Goal: Task Accomplishment & Management: Use online tool/utility

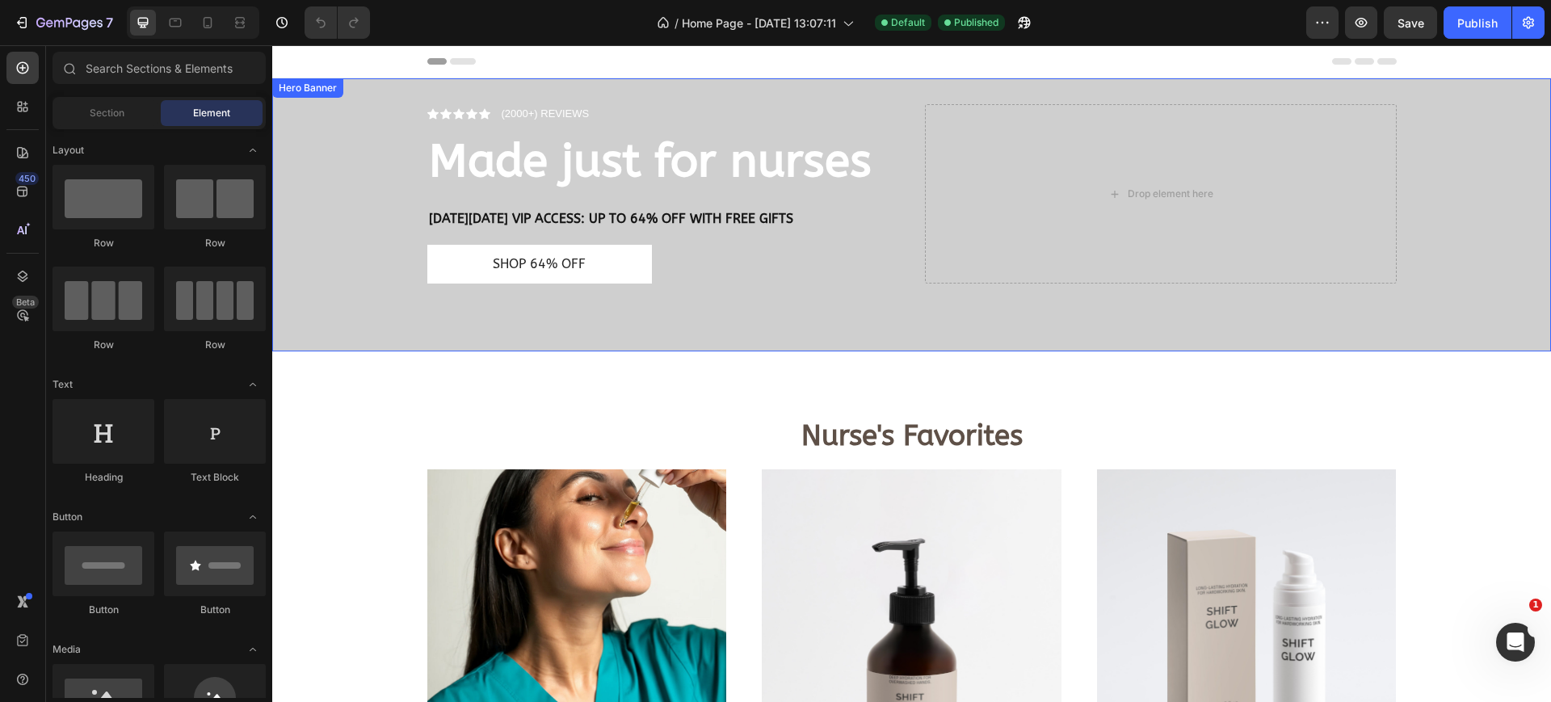
click at [360, 178] on div "Overlay" at bounding box center [911, 214] width 1279 height 273
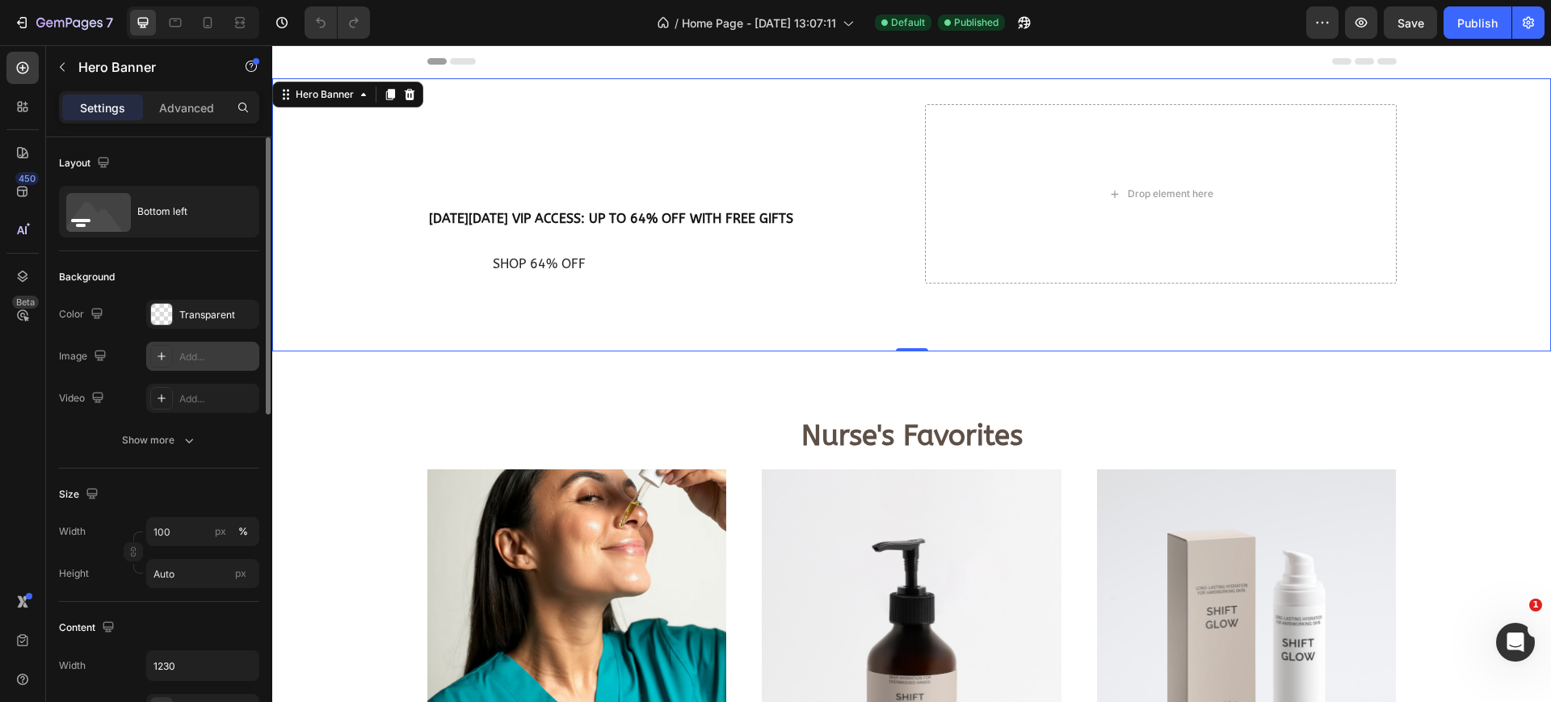
click at [204, 360] on div "Add..." at bounding box center [217, 357] width 76 height 15
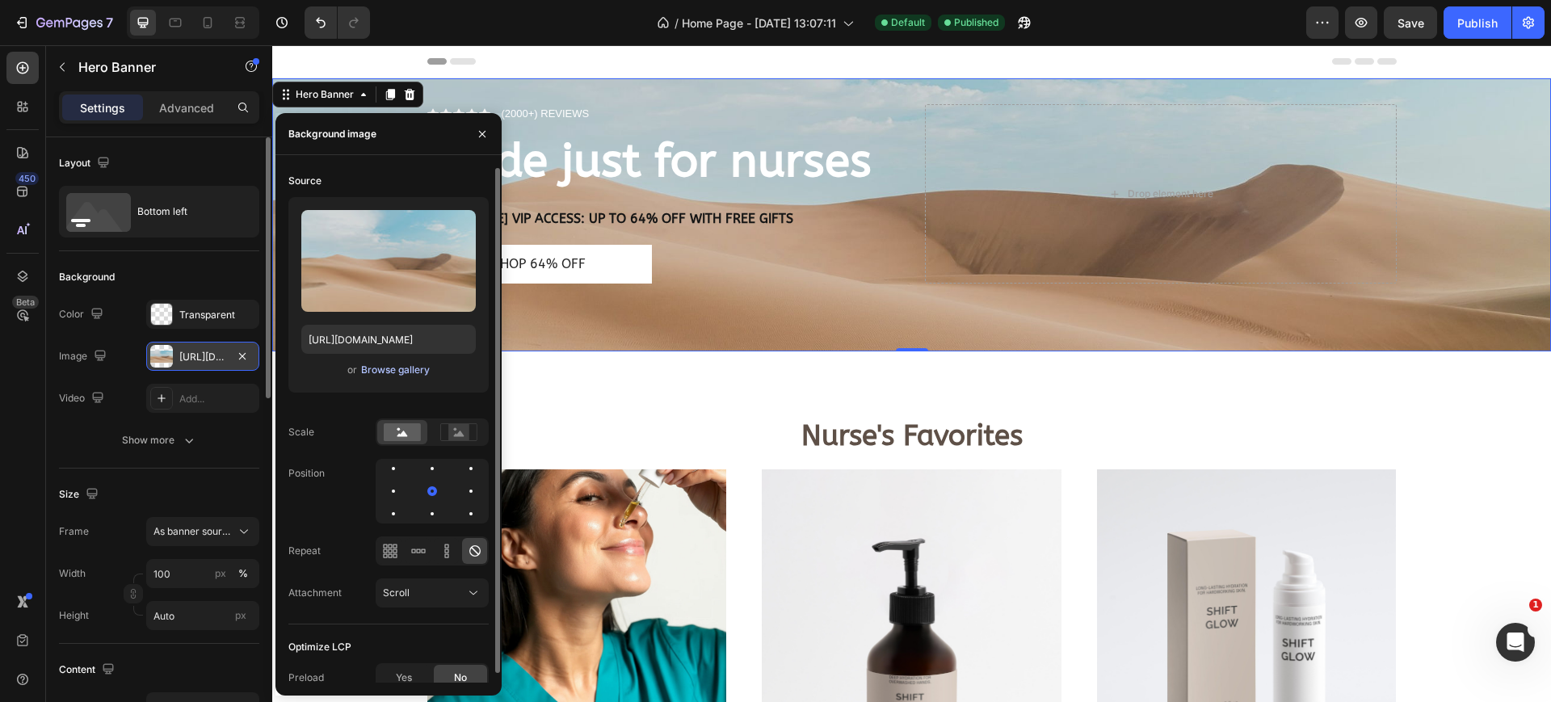
click at [399, 376] on div "Browse gallery" at bounding box center [395, 370] width 69 height 15
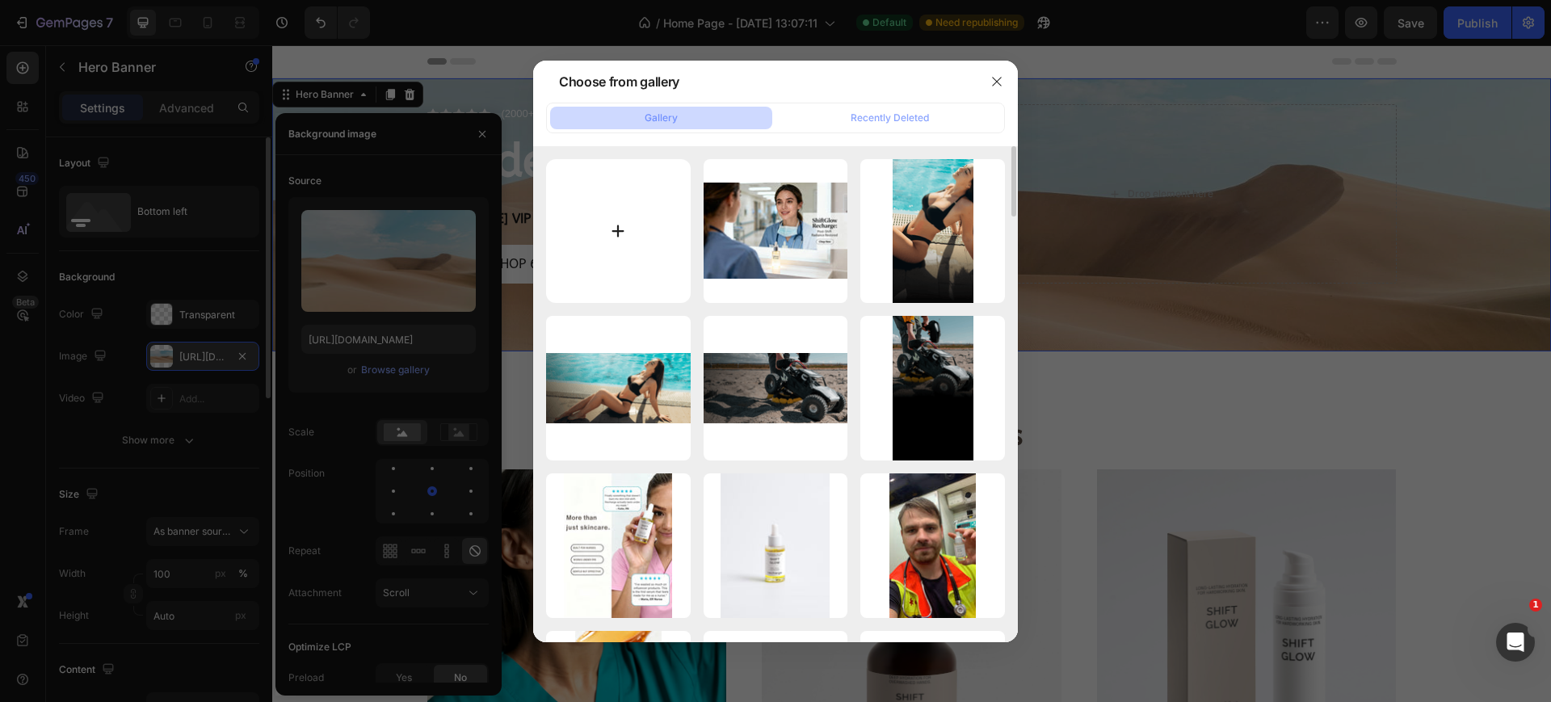
click at [627, 213] on input "file" at bounding box center [618, 231] width 145 height 145
type input "C:\fakepath\dermatologist.jpg"
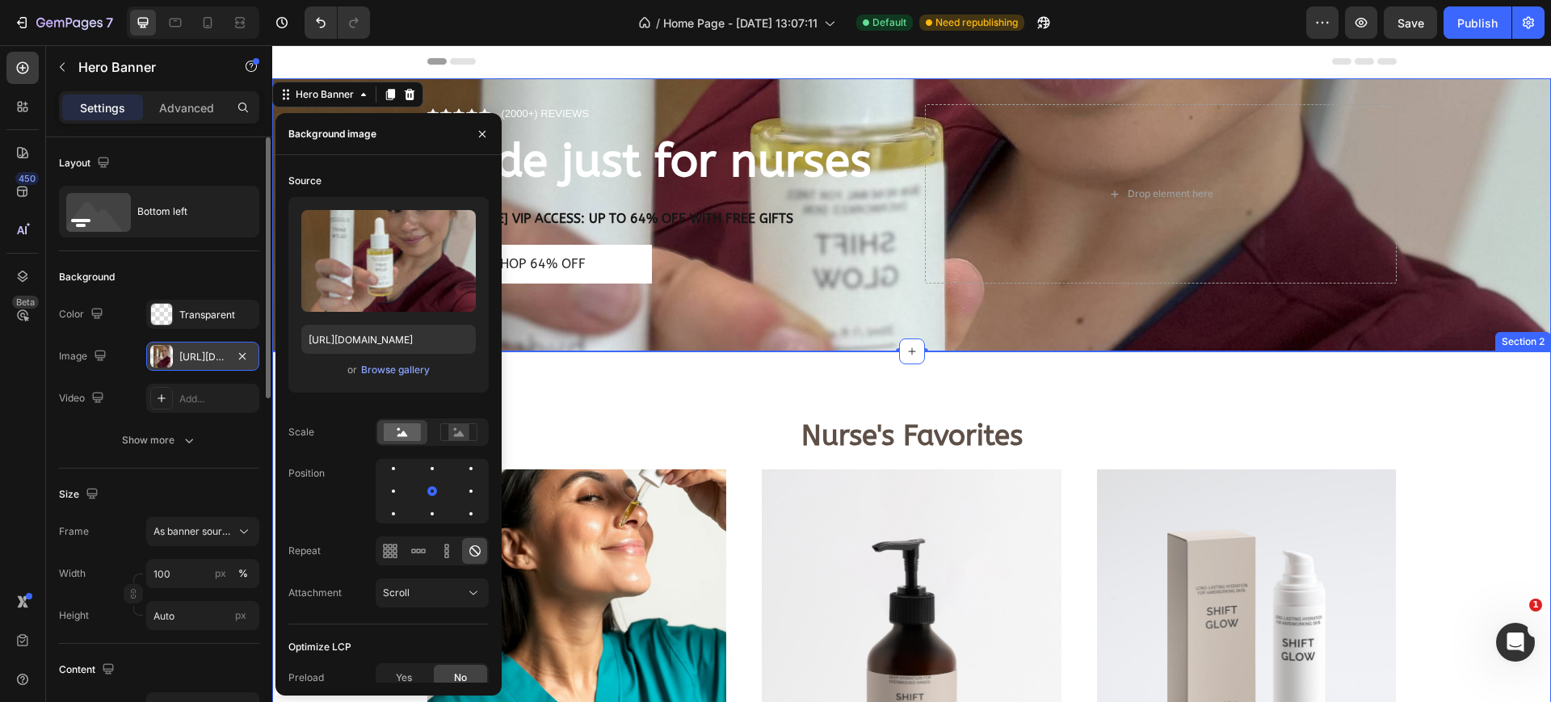
type input "https://cdn.shopify.com/s/files/1/0933/3846/8682/files/gempages_577882394061701…"
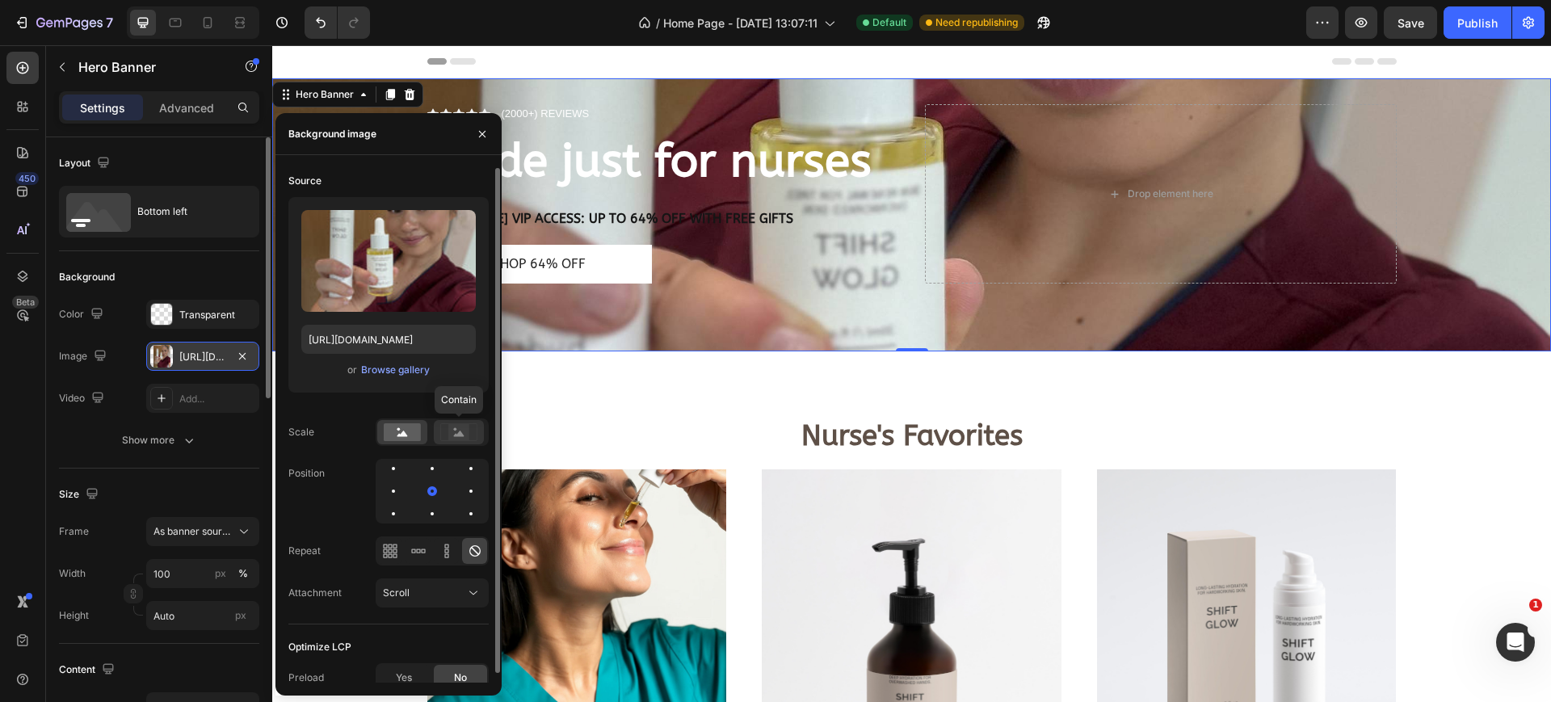
click at [467, 439] on rect at bounding box center [458, 432] width 21 height 16
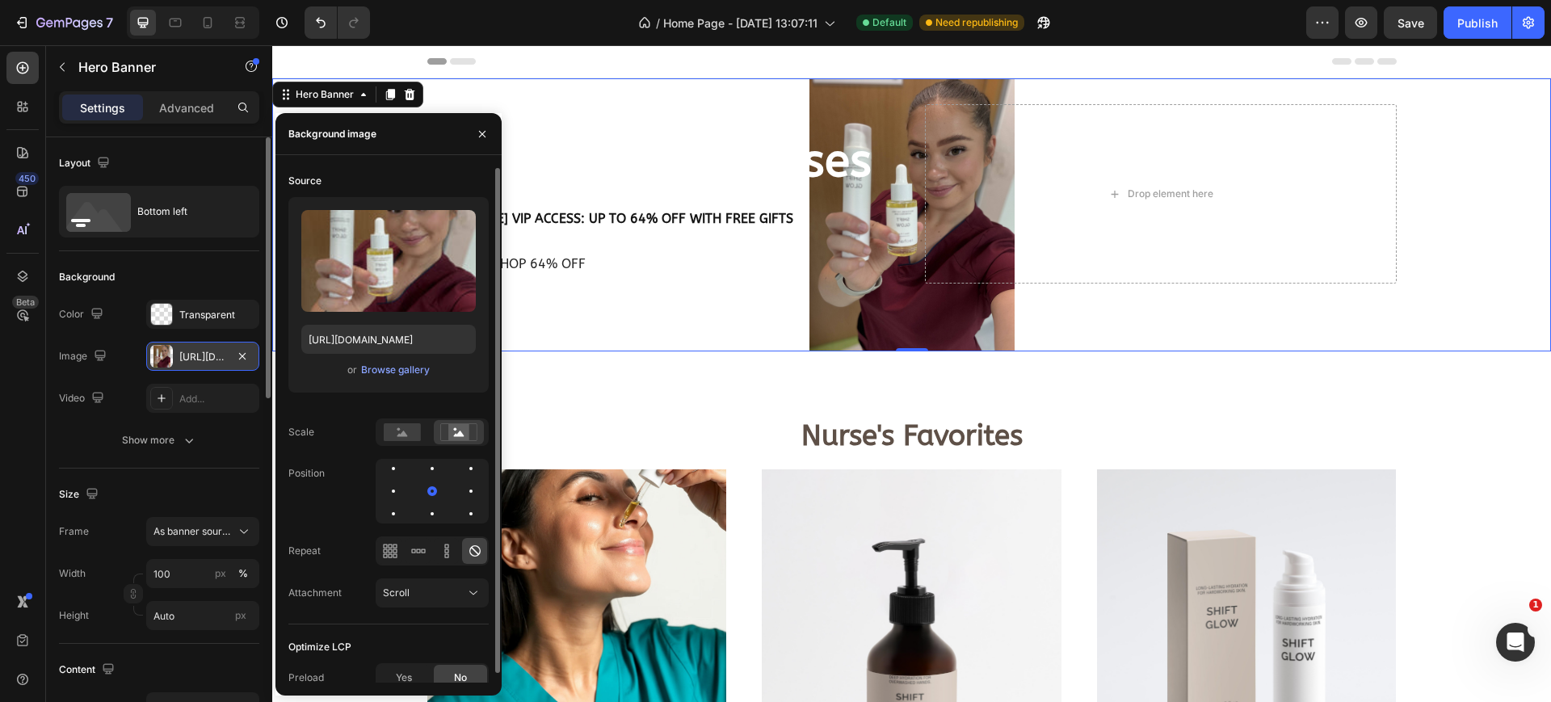
click at [433, 432] on div at bounding box center [432, 431] width 113 height 27
click at [406, 432] on rect at bounding box center [402, 432] width 37 height 18
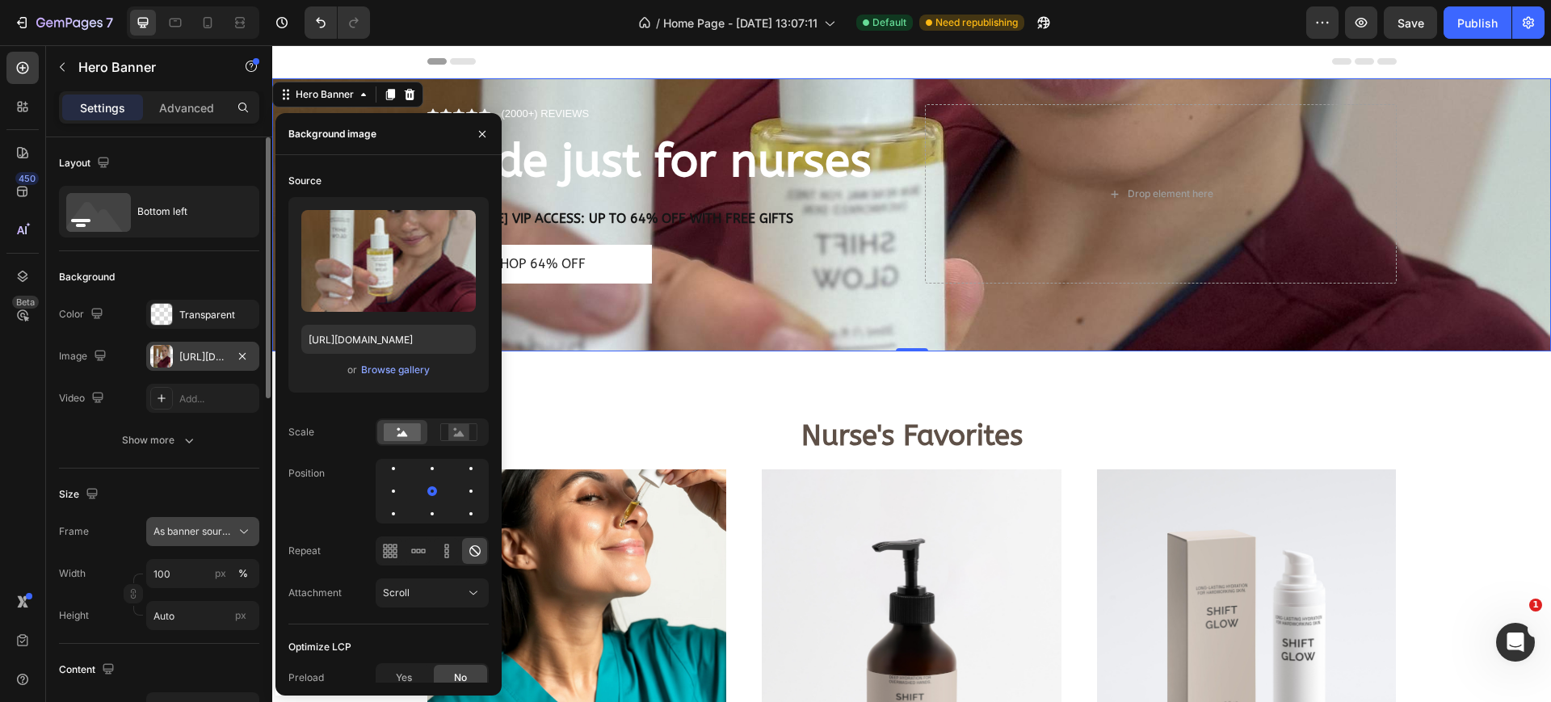
click at [201, 526] on span "As banner source" at bounding box center [192, 531] width 79 height 15
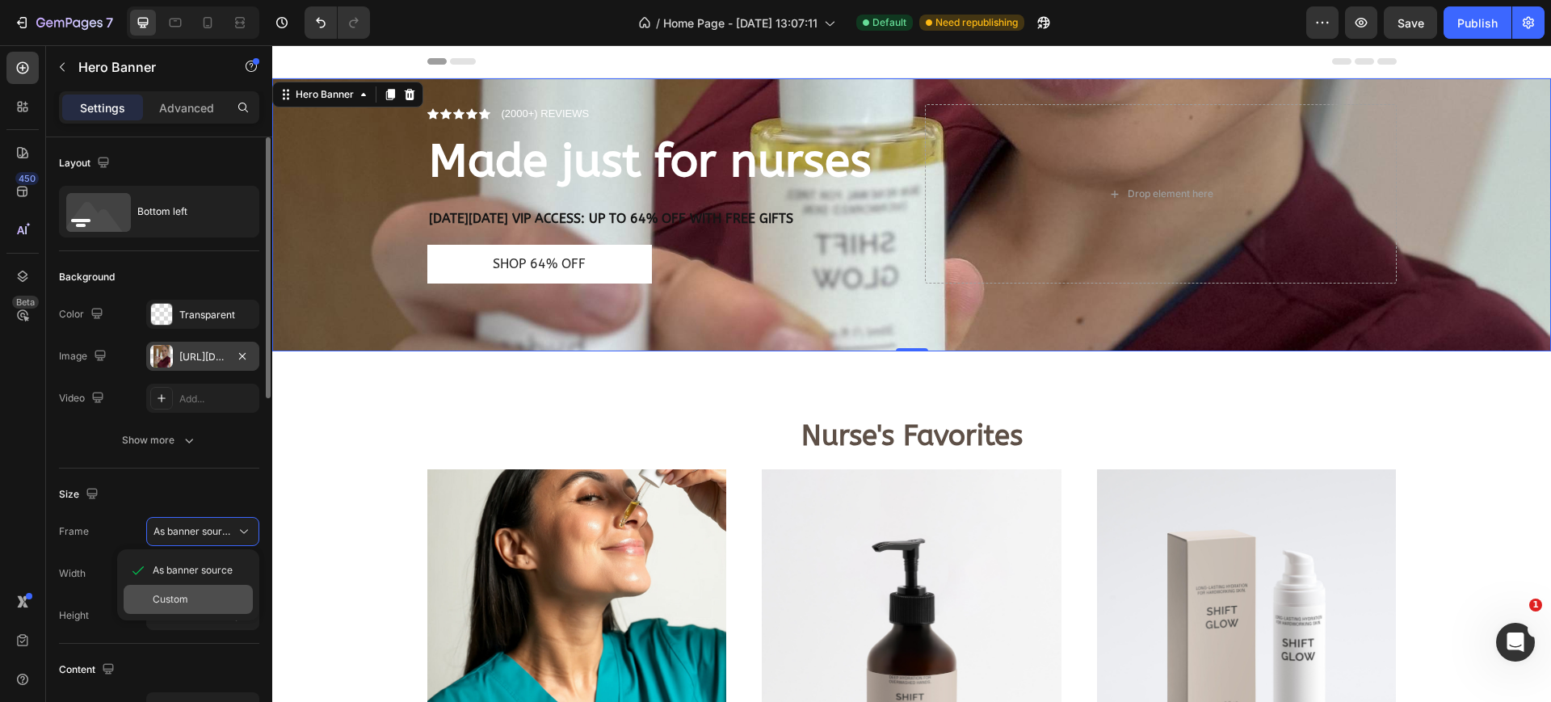
click at [208, 598] on div "Custom" at bounding box center [200, 599] width 94 height 15
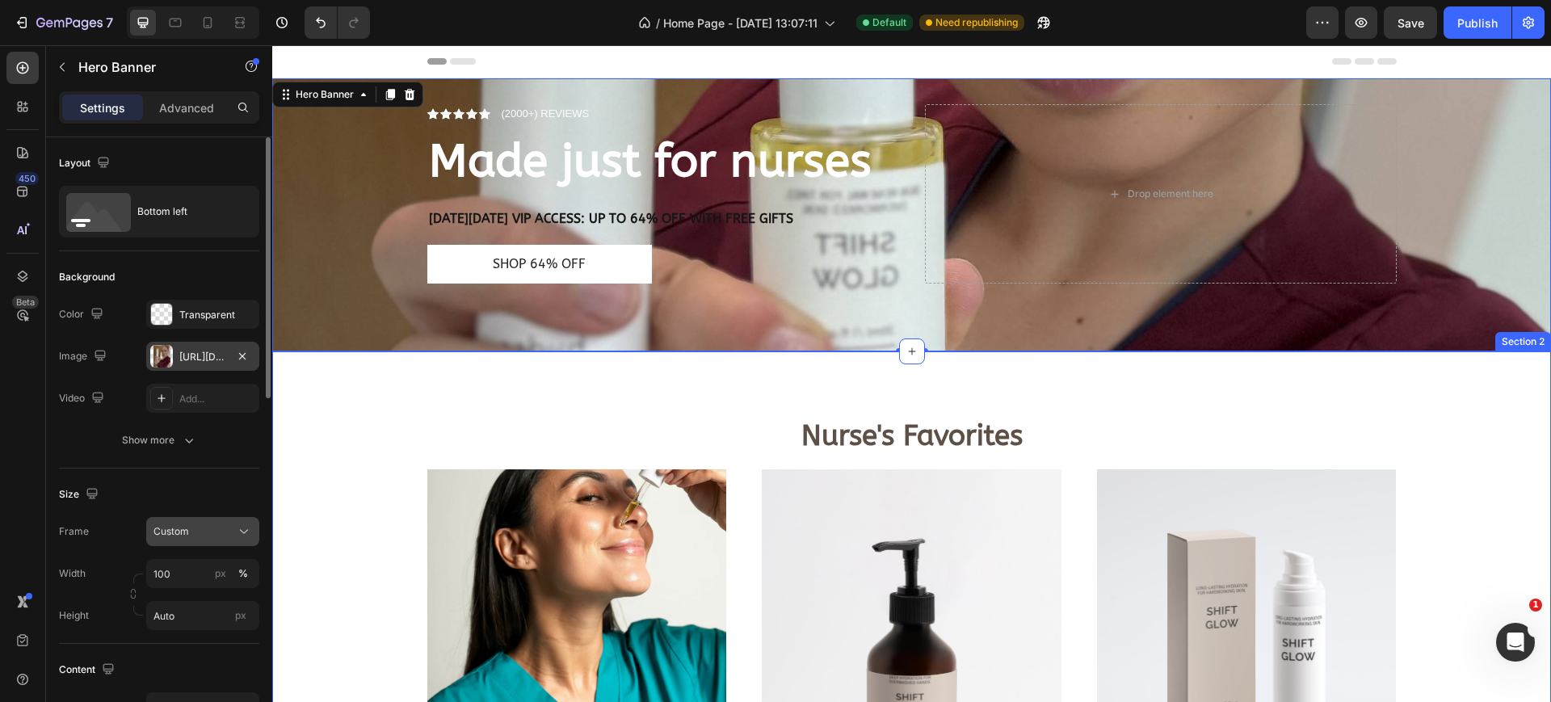
click at [219, 533] on div "Custom" at bounding box center [192, 531] width 79 height 15
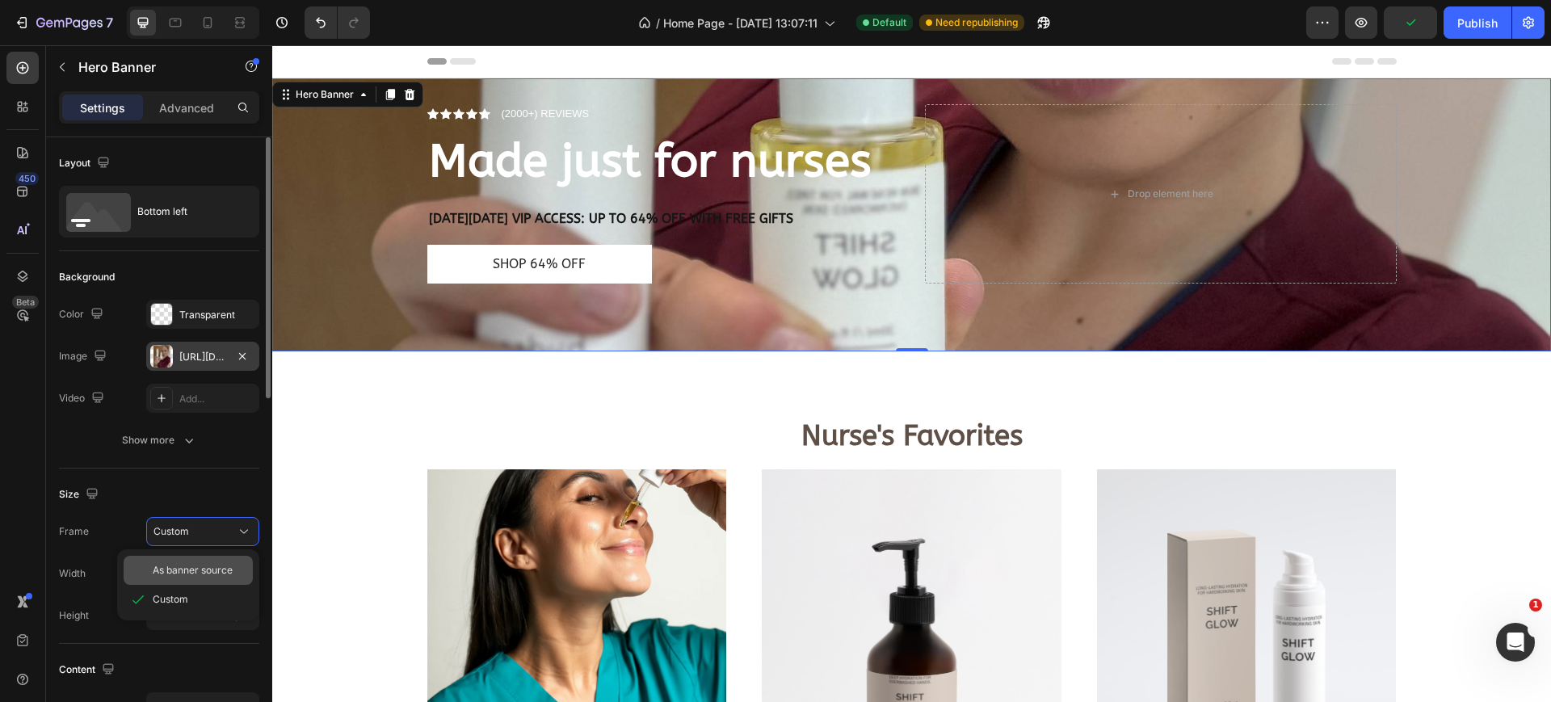
click at [216, 563] on span "As banner source" at bounding box center [193, 570] width 80 height 15
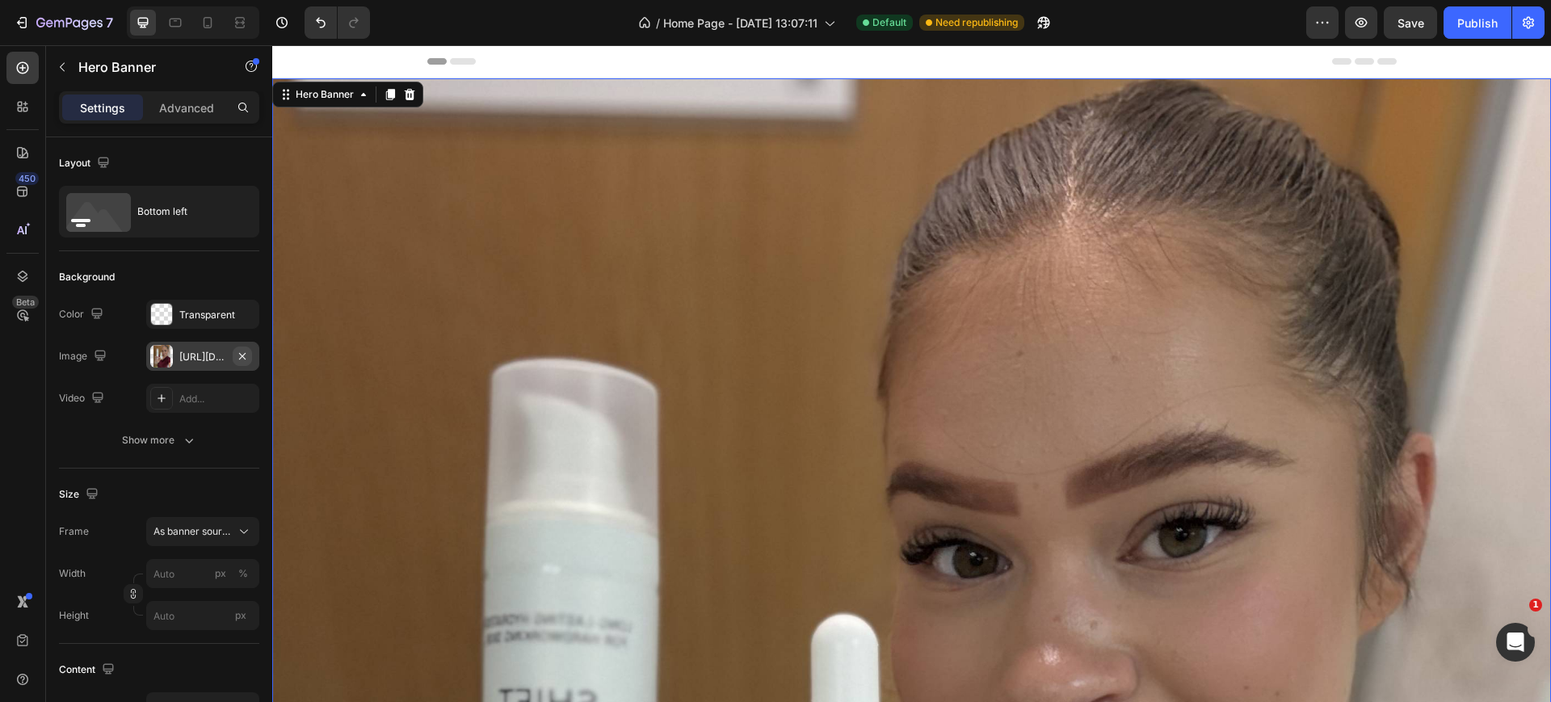
click at [239, 356] on icon "button" at bounding box center [242, 356] width 13 height 13
type input "100"
type input "Auto"
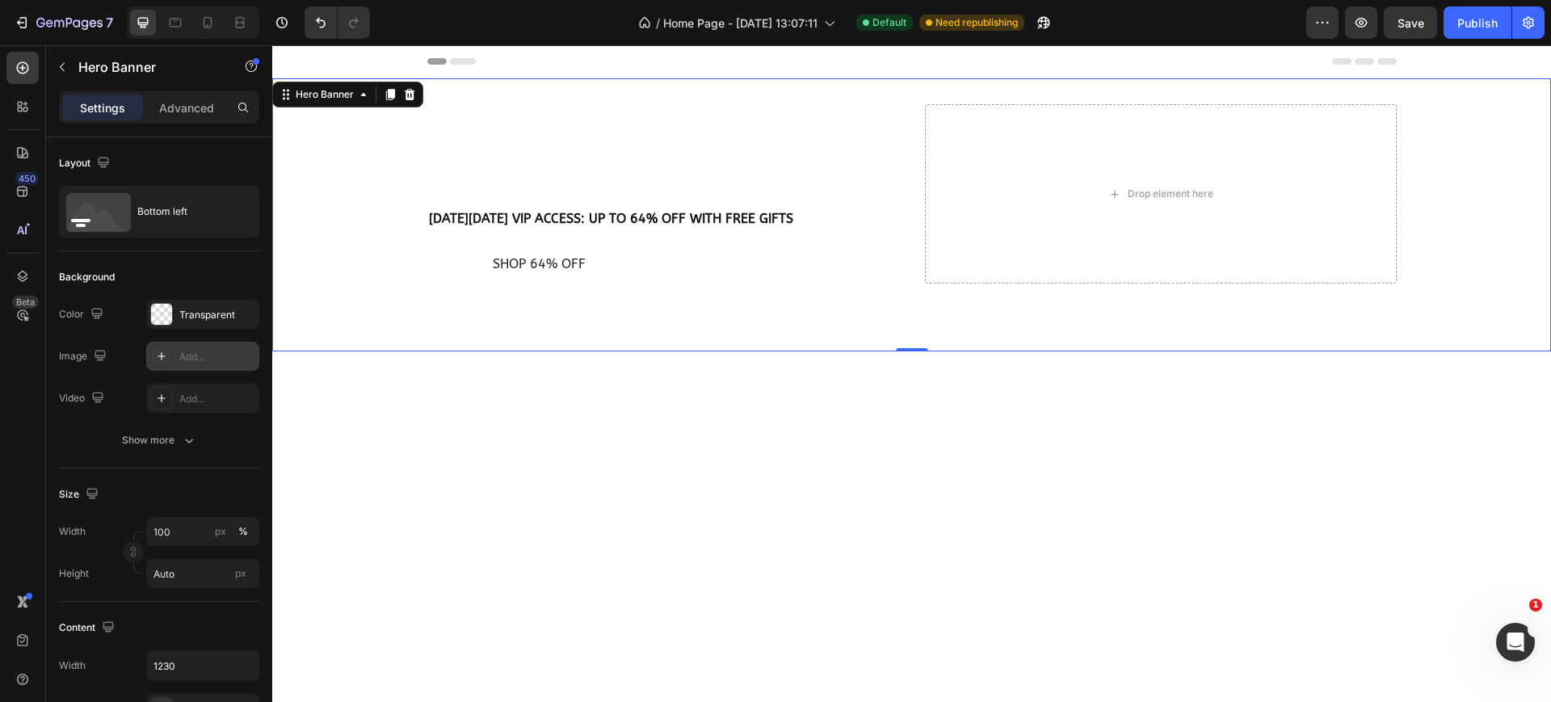
click at [200, 353] on div "Add..." at bounding box center [217, 357] width 76 height 15
type input "https://cdn.shopify.com/s/files/1/2005/9307/files/background_settings.jpg"
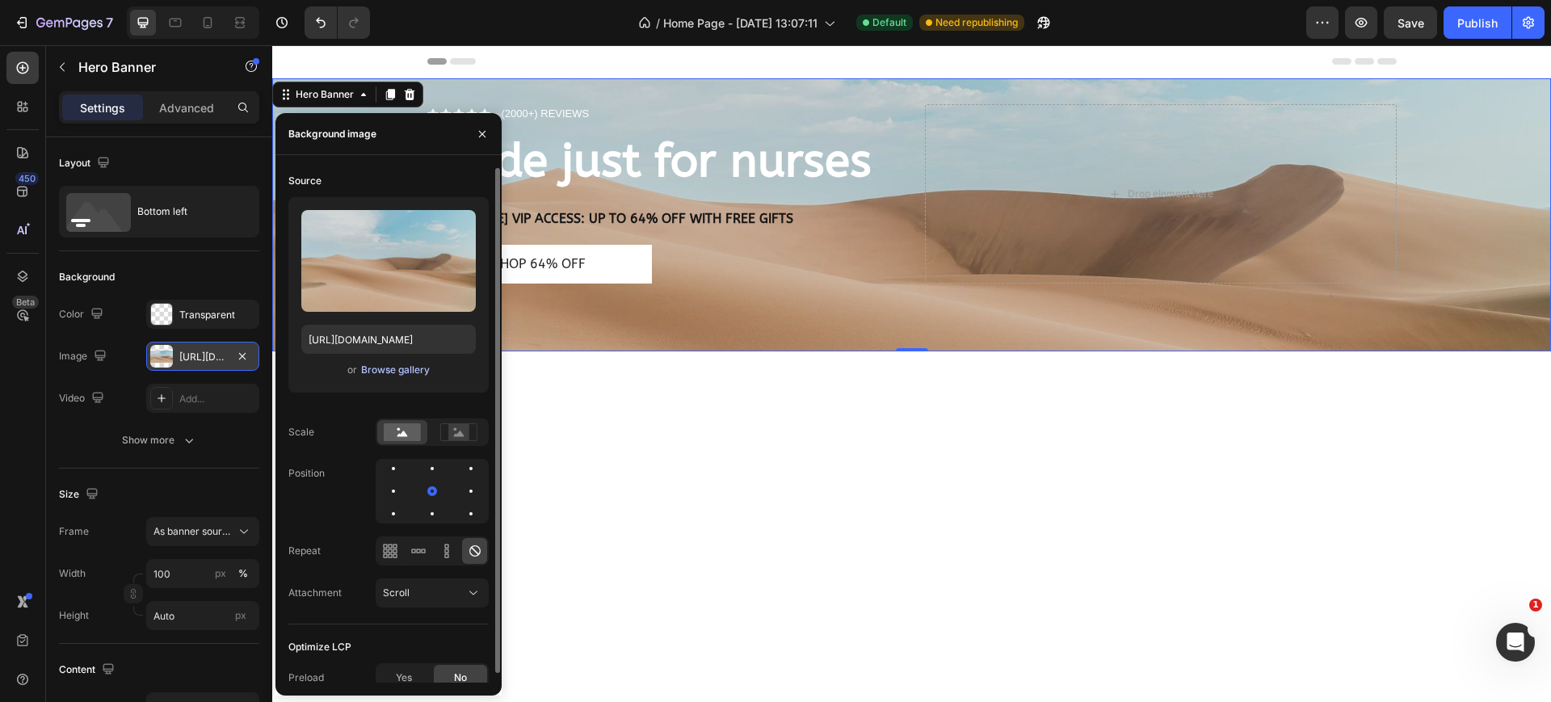
click at [395, 371] on div "Browse gallery" at bounding box center [395, 370] width 69 height 15
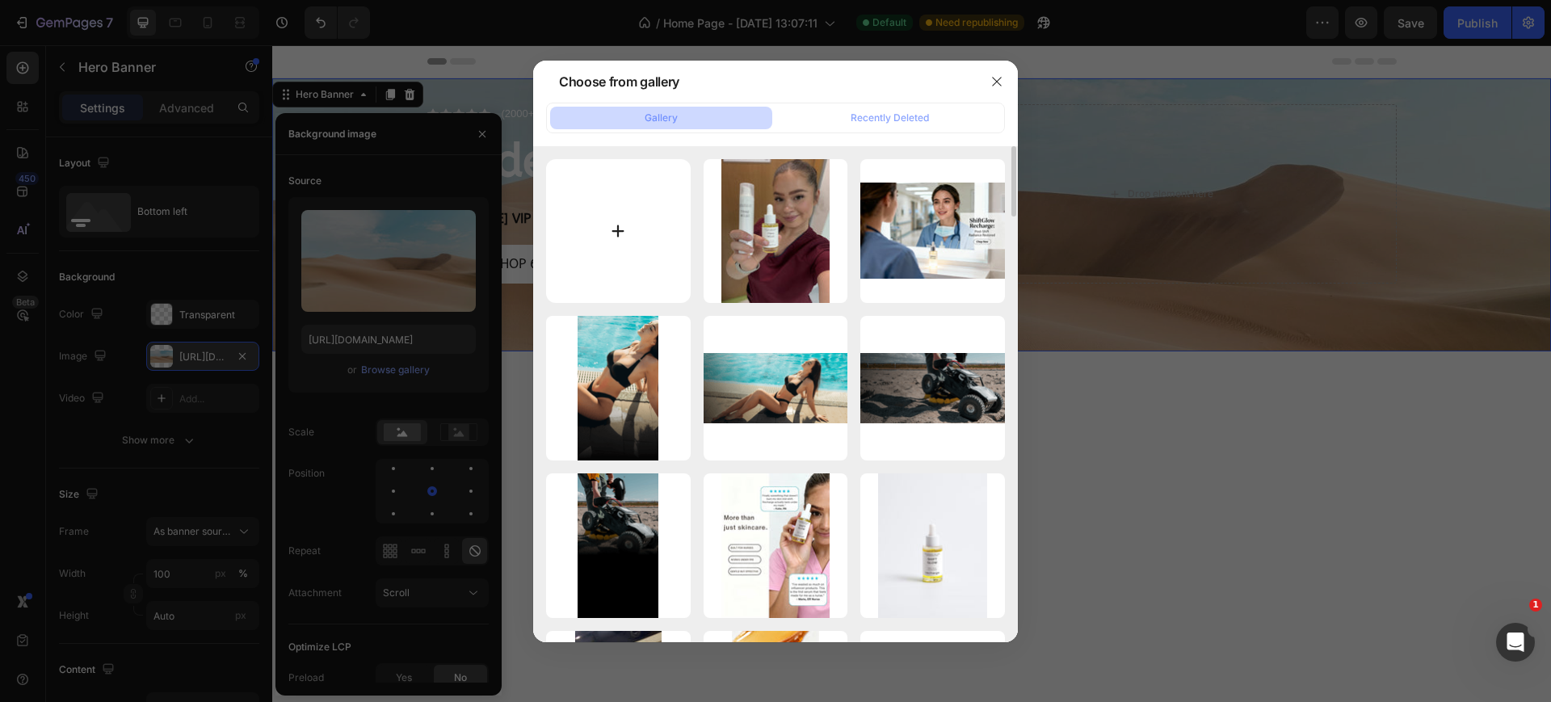
click at [609, 224] on input "file" at bounding box center [618, 231] width 145 height 145
type input "C:\fakepath\98bbb1ff-eb2e-42de-b986-2cc0d96017b1.png"
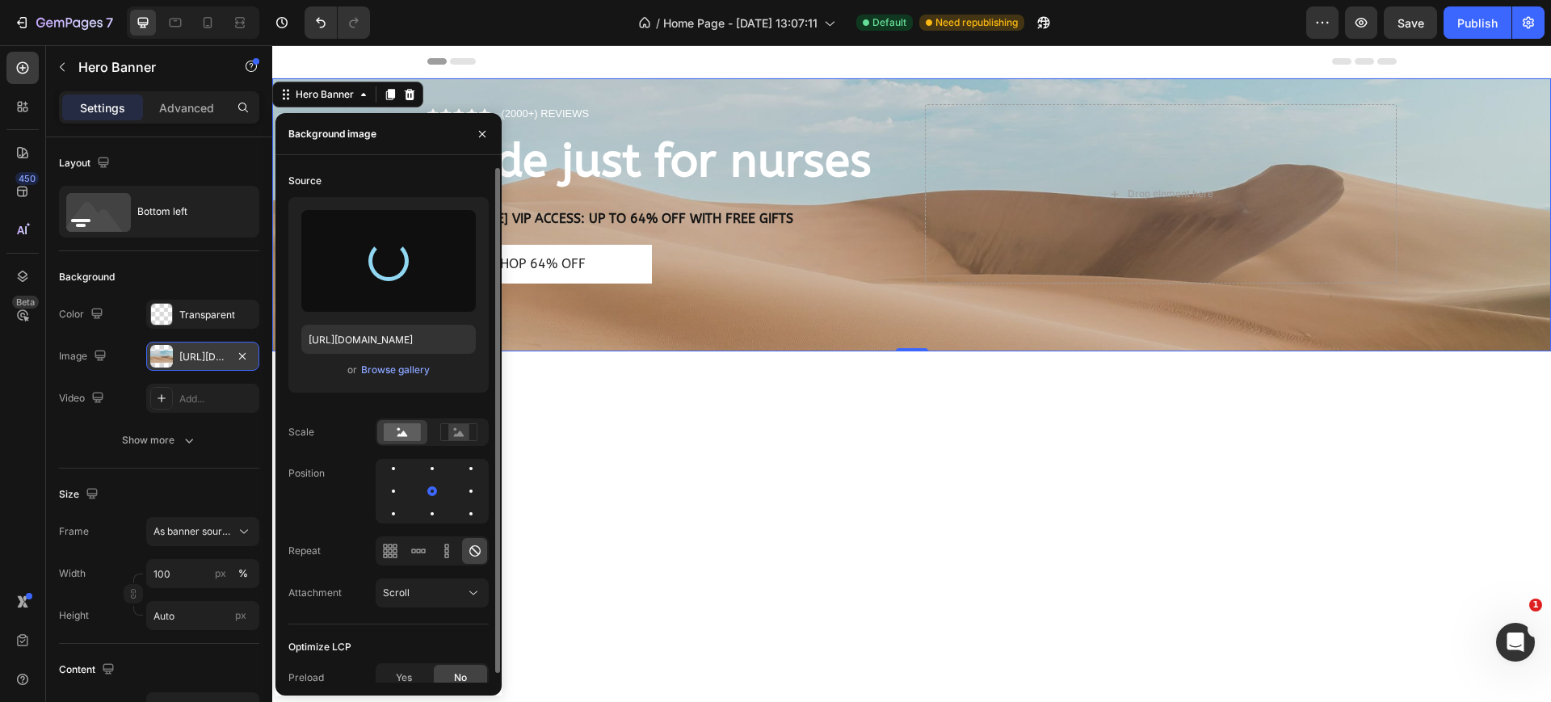
type input "https://cdn.shopify.com/s/files/1/0933/3846/8682/files/gempages_577882394061701…"
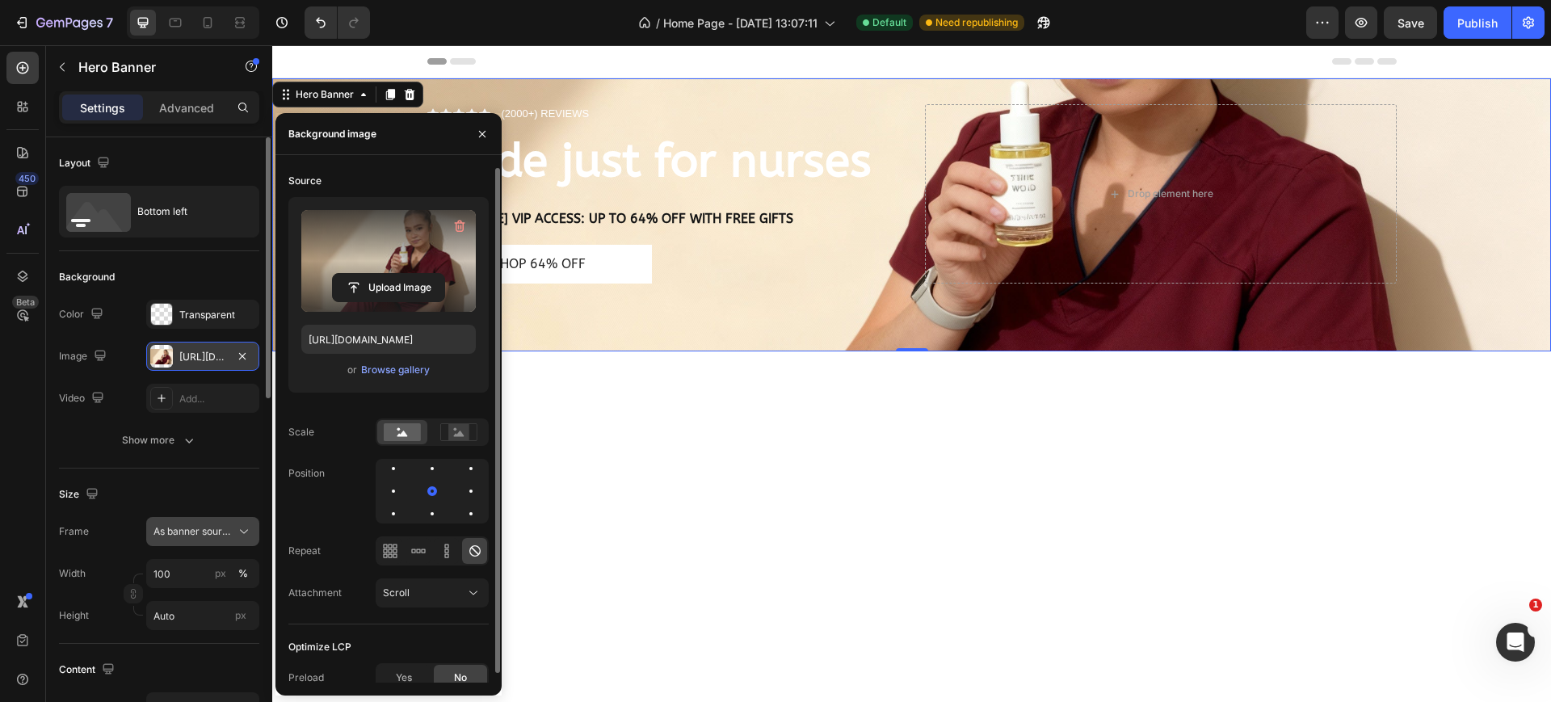
click at [179, 529] on span "As banner source" at bounding box center [192, 531] width 79 height 15
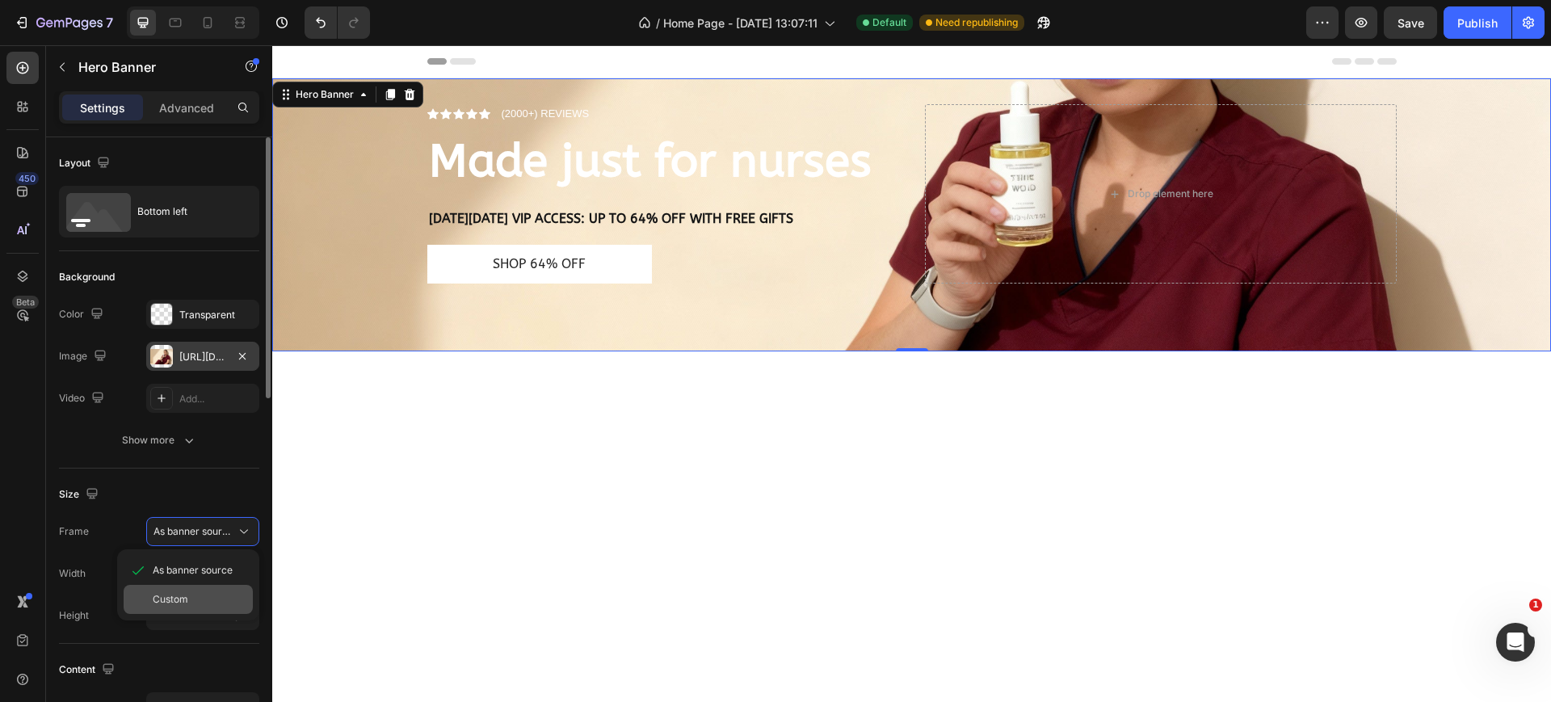
click at [196, 592] on div "Custom" at bounding box center [200, 599] width 94 height 15
click at [200, 529] on div "Custom" at bounding box center [192, 531] width 79 height 15
click at [208, 567] on span "As banner source" at bounding box center [193, 570] width 80 height 15
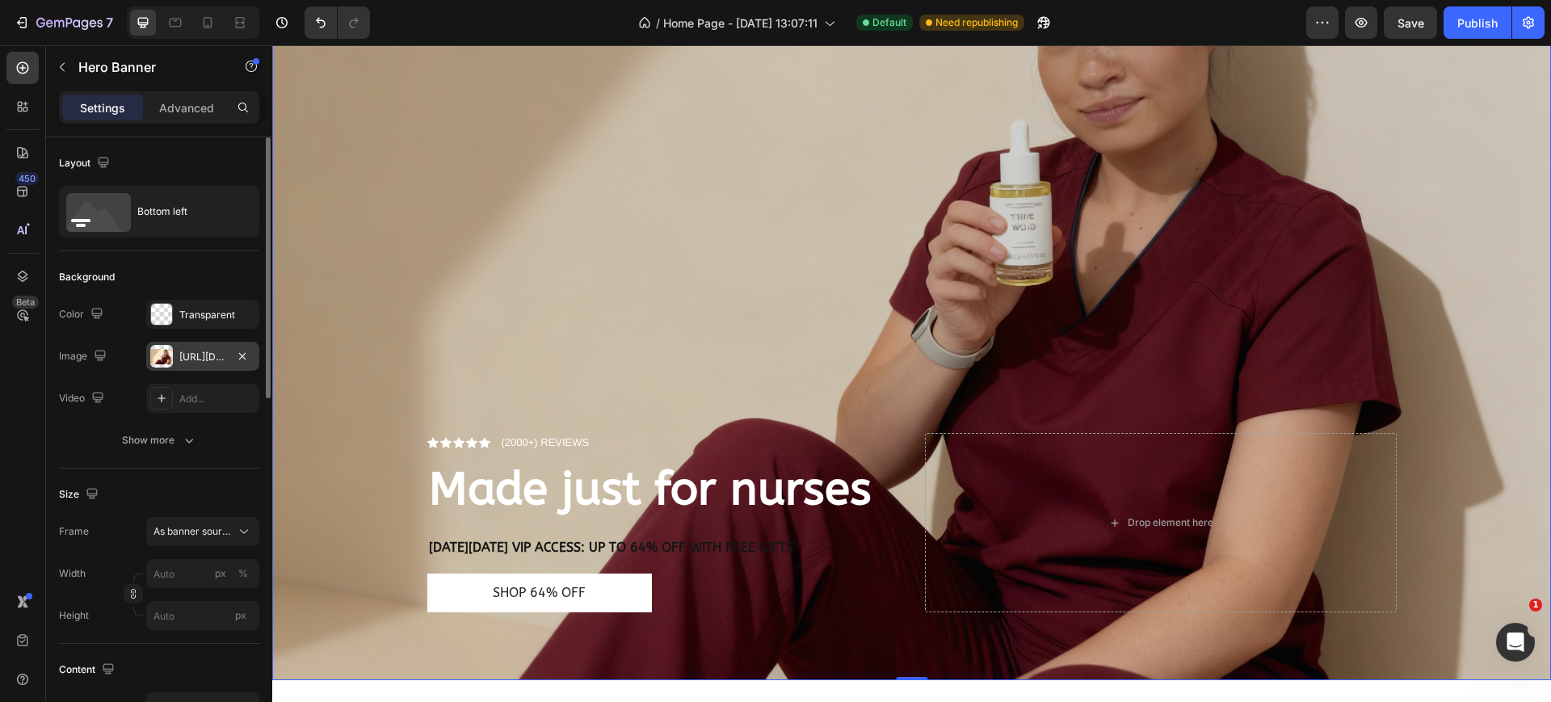
scroll to position [202, 0]
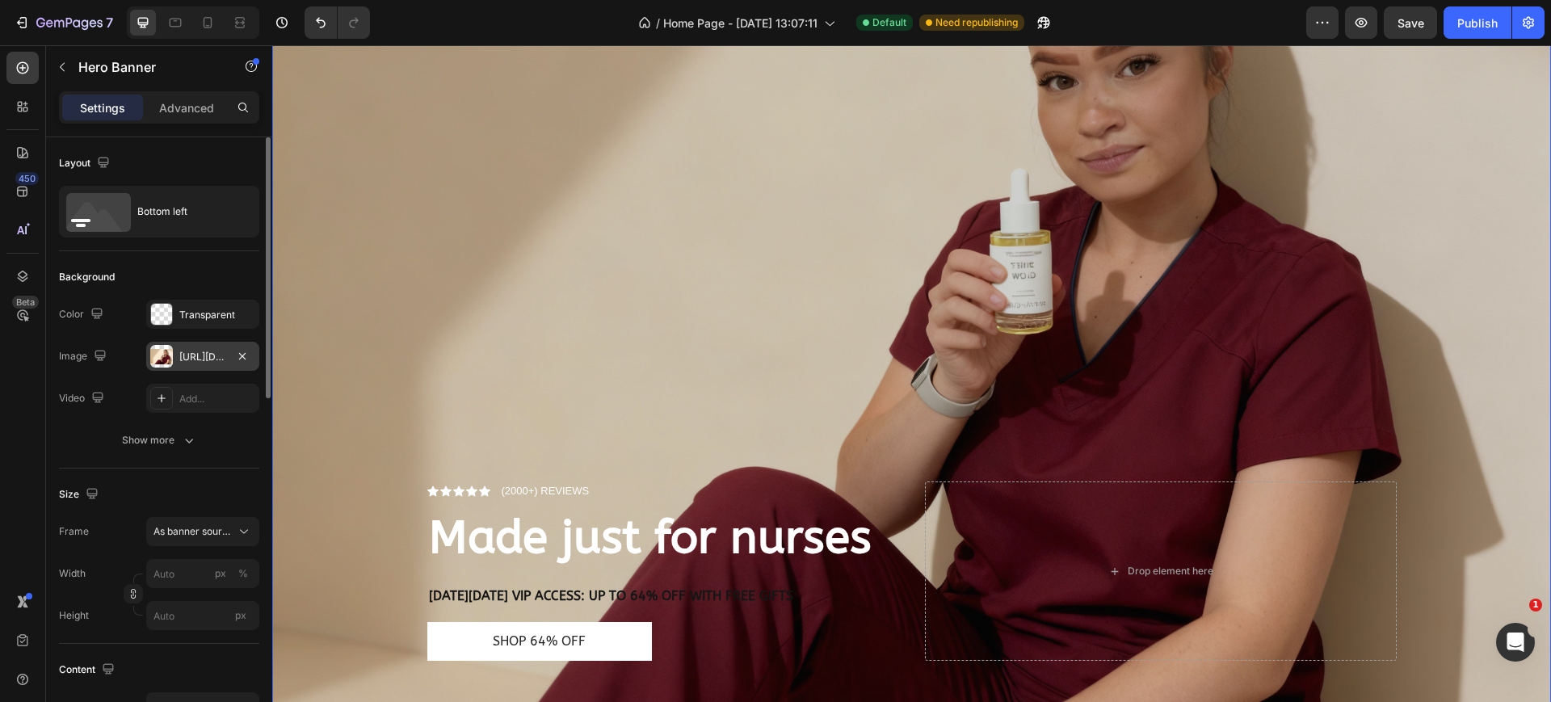
click at [490, 393] on div "Overlay" at bounding box center [911, 302] width 1279 height 852
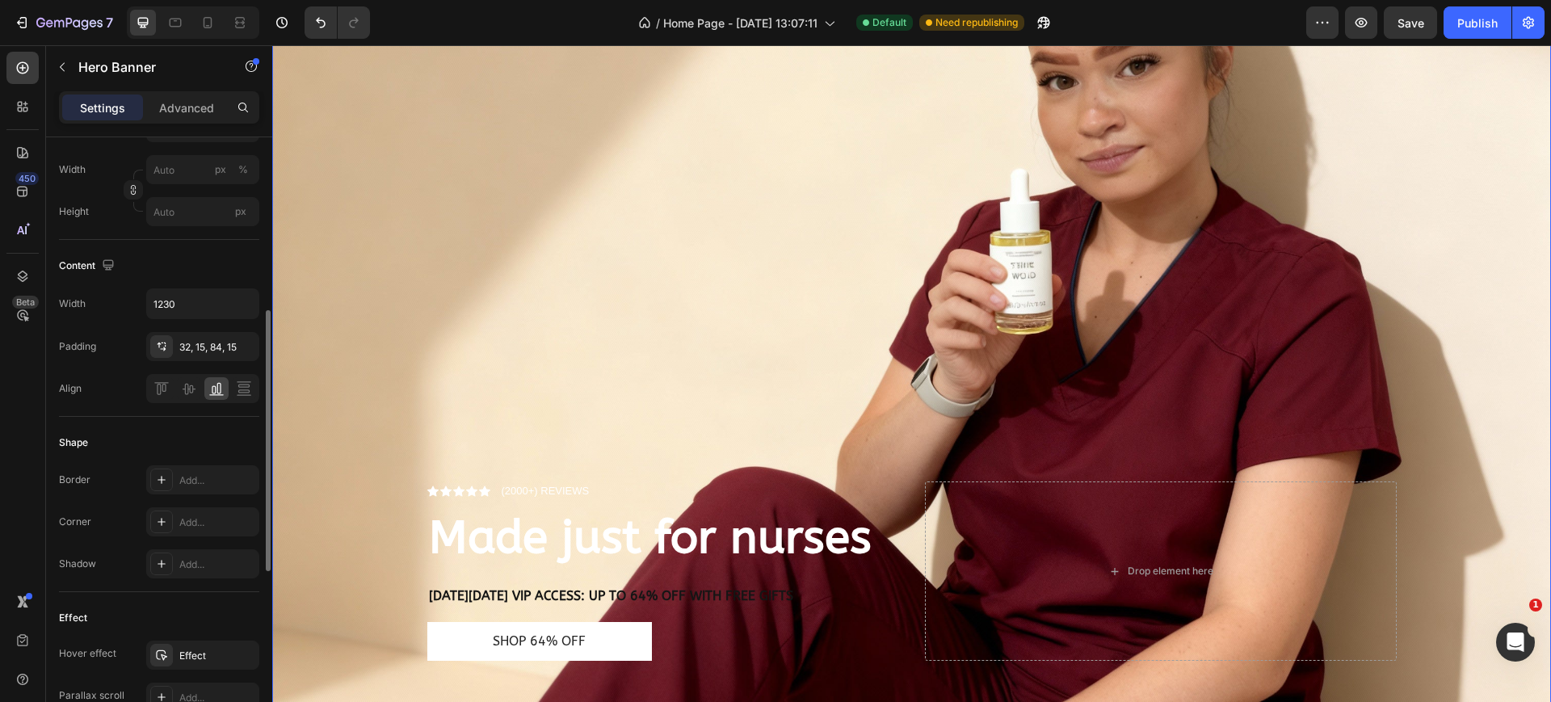
scroll to position [0, 0]
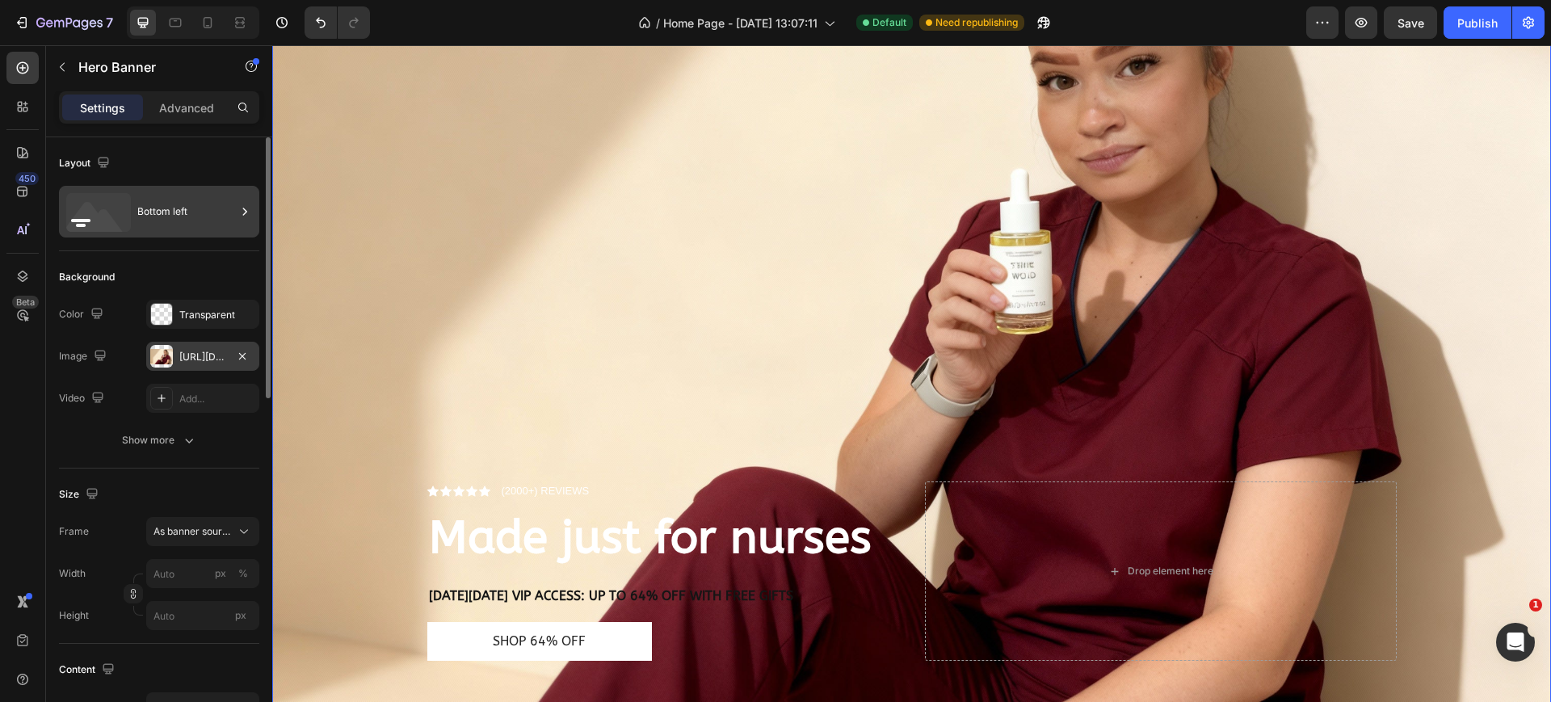
click at [168, 210] on div "Bottom left" at bounding box center [186, 211] width 99 height 37
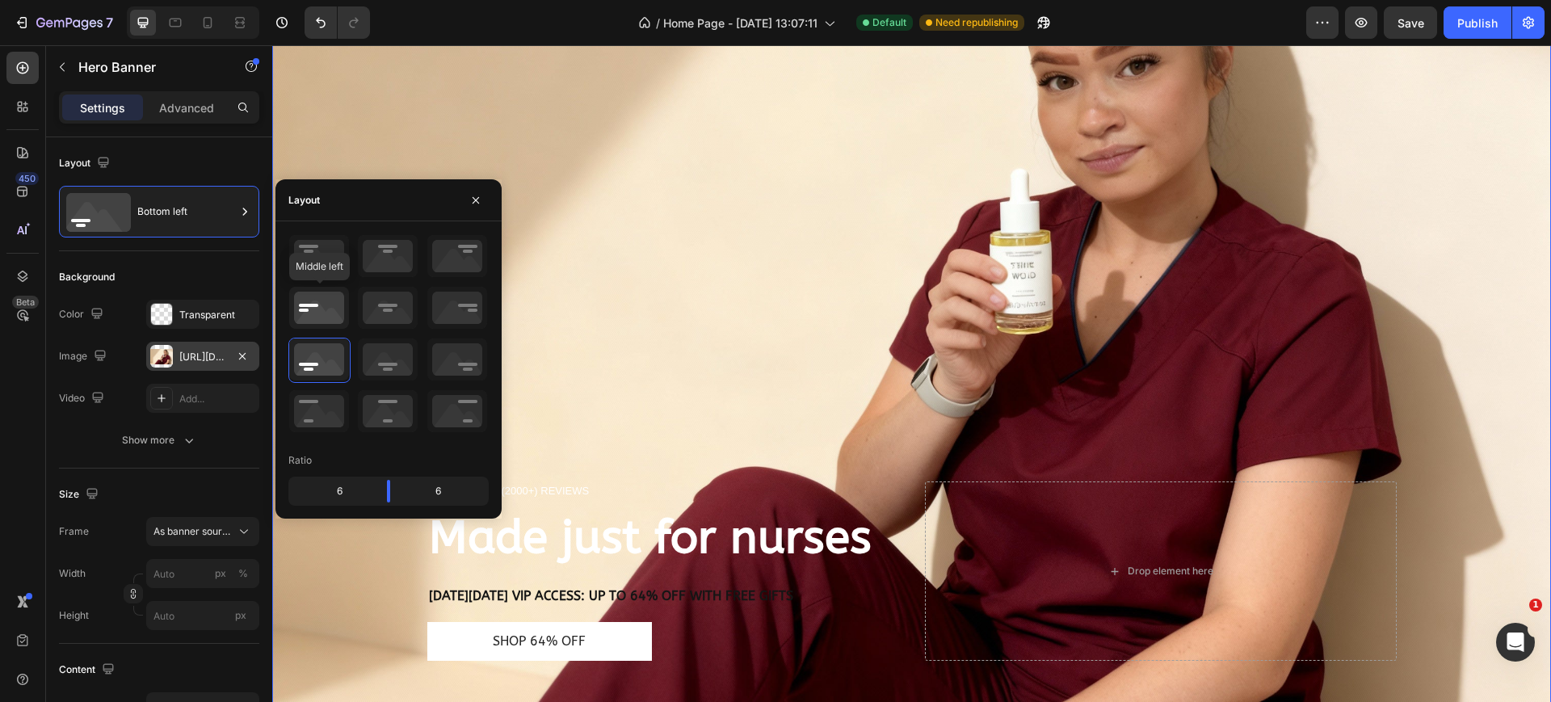
click at [322, 315] on icon at bounding box center [319, 308] width 60 height 42
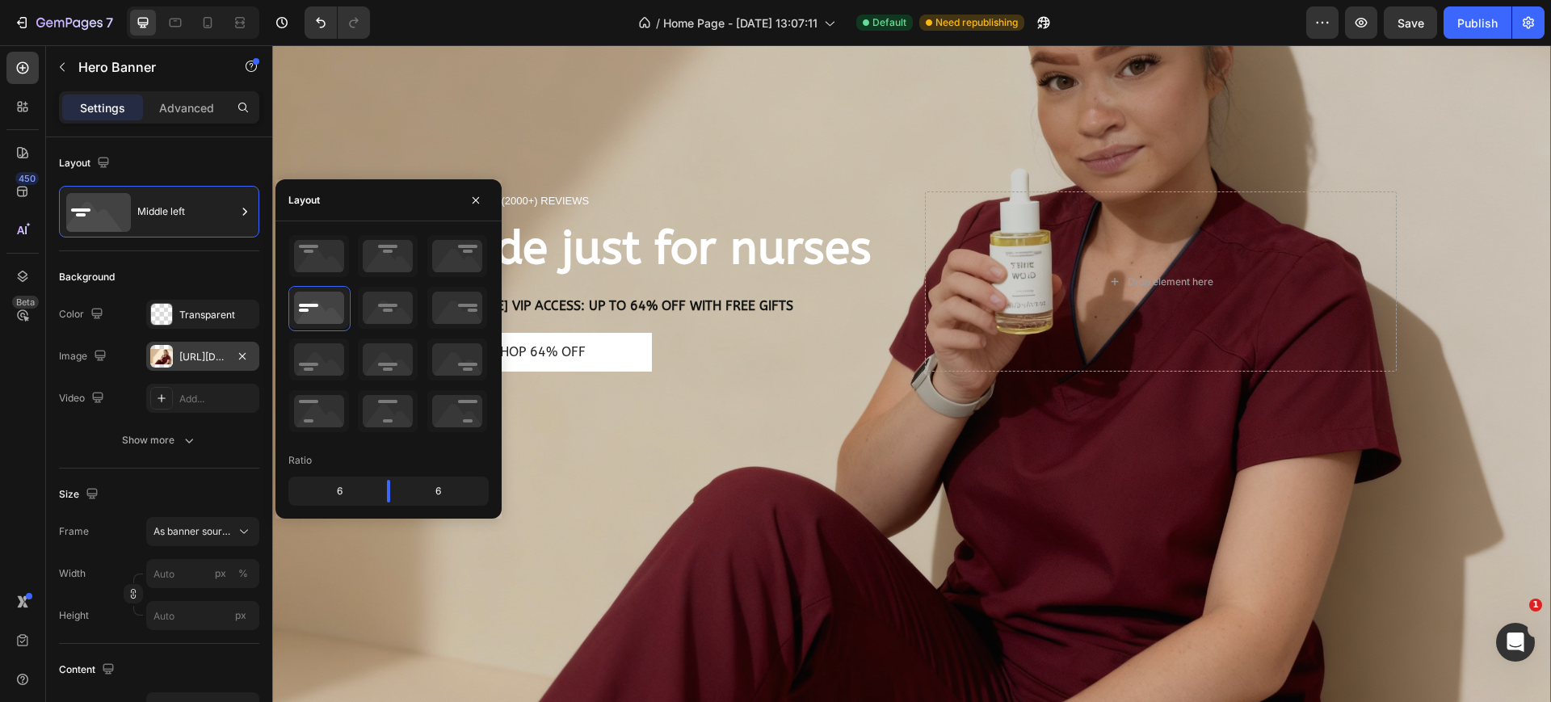
click at [758, 511] on div "Overlay" at bounding box center [911, 302] width 1279 height 852
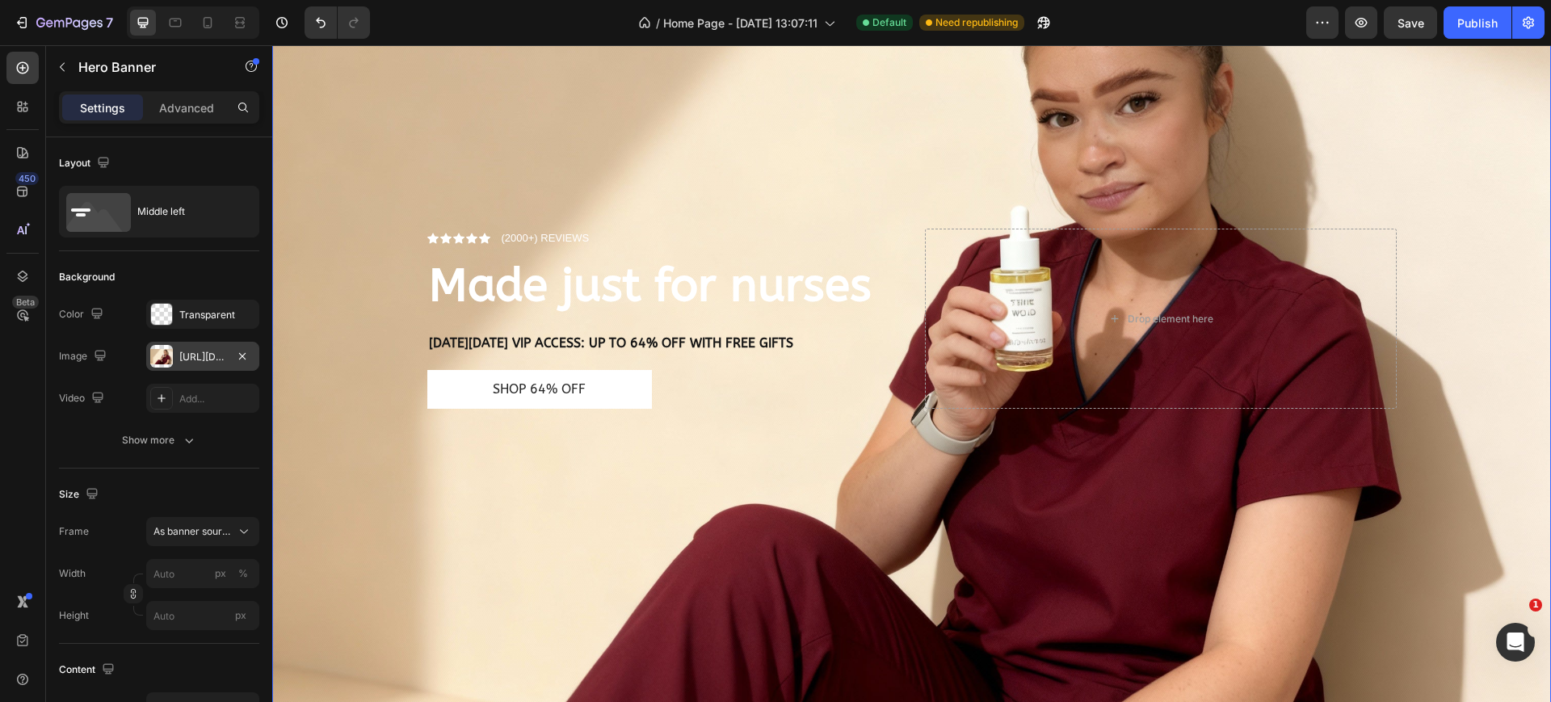
scroll to position [101, 0]
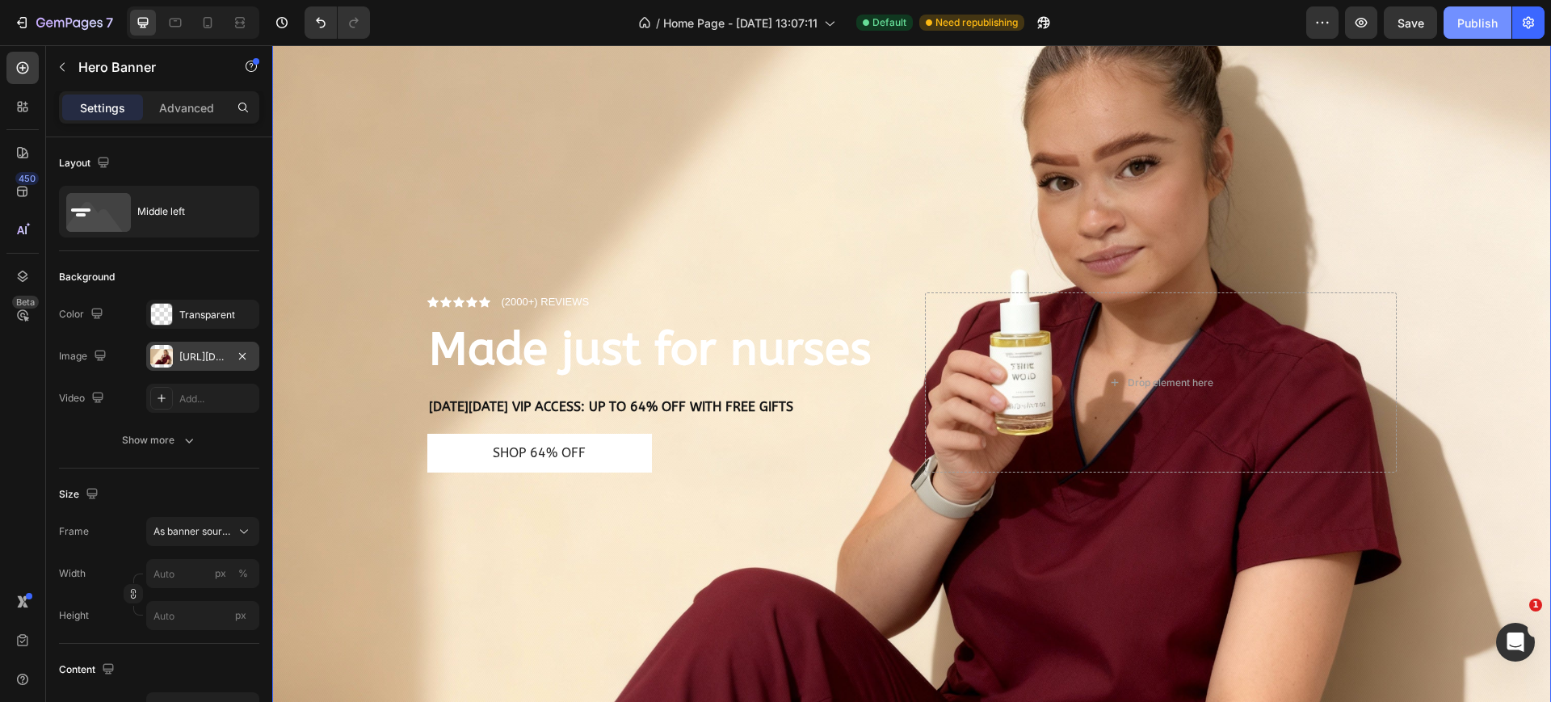
click at [1467, 31] on button "Publish" at bounding box center [1478, 22] width 68 height 32
click at [520, 295] on p "(2000+) REVIEWS" at bounding box center [546, 302] width 88 height 16
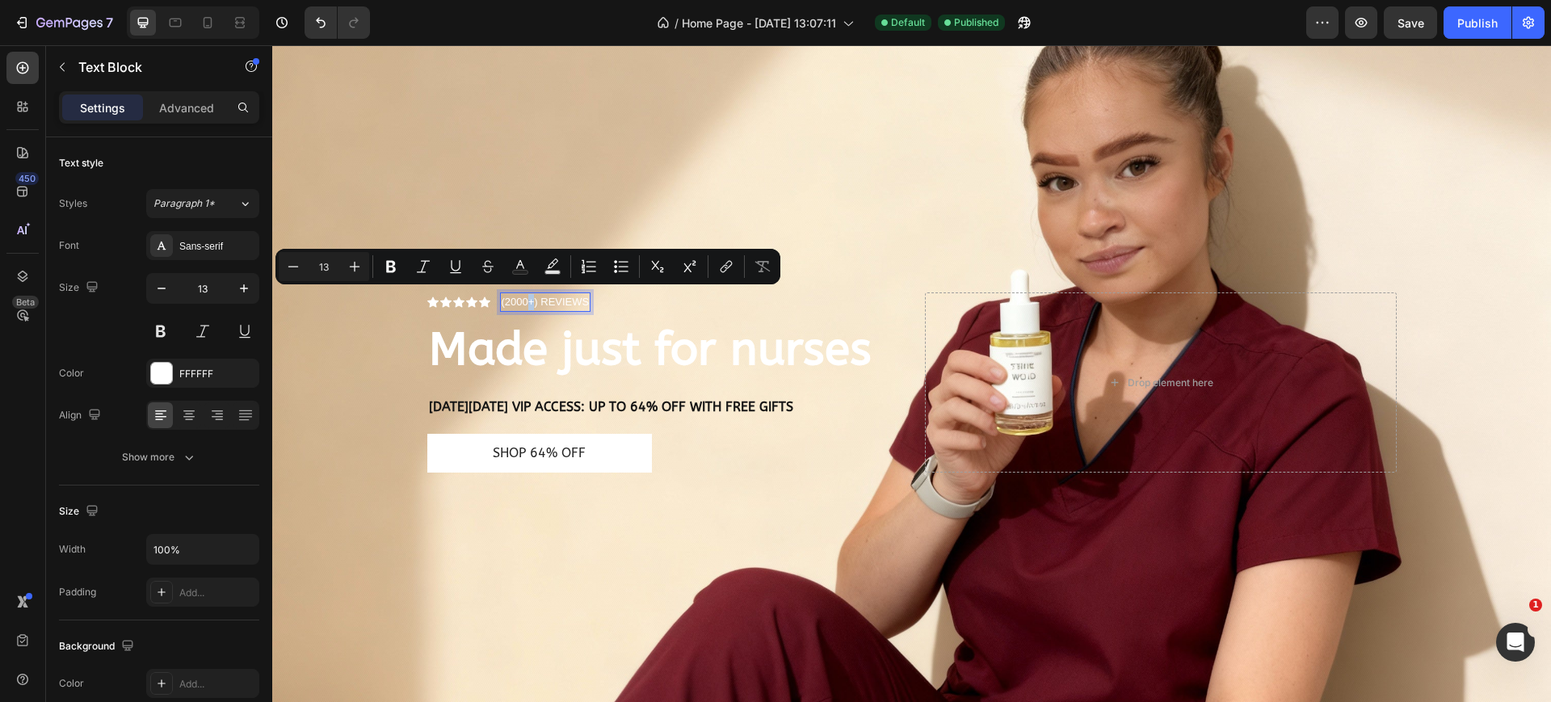
click at [518, 295] on p "(2000+) REVIEWS" at bounding box center [546, 302] width 88 height 16
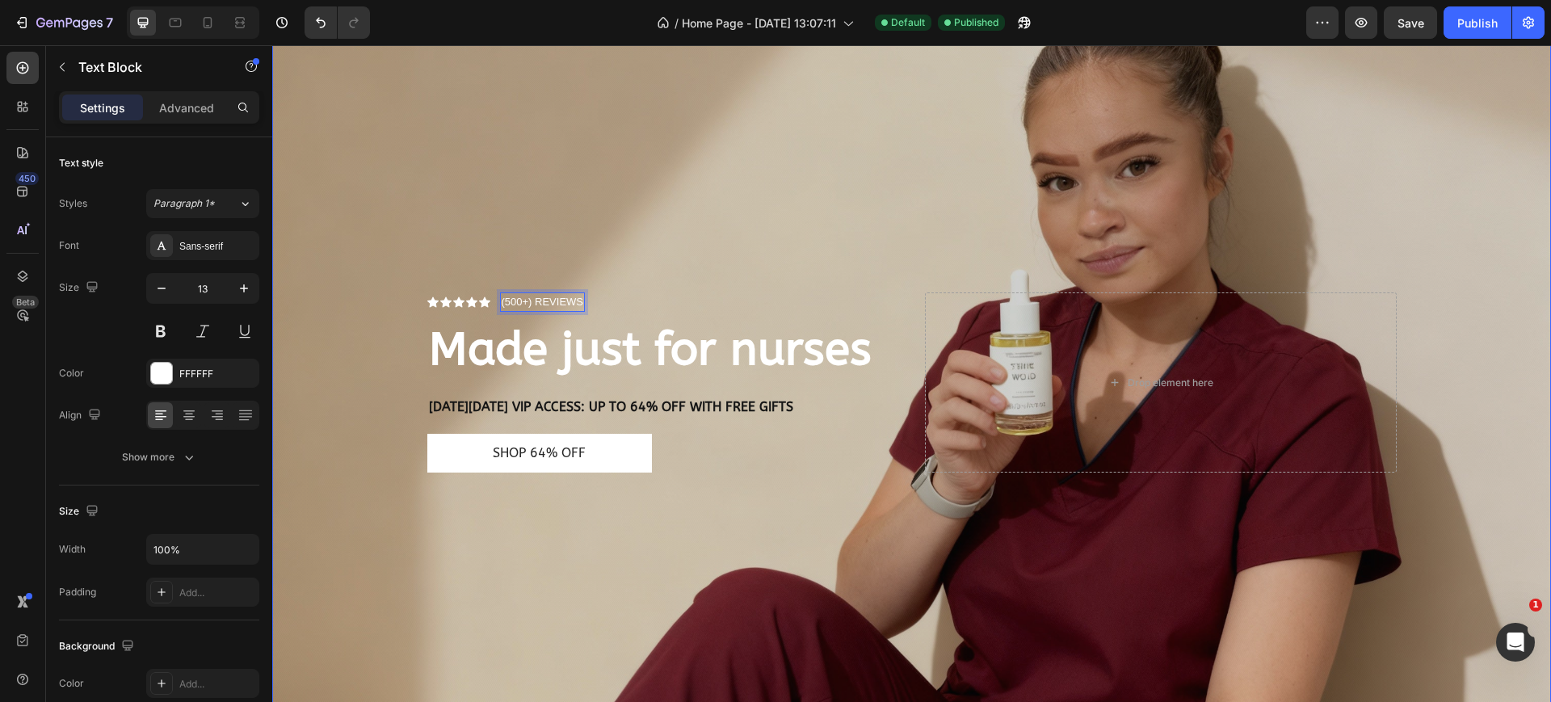
click at [561, 158] on div "Overlay" at bounding box center [911, 403] width 1279 height 852
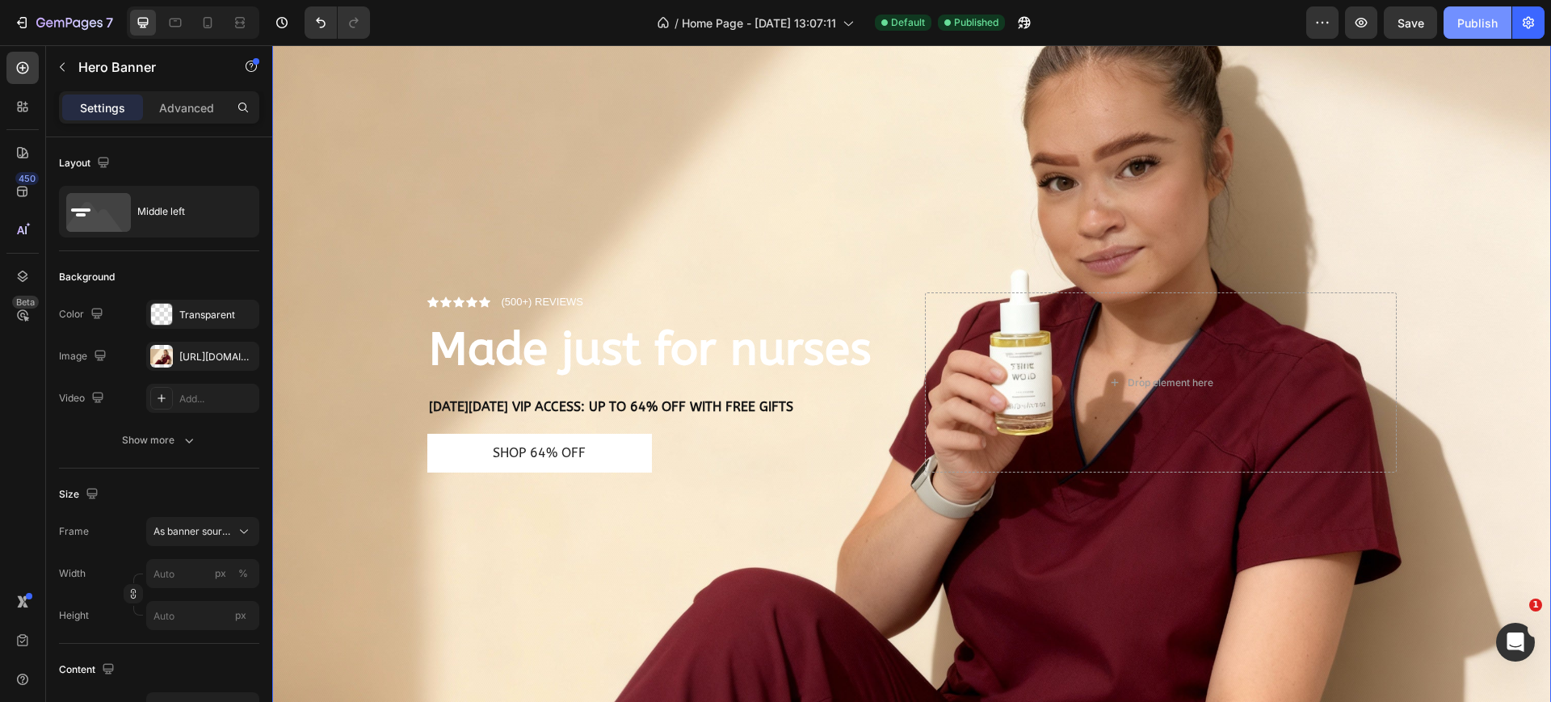
click at [1478, 31] on button "Publish" at bounding box center [1478, 22] width 68 height 32
click at [201, 26] on icon at bounding box center [208, 23] width 16 height 16
type input "100"
type input "100%"
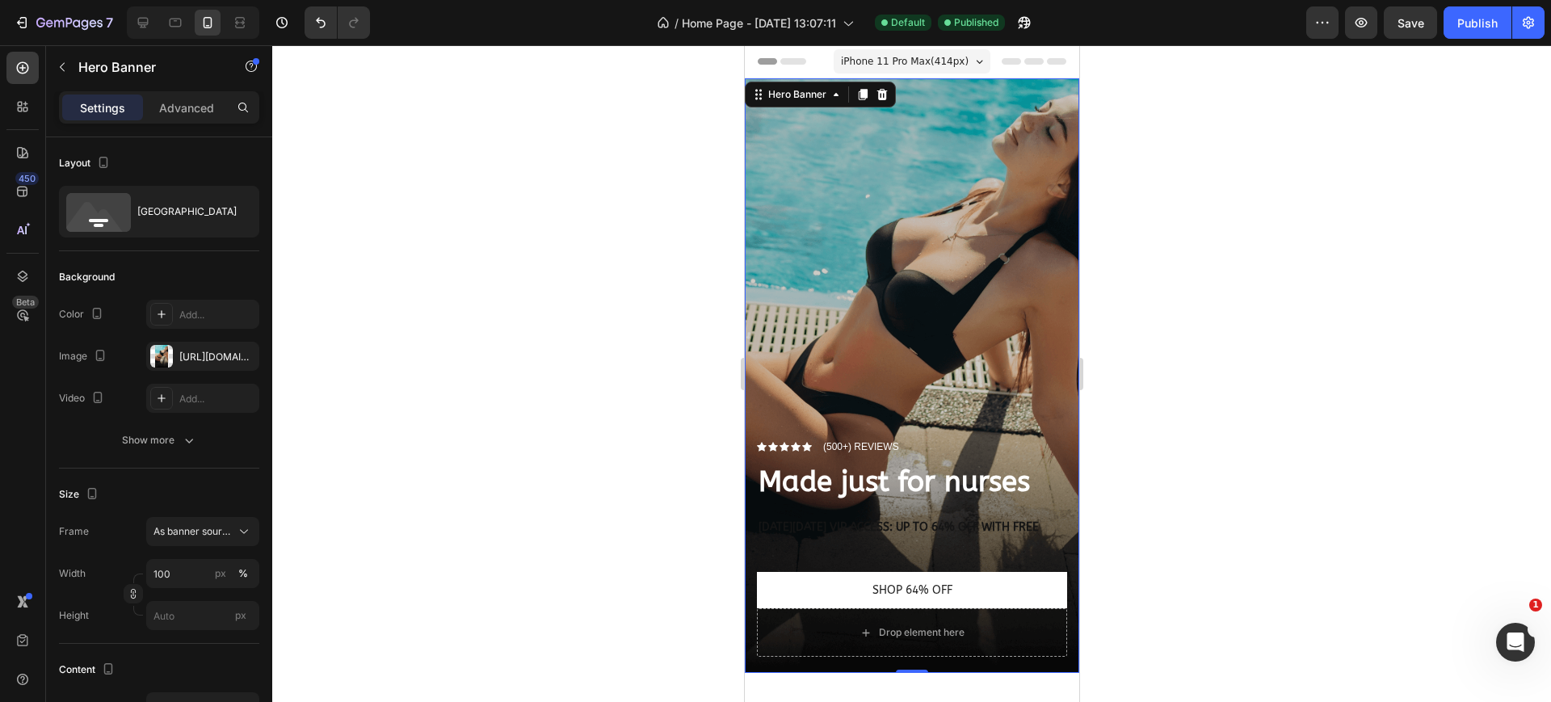
click at [856, 225] on div "Overlay" at bounding box center [911, 375] width 334 height 595
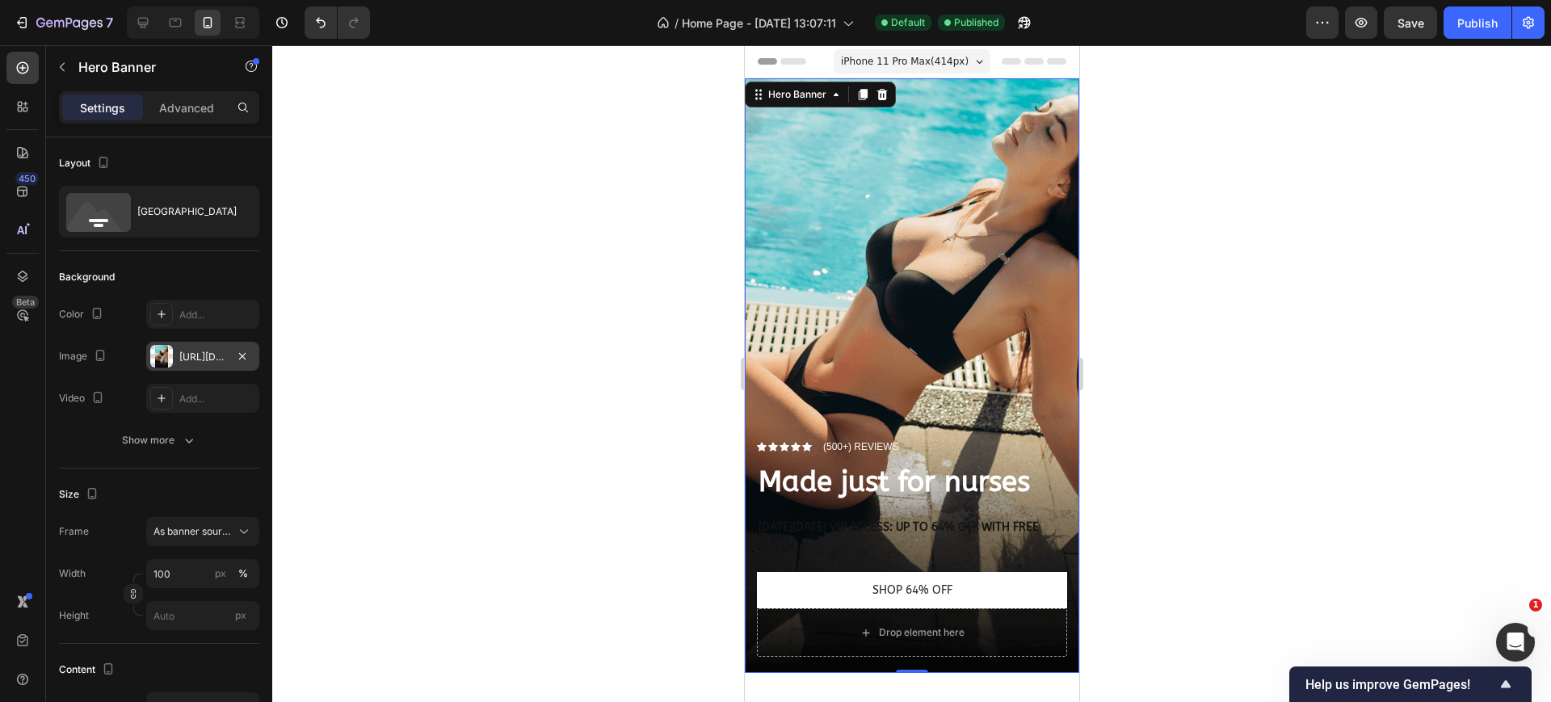
click at [211, 355] on div "https://cdn.shopify.com/s/files/1/2005/9307/files/gempages_432750572815254551-6…" at bounding box center [202, 357] width 47 height 15
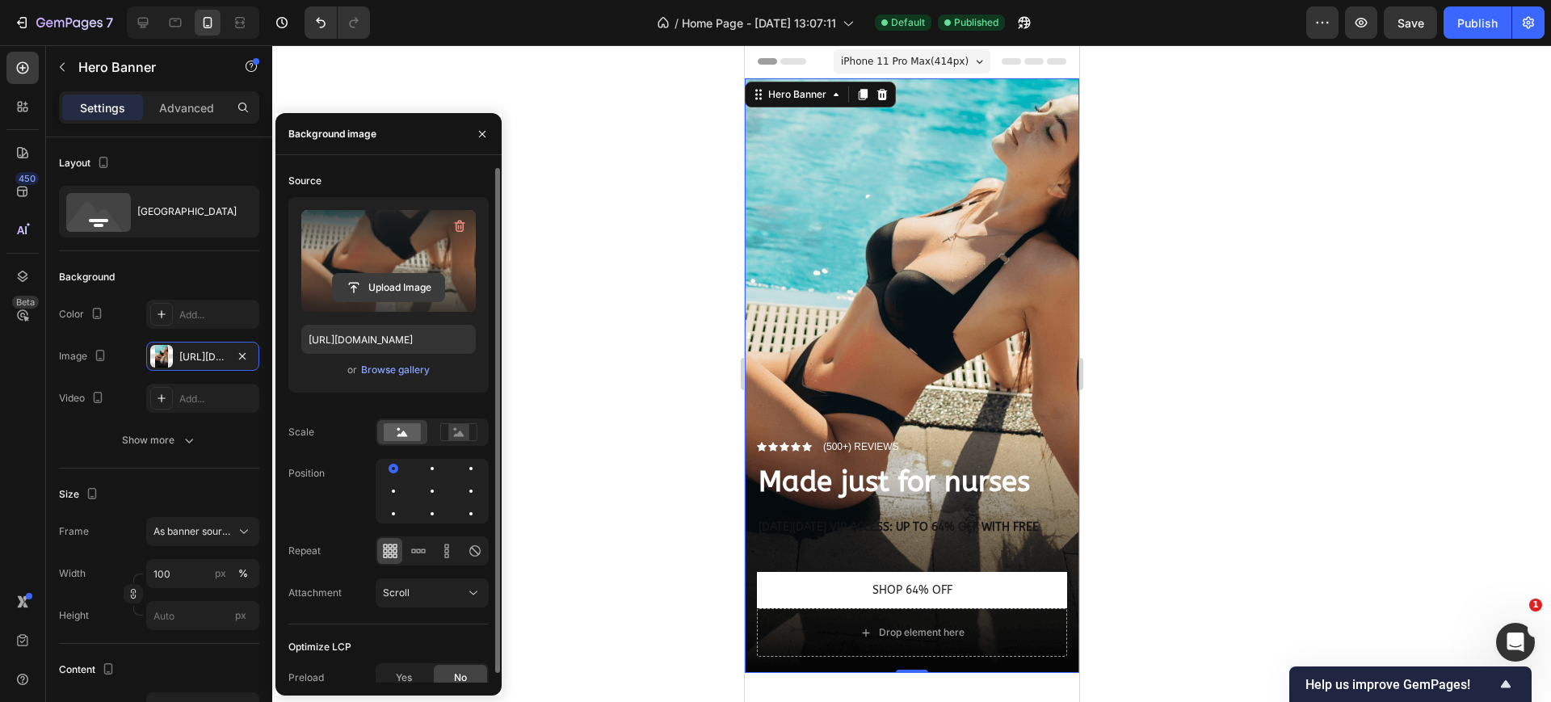
click at [402, 286] on input "file" at bounding box center [388, 287] width 111 height 27
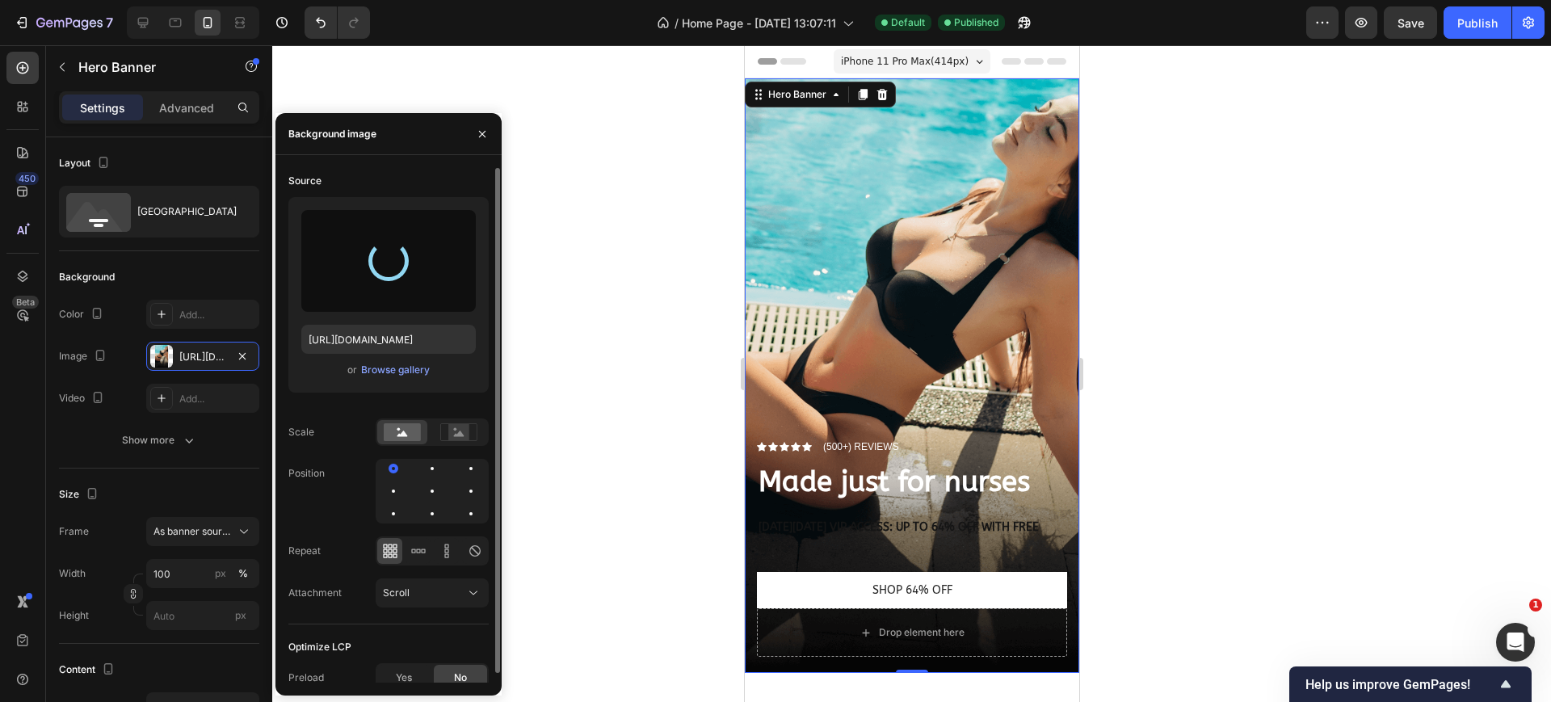
type input "https://cdn.shopify.com/s/files/1/0933/3846/8682/files/gempages_577882394061701…"
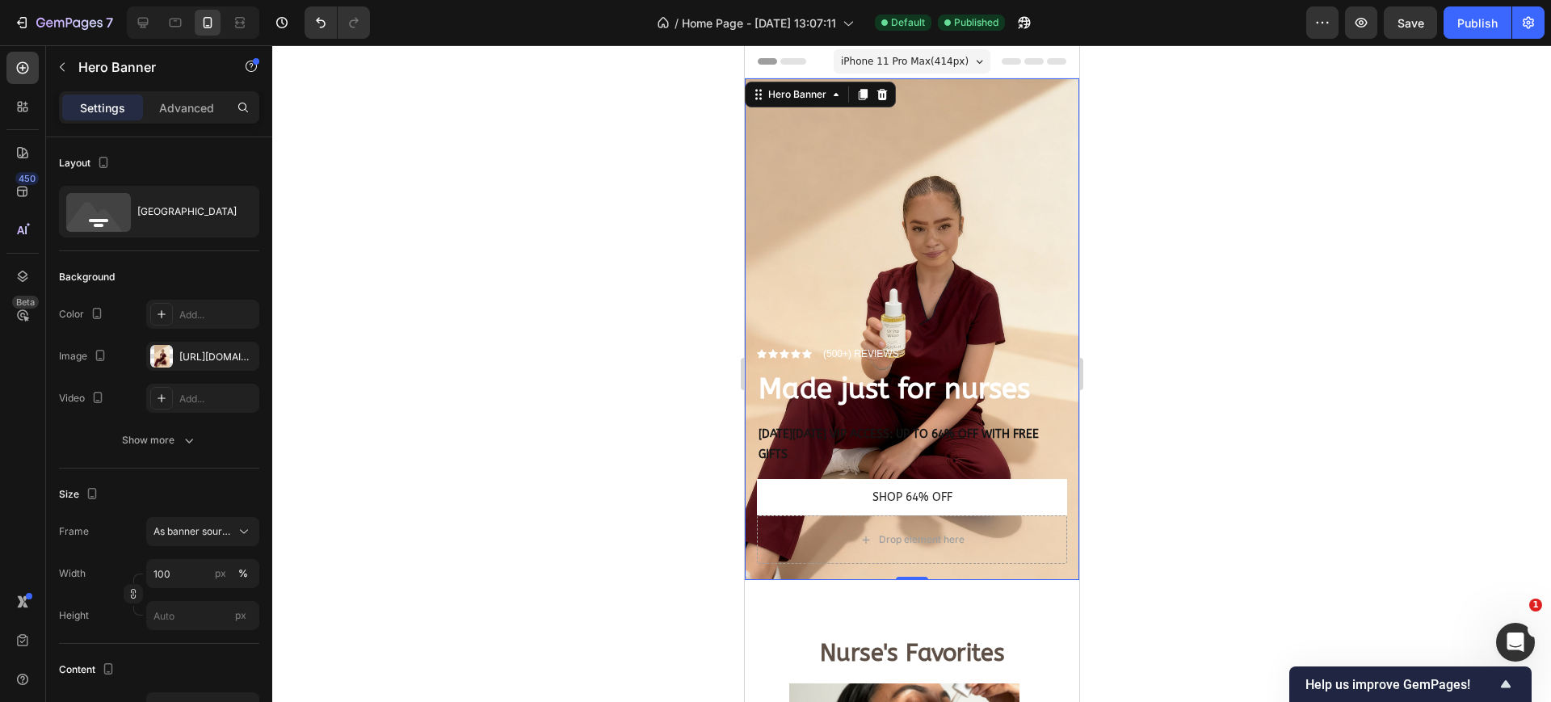
click at [1254, 330] on div at bounding box center [911, 373] width 1279 height 657
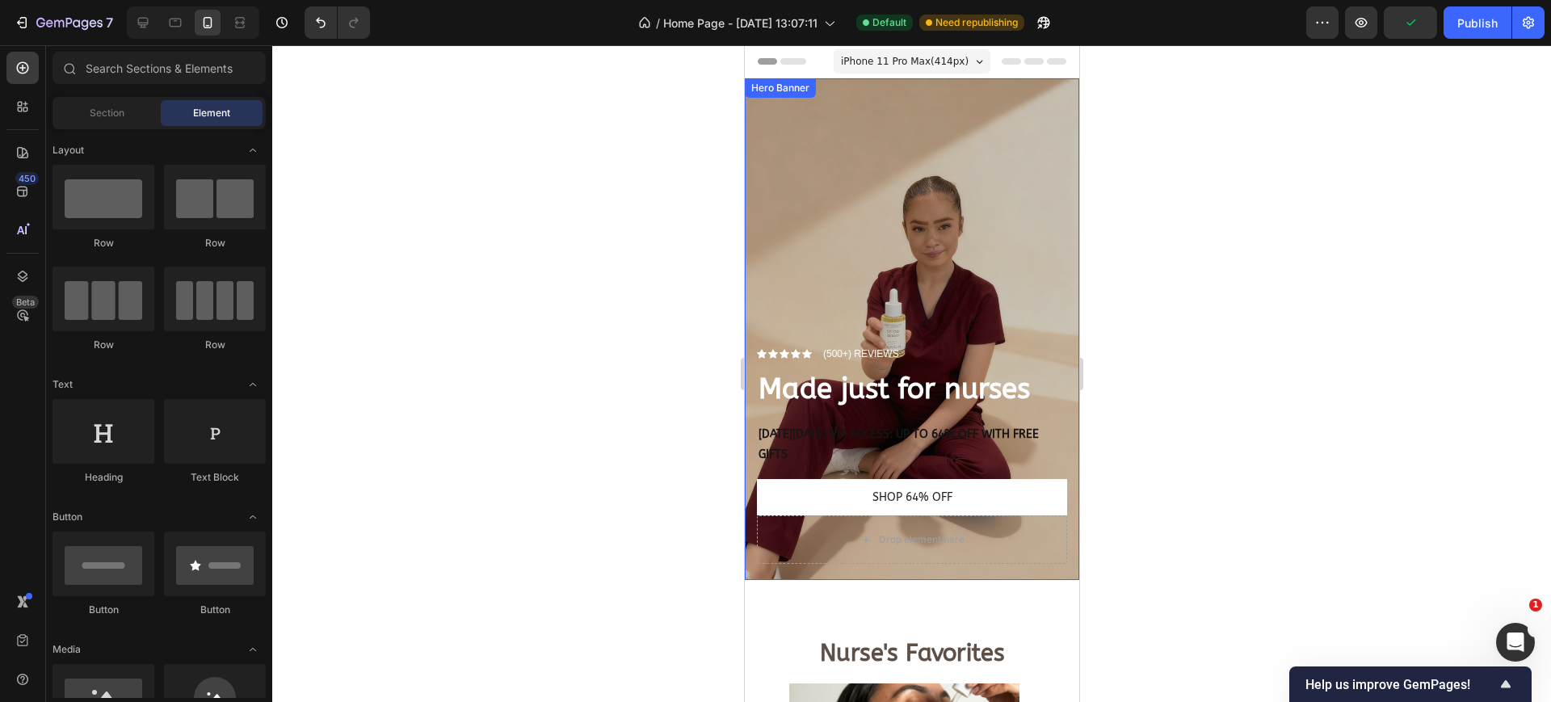
click at [801, 188] on div "Overlay" at bounding box center [911, 329] width 334 height 502
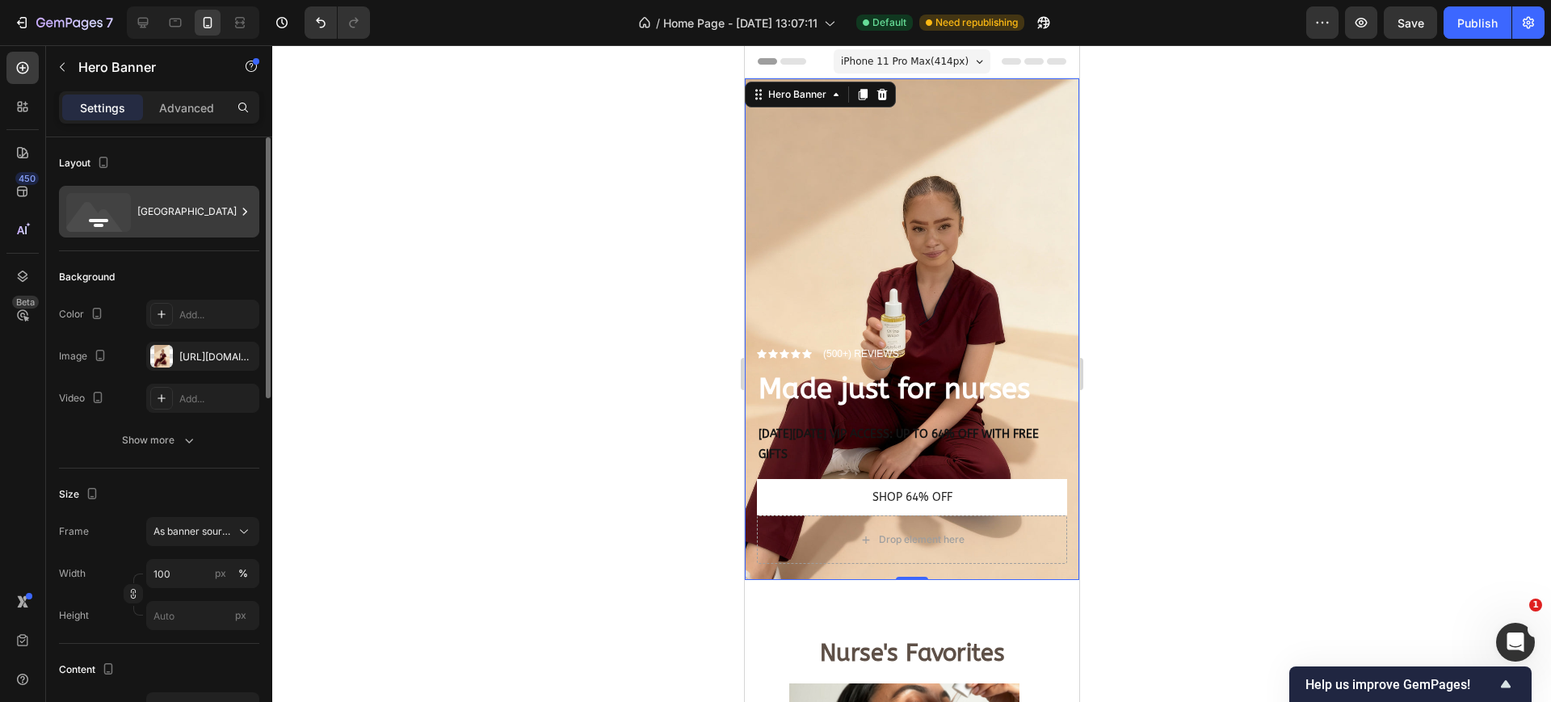
click at [170, 208] on div "Bottom center" at bounding box center [186, 211] width 99 height 37
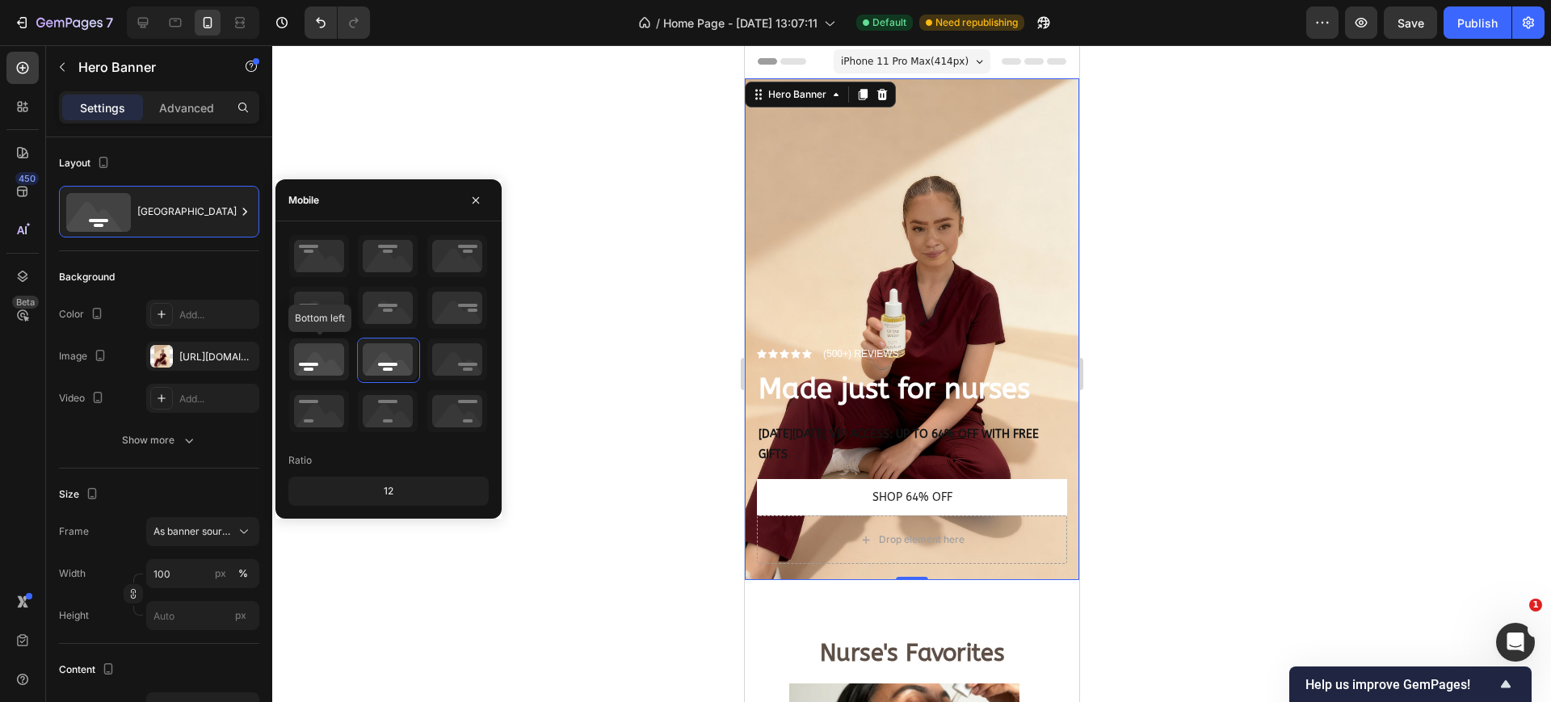
click at [317, 354] on icon at bounding box center [319, 360] width 60 height 42
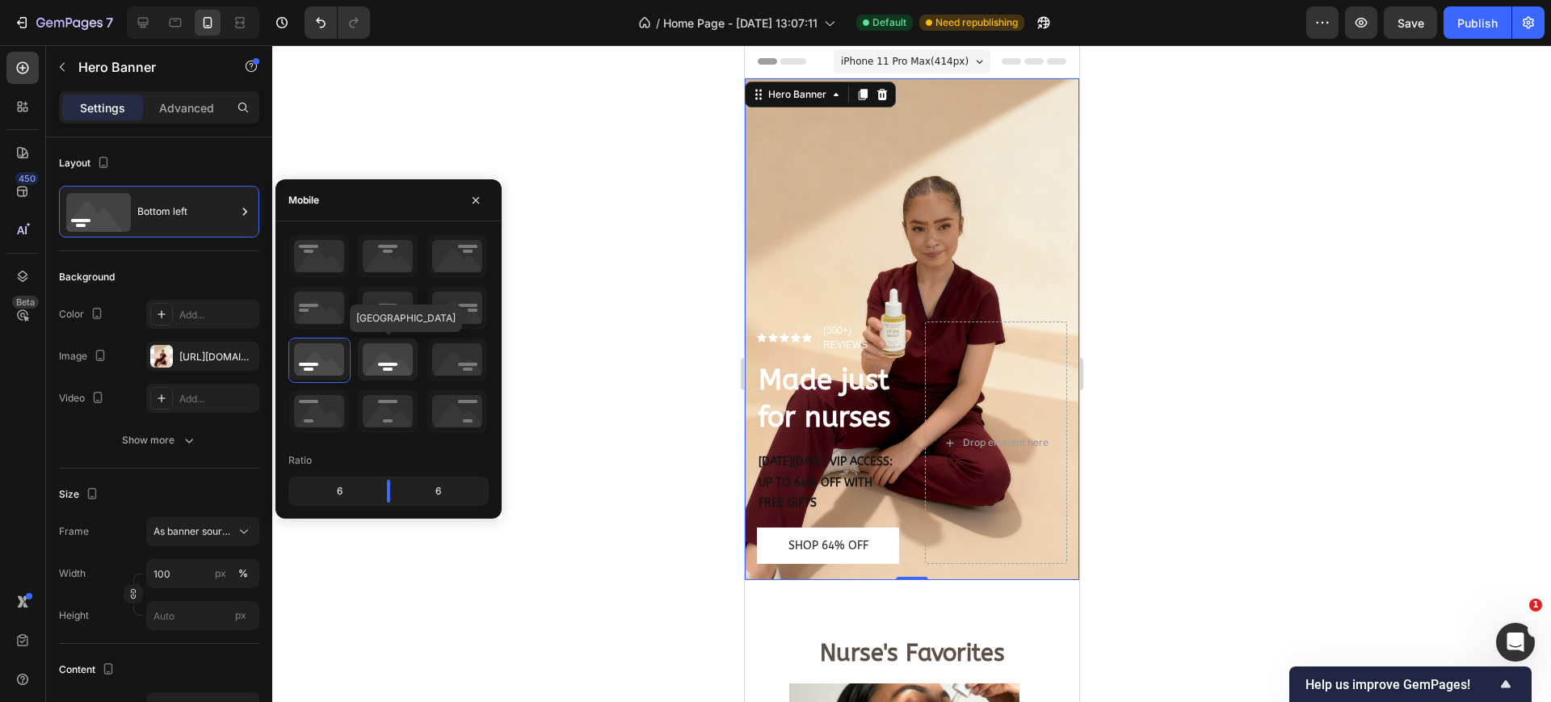
click at [366, 352] on icon at bounding box center [388, 360] width 60 height 42
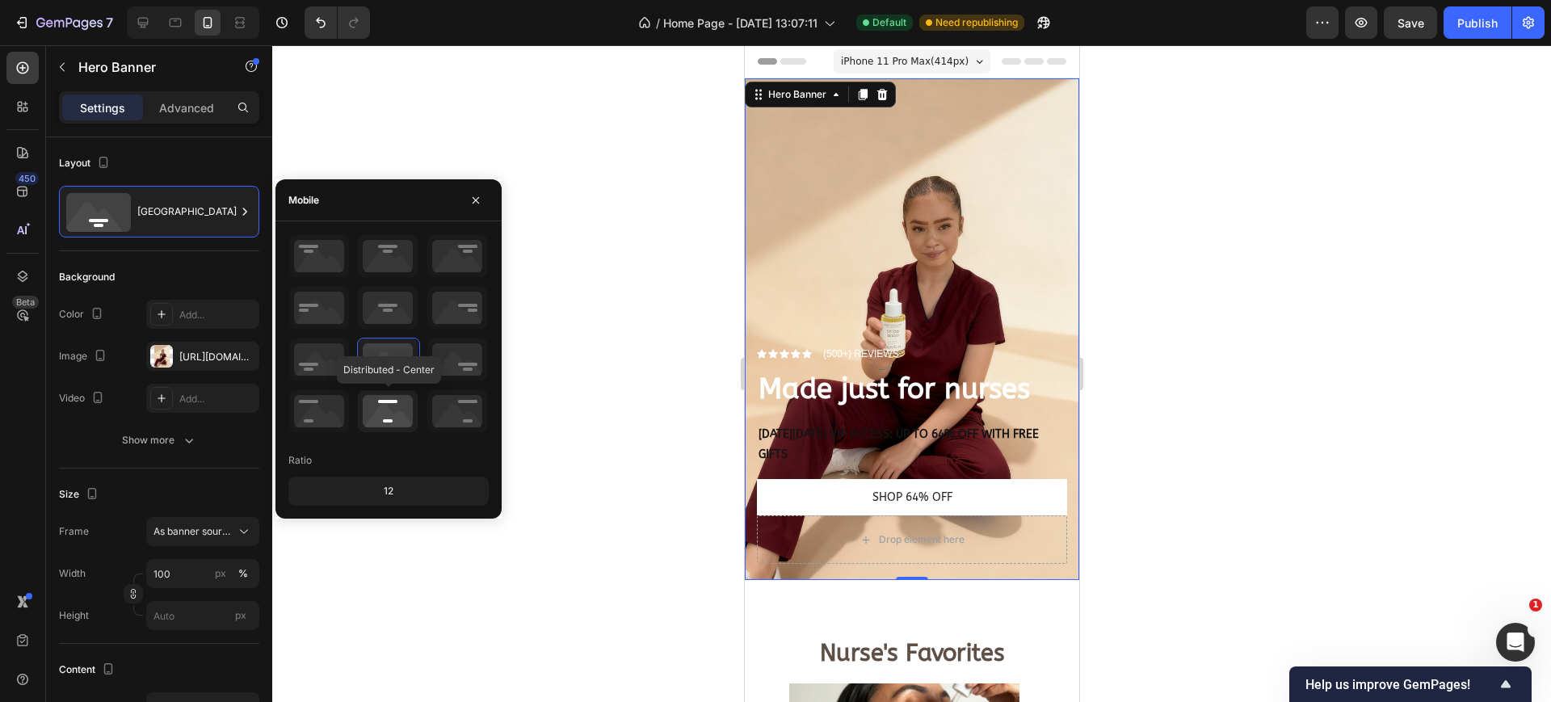
click at [381, 420] on icon at bounding box center [388, 411] width 60 height 42
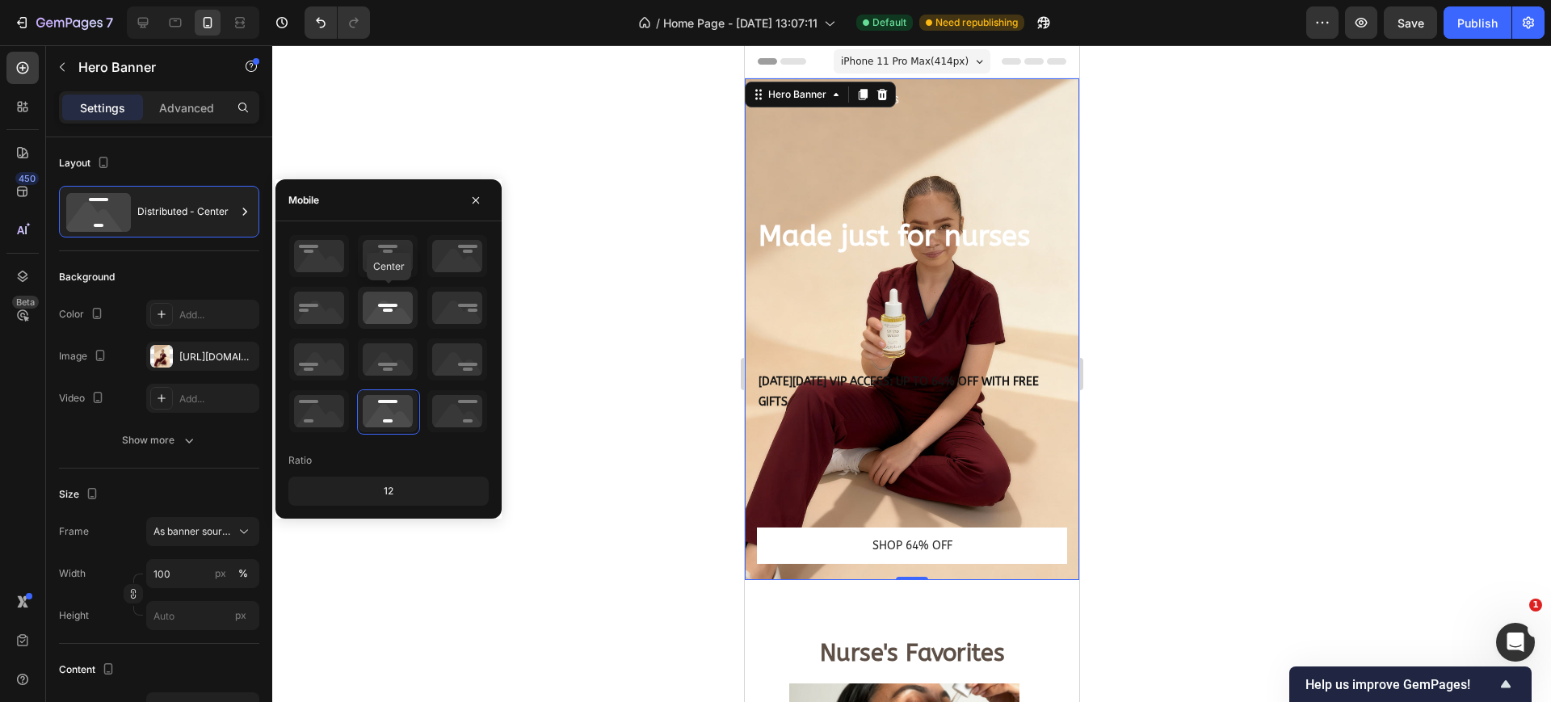
click at [389, 315] on icon at bounding box center [388, 308] width 60 height 42
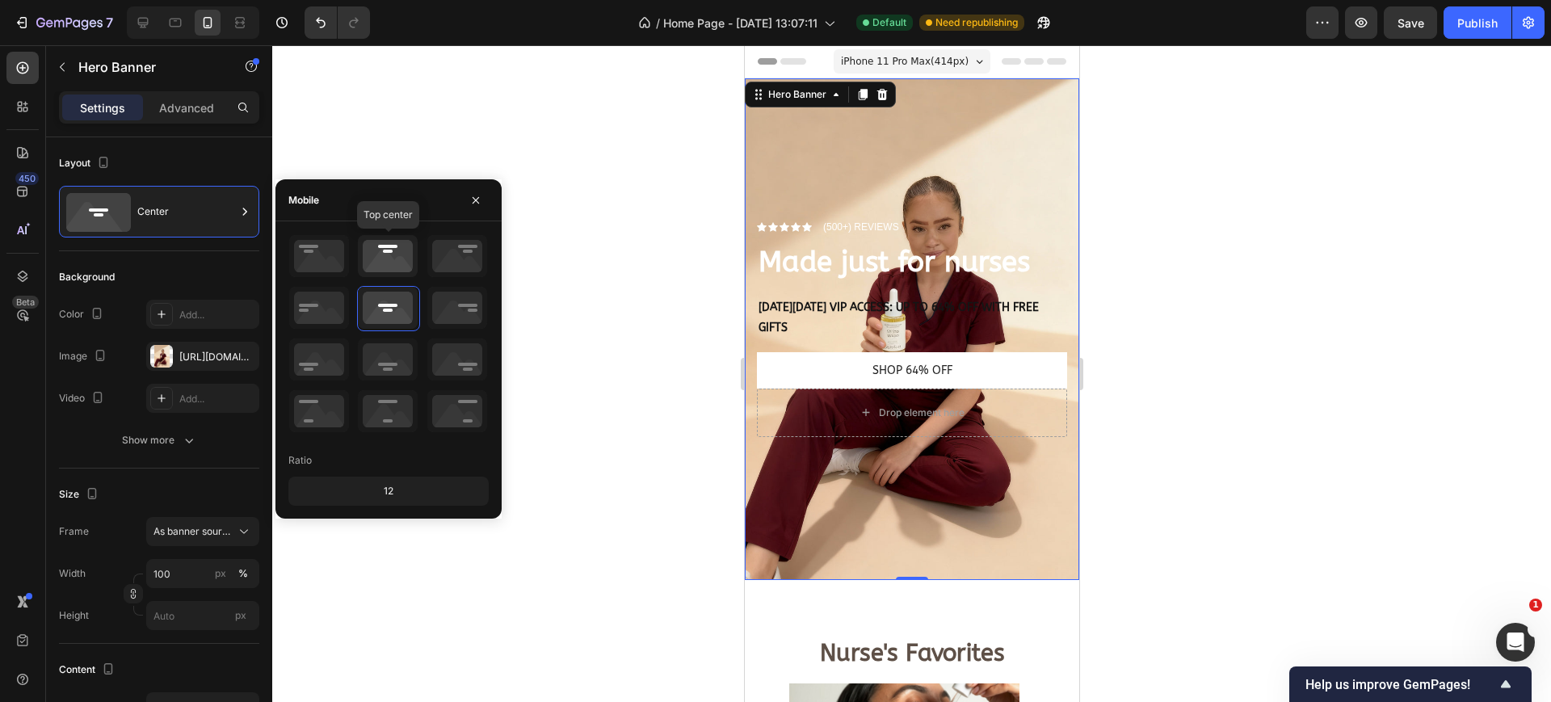
click at [387, 259] on icon at bounding box center [388, 256] width 60 height 42
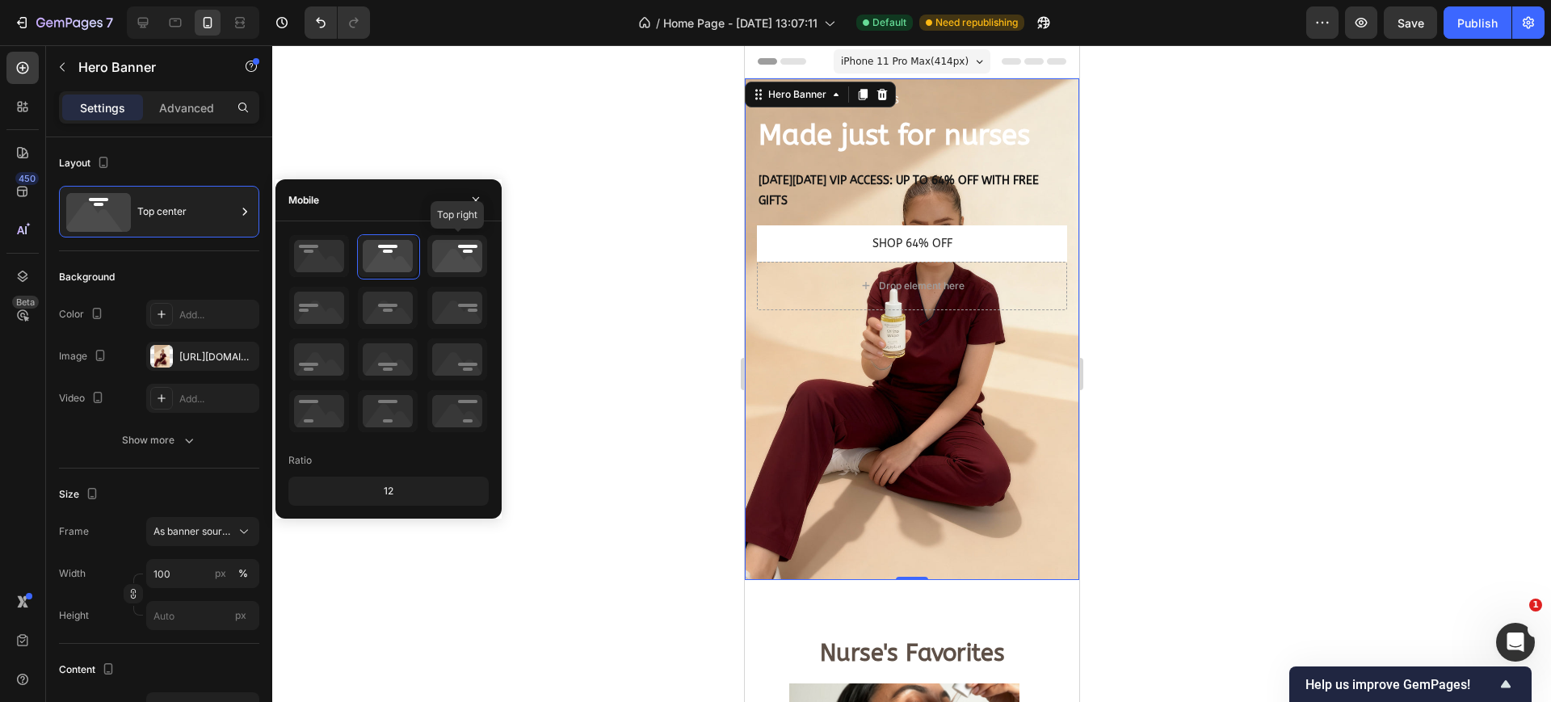
click at [474, 243] on icon at bounding box center [457, 256] width 60 height 42
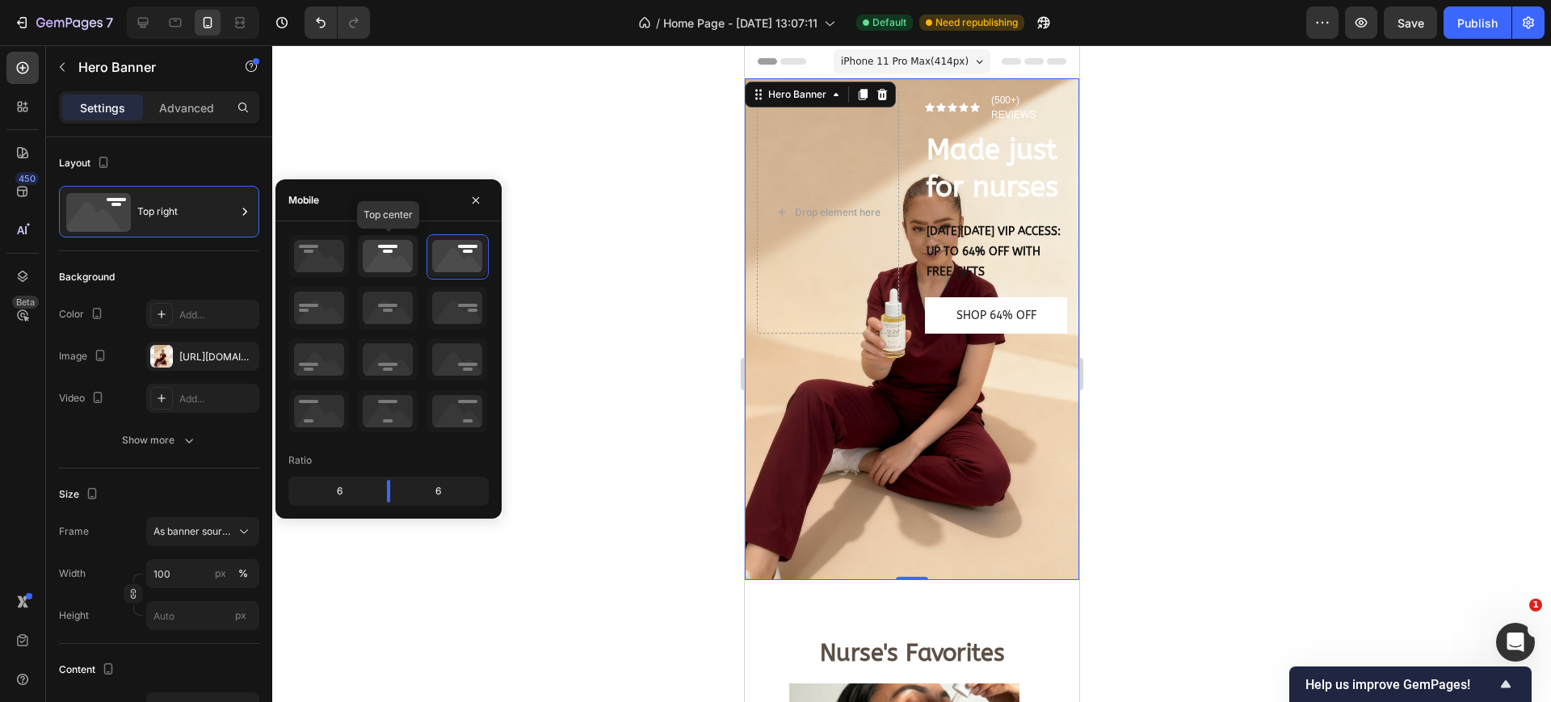
click at [398, 250] on icon at bounding box center [388, 256] width 60 height 42
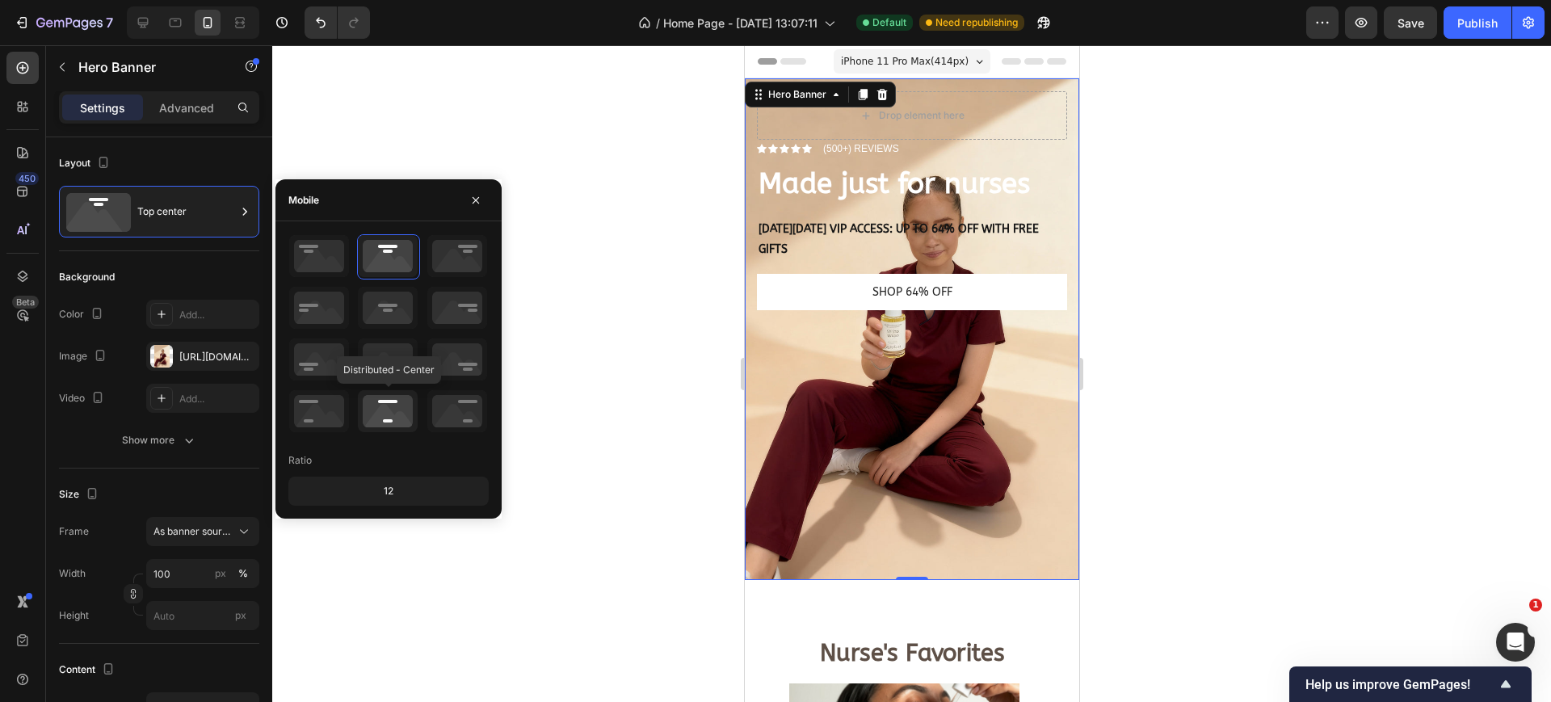
click at [393, 397] on icon at bounding box center [388, 411] width 60 height 42
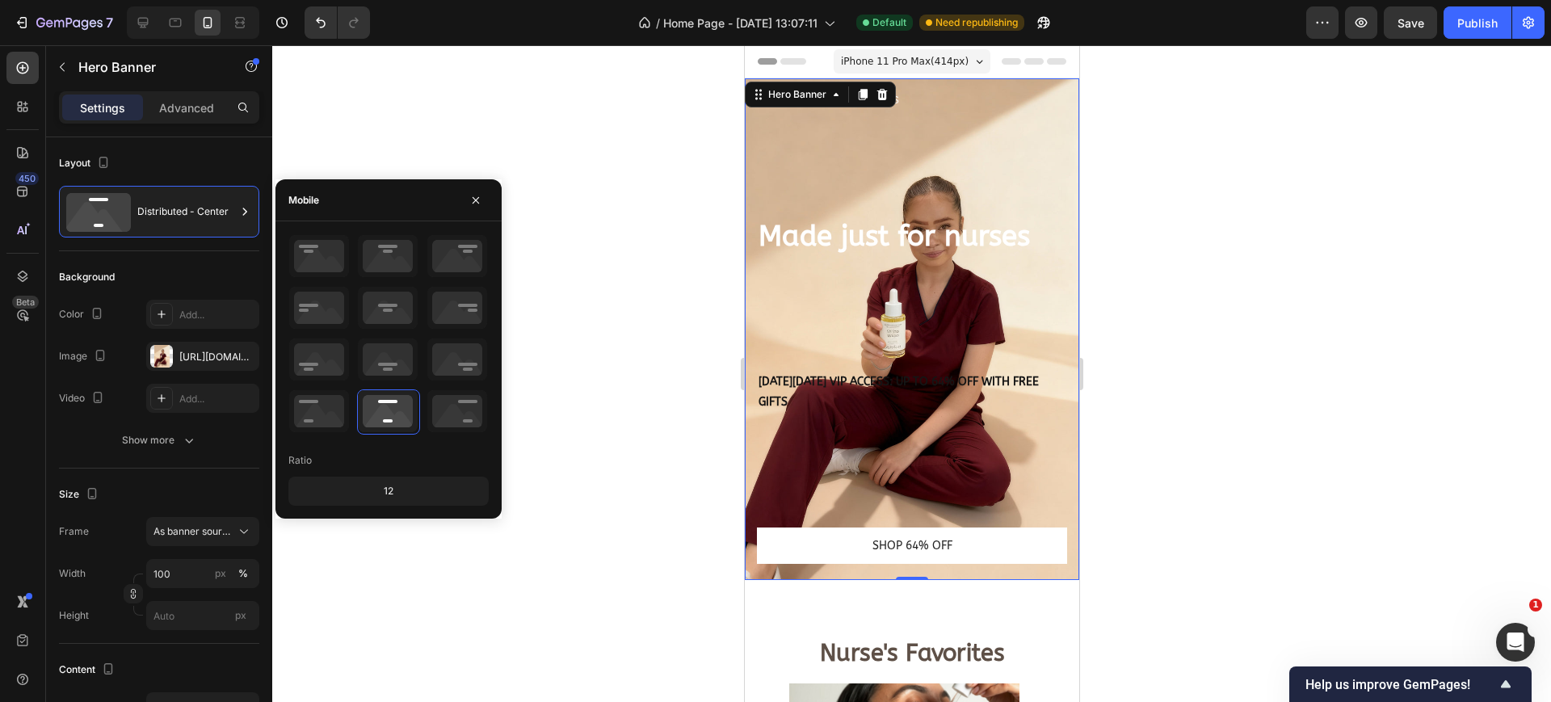
click at [385, 485] on div "12" at bounding box center [389, 491] width 194 height 23
click at [392, 356] on icon at bounding box center [388, 360] width 60 height 42
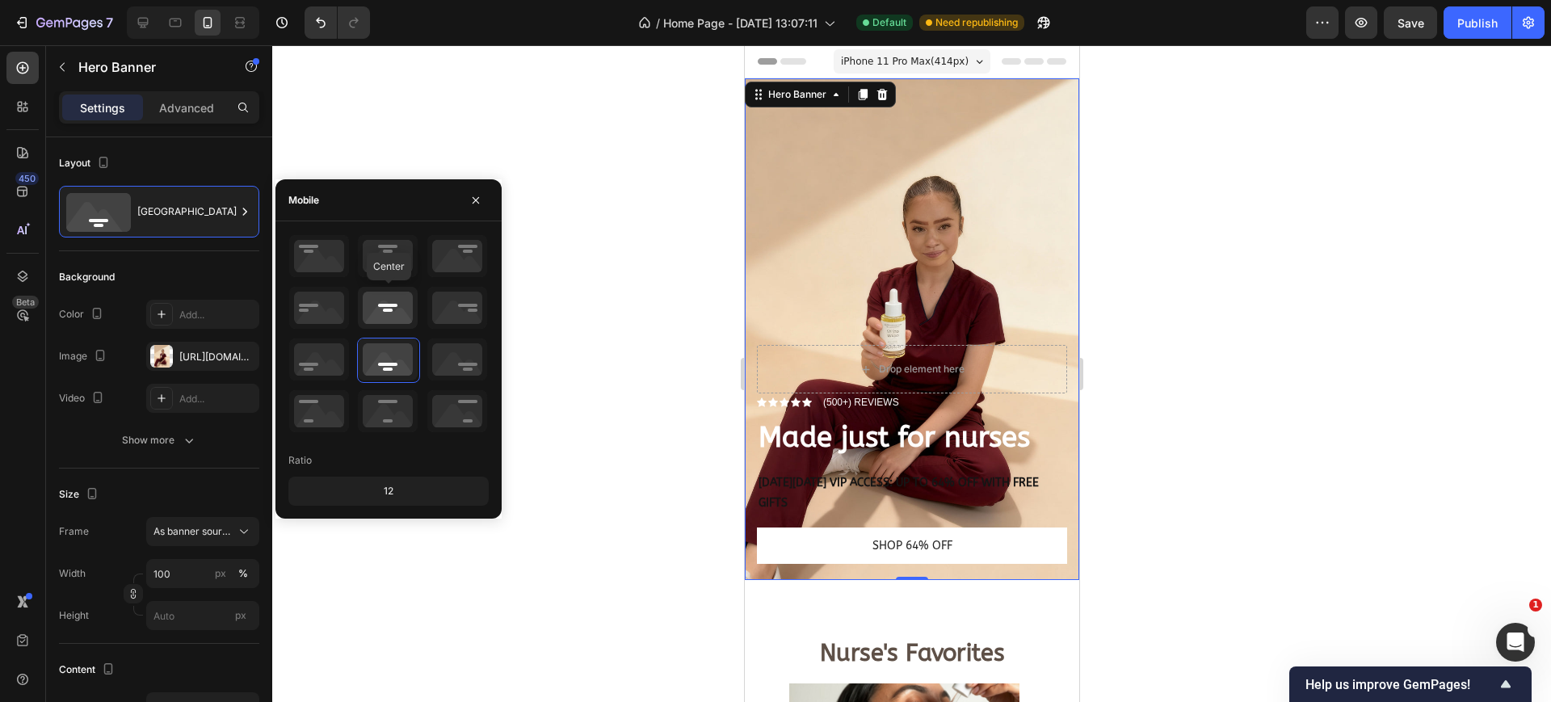
click at [381, 315] on icon at bounding box center [388, 308] width 60 height 42
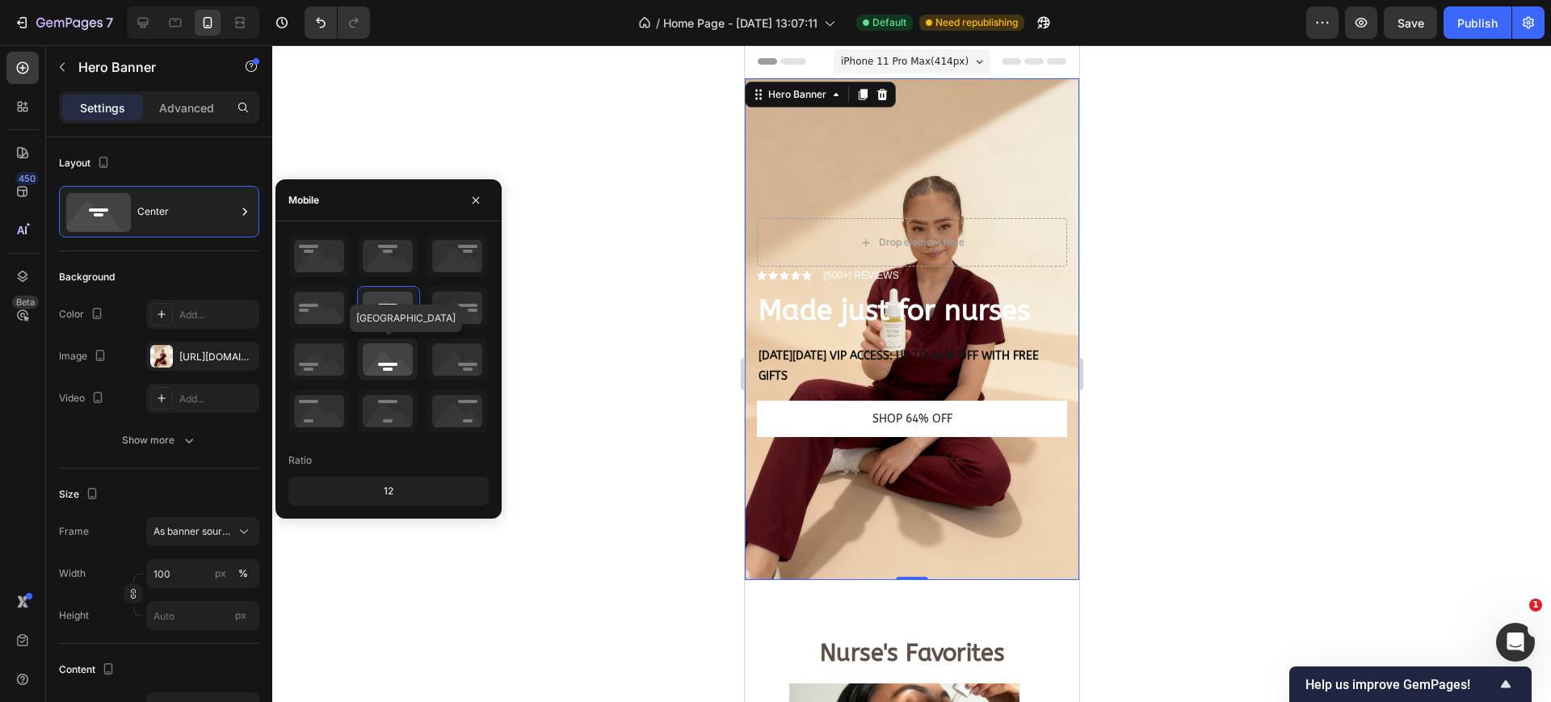
click at [398, 368] on icon at bounding box center [388, 360] width 60 height 42
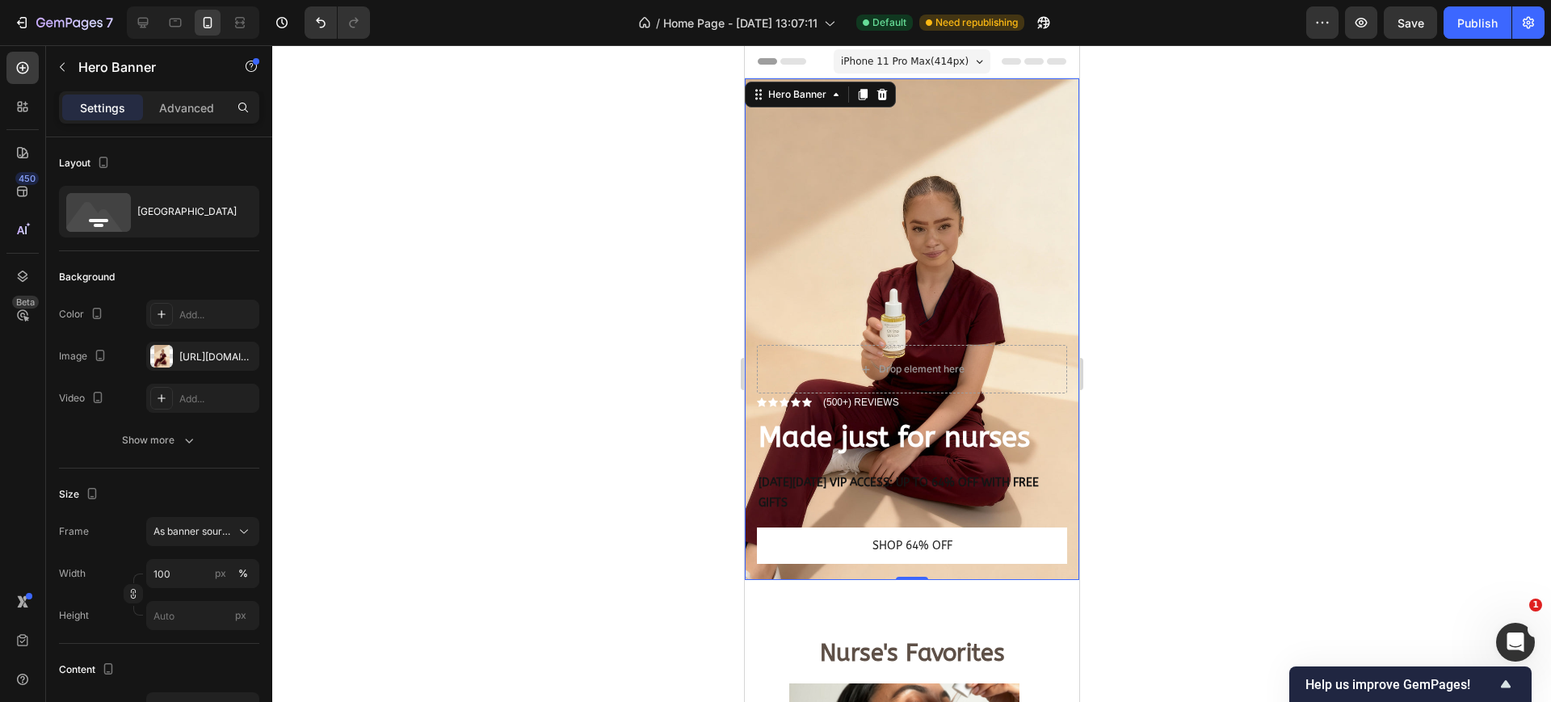
click at [687, 316] on div at bounding box center [911, 373] width 1279 height 657
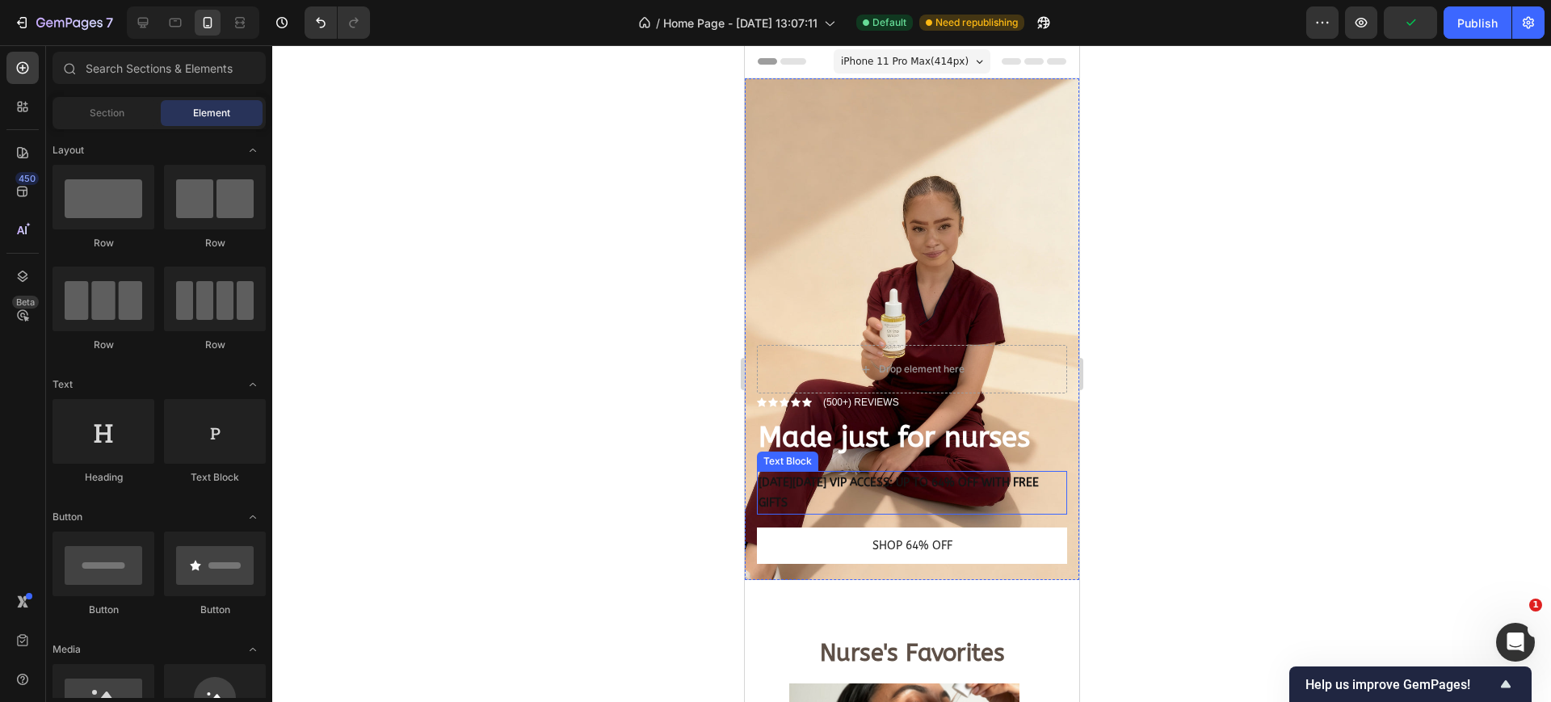
click at [864, 473] on p "BLACK FRIDAY VIP ACCESS: UP TO 64% OFF WITH FREE GIFTS" at bounding box center [911, 493] width 307 height 40
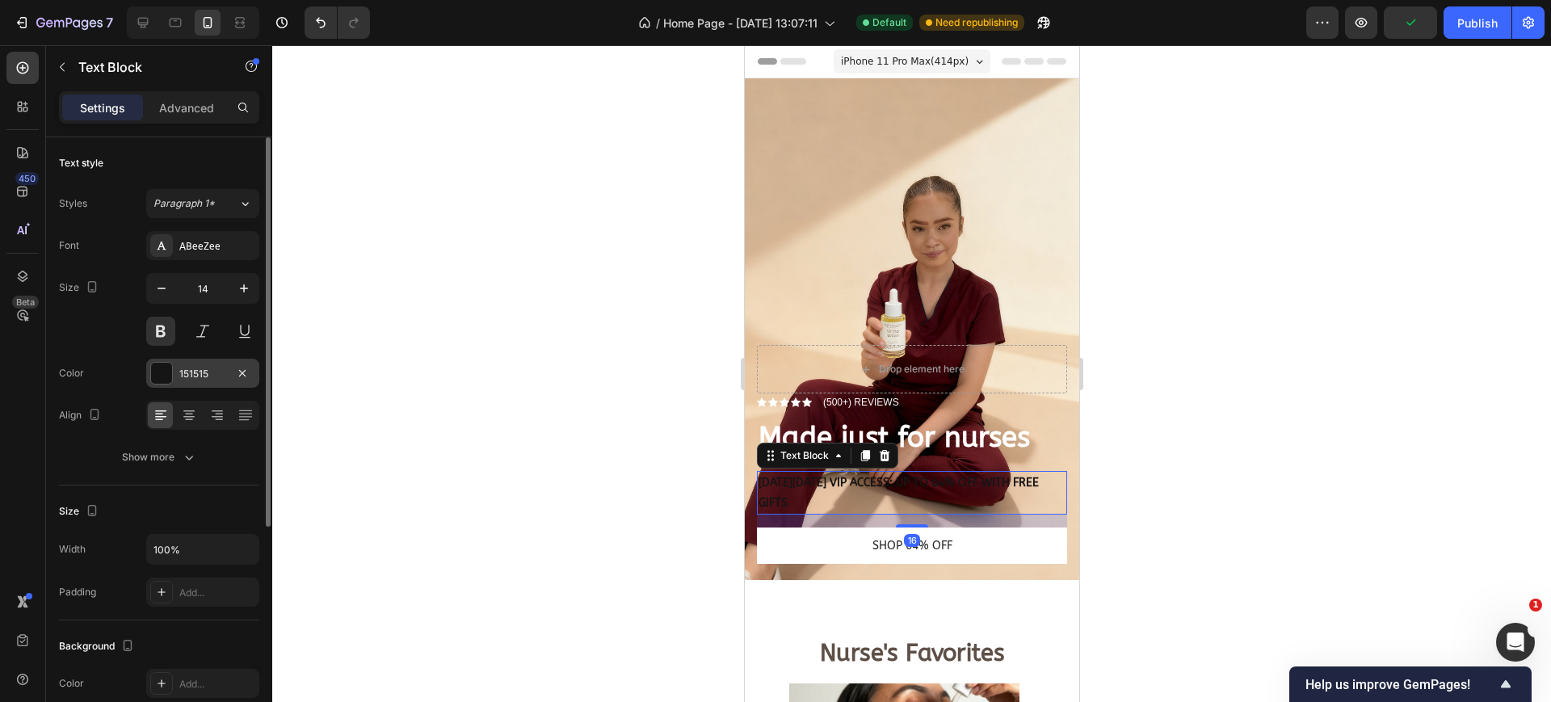
click at [168, 376] on div at bounding box center [161, 373] width 21 height 21
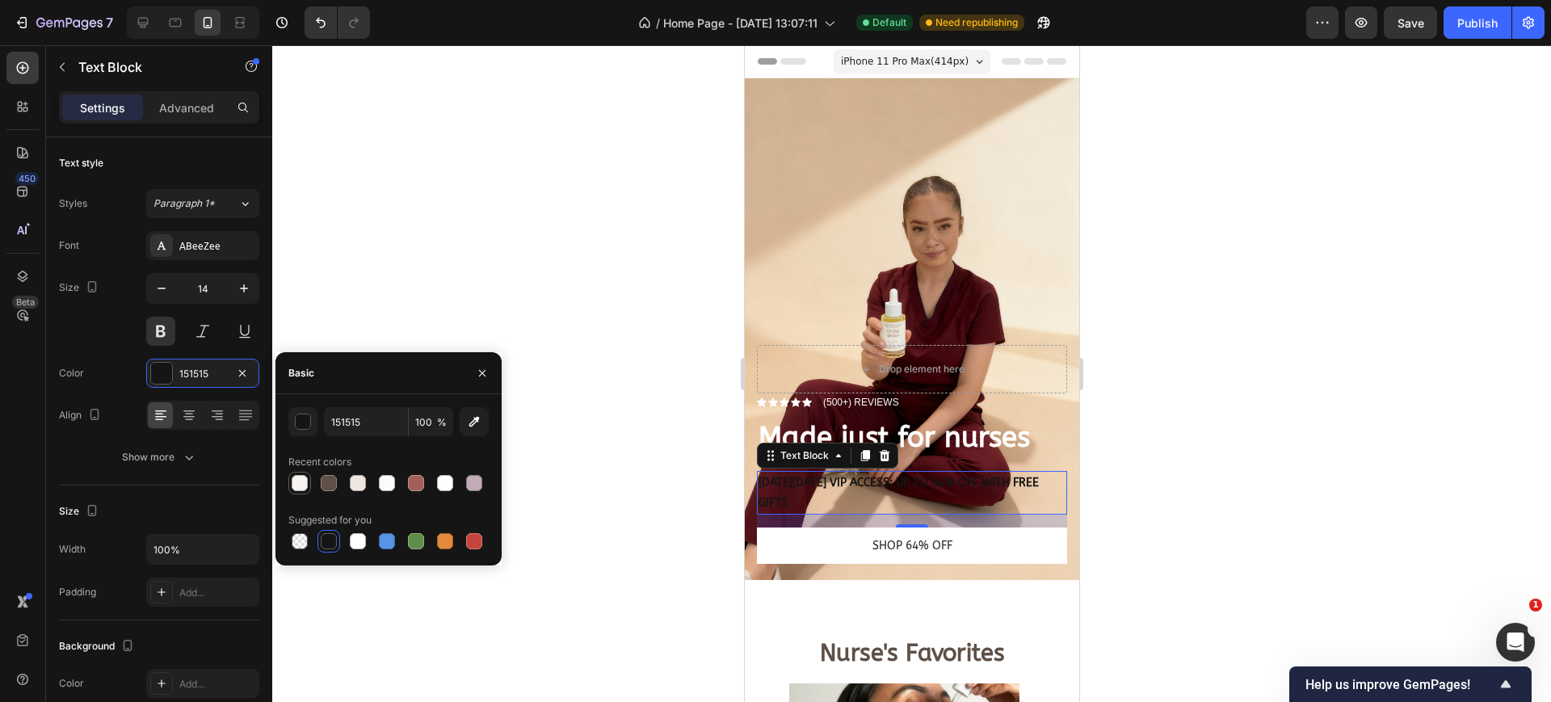
click at [299, 483] on div at bounding box center [300, 483] width 16 height 16
type input "F7F4F0"
click at [513, 263] on div at bounding box center [911, 373] width 1279 height 657
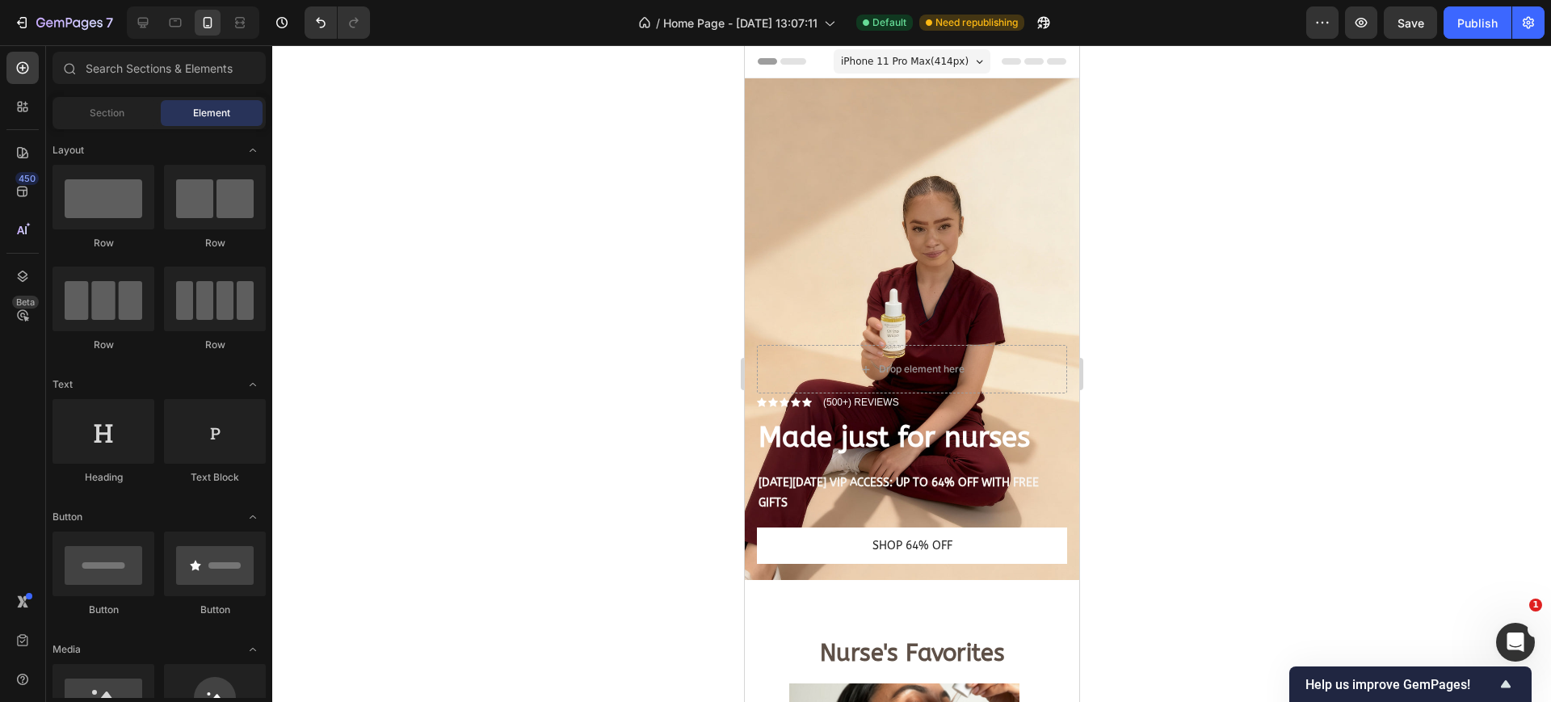
click at [513, 263] on div at bounding box center [911, 373] width 1279 height 657
click at [530, 228] on div at bounding box center [911, 373] width 1279 height 657
click at [148, 23] on icon at bounding box center [143, 23] width 11 height 11
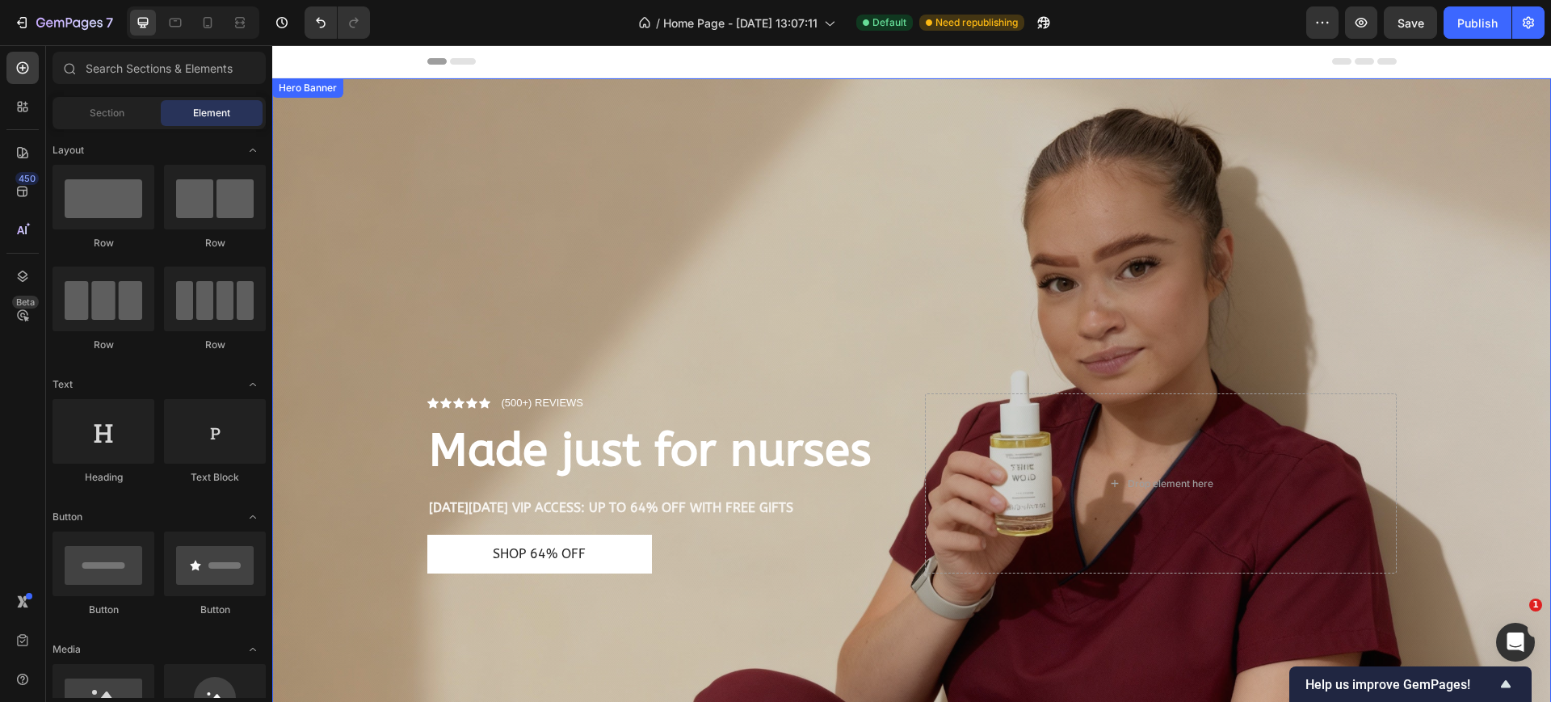
click at [538, 242] on div "Overlay" at bounding box center [911, 504] width 1279 height 852
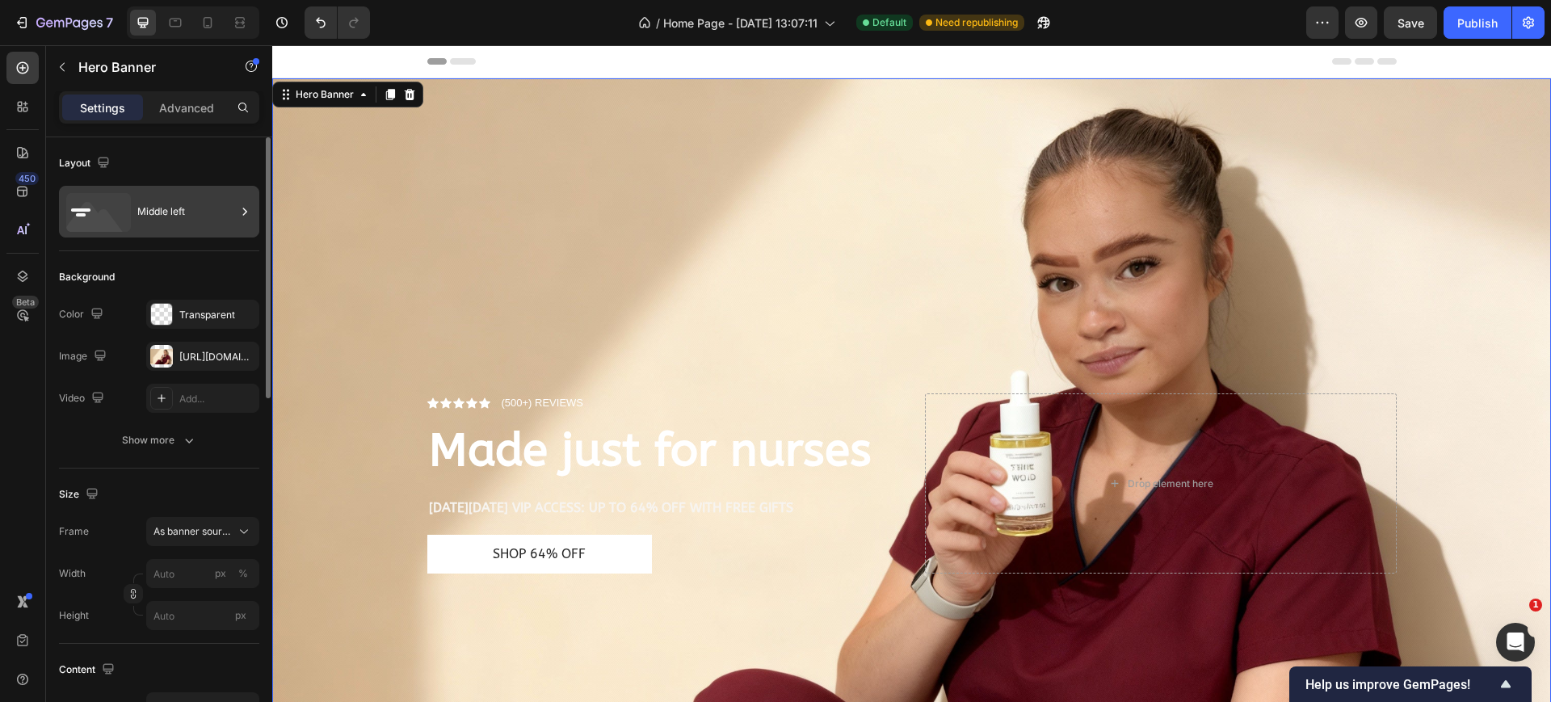
click at [175, 215] on div "Middle left" at bounding box center [186, 211] width 99 height 37
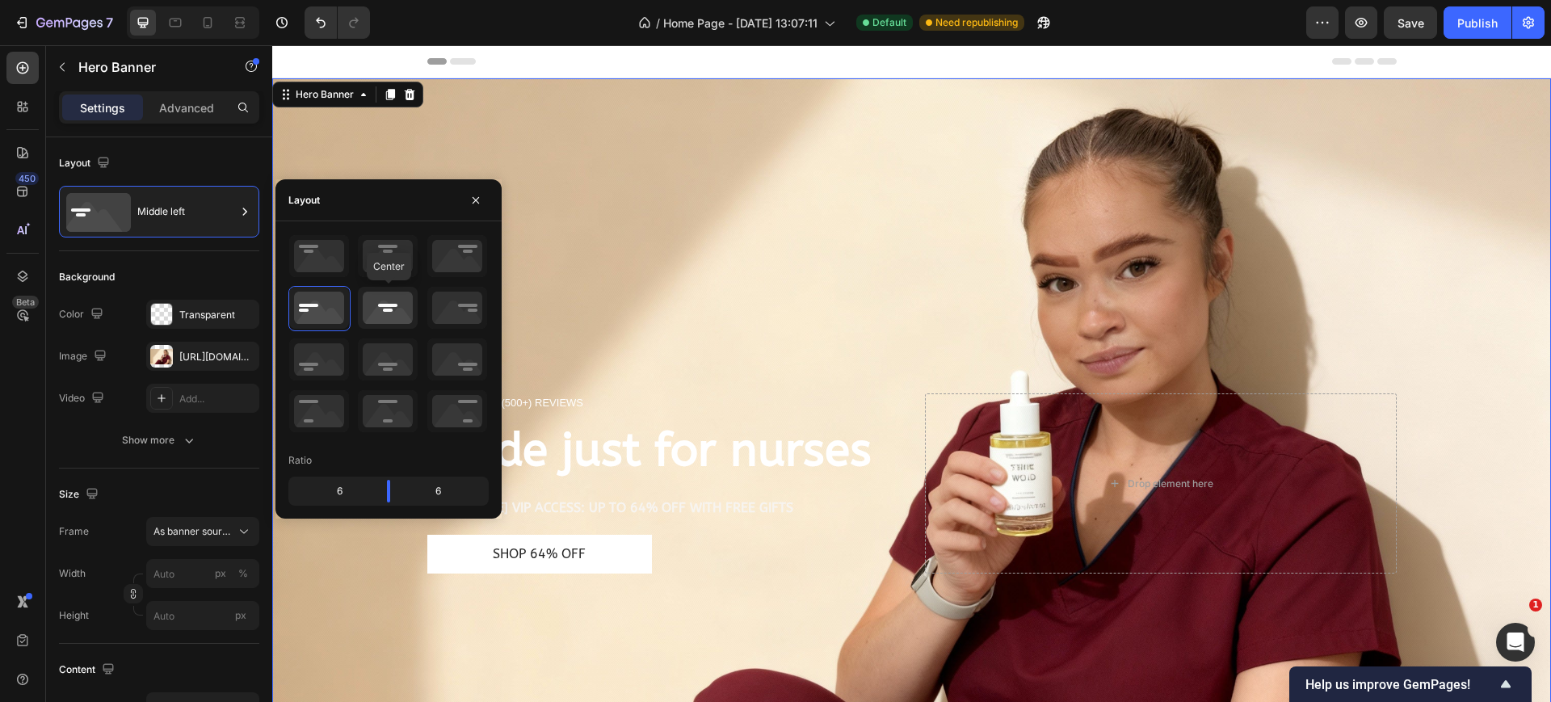
click at [387, 306] on icon at bounding box center [388, 308] width 60 height 42
click at [314, 301] on icon at bounding box center [319, 308] width 60 height 42
click at [460, 314] on icon at bounding box center [457, 308] width 60 height 42
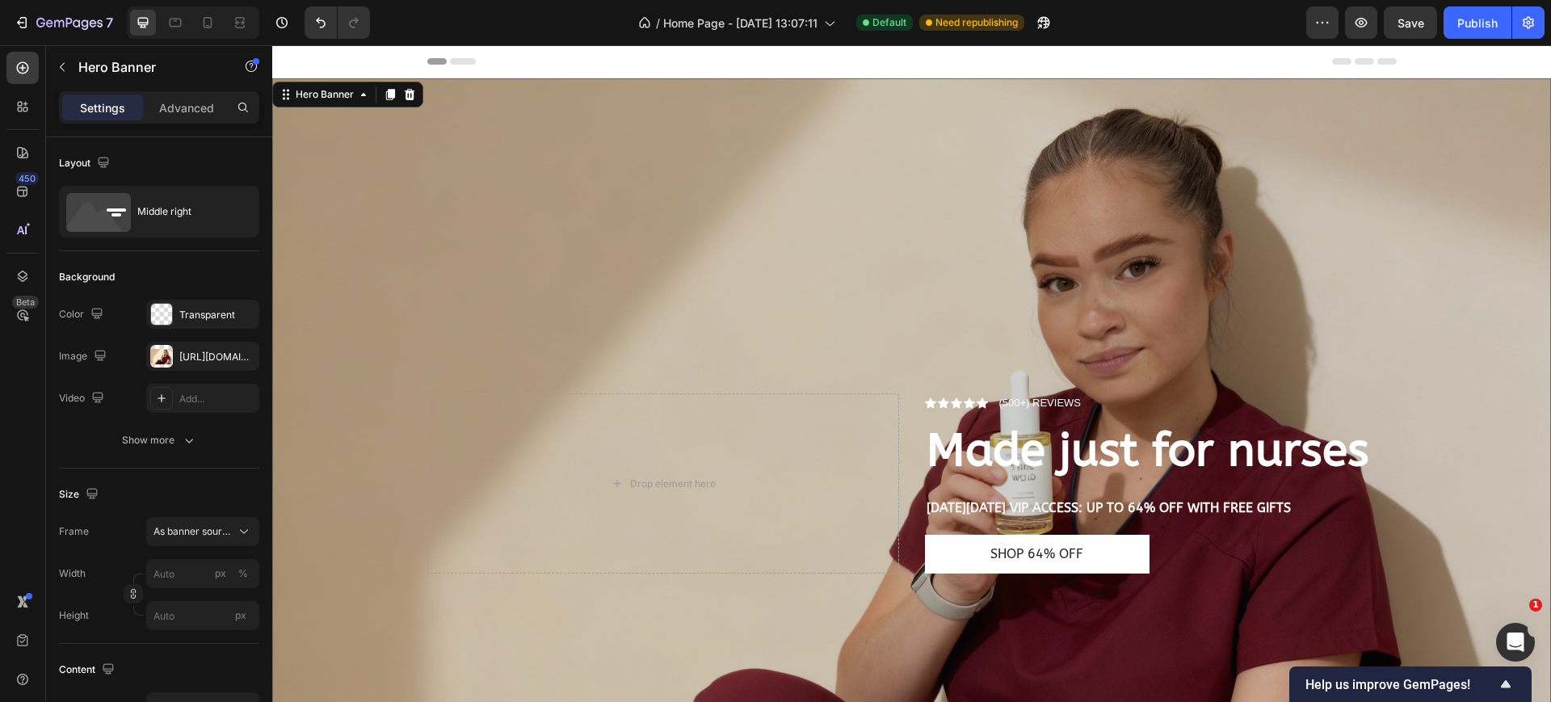
click at [690, 202] on div "Overlay" at bounding box center [911, 504] width 1279 height 852
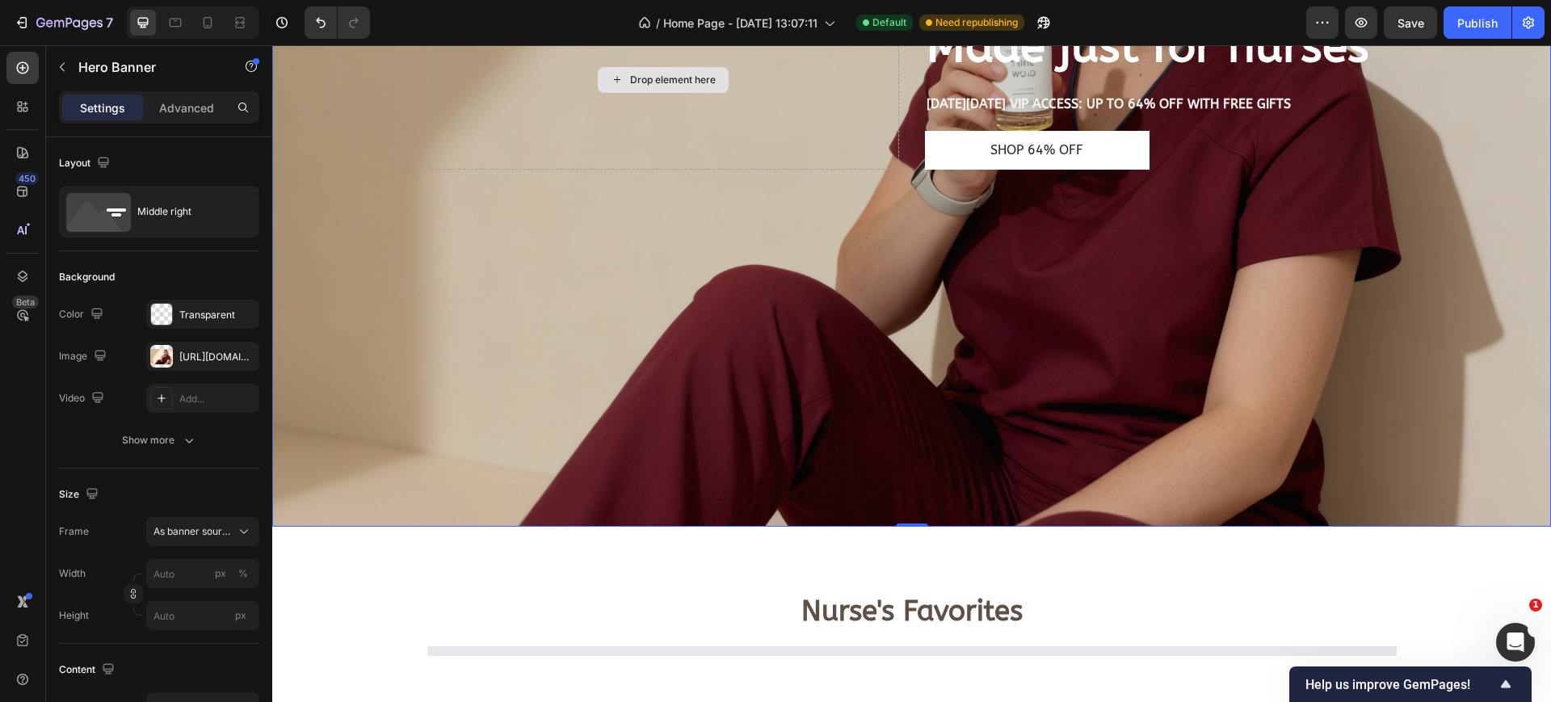
scroll to position [202, 0]
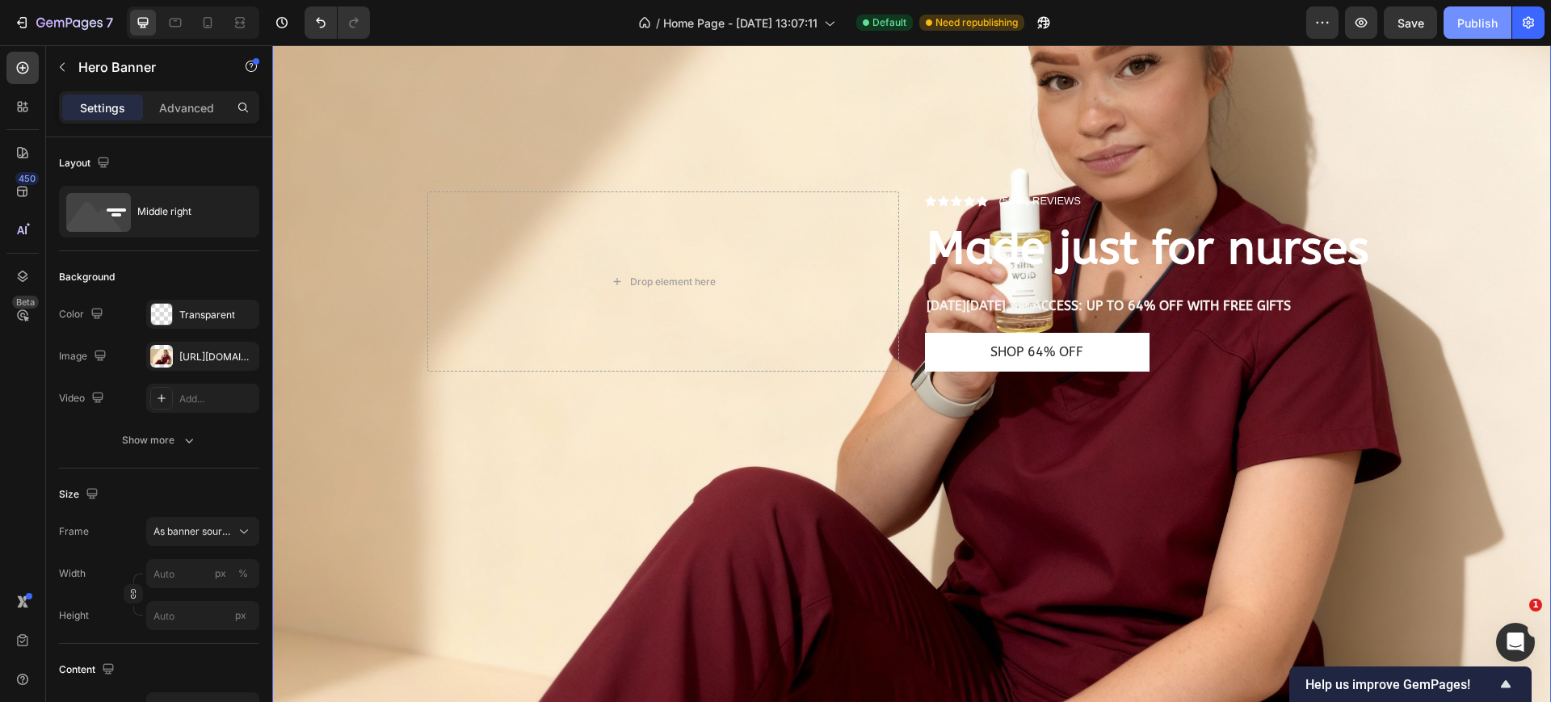
click at [1484, 28] on div "Publish" at bounding box center [1477, 23] width 40 height 17
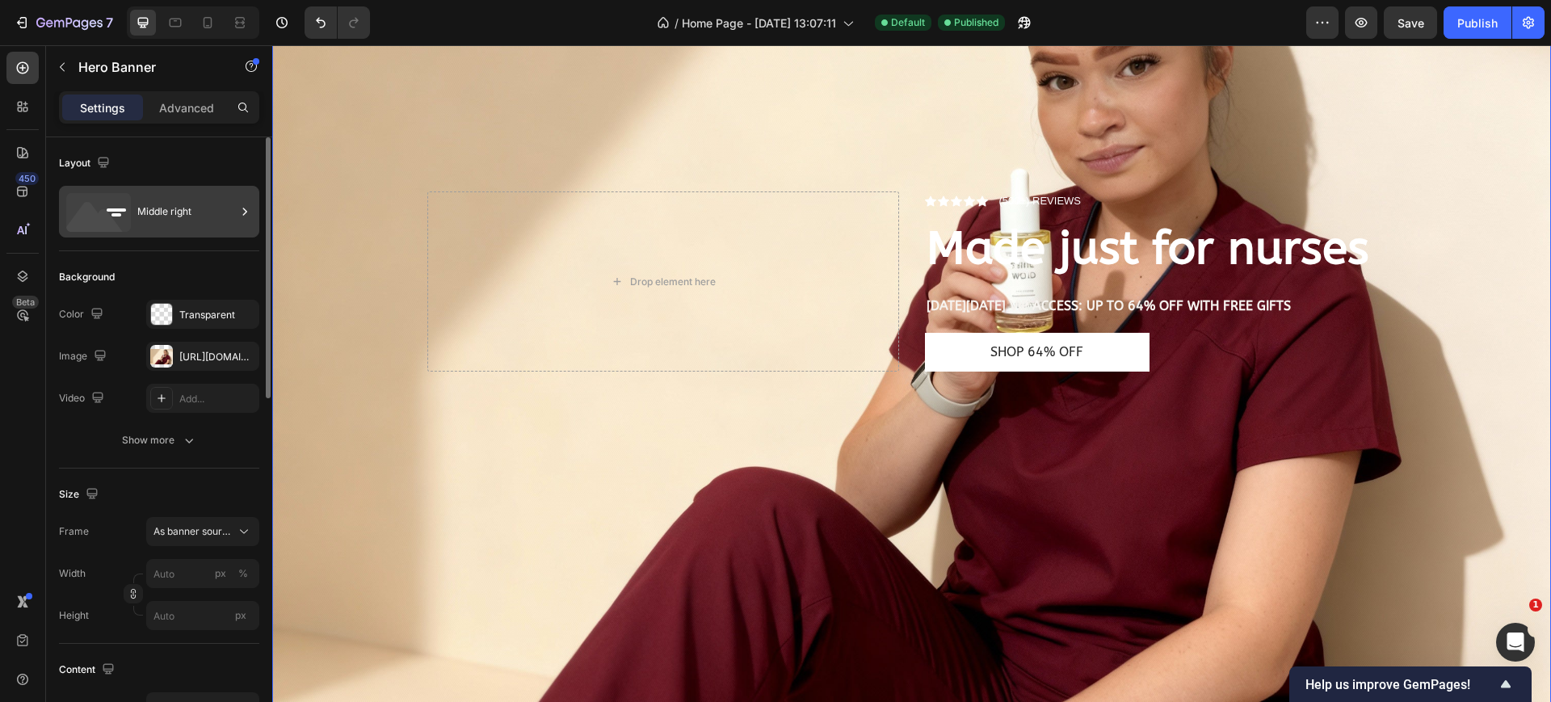
click at [189, 207] on div "Middle right" at bounding box center [186, 211] width 99 height 37
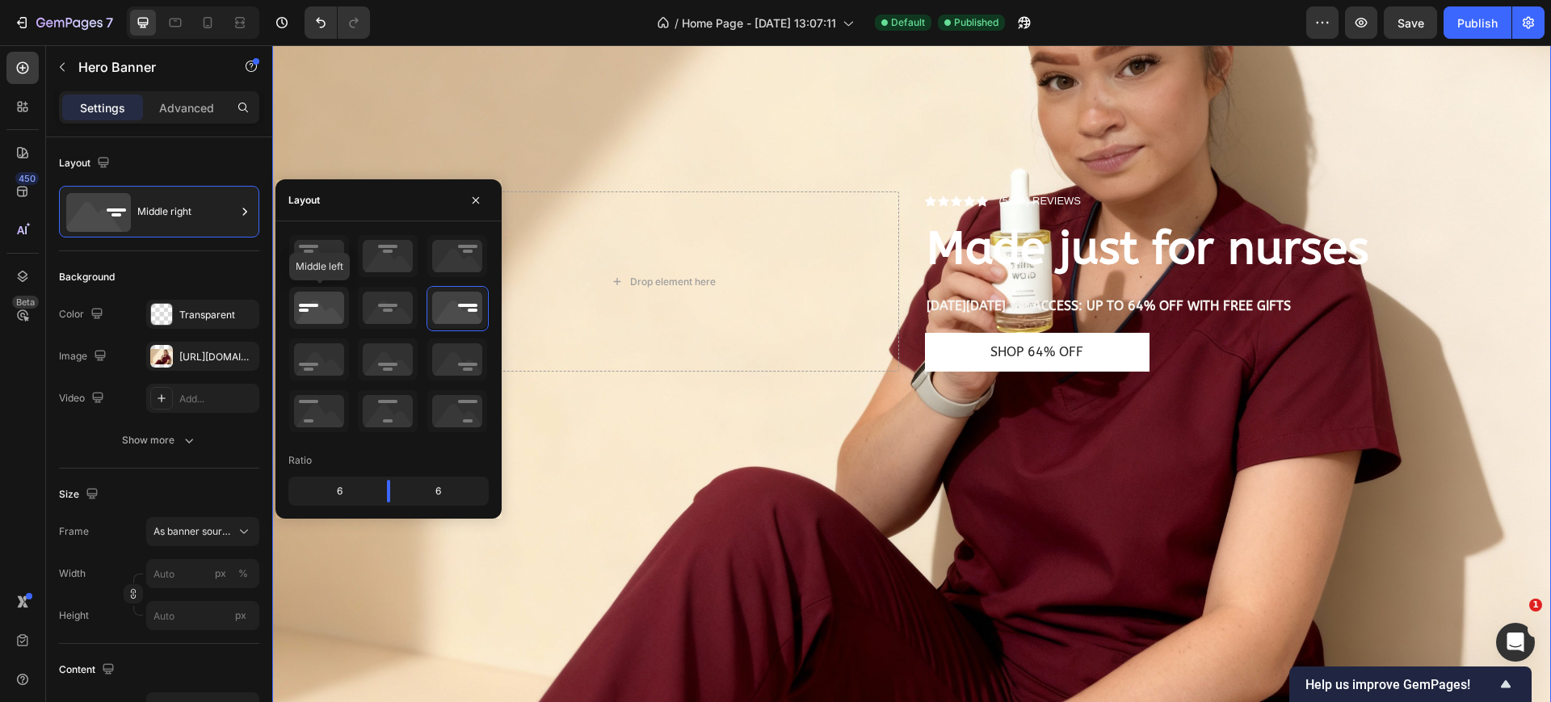
click at [293, 311] on icon at bounding box center [319, 308] width 60 height 42
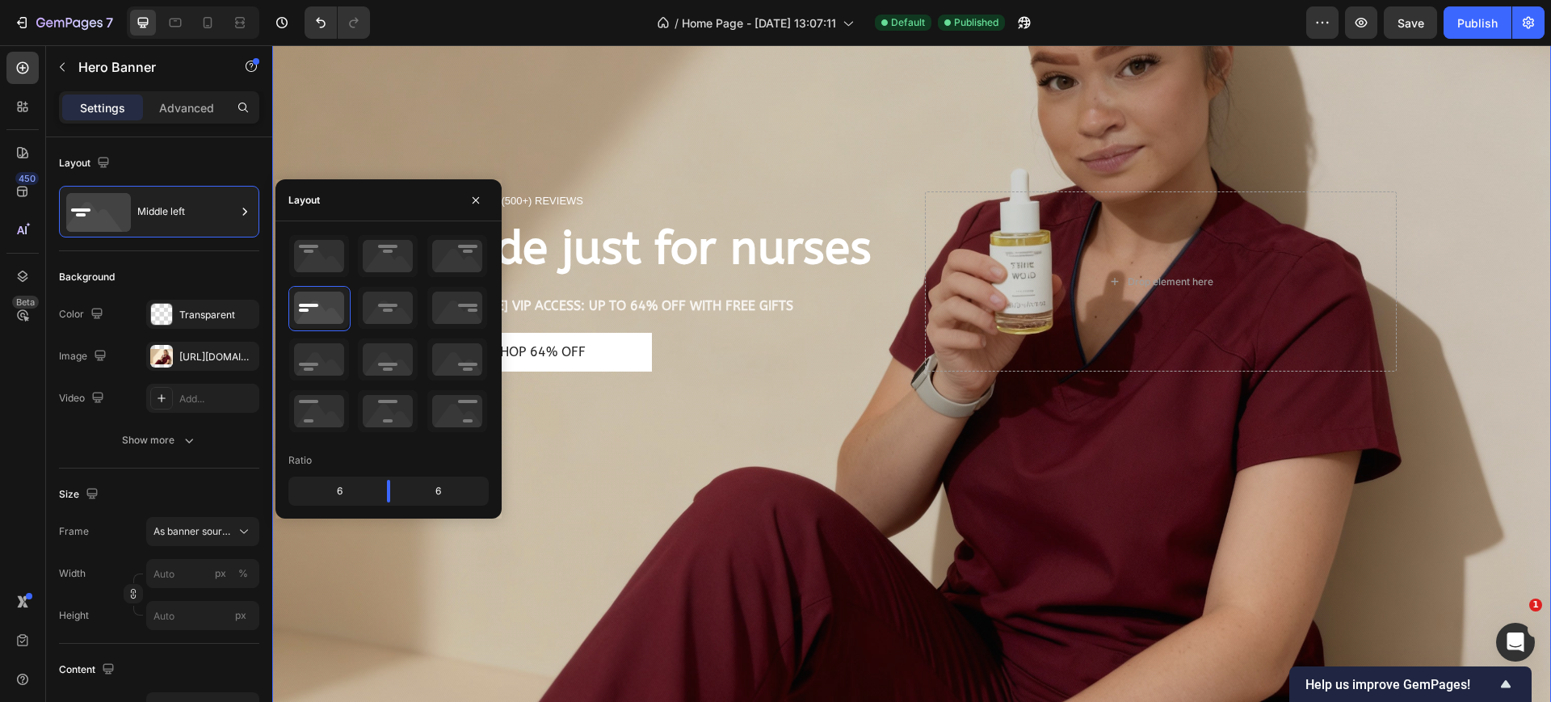
click at [620, 503] on div "Overlay" at bounding box center [911, 302] width 1279 height 852
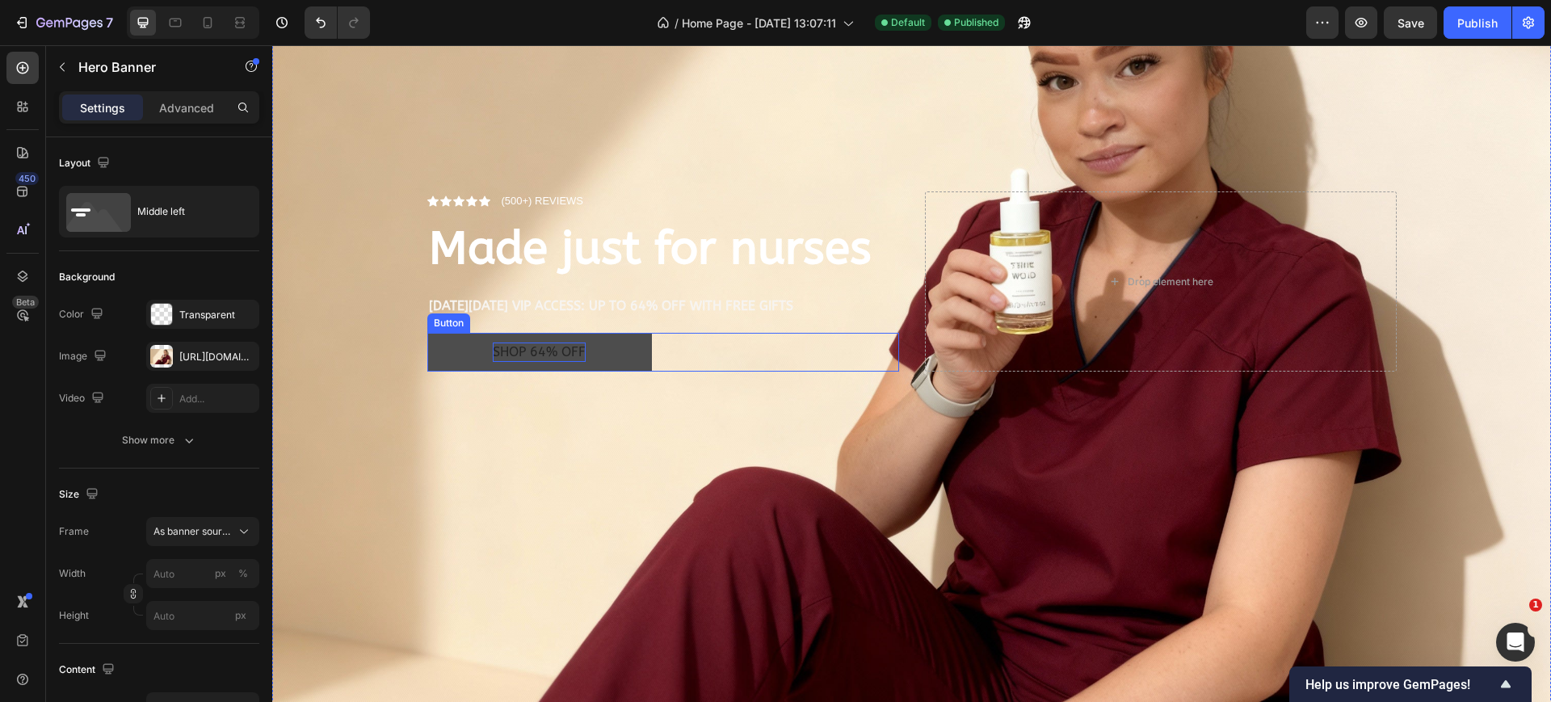
click at [542, 345] on p "Shop 64% OFF" at bounding box center [539, 352] width 93 height 19
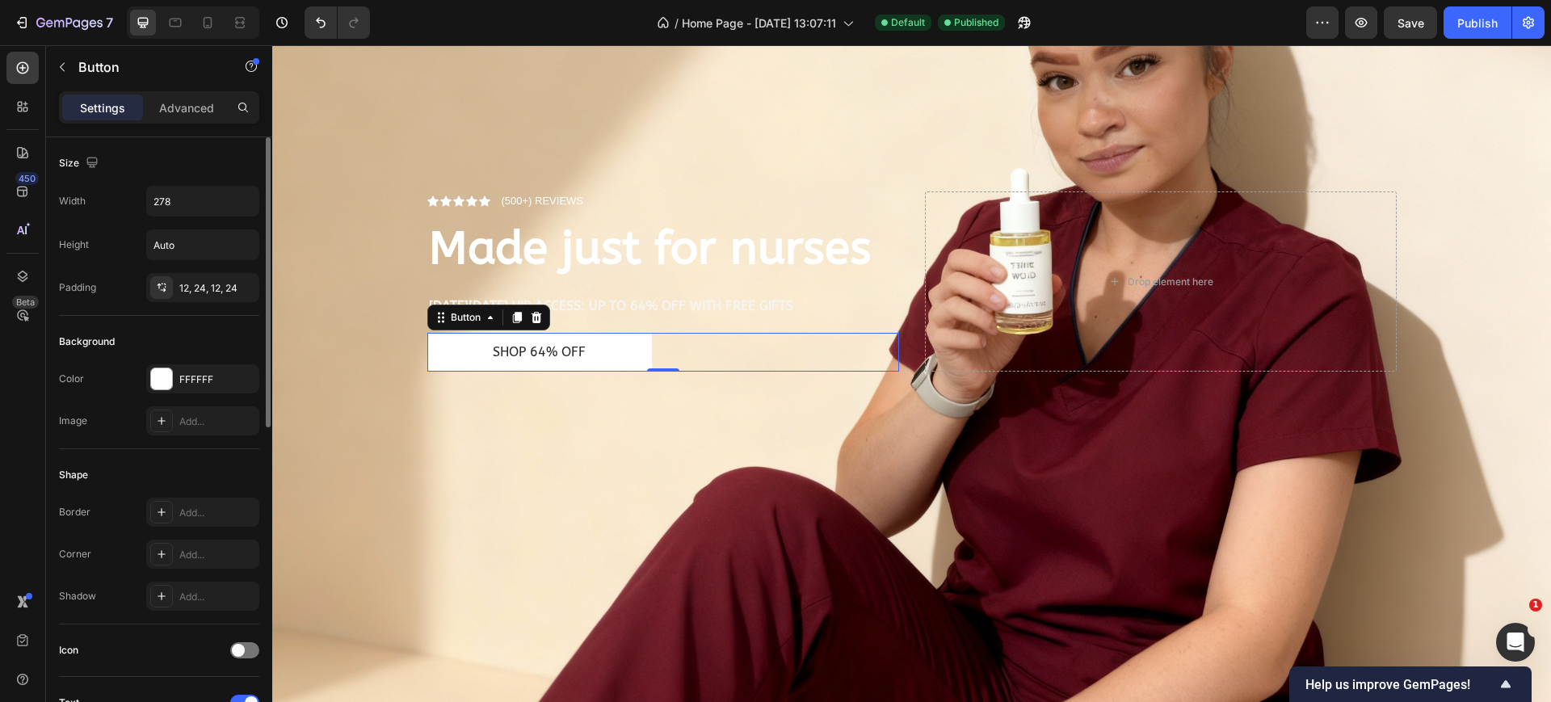
scroll to position [404, 0]
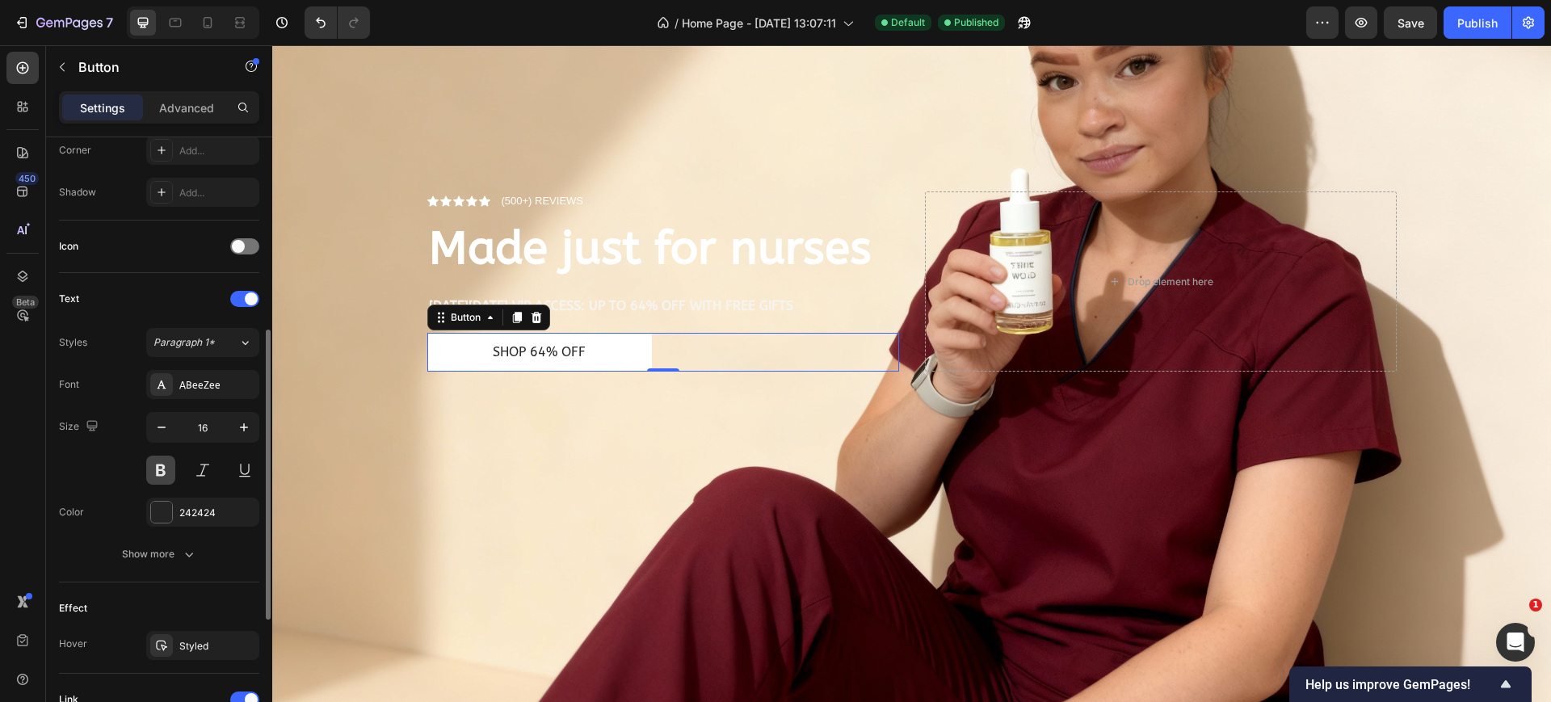
click at [158, 465] on button at bounding box center [160, 470] width 29 height 29
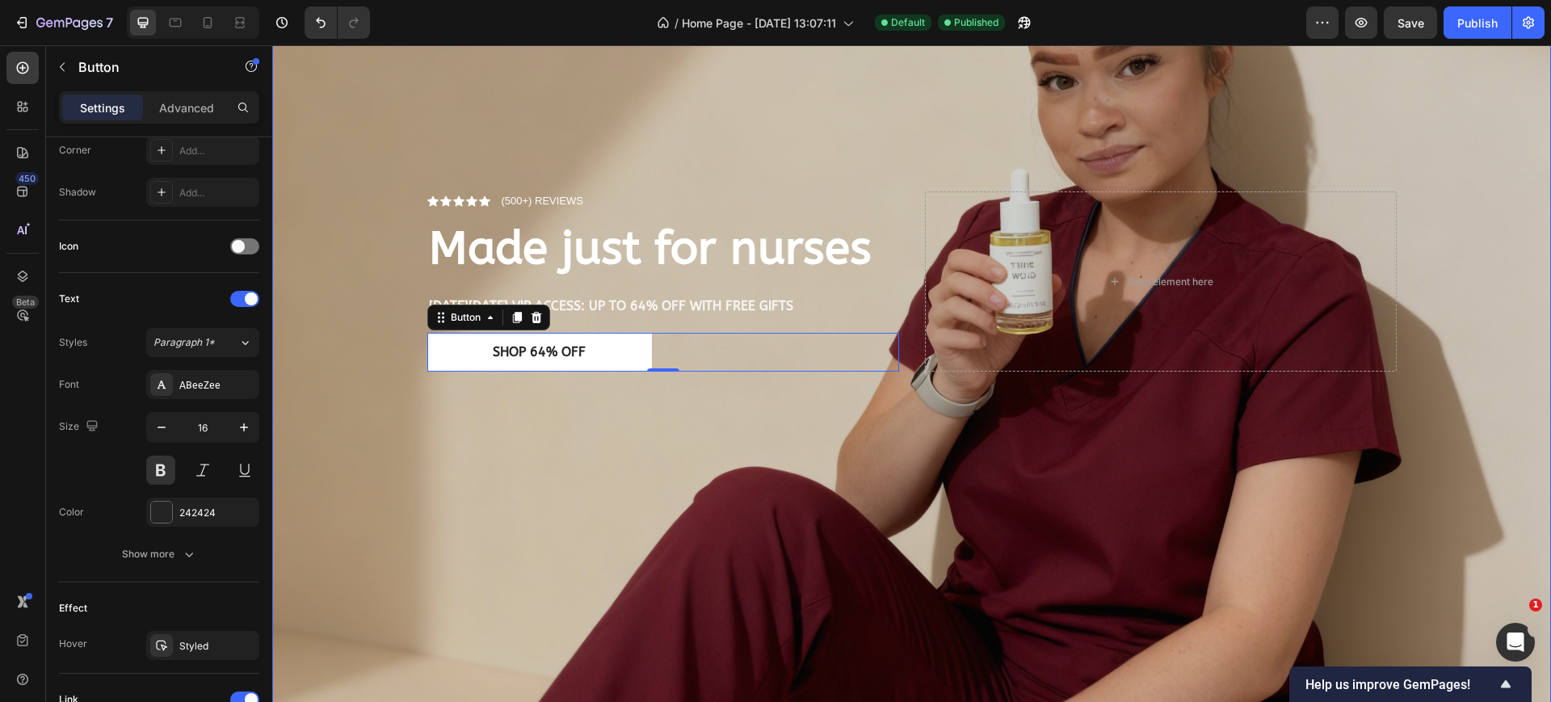
click at [599, 494] on div "Overlay" at bounding box center [911, 302] width 1279 height 852
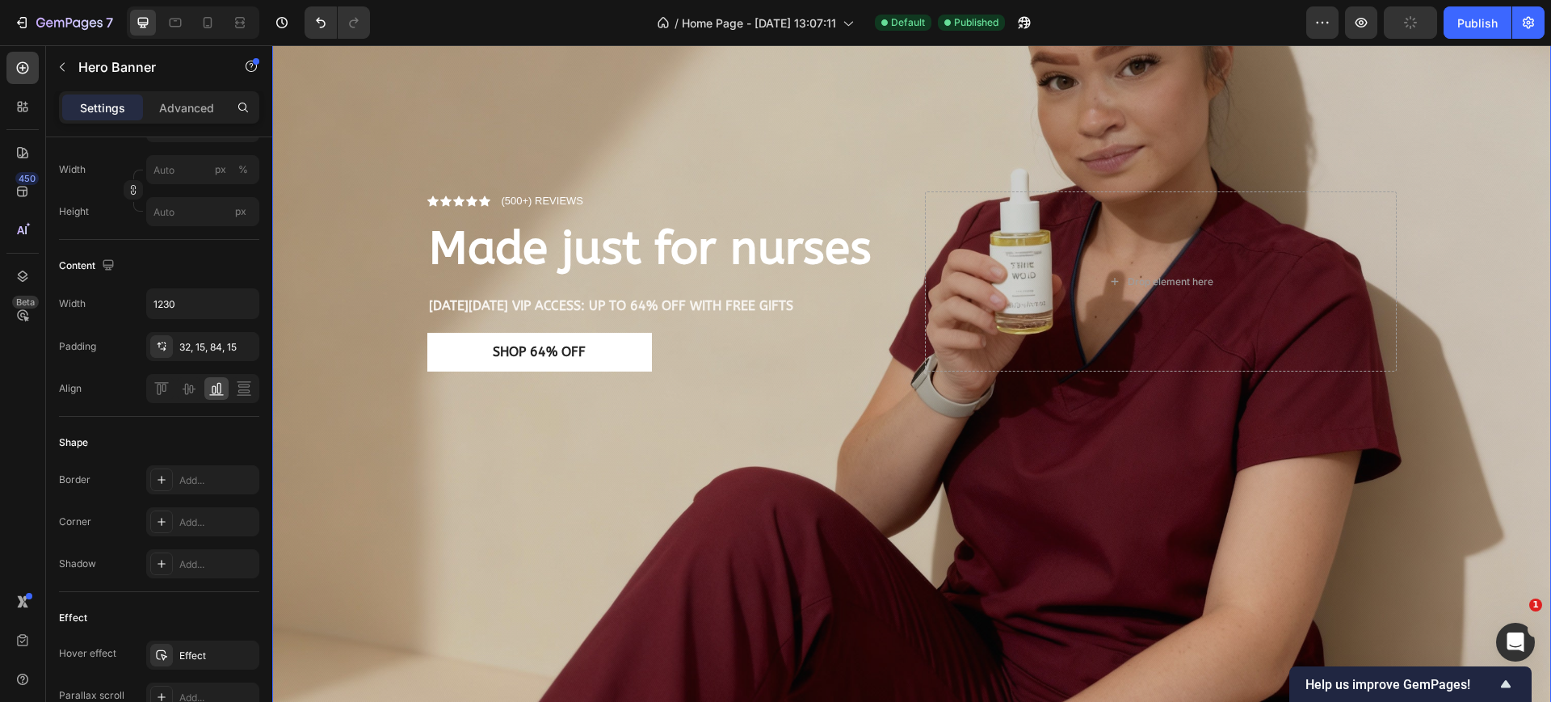
scroll to position [0, 0]
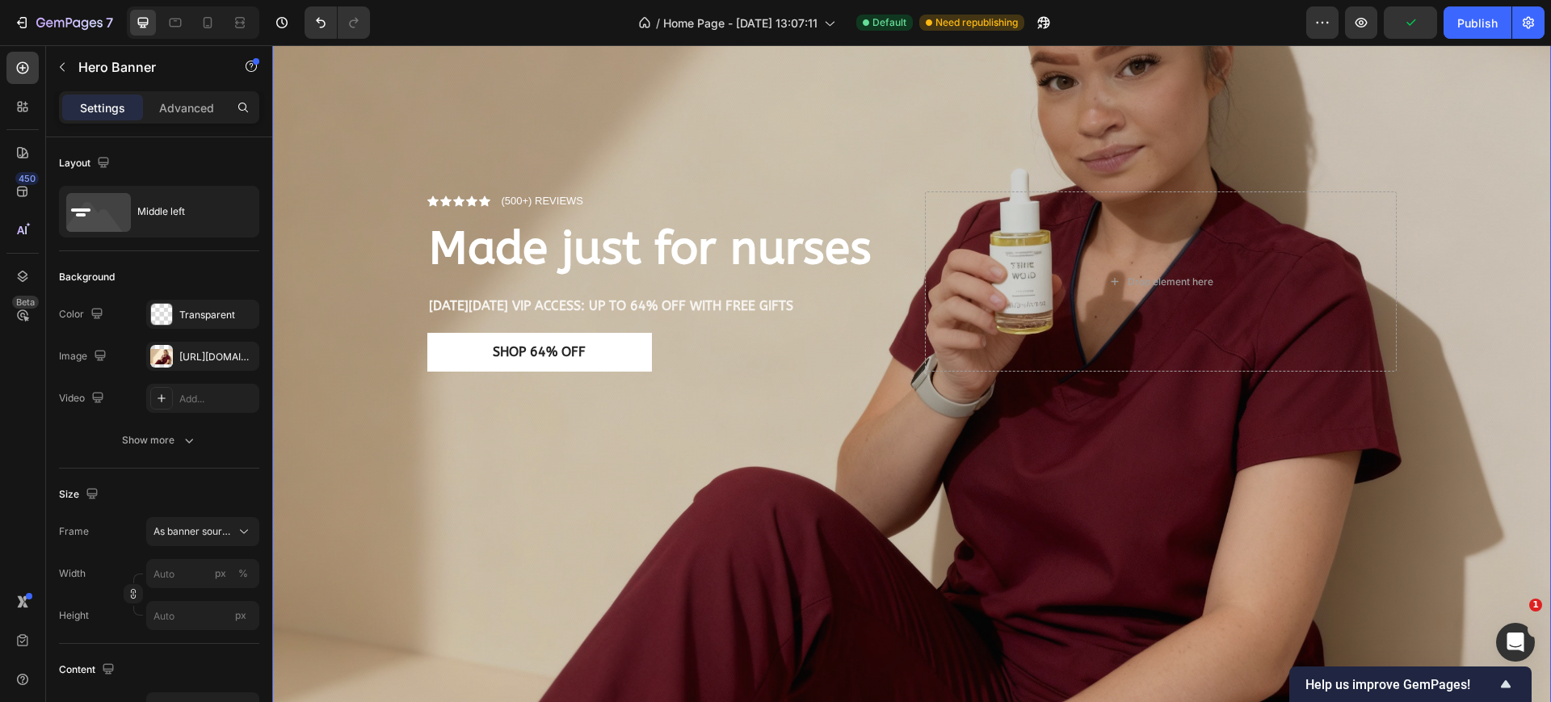
click at [478, 504] on div "Overlay" at bounding box center [911, 302] width 1279 height 852
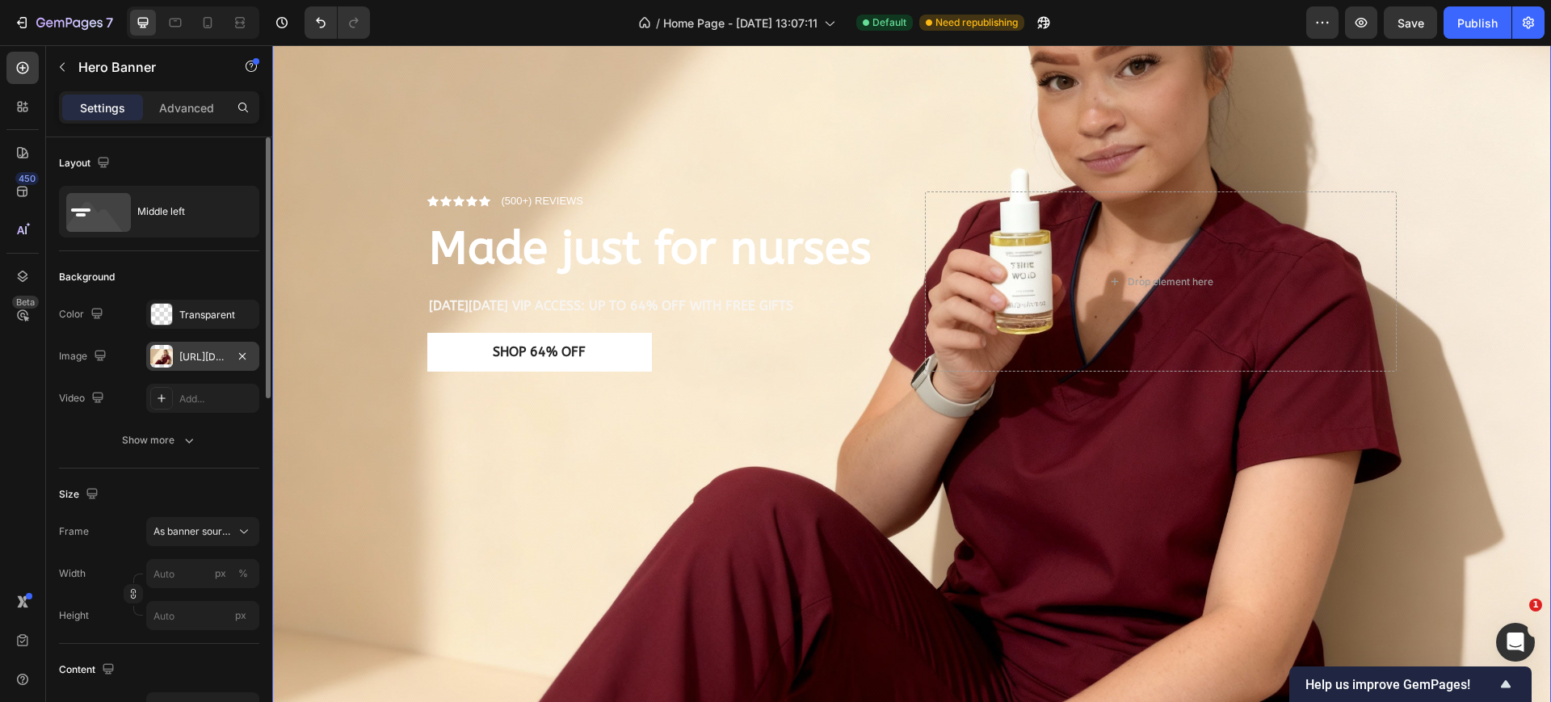
click at [203, 350] on div "https://cdn.shopify.com/s/files/1/0933/3846/8682/files/gempages_577882394061701…" at bounding box center [202, 357] width 47 height 15
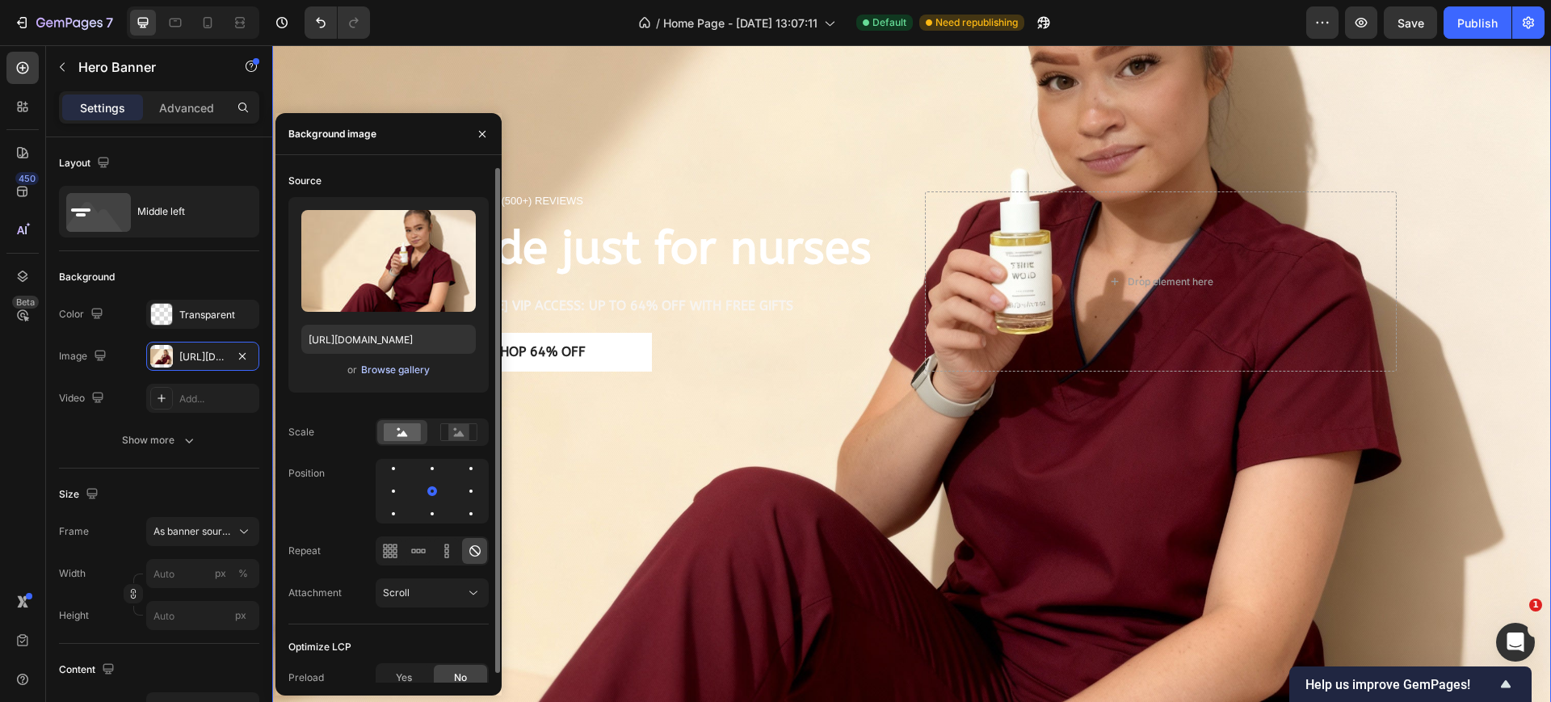
click at [388, 369] on div "Browse gallery" at bounding box center [395, 370] width 69 height 15
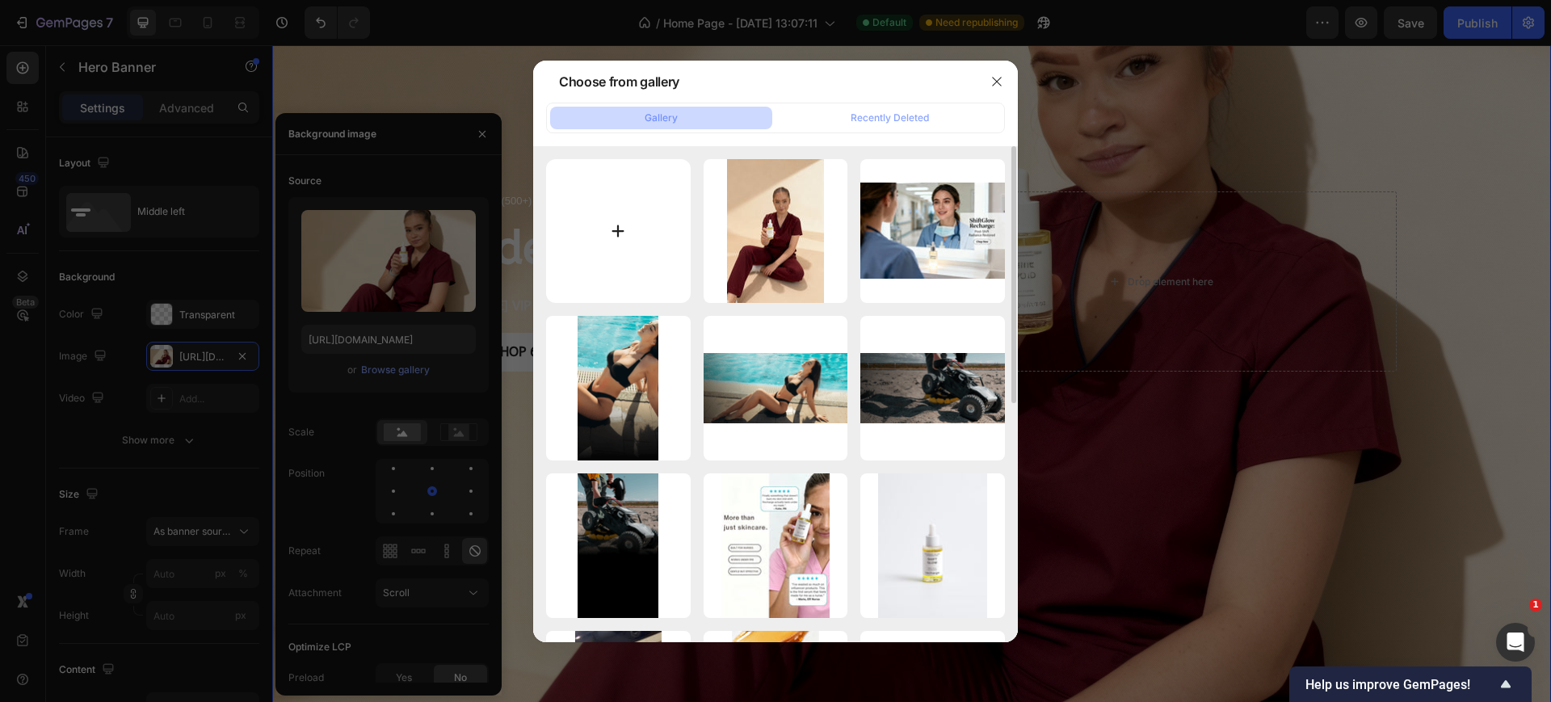
click at [600, 218] on input "file" at bounding box center [618, 231] width 145 height 145
type input "C:\fakepath\53102fdd-c1a0-483c-9b0e-3755ccbe6250.png"
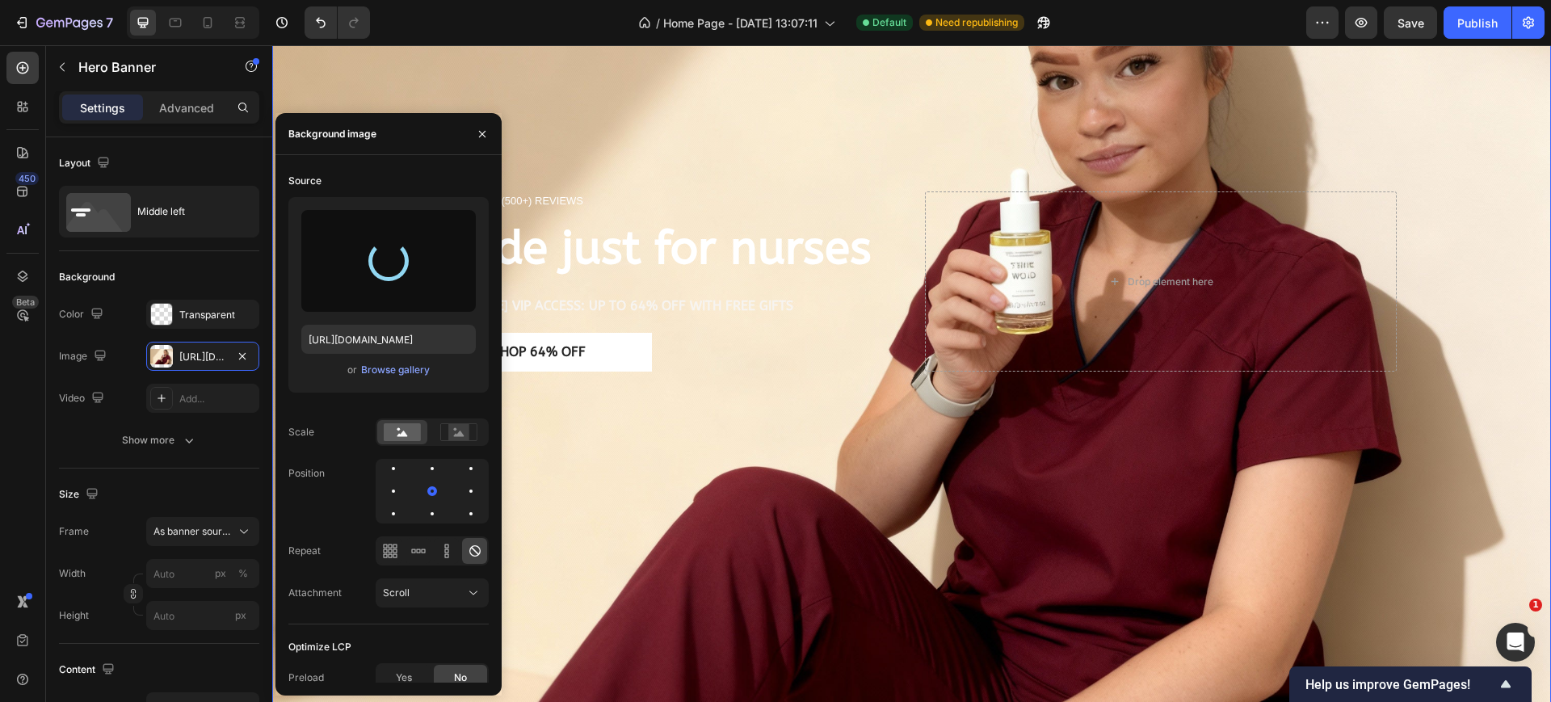
type input "https://cdn.shopify.com/s/files/1/0933/3846/8682/files/gempages_577882394061701…"
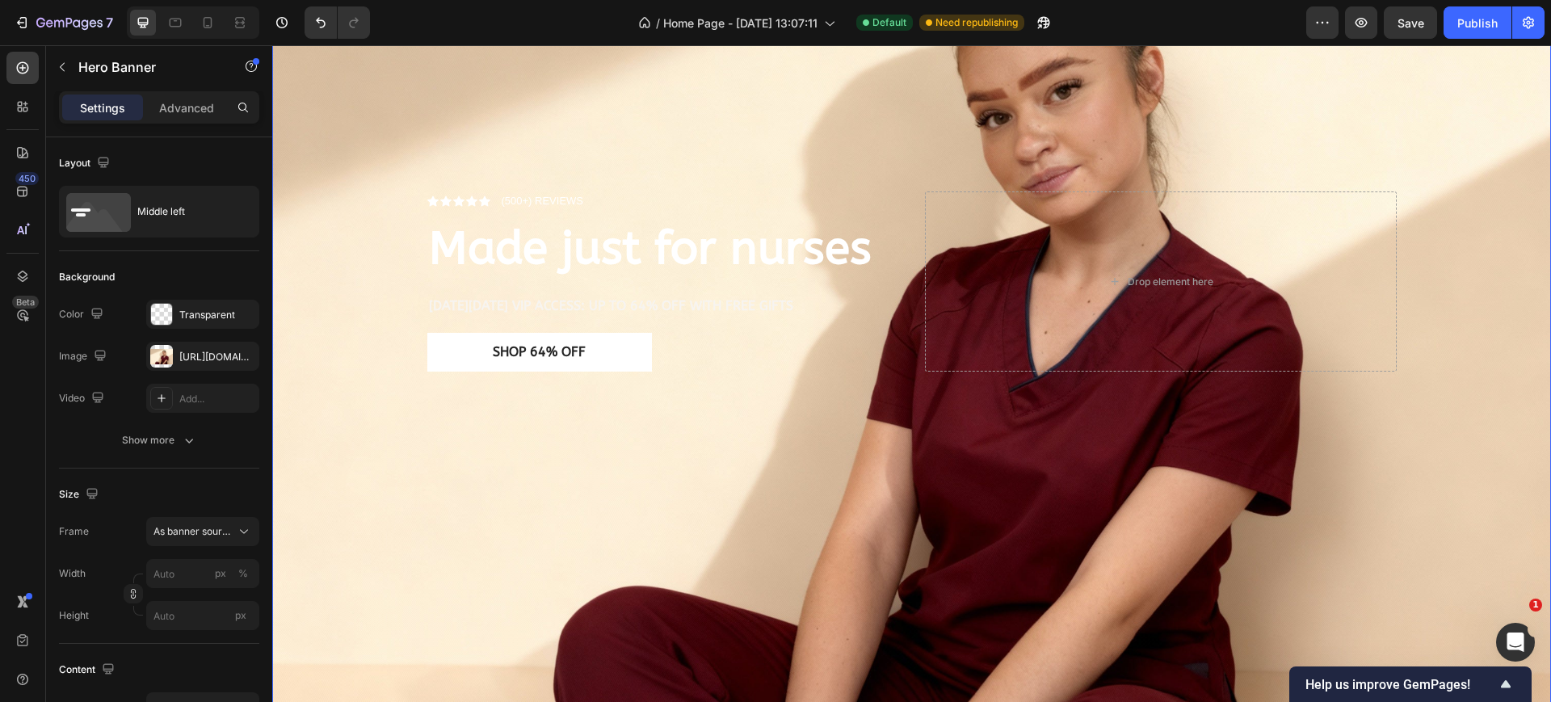
click at [790, 430] on div "Icon Icon Icon Icon Icon Icon List (500+) REVIEWS Text Block Row Made just for …" at bounding box center [912, 302] width 994 height 273
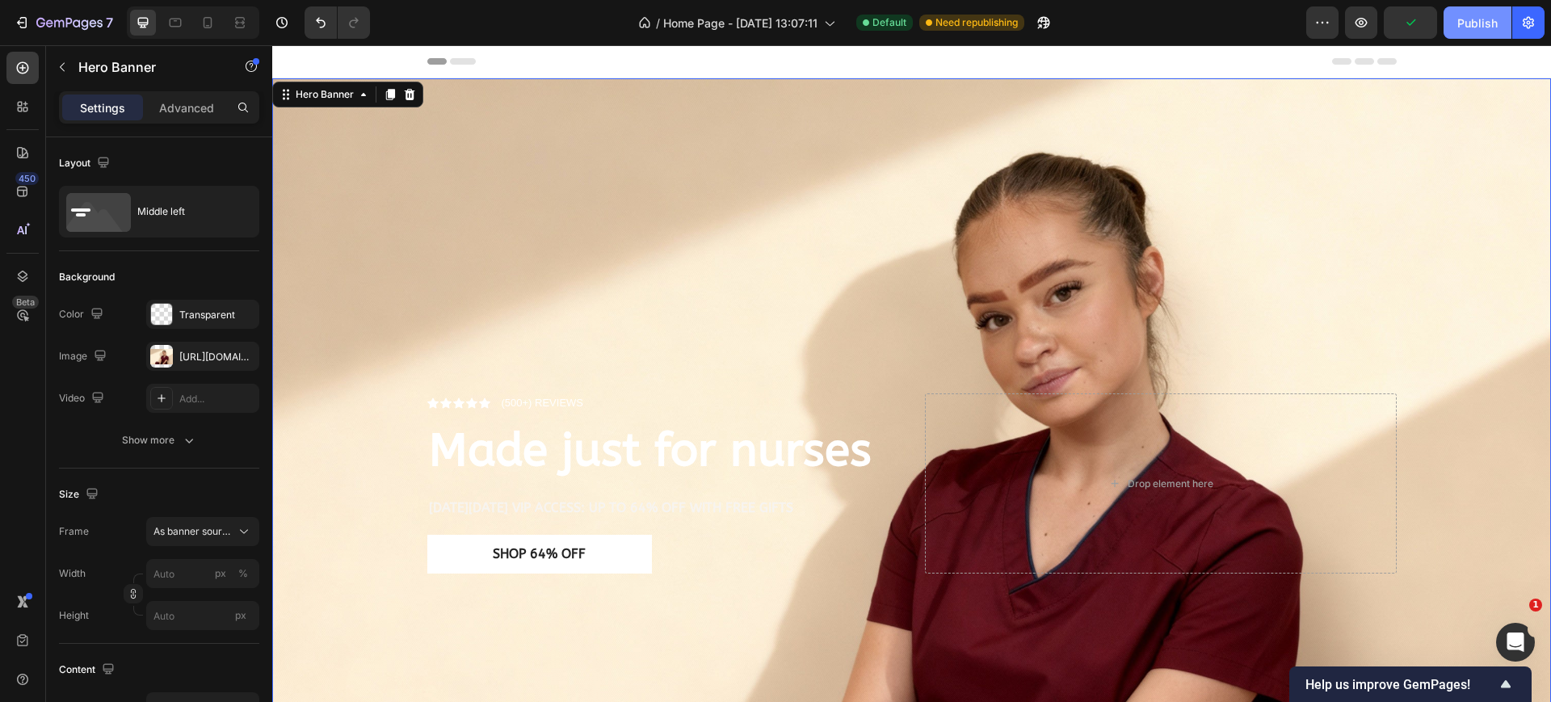
click at [1467, 28] on div "Publish" at bounding box center [1477, 23] width 40 height 17
click at [212, 26] on icon at bounding box center [208, 22] width 9 height 11
type input "100"
type input "100%"
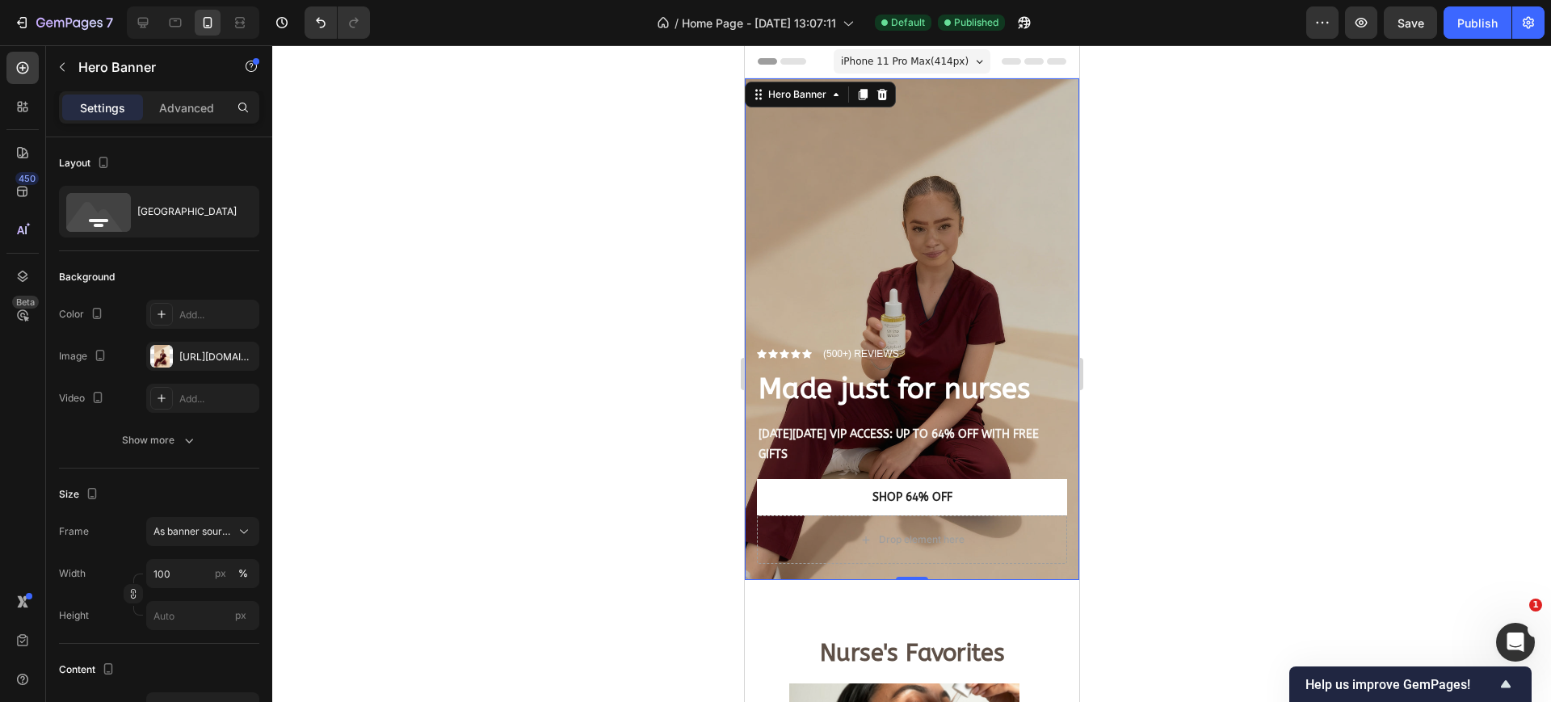
click at [937, 194] on div "Overlay" at bounding box center [911, 329] width 334 height 502
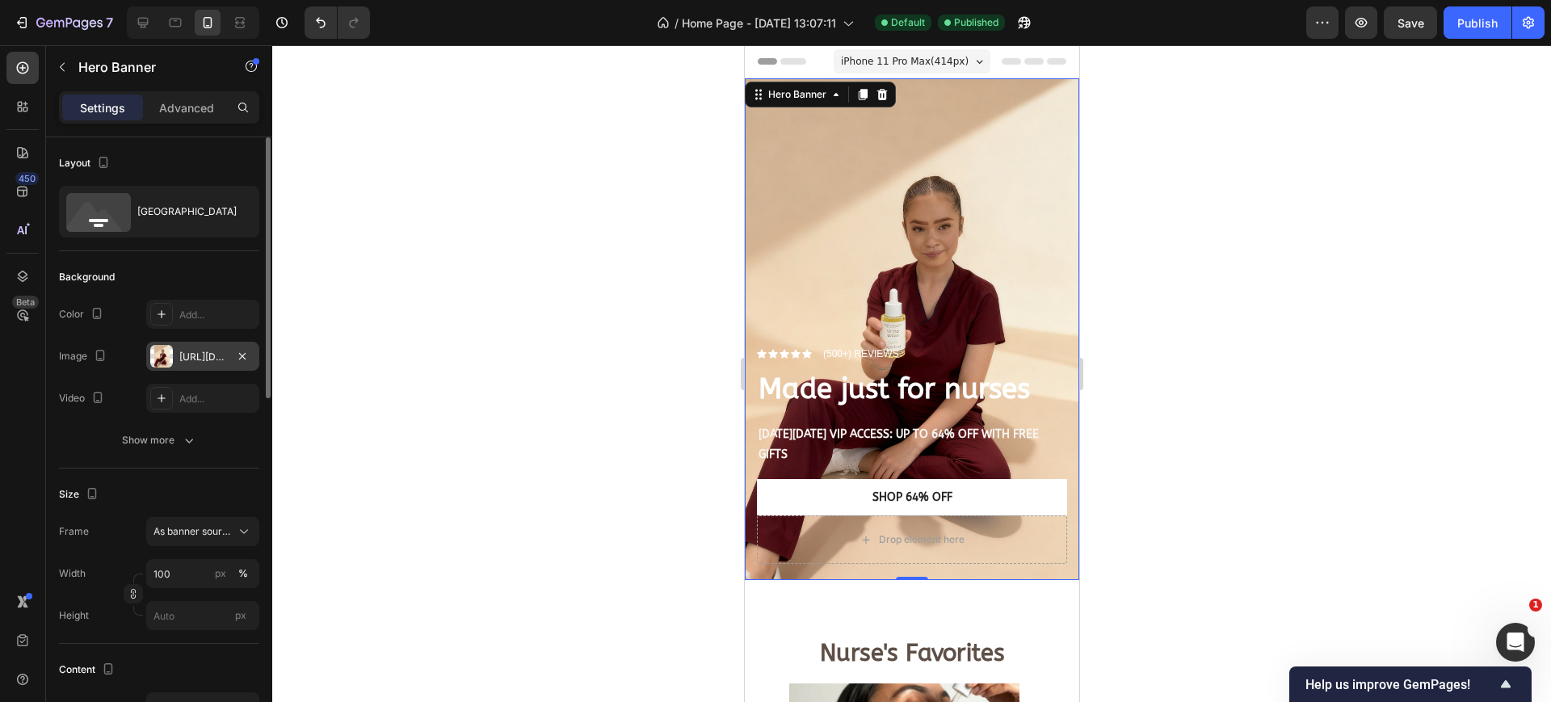
click at [201, 355] on div "https://cdn.shopify.com/s/files/1/0933/3846/8682/files/gempages_577882394061701…" at bounding box center [202, 357] width 47 height 15
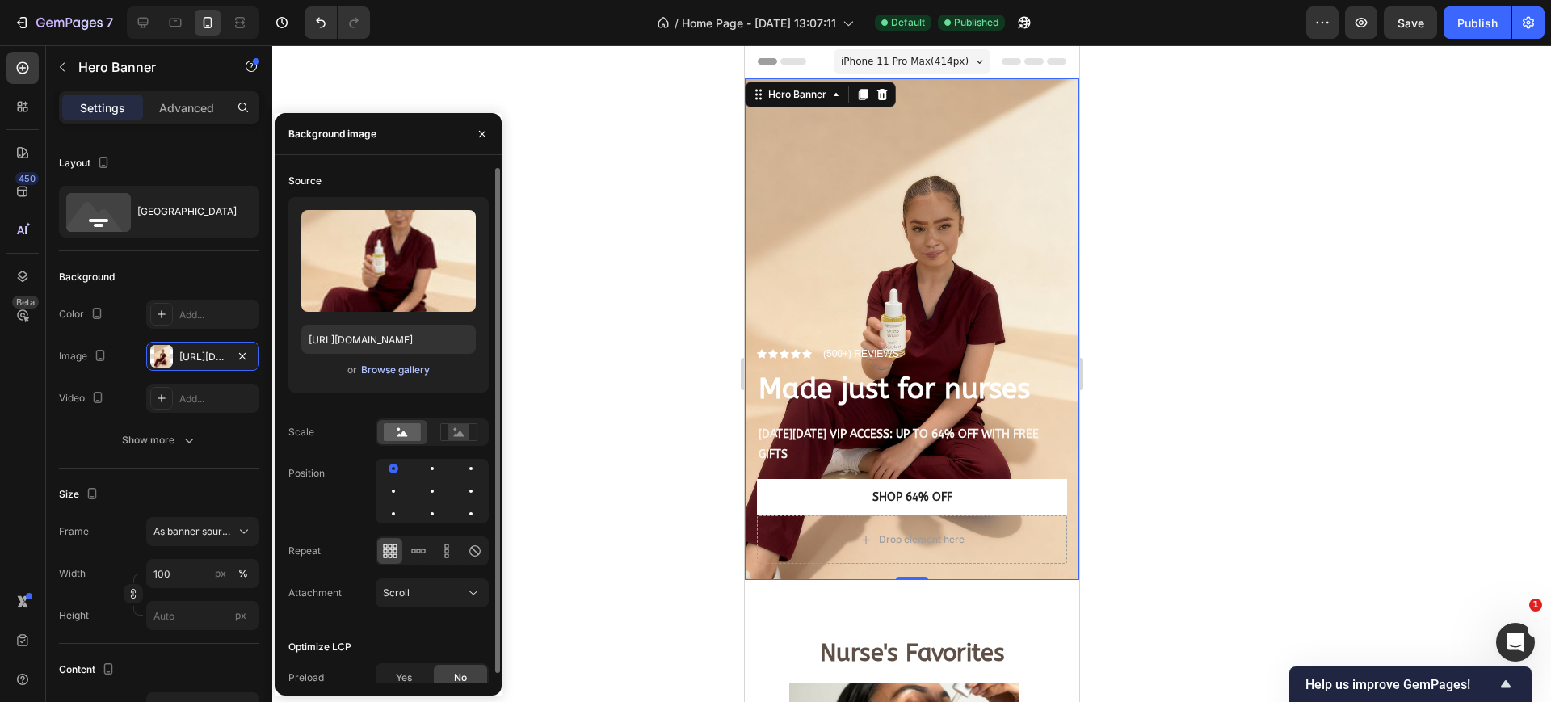
click at [399, 364] on div "Browse gallery" at bounding box center [395, 370] width 69 height 15
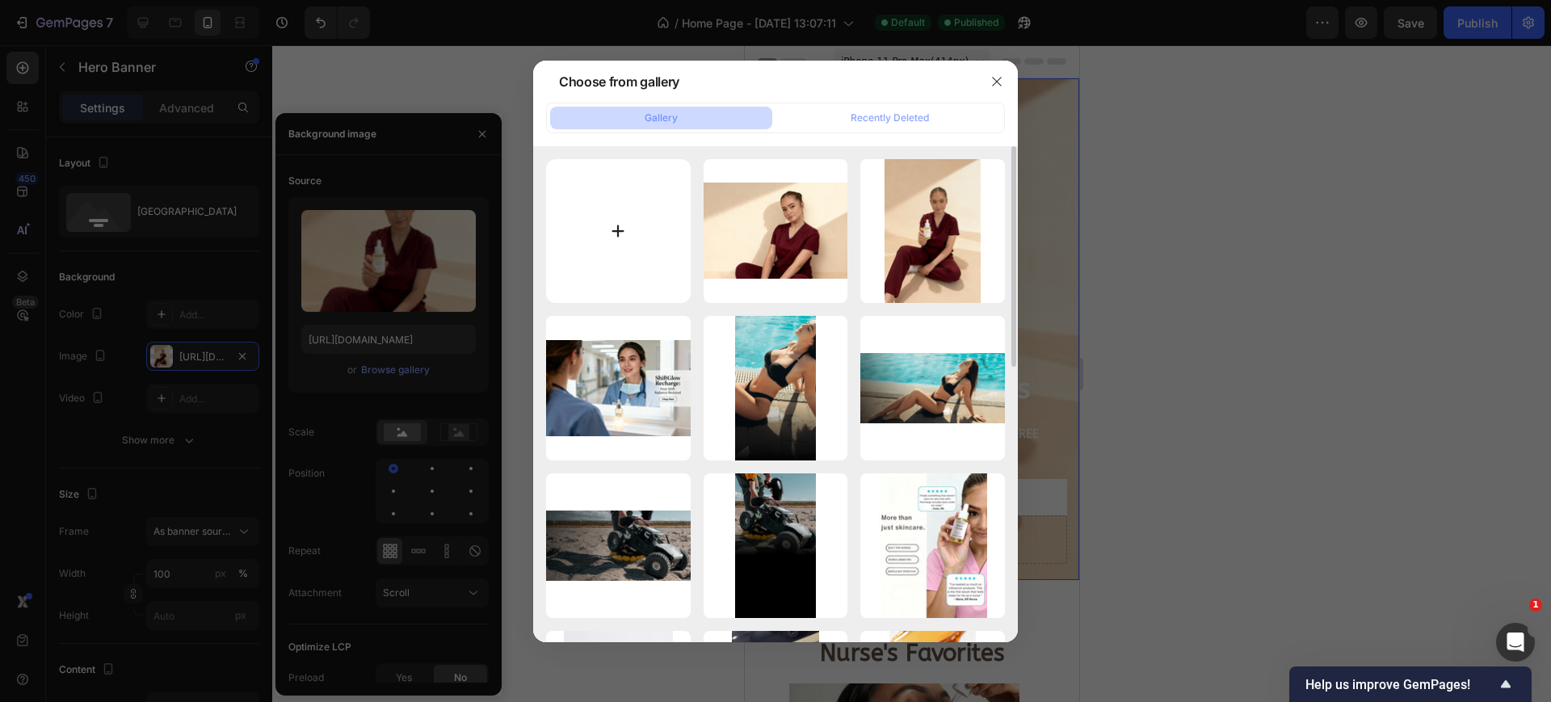
click at [626, 202] on input "file" at bounding box center [618, 231] width 145 height 145
type input "C:\fakepath\bc0c6114-c5d9-402e-a414-a0110c4320de.png"
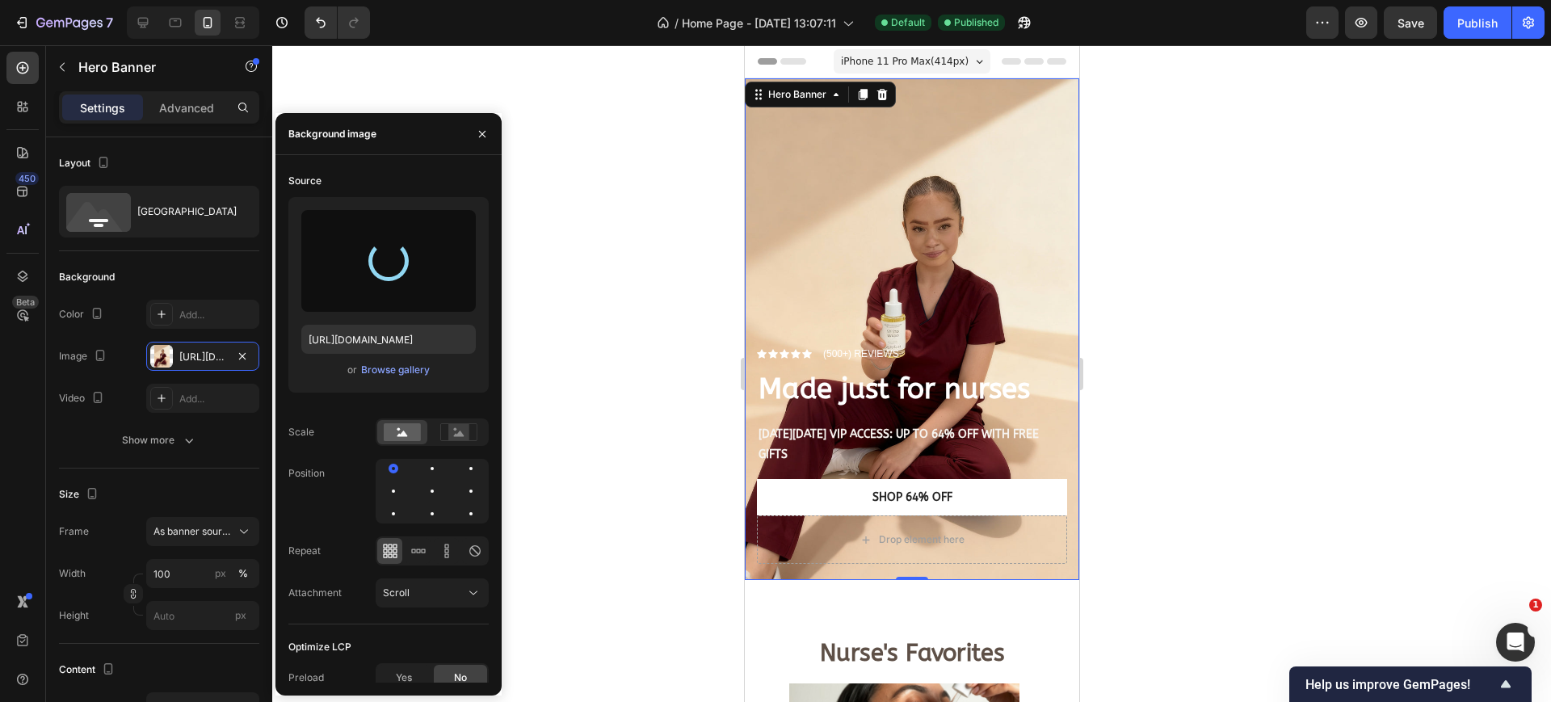
type input "https://cdn.shopify.com/s/files/1/0933/3846/8682/files/gempages_577882394061701…"
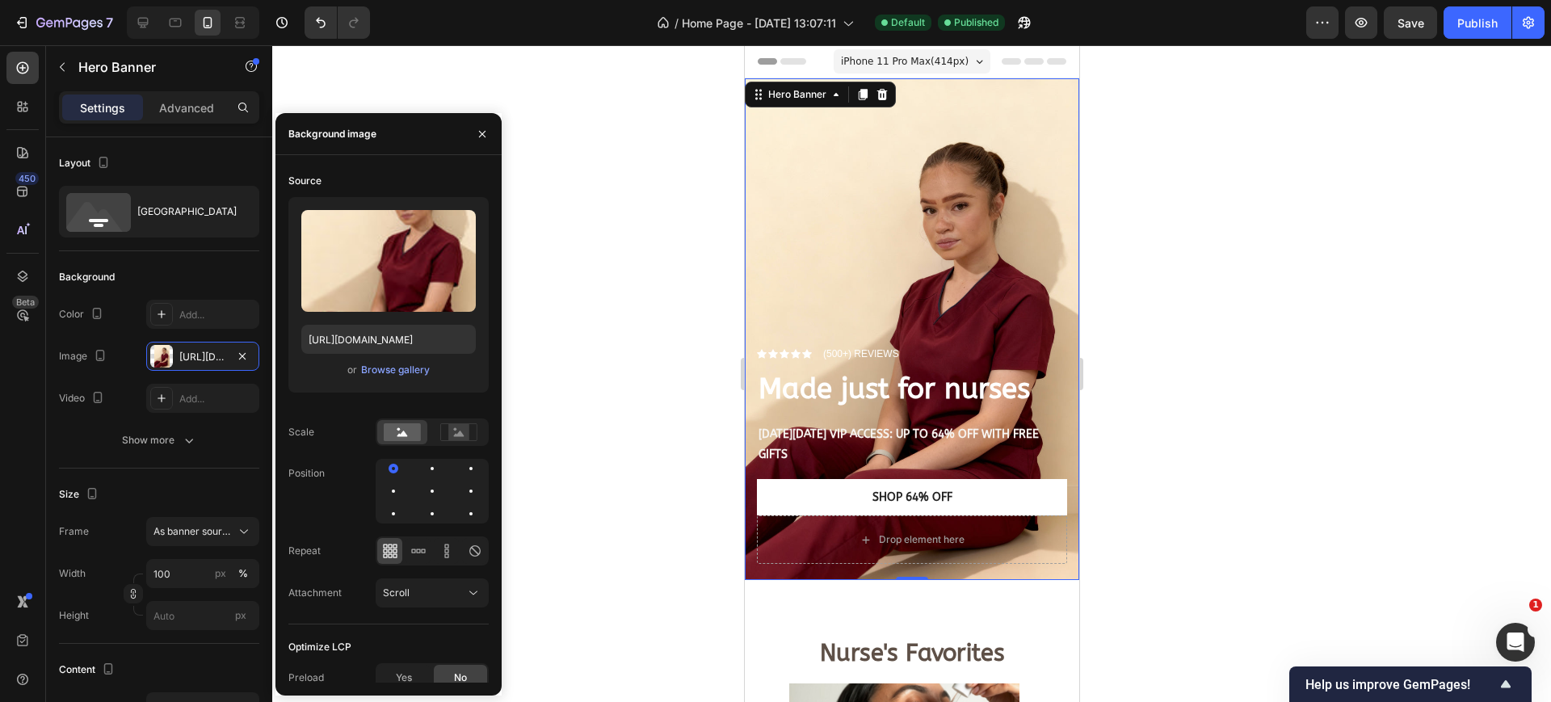
click at [663, 444] on div at bounding box center [911, 373] width 1279 height 657
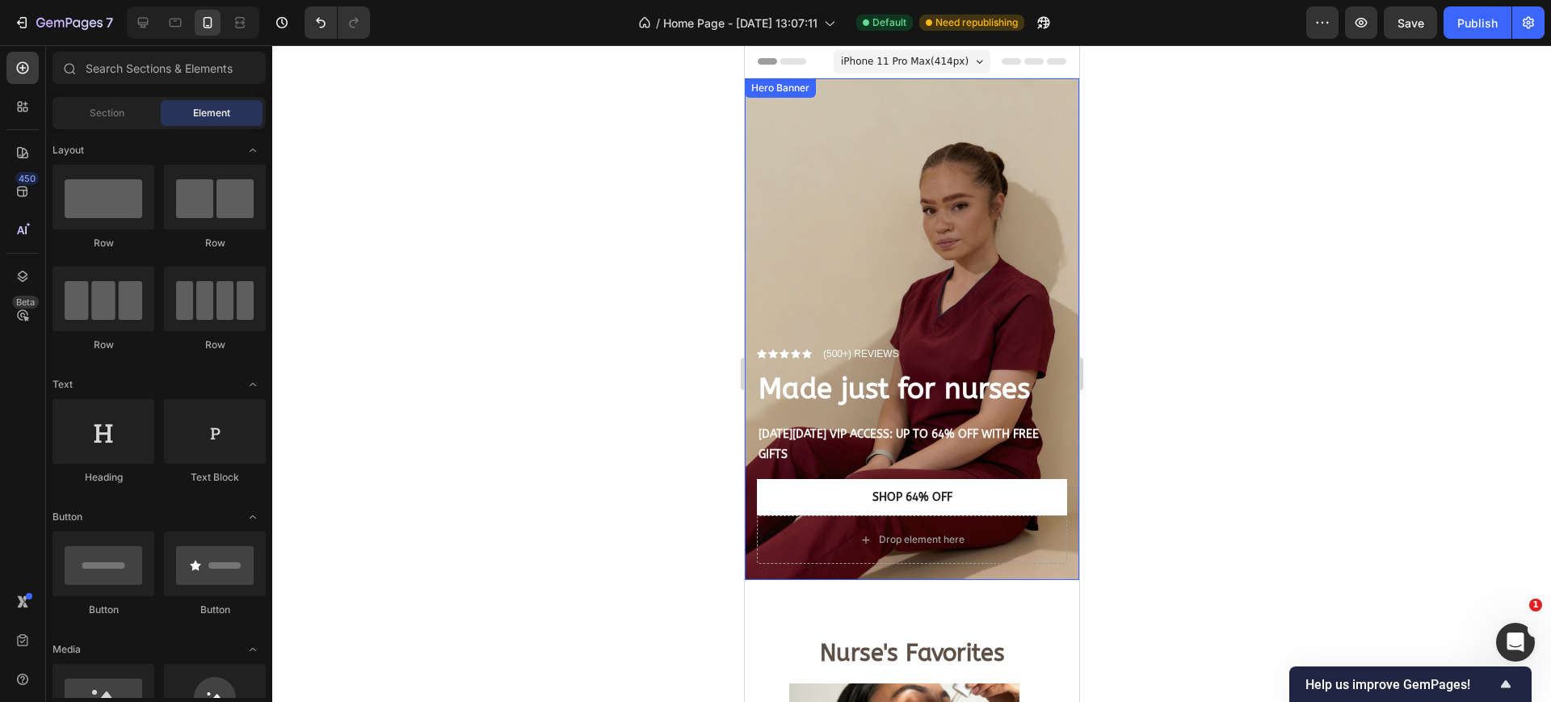
click at [873, 220] on div "Overlay" at bounding box center [911, 329] width 334 height 502
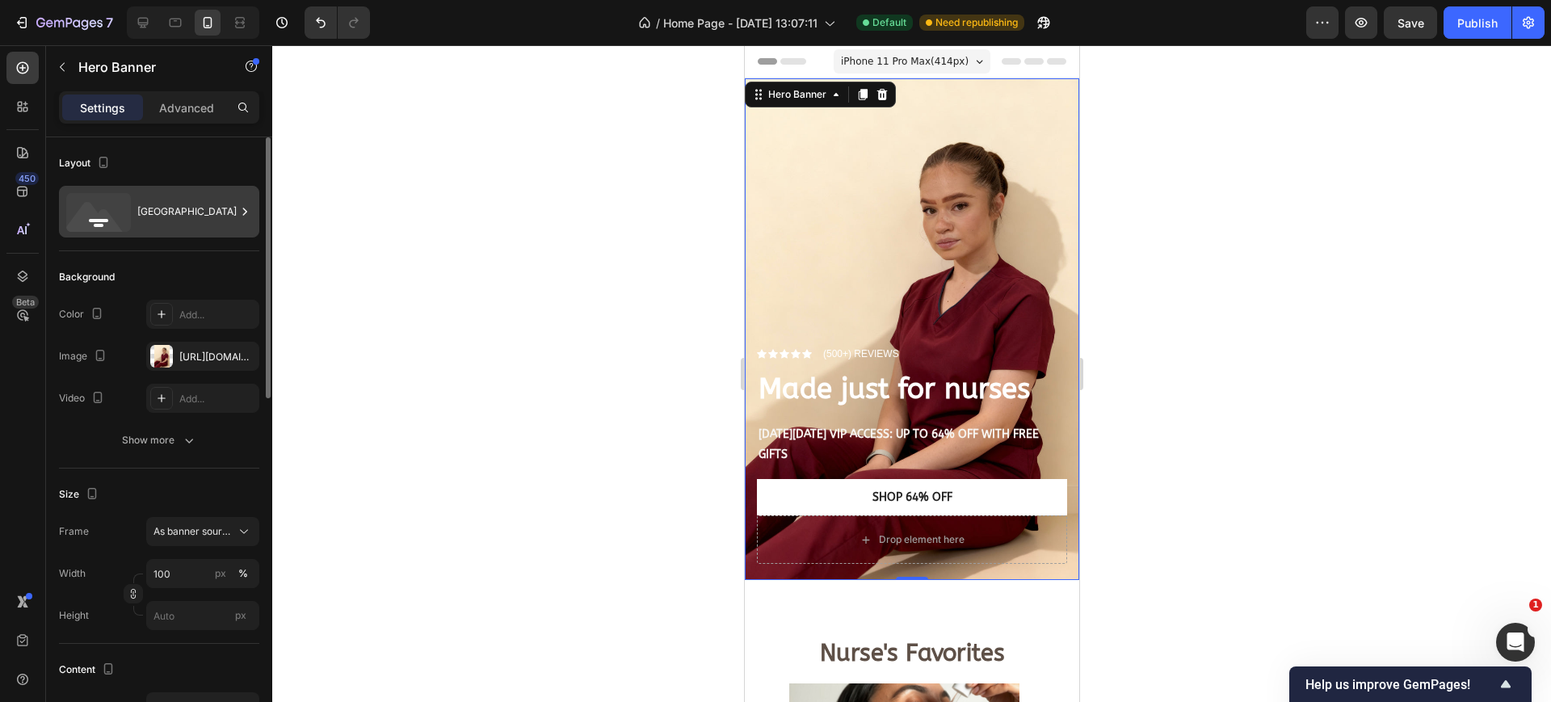
click at [200, 218] on div "Bottom center" at bounding box center [186, 211] width 99 height 37
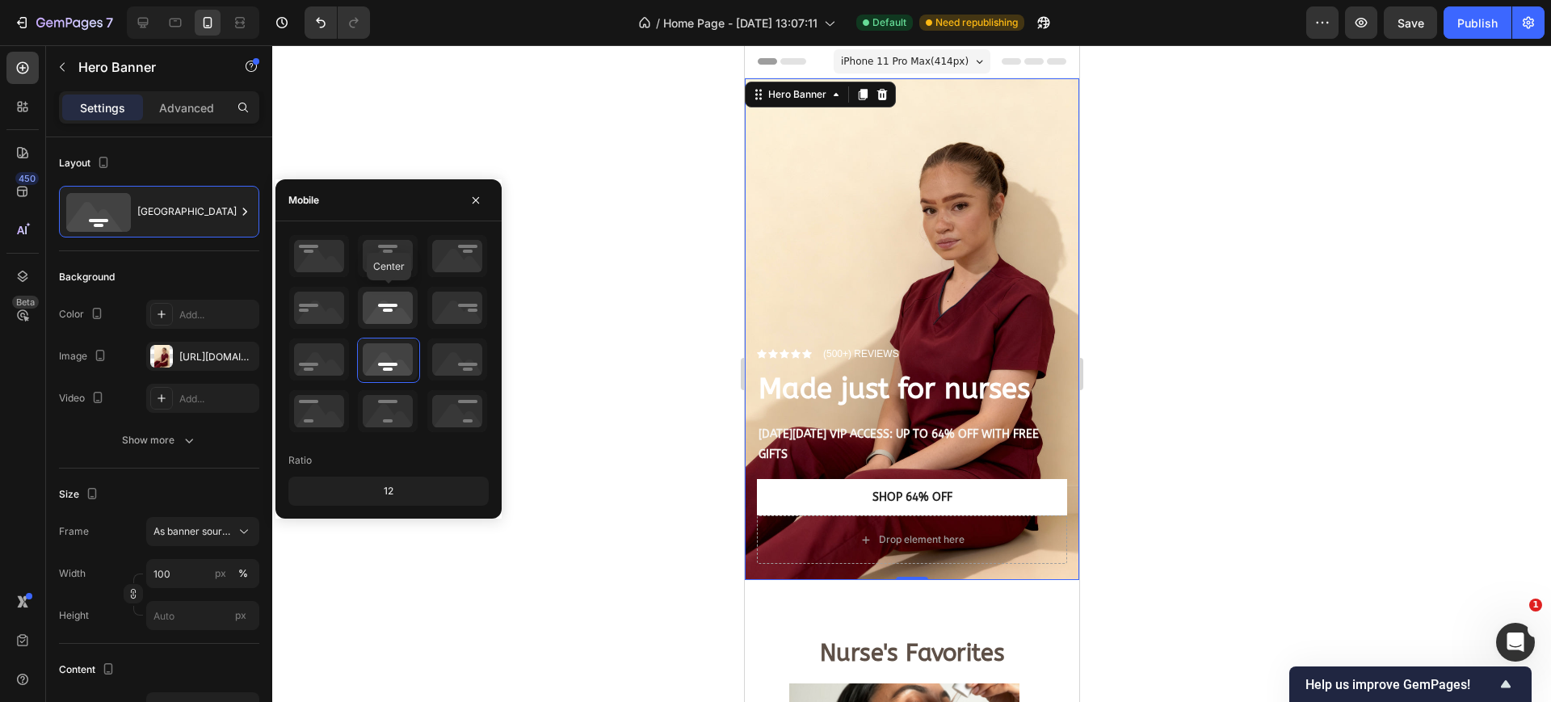
click at [391, 302] on icon at bounding box center [388, 308] width 60 height 42
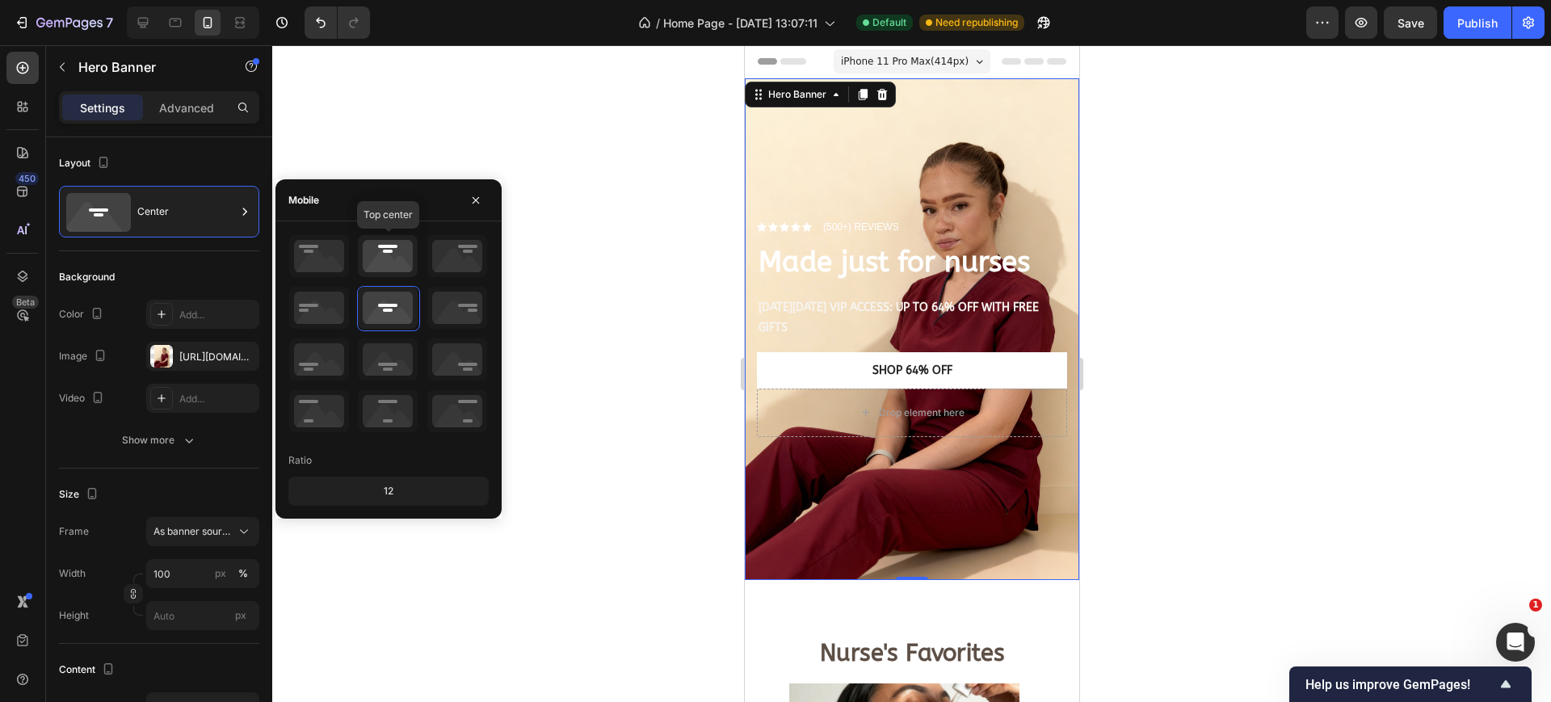
click at [403, 273] on icon at bounding box center [388, 256] width 60 height 42
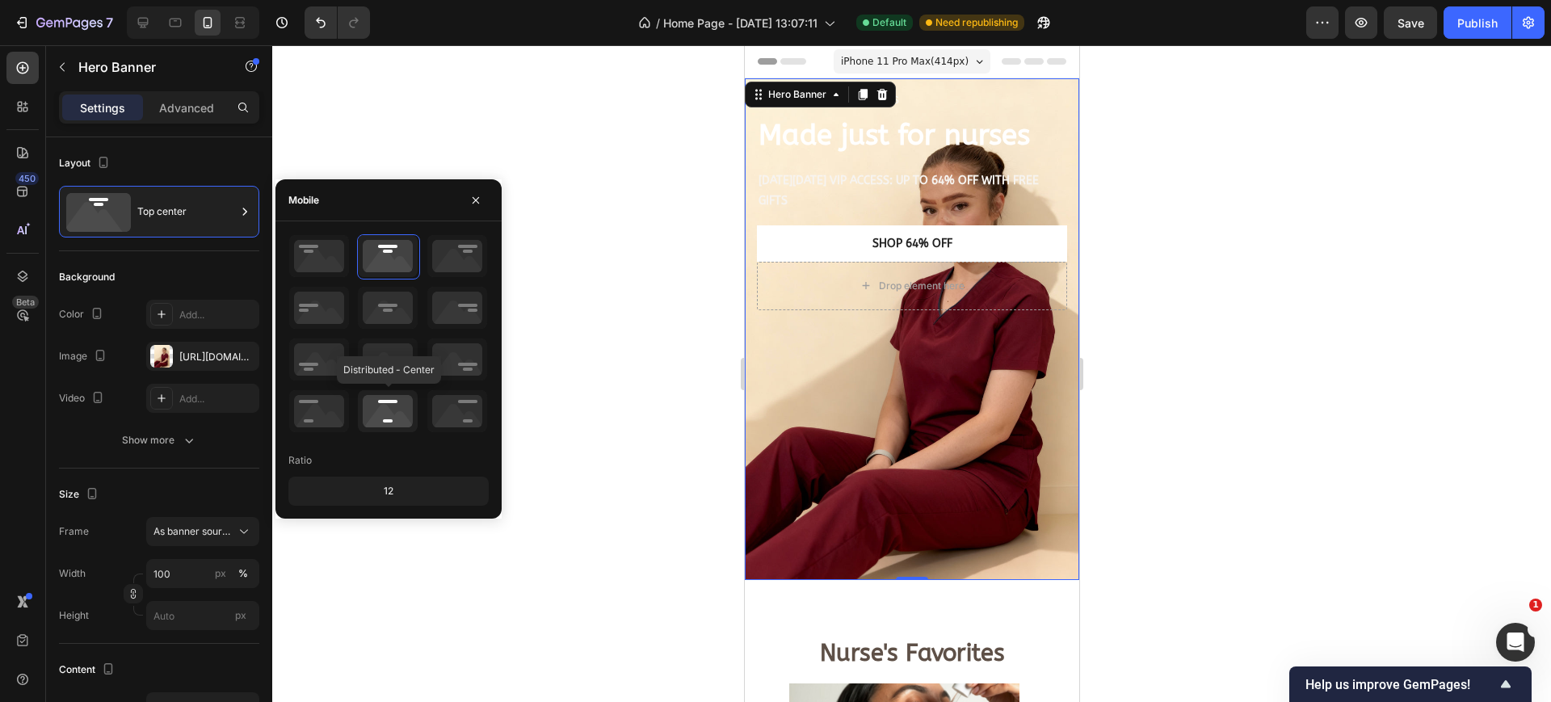
click at [383, 407] on icon at bounding box center [388, 411] width 60 height 42
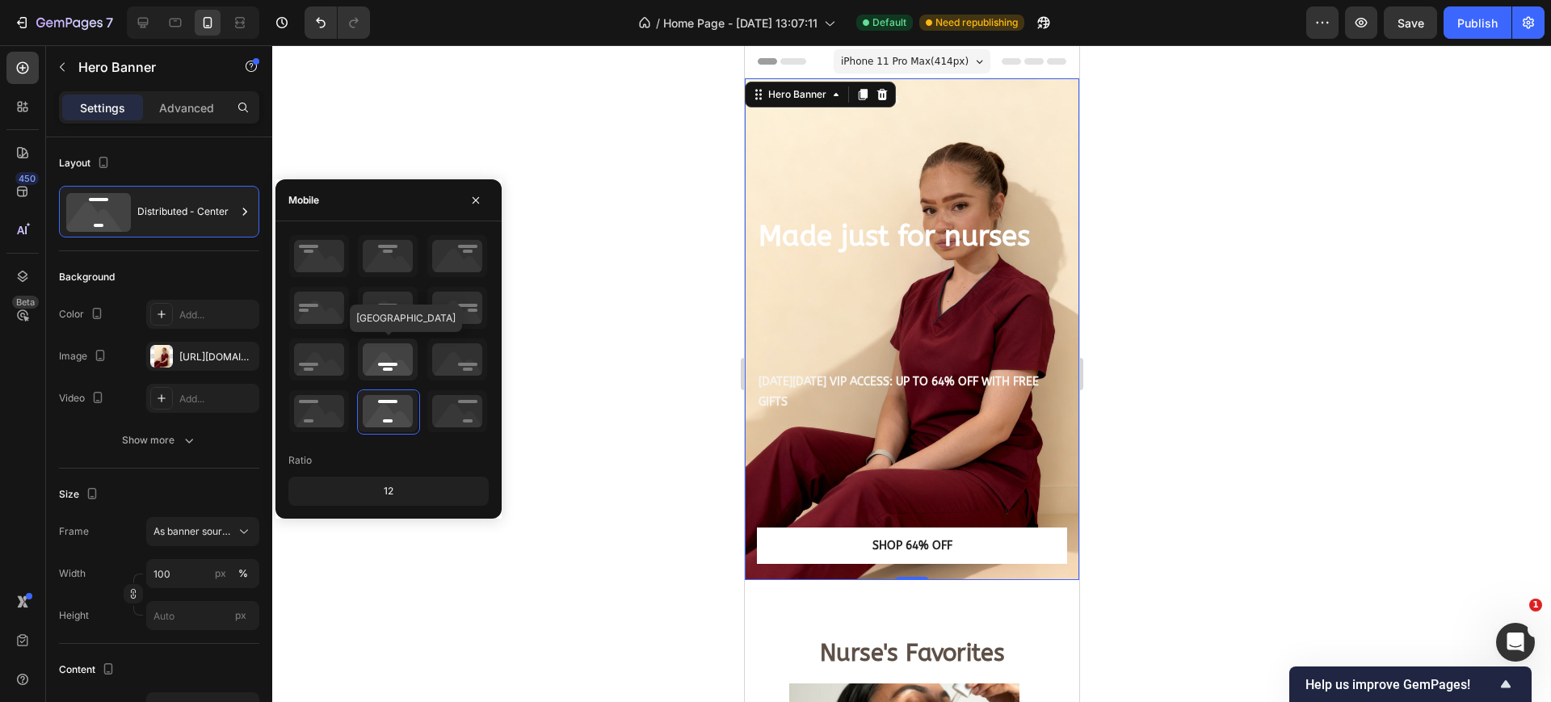
click at [387, 360] on icon at bounding box center [388, 360] width 60 height 42
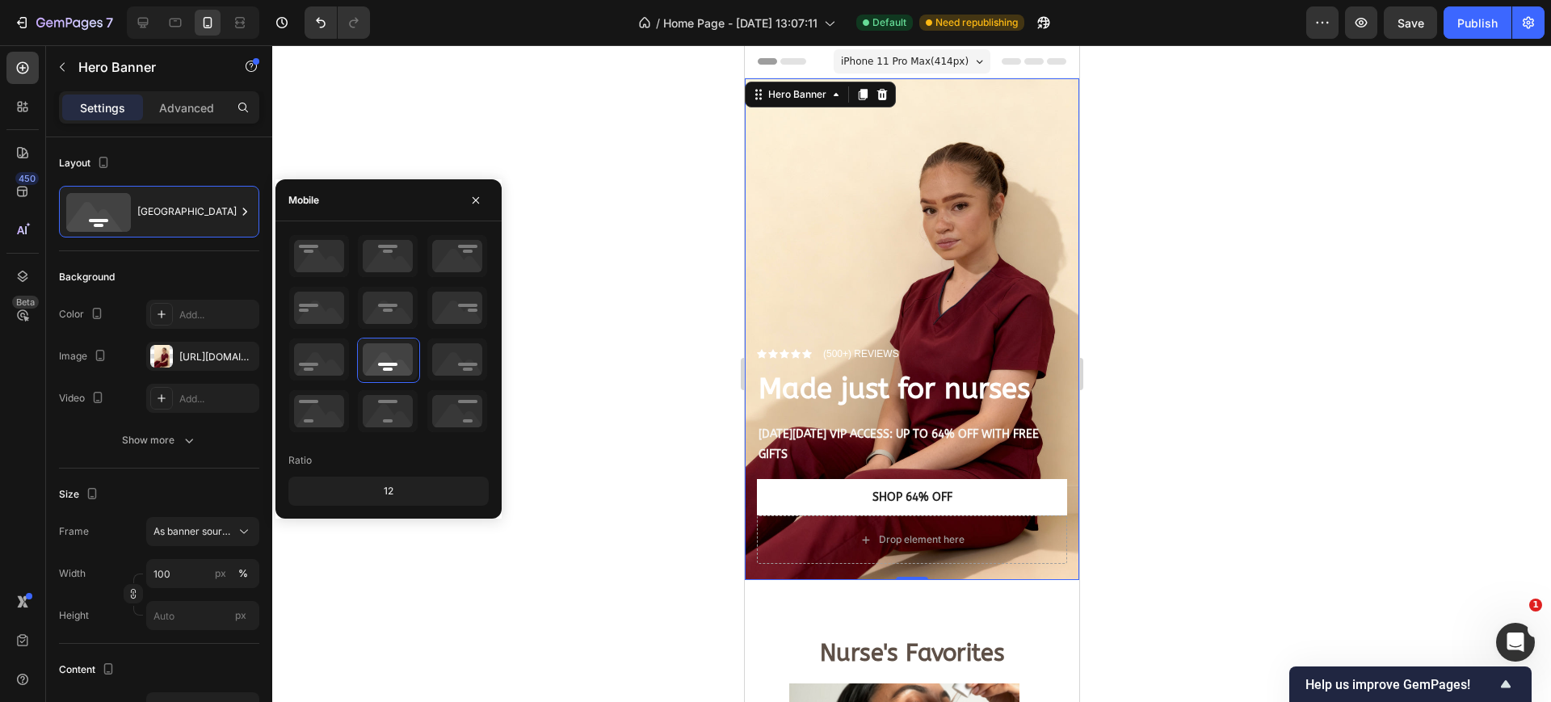
click at [599, 452] on div at bounding box center [911, 373] width 1279 height 657
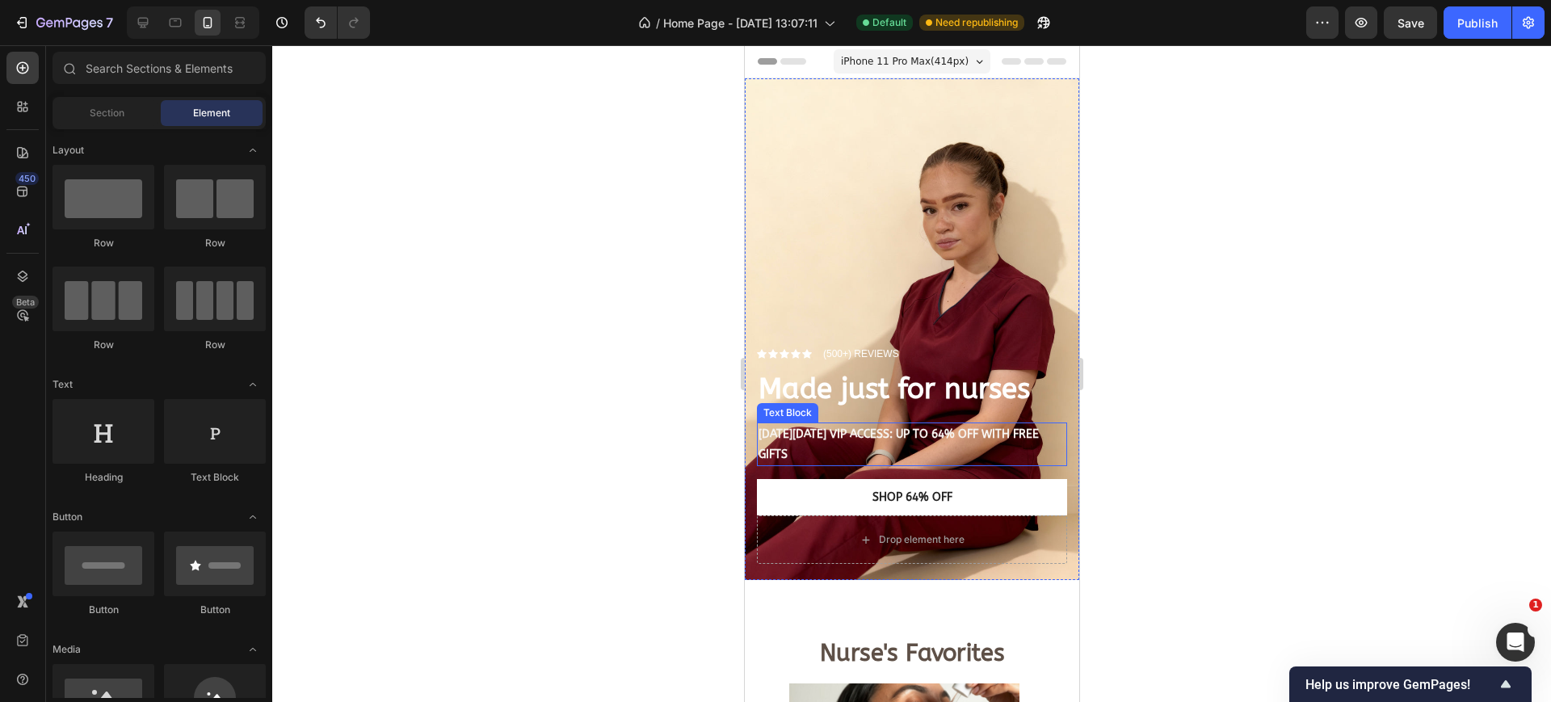
click at [808, 424] on p "[DATE][DATE] VIP ACCESS: UP TO 64% OFF WITH FREE GIFTS" at bounding box center [911, 444] width 307 height 40
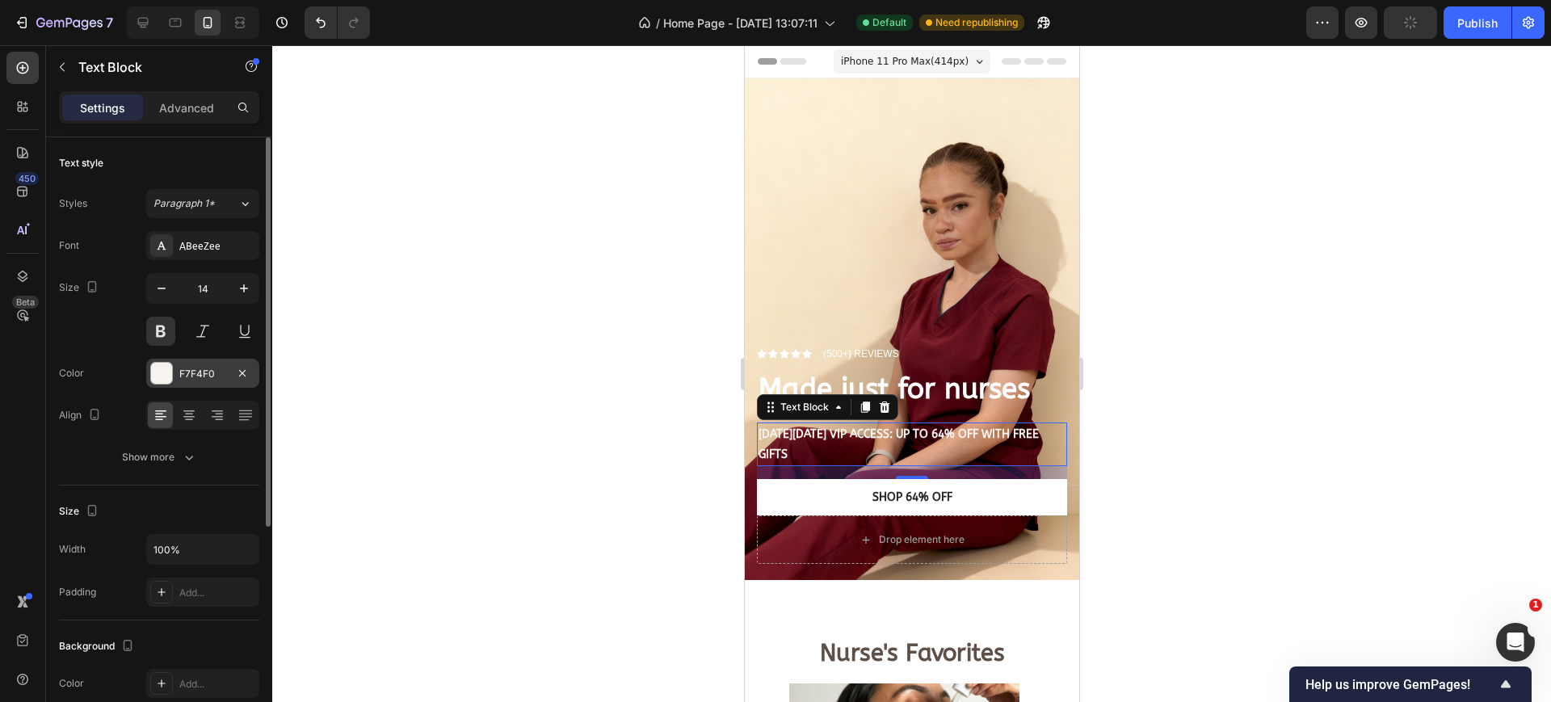
click at [159, 374] on div at bounding box center [161, 373] width 21 height 21
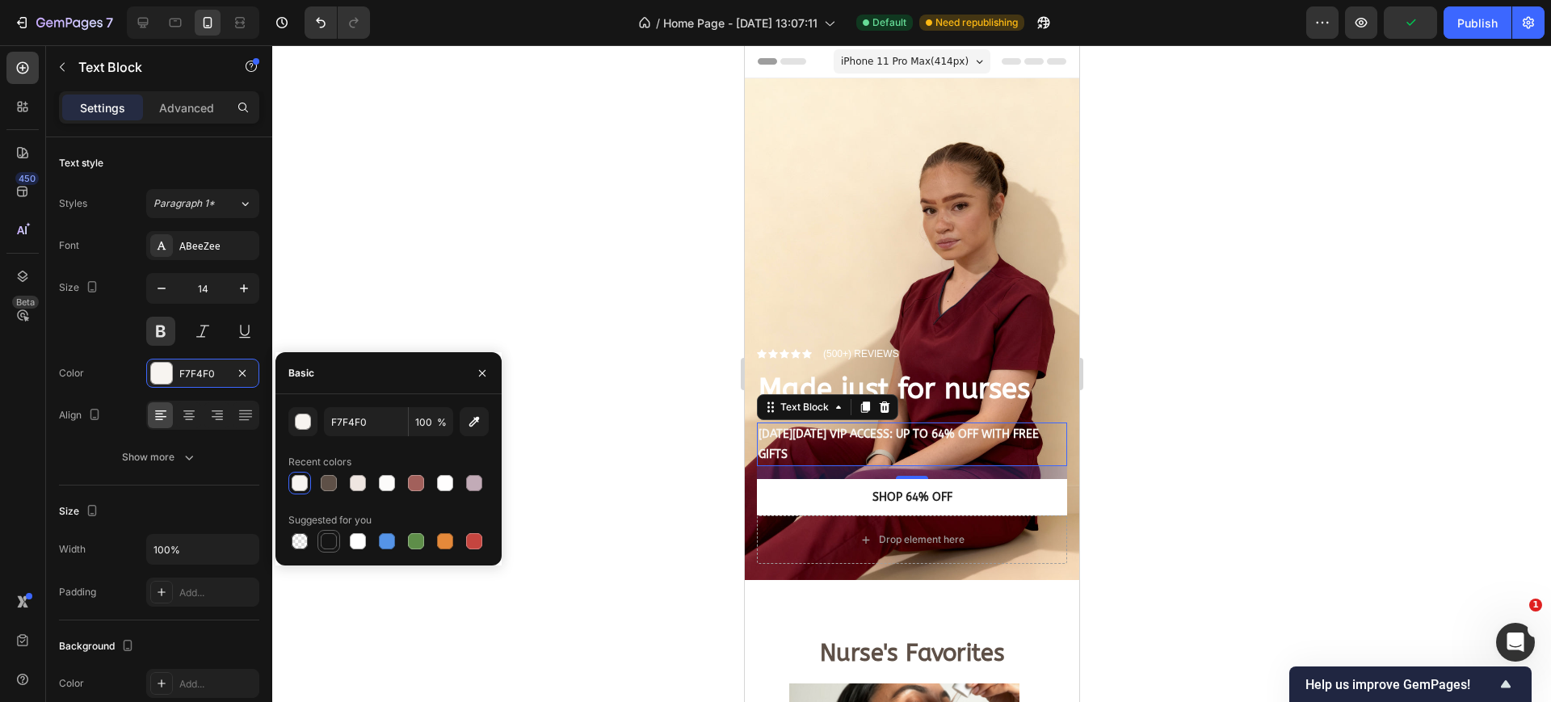
click at [334, 538] on div at bounding box center [329, 541] width 16 height 16
click at [337, 482] on div at bounding box center [328, 482] width 19 height 19
click at [421, 484] on div at bounding box center [416, 483] width 16 height 16
click at [477, 542] on div at bounding box center [474, 541] width 16 height 16
click at [302, 476] on div at bounding box center [300, 483] width 16 height 16
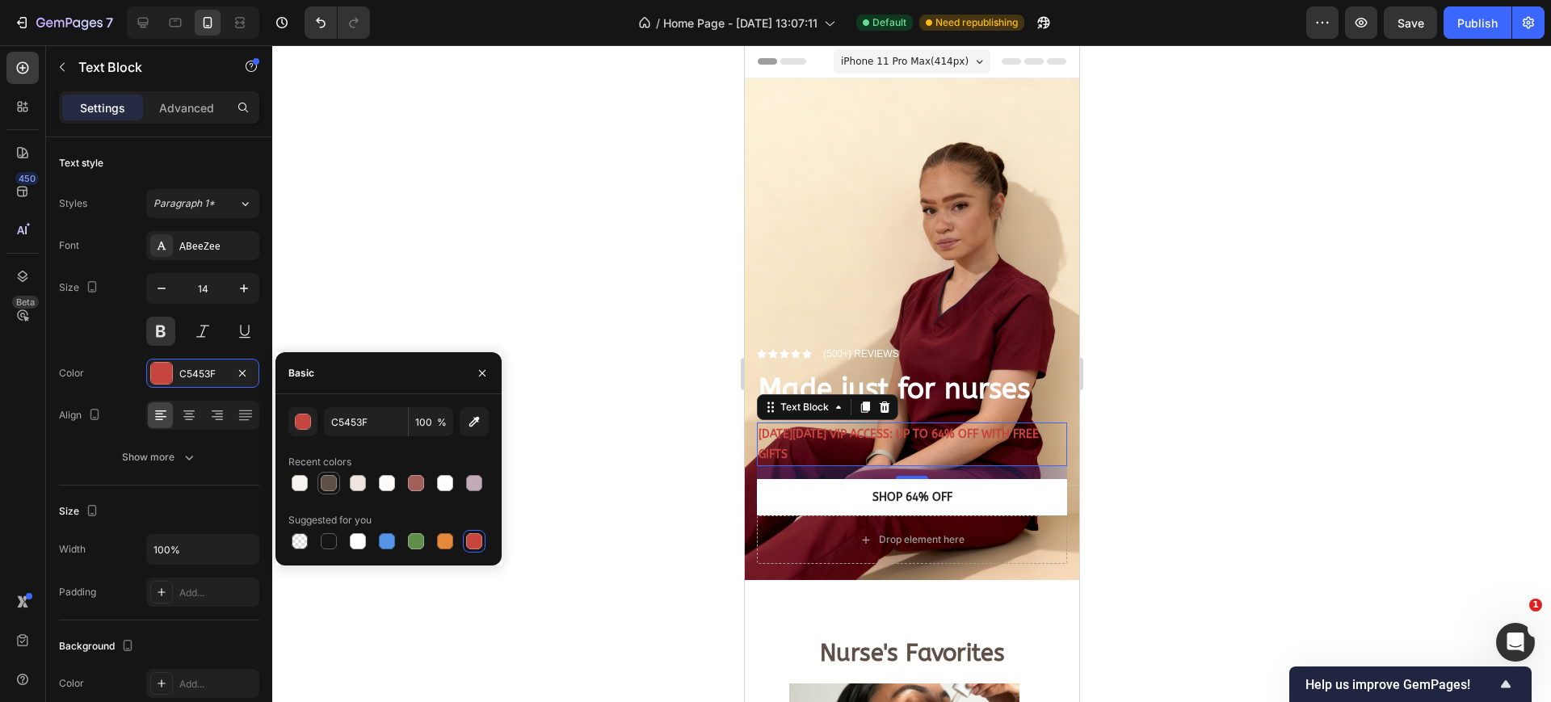
type input "F7F4F0"
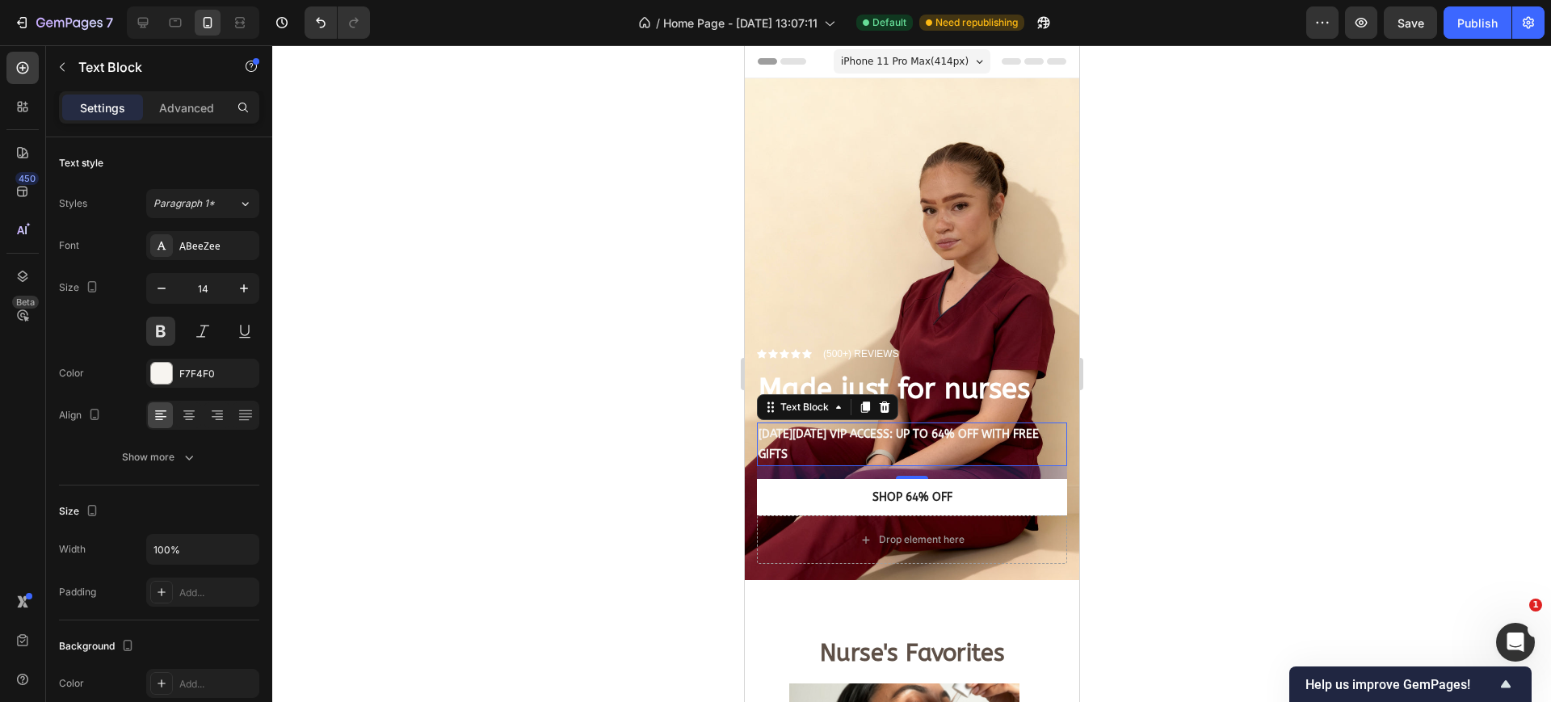
click at [545, 203] on div at bounding box center [911, 373] width 1279 height 657
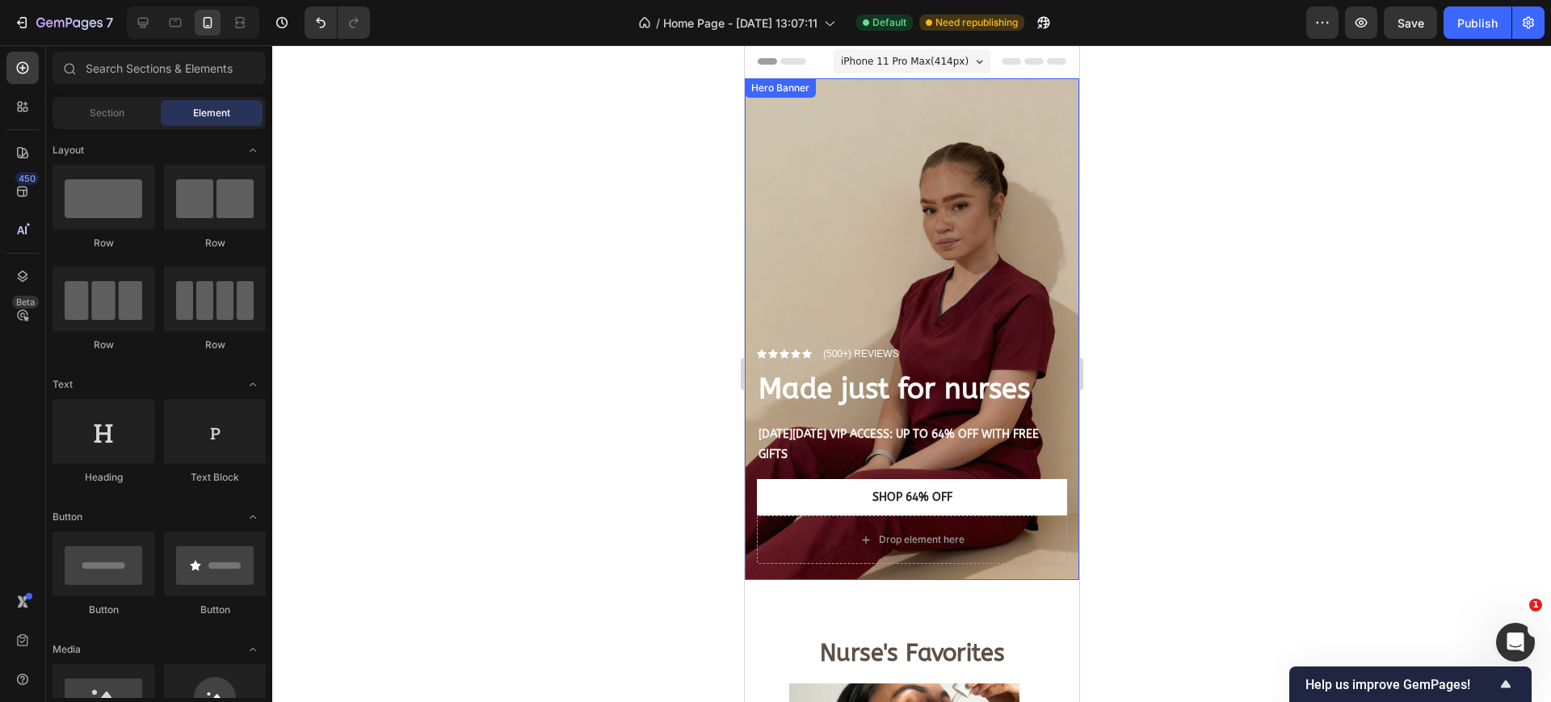
click at [824, 181] on div "Overlay" at bounding box center [911, 329] width 334 height 502
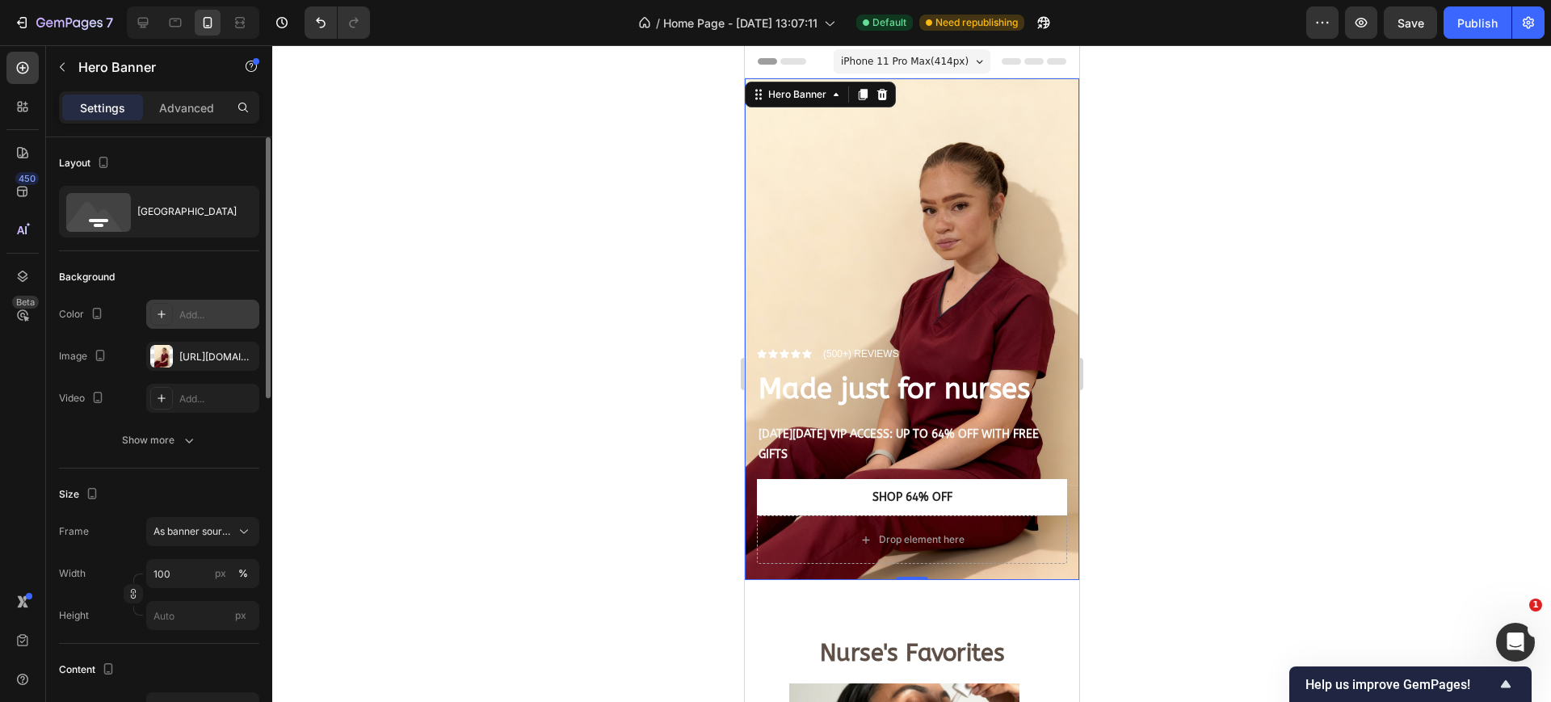
click at [184, 321] on div "Add..." at bounding box center [217, 315] width 76 height 15
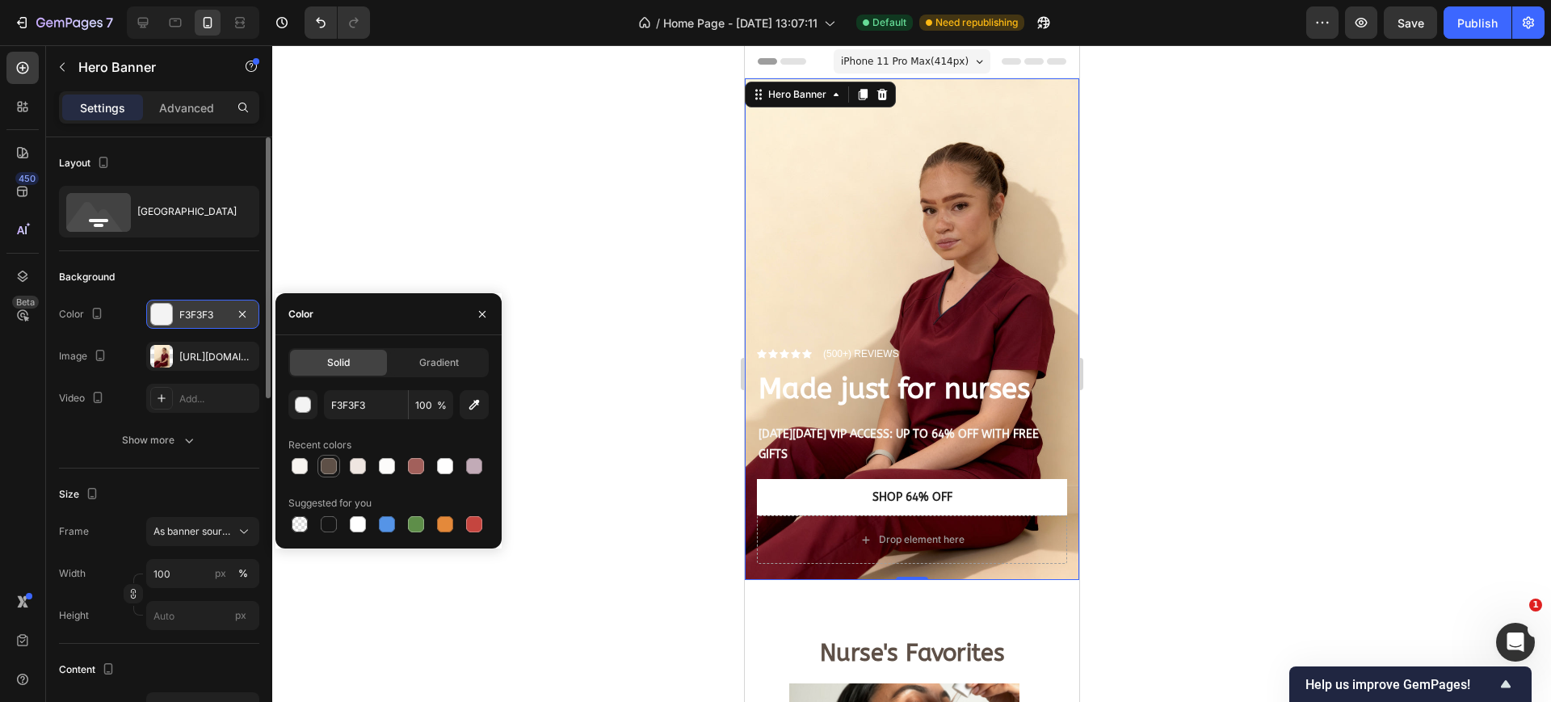
click at [334, 471] on div at bounding box center [329, 466] width 16 height 16
type input "5E5047"
click at [374, 459] on div at bounding box center [388, 466] width 200 height 23
click at [67, 330] on div "The changes might be hidden by the image and the video. Color 5E5047 Image http…" at bounding box center [159, 356] width 200 height 113
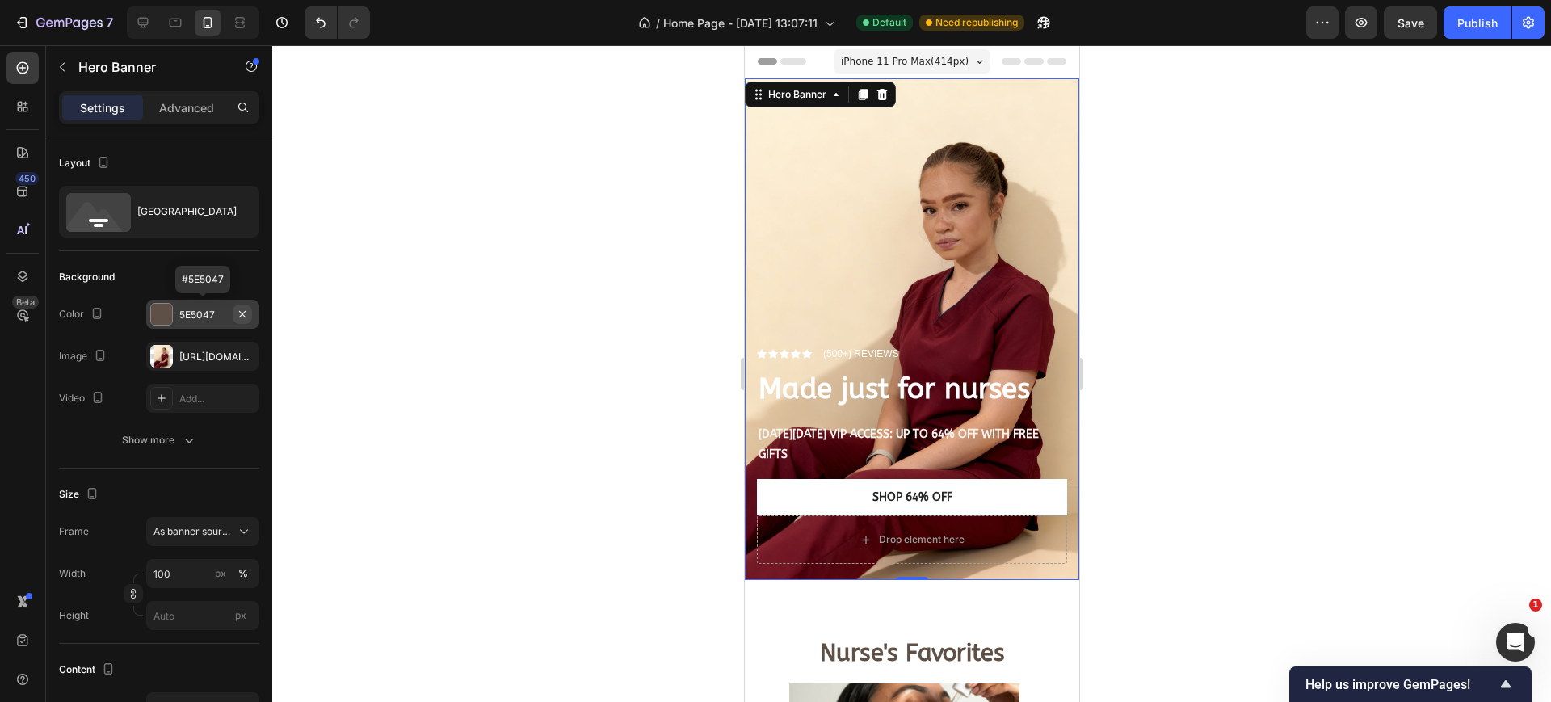
click at [246, 317] on icon "button" at bounding box center [242, 314] width 13 height 13
click at [208, 353] on div "https://cdn.shopify.com/s/files/1/0933/3846/8682/files/gempages_577882394061701…" at bounding box center [202, 357] width 47 height 15
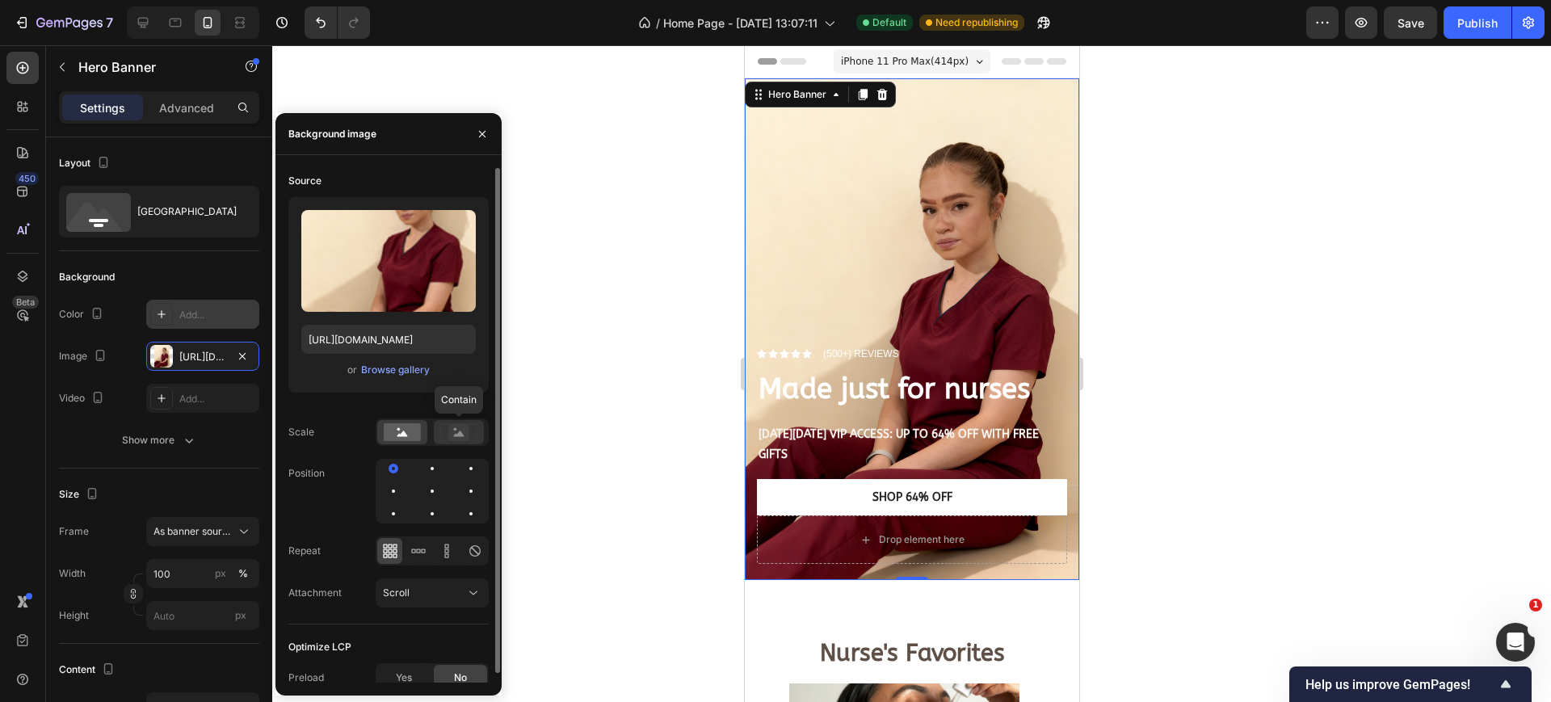
click at [453, 435] on rect at bounding box center [458, 432] width 21 height 16
click at [394, 424] on rect at bounding box center [402, 432] width 37 height 18
click at [398, 489] on div at bounding box center [393, 491] width 19 height 19
click at [421, 489] on div at bounding box center [432, 491] width 113 height 65
click at [431, 490] on div at bounding box center [432, 491] width 3 height 3
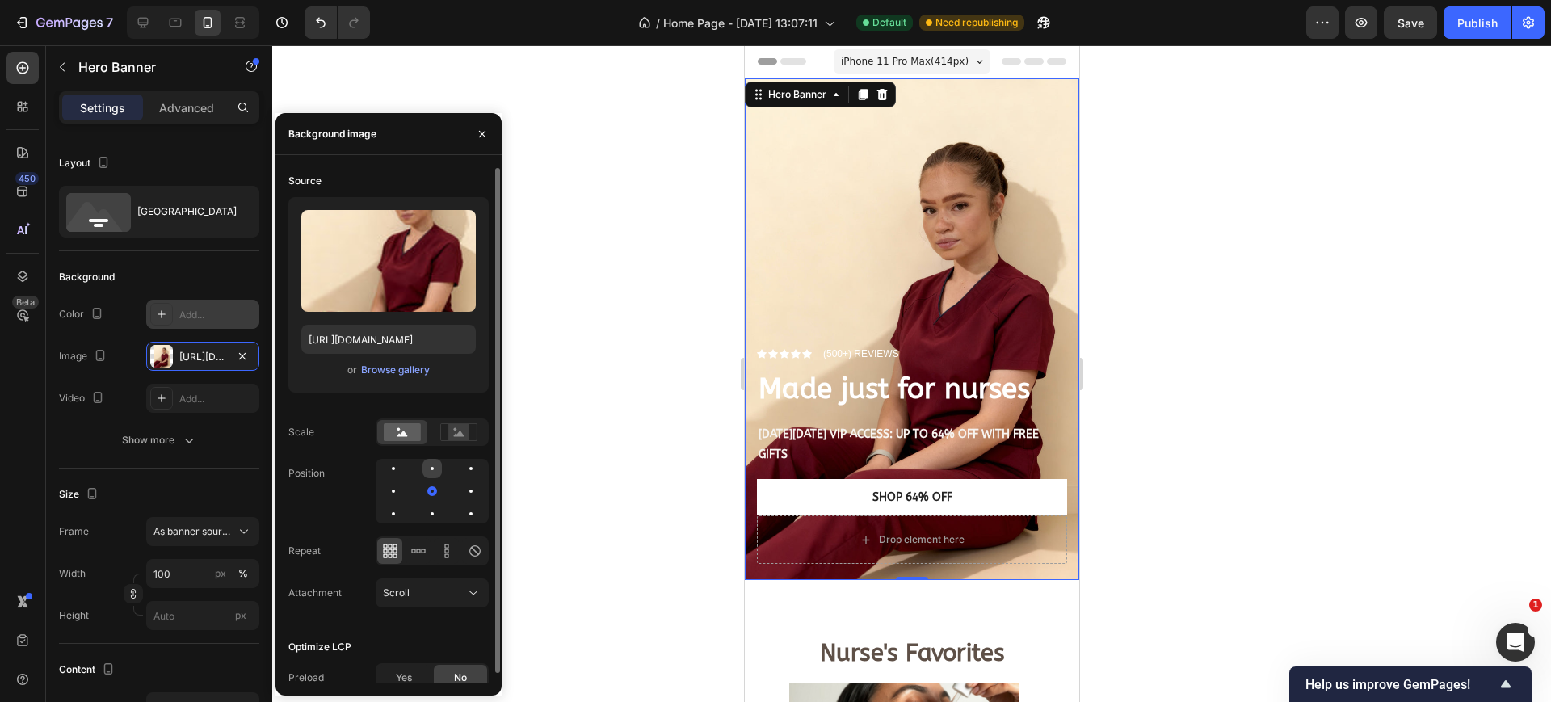
click at [426, 473] on div at bounding box center [432, 468] width 19 height 19
click at [401, 488] on div at bounding box center [393, 491] width 19 height 19
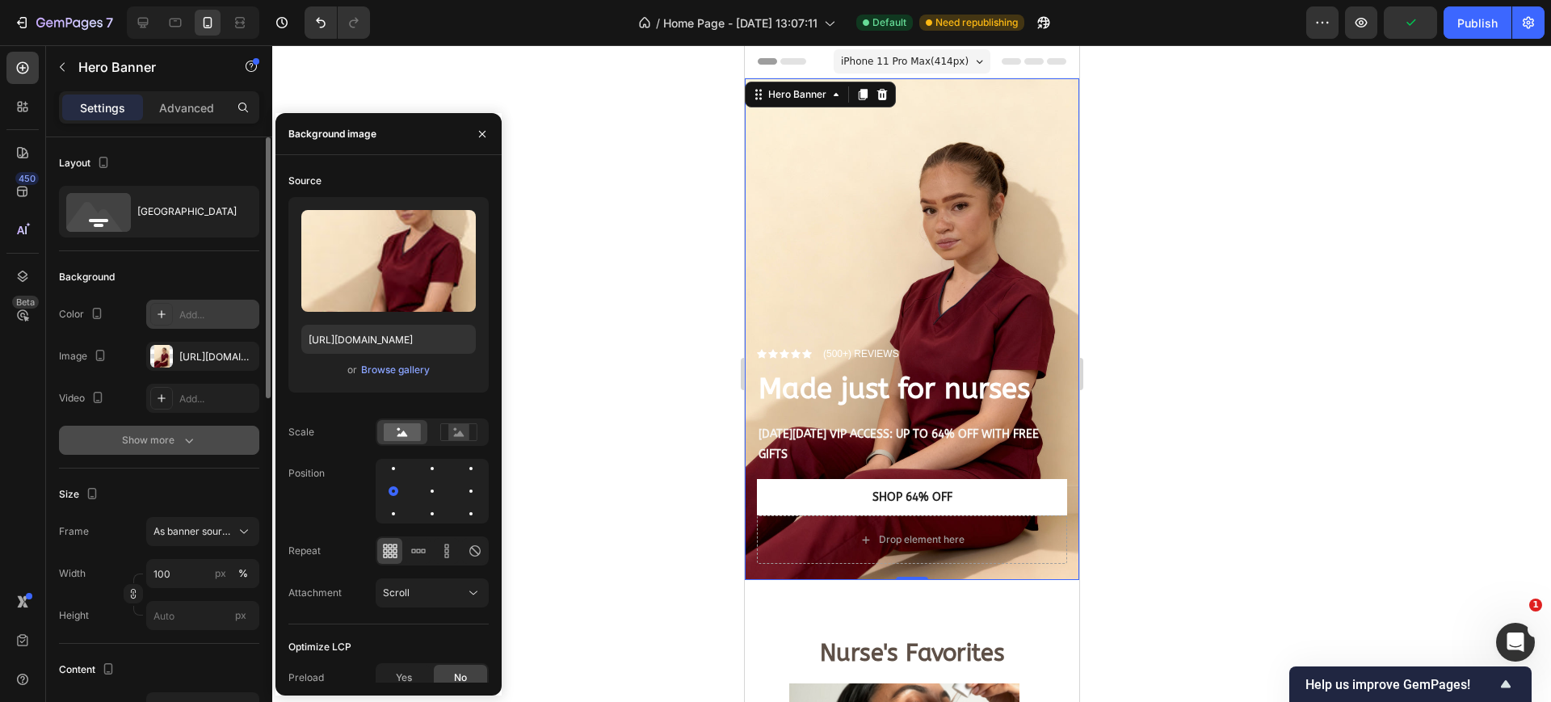
click at [162, 438] on div "Show more" at bounding box center [159, 440] width 75 height 16
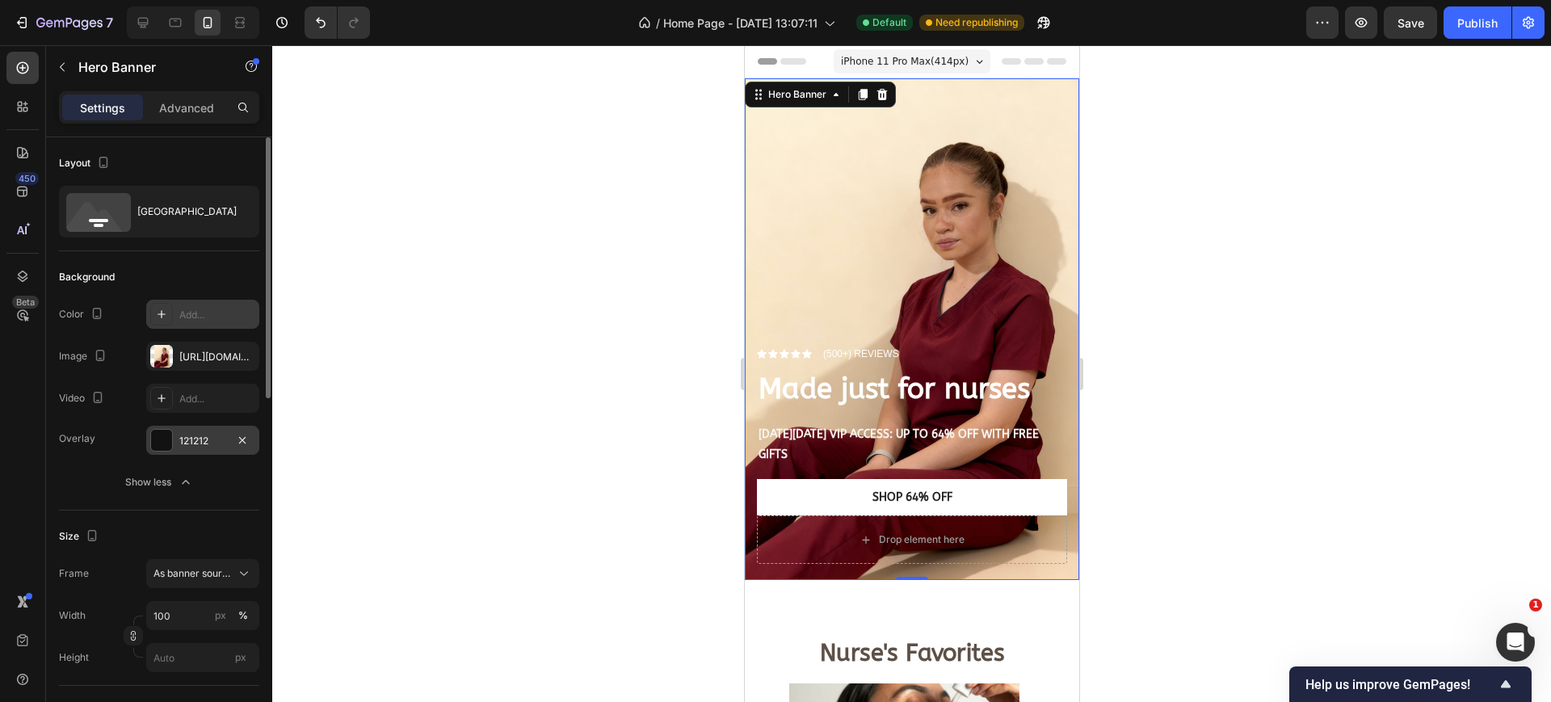
click at [206, 442] on div "121212" at bounding box center [202, 441] width 47 height 15
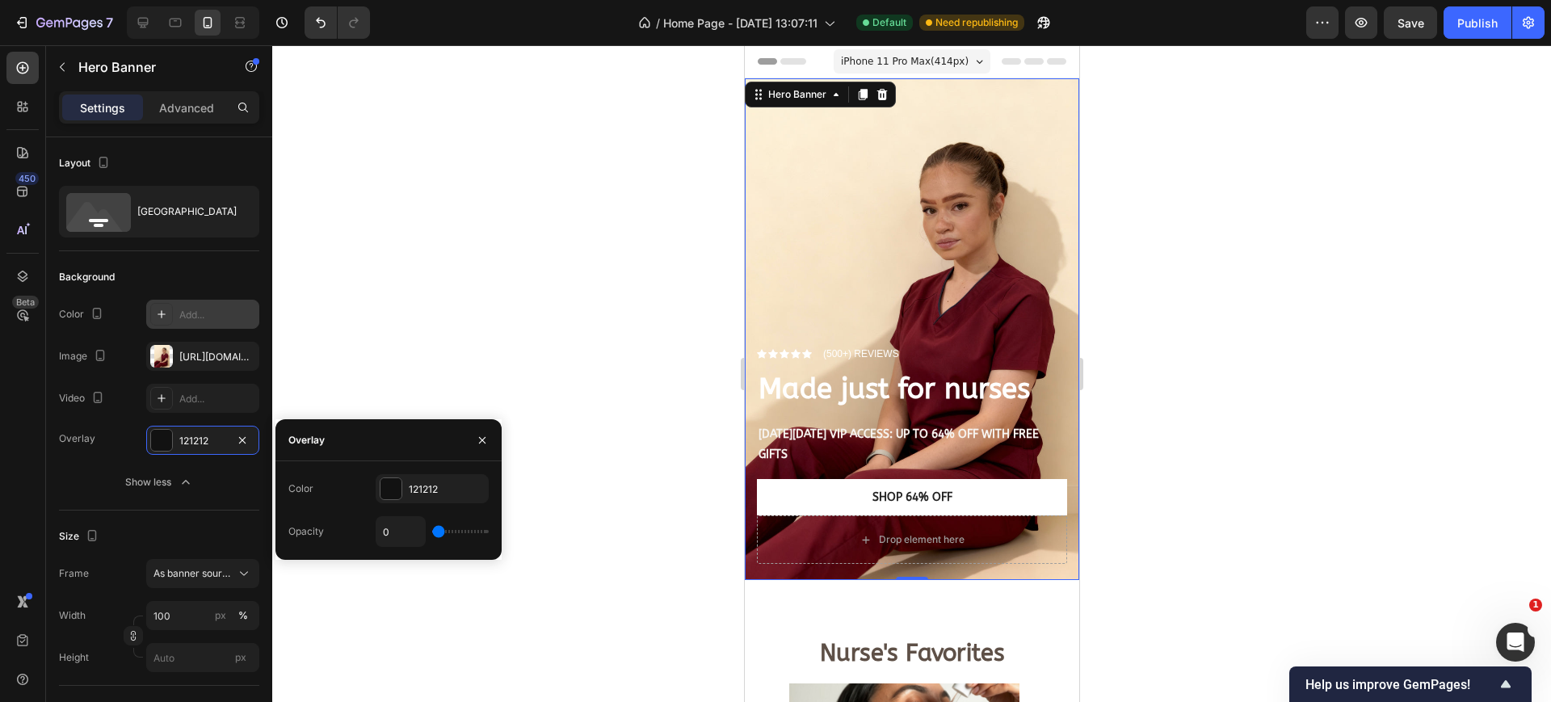
type input "15%"
type input "15"
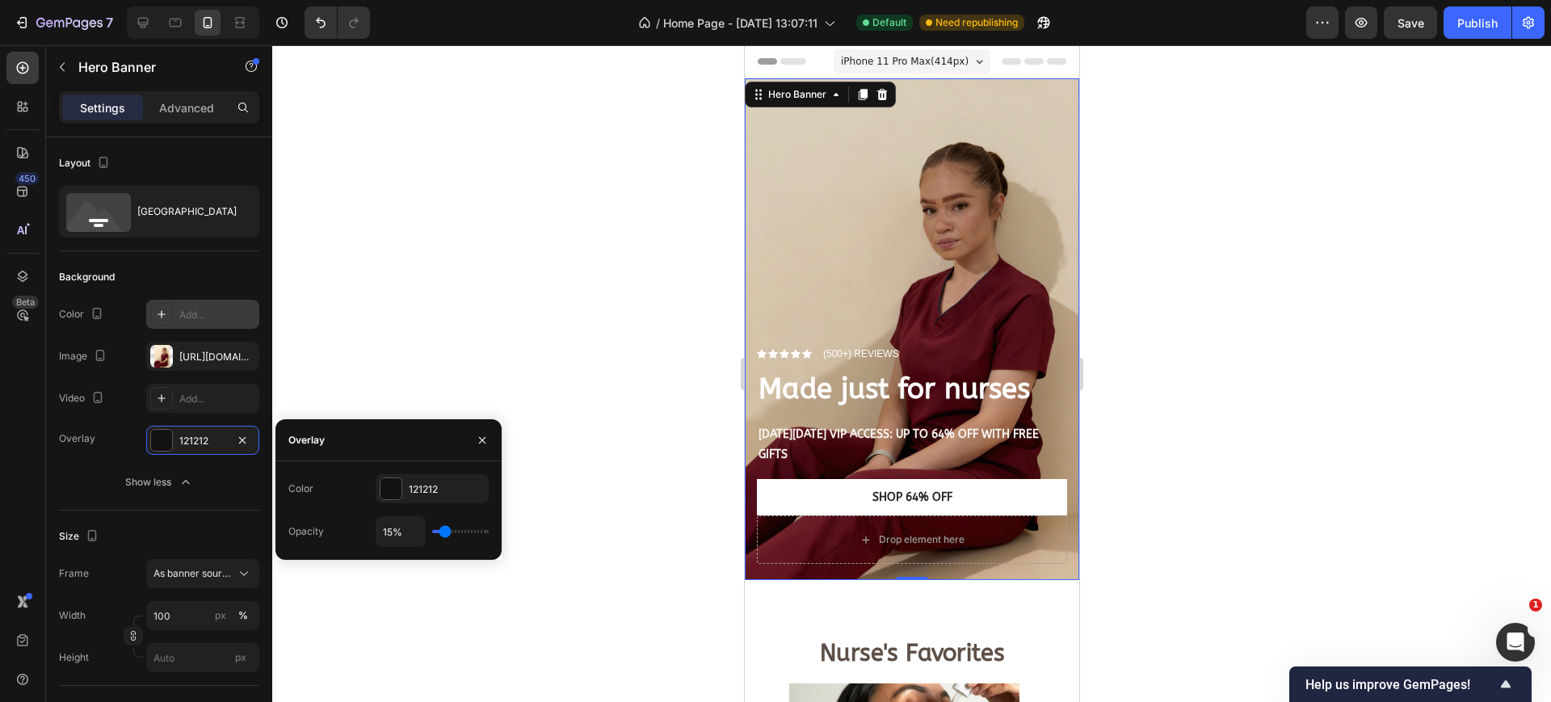
type input "17%"
type input "17"
type input "19%"
type input "19"
type input "20%"
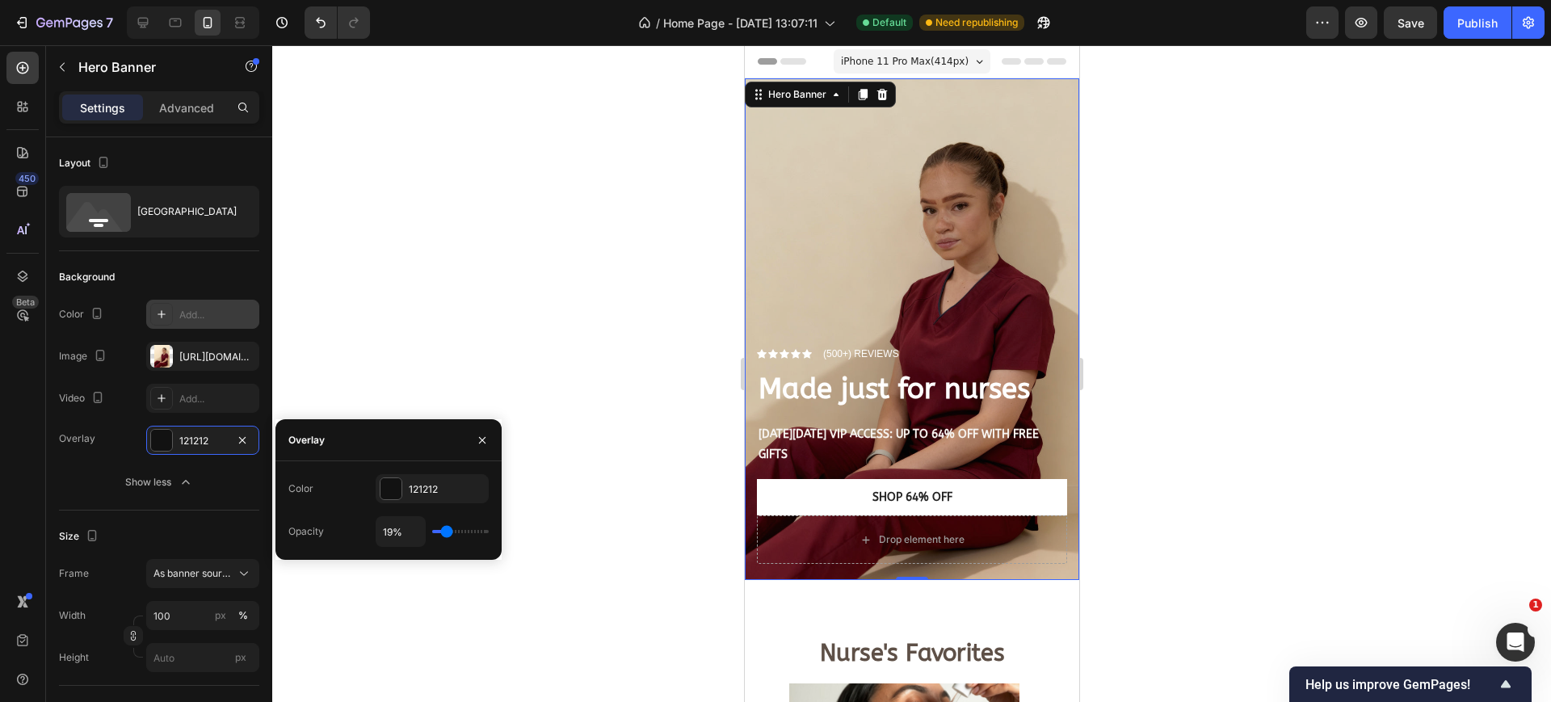
type input "20"
type input "22%"
type input "22"
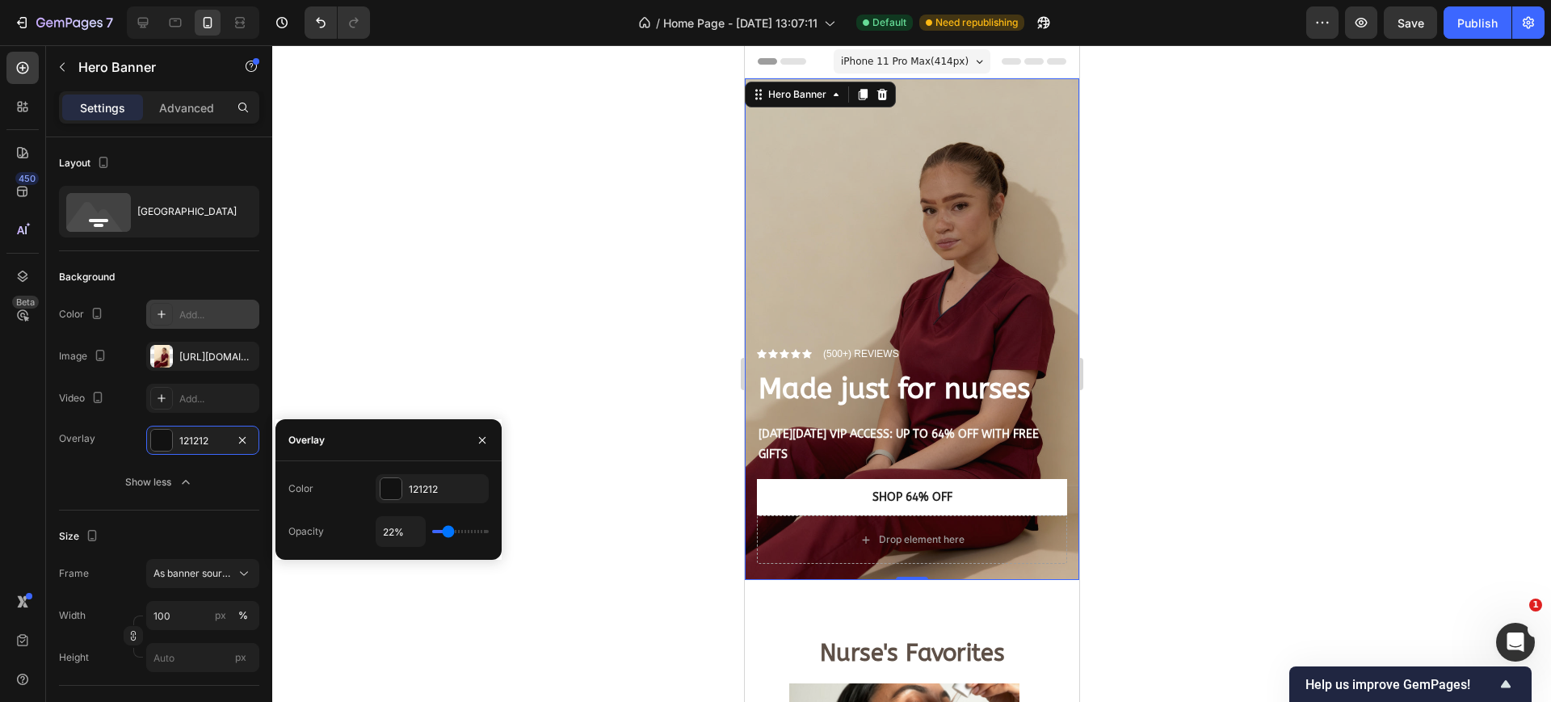
type input "24%"
type input "24"
type input "28%"
type input "28"
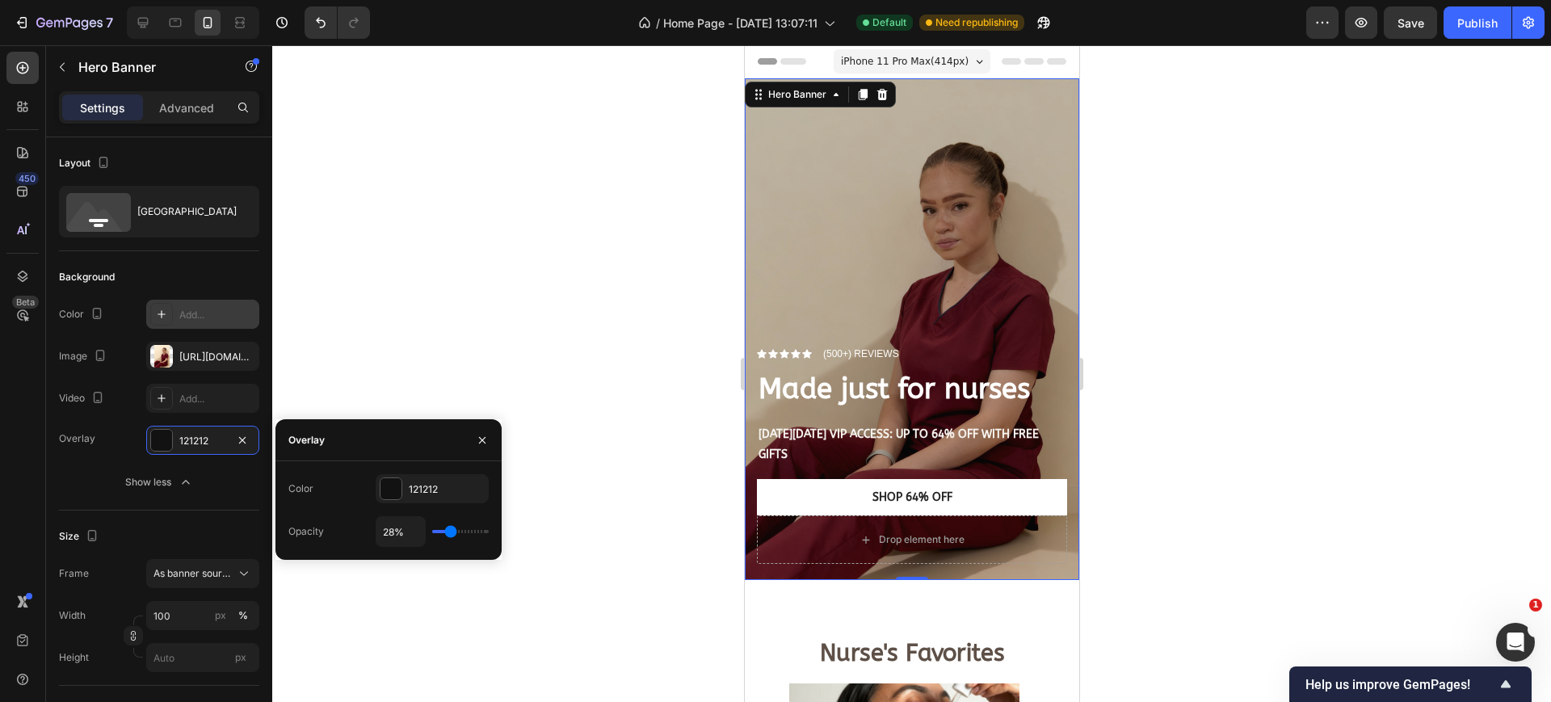
type input "30%"
type input "30"
type input "31%"
type input "31"
type input "33%"
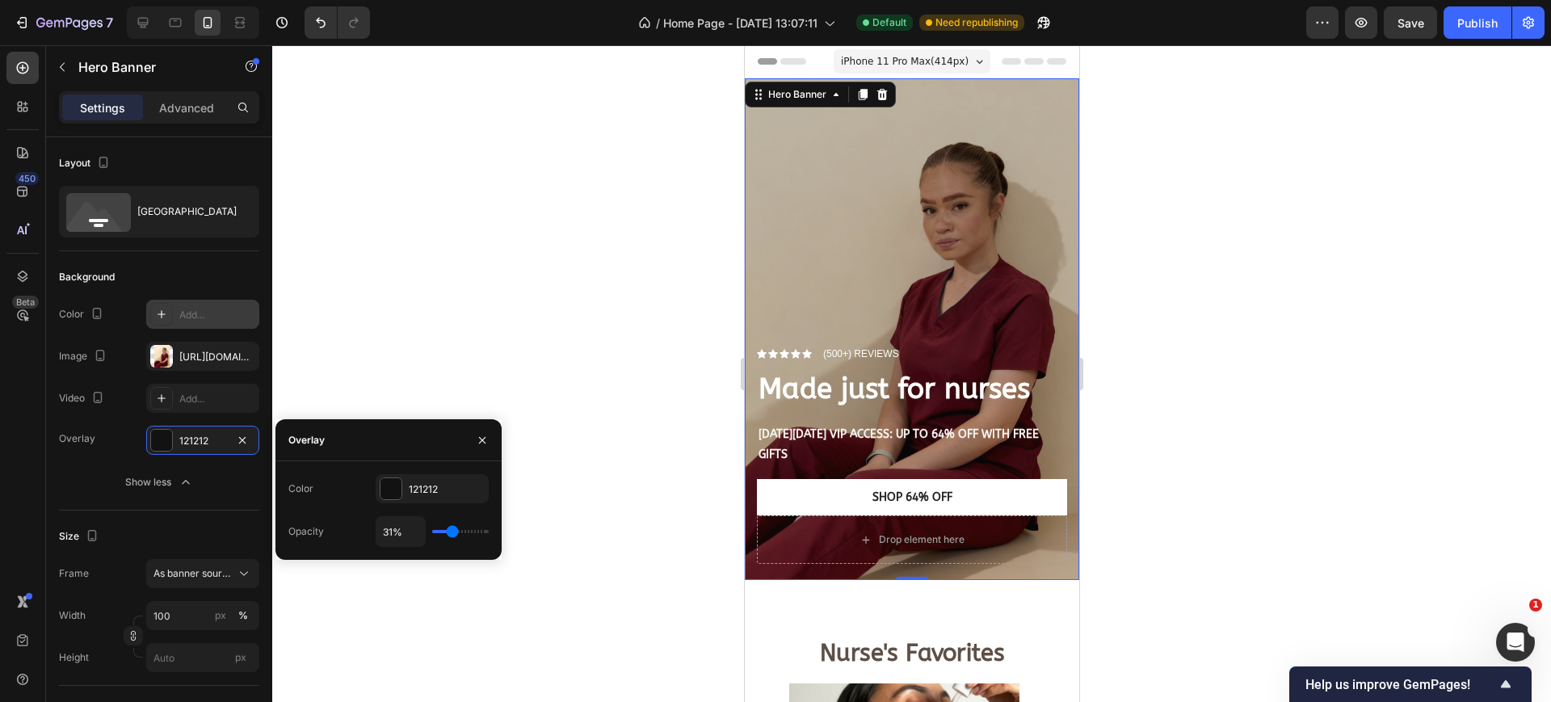
type input "33"
type input "35%"
type input "35"
type input "37%"
type input "37"
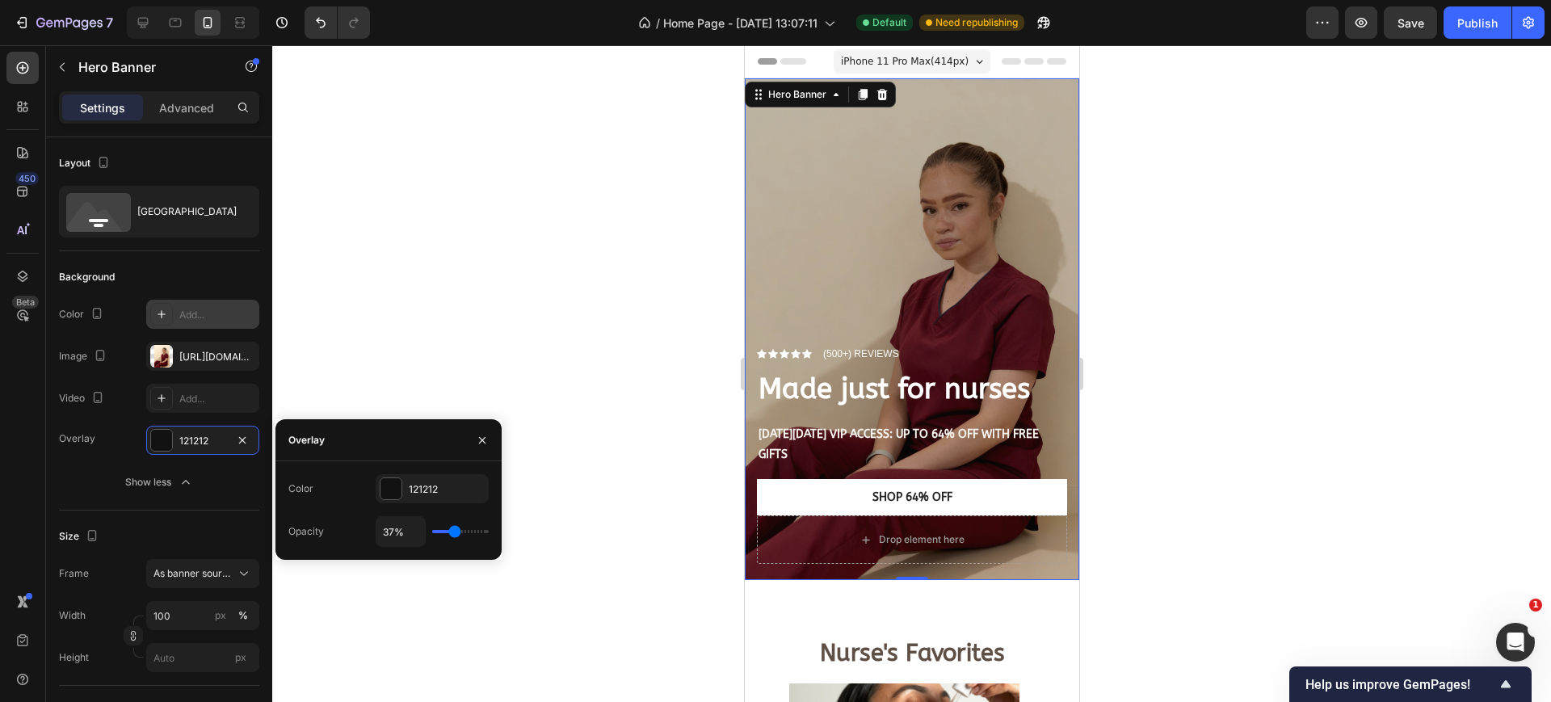
type input "39%"
type input "39"
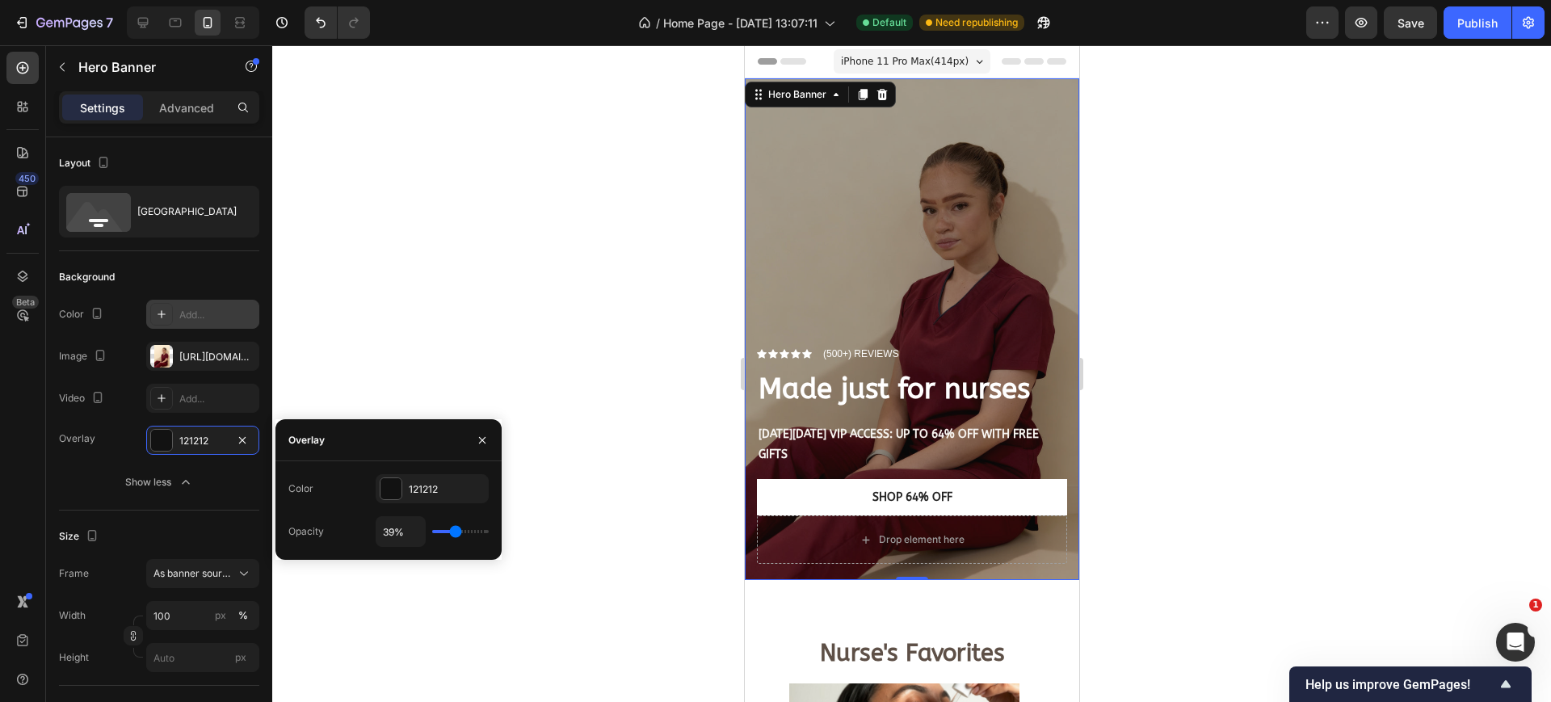
type input "41%"
type input "41"
type input "43%"
type input "43"
type input "44%"
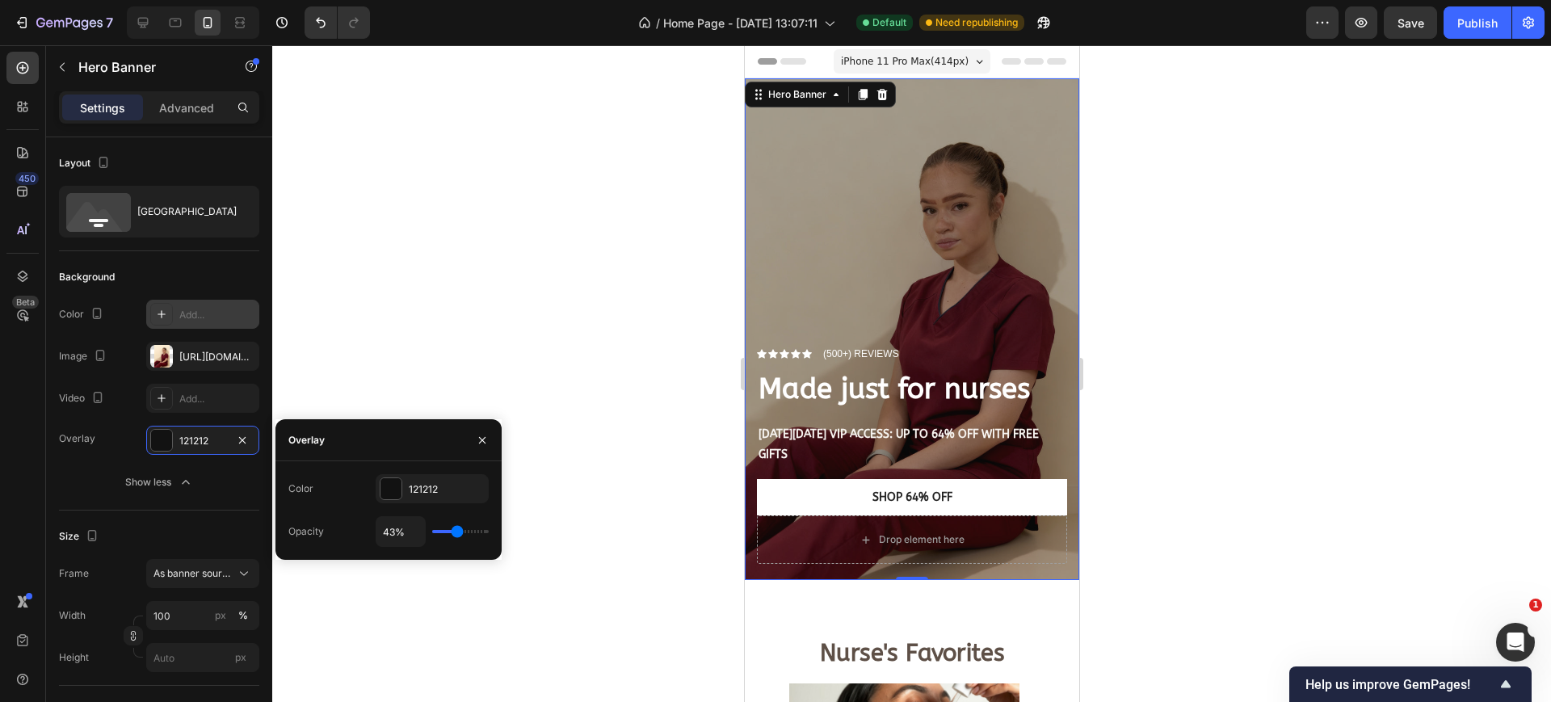
type input "44"
type input "46%"
type input "46"
type input "48%"
type input "48"
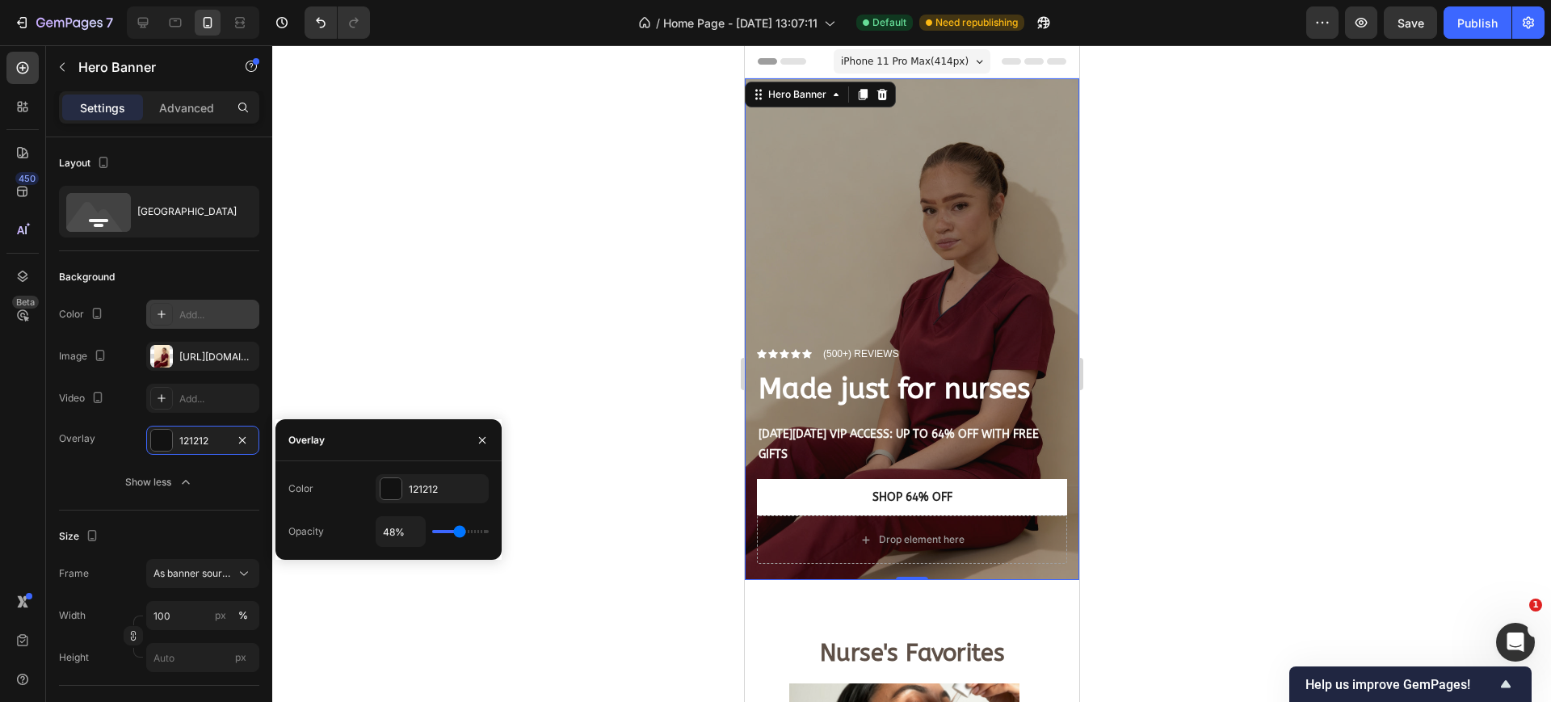
type input "52%"
type input "52"
type input "54%"
type input "54"
type input "57%"
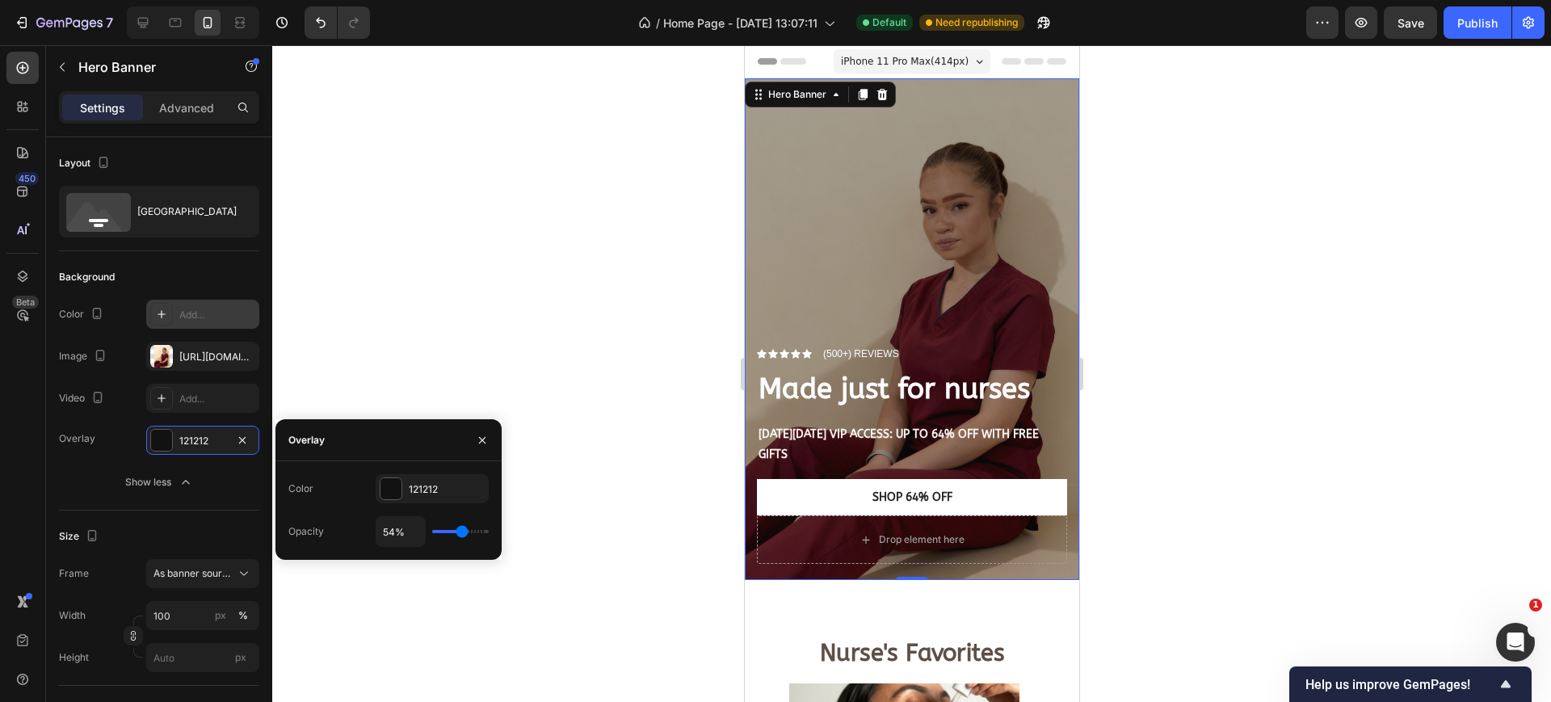
type input "57"
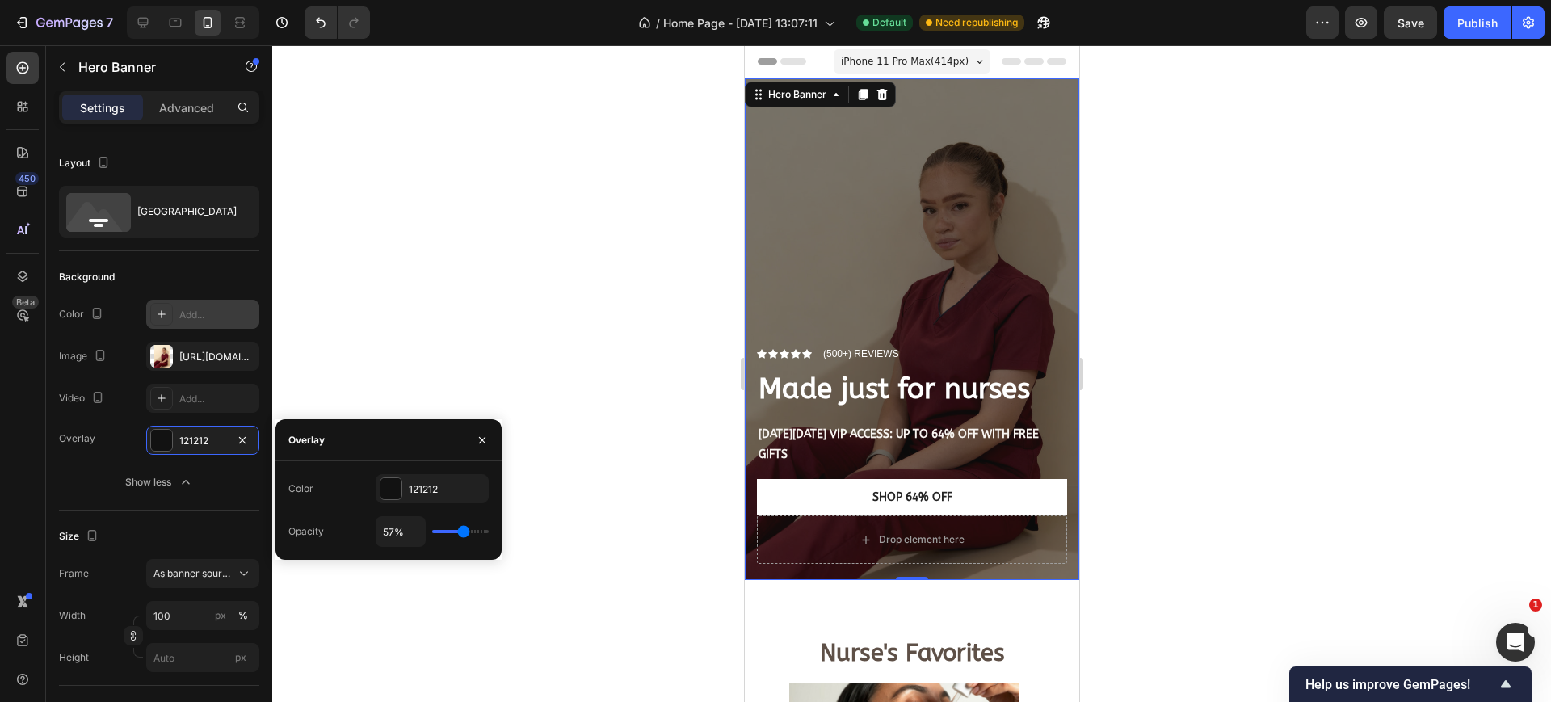
type input "61%"
type input "61"
type input "63%"
type input "63"
type input "65%"
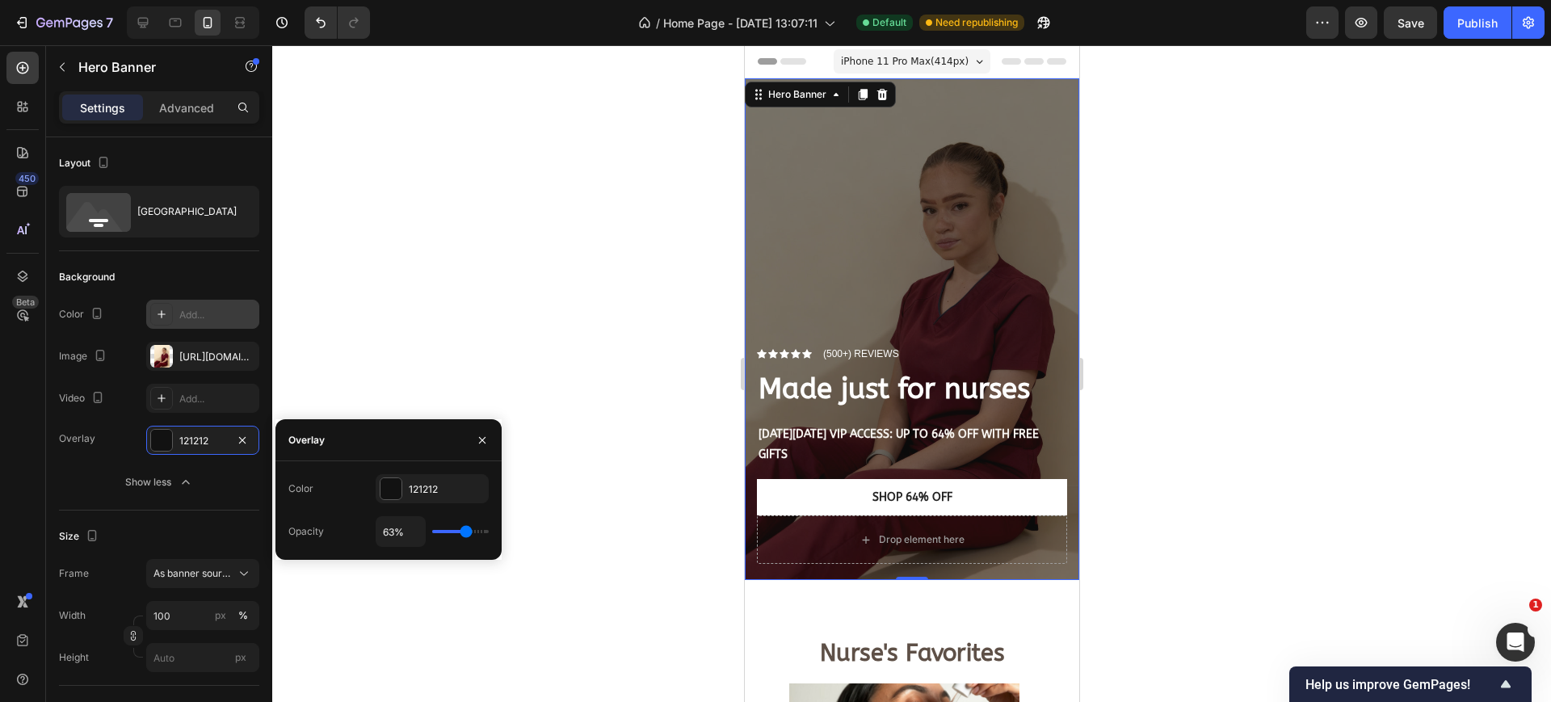
type input "65"
type input "67%"
type input "67"
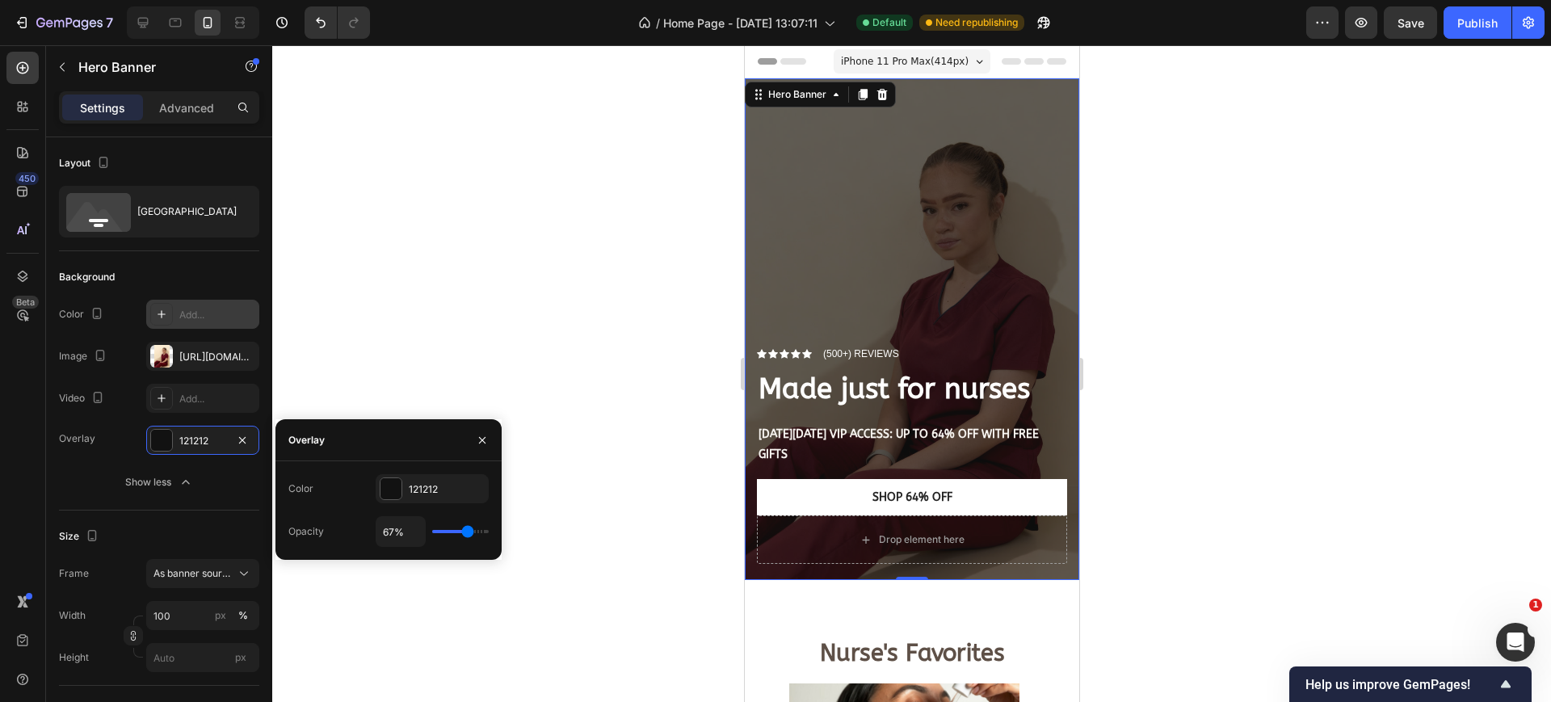
type input "69%"
type input "69"
type input "70%"
type input "70"
type input "72%"
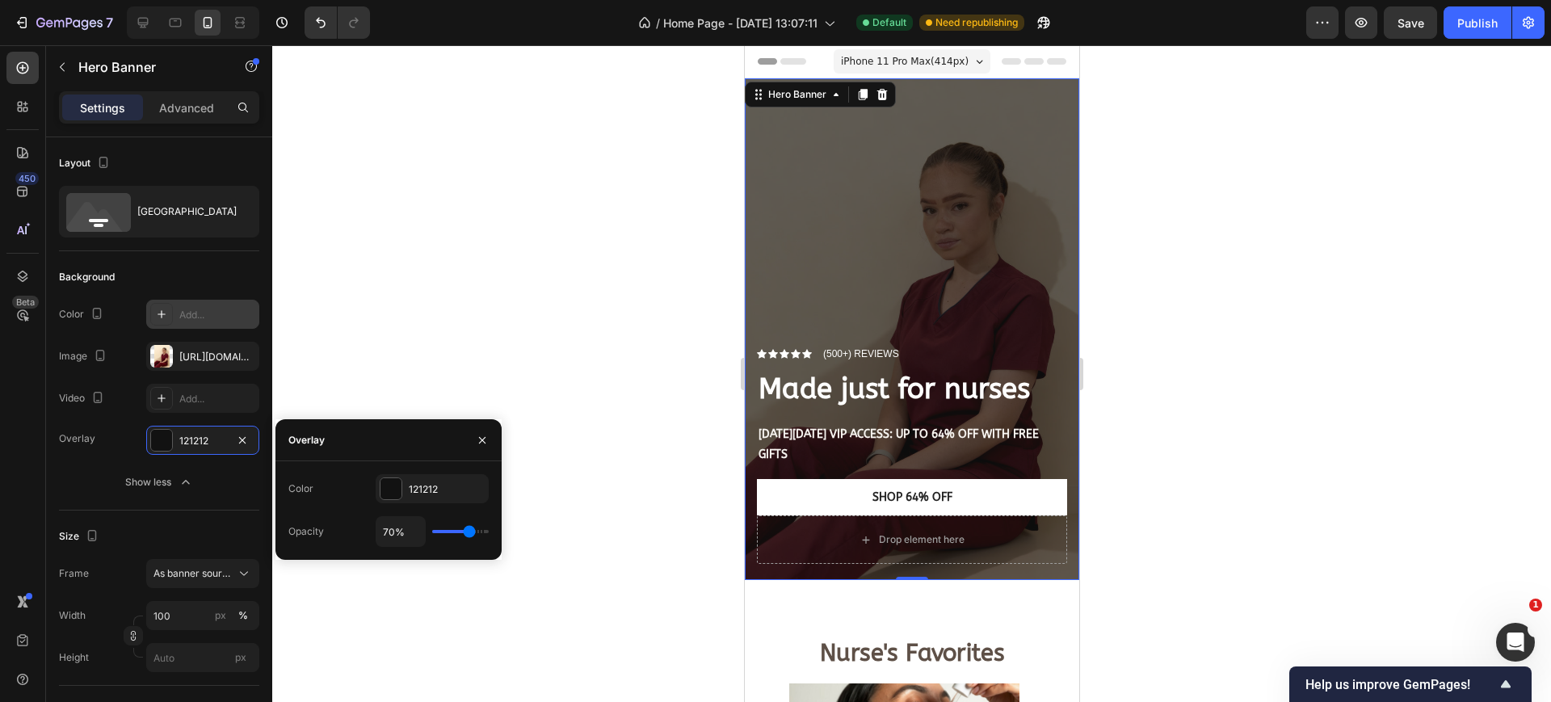
type input "72"
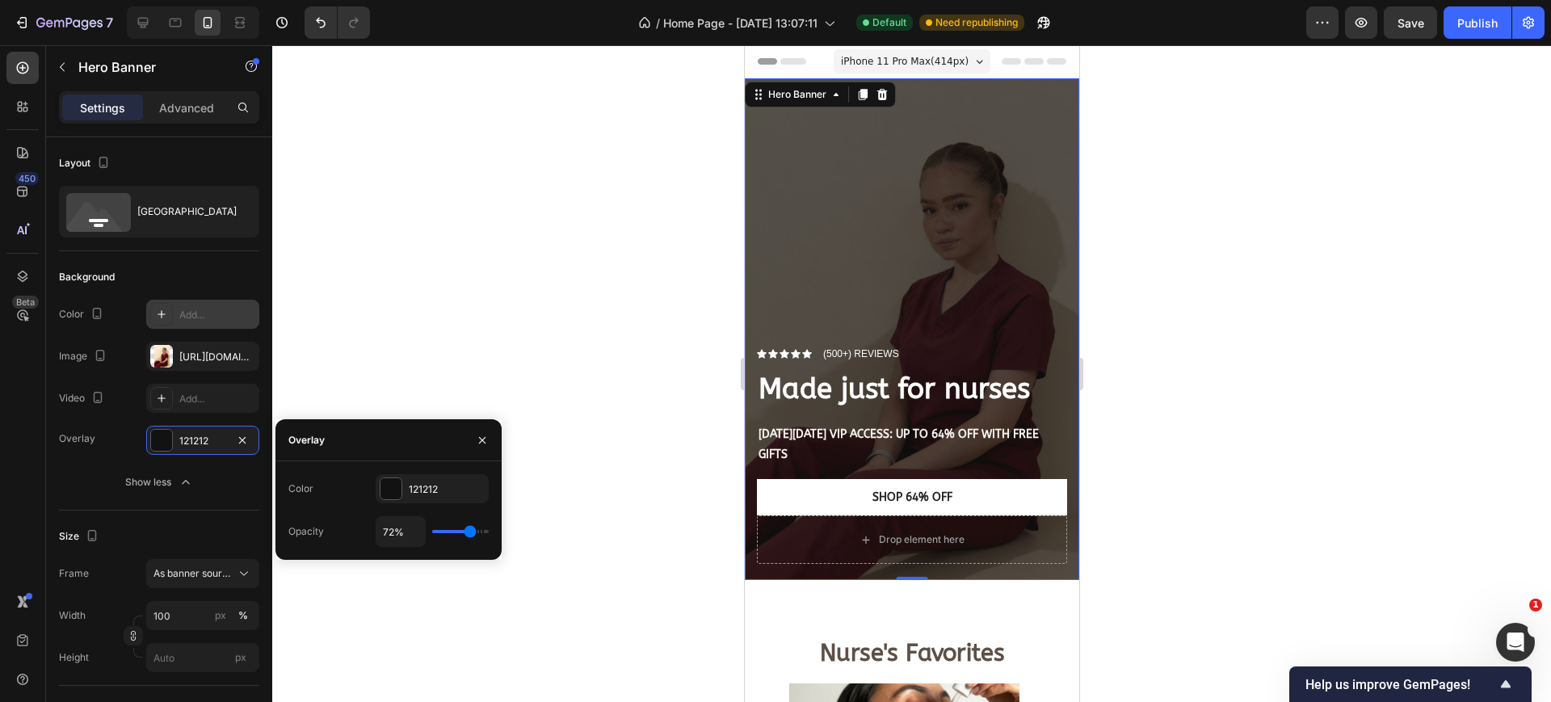
type input "70%"
type input "70"
type input "69%"
type input "69"
type input "65%"
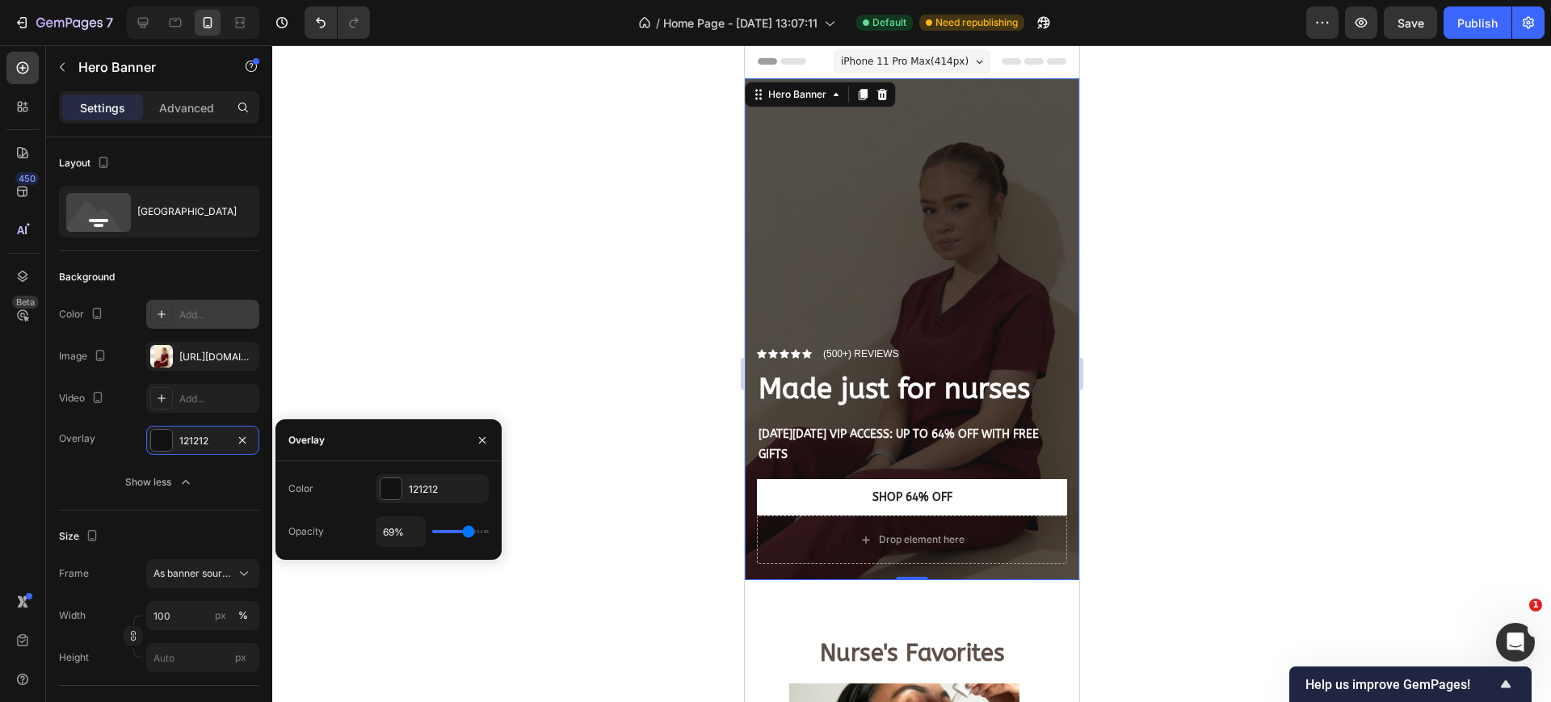
type input "65"
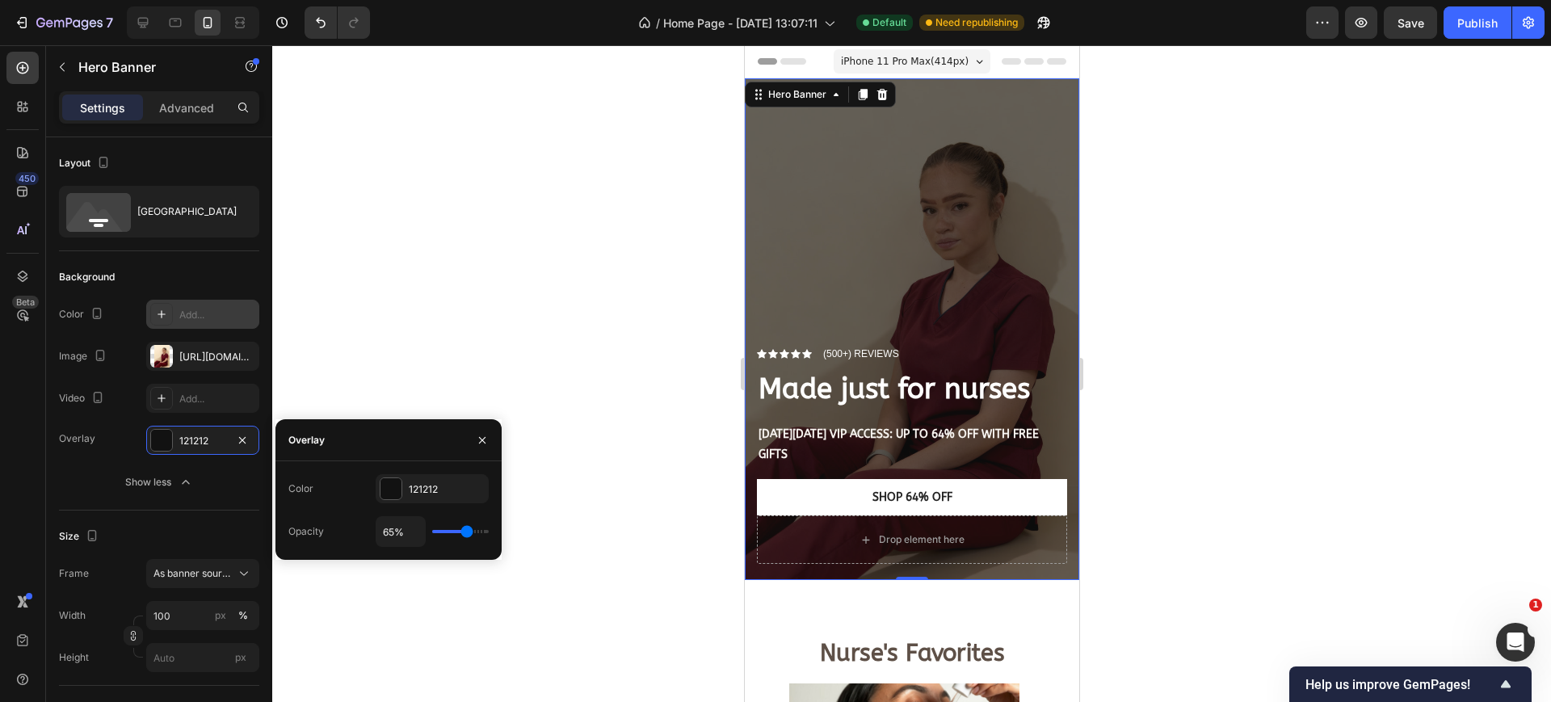
type input "63%"
type input "63"
type input "61%"
type input "61"
type input "59%"
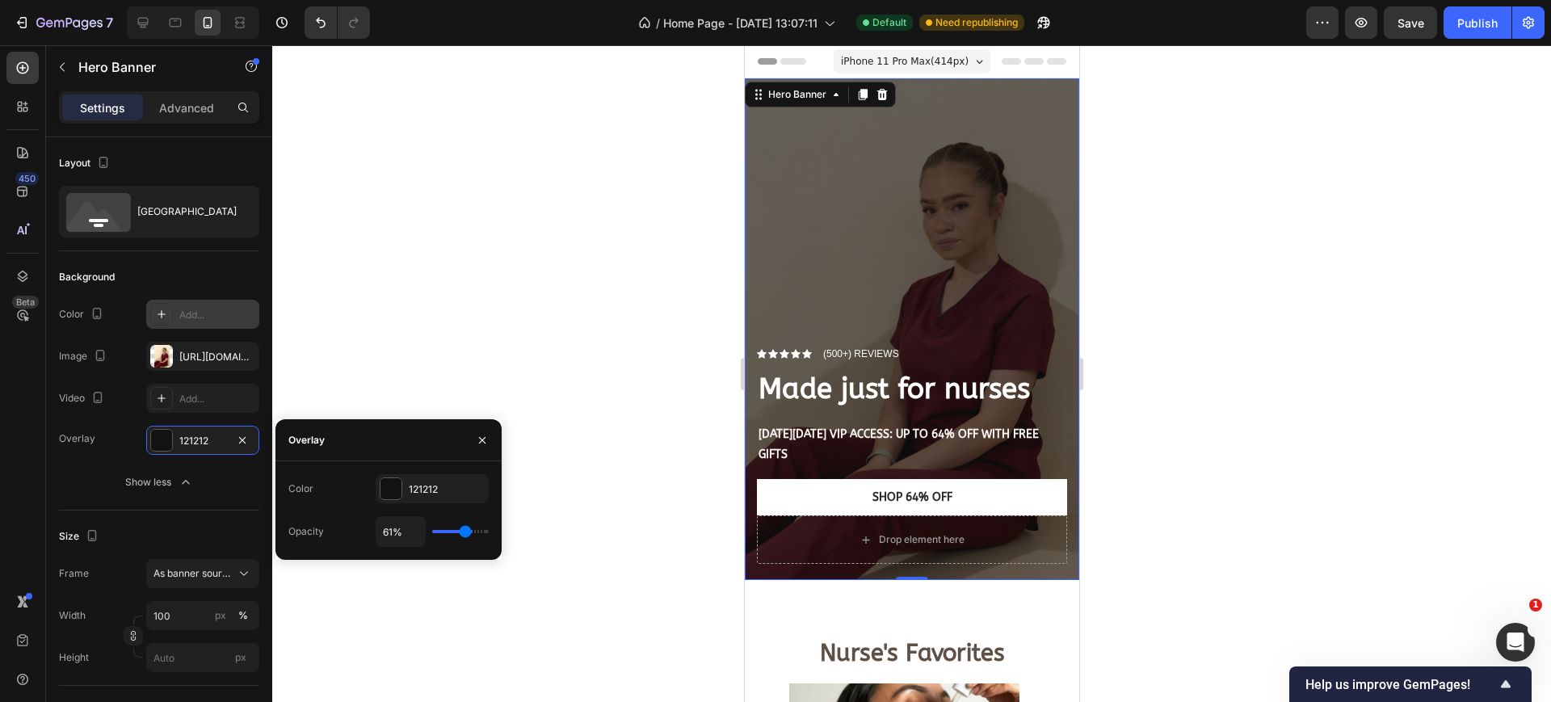
type input "59"
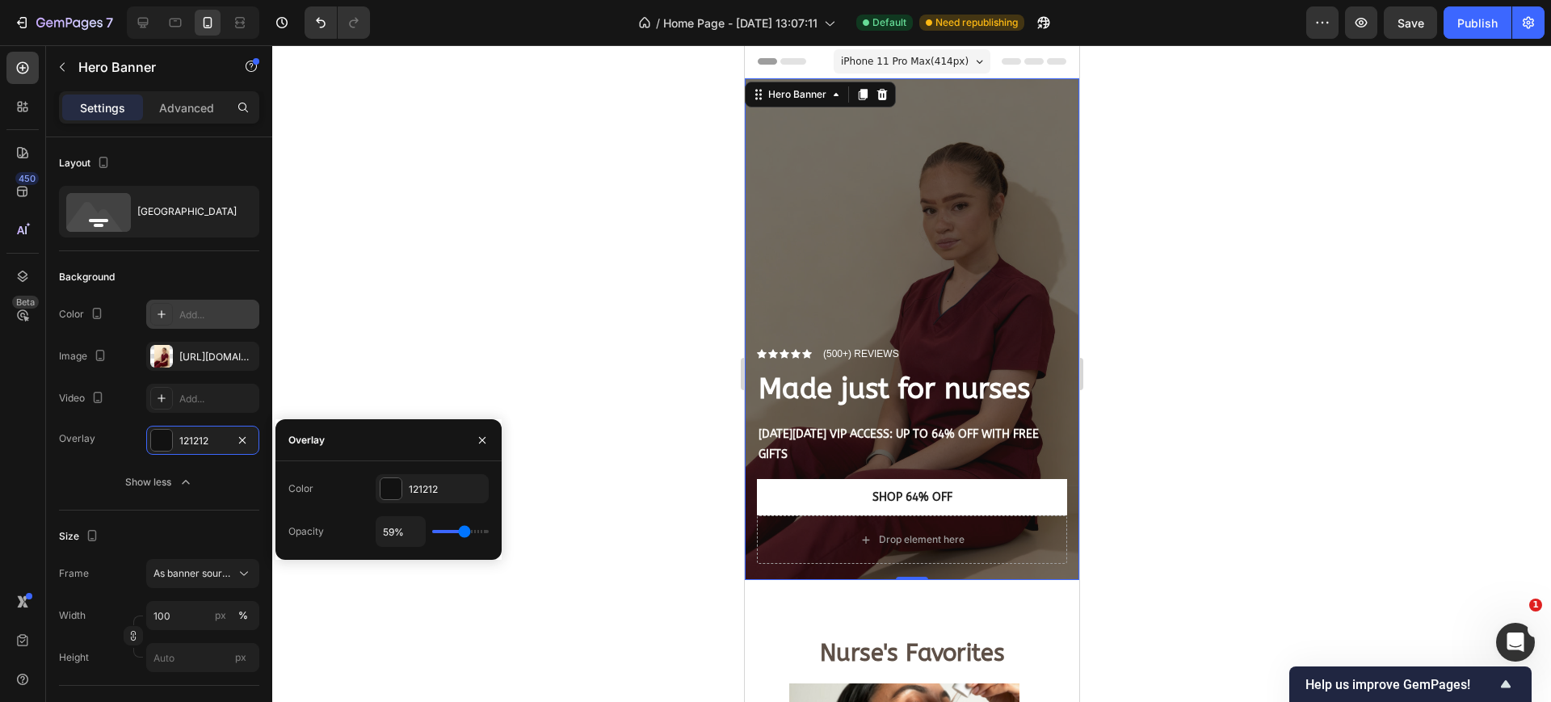
type input "57%"
type input "57"
type input "56%"
type input "56"
type input "54%"
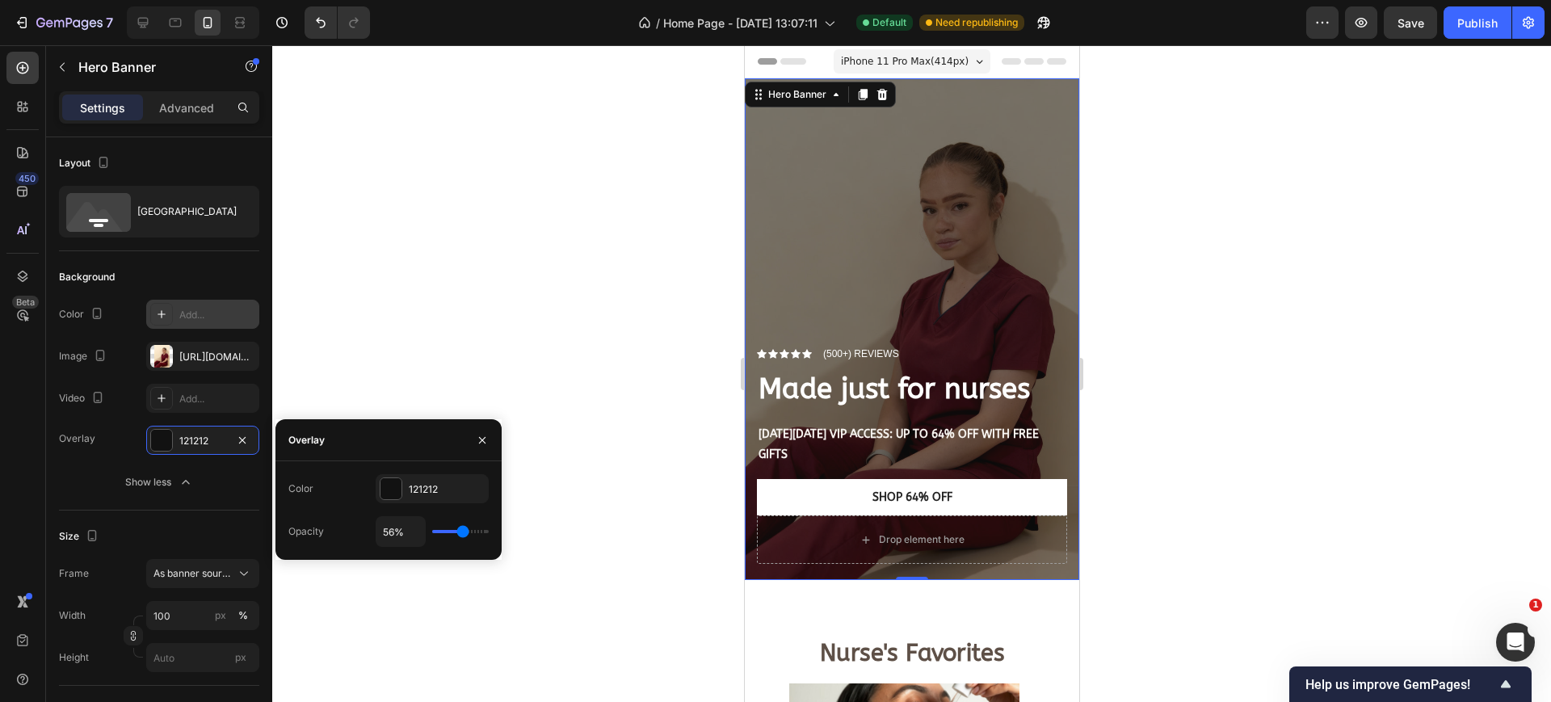
type input "54"
type input "52%"
type input "52"
type input "50%"
type input "50"
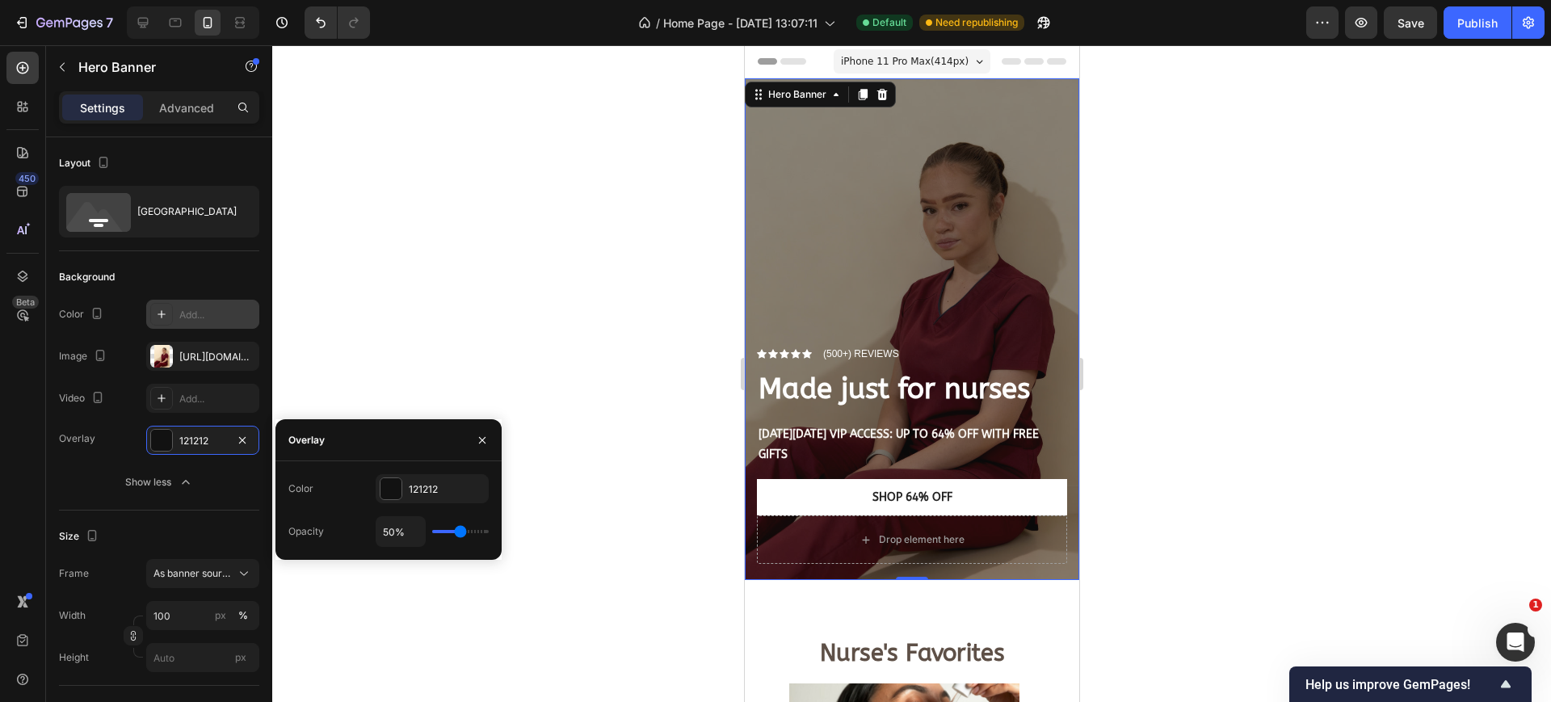
type input "48%"
type input "48"
type input "46%"
type input "46"
type input "44%"
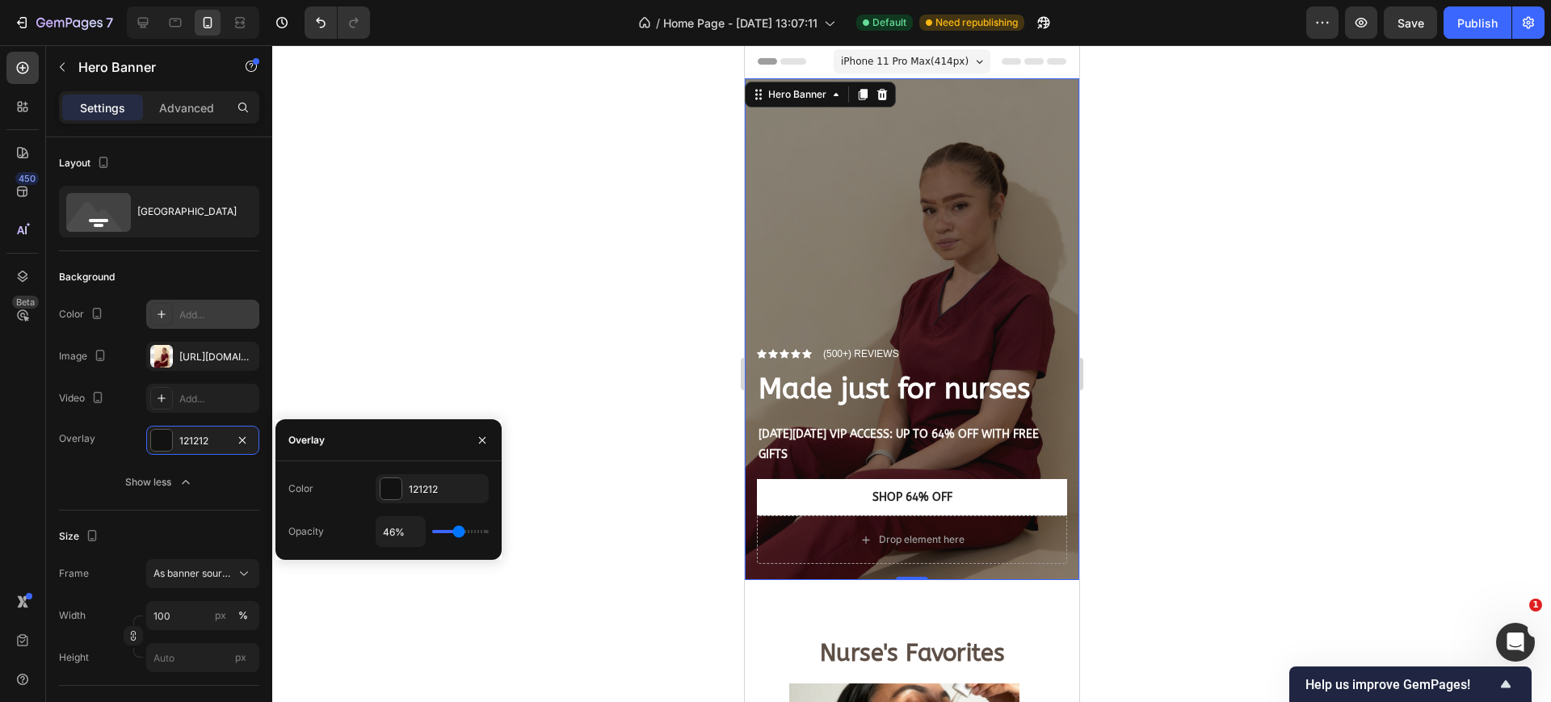
type input "44"
type input "43%"
type input "43"
type input "41%"
type input "41"
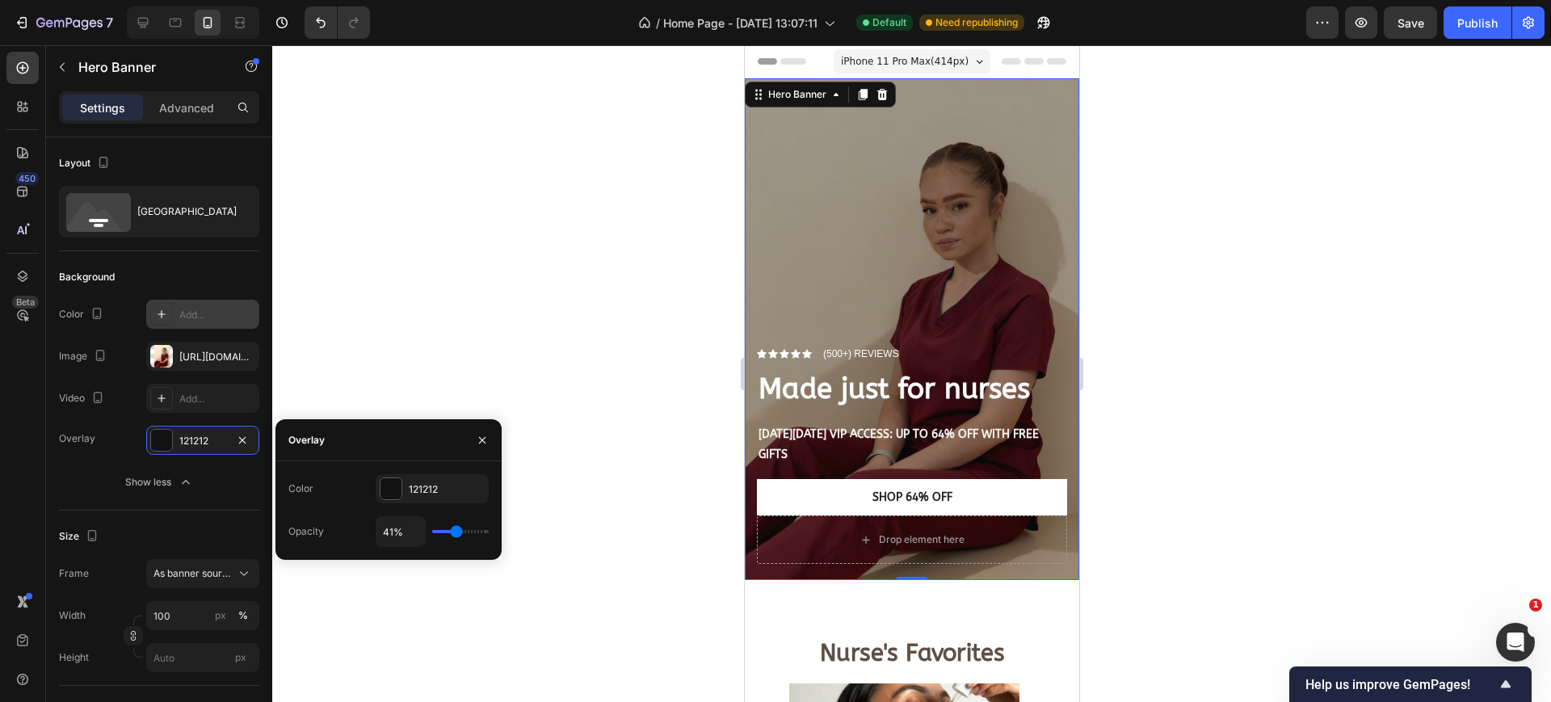
type input "39%"
drag, startPoint x: 444, startPoint y: 532, endPoint x: 456, endPoint y: 526, distance: 13.0
type input "39"
click at [456, 530] on input "range" at bounding box center [460, 531] width 57 height 3
click at [589, 288] on div at bounding box center [911, 373] width 1279 height 657
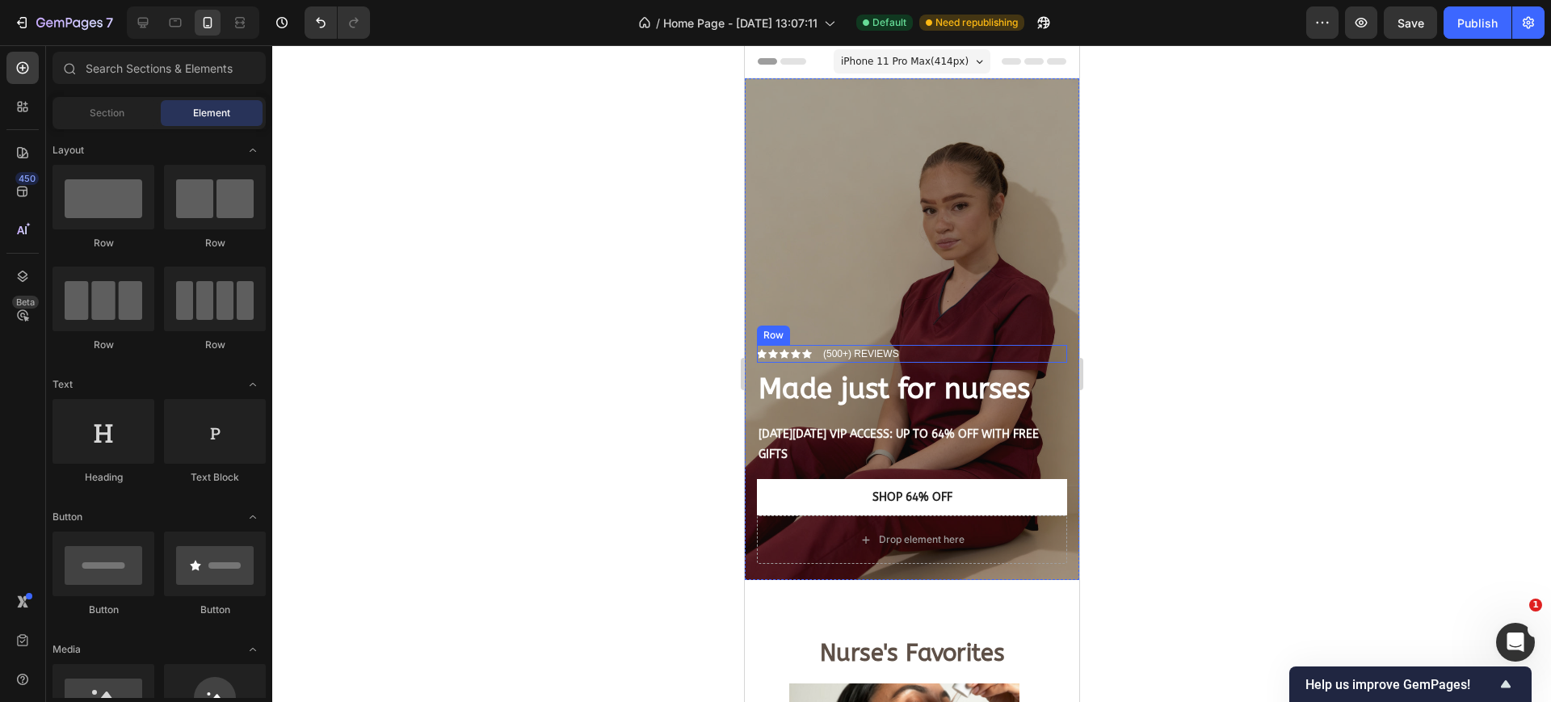
click at [817, 345] on div "Icon Icon Icon Icon Icon Icon List (500+) REVIEWS Text Block Row" at bounding box center [911, 354] width 310 height 18
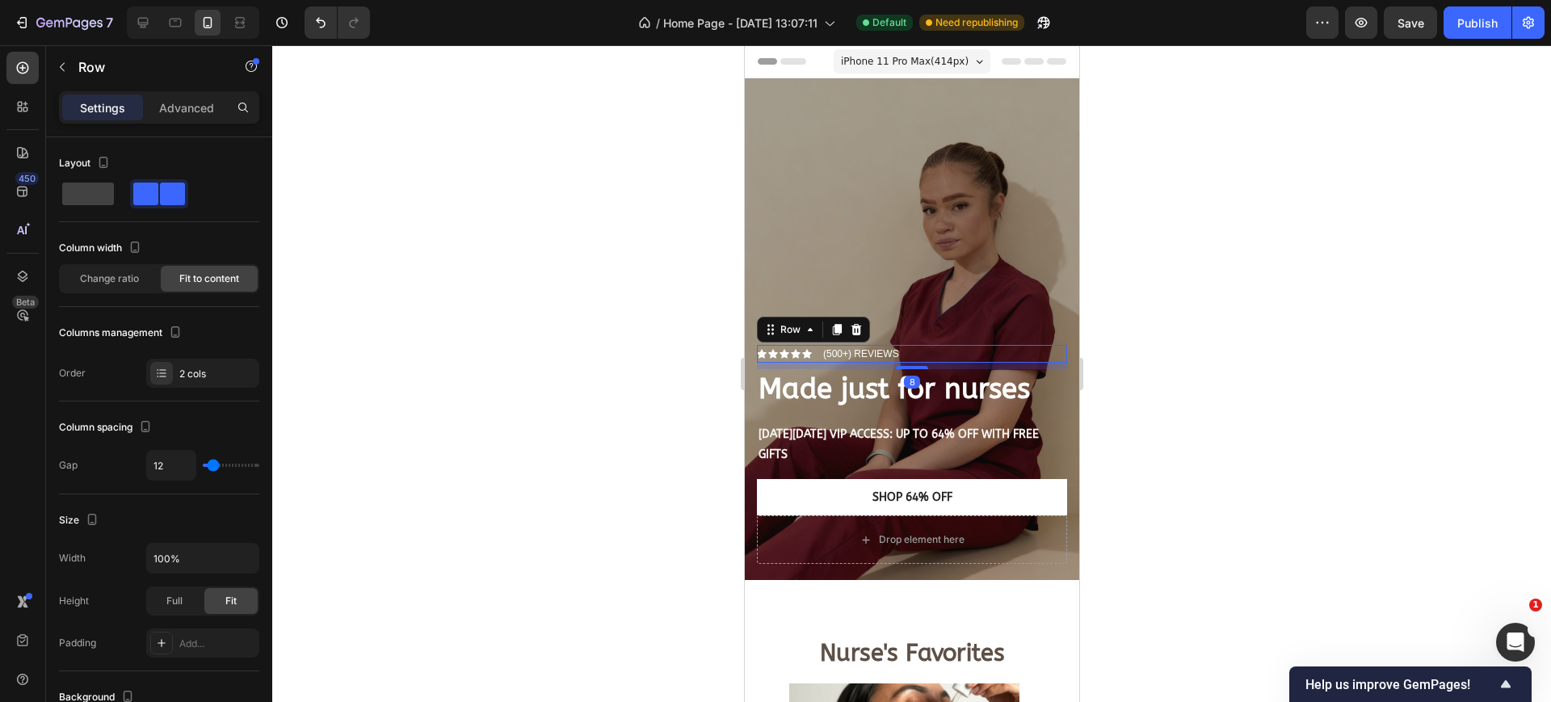
click at [817, 345] on div "Icon Icon Icon Icon Icon Icon List (500+) REVIEWS Text Block Row 8" at bounding box center [911, 354] width 310 height 18
click at [816, 345] on div "Icon Icon Icon Icon Icon Icon List (500+) REVIEWS Text Block Row 8" at bounding box center [911, 354] width 310 height 18
type input "0"
drag, startPoint x: 208, startPoint y: 467, endPoint x: 194, endPoint y: 467, distance: 14.5
type input "0"
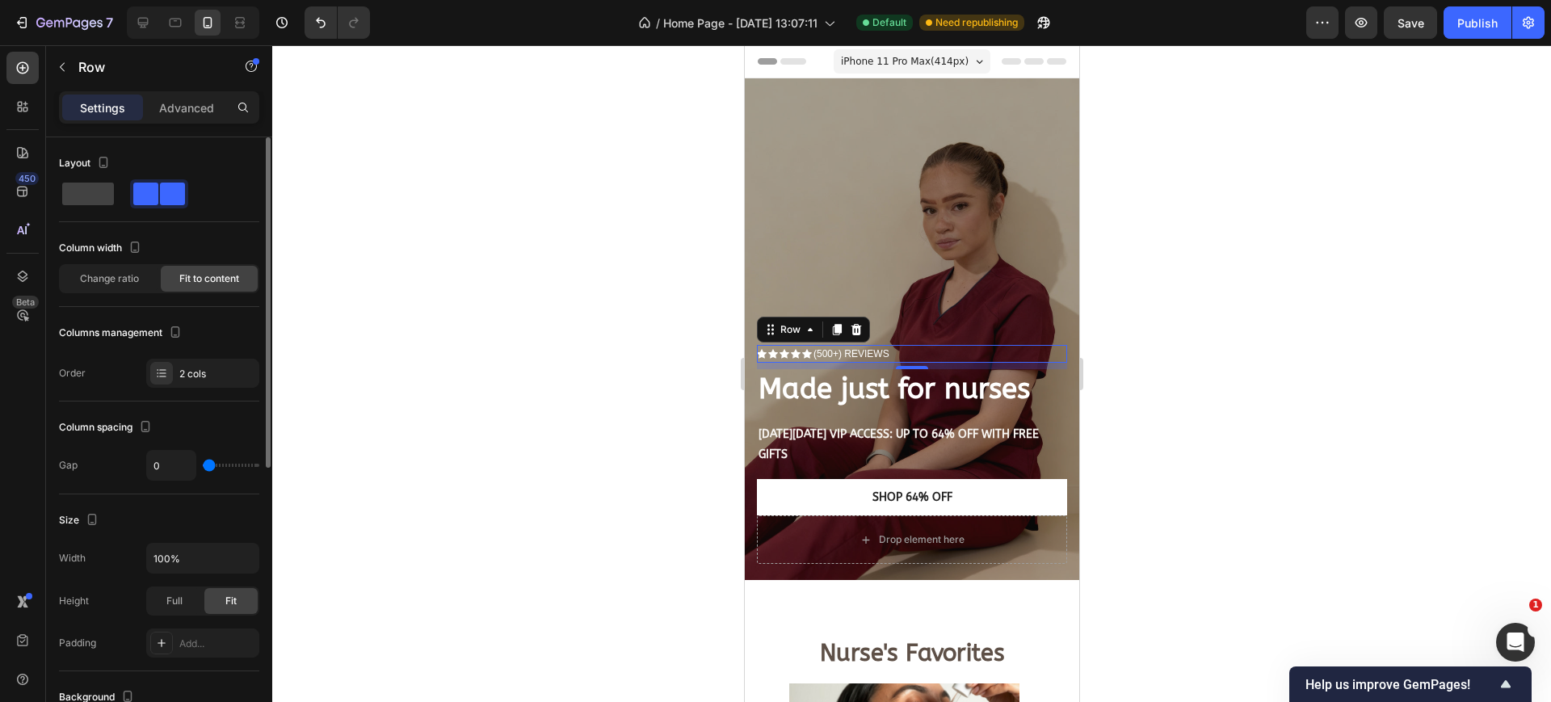
click at [203, 467] on input "range" at bounding box center [231, 465] width 57 height 3
click at [175, 469] on input "0" at bounding box center [171, 465] width 48 height 29
type input "5"
click at [505, 312] on div at bounding box center [911, 373] width 1279 height 657
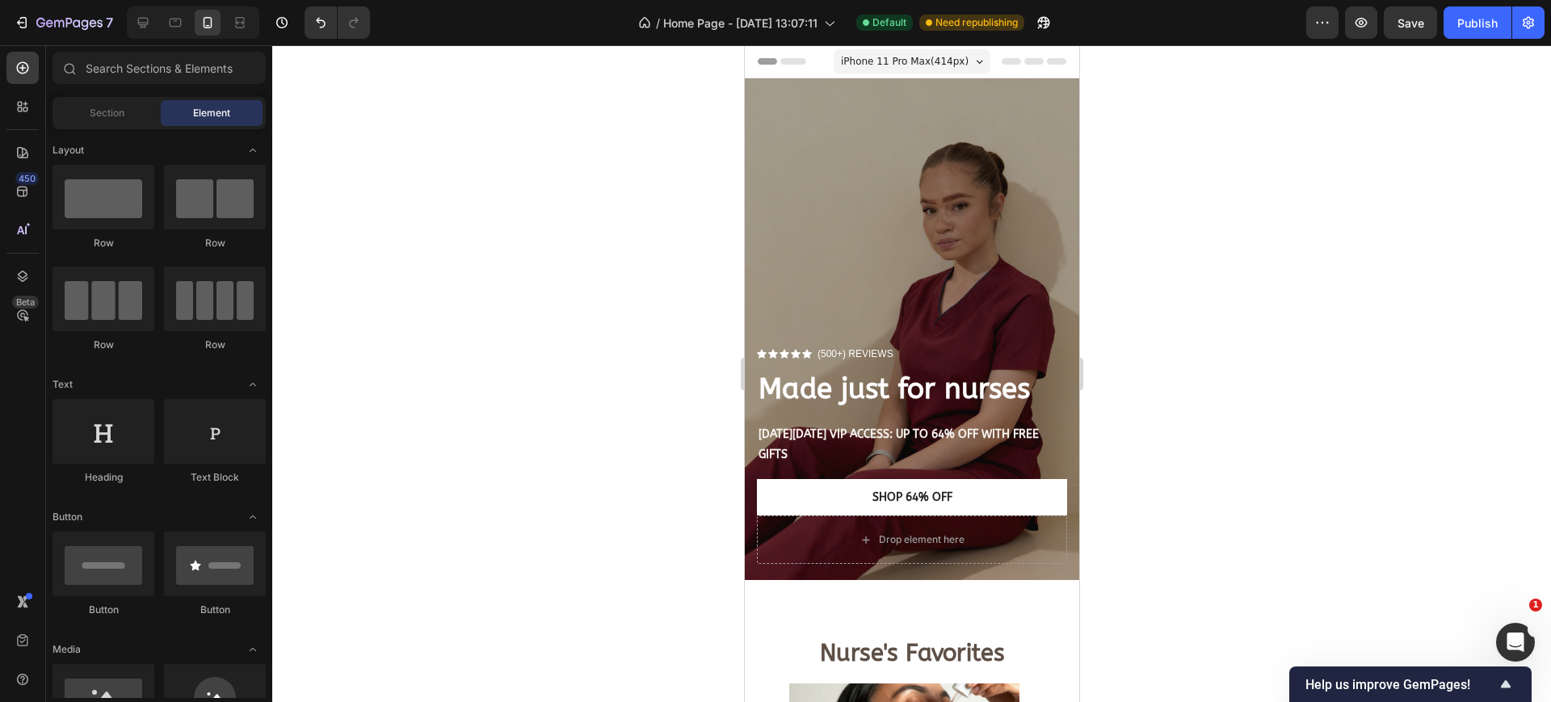
click at [1360, 275] on div at bounding box center [911, 373] width 1279 height 657
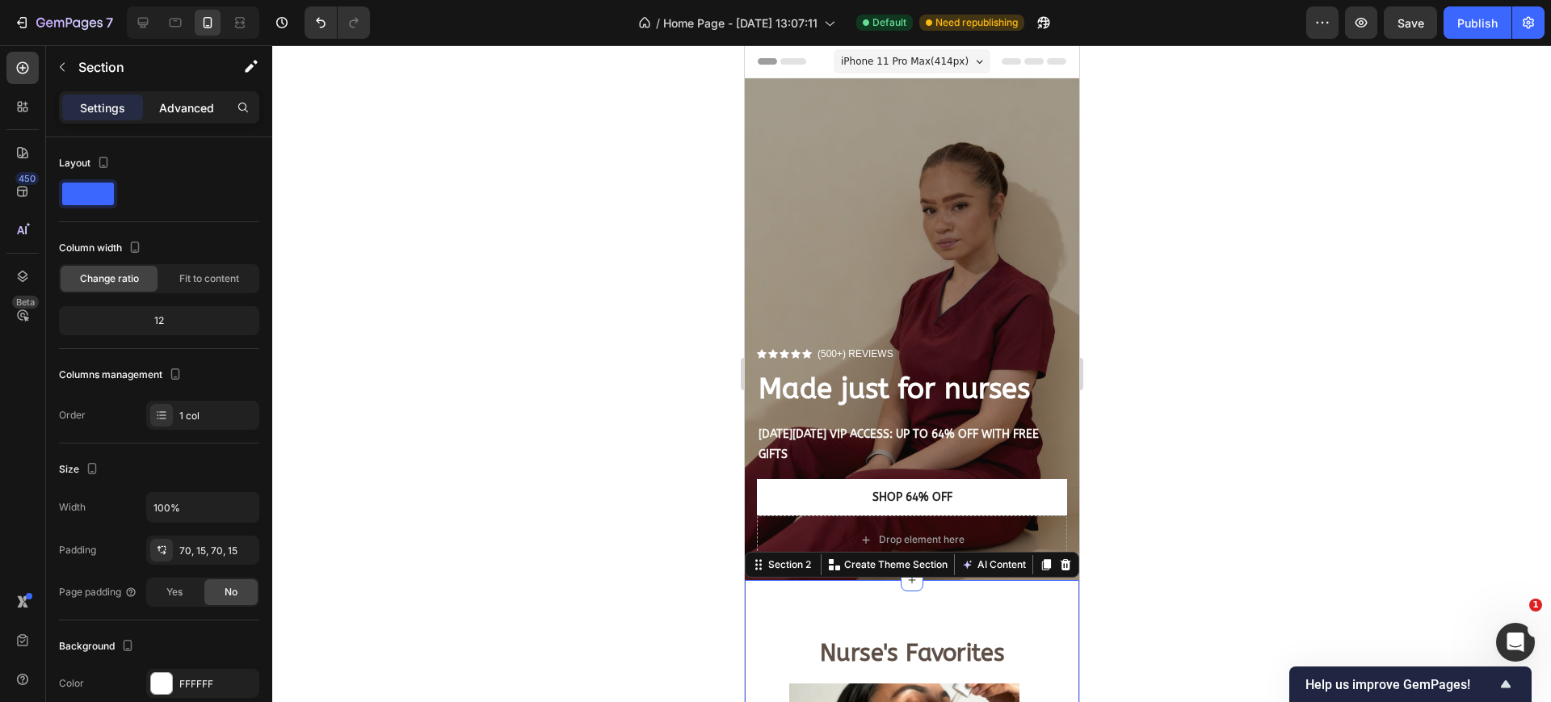
click at [176, 114] on p "Advanced" at bounding box center [186, 107] width 55 height 17
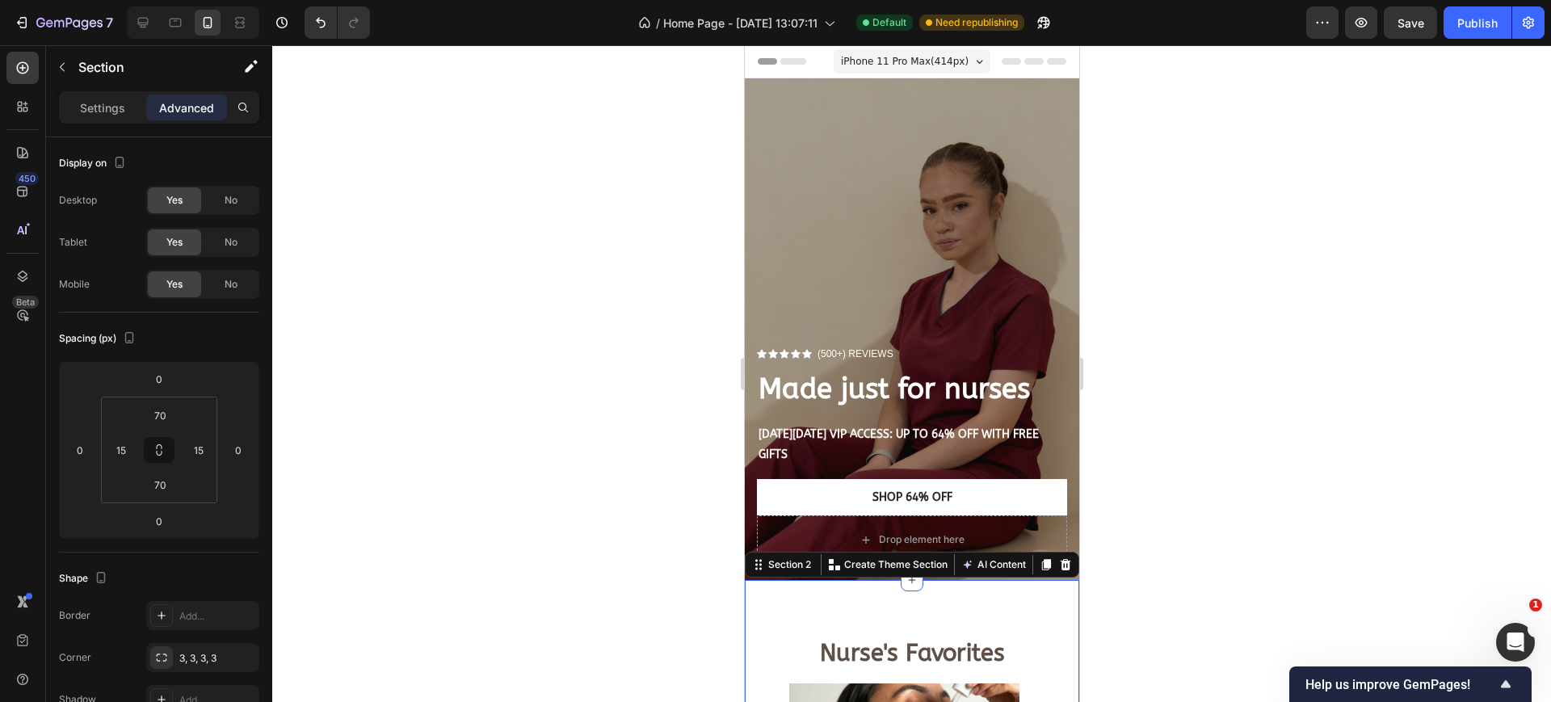
click at [1218, 314] on div at bounding box center [911, 373] width 1279 height 657
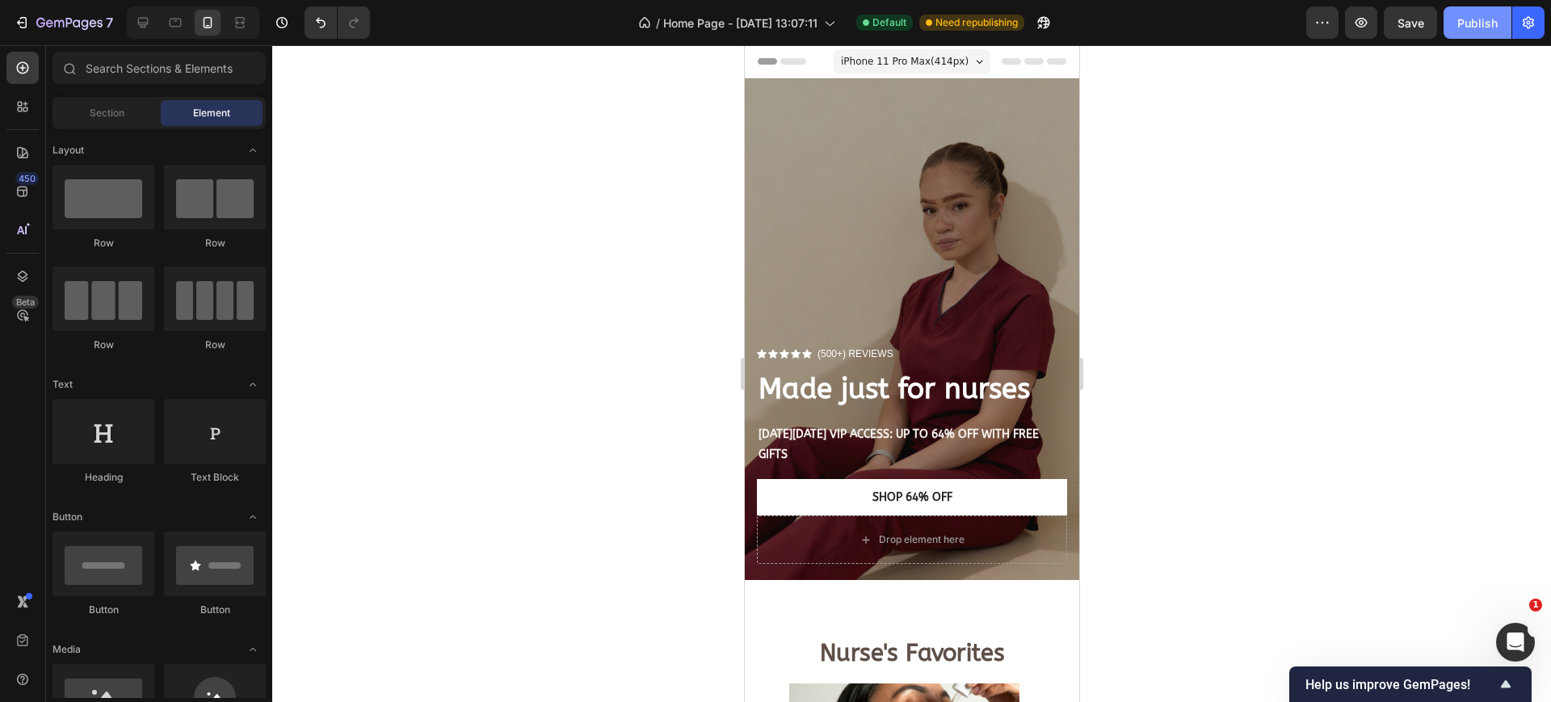
click at [1473, 16] on div "Publish" at bounding box center [1477, 23] width 40 height 17
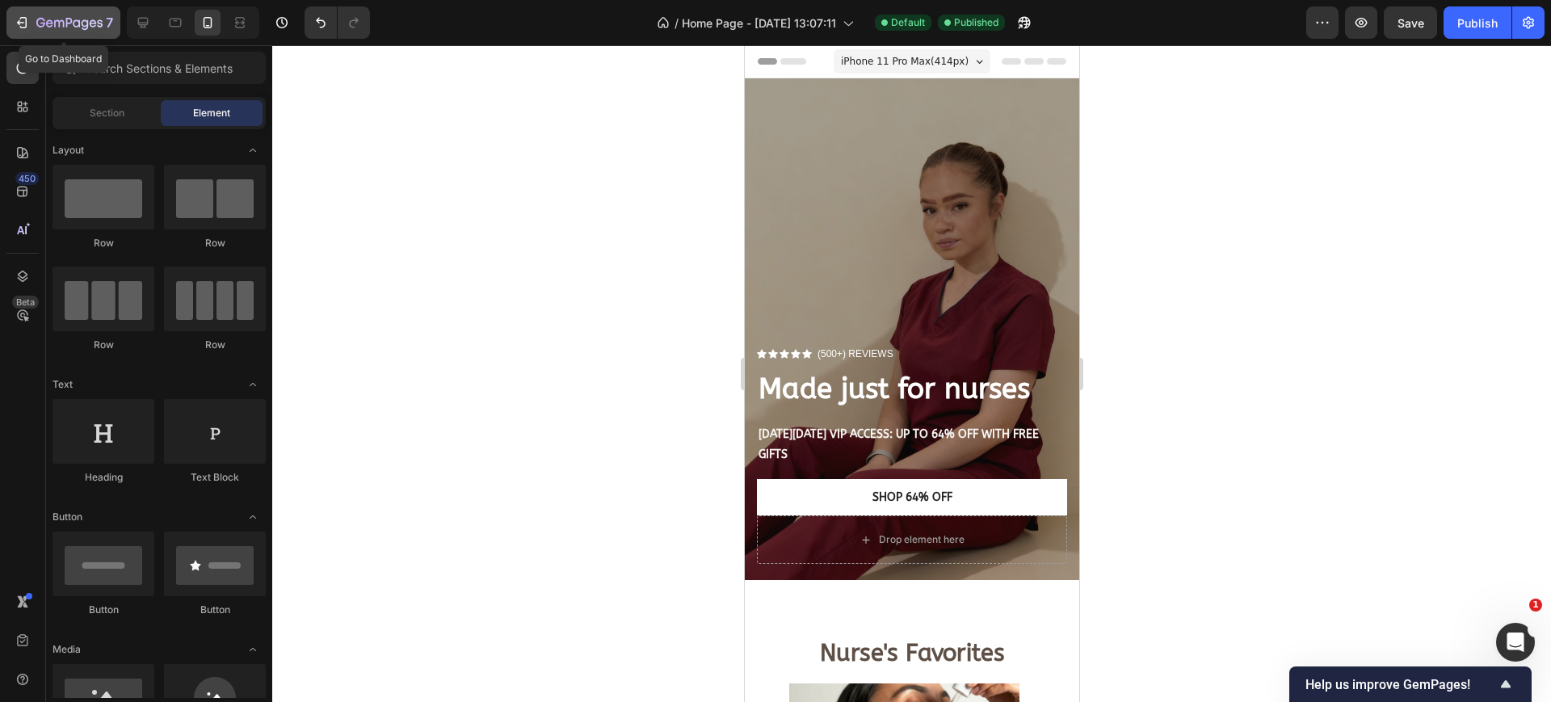
click at [11, 26] on button "7" at bounding box center [63, 22] width 114 height 32
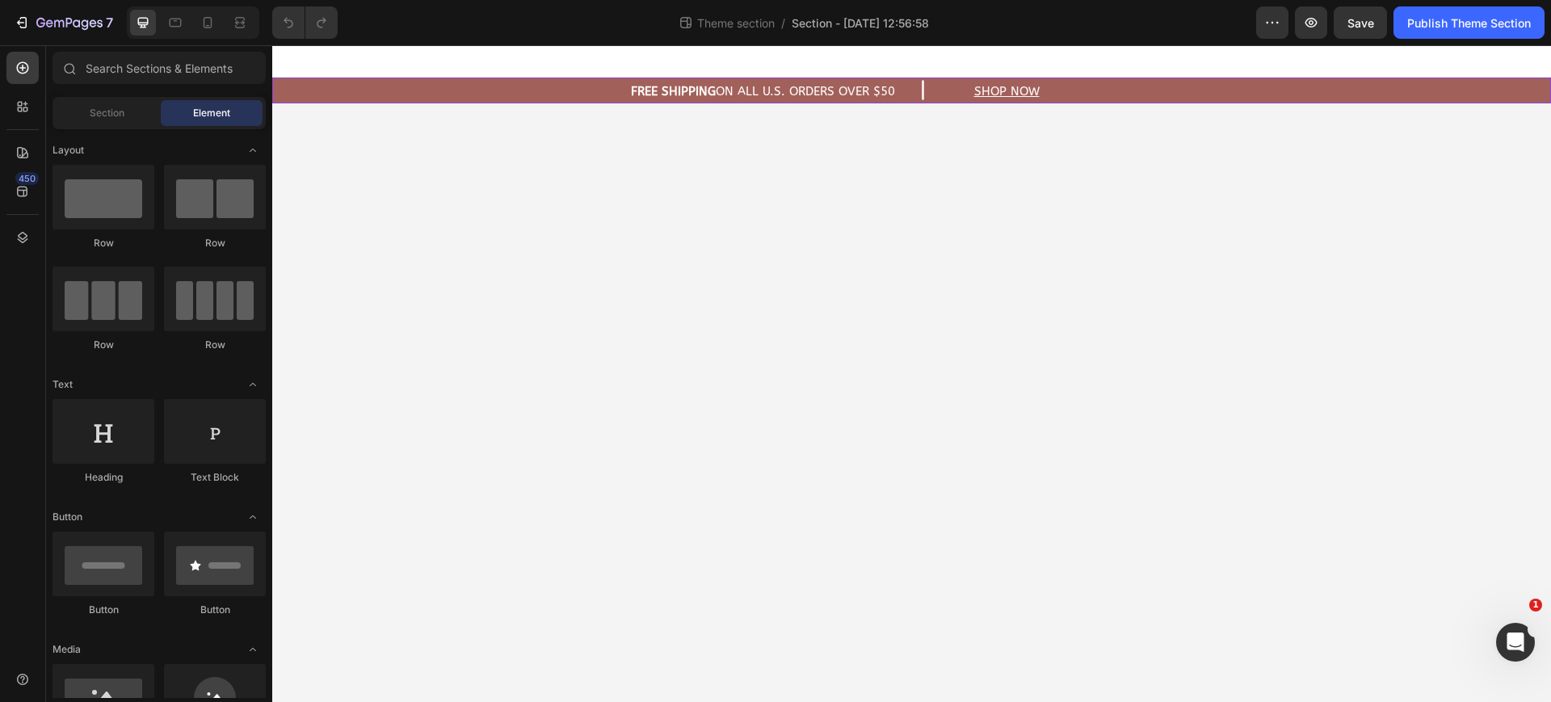
click at [515, 91] on div "FREE Shipping On All U.S. Orders Over $50 Heading Icon Shop now Heading Row" at bounding box center [911, 90] width 1279 height 23
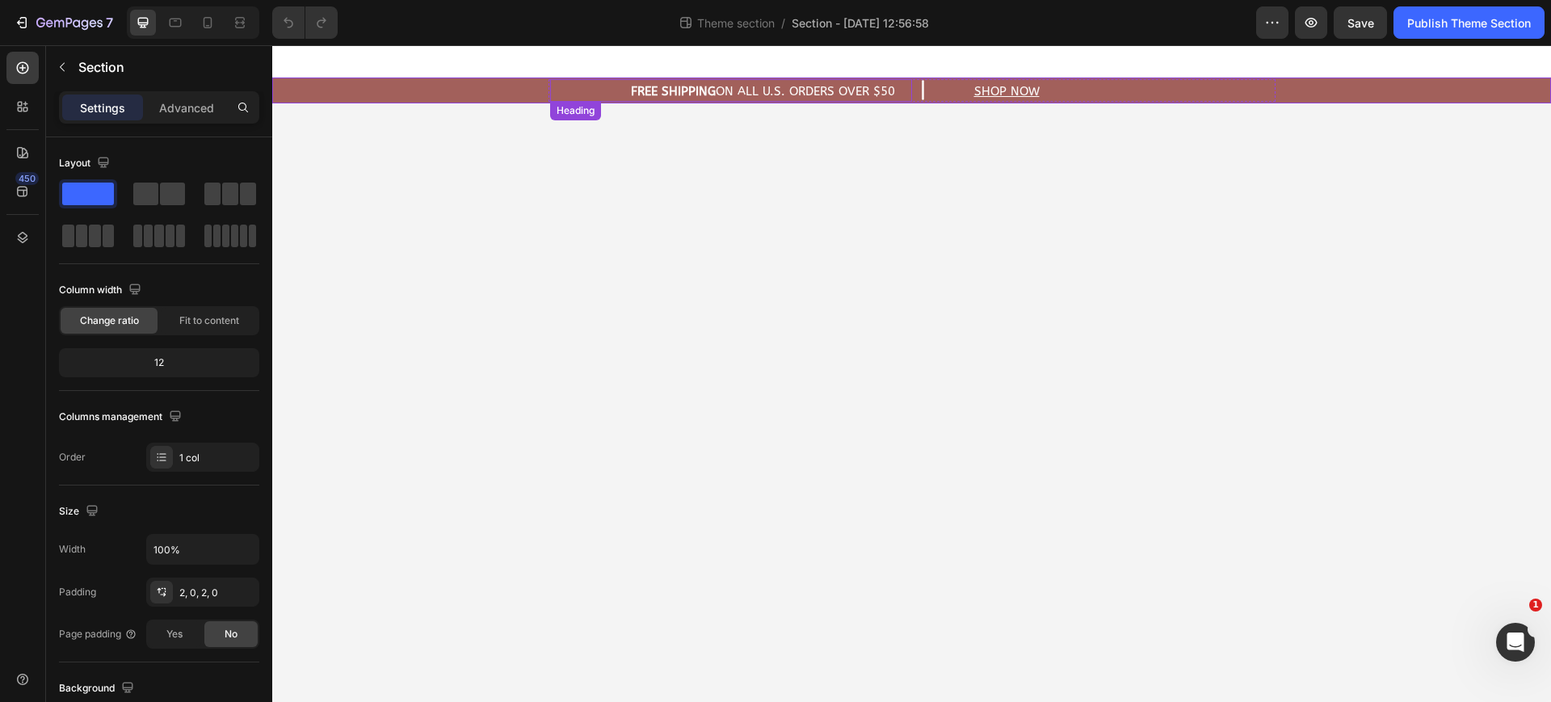
click at [566, 87] on div "FREE Shipping On All U.S. Orders Over $50 Heading" at bounding box center [731, 90] width 362 height 23
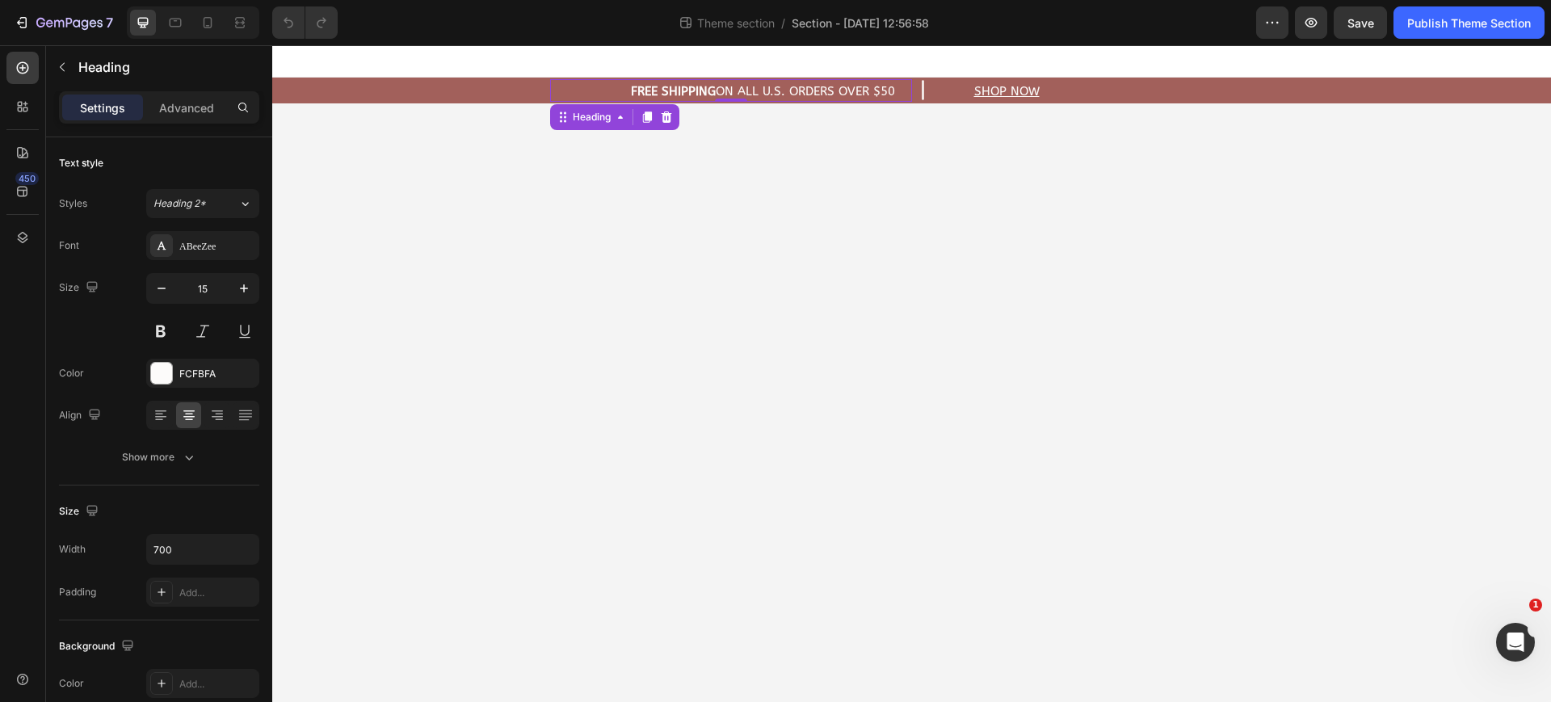
click at [908, 100] on h2 "FREE Shipping On All U.S. Orders Over $50" at bounding box center [763, 91] width 297 height 19
click at [601, 90] on div "FREE Shipping On All U.S. Orders Over $50 Heading 0" at bounding box center [731, 90] width 362 height 23
click at [587, 120] on div "Heading" at bounding box center [592, 117] width 44 height 15
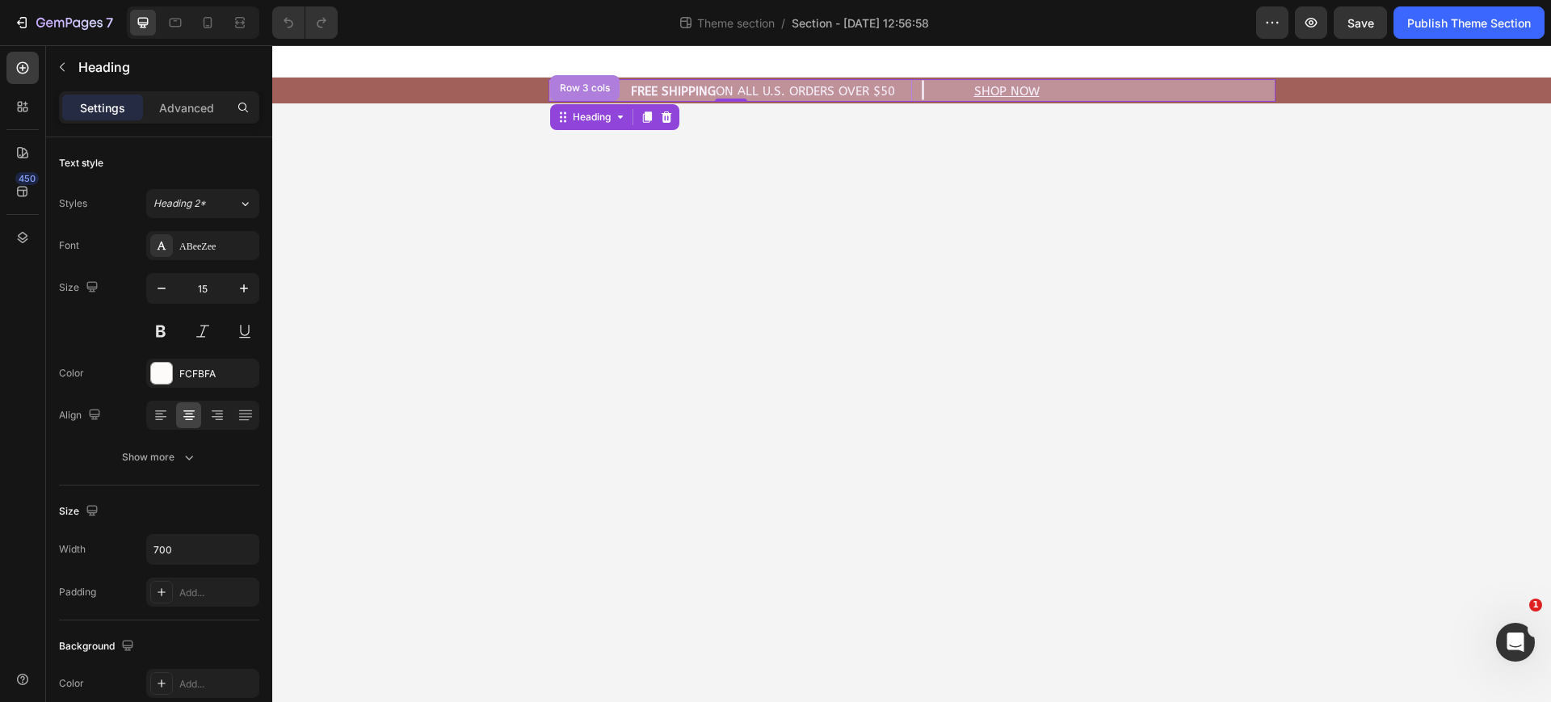
click at [593, 94] on div "Row 3 cols" at bounding box center [584, 88] width 69 height 26
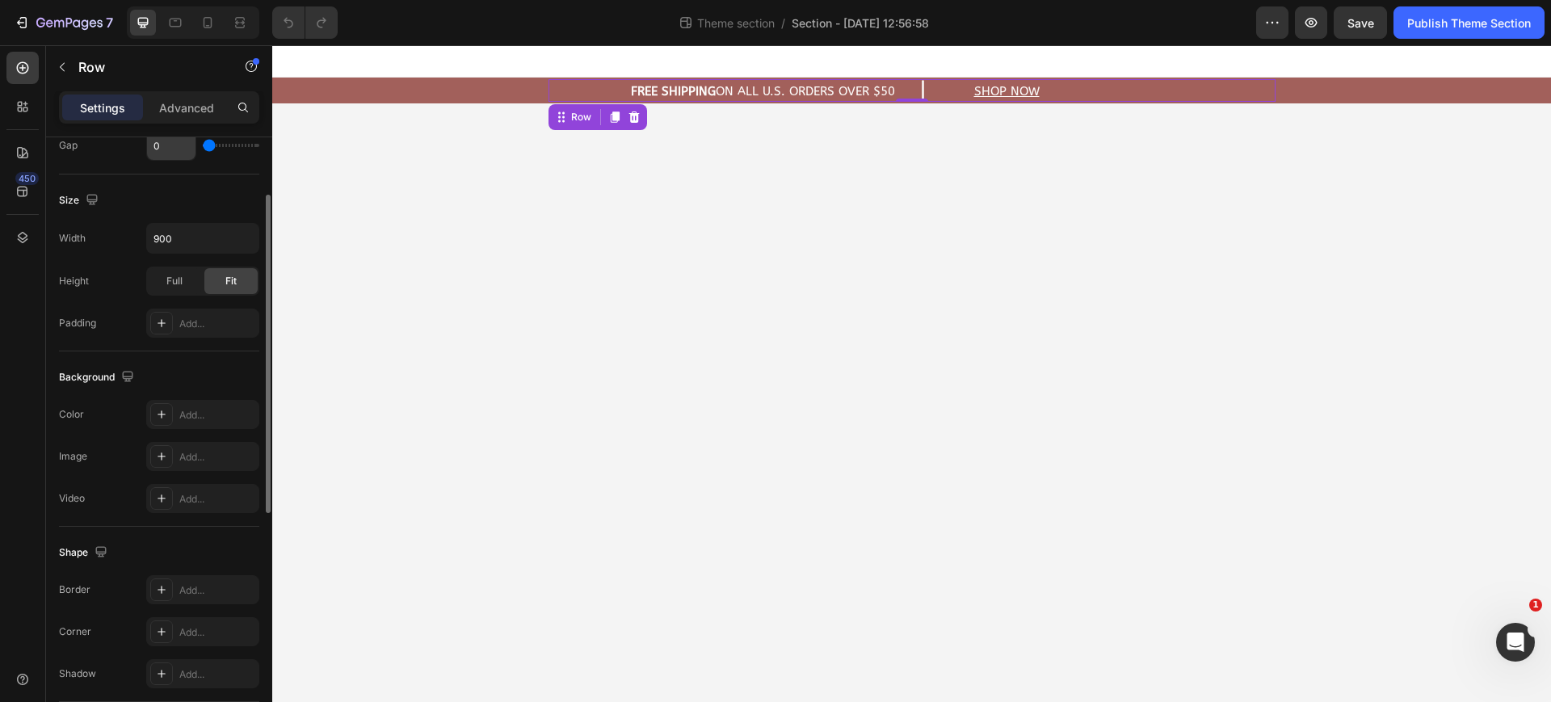
scroll to position [559, 0]
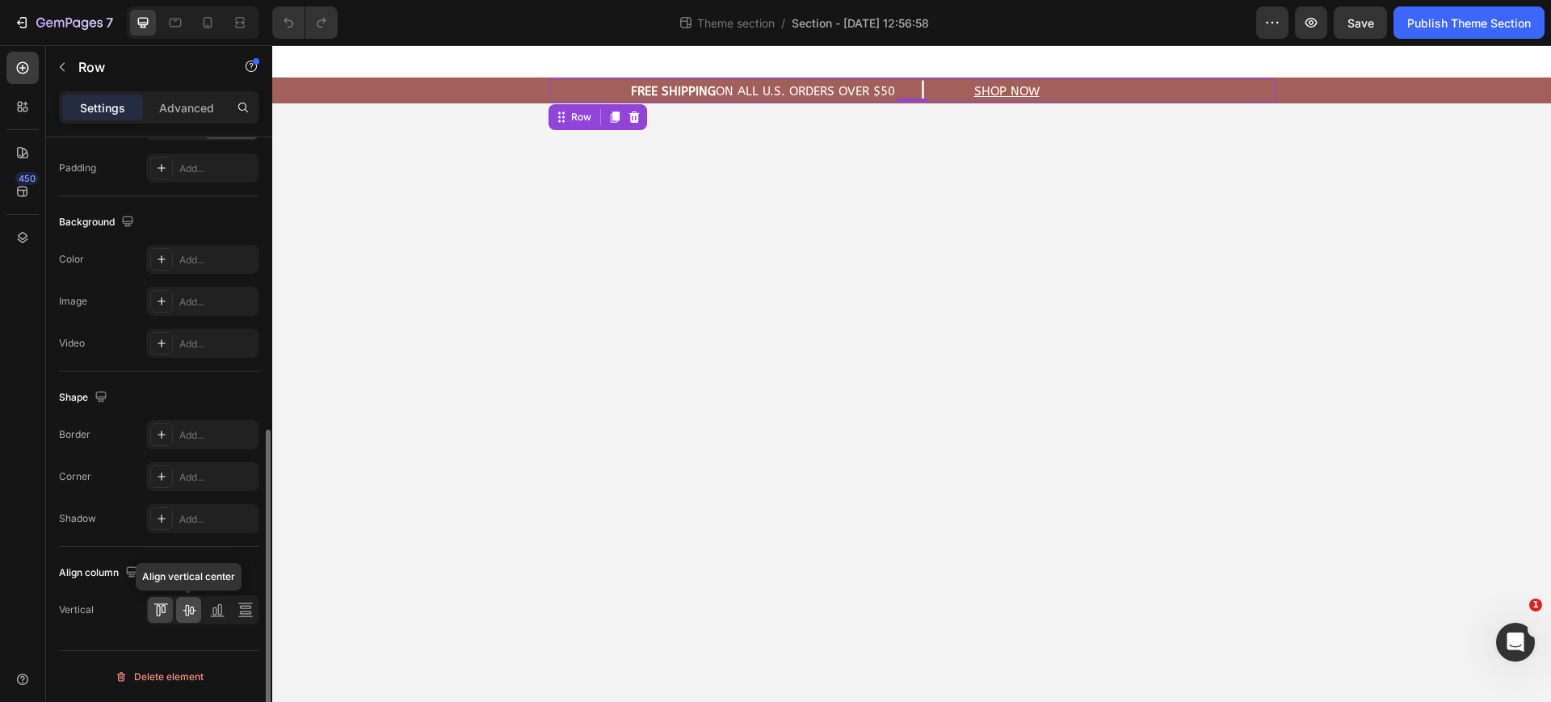
click at [193, 607] on icon at bounding box center [189, 610] width 13 height 11
click at [218, 612] on icon at bounding box center [219, 609] width 4 height 11
click at [193, 607] on icon at bounding box center [189, 610] width 13 height 11
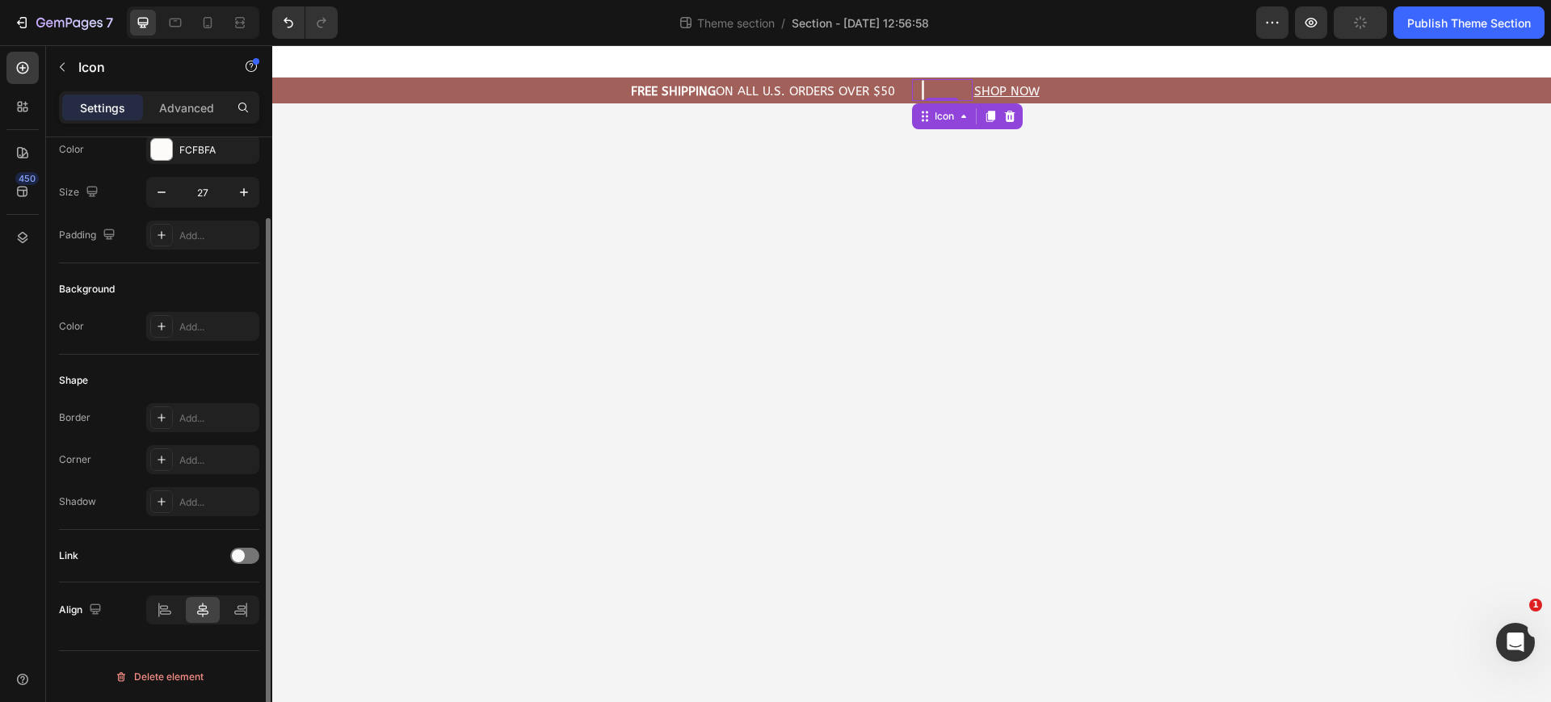
click at [925, 91] on icon at bounding box center [923, 90] width 22 height 22
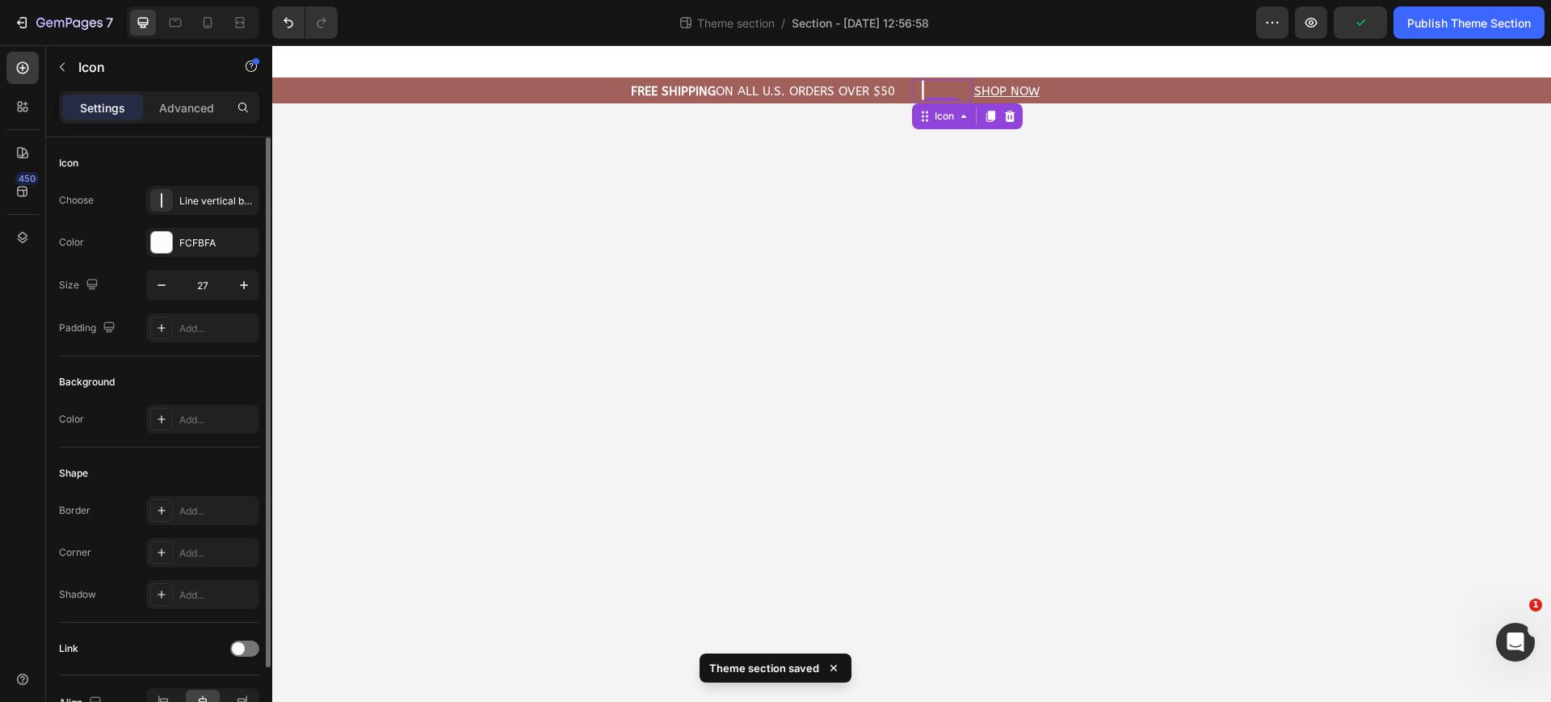
click at [1009, 112] on icon at bounding box center [1009, 116] width 11 height 11
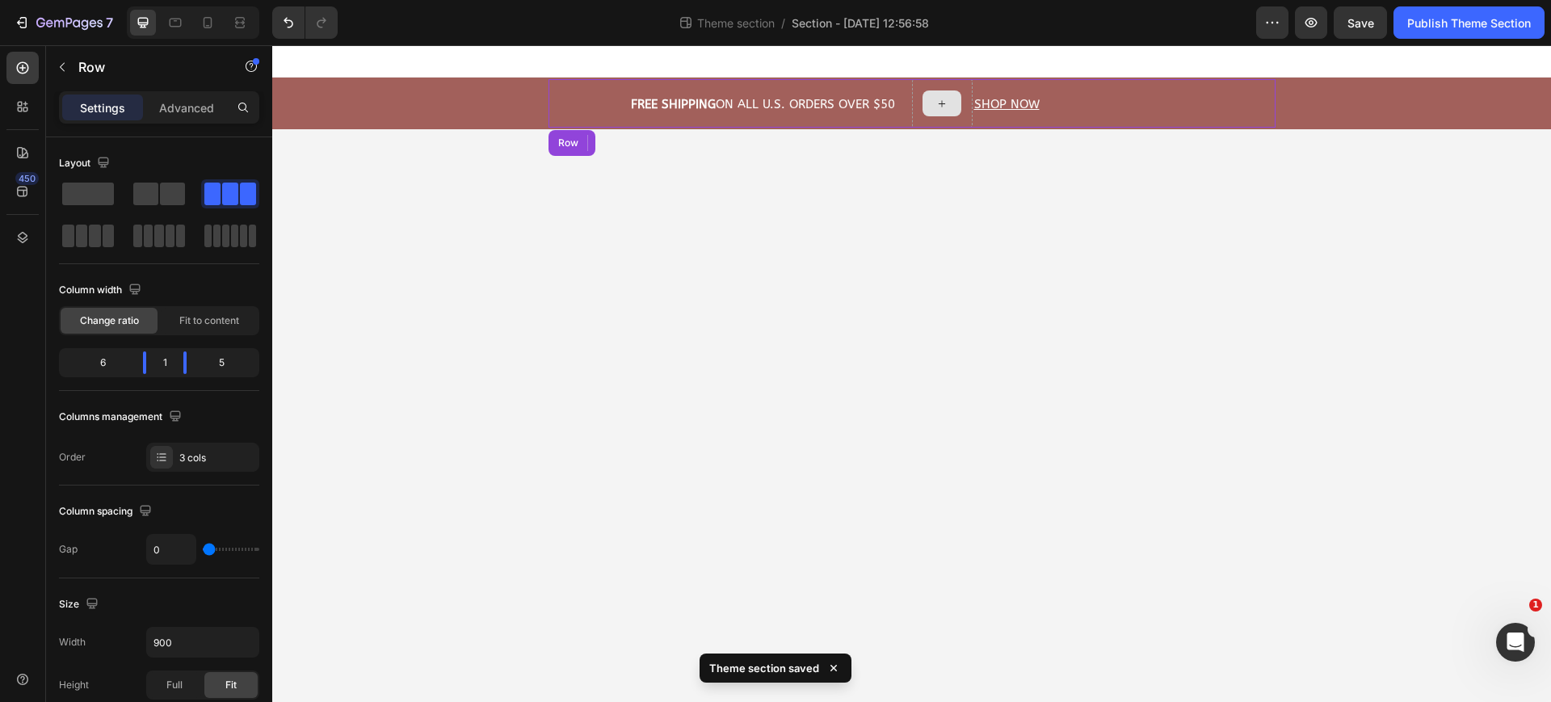
click at [961, 88] on div at bounding box center [942, 103] width 61 height 48
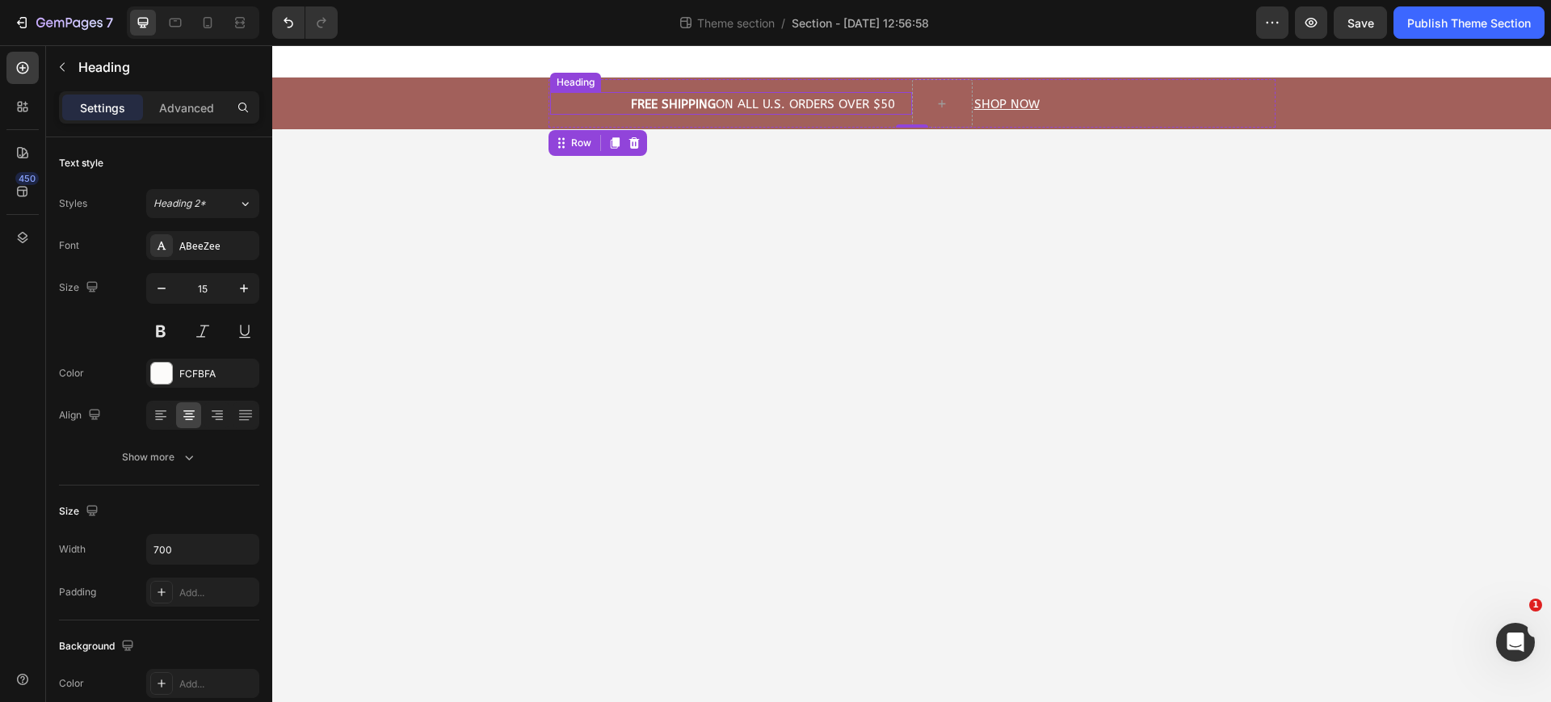
click at [592, 109] on div "⁠⁠⁠⁠⁠⁠⁠ FREE Shipping On All U.S. Orders Over $50 Heading" at bounding box center [731, 103] width 362 height 23
click at [604, 130] on div "Heading" at bounding box center [592, 130] width 44 height 15
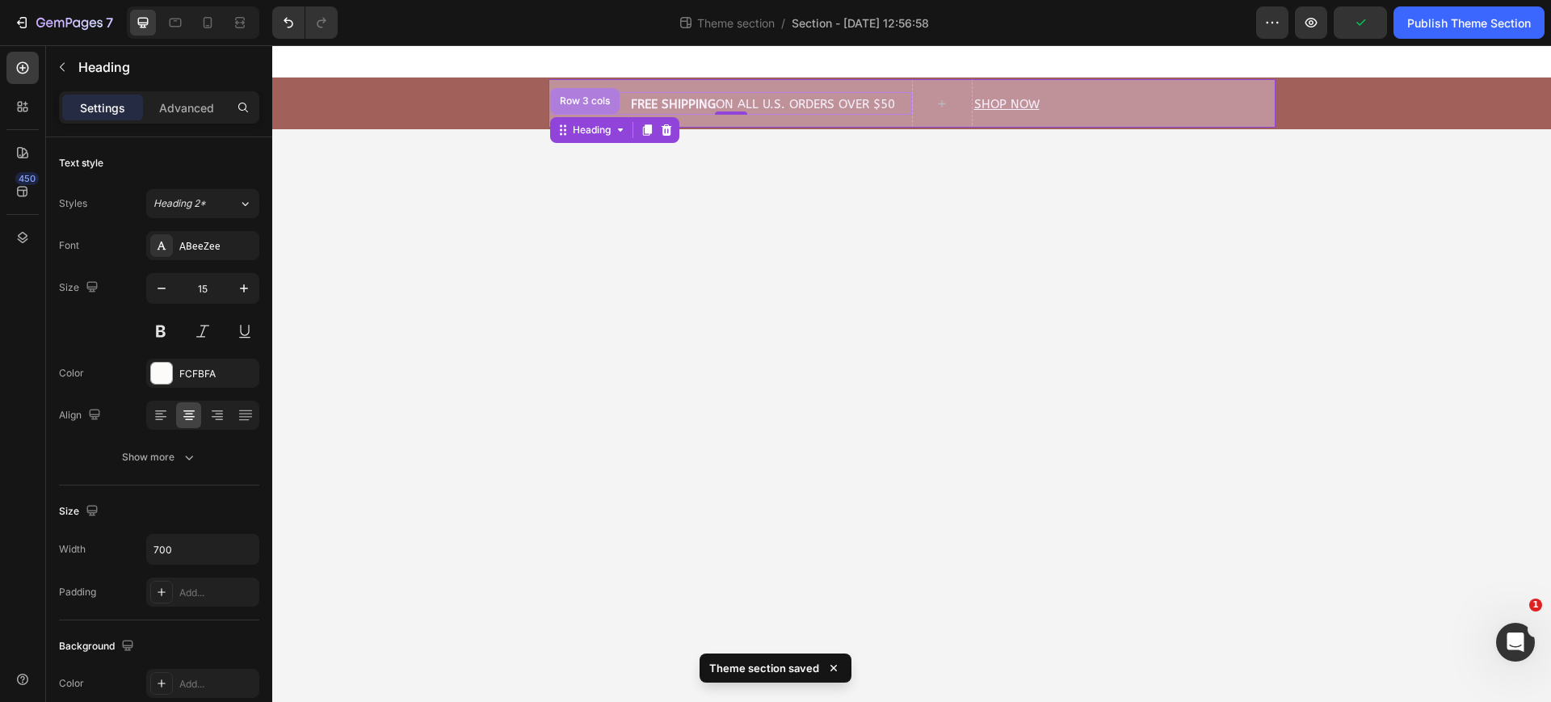
click at [594, 107] on div "Row 3 cols" at bounding box center [584, 101] width 69 height 26
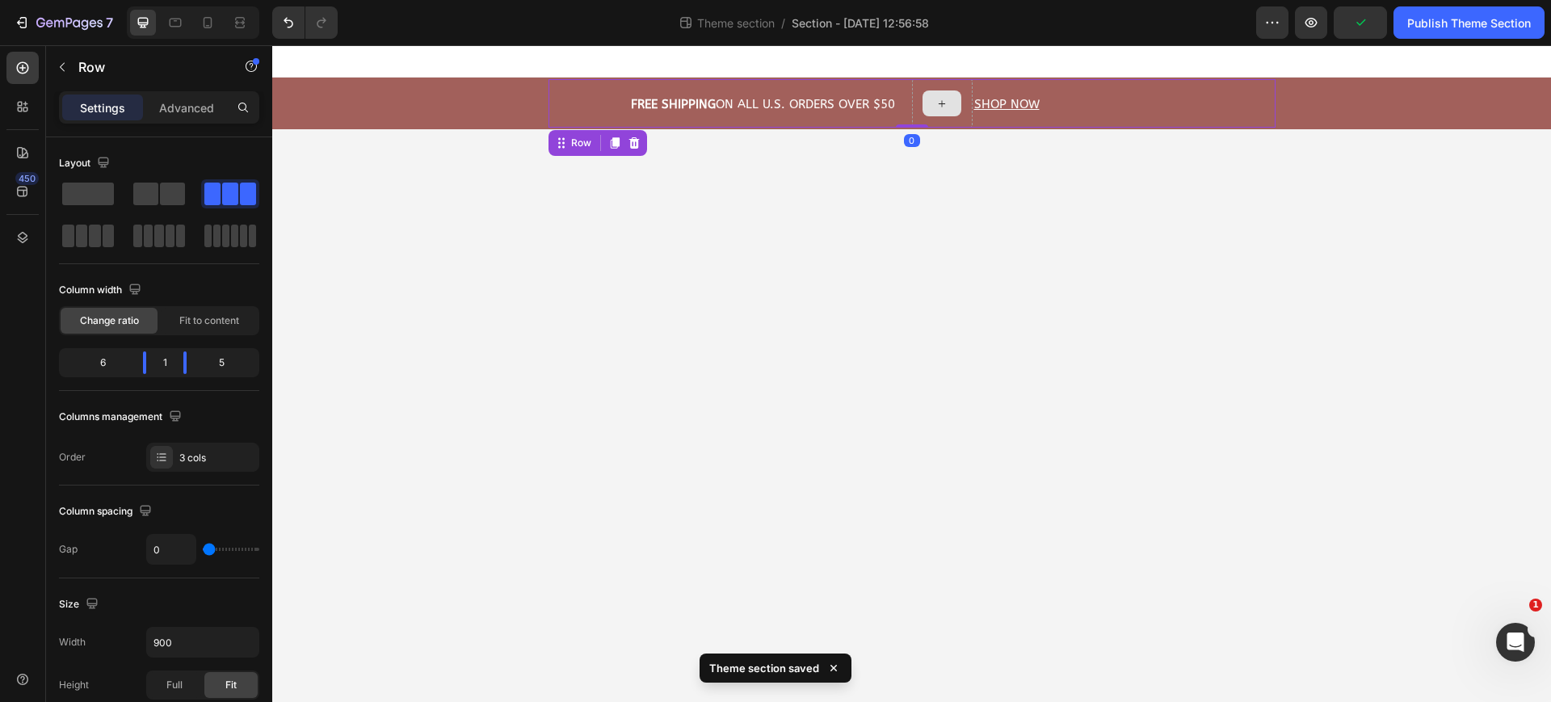
click at [958, 114] on div at bounding box center [942, 103] width 39 height 26
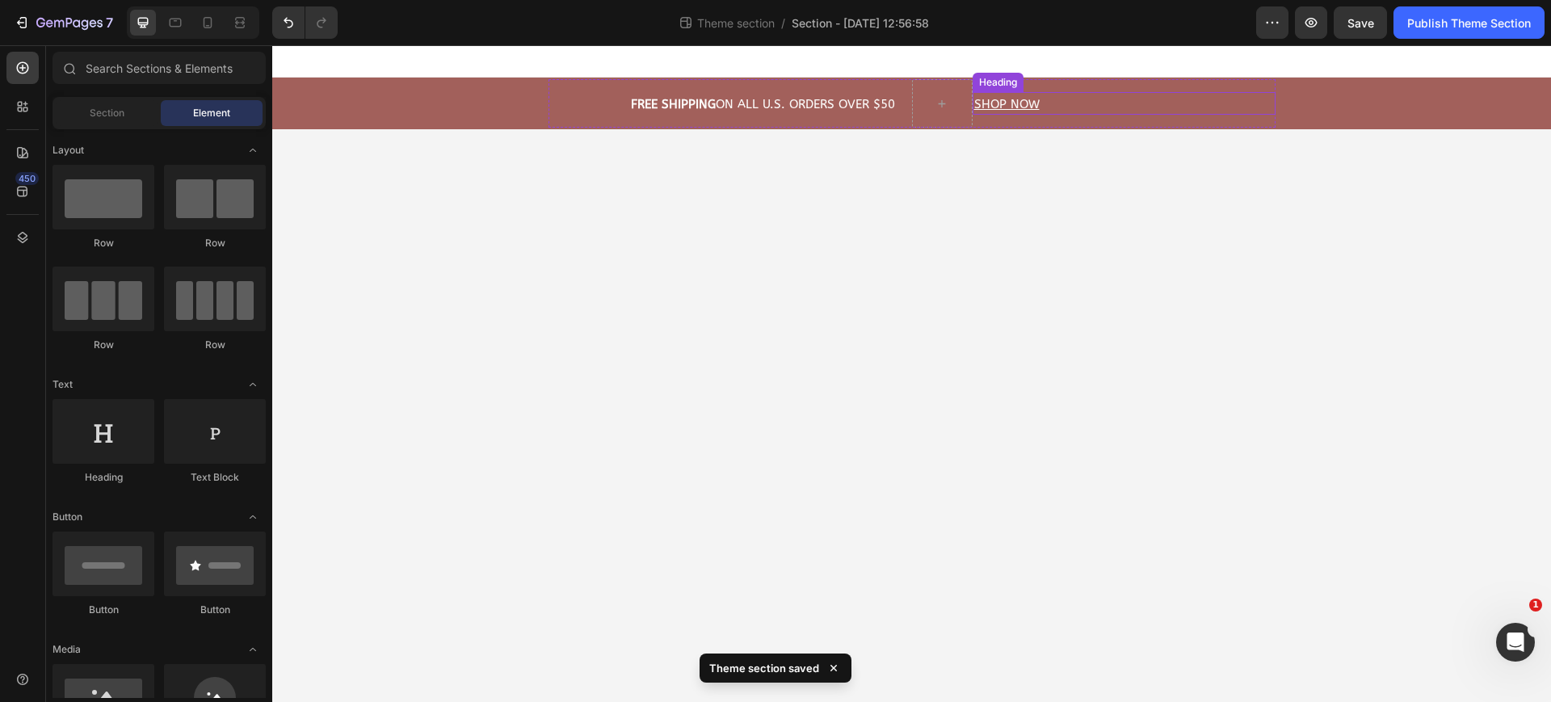
click at [1074, 99] on h2 "Shop now" at bounding box center [1094, 104] width 242 height 19
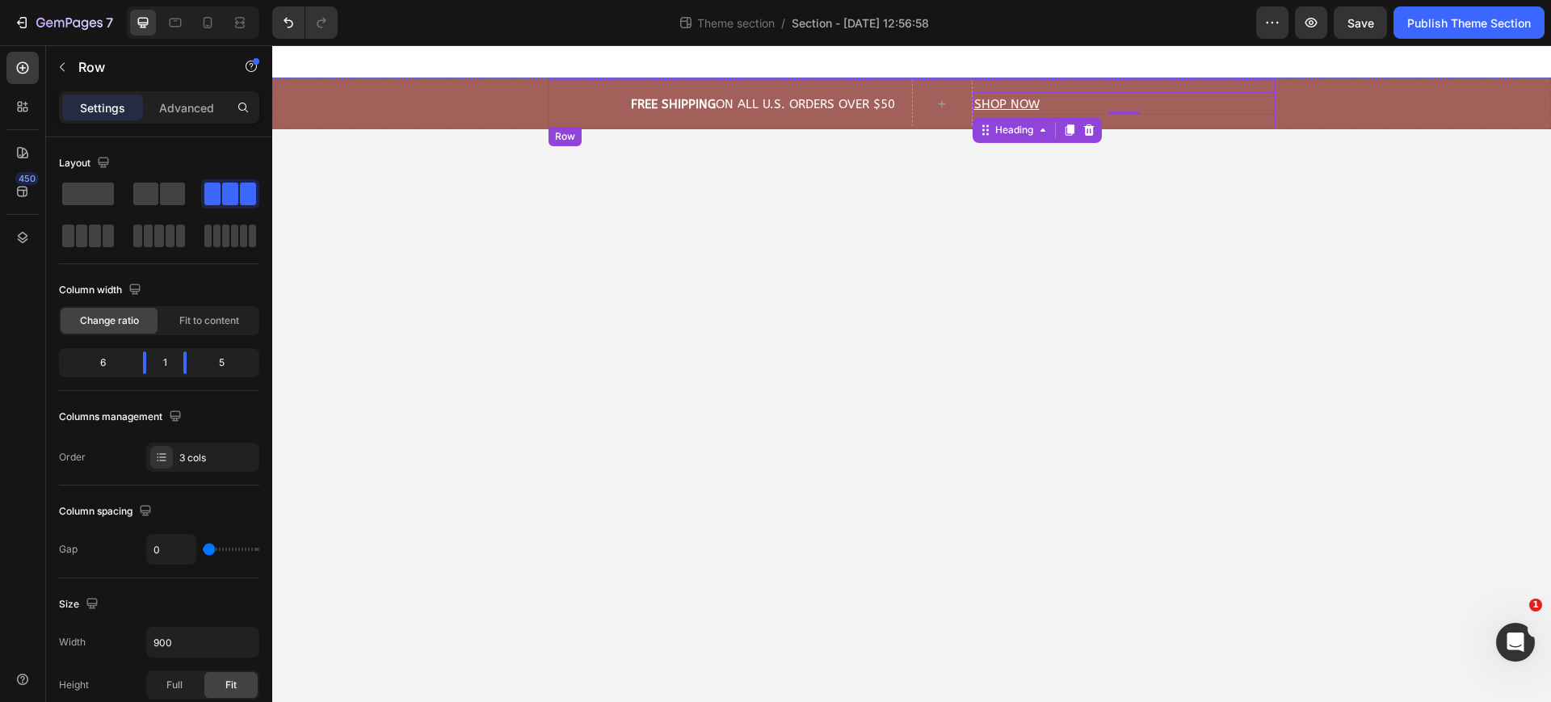
click at [582, 122] on div "⁠⁠⁠⁠⁠⁠⁠ FREE Shipping On All U.S. Orders Over $50 Heading" at bounding box center [731, 103] width 364 height 48
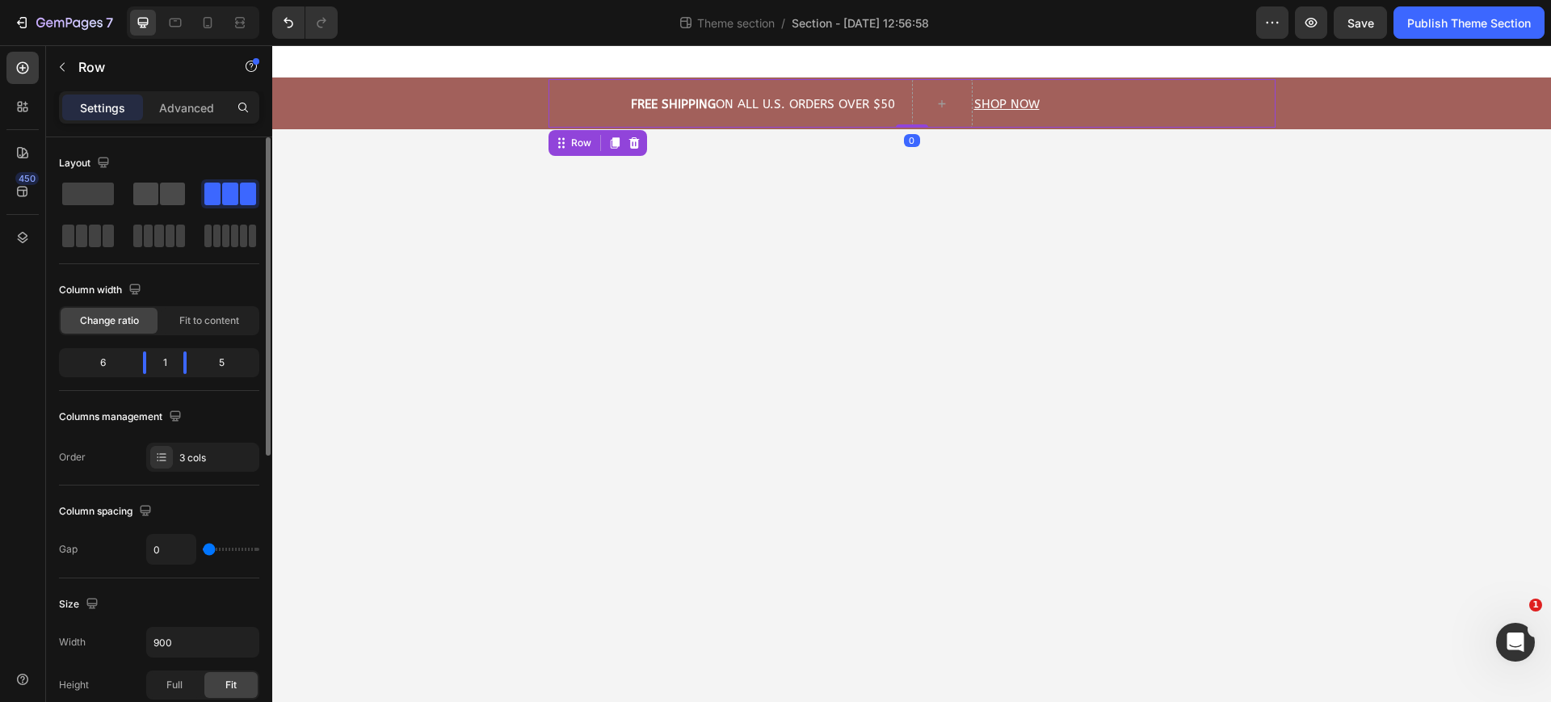
click at [144, 190] on span at bounding box center [145, 194] width 25 height 23
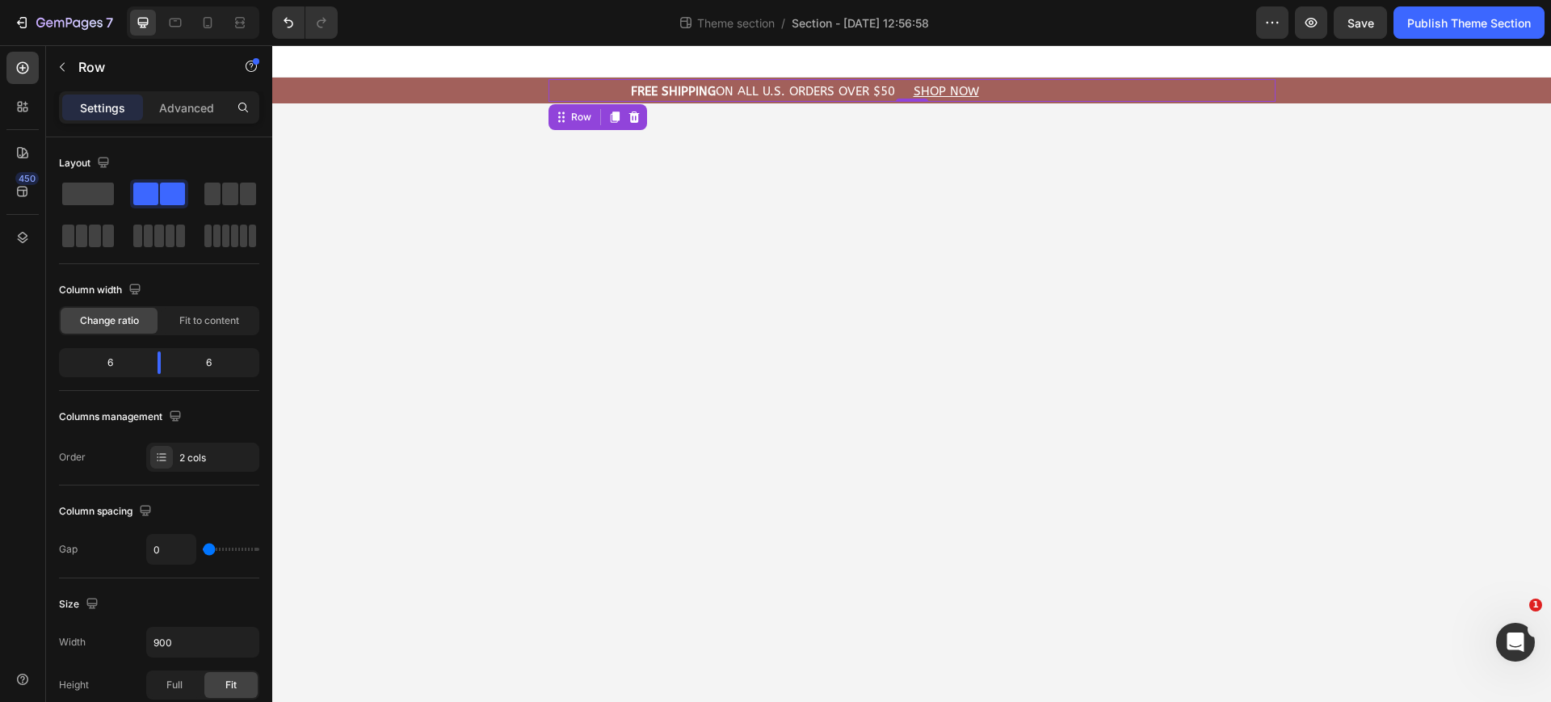
click at [1041, 103] on body "⁠⁠⁠⁠⁠⁠⁠ FREE Shipping On All U.S. Orders Over $50 Heading Shop now Heading Row …" at bounding box center [911, 373] width 1279 height 657
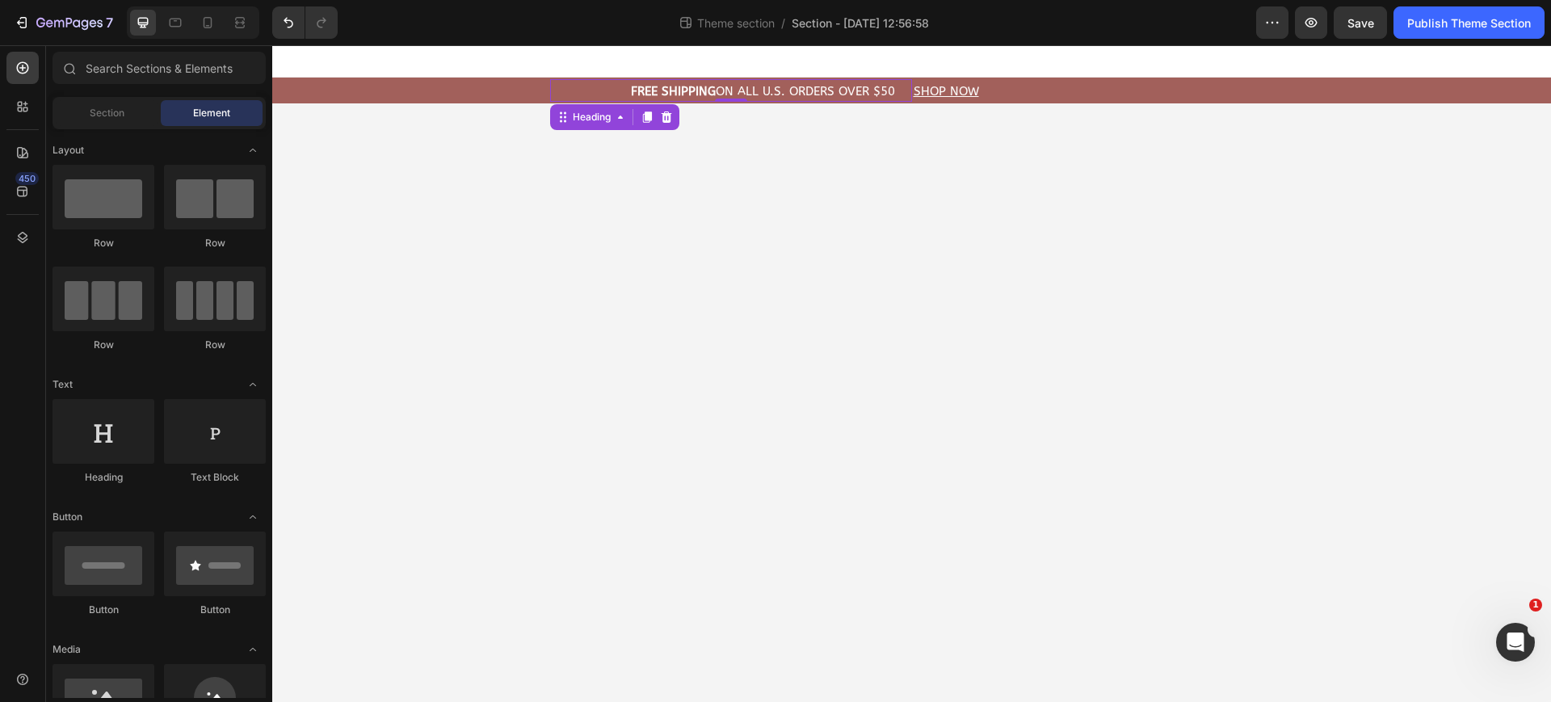
click at [597, 87] on div "⁠⁠⁠⁠⁠⁠⁠ FREE Shipping On All U.S. Orders Over $50 Heading 0" at bounding box center [731, 90] width 362 height 23
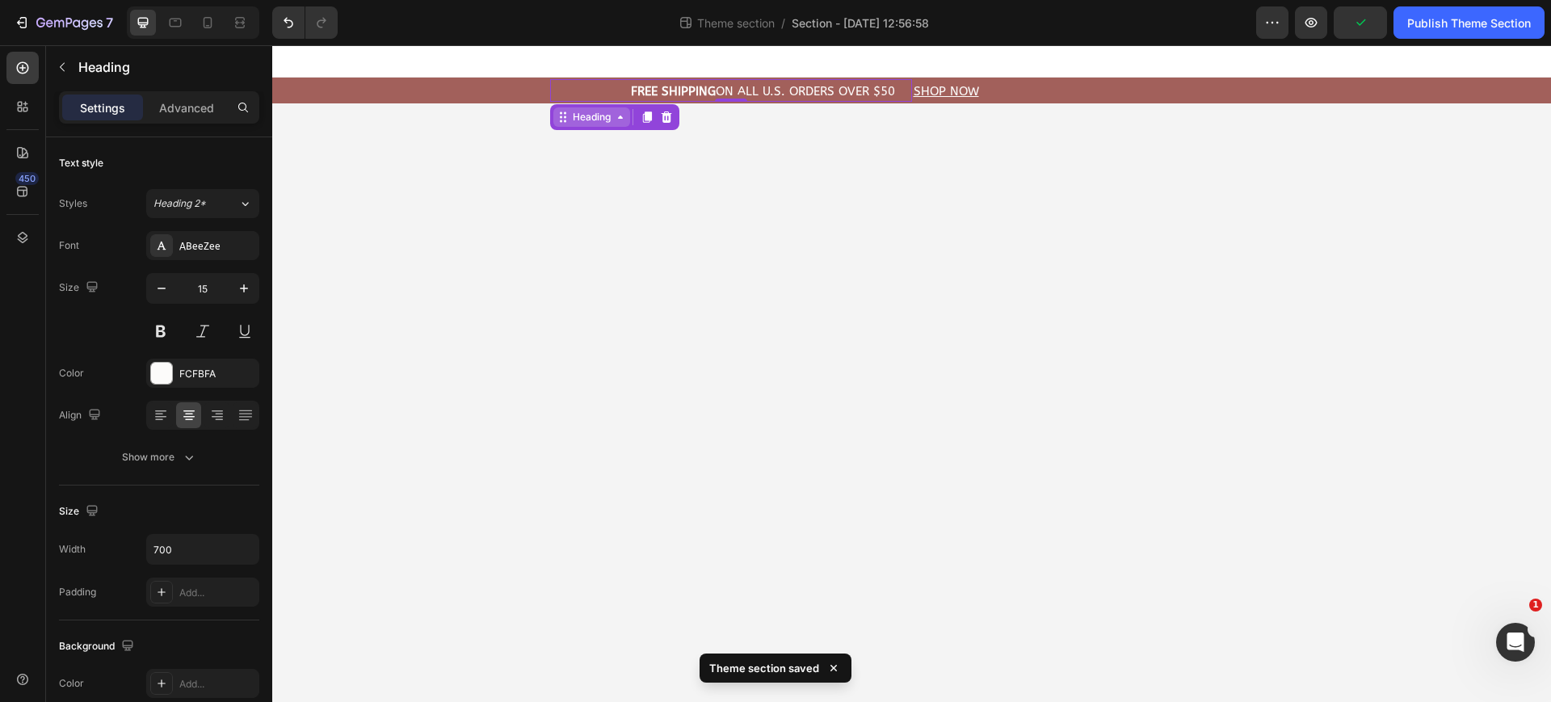
click at [571, 119] on div "Heading" at bounding box center [592, 117] width 44 height 15
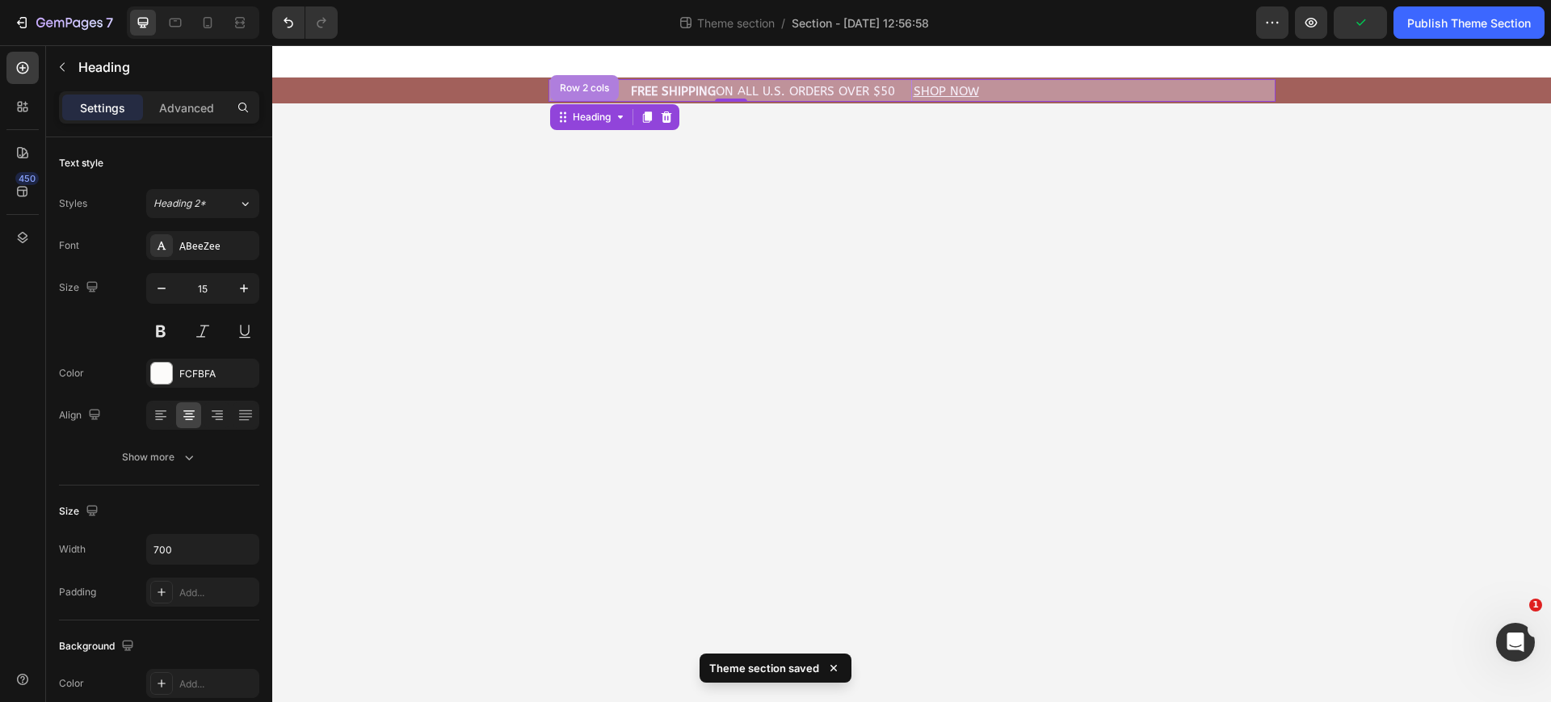
click at [574, 93] on div "Row 2 cols" at bounding box center [584, 88] width 69 height 26
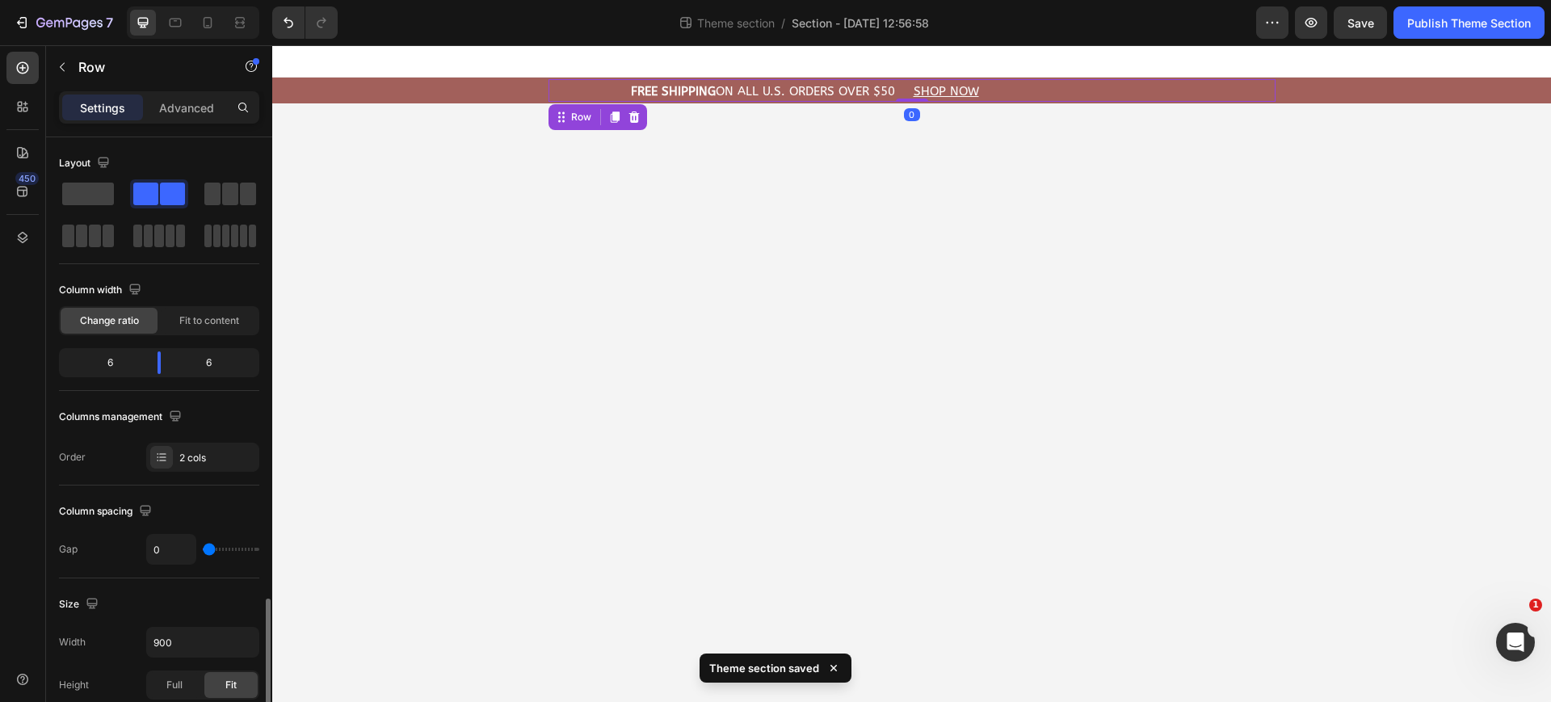
scroll to position [559, 0]
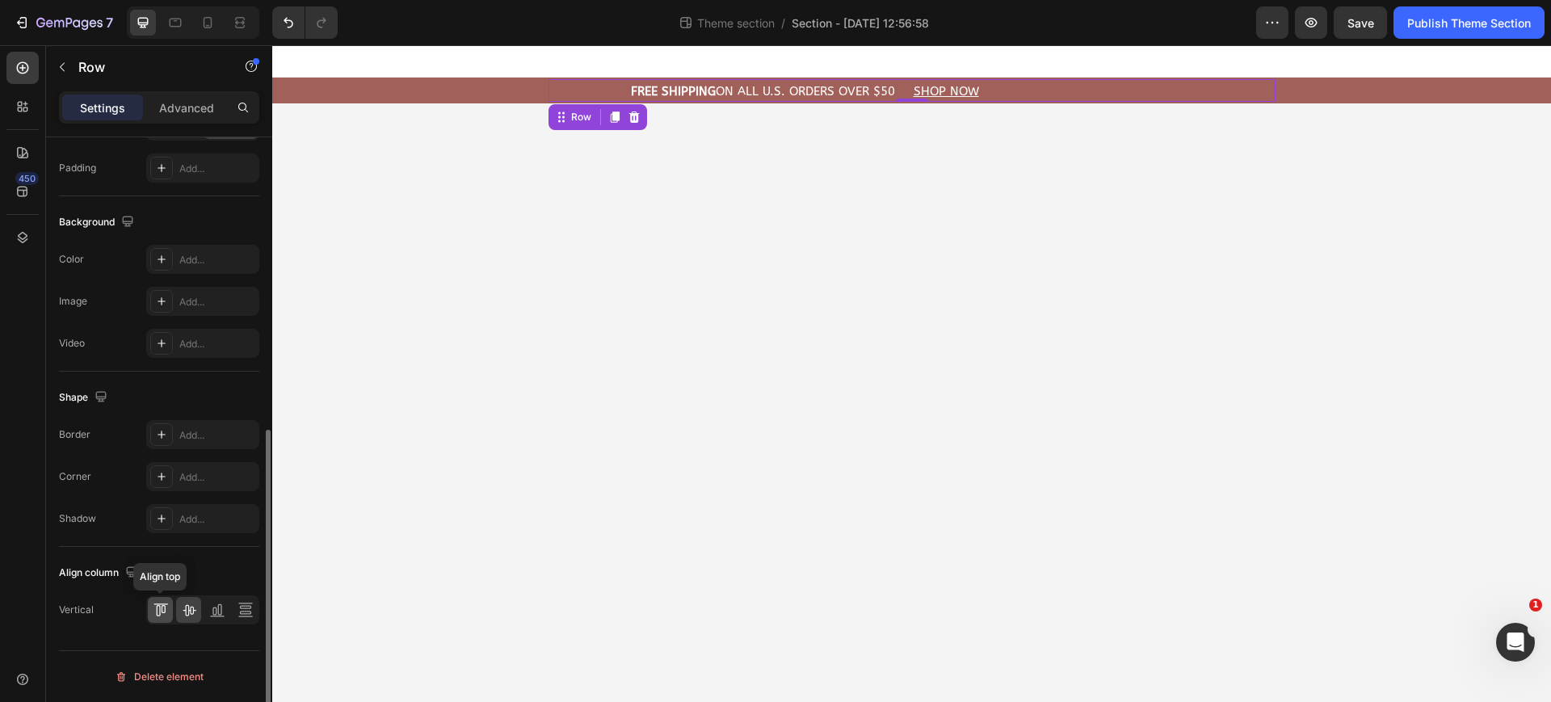
click at [163, 614] on icon at bounding box center [161, 610] width 16 height 16
click at [181, 616] on icon at bounding box center [189, 610] width 16 height 16
click at [1332, 105] on body "⁠⁠⁠⁠⁠⁠⁠ FREE Shipping On All U.S. Orders Over $50 Heading Shop now Heading Row …" at bounding box center [911, 373] width 1279 height 657
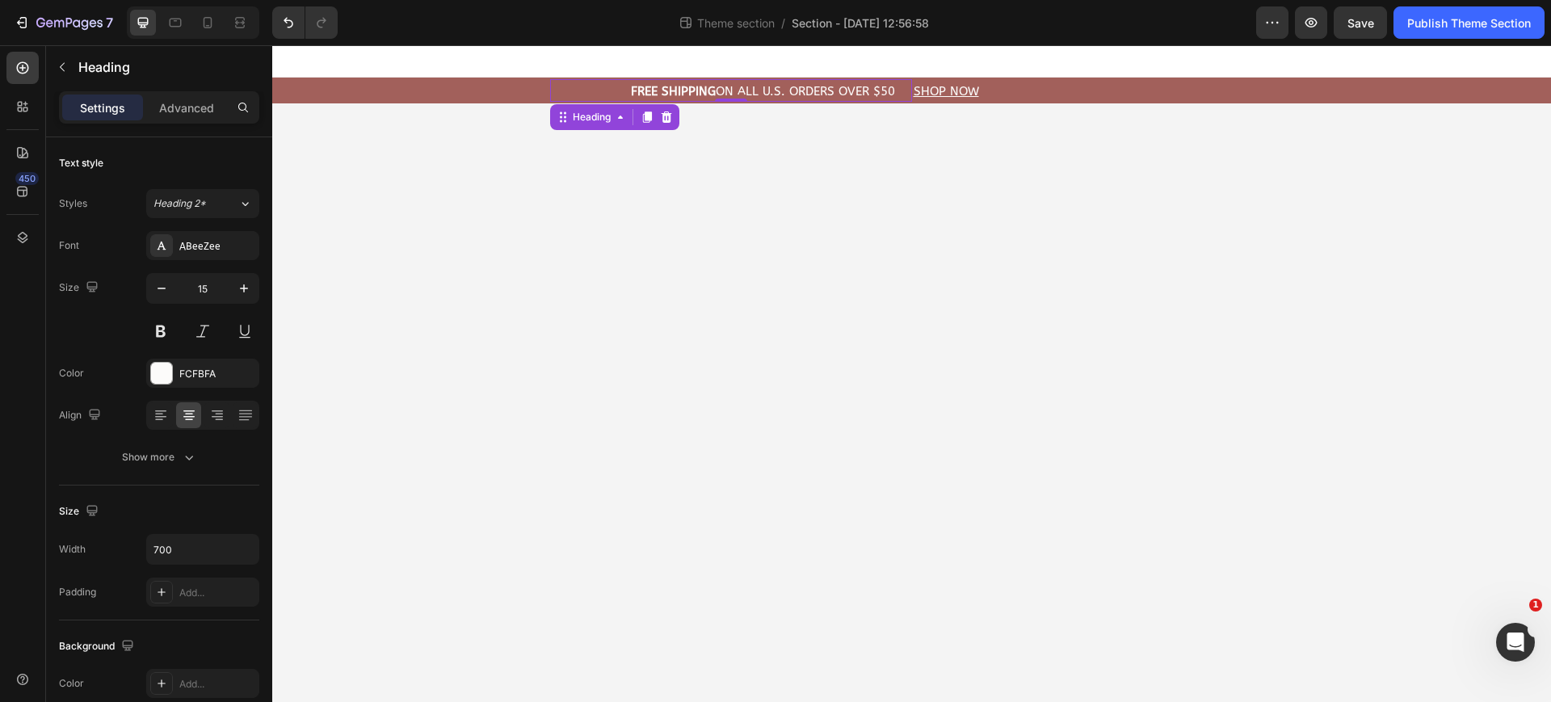
click at [551, 87] on div "⁠⁠⁠⁠⁠⁠⁠ FREE Shipping On All U.S. Orders Over $50 Heading 0" at bounding box center [731, 90] width 362 height 23
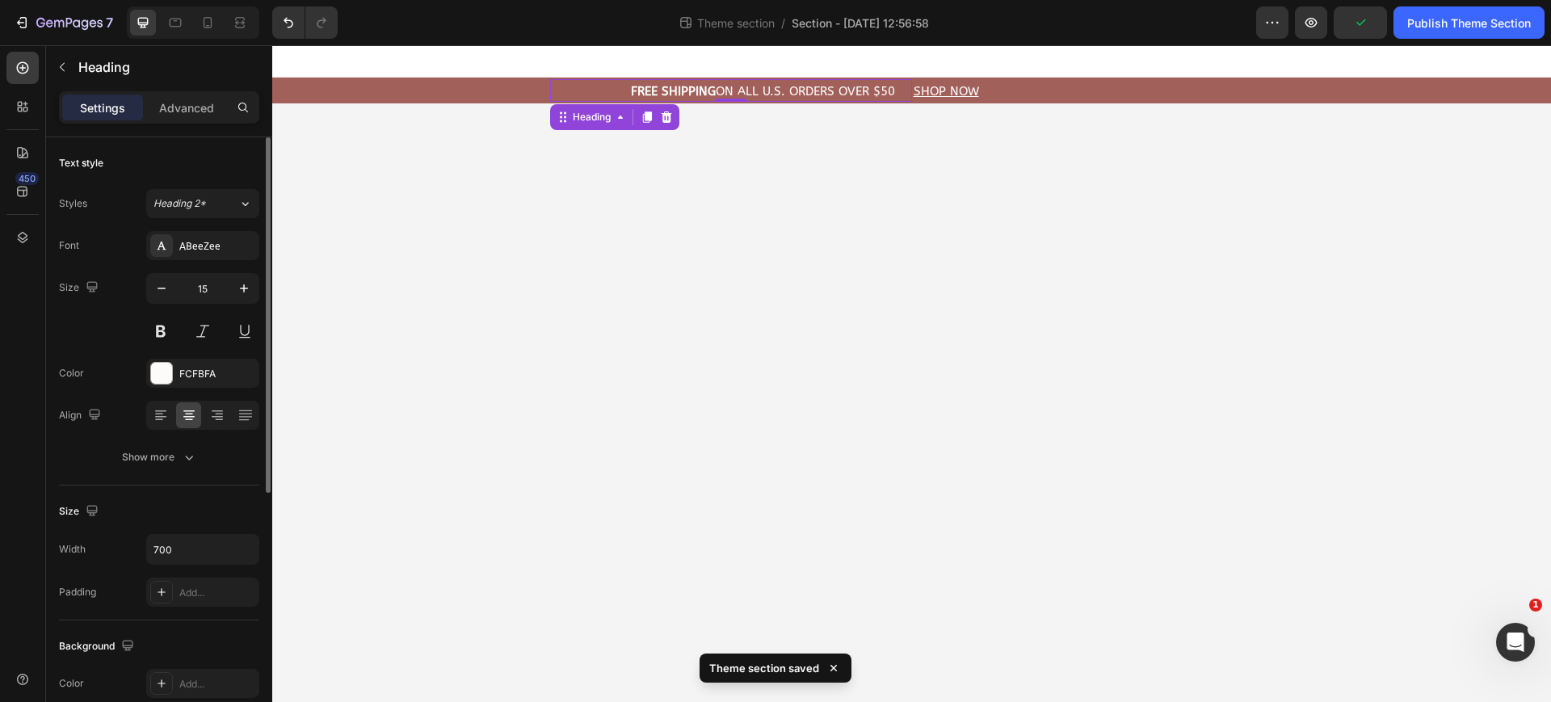
scroll to position [438, 0]
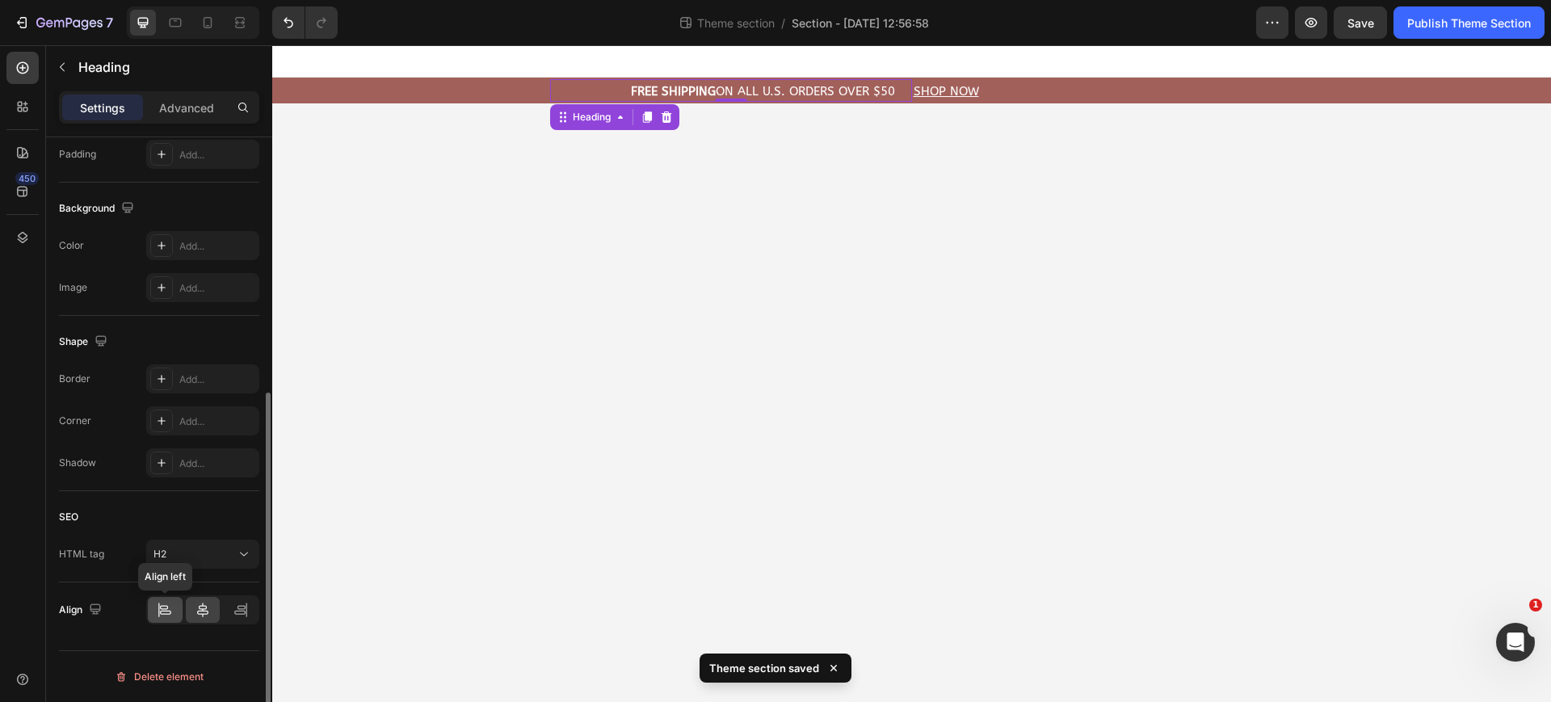
click at [168, 611] on icon at bounding box center [165, 613] width 11 height 4
click at [188, 616] on div at bounding box center [203, 610] width 35 height 26
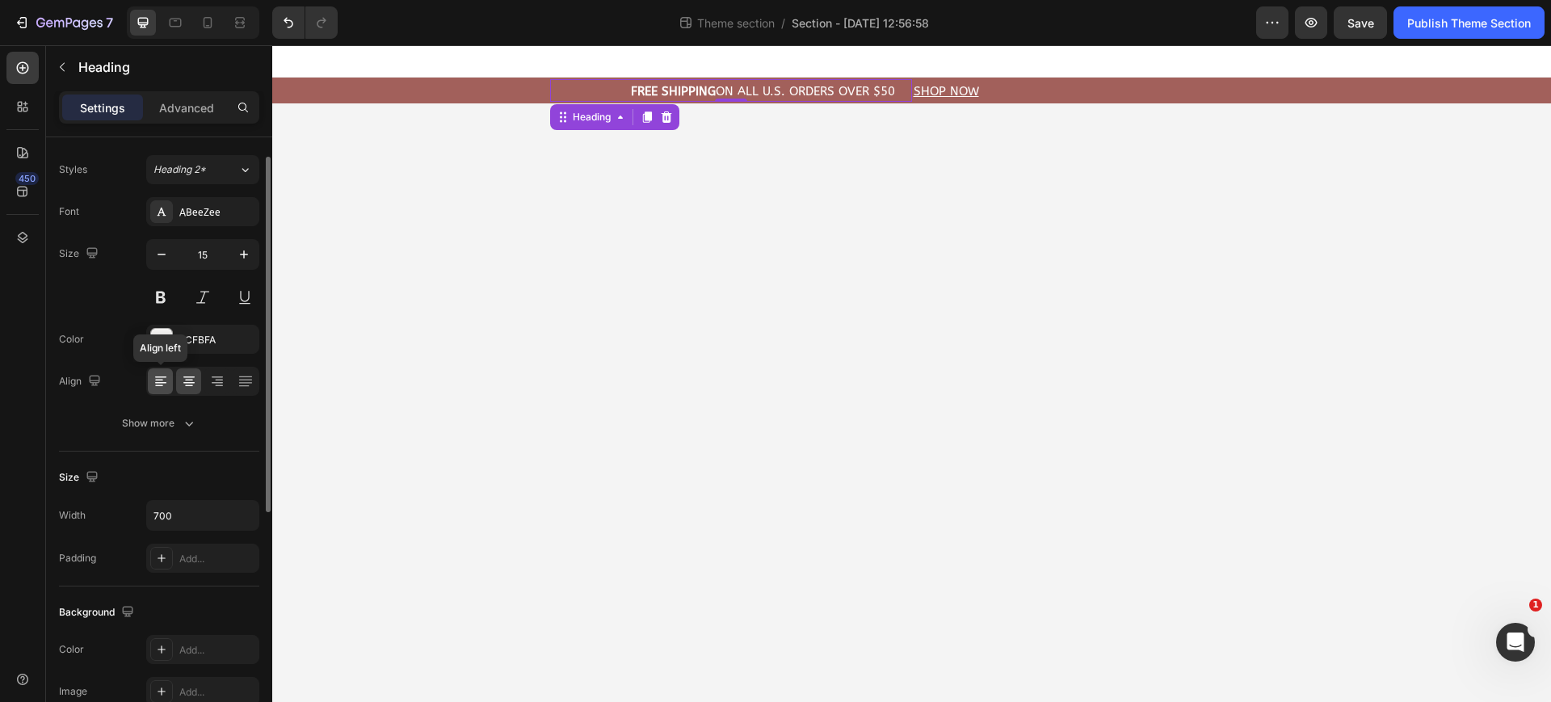
click at [156, 385] on icon at bounding box center [159, 386] width 8 height 2
click at [965, 90] on u "Shop now" at bounding box center [946, 91] width 65 height 15
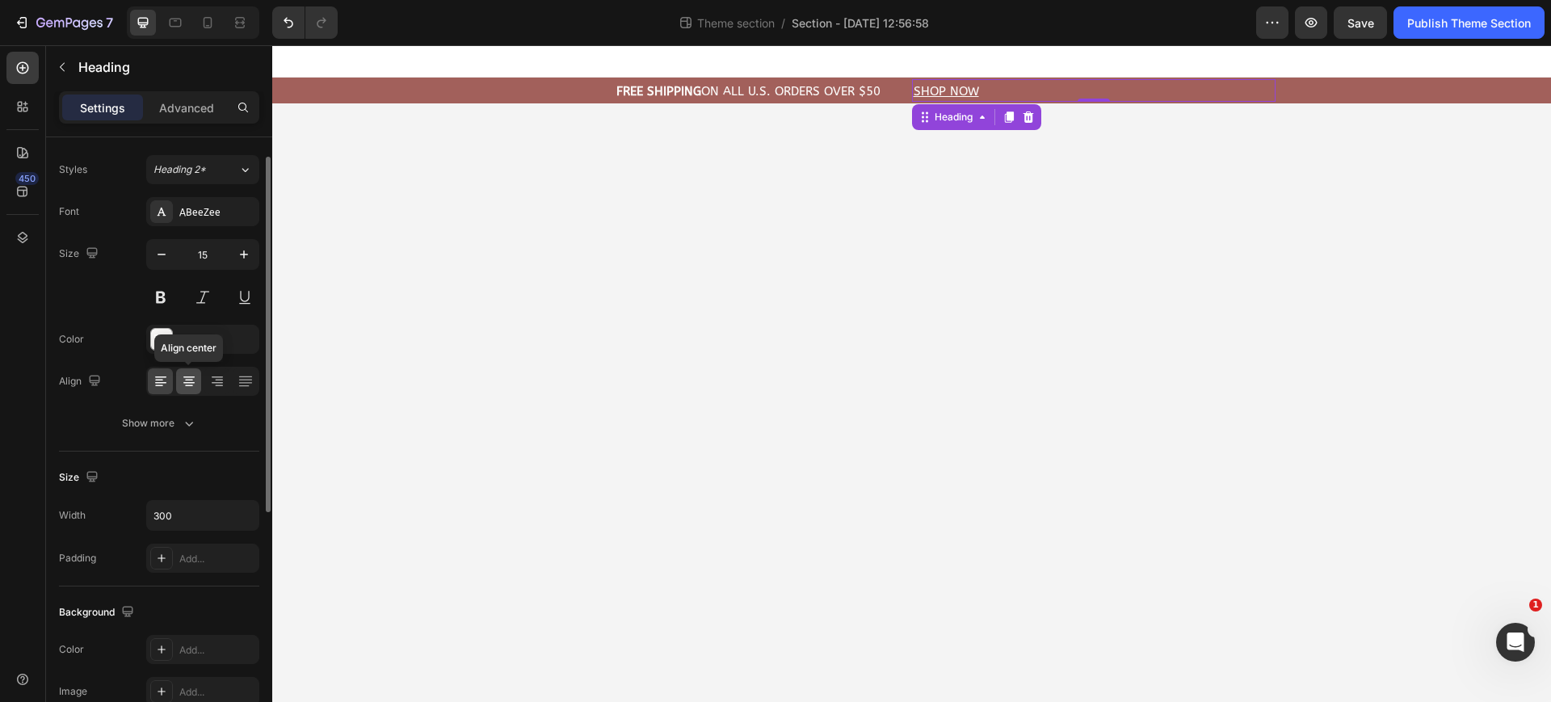
click at [184, 383] on icon at bounding box center [189, 381] width 16 height 16
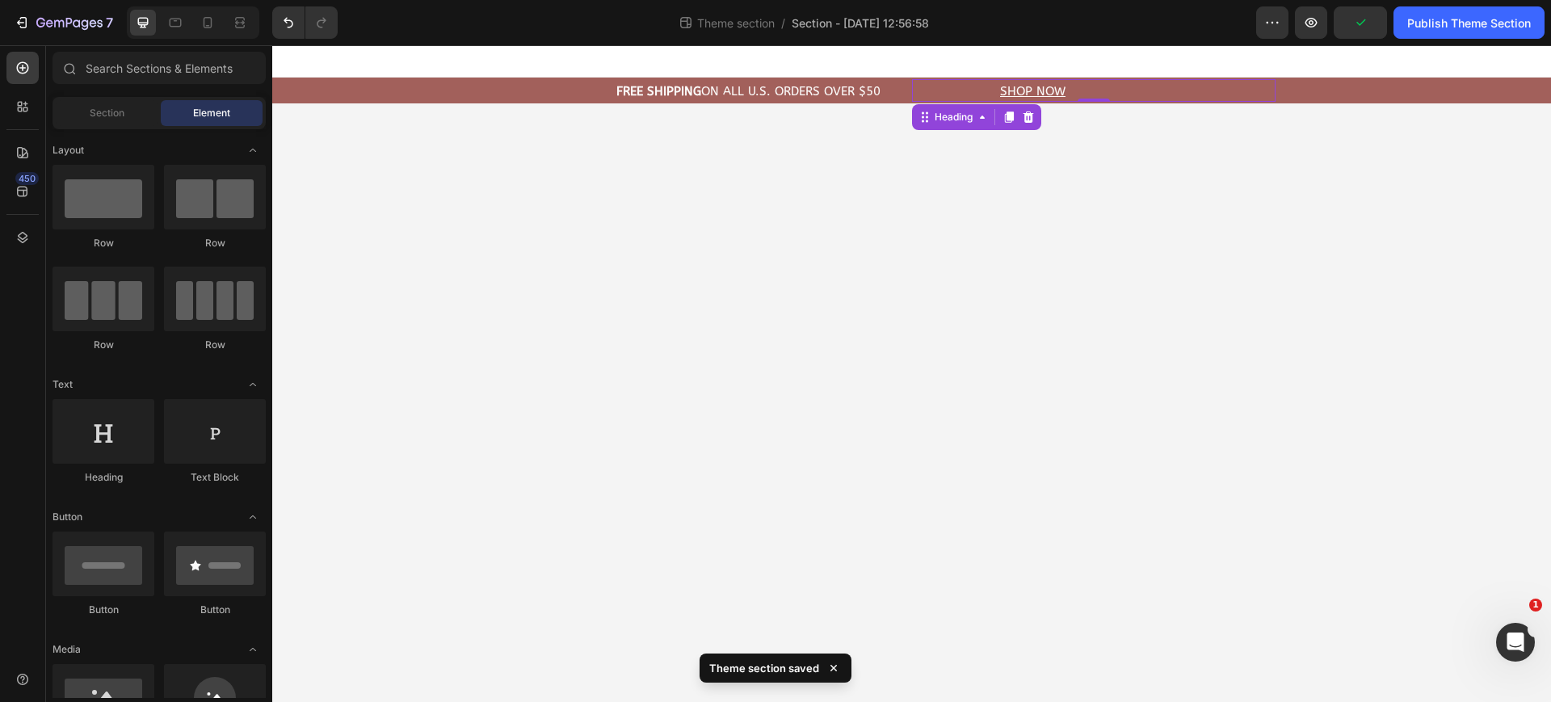
click at [899, 173] on body "⁠⁠⁠⁠⁠⁠⁠ FREE Shipping On All U.S. Orders Over $50 Heading Shop now Heading 0 Ro…" at bounding box center [911, 373] width 1279 height 657
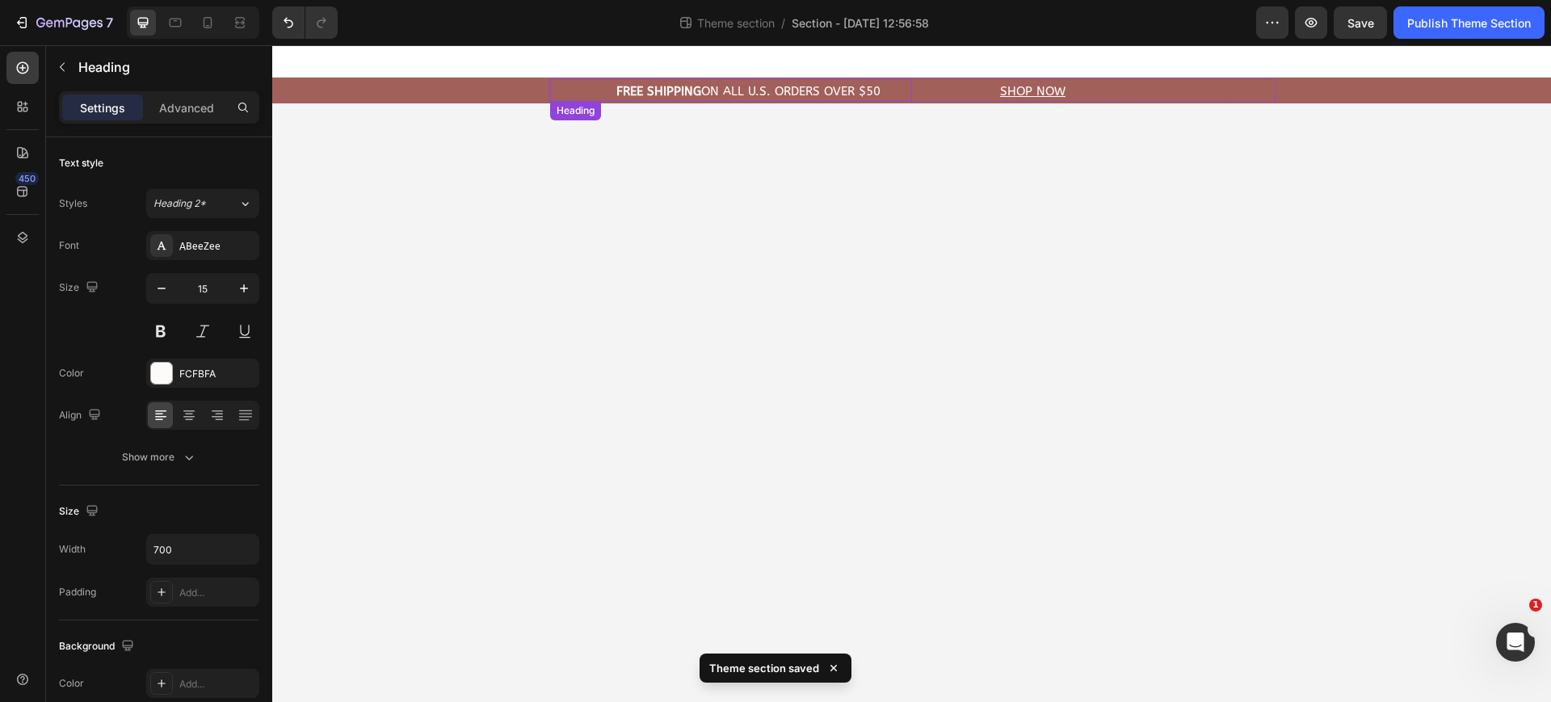
click at [885, 87] on p "⁠⁠⁠⁠⁠⁠⁠ FREE Shipping On All U.S. Orders Over $50" at bounding box center [763, 92] width 294 height 16
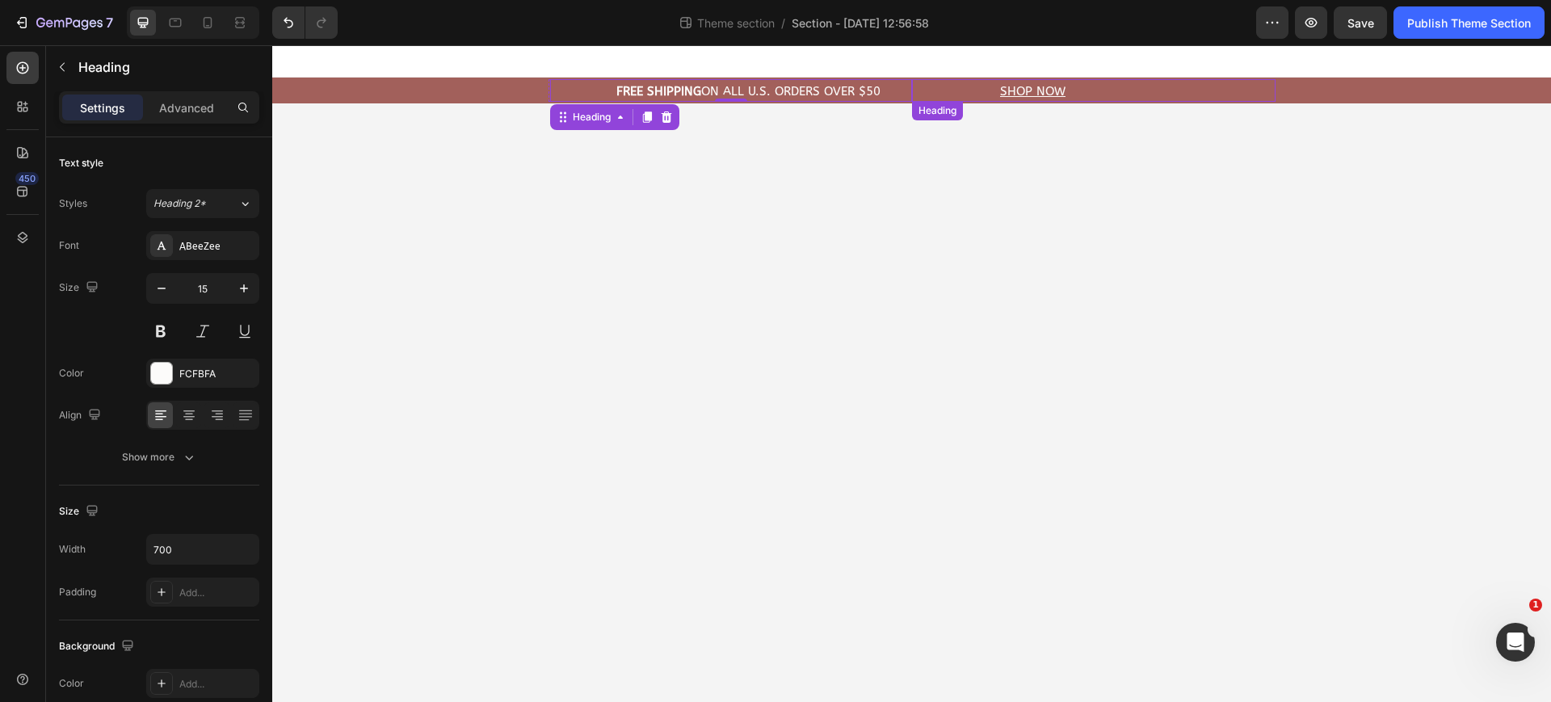
click at [990, 91] on h2 "Shop now" at bounding box center [1033, 91] width 242 height 19
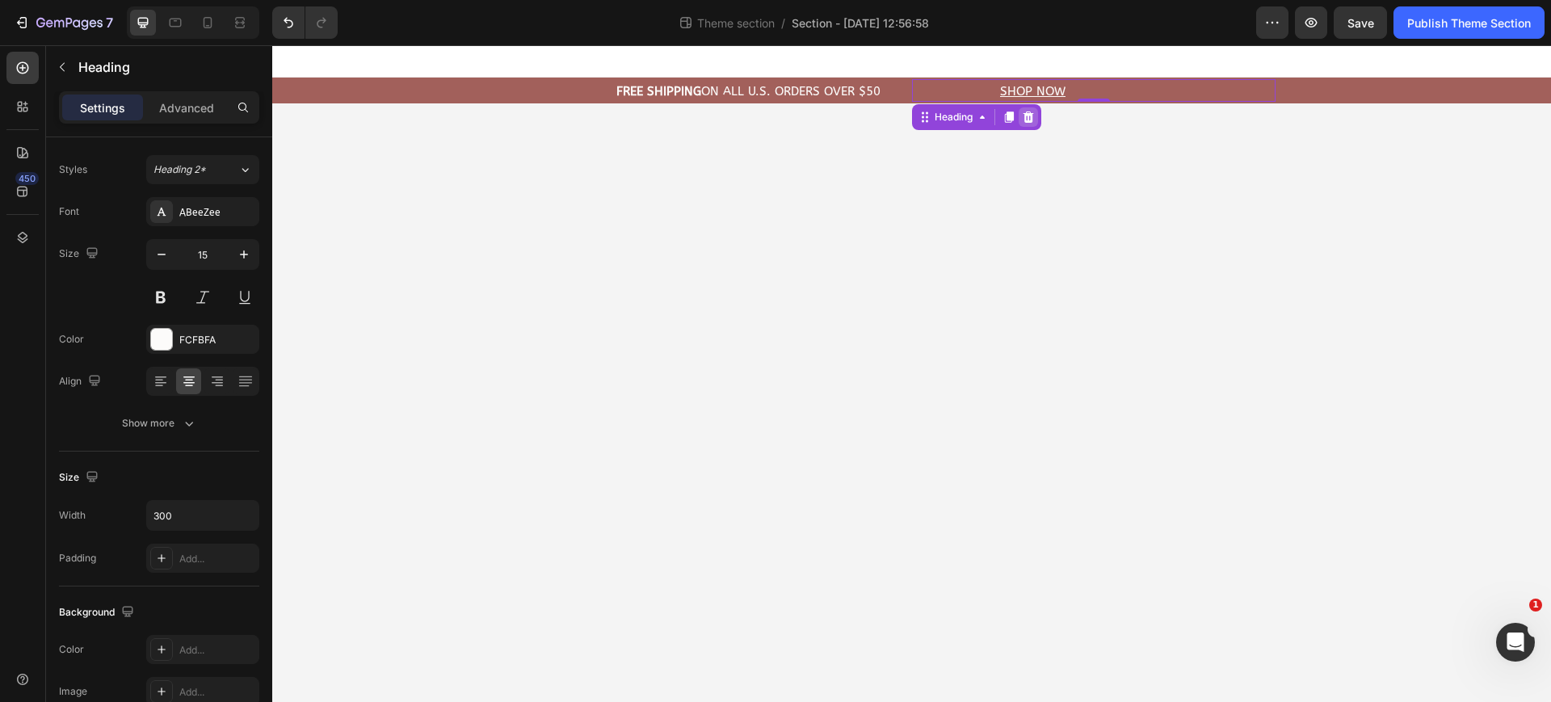
click at [1035, 120] on icon at bounding box center [1028, 117] width 13 height 13
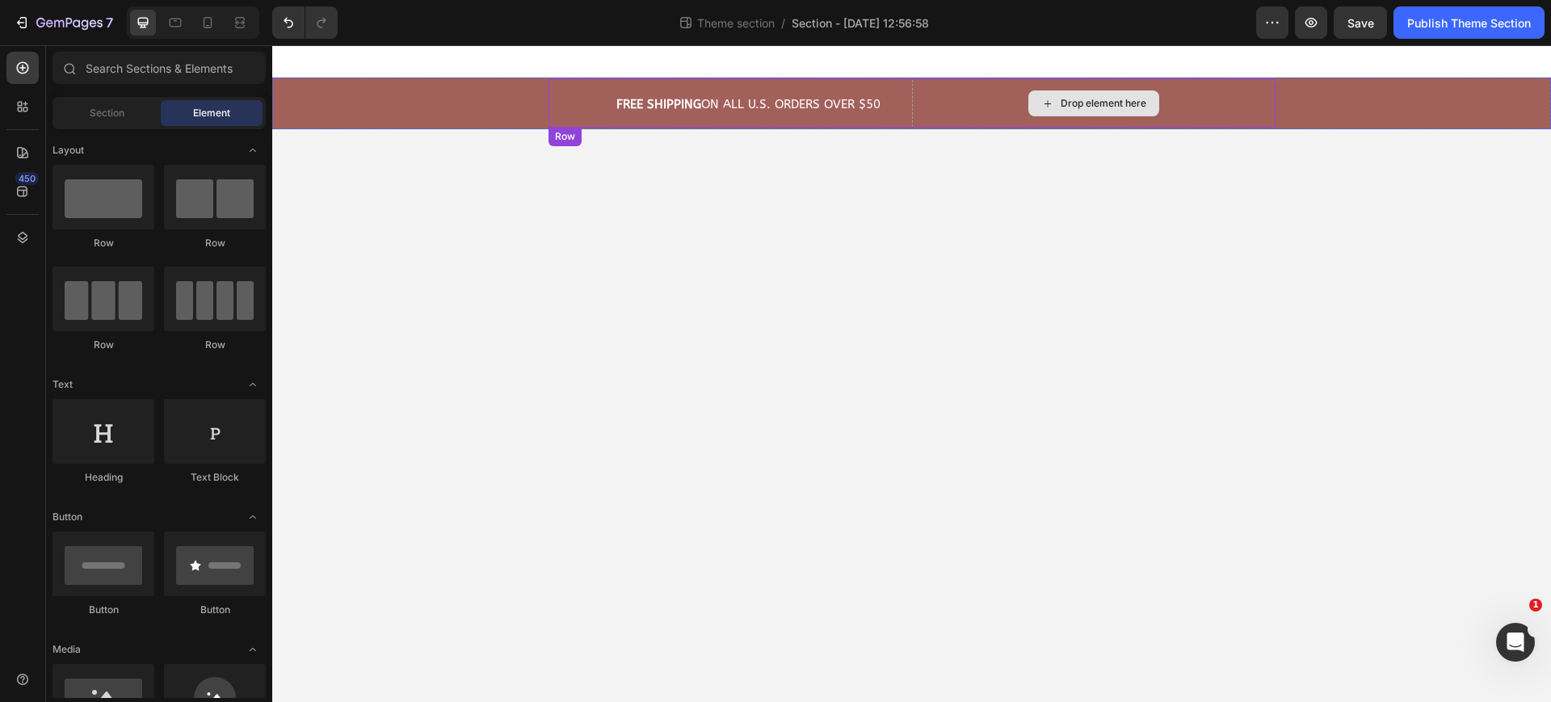
click at [1008, 104] on div "Drop element here" at bounding box center [1094, 103] width 364 height 48
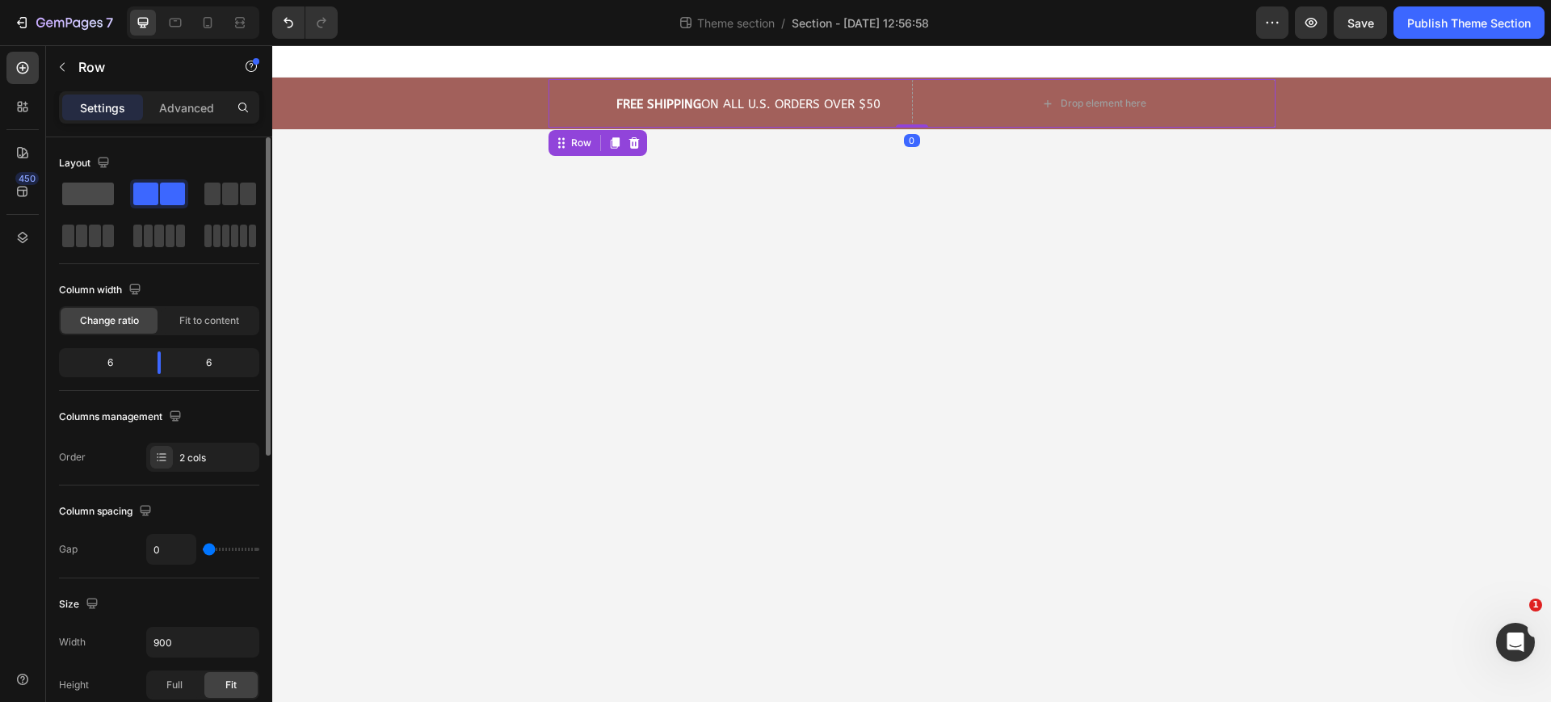
click at [71, 191] on span at bounding box center [88, 194] width 52 height 23
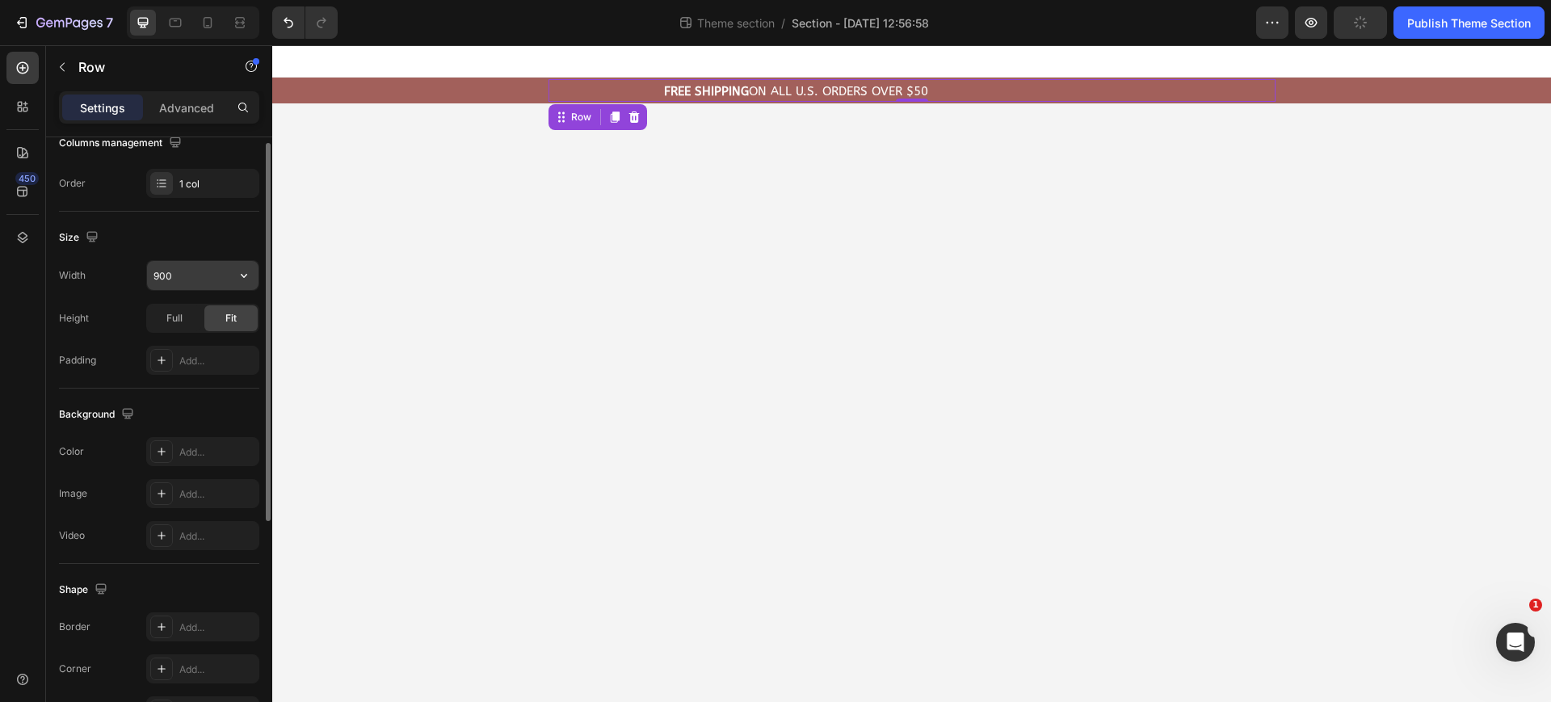
scroll to position [173, 0]
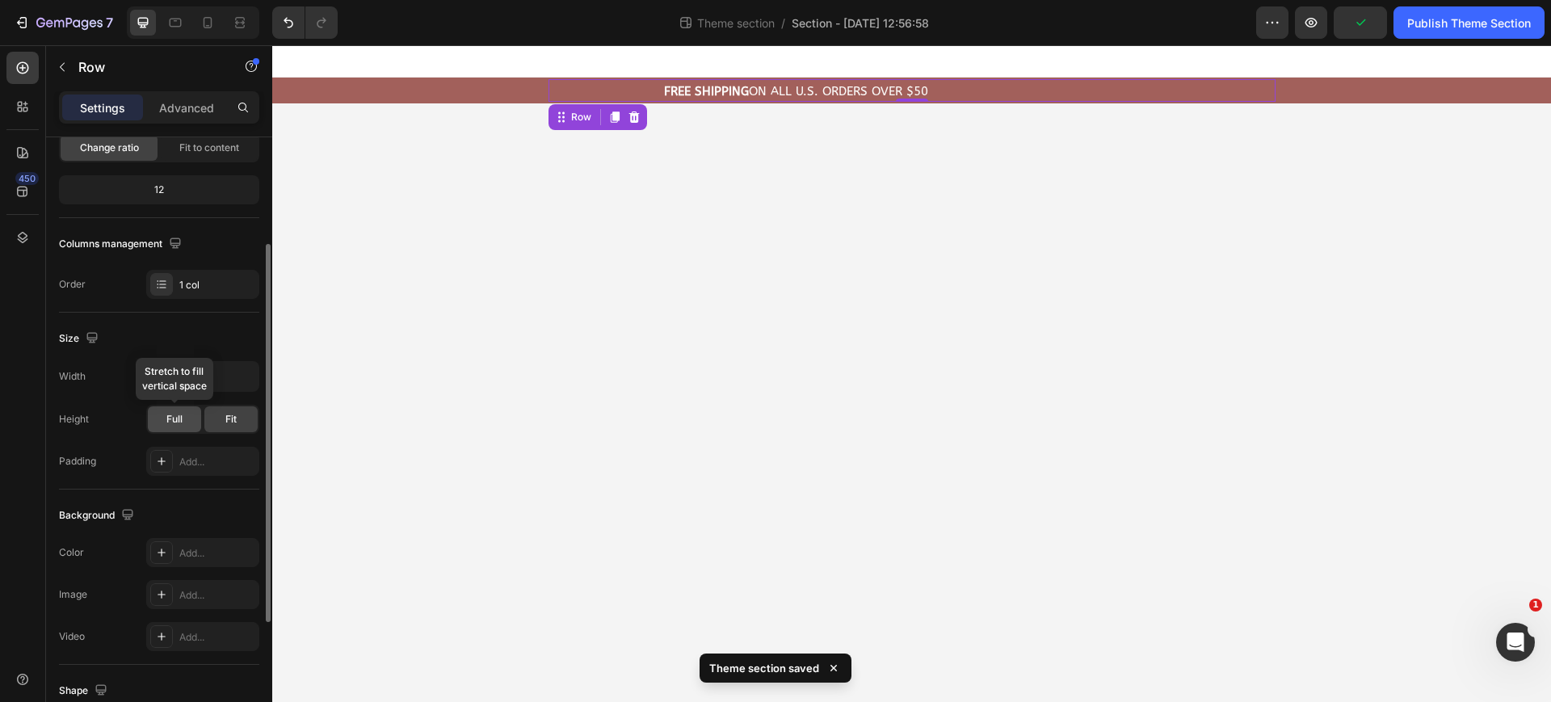
click at [187, 427] on div "Full" at bounding box center [174, 419] width 53 height 26
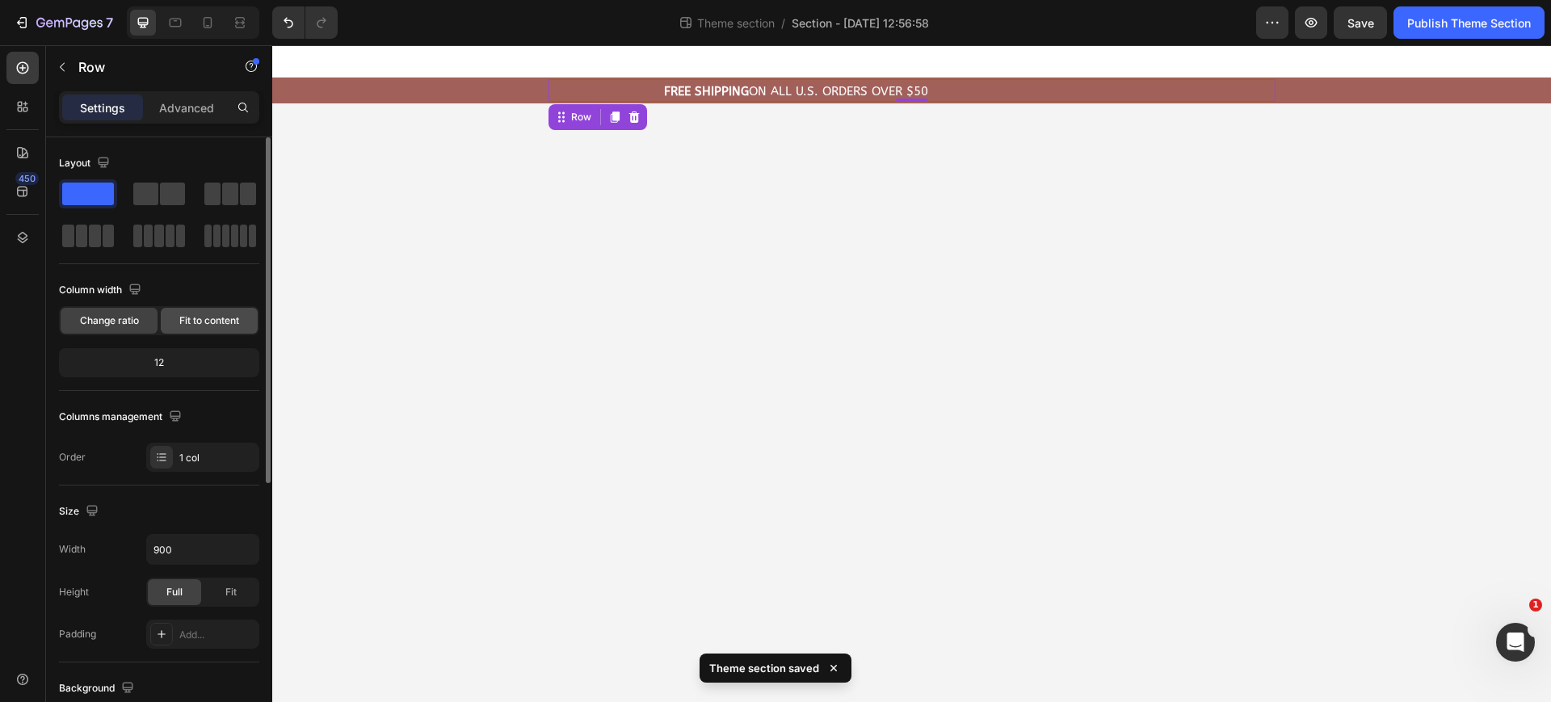
click at [206, 332] on div "Fit to content" at bounding box center [209, 321] width 97 height 26
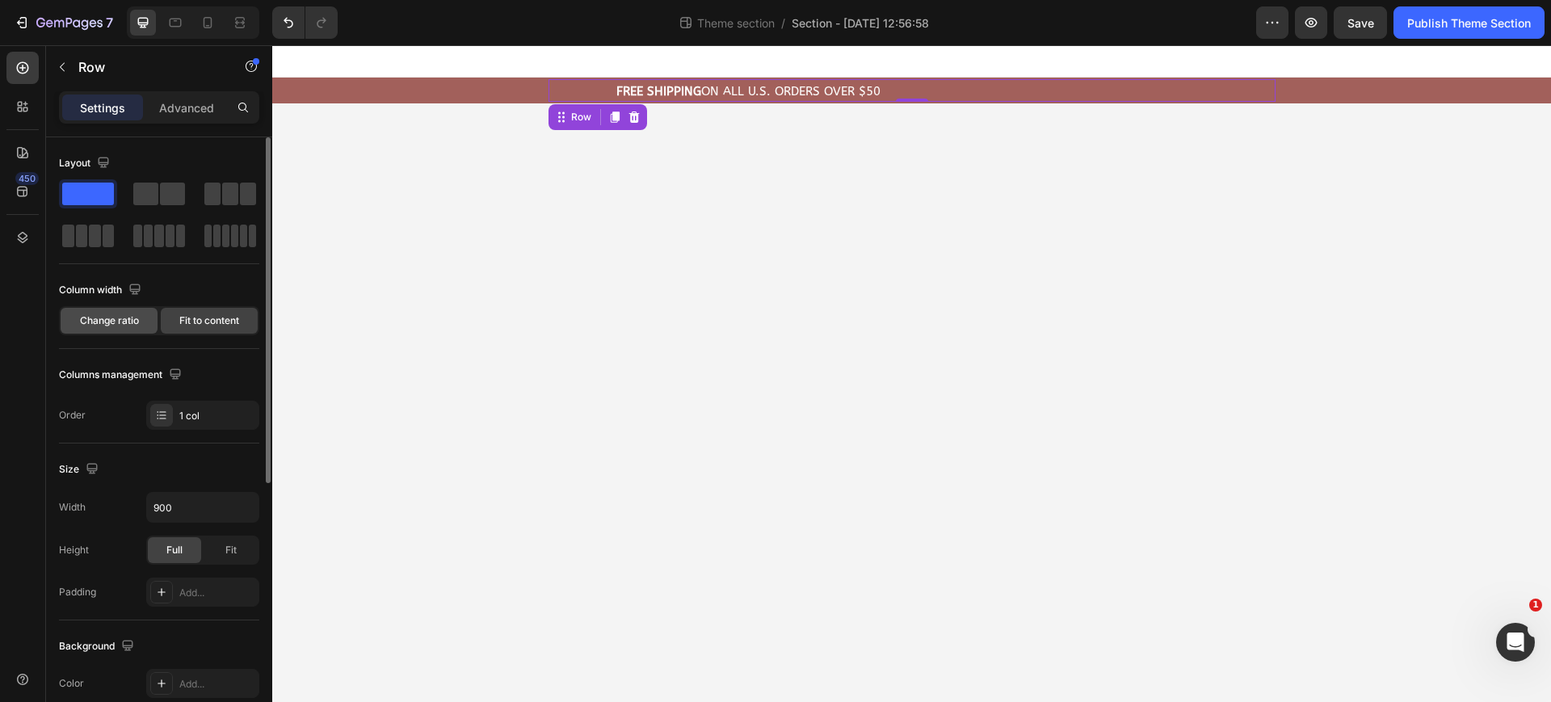
click at [120, 322] on span "Change ratio" at bounding box center [109, 320] width 59 height 15
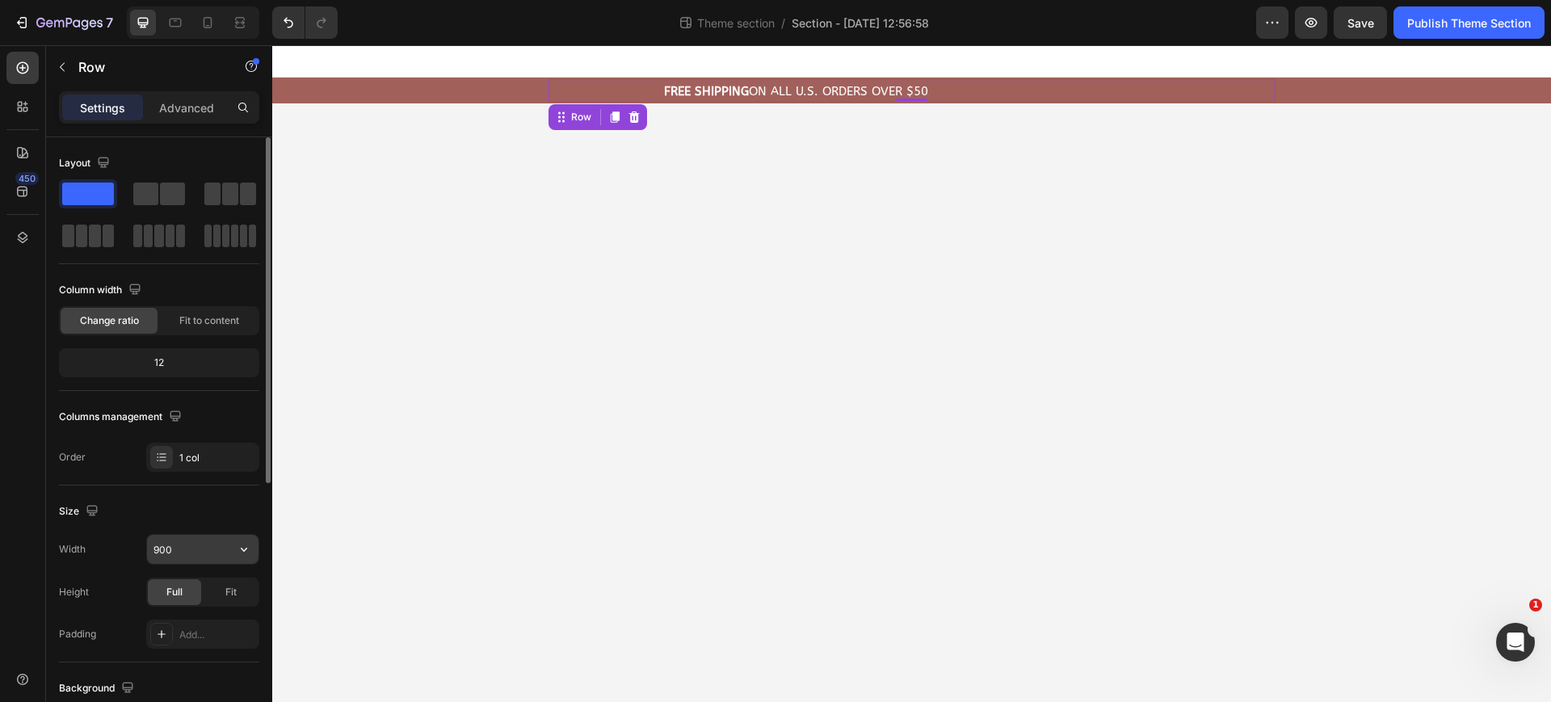
scroll to position [202, 0]
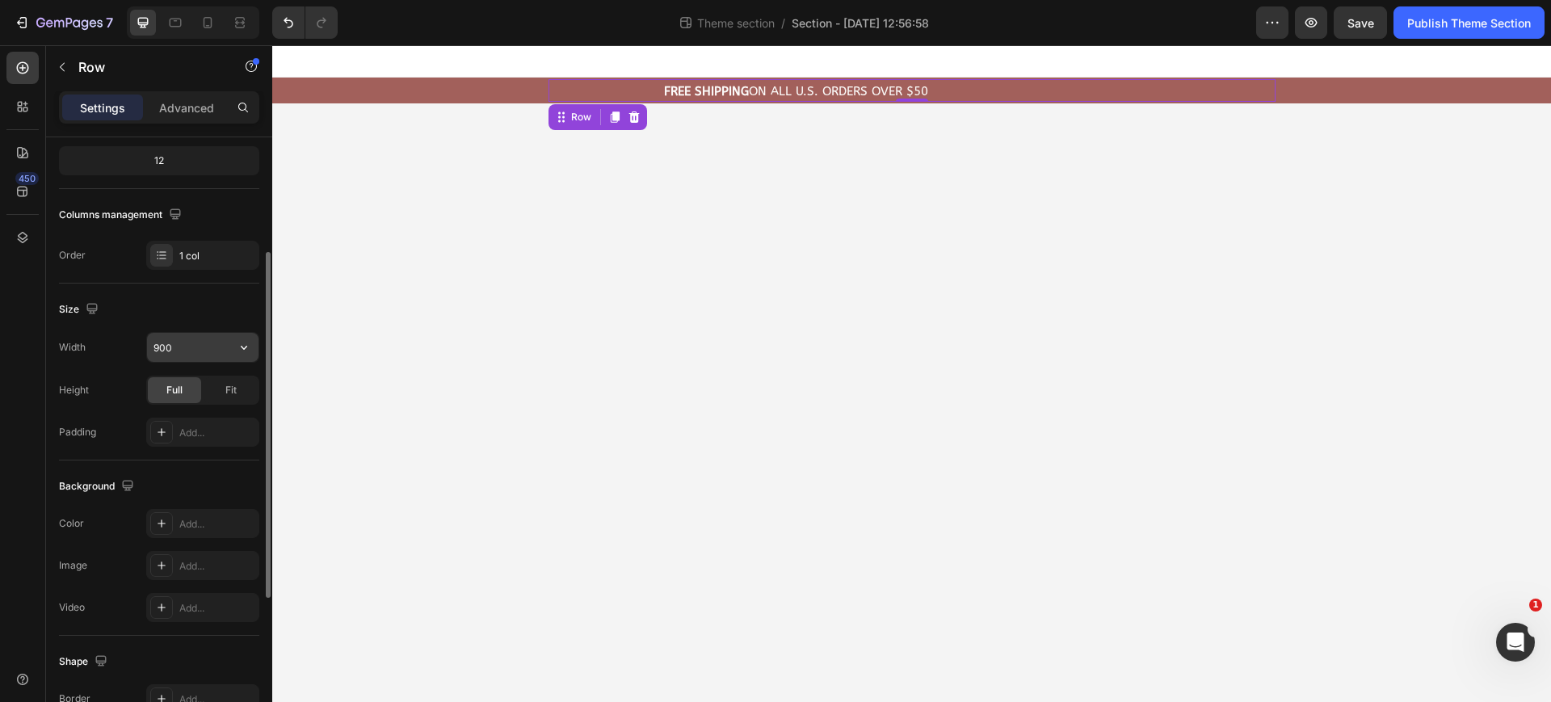
click at [246, 343] on icon "button" at bounding box center [244, 347] width 16 height 16
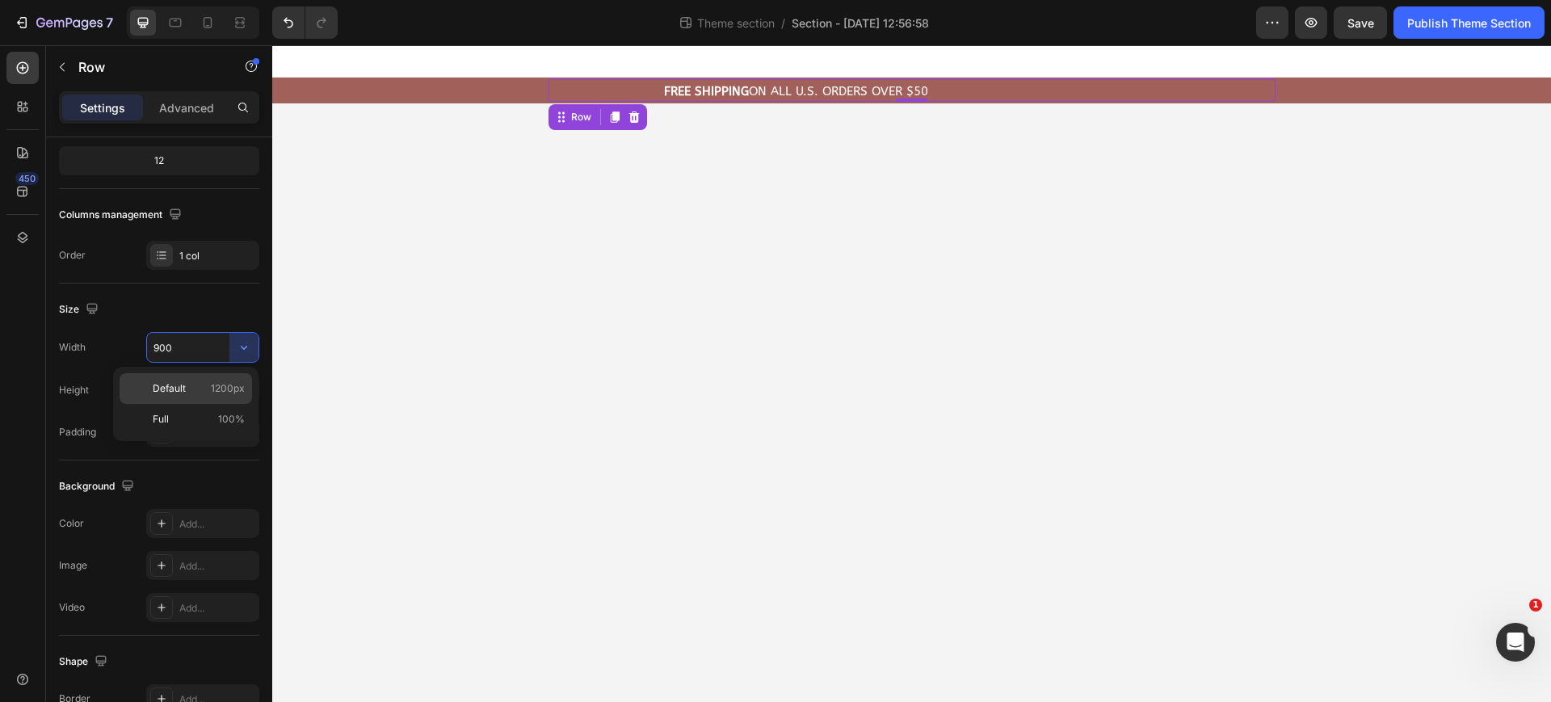
click at [227, 391] on span "1200px" at bounding box center [228, 388] width 34 height 15
type input "1200"
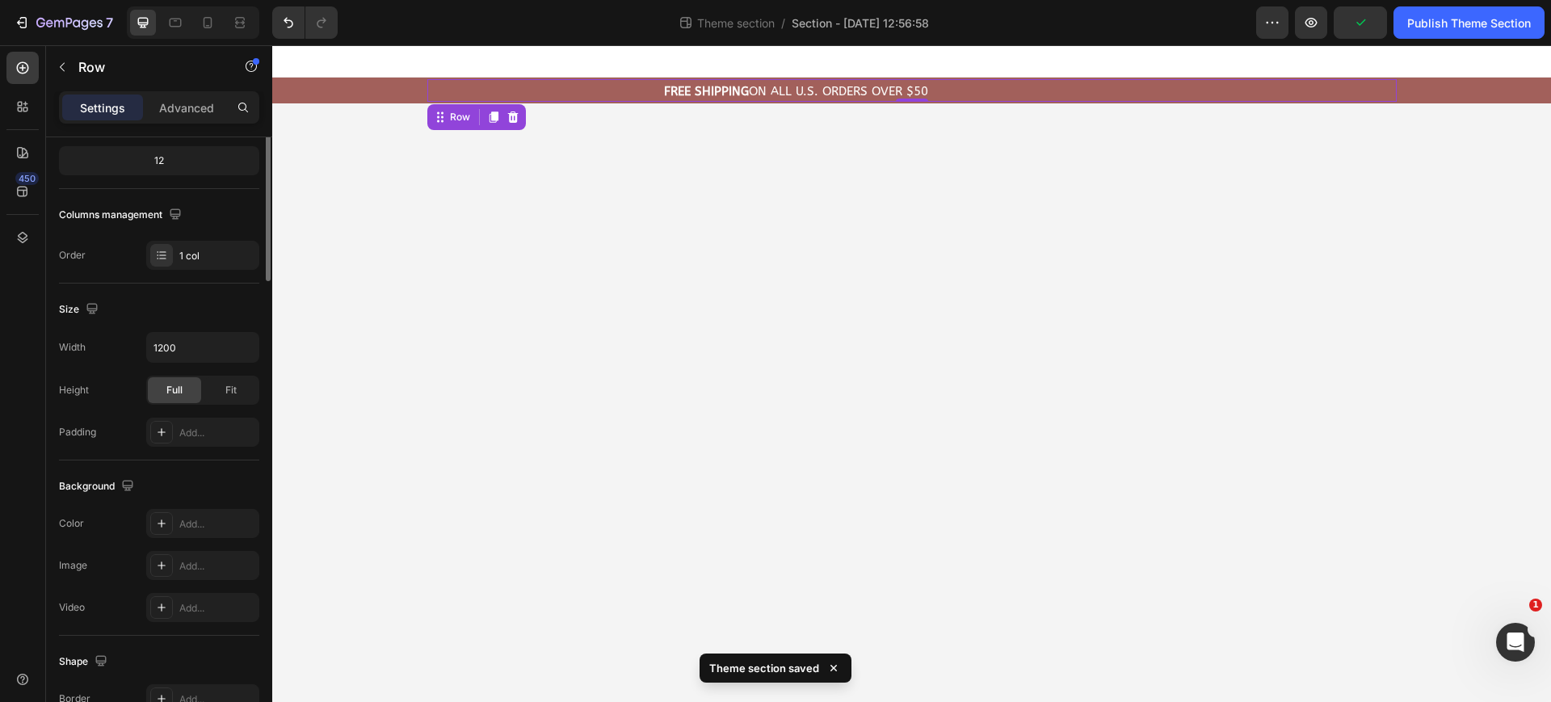
scroll to position [0, 0]
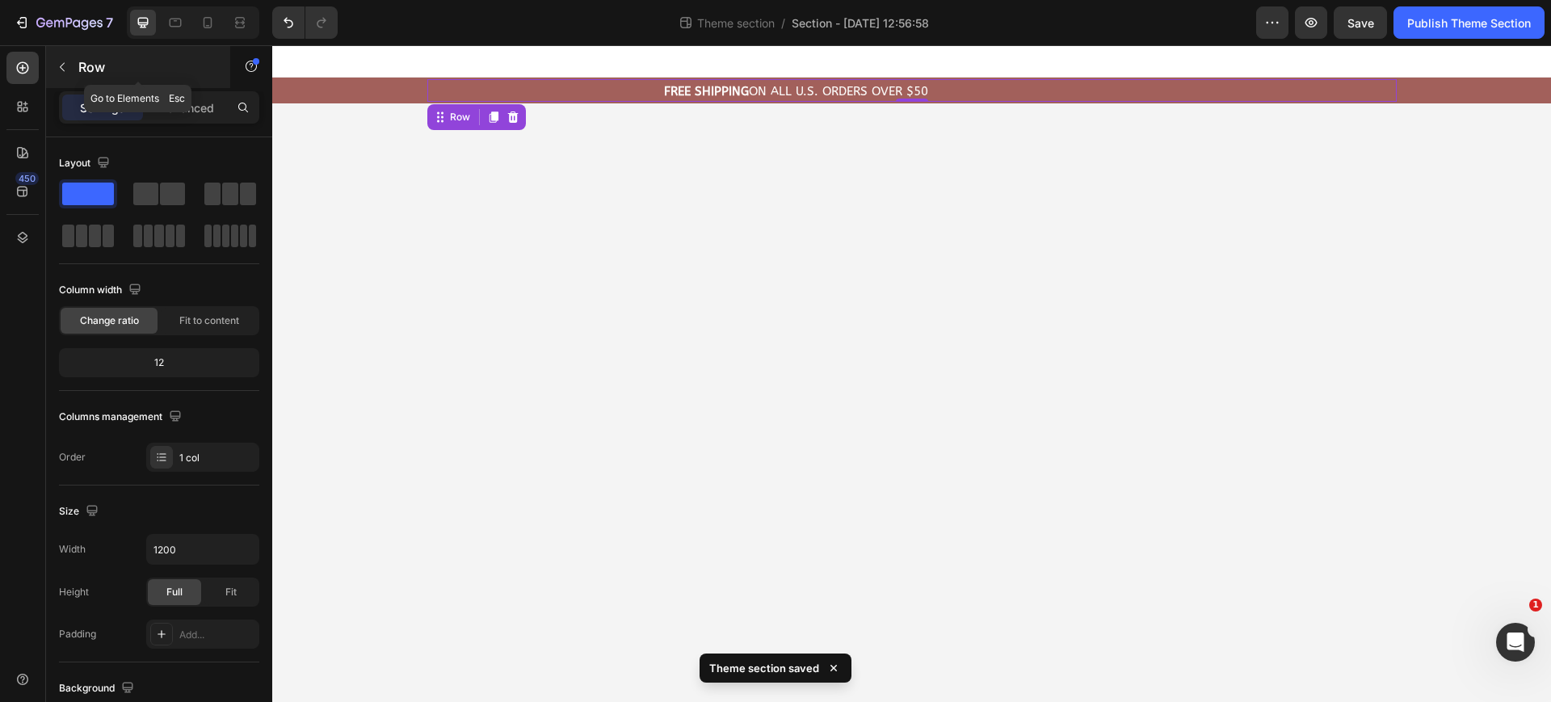
click at [70, 74] on button "button" at bounding box center [62, 67] width 26 height 26
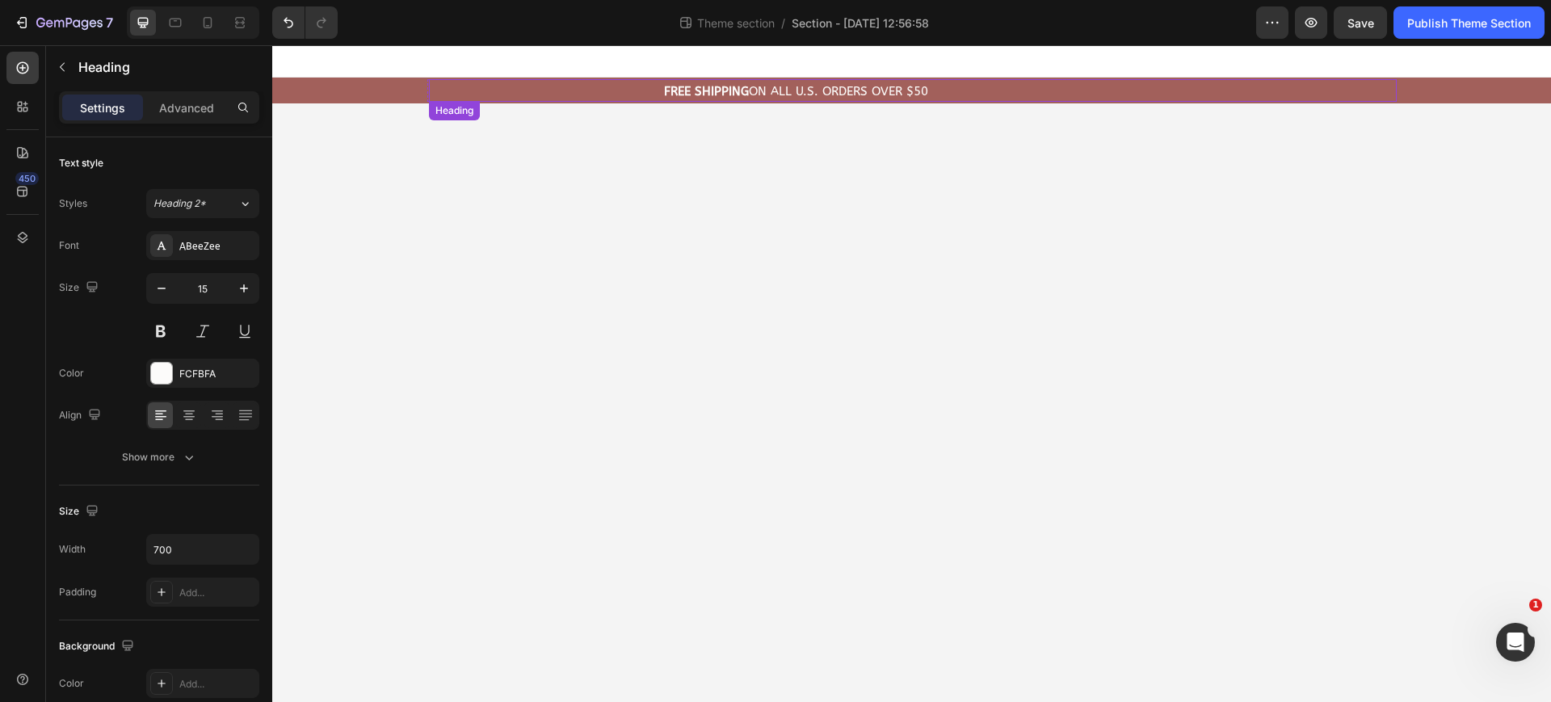
click at [598, 91] on div "⁠⁠⁠⁠⁠⁠⁠ FREE Shipping On All U.S. Orders Over $50" at bounding box center [945, 91] width 903 height 19
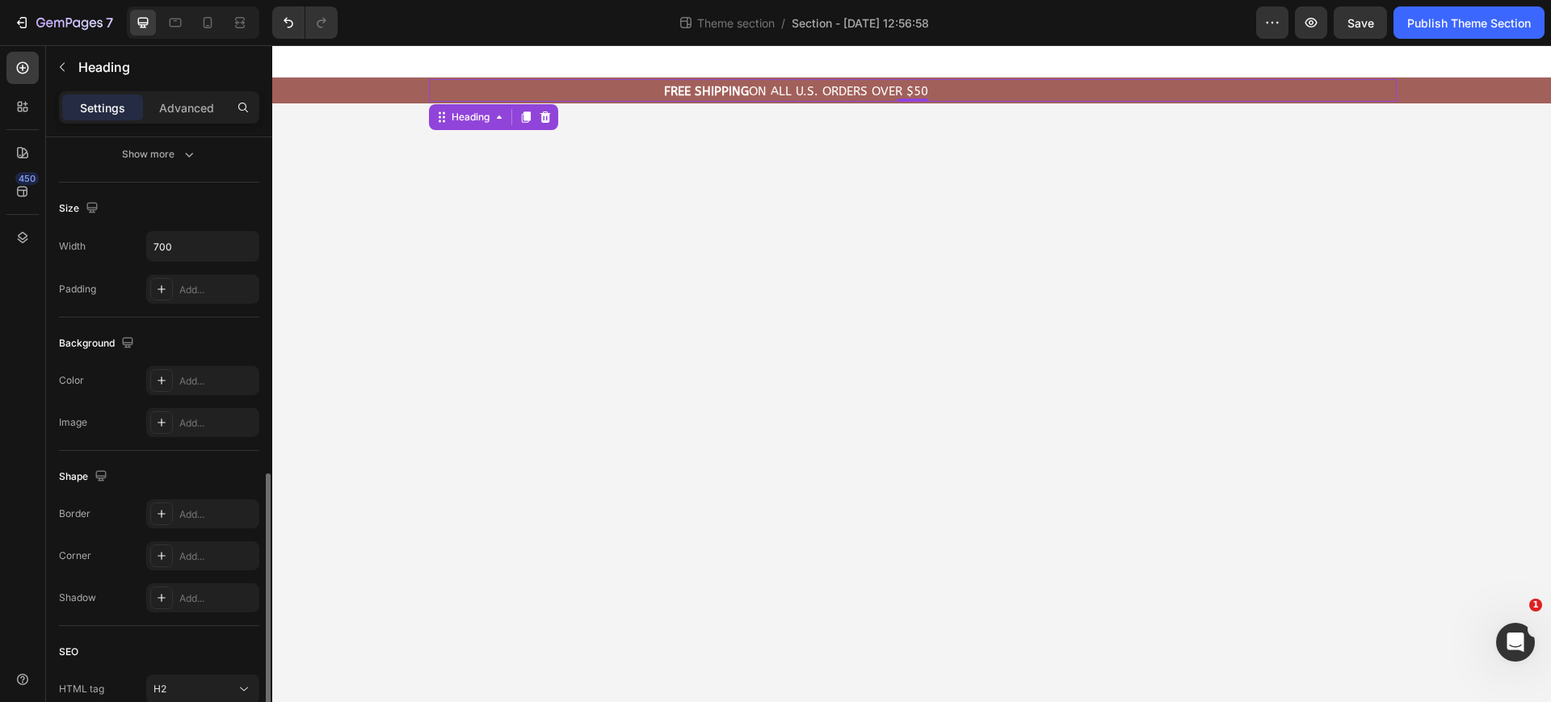
scroll to position [438, 0]
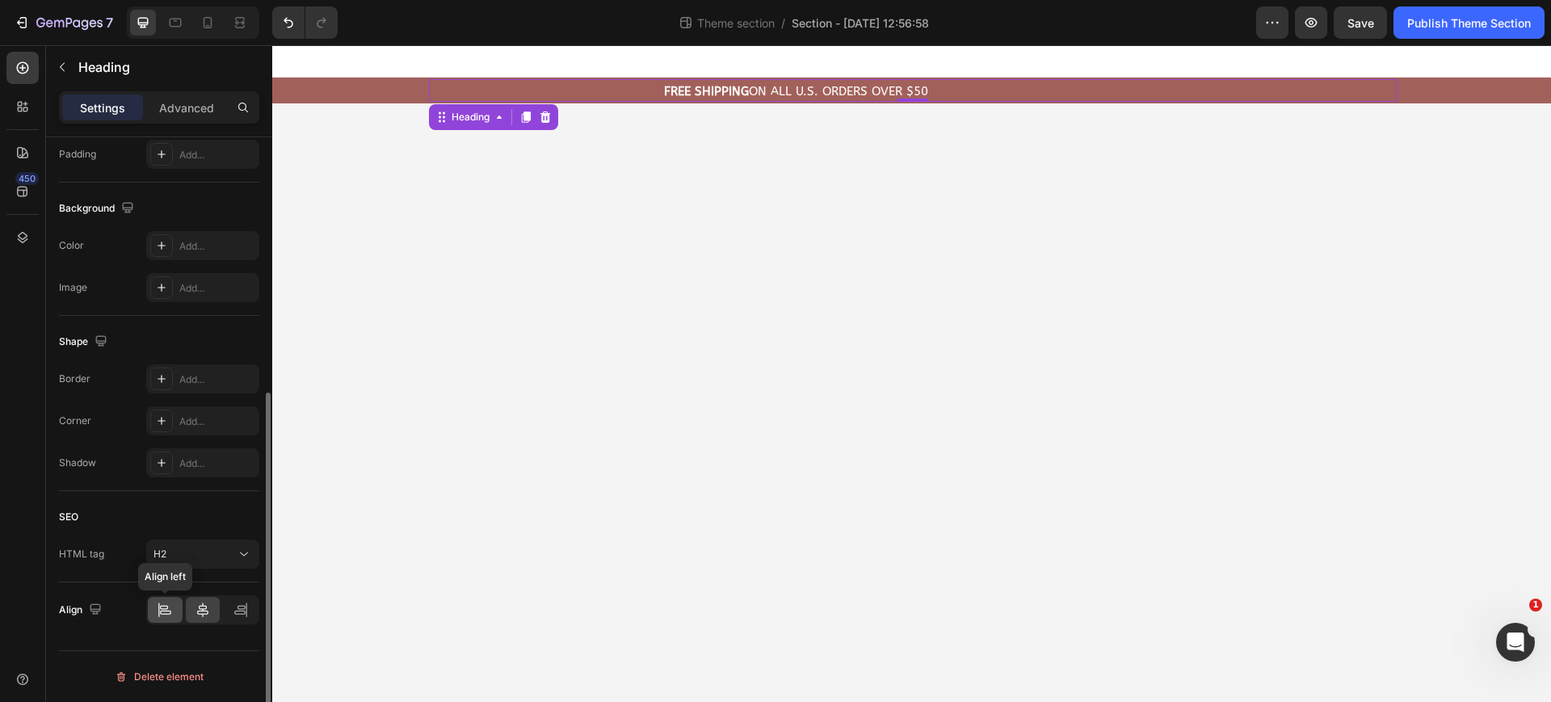
click at [170, 616] on icon at bounding box center [165, 610] width 16 height 16
click at [188, 619] on div at bounding box center [203, 610] width 35 height 26
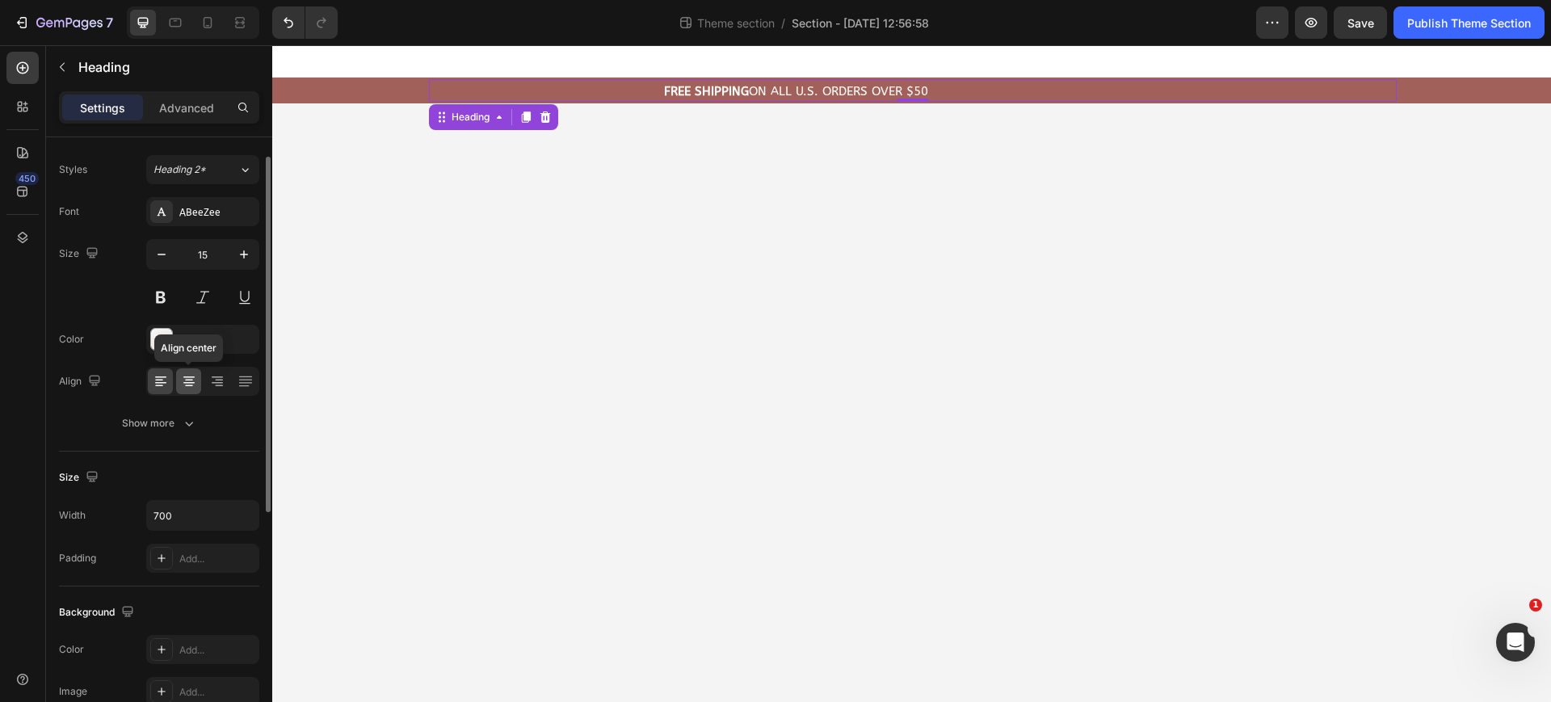
click at [185, 381] on icon at bounding box center [189, 381] width 16 height 16
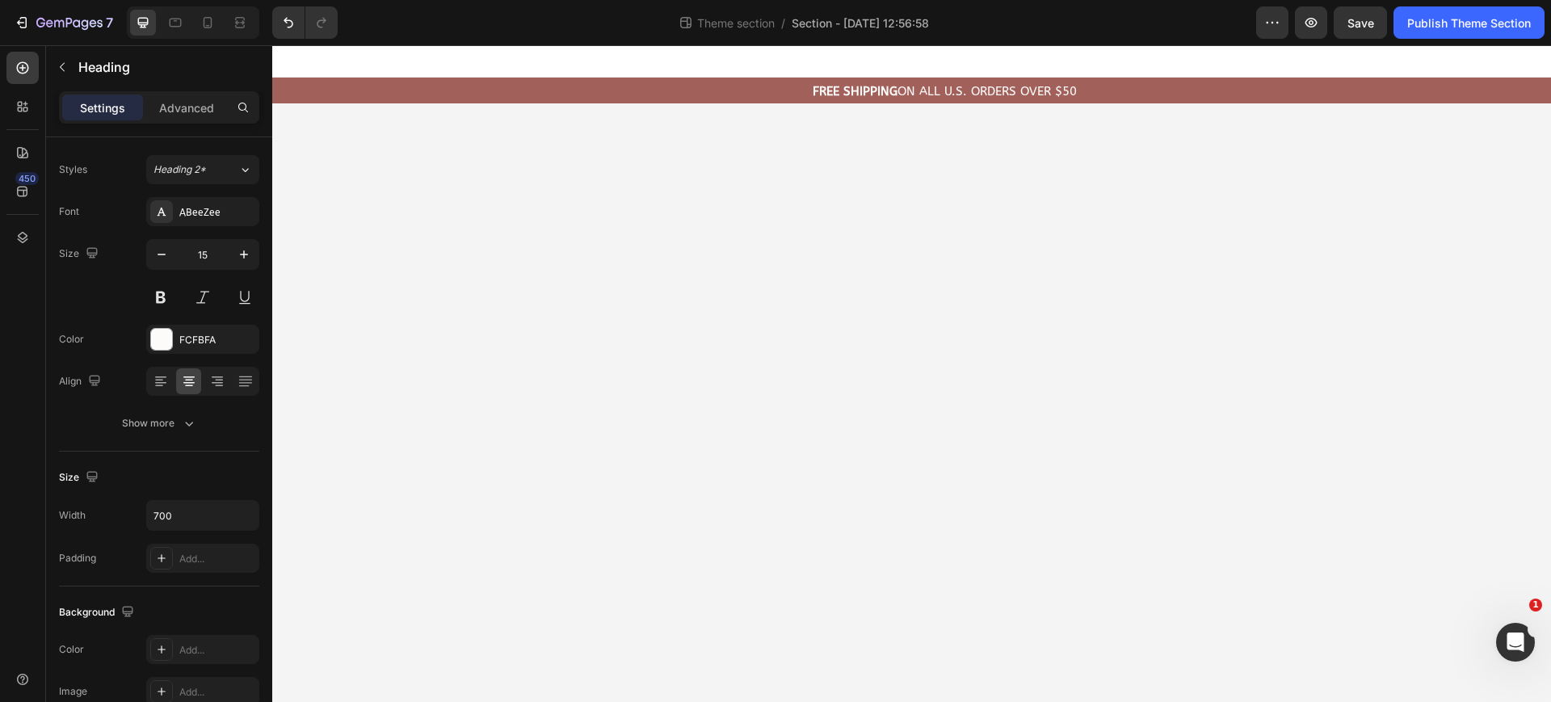
click at [941, 381] on body "⁠⁠⁠⁠⁠⁠⁠ FREE Shipping On All U.S. Orders Over $50 Heading Row Root Drag & drop …" at bounding box center [911, 373] width 1279 height 657
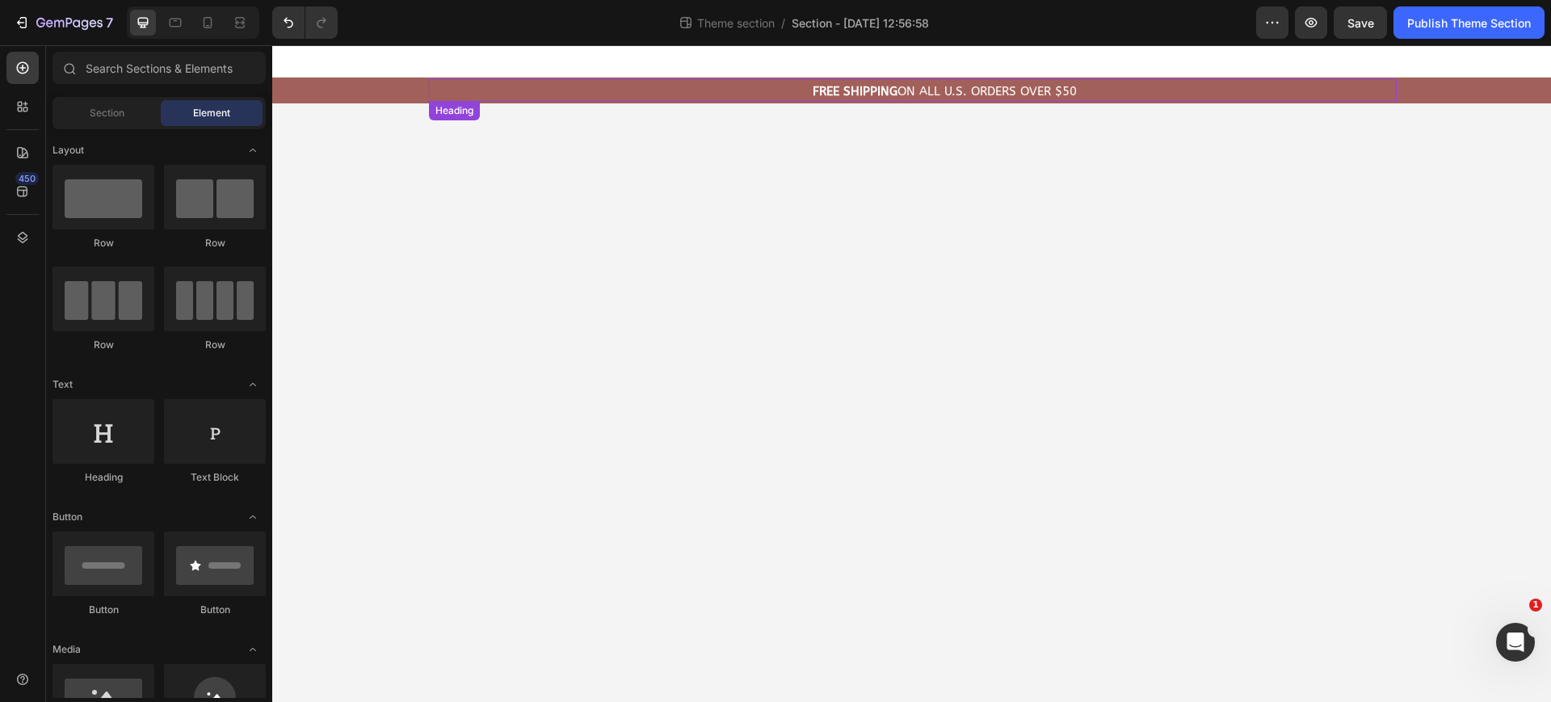
click at [783, 93] on p "⁠⁠⁠⁠⁠⁠⁠ FREE Shipping On All U.S. Orders Over $50" at bounding box center [945, 92] width 562 height 16
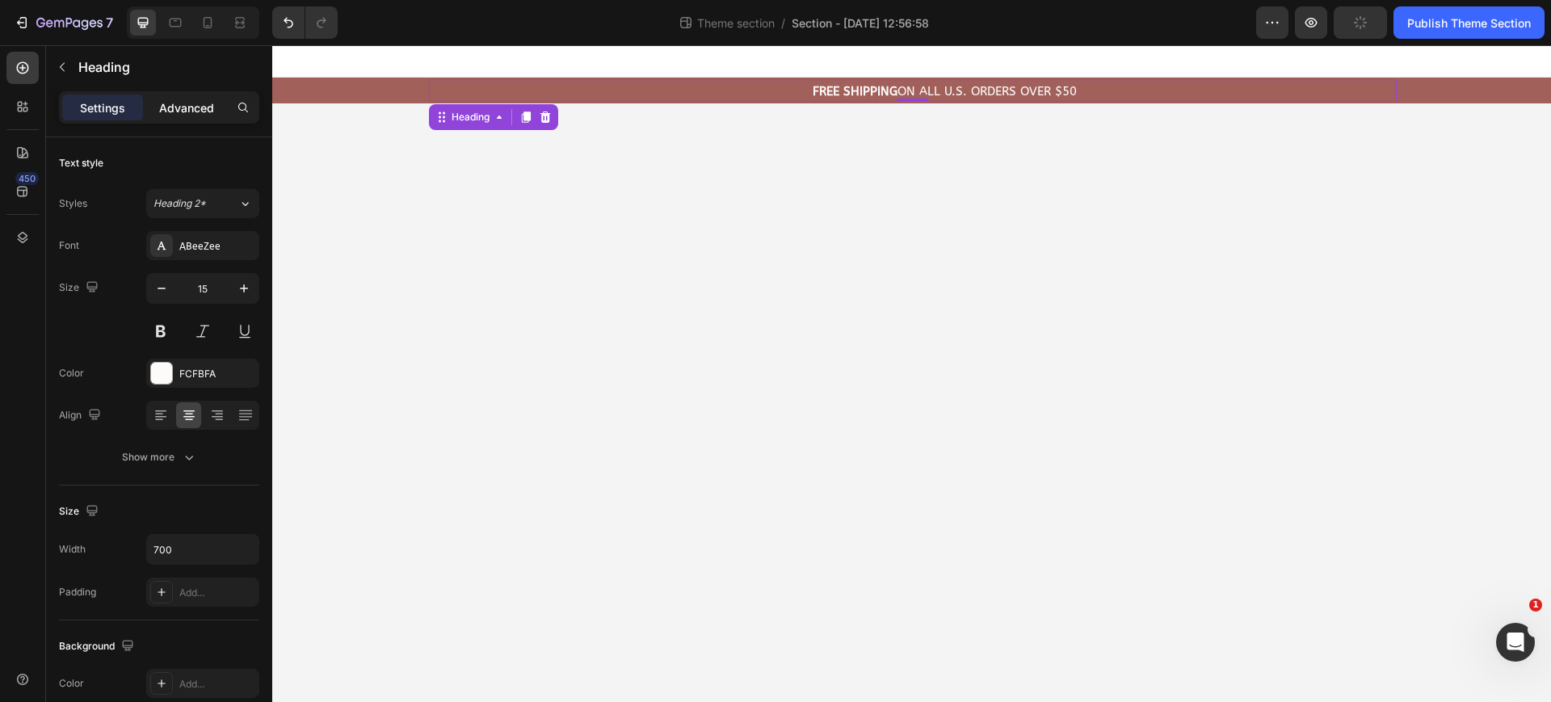
click at [190, 110] on p "Advanced" at bounding box center [186, 107] width 55 height 17
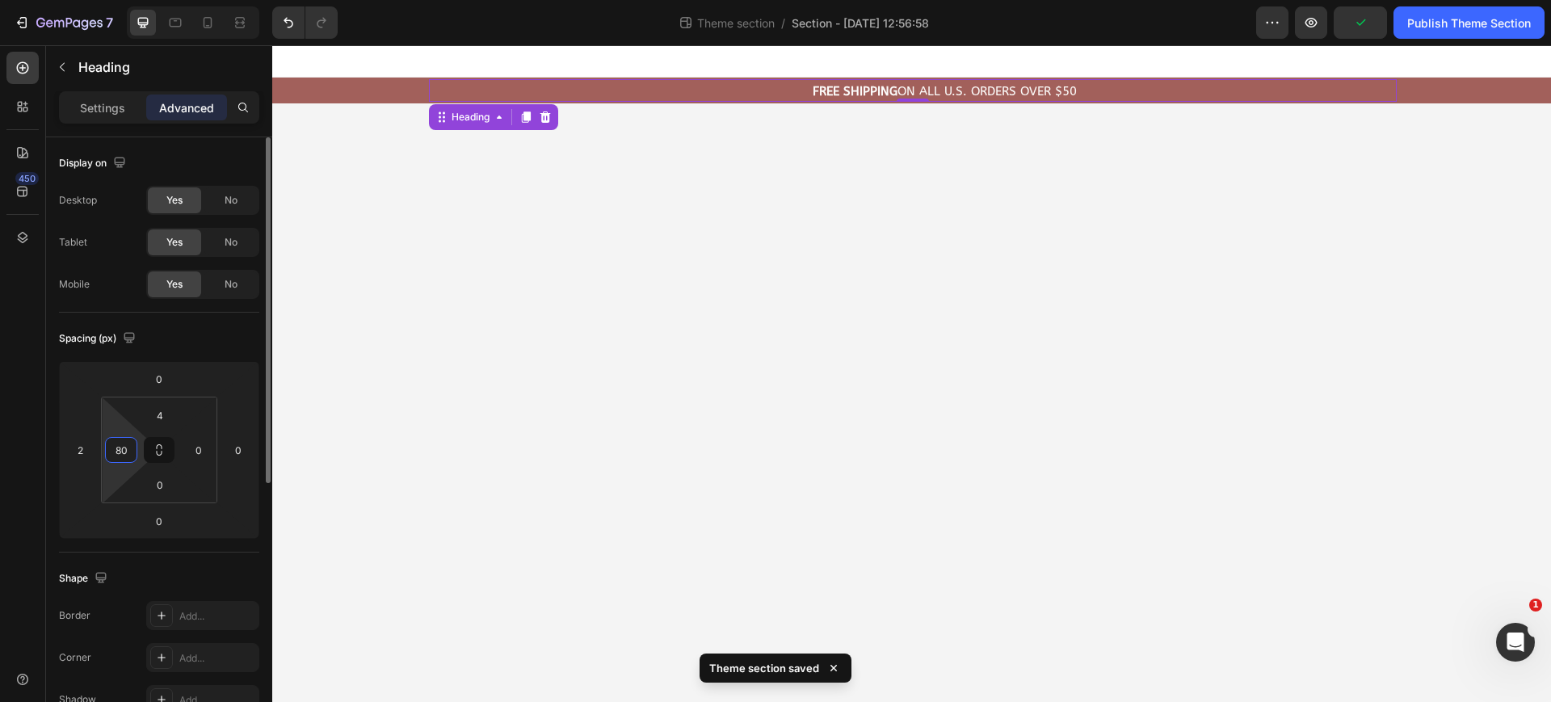
click at [129, 455] on input "80" at bounding box center [121, 450] width 24 height 24
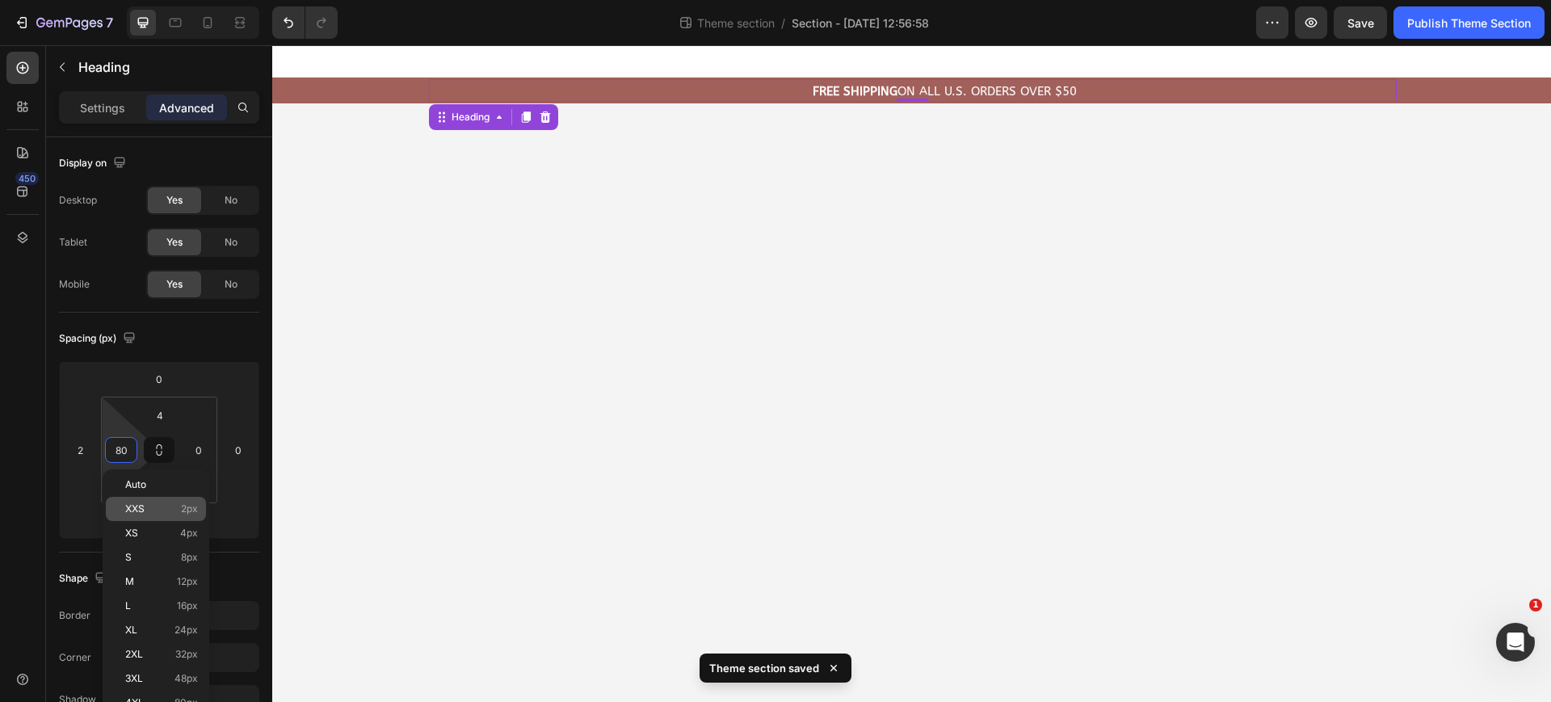
click at [151, 507] on p "XXS 2px" at bounding box center [161, 508] width 73 height 11
type input "2"
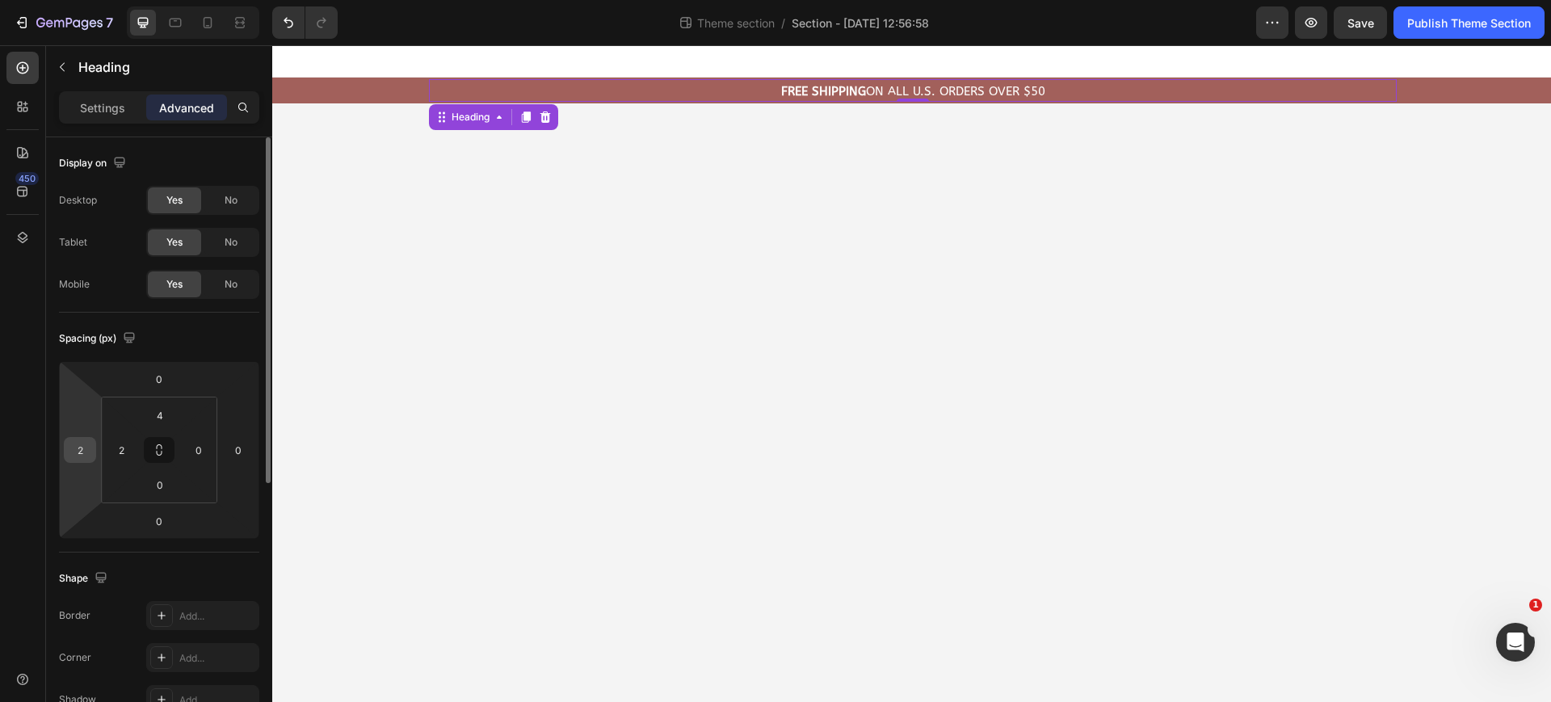
click at [86, 457] on input "2" at bounding box center [80, 450] width 24 height 24
type input "0"
click at [122, 454] on input "2" at bounding box center [121, 450] width 24 height 24
type input "0"
click at [230, 558] on div "Shape Border Add... Corner Add... Shadow Add..." at bounding box center [159, 640] width 200 height 175
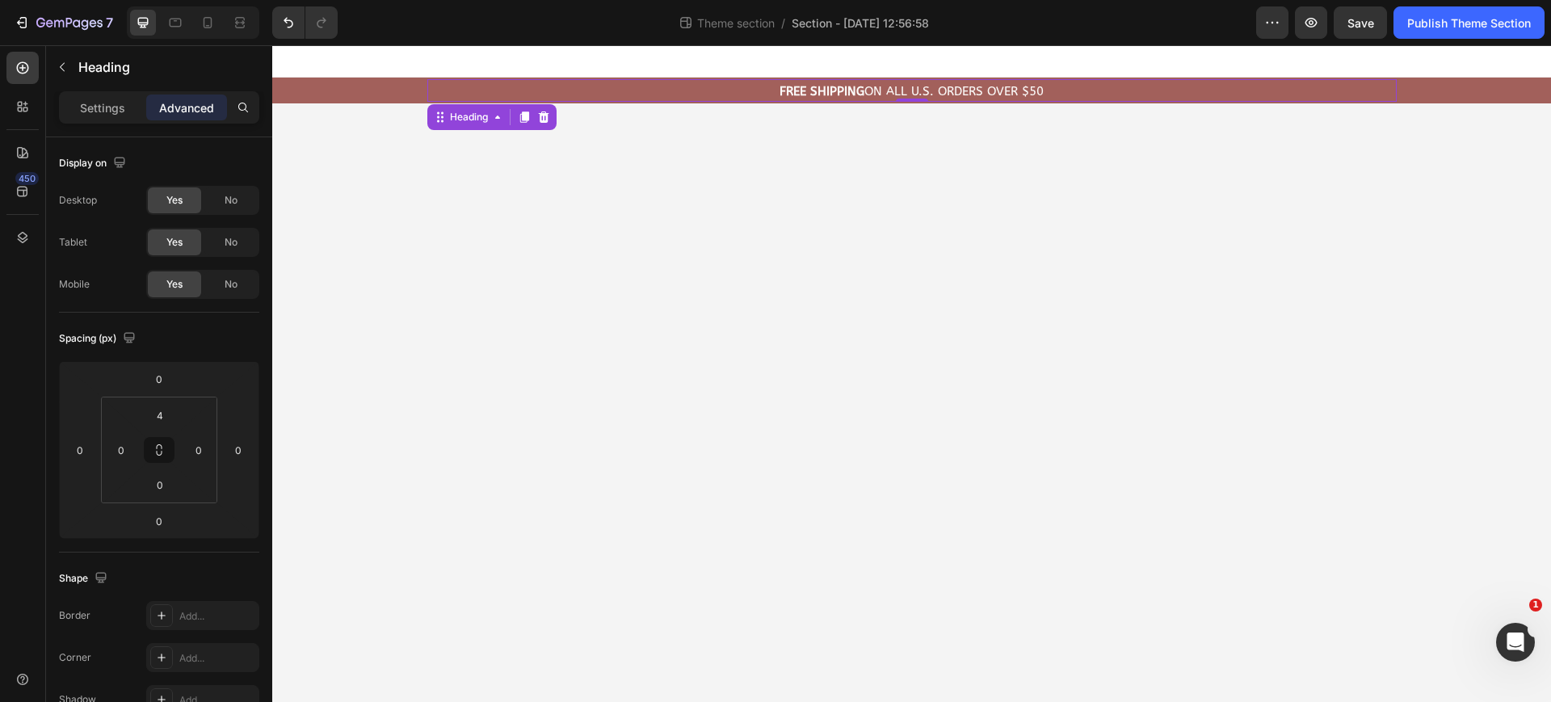
click at [1028, 289] on body "⁠⁠⁠⁠⁠⁠⁠ FREE Shipping On All U.S. Orders Over $50 Heading 0 Row Root Drag & dro…" at bounding box center [911, 373] width 1279 height 657
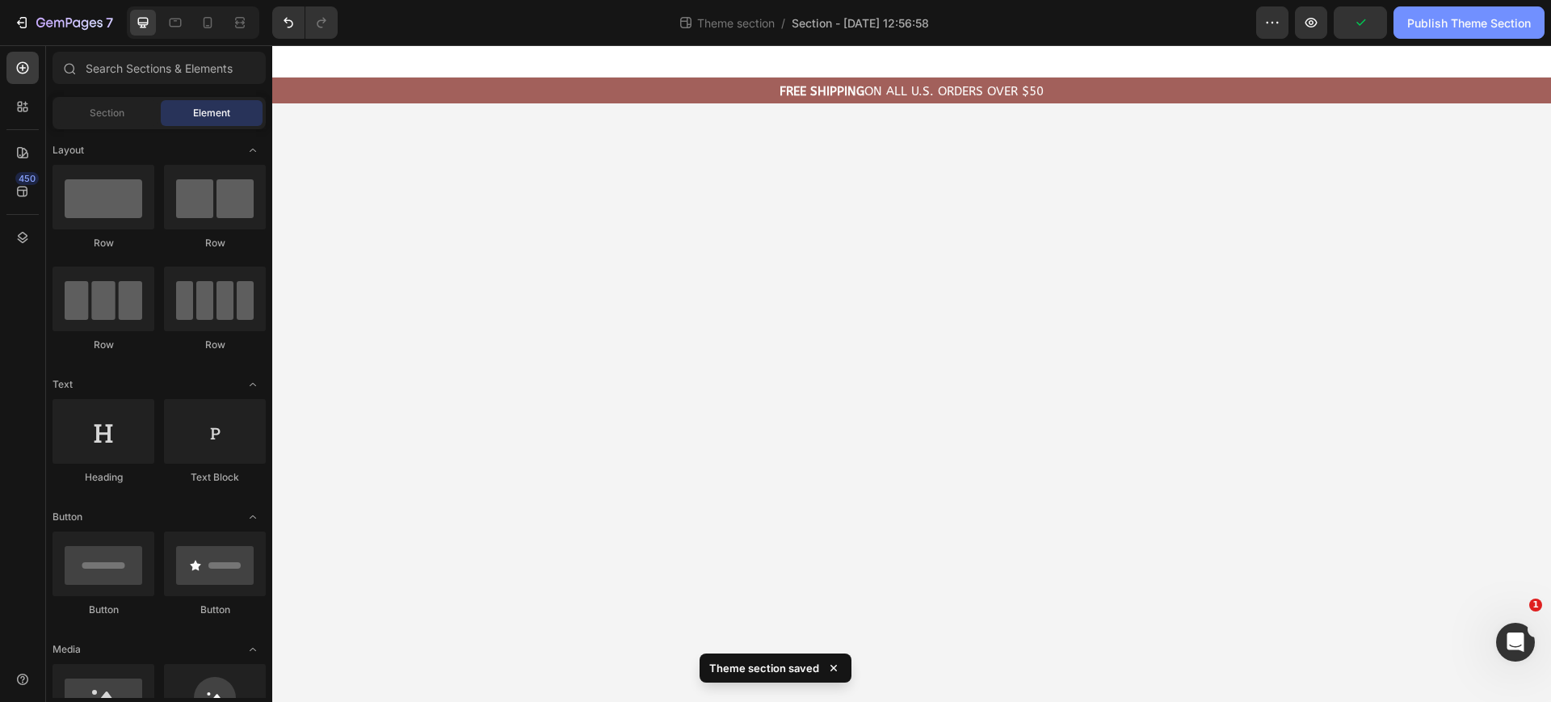
click at [1431, 21] on div "Publish Theme Section" at bounding box center [1469, 23] width 124 height 17
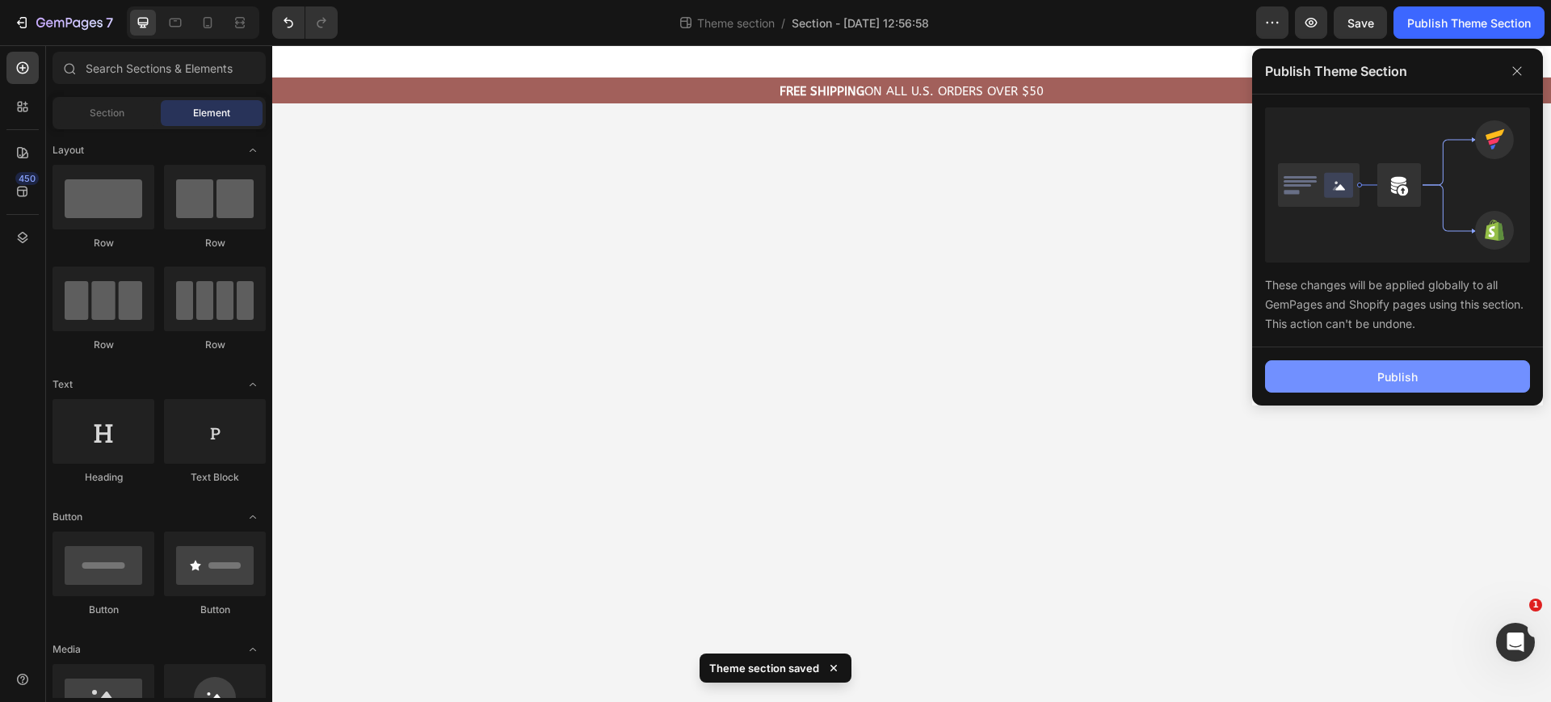
click at [1369, 385] on button "Publish" at bounding box center [1397, 376] width 265 height 32
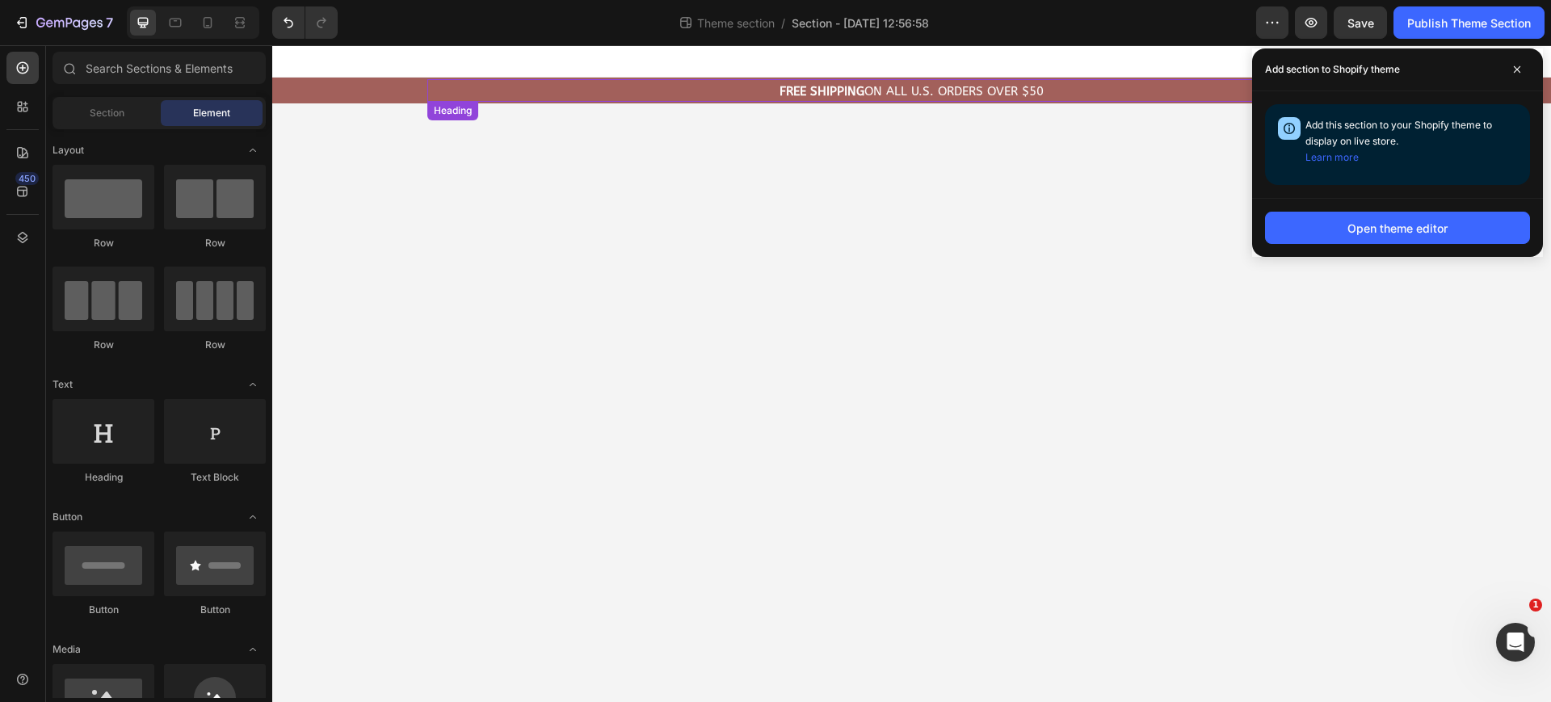
click at [745, 91] on p "⁠⁠⁠⁠⁠⁠⁠ FREE Shipping On All U.S. Orders Over $50" at bounding box center [912, 92] width 562 height 16
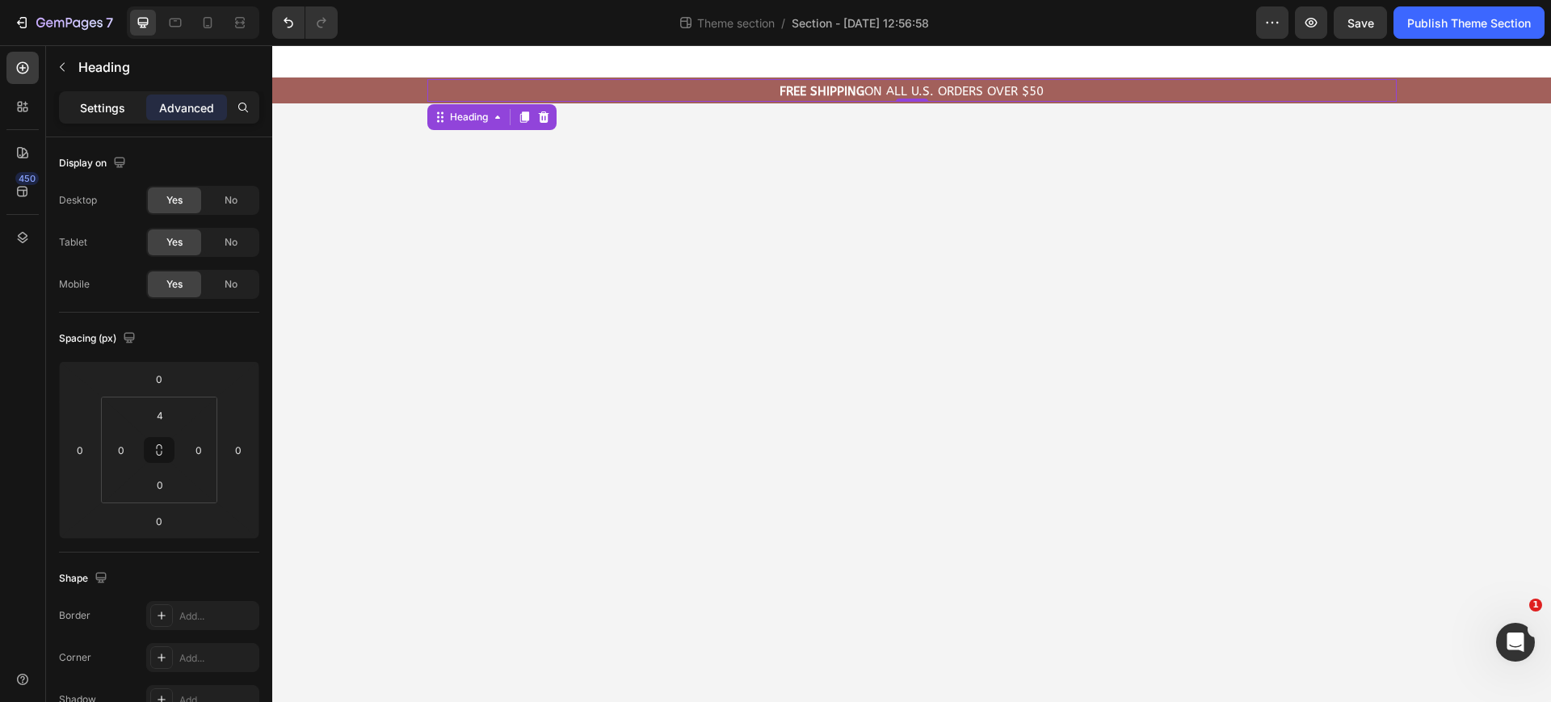
click at [100, 109] on p "Settings" at bounding box center [102, 107] width 45 height 17
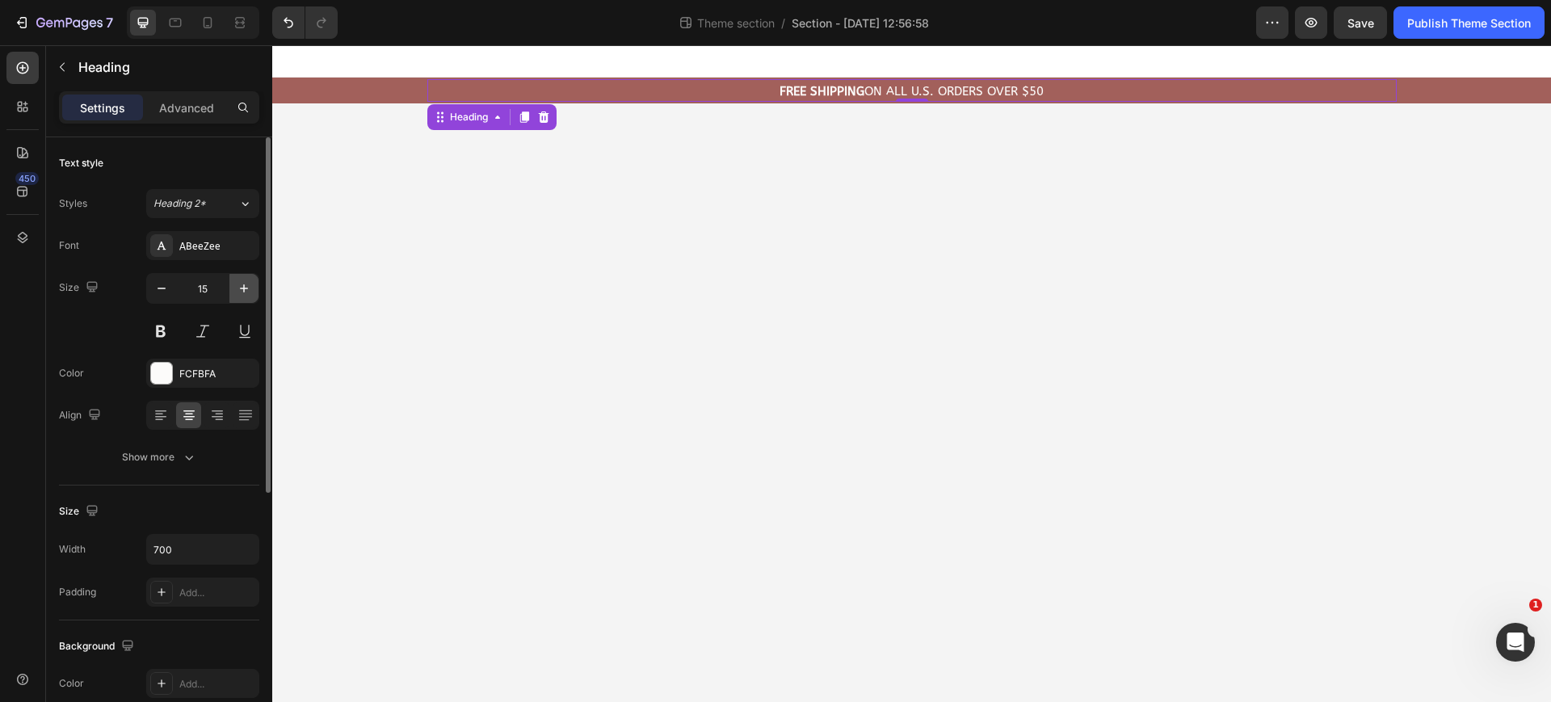
click at [237, 291] on icon "button" at bounding box center [244, 288] width 16 height 16
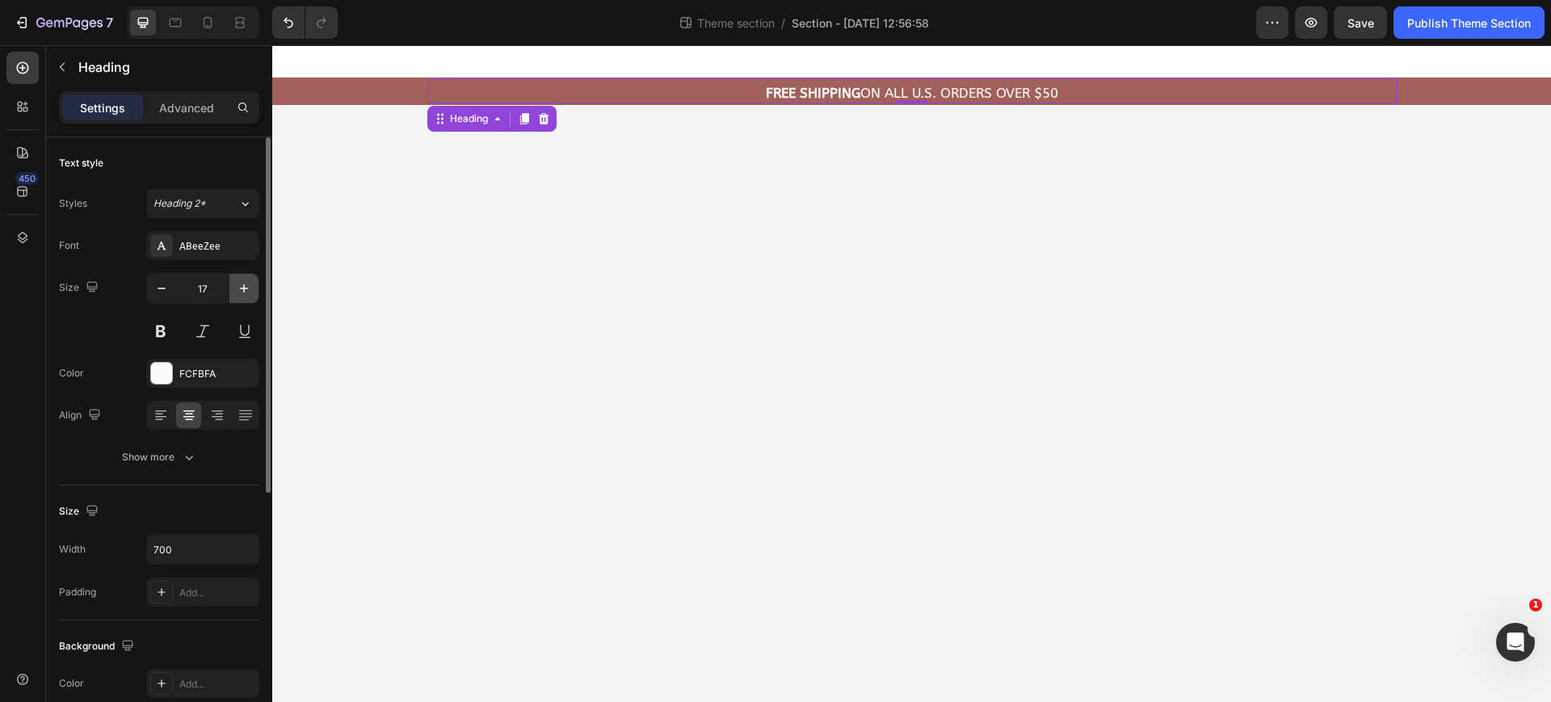
click at [237, 291] on icon "button" at bounding box center [244, 288] width 16 height 16
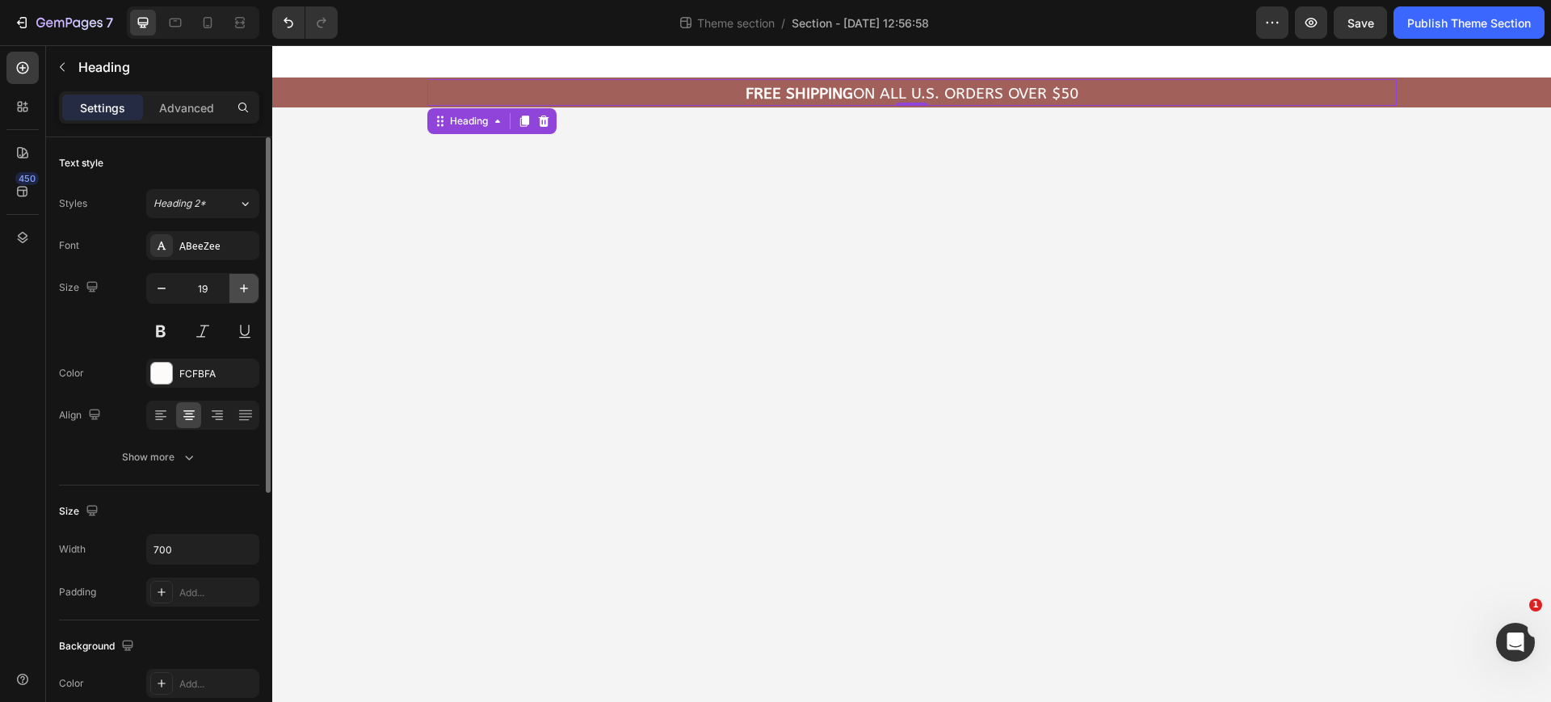
click at [237, 291] on icon "button" at bounding box center [244, 288] width 16 height 16
click at [1466, 25] on div "Publish Theme Section" at bounding box center [1469, 23] width 124 height 17
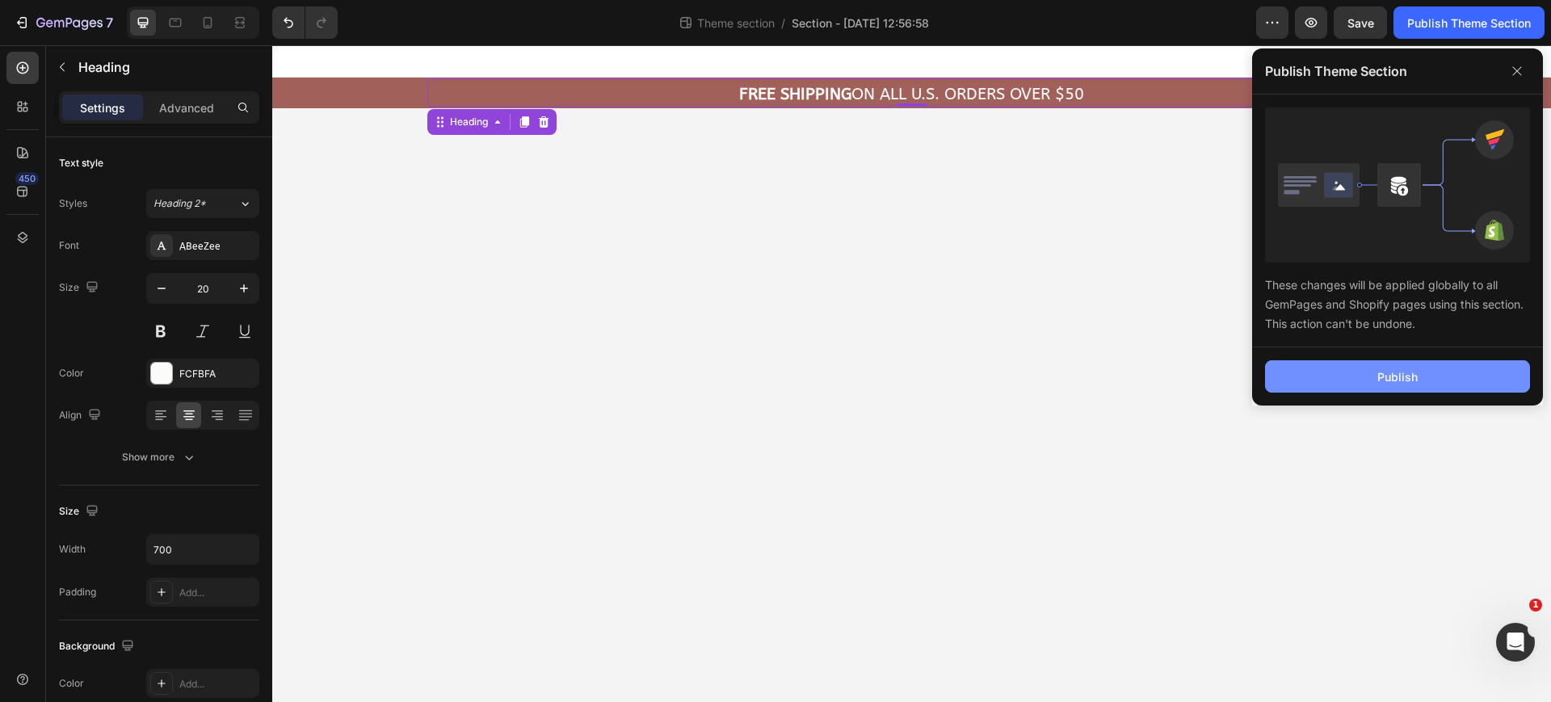
click at [1372, 381] on button "Publish" at bounding box center [1397, 376] width 265 height 32
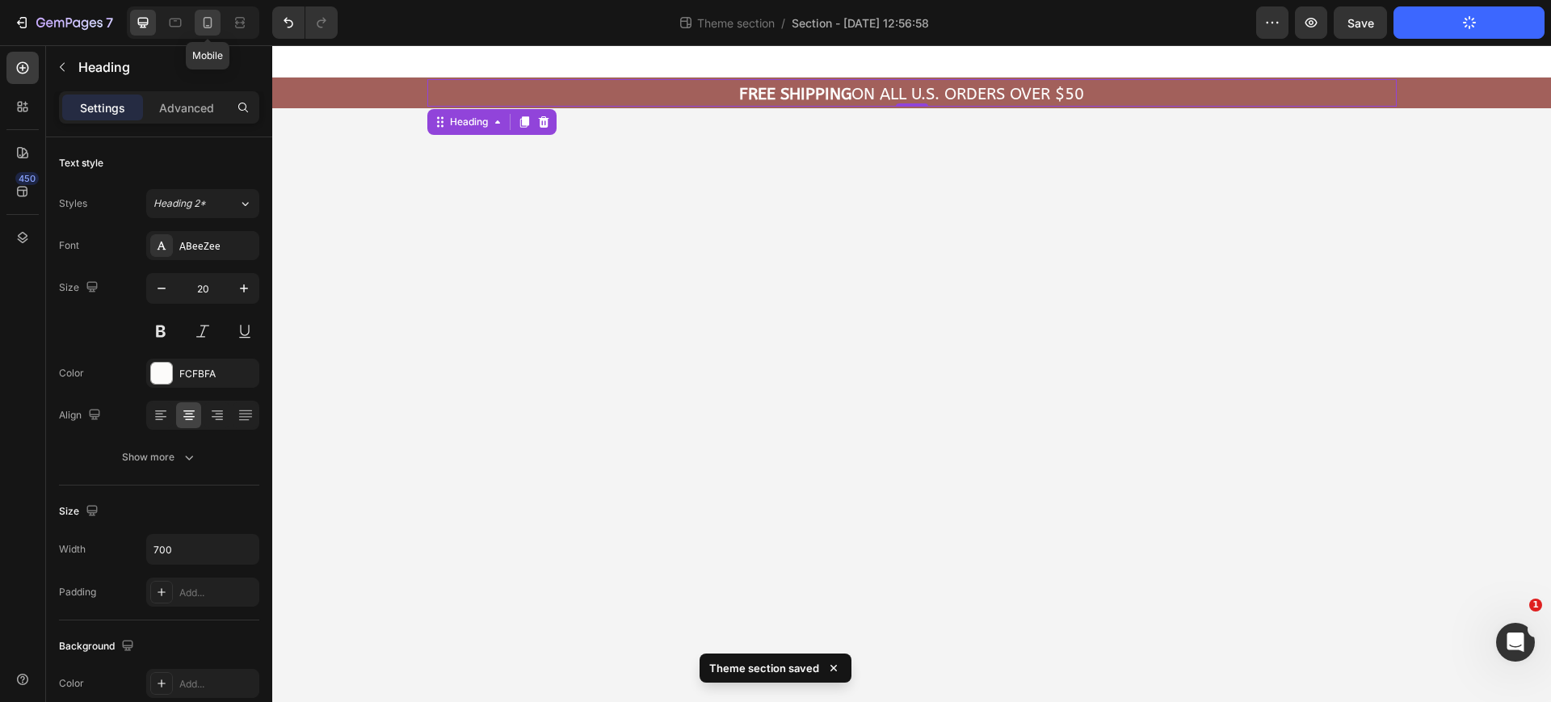
click at [212, 27] on icon at bounding box center [208, 22] width 9 height 11
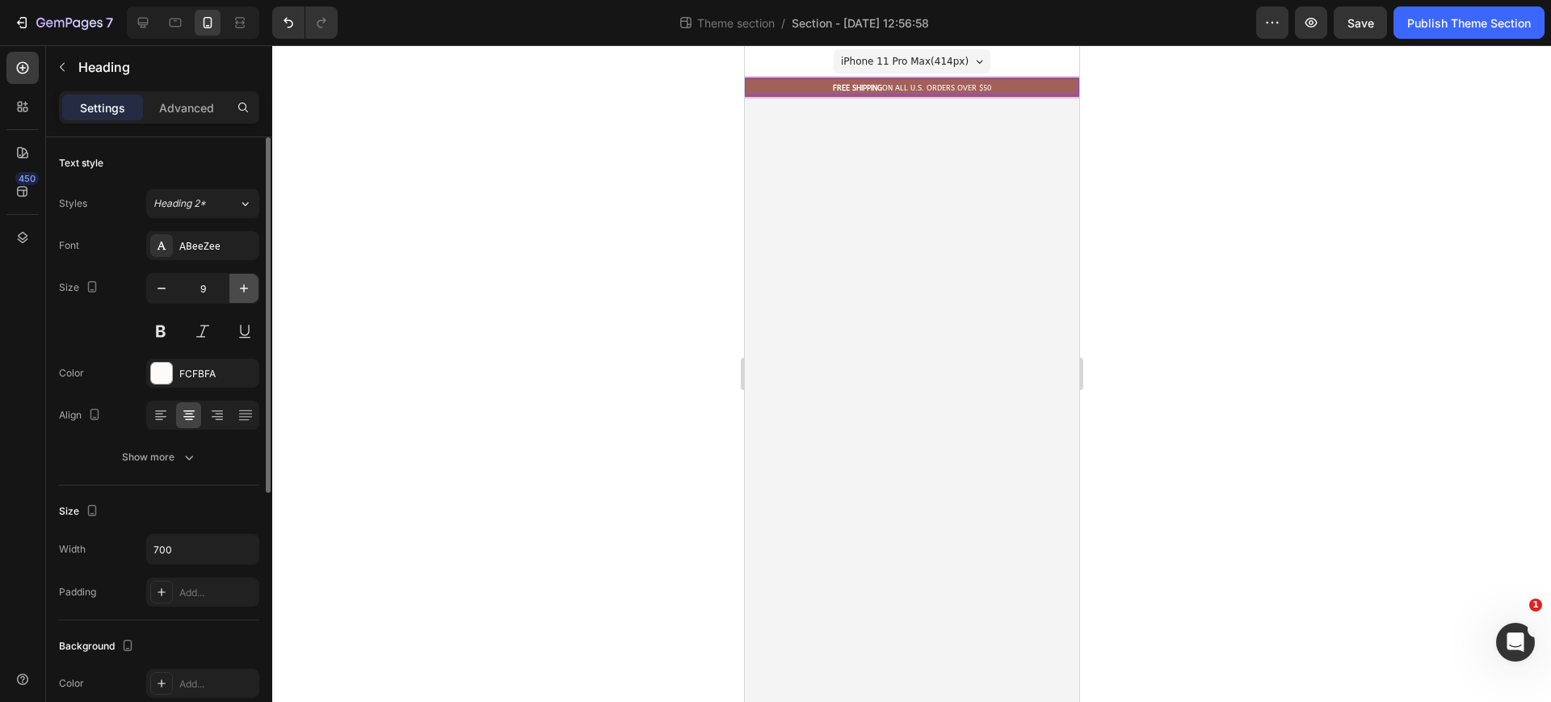
click at [253, 297] on button "button" at bounding box center [243, 288] width 29 height 29
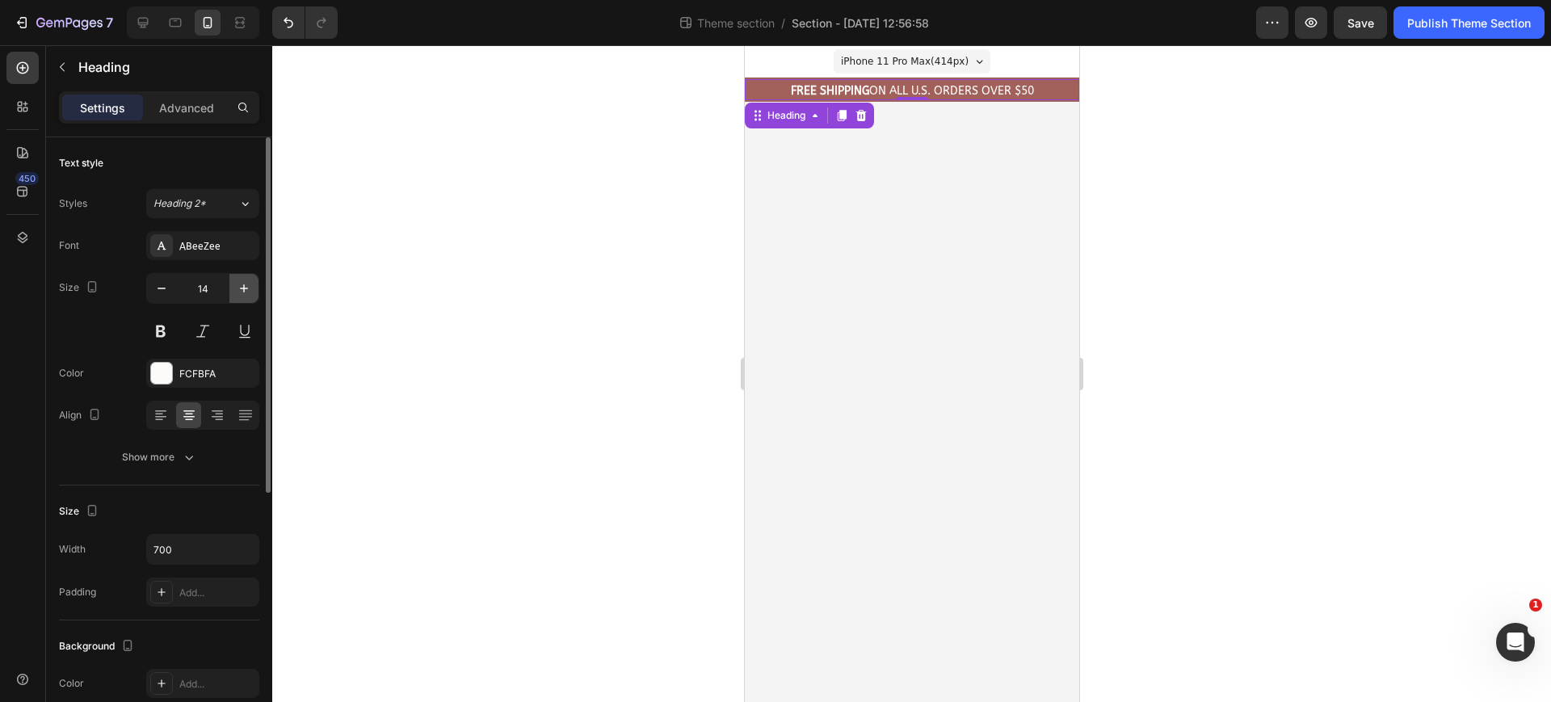
click at [253, 297] on button "button" at bounding box center [243, 288] width 29 height 29
type input "15"
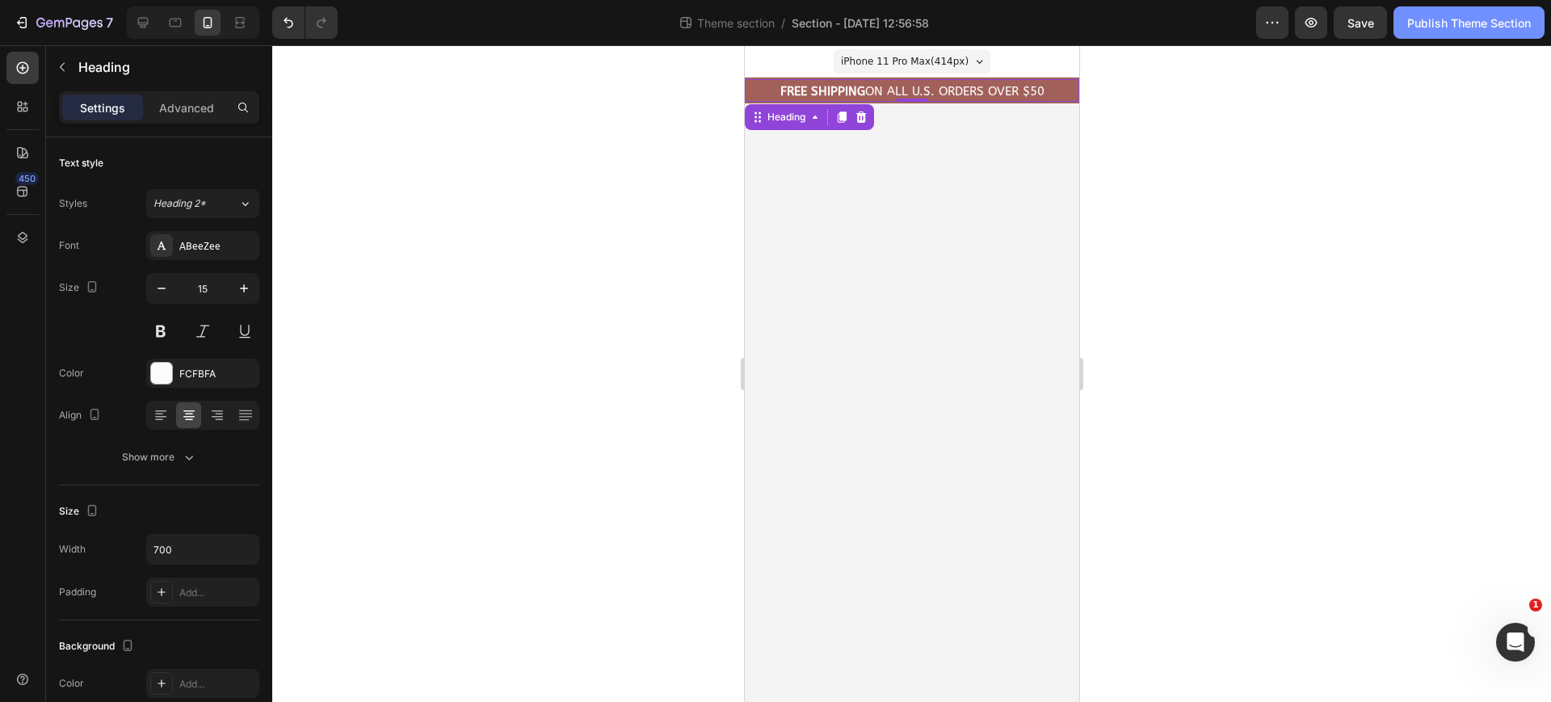
click at [1407, 36] on button "Publish Theme Section" at bounding box center [1469, 22] width 151 height 32
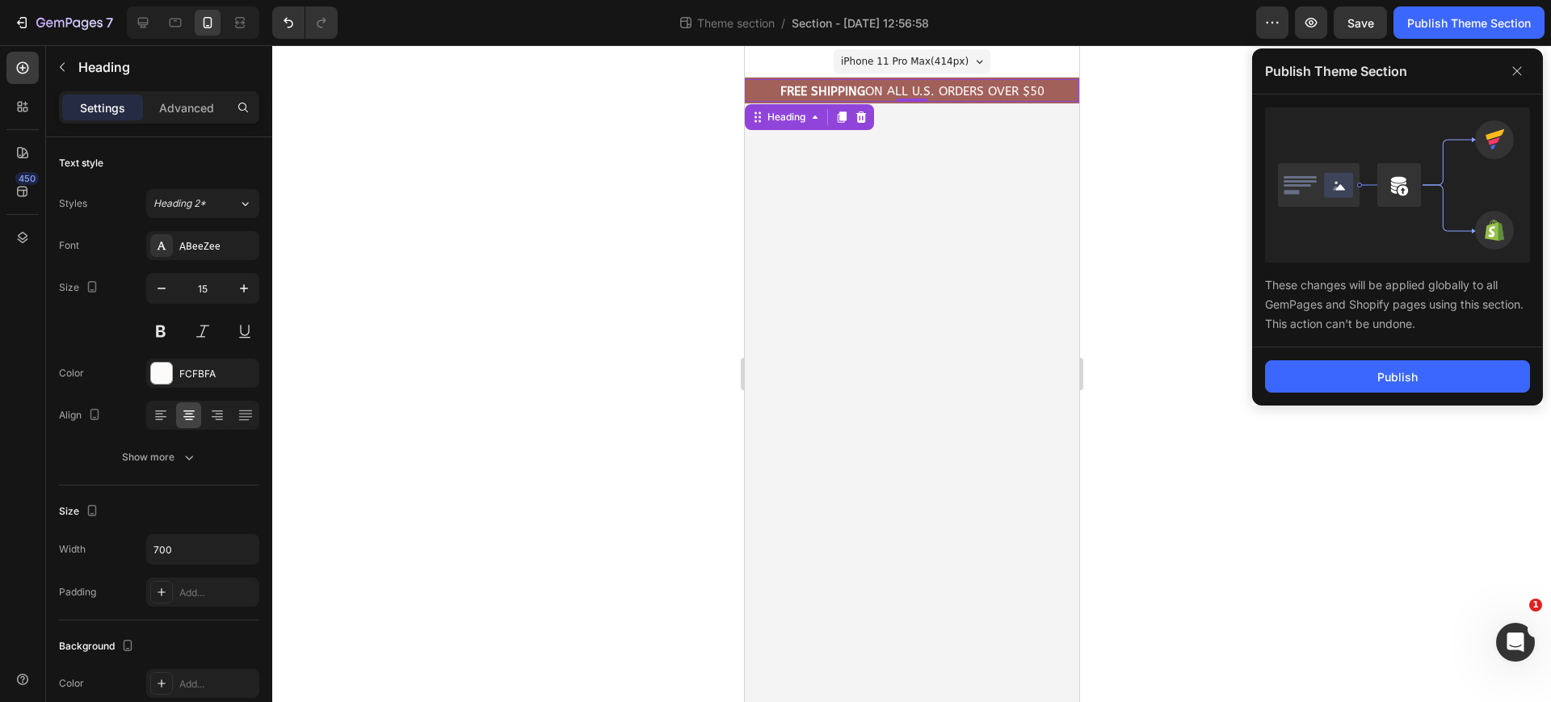
click at [1378, 395] on div "Publish" at bounding box center [1397, 376] width 291 height 58
click at [1378, 376] on div "Publish" at bounding box center [1397, 376] width 40 height 17
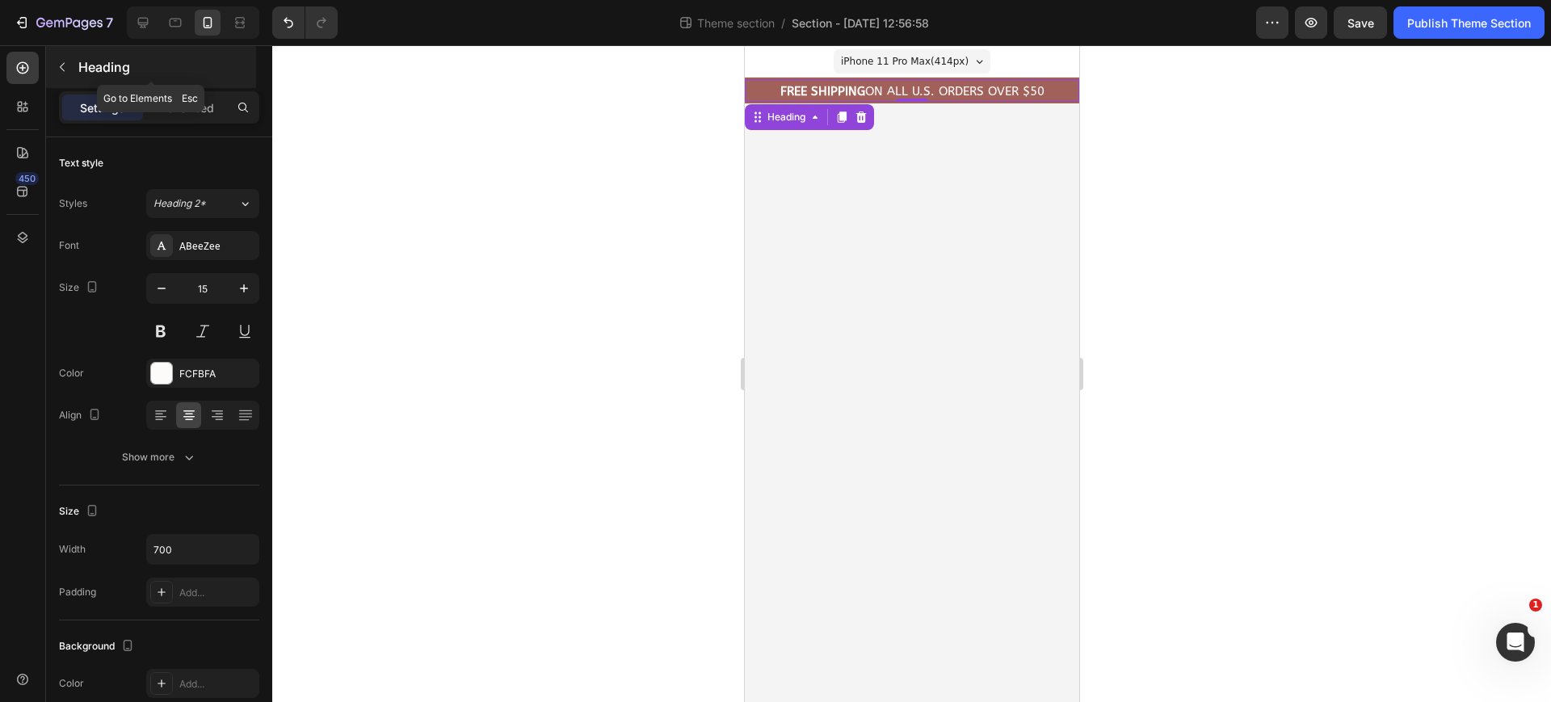
click at [57, 56] on button "button" at bounding box center [62, 67] width 26 height 26
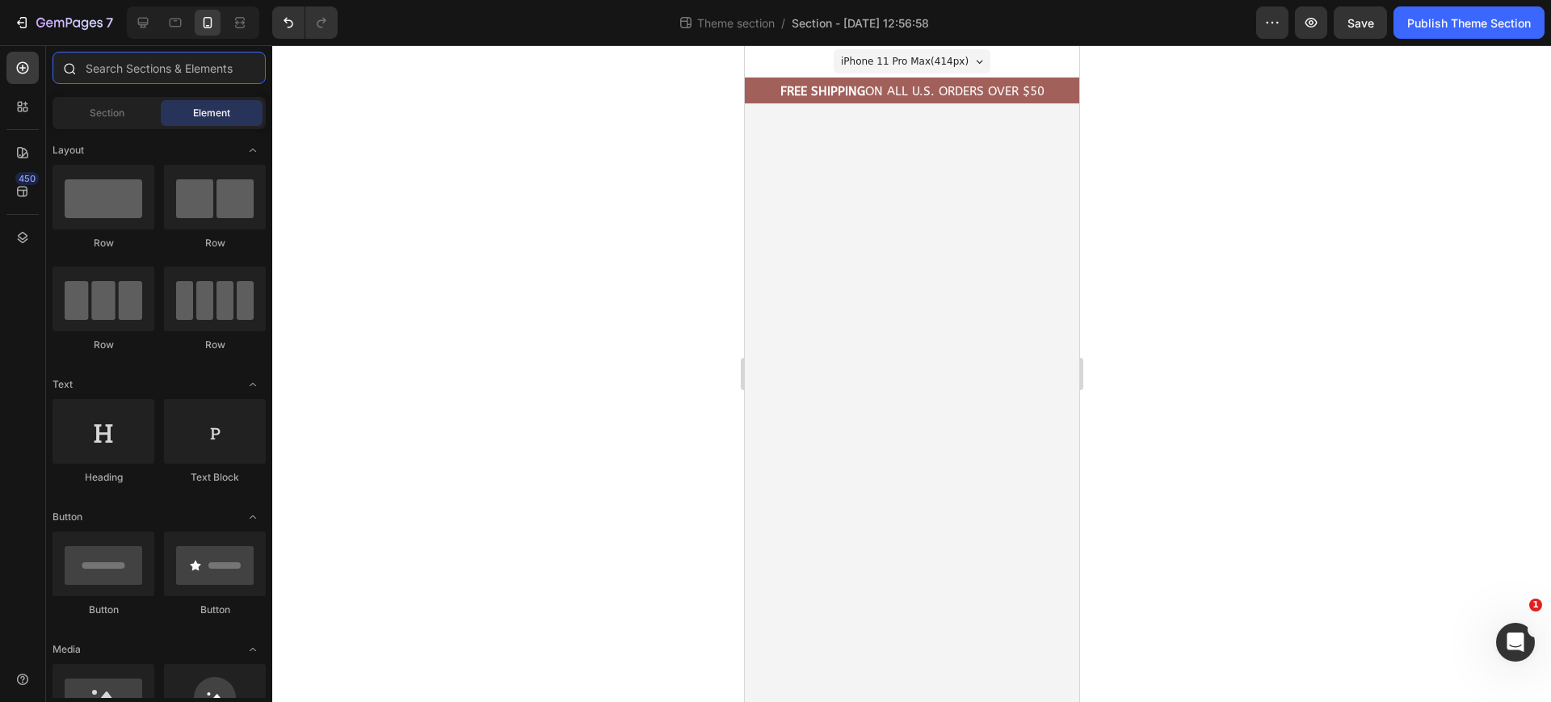
click at [117, 72] on input "text" at bounding box center [159, 68] width 213 height 32
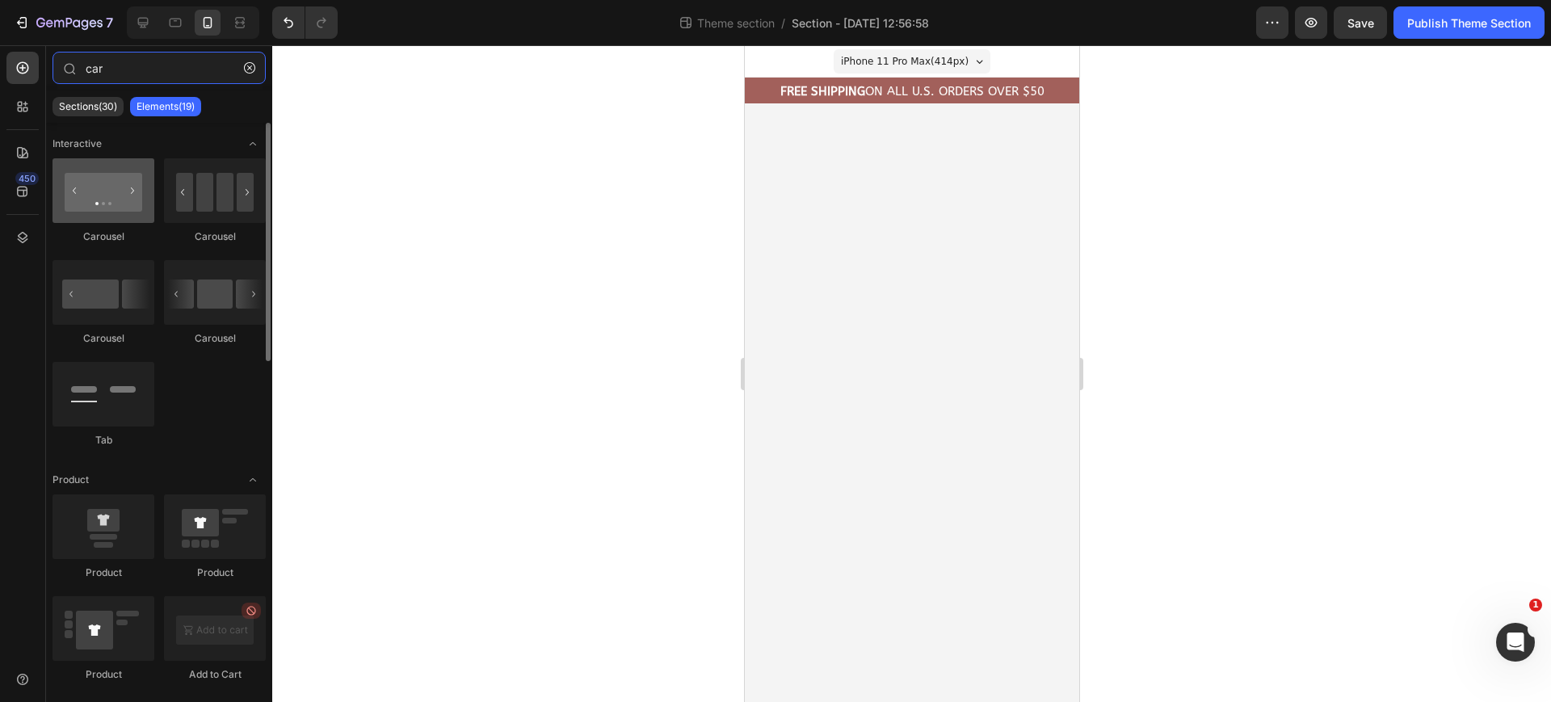
type input "car"
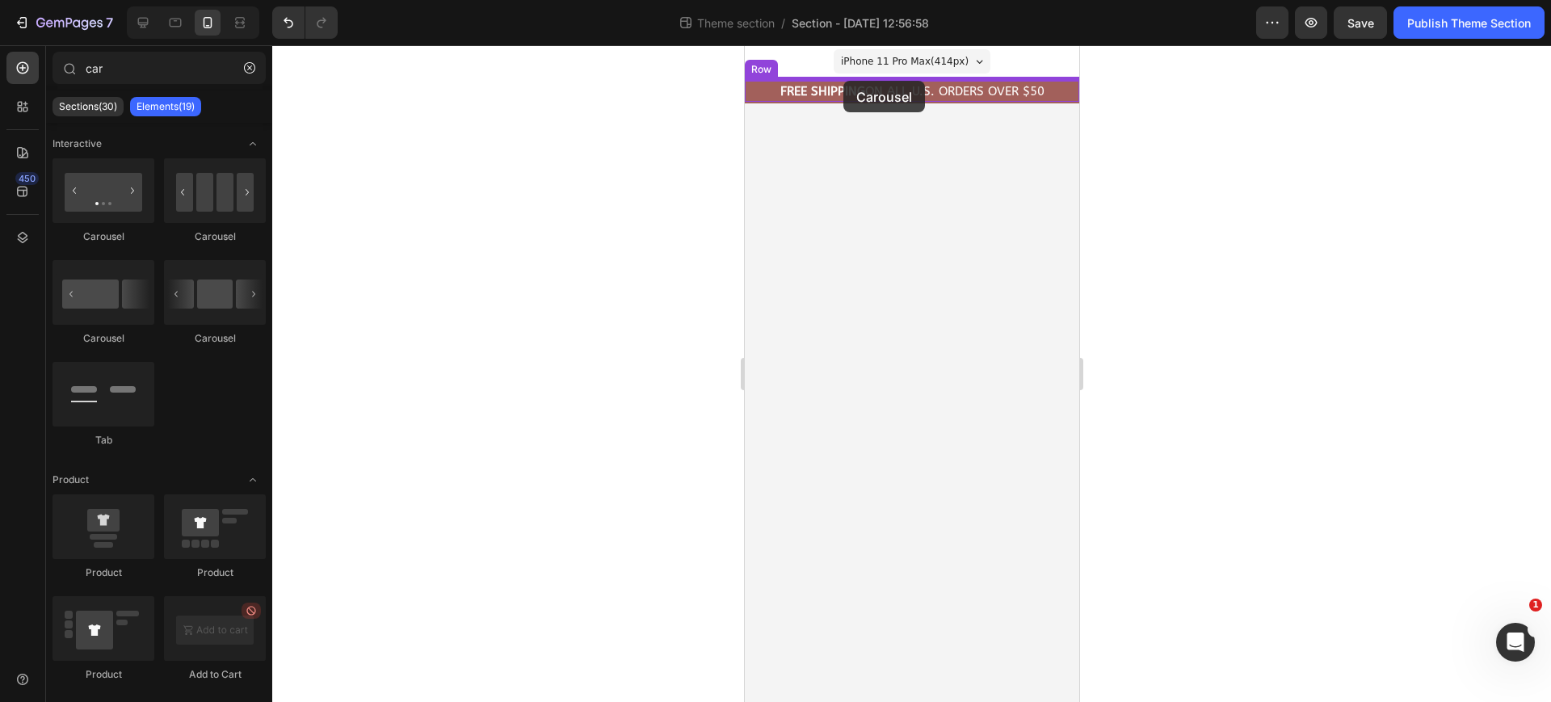
drag, startPoint x: 857, startPoint y: 253, endPoint x: 847, endPoint y: 76, distance: 177.2
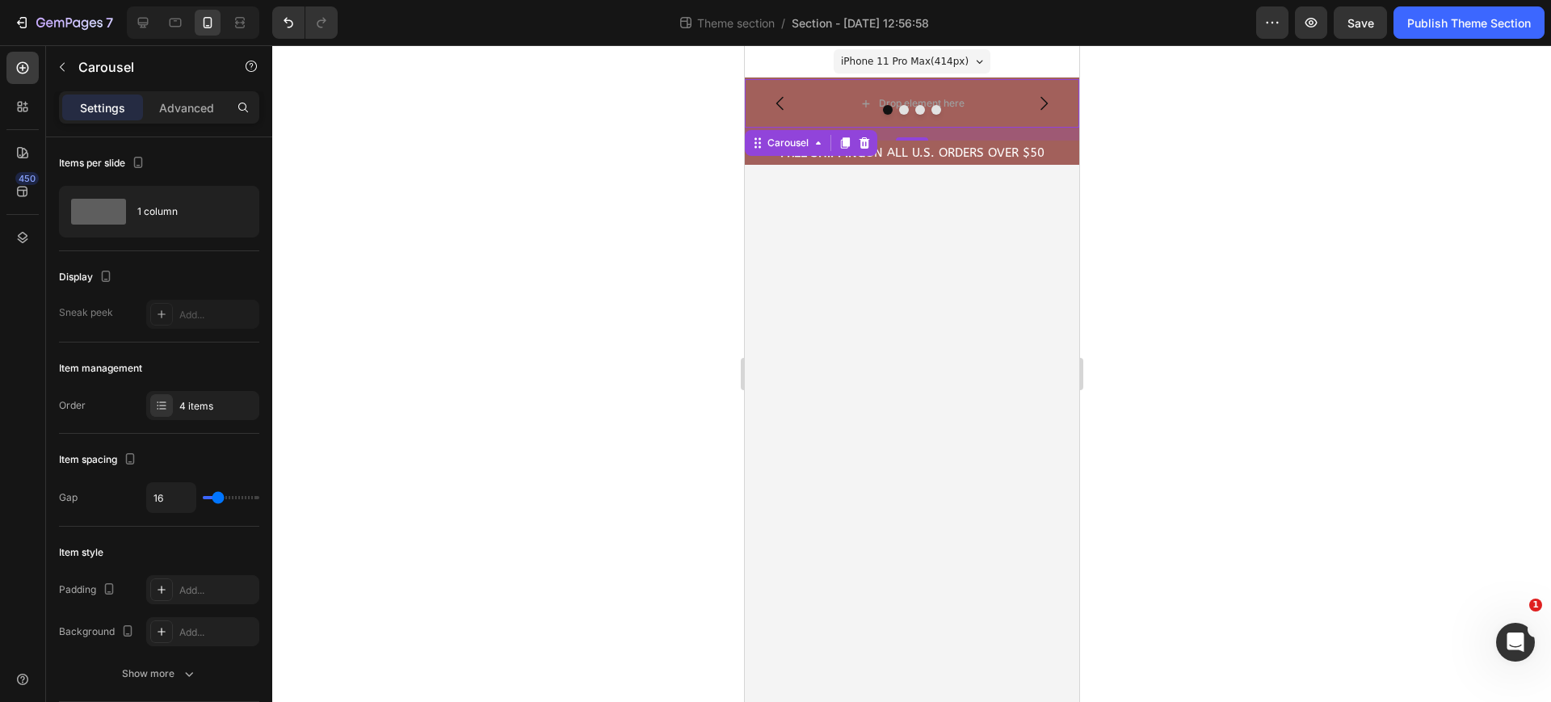
click at [1013, 235] on body "iPhone 11 Pro Max ( 414 px) iPhone 13 Mini iPhone 13 Pro iPhone 11 Pro Max iPho…" at bounding box center [911, 373] width 334 height 657
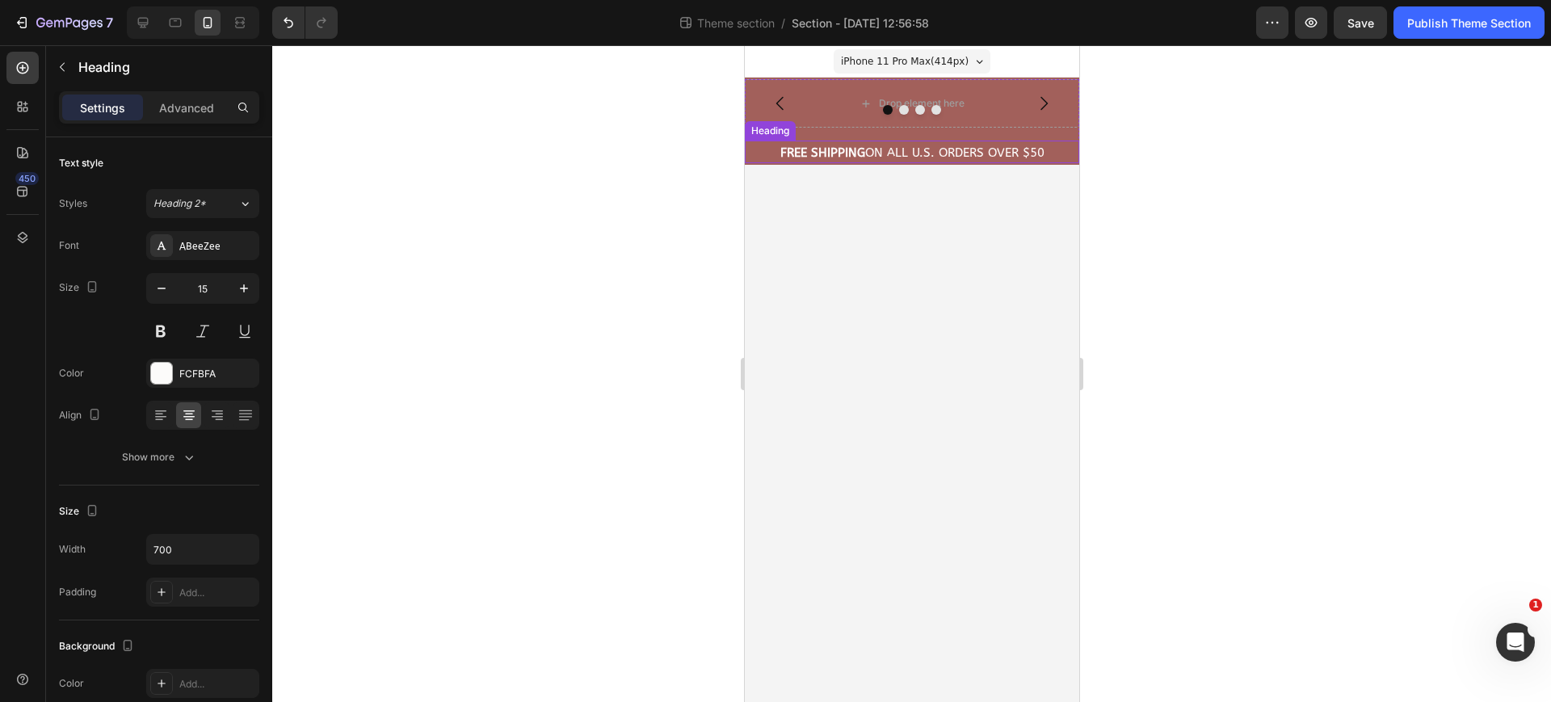
click at [771, 148] on p "⁠⁠⁠⁠⁠⁠⁠ FREE Shipping On All U.S. Orders Over $50" at bounding box center [911, 153] width 331 height 16
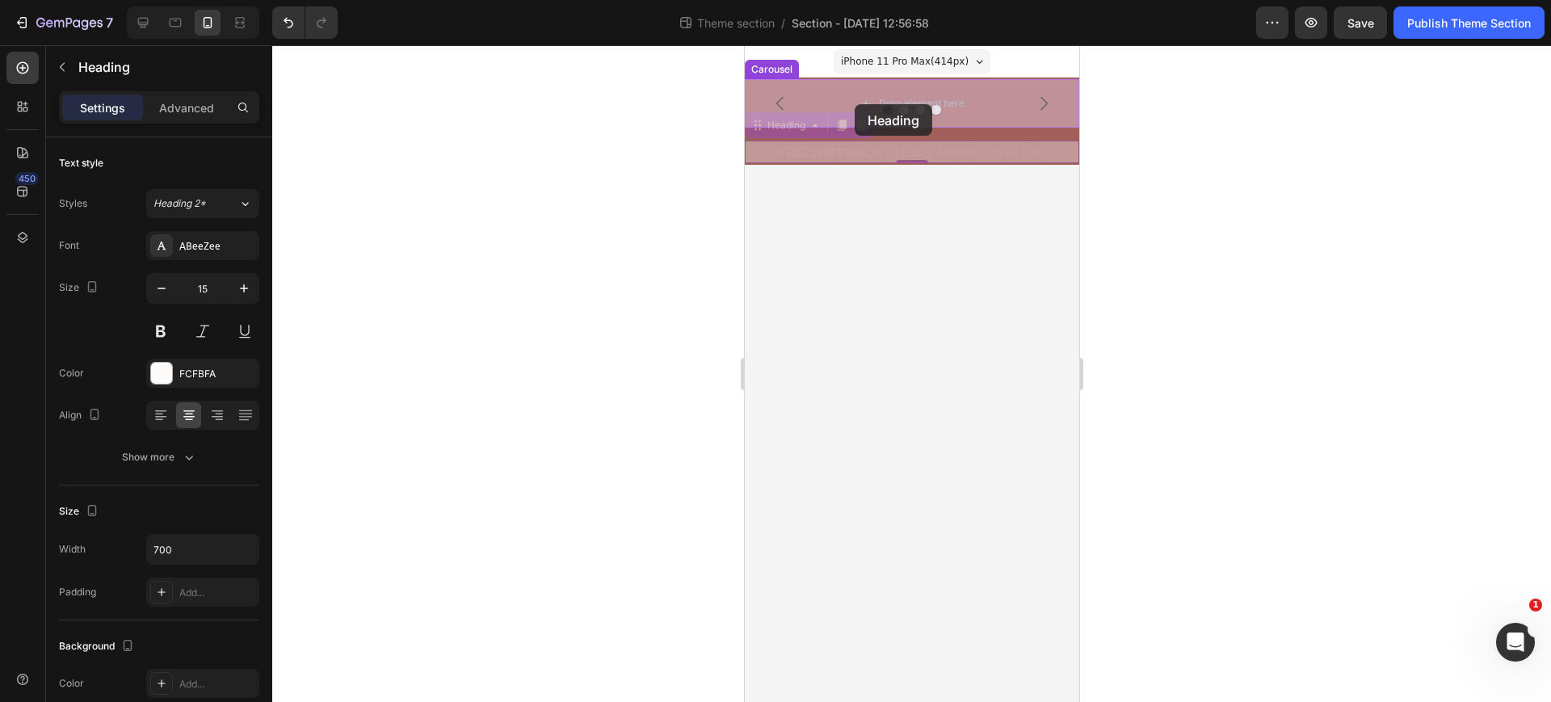
drag, startPoint x: 769, startPoint y: 132, endPoint x: 854, endPoint y: 104, distance: 89.4
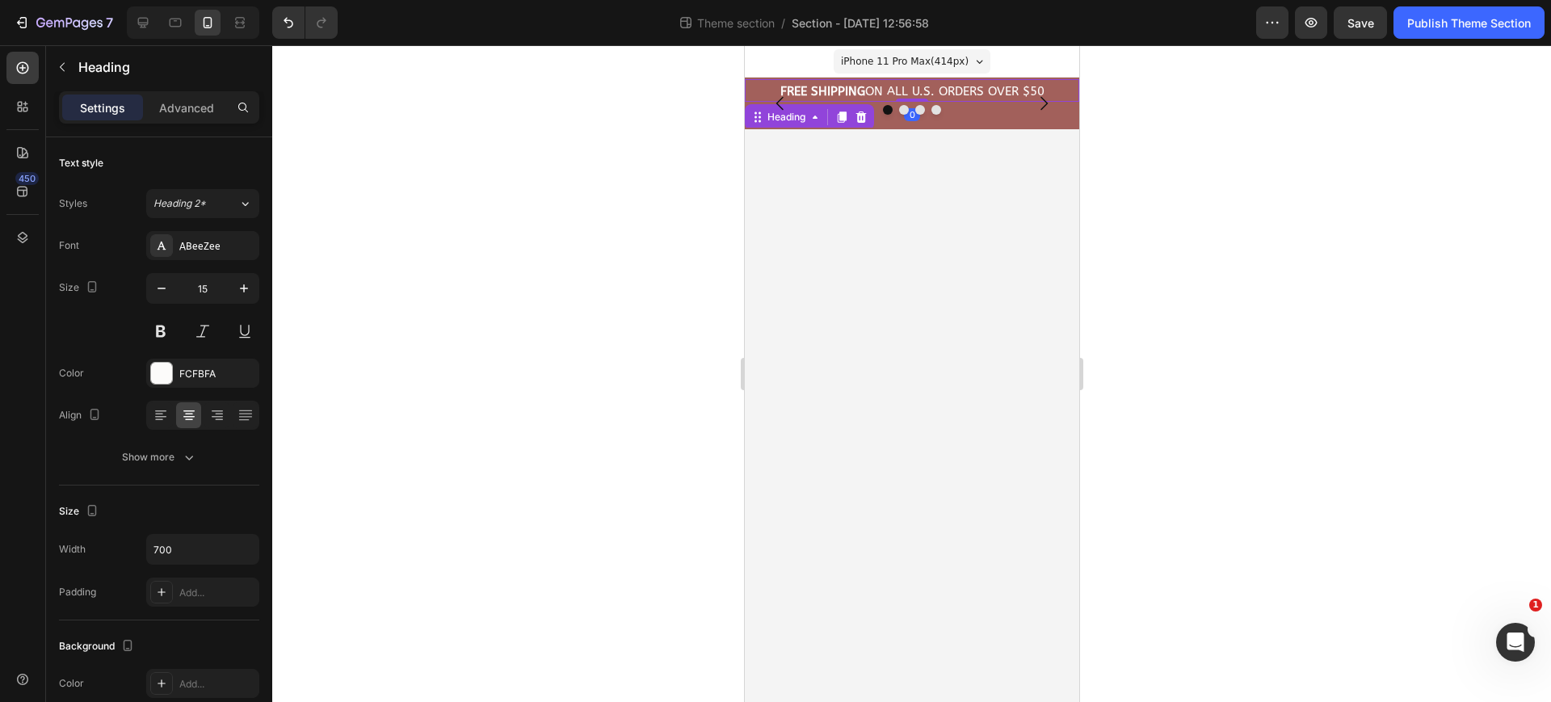
click at [973, 167] on body "iPhone 11 Pro Max ( 414 px) iPhone 13 Mini iPhone 13 Pro iPhone 11 Pro Max iPho…" at bounding box center [911, 373] width 334 height 657
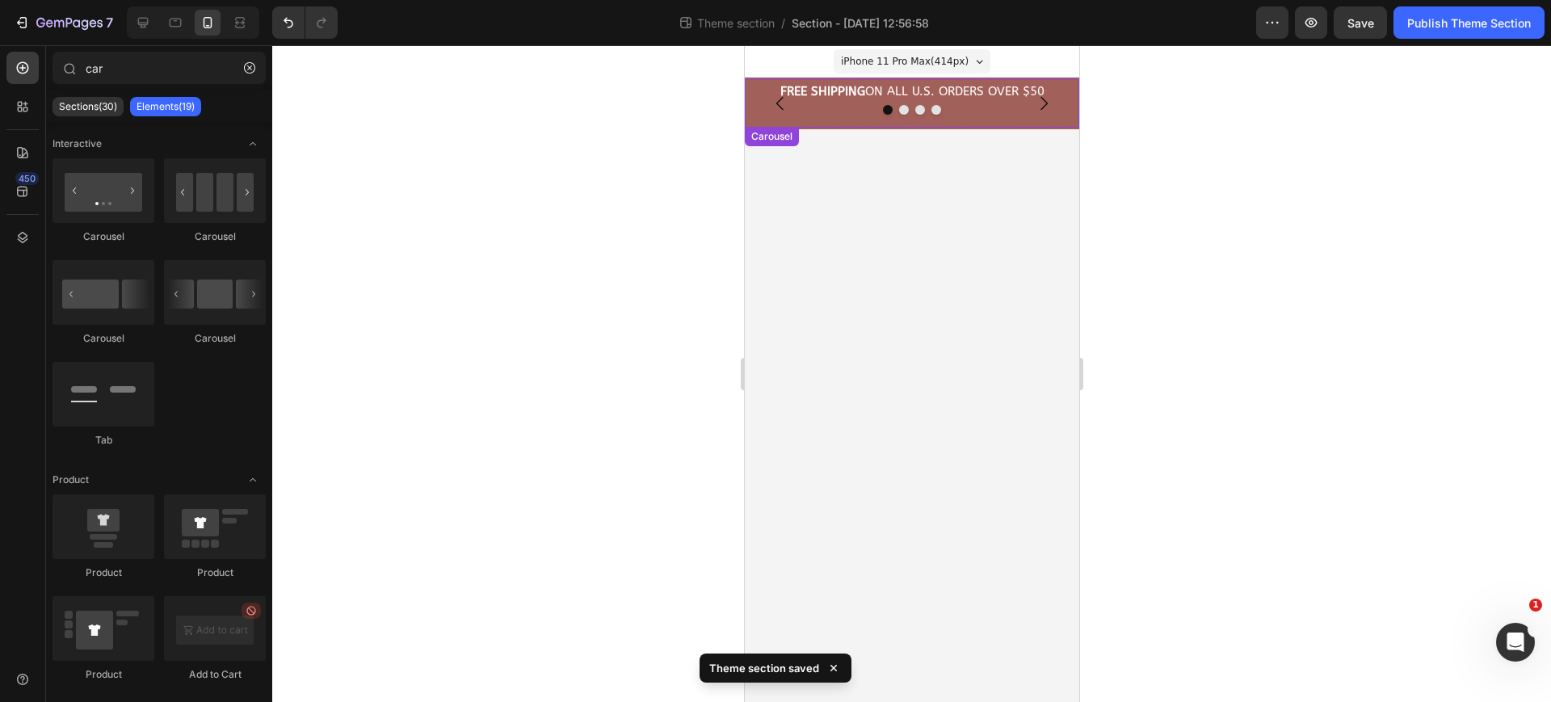
click at [812, 105] on div at bounding box center [911, 110] width 334 height 10
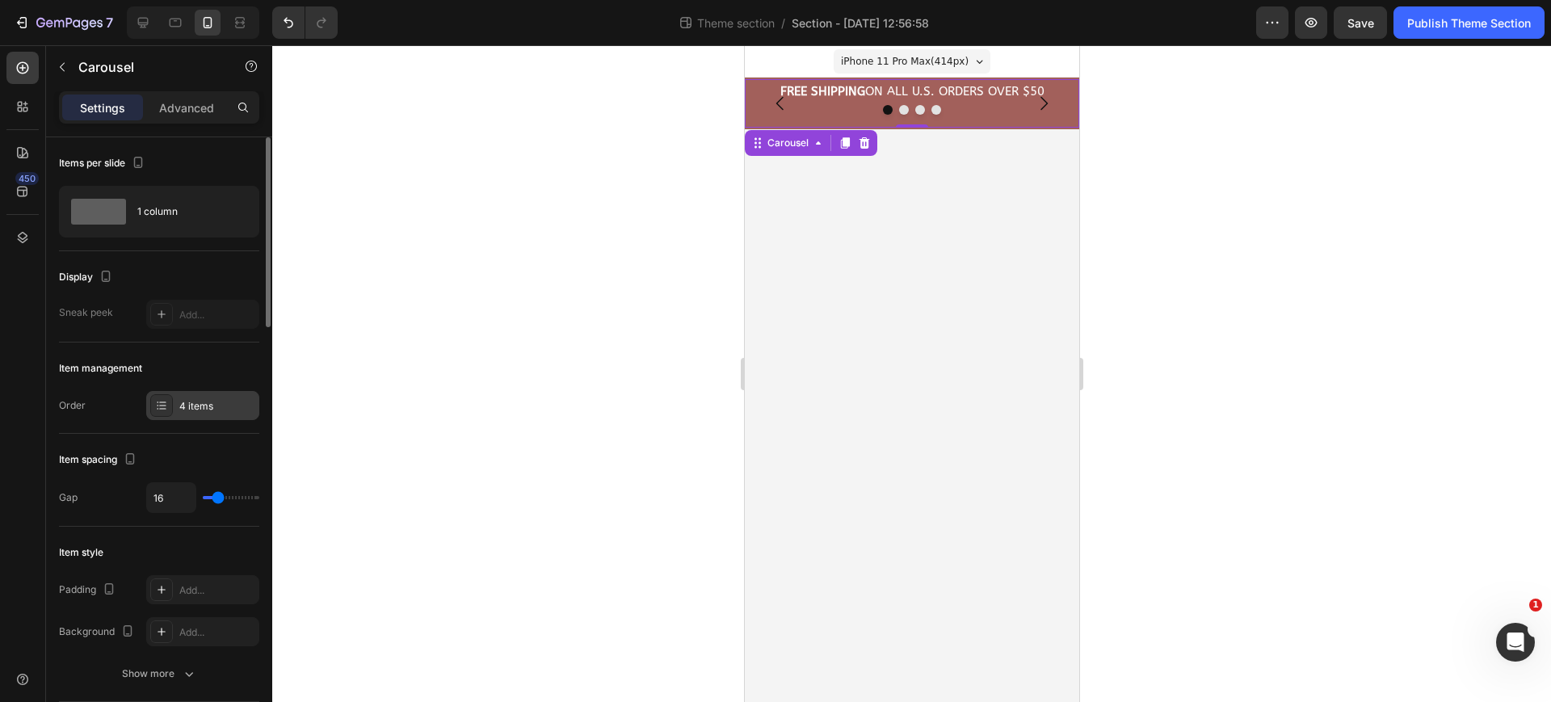
click at [211, 409] on div "4 items" at bounding box center [217, 406] width 76 height 15
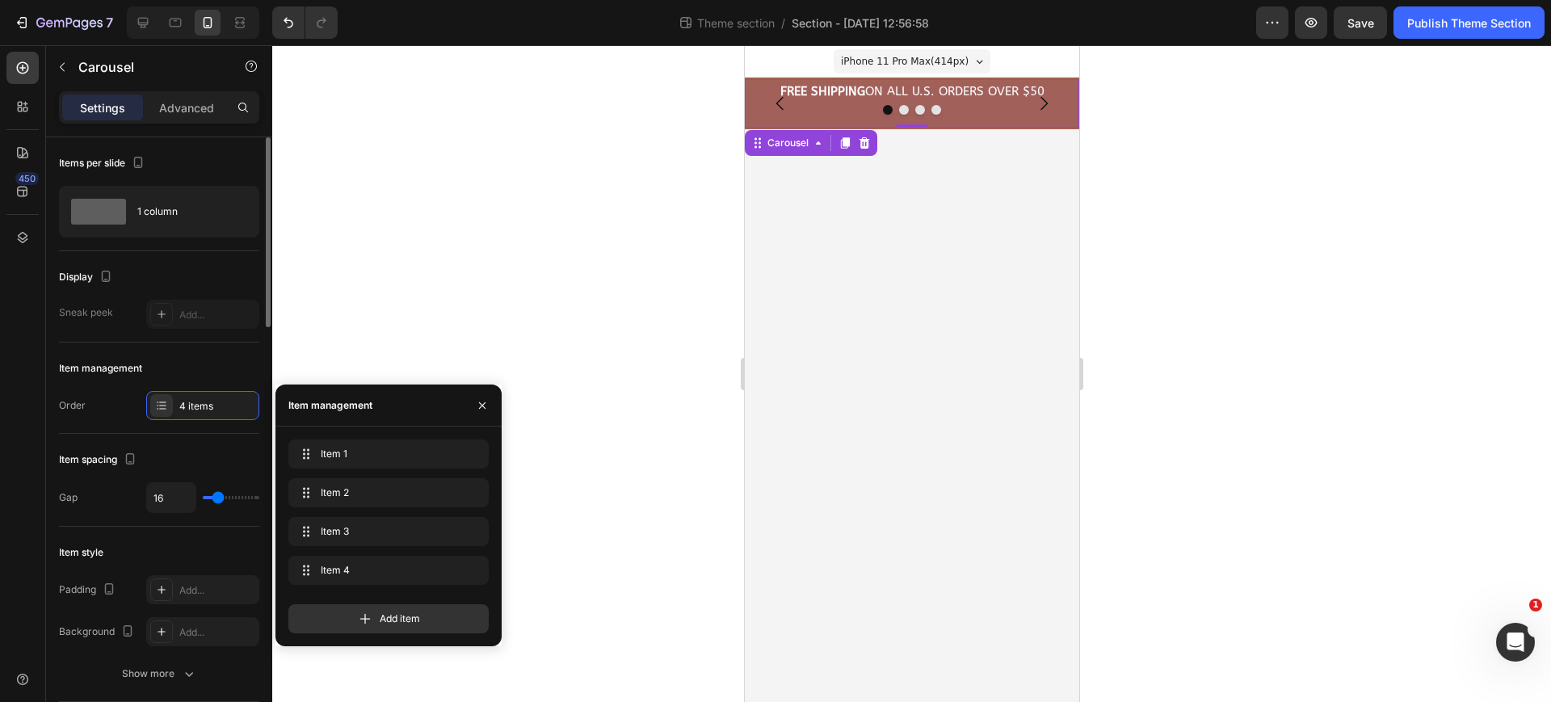
click at [106, 418] on div "Order 4 items" at bounding box center [159, 405] width 200 height 29
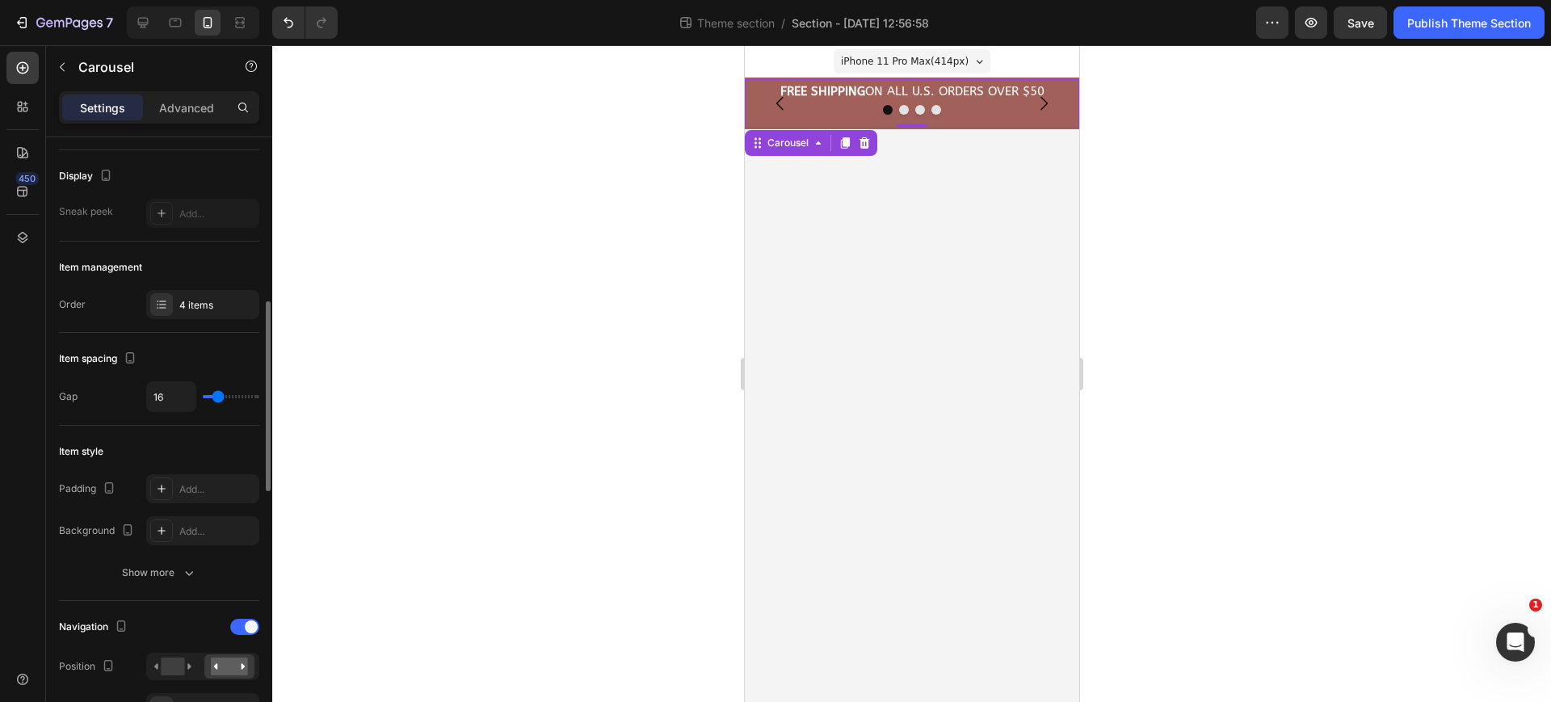
scroll to position [303, 0]
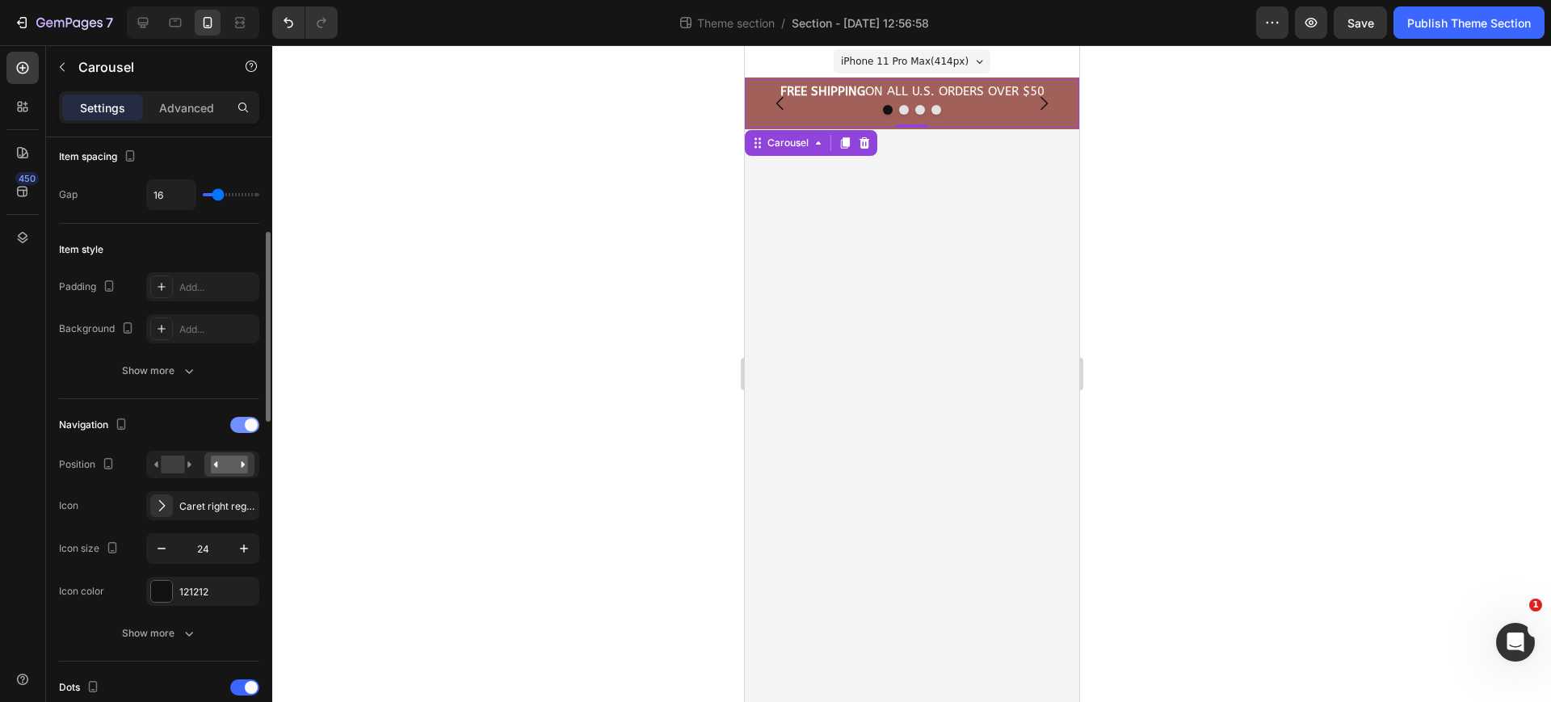
click at [248, 426] on span at bounding box center [251, 424] width 13 height 13
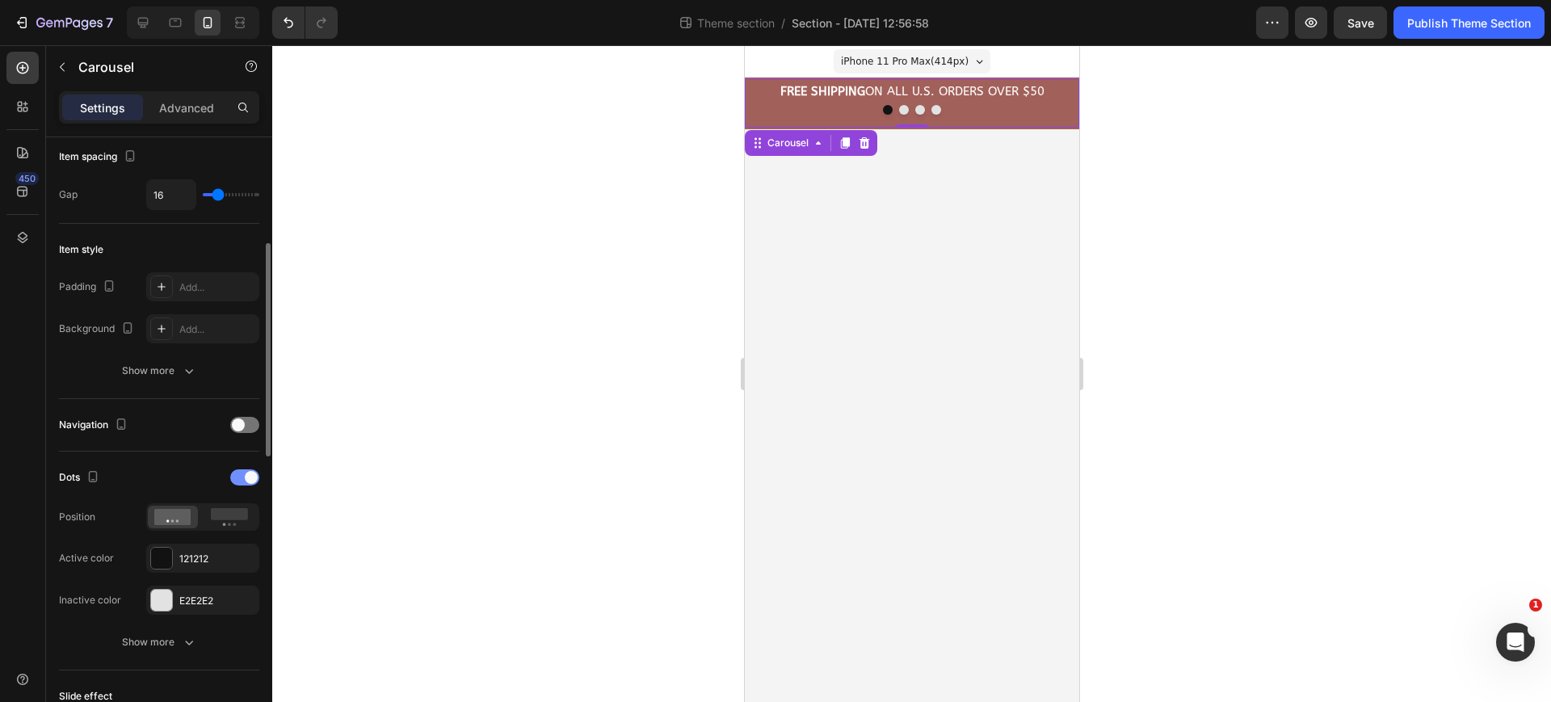
scroll to position [505, 0]
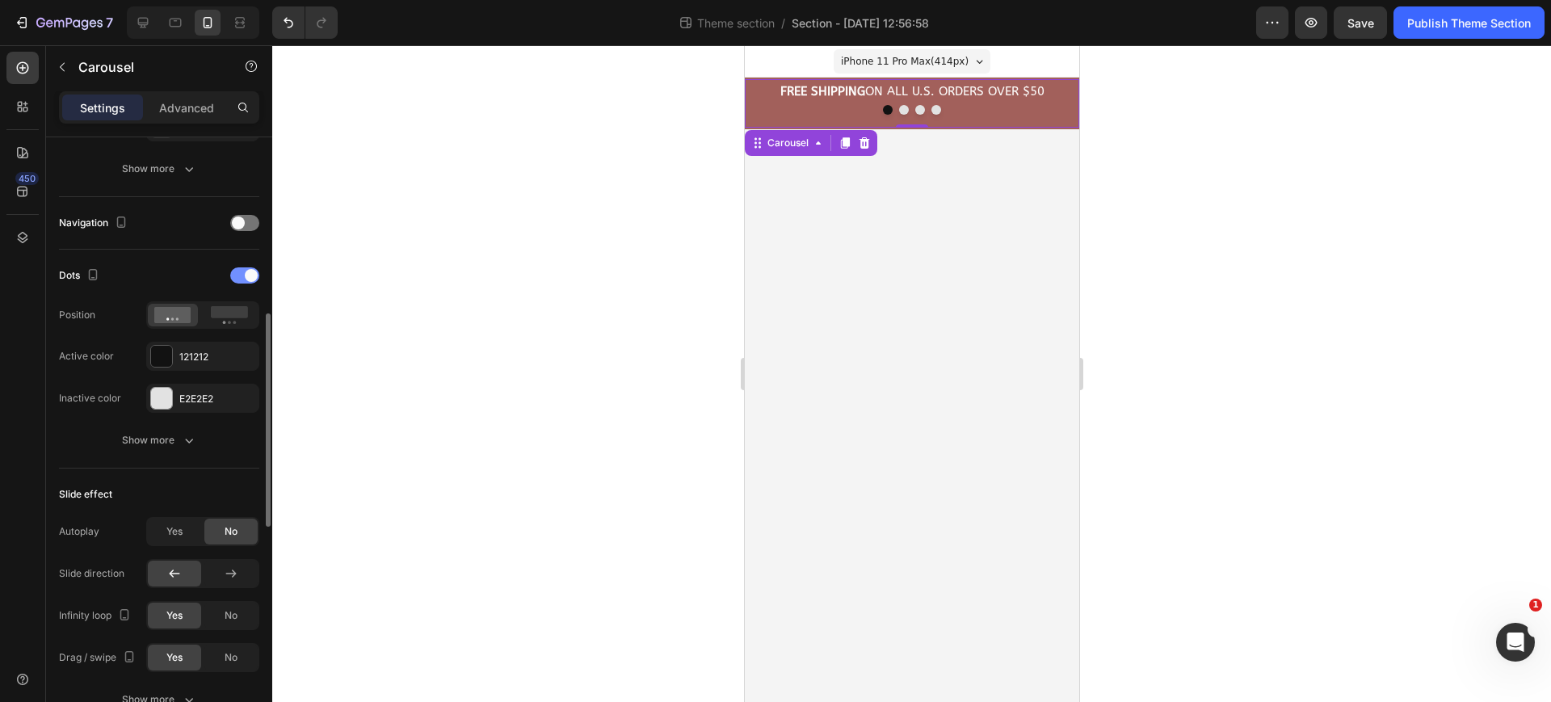
click at [246, 279] on span at bounding box center [251, 275] width 13 height 13
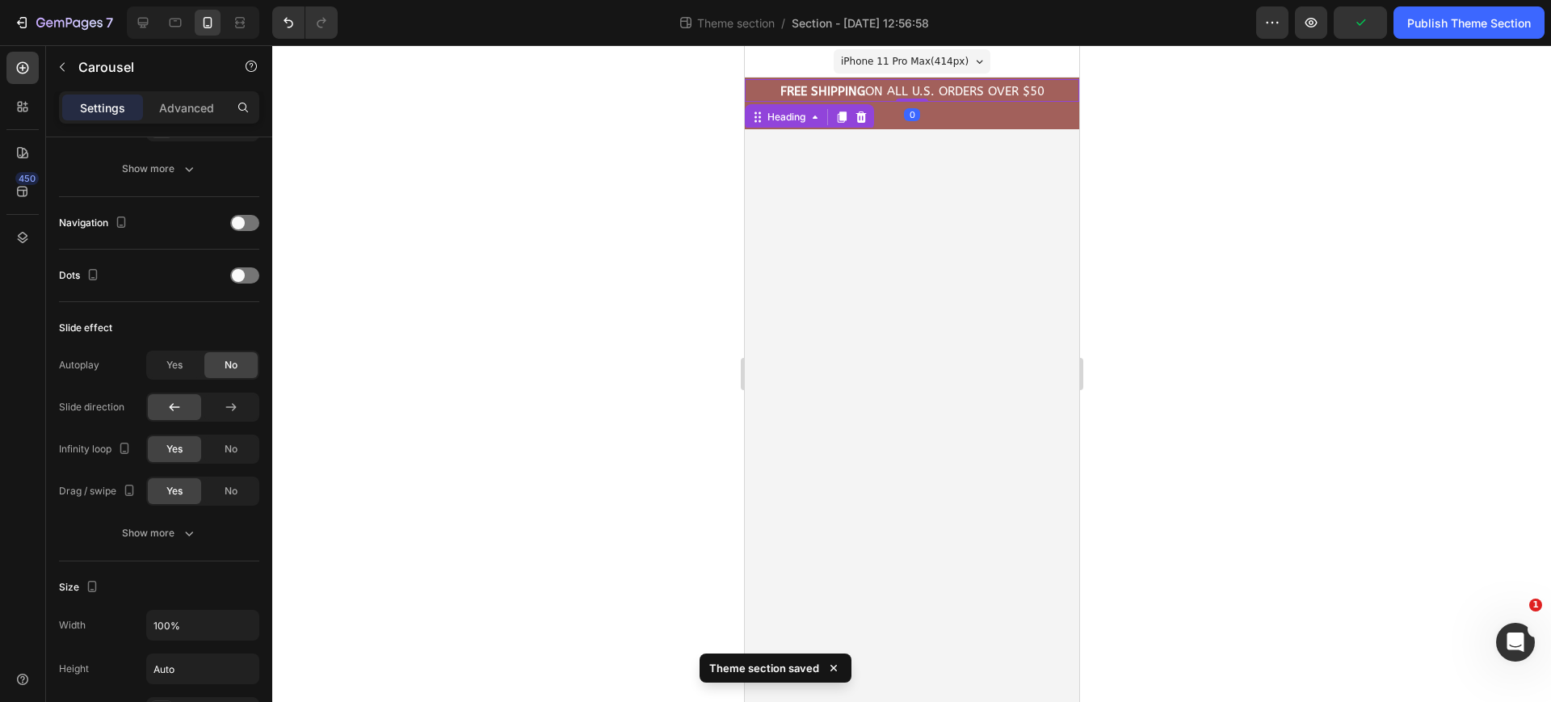
scroll to position [0, 0]
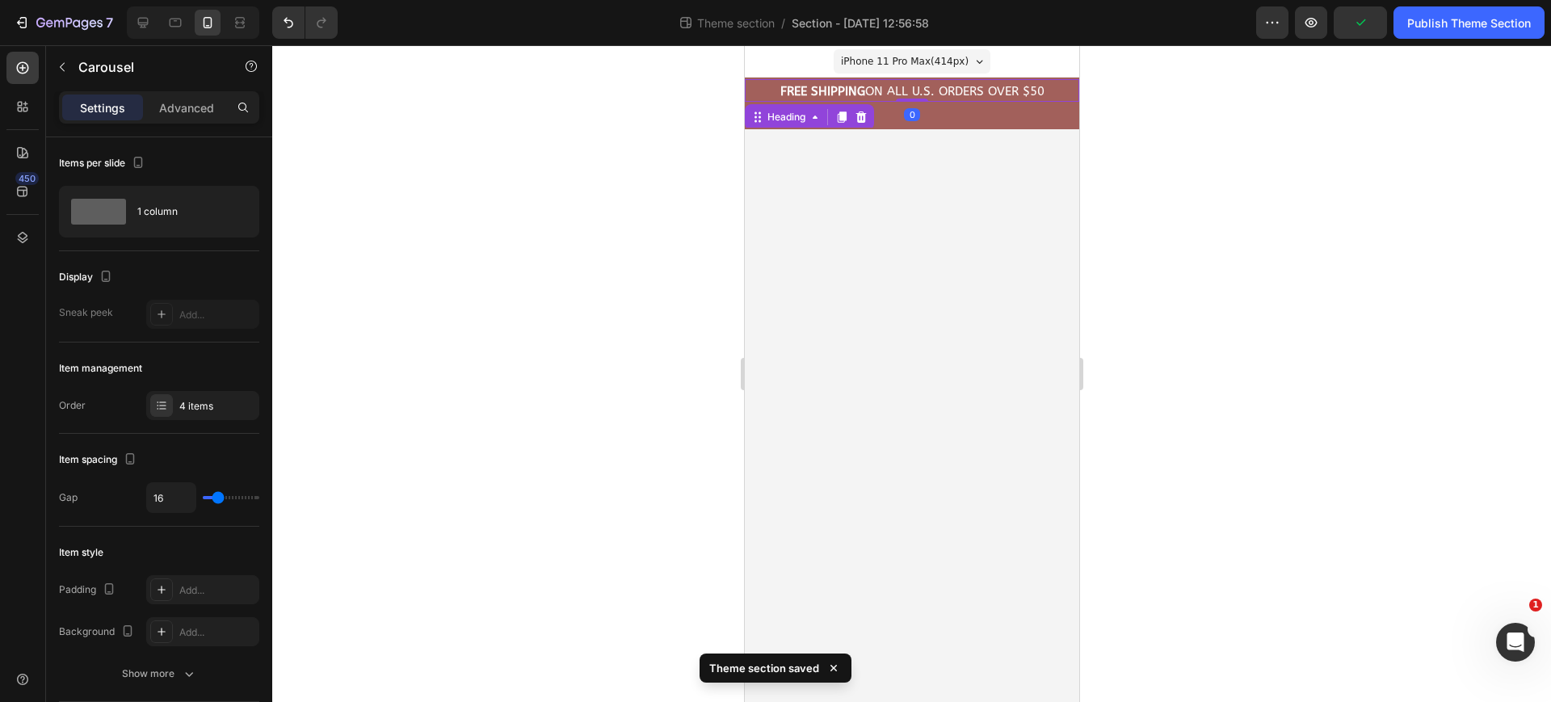
click at [876, 92] on h2 "FREE Shipping On All U.S. Orders Over $50" at bounding box center [911, 91] width 334 height 19
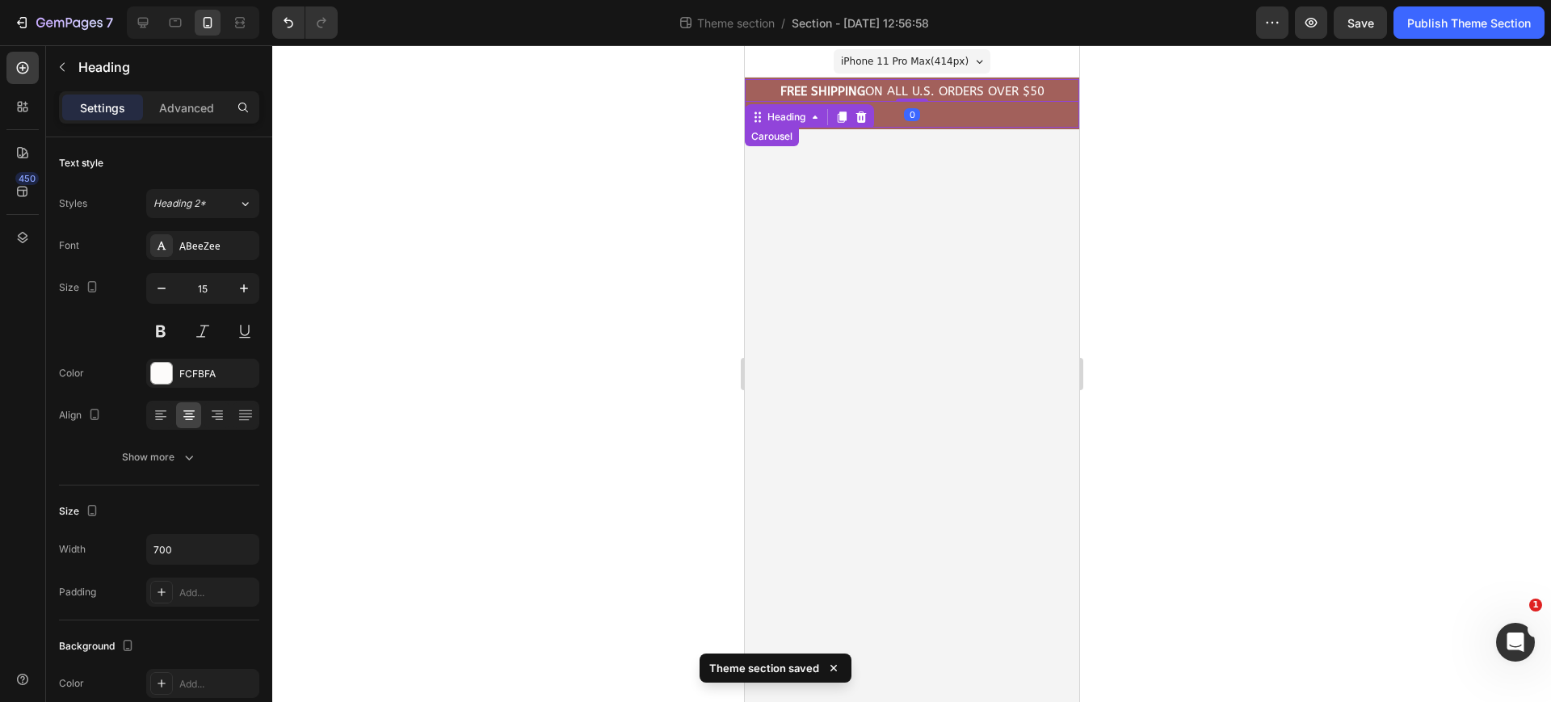
click at [976, 114] on div "FREE Shipping On All U.S. Orders Over $50 Heading 0" at bounding box center [911, 103] width 334 height 48
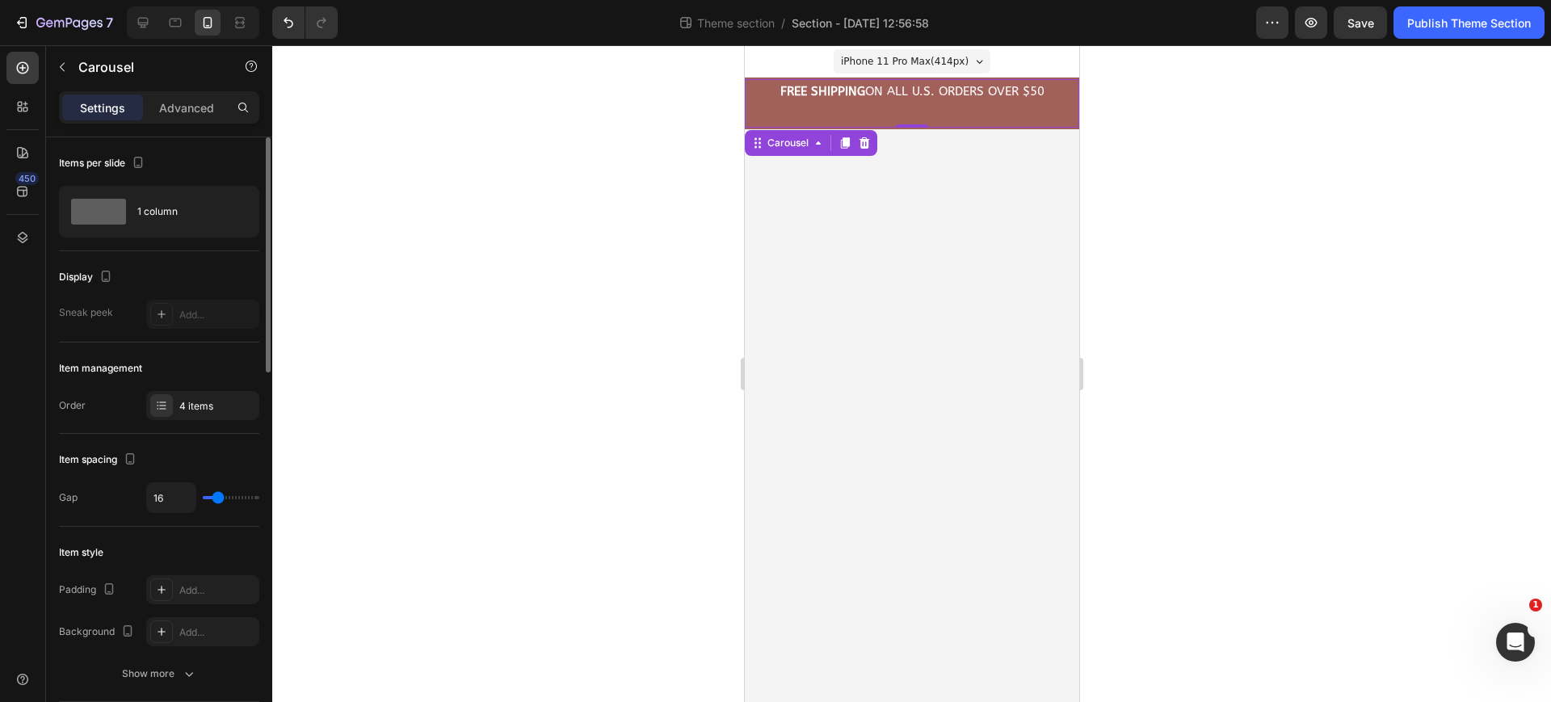
type input "15"
type input "13"
type input "12"
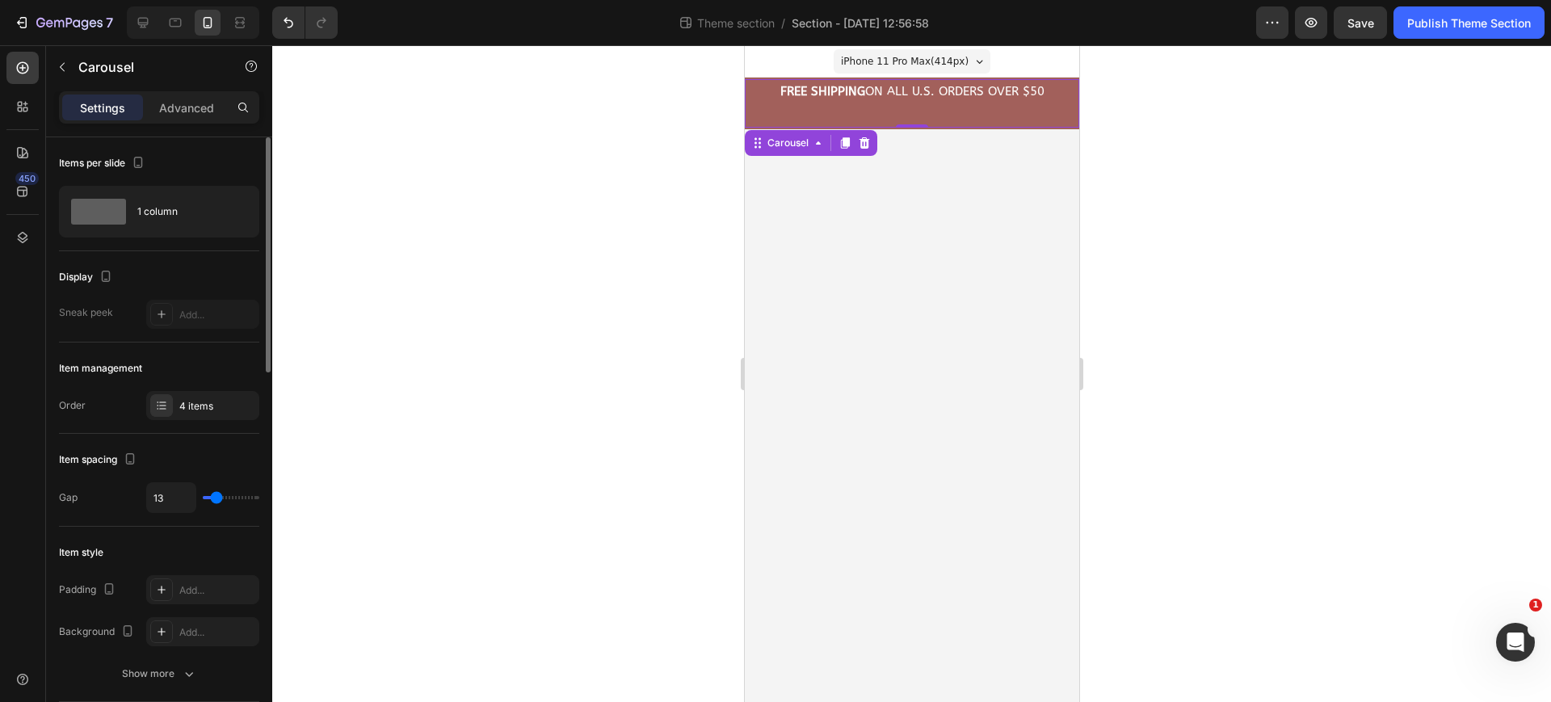
type input "12"
type input "10"
type input "7"
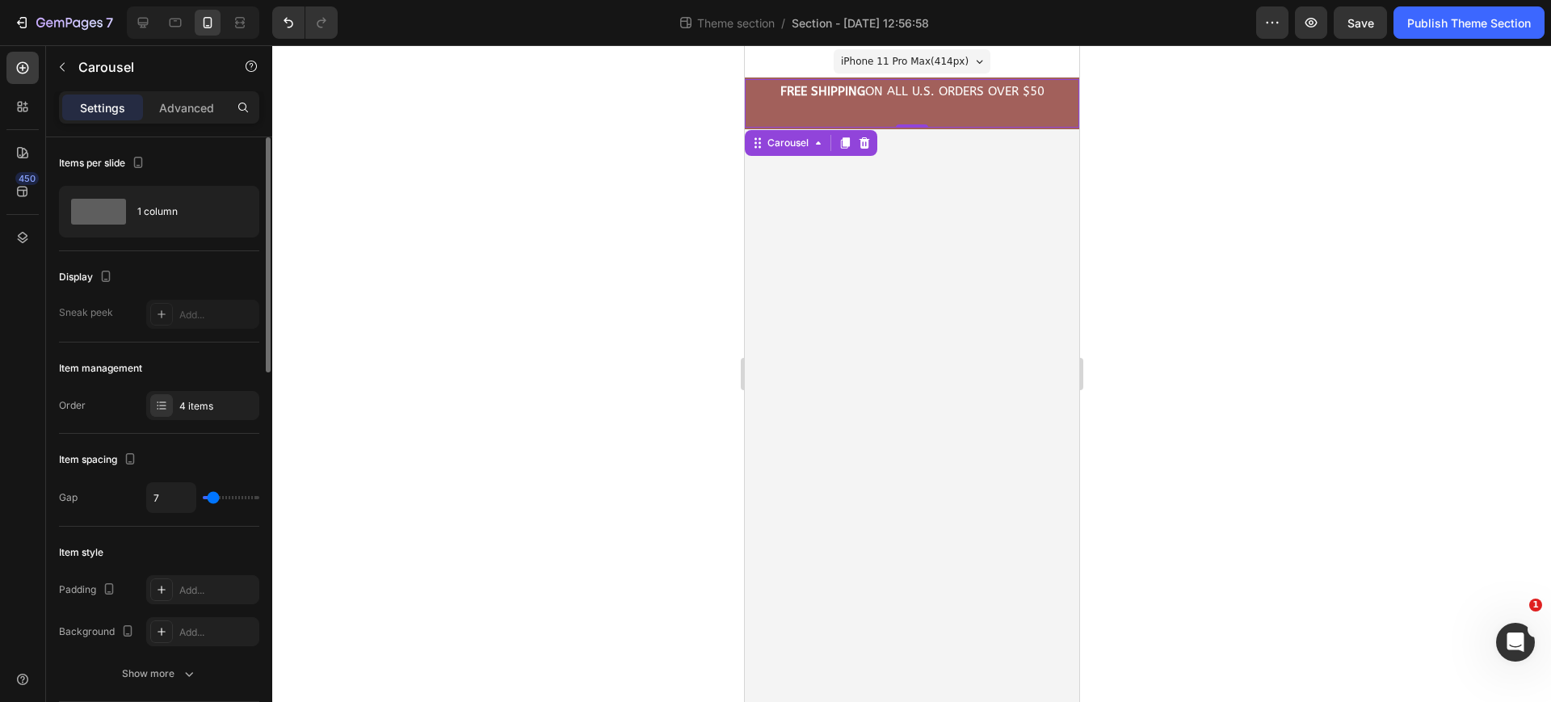
type input "6"
type input "4"
type input "3"
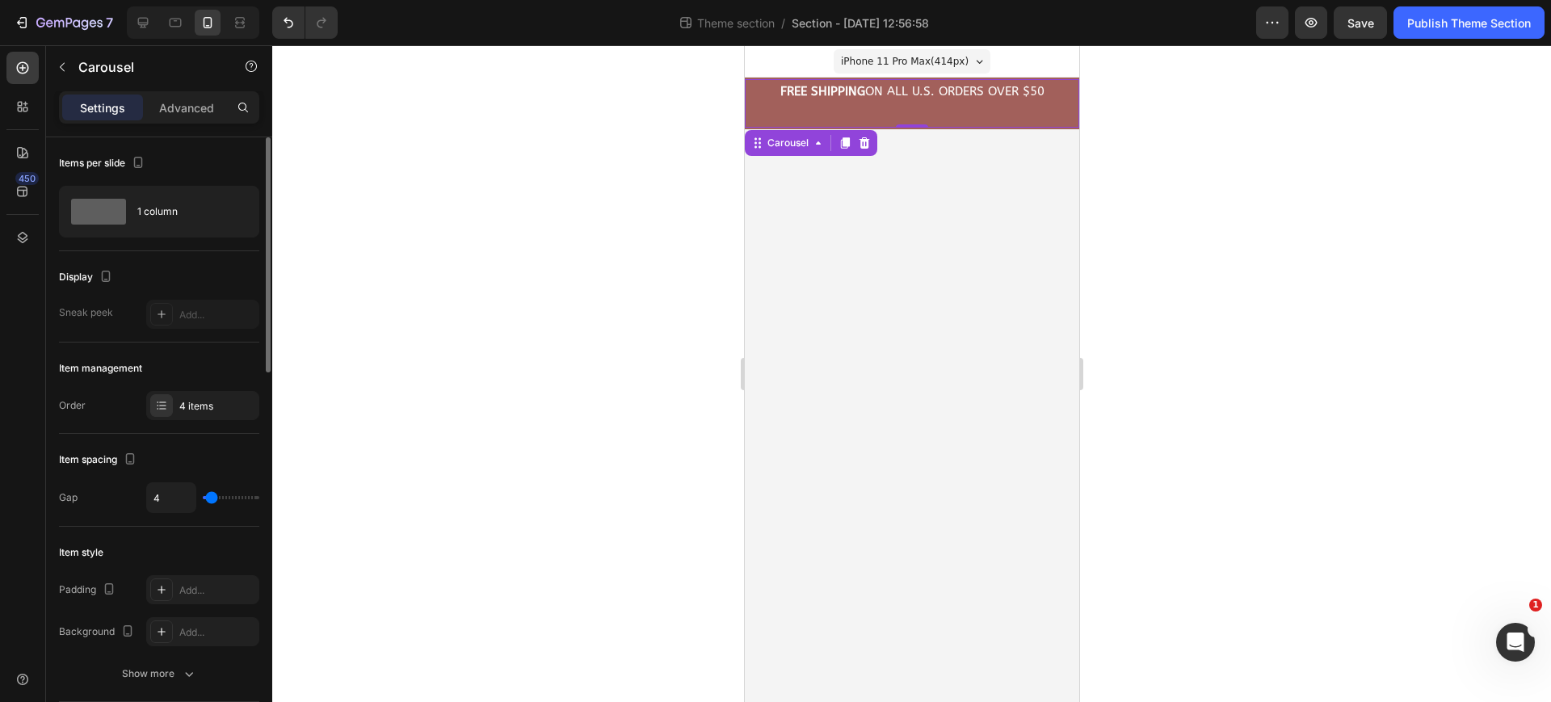
type input "3"
type input "1"
type input "0"
drag, startPoint x: 219, startPoint y: 502, endPoint x: 188, endPoint y: 498, distance: 30.9
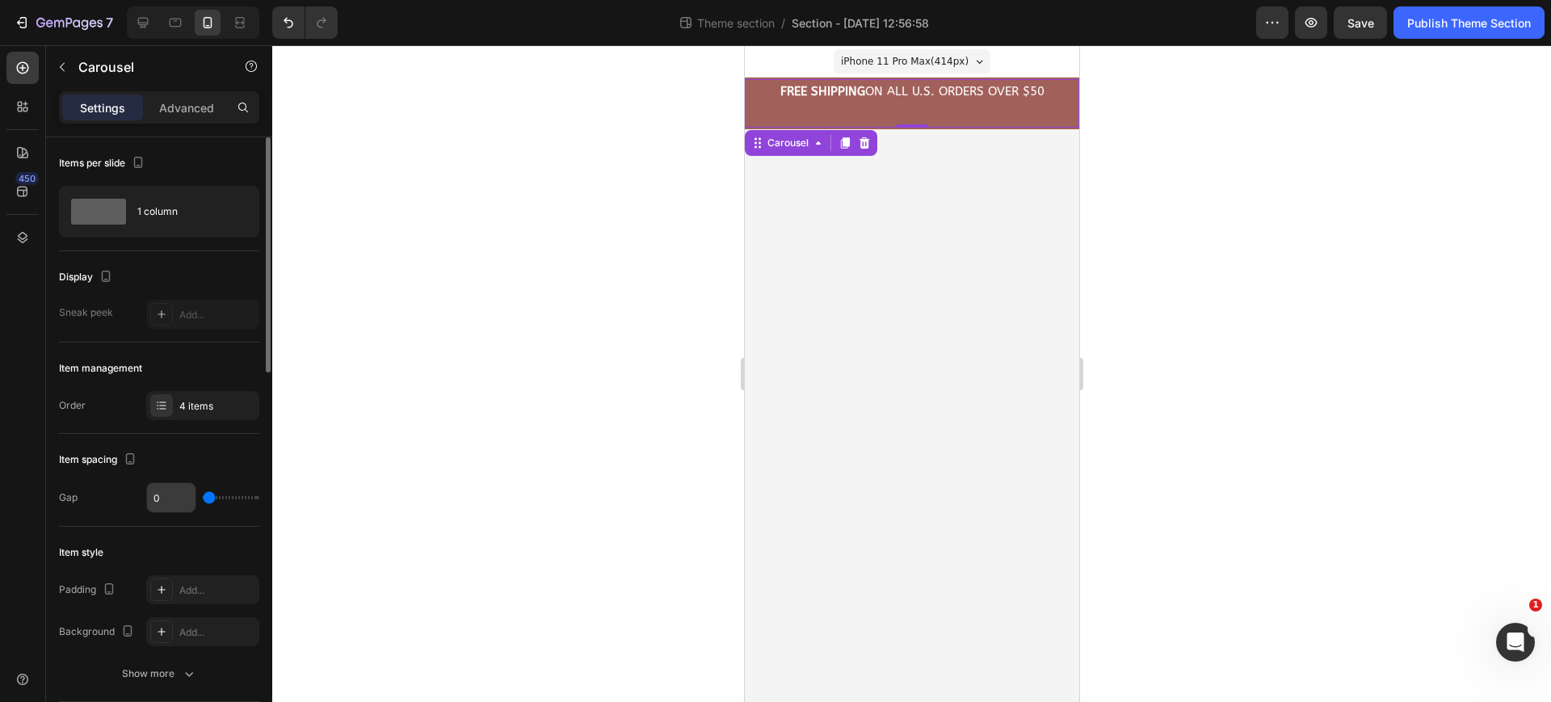
type input "0"
click at [203, 498] on input "range" at bounding box center [231, 497] width 57 height 3
click at [957, 119] on div "FREE Shipping On All U.S. Orders Over $50 Heading" at bounding box center [911, 103] width 334 height 48
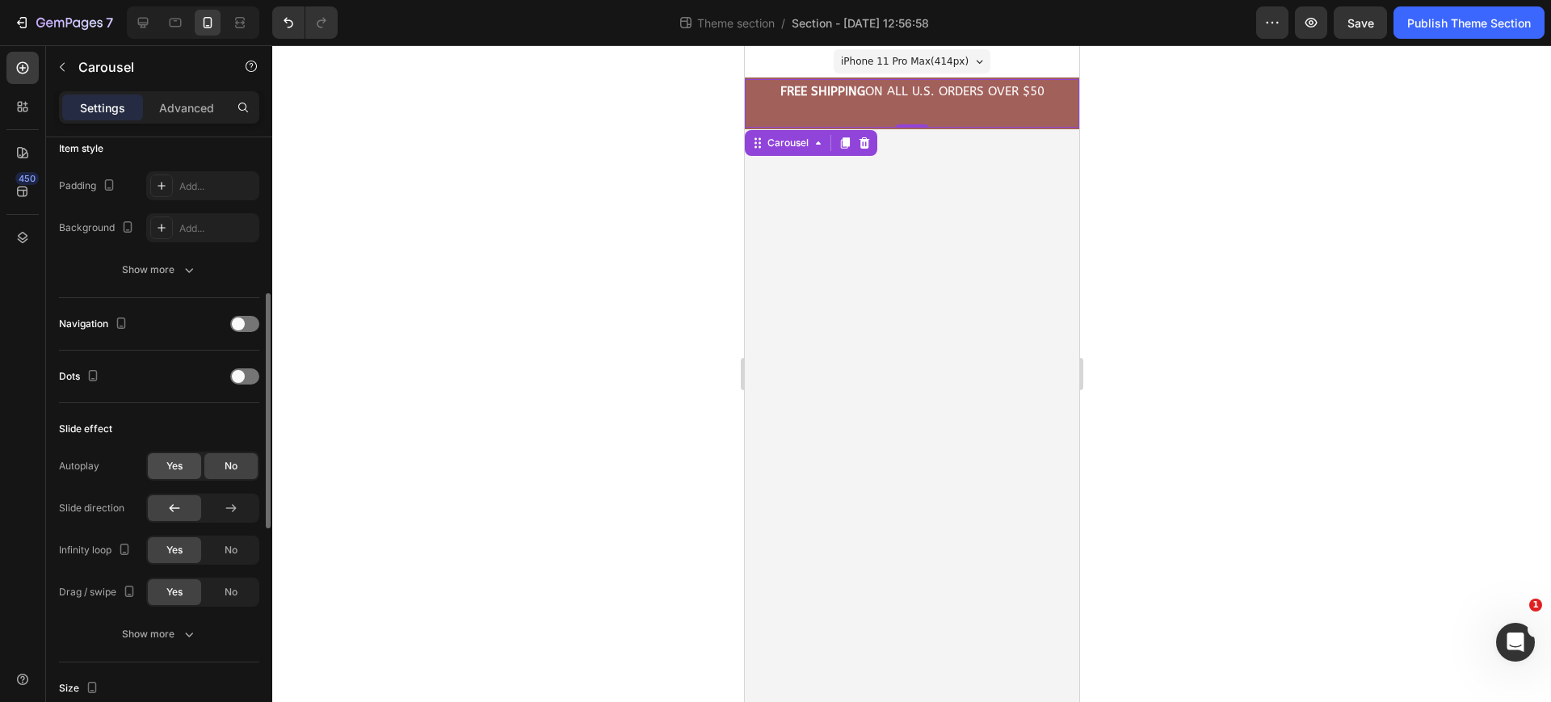
click at [183, 465] on div "Yes" at bounding box center [174, 466] width 53 height 26
type input "2.2s"
type input "2.2"
type input "2.3s"
type input "2.3"
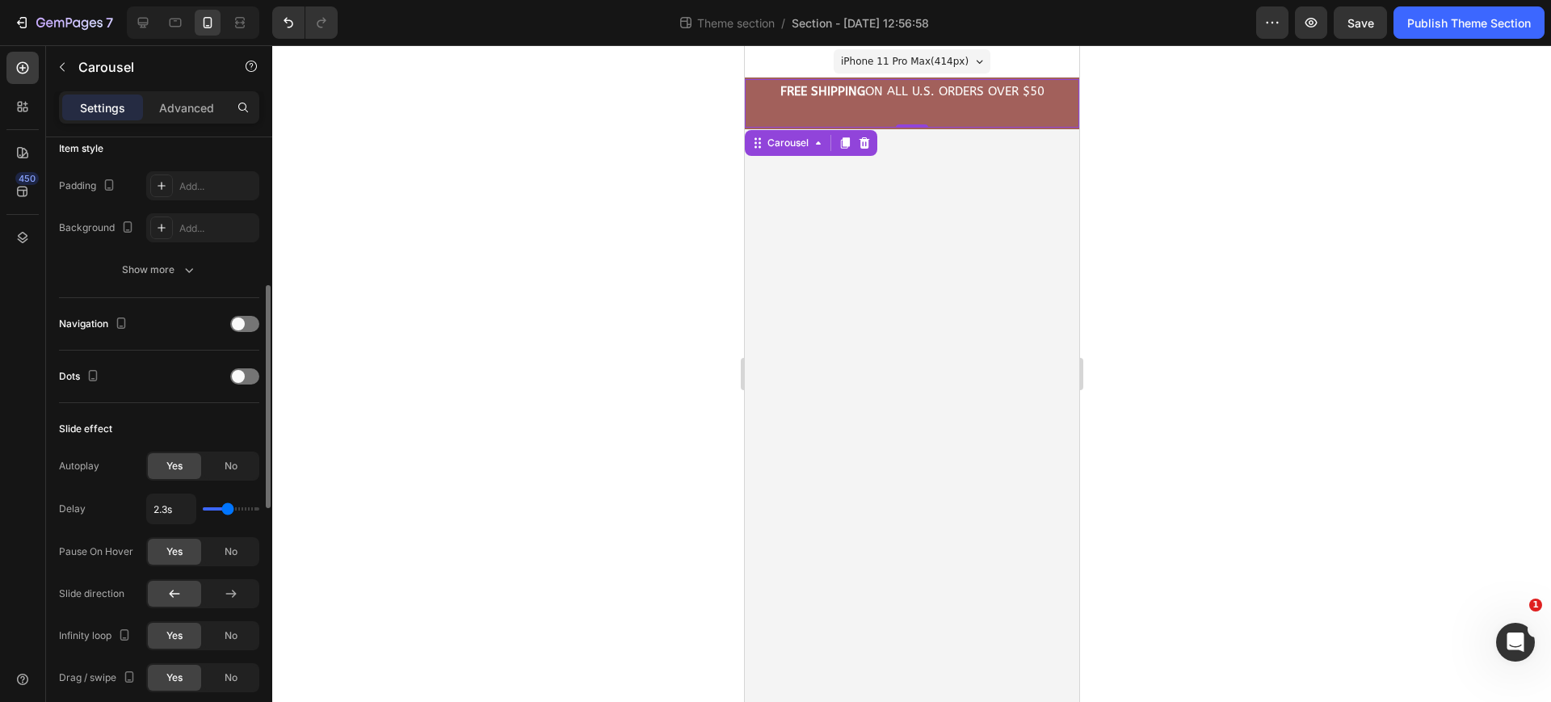
type input "2.4s"
type input "2.4"
type input "2.5s"
type input "2.5"
type input "2.6s"
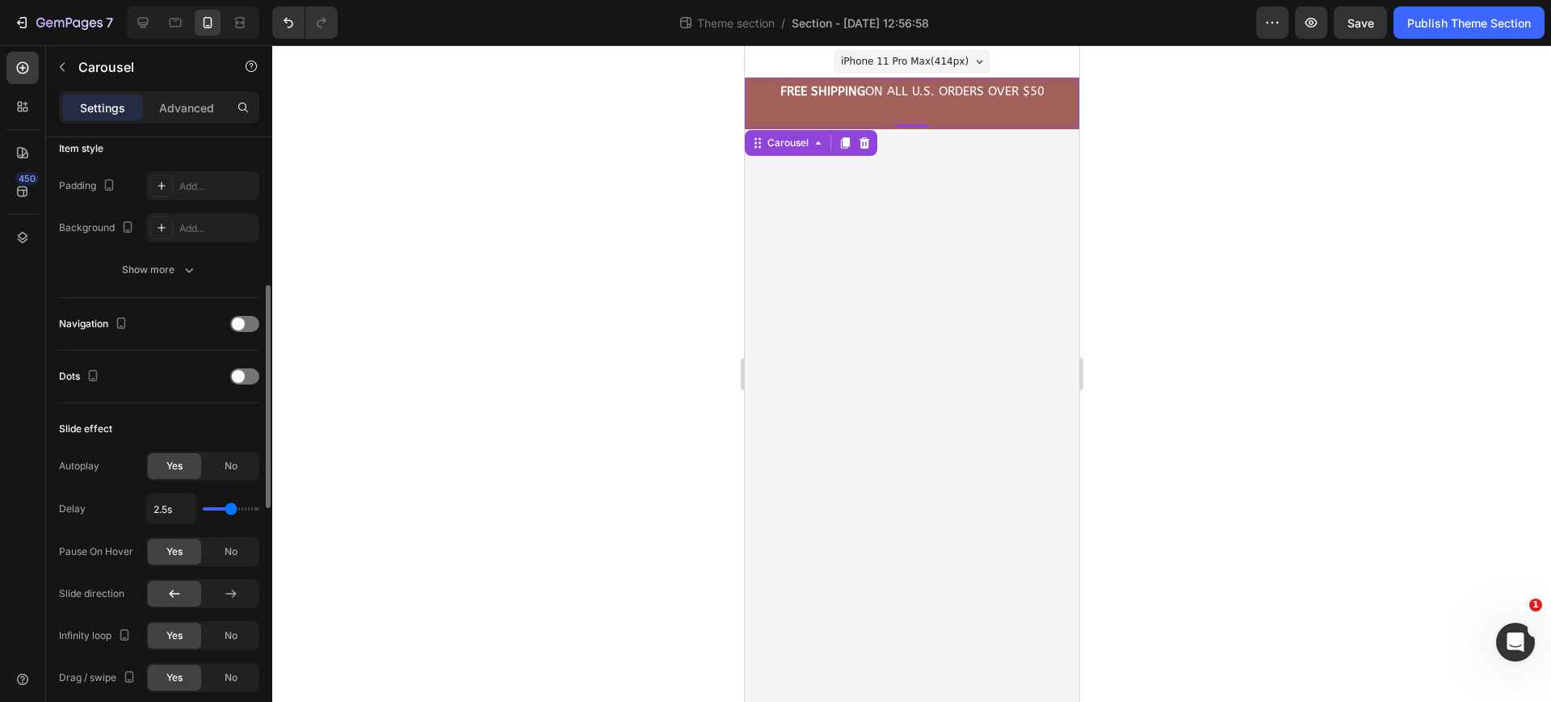
type input "2.6"
type input "2.7s"
type input "2.7"
type input "2.8s"
type input "2.8"
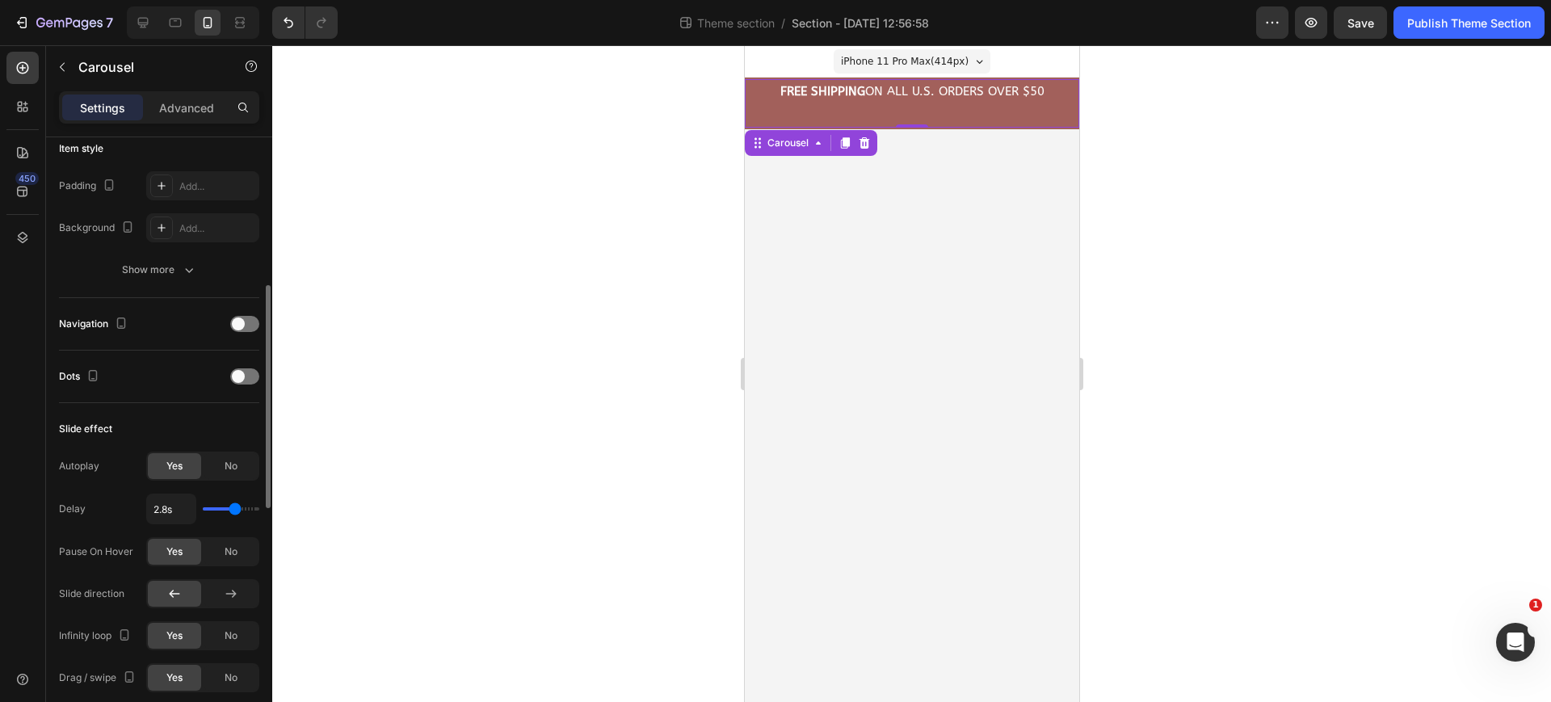
type input "2.9s"
type input "2.9"
type input "3s"
drag, startPoint x: 227, startPoint y: 512, endPoint x: 238, endPoint y: 515, distance: 11.6
type input "3"
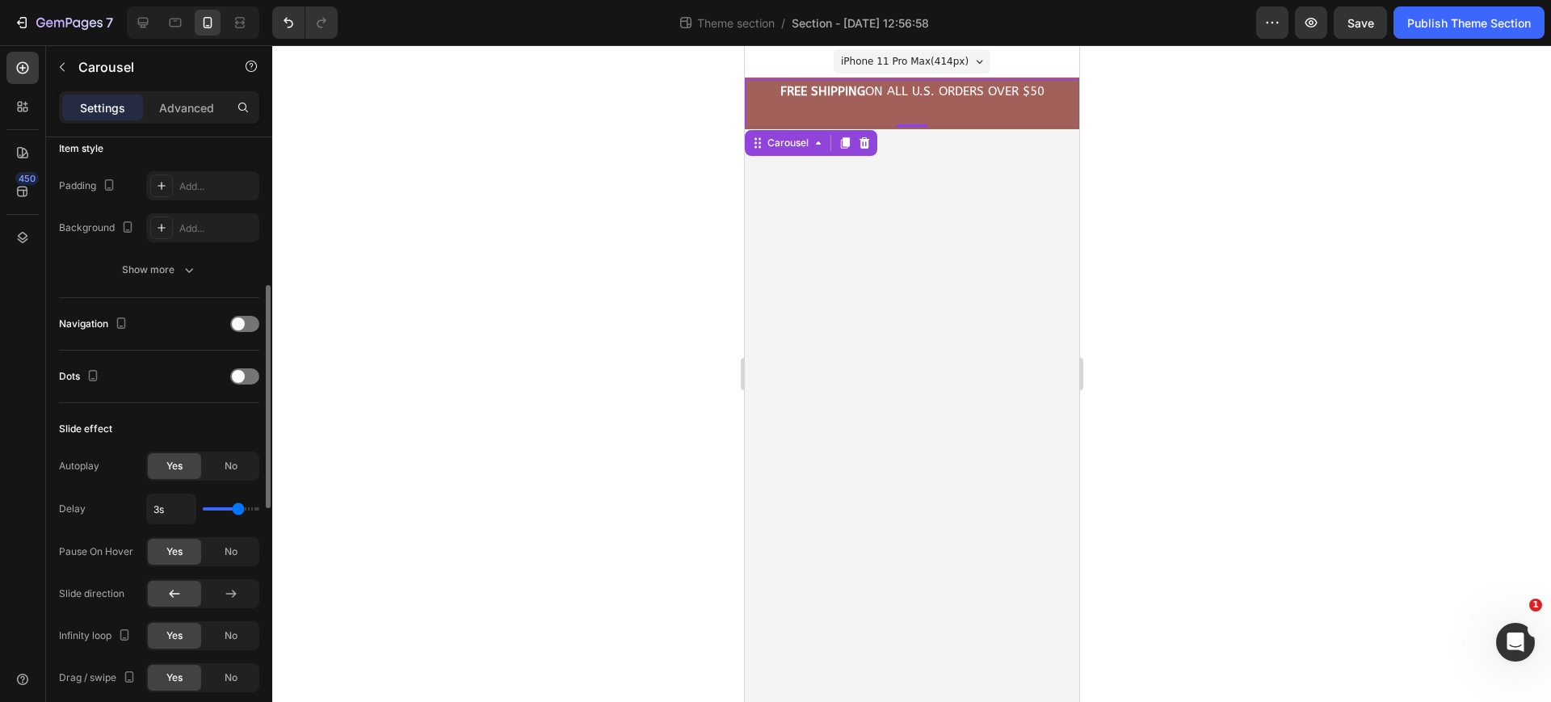
click at [238, 511] on input "range" at bounding box center [231, 508] width 57 height 3
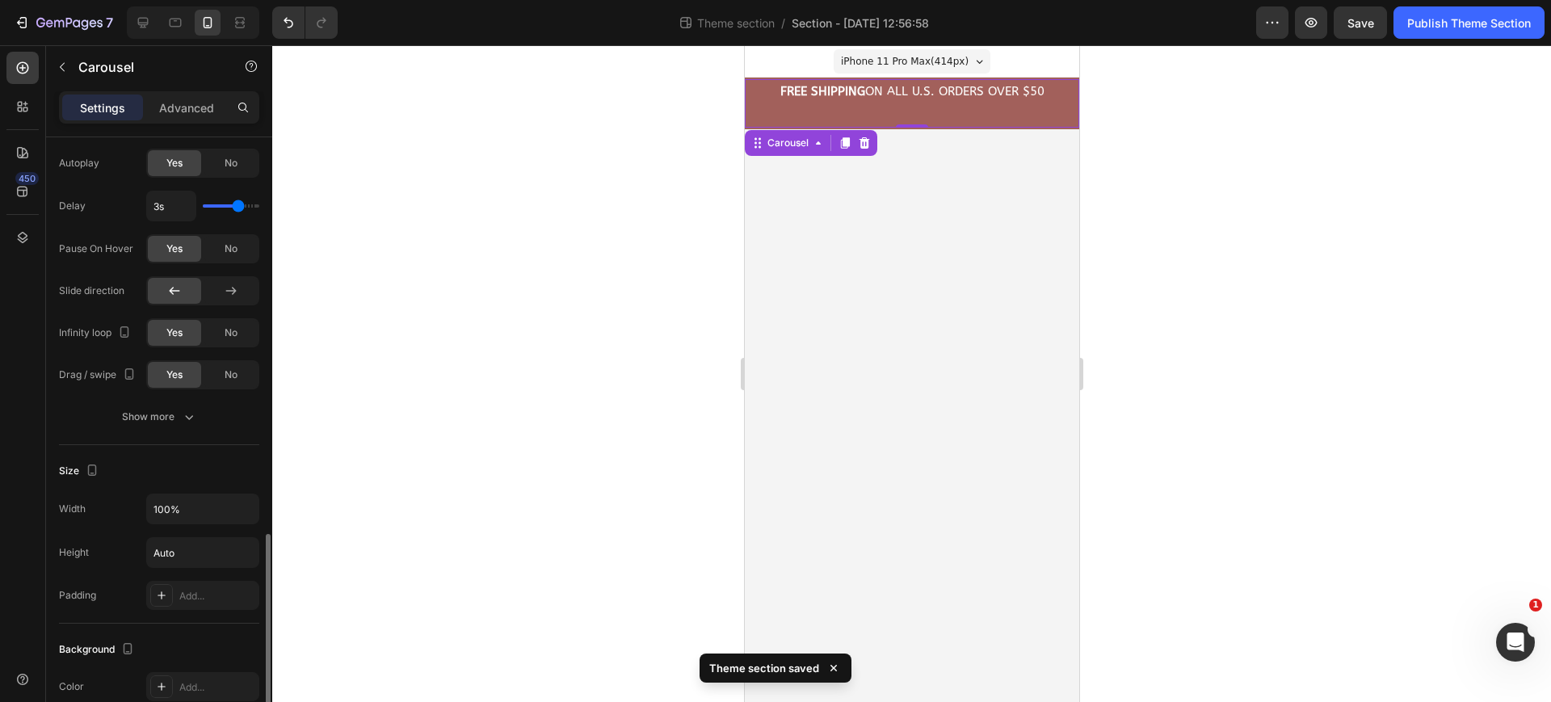
scroll to position [909, 0]
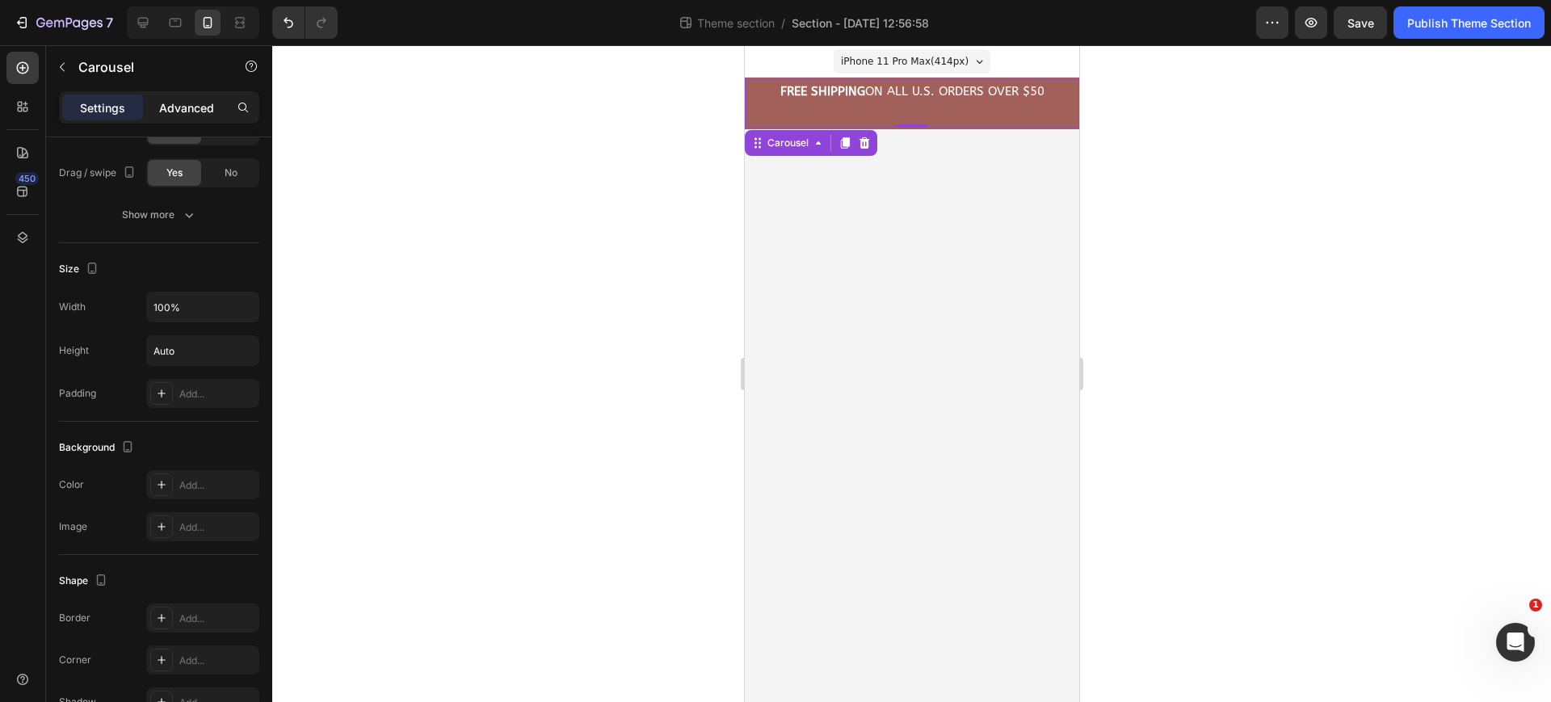
click at [175, 110] on p "Advanced" at bounding box center [186, 107] width 55 height 17
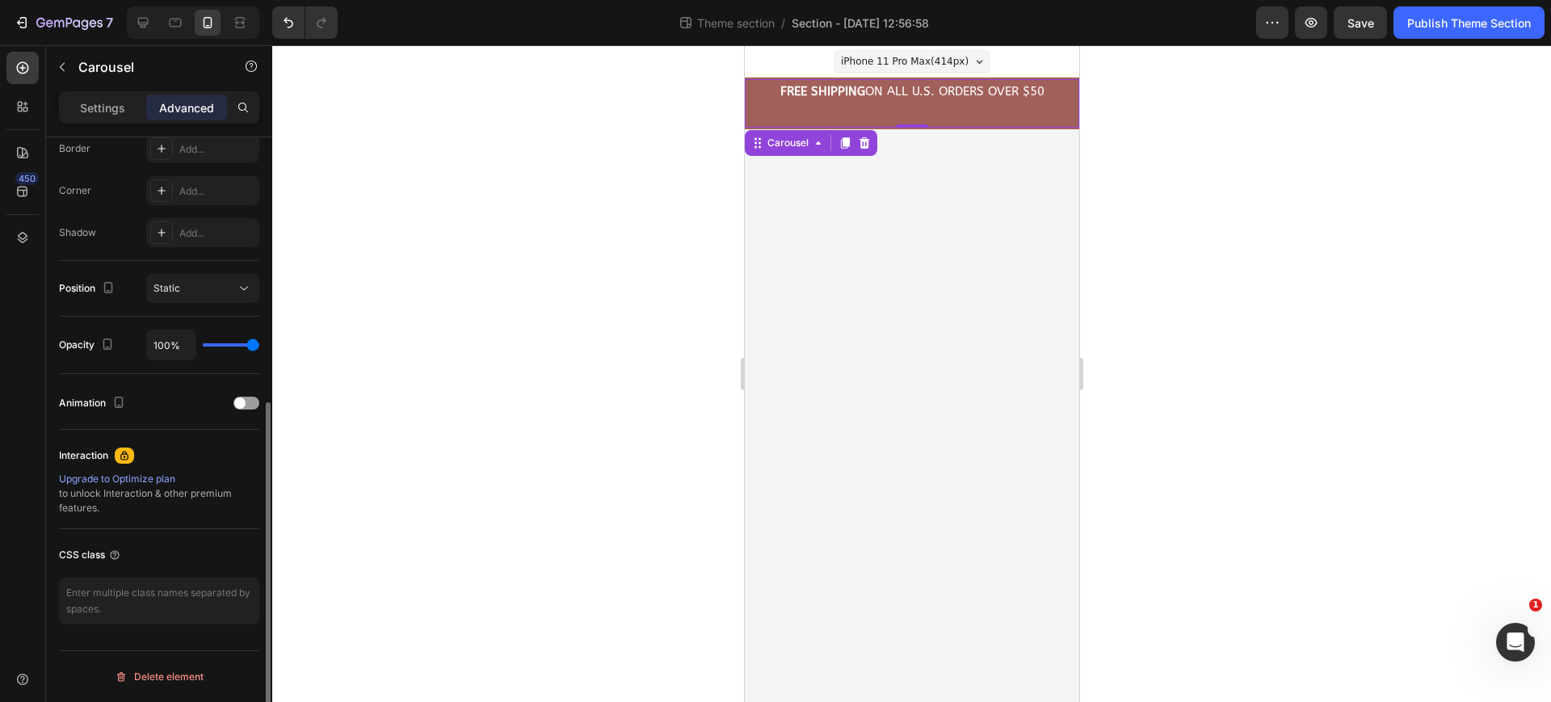
scroll to position [0, 0]
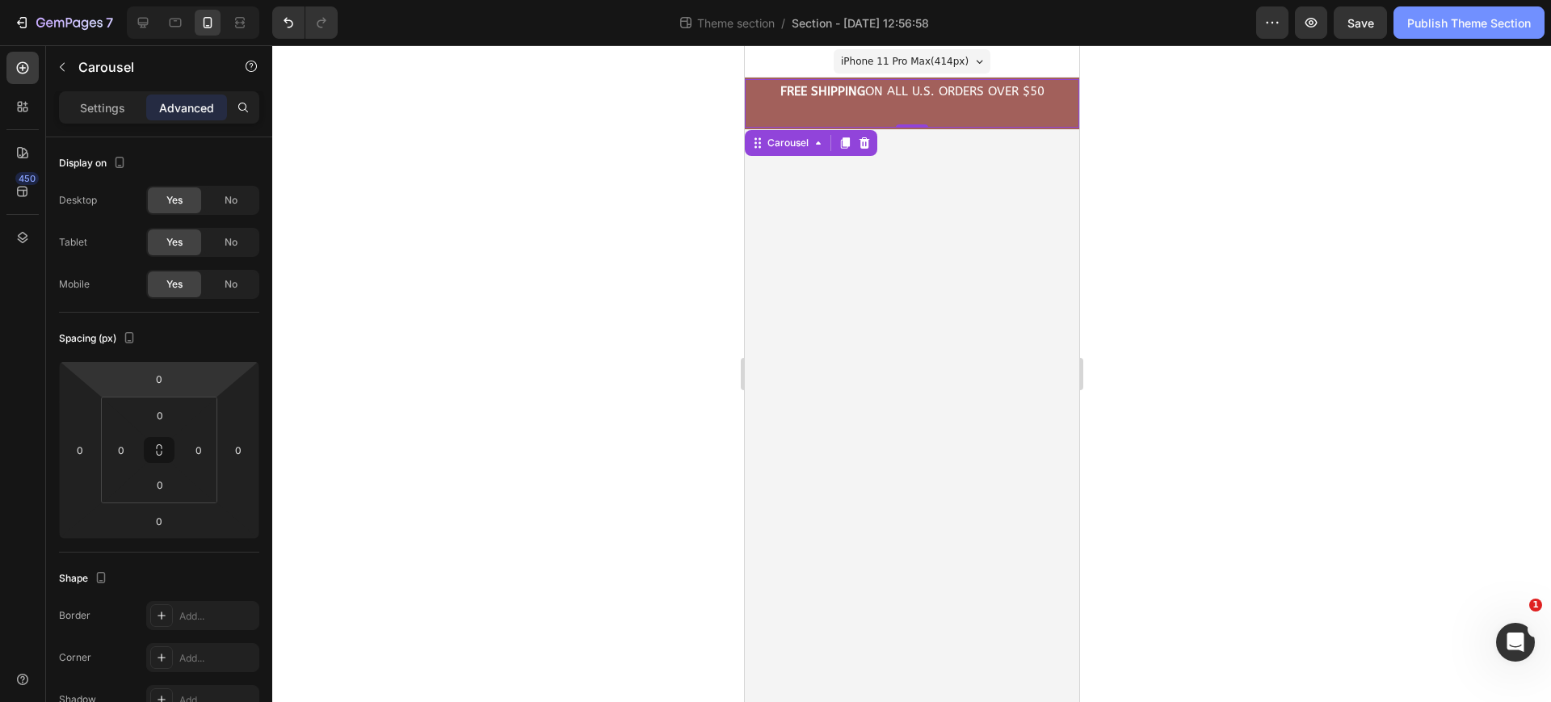
click at [1472, 38] on button "Publish Theme Section" at bounding box center [1469, 22] width 151 height 32
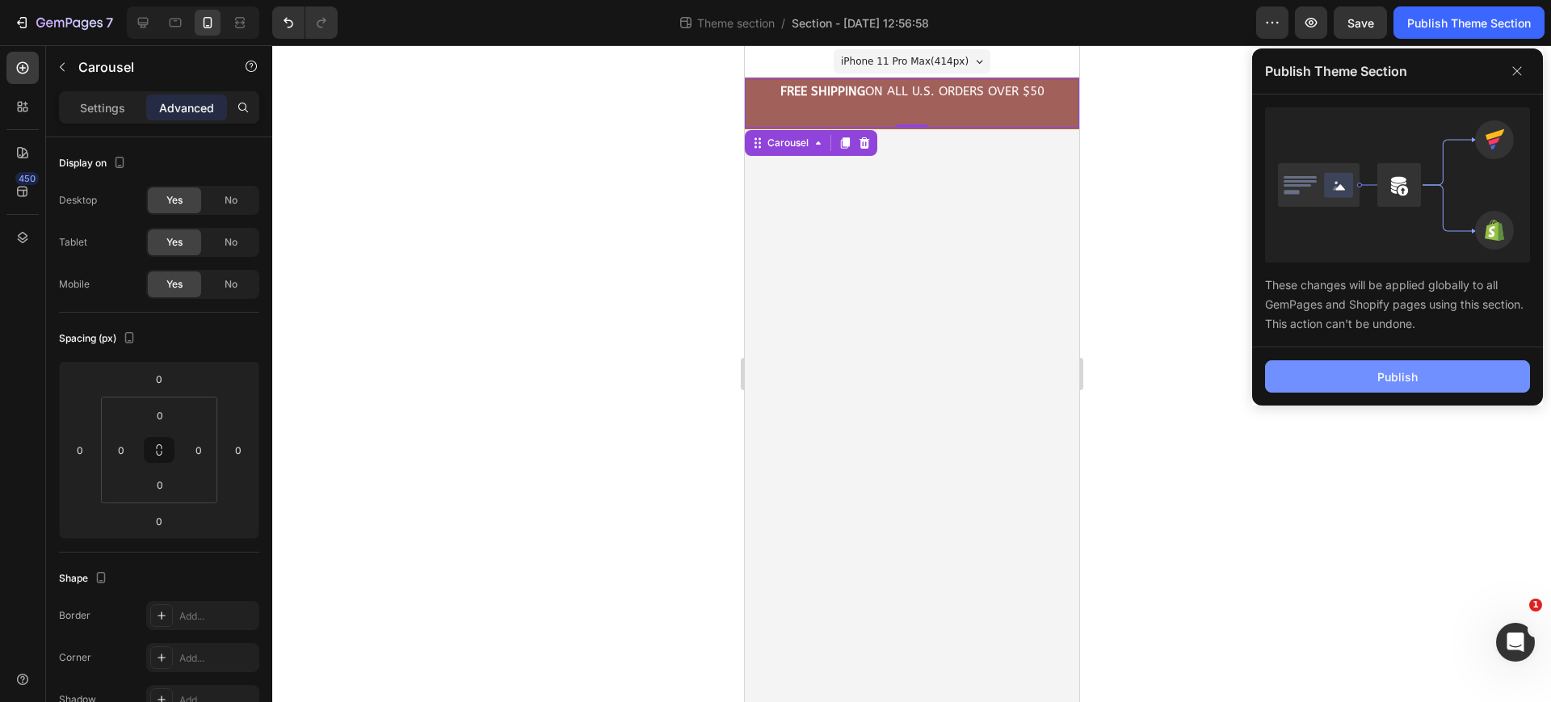
click at [1386, 364] on button "Publish" at bounding box center [1397, 376] width 265 height 32
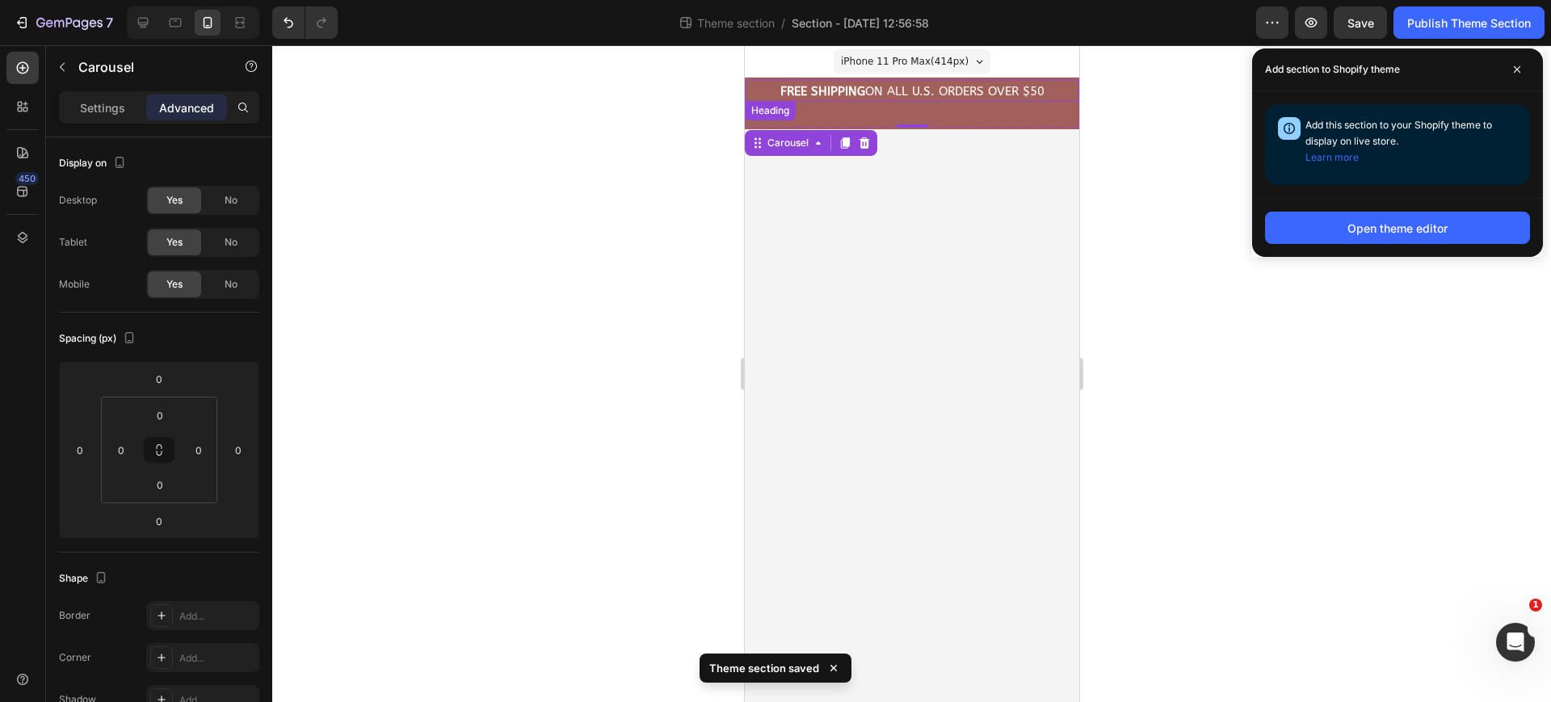
click at [1029, 95] on h2 "FREE Shipping On All U.S. Orders Over $50" at bounding box center [911, 91] width 334 height 19
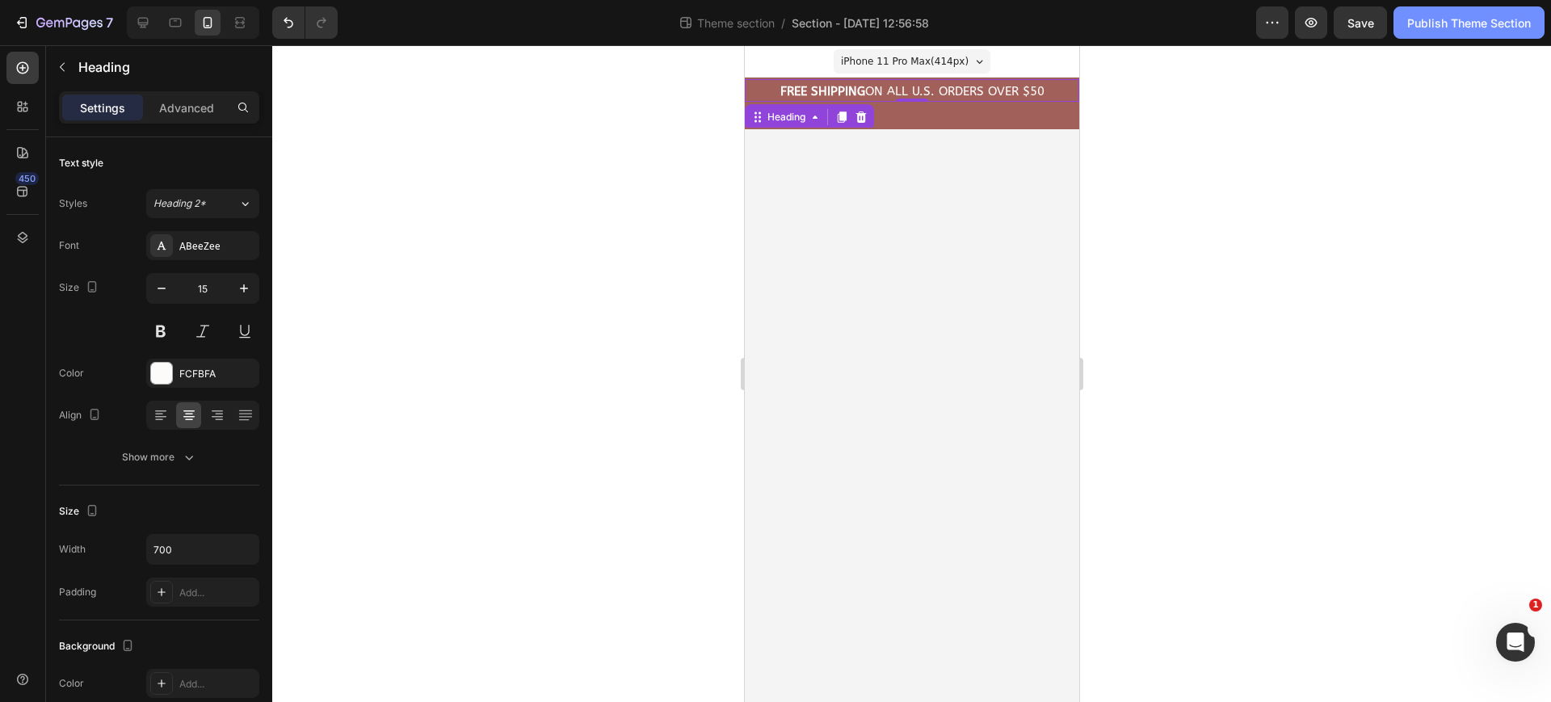
click at [1468, 24] on div "Publish Theme Section" at bounding box center [1469, 23] width 124 height 17
click at [1220, 376] on div at bounding box center [911, 373] width 1279 height 657
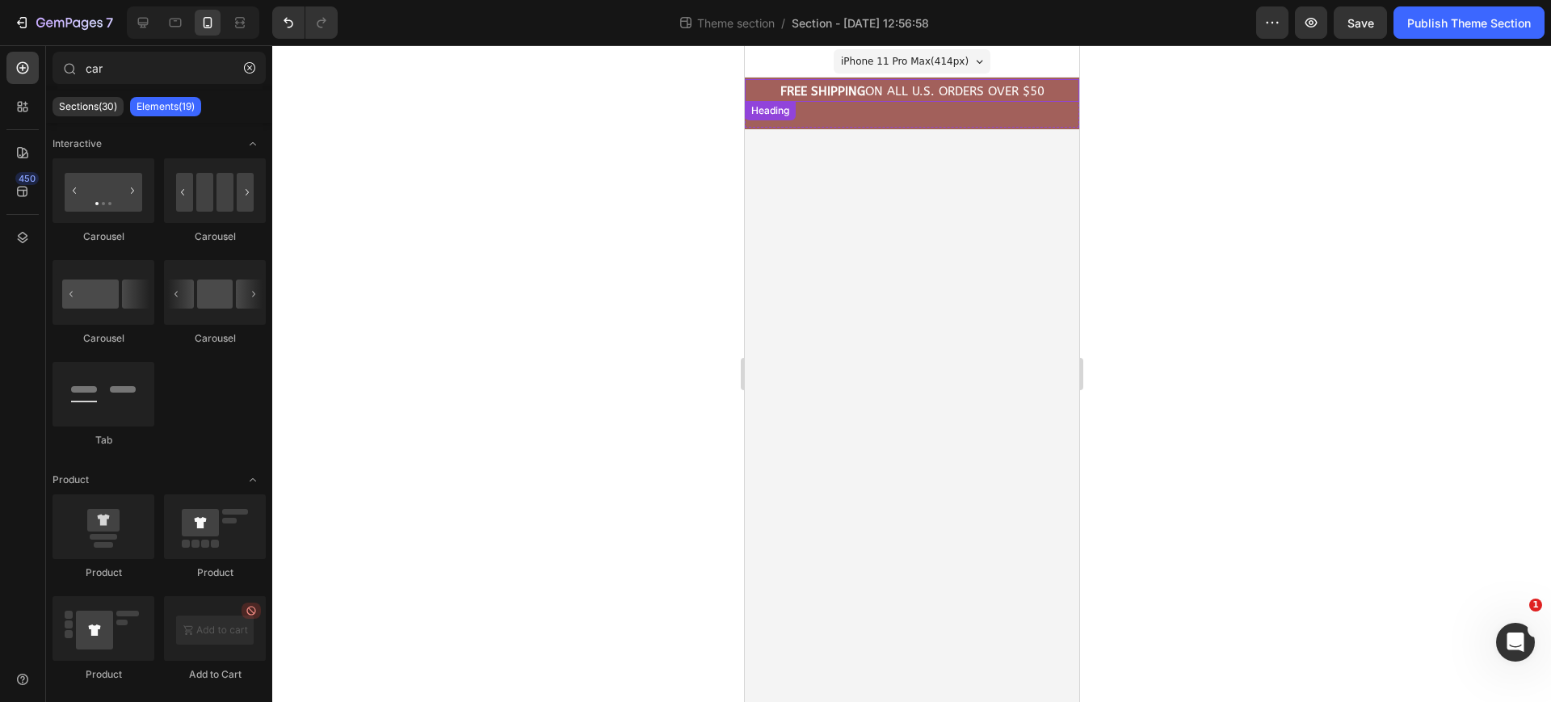
click at [880, 94] on h2 "FREE Shipping On All U.S. Orders Over $50" at bounding box center [911, 91] width 334 height 19
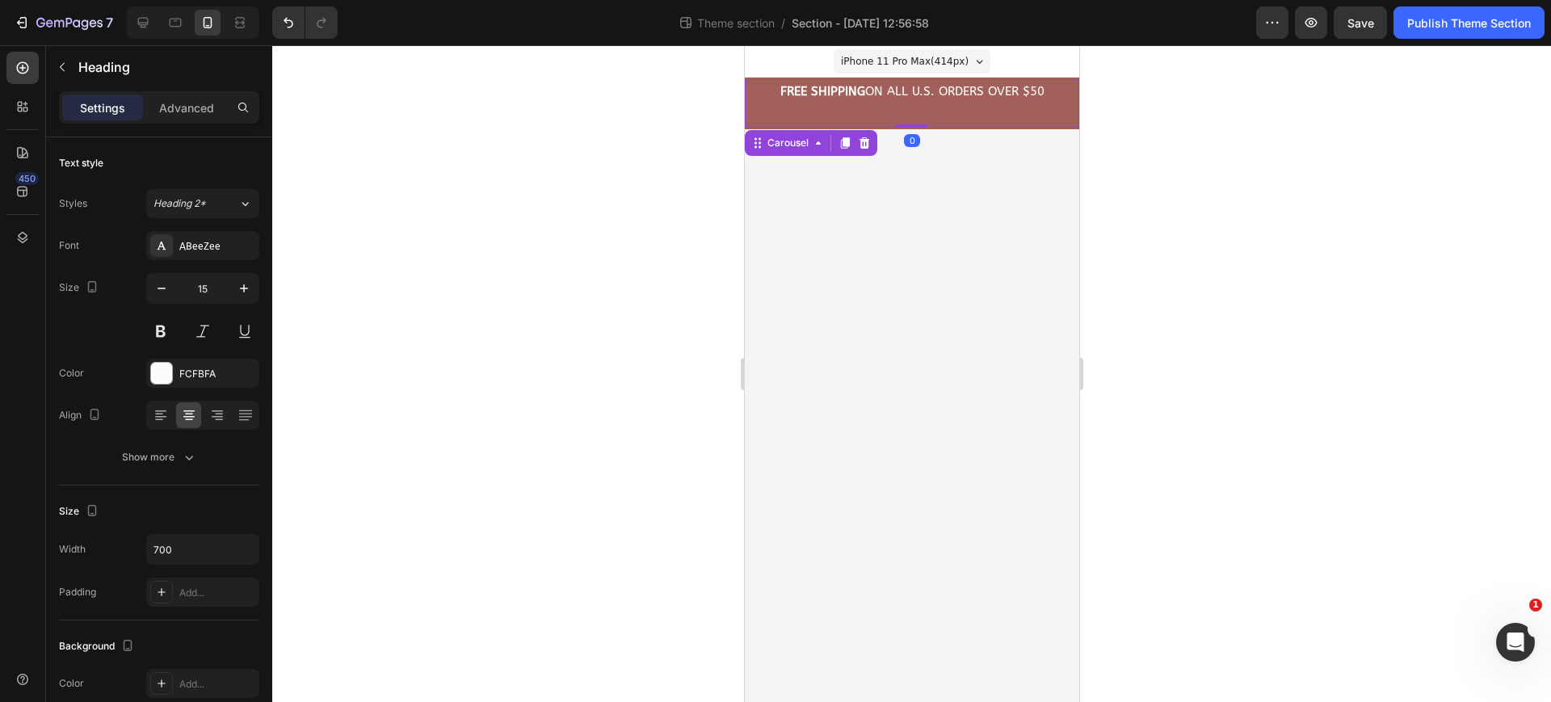
click at [1005, 116] on div "FREE Shipping On All U.S. Orders Over $50 Heading" at bounding box center [911, 103] width 334 height 48
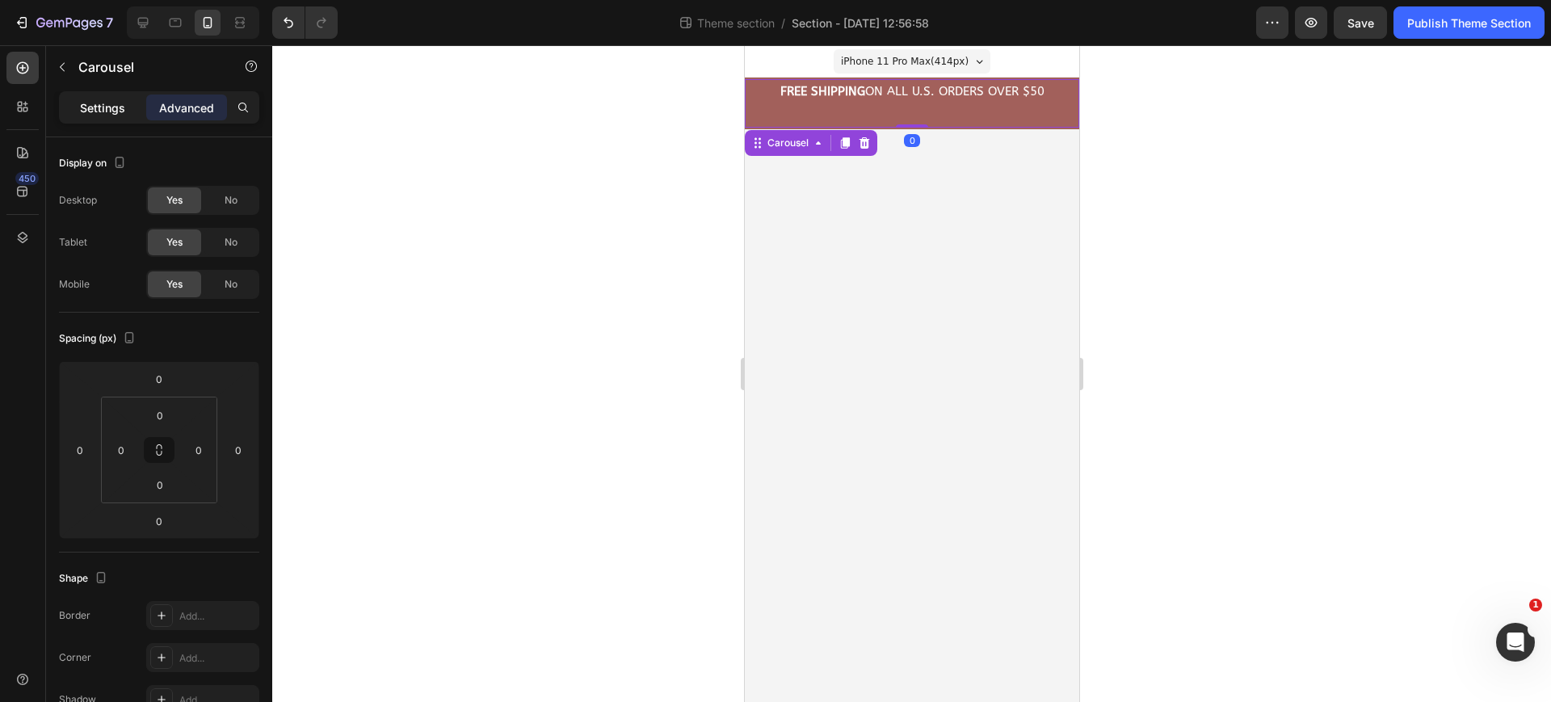
click at [120, 113] on p "Settings" at bounding box center [102, 107] width 45 height 17
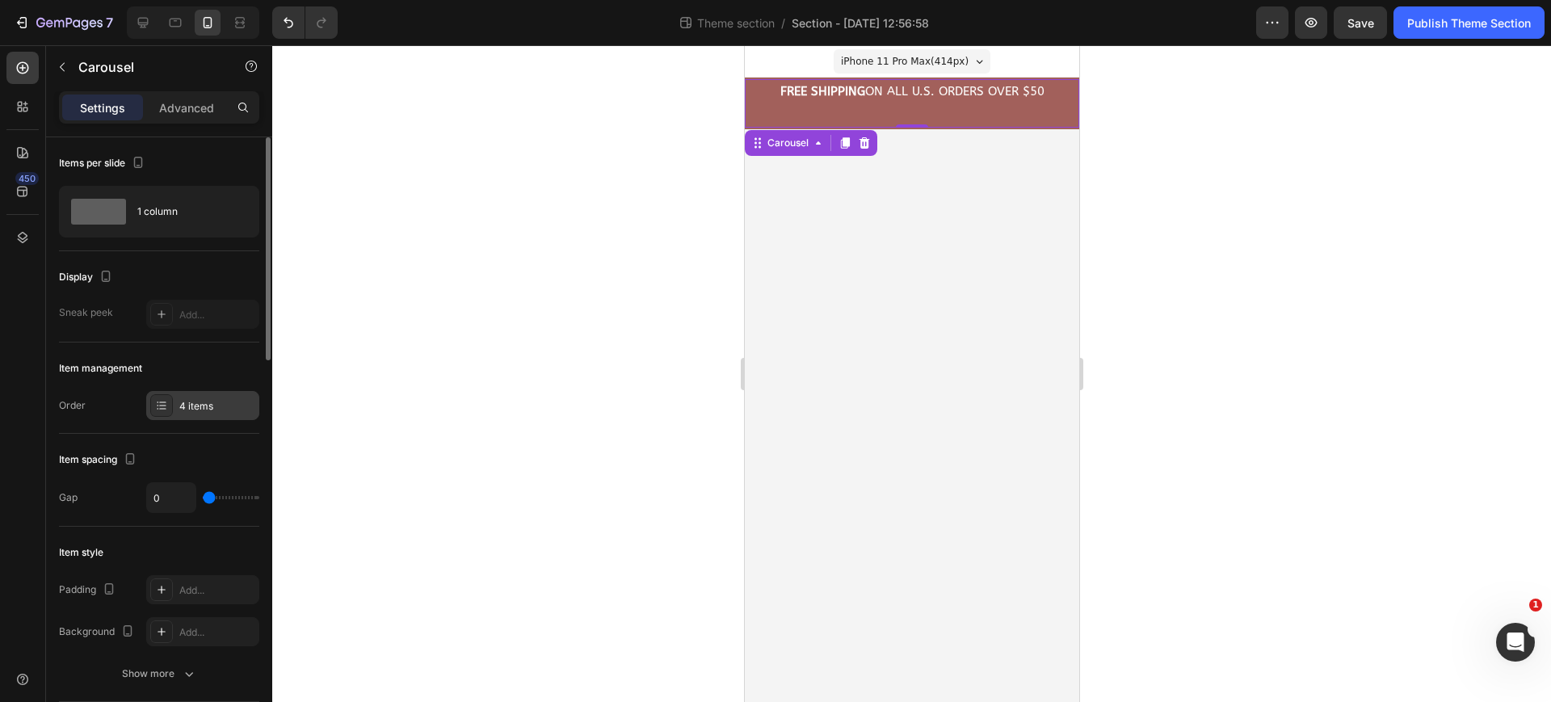
click at [208, 411] on div "4 items" at bounding box center [217, 406] width 76 height 15
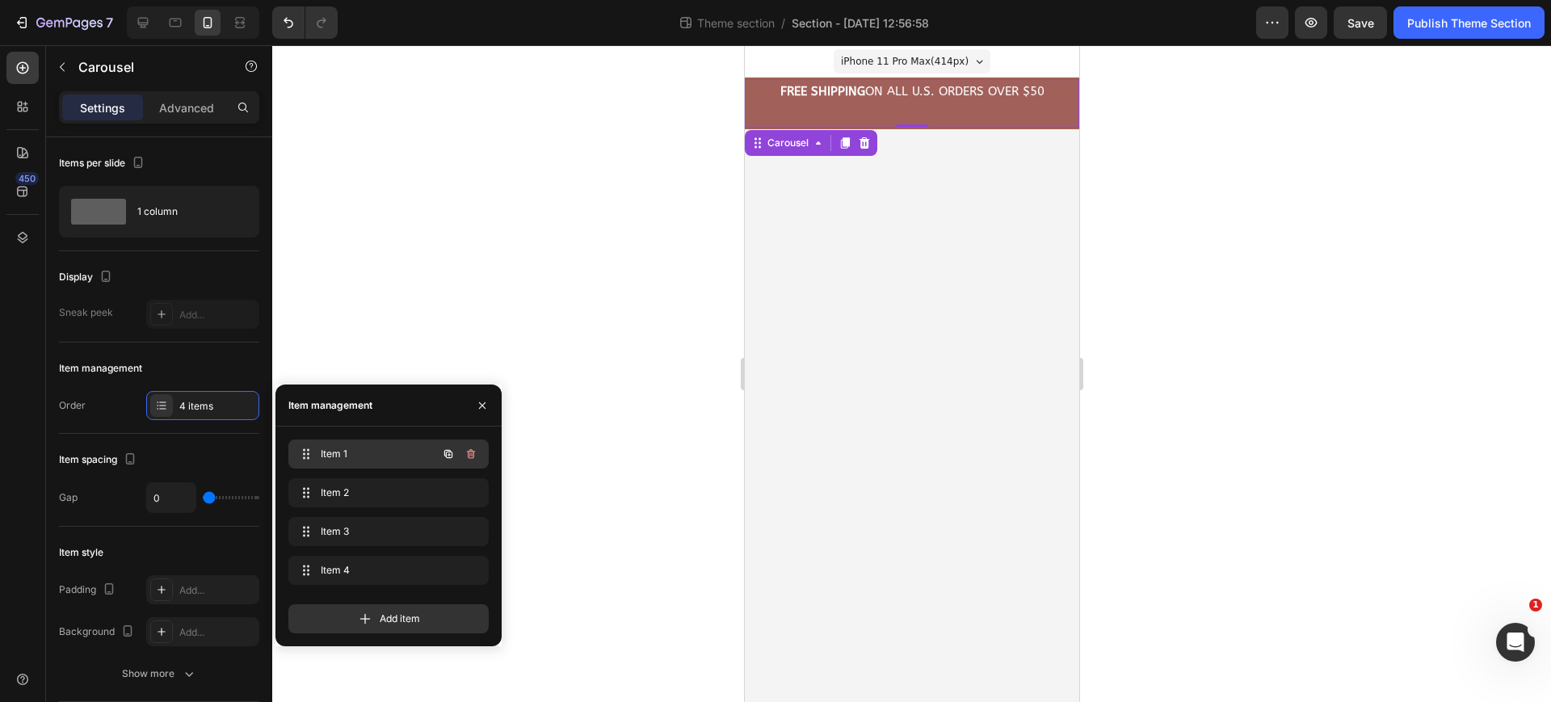
click at [348, 448] on span "Item 1" at bounding box center [366, 454] width 91 height 15
click at [365, 490] on span "Item 2" at bounding box center [377, 493] width 120 height 15
click at [448, 456] on icon "button" at bounding box center [448, 454] width 13 height 13
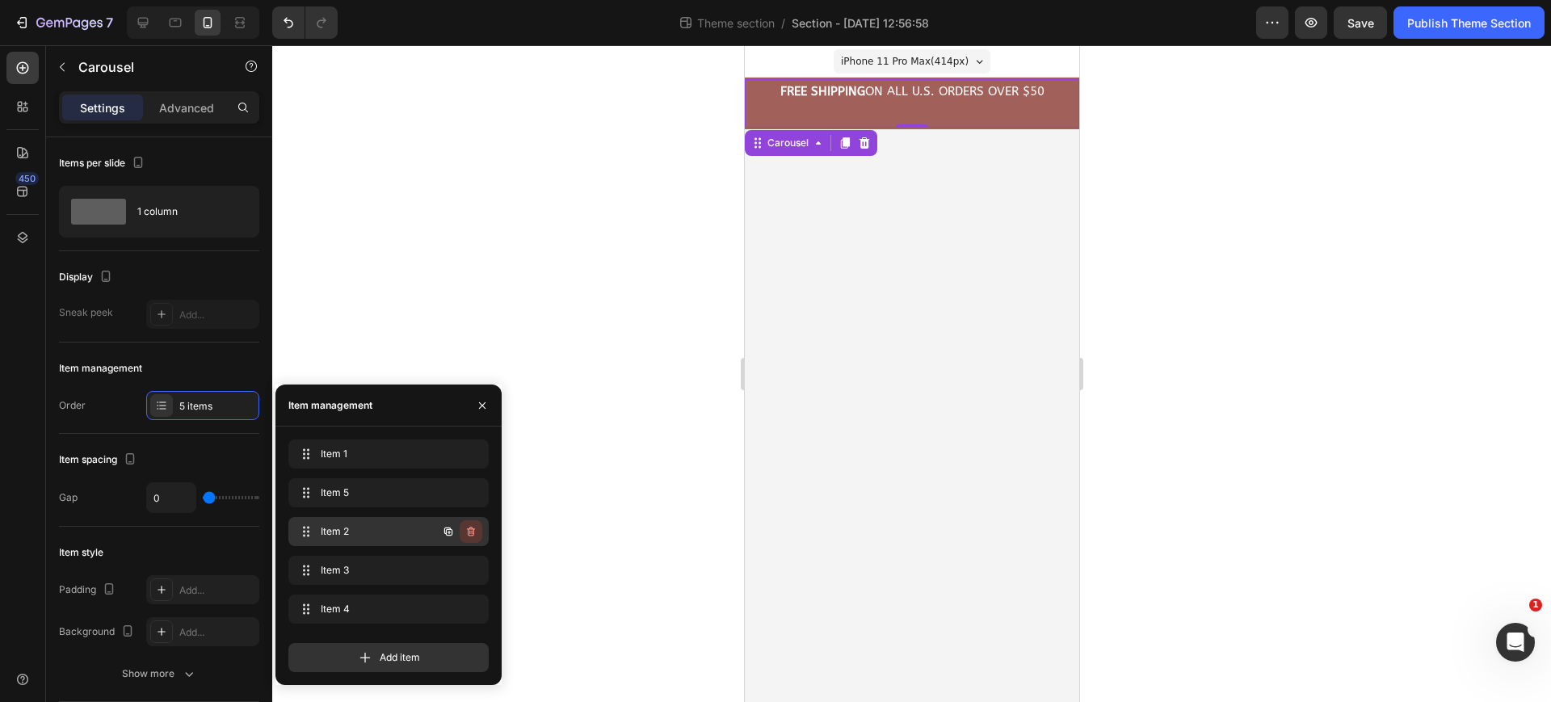
click at [465, 527] on icon "button" at bounding box center [471, 531] width 13 height 13
click at [465, 527] on div "Delete" at bounding box center [460, 531] width 30 height 15
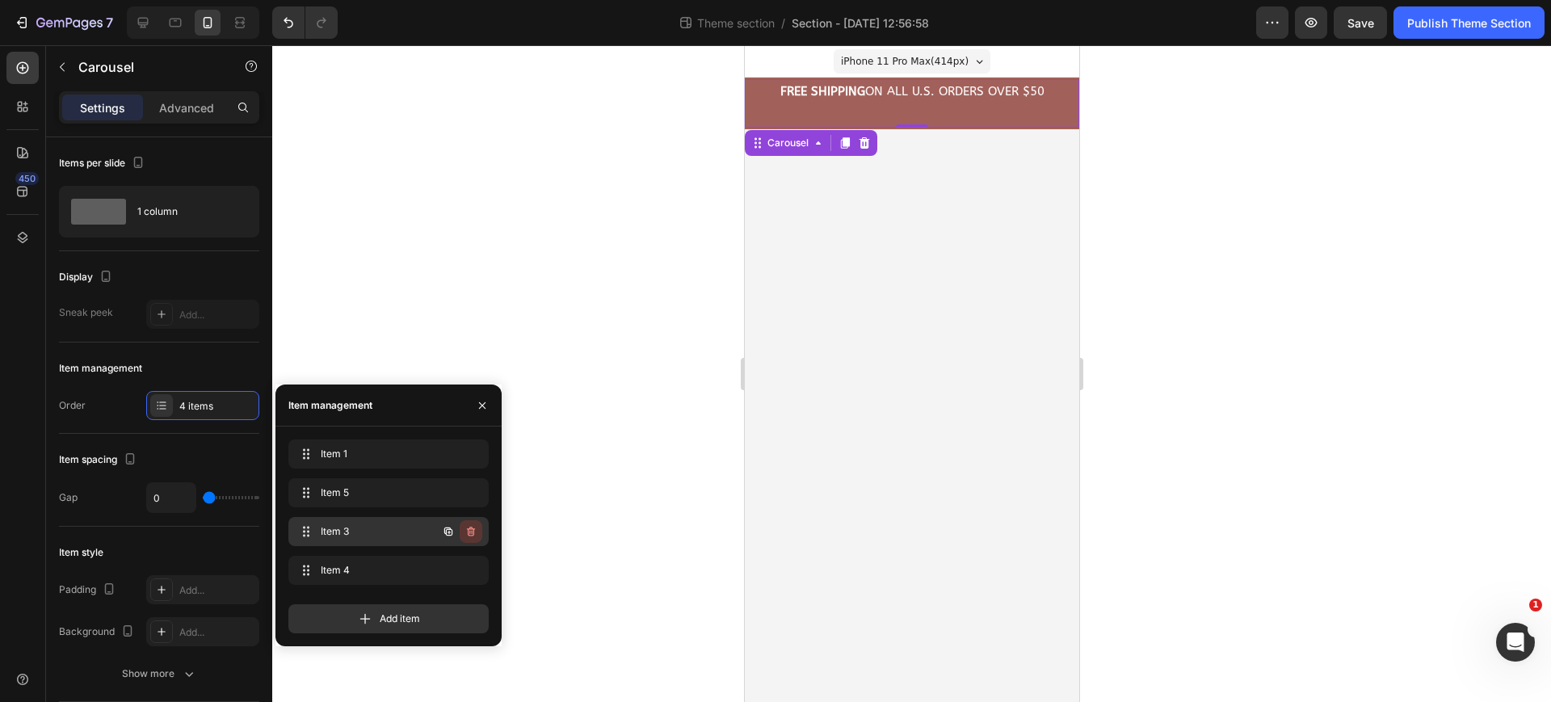
click at [465, 530] on icon "button" at bounding box center [471, 531] width 13 height 13
click at [465, 530] on div "Delete" at bounding box center [460, 531] width 30 height 15
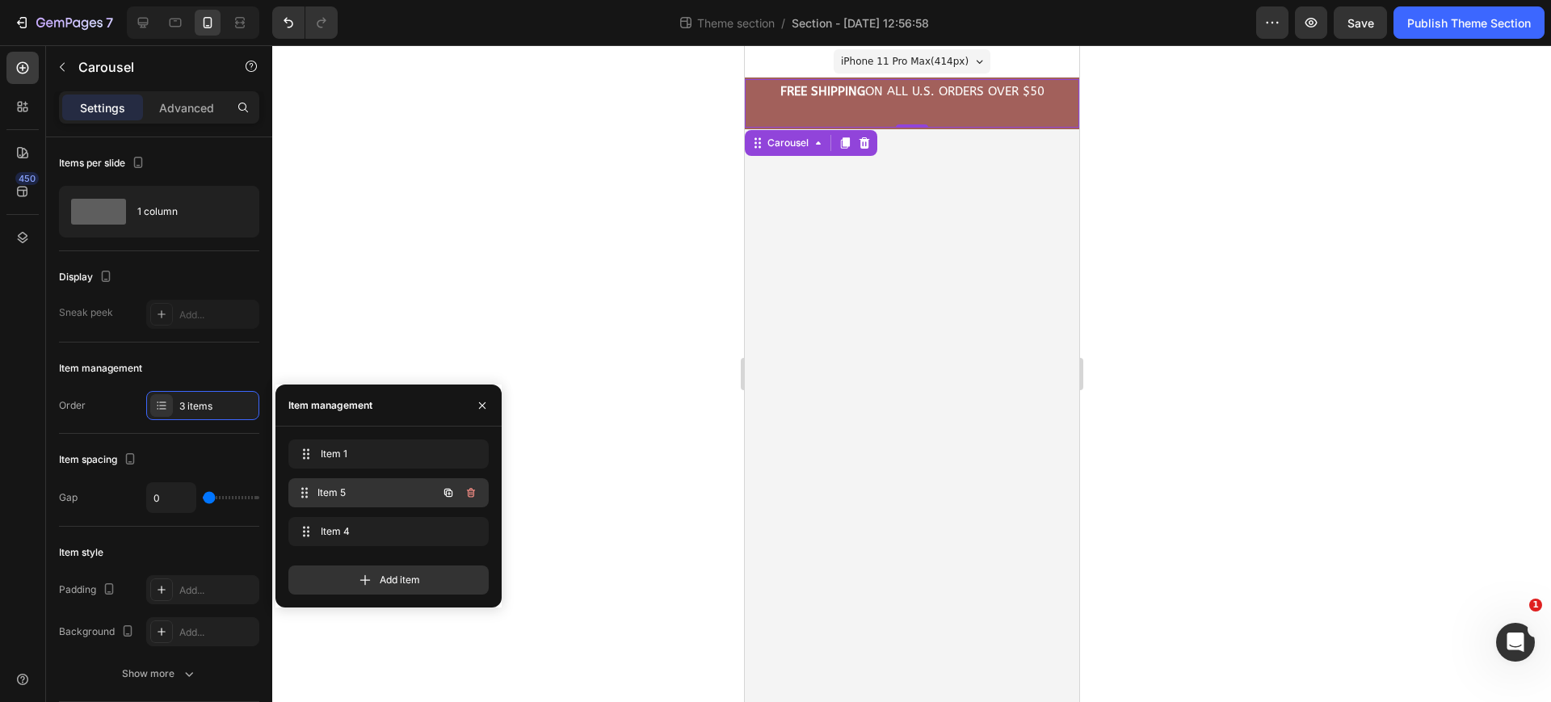
click at [380, 483] on div "Item 5 Item 5" at bounding box center [366, 493] width 142 height 23
click at [372, 496] on span "Item 5" at bounding box center [366, 493] width 91 height 15
click at [372, 465] on div "Item 1 Item 1" at bounding box center [388, 453] width 200 height 29
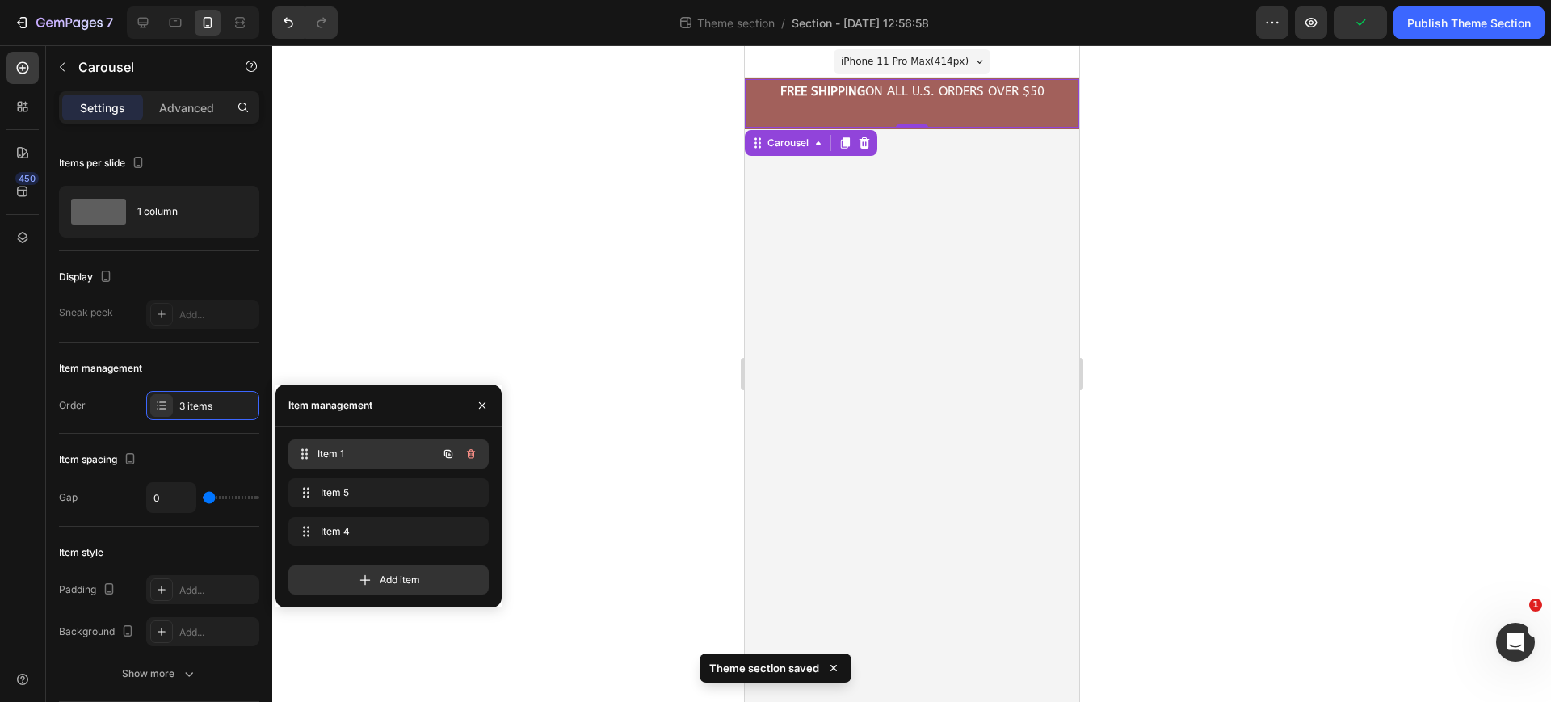
click at [370, 453] on span "Item 1" at bounding box center [377, 454] width 120 height 15
click at [371, 487] on span "Item 5" at bounding box center [366, 493] width 91 height 15
click at [888, 94] on h2 "FREE Shipping On All U.S. Orders Over $50" at bounding box center [911, 91] width 334 height 19
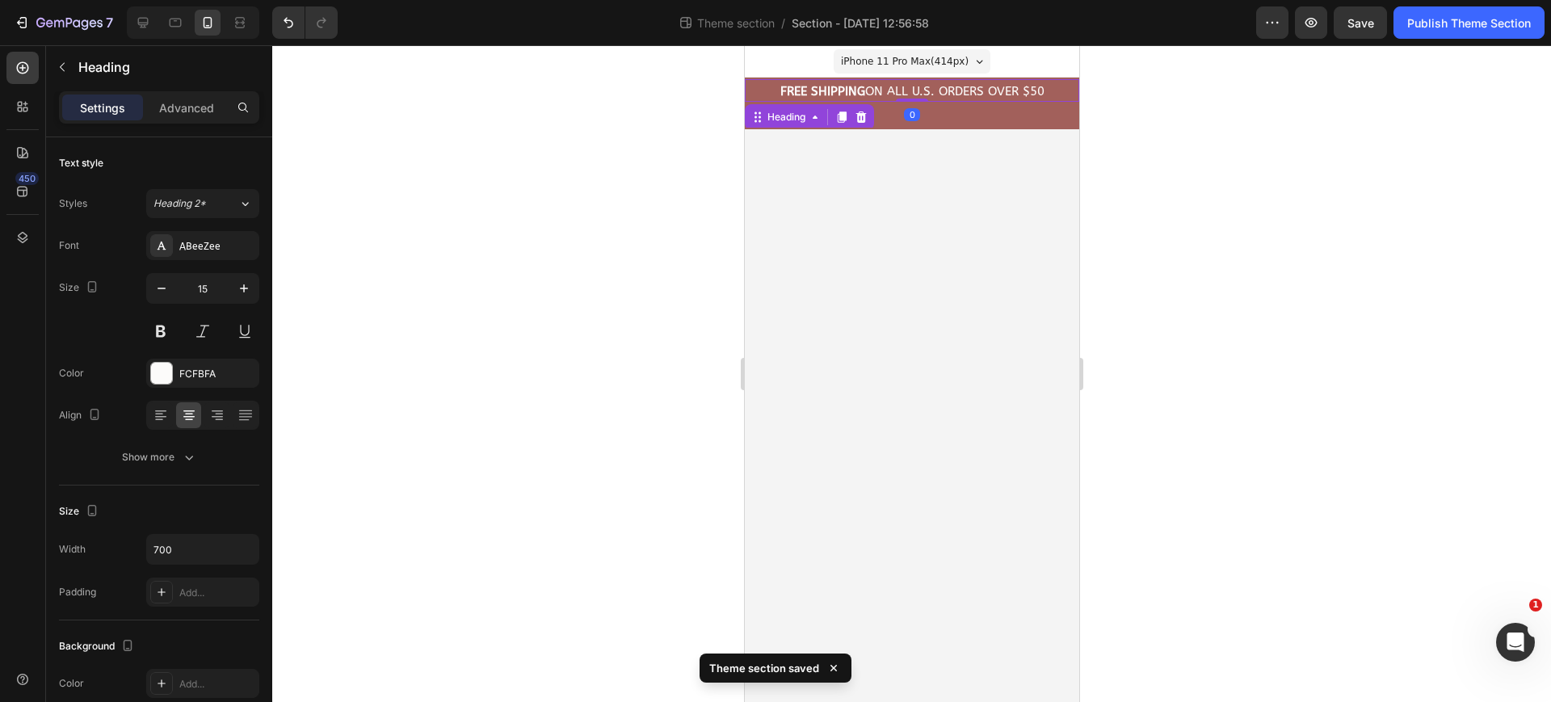
click at [888, 94] on h2 "FREE Shipping On All U.S. Orders Over $50" at bounding box center [911, 91] width 334 height 19
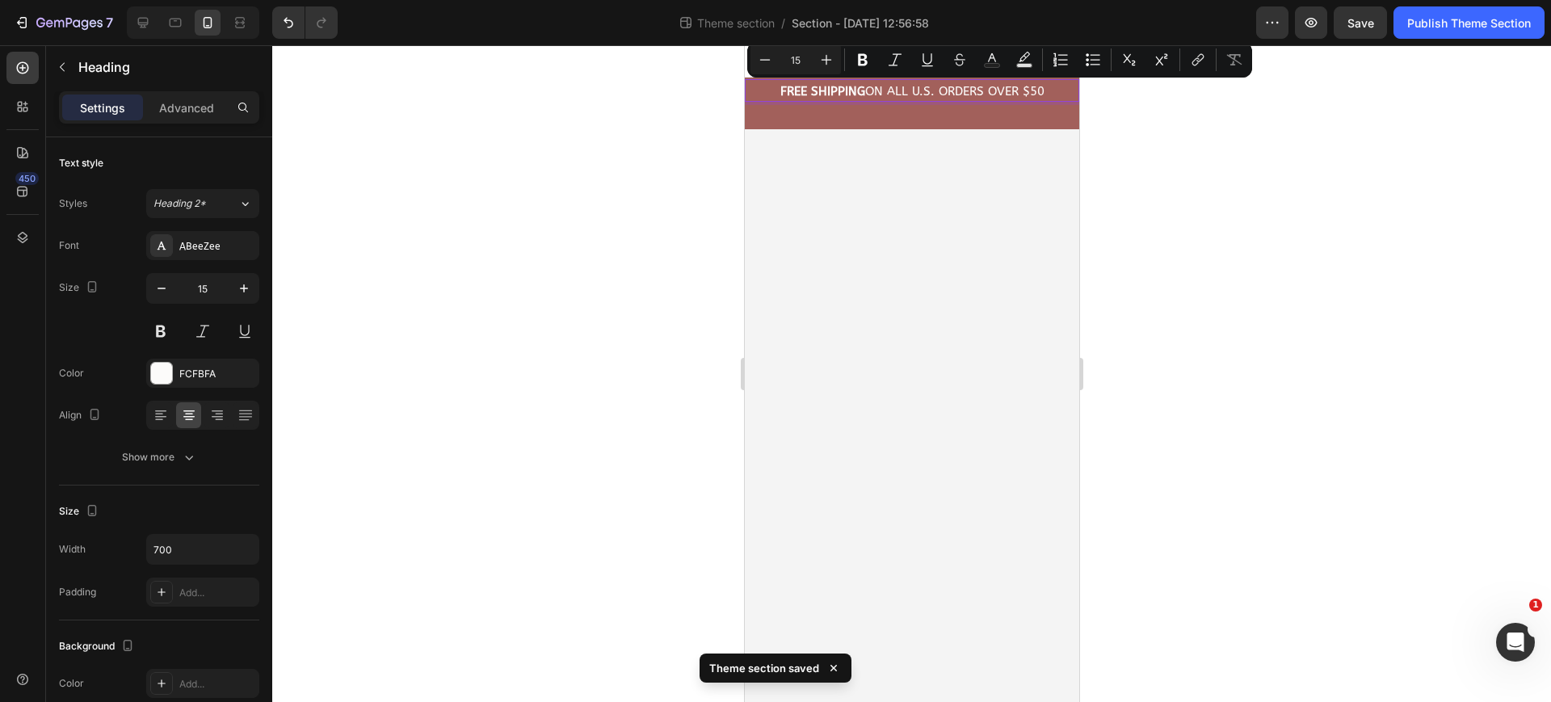
click at [888, 94] on p "FREE Shipping On All U.S. Orders Over $50" at bounding box center [911, 92] width 331 height 16
click at [424, 379] on div at bounding box center [911, 373] width 1279 height 657
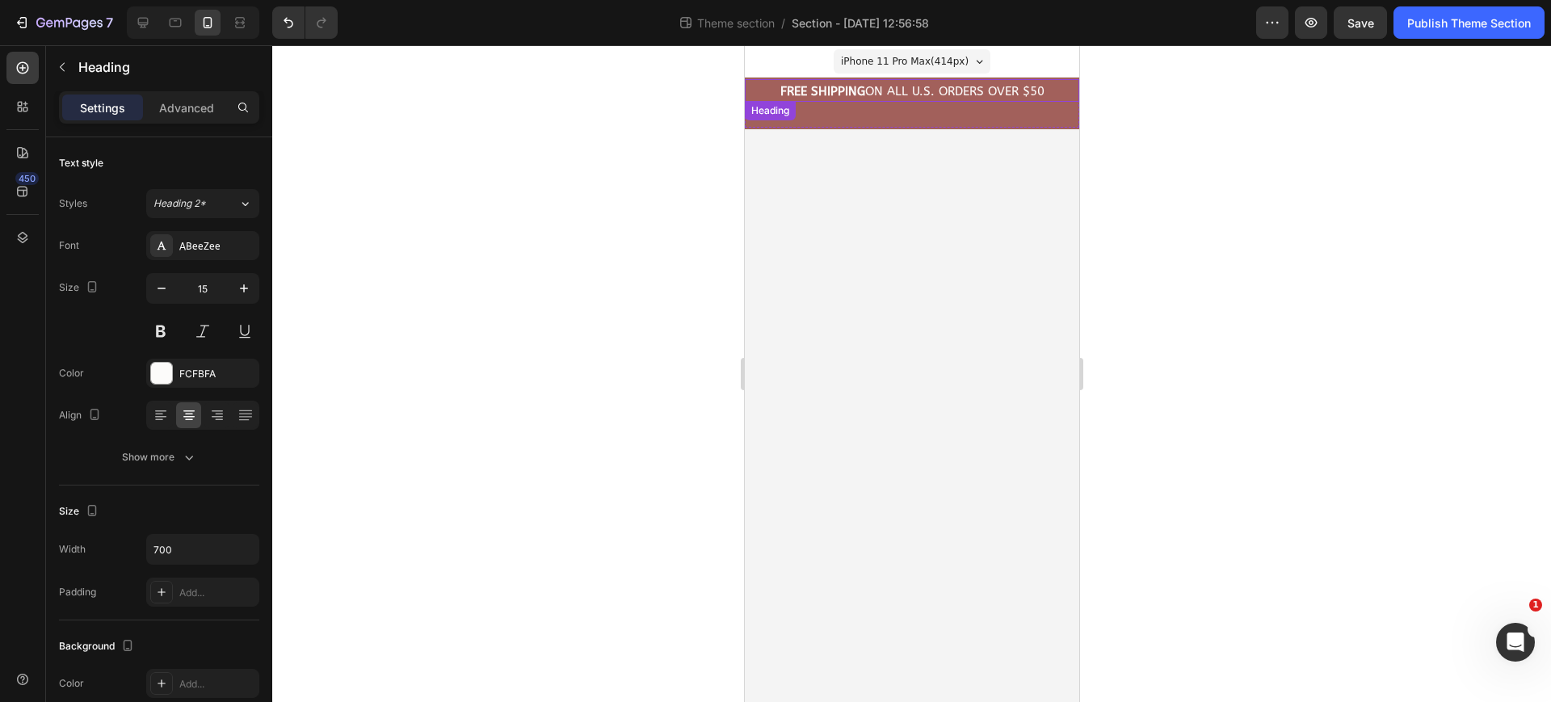
click at [833, 90] on strong "FREE Shipping" at bounding box center [822, 91] width 85 height 15
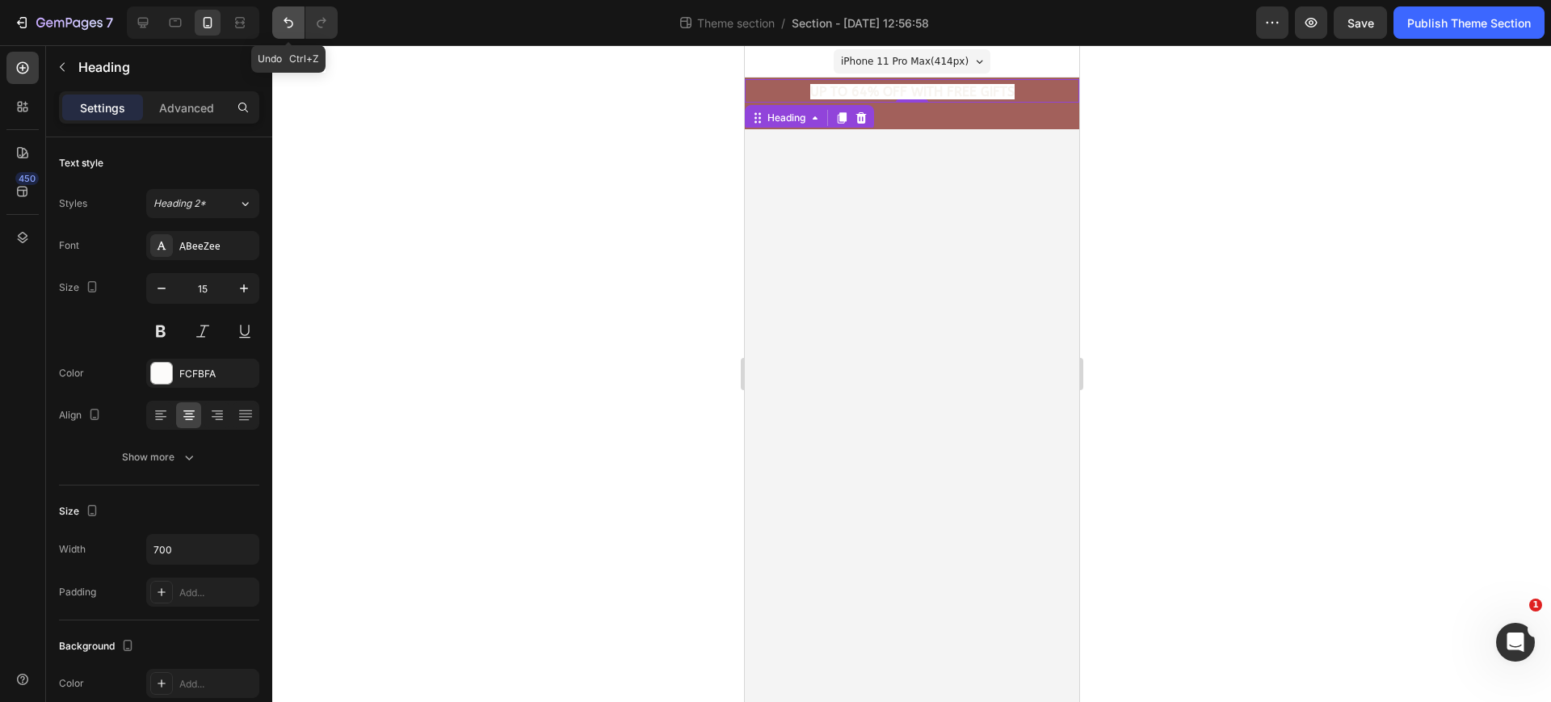
click at [296, 23] on icon "Undo/Redo" at bounding box center [288, 23] width 16 height 16
click at [453, 140] on div at bounding box center [911, 373] width 1279 height 657
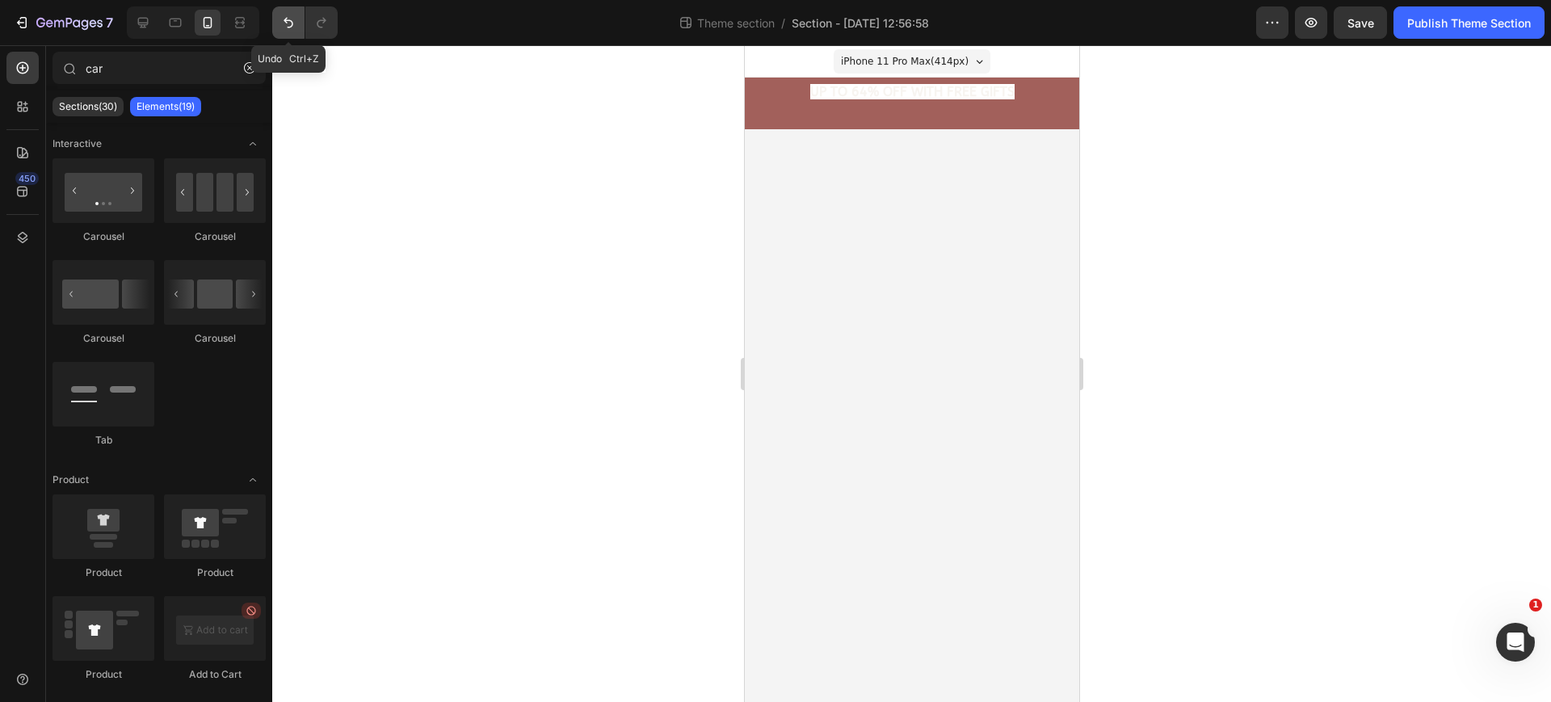
click at [284, 27] on icon "Undo/Redo" at bounding box center [288, 23] width 16 height 16
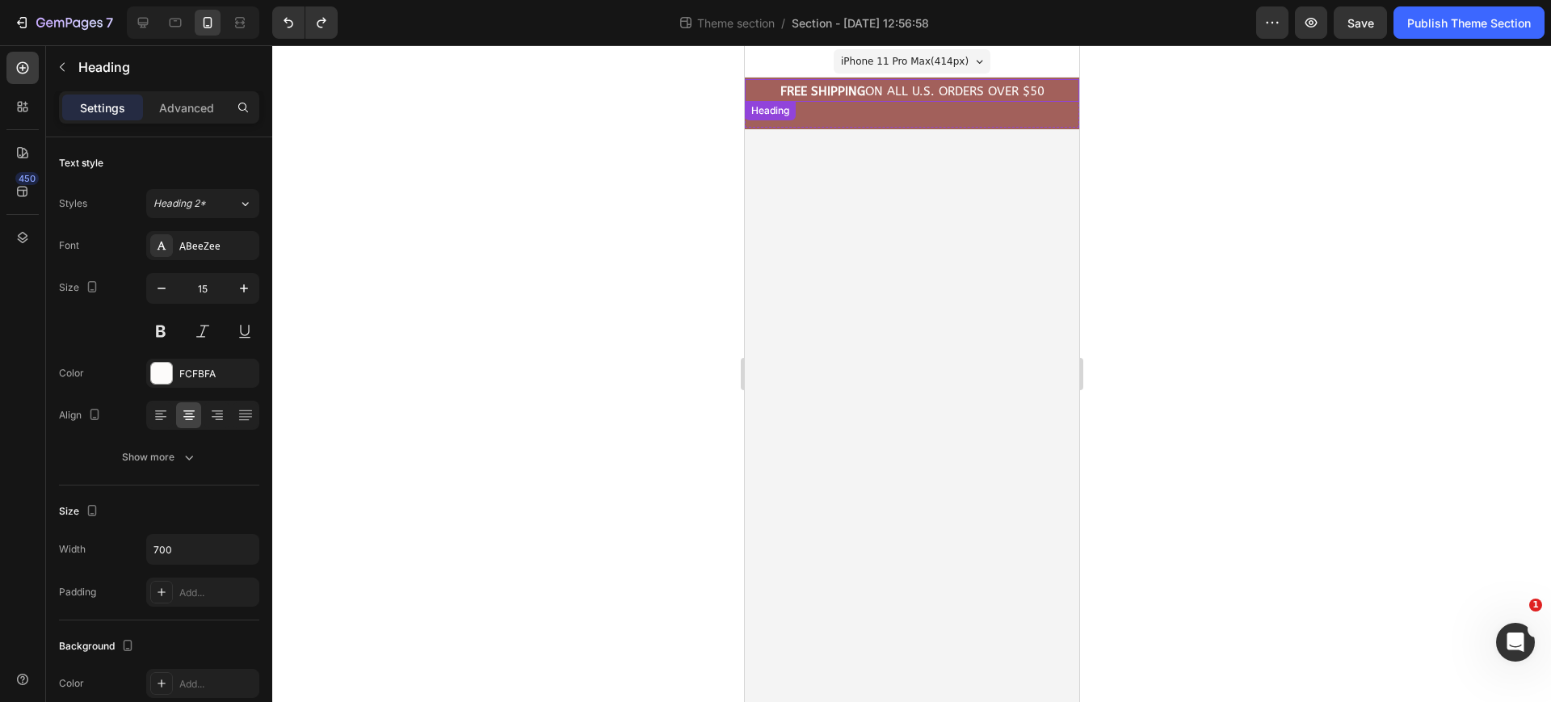
click at [834, 90] on strong "FREE Shipping" at bounding box center [822, 91] width 85 height 15
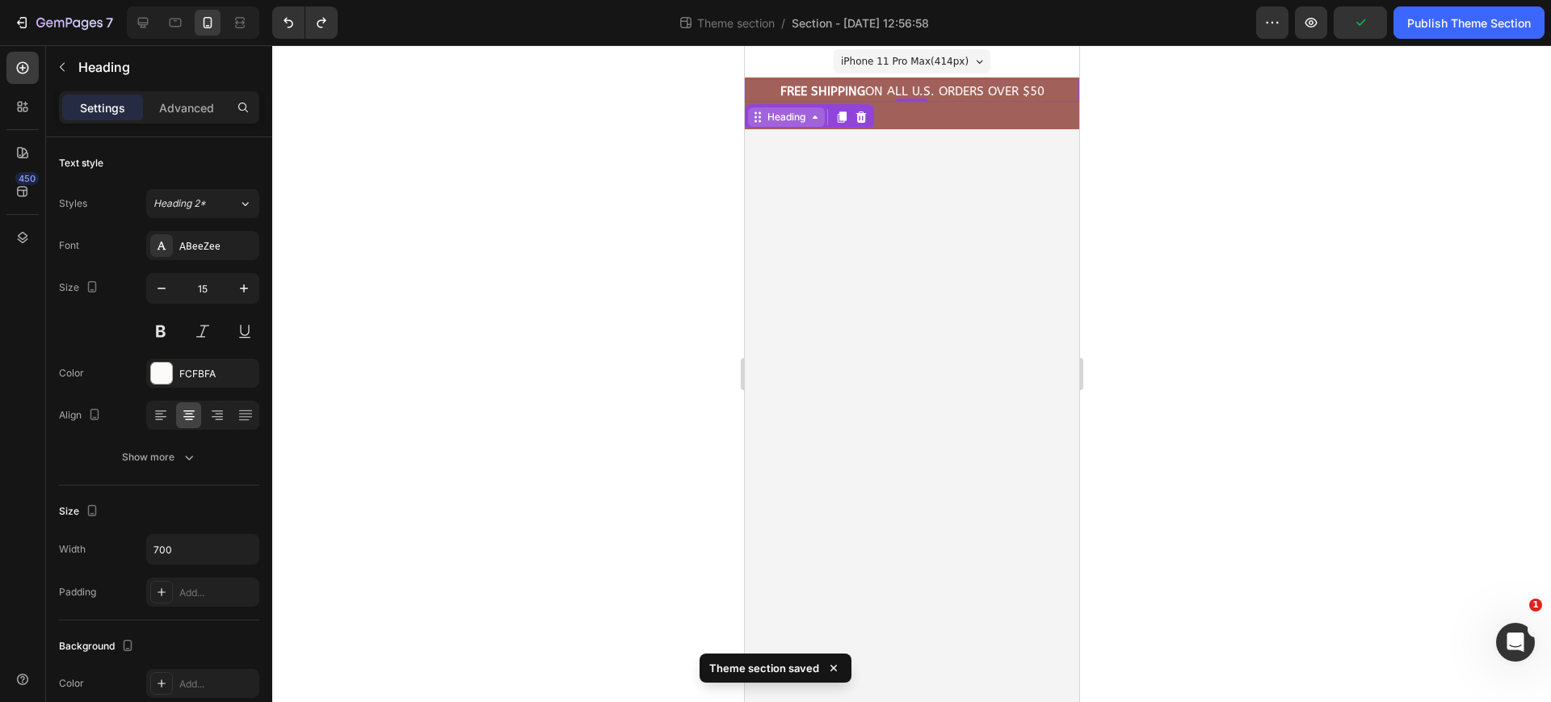
click at [784, 120] on div "Heading" at bounding box center [785, 117] width 44 height 15
click at [974, 111] on div "FREE Shipping On All U.S. Orders Over $50 Heading" at bounding box center [911, 103] width 334 height 48
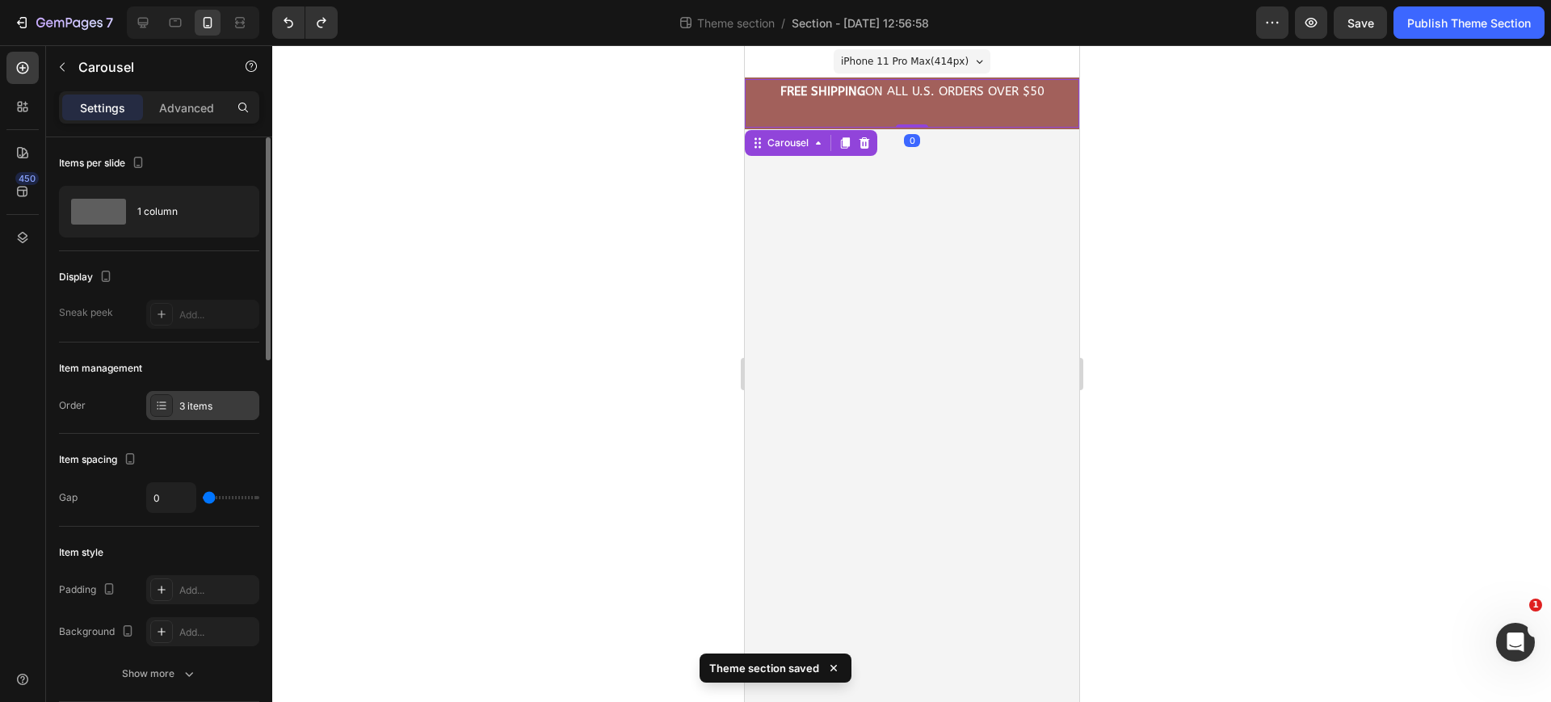
click at [218, 404] on div "3 items" at bounding box center [217, 406] width 76 height 15
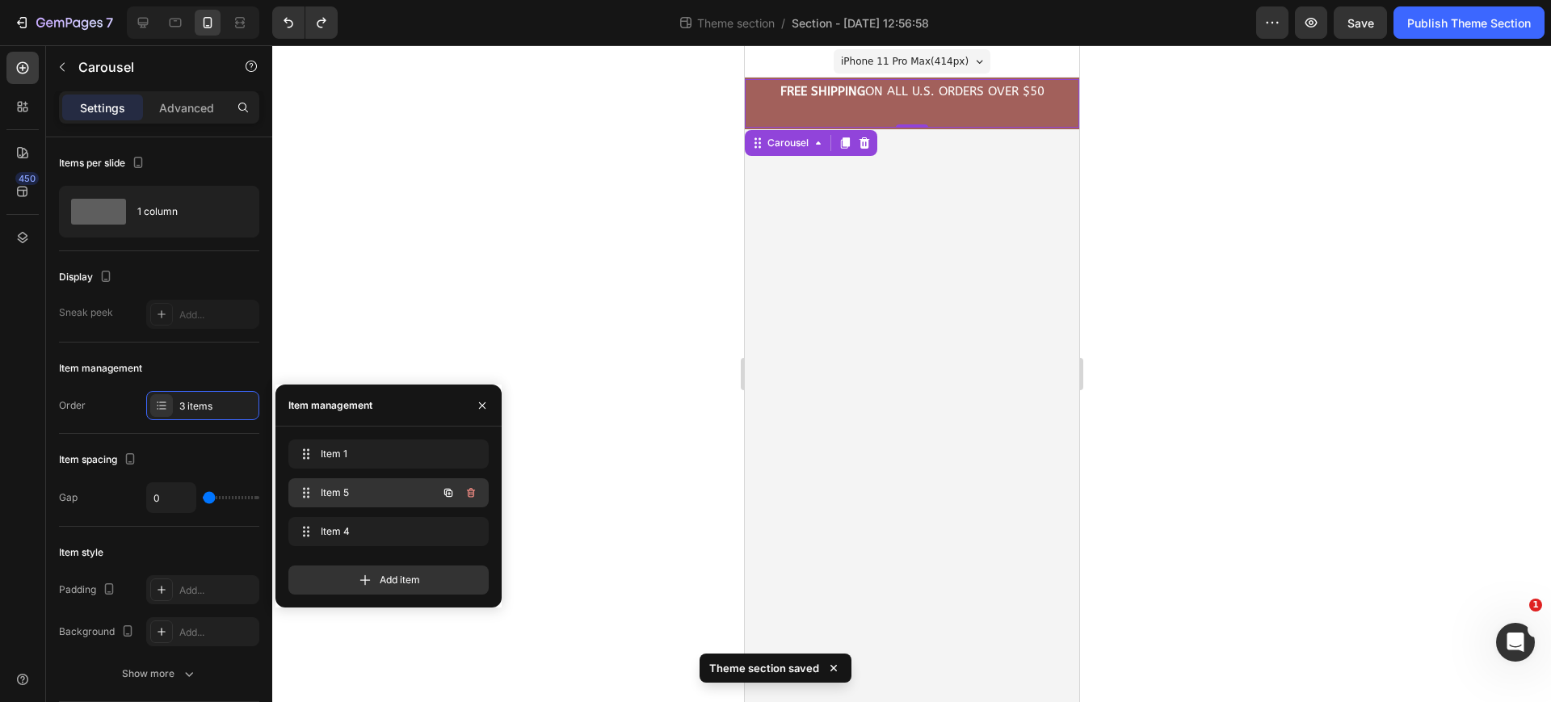
click at [393, 491] on span "Item 5" at bounding box center [366, 493] width 91 height 15
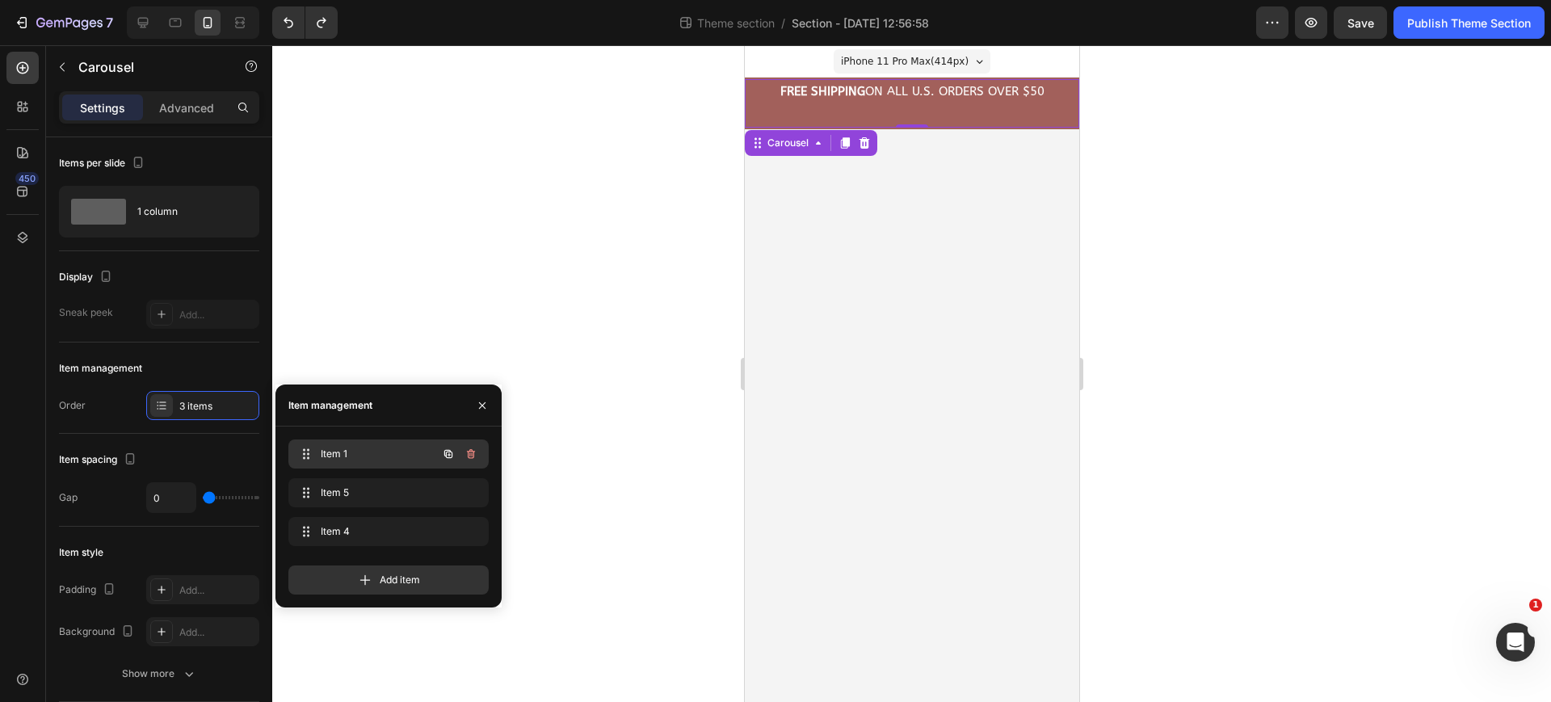
click at [377, 457] on span "Item 1" at bounding box center [366, 454] width 91 height 15
click at [368, 486] on span "Item 5" at bounding box center [377, 493] width 120 height 15
click at [376, 493] on span "Item 5" at bounding box center [366, 493] width 91 height 15
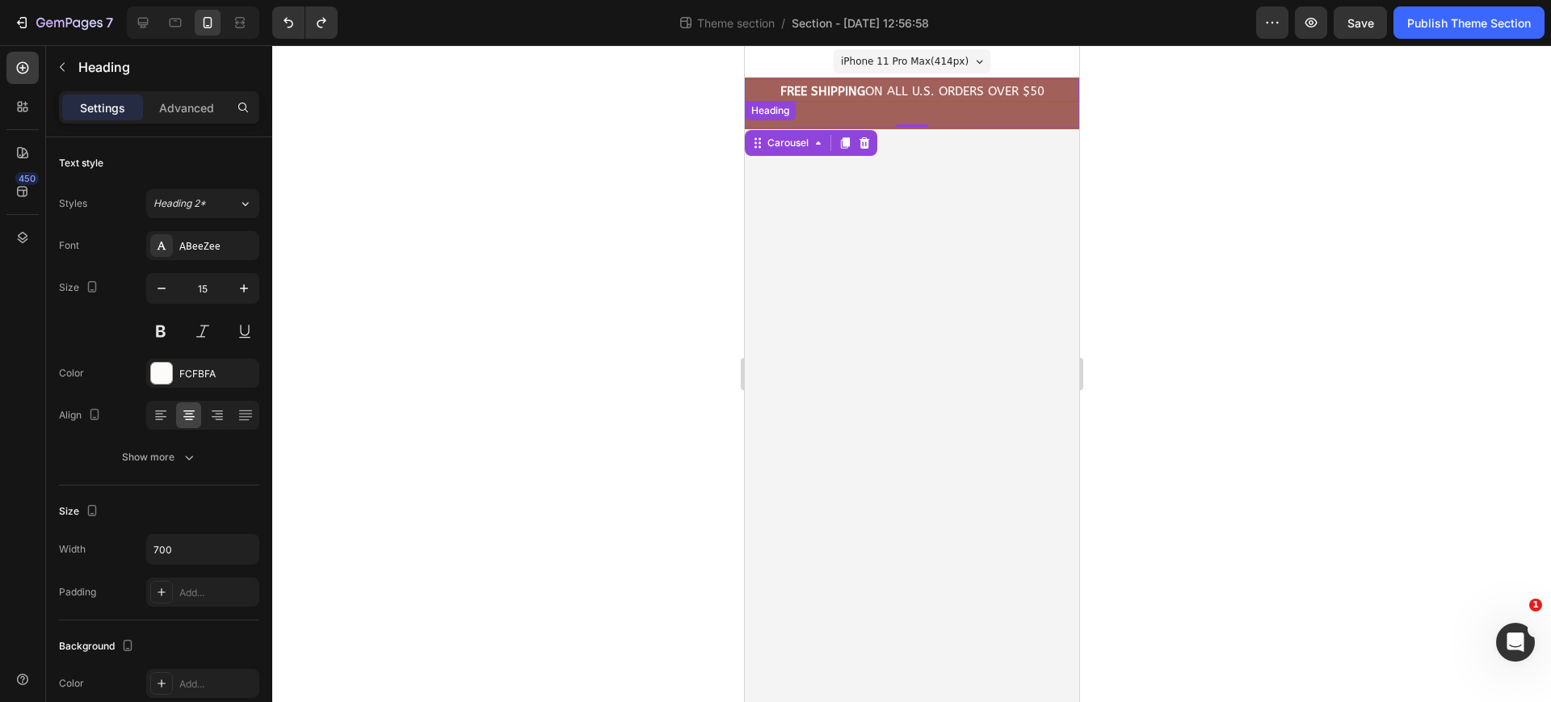
click at [873, 92] on h2 "FREE Shipping On All U.S. Orders Over $50" at bounding box center [911, 91] width 334 height 19
click at [873, 92] on p "FREE Shipping On All U.S. Orders Over $50" at bounding box center [911, 92] width 331 height 16
click at [596, 231] on div at bounding box center [911, 373] width 1279 height 657
click at [849, 95] on strong "UP TO 64% OFF WITH FREE GIFTS" at bounding box center [911, 91] width 191 height 15
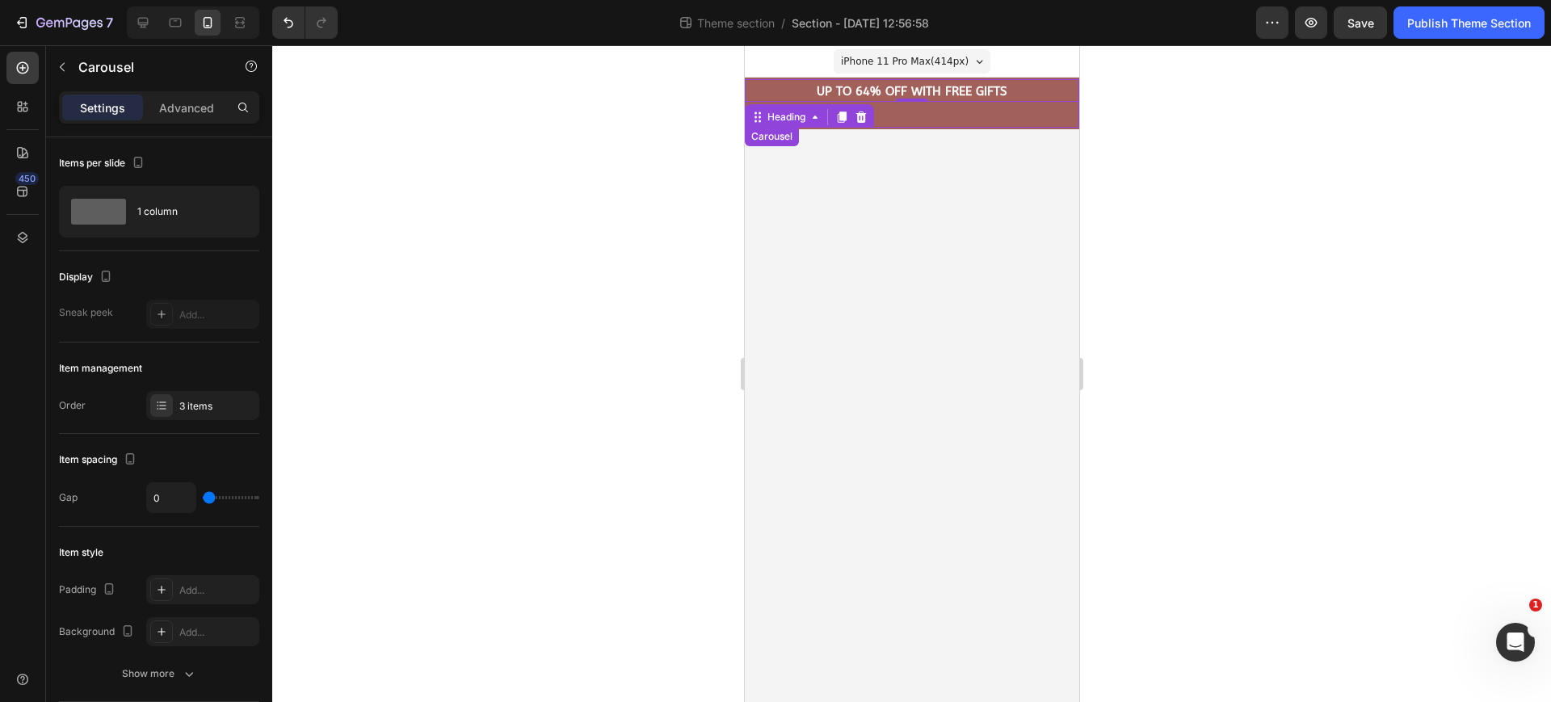
click at [982, 115] on div "⁠⁠⁠⁠⁠⁠⁠ UP TO 64% OFF WITH FREE GIFTS Heading 0" at bounding box center [911, 103] width 334 height 48
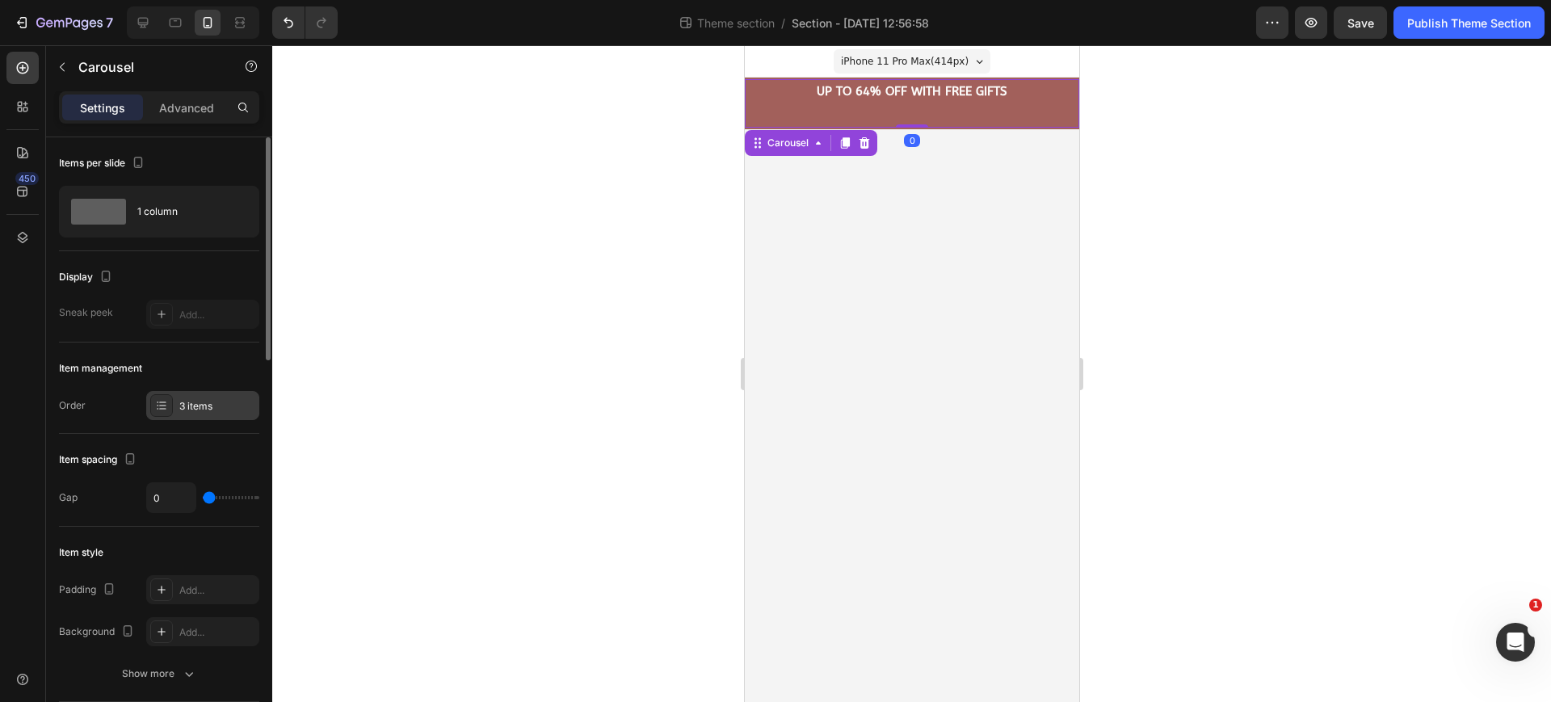
click at [200, 408] on div "3 items" at bounding box center [217, 406] width 76 height 15
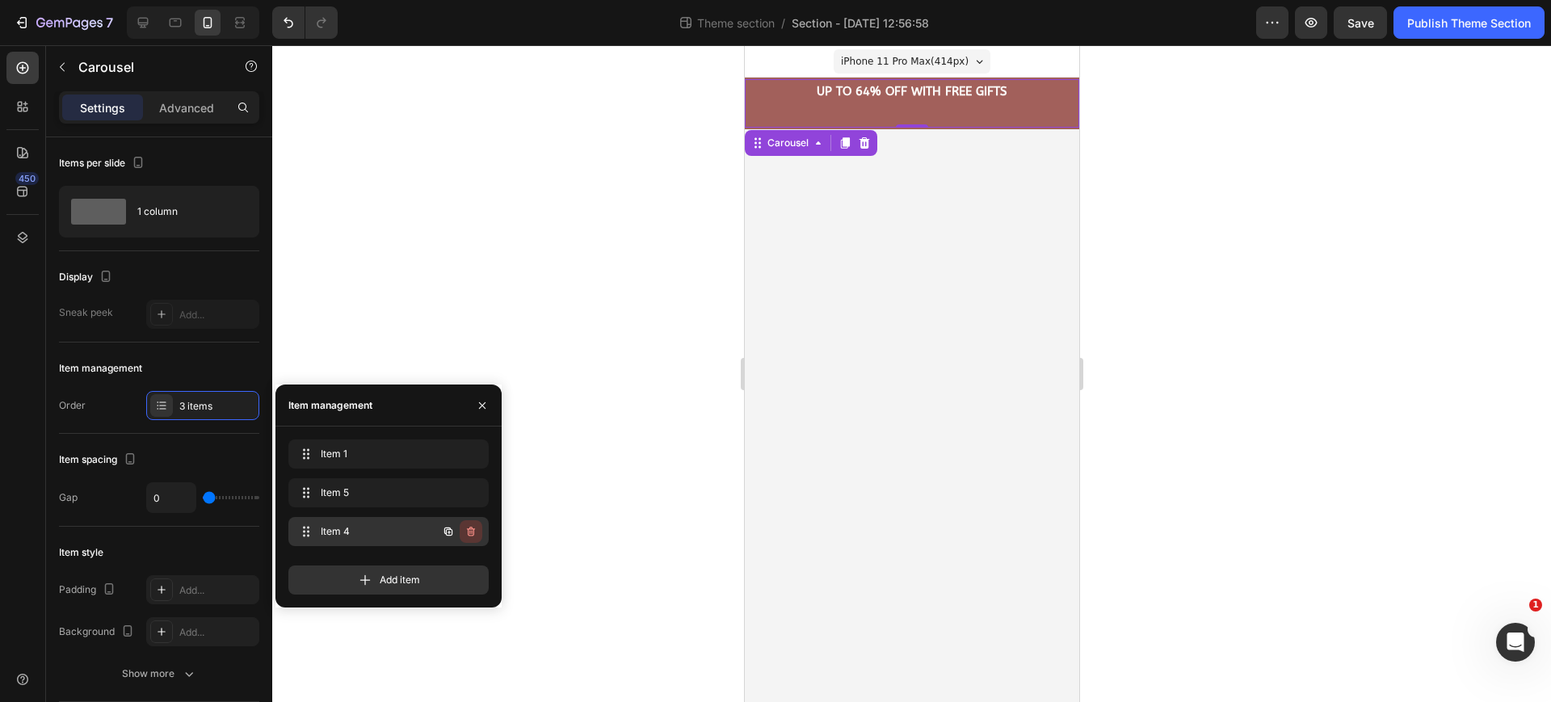
click at [468, 531] on icon "button" at bounding box center [471, 531] width 13 height 13
click at [466, 536] on div "Delete" at bounding box center [460, 531] width 30 height 15
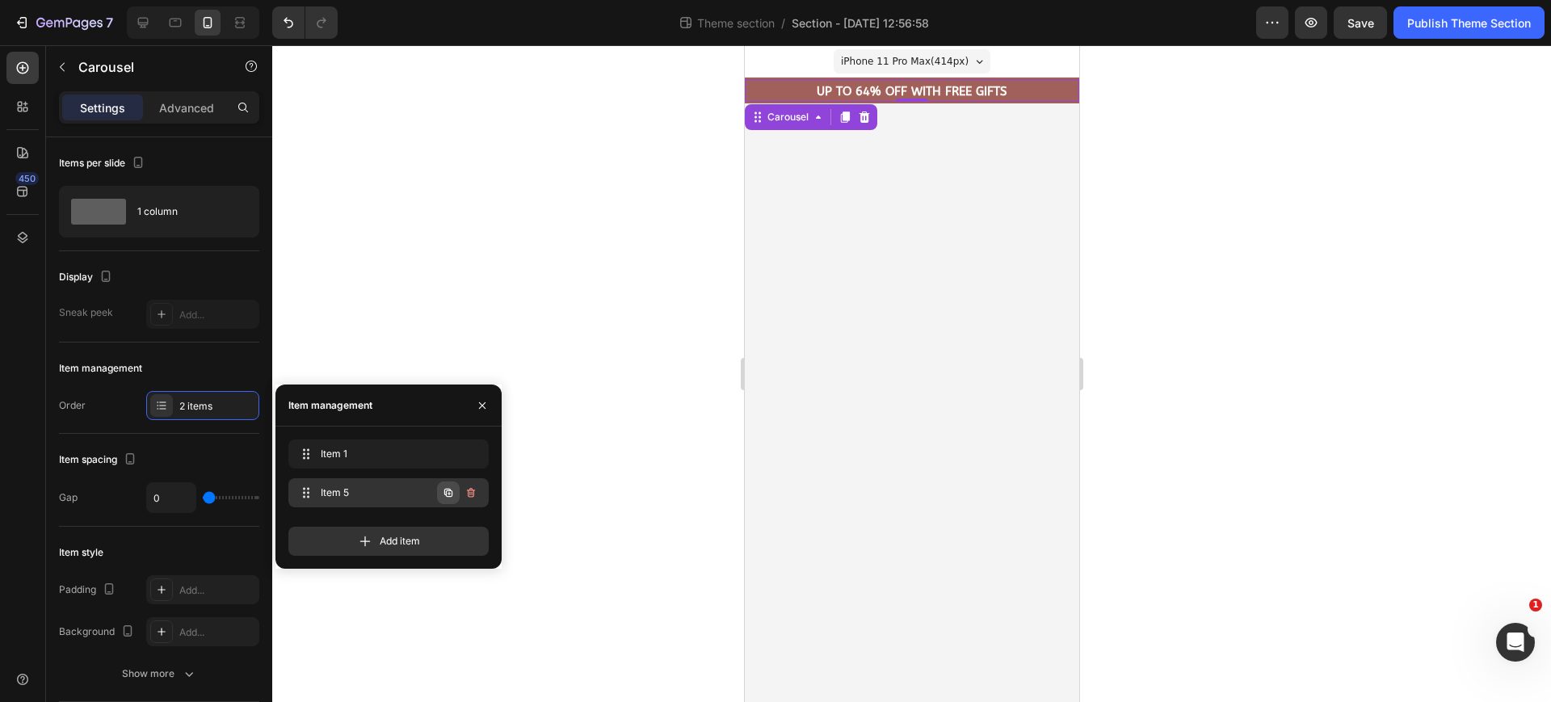
click at [448, 491] on icon "button" at bounding box center [448, 492] width 13 height 13
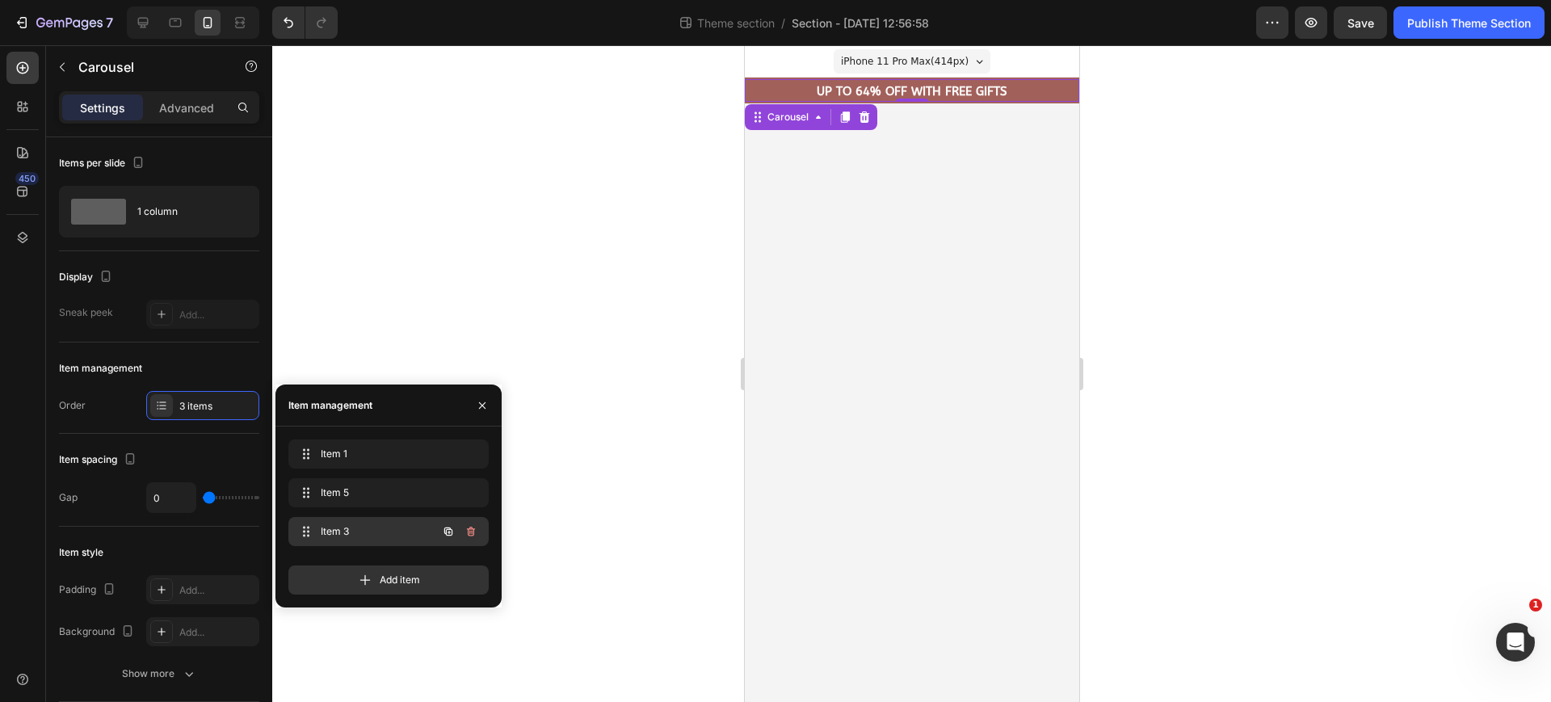
click at [357, 527] on span "Item 3" at bounding box center [366, 531] width 91 height 15
click at [381, 526] on span "Item 3" at bounding box center [366, 531] width 91 height 15
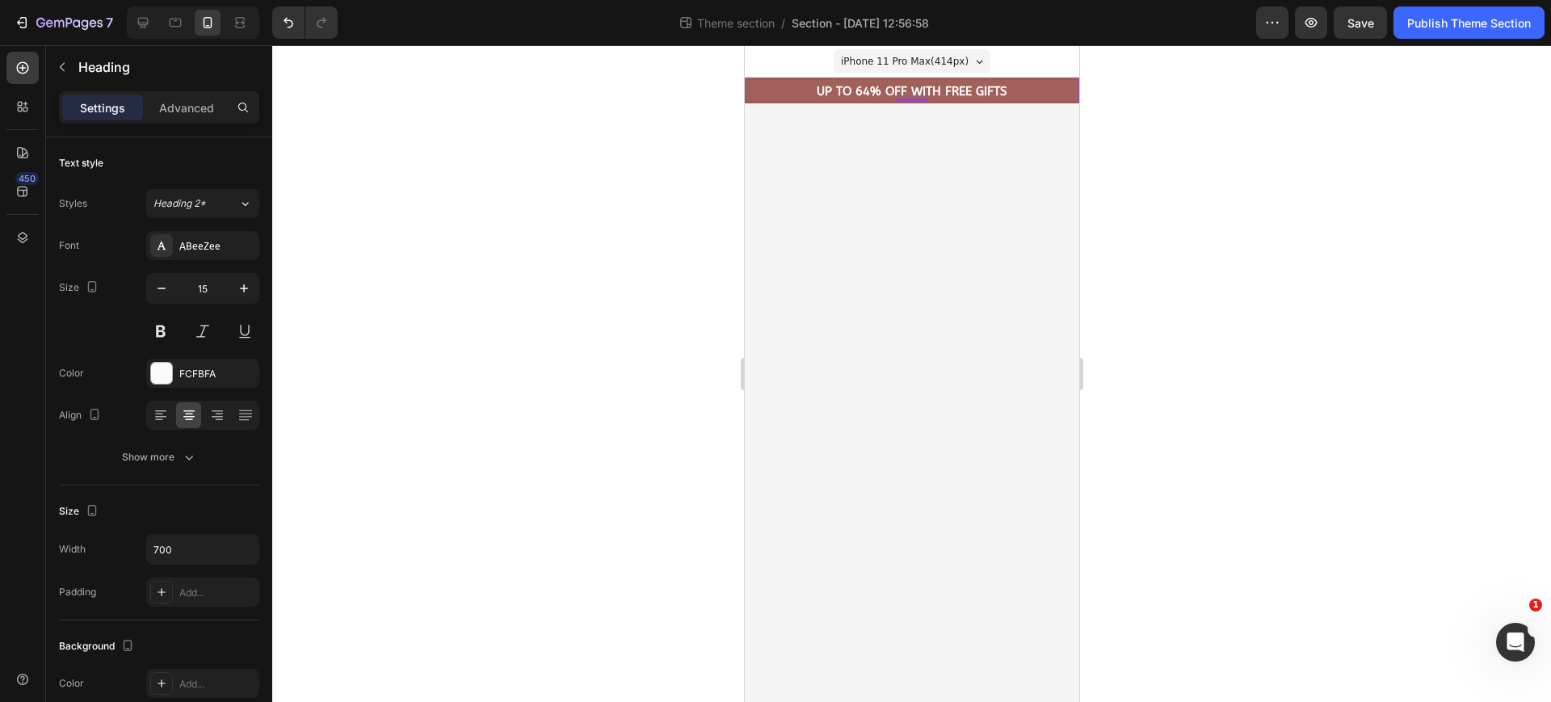
click at [948, 86] on strong "UP TO 64% OFF WITH FREE GIFTS" at bounding box center [911, 91] width 191 height 15
click at [788, 90] on strong "Try it today with a 60-Day Glow Back Guarantee!" at bounding box center [911, 91] width 317 height 15
click at [1472, 32] on button "Publish Theme Section" at bounding box center [1469, 22] width 151 height 32
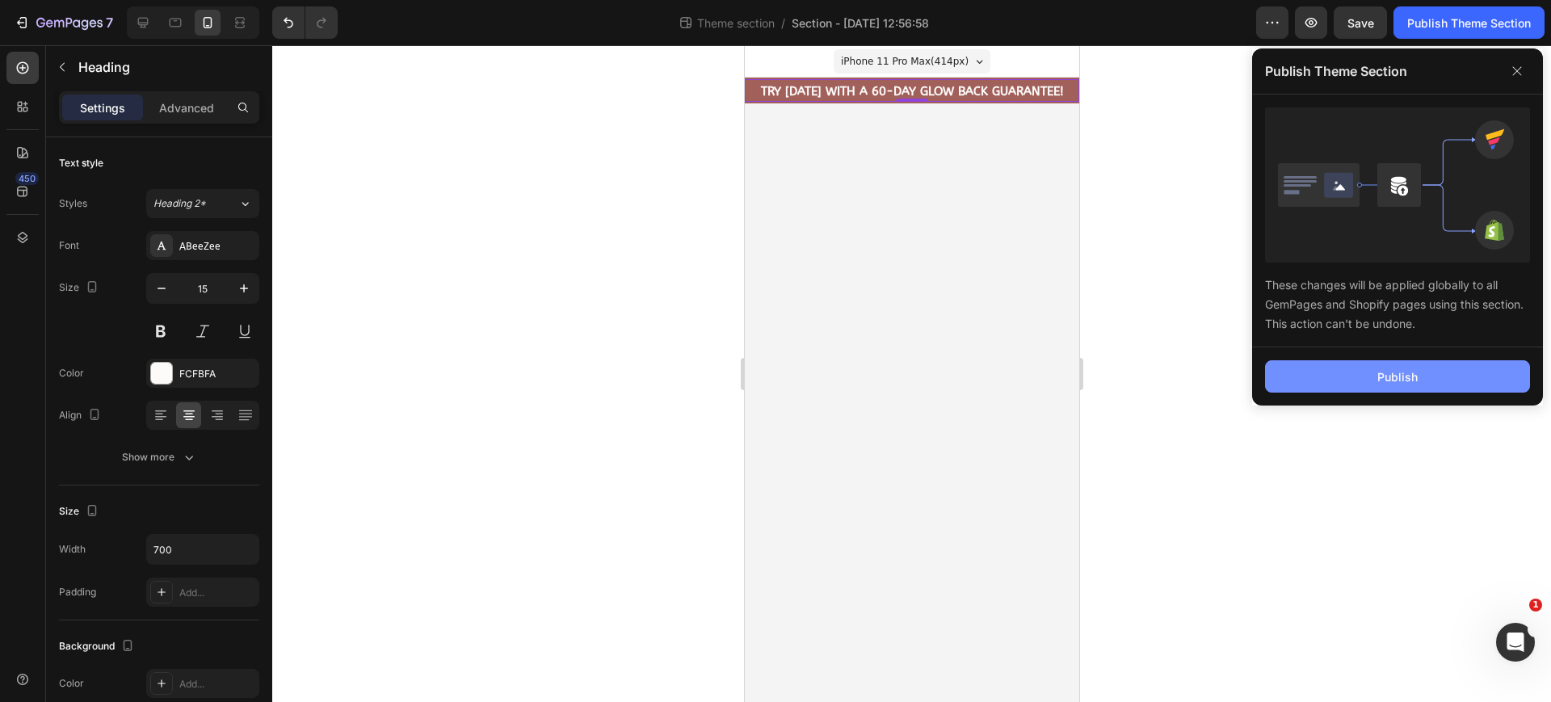
click at [1410, 379] on div "Publish" at bounding box center [1397, 376] width 40 height 17
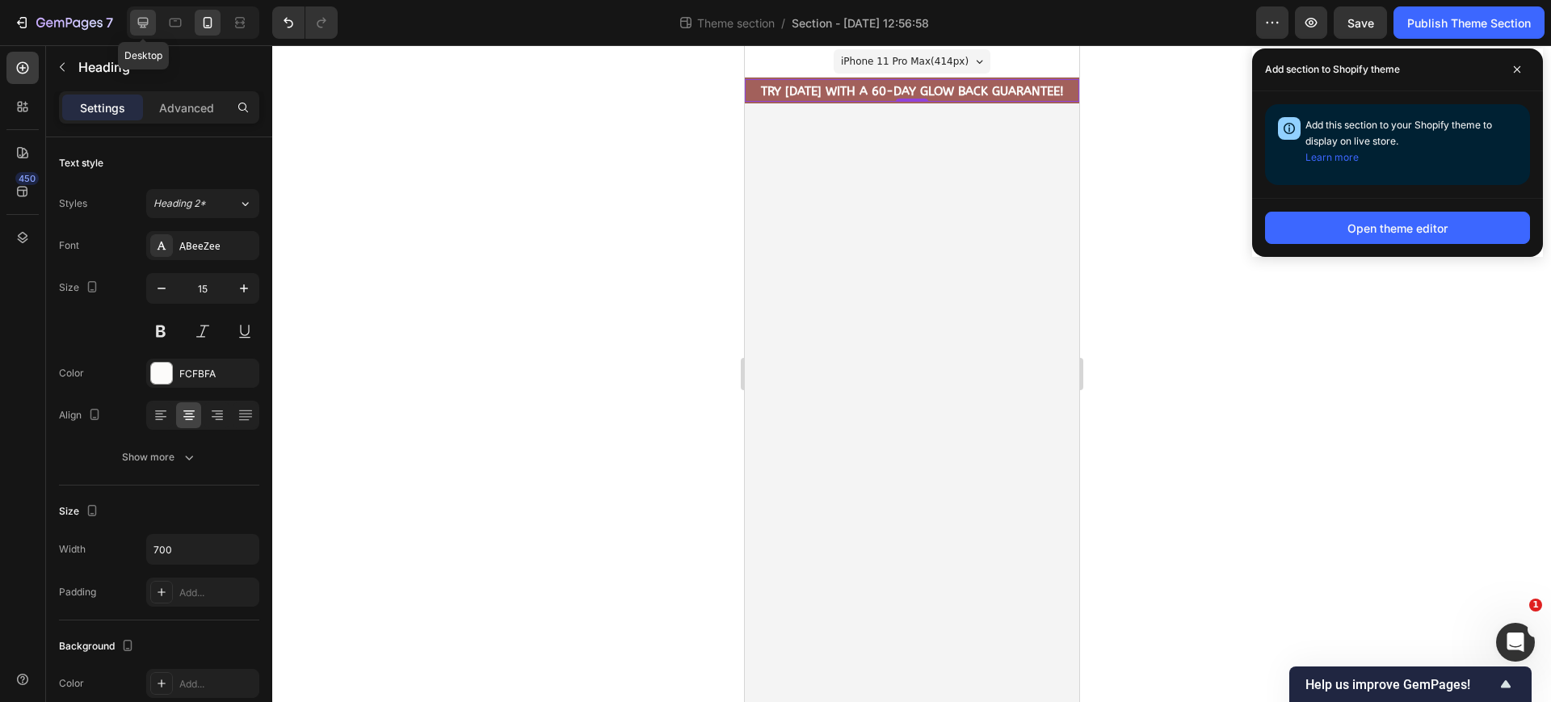
click at [139, 23] on icon at bounding box center [143, 23] width 11 height 11
type input "20"
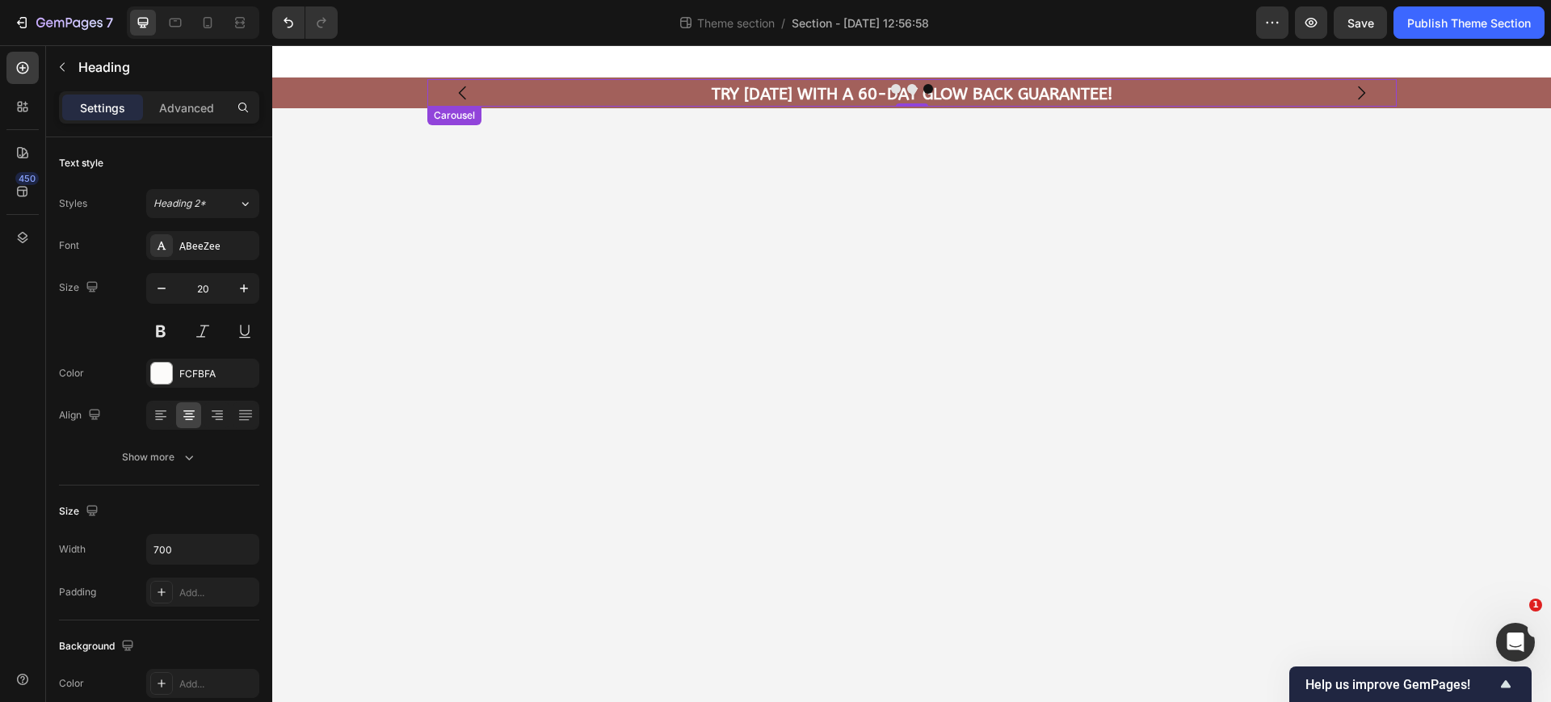
click at [516, 90] on div at bounding box center [911, 89] width 969 height 10
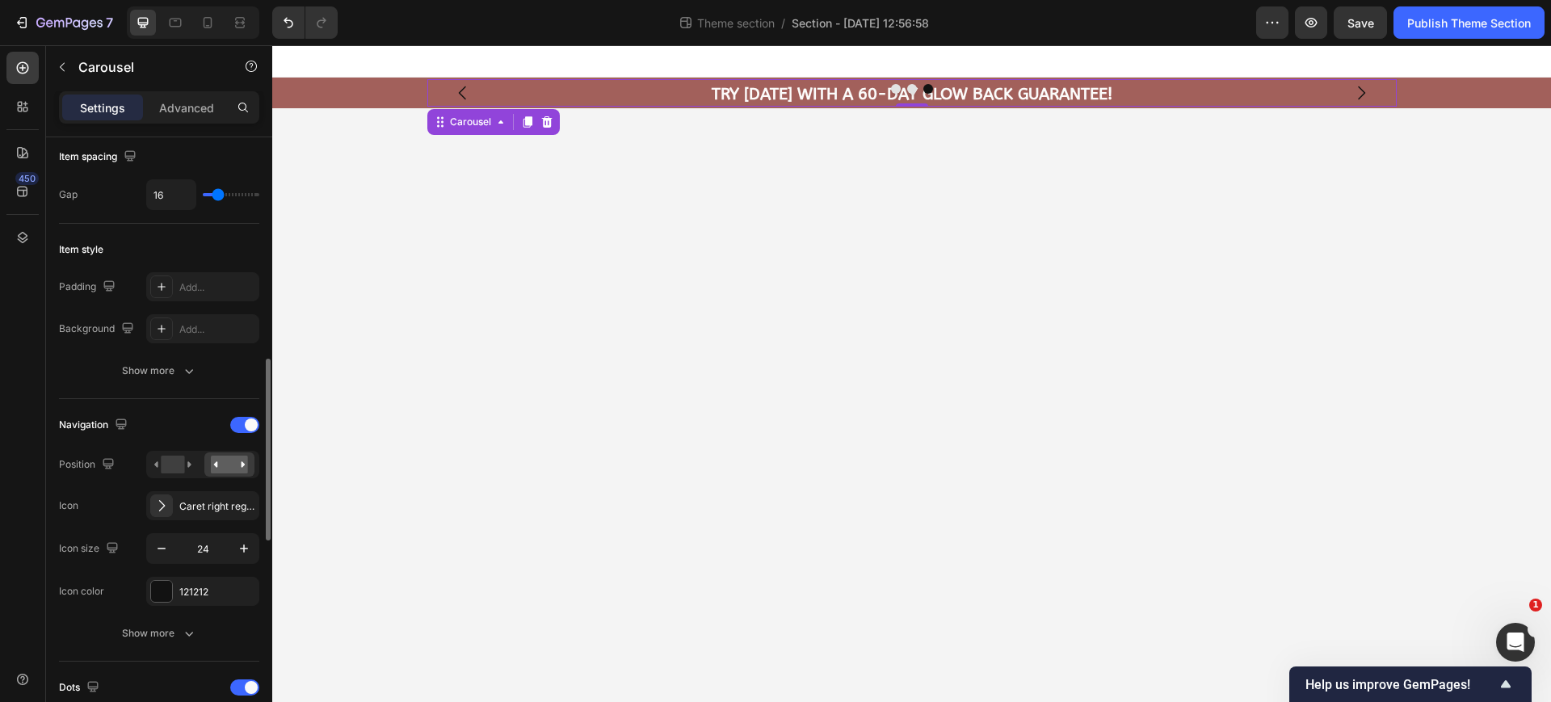
scroll to position [404, 0]
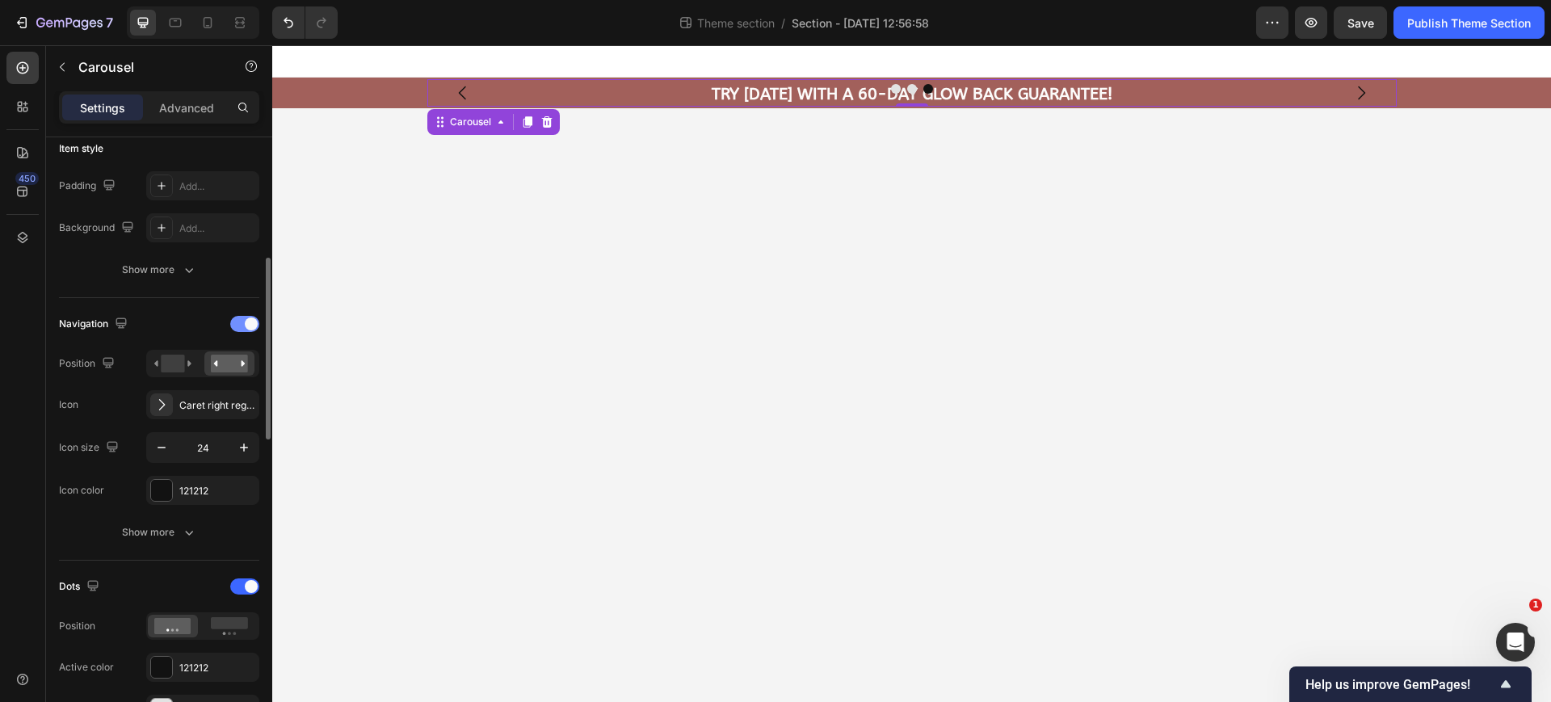
click at [250, 321] on span at bounding box center [251, 323] width 13 height 13
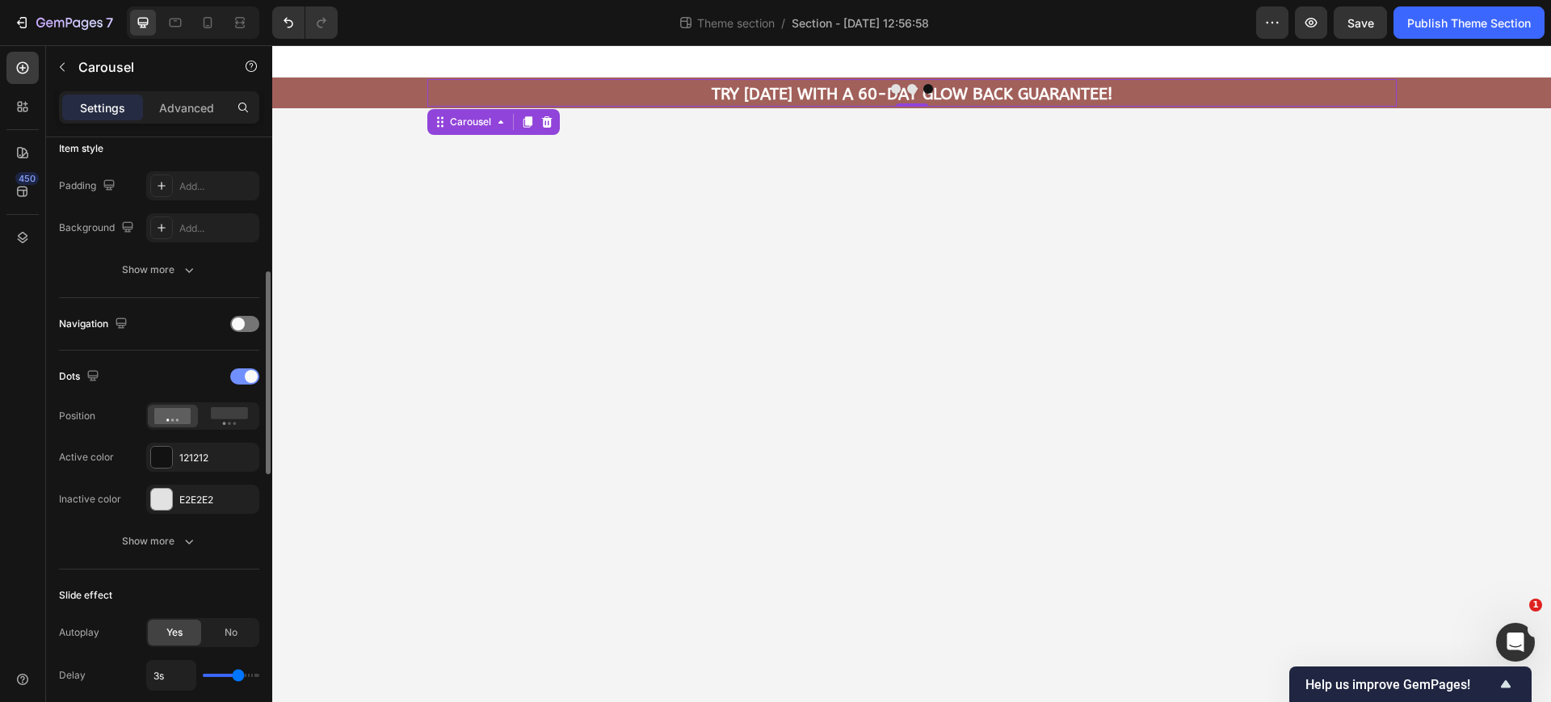
click at [247, 376] on span at bounding box center [251, 376] width 13 height 13
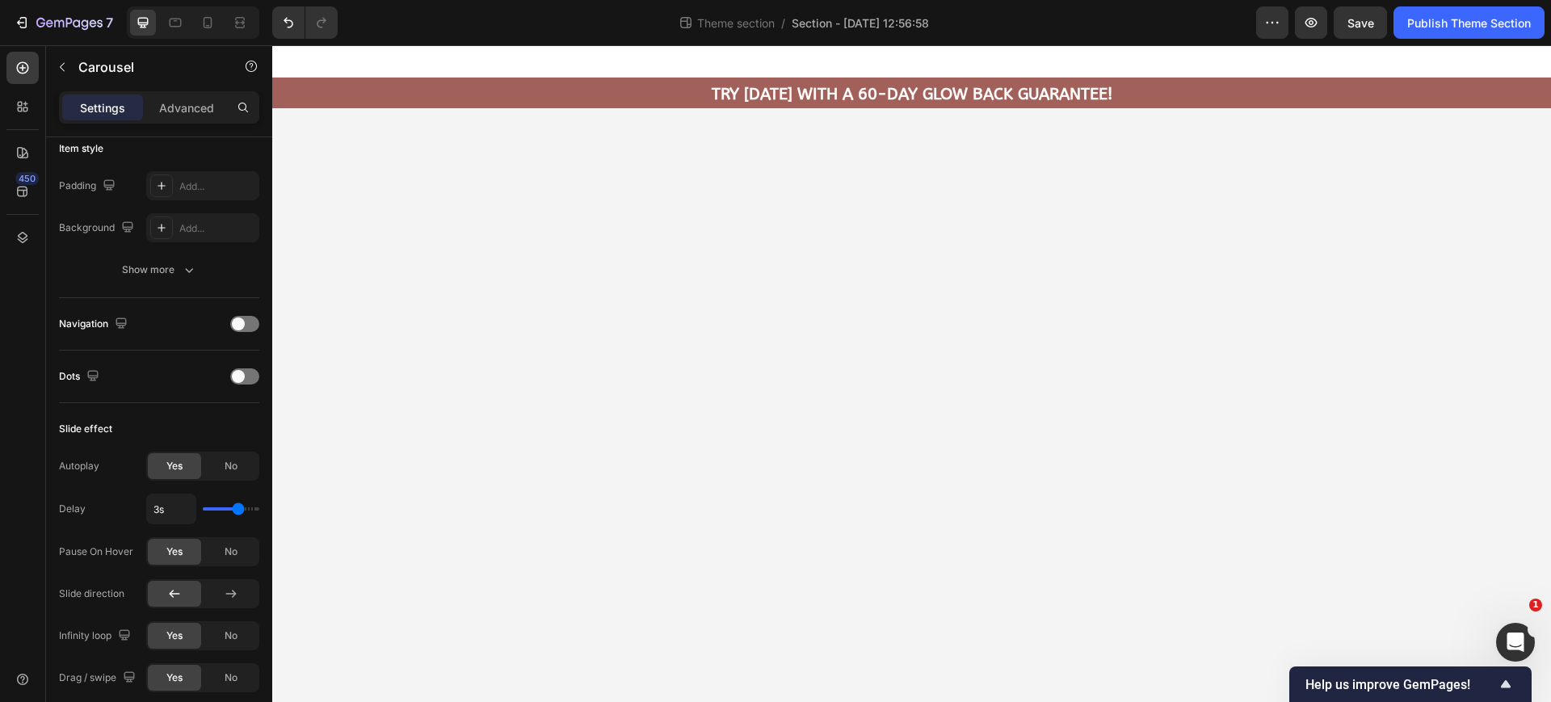
click at [847, 259] on body "FREE Shipping On All U.S. Orders Over $50 Heading ⁠⁠⁠⁠⁠⁠⁠ UP TO 64% OFF WITH FR…" at bounding box center [911, 373] width 1279 height 657
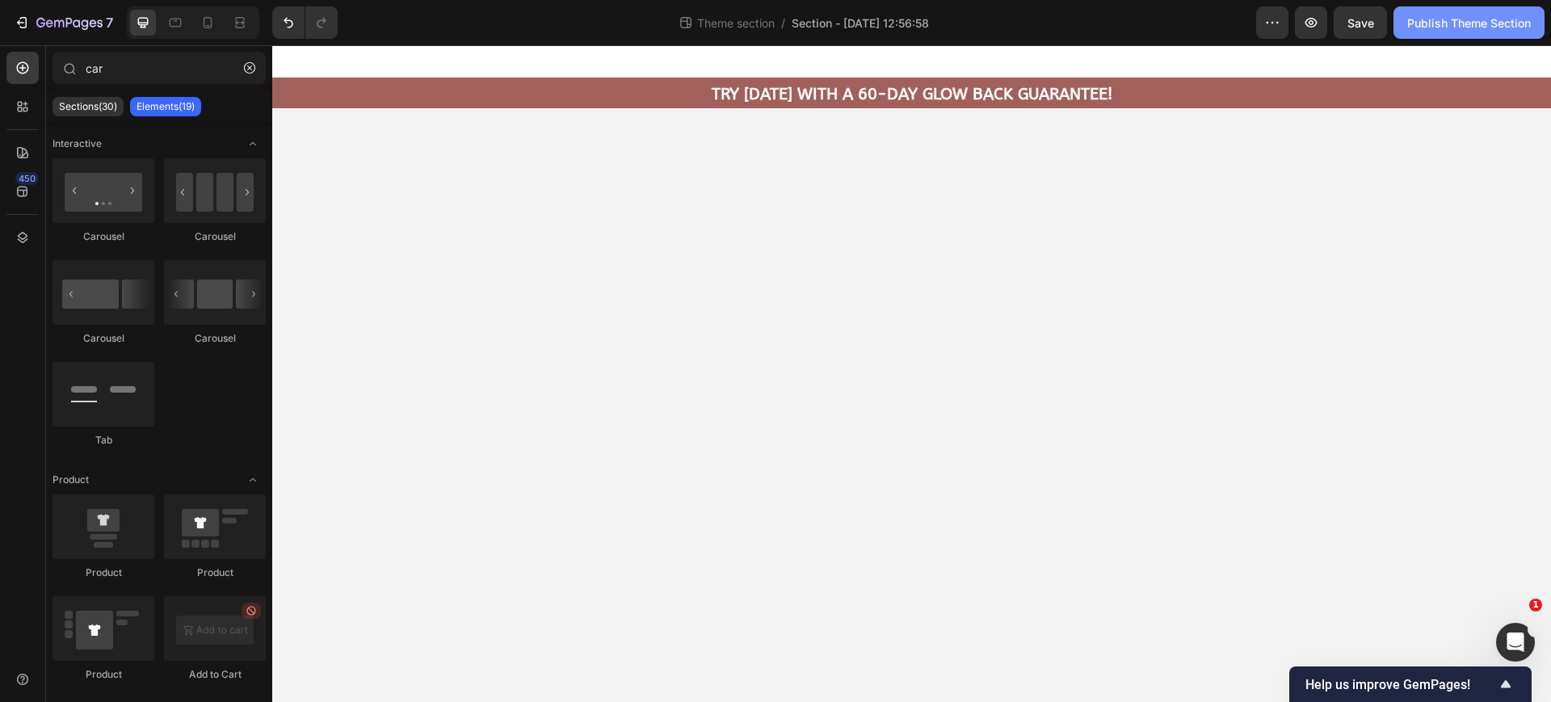
click at [1440, 24] on div "Publish Theme Section" at bounding box center [1469, 23] width 124 height 17
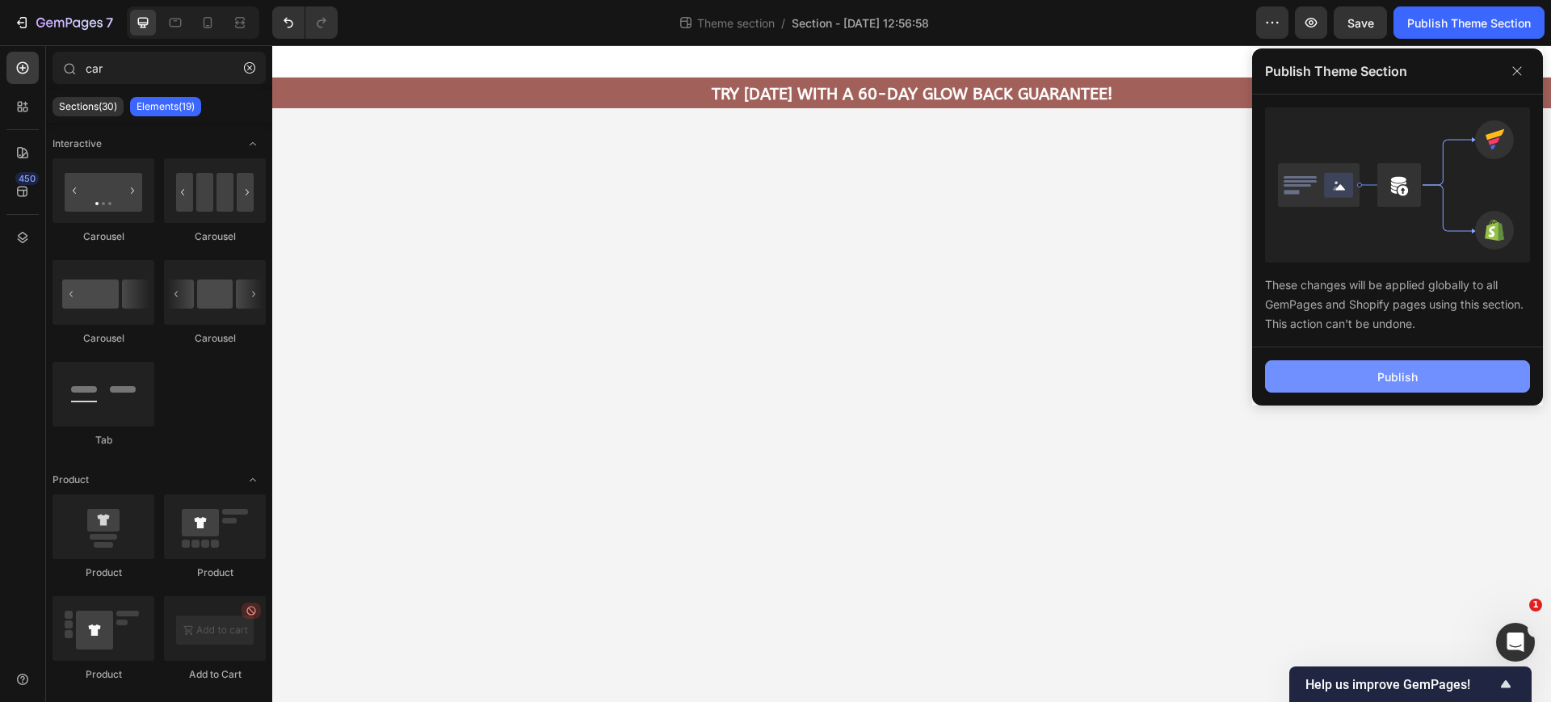
click at [1373, 374] on button "Publish" at bounding box center [1397, 376] width 265 height 32
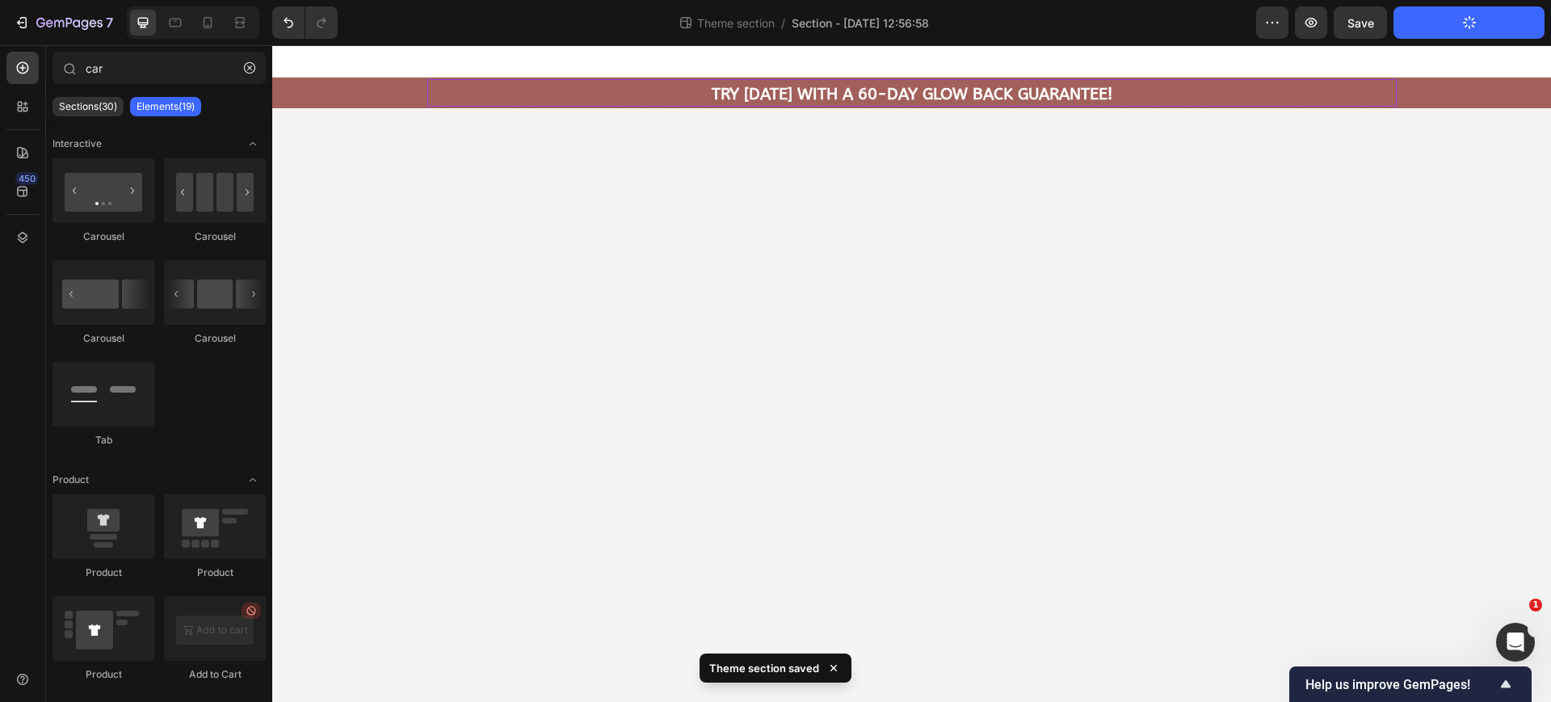
click at [636, 95] on p "⁠⁠⁠⁠⁠⁠⁠ Try today with a 60-Day Glow Back Guarantee!" at bounding box center [912, 94] width 562 height 21
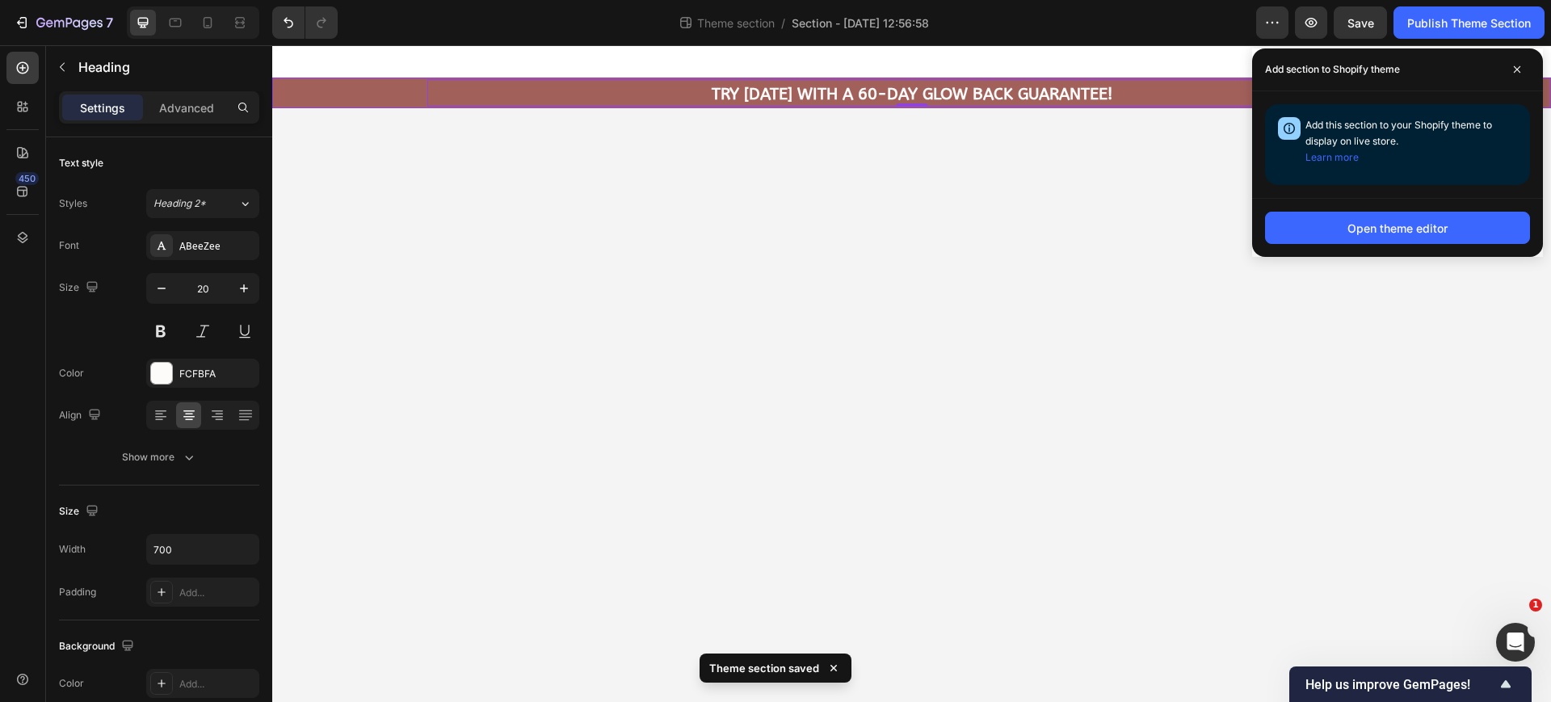
click at [383, 97] on div "FREE Shipping On All U.S. Orders Over $50 Heading ⁠⁠⁠⁠⁠⁠⁠ UP TO 64% OFF WITH FR…" at bounding box center [911, 92] width 1279 height 27
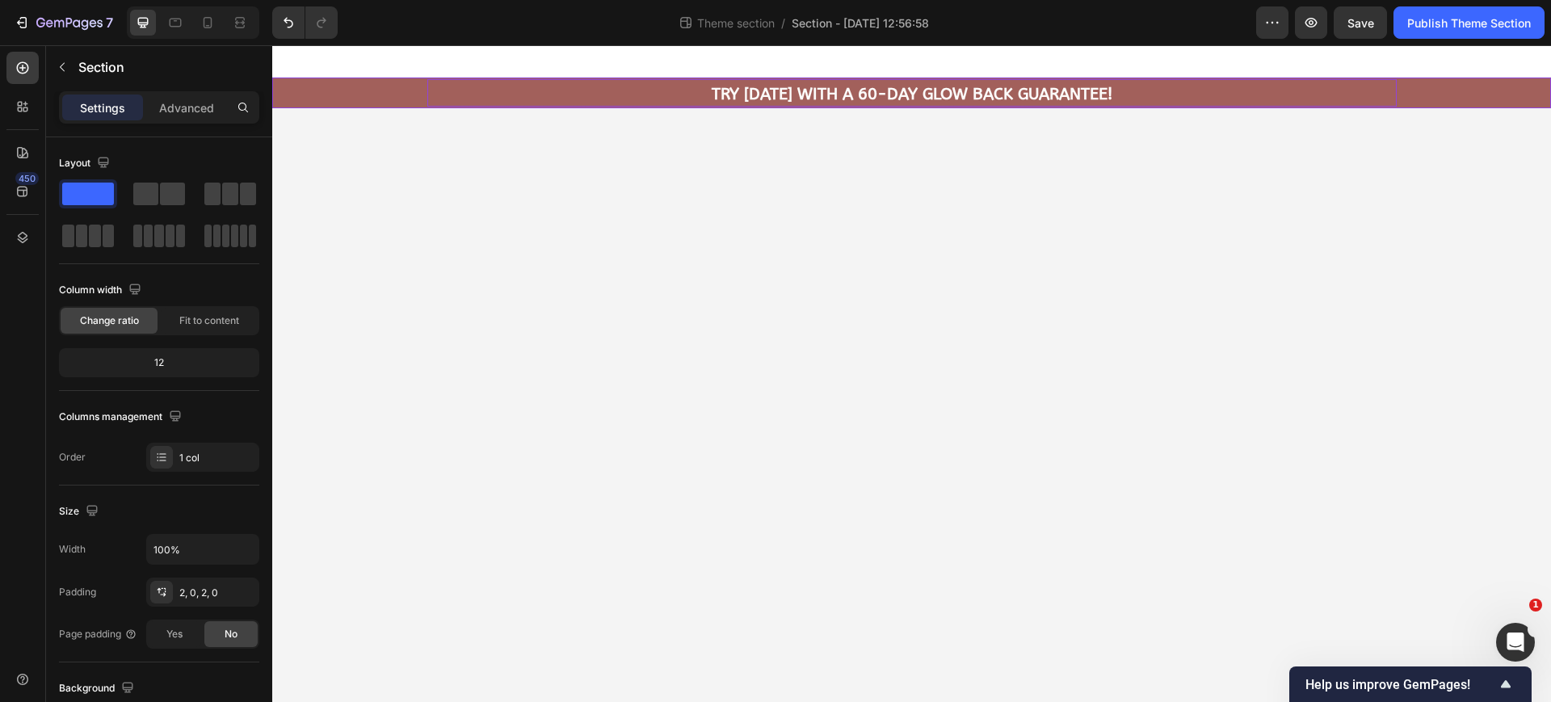
click at [994, 91] on strong "Try today with a 60-Day Glow Back Guarantee!" at bounding box center [912, 94] width 401 height 19
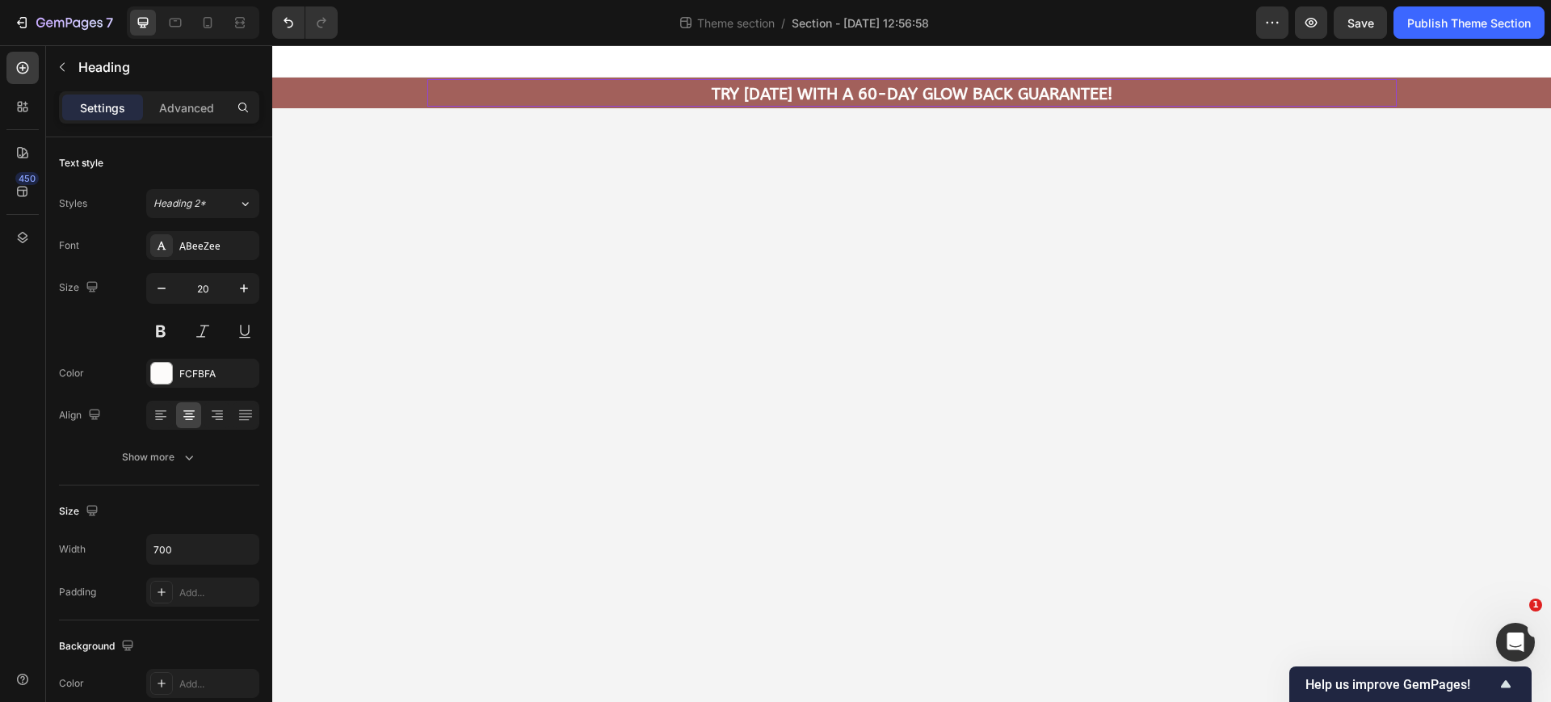
click at [638, 97] on p "Try today with a 60-Day Glow Back Guarantee!" at bounding box center [912, 94] width 562 height 21
click at [569, 151] on body "FREE Shipping On All U.S. Orders Over $50 Heading ⁠⁠⁠⁠⁠⁠⁠ UP TO 64% OFF WITH FR…" at bounding box center [911, 373] width 1279 height 657
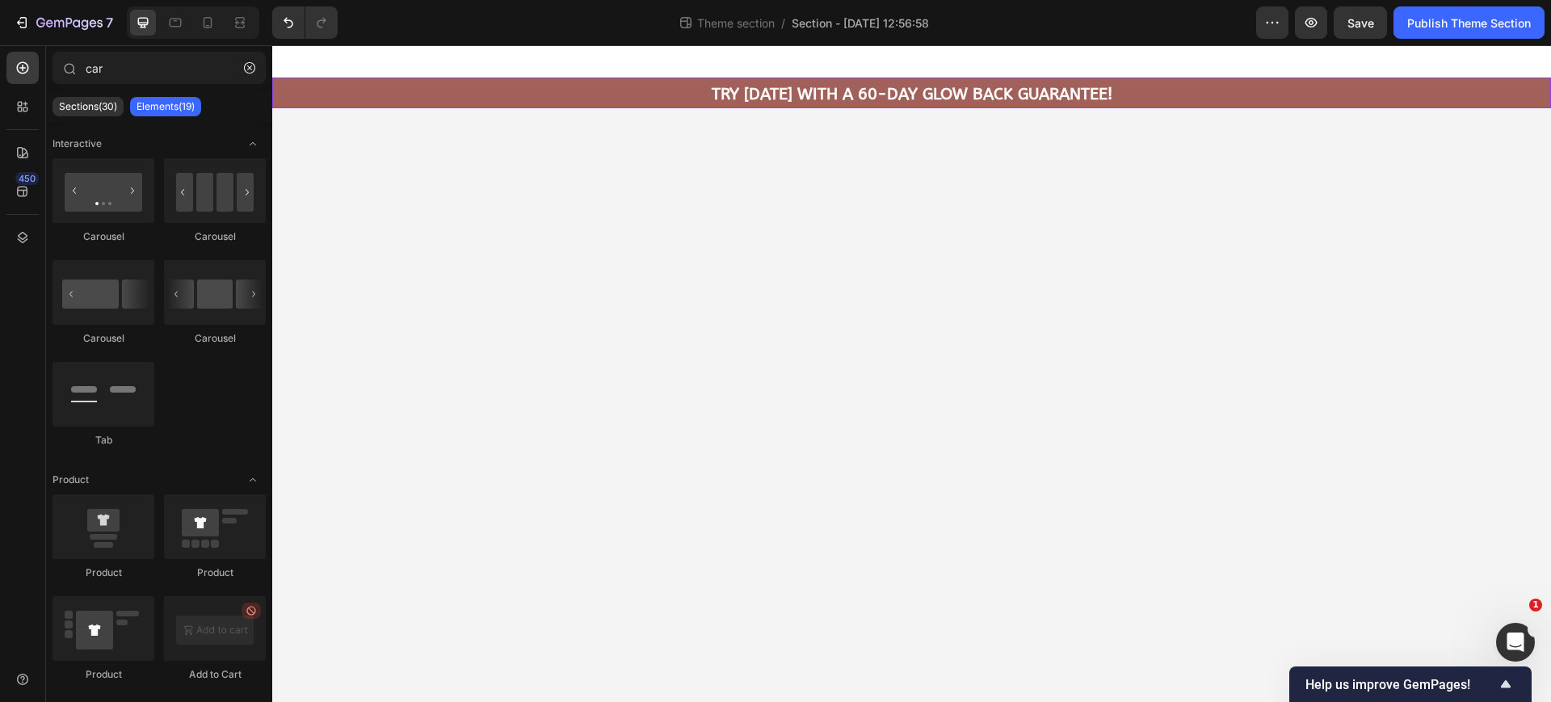
click at [385, 101] on div "FREE Shipping On All U.S. Orders Over $50 Heading ⁠⁠⁠⁠⁠⁠⁠ UP TO 64% OFF WITH FR…" at bounding box center [911, 92] width 1279 height 27
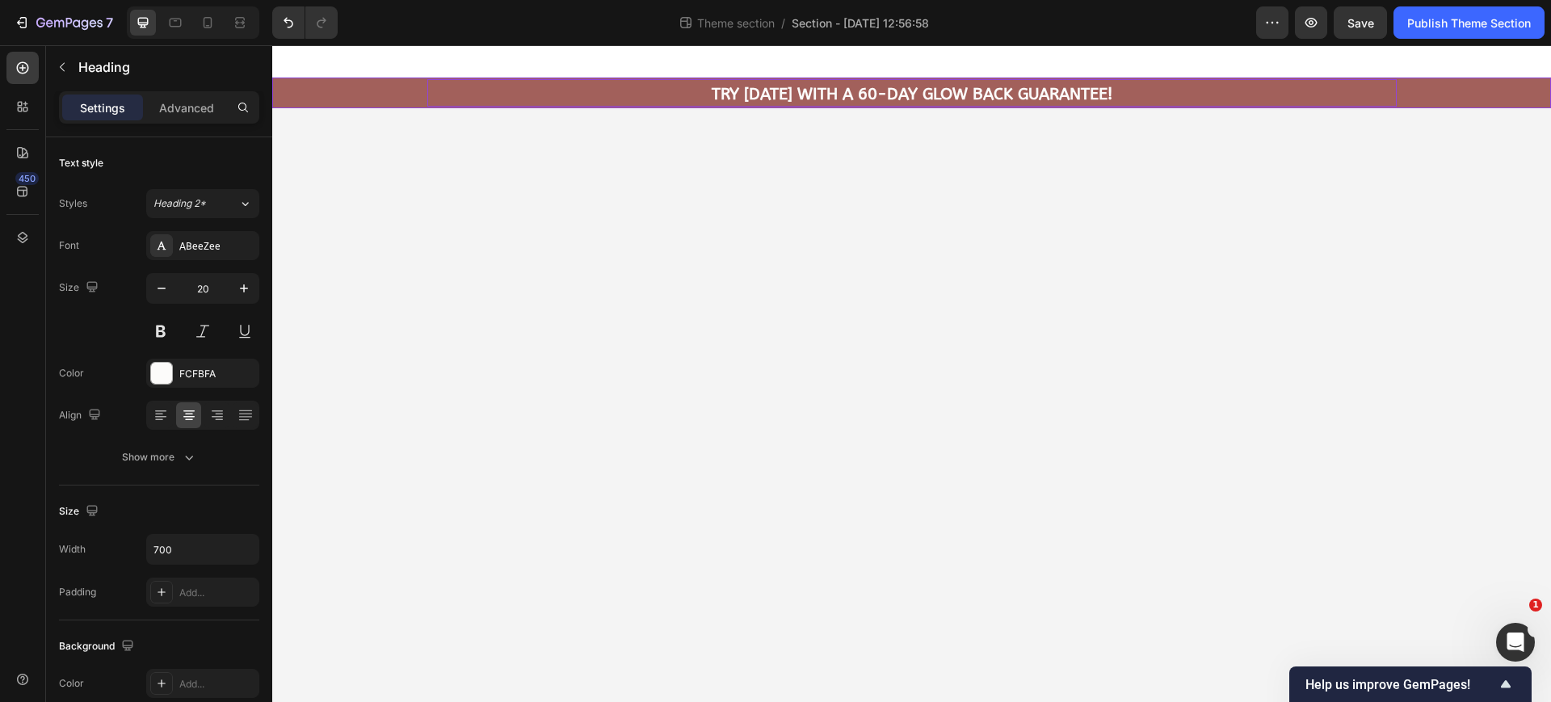
click at [694, 94] on p "⁠⁠⁠⁠⁠⁠⁠ Try today with a 60-Day Glow Back Guarantee!" at bounding box center [912, 94] width 562 height 21
click at [767, 92] on strong "Try today with a 60-Day Glow Back Guarantee!" at bounding box center [912, 94] width 401 height 19
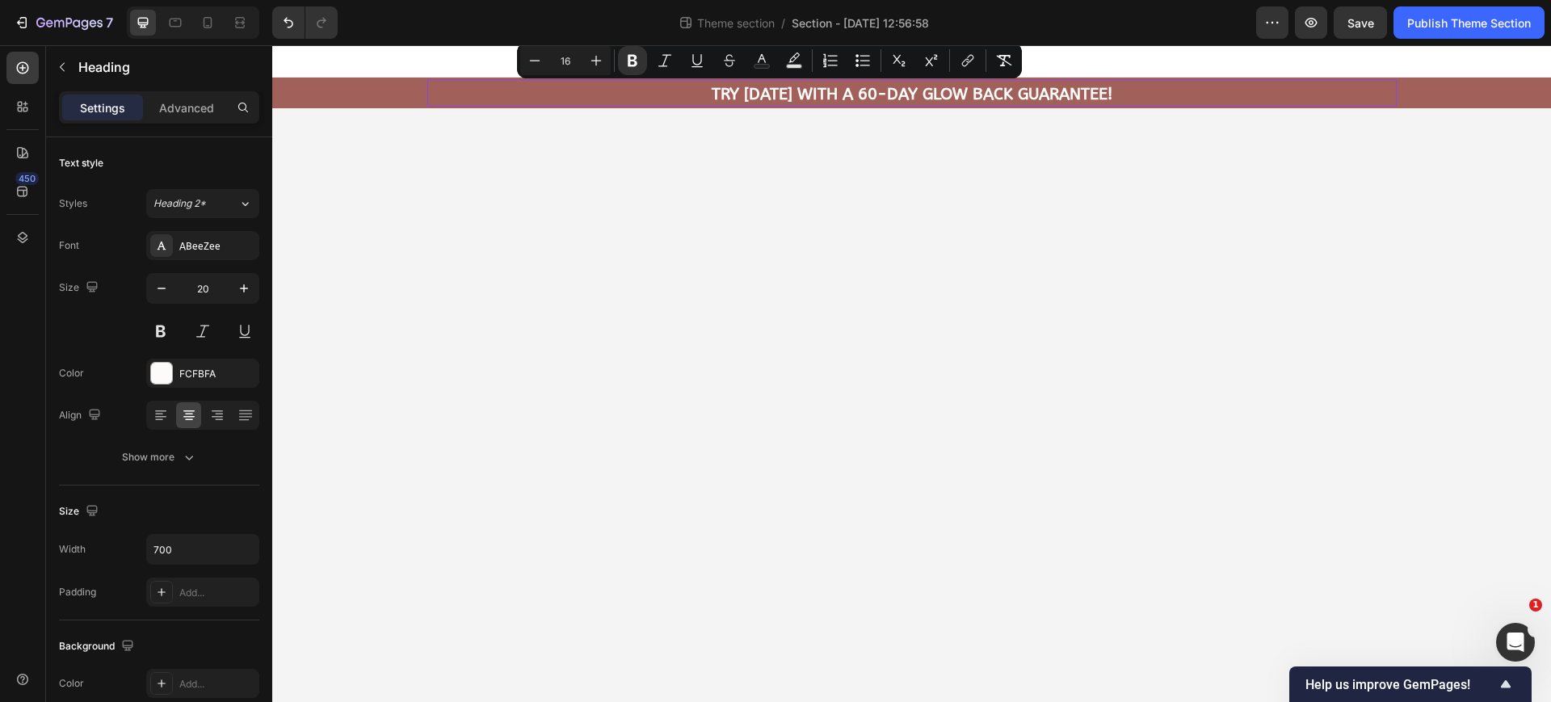
click at [715, 135] on body "FREE Shipping On All U.S. Orders Over $50 Heading ⁠⁠⁠⁠⁠⁠⁠ UP TO 64% OFF WITH FR…" at bounding box center [911, 373] width 1279 height 657
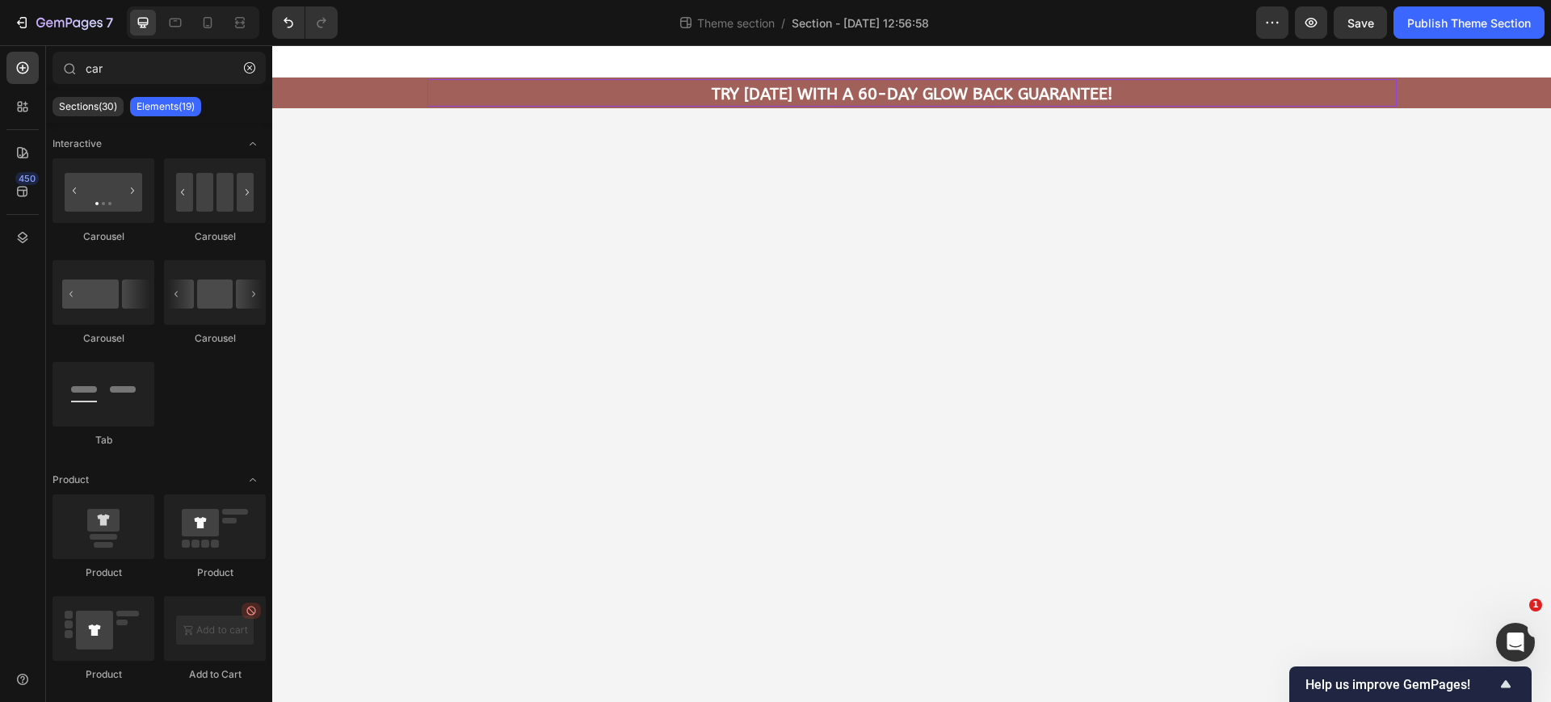
click at [1287, 93] on div "⁠⁠⁠⁠⁠⁠⁠ Try today with a 60-Day Glow Back Guarantee!" at bounding box center [911, 94] width 969 height 24
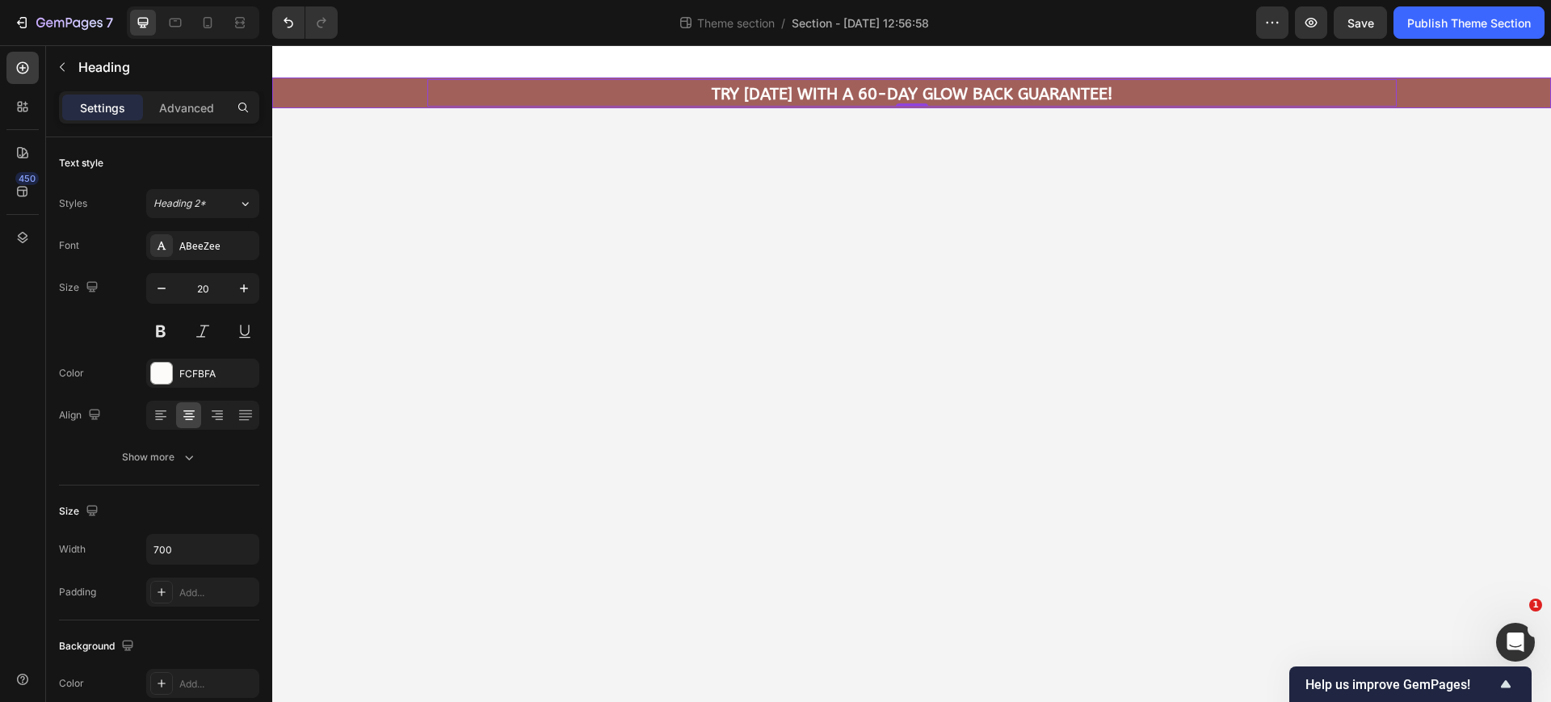
click at [1419, 99] on div "FREE Shipping On All U.S. Orders Over $50 Heading ⁠⁠⁠⁠⁠⁠⁠ UP TO 64% OFF WITH FR…" at bounding box center [911, 92] width 1279 height 27
click at [616, 98] on div "⁠⁠⁠⁠⁠⁠⁠ Try today with a 60-Day Glow Back Guarantee!" at bounding box center [911, 94] width 969 height 24
click at [65, 70] on icon "button" at bounding box center [62, 67] width 13 height 13
click at [810, 98] on strong "Try today with a 60-Day Glow Back Guarantee!" at bounding box center [912, 94] width 401 height 19
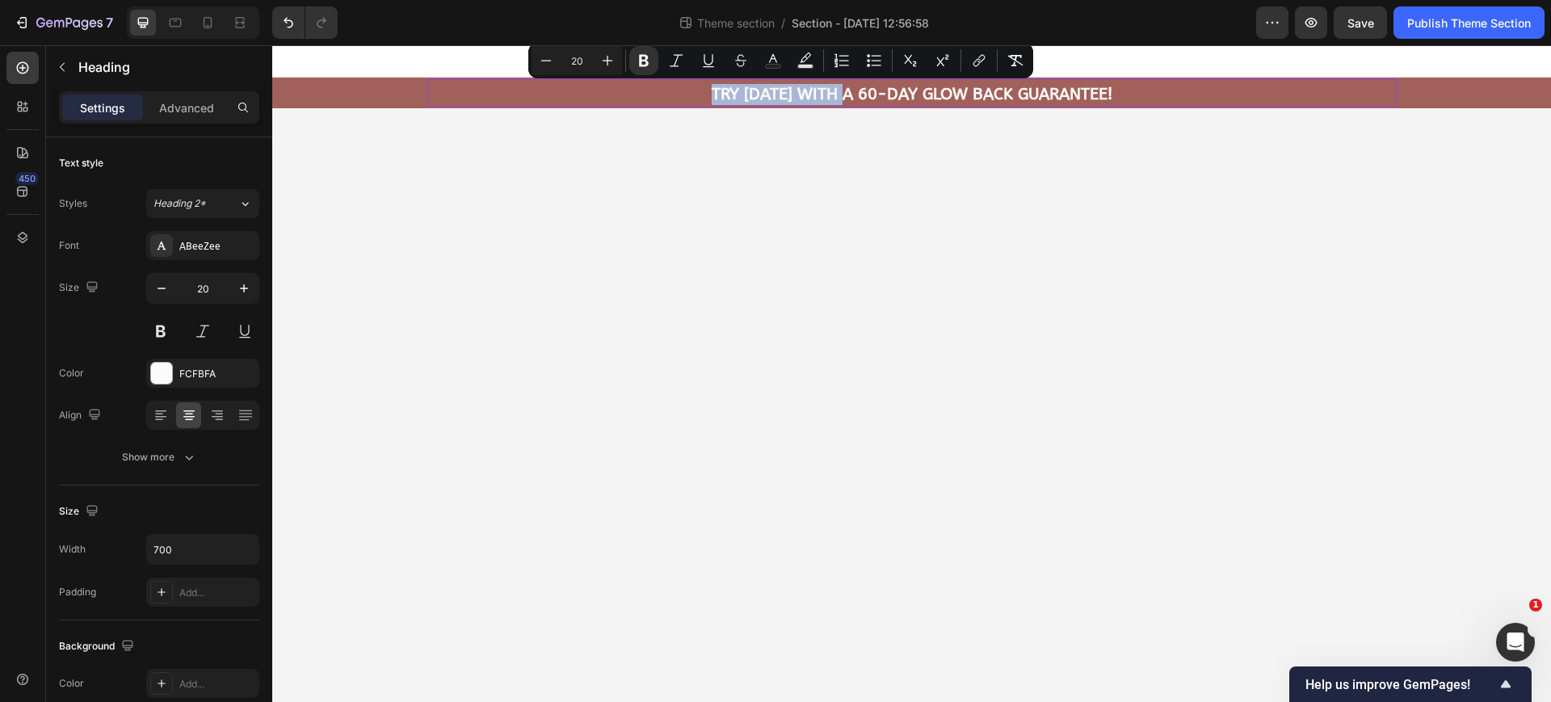
drag, startPoint x: 852, startPoint y: 95, endPoint x: 712, endPoint y: 99, distance: 140.7
click at [712, 99] on strong "Try today with a 60-Day Glow Back Guarantee!" at bounding box center [912, 94] width 401 height 19
click at [640, 61] on icon "Editor contextual toolbar" at bounding box center [644, 61] width 10 height 12
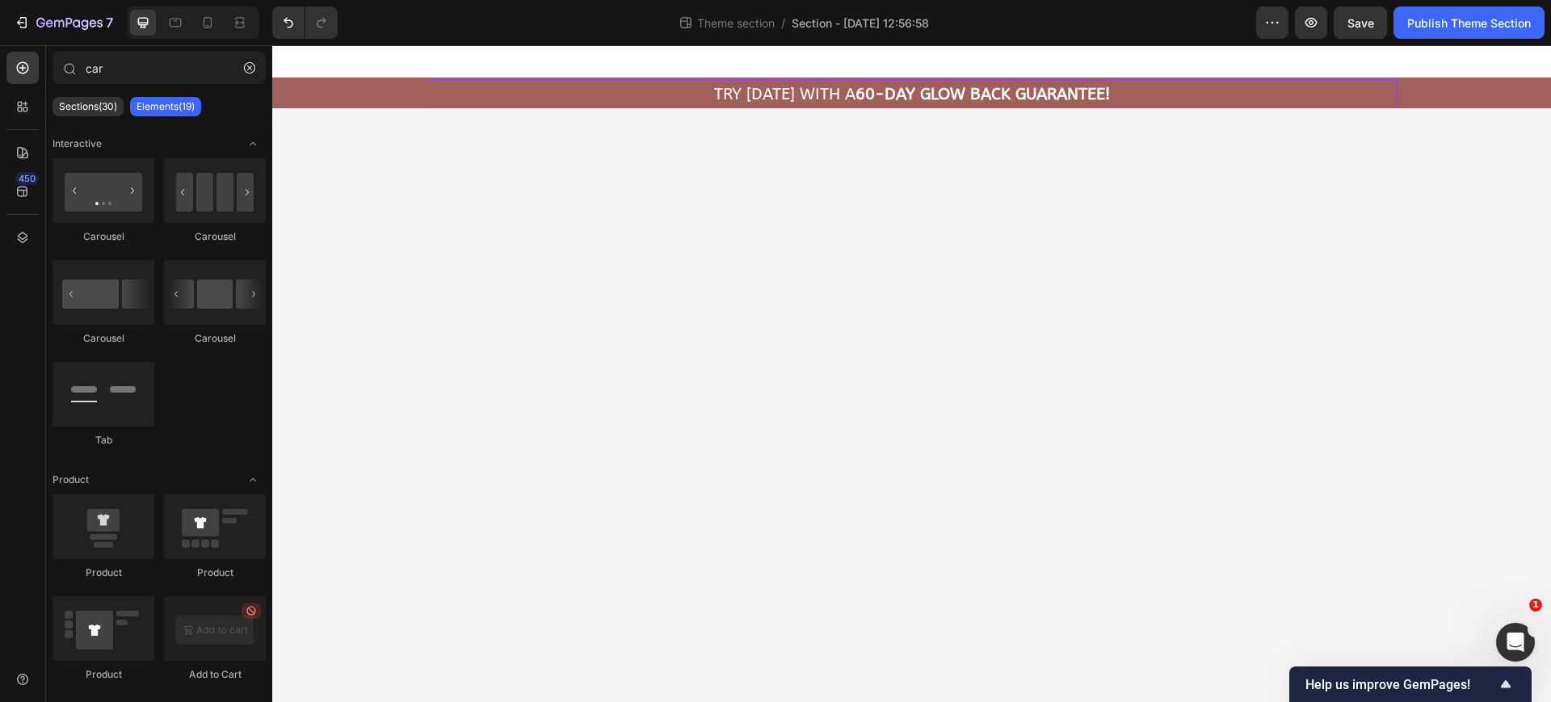
click at [751, 197] on body "FREE Shipping On All U.S. Orders Over $50 Heading ⁠⁠⁠⁠⁠⁠⁠ UP TO 64% OFF WITH FR…" at bounding box center [911, 373] width 1279 height 657
click at [1416, 24] on div "Publish Theme Section" at bounding box center [1469, 23] width 124 height 17
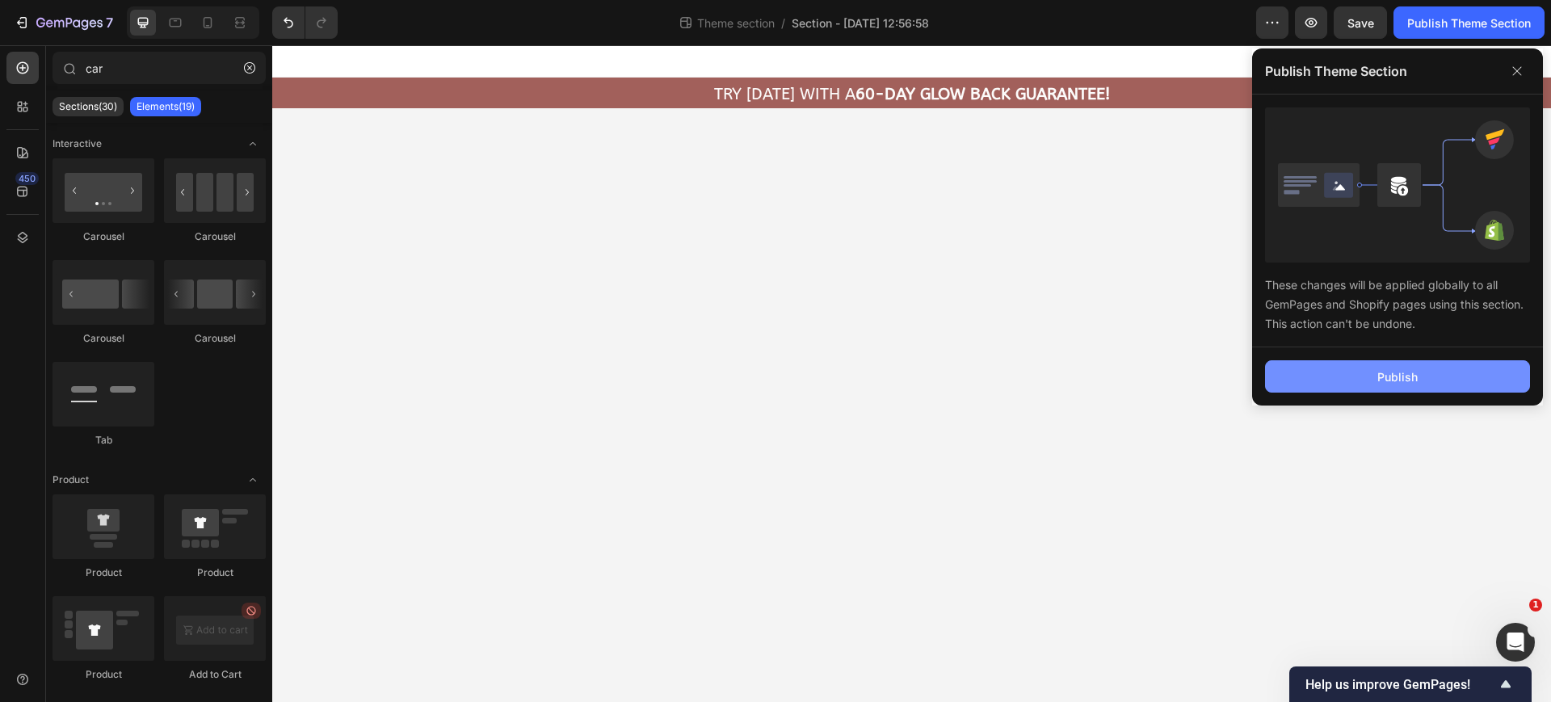
click at [1387, 371] on div "Publish" at bounding box center [1397, 376] width 40 height 17
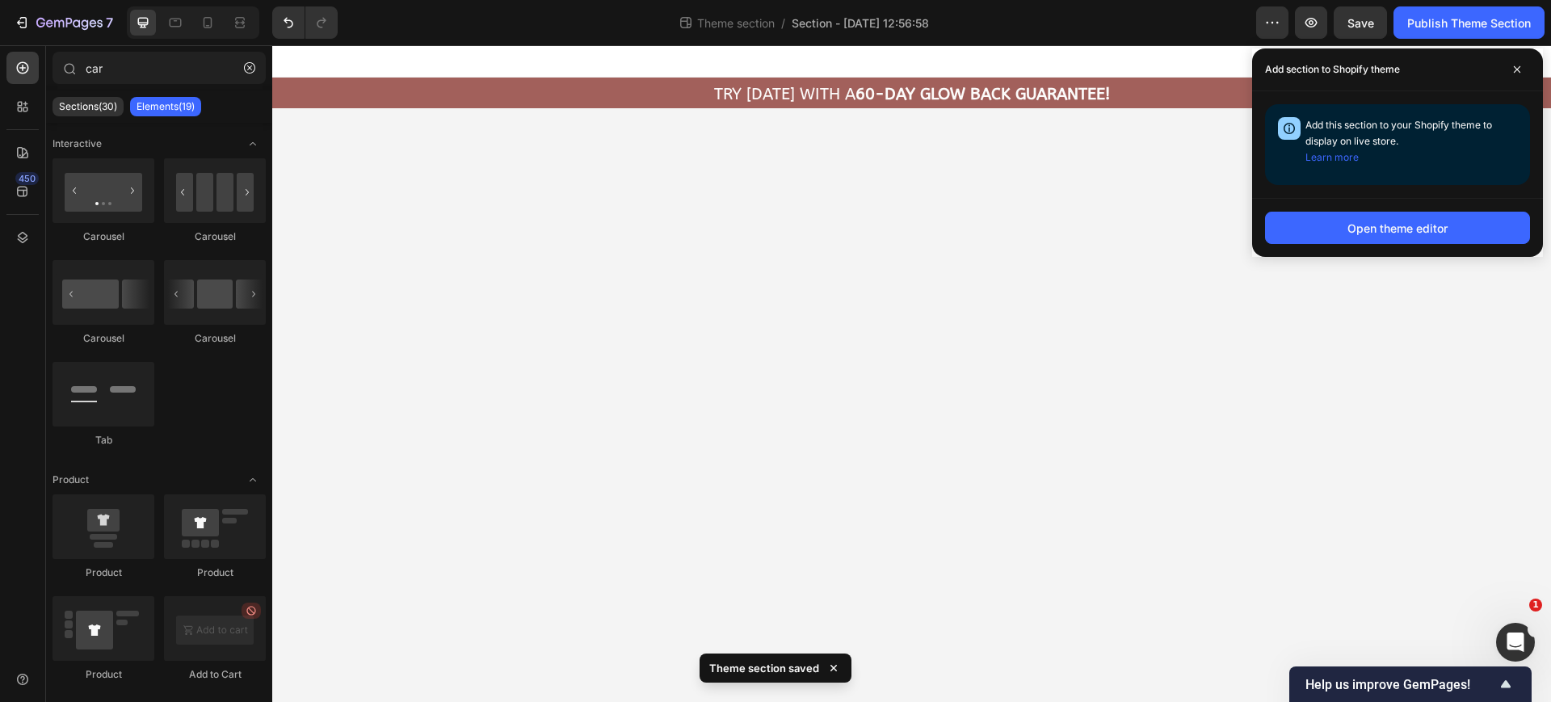
click at [1018, 188] on body "FREE Shipping On All U.S. Orders Over $50 Heading ⁠⁠⁠⁠⁠⁠⁠ UP TO 64% OFF WITH FR…" at bounding box center [911, 373] width 1279 height 657
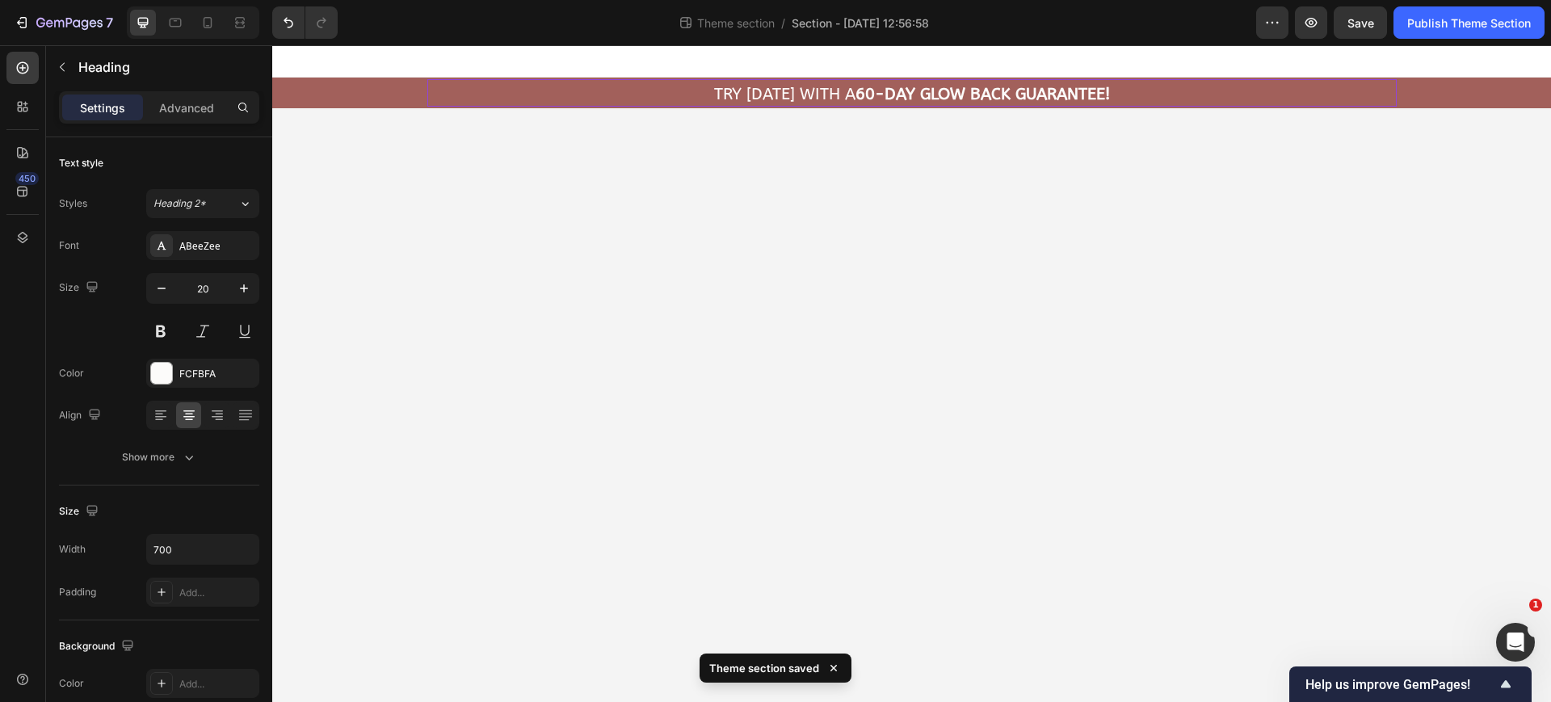
click at [1070, 95] on strong "60-Day Glow Back Guarantee!" at bounding box center [983, 94] width 254 height 19
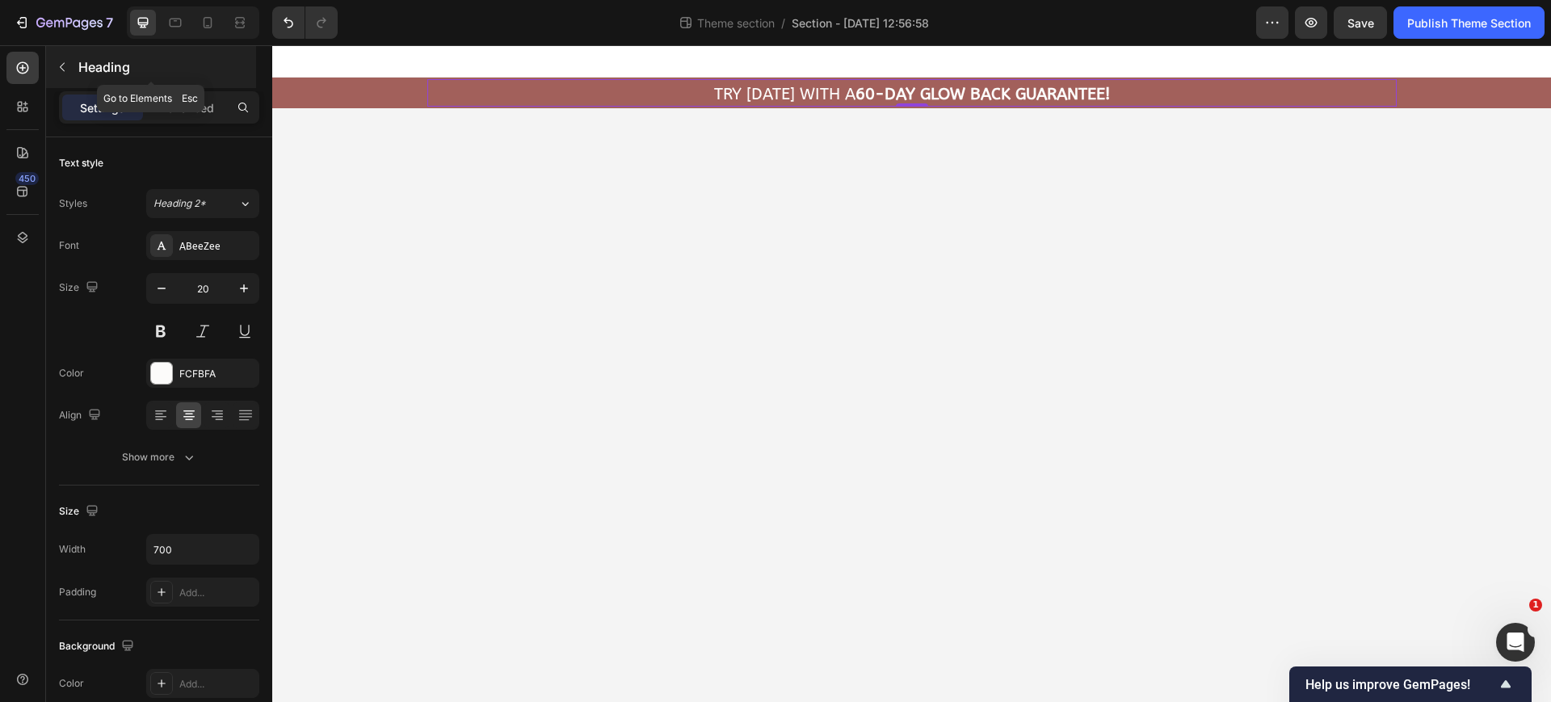
click at [52, 75] on button "button" at bounding box center [62, 67] width 26 height 26
click at [440, 91] on div "Try today with a 60-Day Glow Back Guarantee!" at bounding box center [911, 94] width 969 height 24
click at [397, 87] on div "FREE Shipping On All U.S. Orders Over $50 Heading ⁠⁠⁠⁠⁠⁠⁠ UP TO 64% OFF WITH FR…" at bounding box center [911, 92] width 1279 height 27
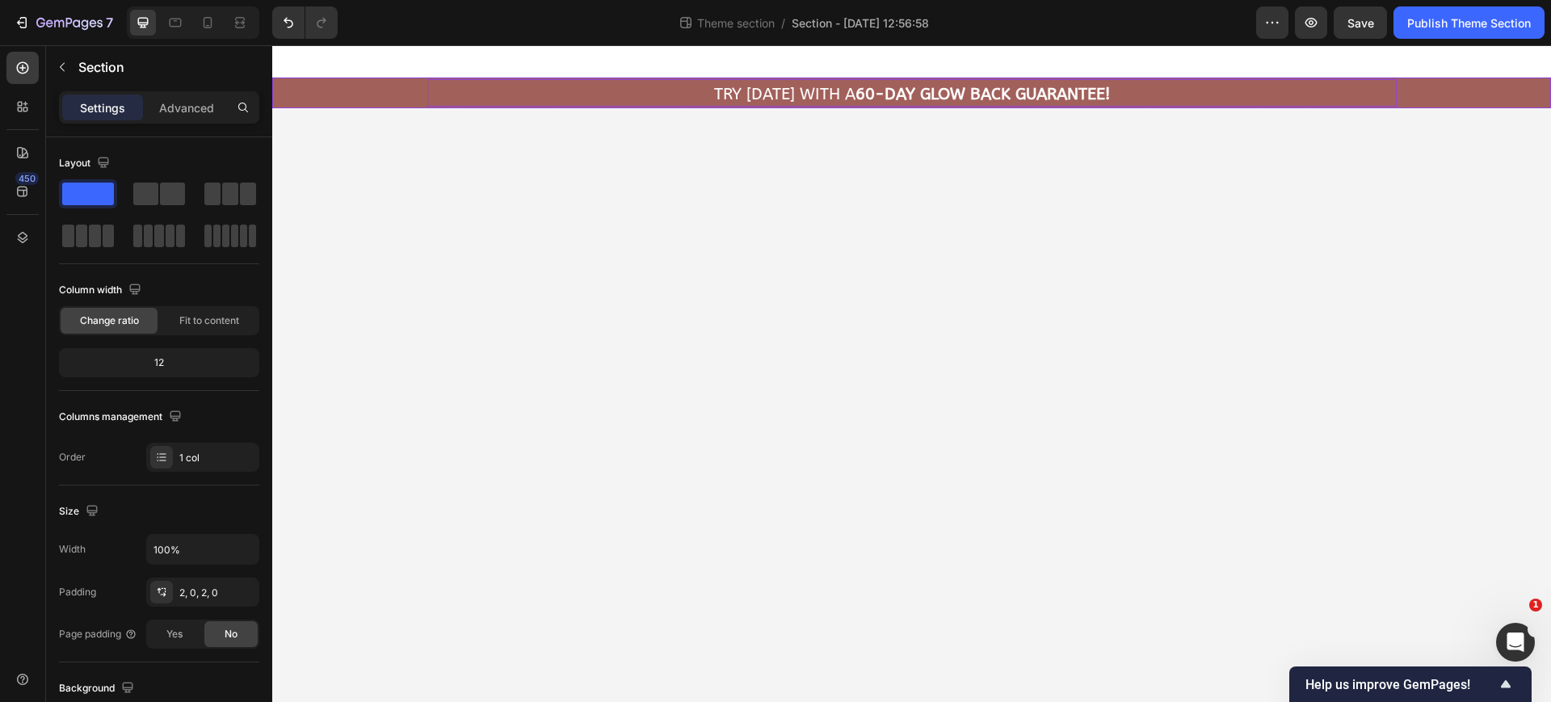
click at [497, 95] on div "Try today with a 60-Day Glow Back Guarantee!" at bounding box center [911, 94] width 969 height 24
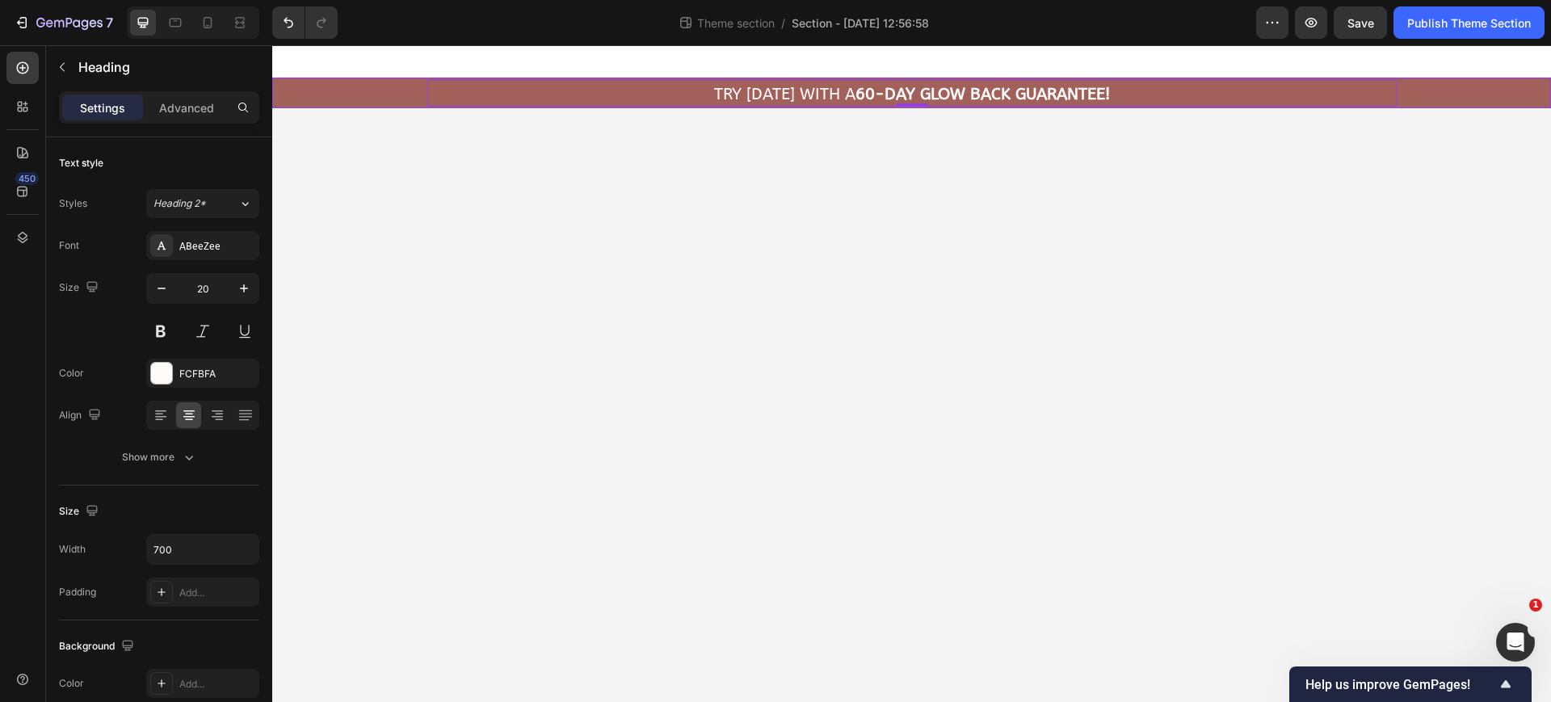
click at [366, 82] on div "FREE Shipping On All U.S. Orders Over $50 Heading ⁠⁠⁠⁠⁠⁠⁠ UP TO 64% OFF WITH FR…" at bounding box center [911, 92] width 1279 height 27
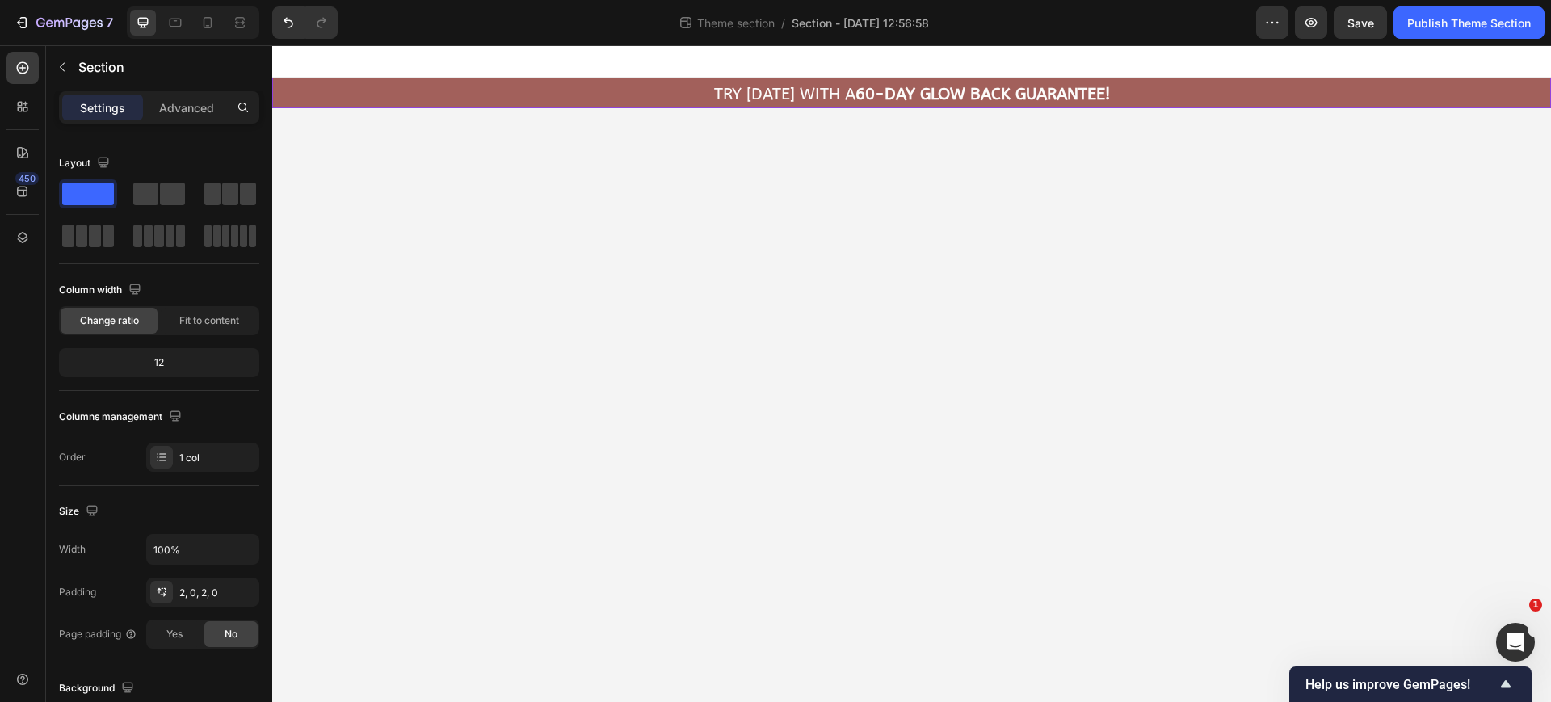
click at [1407, 90] on div "FREE Shipping On All U.S. Orders Over $50 Heading ⁠⁠⁠⁠⁠⁠⁠ UP TO 64% OFF WITH FR…" at bounding box center [911, 92] width 1279 height 27
click at [212, 25] on icon at bounding box center [208, 22] width 9 height 11
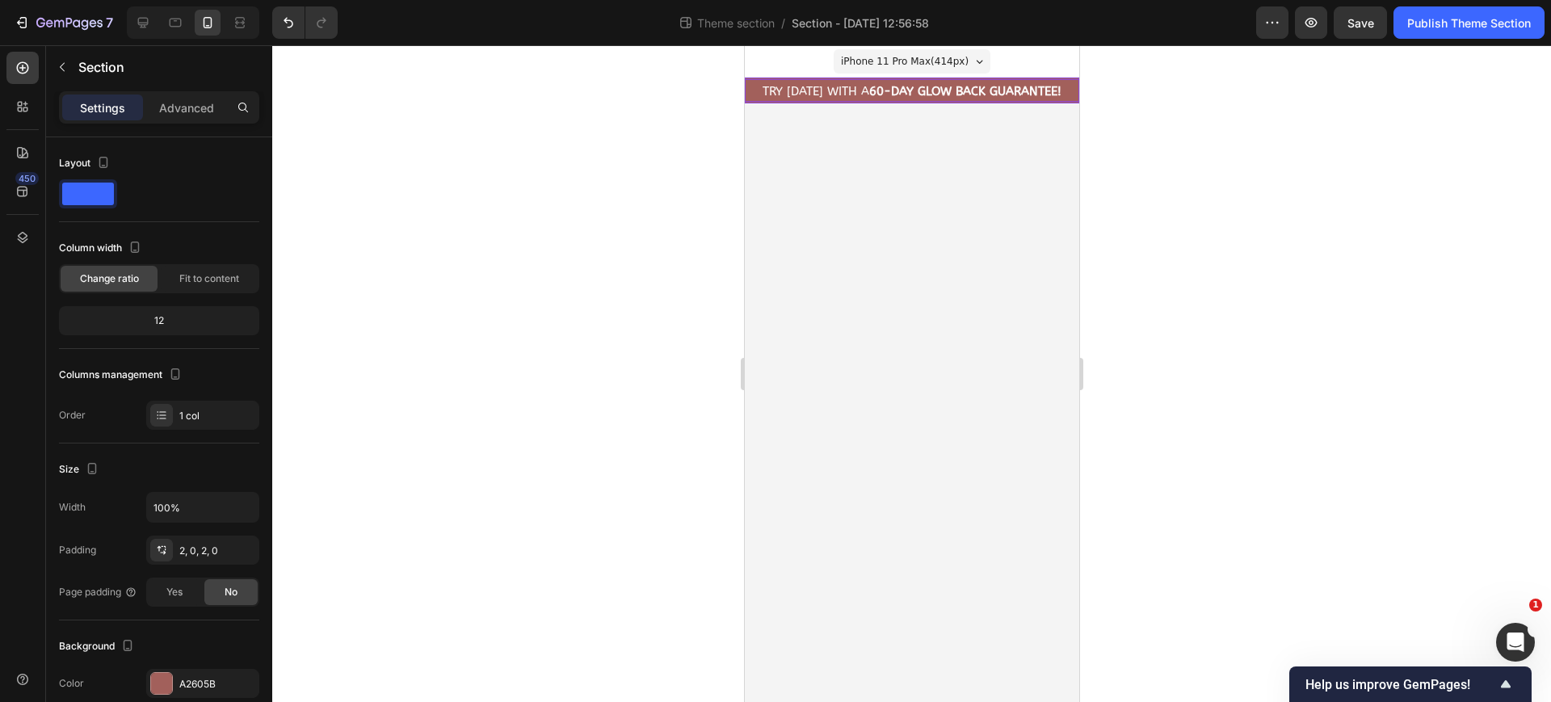
click at [856, 93] on p "Try today with a 60-Day Glow Back Guarantee!" at bounding box center [911, 92] width 331 height 16
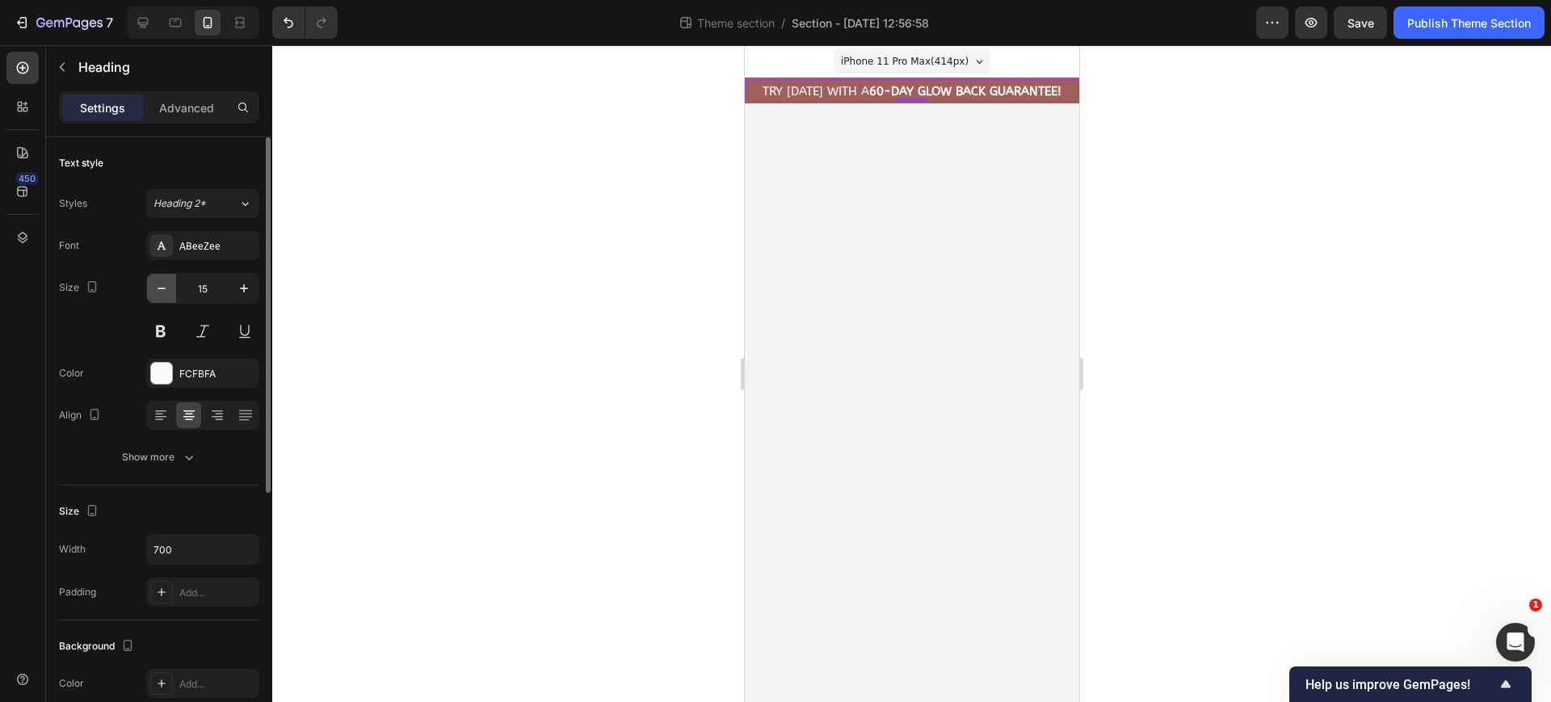
click at [160, 294] on icon "button" at bounding box center [161, 288] width 16 height 16
type input "13"
click at [752, 86] on p "Try today with a 60-Day Glow Back Guarantee!" at bounding box center [911, 91] width 331 height 14
click at [836, 178] on body "iPhone 11 Pro Max ( 414 px) iPhone 13 Mini iPhone 13 Pro iPhone 11 Pro Max iPho…" at bounding box center [911, 373] width 334 height 657
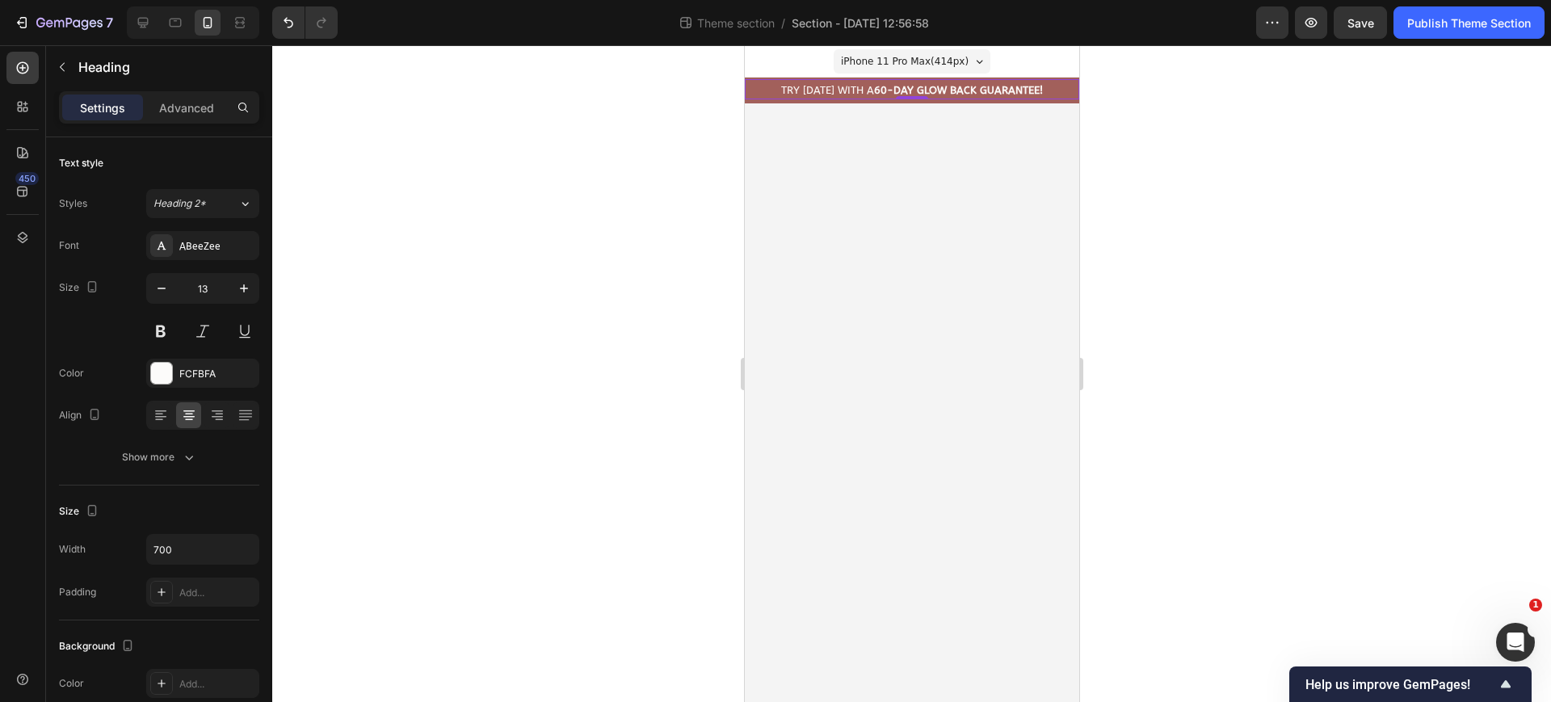
click at [1072, 88] on p "Try today with a 60-Day Glow Back Guarantee!" at bounding box center [911, 91] width 331 height 14
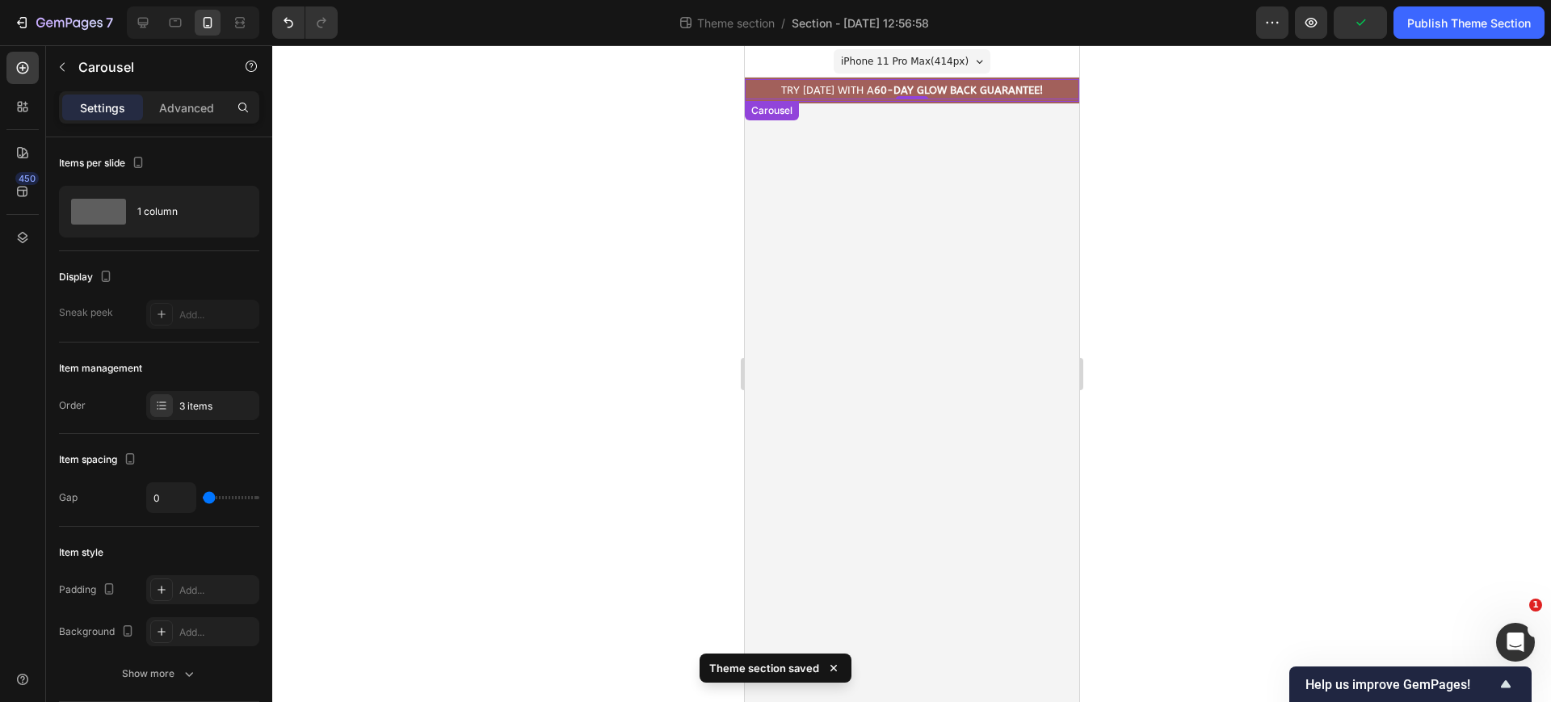
click at [1076, 99] on div "Try today with a 60-Day Glow Back Guarantee! Heading 0" at bounding box center [911, 90] width 334 height 23
click at [212, 407] on div "3 items" at bounding box center [217, 406] width 76 height 15
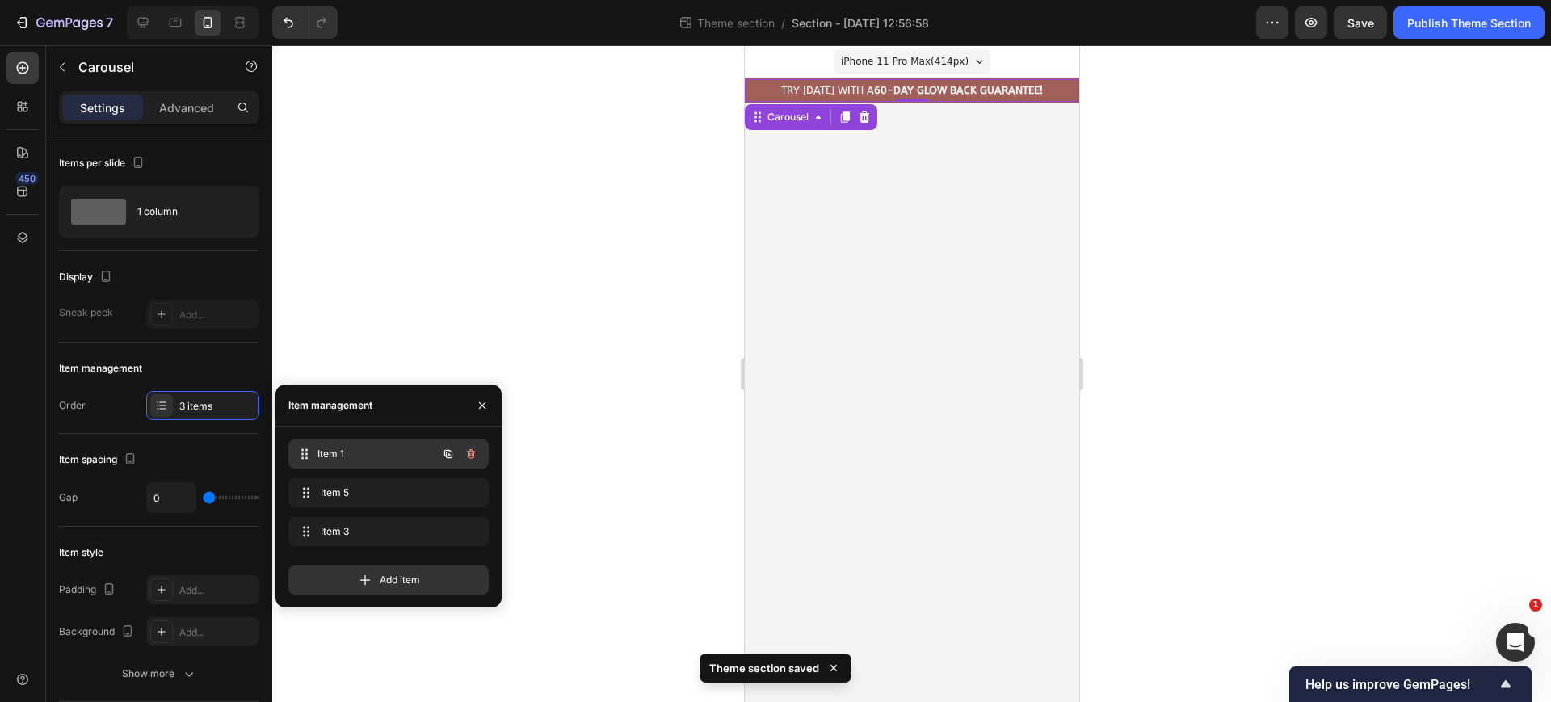
click at [367, 454] on span "Item 1" at bounding box center [377, 454] width 120 height 15
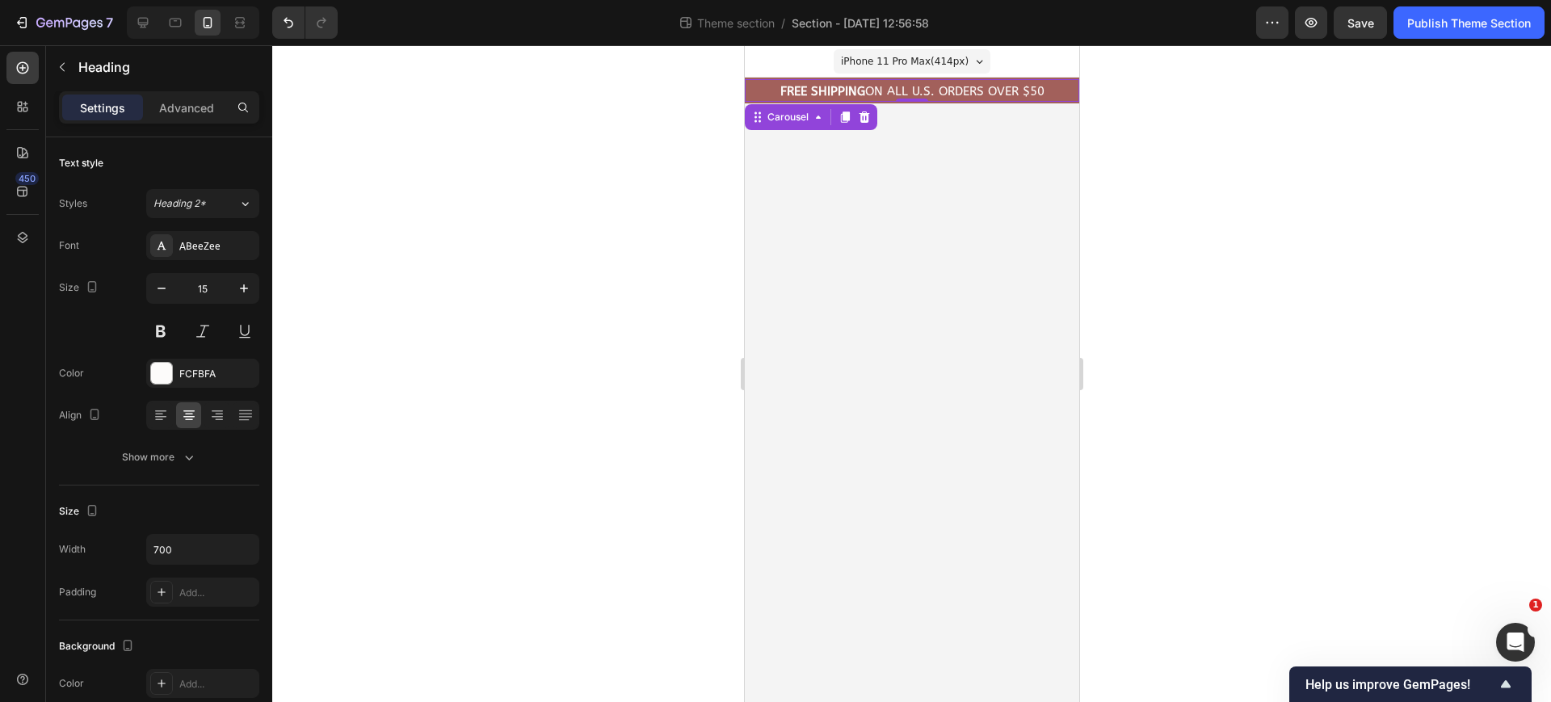
click at [859, 93] on strong "FREE Shipping" at bounding box center [822, 91] width 85 height 15
click at [161, 292] on icon "button" at bounding box center [161, 288] width 16 height 16
type input "13"
click at [1042, 91] on h2 "FREE Shipping On All U.S. Orders Over $50" at bounding box center [911, 90] width 334 height 17
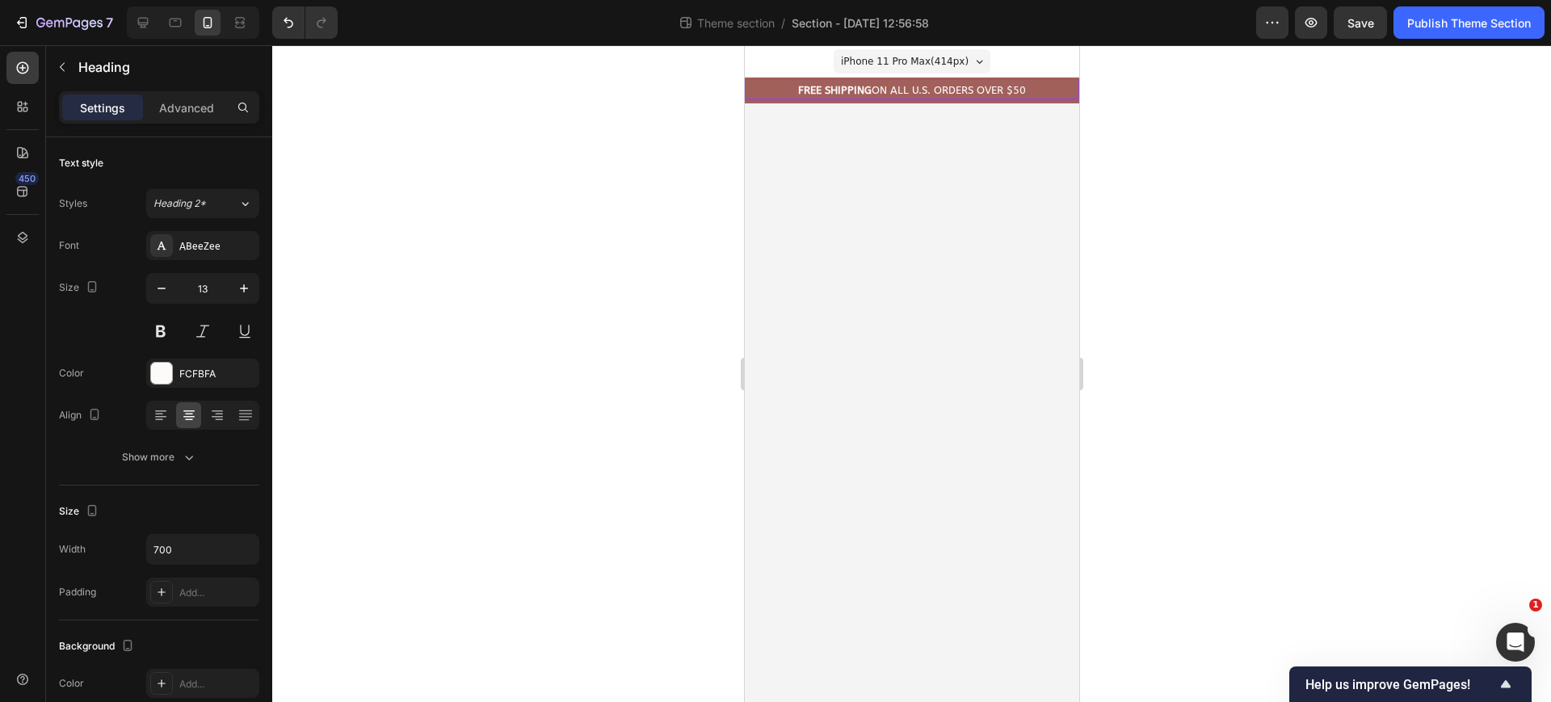
click at [1070, 99] on h2 "FREE Shipping On All U.S. Orders Over $50" at bounding box center [911, 90] width 334 height 17
click at [783, 111] on div "Carousel" at bounding box center [771, 110] width 48 height 15
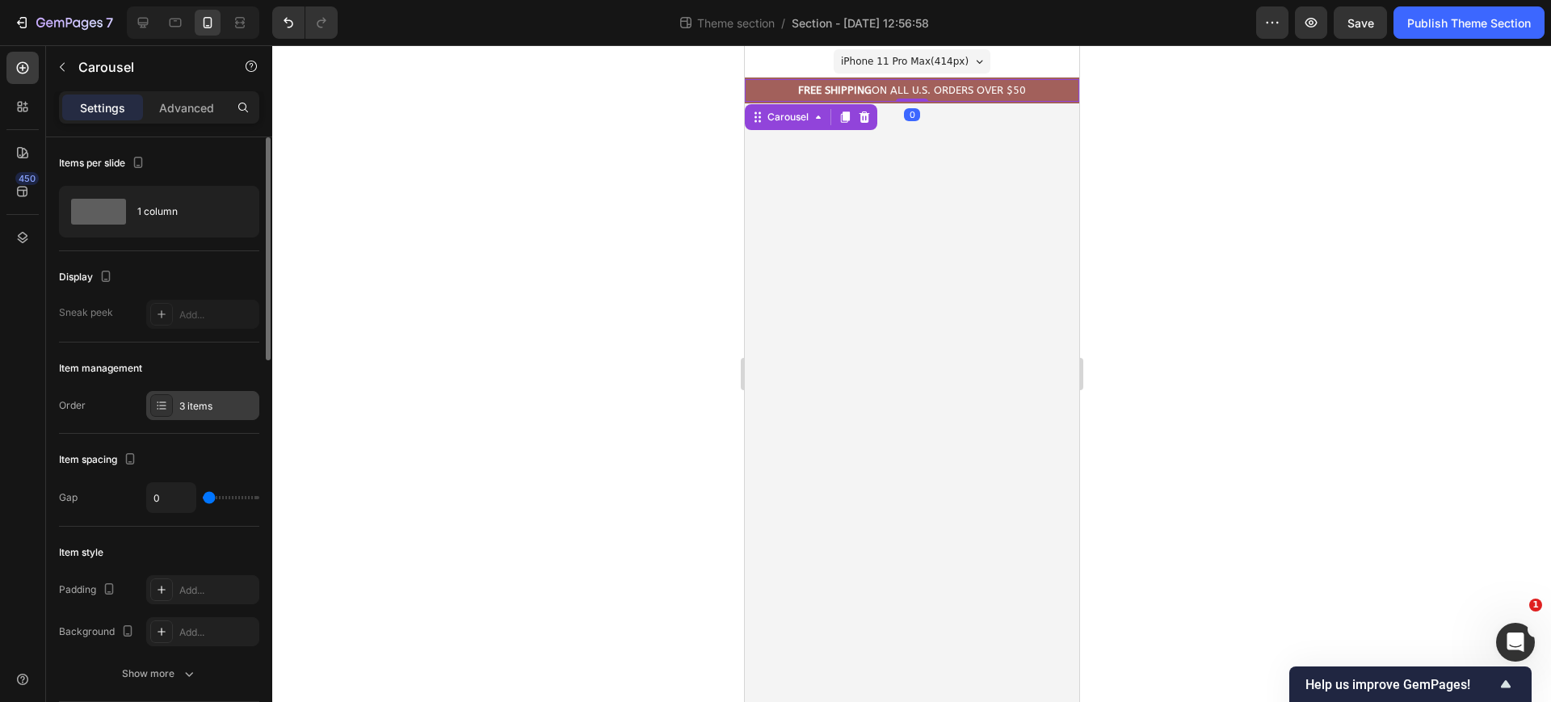
click at [189, 410] on div "3 items" at bounding box center [217, 406] width 76 height 15
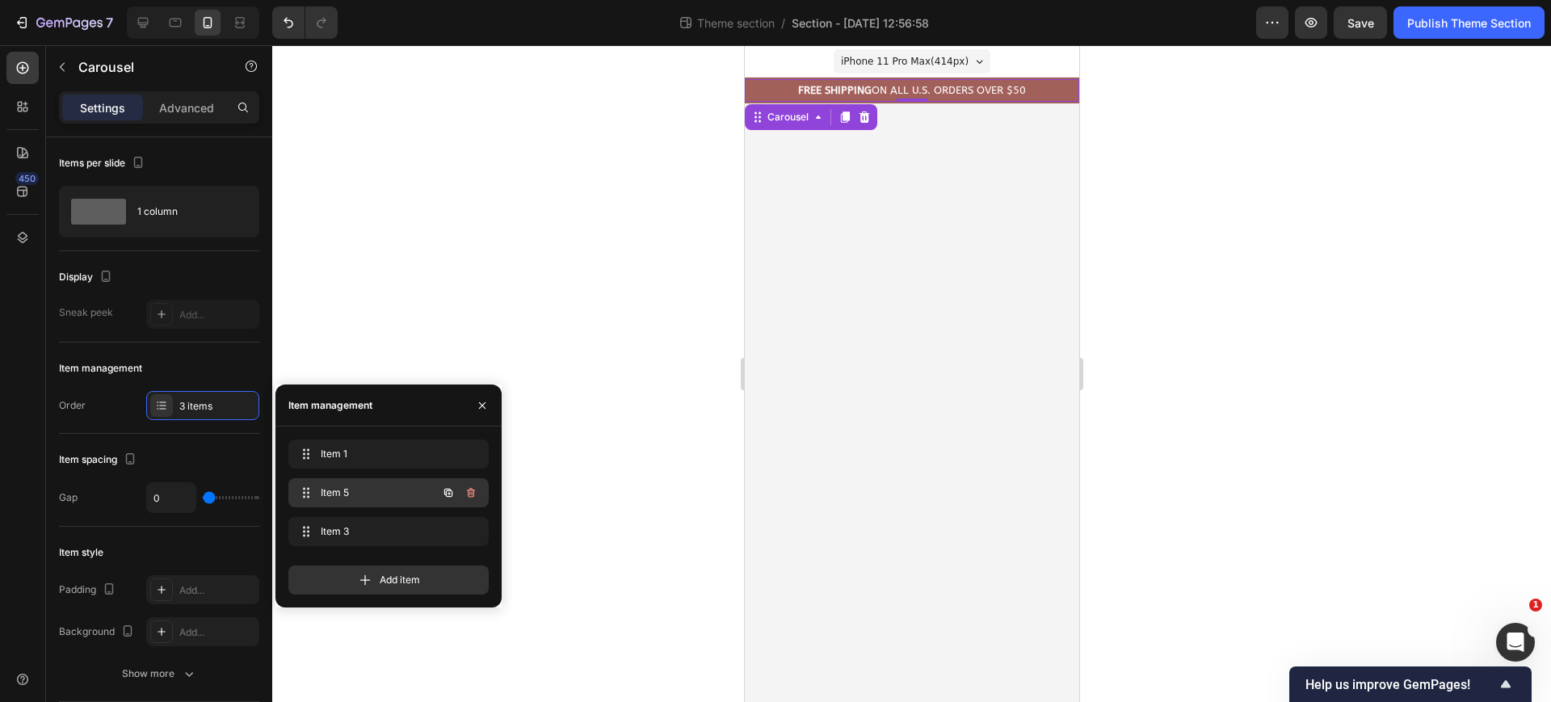
click at [361, 486] on span "Item 5" at bounding box center [366, 493] width 91 height 15
click at [903, 92] on strong "UP TO 64% OFF WITH FREE GIFTS" at bounding box center [911, 91] width 191 height 15
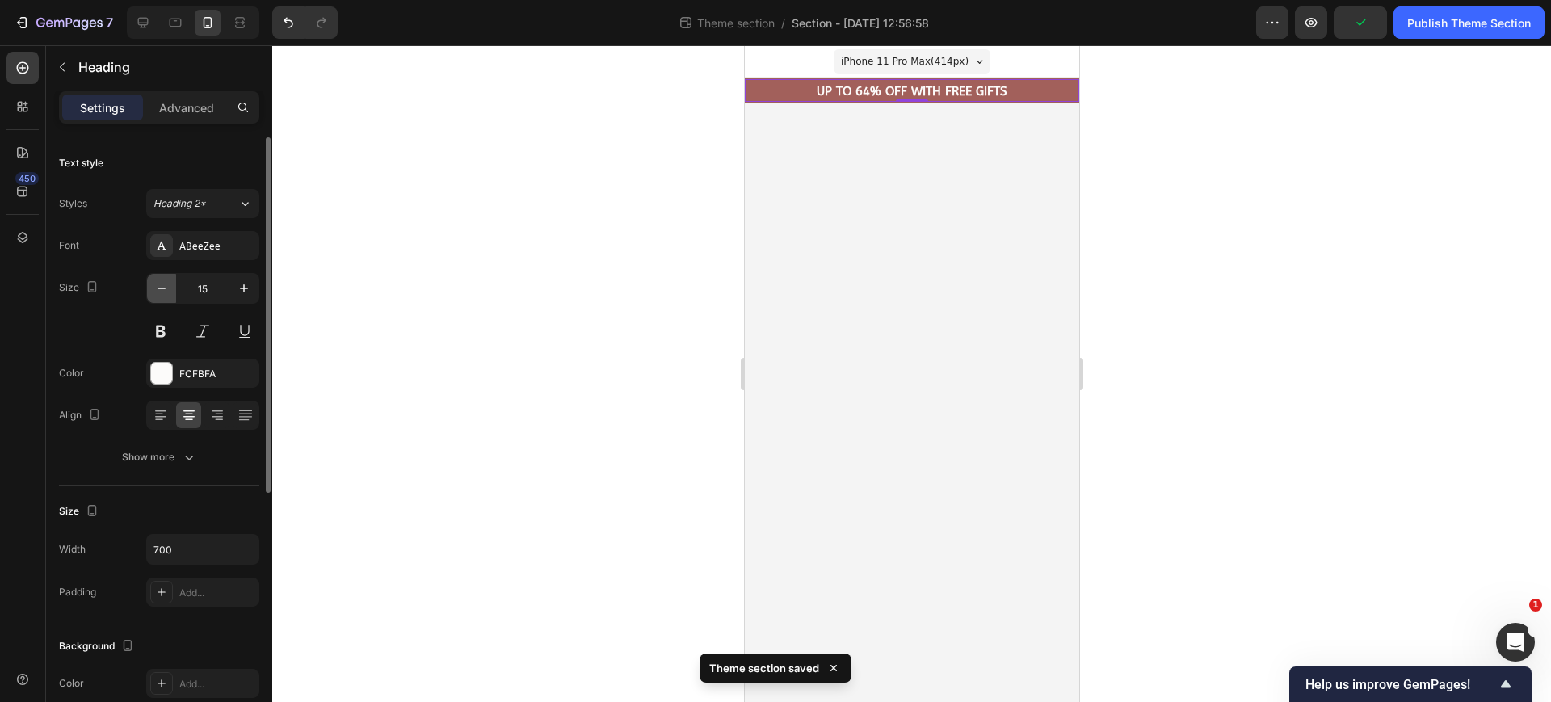
click at [159, 291] on icon "button" at bounding box center [161, 288] width 16 height 16
type input "13"
click at [768, 98] on h2 "UP TO 64% OFF WITH FREE GIFTS" at bounding box center [911, 90] width 334 height 17
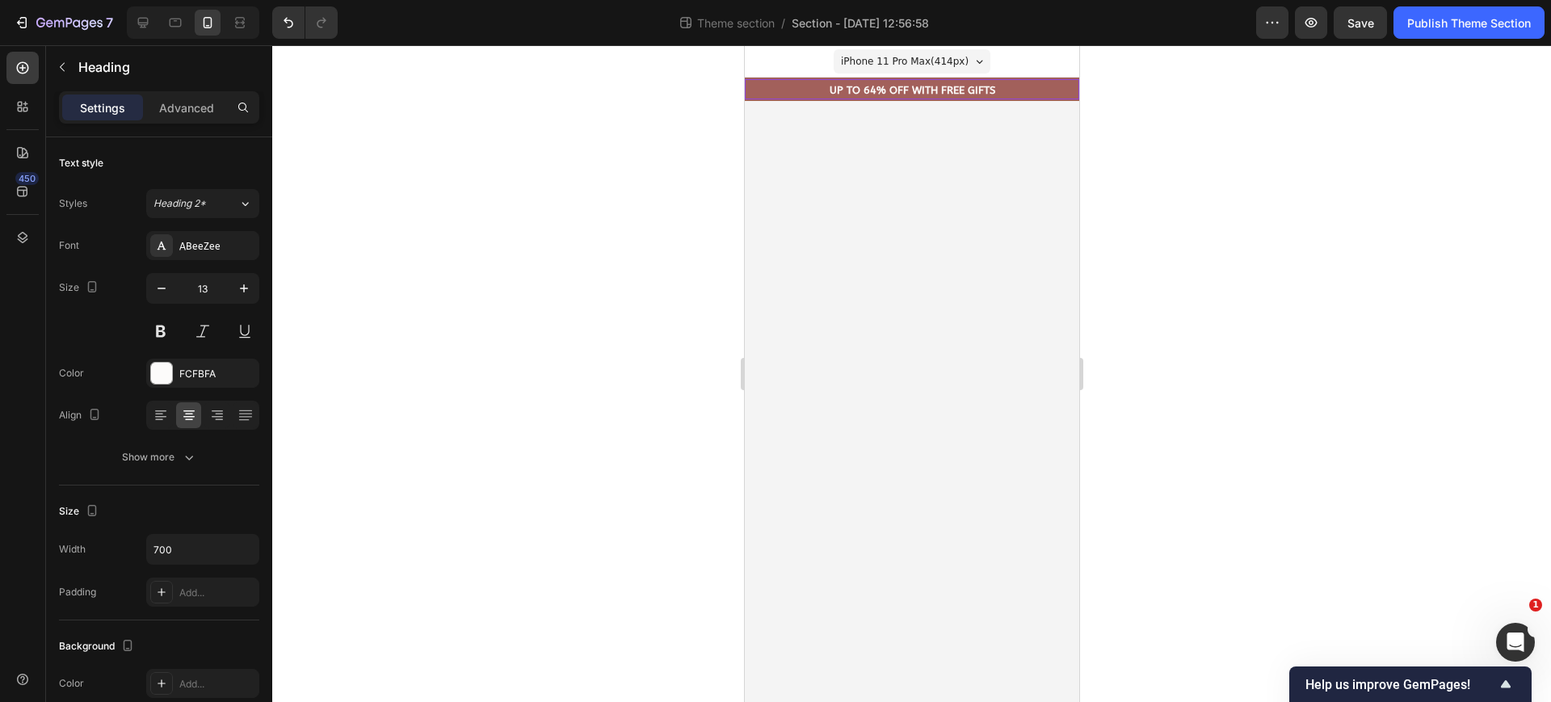
click at [774, 95] on p "UP TO 64% OFF WITH FREE GIFTS" at bounding box center [911, 91] width 331 height 14
click at [762, 100] on div "⁠⁠⁠⁠⁠⁠⁠ FREE Shipping On All U.S. Orders Over $50 Heading ⁠⁠⁠⁠⁠⁠⁠ UP TO 64% OFF…" at bounding box center [911, 89] width 334 height 23
click at [761, 94] on p "⁠⁠⁠⁠⁠⁠⁠ UP TO 64% OFF WITH FREE GIFTS" at bounding box center [911, 91] width 331 height 14
click at [850, 121] on body "iPhone 11 Pro Max ( 414 px) iPhone 13 Mini iPhone 13 Pro iPhone 11 Pro Max iPho…" at bounding box center [911, 373] width 334 height 657
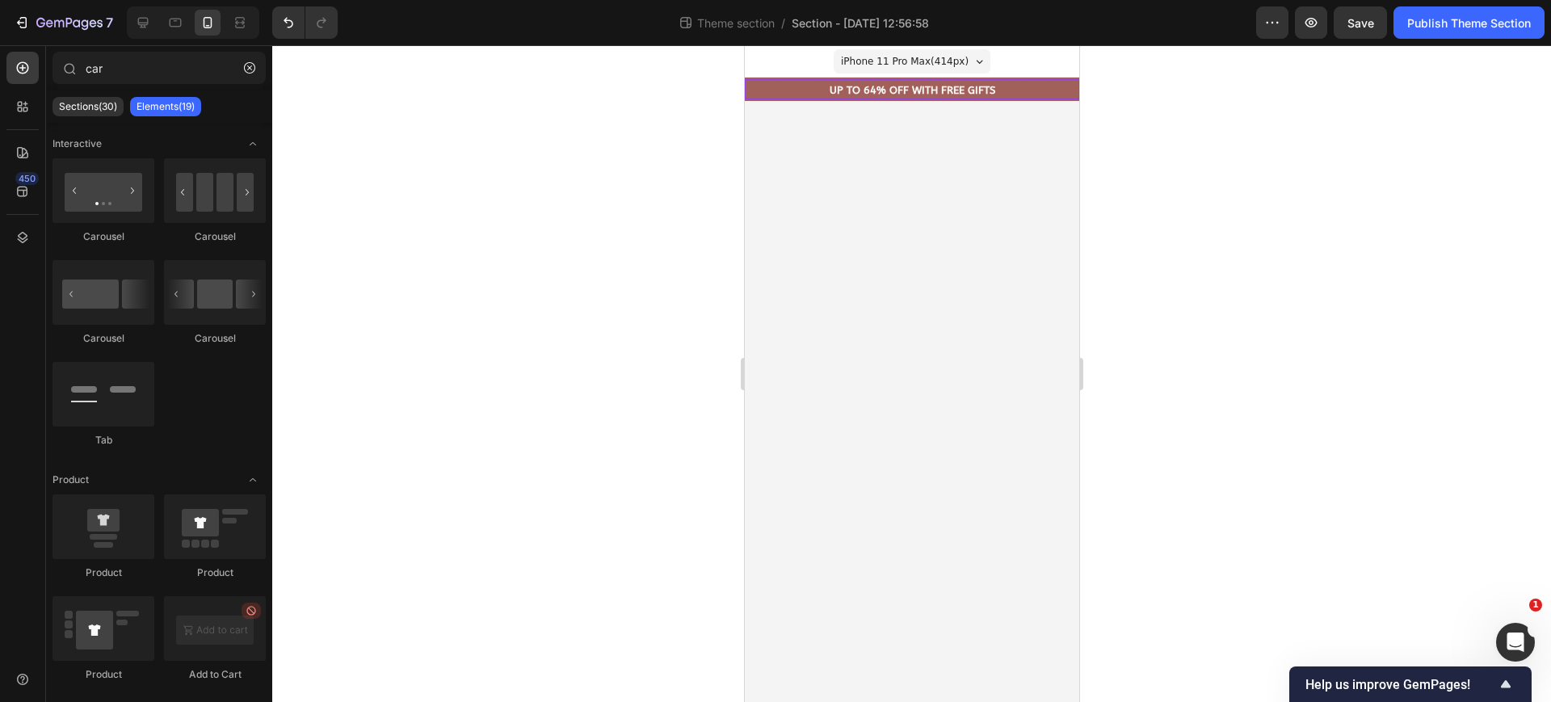
click at [808, 98] on h2 "⁠⁠⁠⁠⁠⁠⁠ UP TO 64% OFF WITH FREE GIFTS" at bounding box center [911, 90] width 334 height 17
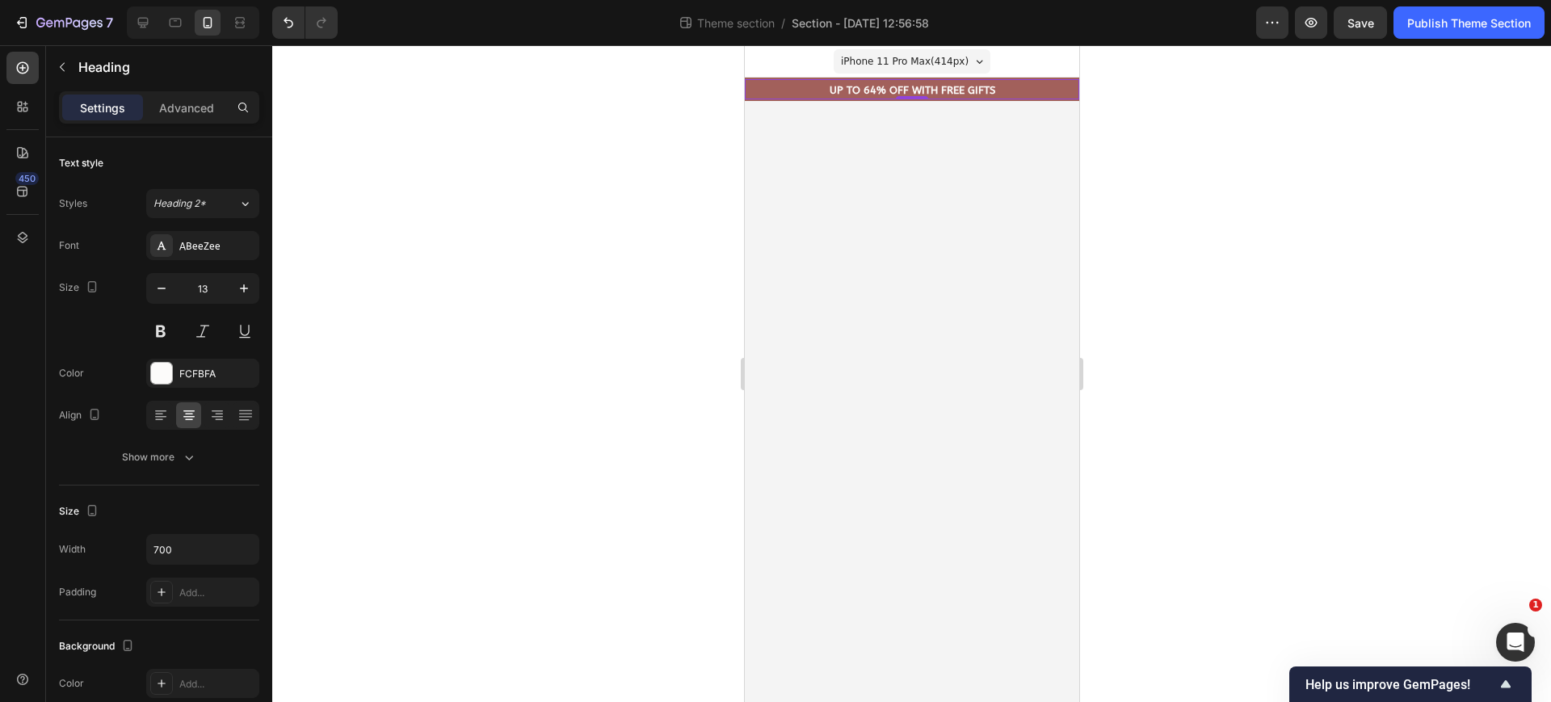
click at [818, 80] on div "⁠⁠⁠⁠⁠⁠⁠ UP TO 64% OFF WITH FREE GIFTS Heading 0" at bounding box center [911, 89] width 334 height 20
click at [1202, 112] on div at bounding box center [911, 373] width 1279 height 657
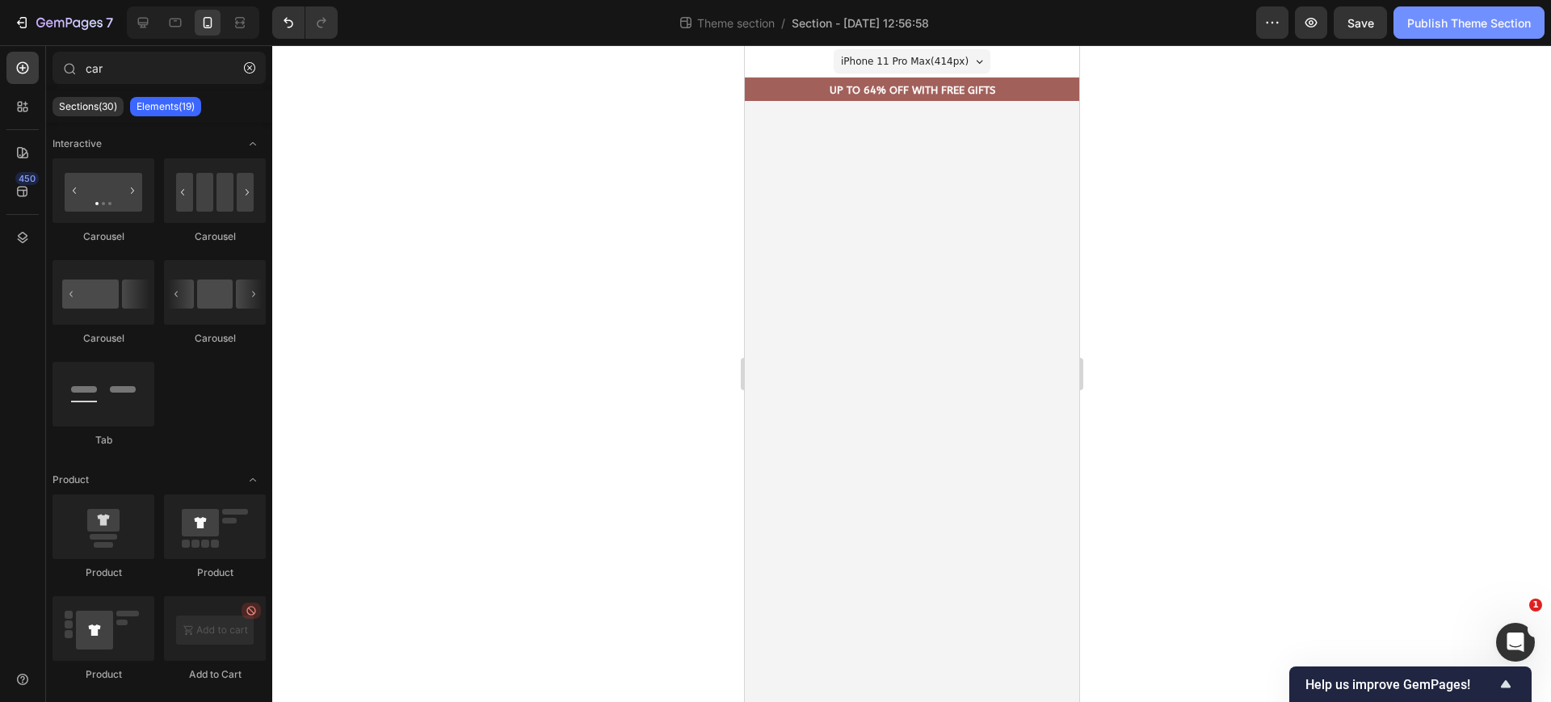
click at [1468, 22] on div "Publish Theme Section" at bounding box center [1469, 23] width 124 height 17
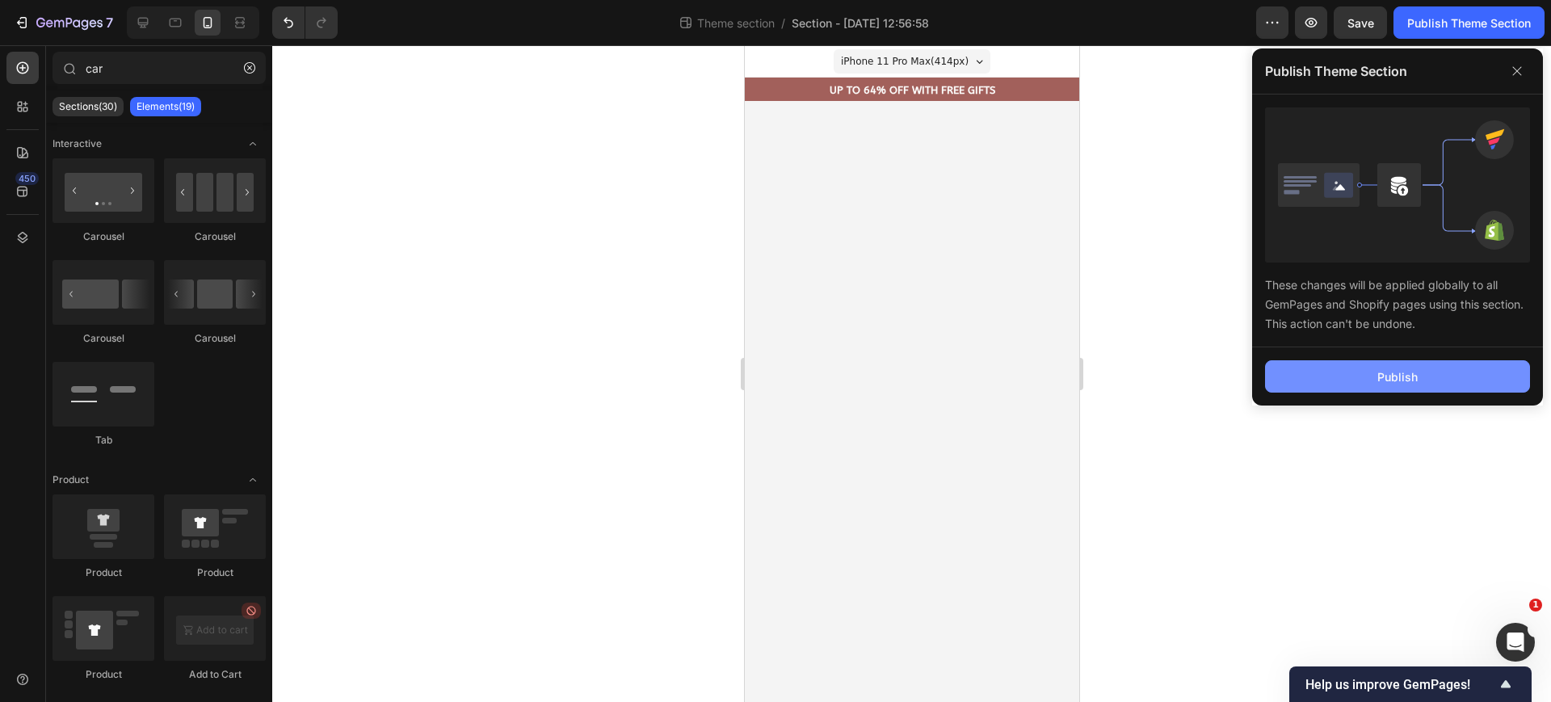
click at [1428, 380] on button "Publish" at bounding box center [1397, 376] width 265 height 32
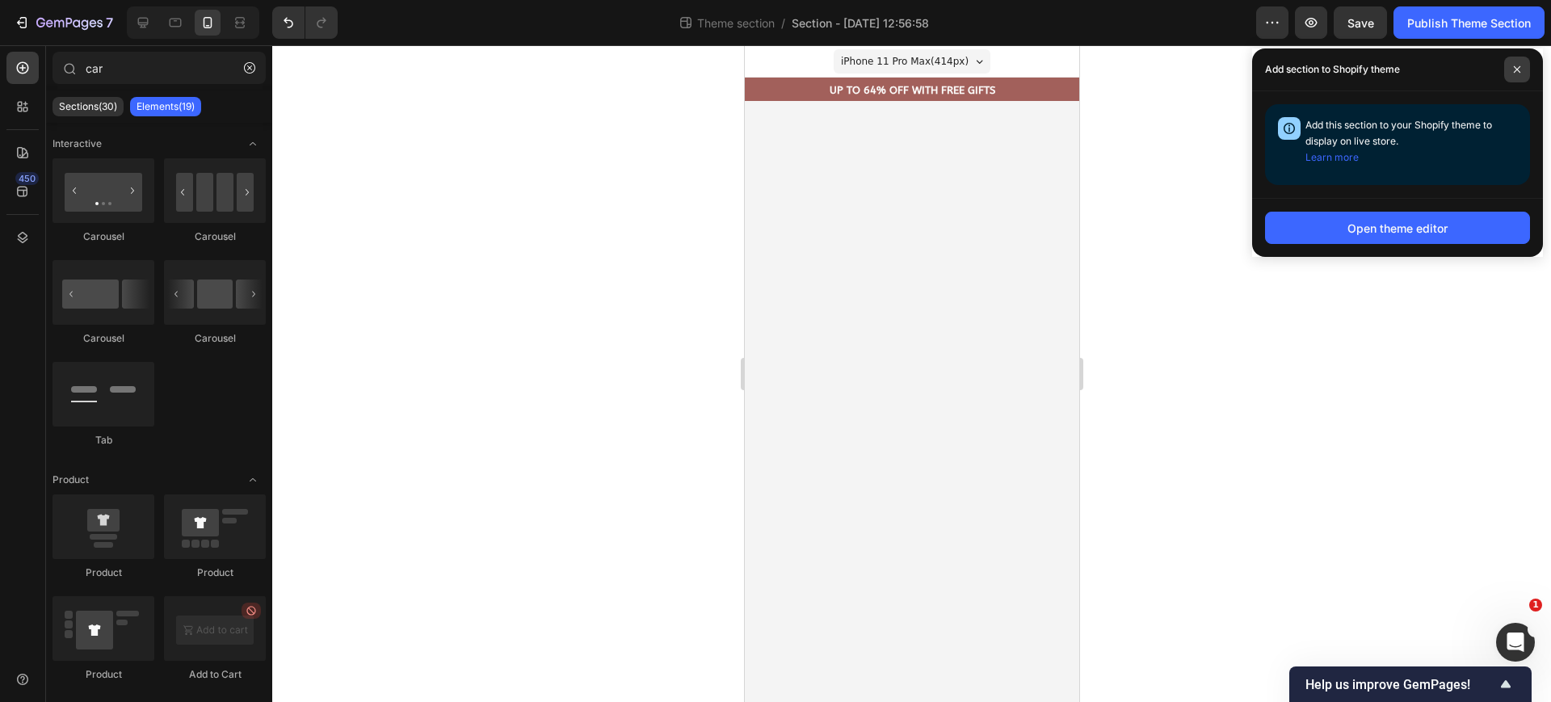
click at [1514, 75] on span at bounding box center [1517, 70] width 26 height 26
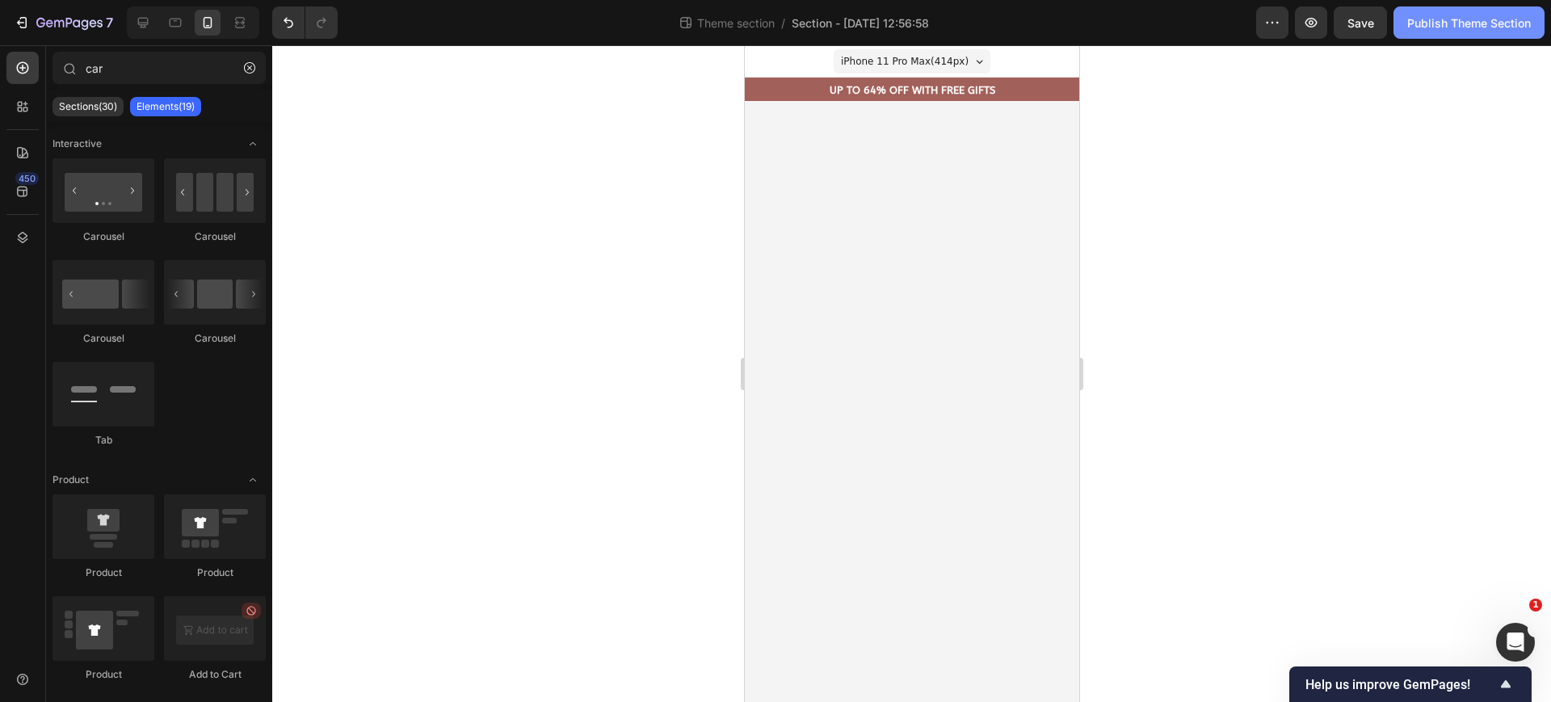
click at [1474, 30] on div "Publish Theme Section" at bounding box center [1469, 23] width 124 height 17
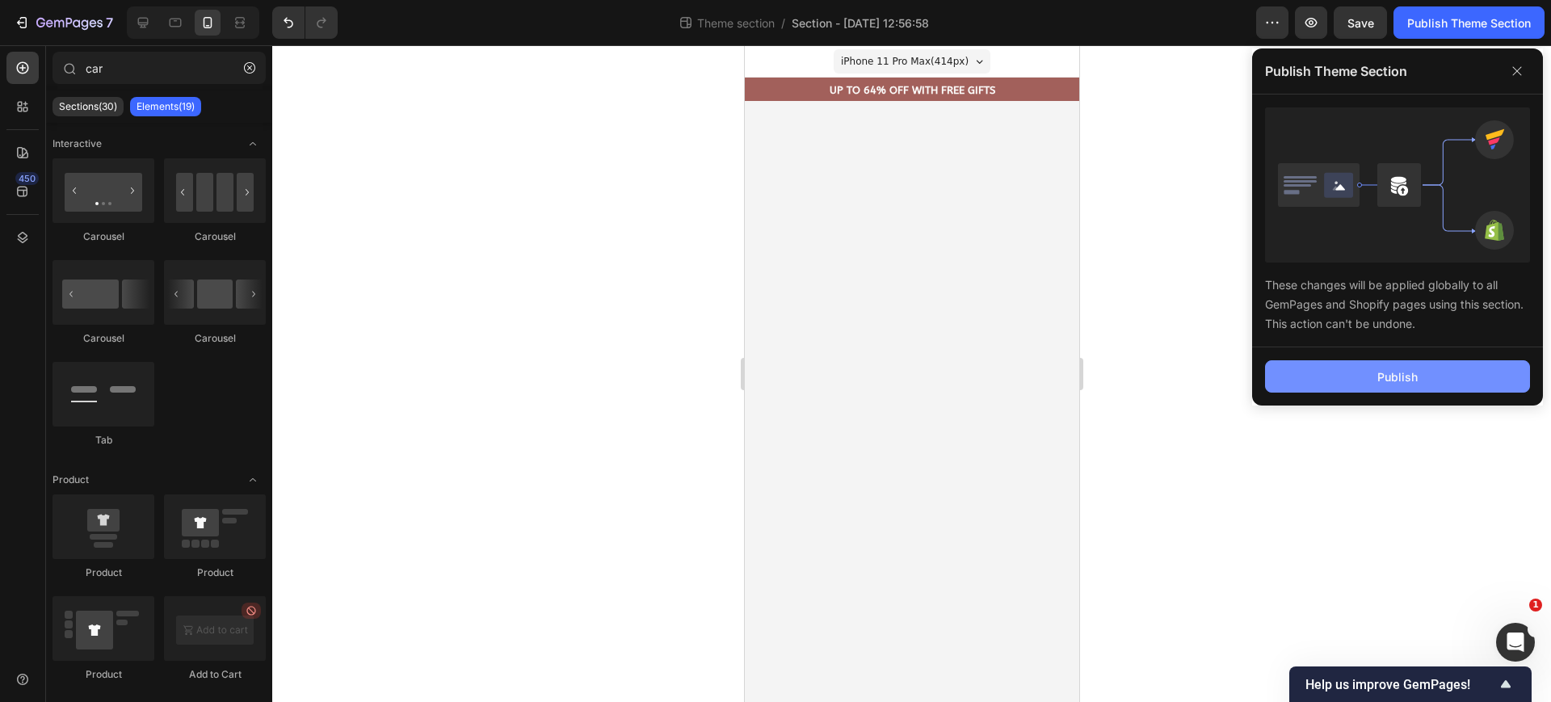
click at [1394, 364] on button "Publish" at bounding box center [1397, 376] width 265 height 32
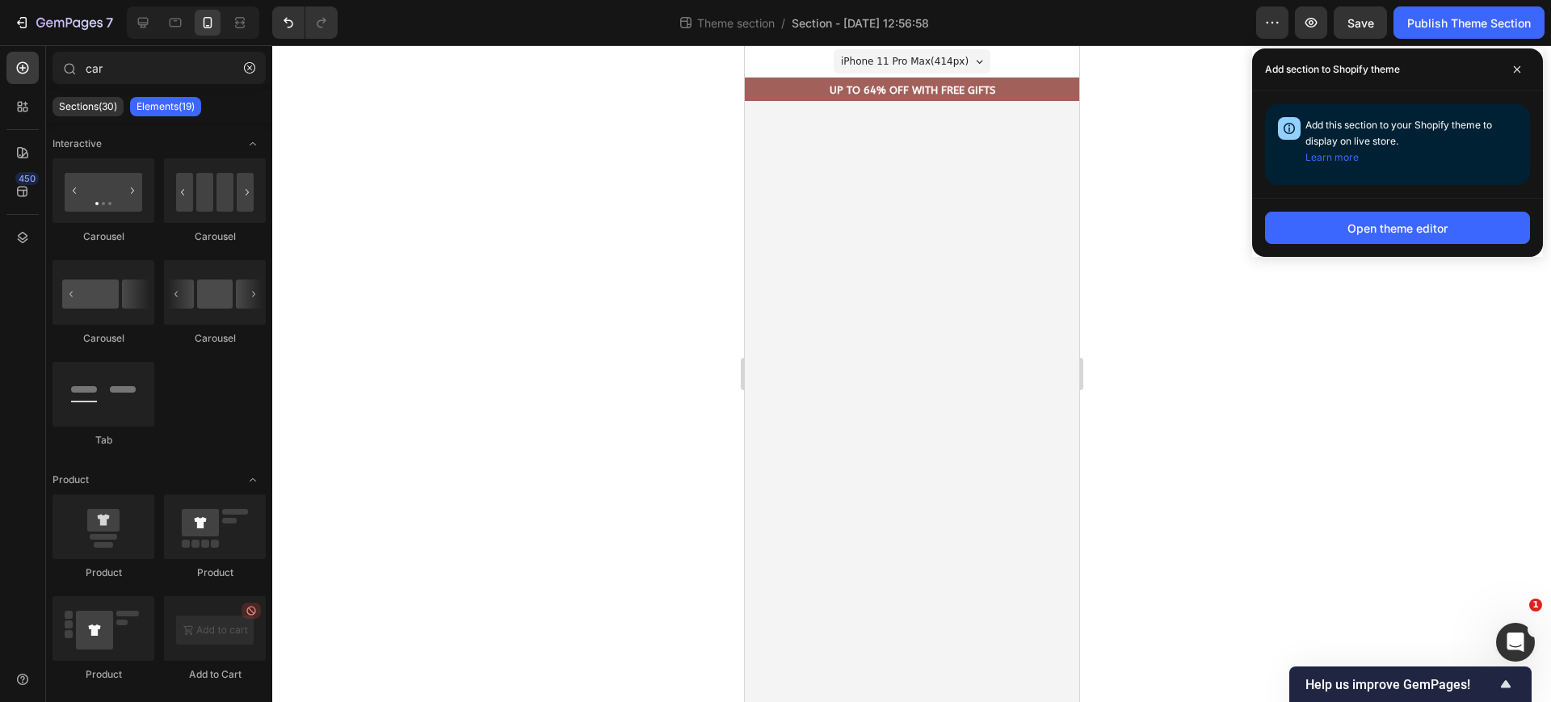
click at [1170, 263] on div at bounding box center [911, 373] width 1279 height 657
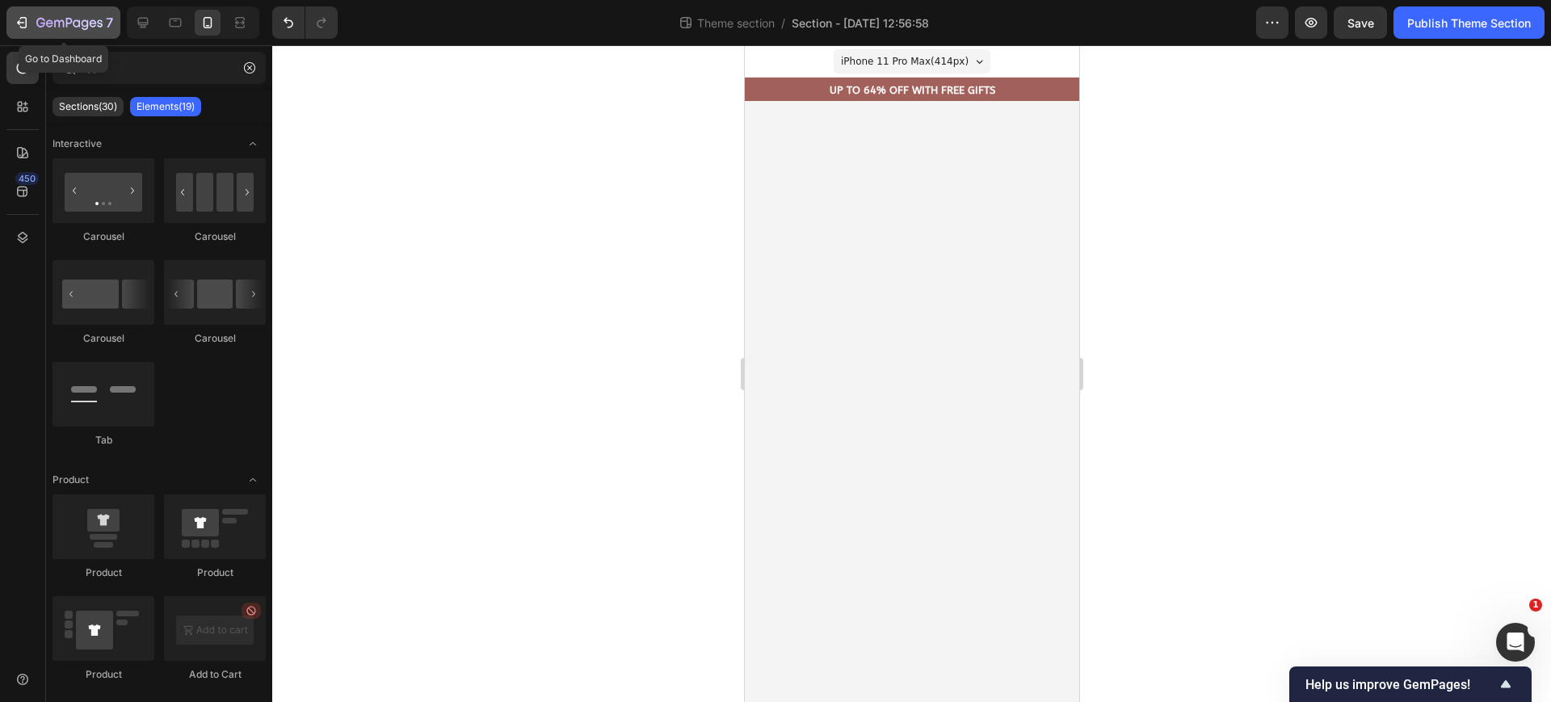
click at [49, 23] on icon "button" at bounding box center [49, 22] width 7 height 7
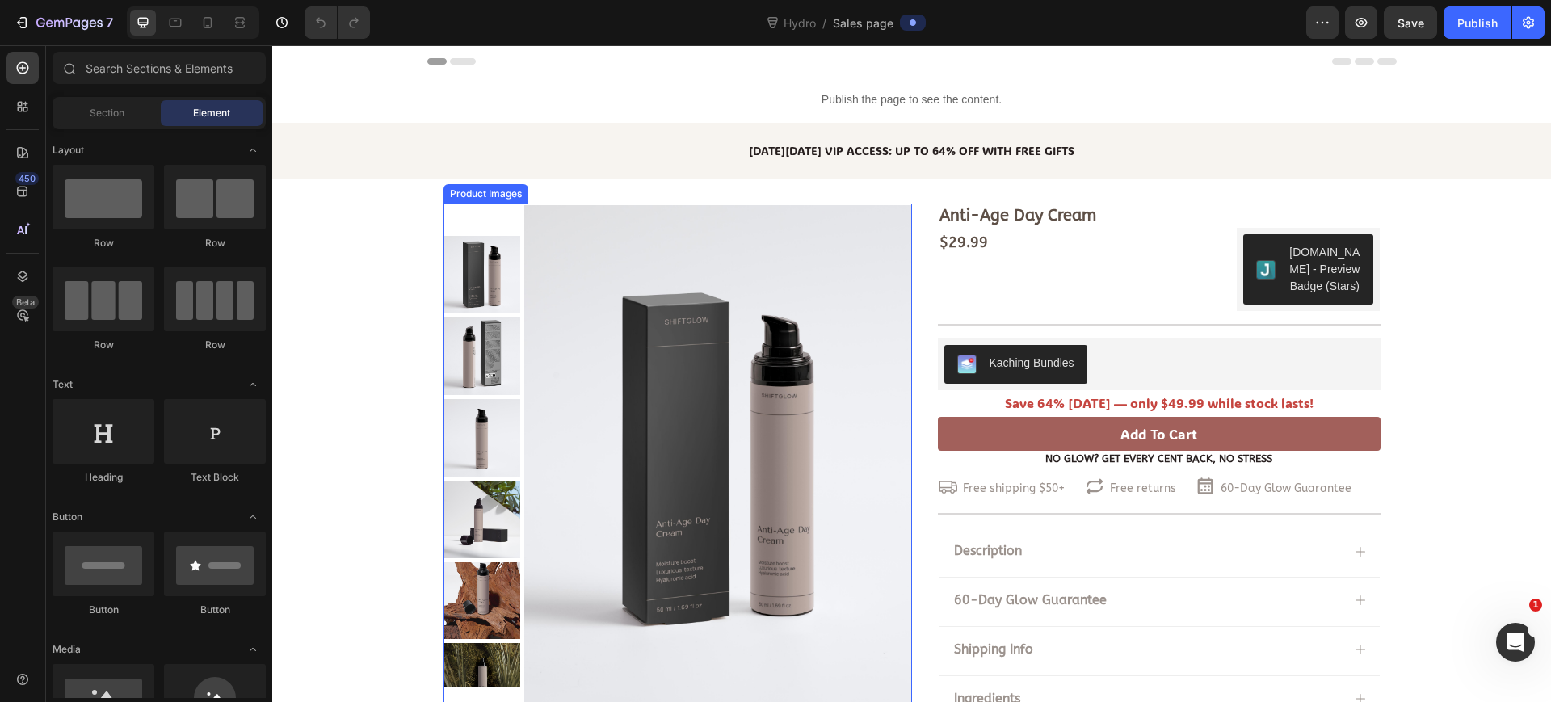
click at [619, 243] on img at bounding box center [717, 462] width 387 height 516
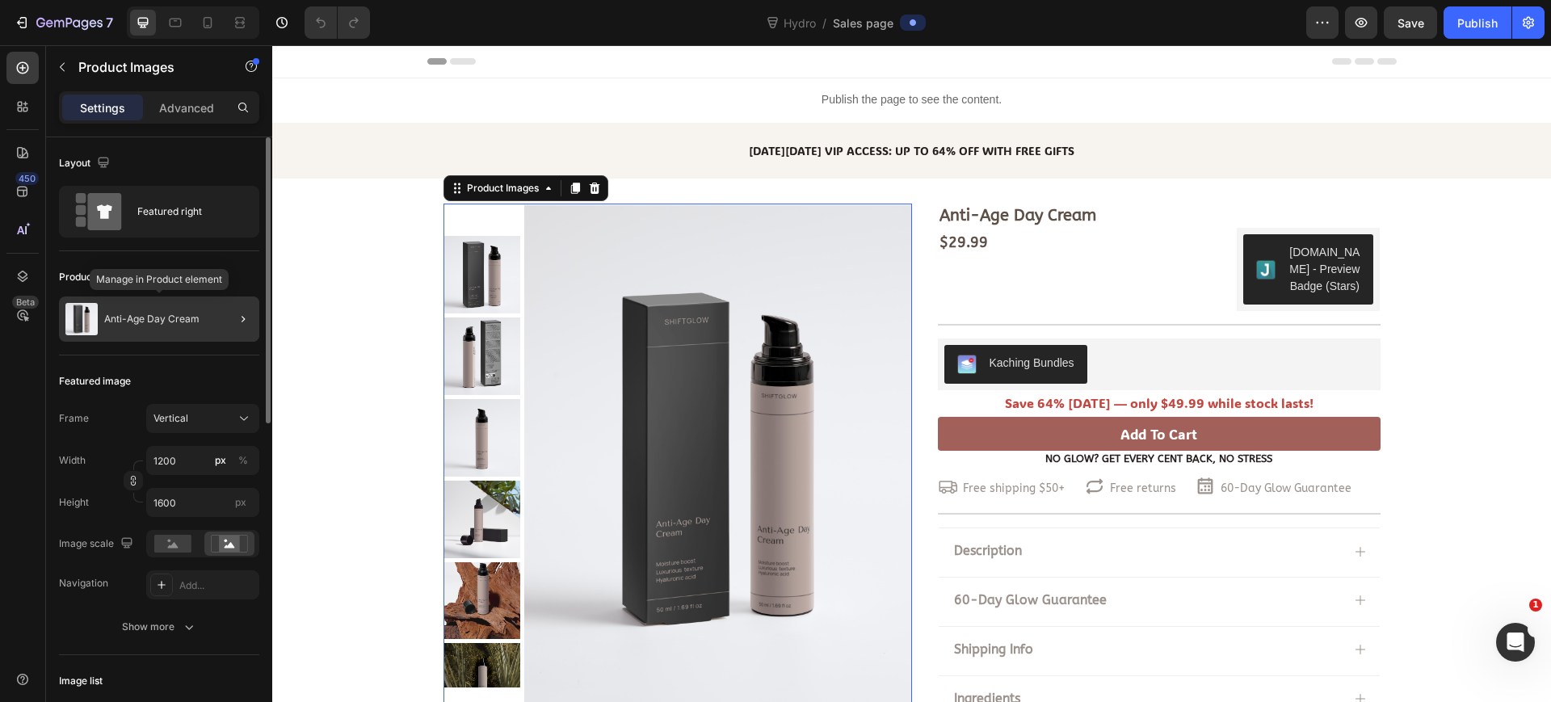
click at [169, 317] on p "Anti-Age Day Cream" at bounding box center [151, 318] width 95 height 11
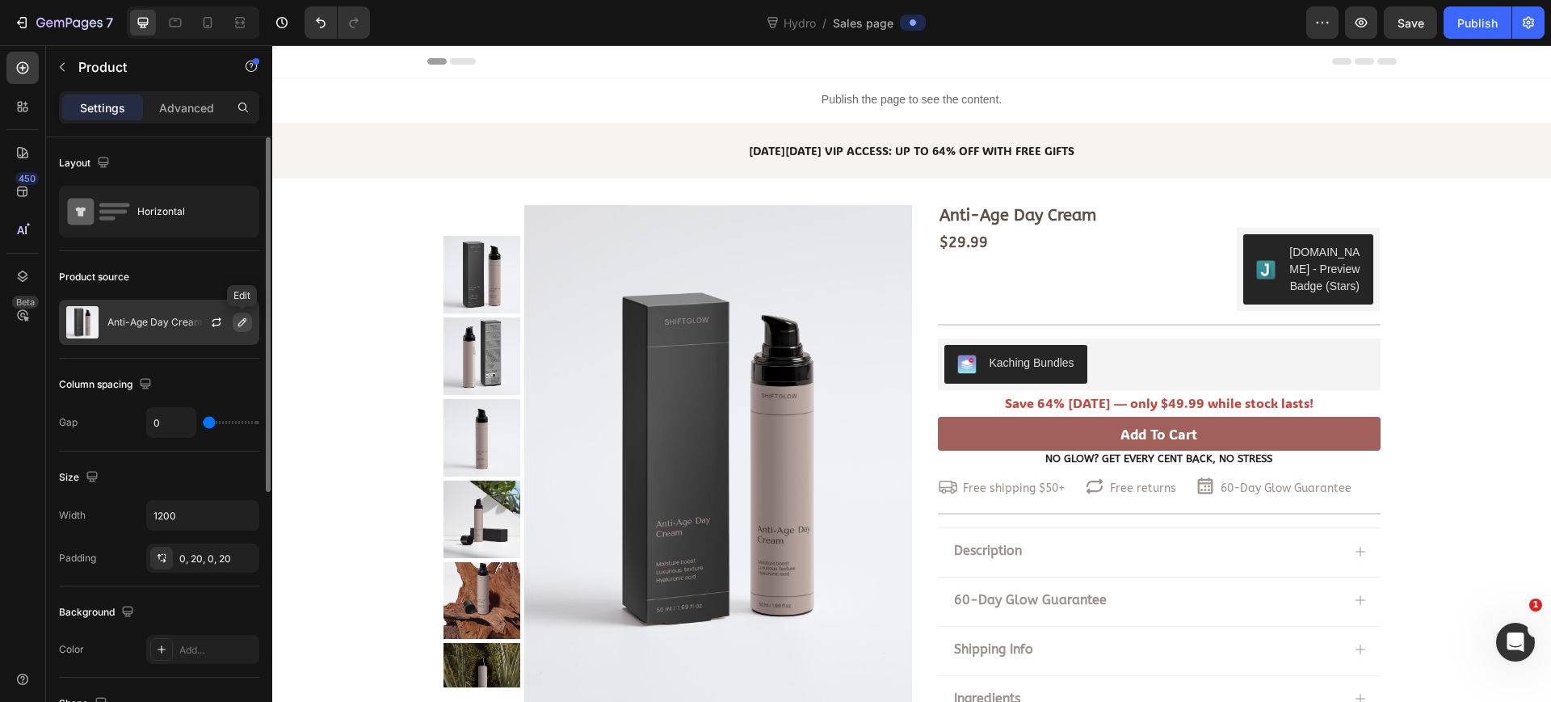
click at [235, 328] on button "button" at bounding box center [242, 322] width 19 height 19
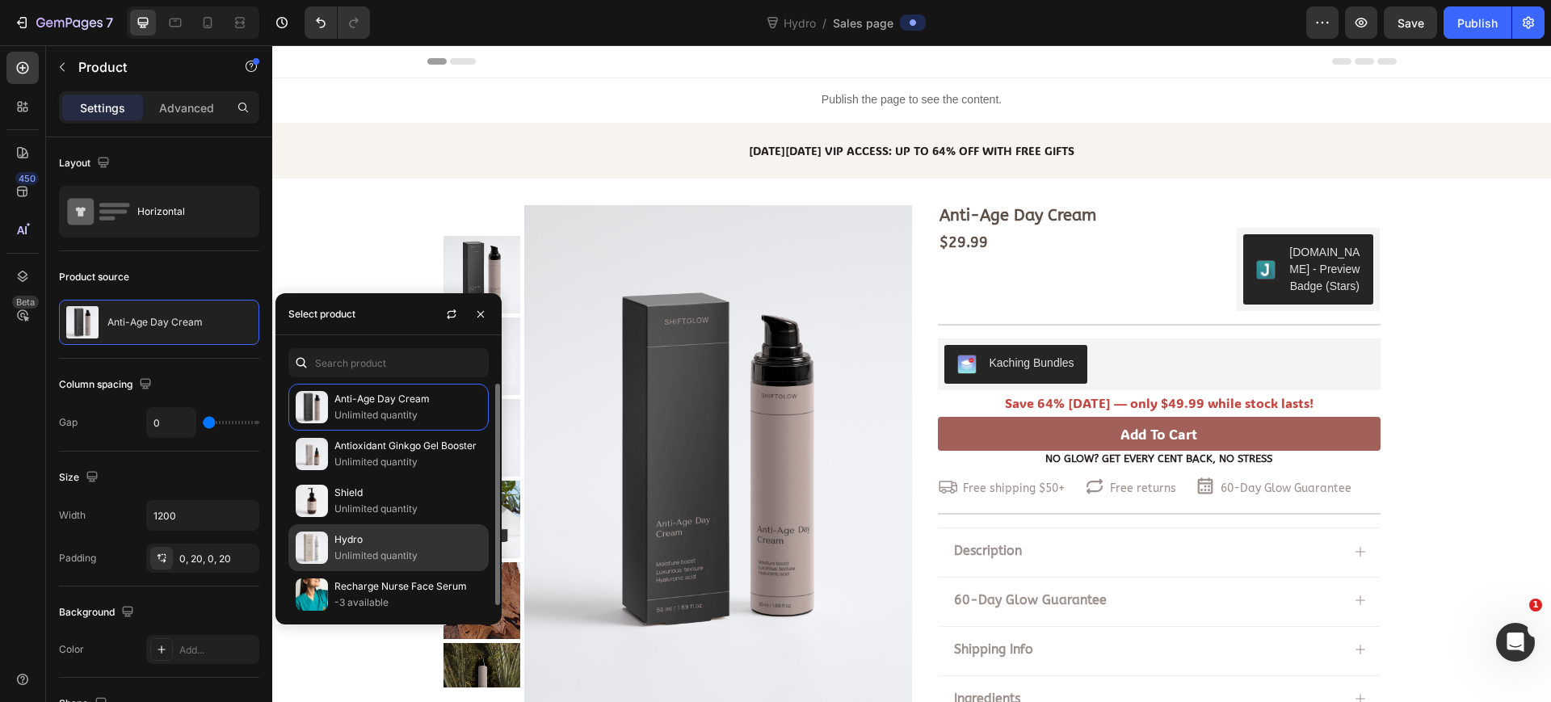
click at [427, 546] on p "Hydro" at bounding box center [407, 540] width 147 height 16
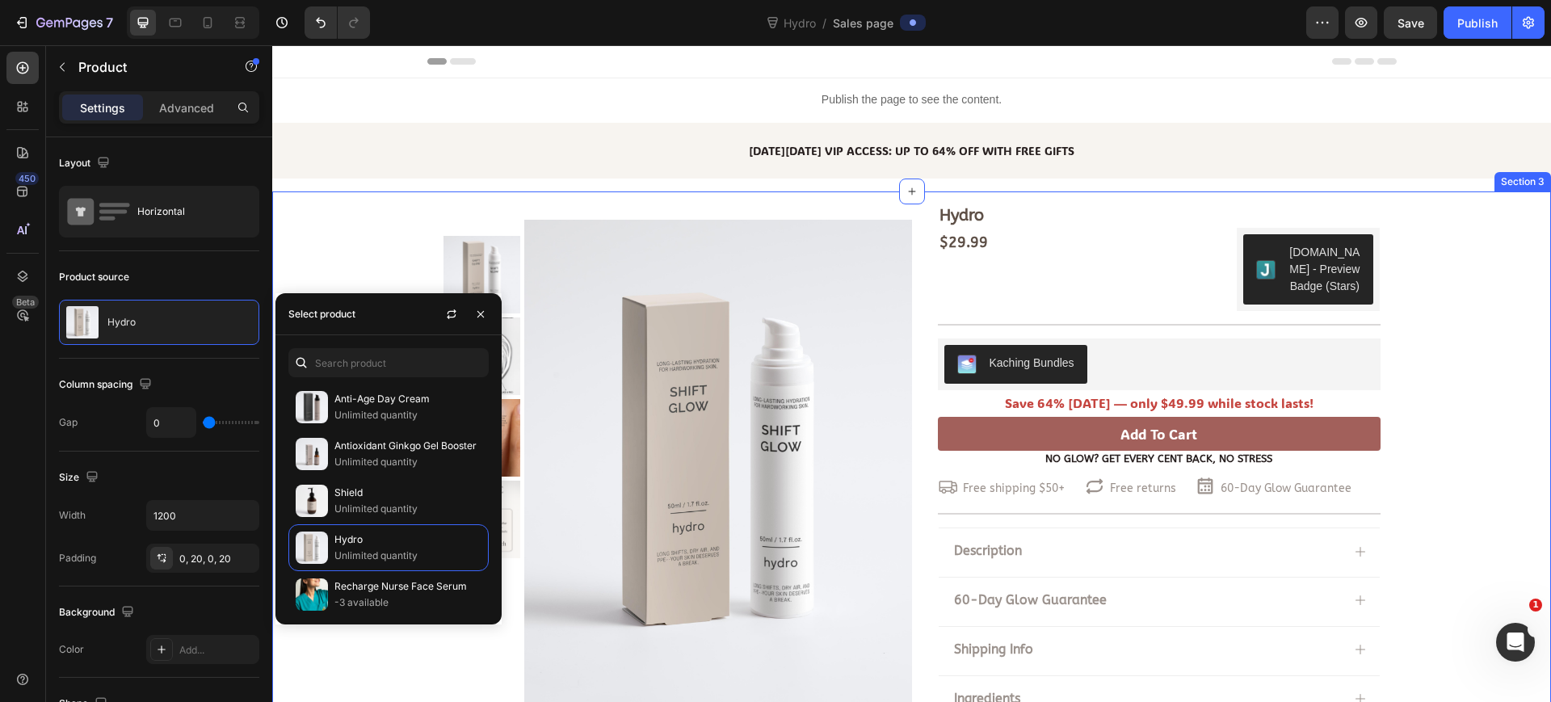
click at [322, 212] on div "Hydro Product Title $29.99 Product Price Product Price $29.99 Product Price Pro…" at bounding box center [911, 465] width 1279 height 522
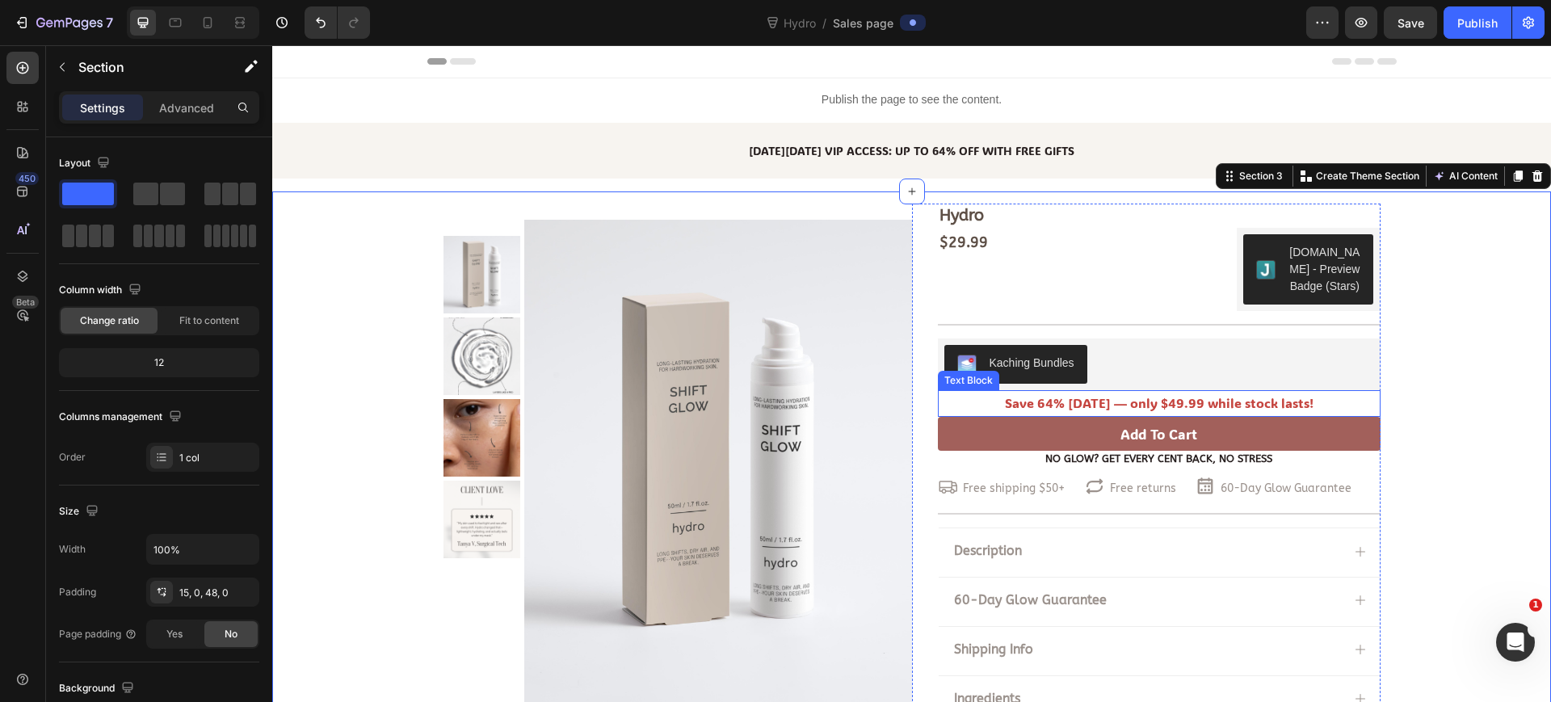
click at [1121, 401] on p "Save 64% today — only $49.99 while stock lasts!" at bounding box center [1159, 403] width 439 height 23
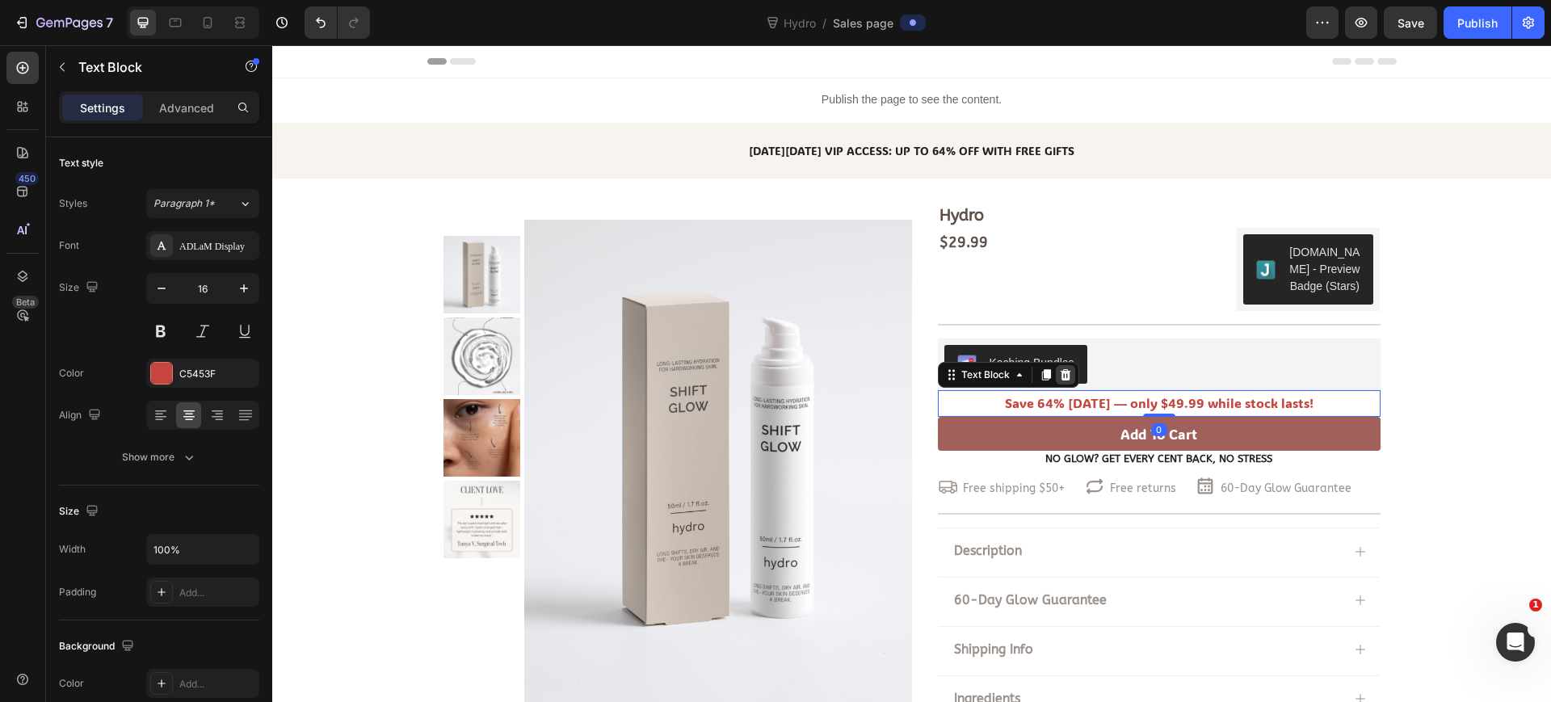
click at [1060, 379] on icon at bounding box center [1065, 374] width 11 height 11
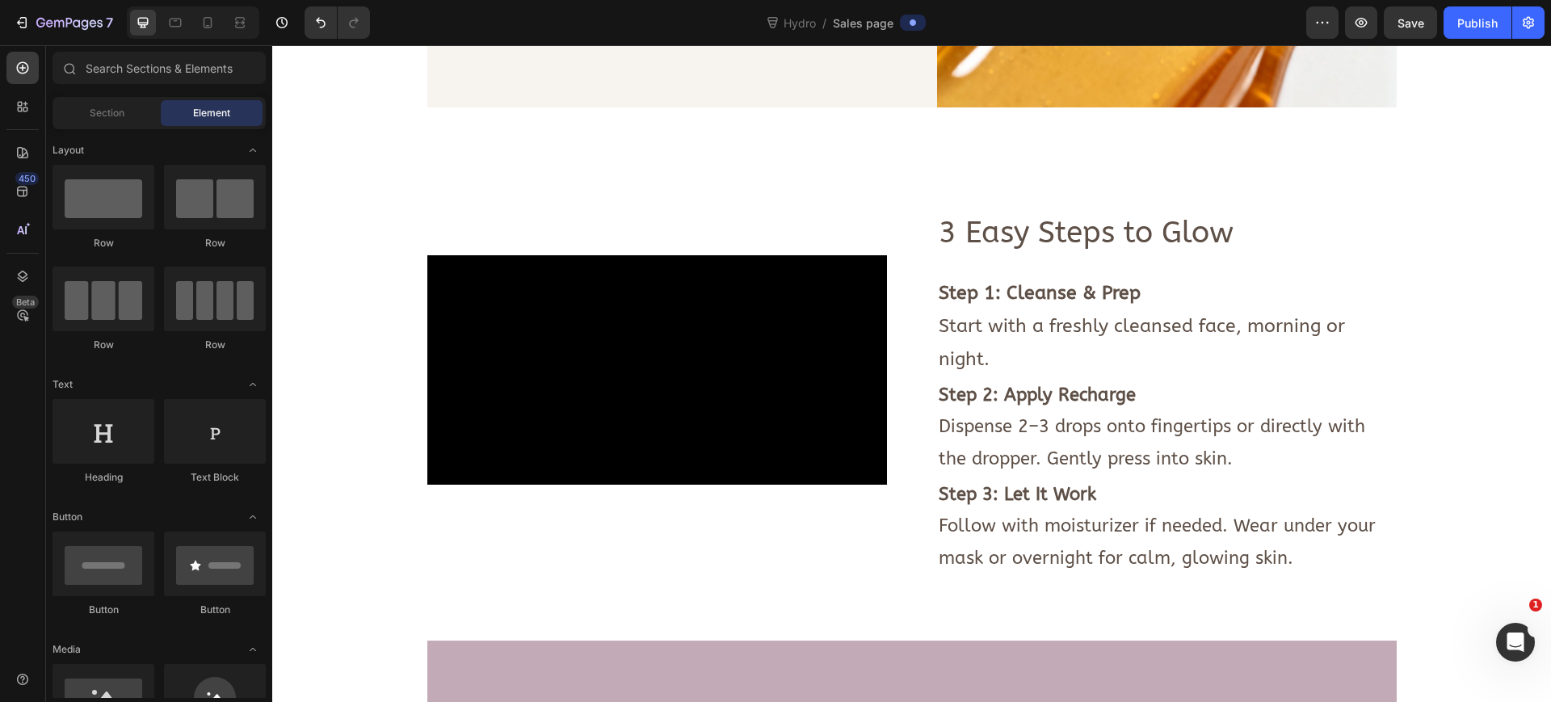
scroll to position [2315, 0]
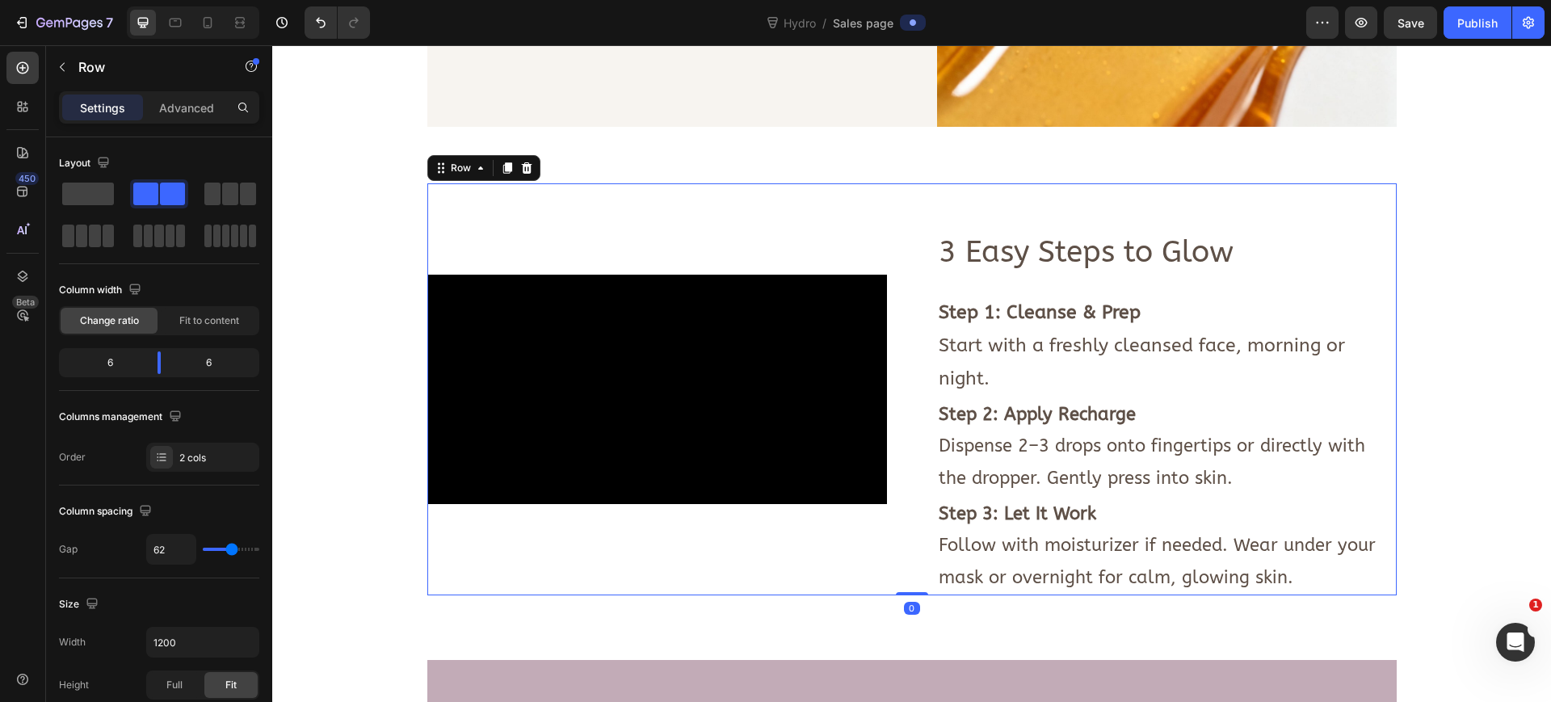
click at [1126, 223] on div "3 Easy Steps to Glow Text Block Step 1: Cleanse & Prep Start with a freshly cle…" at bounding box center [1167, 389] width 460 height 412
click at [521, 171] on icon at bounding box center [526, 167] width 11 height 11
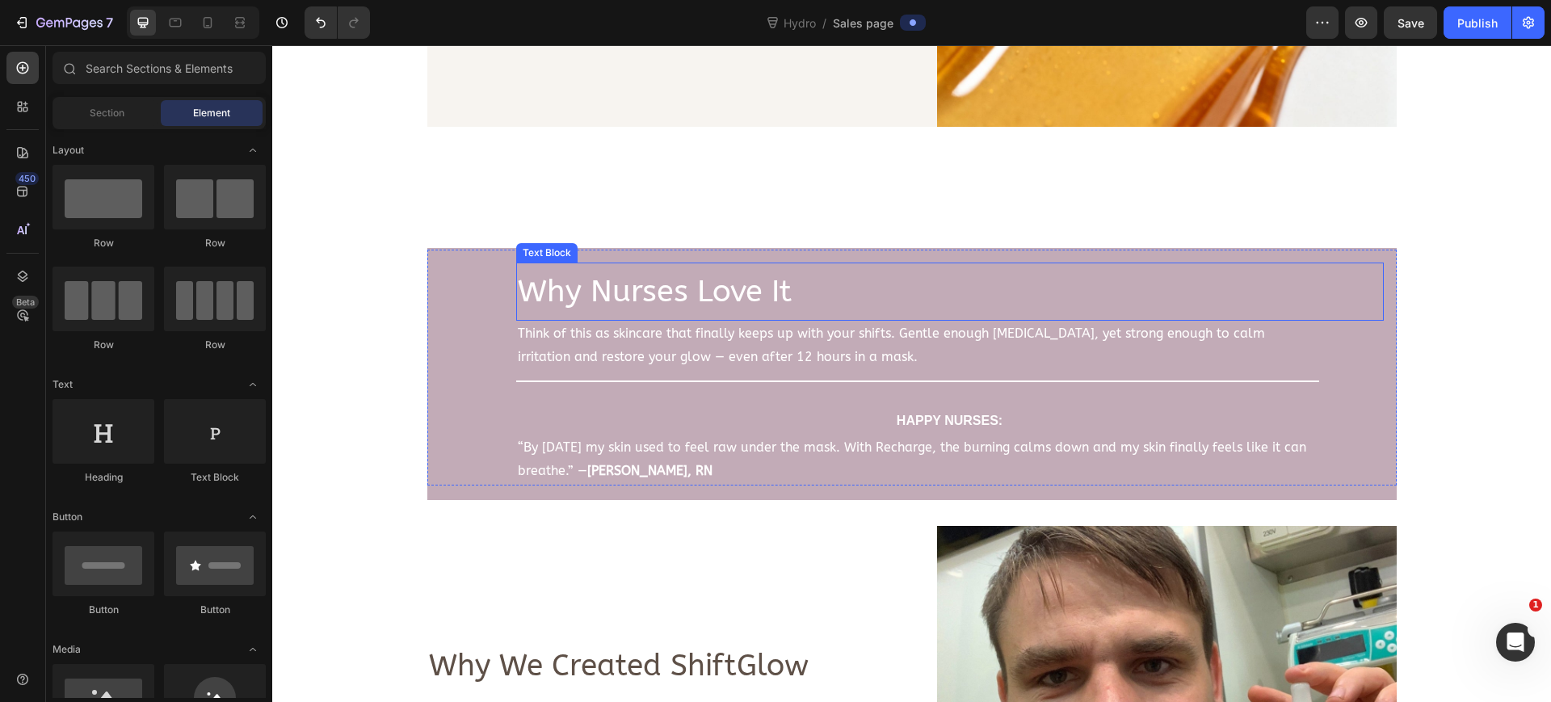
click at [783, 290] on p "Why Nurses Love It" at bounding box center [950, 291] width 864 height 55
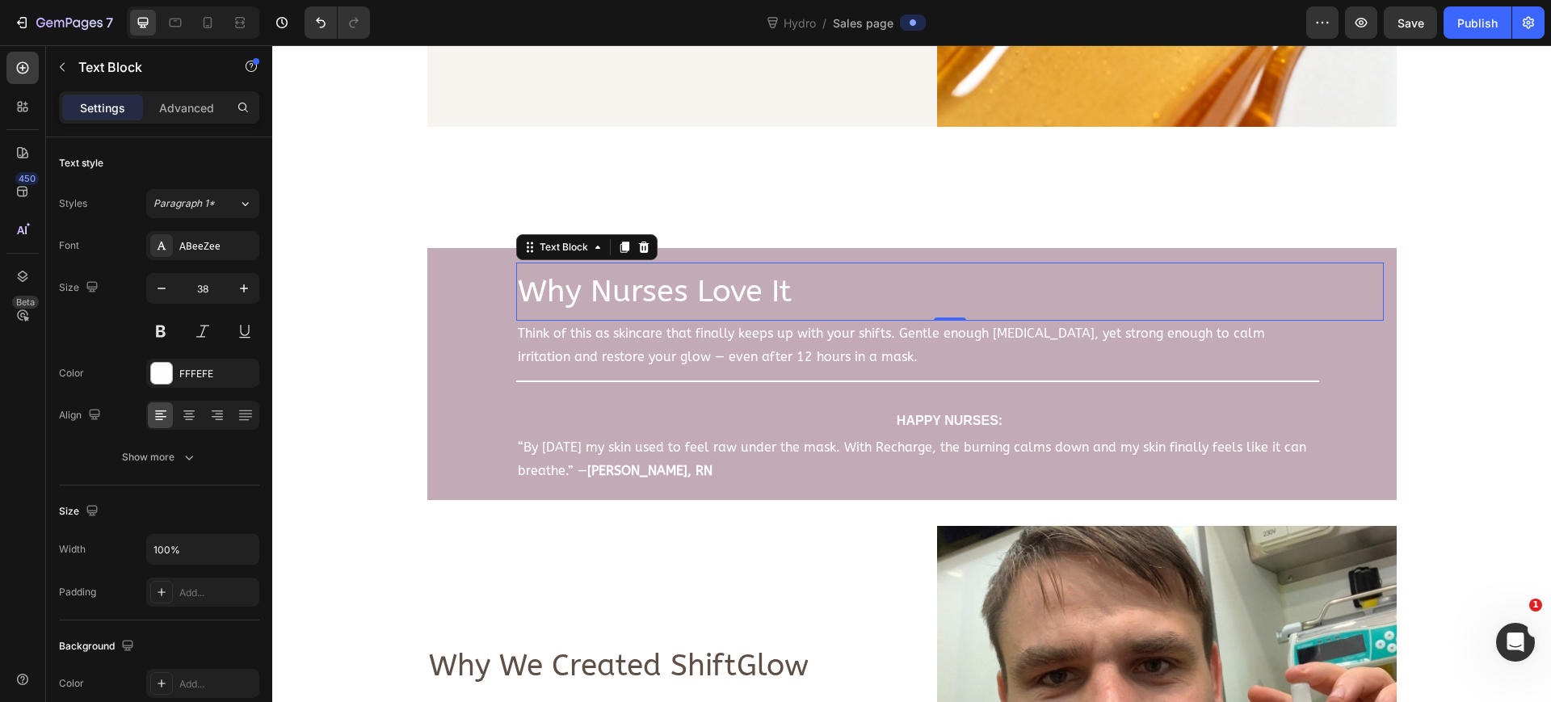
click at [783, 290] on p "Why Nurses Love It" at bounding box center [950, 291] width 864 height 55
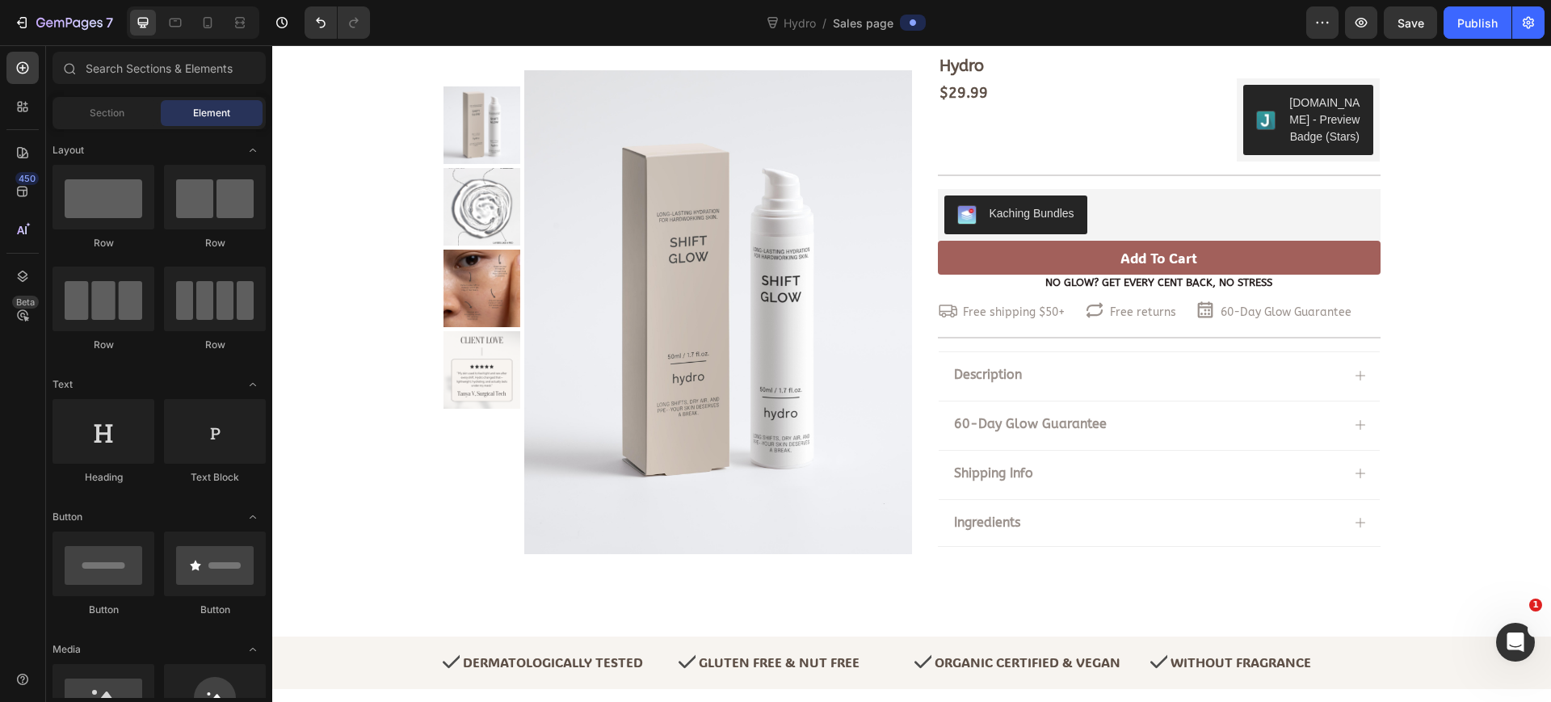
scroll to position [202, 0]
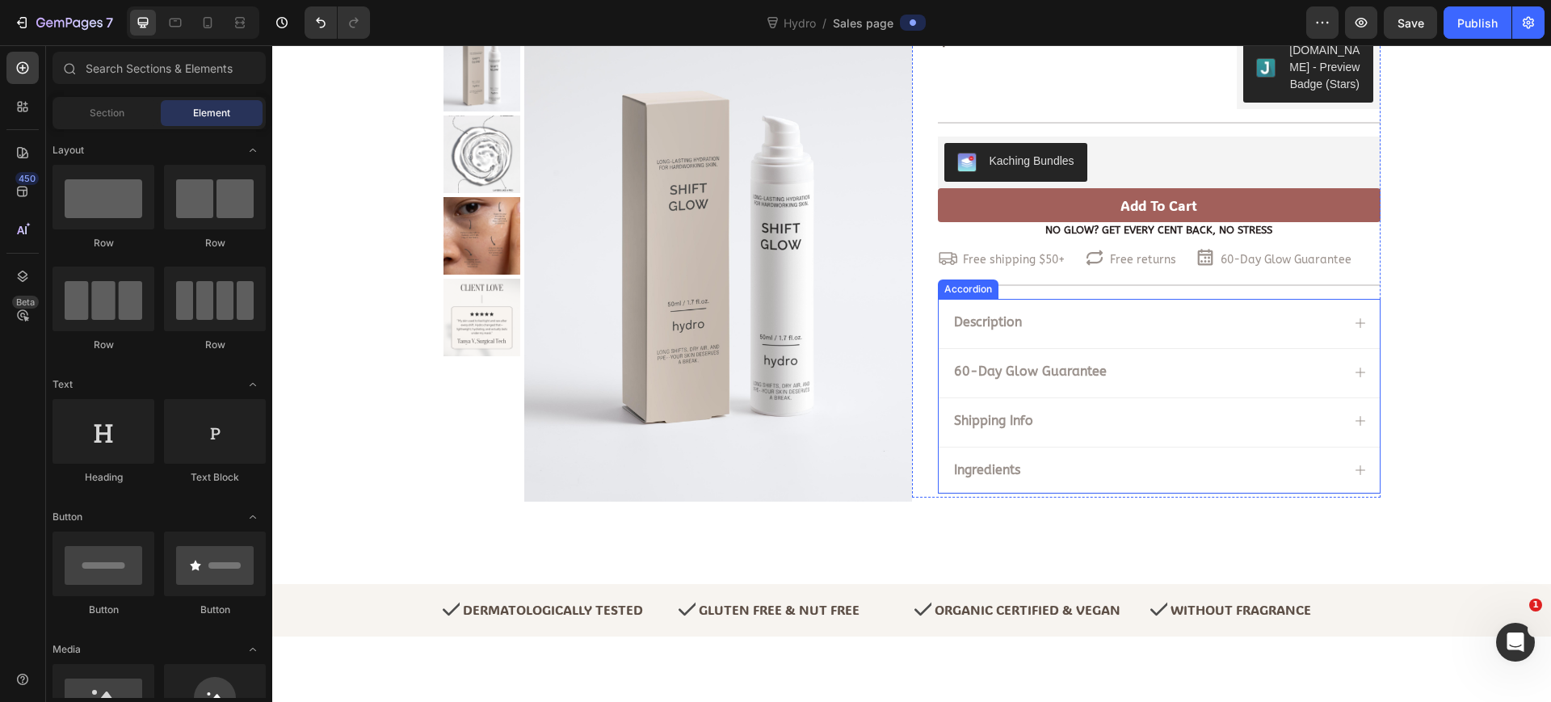
click at [1177, 319] on div "Description" at bounding box center [1146, 323] width 389 height 22
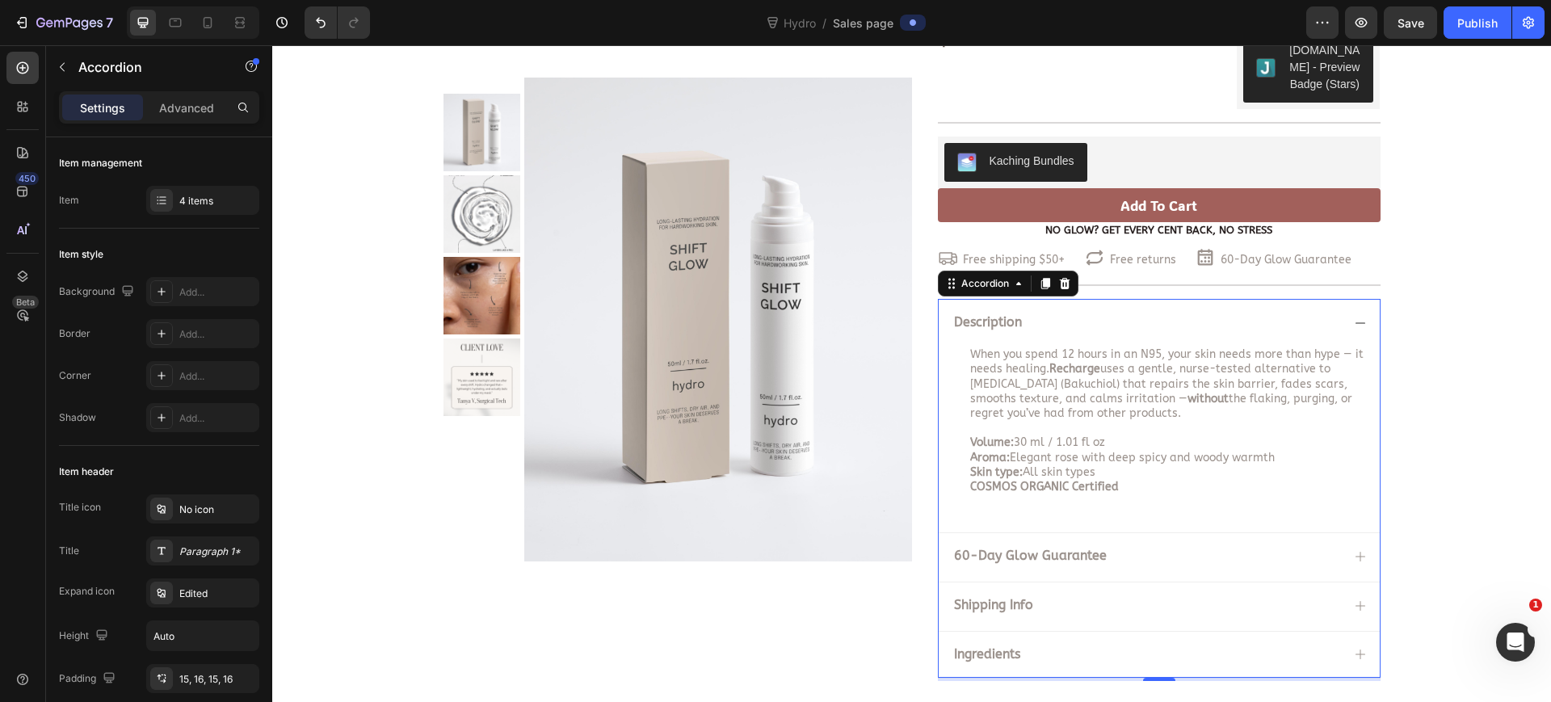
click at [1045, 560] on strong "60-Day Glow Guarantee" at bounding box center [1030, 555] width 153 height 15
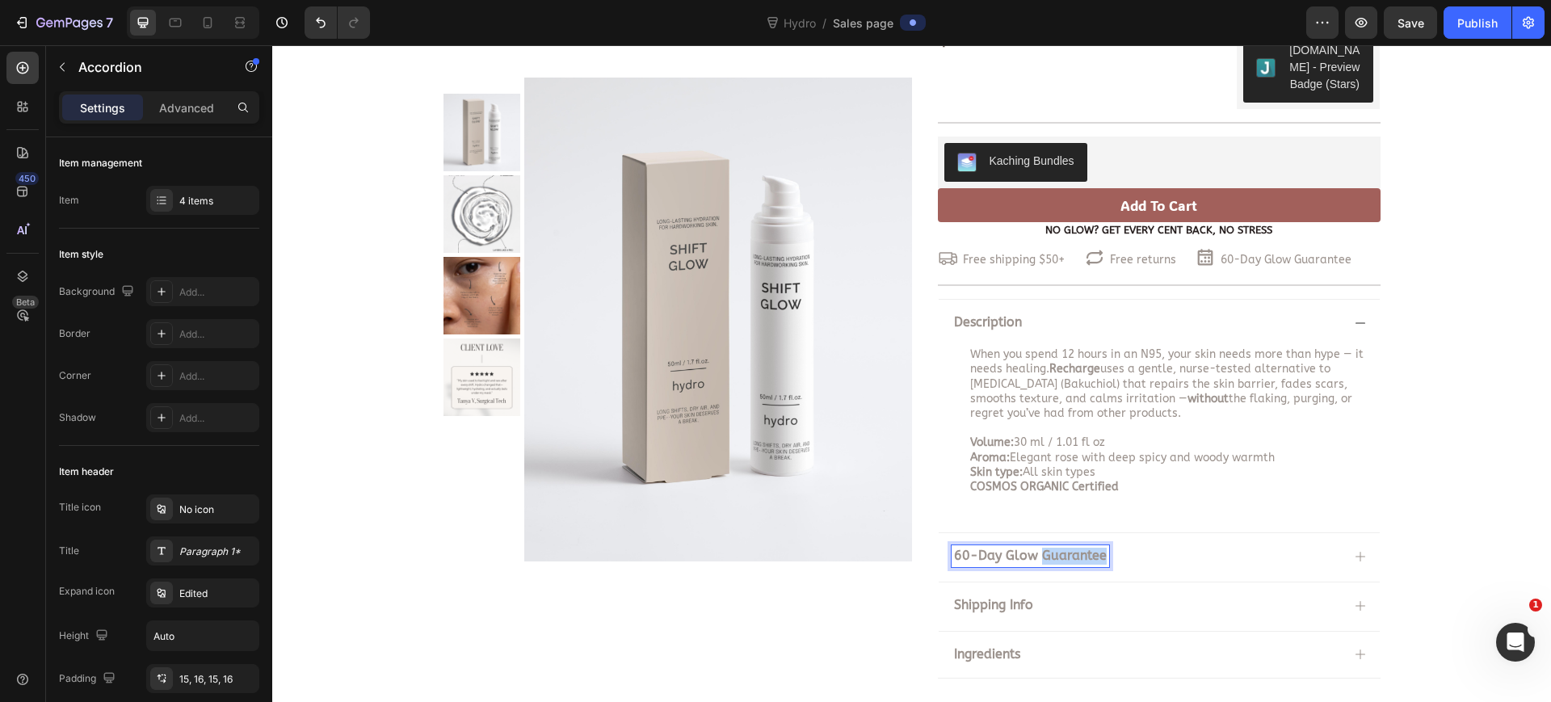
click at [1045, 560] on strong "60-Day Glow Guarantee" at bounding box center [1030, 555] width 153 height 15
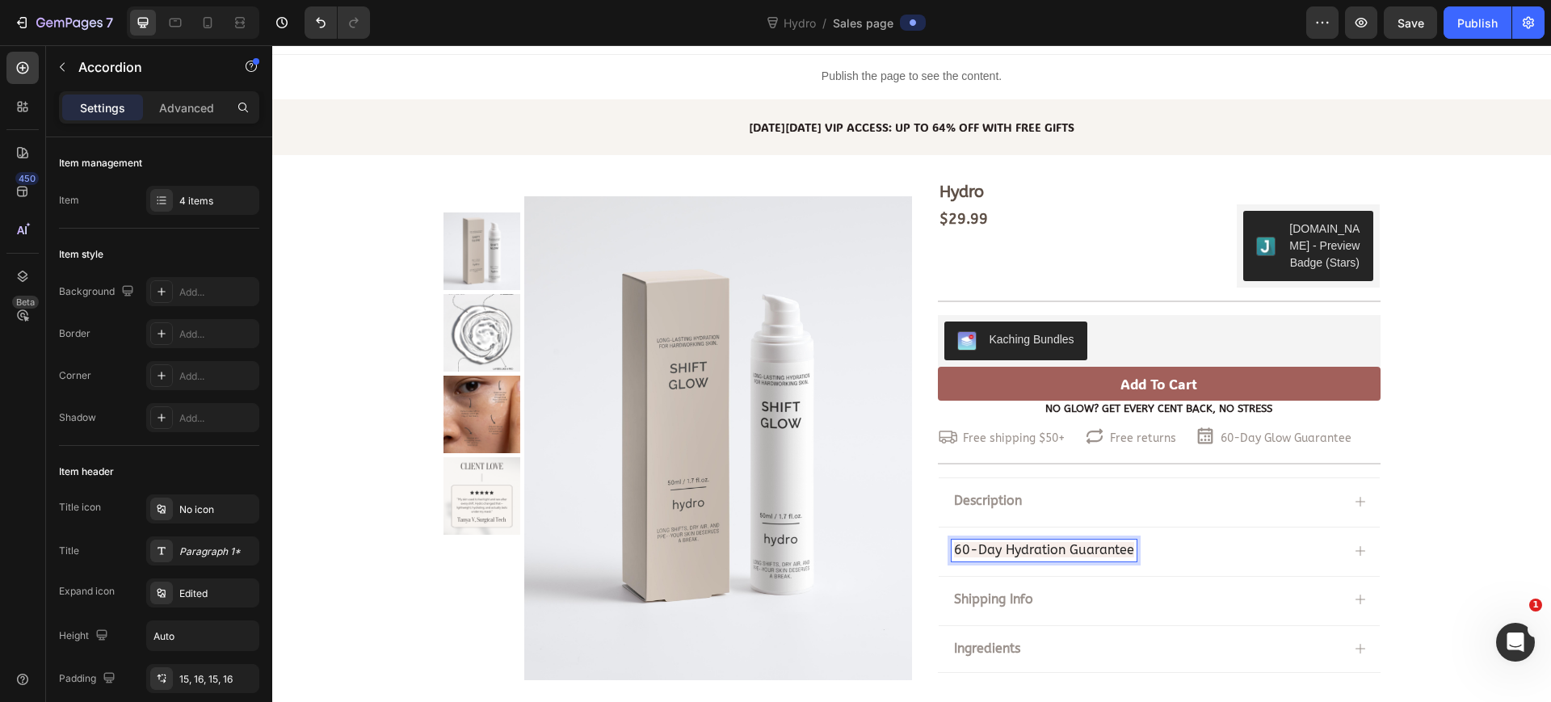
scroll to position [18, 0]
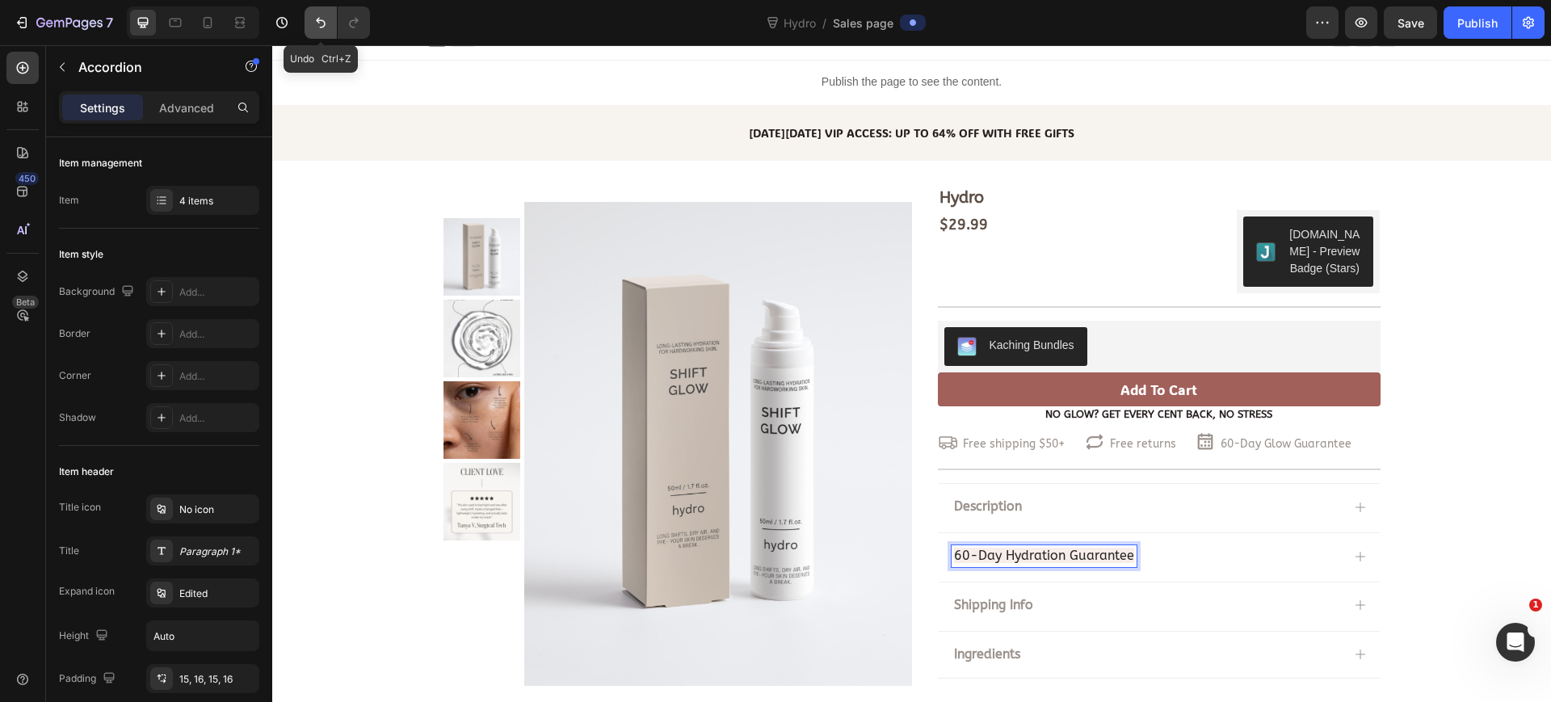
click at [319, 33] on button "Undo/Redo" at bounding box center [321, 22] width 32 height 32
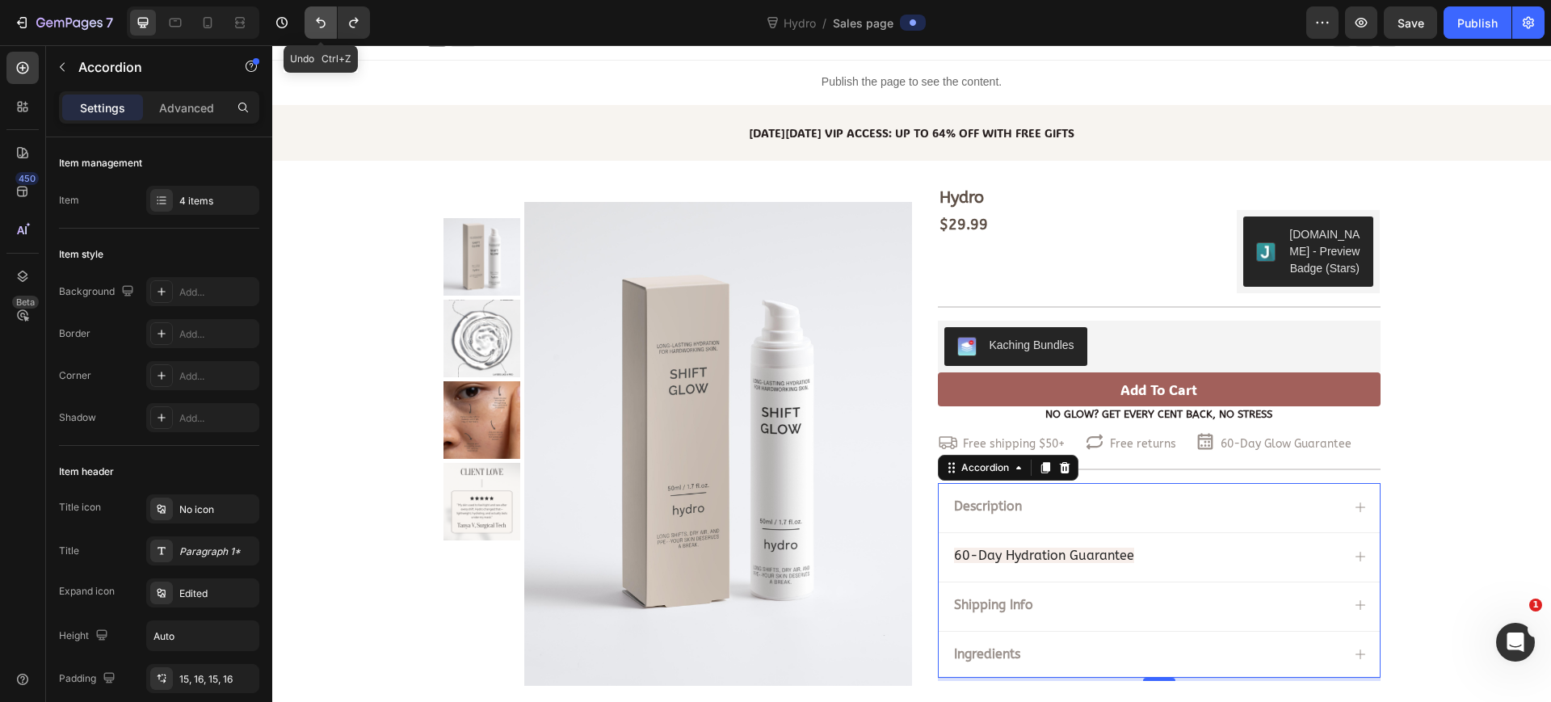
click at [323, 32] on button "Undo/Redo" at bounding box center [321, 22] width 32 height 32
click at [326, 30] on icon "Undo/Redo" at bounding box center [321, 23] width 16 height 16
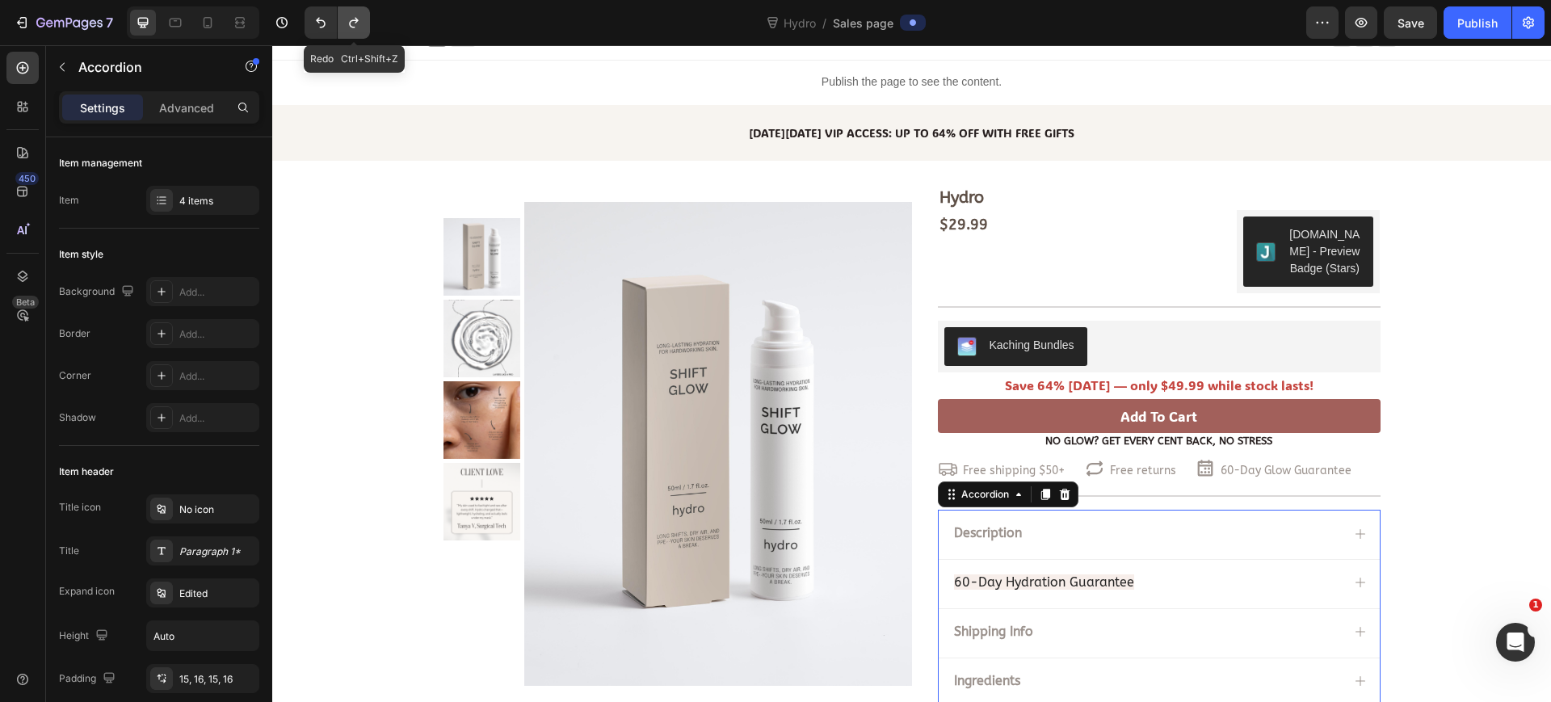
click at [343, 23] on button "Undo/Redo" at bounding box center [354, 22] width 32 height 32
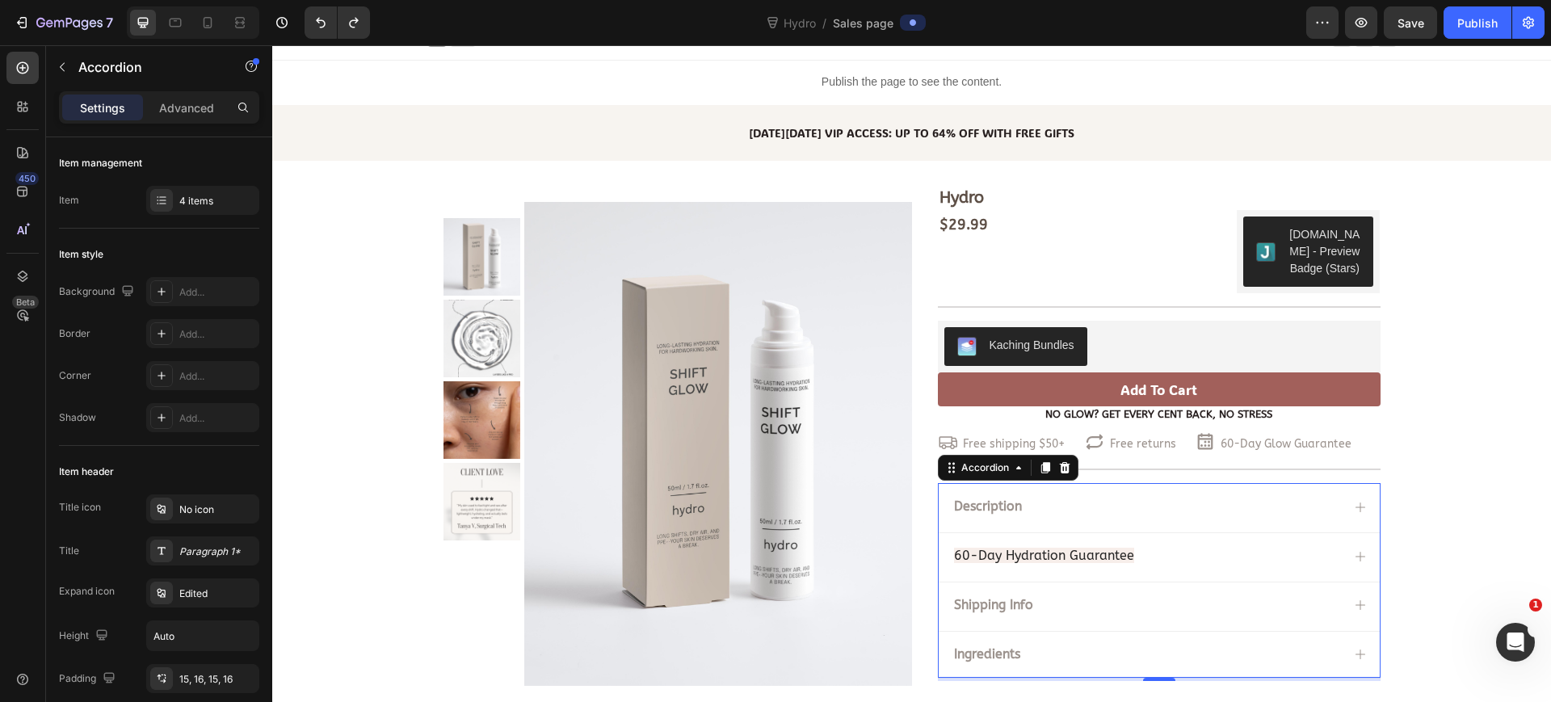
click at [1213, 562] on div "60-Day Hydration Guarantee" at bounding box center [1146, 556] width 389 height 22
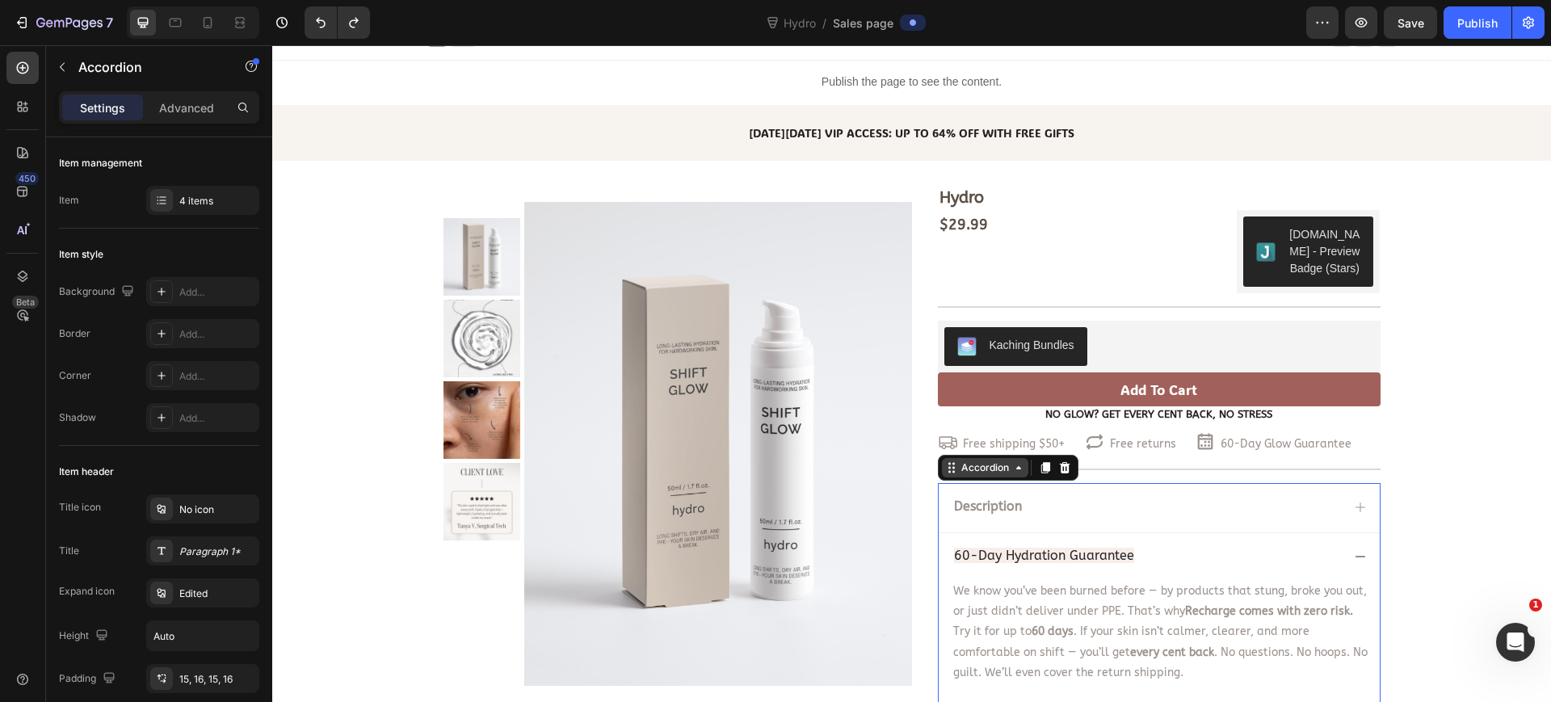
click at [995, 471] on div "Accordion" at bounding box center [985, 467] width 54 height 15
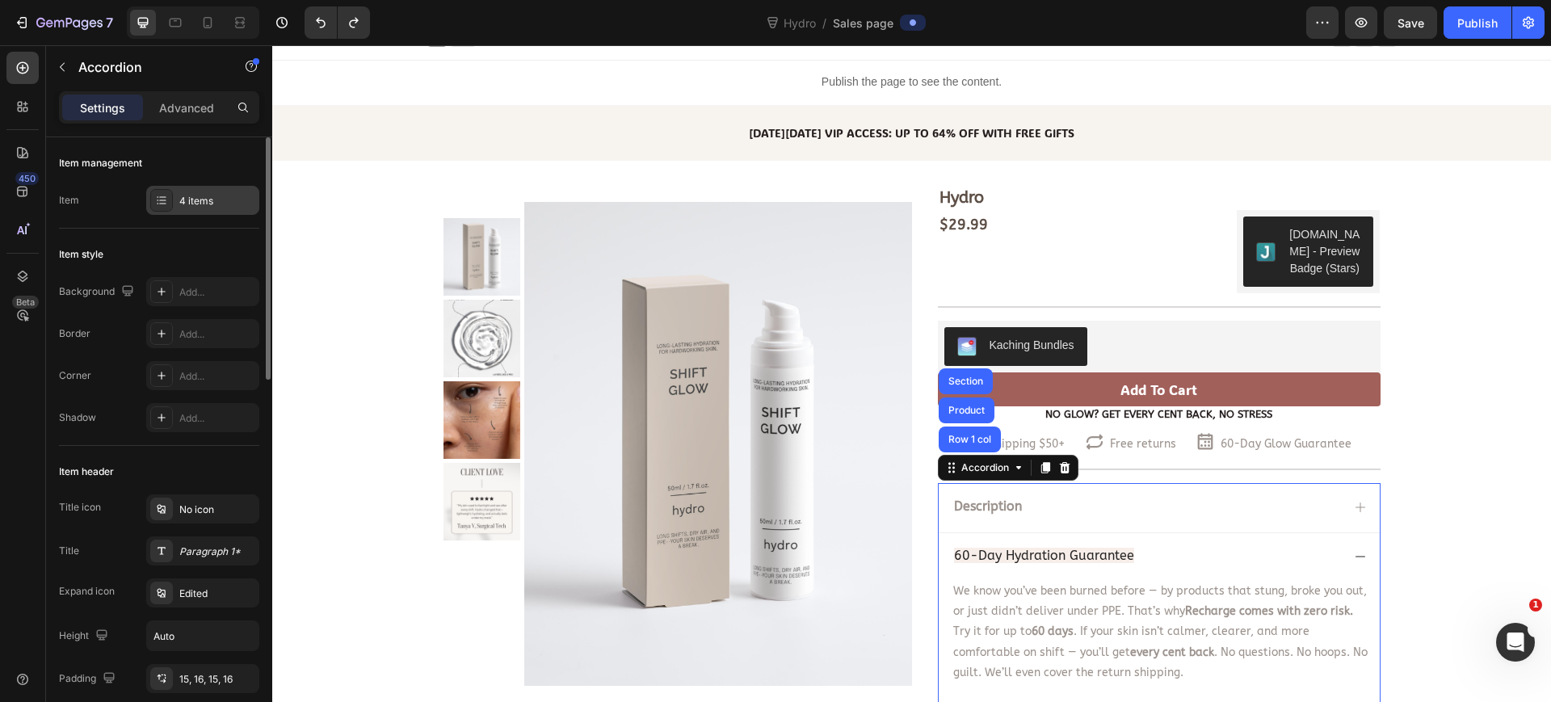
click at [196, 204] on div "4 items" at bounding box center [217, 201] width 76 height 15
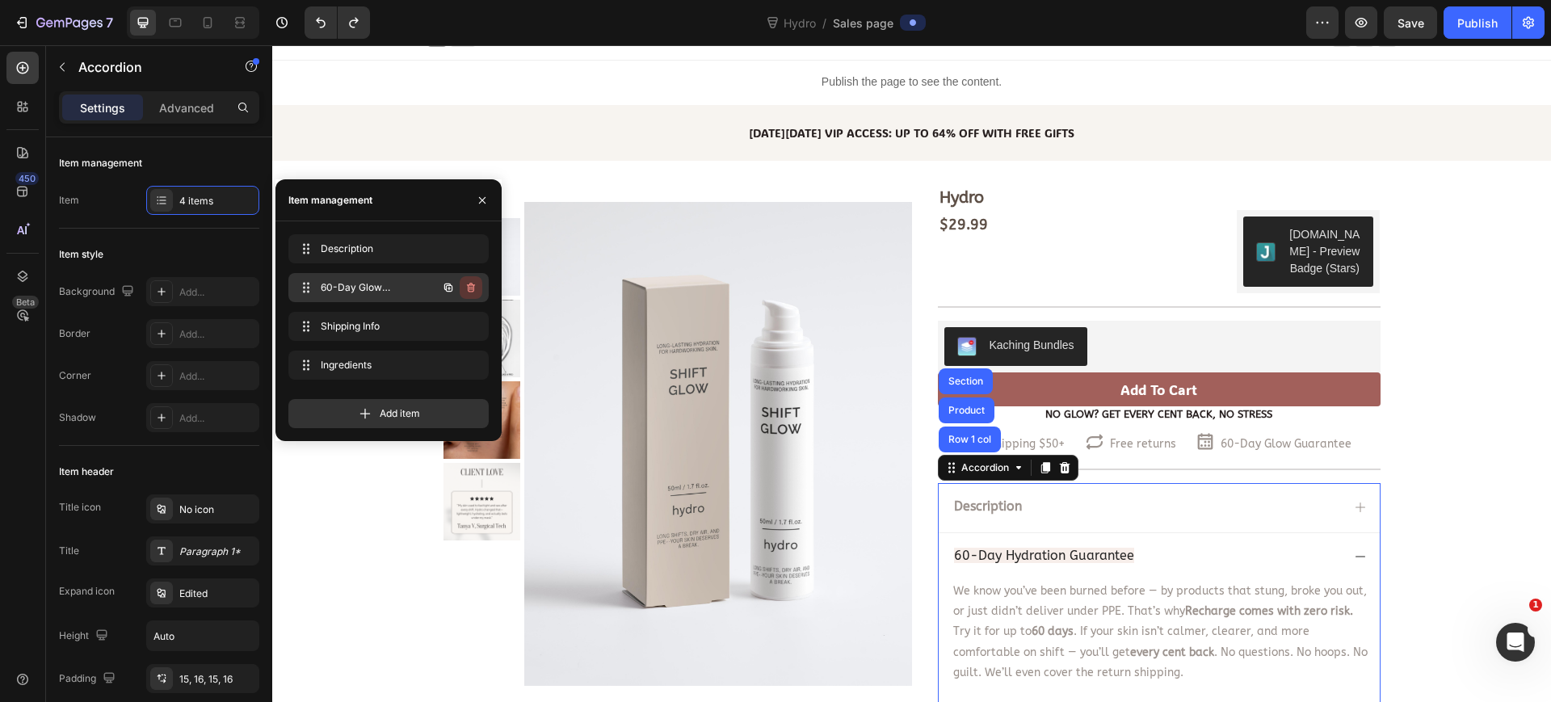
click at [466, 287] on icon "button" at bounding box center [471, 287] width 13 height 13
click at [467, 287] on div "Delete" at bounding box center [460, 287] width 30 height 15
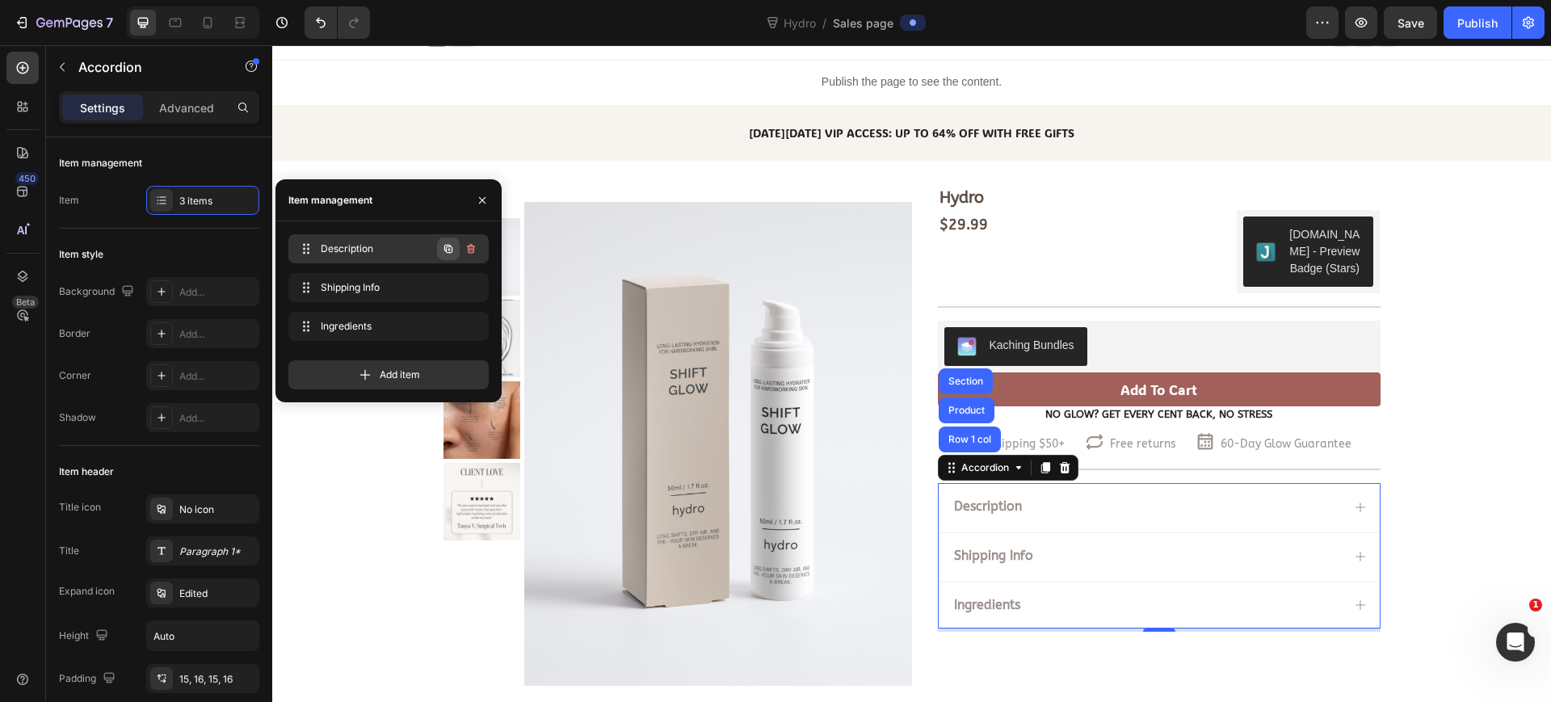
click at [444, 252] on icon "button" at bounding box center [448, 248] width 13 height 13
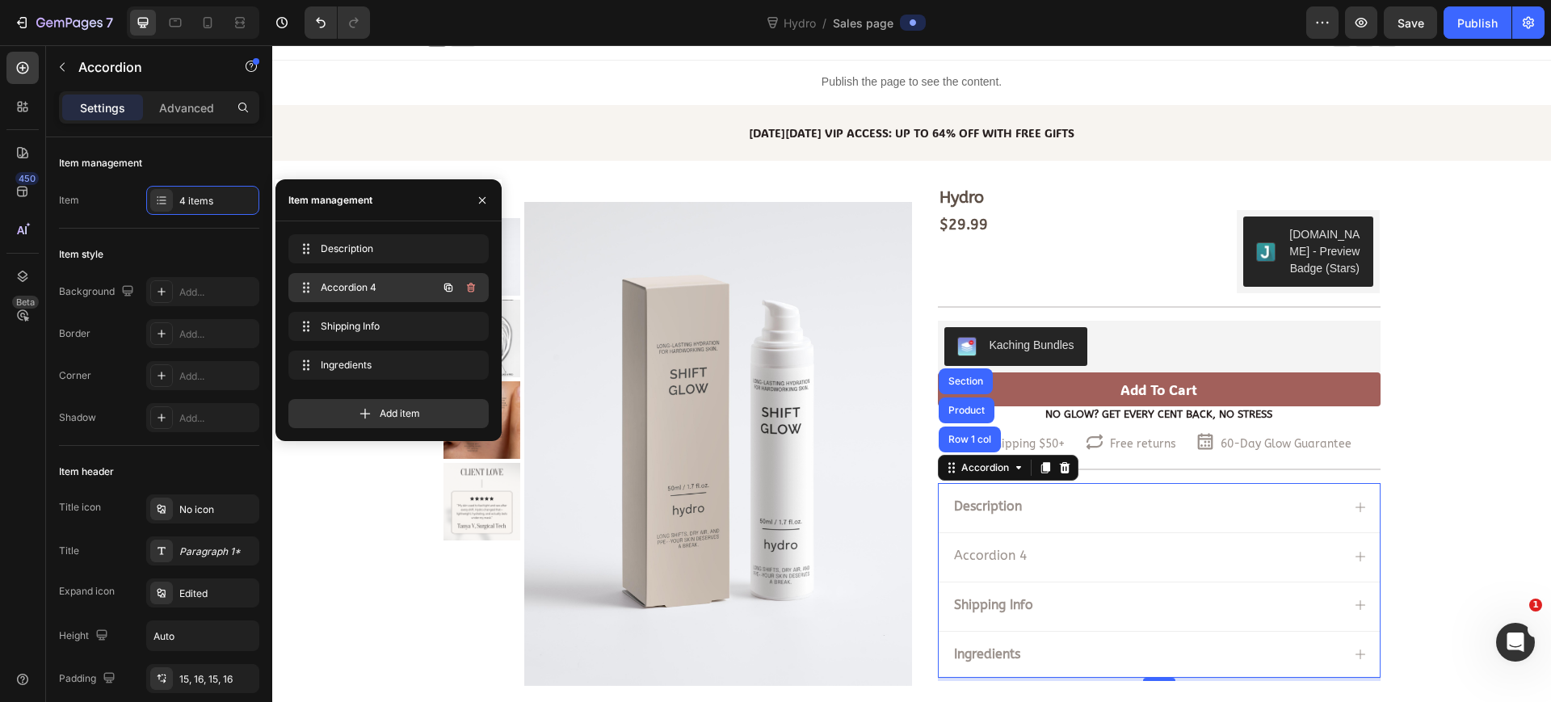
click at [381, 284] on span "Accordion 4" at bounding box center [366, 287] width 91 height 15
click at [989, 556] on div "Accordion 4" at bounding box center [991, 556] width 78 height 22
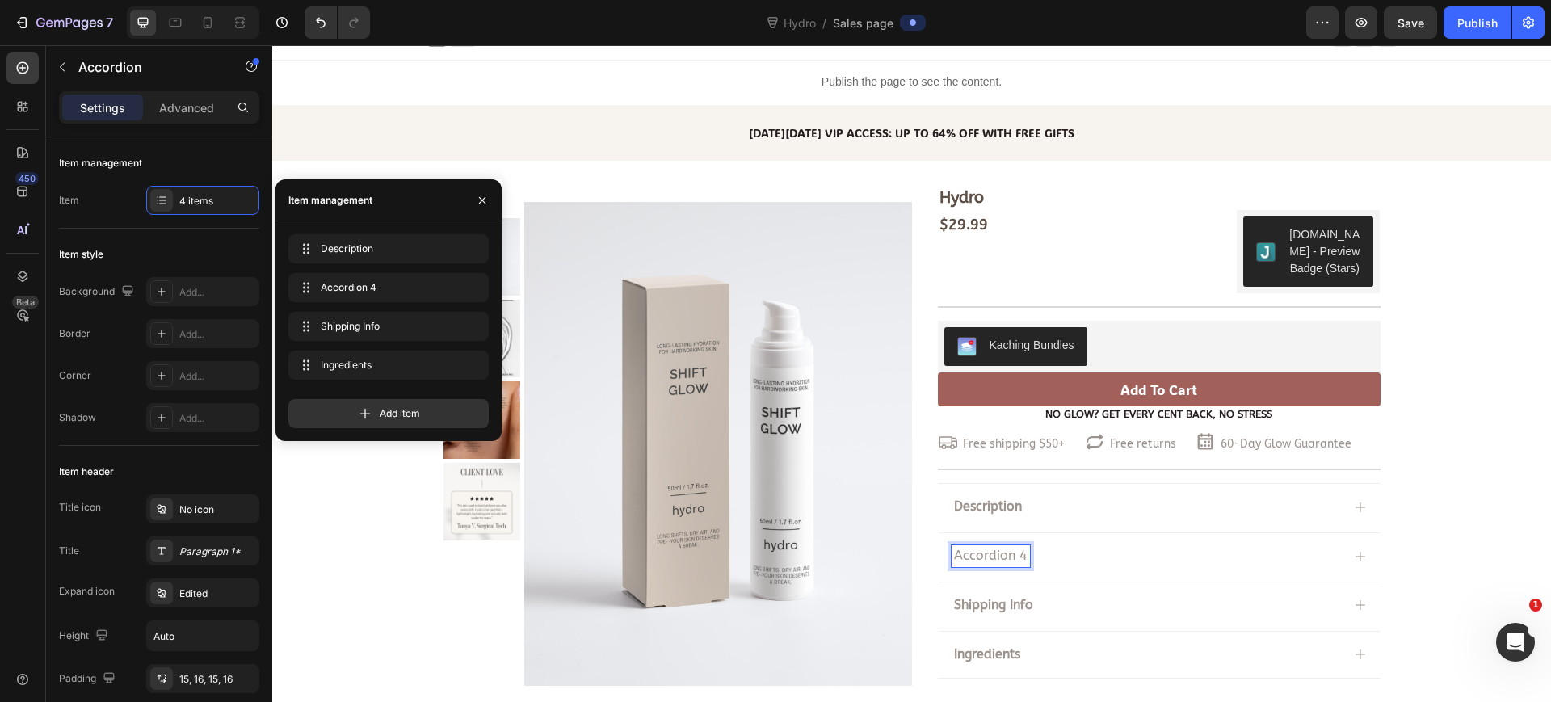
click at [989, 556] on p "Accordion 4" at bounding box center [991, 556] width 74 height 17
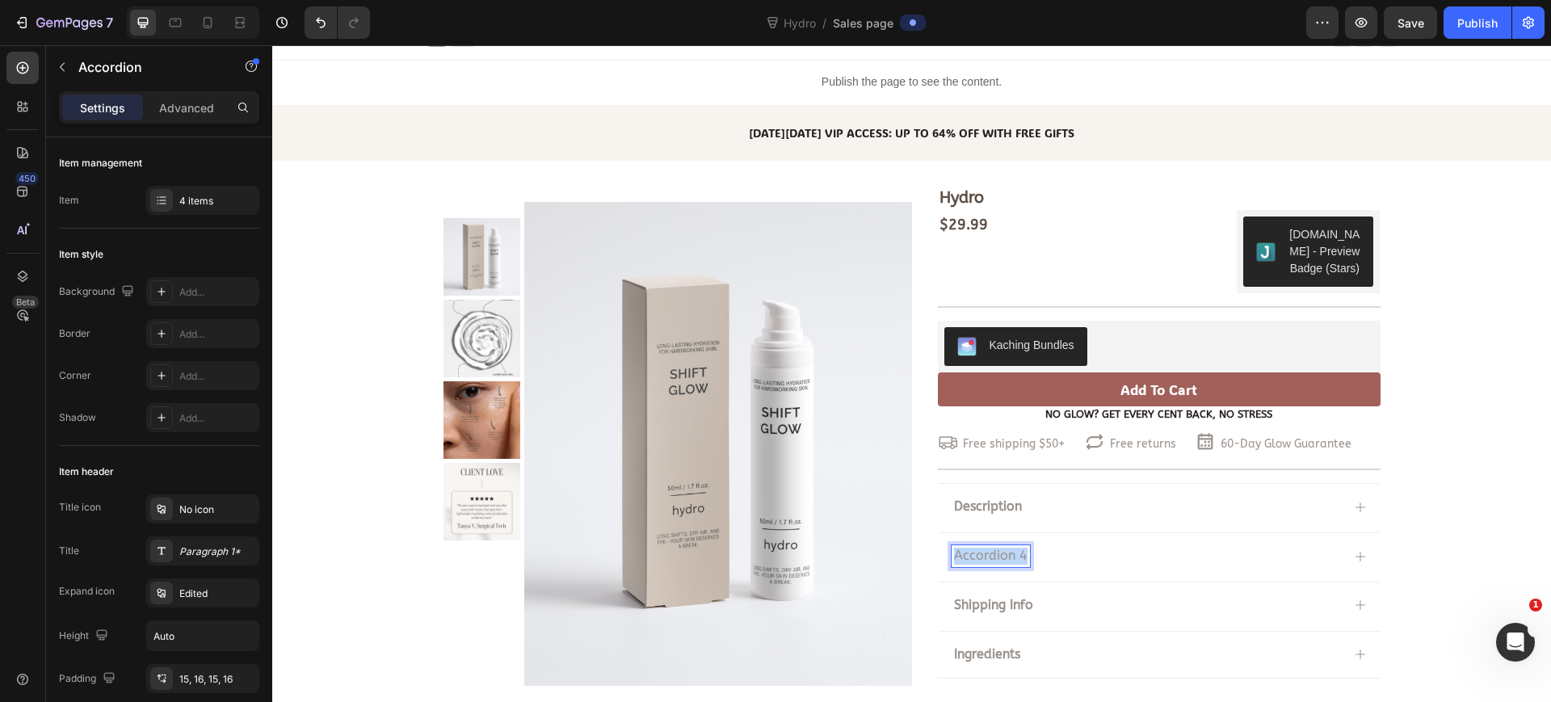
click at [989, 556] on p "Accordion 4" at bounding box center [991, 556] width 74 height 17
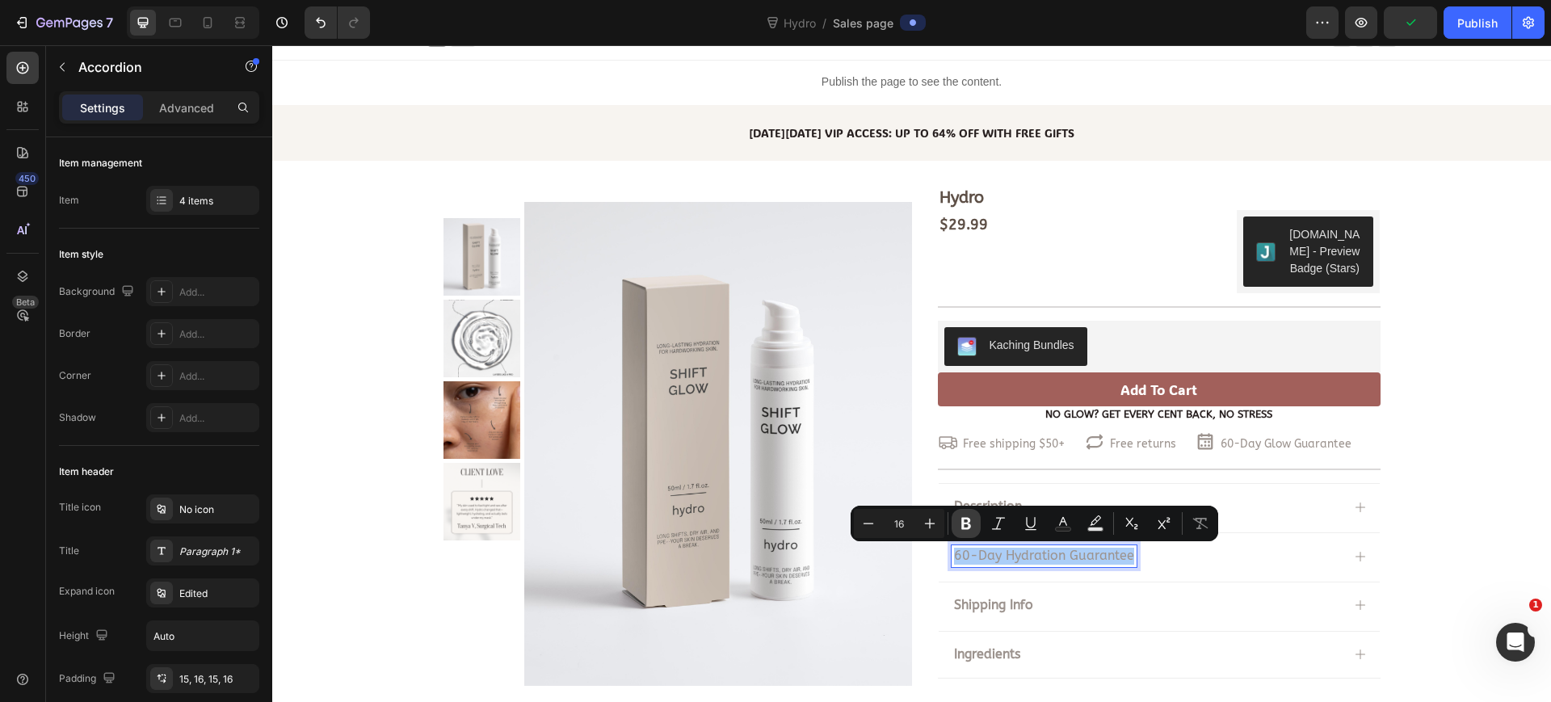
click at [965, 525] on icon "Editor contextual toolbar" at bounding box center [966, 523] width 16 height 16
click at [1174, 575] on div "60-Day Hydration Guarantee" at bounding box center [1159, 555] width 441 height 47
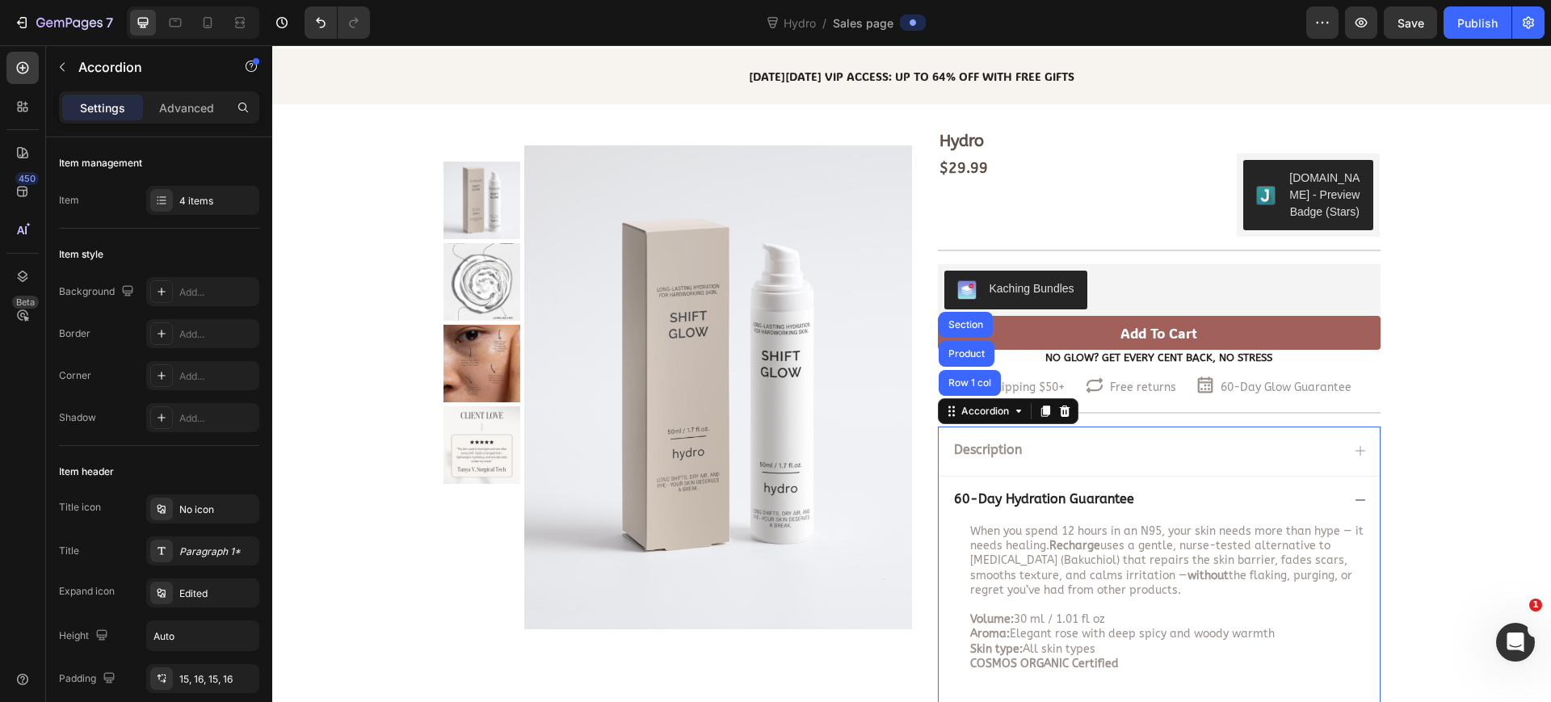
scroll to position [119, 0]
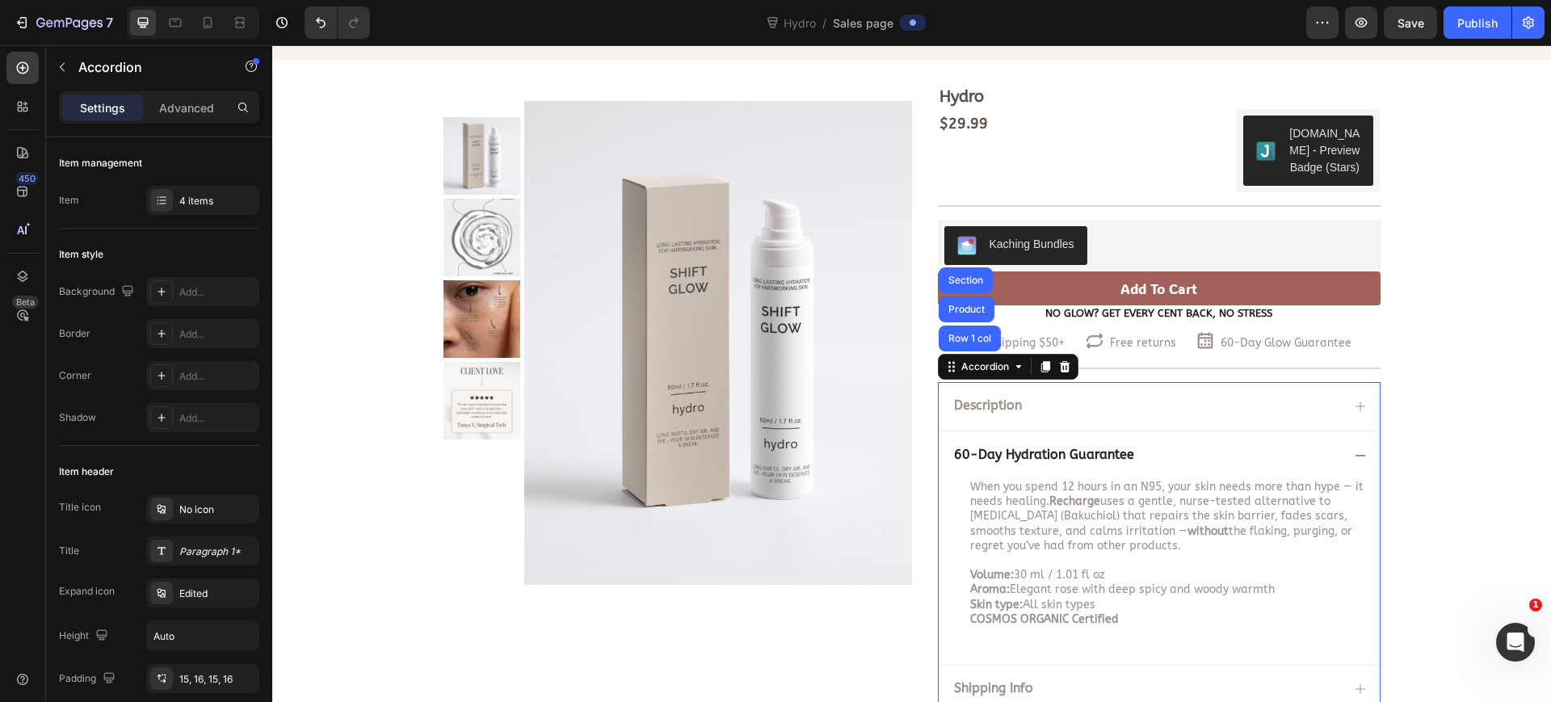
click at [1354, 402] on icon at bounding box center [1360, 406] width 13 height 13
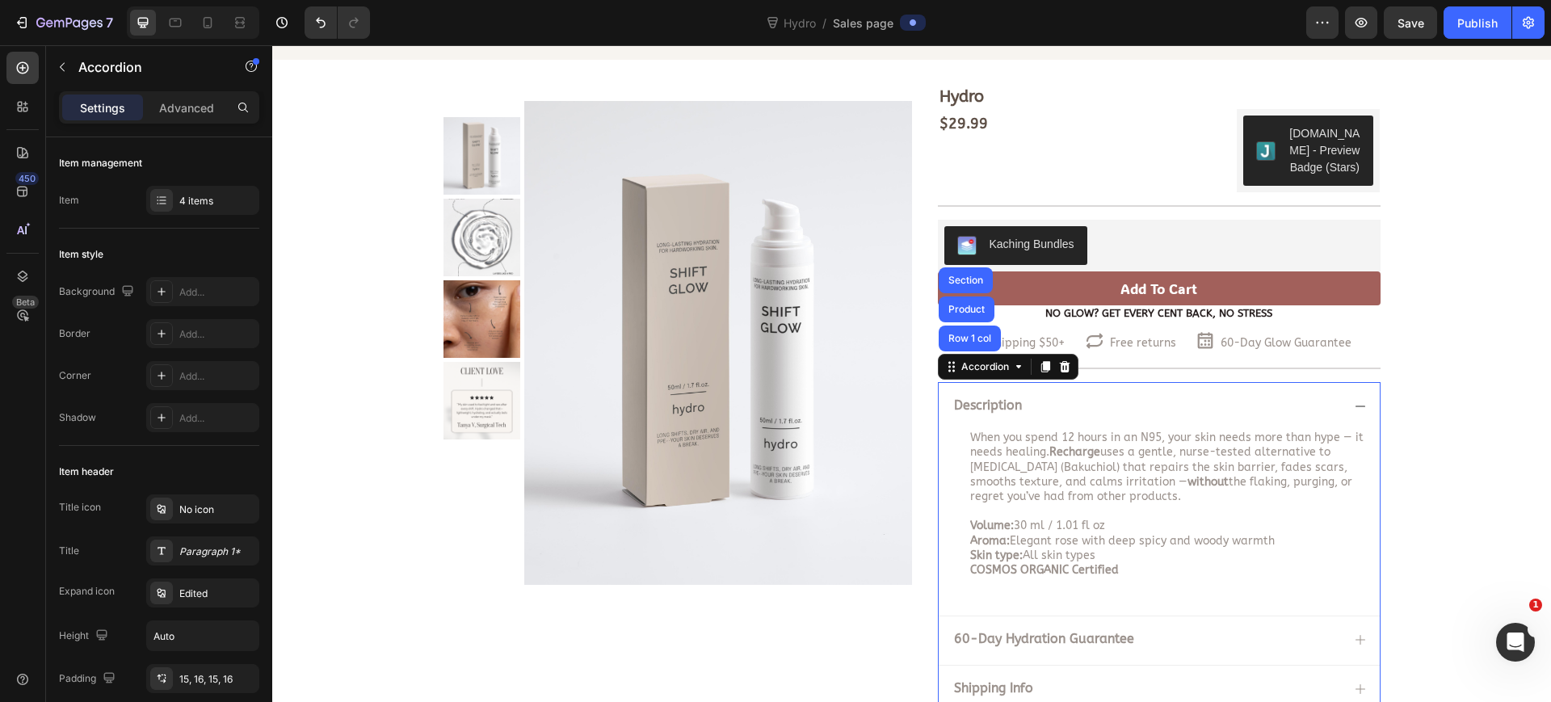
click at [1354, 402] on icon at bounding box center [1360, 406] width 13 height 13
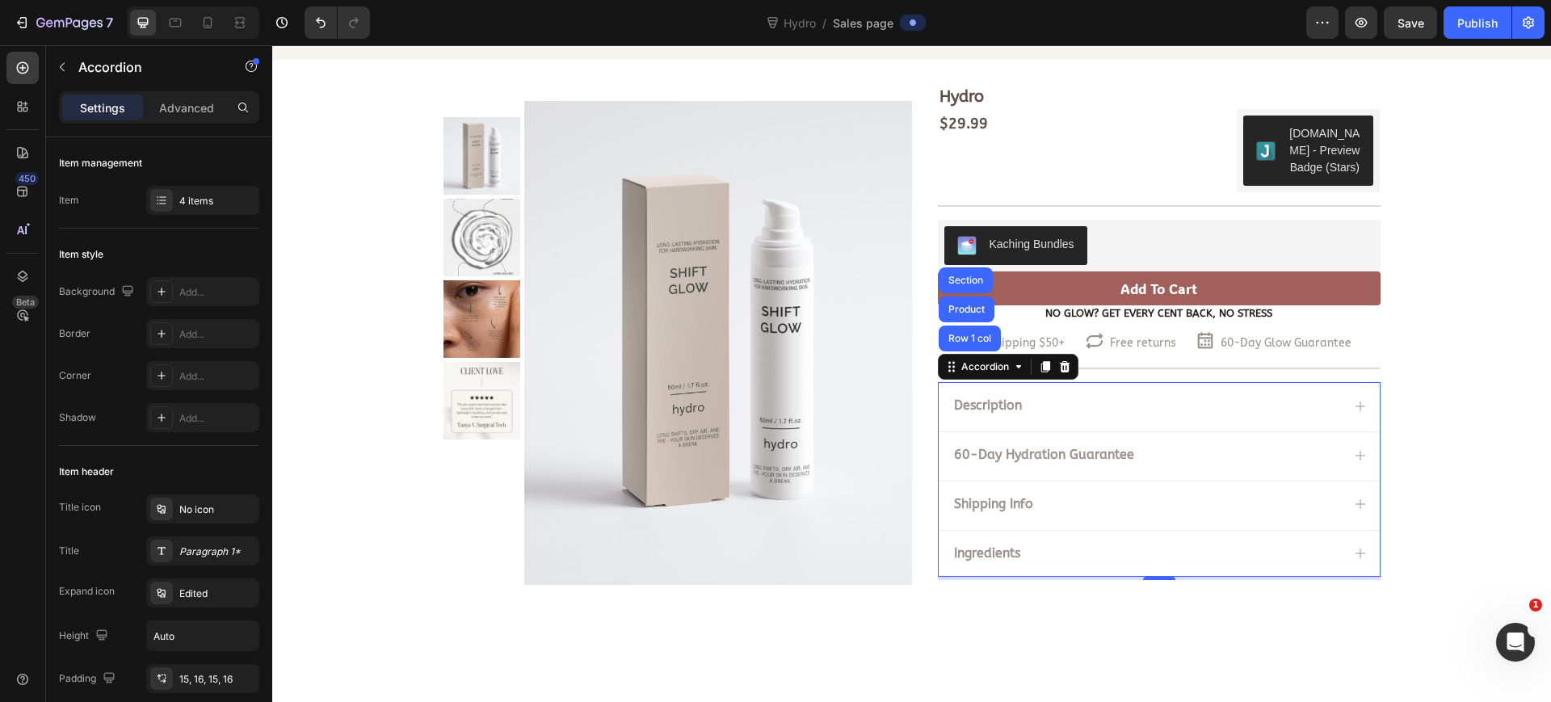
click at [1354, 455] on icon at bounding box center [1360, 455] width 13 height 13
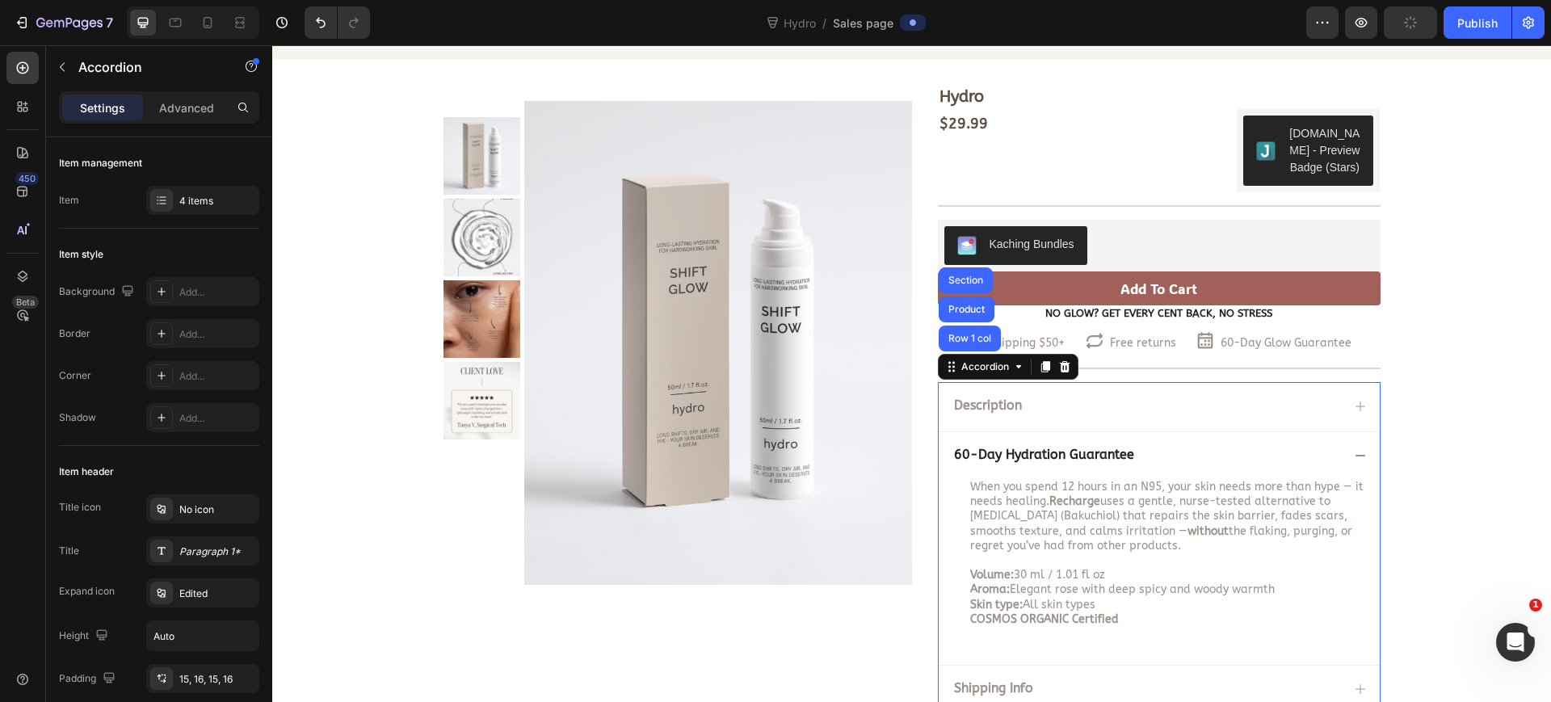
click at [1143, 403] on div "Description" at bounding box center [1146, 406] width 389 height 22
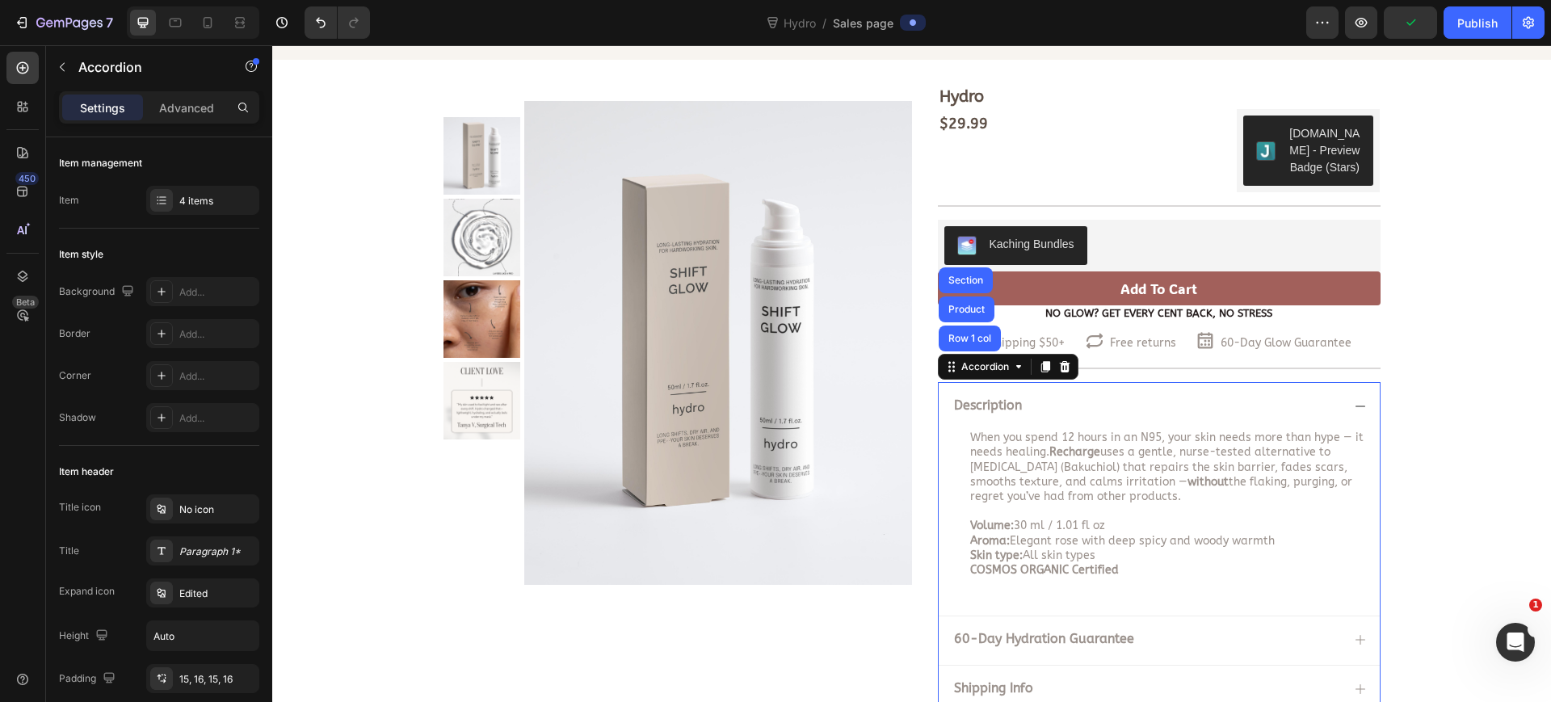
click at [983, 412] on strong "Description" at bounding box center [988, 404] width 68 height 15
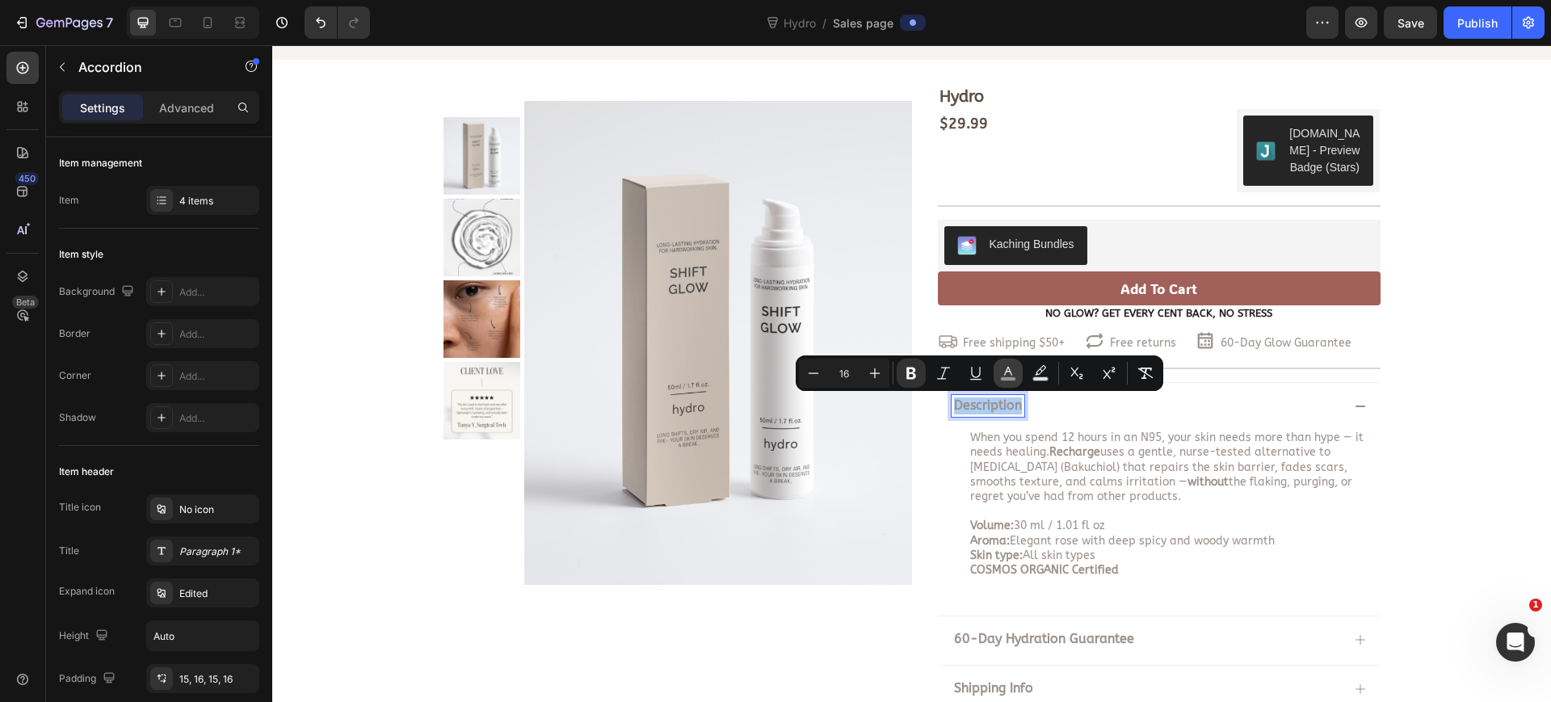
click at [1008, 376] on icon "Editor contextual toolbar" at bounding box center [1008, 373] width 16 height 16
type input "9C938E"
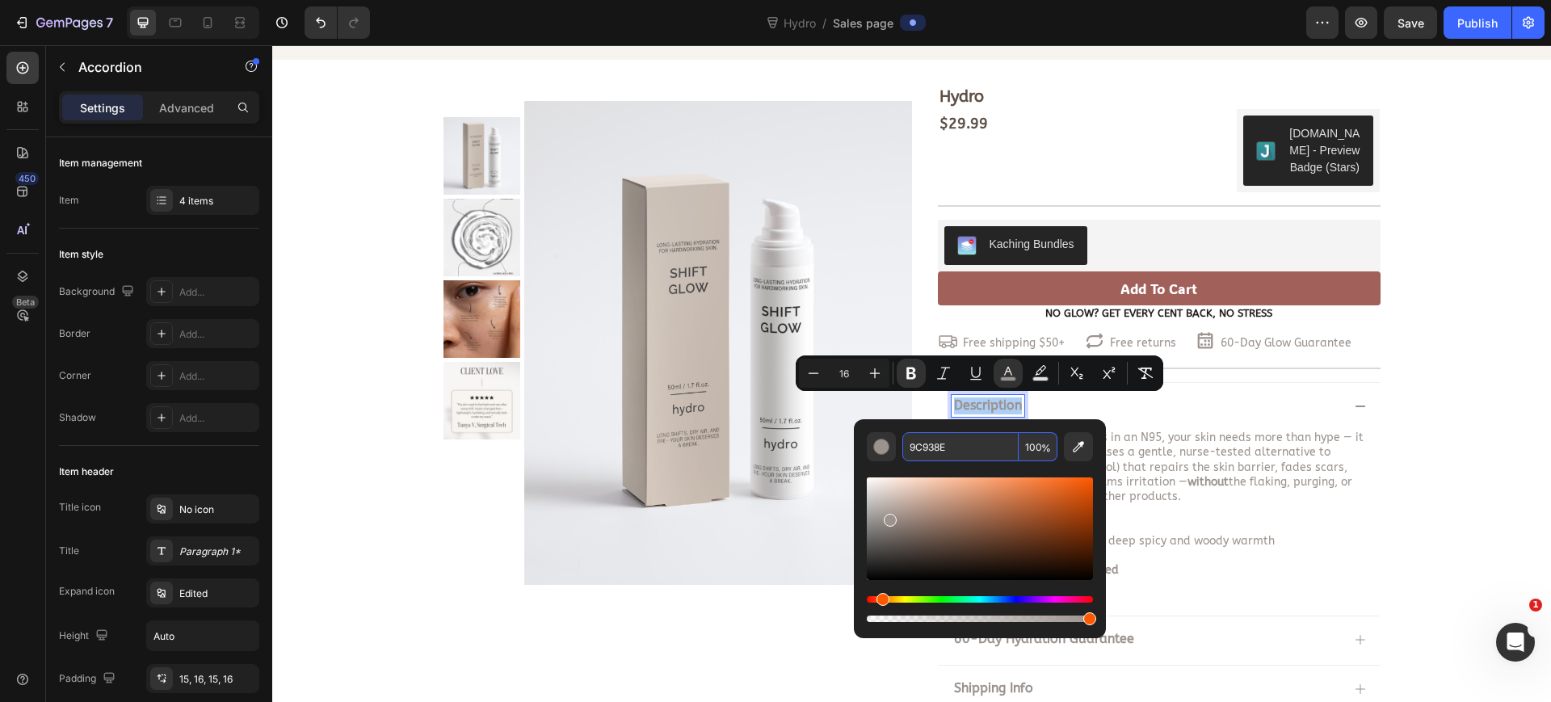
click at [958, 448] on input "9C938E" at bounding box center [960, 446] width 116 height 29
copy strong "Description"
click at [1247, 507] on p at bounding box center [1171, 511] width 402 height 15
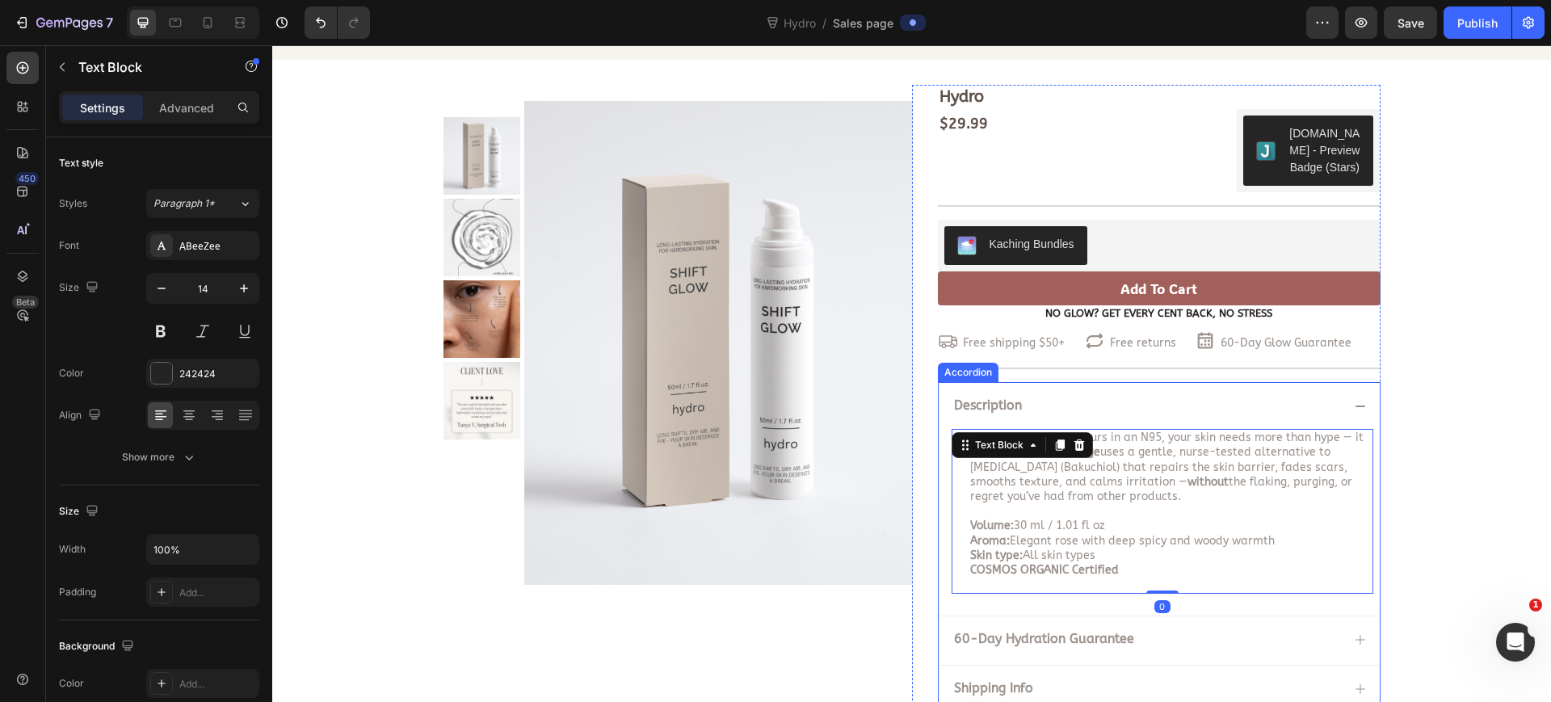
click at [1341, 401] on div "Description" at bounding box center [1159, 405] width 441 height 47
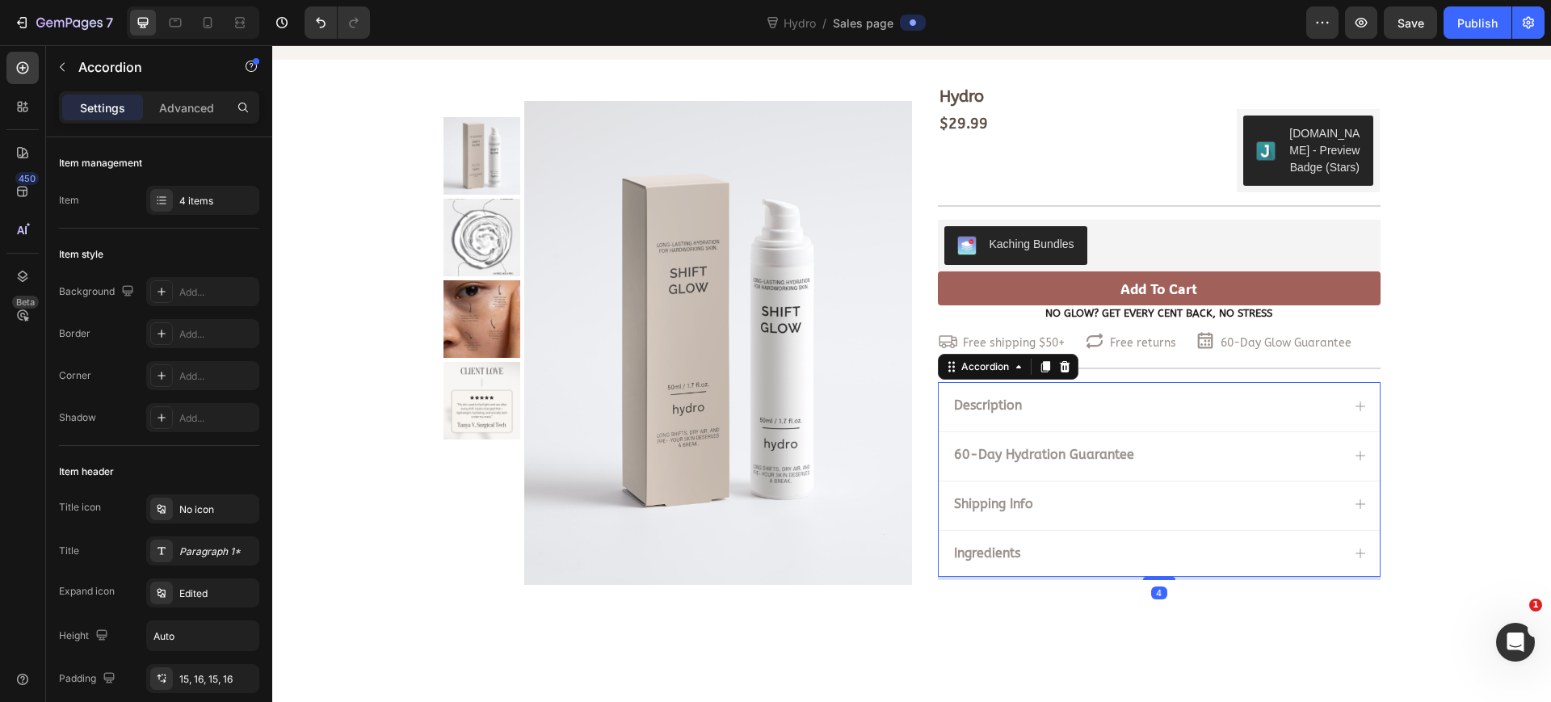
click at [1354, 452] on icon at bounding box center [1360, 455] width 13 height 13
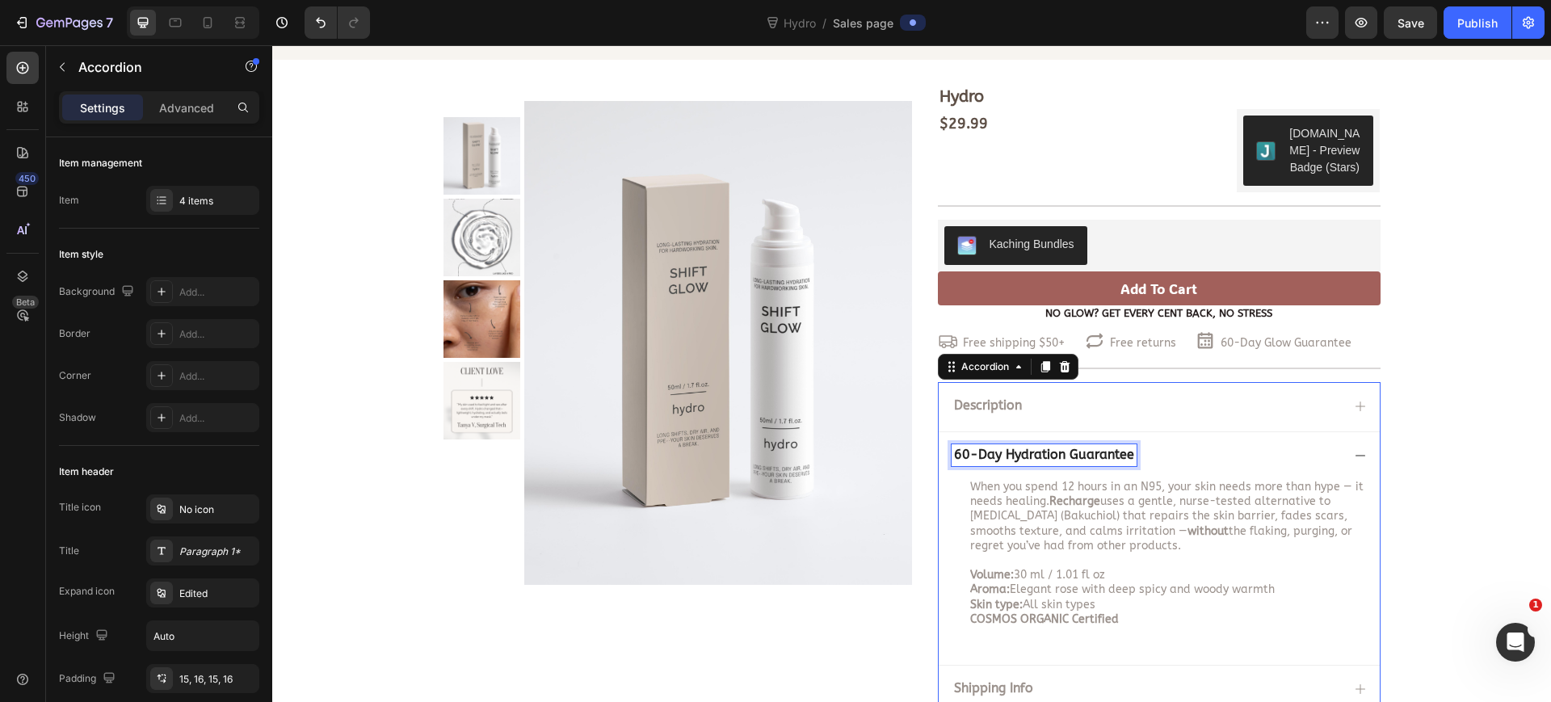
click at [1065, 456] on strong "60-Day Hydration Guarantee" at bounding box center [1044, 454] width 180 height 15
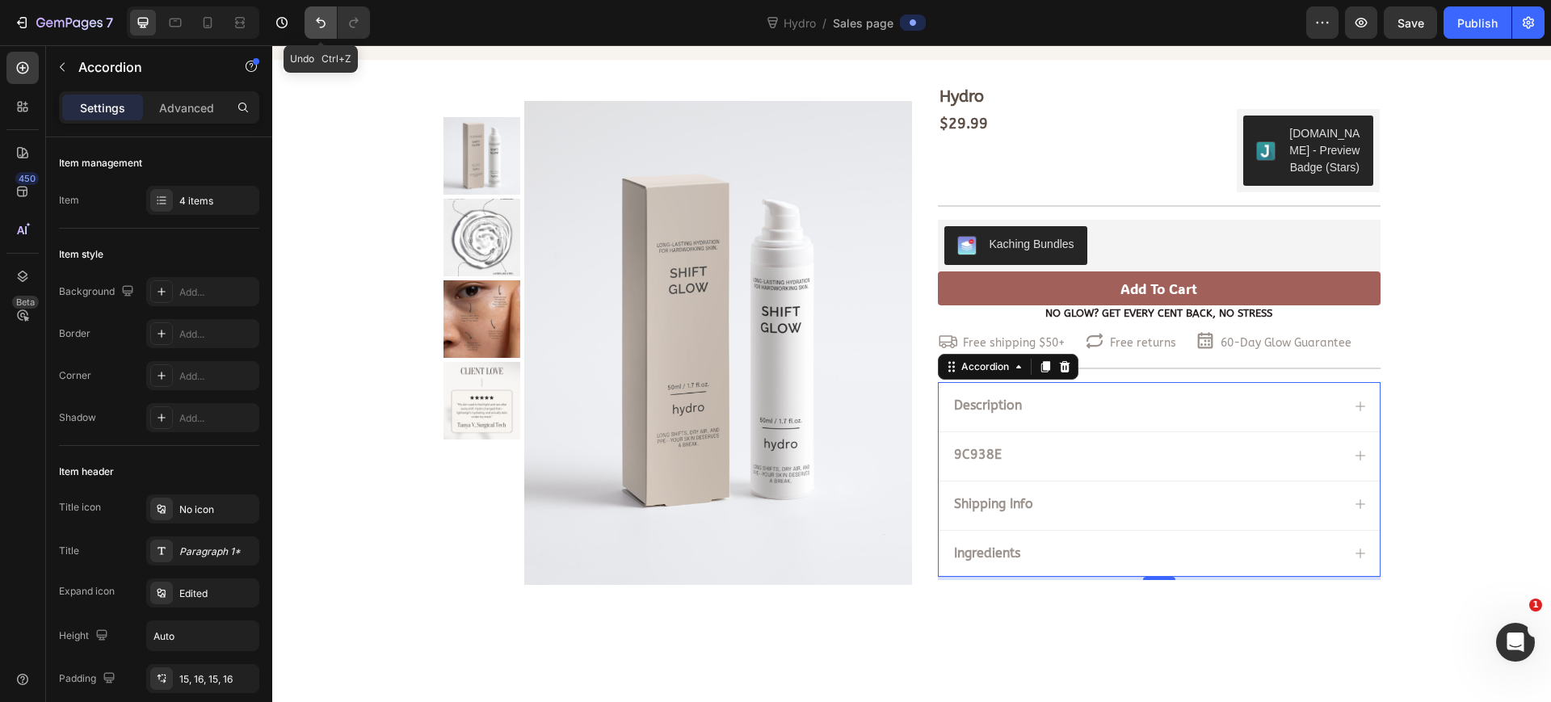
click at [320, 24] on icon "Undo/Redo" at bounding box center [321, 23] width 16 height 16
click at [348, 27] on icon "Undo/Redo" at bounding box center [354, 23] width 16 height 16
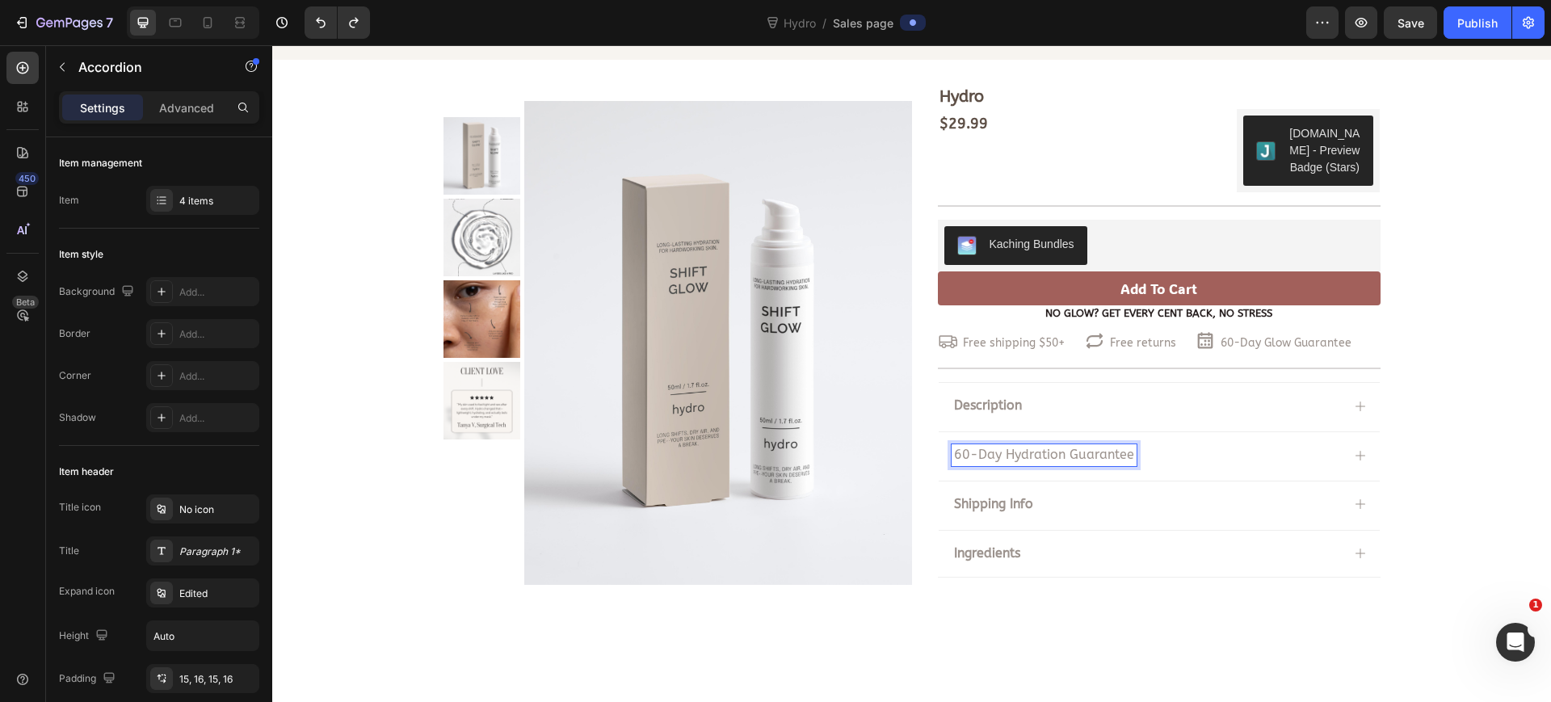
click at [1186, 538] on div "Ingredients" at bounding box center [1159, 553] width 441 height 47
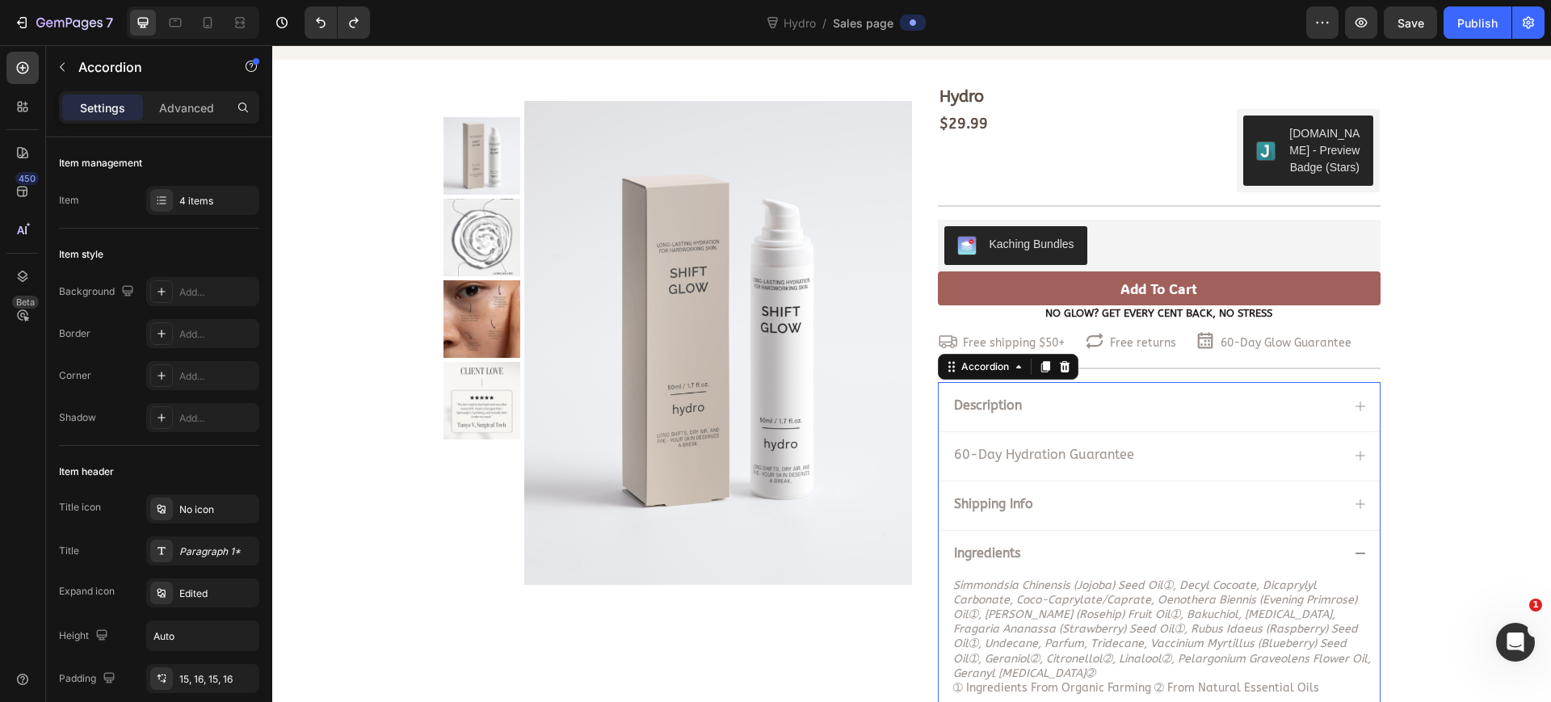
click at [1062, 450] on p "60-Day Hydration Guarantee" at bounding box center [1044, 455] width 180 height 17
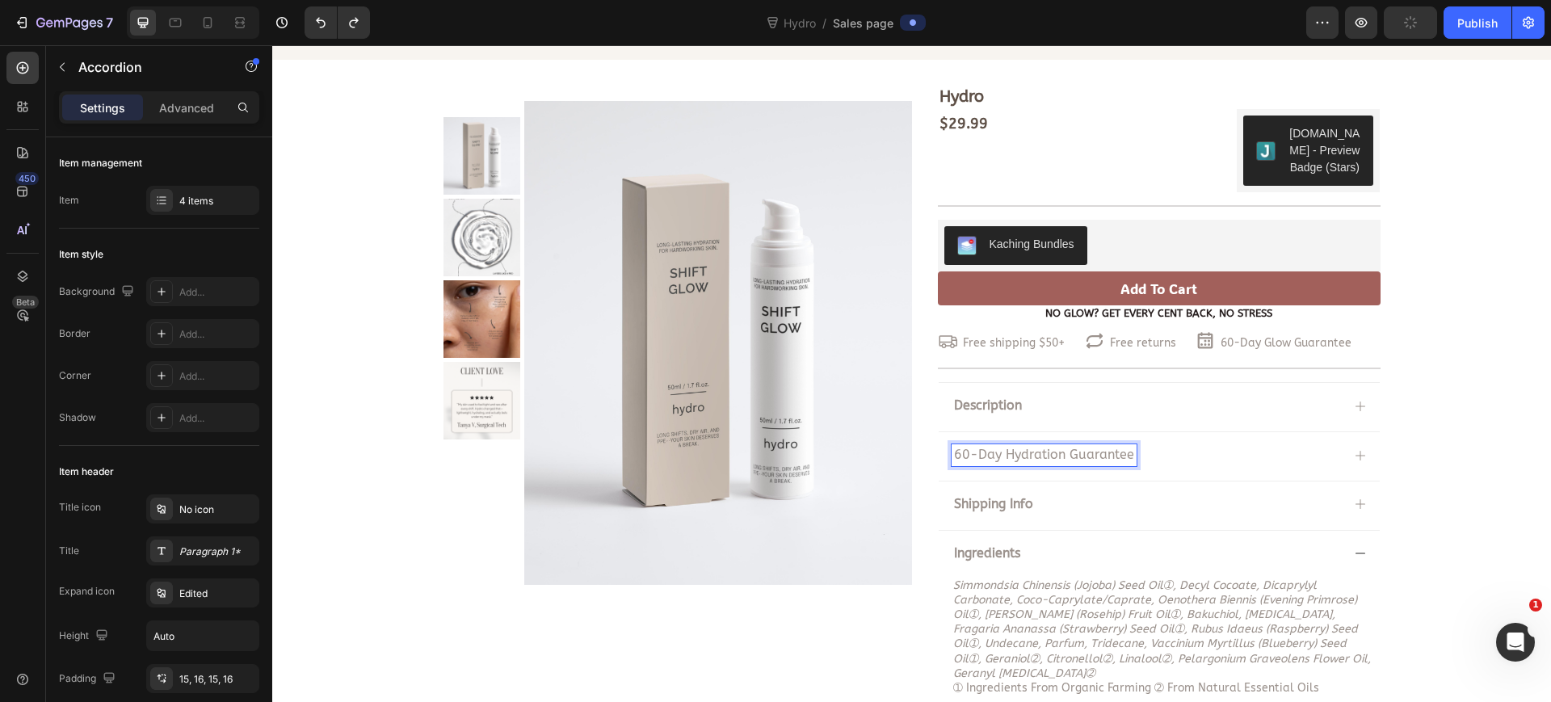
click at [1249, 470] on div "60-Day Hydration Guarantee" at bounding box center [1159, 454] width 441 height 47
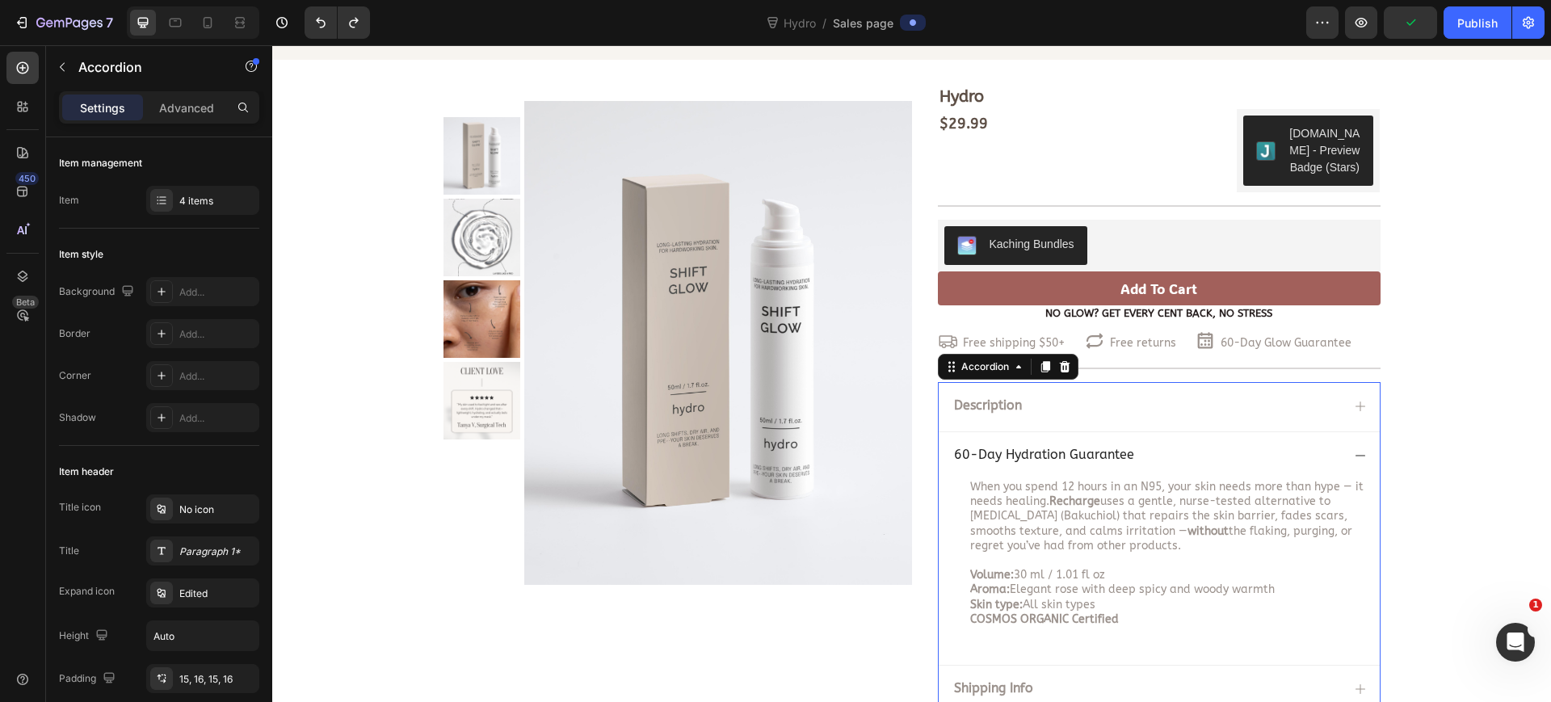
click at [1083, 456] on p "60-Day Hydration Guarantee" at bounding box center [1044, 455] width 180 height 17
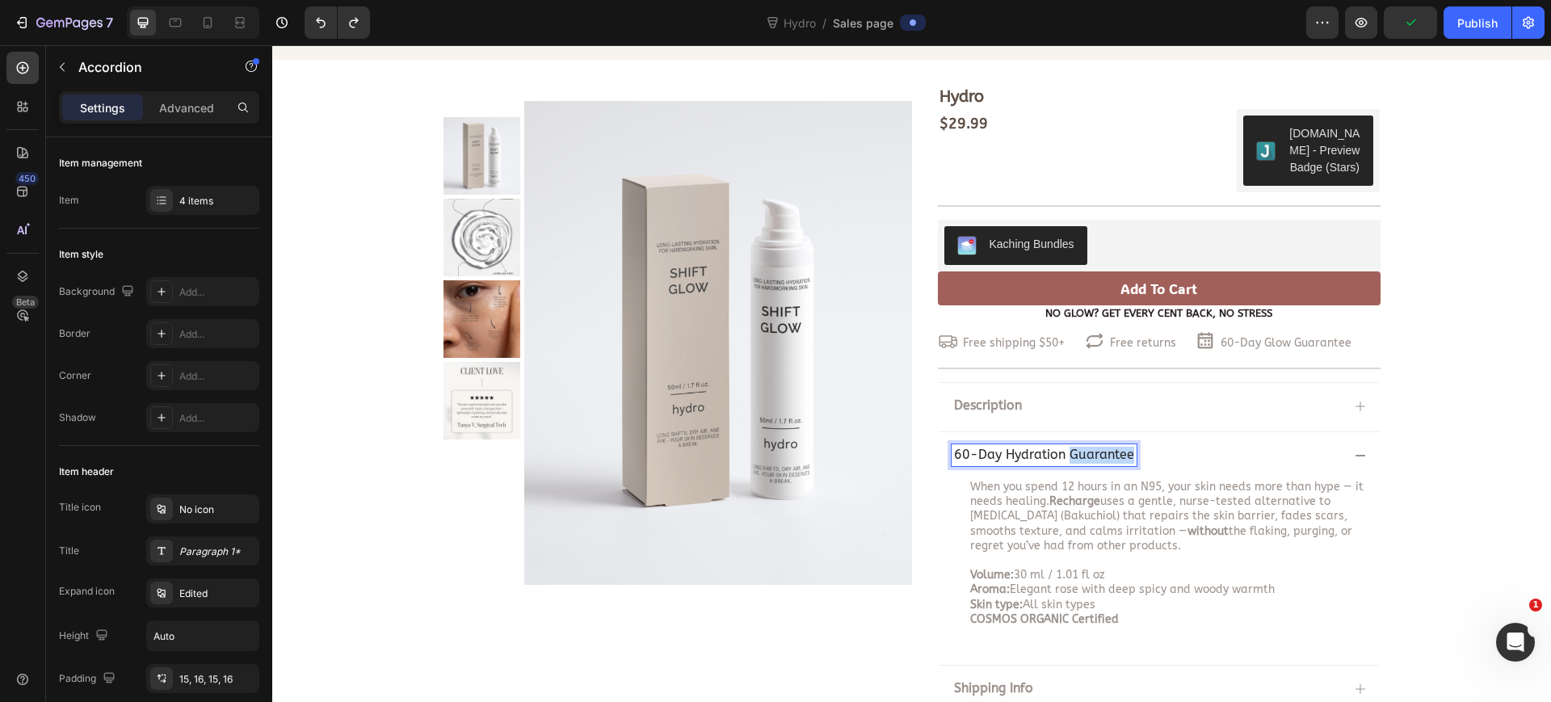
click at [1083, 456] on p "60-Day Hydration Guarantee" at bounding box center [1044, 455] width 180 height 17
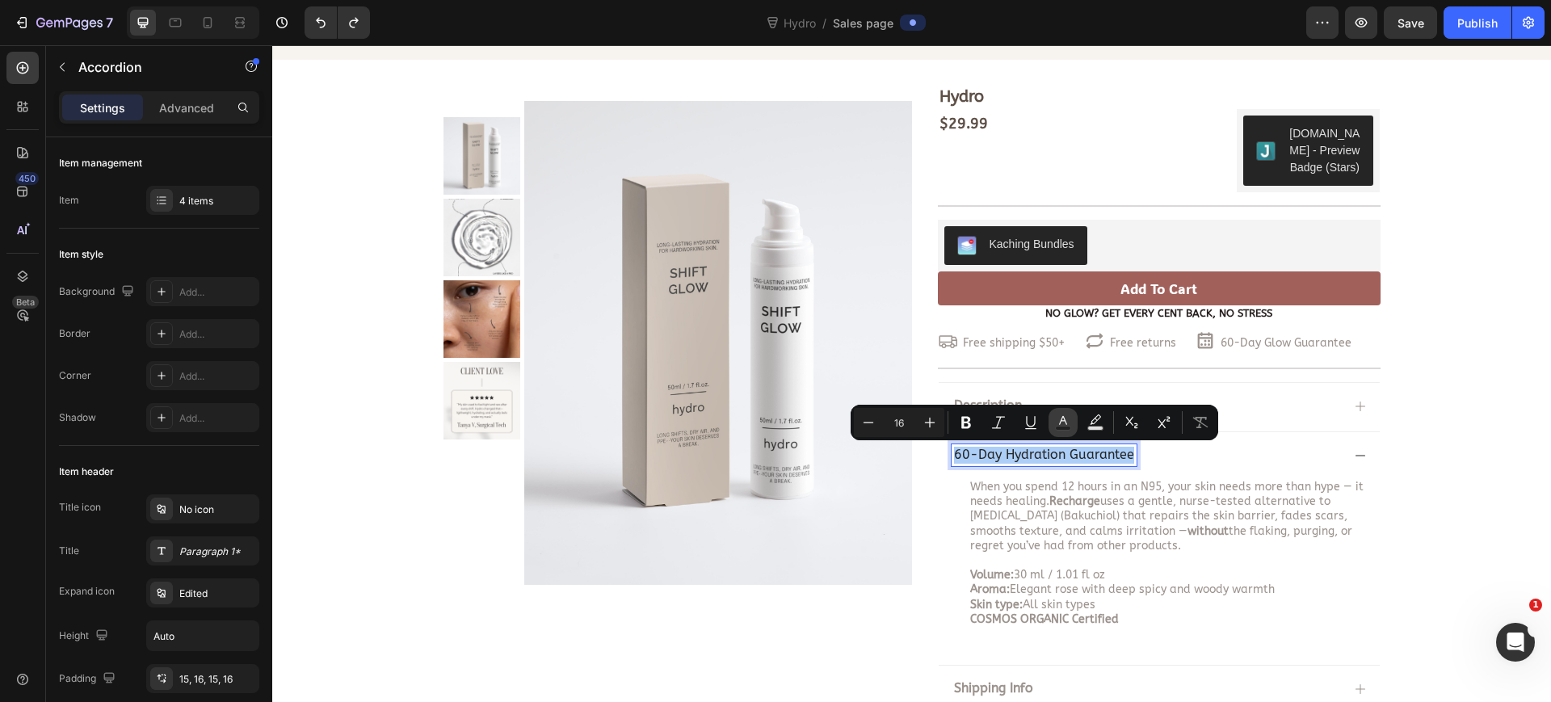
click at [1058, 419] on icon "Editor contextual toolbar" at bounding box center [1063, 422] width 16 height 16
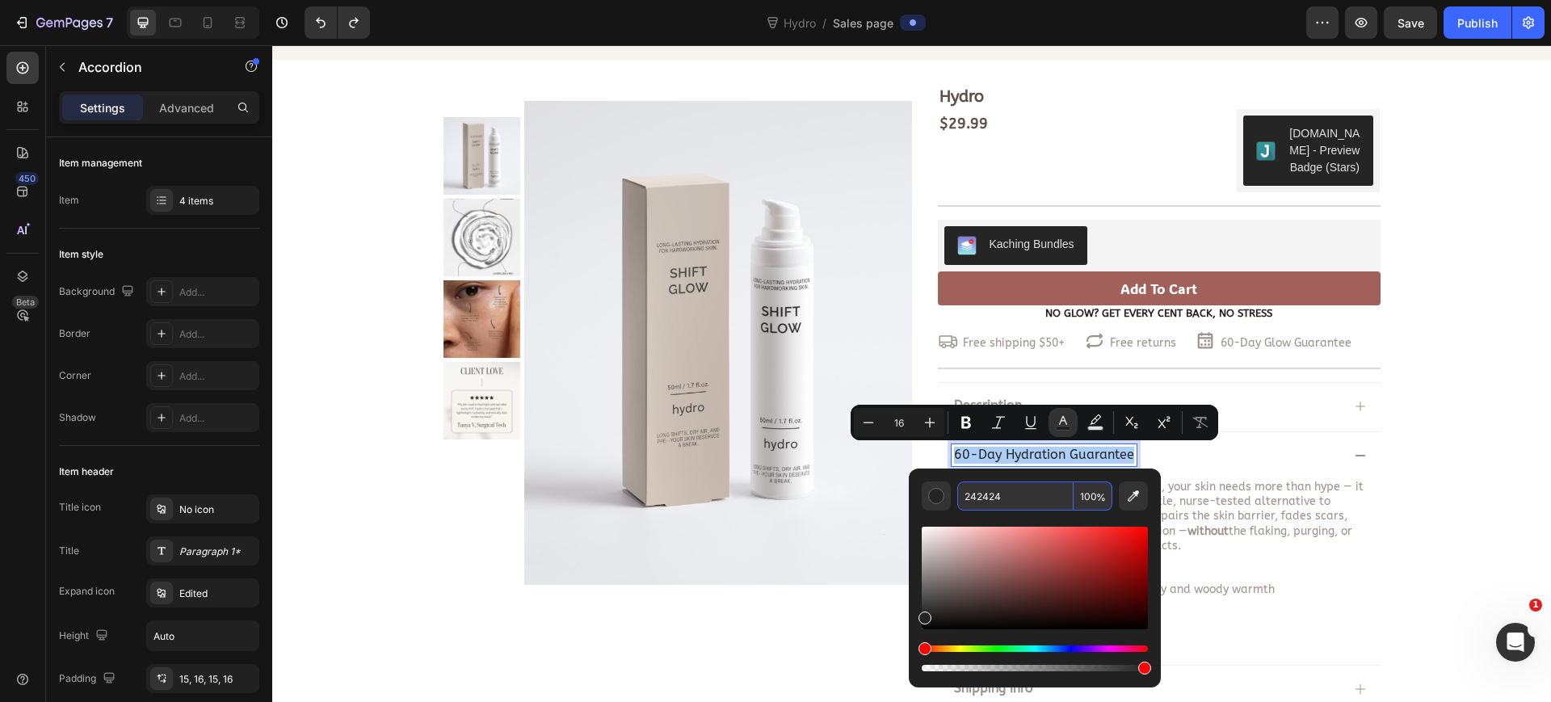
click at [1001, 500] on input "242424" at bounding box center [1015, 496] width 116 height 29
paste input "9C938E"
type input "9C938E"
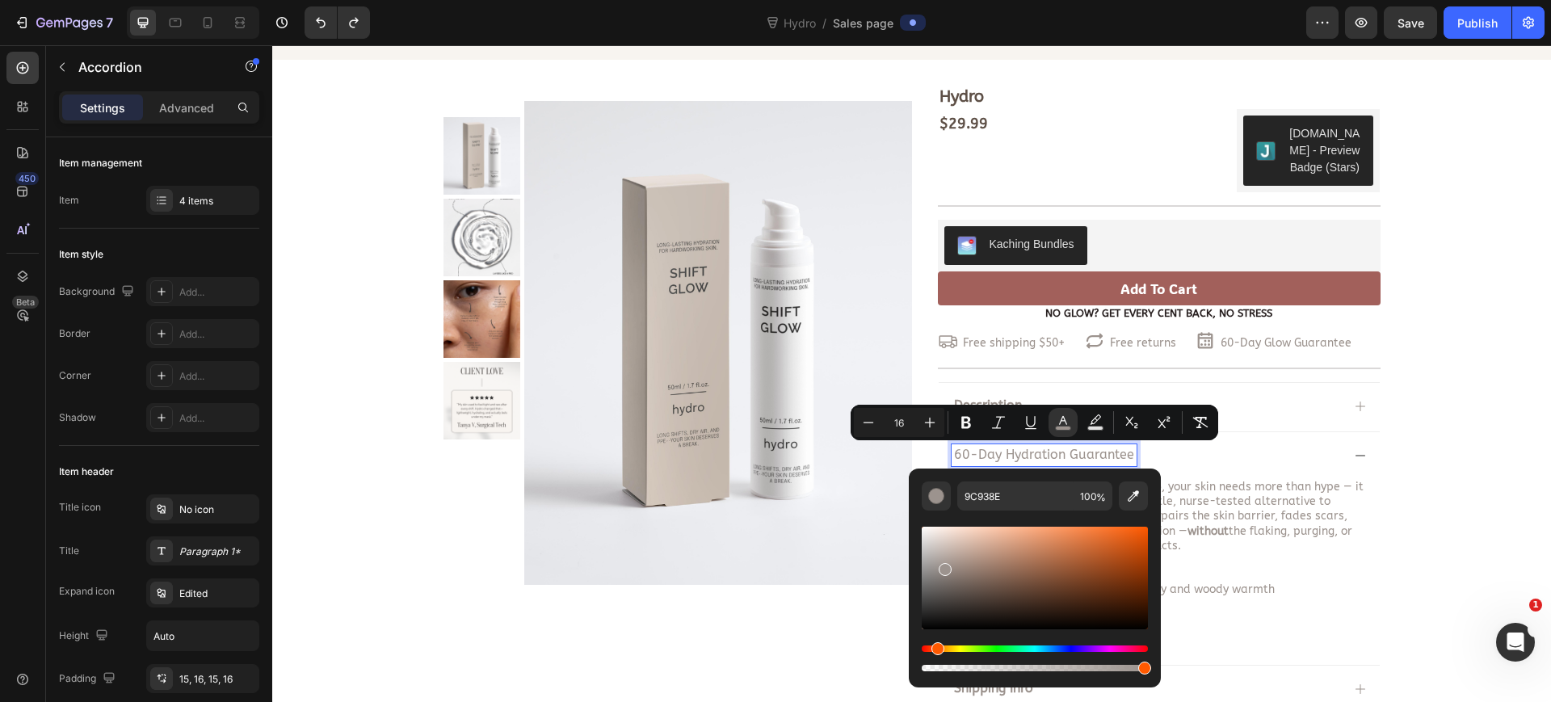
click at [1286, 476] on div "60-Day Hydration Guarantee" at bounding box center [1159, 454] width 441 height 47
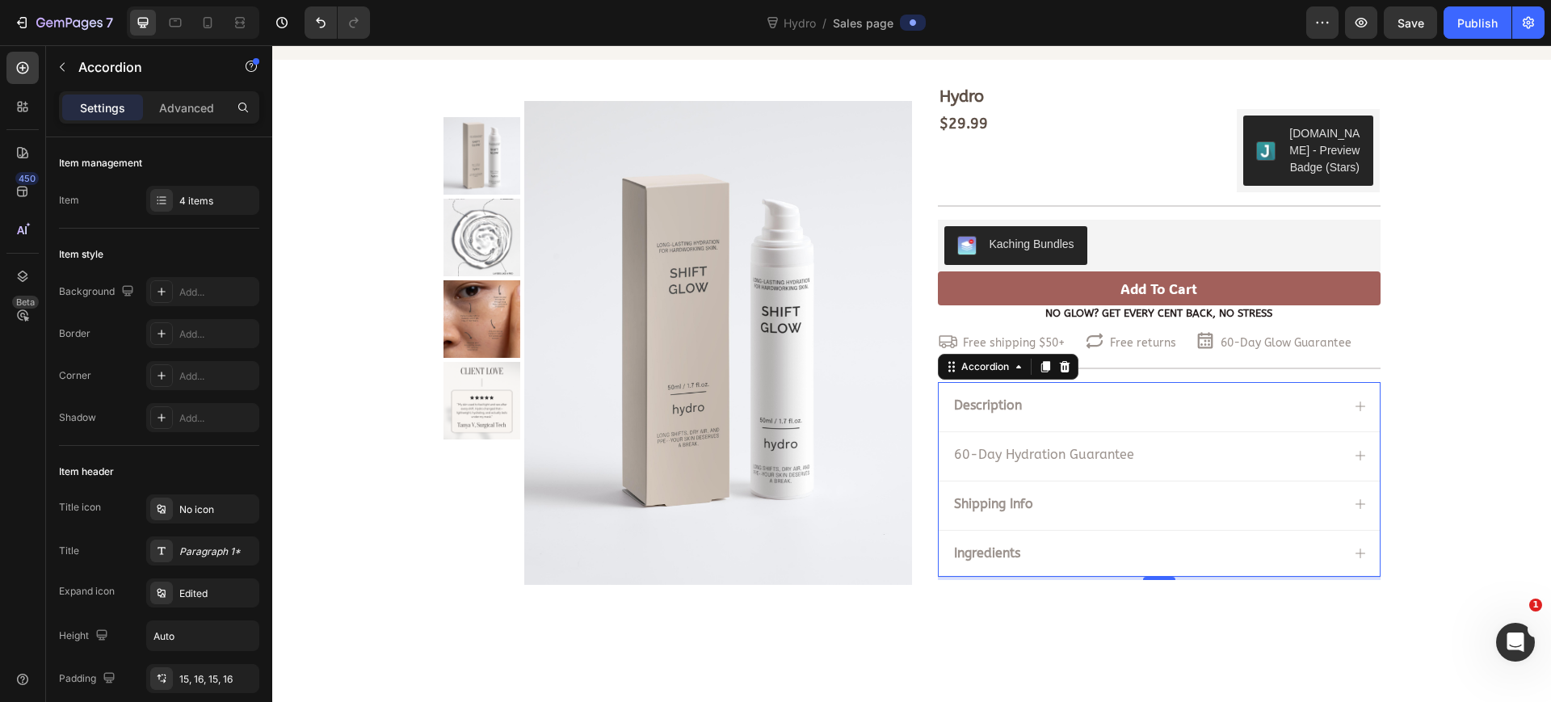
click at [979, 455] on span "60-Day Hydration Guarantee" at bounding box center [1044, 454] width 180 height 15
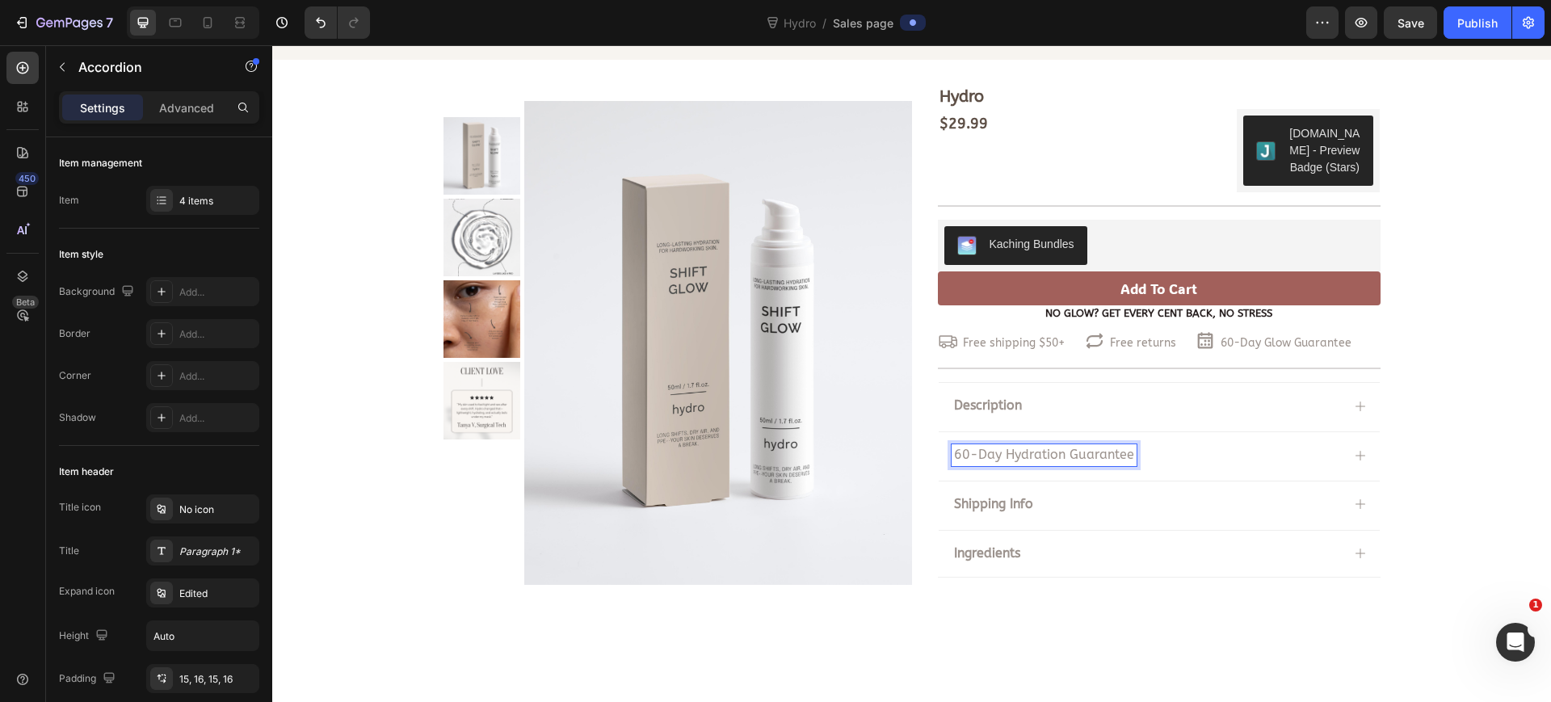
click at [1204, 477] on div "60-Day Hydration Guarantee" at bounding box center [1159, 454] width 441 height 47
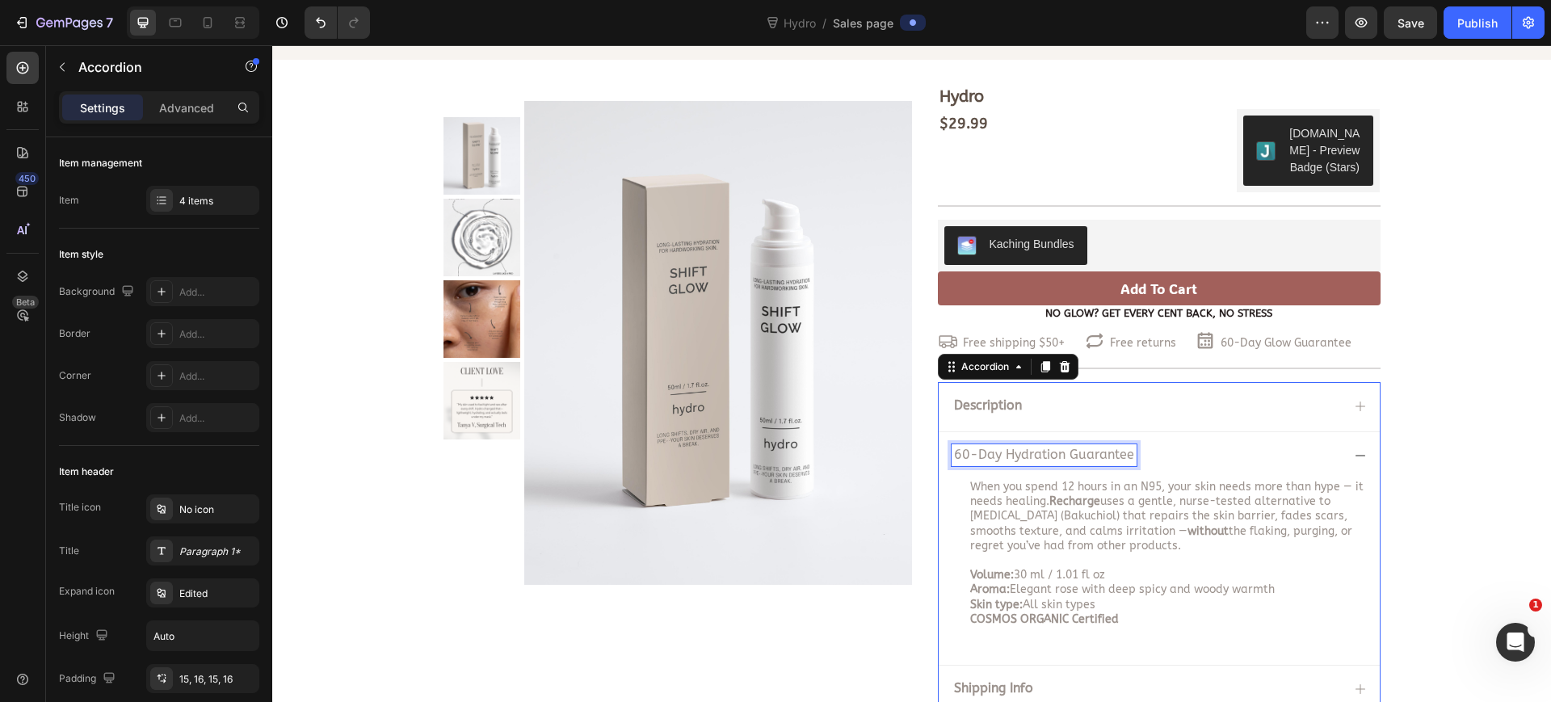
click at [1017, 453] on span "60-Day Hydration Guarantee" at bounding box center [1044, 454] width 180 height 15
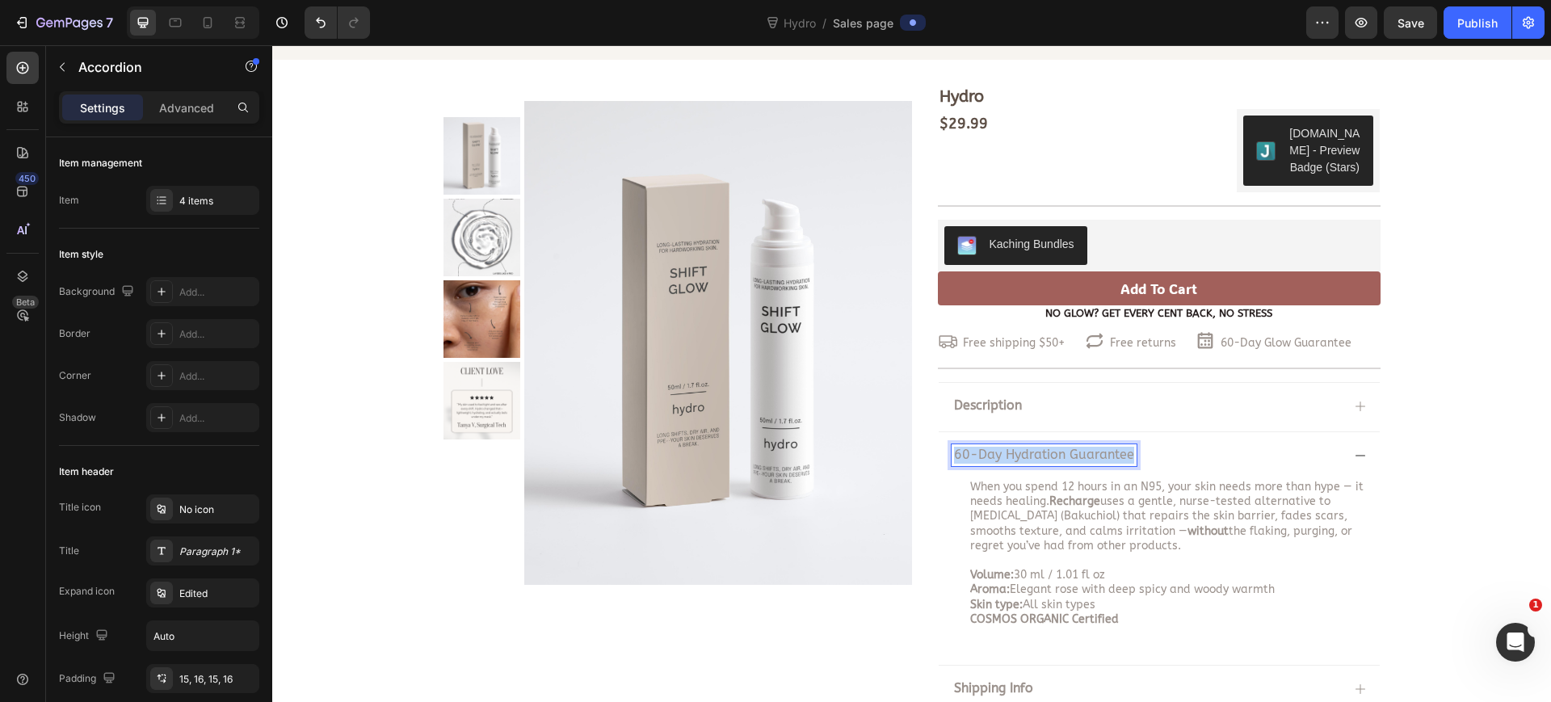
click at [1017, 453] on span "60-Day Hydration Guarantee" at bounding box center [1044, 454] width 180 height 15
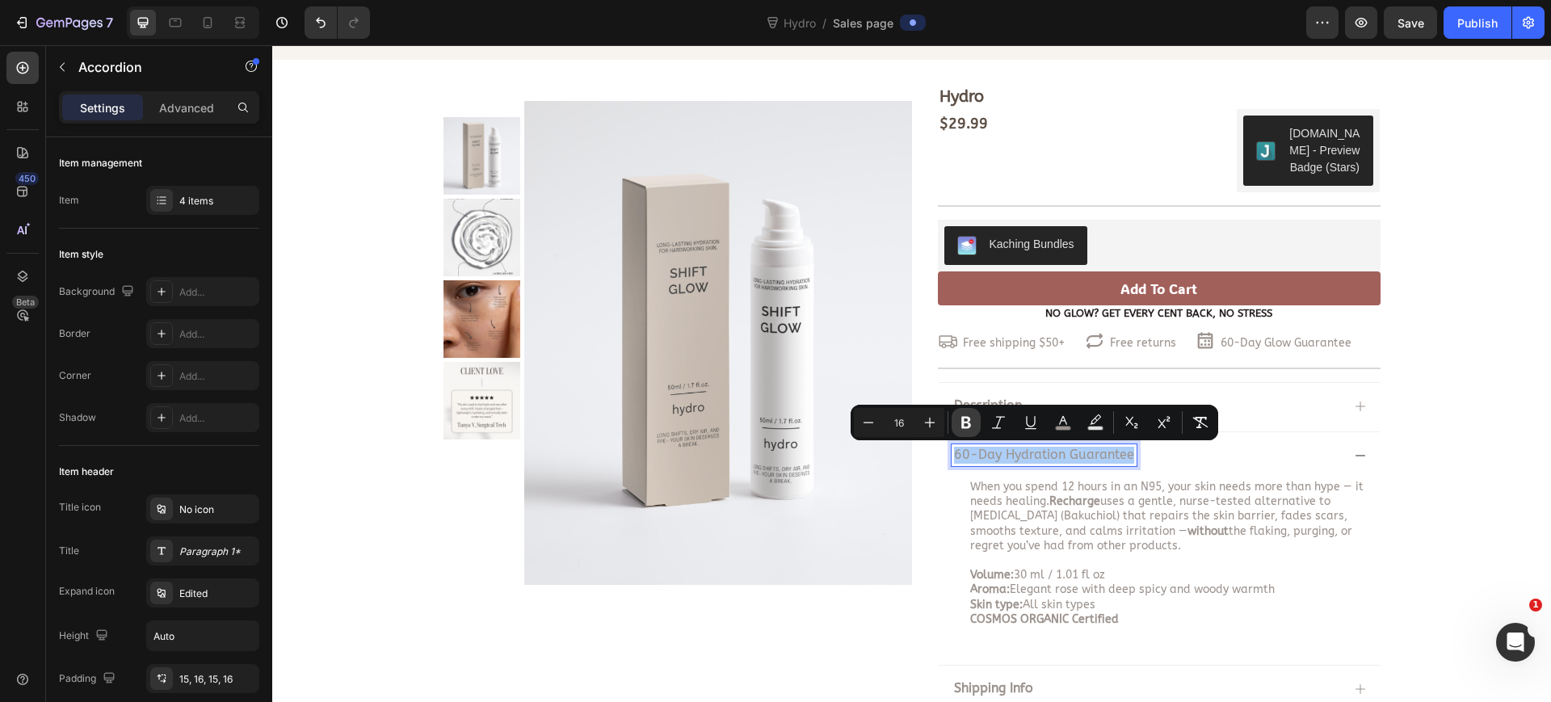
click at [965, 424] on icon "Editor contextual toolbar" at bounding box center [966, 422] width 16 height 16
click at [1266, 481] on span "When you spend 12 hours in an N95, your skin needs more than hype — it needs he…" at bounding box center [1166, 516] width 393 height 73
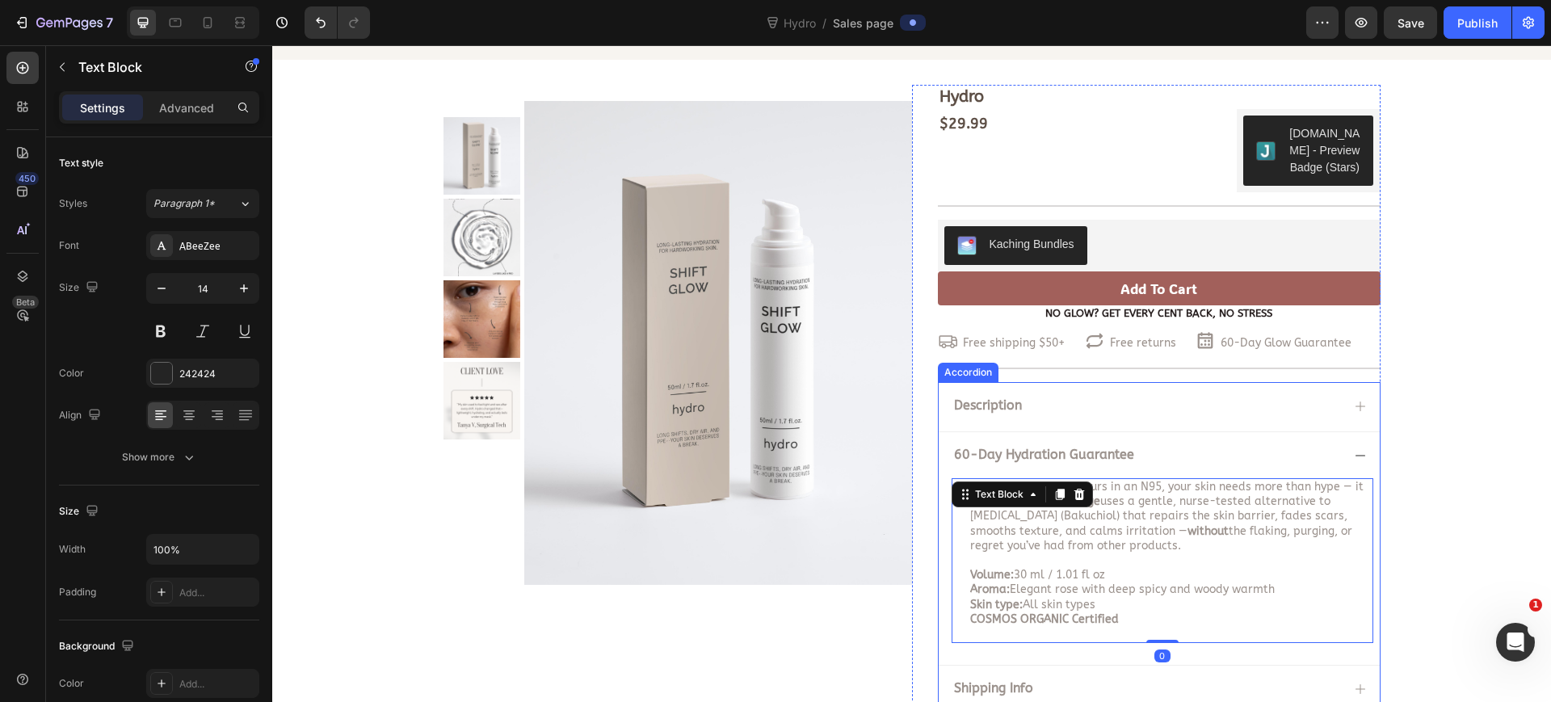
click at [1354, 460] on icon at bounding box center [1360, 455] width 13 height 13
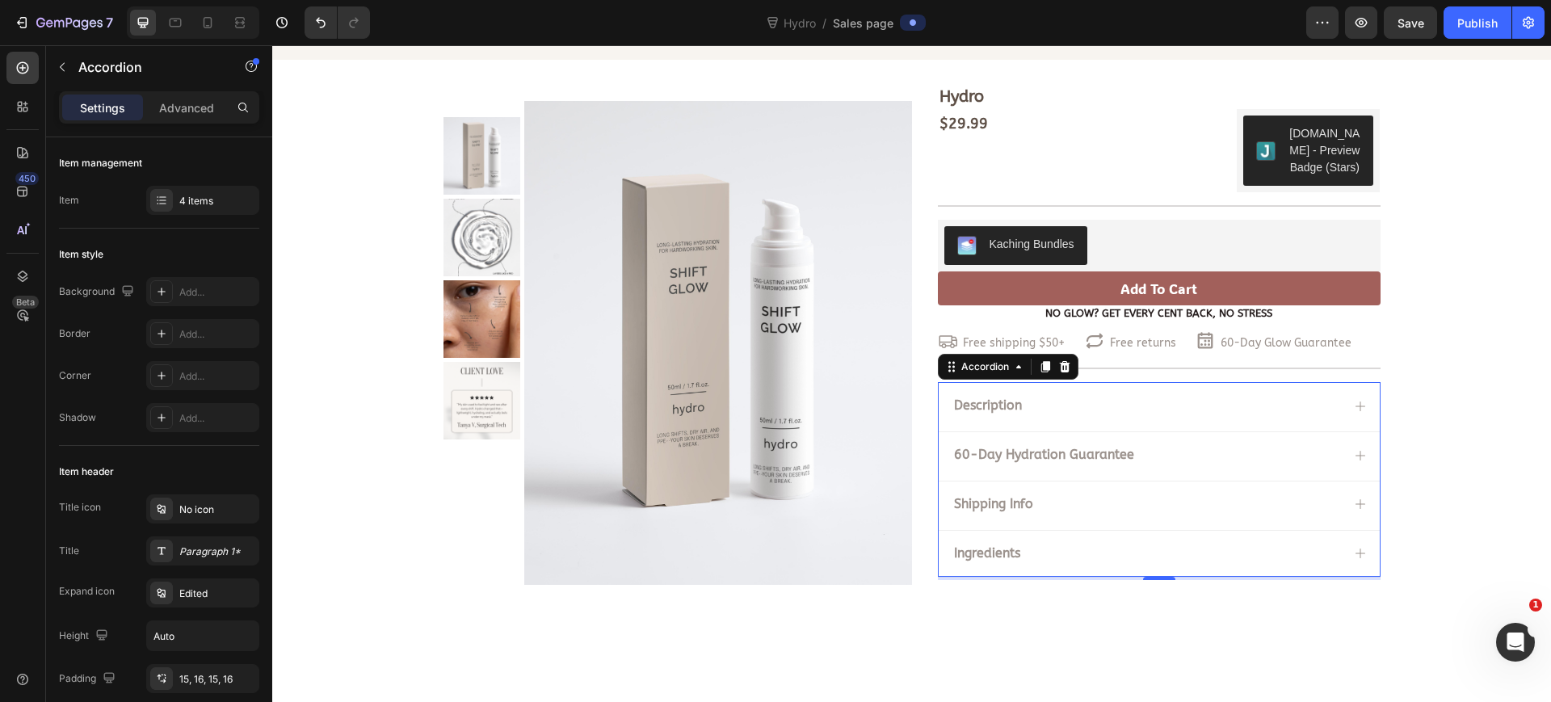
click at [1038, 503] on div "Shipping Info" at bounding box center [1146, 505] width 389 height 22
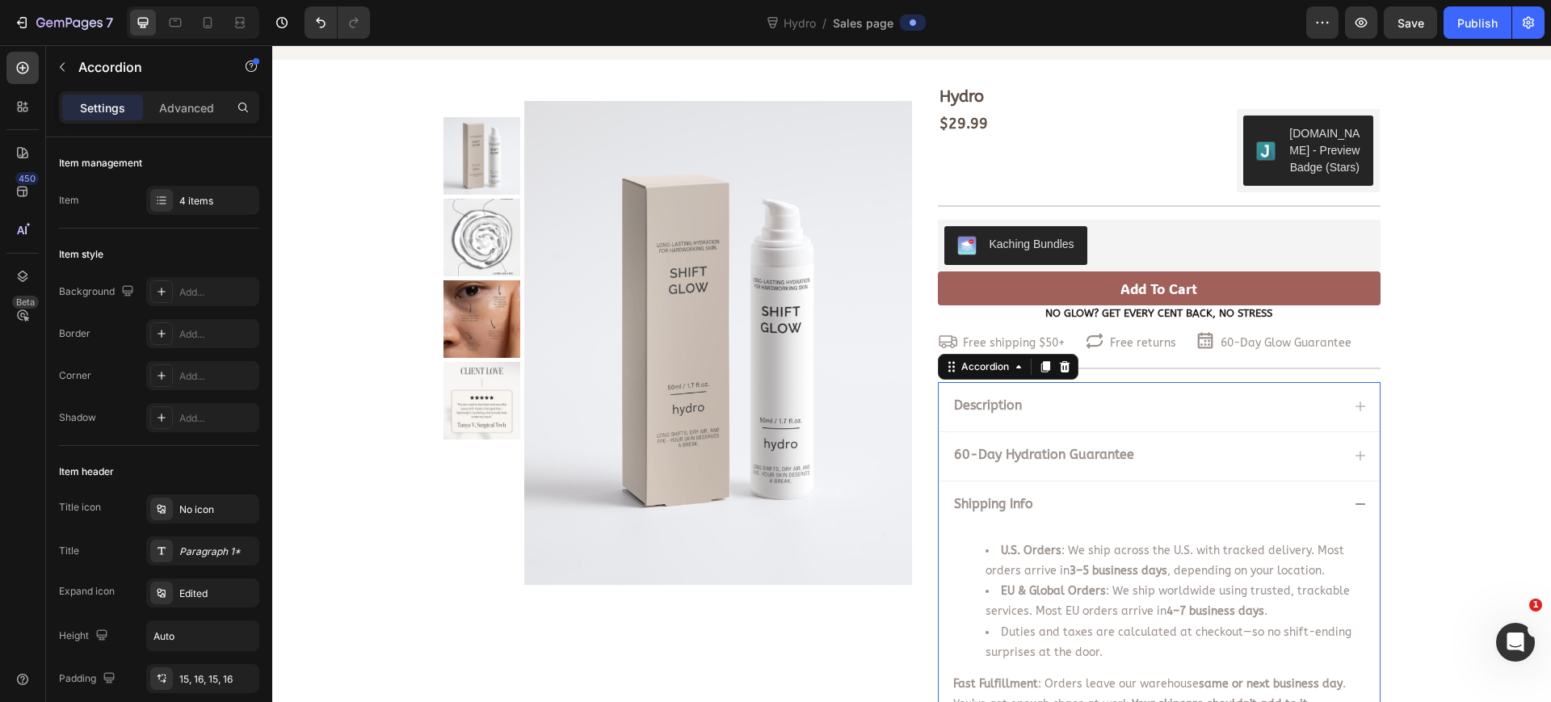
click at [1038, 503] on div "Shipping Info" at bounding box center [1146, 505] width 389 height 22
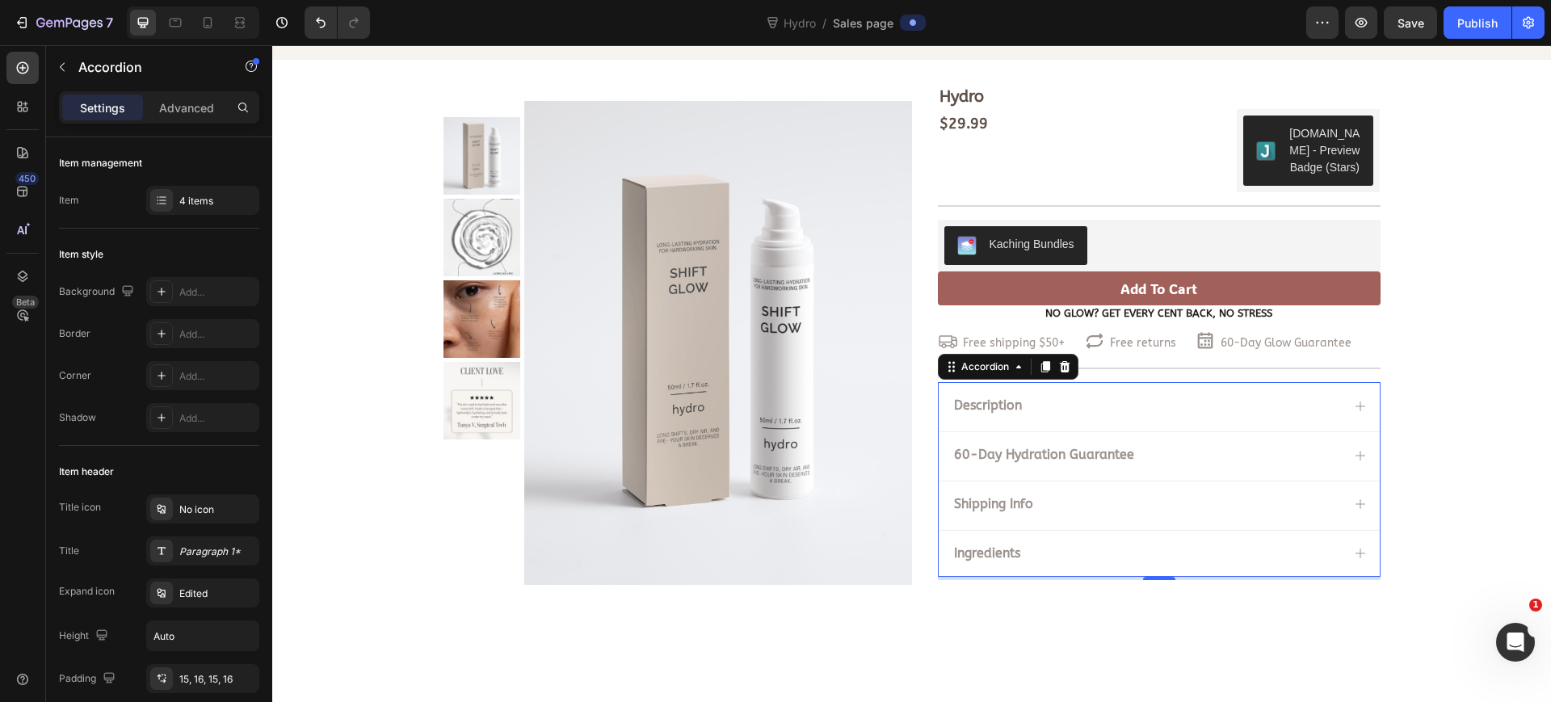
click at [1034, 549] on div "Ingredients" at bounding box center [1146, 554] width 389 height 22
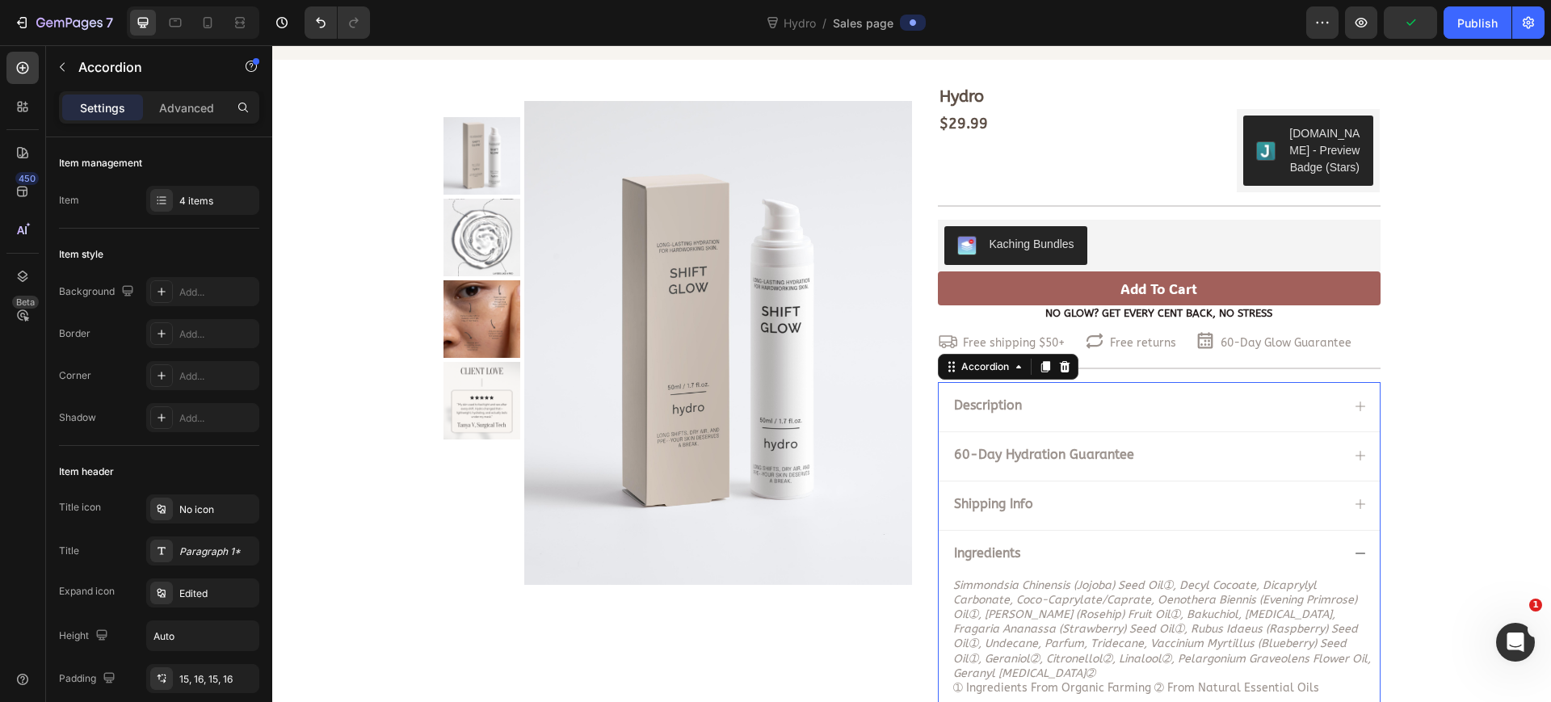
click at [1046, 552] on div "Ingredients" at bounding box center [1146, 554] width 389 height 22
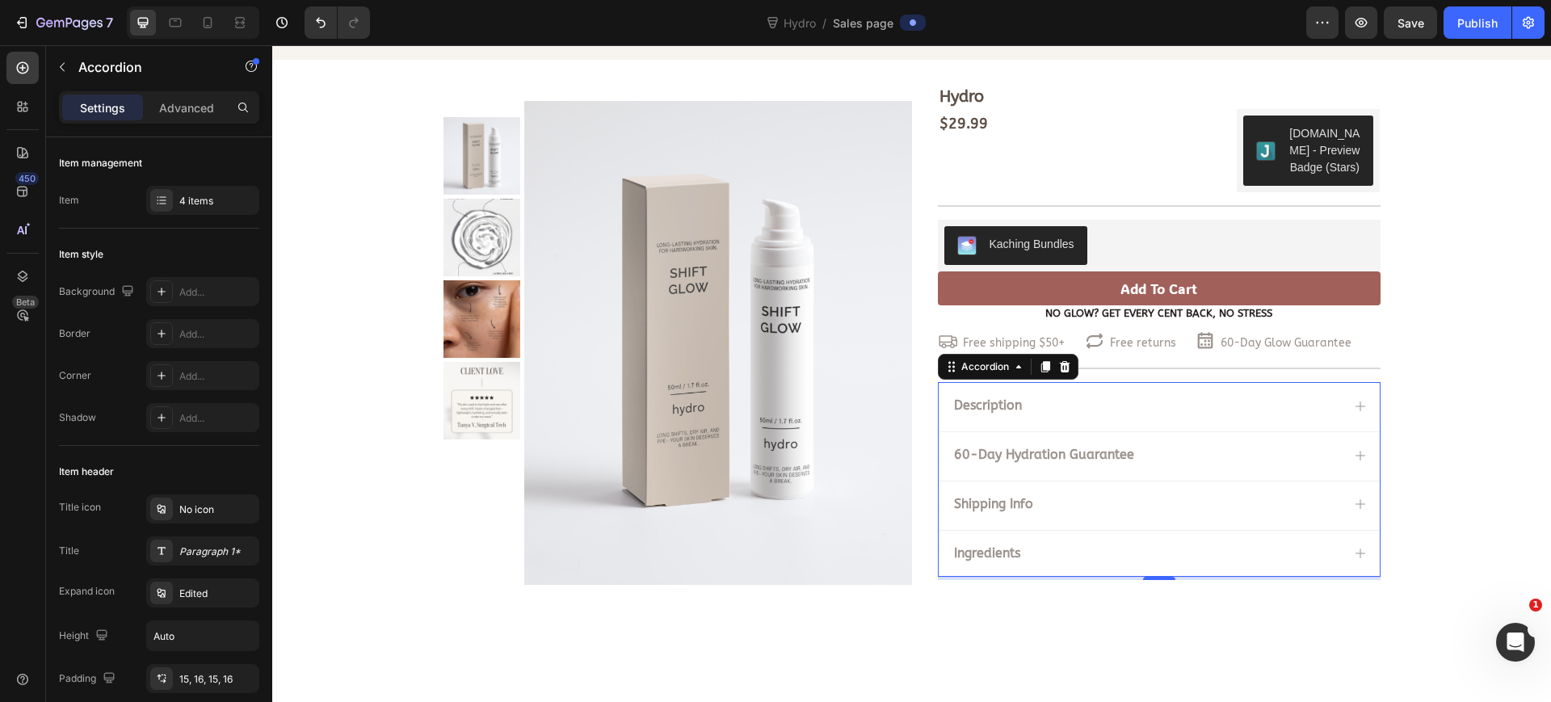
click at [1049, 547] on div "Ingredients" at bounding box center [1146, 554] width 389 height 22
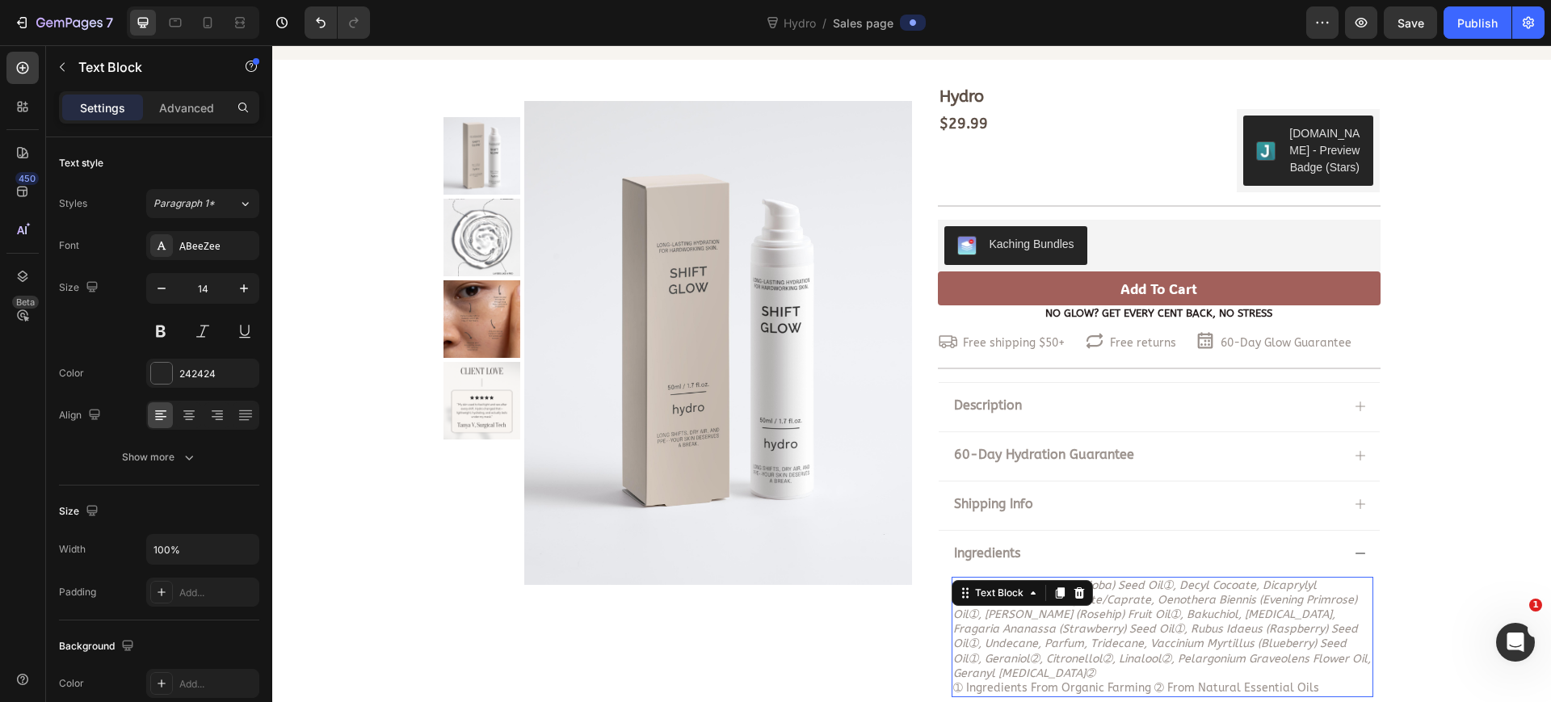
click at [1079, 599] on div "simmondsia chinensis (jojoba) seed oil➀, decyl cocoate, dicaprylyl carbonate, c…" at bounding box center [1163, 637] width 422 height 121
click at [1079, 599] on div at bounding box center [1079, 592] width 19 height 19
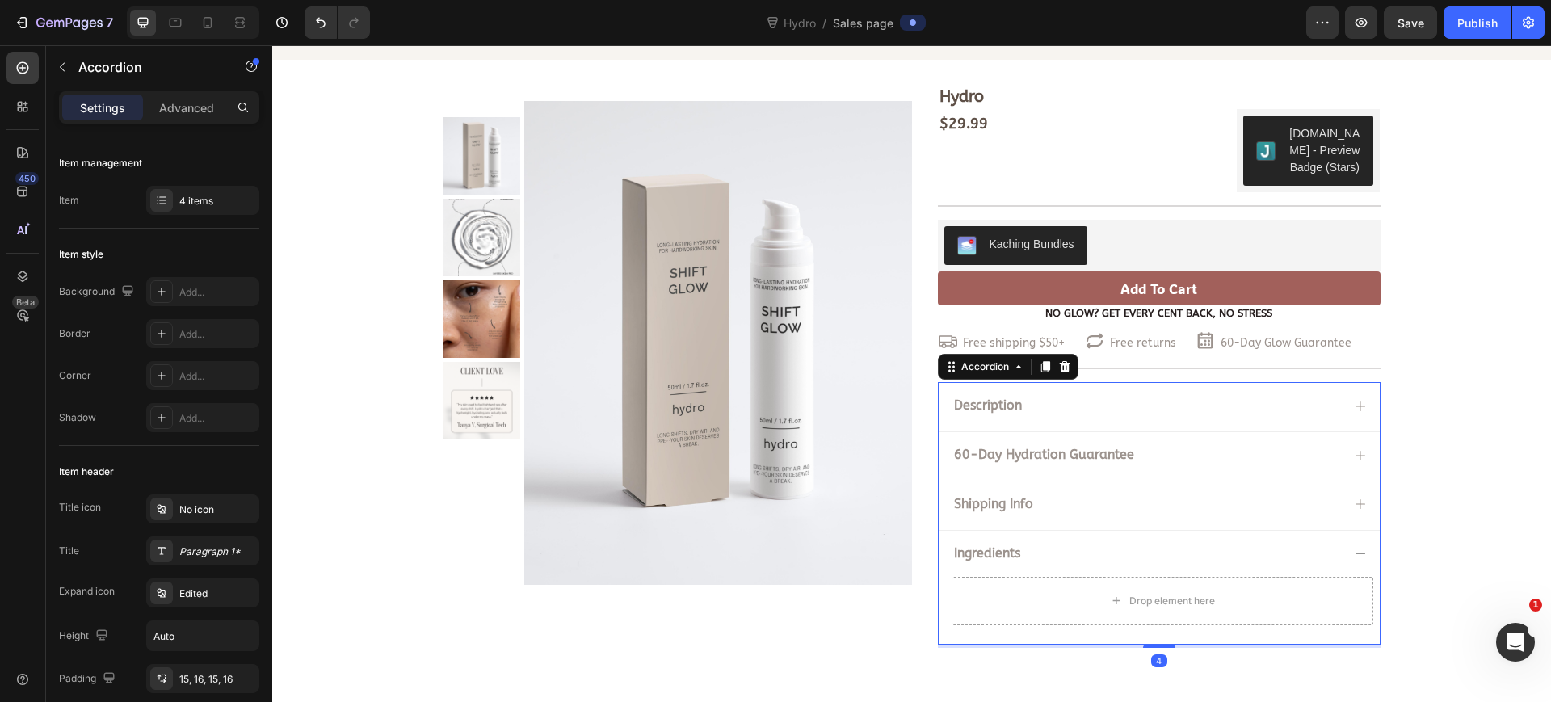
click at [1291, 543] on div "Ingredients" at bounding box center [1146, 554] width 389 height 22
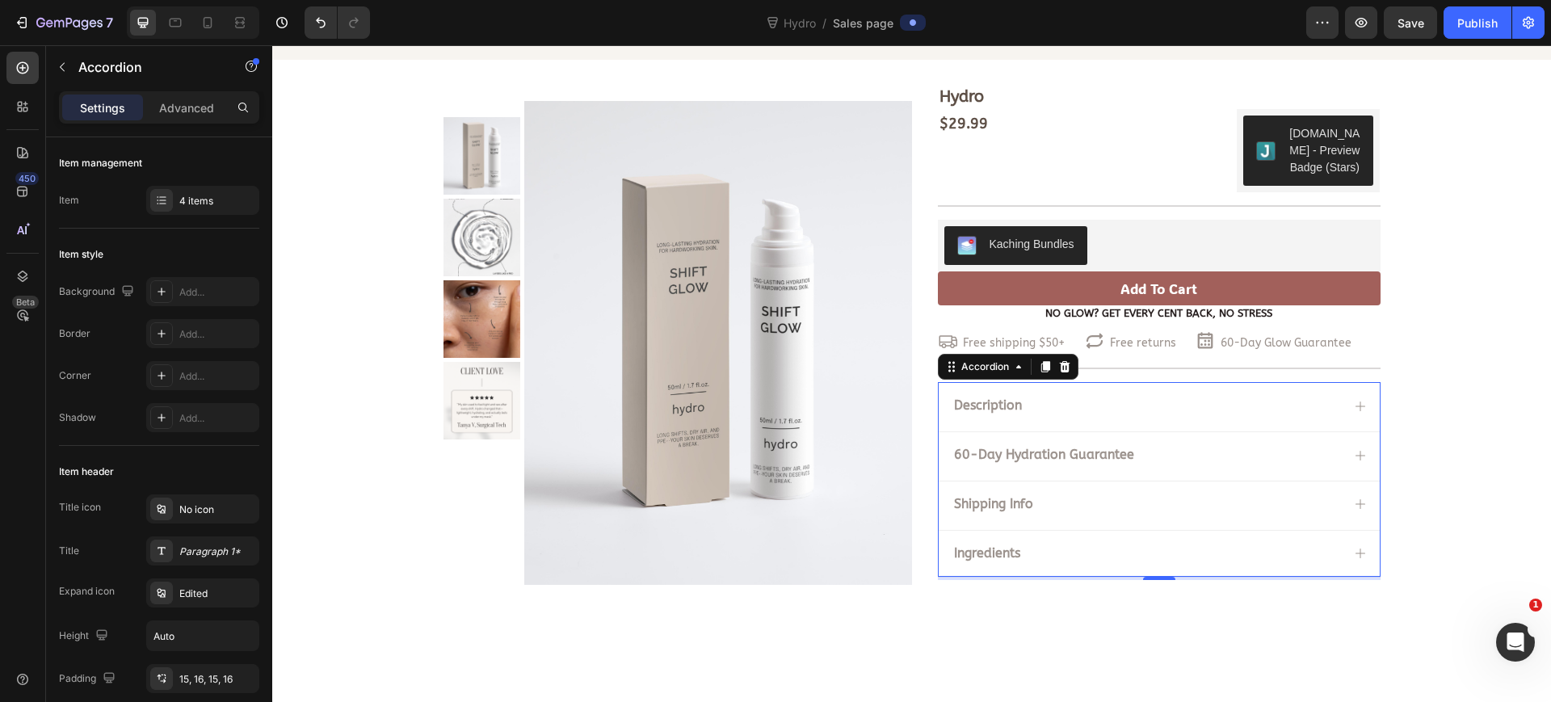
click at [1064, 553] on div "Ingredients" at bounding box center [1146, 554] width 389 height 22
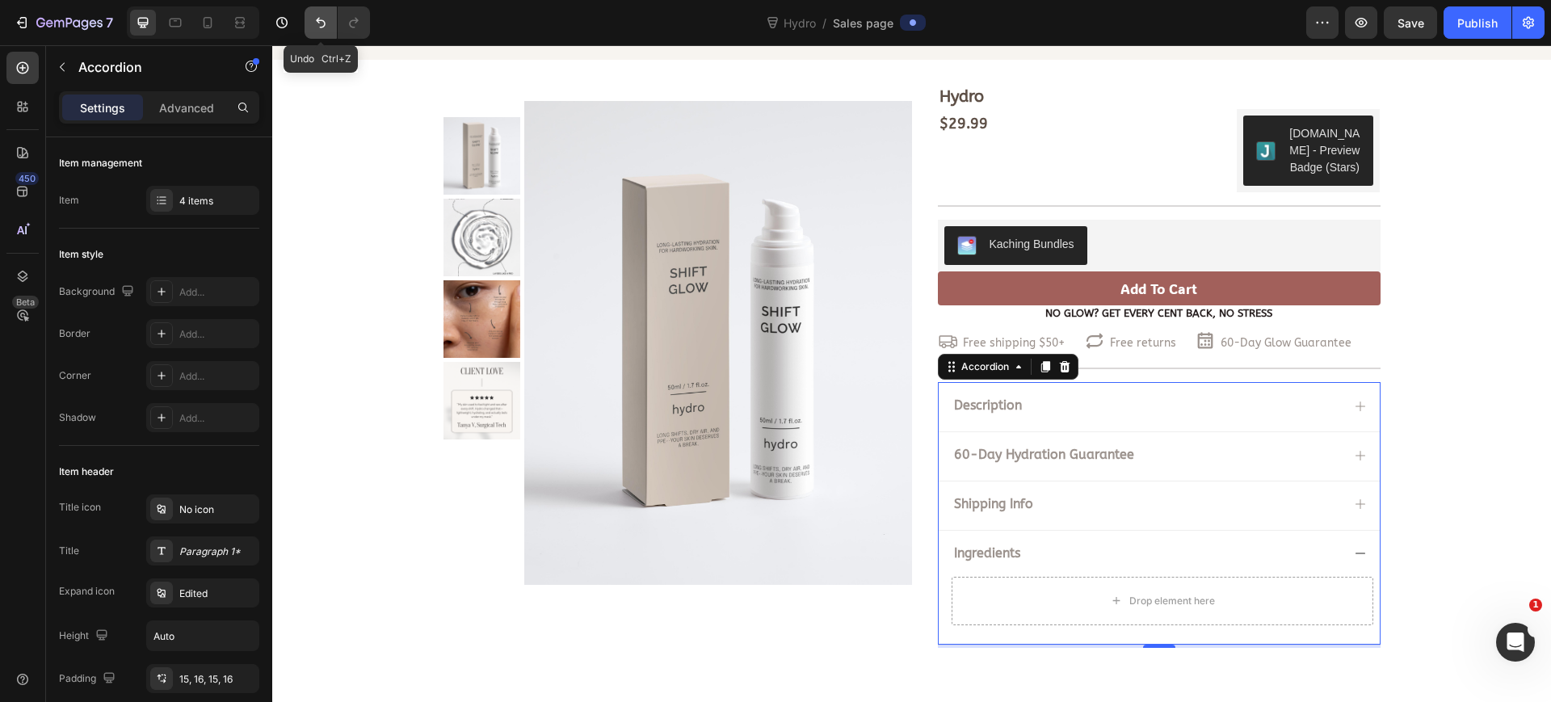
click at [326, 29] on icon "Undo/Redo" at bounding box center [321, 23] width 16 height 16
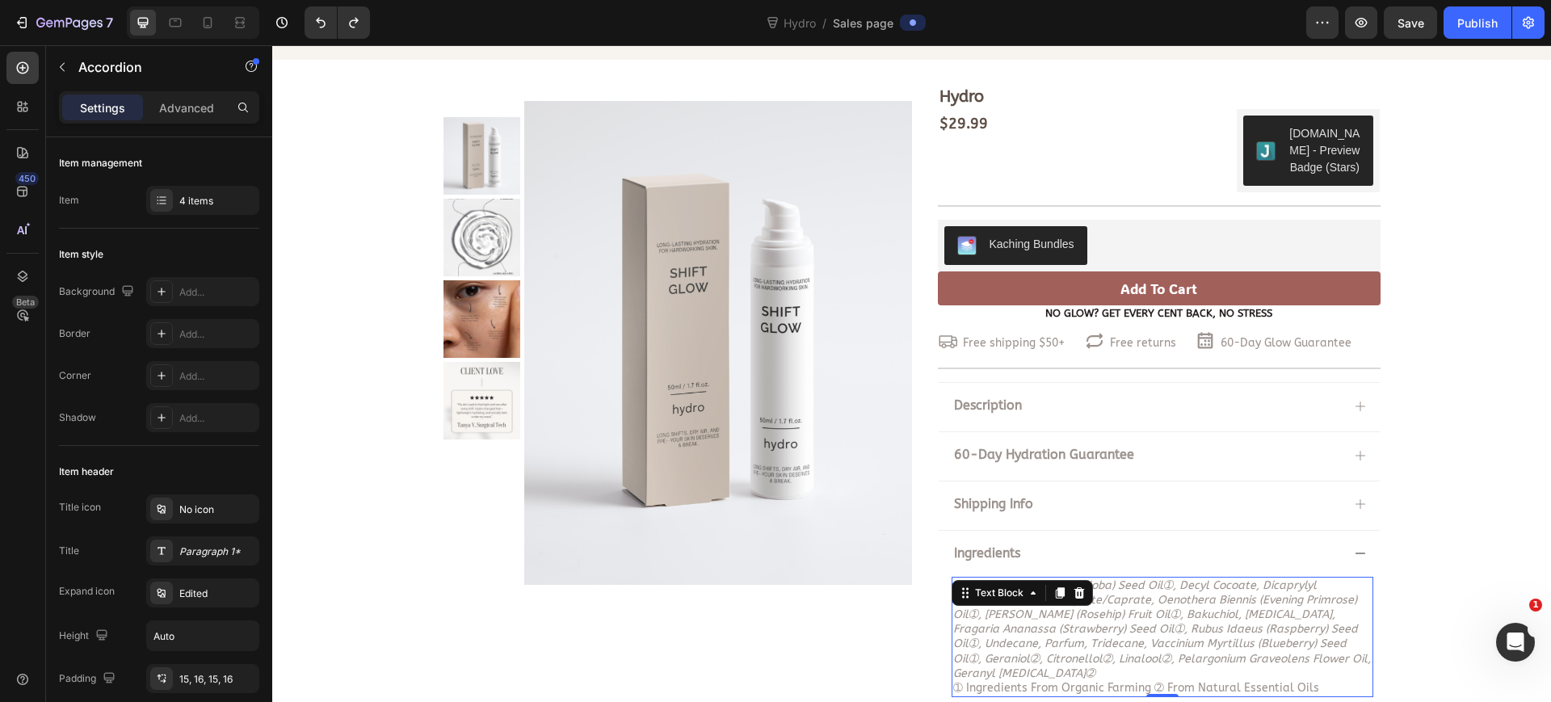
click at [1075, 621] on icon "simmondsia chinensis (jojoba) seed oil➀, decyl cocoate, dicaprylyl carbonate, c…" at bounding box center [1162, 629] width 418 height 102
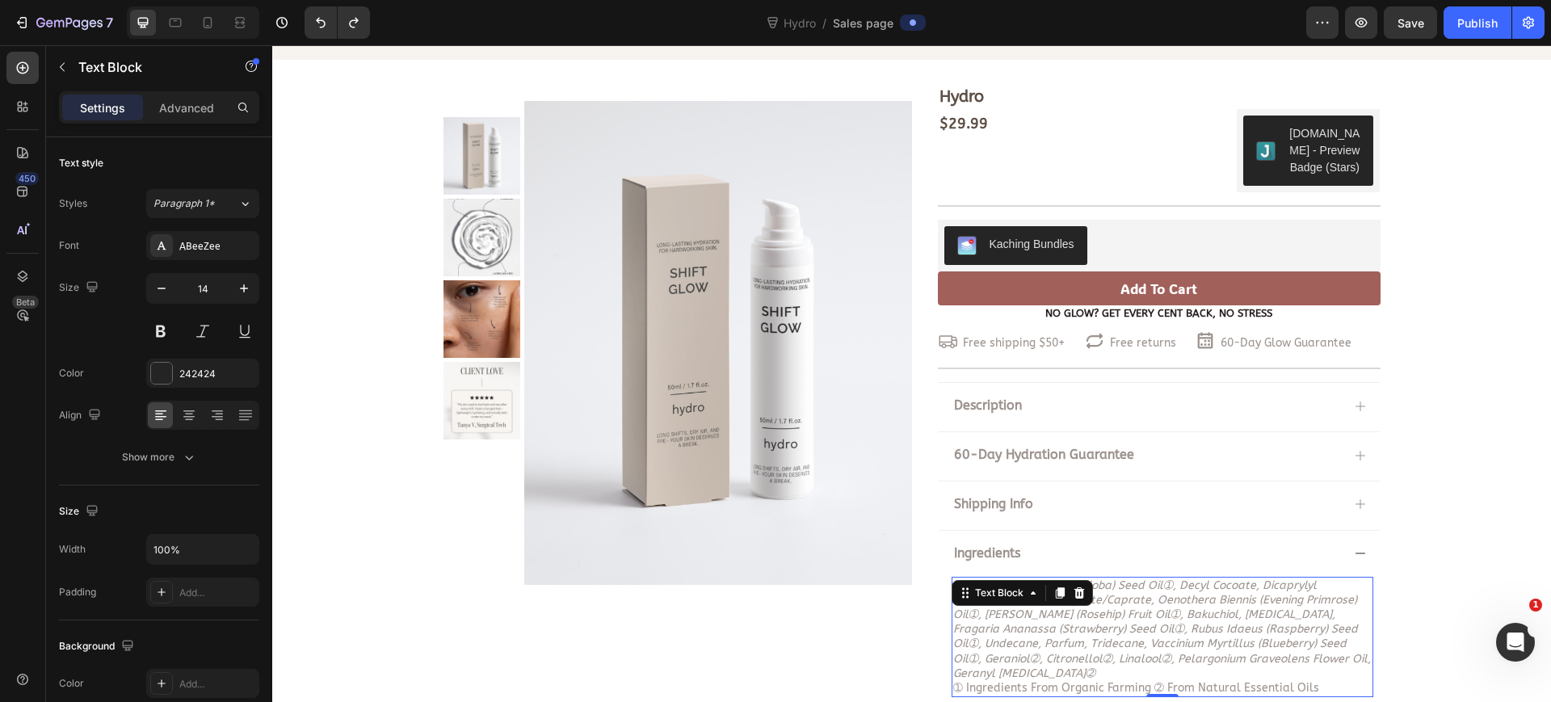
click at [1075, 621] on icon "simmondsia chinensis (jojoba) seed oil➀, decyl cocoate, dicaprylyl carbonate, c…" at bounding box center [1162, 629] width 418 height 102
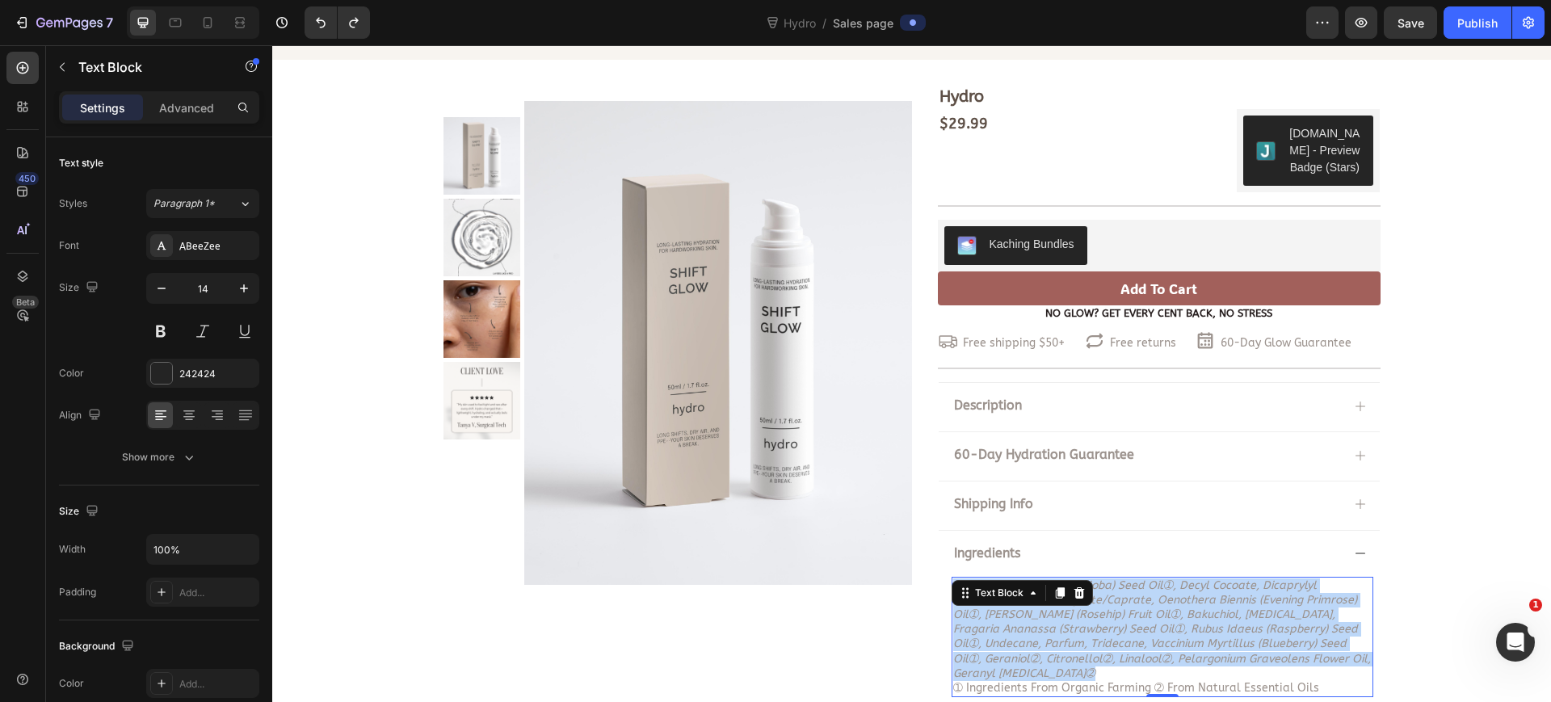
click at [1075, 621] on icon "simmondsia chinensis (jojoba) seed oil➀, decyl cocoate, dicaprylyl carbonate, c…" at bounding box center [1162, 629] width 418 height 102
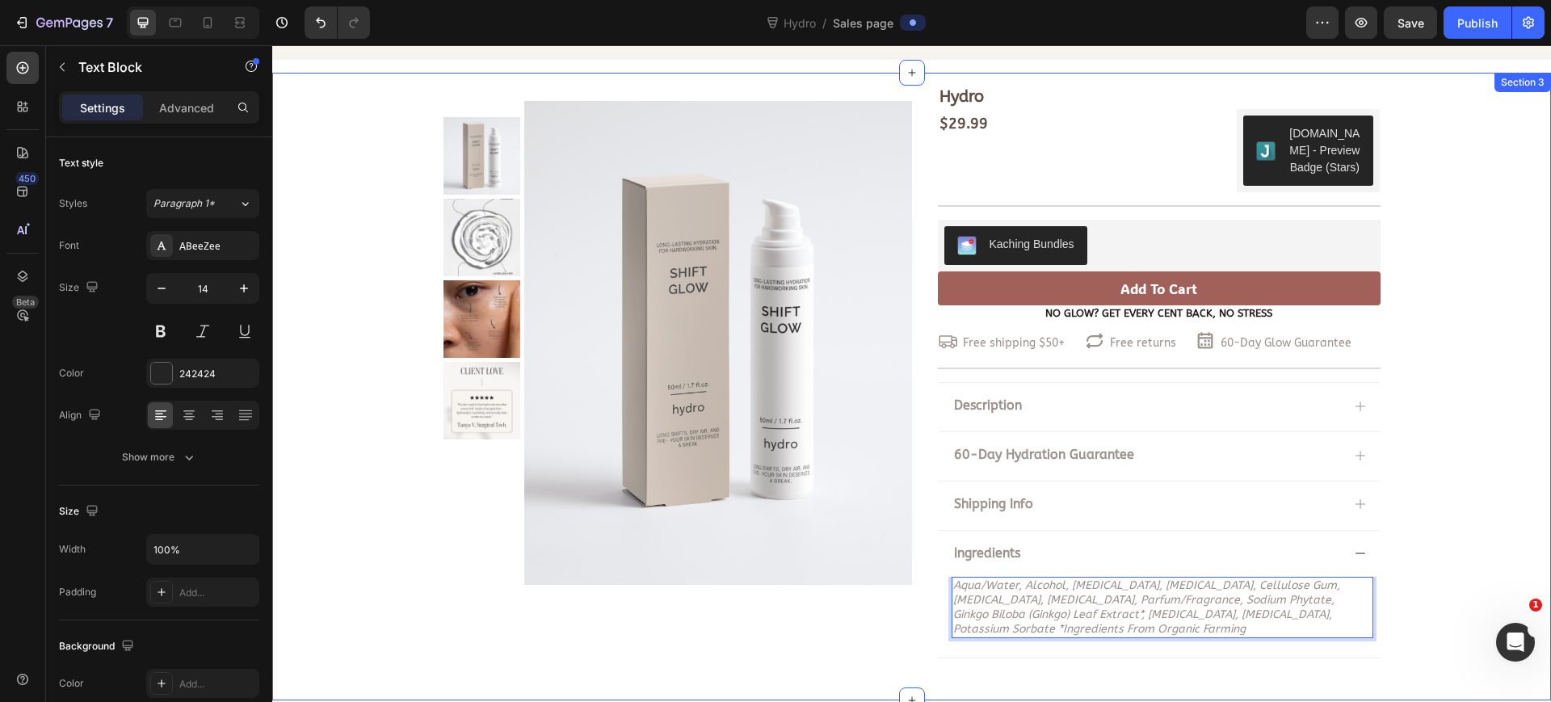
click at [1437, 612] on div "Hydro Product Title $29.99 Product Price Product Price $29.99 Product Price Pro…" at bounding box center [911, 373] width 1279 height 577
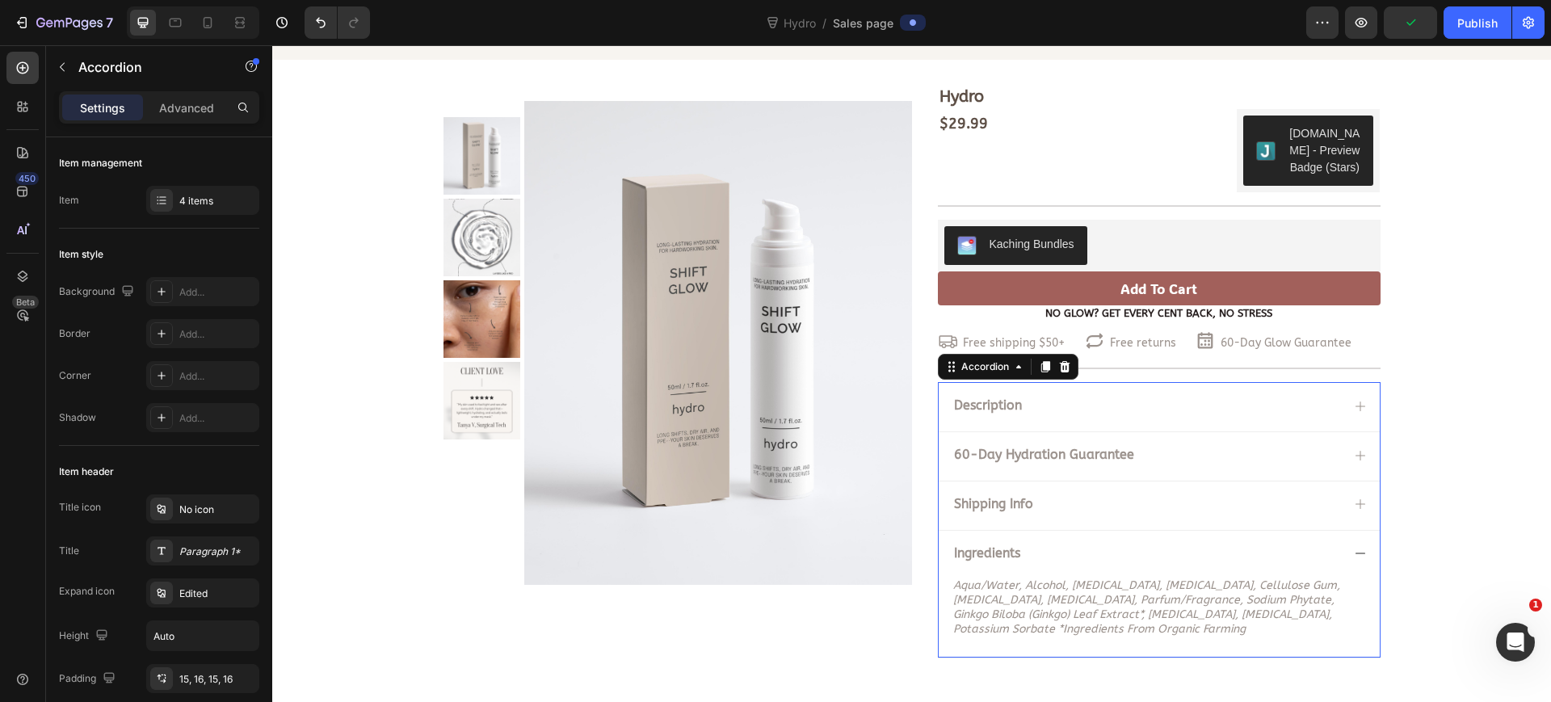
click at [1342, 503] on div "Shipping Info" at bounding box center [1159, 504] width 441 height 47
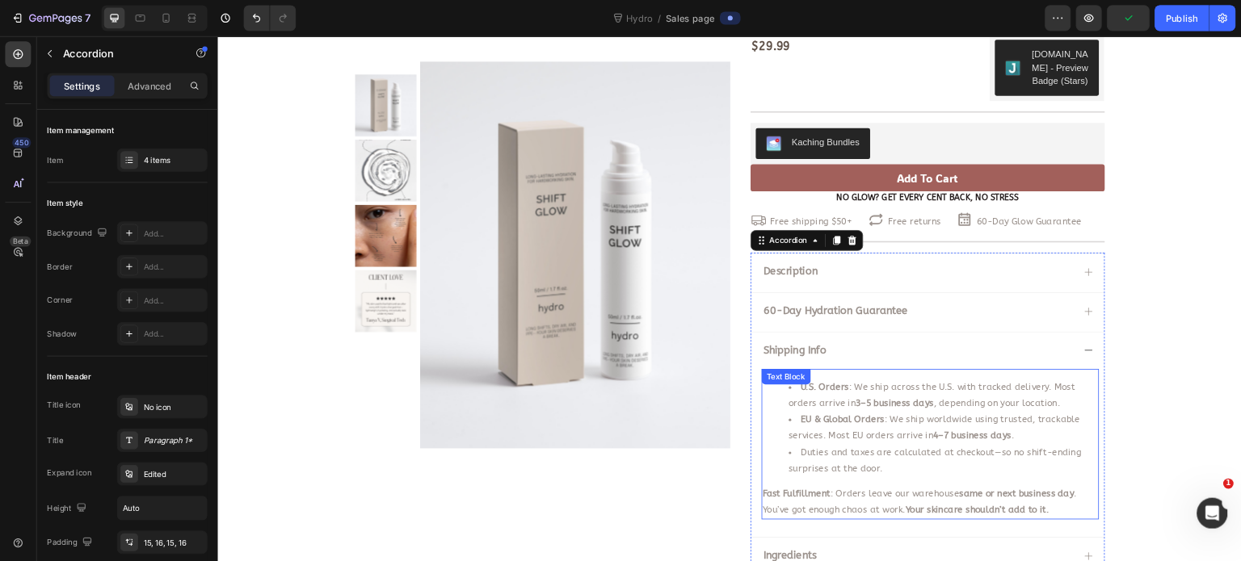
scroll to position [220, 0]
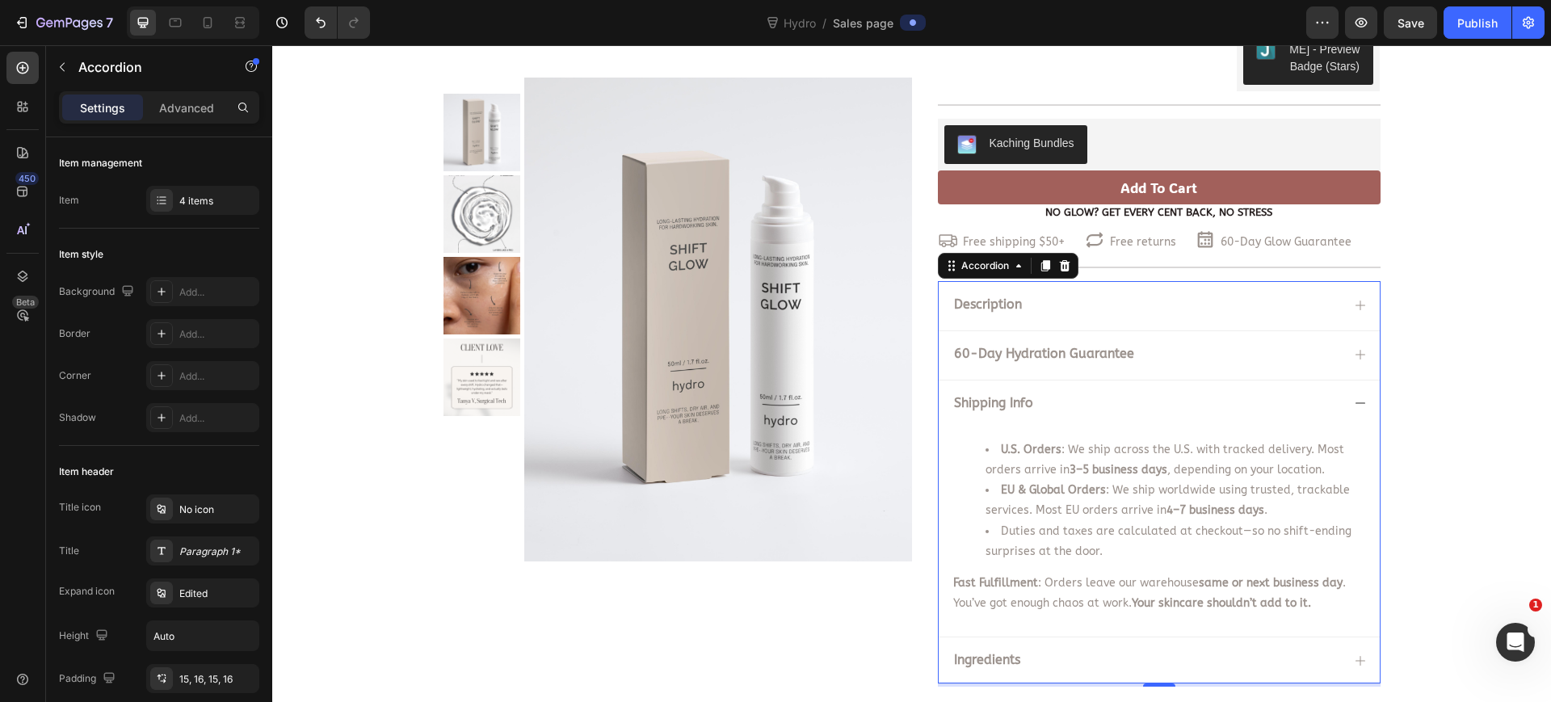
click at [1358, 404] on icon at bounding box center [1360, 403] width 13 height 13
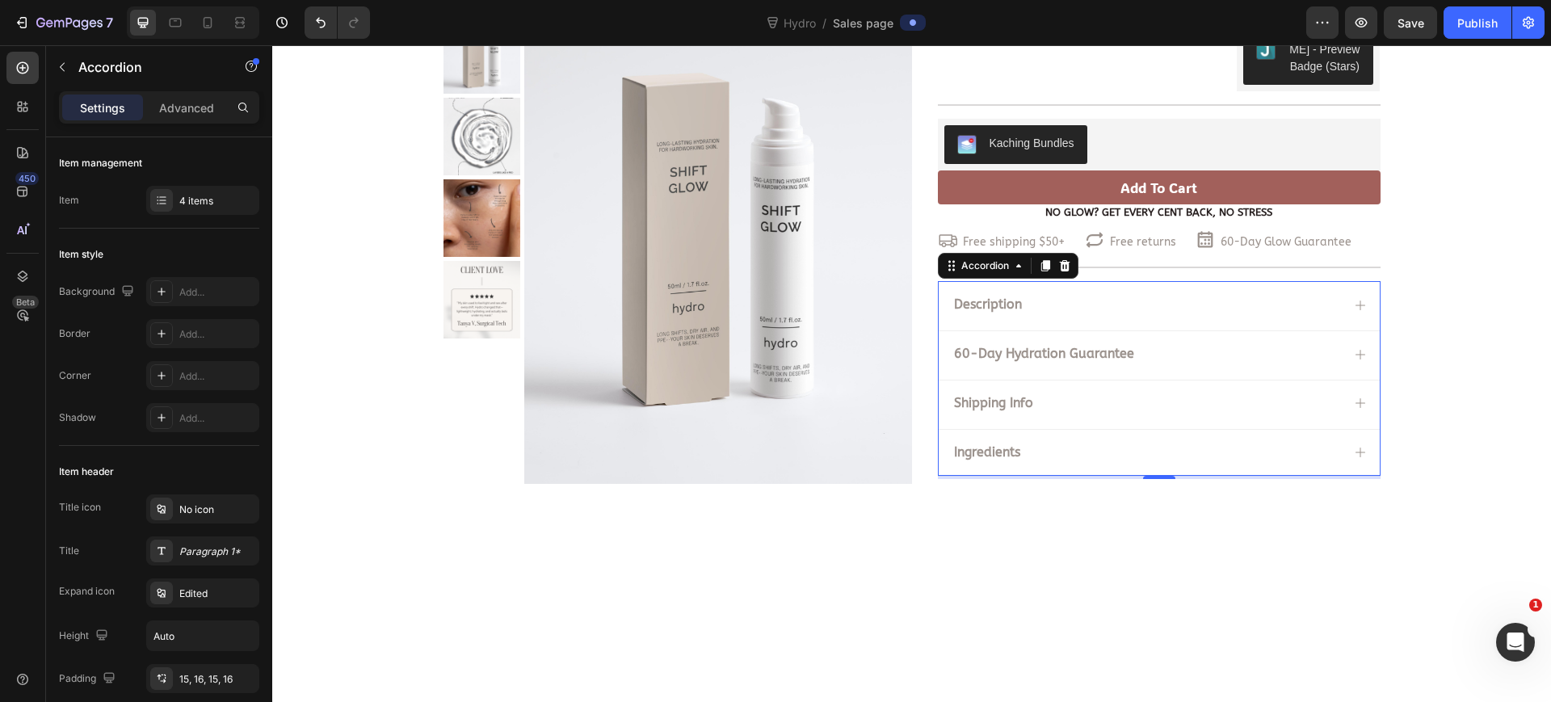
click at [1354, 349] on icon at bounding box center [1360, 354] width 13 height 13
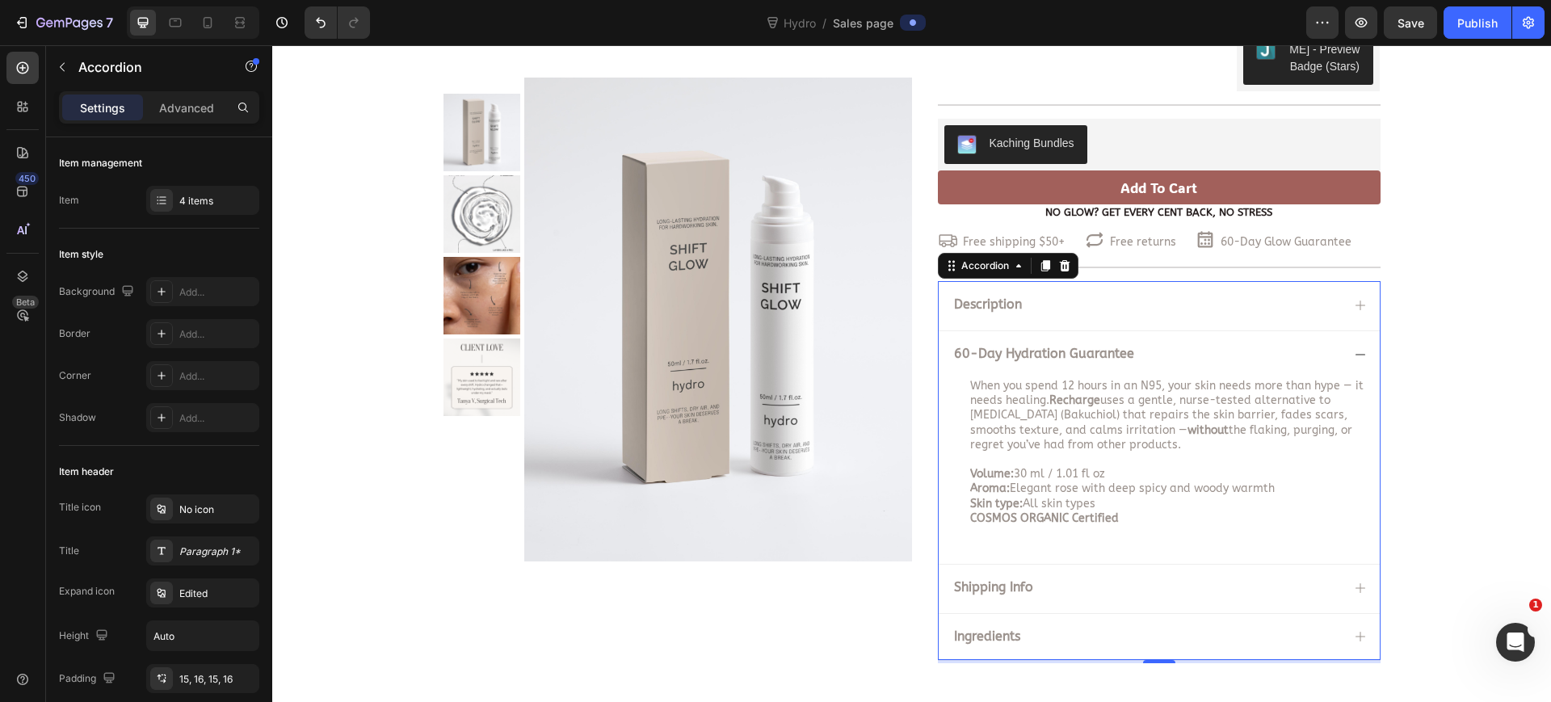
click at [1354, 349] on icon at bounding box center [1360, 354] width 13 height 13
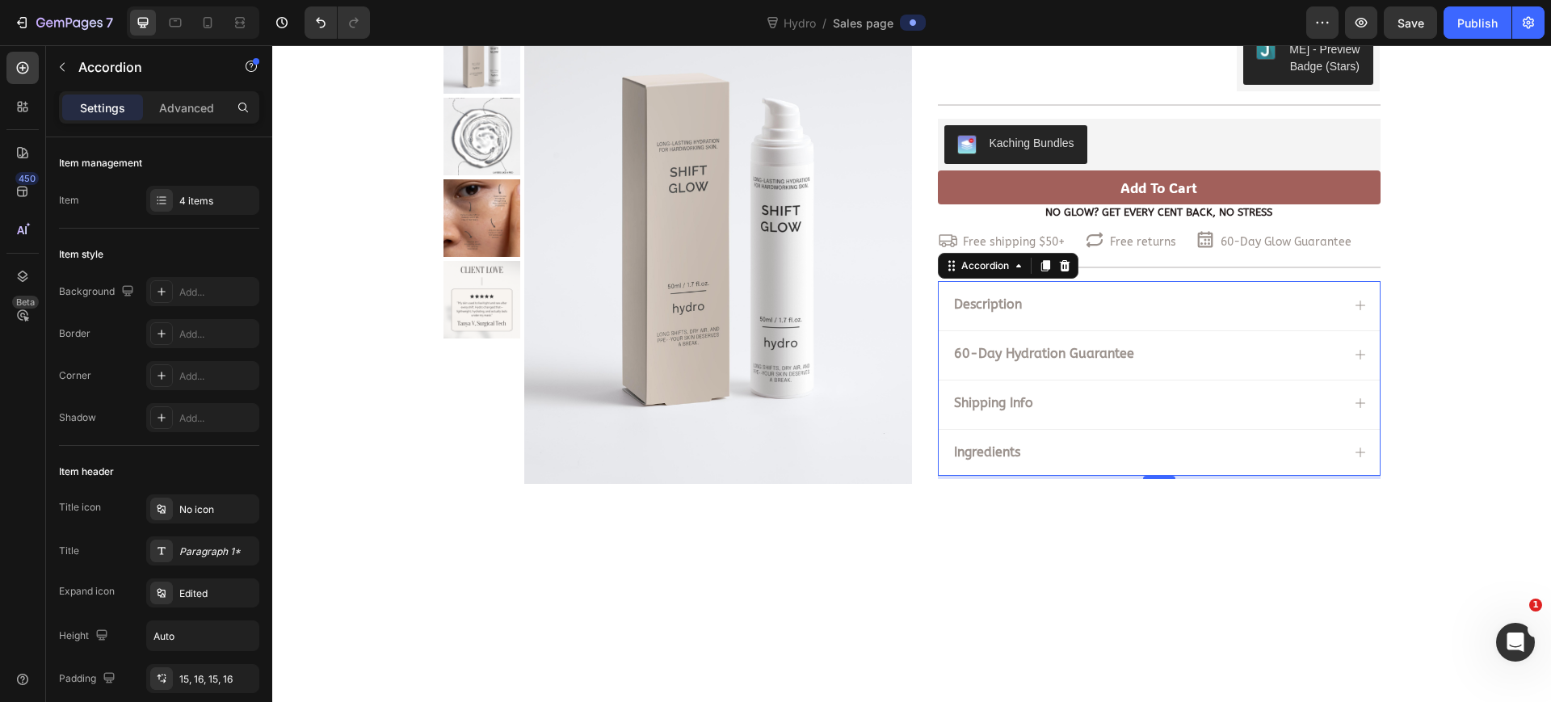
click at [1356, 350] on icon at bounding box center [1361, 355] width 10 height 10
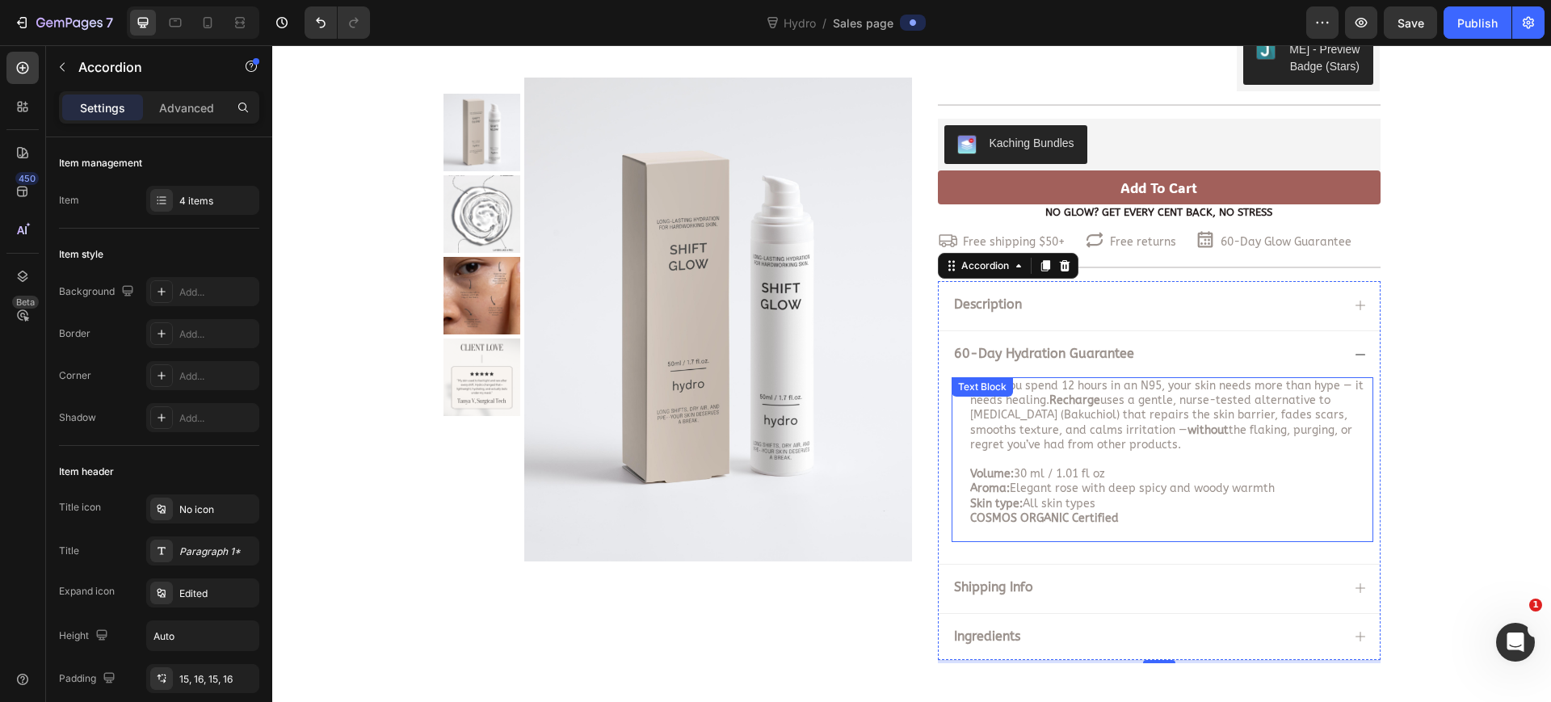
click at [1133, 424] on span "When you spend 12 hours in an N95, your skin needs more than hype — it needs he…" at bounding box center [1166, 415] width 393 height 73
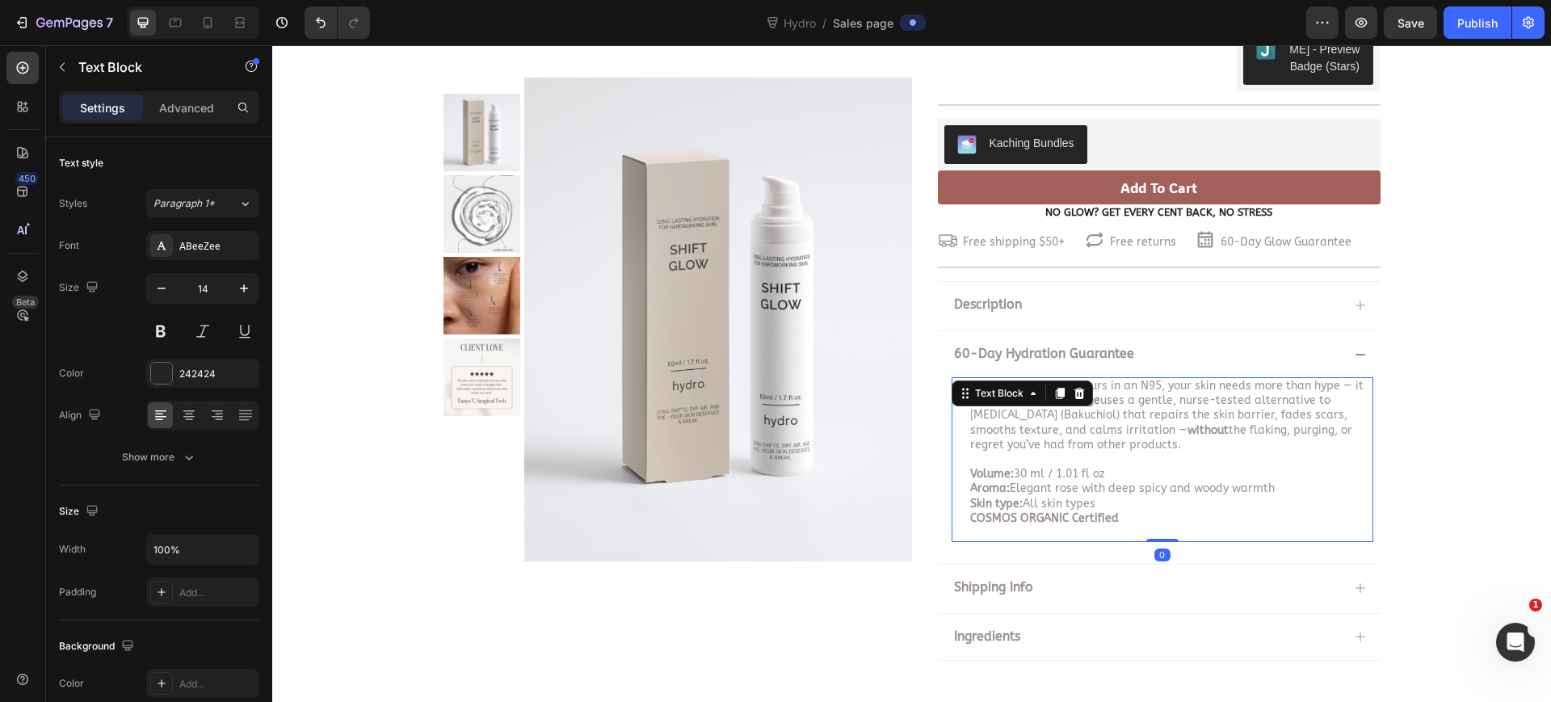
click at [1133, 424] on span "When you spend 12 hours in an N95, your skin needs more than hype — it needs he…" at bounding box center [1166, 415] width 393 height 73
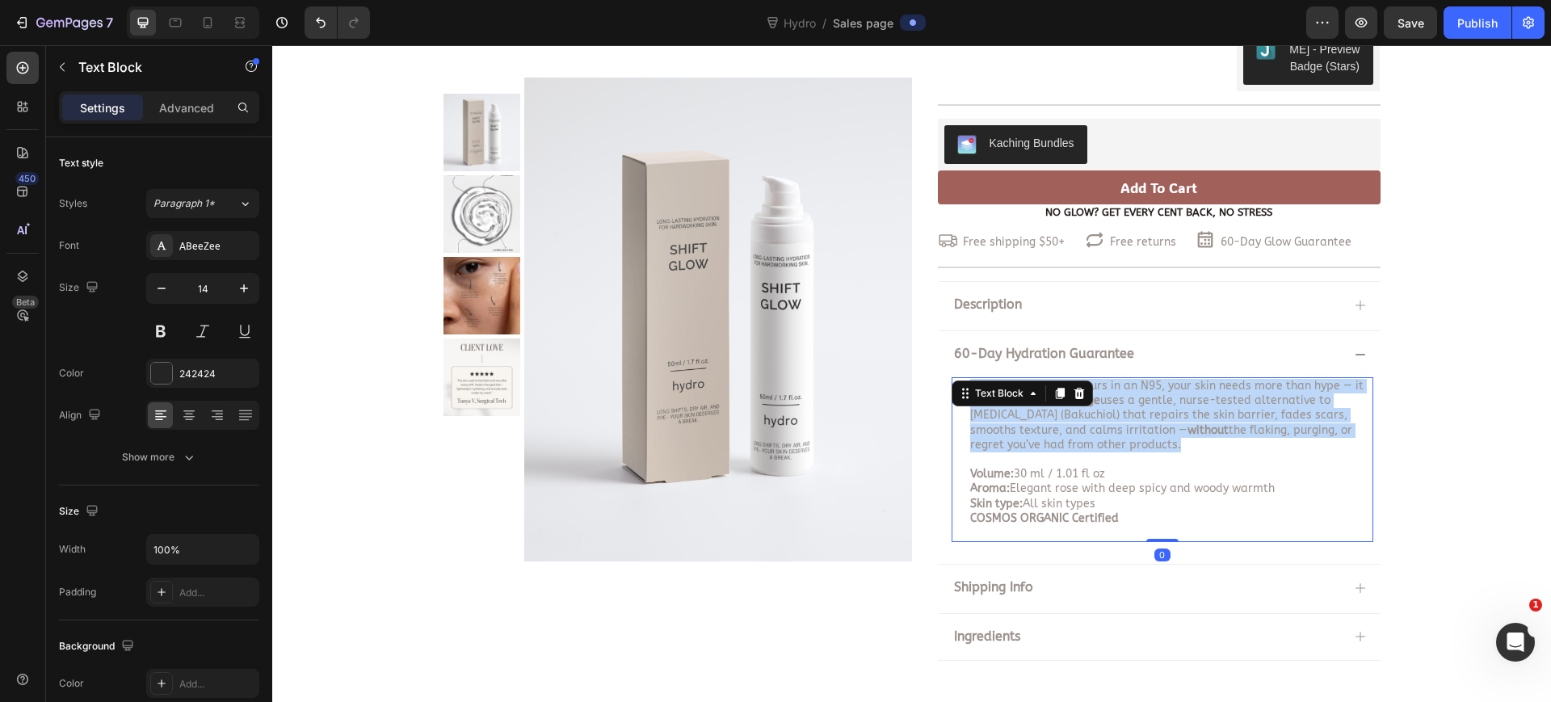
click at [1133, 424] on span "When you spend 12 hours in an N95, your skin needs more than hype — it needs he…" at bounding box center [1166, 415] width 393 height 73
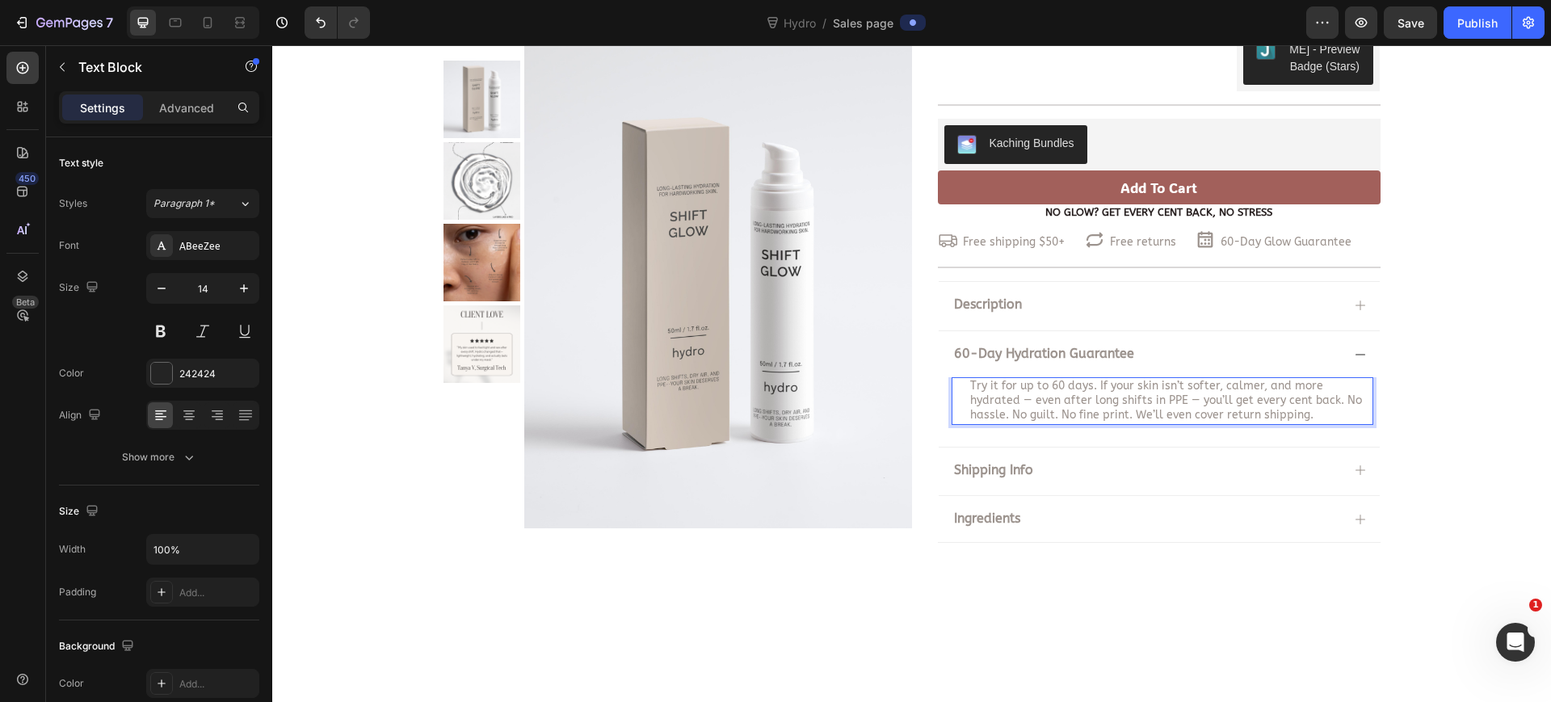
click at [960, 389] on div "Try it for up to 60 days. If your skin isn’t softer, calmer, and more hydrated …" at bounding box center [1163, 401] width 422 height 48
click at [982, 418] on span "Try it for up to 60 days. If your skin isn’t softer, calmer, and more hydrated …" at bounding box center [1166, 400] width 392 height 43
click at [1331, 557] on div "Hydro Product Title $29.99 Product Price Product Price $29.99 Product Price Pro…" at bounding box center [911, 278] width 1279 height 613
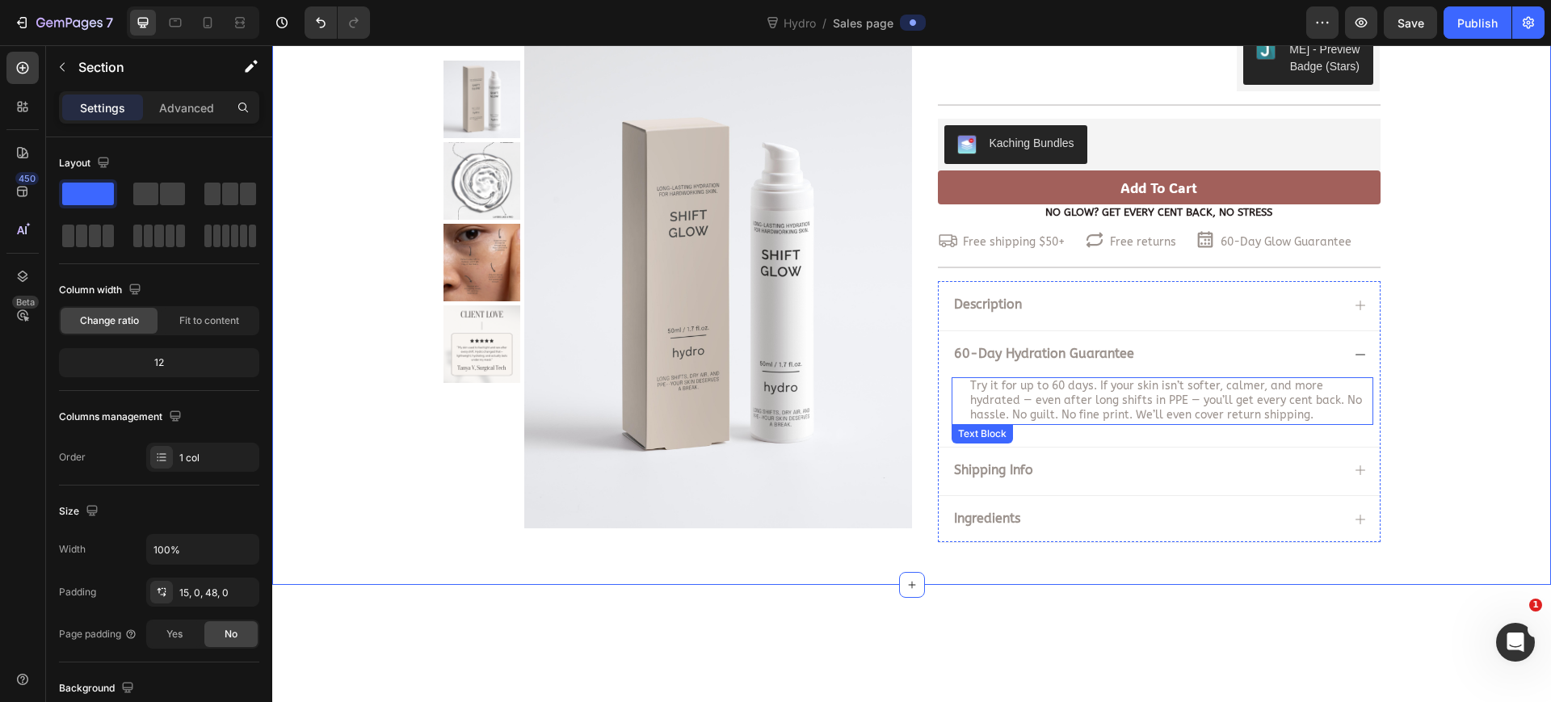
click at [1038, 413] on span "Try it for up to 60 days. If your skin isn’t softer, calmer, and more hydrated …" at bounding box center [1166, 400] width 392 height 43
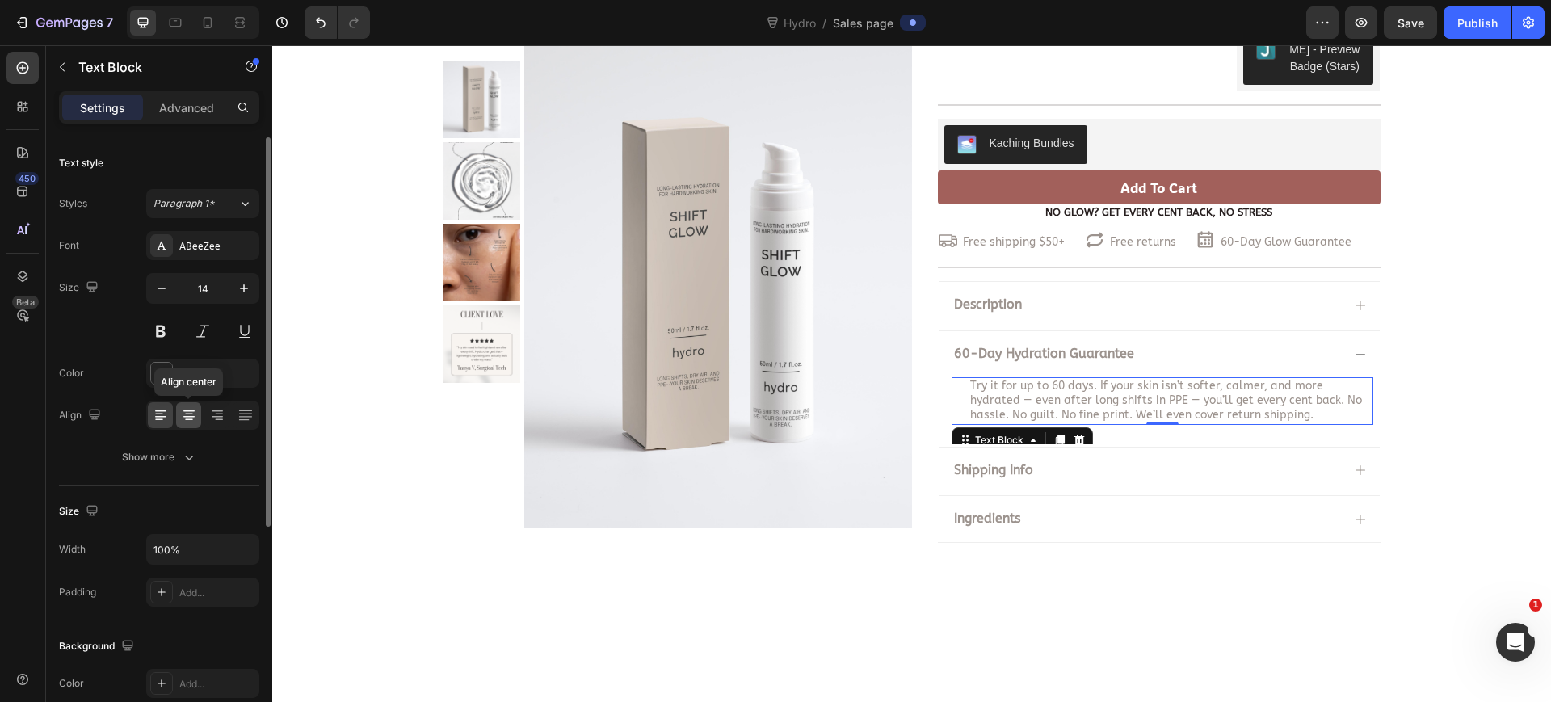
click at [181, 424] on div at bounding box center [188, 415] width 25 height 26
click at [146, 424] on div at bounding box center [202, 415] width 113 height 29
click at [151, 423] on div at bounding box center [160, 415] width 25 height 26
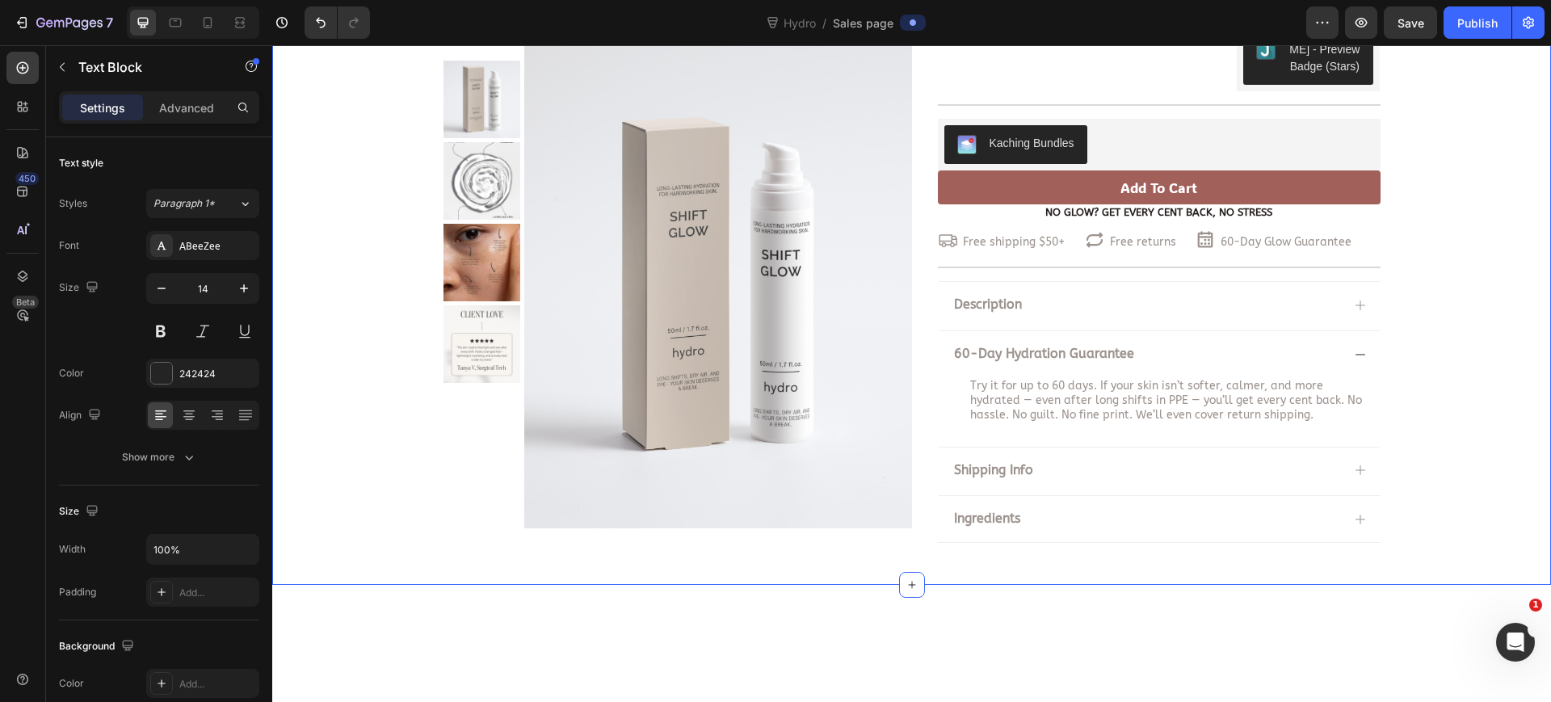
click at [1239, 556] on div "Hydro Product Title $29.99 Product Price Product Price $29.99 Product Price Pro…" at bounding box center [911, 278] width 1279 height 613
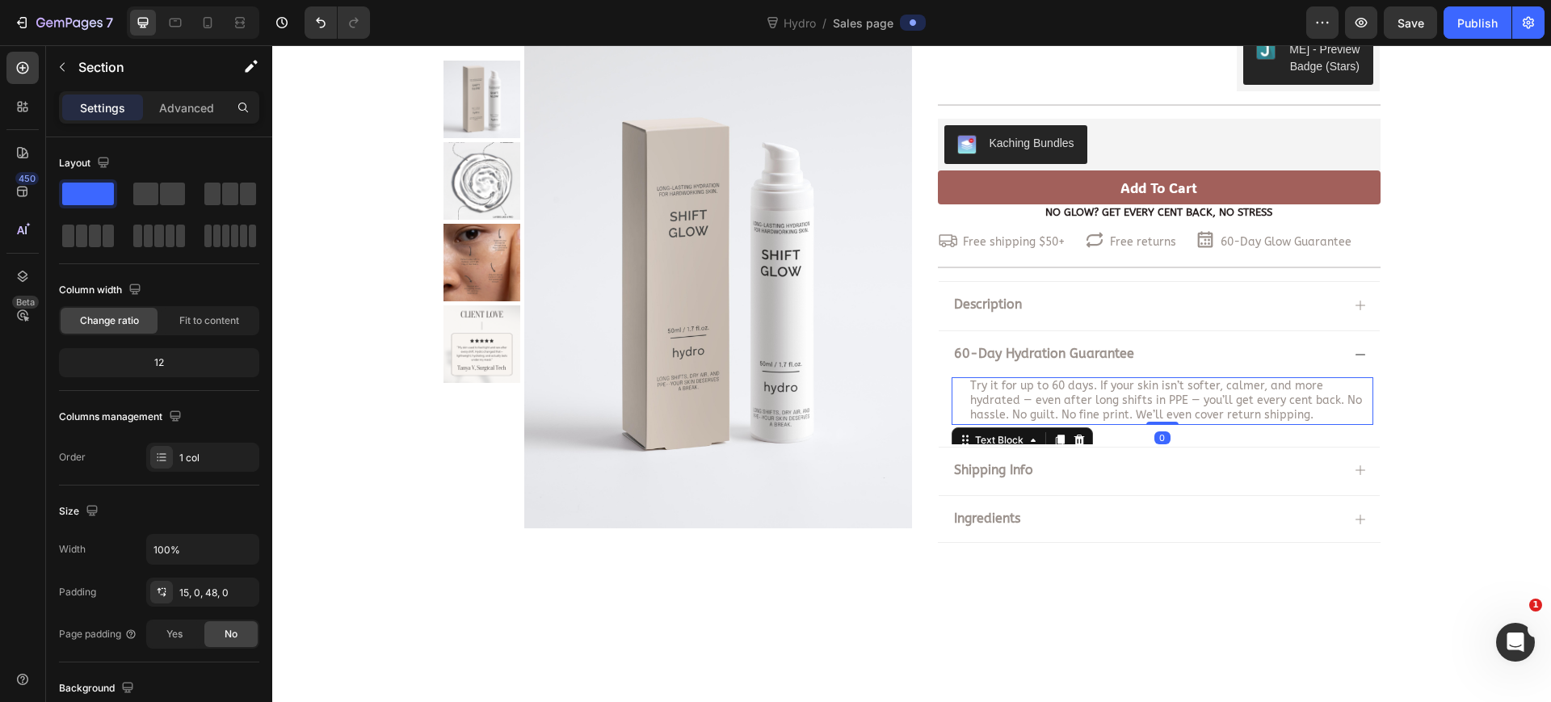
click at [1234, 402] on span "Try it for up to 60 days. If your skin isn’t softer, calmer, and more hydrated …" at bounding box center [1166, 400] width 392 height 43
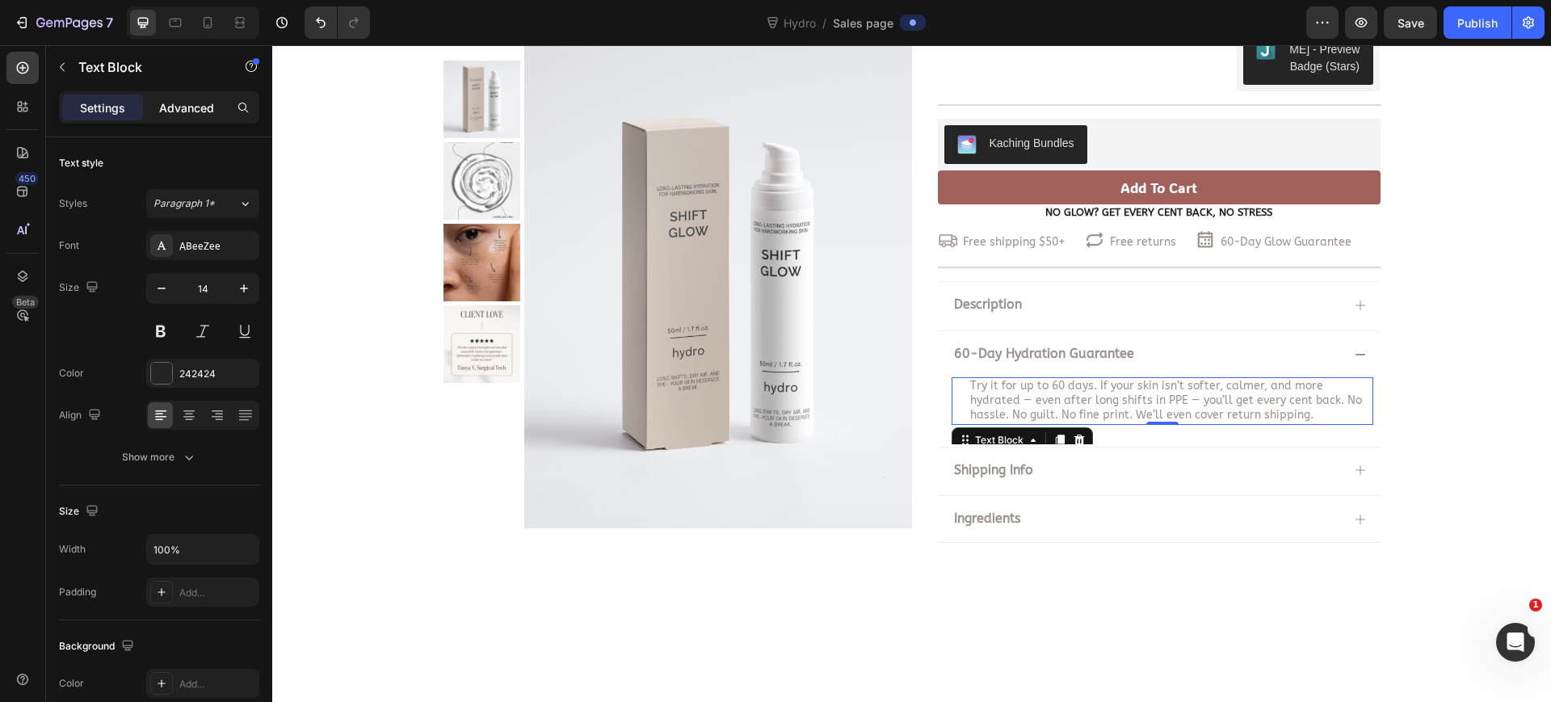
click at [181, 111] on p "Advanced" at bounding box center [186, 107] width 55 height 17
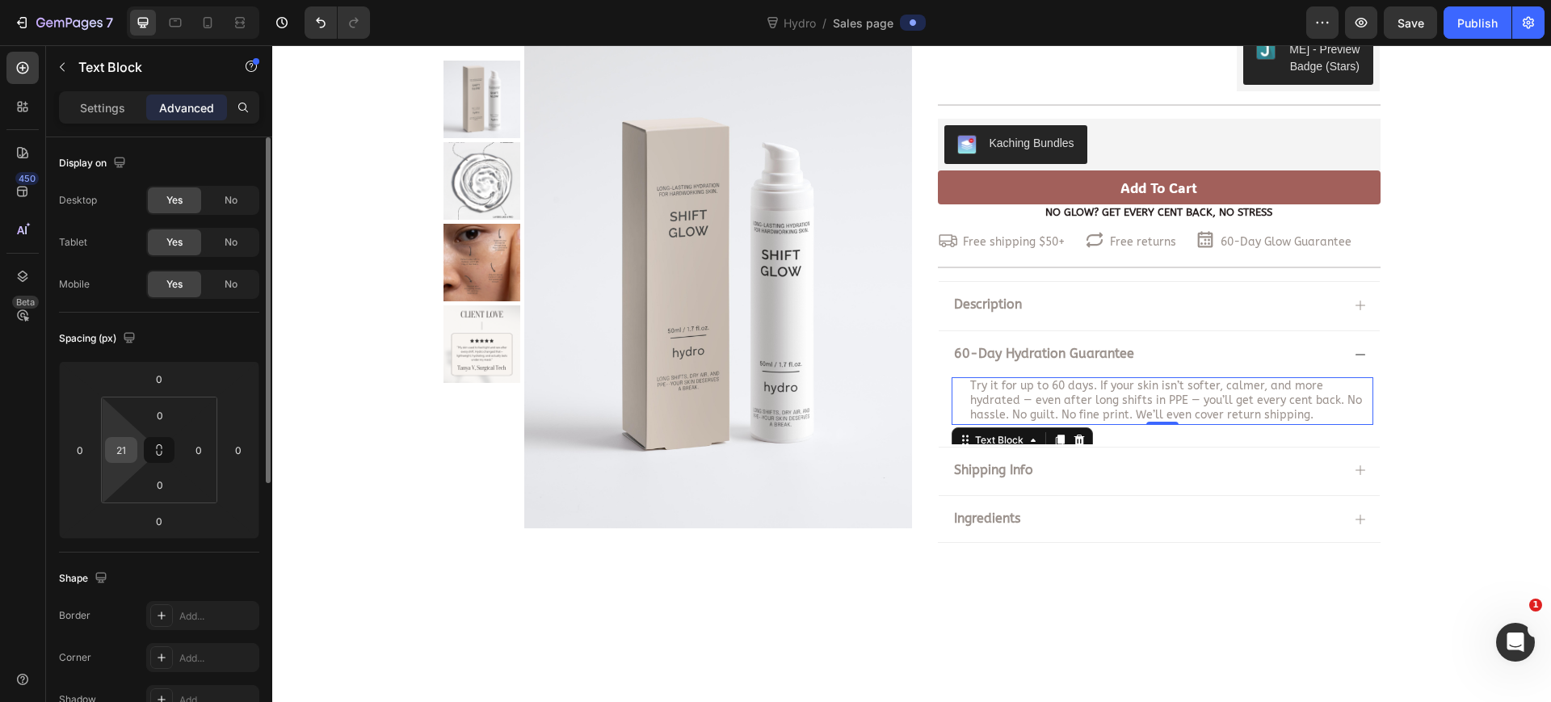
click at [120, 456] on input "21" at bounding box center [121, 450] width 24 height 24
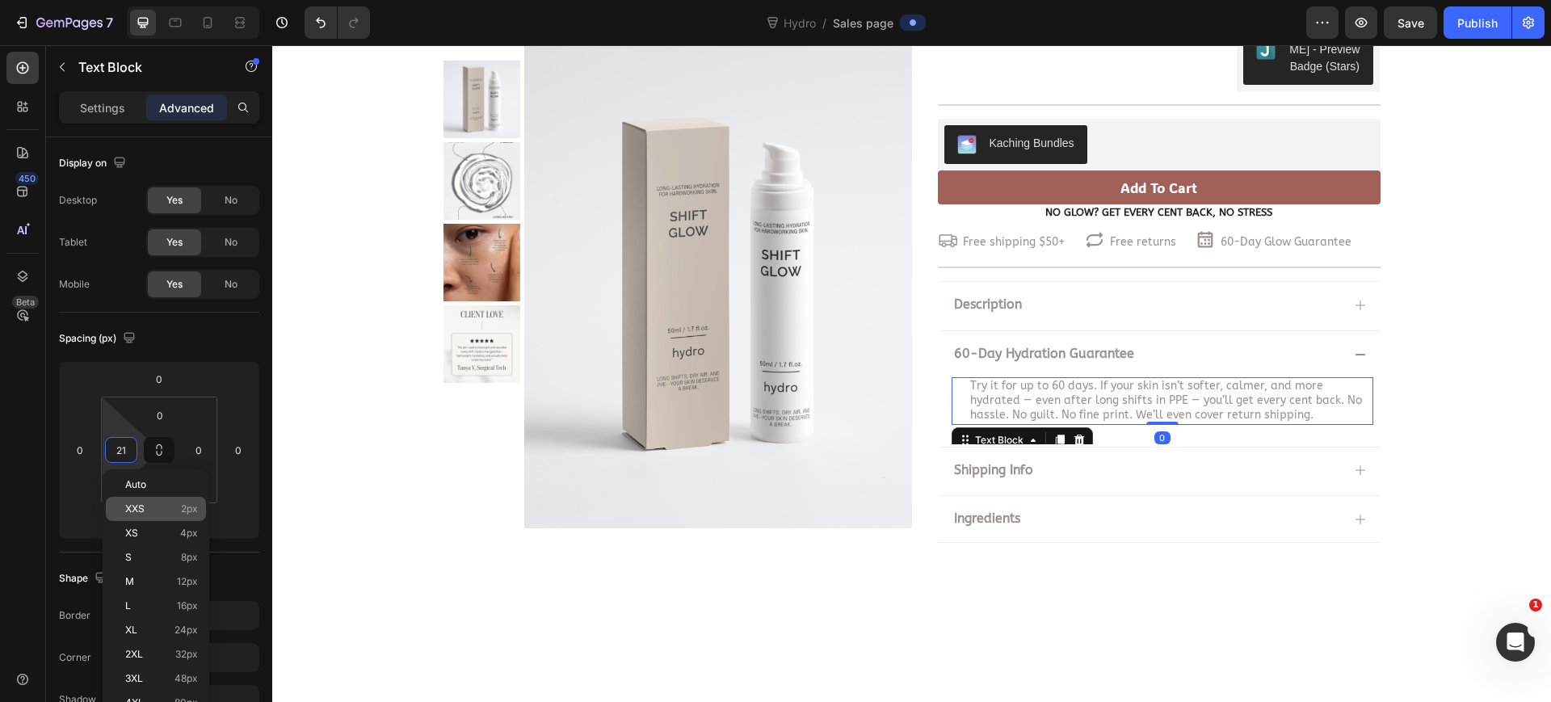
click at [158, 506] on p "XXS 2px" at bounding box center [161, 508] width 73 height 11
type input "2"
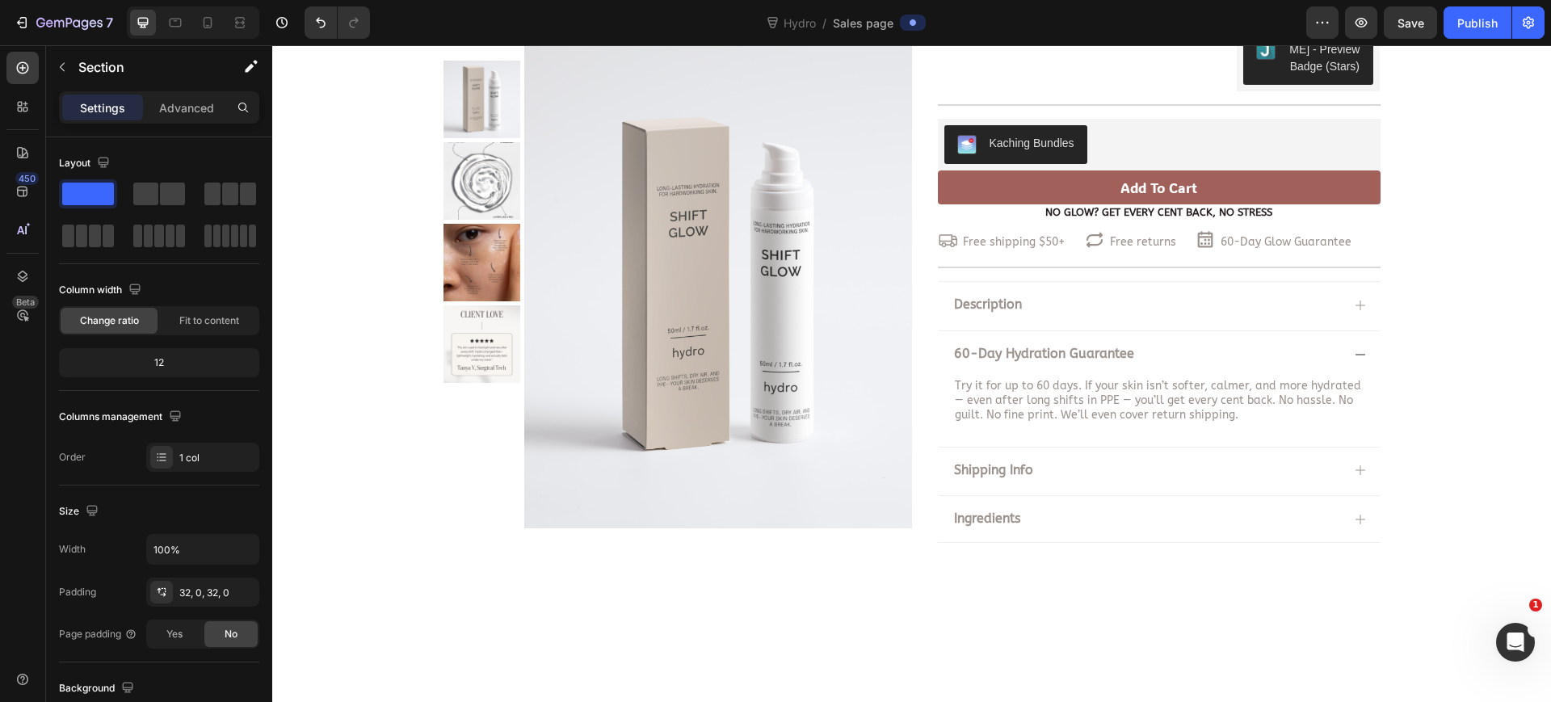
click at [757, 683] on div at bounding box center [911, 643] width 1279 height 117
click at [1354, 351] on icon at bounding box center [1360, 354] width 13 height 13
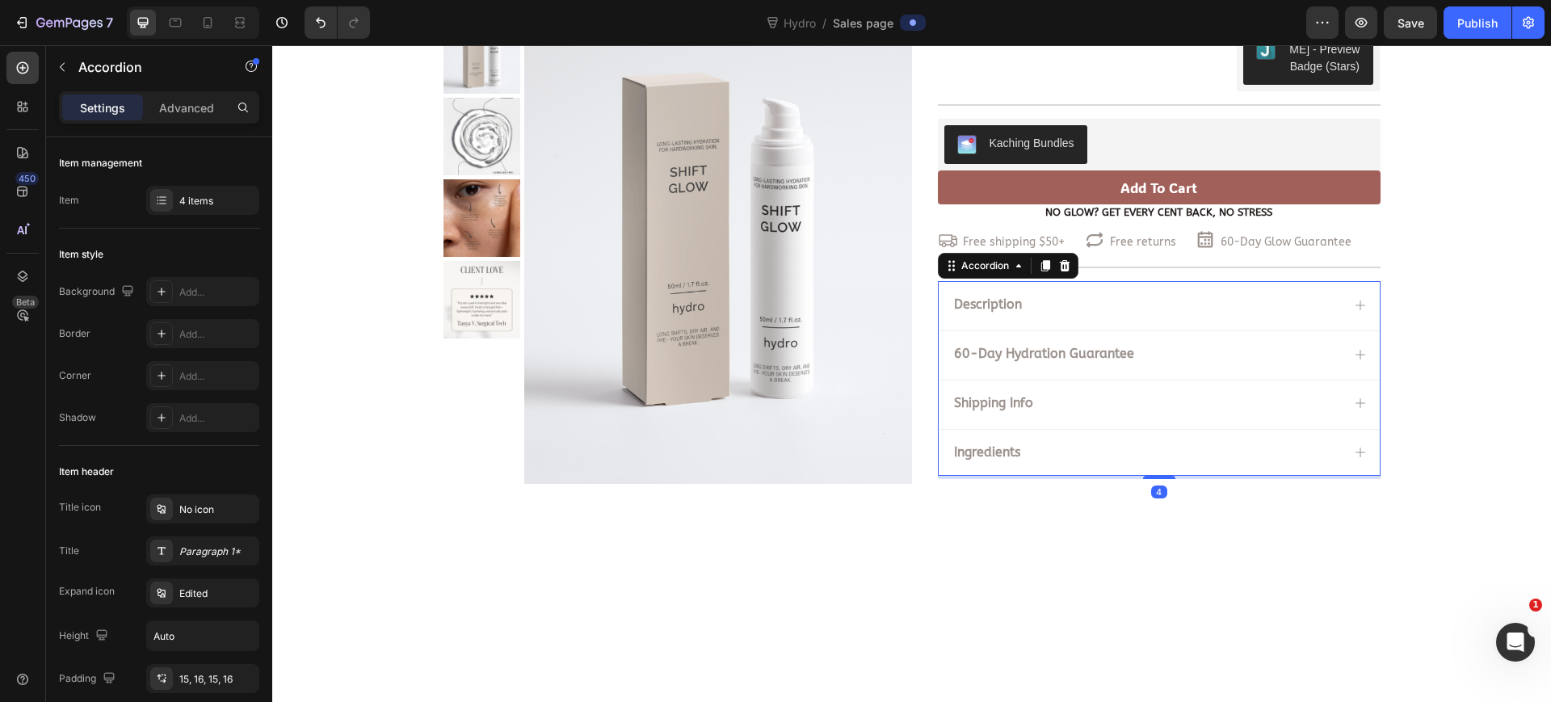
click at [1356, 305] on icon at bounding box center [1361, 306] width 10 height 10
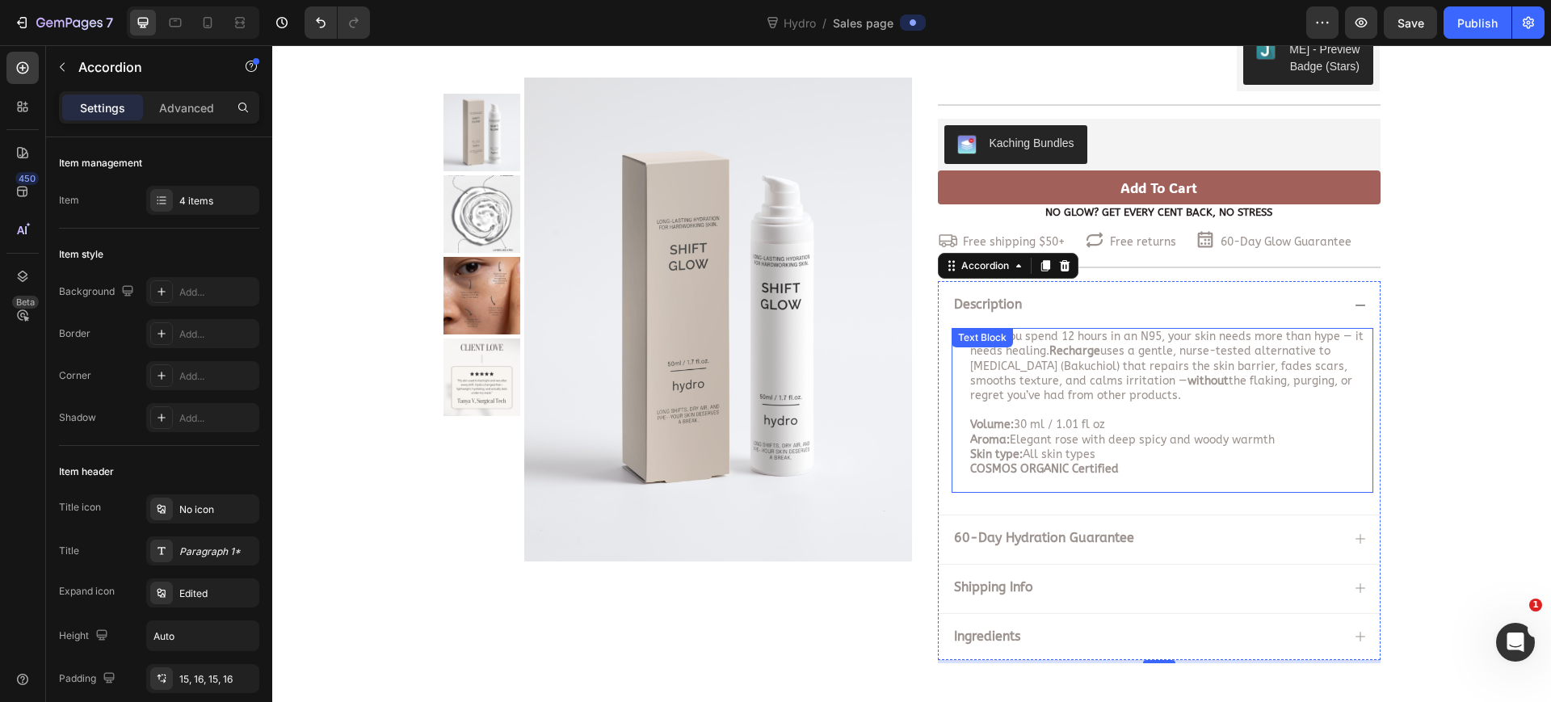
click at [1041, 368] on span "When you spend 12 hours in an N95, your skin needs more than hype — it needs he…" at bounding box center [1166, 366] width 393 height 73
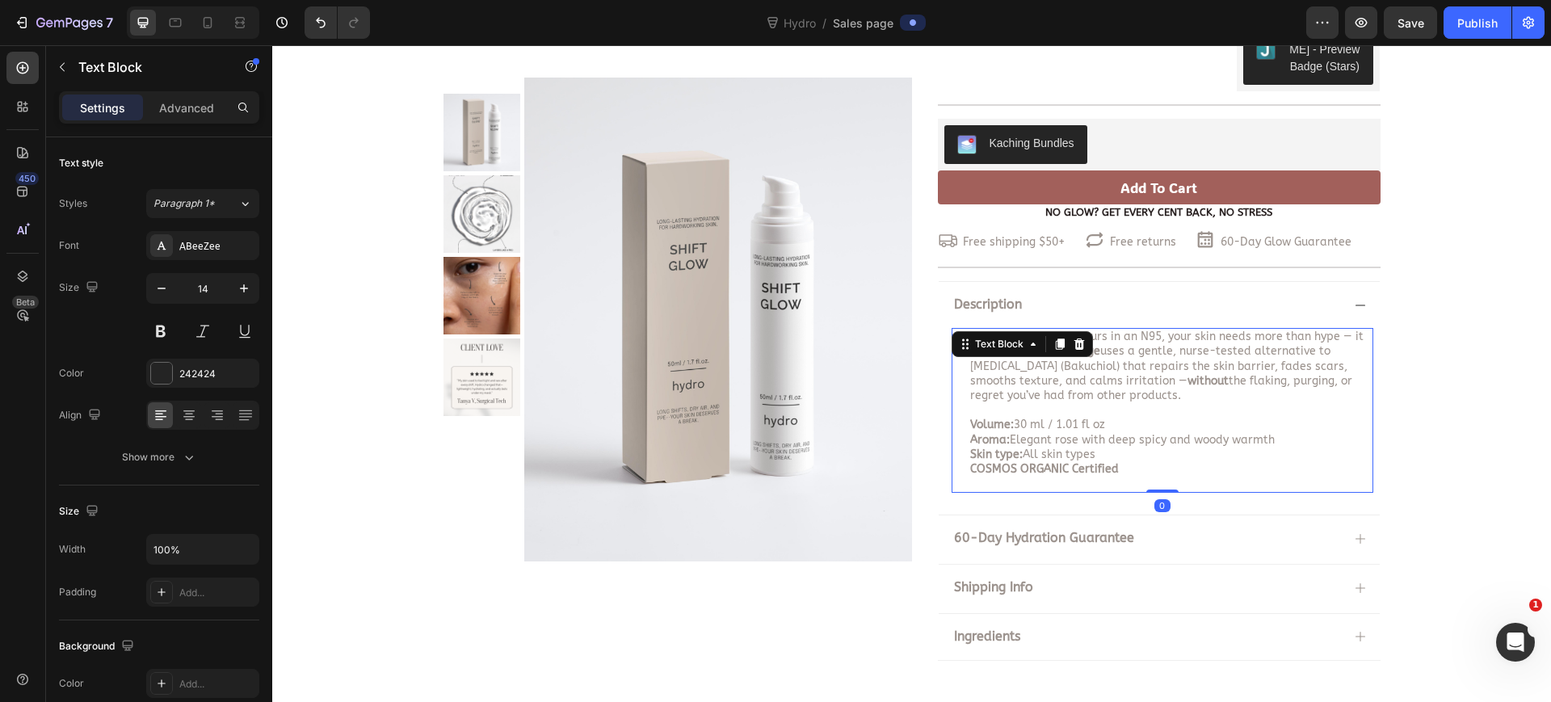
click at [1041, 368] on span "When you spend 12 hours in an N95, your skin needs more than hype — it needs he…" at bounding box center [1166, 366] width 393 height 73
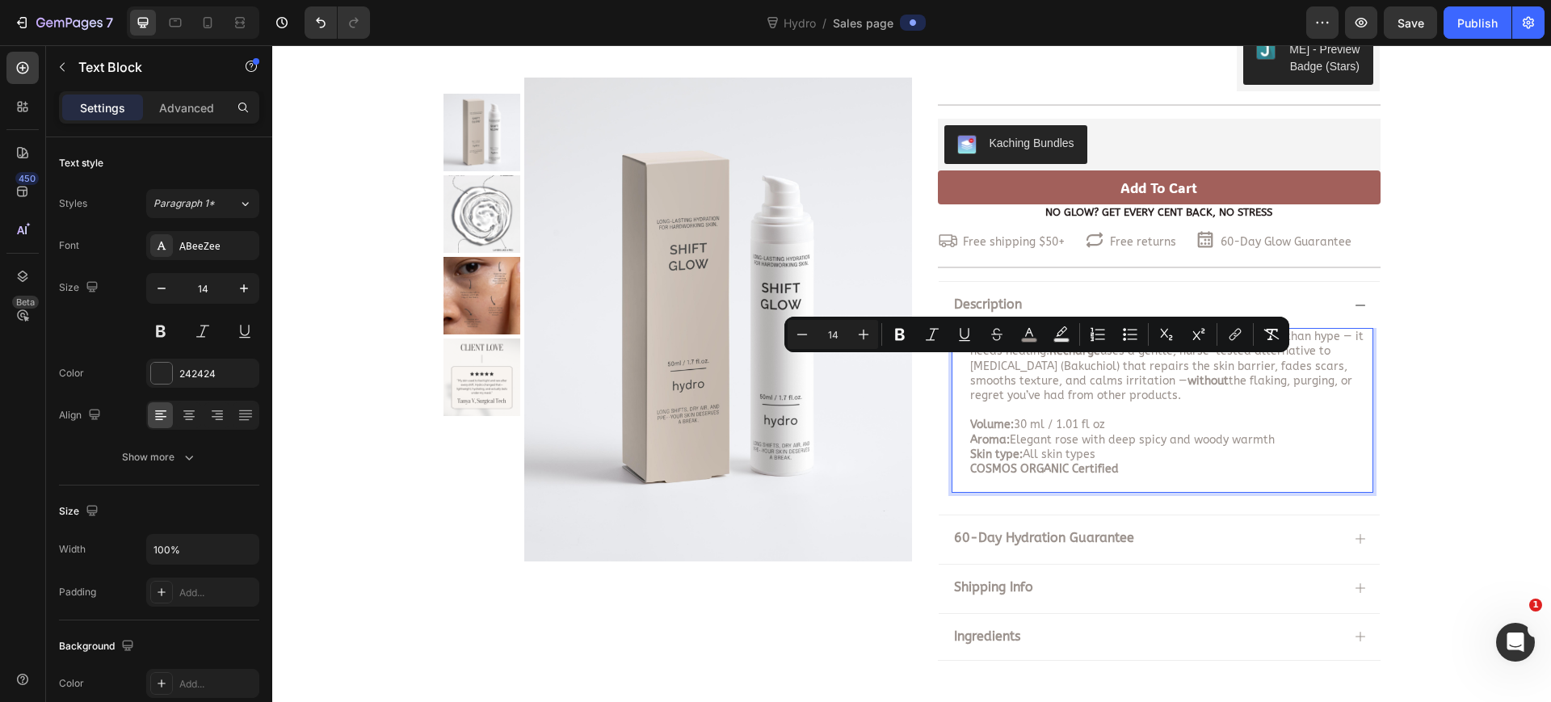
click at [1049, 391] on p "When you spend 12 hours in an N95, your skin needs more than hype — it needs he…" at bounding box center [1171, 367] width 402 height 74
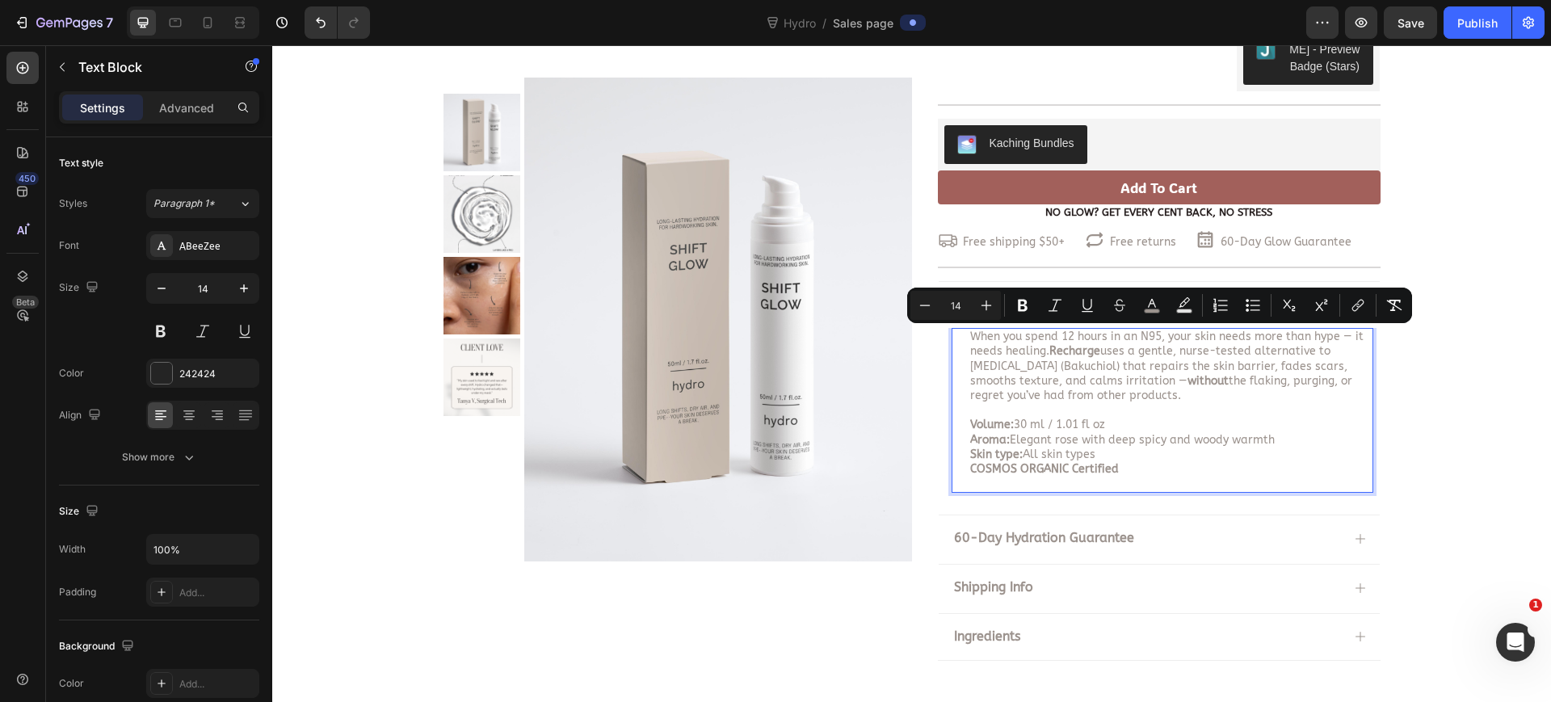
drag, startPoint x: 1043, startPoint y: 390, endPoint x: 957, endPoint y: 339, distance: 100.3
click at [957, 339] on div "When you spend 12 hours in an N95, your skin needs more than hype — it needs he…" at bounding box center [1163, 410] width 422 height 165
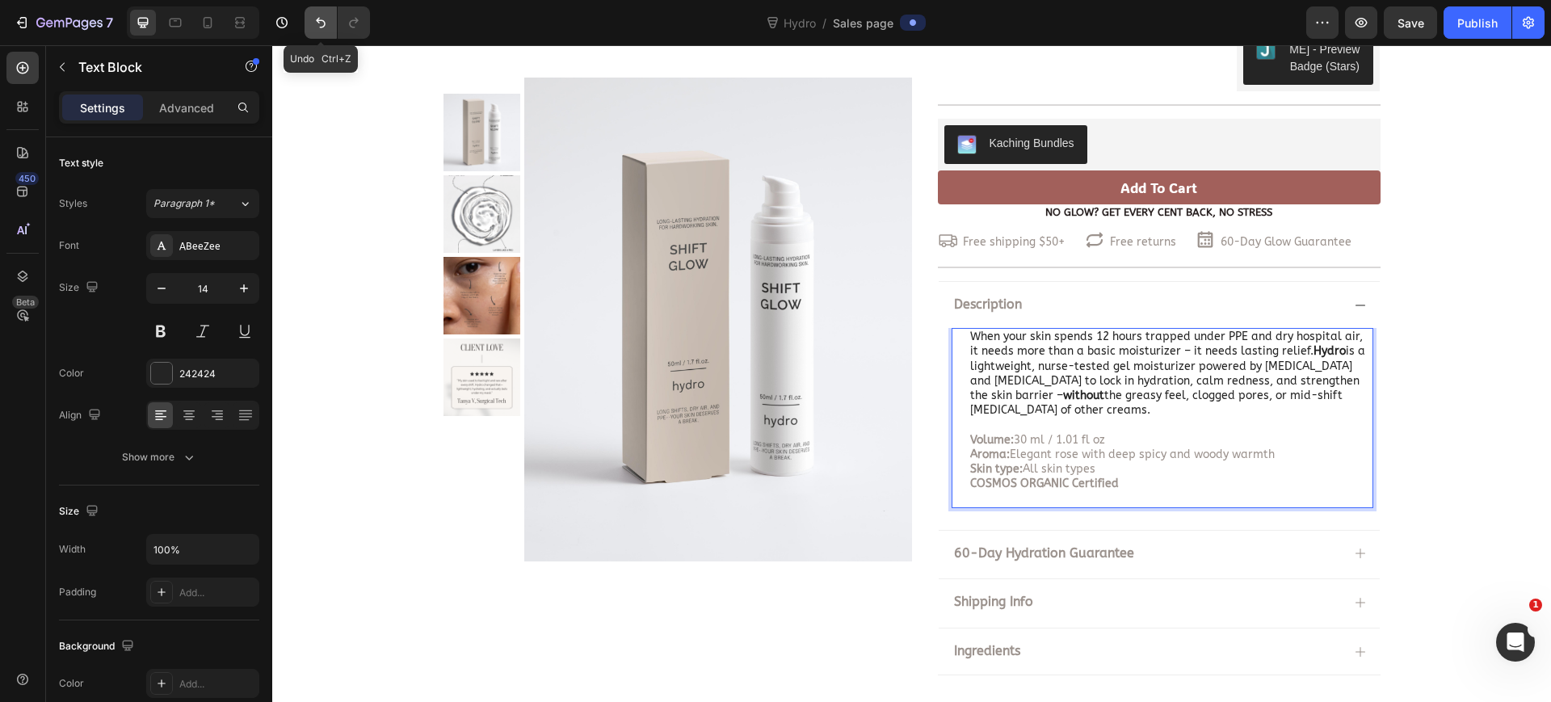
click at [322, 20] on icon "Undo/Redo" at bounding box center [321, 23] width 10 height 11
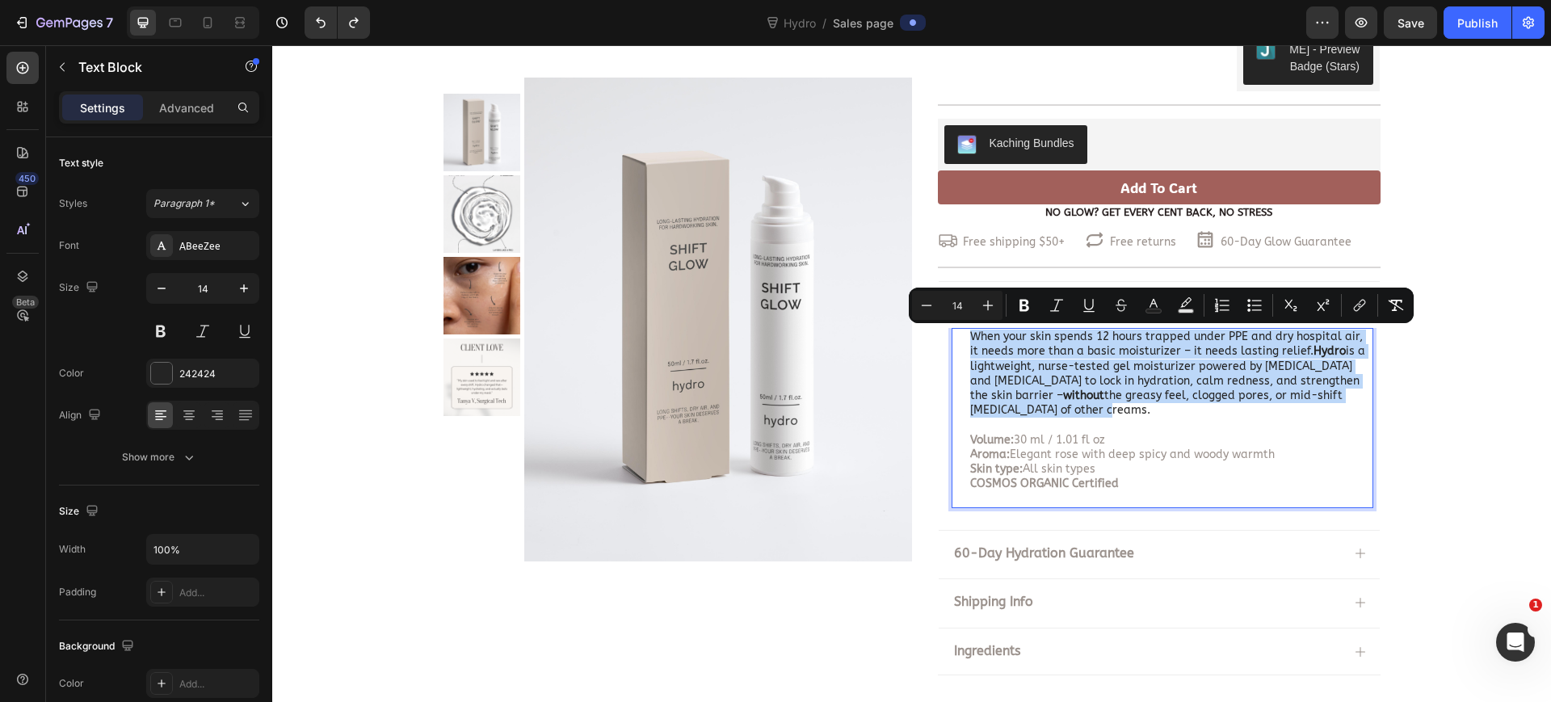
drag, startPoint x: 1083, startPoint y: 416, endPoint x: 962, endPoint y: 338, distance: 144.3
click at [970, 338] on p "When your skin spends 12 hours trapped under PPE and dry hospital air, it needs…" at bounding box center [1171, 374] width 402 height 88
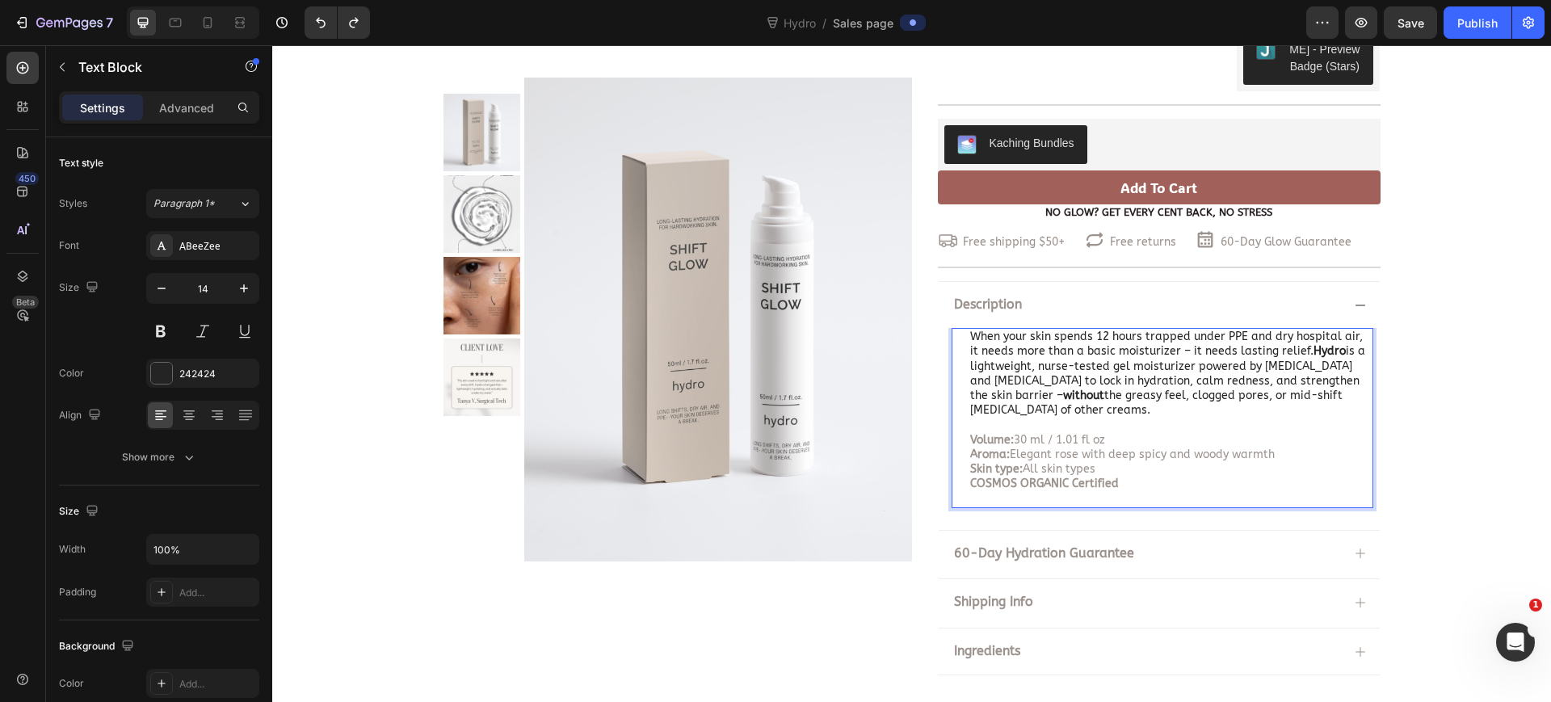
click at [1082, 475] on span "Skin type: All skin types" at bounding box center [1032, 469] width 125 height 14
drag, startPoint x: 1055, startPoint y: 458, endPoint x: 1029, endPoint y: 453, distance: 26.3
click at [1029, 453] on span "Aroma: Elegant rose with deep spicy and woody warmth" at bounding box center [1122, 455] width 305 height 14
click at [1019, 369] on p "When your skin spends 12 hours trapped under PPE and dry hospital air, it needs…" at bounding box center [1171, 374] width 402 height 88
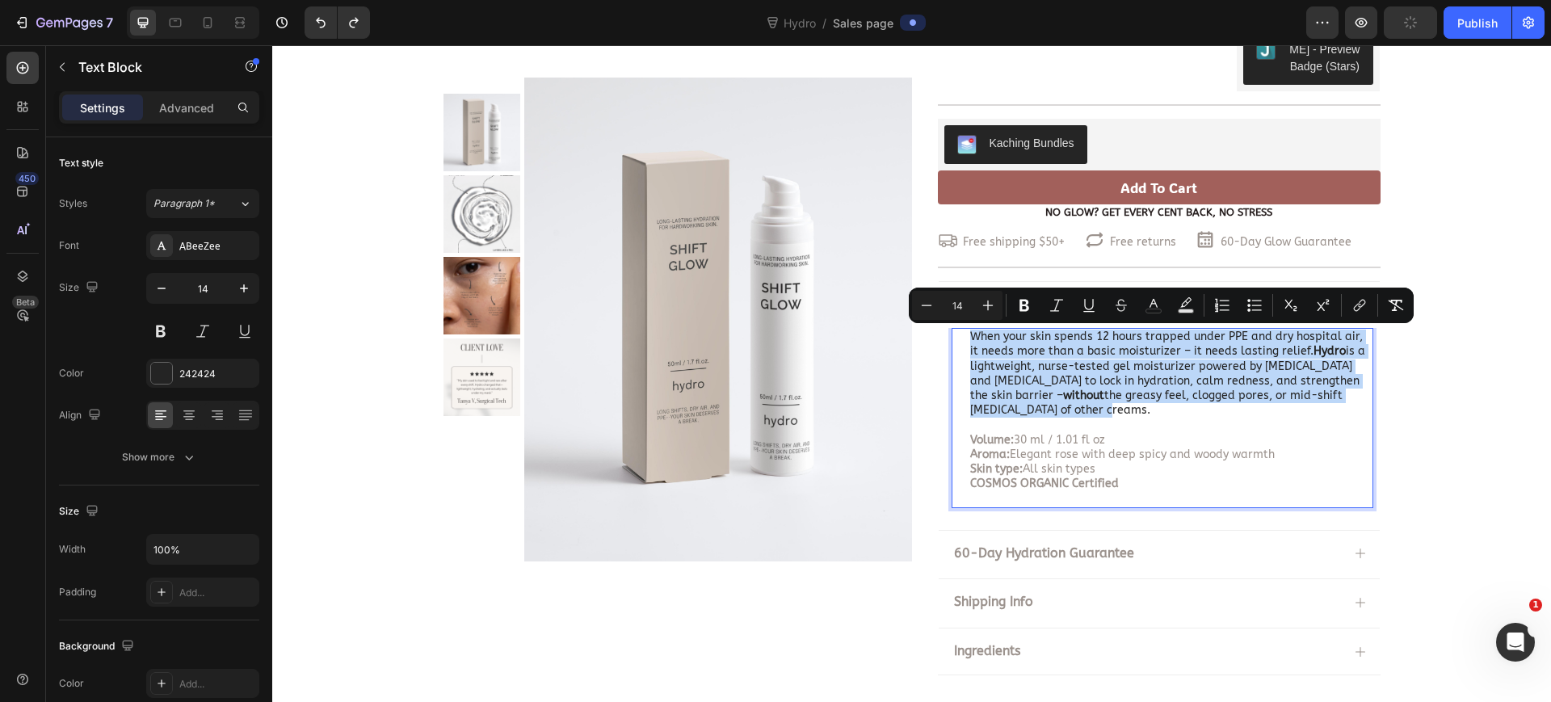
drag, startPoint x: 963, startPoint y: 339, endPoint x: 1105, endPoint y: 412, distance: 160.1
click at [1105, 412] on p "When your skin spends 12 hours trapped under PPE and dry hospital air, it needs…" at bounding box center [1171, 374] width 402 height 88
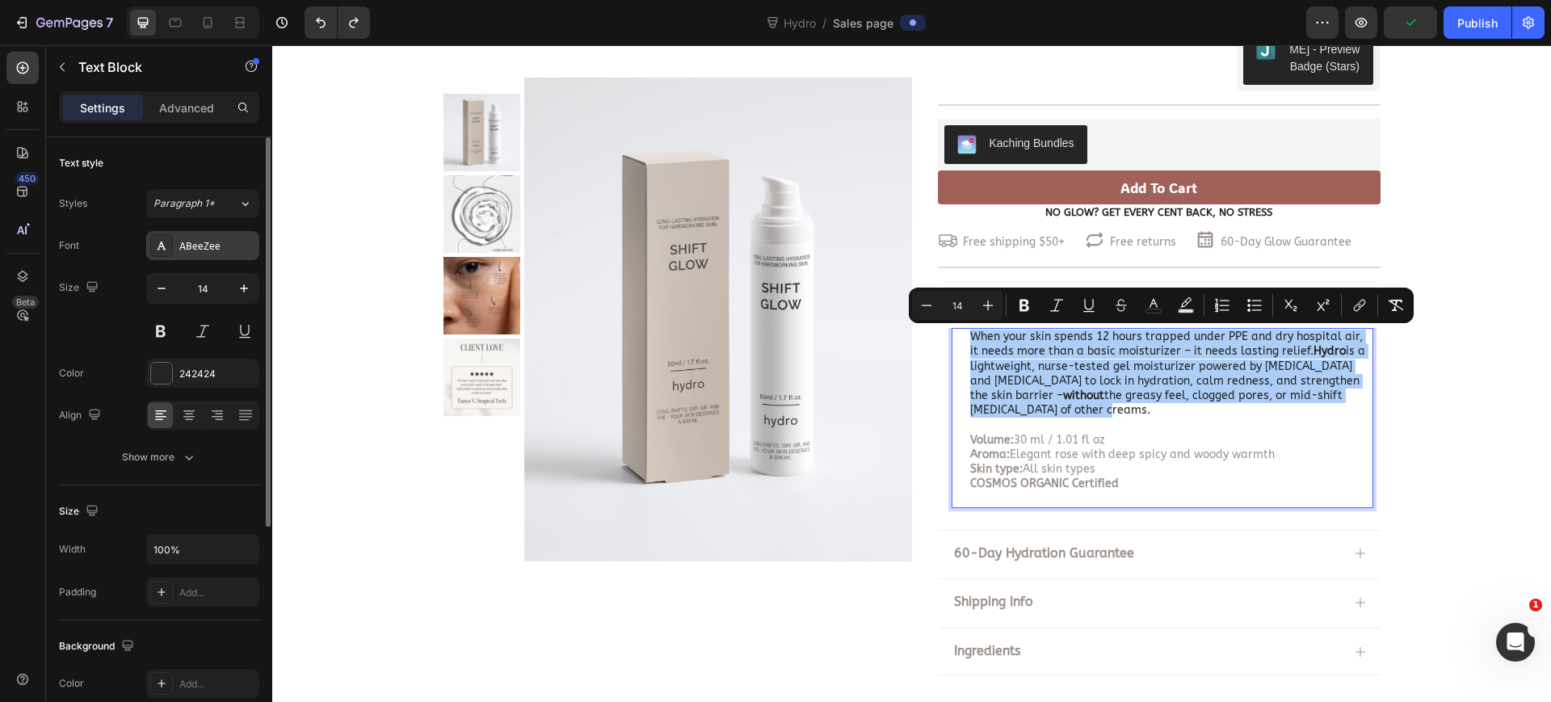
click at [196, 247] on div "ABeeZee" at bounding box center [217, 246] width 76 height 15
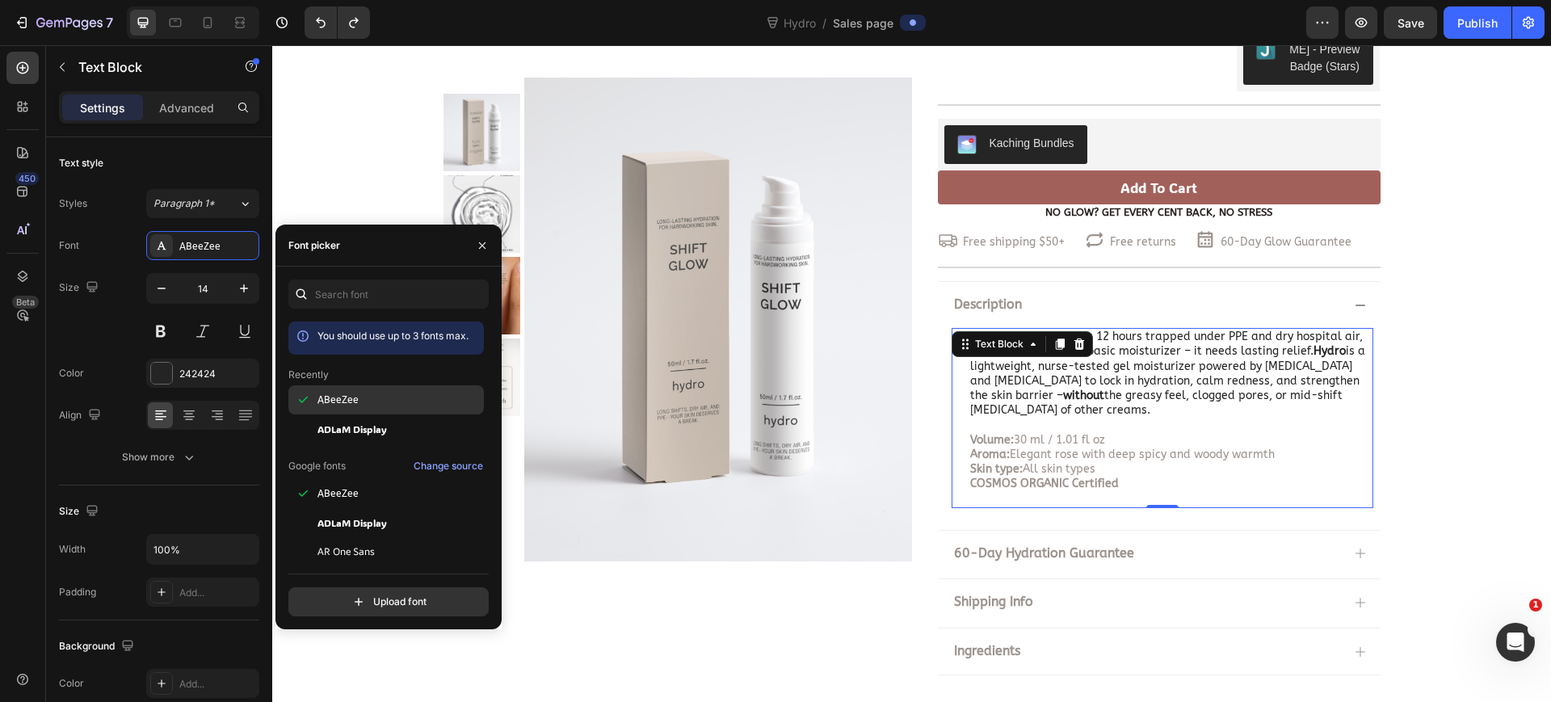
click at [368, 404] on div "ABeeZee" at bounding box center [398, 400] width 163 height 15
click at [385, 433] on span "ADLaM Display" at bounding box center [351, 429] width 69 height 15
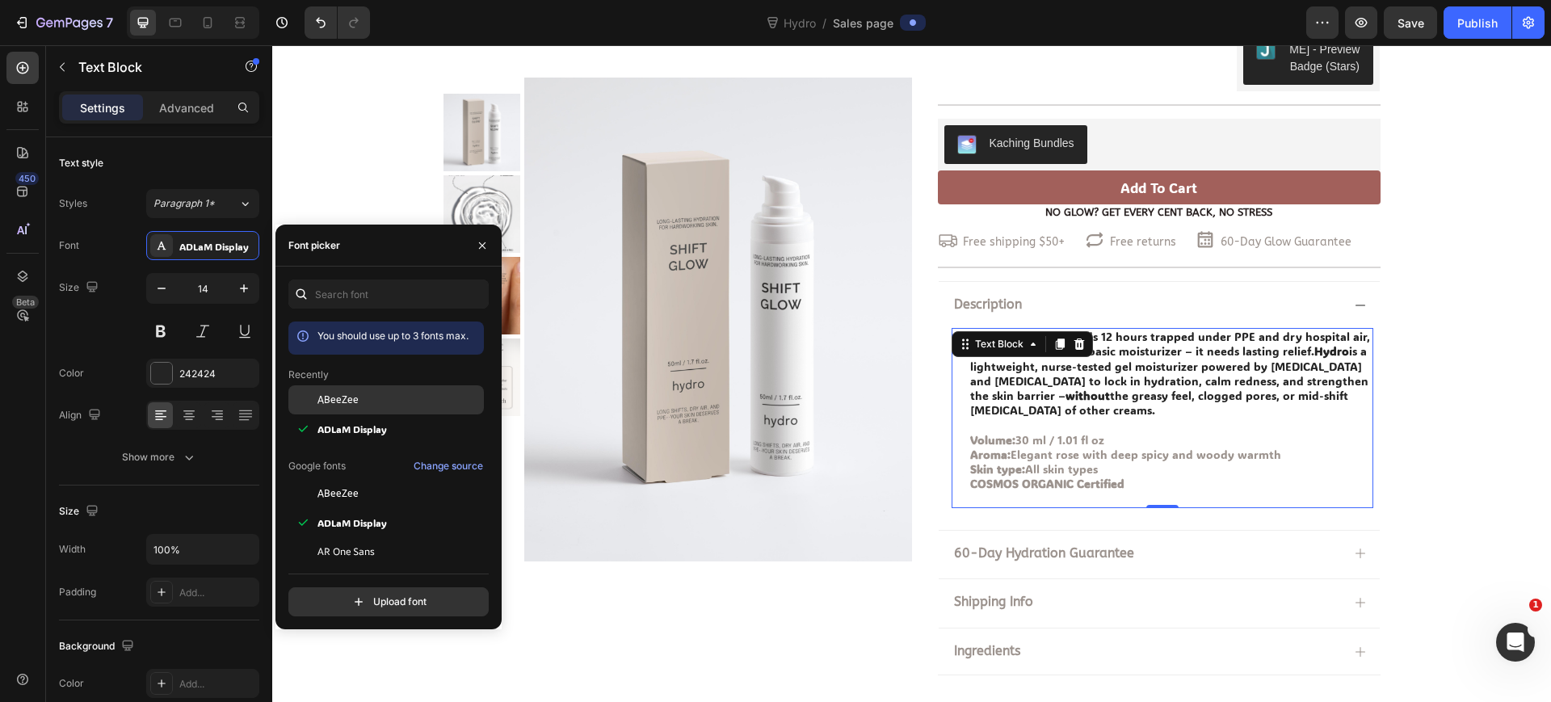
click at [379, 401] on div "ABeeZee" at bounding box center [398, 400] width 163 height 15
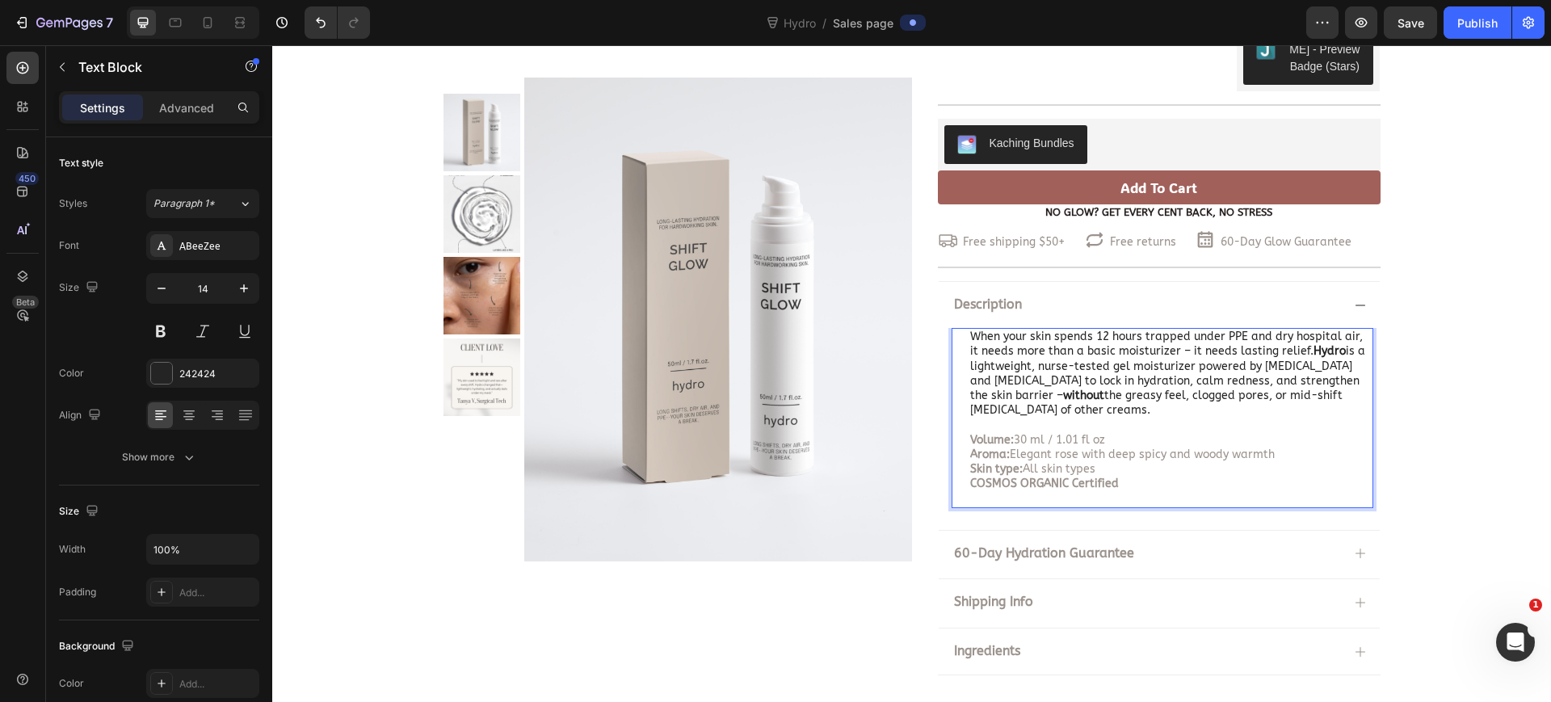
click at [1045, 462] on span "Skin type: All skin types" at bounding box center [1032, 469] width 125 height 14
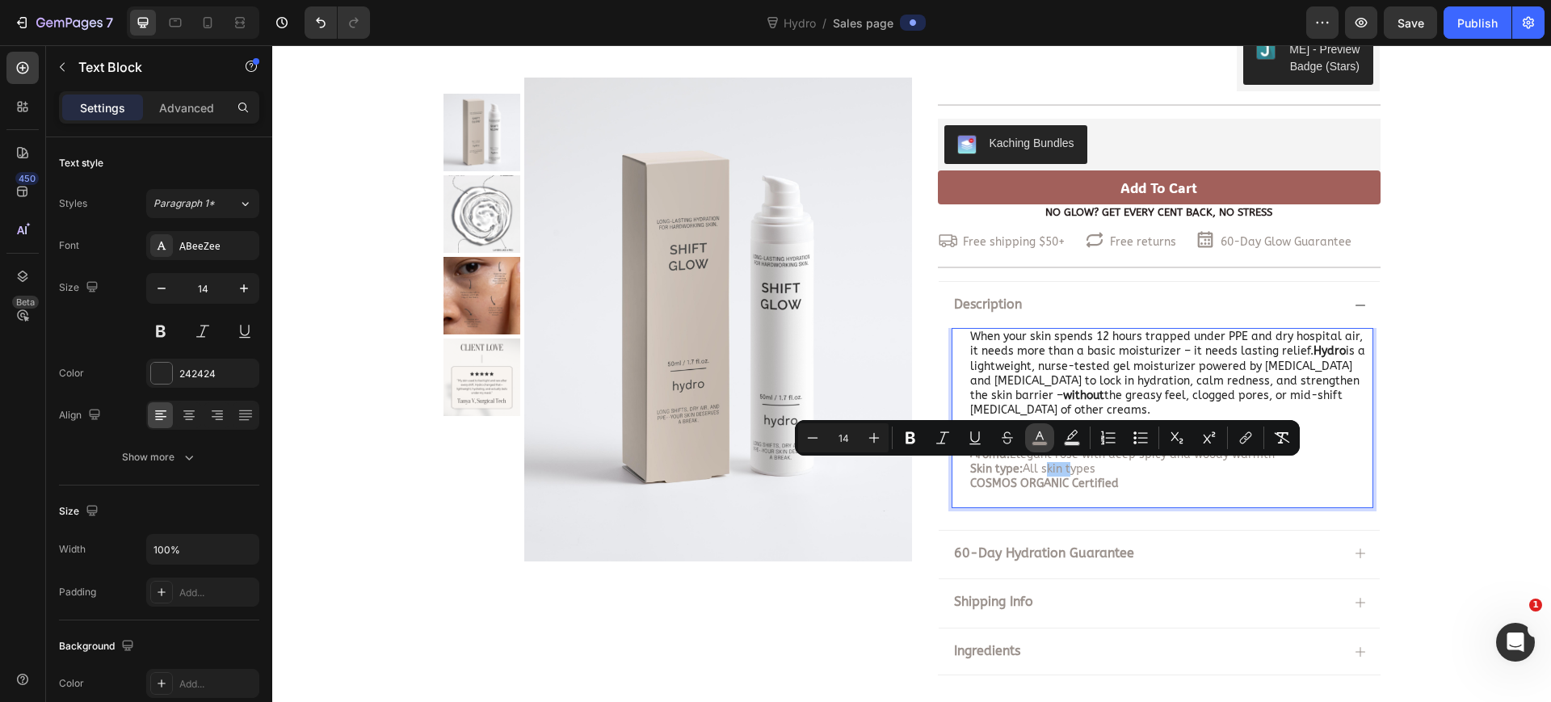
click at [1037, 444] on rect "Editor contextual toolbar" at bounding box center [1039, 444] width 15 height 4
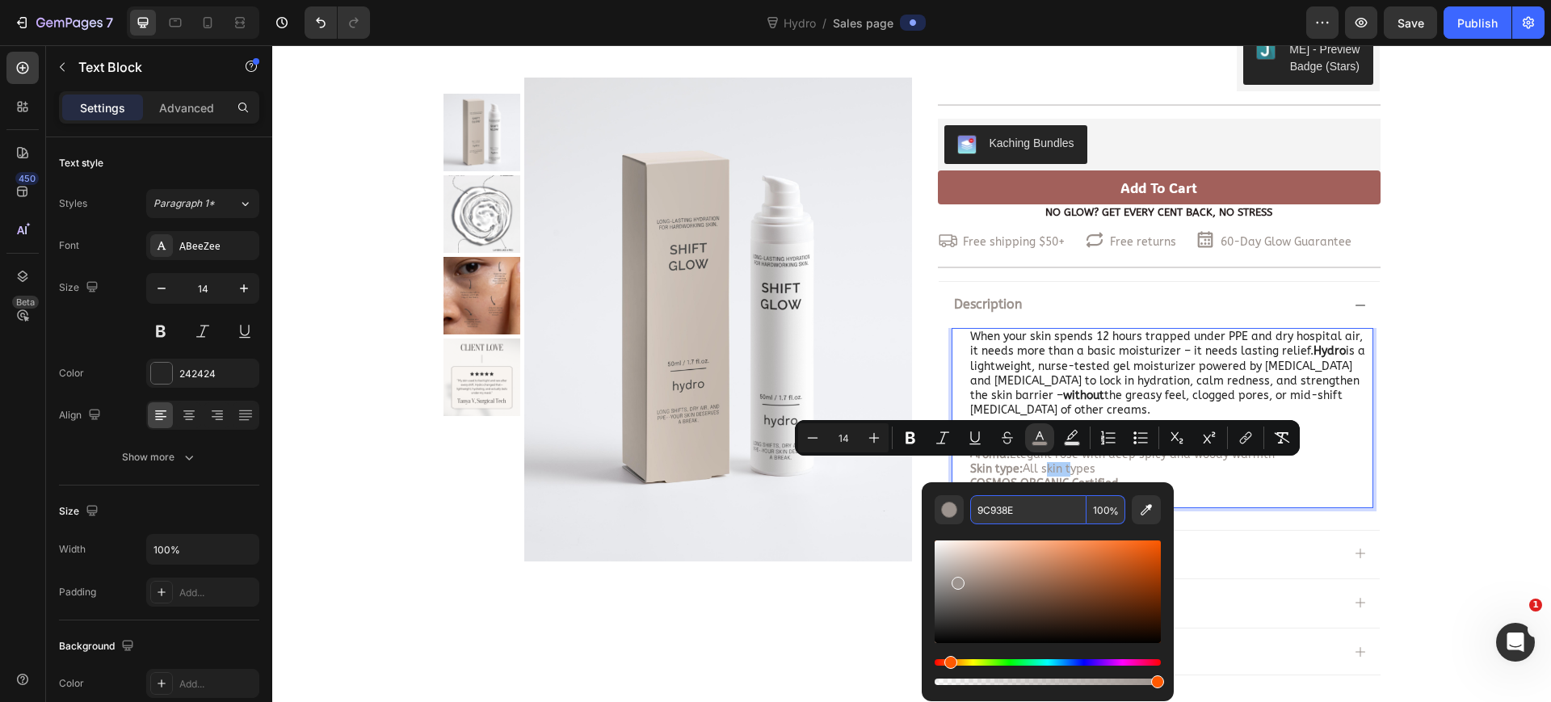
click at [1049, 519] on input "9C938E" at bounding box center [1028, 509] width 116 height 29
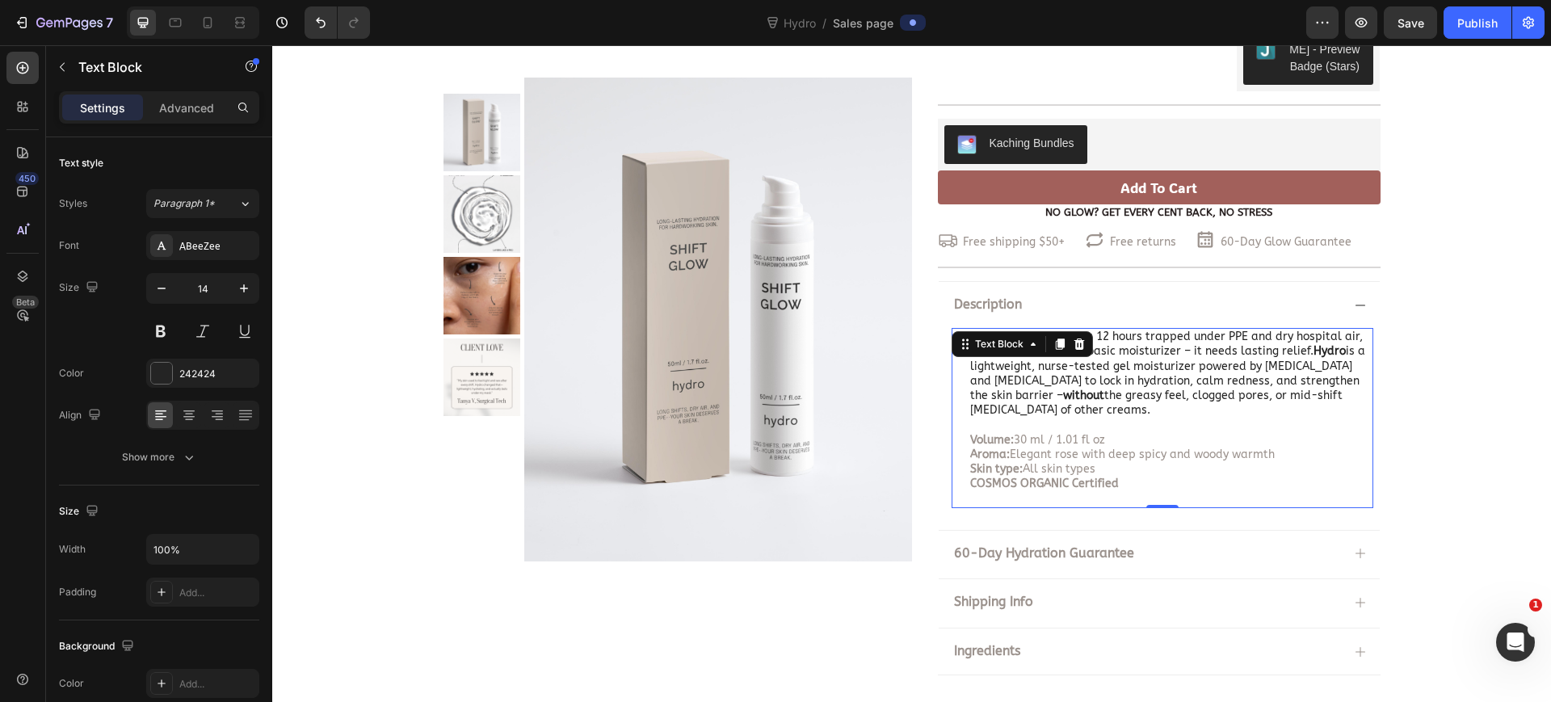
click at [1062, 382] on p "When your skin spends 12 hours trapped under PPE and dry hospital air, it needs…" at bounding box center [1171, 374] width 402 height 88
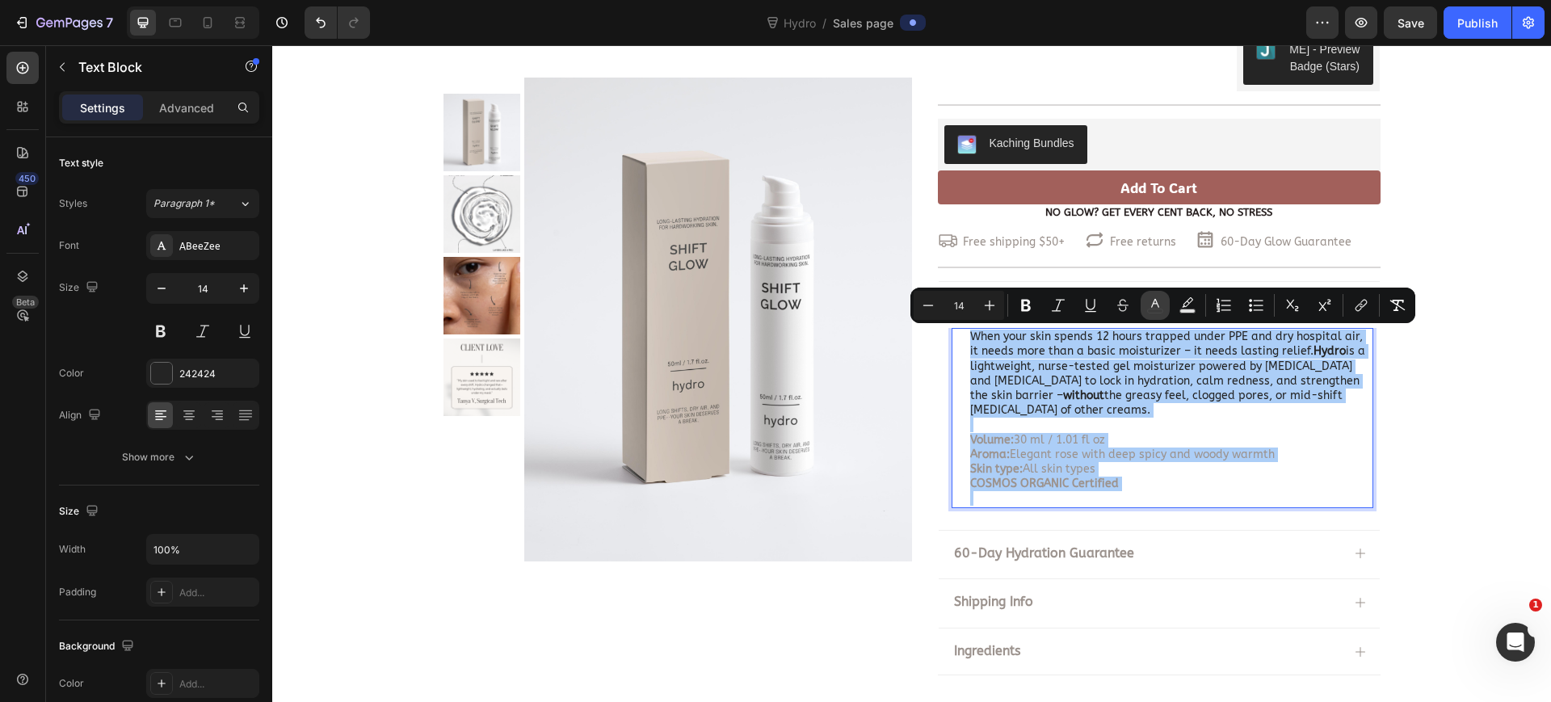
drag, startPoint x: 1158, startPoint y: 302, endPoint x: 870, endPoint y: 324, distance: 288.4
click at [1158, 302] on icon "Editor contextual toolbar" at bounding box center [1155, 305] width 16 height 16
type input "242424"
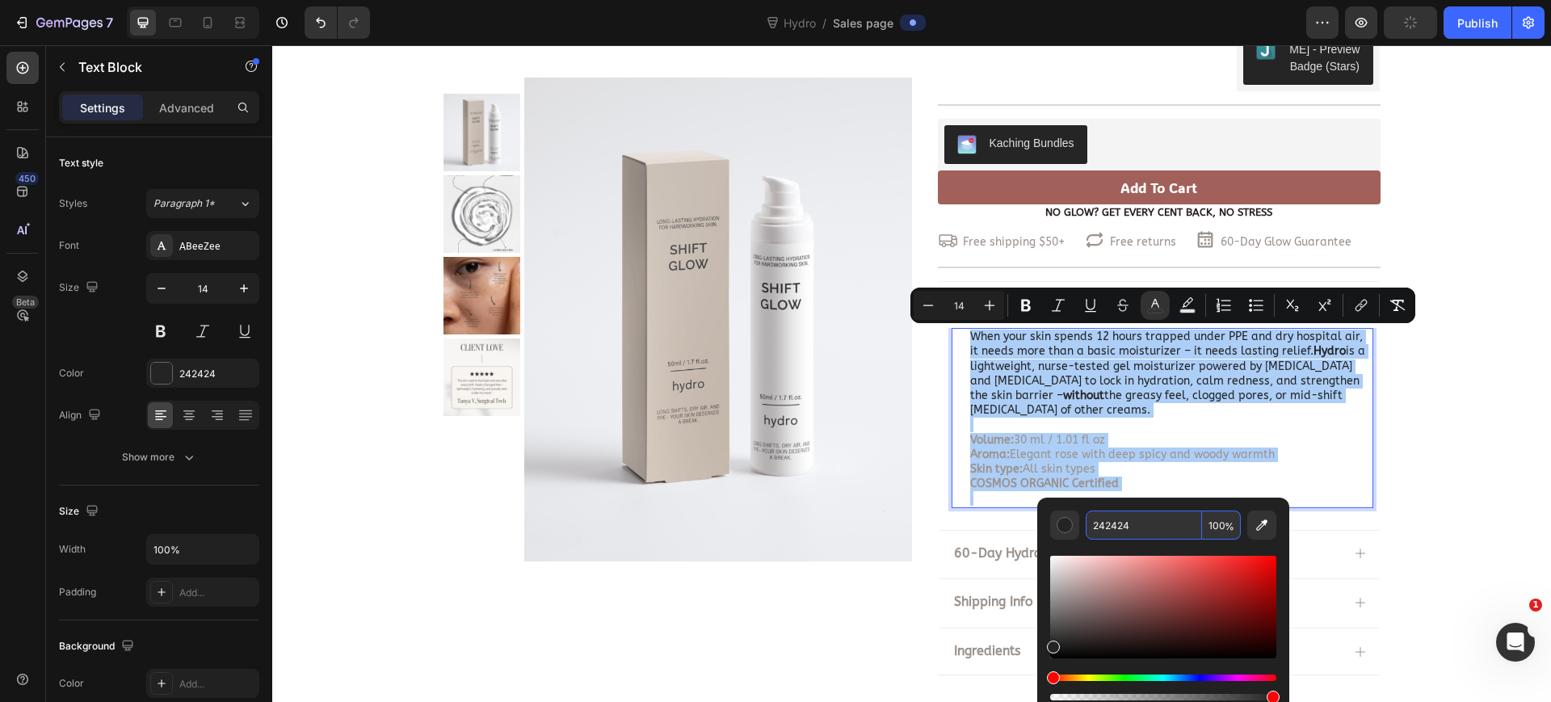
click at [1147, 526] on input "242424" at bounding box center [1144, 525] width 116 height 29
paste input "9C938E"
type input "9C938E"
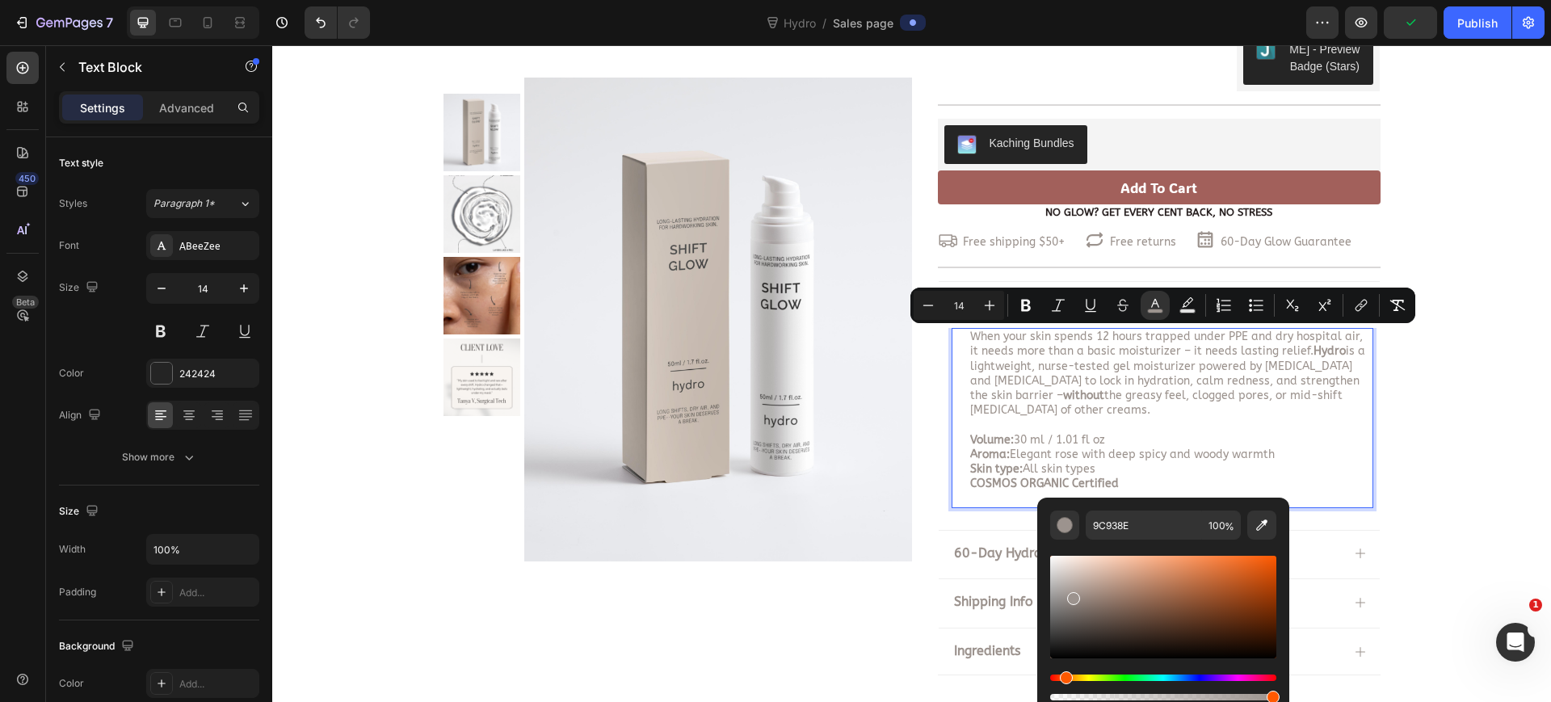
click at [1232, 435] on p "Volume: 30 ml / 1.01 fl oz" at bounding box center [1171, 440] width 402 height 15
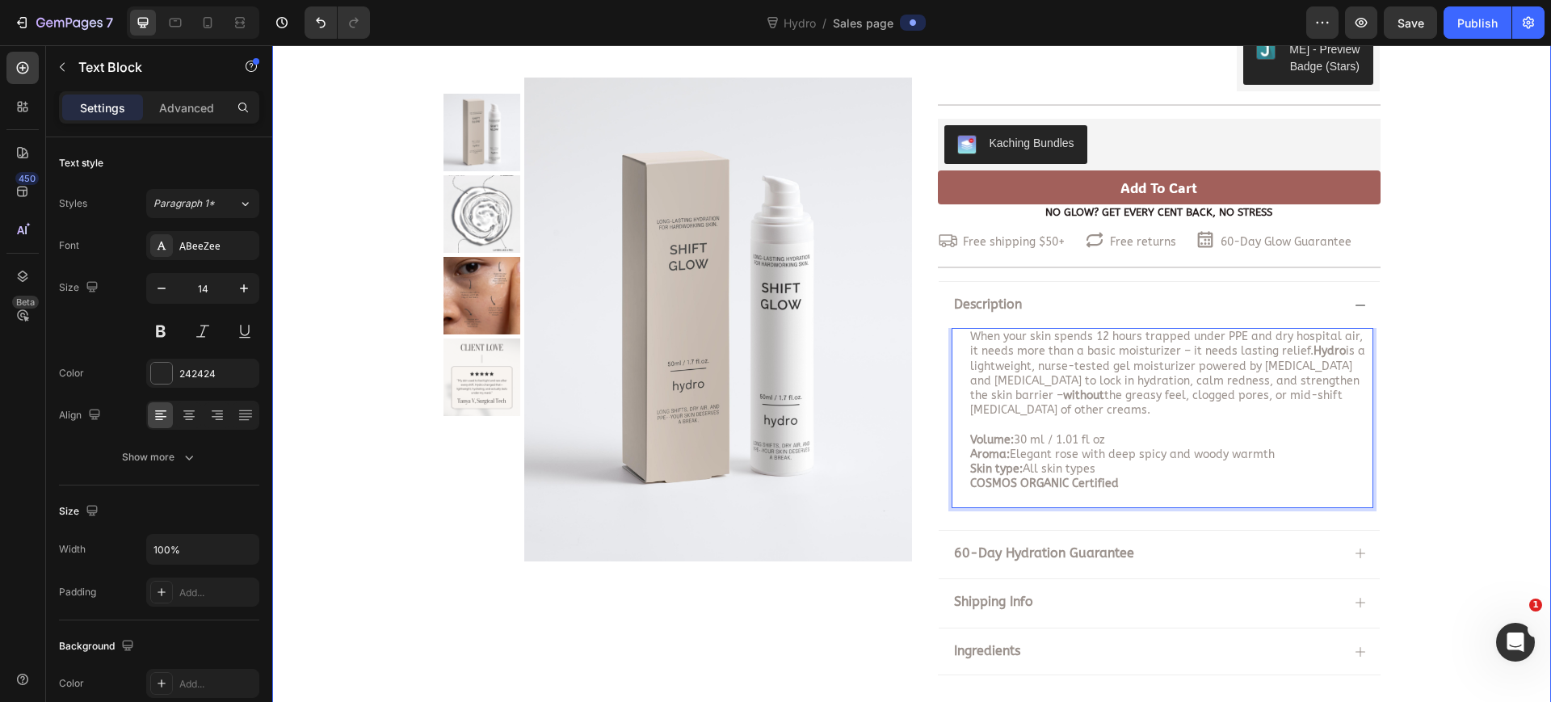
click at [1455, 425] on div "Hydro Product Title $29.99 Product Price Product Price $29.99 Product Price Pro…" at bounding box center [911, 331] width 1279 height 695
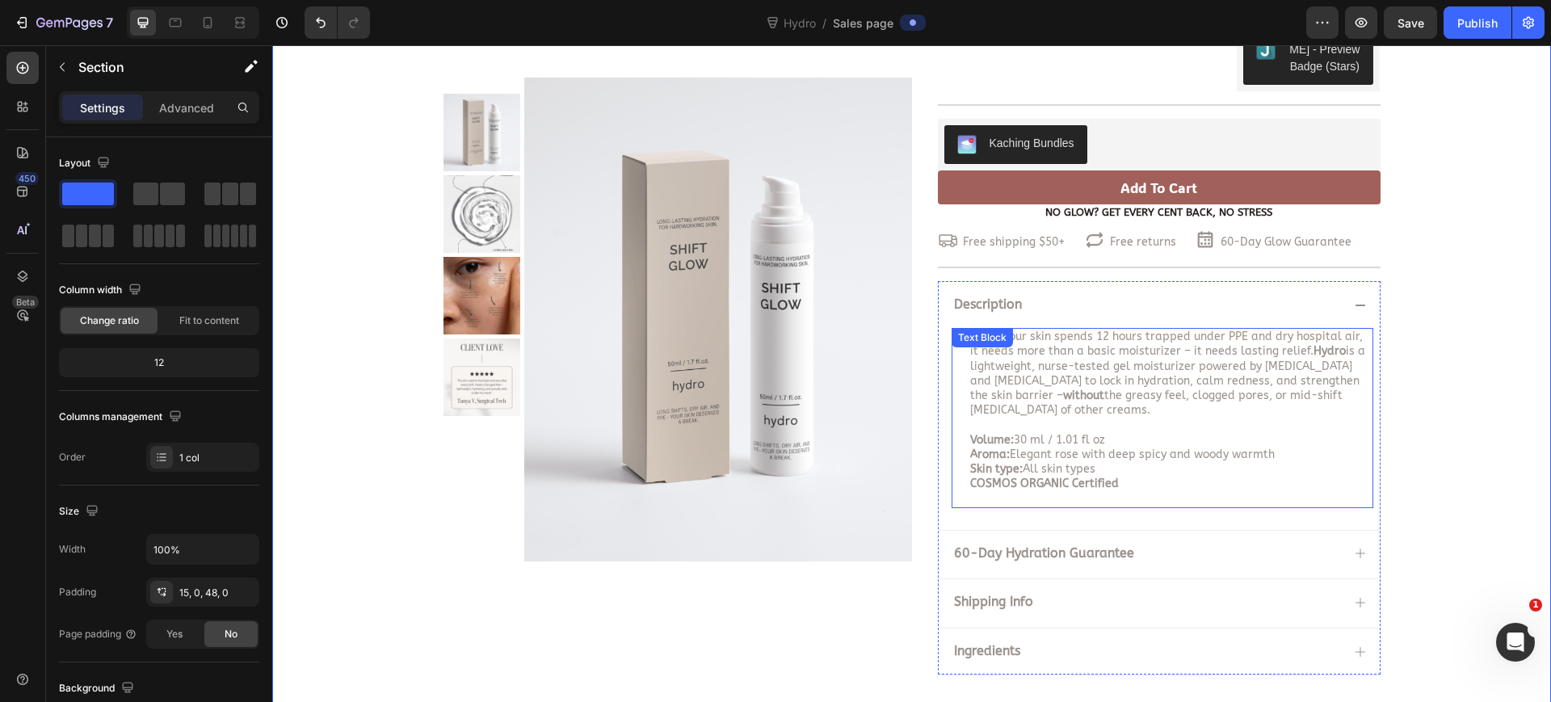
click at [1073, 436] on span "Volume: 30 ml / 1.01 fl oz" at bounding box center [1037, 440] width 135 height 14
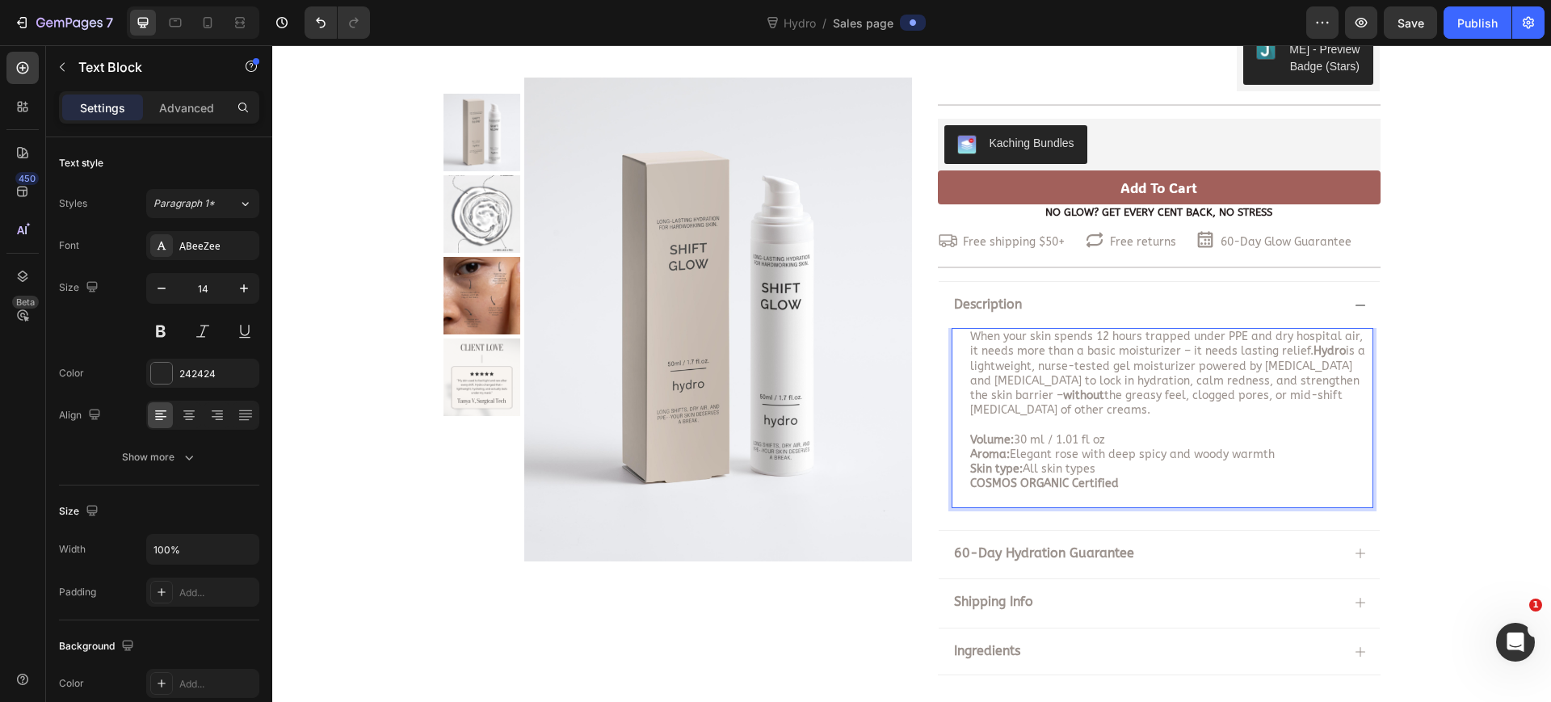
click at [1077, 438] on span "Volume: 30 ml / 1.01 fl oz" at bounding box center [1037, 440] width 135 height 14
click at [1111, 438] on p "Volume: 30 ml / 1.01 fl oz" at bounding box center [1171, 440] width 402 height 15
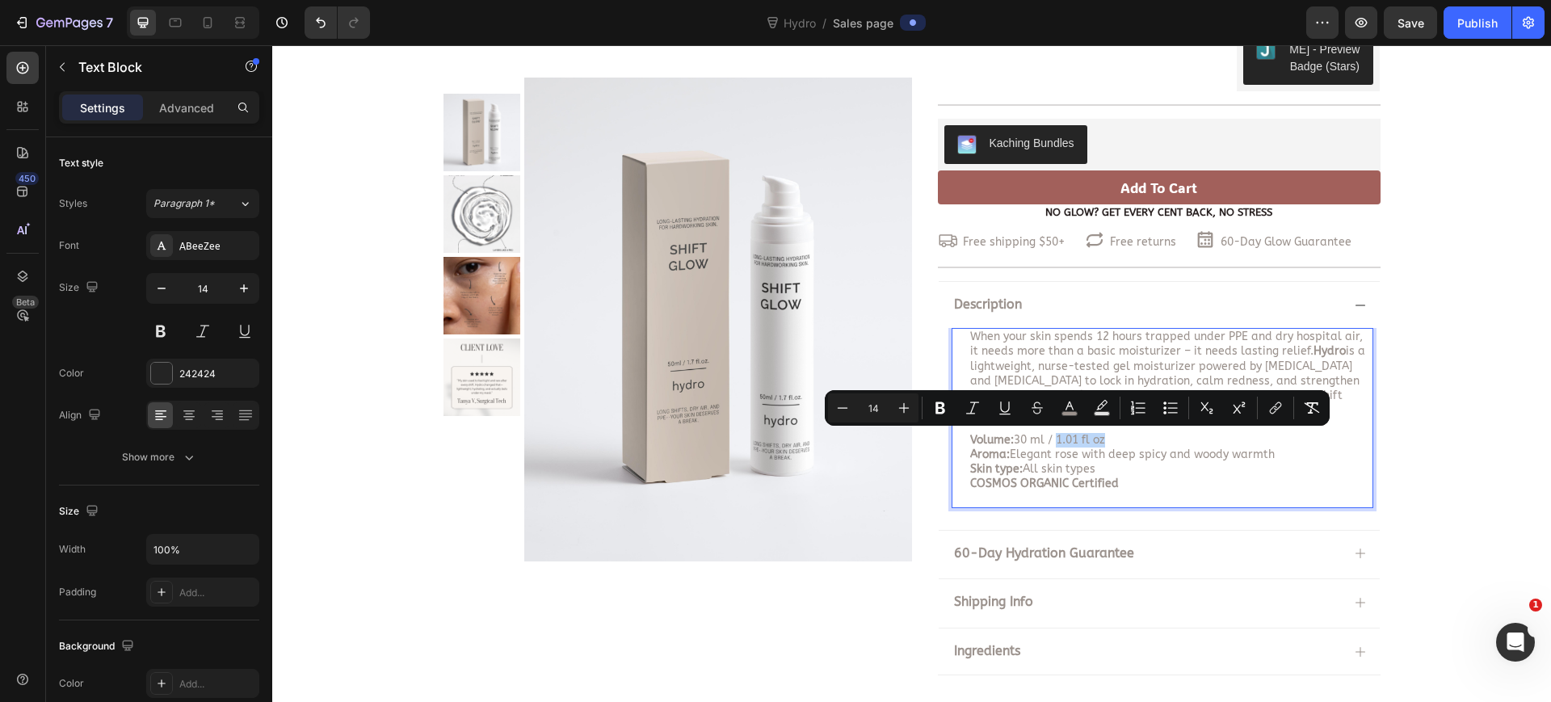
drag, startPoint x: 1106, startPoint y: 438, endPoint x: 1066, endPoint y: 444, distance: 40.0
click at [1057, 440] on p "Volume: 30 ml / 1.01 fl oz" at bounding box center [1171, 440] width 402 height 15
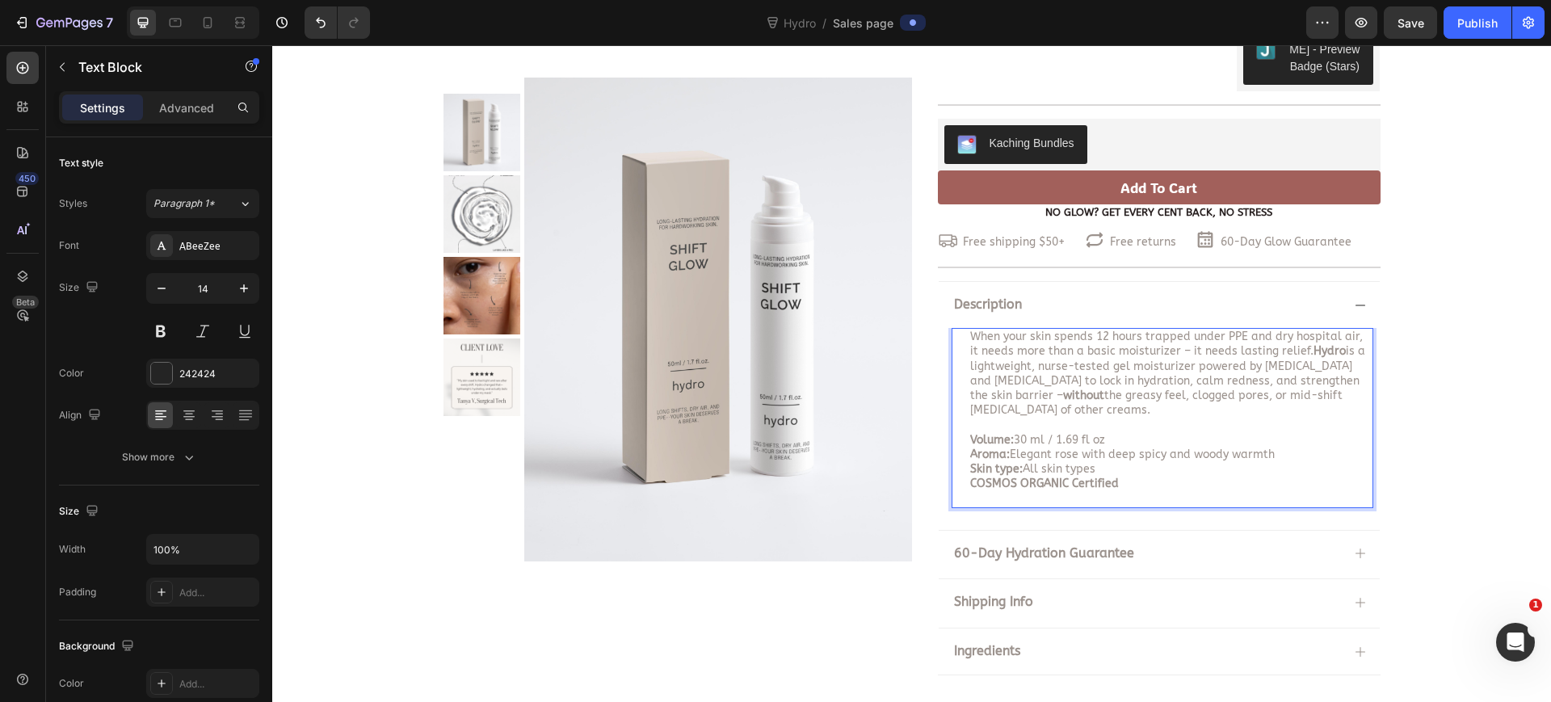
click at [1019, 441] on span "Volume: 30 ml / 1.69 fl oz" at bounding box center [1037, 440] width 135 height 14
click at [1014, 439] on strong "Volume: 5" at bounding box center [996, 440] width 53 height 14
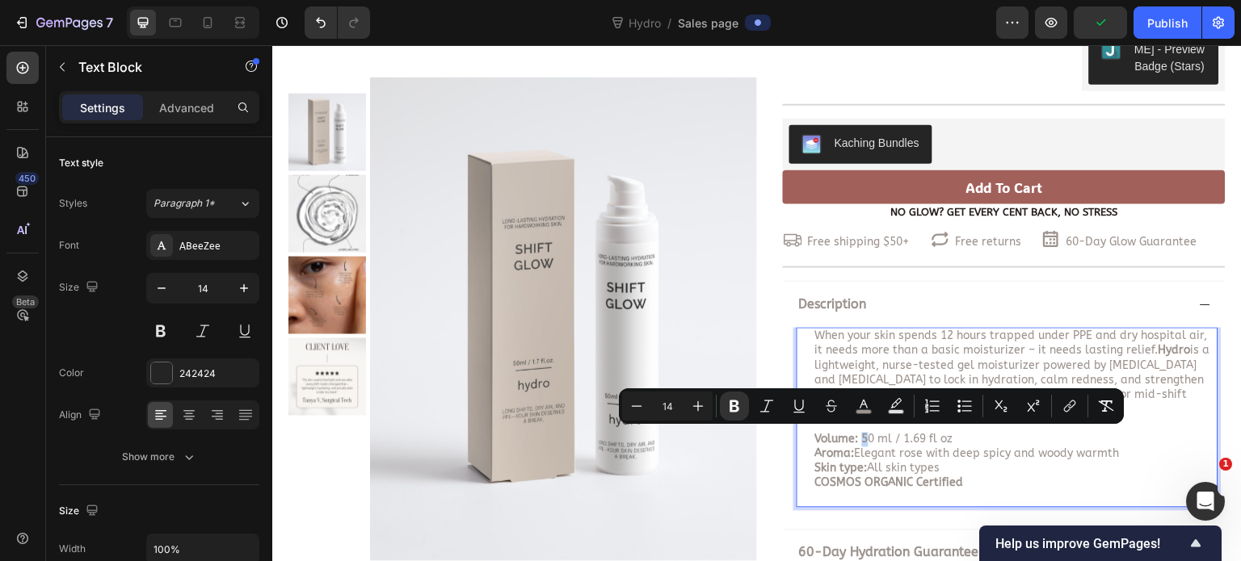
click at [859, 439] on span "Volume: 5 0 ml / 1.69 fl oz" at bounding box center [884, 440] width 138 height 14
click at [738, 408] on icon "Editor contextual toolbar" at bounding box center [734, 406] width 16 height 16
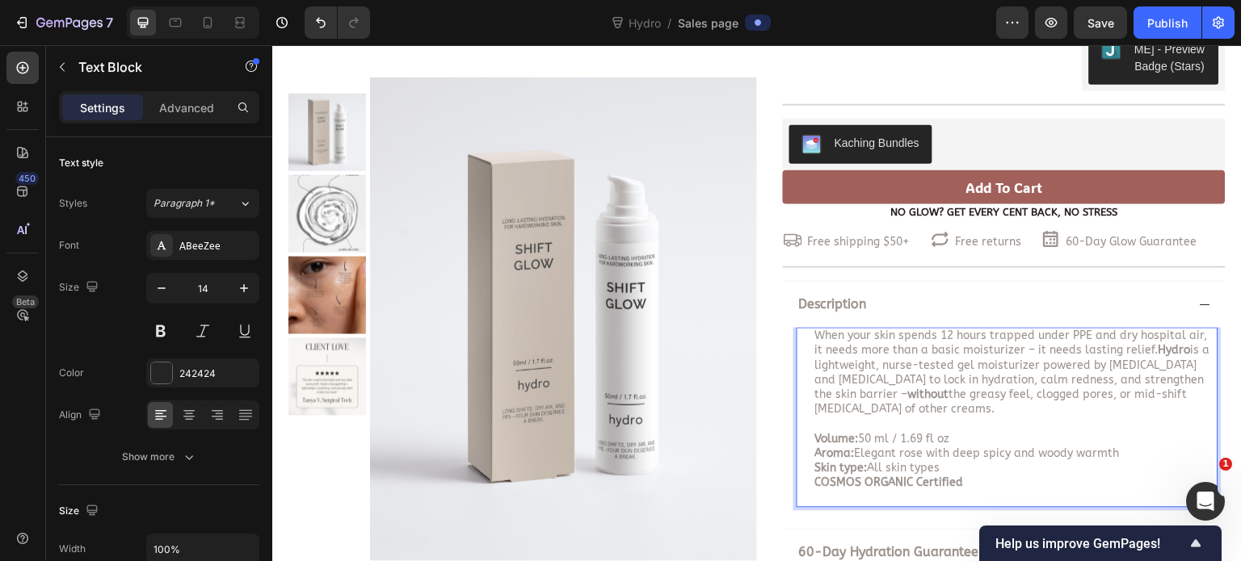
click at [997, 349] on span "When your skin spends 12 hours trapped under PPE and dry hospital air, it needs…" at bounding box center [1012, 373] width 395 height 87
drag, startPoint x: 1115, startPoint y: 452, endPoint x: 853, endPoint y: 452, distance: 261.8
click at [853, 452] on p "Aroma: Elegant rose with deep spicy and woody warmth" at bounding box center [1016, 455] width 402 height 15
click at [1029, 451] on p "Aroma: Floral bloom" at bounding box center [1016, 455] width 402 height 15
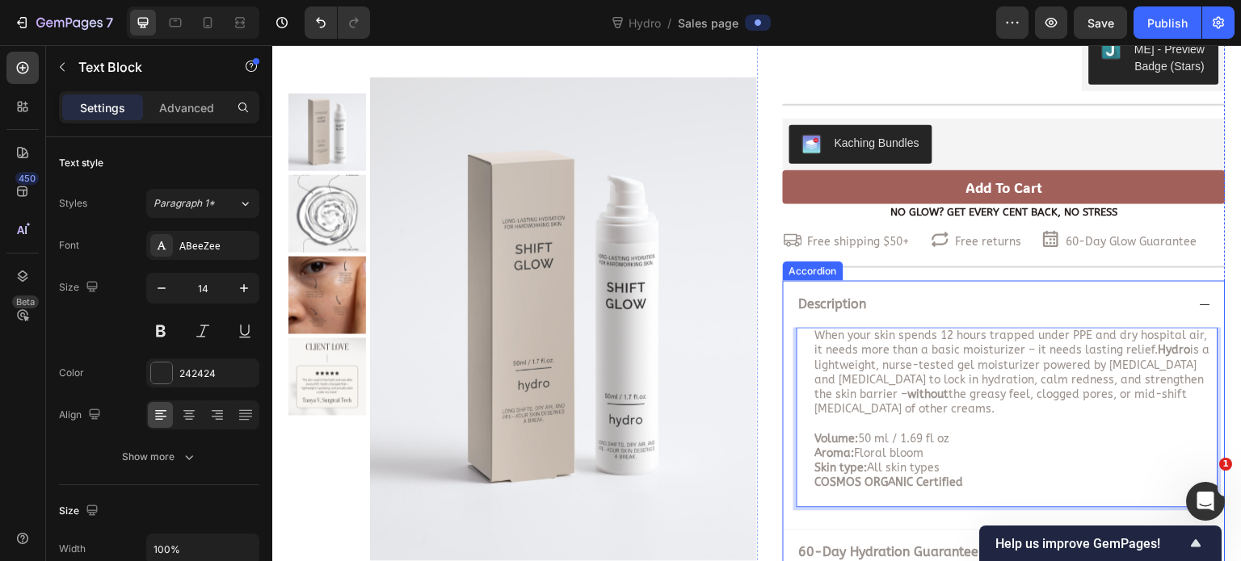
click at [1161, 303] on div "Description" at bounding box center [991, 305] width 389 height 22
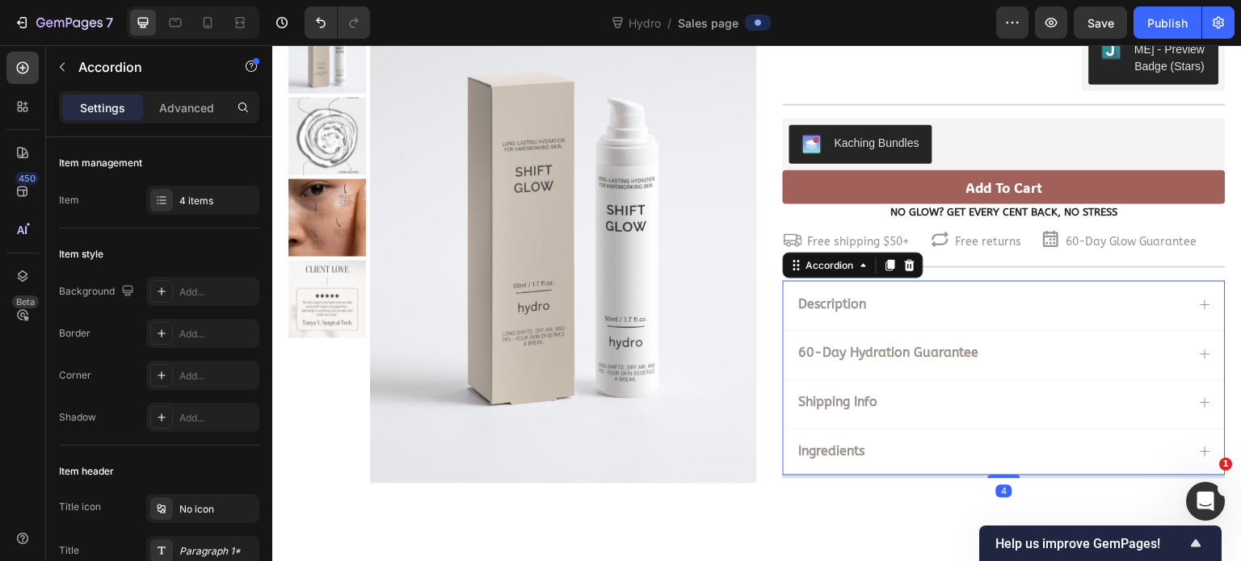
click at [1073, 351] on div "60-Day Hydration Guarantee" at bounding box center [991, 354] width 389 height 22
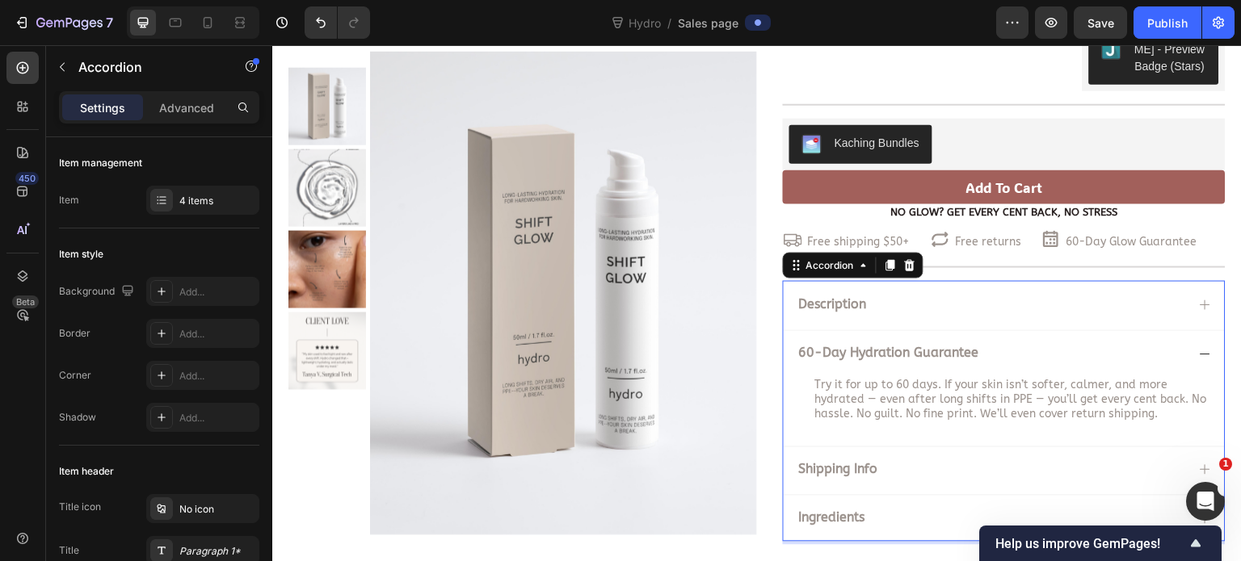
click at [1082, 349] on div "60-Day Hydration Guarantee" at bounding box center [991, 354] width 389 height 22
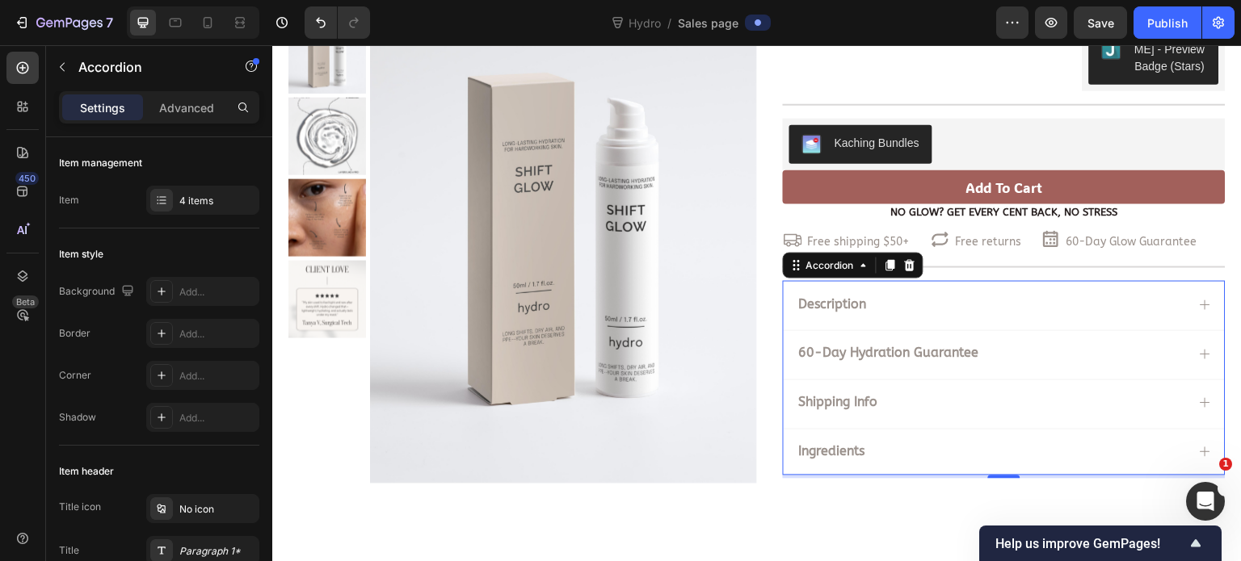
click at [1176, 305] on div "Description" at bounding box center [1004, 304] width 441 height 47
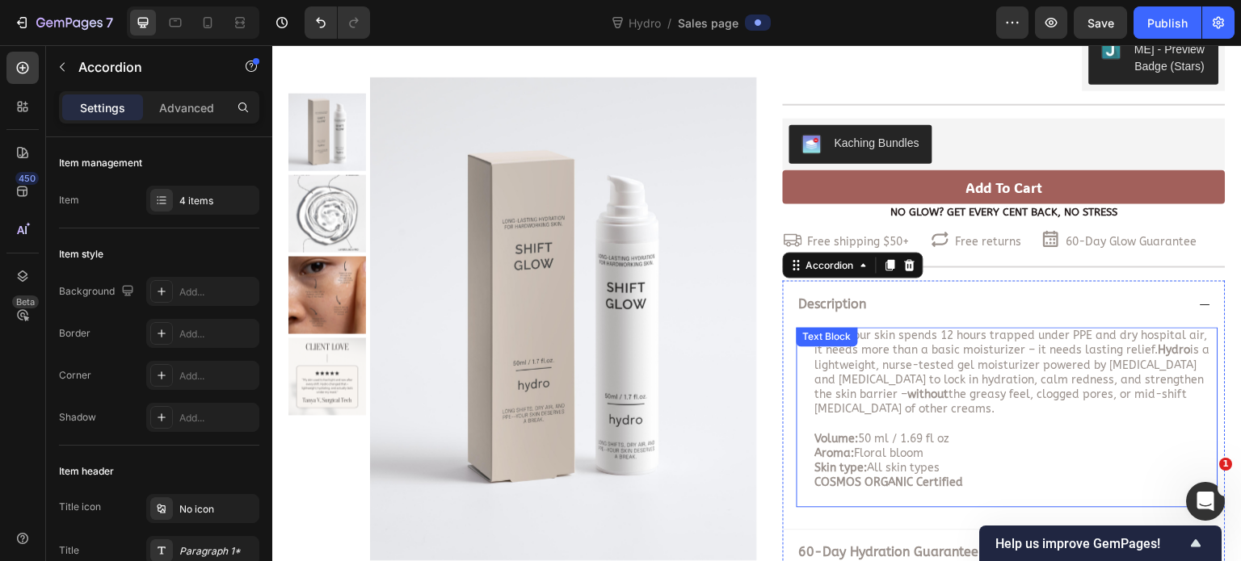
click at [979, 360] on span "When your skin spends 12 hours trapped under PPE and dry hospital air, it needs…" at bounding box center [1012, 373] width 395 height 87
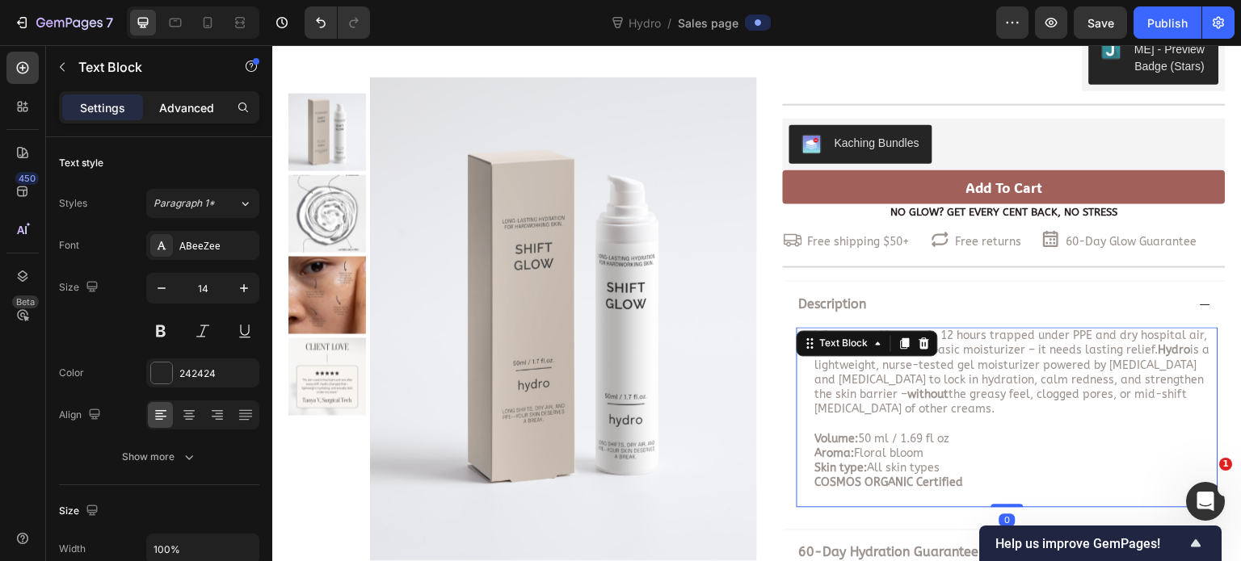
click at [193, 110] on p "Advanced" at bounding box center [186, 107] width 55 height 17
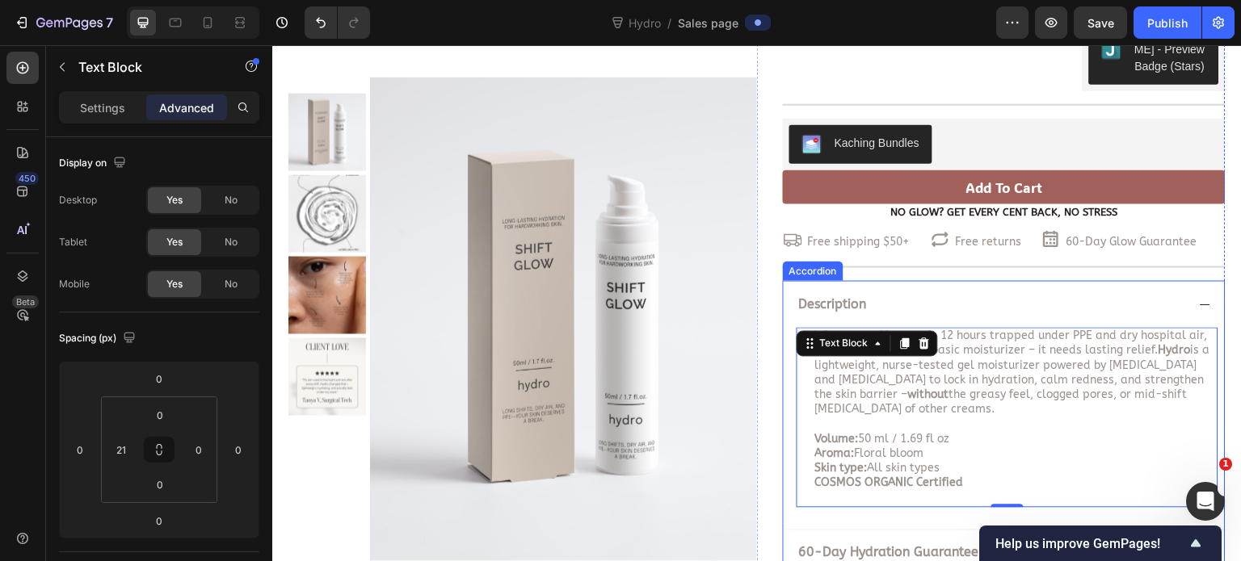
click at [1199, 309] on icon at bounding box center [1205, 305] width 13 height 13
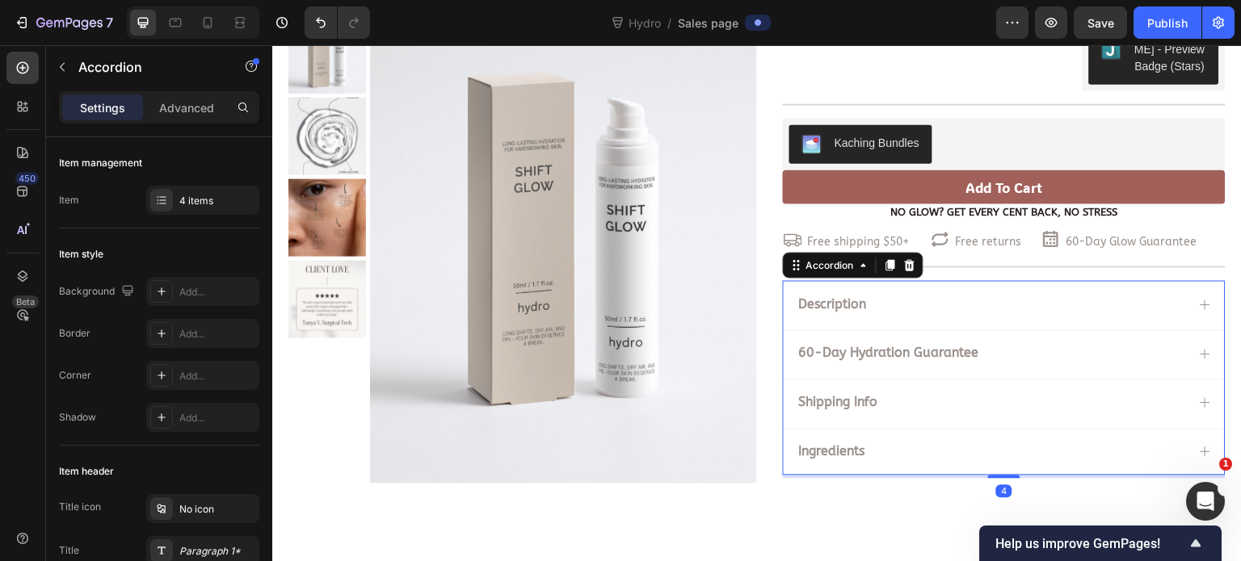
click at [974, 347] on div "60-Day Hydration Guarantee" at bounding box center [991, 354] width 389 height 22
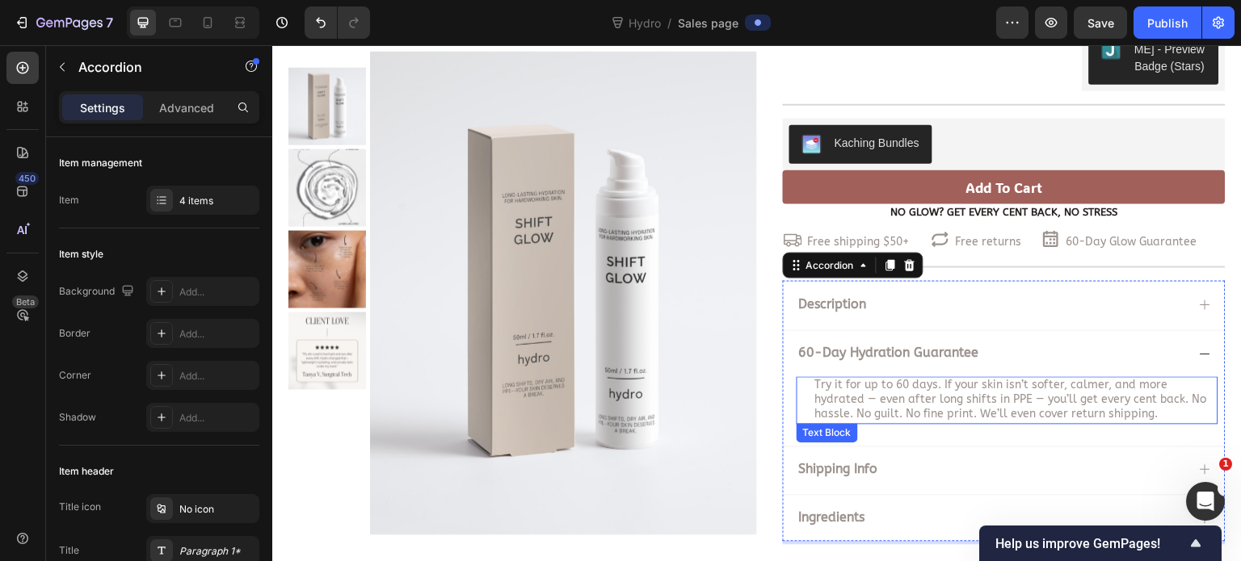
click at [1000, 385] on span "Try it for up to 60 days. If your skin isn’t softer, calmer, and more hydrated …" at bounding box center [1011, 400] width 392 height 43
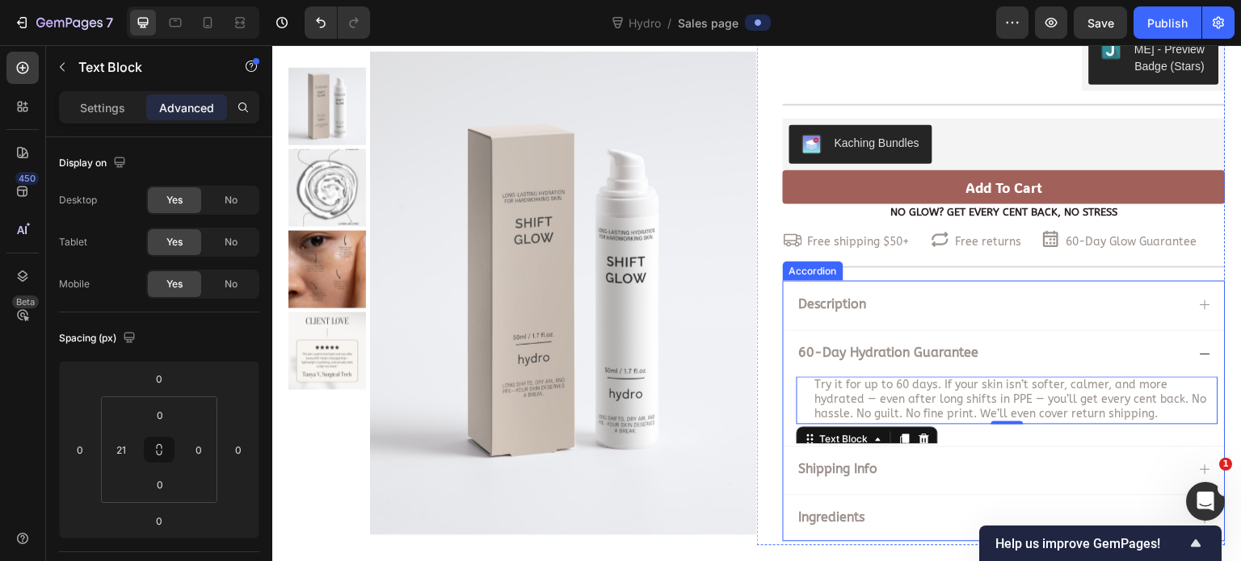
click at [947, 361] on div "60-Day Hydration Guarantee" at bounding box center [889, 354] width 185 height 22
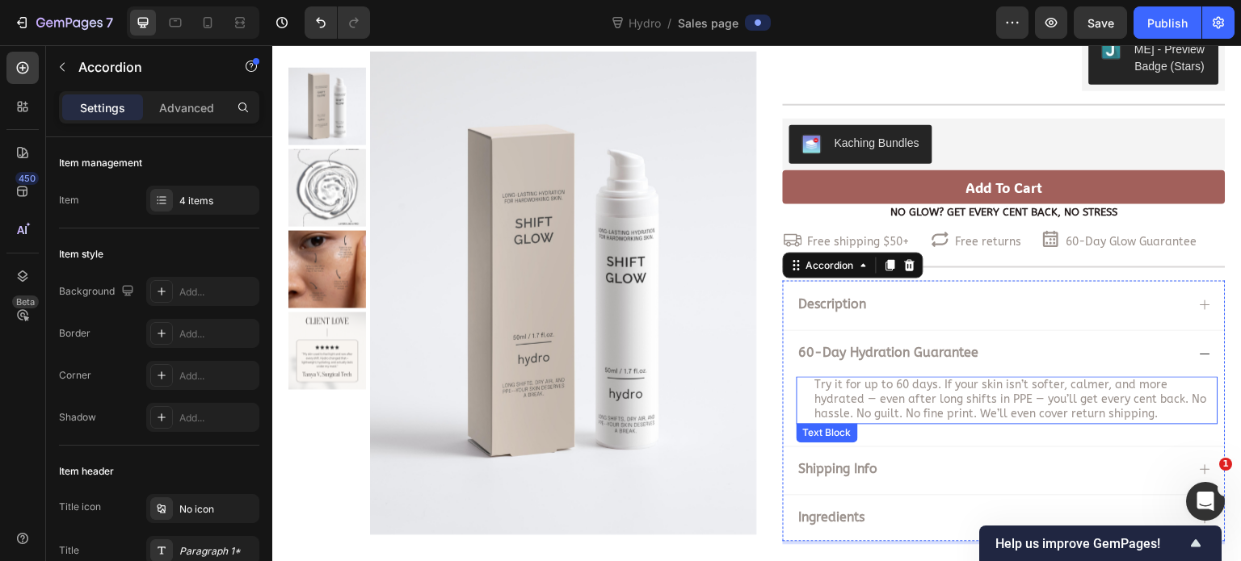
click at [962, 387] on span "Try it for up to 60 days. If your skin isn’t softer, calmer, and more hydrated …" at bounding box center [1011, 400] width 392 height 43
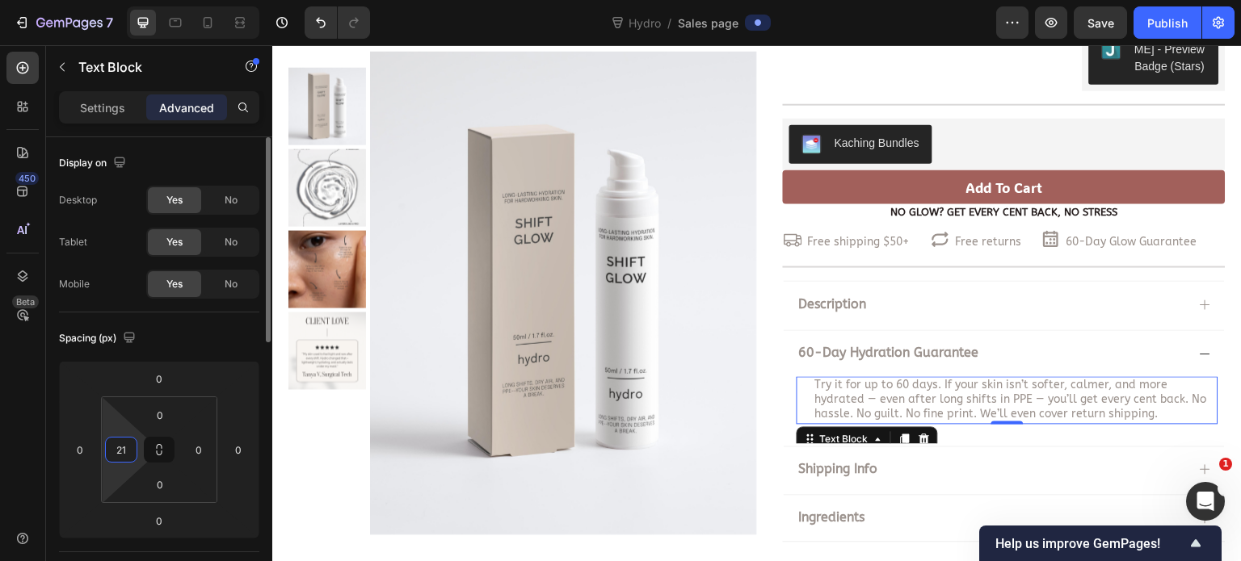
click at [123, 445] on input "21" at bounding box center [121, 450] width 24 height 24
type input "0"
click at [175, 333] on div "Spacing (px)" at bounding box center [159, 339] width 200 height 26
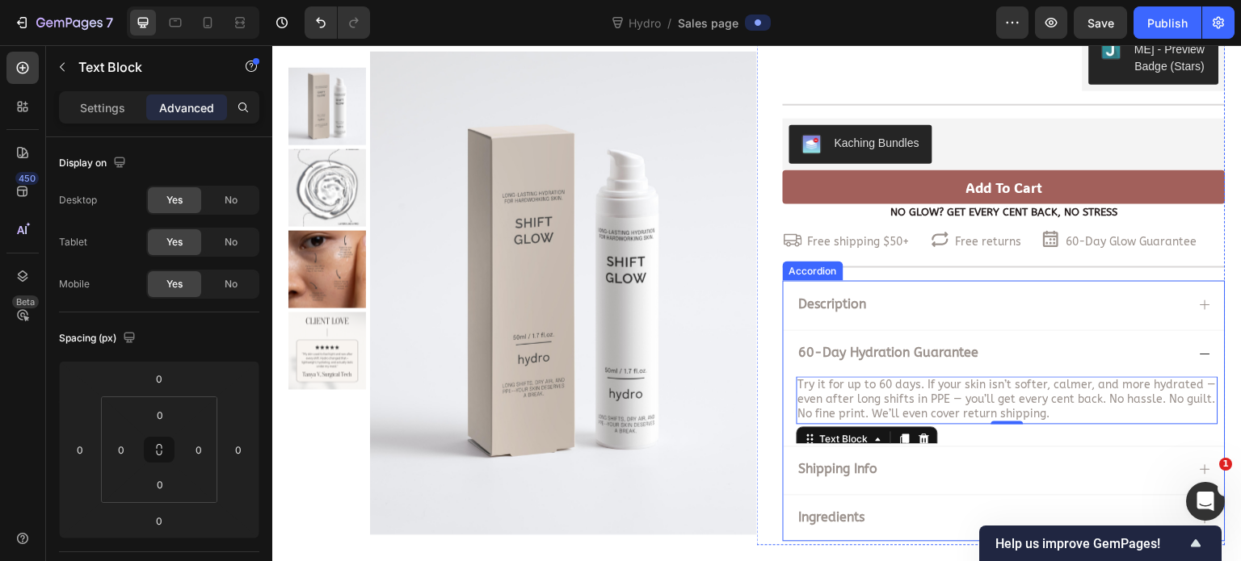
click at [1199, 305] on icon at bounding box center [1205, 305] width 13 height 13
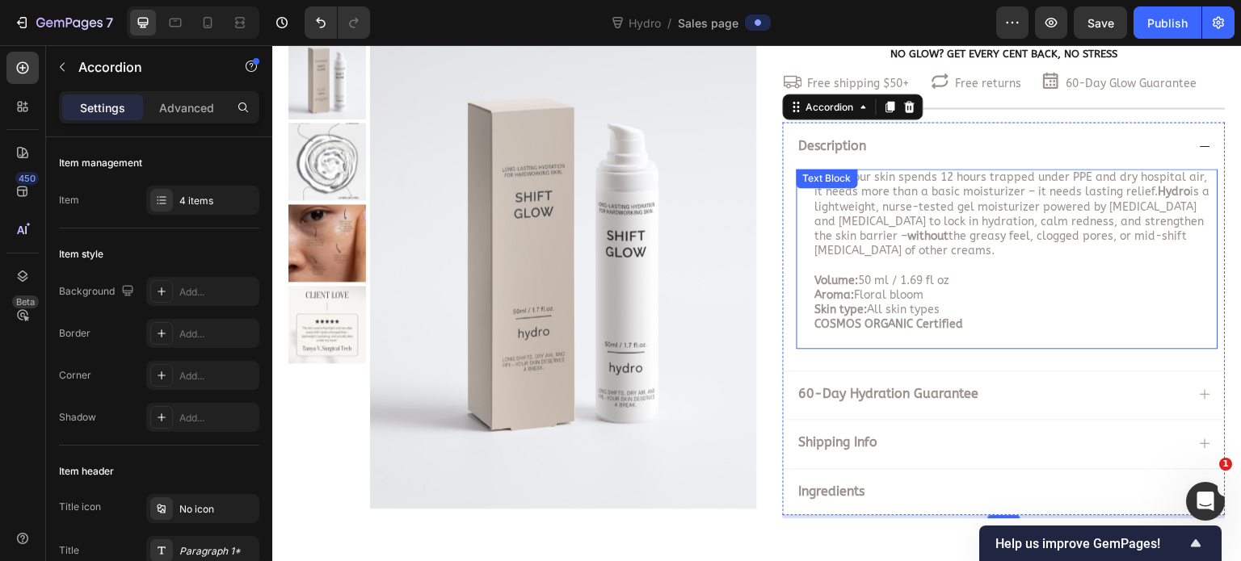
scroll to position [381, 0]
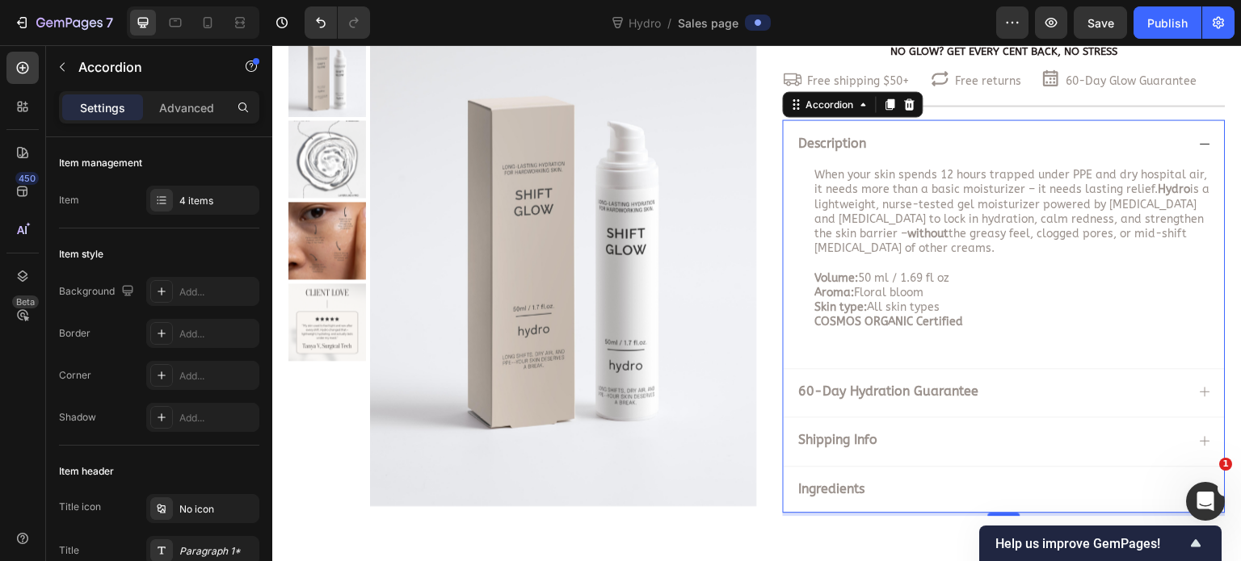
click at [1201, 389] on icon at bounding box center [1206, 392] width 10 height 10
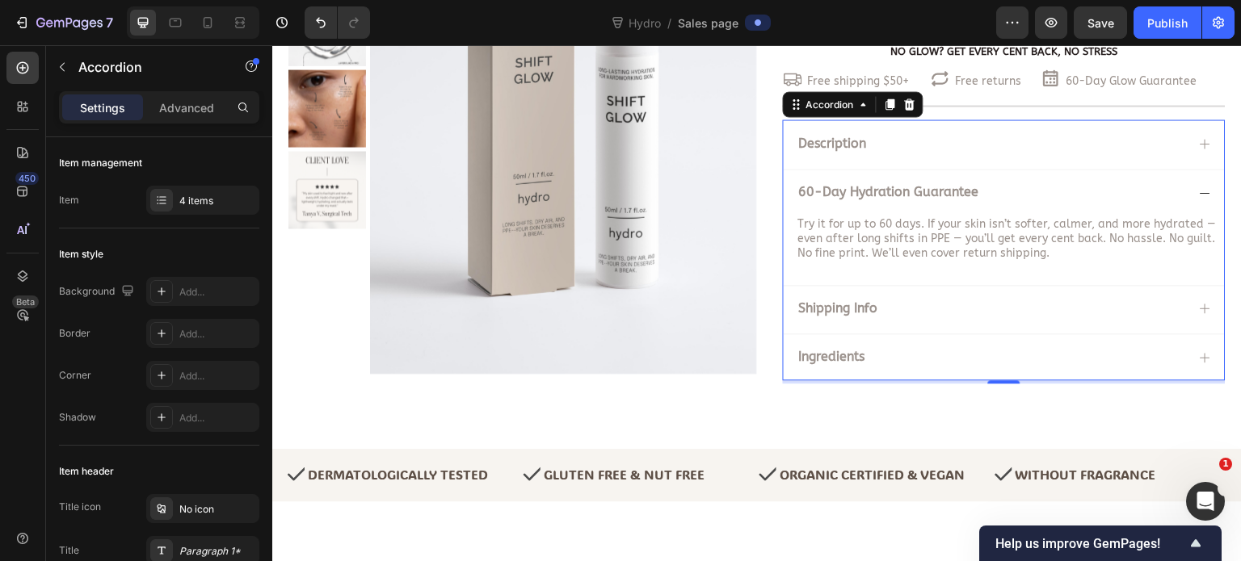
click at [1192, 133] on div "Description" at bounding box center [1004, 143] width 441 height 47
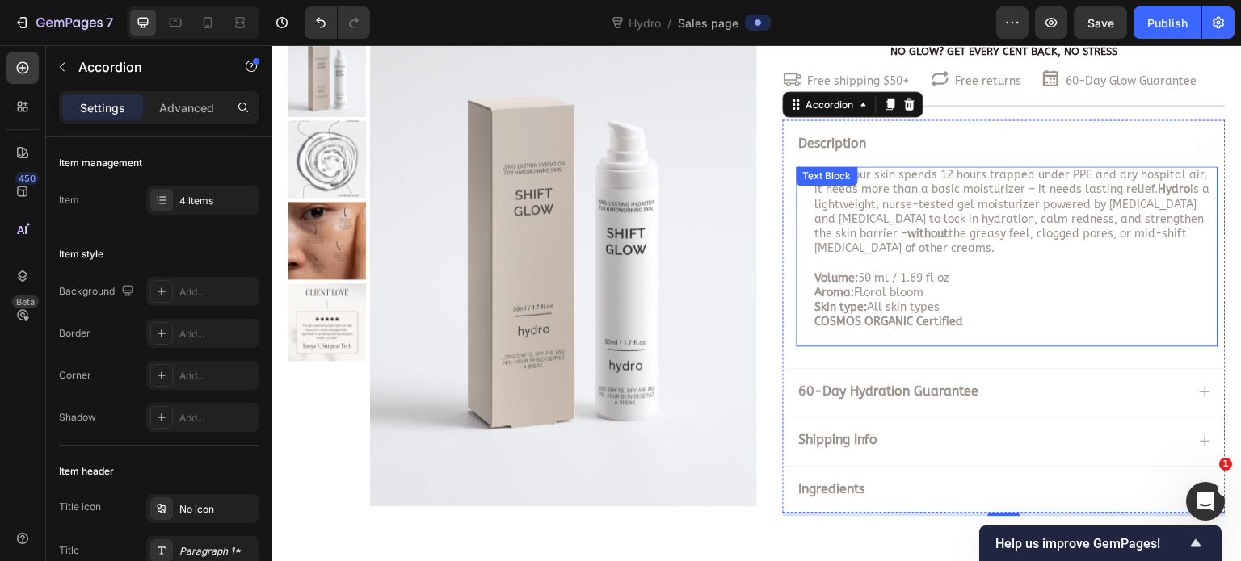
click at [1017, 219] on span "When your skin spends 12 hours trapped under PPE and dry hospital air, it needs…" at bounding box center [1012, 211] width 395 height 87
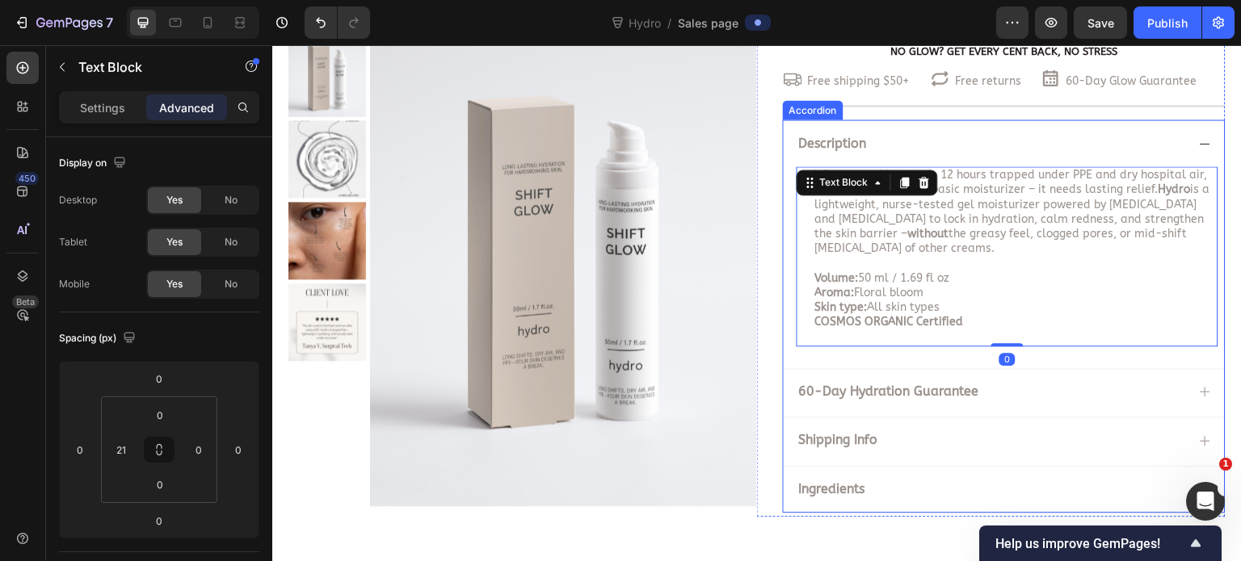
click at [1199, 435] on icon at bounding box center [1205, 441] width 13 height 13
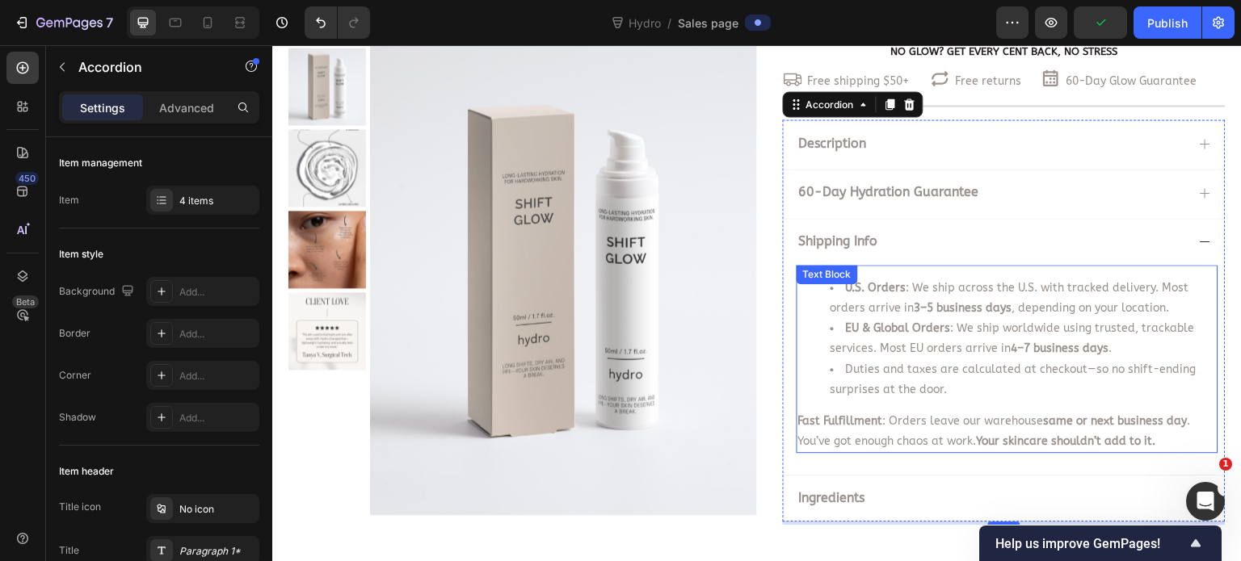
click at [995, 351] on span "EU & Global Orders : We ship worldwide using trusted, trackable services. Most …" at bounding box center [1013, 339] width 364 height 34
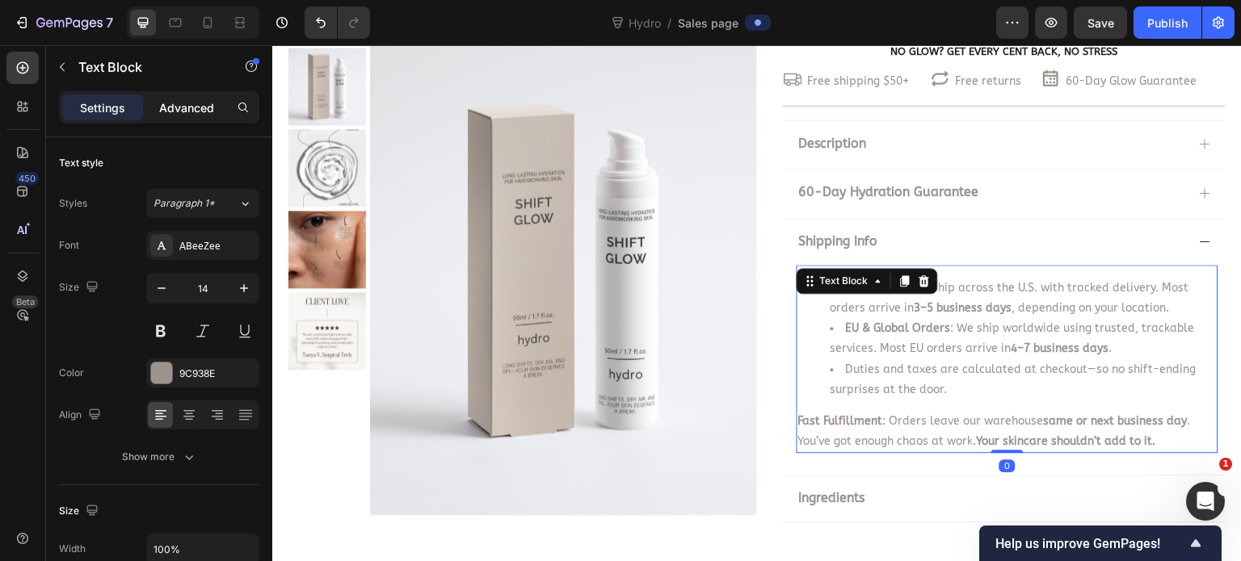
click at [185, 112] on p "Advanced" at bounding box center [186, 107] width 55 height 17
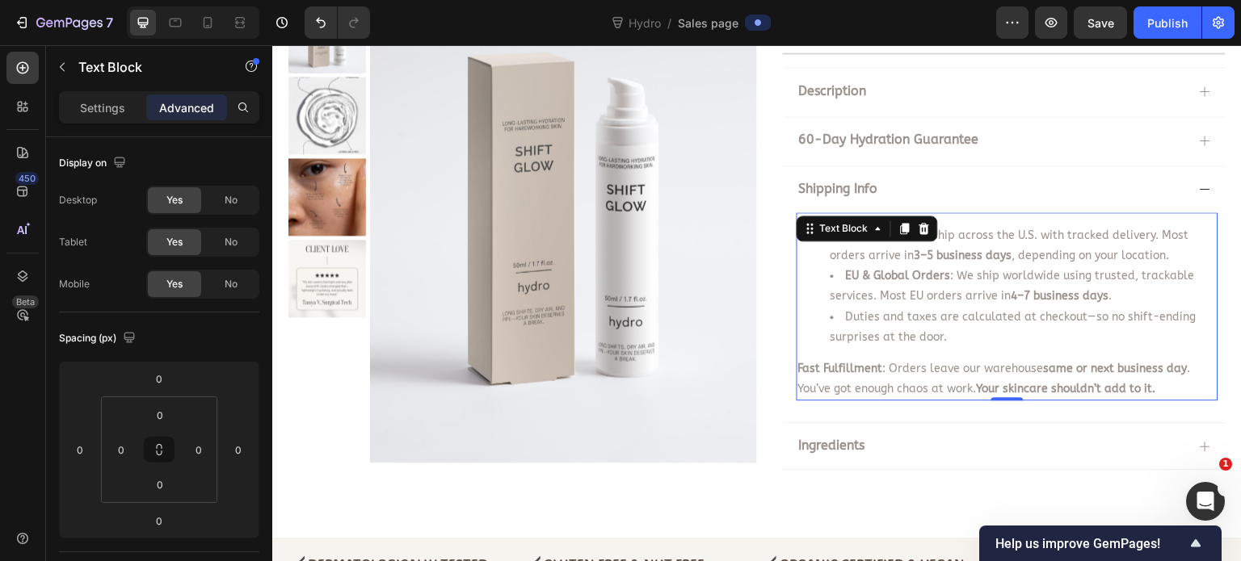
scroll to position [462, 0]
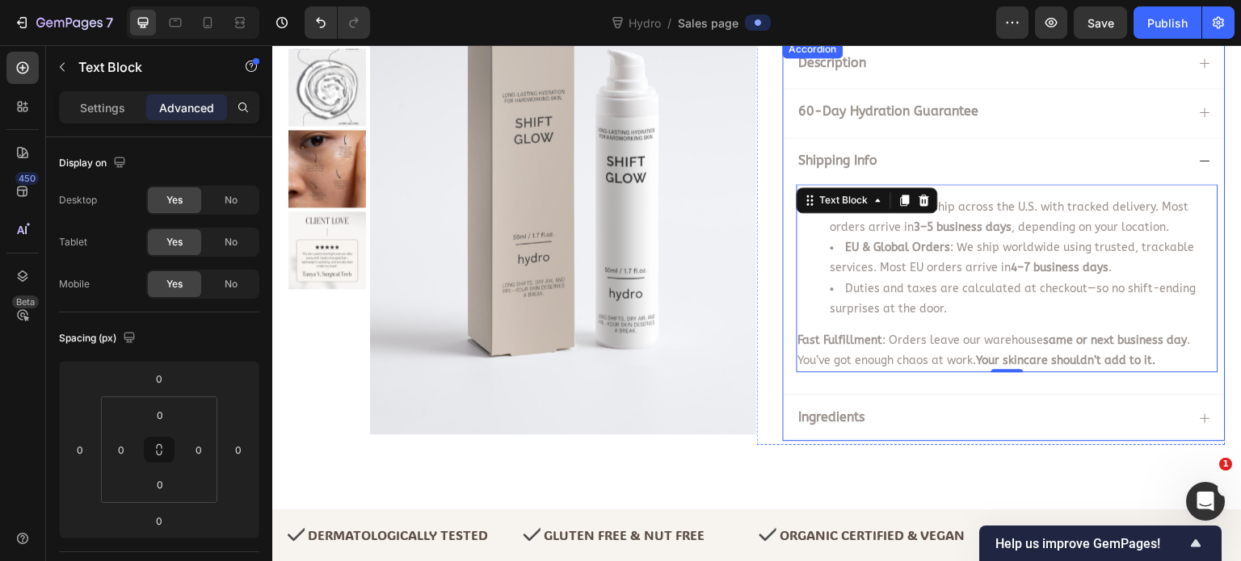
click at [1189, 405] on div "Ingredients" at bounding box center [1004, 417] width 441 height 47
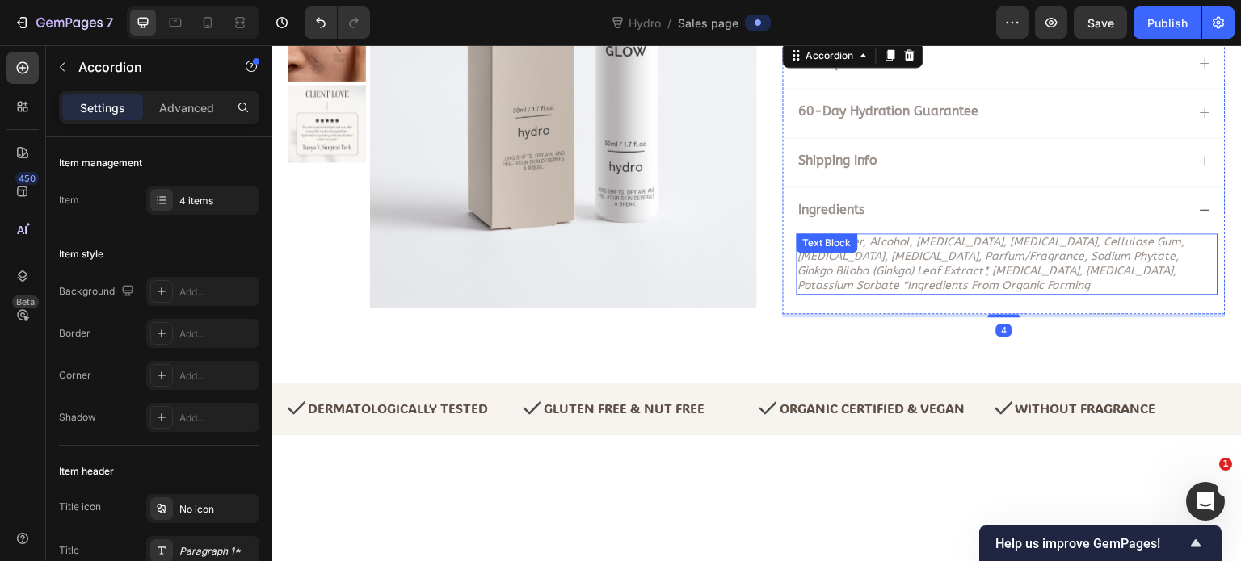
click at [925, 275] on icon "aqua/water, alcohol, niacinamide, glycerin, cellulose gum, algin, potassium hyd…" at bounding box center [991, 264] width 387 height 58
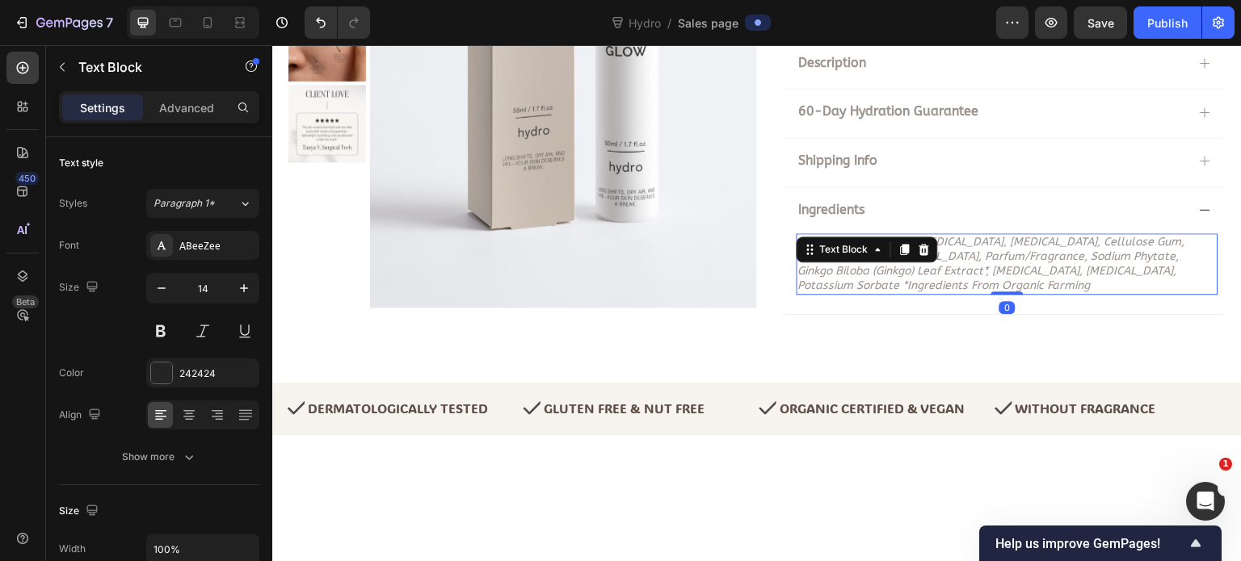
click at [191, 121] on div "Settings Advanced" at bounding box center [159, 107] width 200 height 32
click at [193, 115] on p "Advanced" at bounding box center [186, 107] width 55 height 17
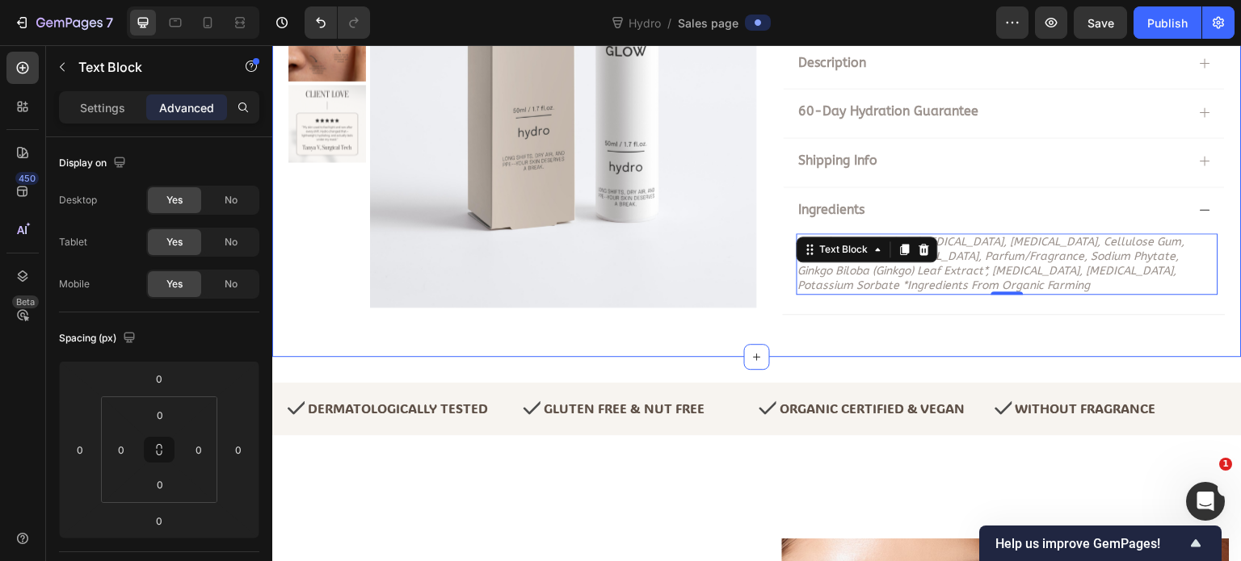
scroll to position [301, 0]
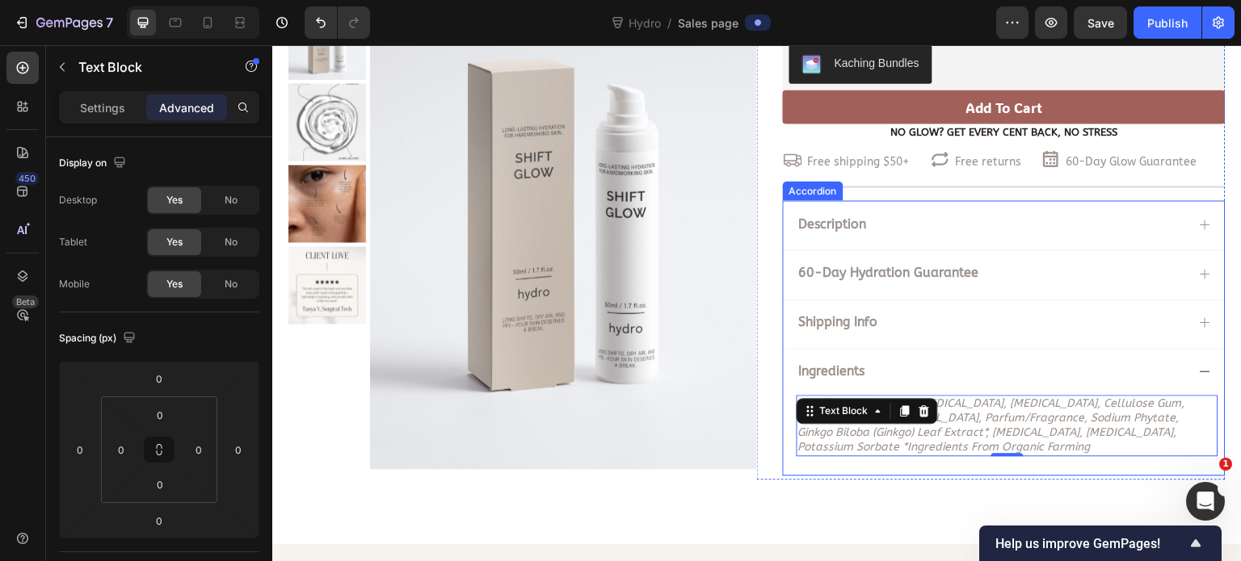
click at [1028, 234] on div "Description" at bounding box center [1004, 223] width 441 height 47
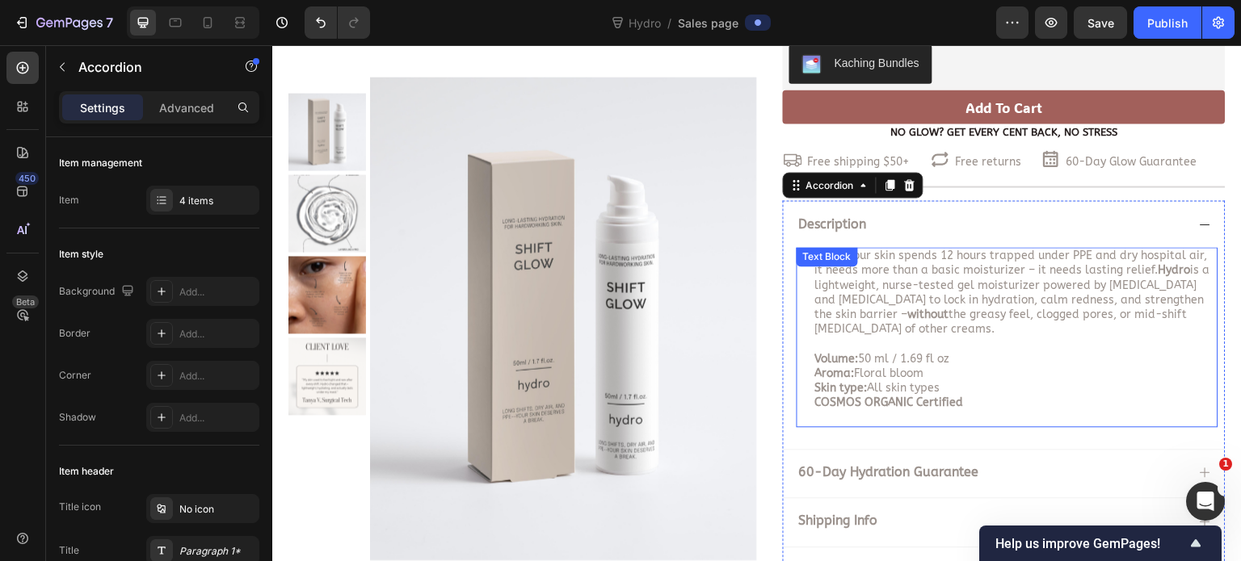
click at [888, 265] on div "When your skin spends 12 hours trapped under PPE and dry hospital air, it needs…" at bounding box center [1008, 336] width 422 height 179
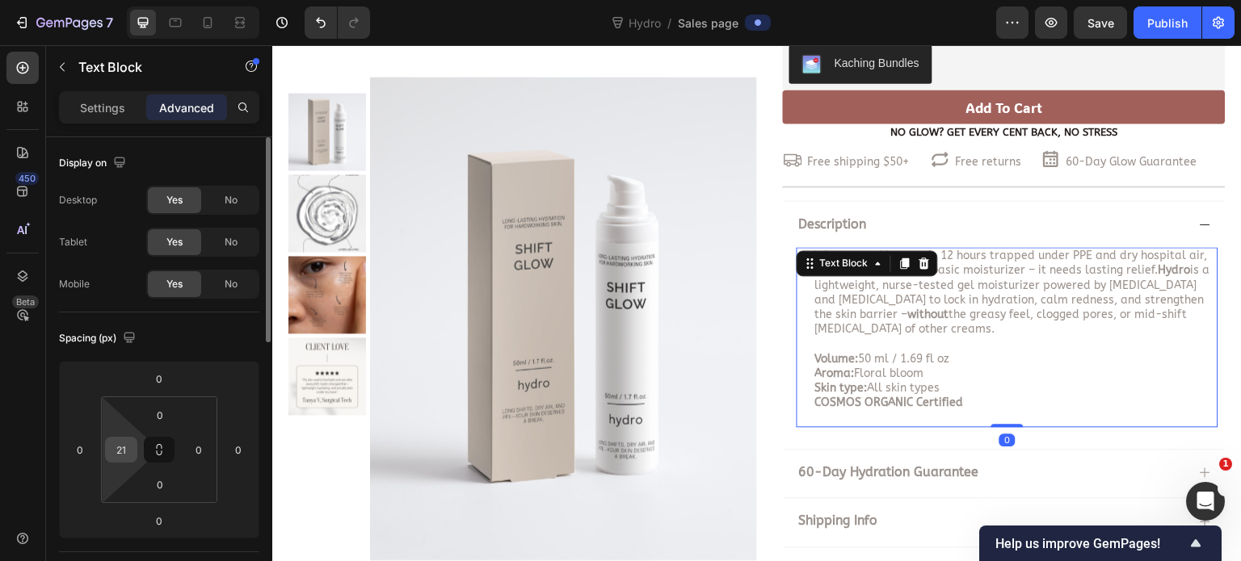
click at [120, 450] on input "21" at bounding box center [121, 450] width 24 height 24
type input "0"
click at [43, 390] on div "450 Beta" at bounding box center [23, 303] width 46 height 516
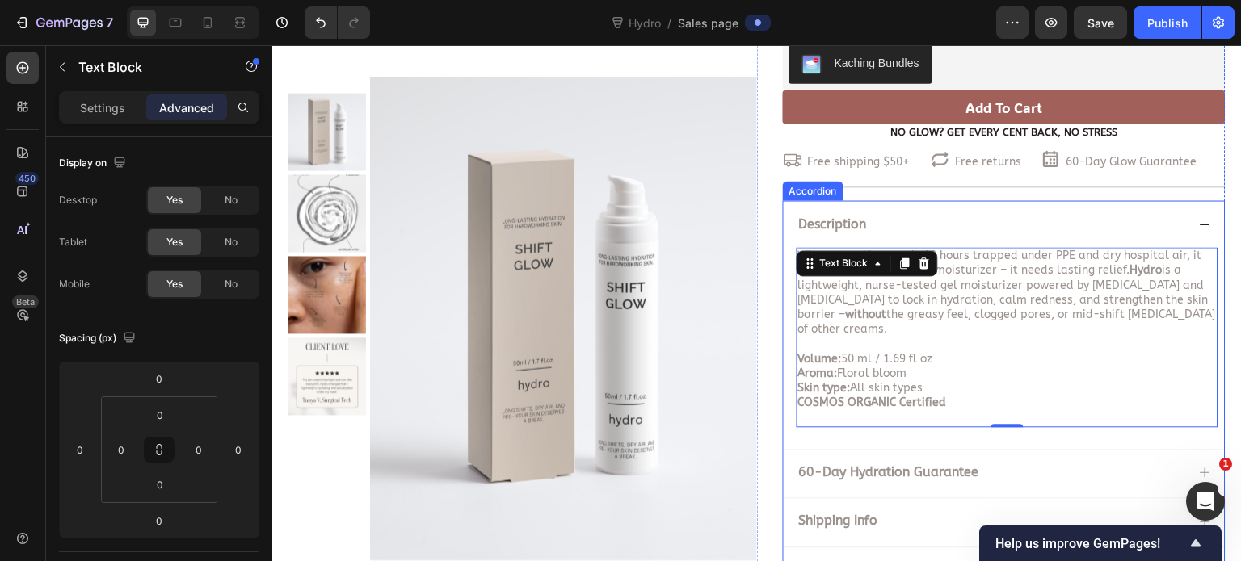
click at [1199, 229] on icon at bounding box center [1205, 224] width 13 height 13
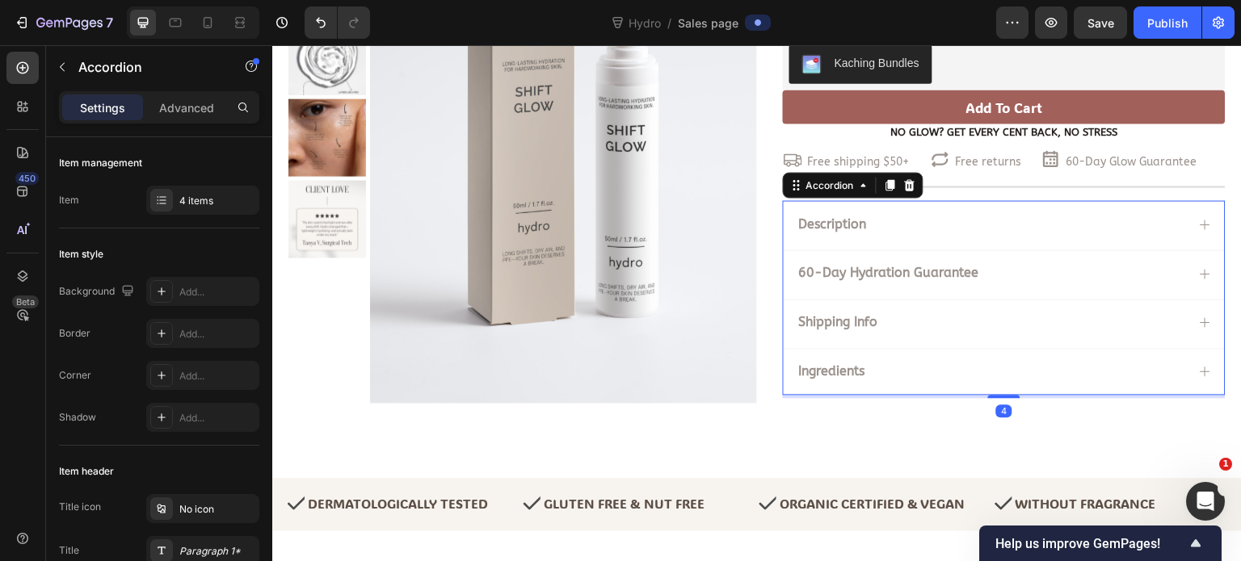
click at [1201, 274] on icon at bounding box center [1206, 274] width 10 height 10
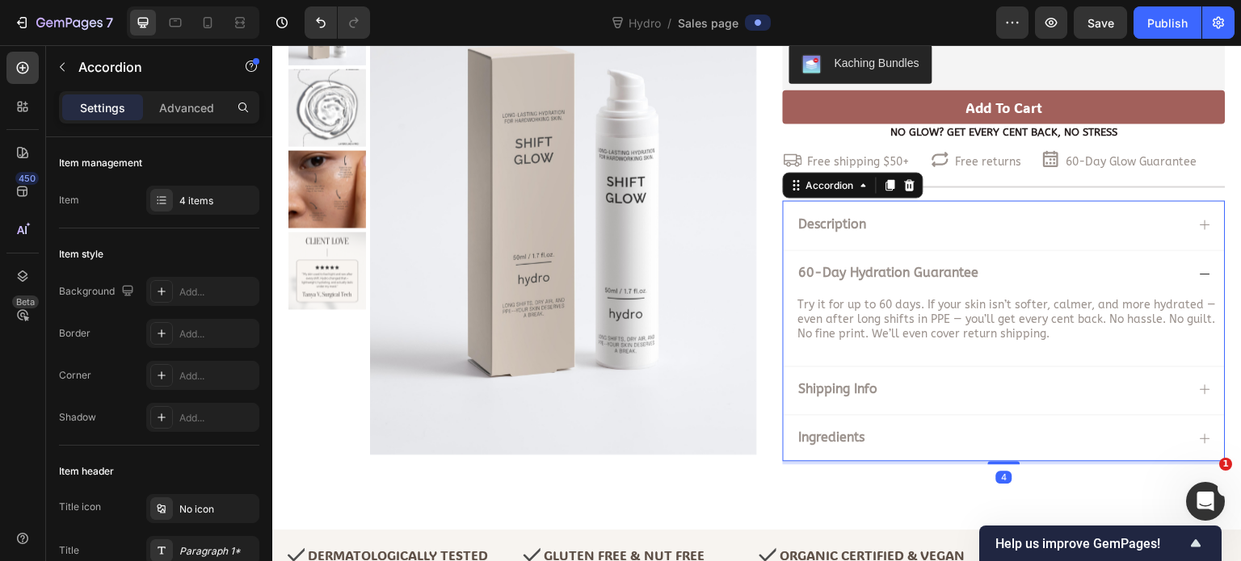
click at [1199, 274] on icon at bounding box center [1205, 273] width 13 height 13
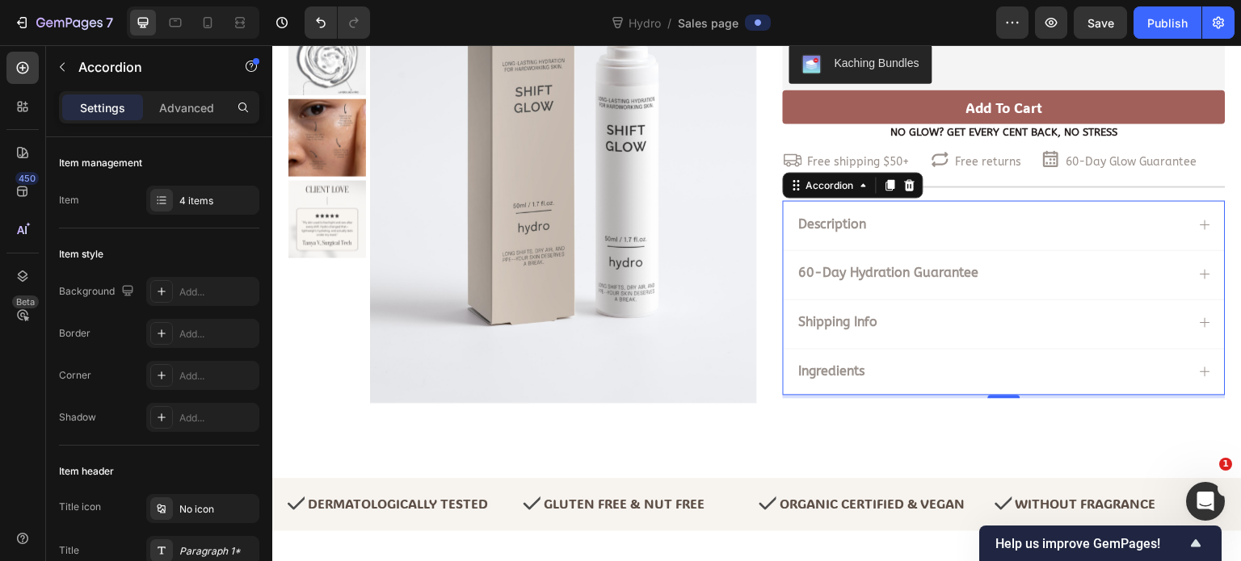
click at [1199, 224] on icon at bounding box center [1205, 224] width 13 height 13
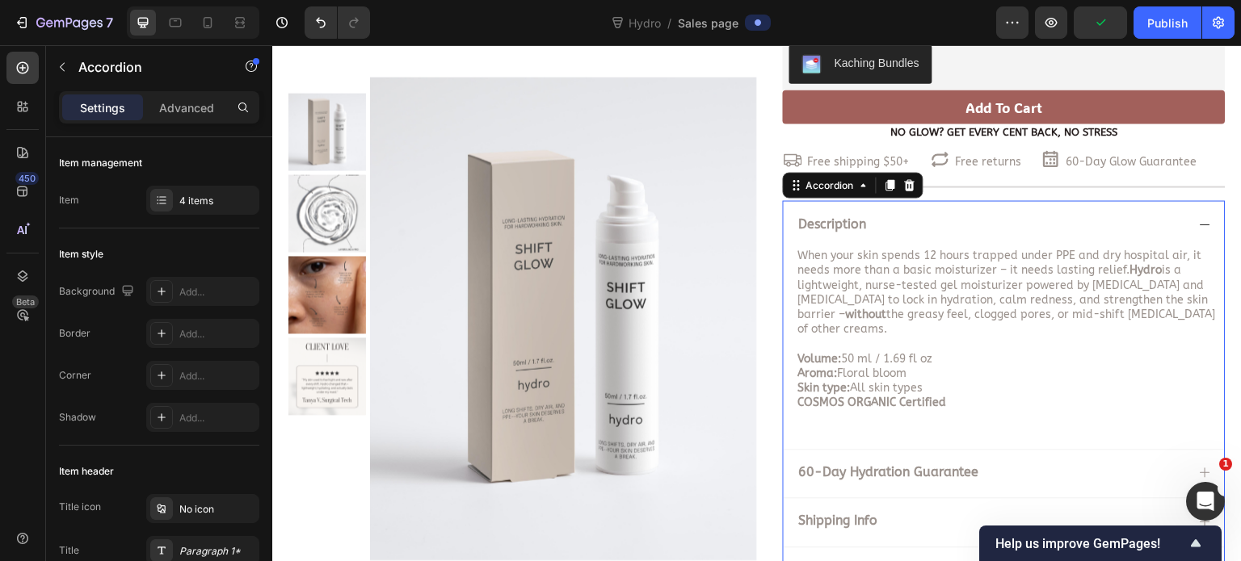
click at [1199, 224] on icon at bounding box center [1205, 224] width 13 height 13
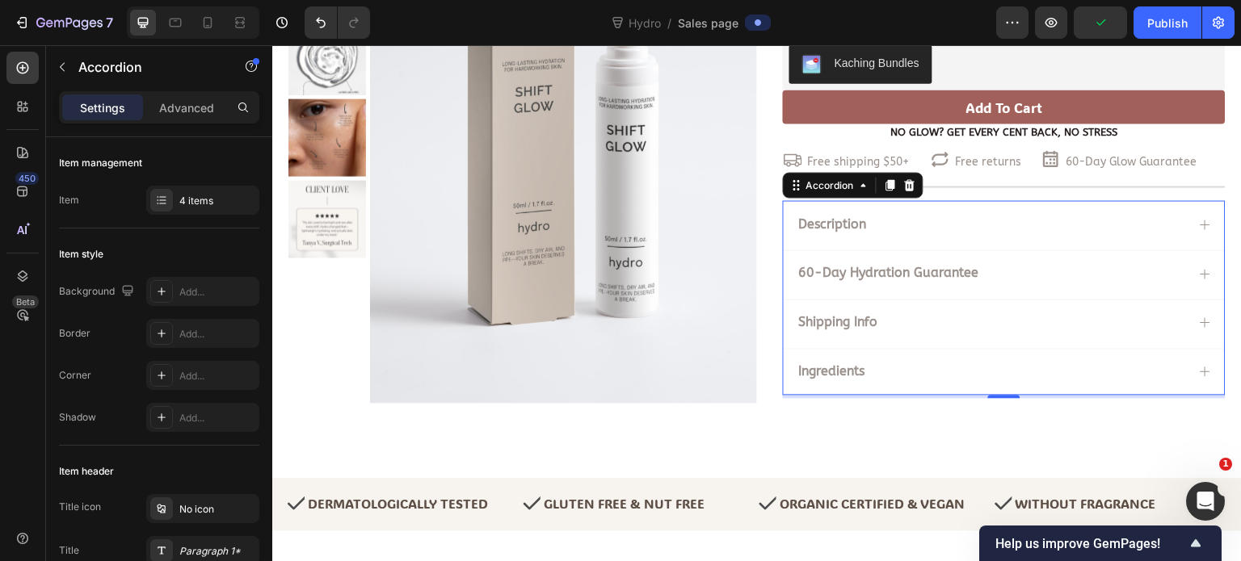
click at [1199, 224] on icon at bounding box center [1205, 224] width 13 height 13
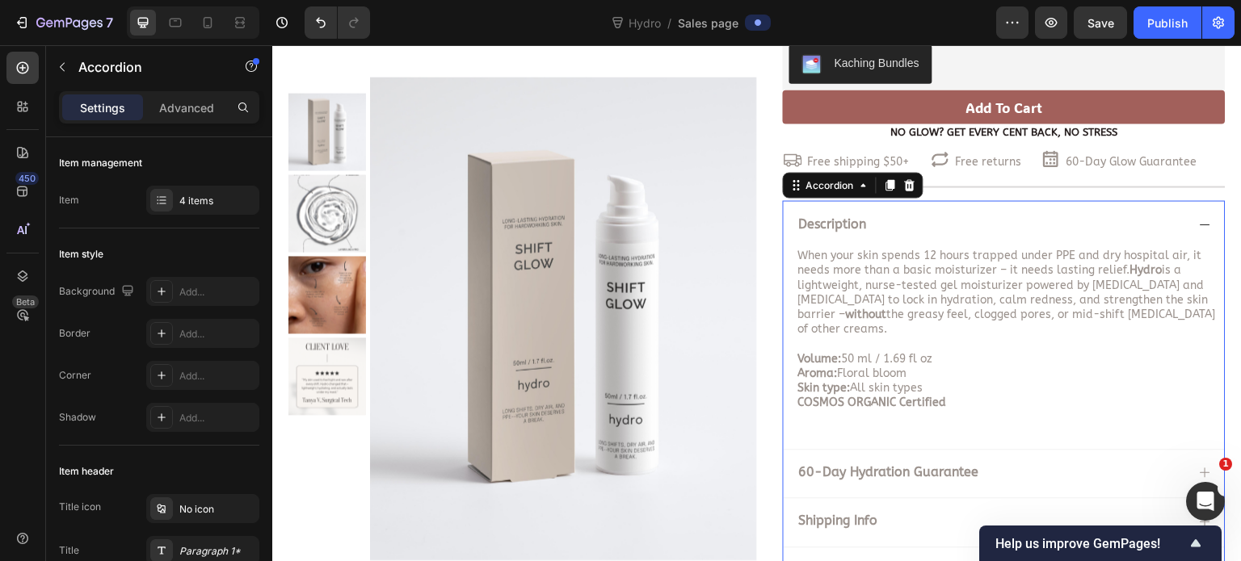
click at [1199, 224] on icon at bounding box center [1205, 224] width 13 height 13
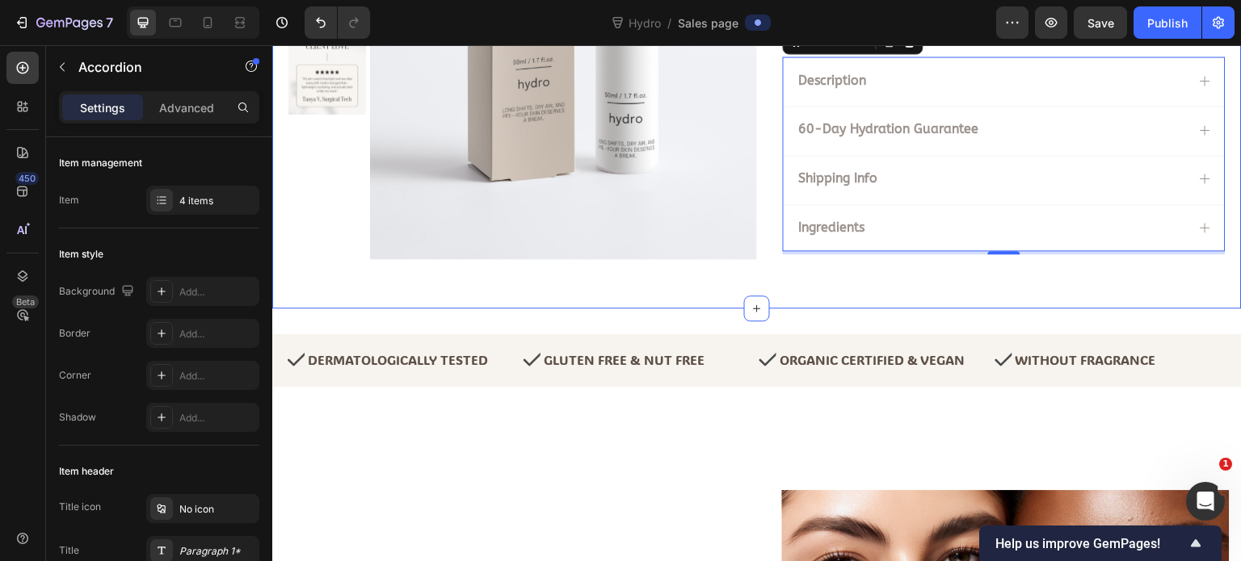
scroll to position [462, 0]
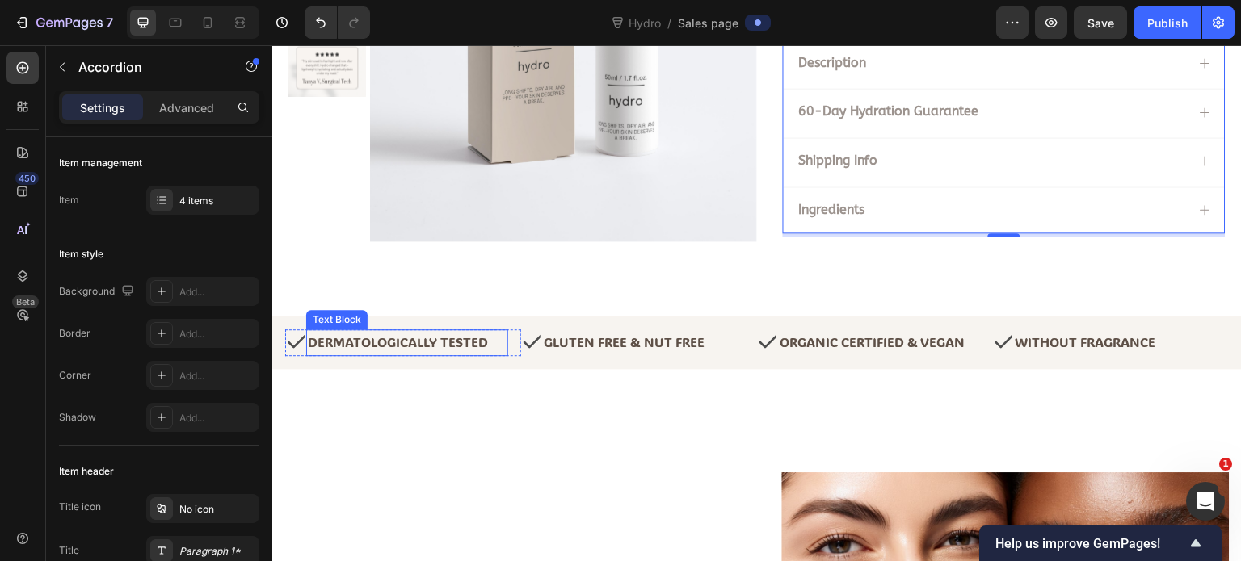
click at [399, 343] on p "Dermatologically tested" at bounding box center [402, 342] width 189 height 23
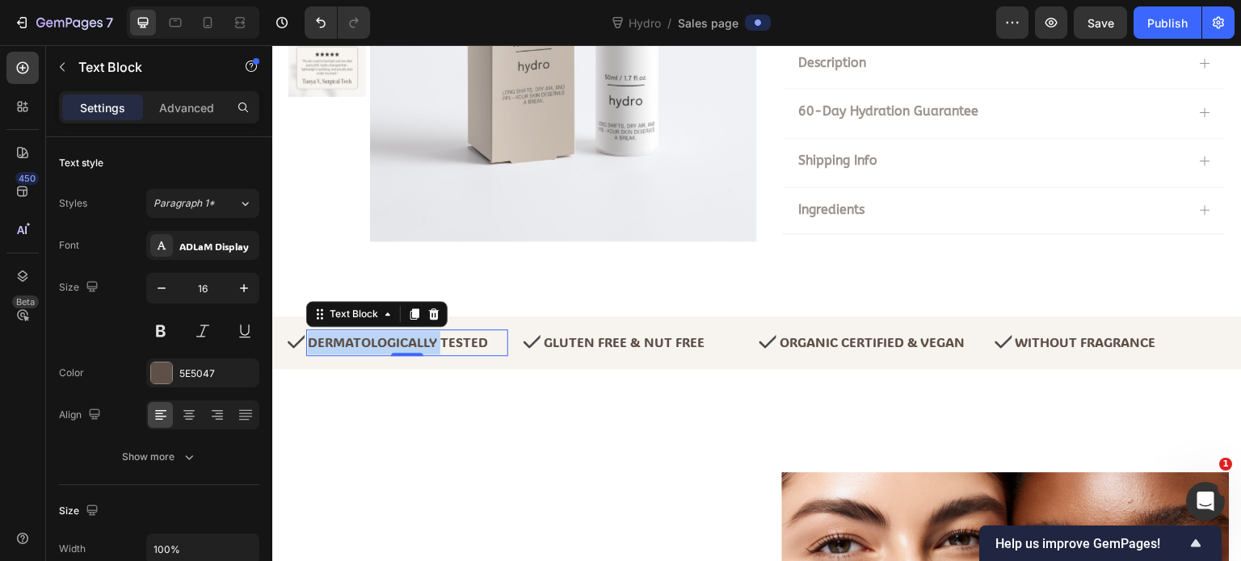
click at [399, 343] on p "Dermatologically tested" at bounding box center [402, 342] width 189 height 23
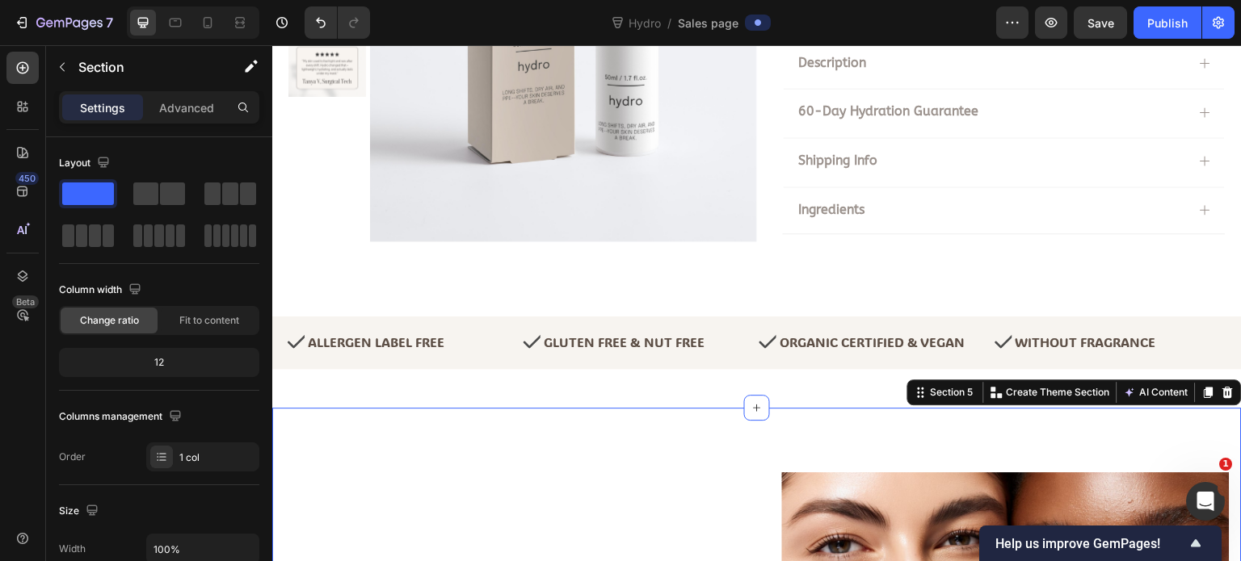
click at [502, 346] on div "Allergen Label Free Text Block" at bounding box center [407, 343] width 202 height 27
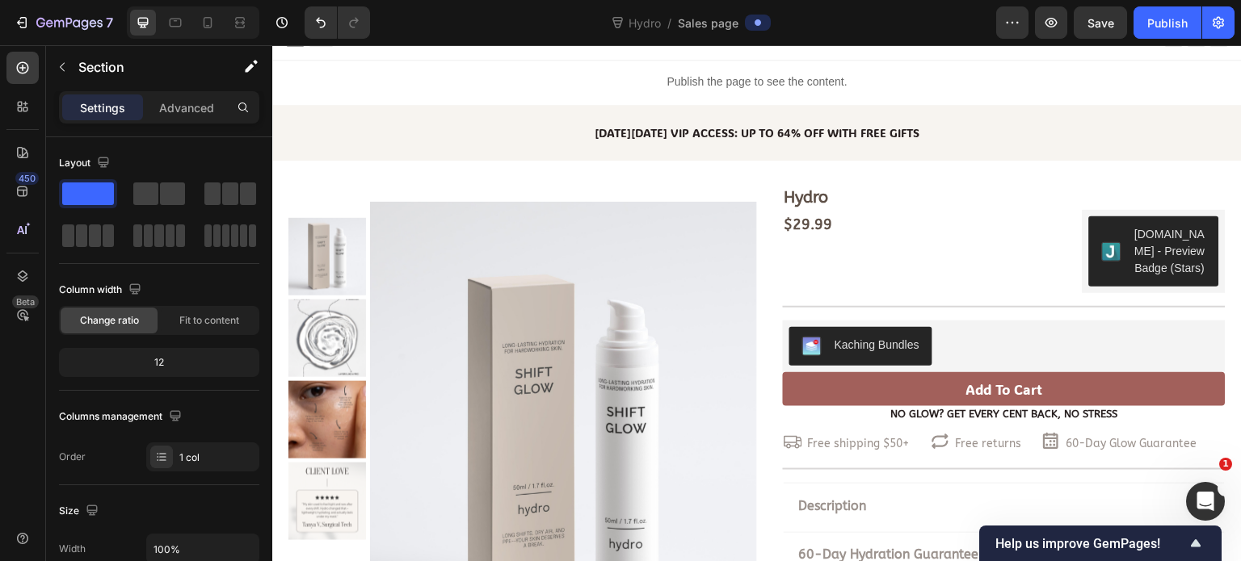
scroll to position [0, 0]
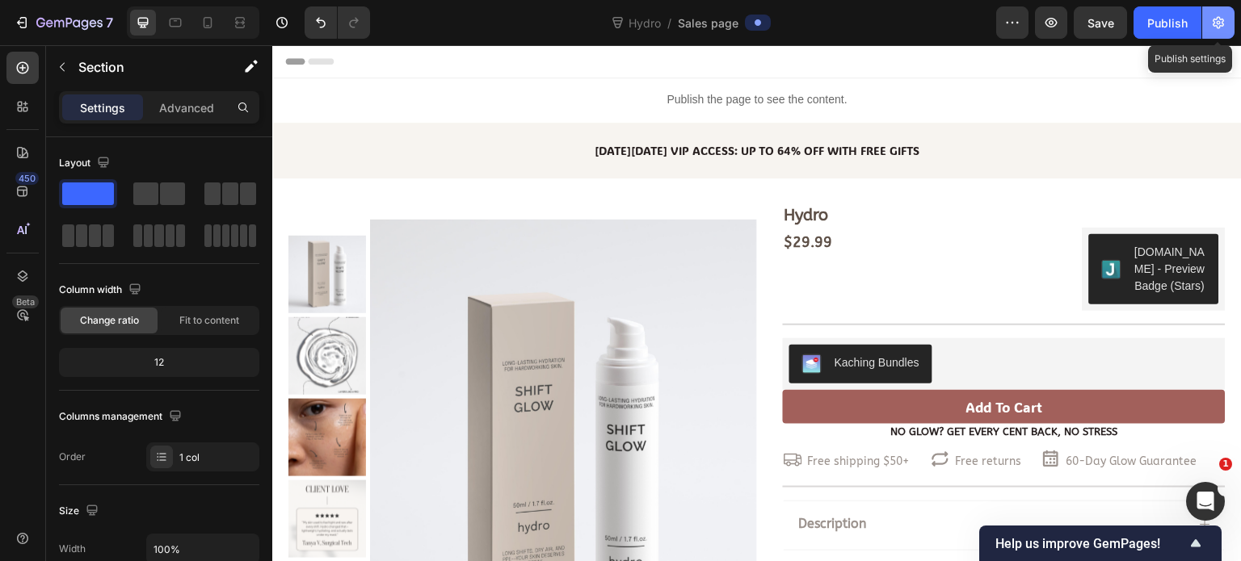
click at [1218, 26] on icon "button" at bounding box center [1218, 23] width 16 height 16
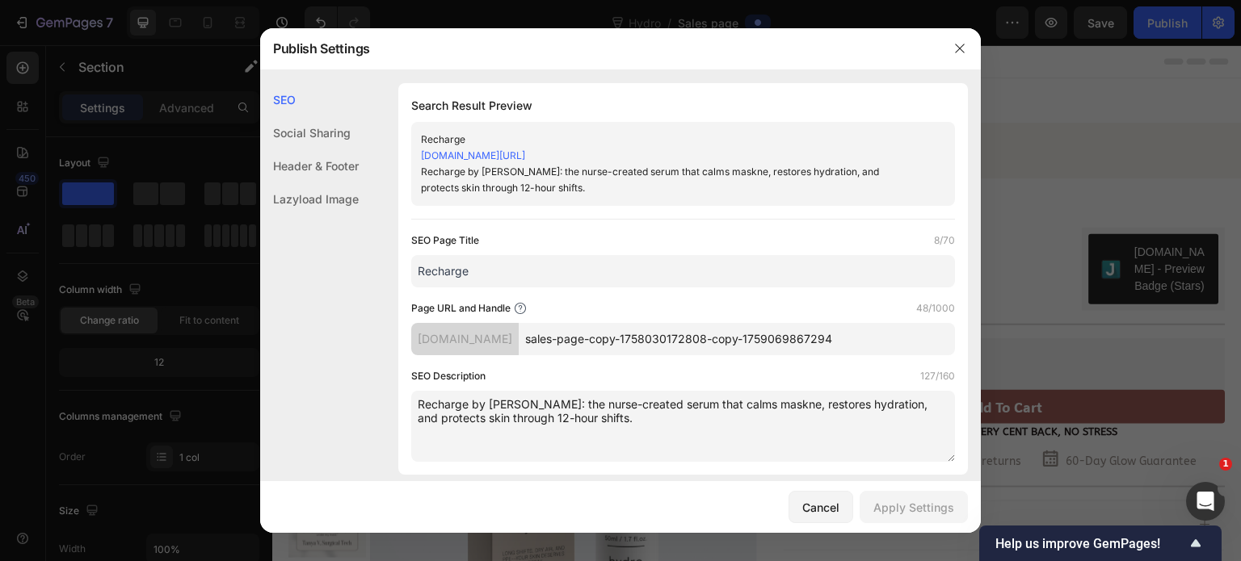
drag, startPoint x: 598, startPoint y: 274, endPoint x: 364, endPoint y: 275, distance: 233.5
paste input "Gel Moisturiser"
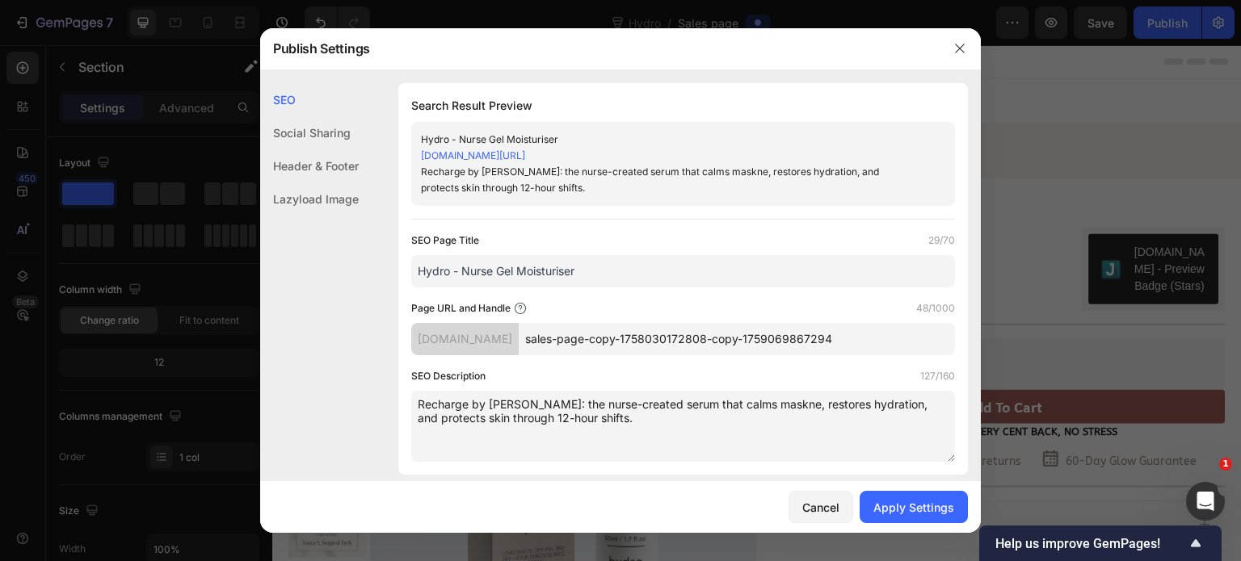
type input "Hydro - Nurse Gel Moisturiser"
drag, startPoint x: 882, startPoint y: 335, endPoint x: 559, endPoint y: 317, distance: 323.7
click at [559, 317] on div "Page URL and Handle 48/1000 501knu-81.myshopify.com sales-page-copy-17580301728…" at bounding box center [683, 328] width 544 height 55
type input "hydro1"
click at [640, 310] on div "Page URL and Handle 6/1000" at bounding box center [683, 309] width 544 height 16
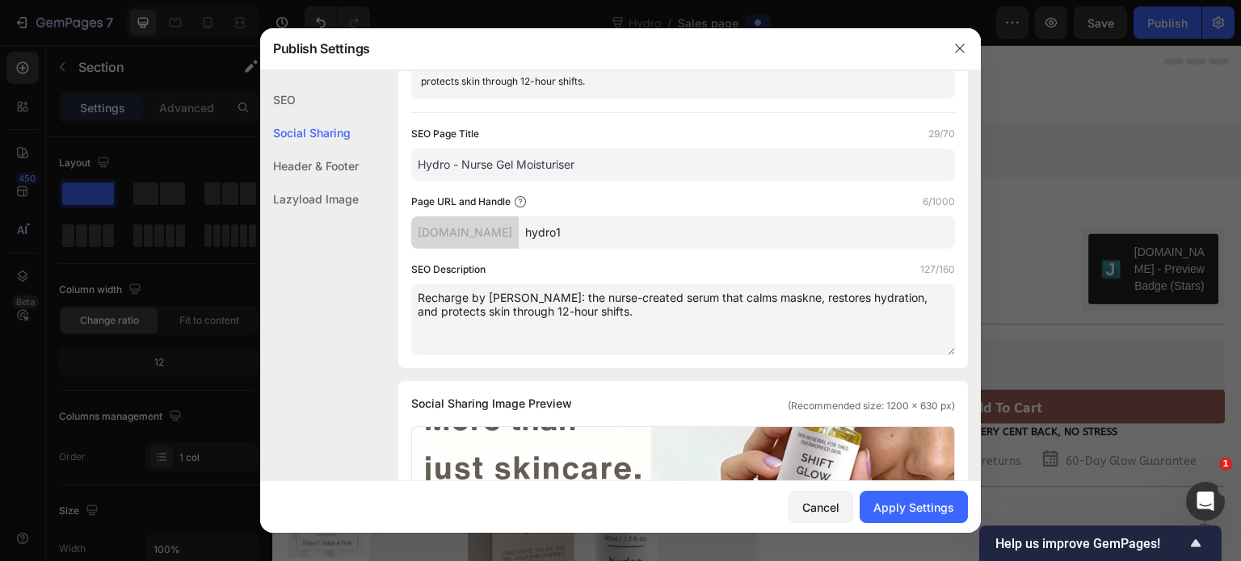
scroll to position [81, 0]
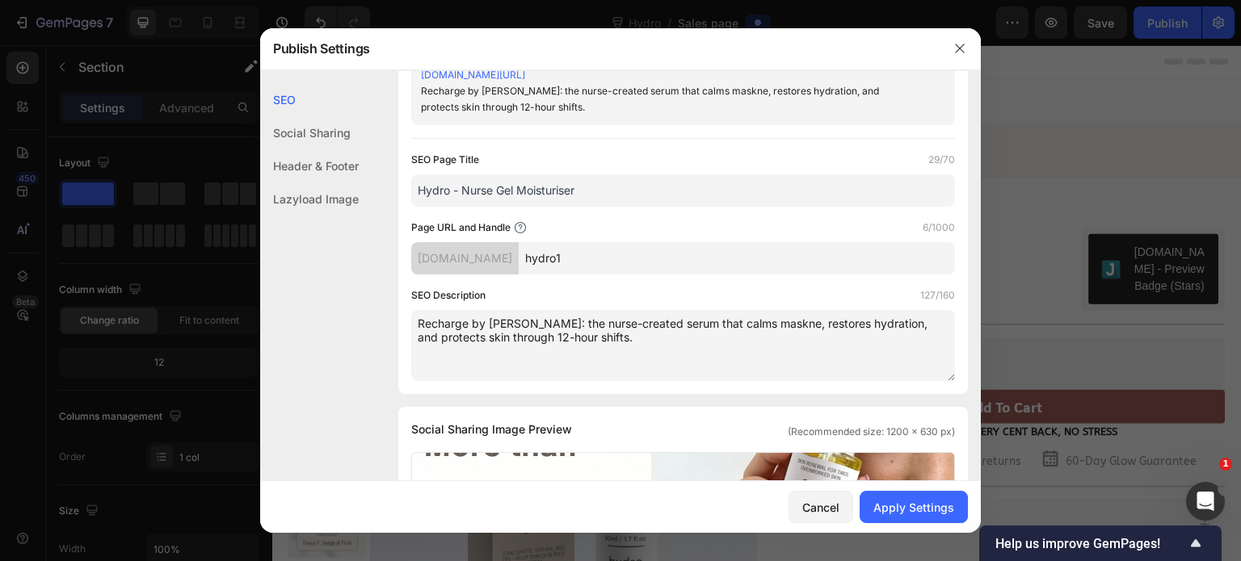
click at [569, 349] on textarea "Recharge by ShiftGlow: the nurse-created serum that calms maskne, restores hydr…" at bounding box center [683, 345] width 544 height 71
paste textarea "ShiftGlow Hydro: a lightweight niacinamide gel moisturizer that hydrates, calms…"
type textarea "ShiftGlow Hydro: a lightweight niacinamide gel moisturizer that hydrates, calms…"
click at [898, 507] on div "Apply Settings" at bounding box center [913, 507] width 81 height 17
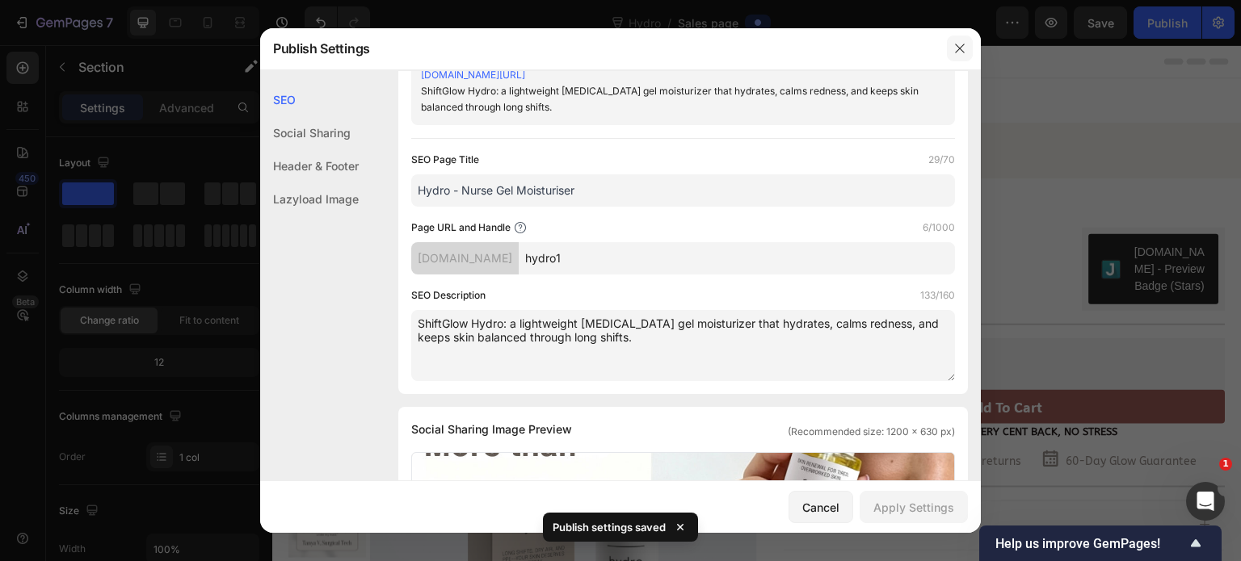
click at [955, 51] on icon "button" at bounding box center [959, 48] width 13 height 13
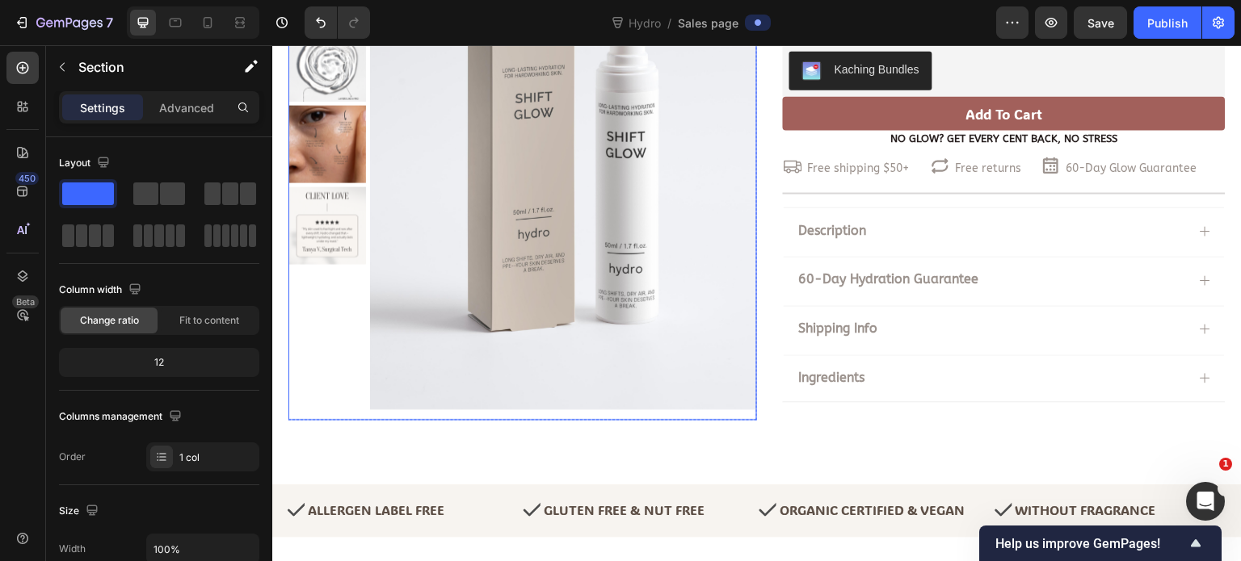
scroll to position [323, 0]
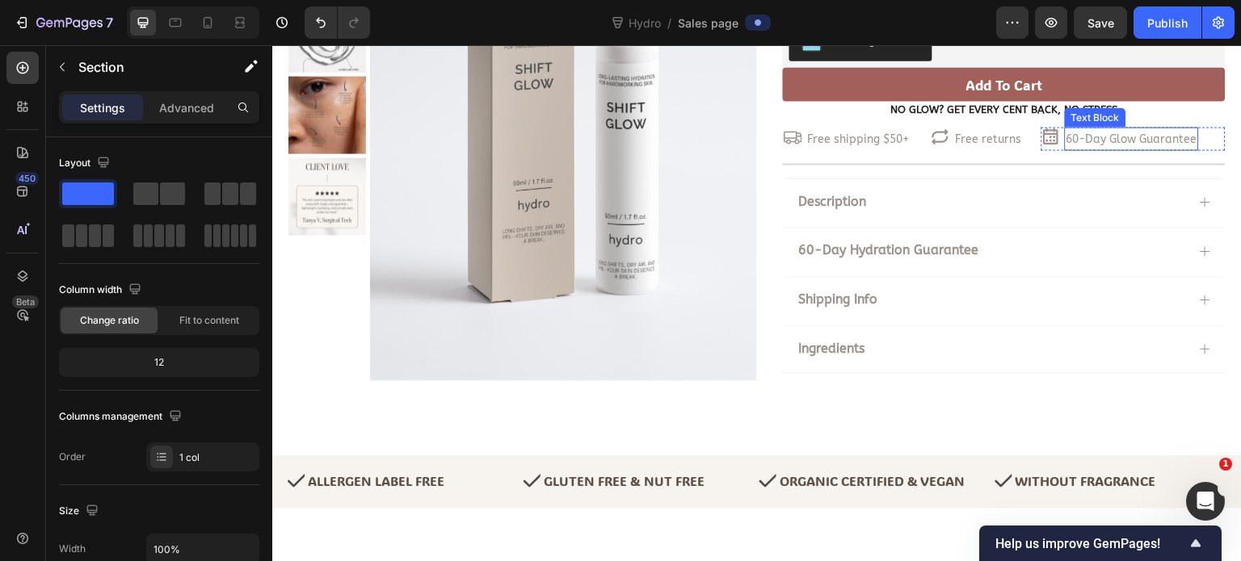
click at [1113, 137] on link "60-Day Glow Guarantee" at bounding box center [1131, 139] width 131 height 14
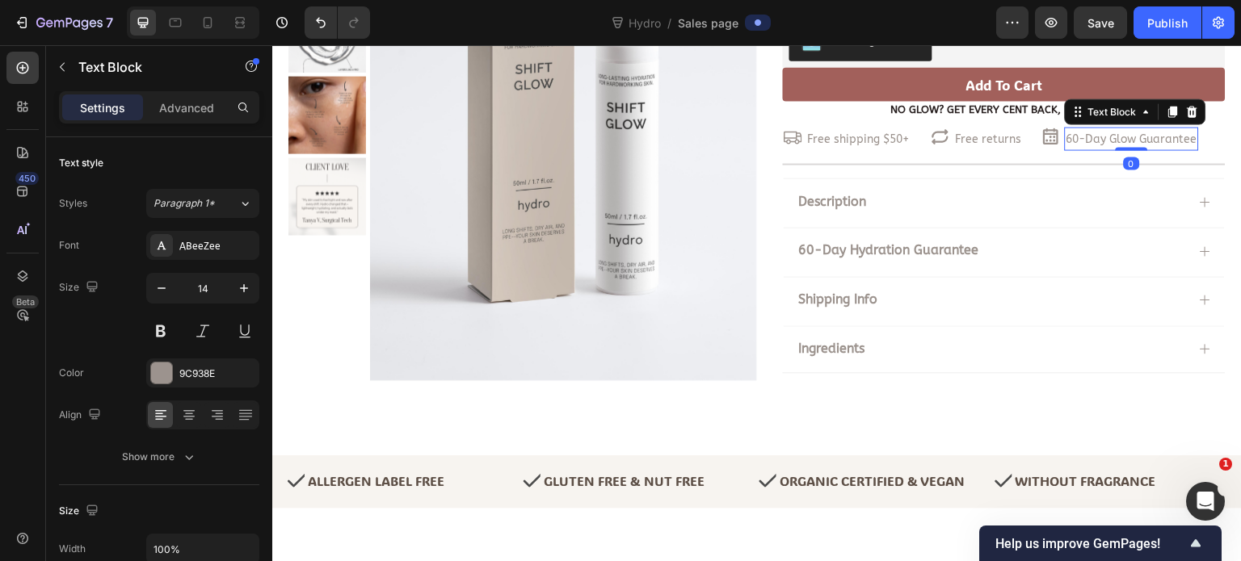
click at [1113, 137] on link "60-Day Glow Guarantee" at bounding box center [1131, 139] width 131 height 14
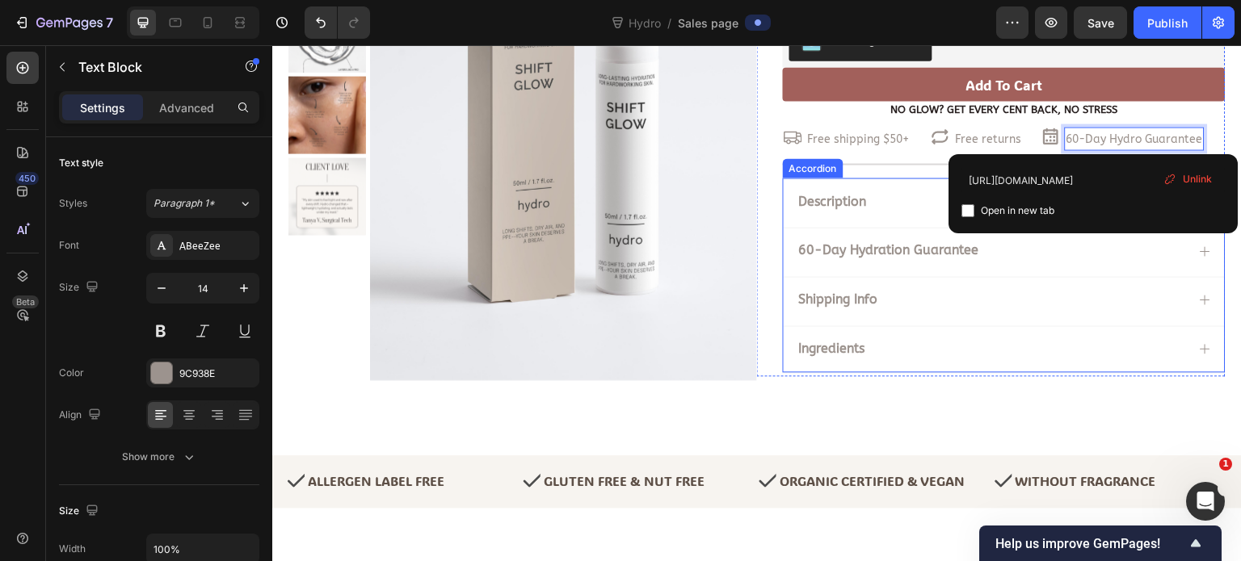
click at [1084, 330] on div "Ingredients" at bounding box center [1004, 349] width 441 height 47
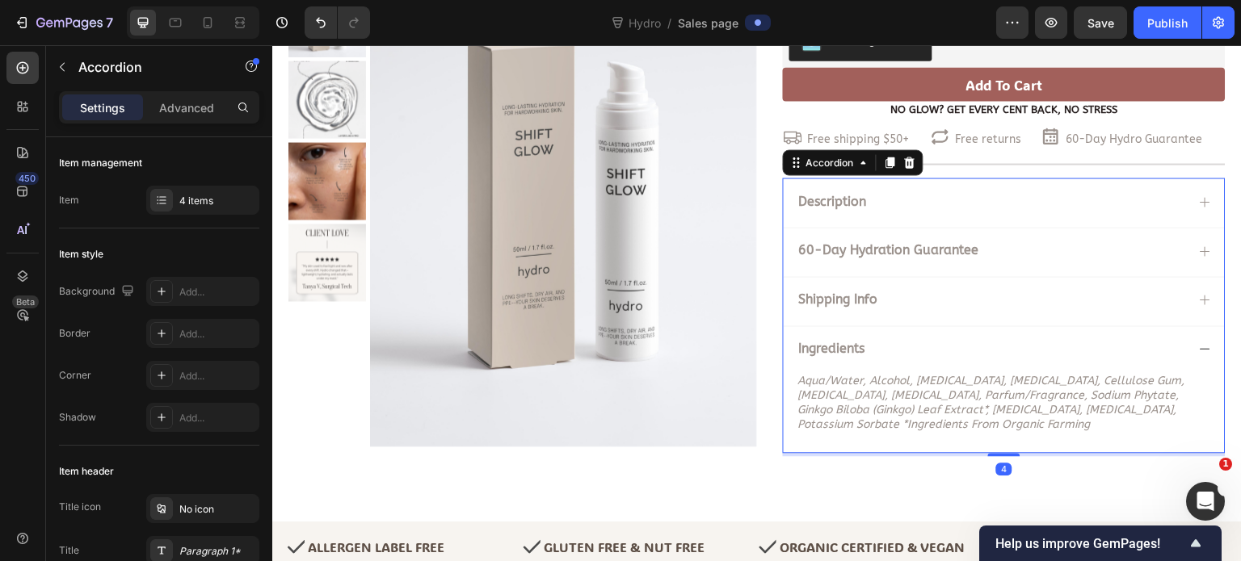
click at [1071, 341] on div "Ingredients" at bounding box center [991, 350] width 389 height 22
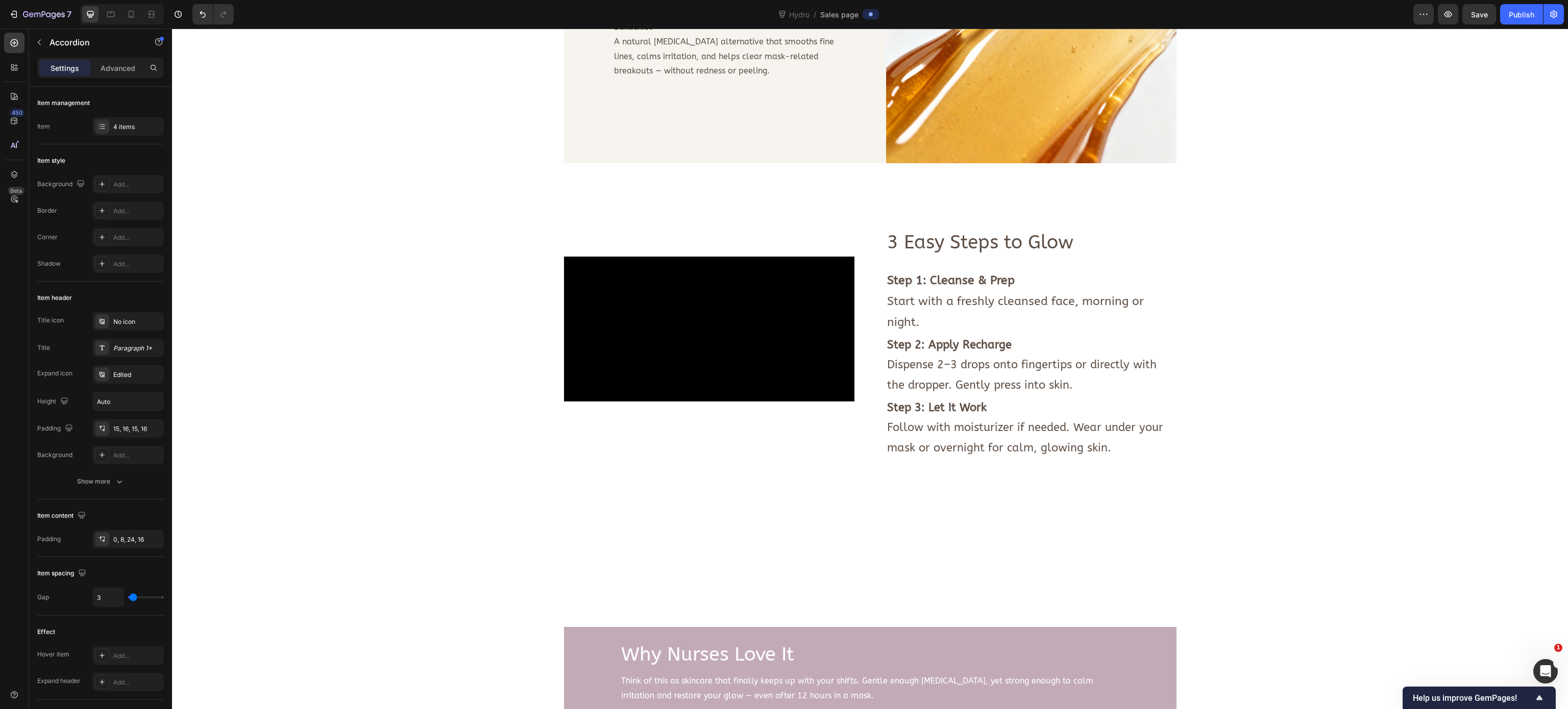
scroll to position [1337, 0]
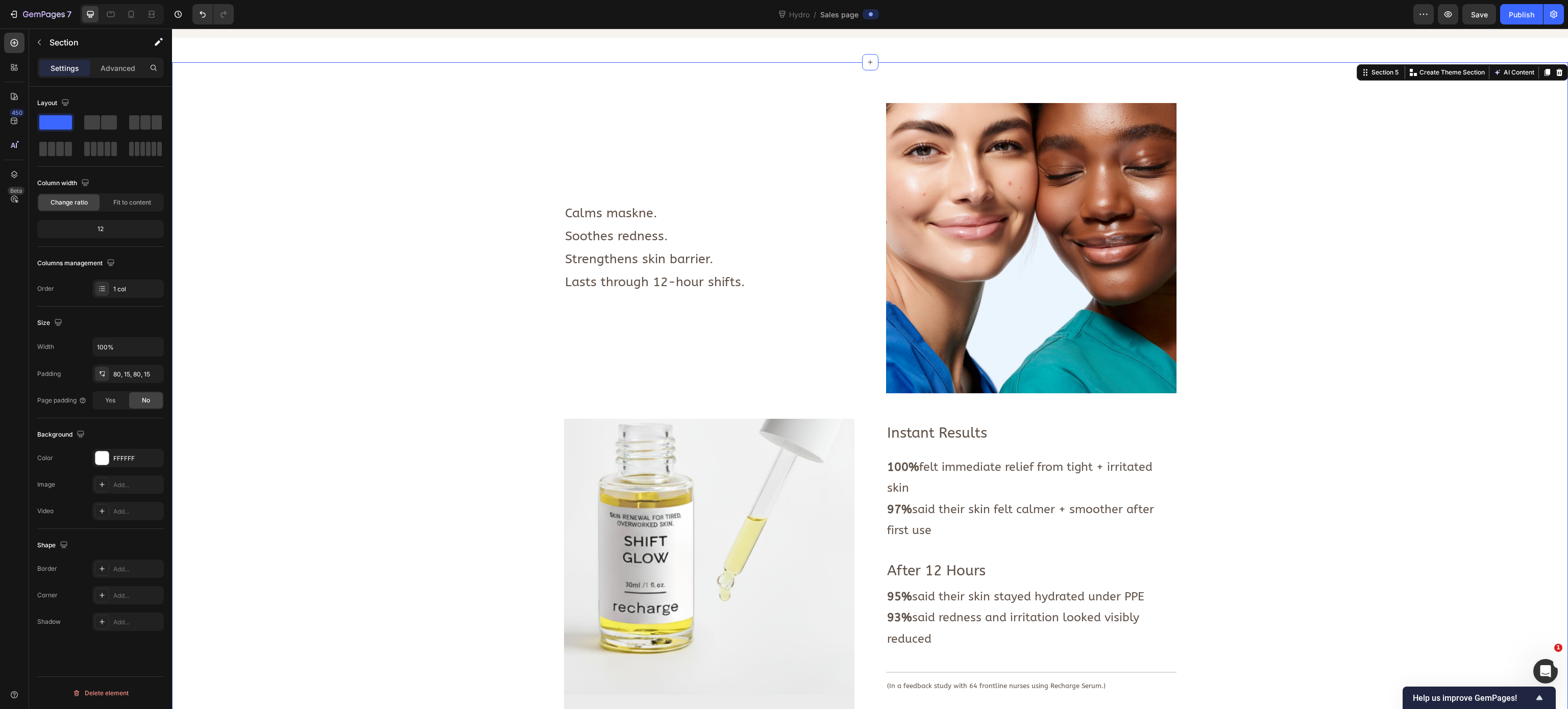
scroll to position [521, 0]
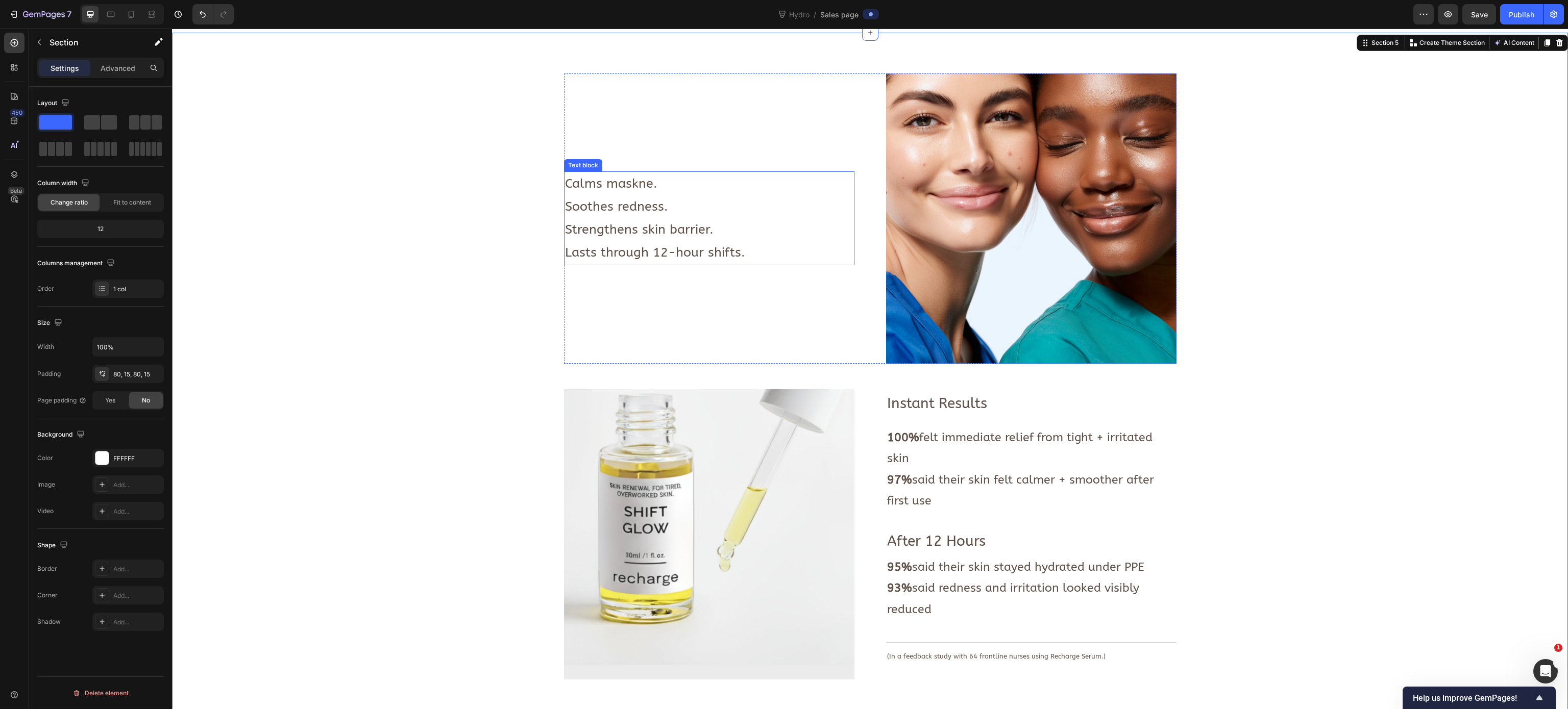
click at [584, 187] on span "Calms maskne." at bounding box center [611, 184] width 92 height 15
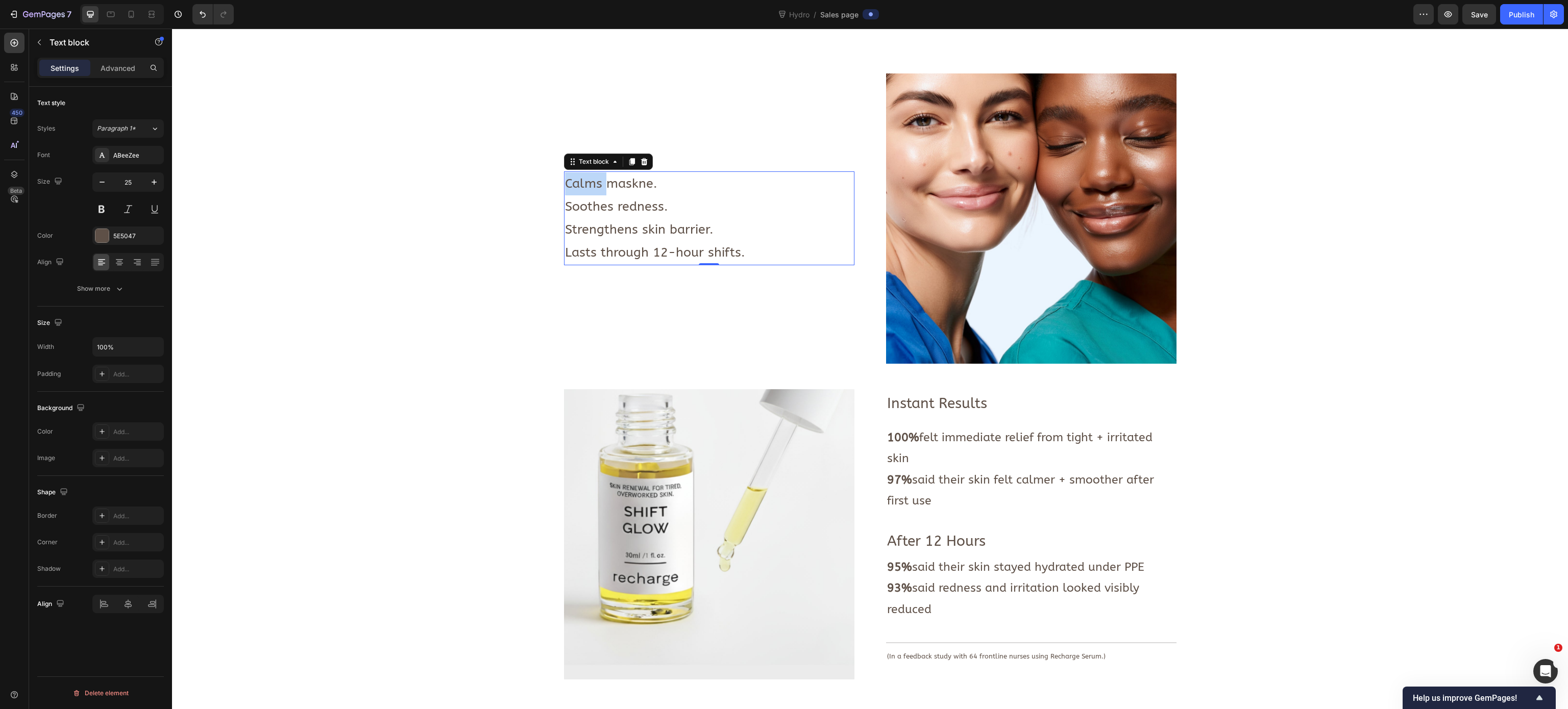
click at [584, 187] on span "Calms maskne." at bounding box center [611, 184] width 92 height 15
click at [378, 436] on div "Image Calms maskne. Soothes redness. Strengthens skin barrier. Lasts through 12…" at bounding box center [869, 694] width 1380 height 1243
click at [600, 186] on span "Calms maskne." at bounding box center [611, 184] width 92 height 15
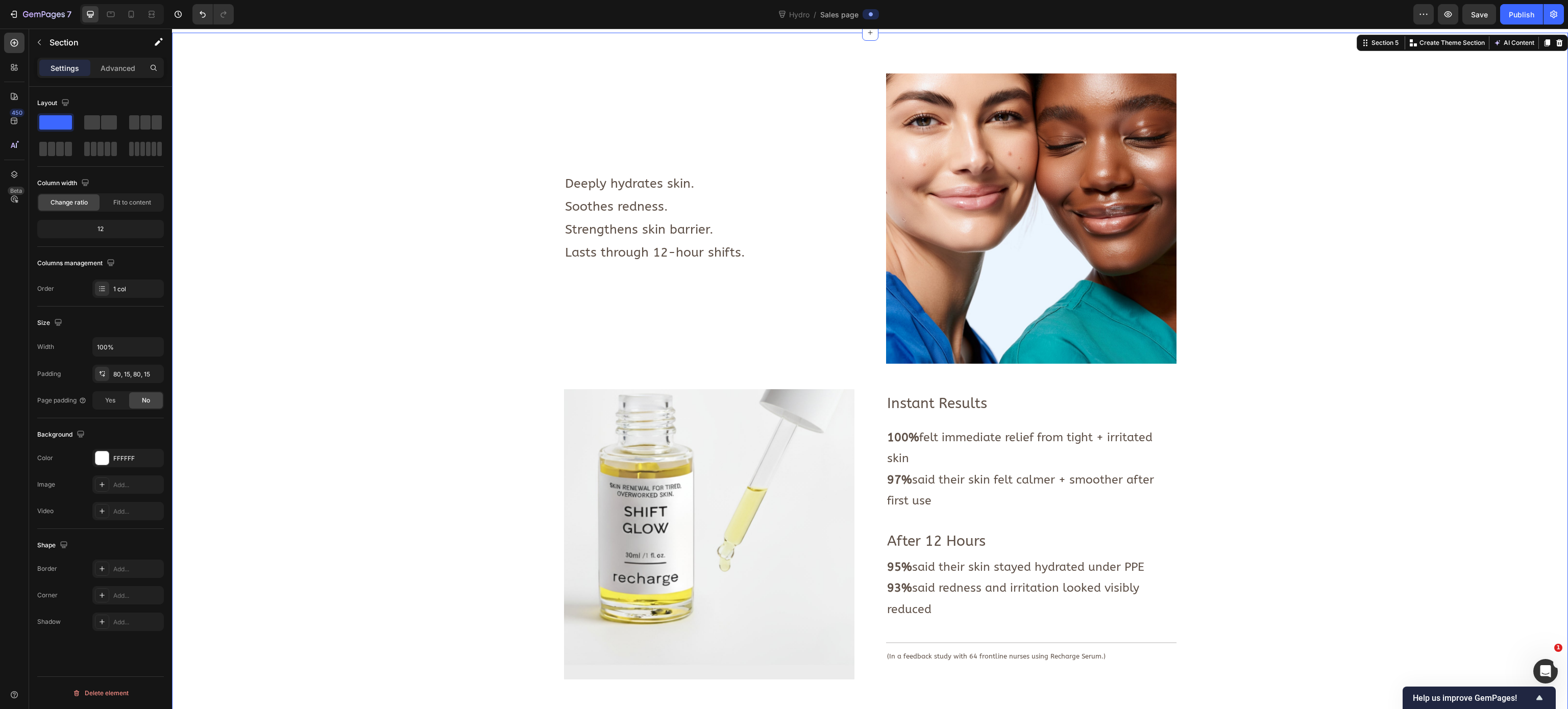
drag, startPoint x: 455, startPoint y: 197, endPoint x: 464, endPoint y: 184, distance: 15.8
click at [461, 187] on div "Image Deeply hydrates skin. Soothes redness. Strengthens skin barrier. Lasts th…" at bounding box center [869, 694] width 1380 height 1243
click at [612, 208] on span "Soothes redness." at bounding box center [616, 206] width 103 height 15
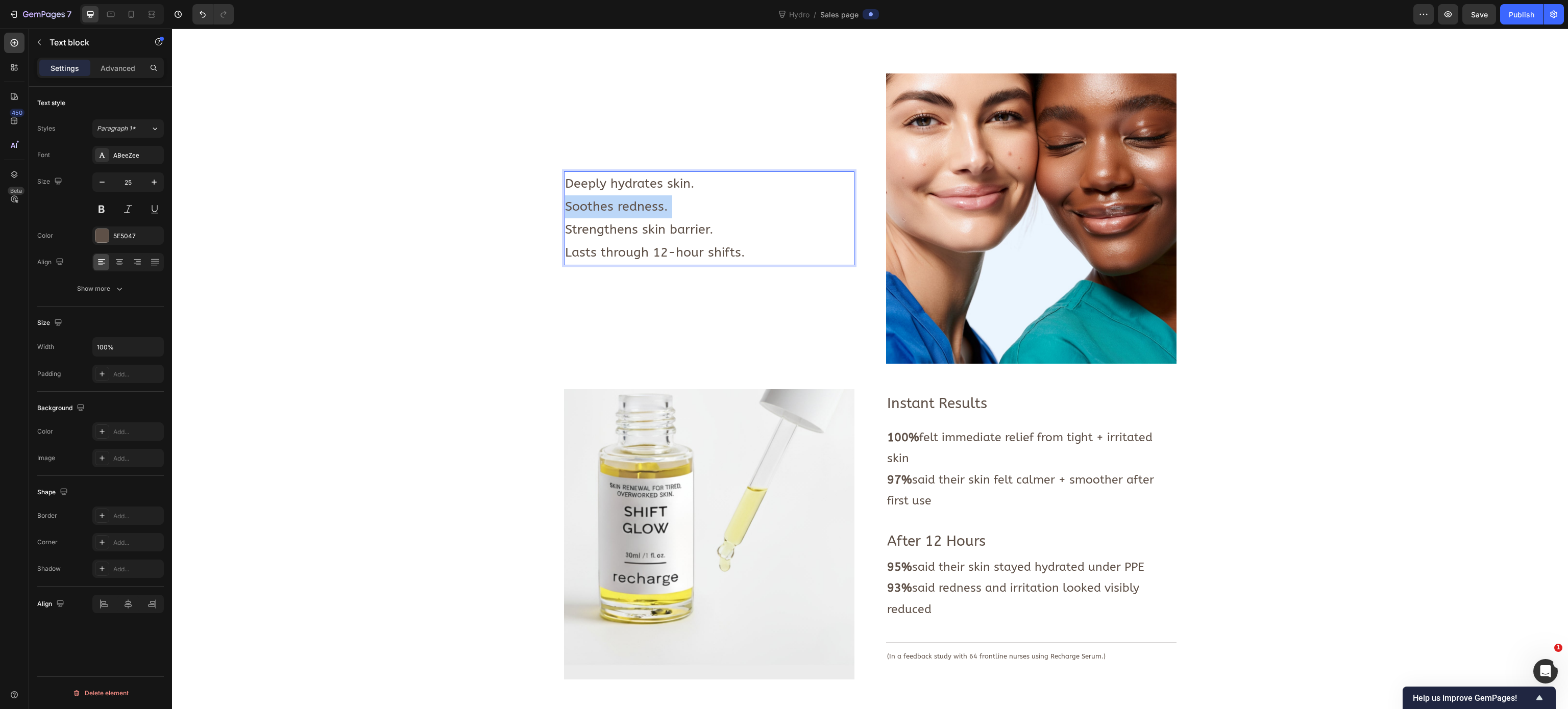
click at [612, 208] on span "Soothes redness." at bounding box center [616, 206] width 103 height 15
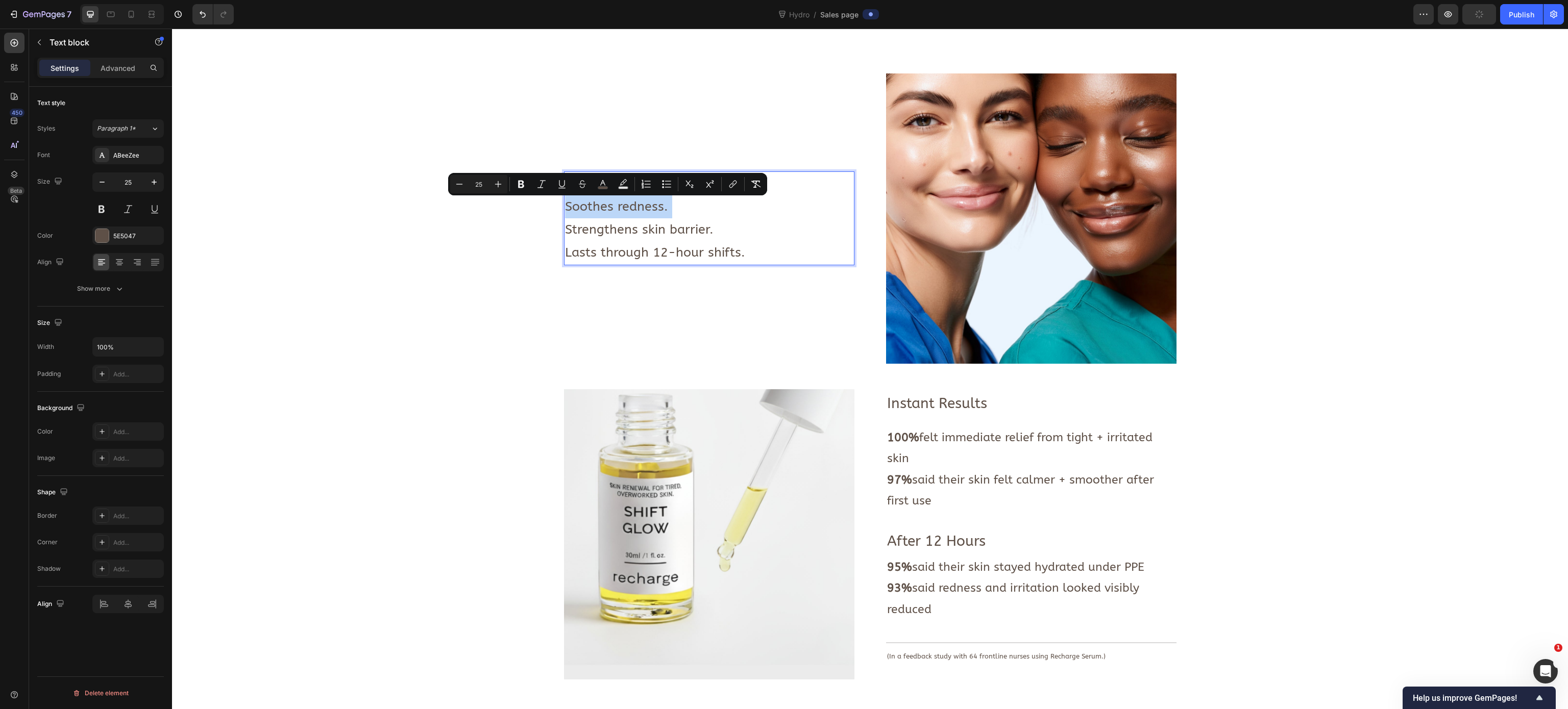
click at [612, 208] on span "Soothes redness." at bounding box center [616, 206] width 103 height 15
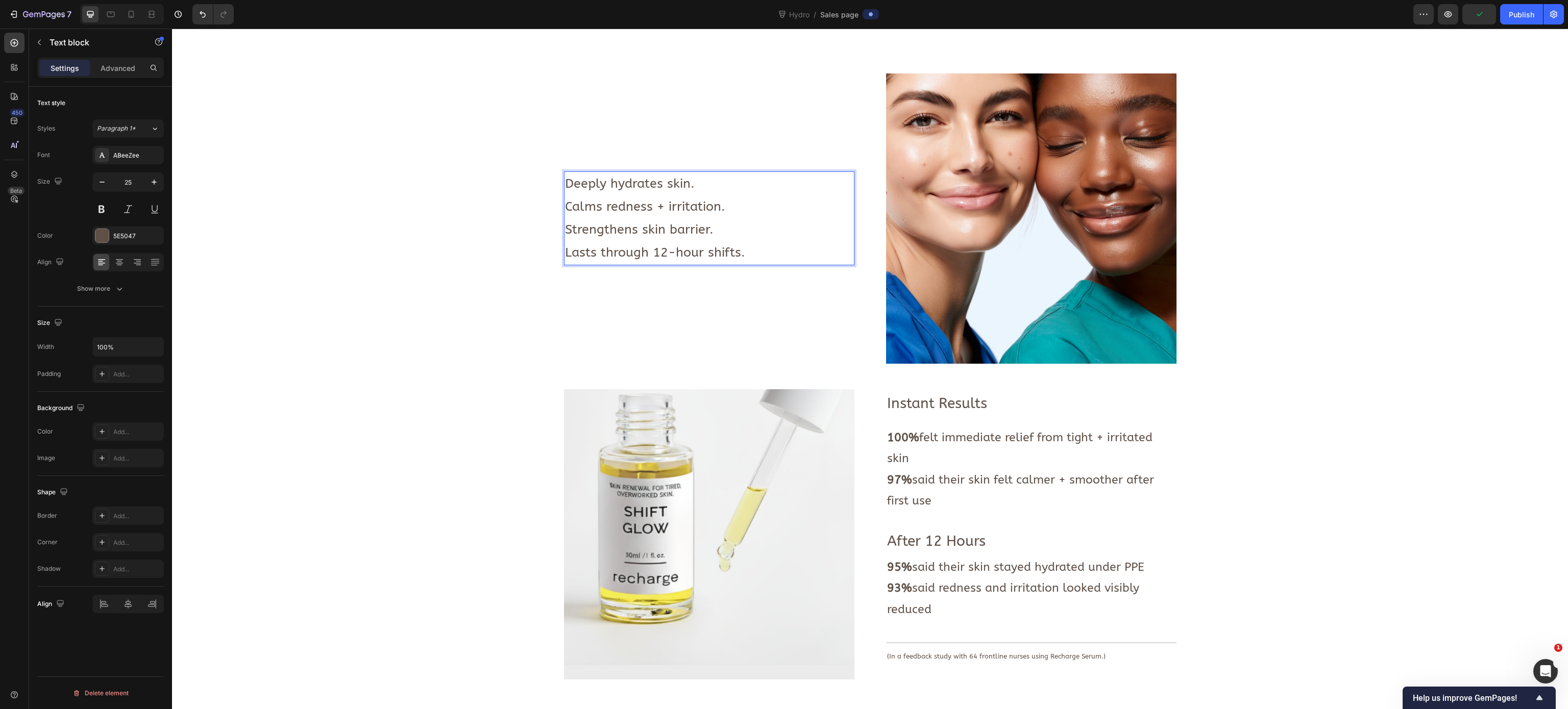
click at [697, 235] on span "Strengthens skin barrier." at bounding box center [639, 229] width 148 height 15
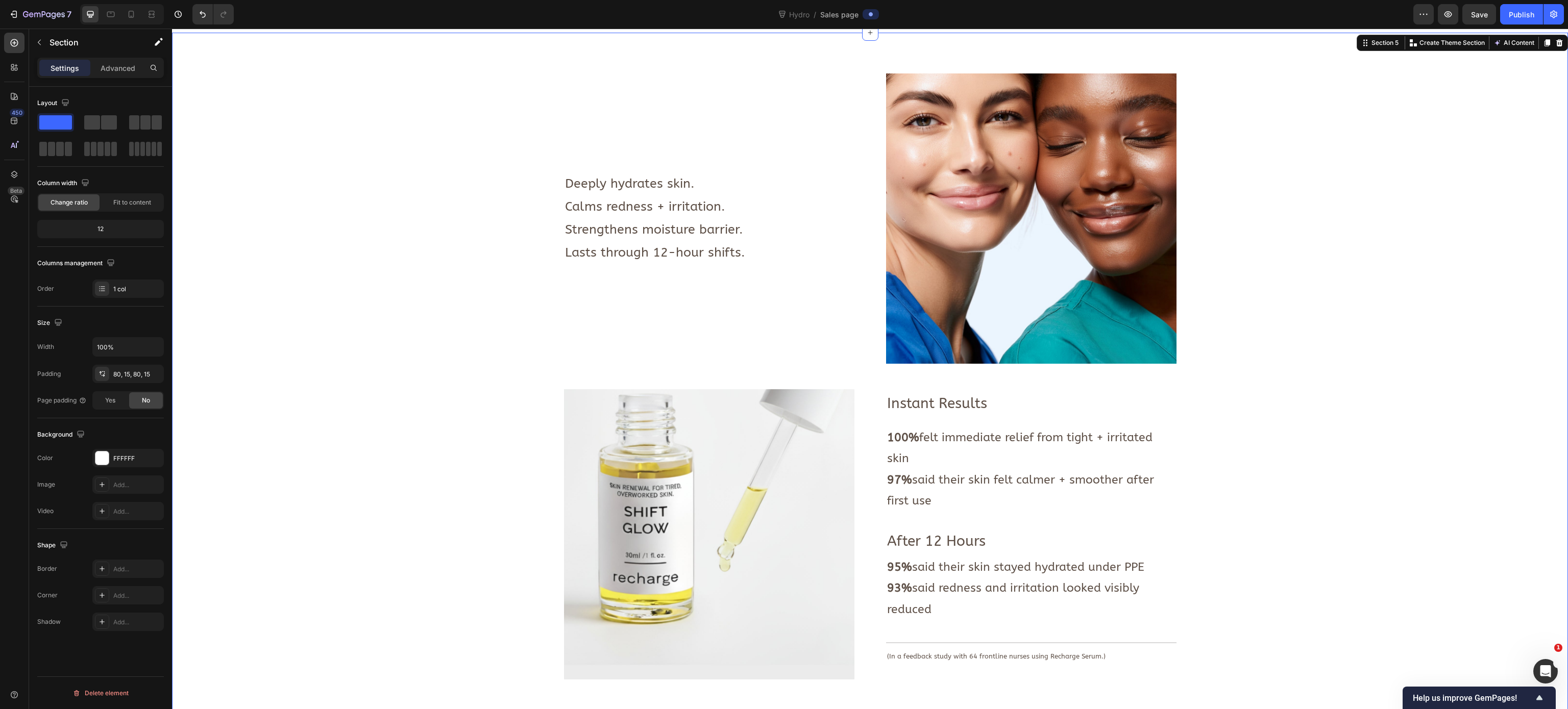
click at [428, 261] on div "Image Deeply hydrates skin. Calms redness + irritation. Strengthens moisture ba…" at bounding box center [869, 694] width 1380 height 1243
click at [979, 438] on p "100% felt immediate relief from tight + irritated skin" at bounding box center [1031, 448] width 288 height 42
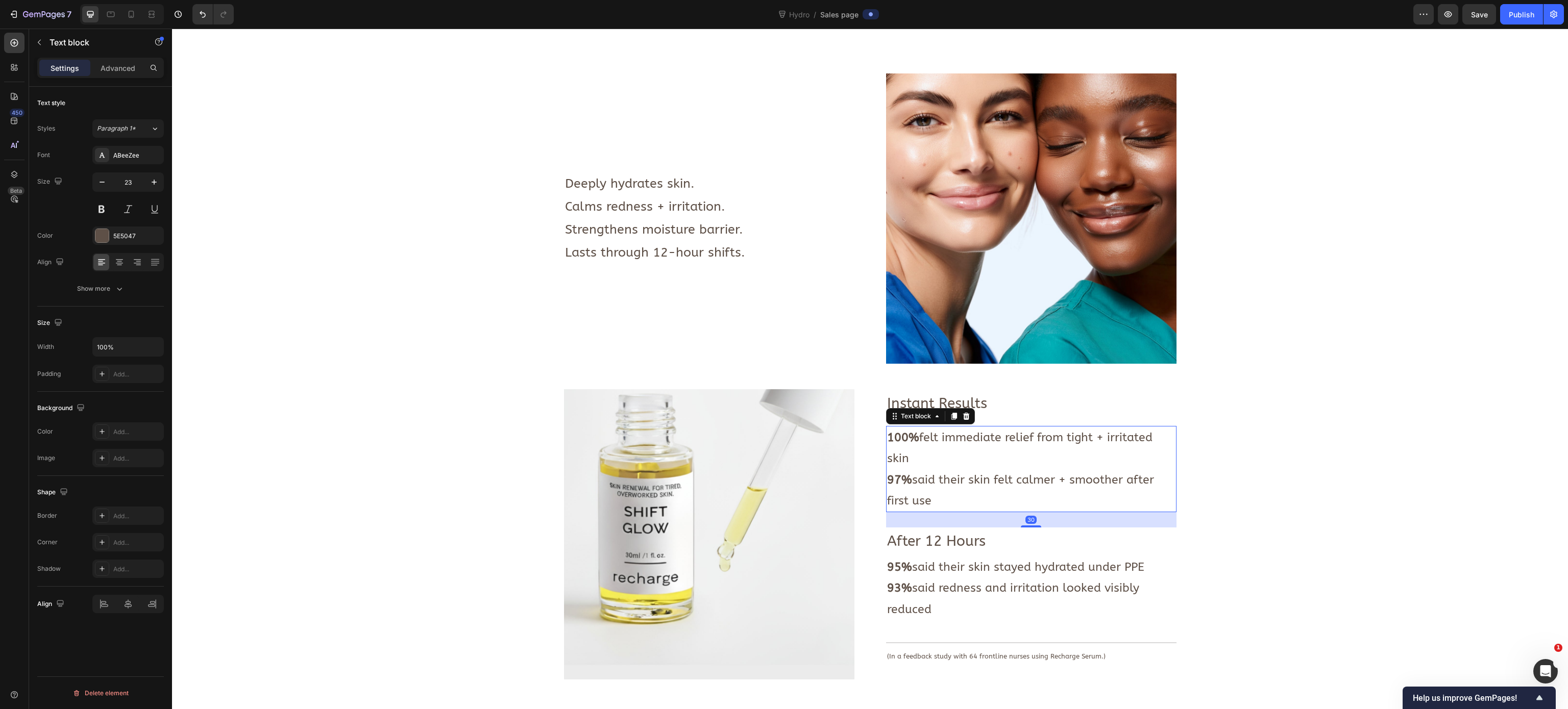
click at [979, 438] on p "100% felt immediate relief from tight + irritated skin" at bounding box center [1031, 448] width 288 height 42
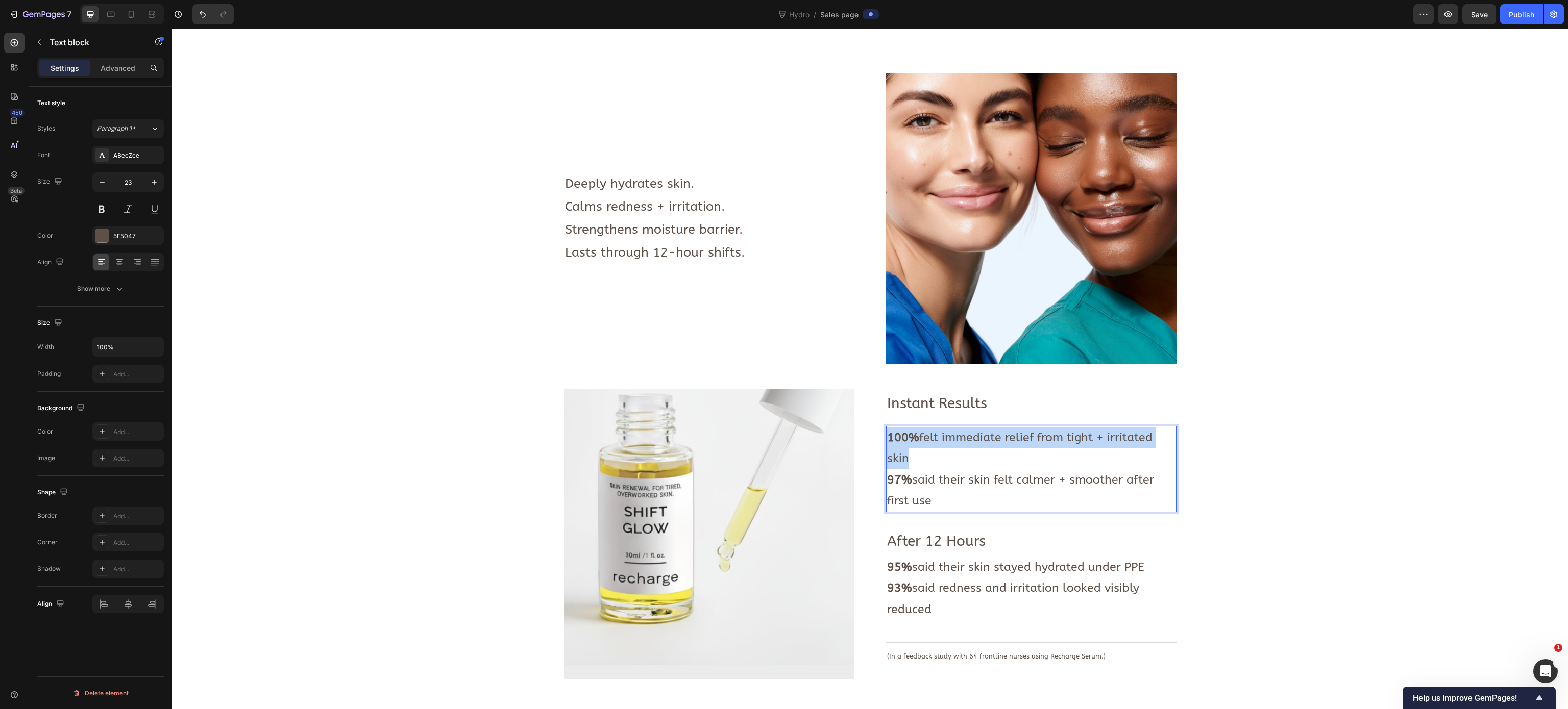
click at [979, 438] on p "100% felt immediate relief from tight + irritated skin" at bounding box center [1031, 448] width 288 height 42
click at [953, 443] on p "100% felt immediate relief from tight + irritated skin" at bounding box center [1031, 448] width 288 height 42
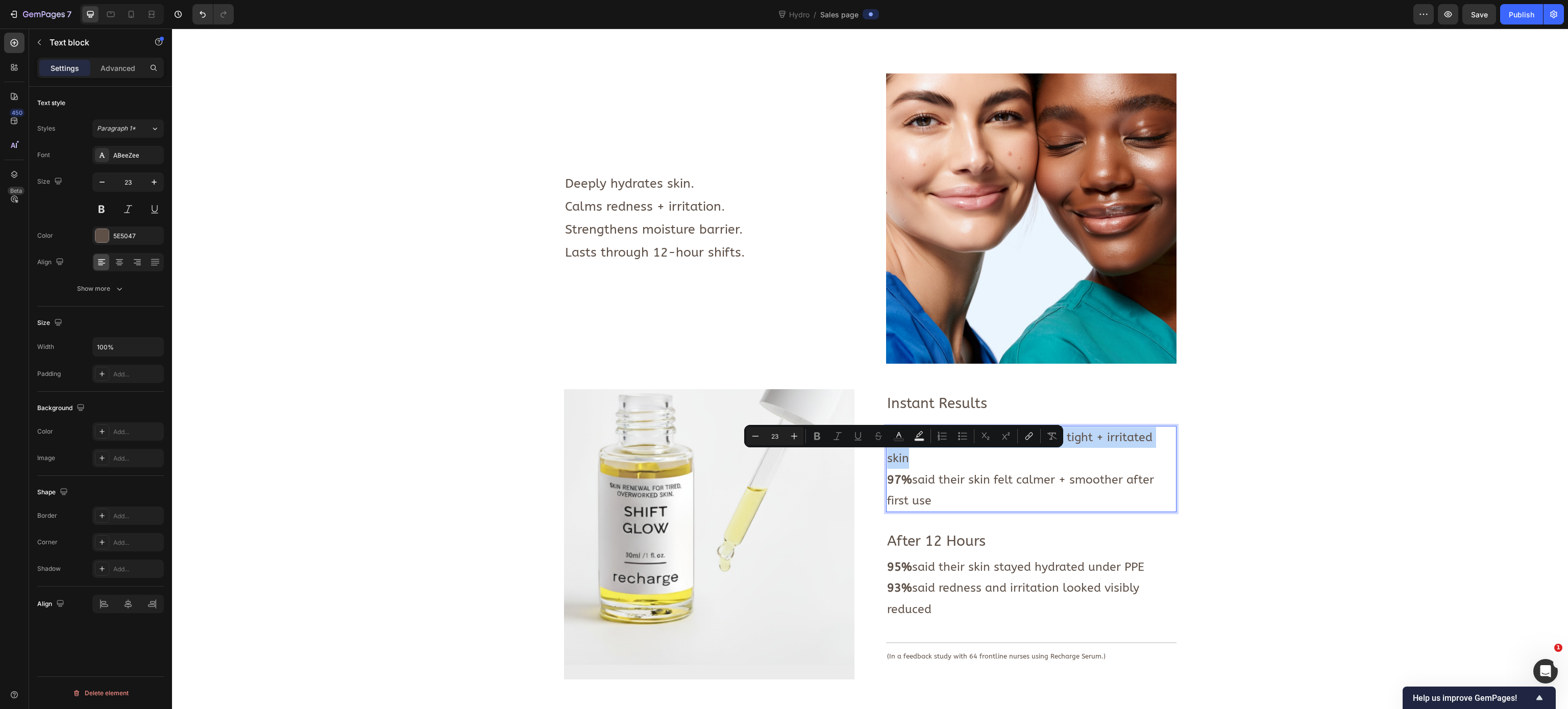
click at [950, 443] on p "100% felt immediate relief from tight + irritated skin" at bounding box center [1031, 448] width 288 height 42
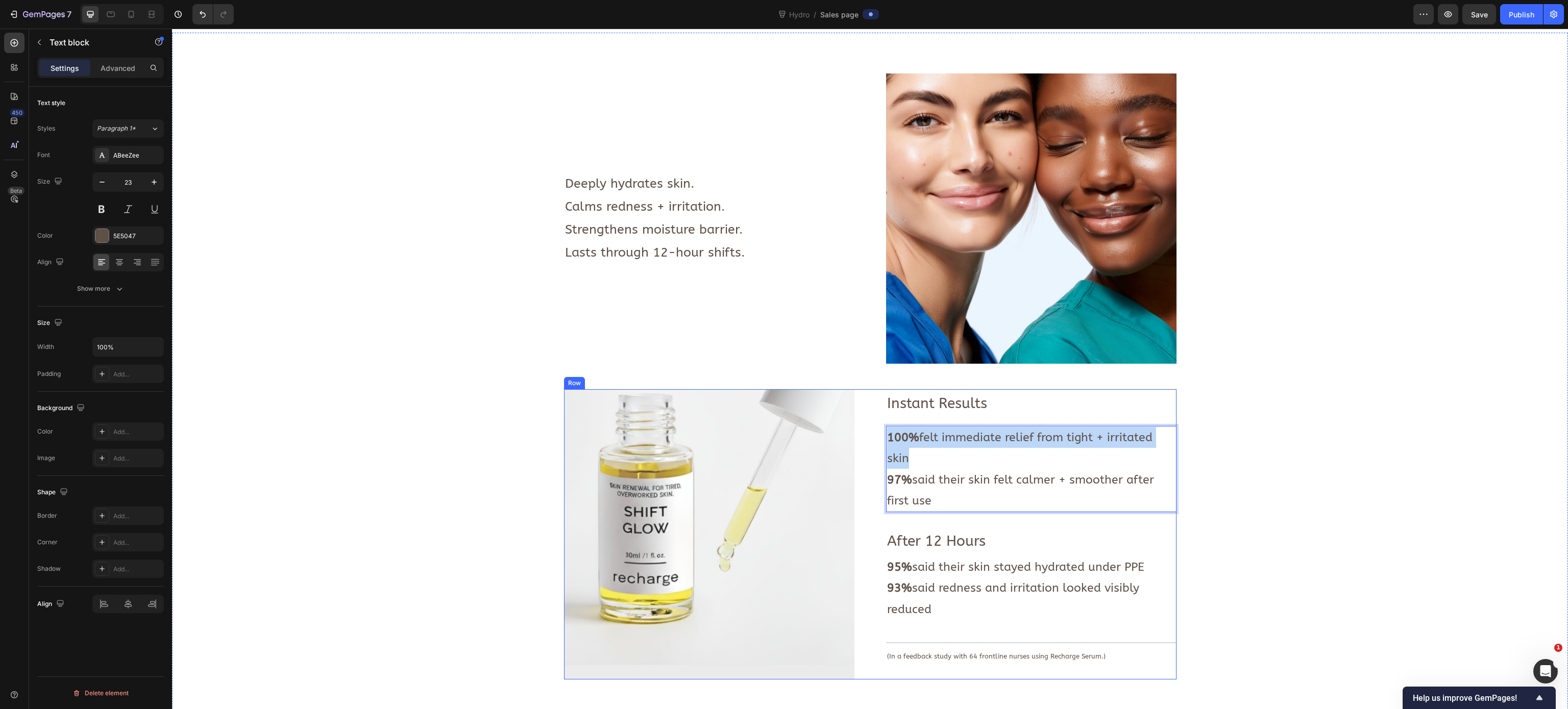
drag, startPoint x: 948, startPoint y: 456, endPoint x: 851, endPoint y: 432, distance: 99.9
click at [851, 432] on div "Instant Results Text Block 100% felt immediate relief from tight + irritated sk…" at bounding box center [870, 534] width 612 height 290
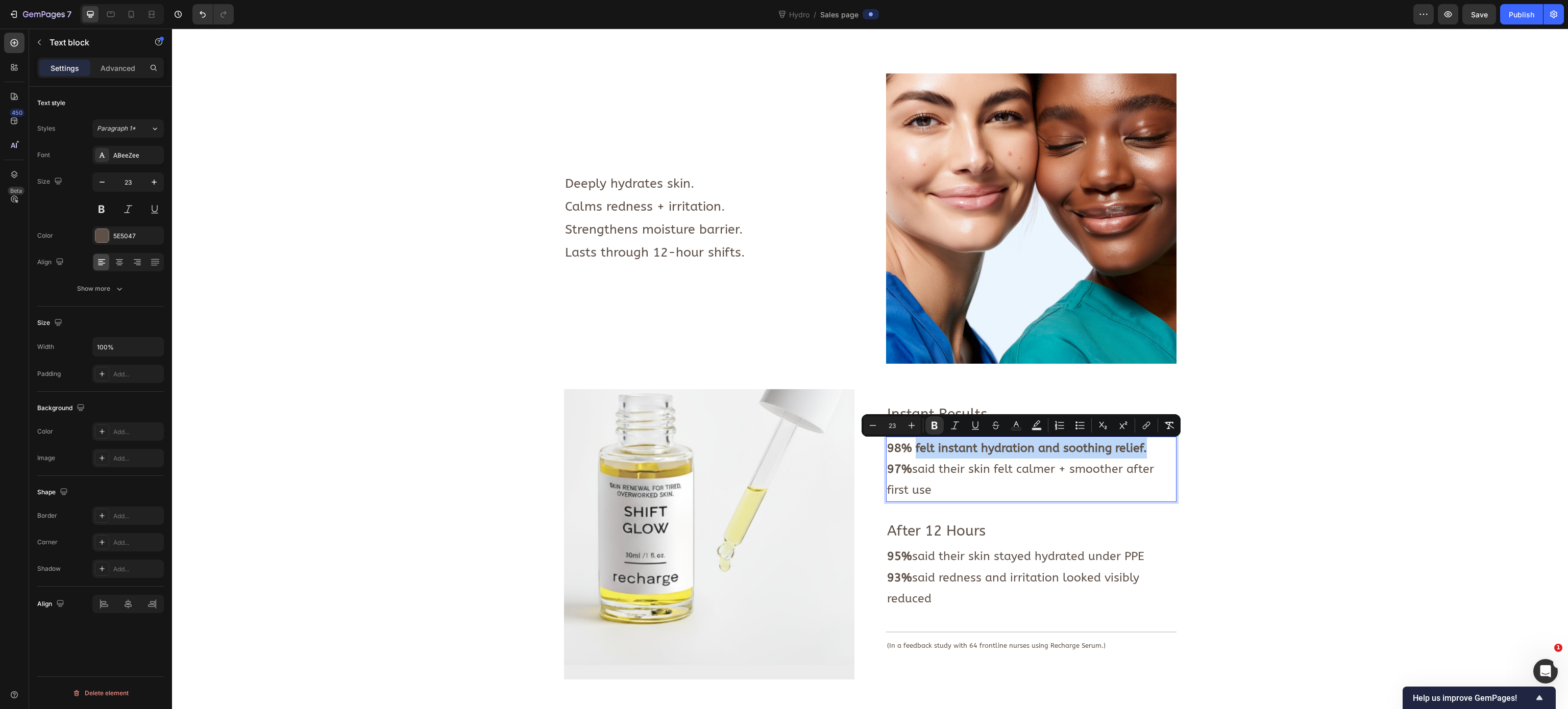
drag, startPoint x: 908, startPoint y: 446, endPoint x: 1145, endPoint y: 450, distance: 237.0
click at [979, 443] on p "98% felt instant hydration and soothing relief." at bounding box center [1031, 448] width 288 height 21
drag, startPoint x: 935, startPoint y: 427, endPoint x: 771, endPoint y: 415, distance: 164.4
click at [935, 427] on icon "Editor contextual toolbar" at bounding box center [934, 426] width 10 height 10
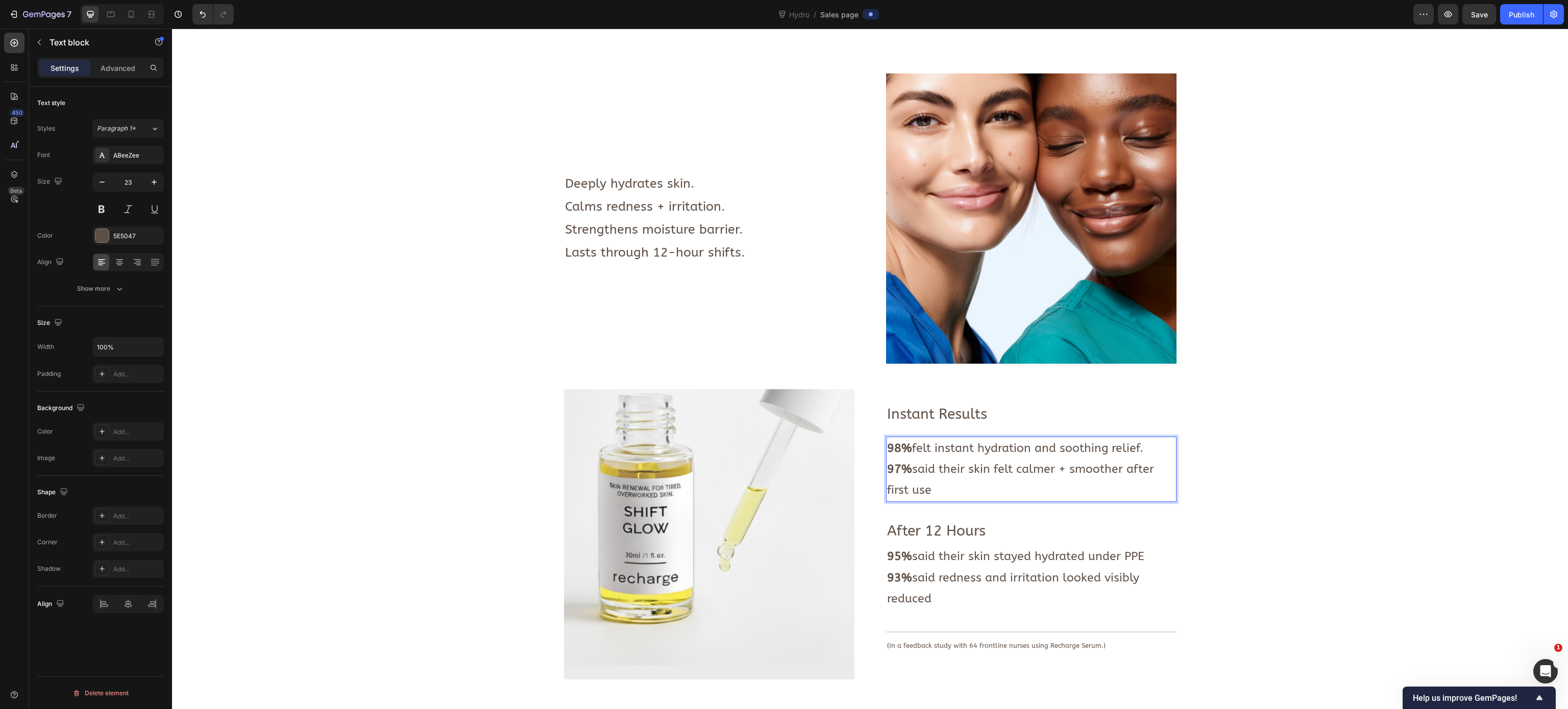
click at [974, 443] on p "97% said their skin felt calmer + smoother after first use" at bounding box center [1031, 479] width 288 height 42
drag, startPoint x: 955, startPoint y: 485, endPoint x: 877, endPoint y: 470, distance: 79.4
click at [877, 443] on div "Instant Results Text Block 98% felt instant hydration and soothing relief. 97% …" at bounding box center [870, 534] width 612 height 290
drag, startPoint x: 1020, startPoint y: 492, endPoint x: 908, endPoint y: 472, distance: 113.8
click at [908, 443] on p "95% said their skin felt calmer, refreshed + balanced after first use." at bounding box center [1031, 479] width 288 height 42
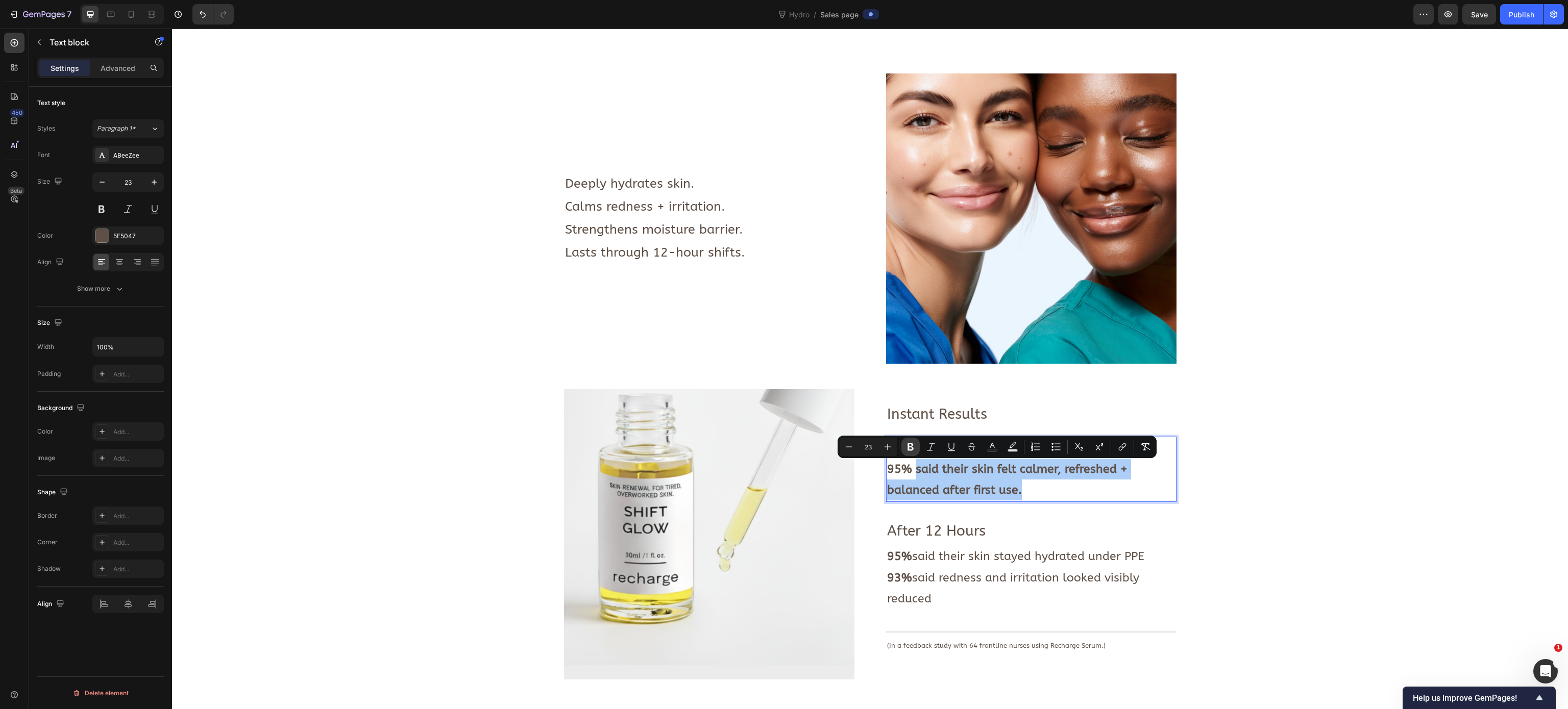
click at [915, 443] on icon "Editor contextual toolbar" at bounding box center [910, 447] width 10 height 10
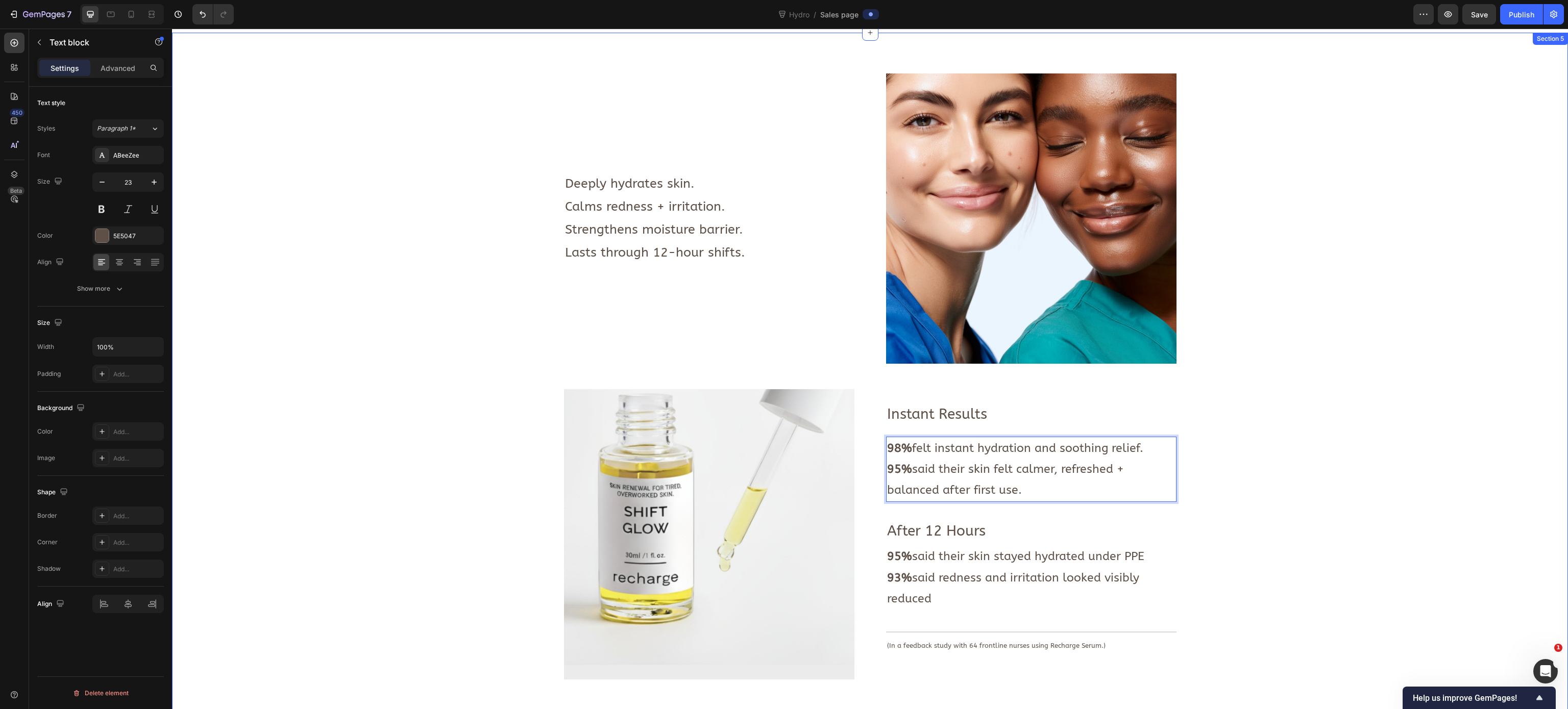
click at [464, 355] on div "Image Deeply hydrates skin. Calms redness + irritation. Strengthens moisture ba…" at bounding box center [869, 694] width 1380 height 1243
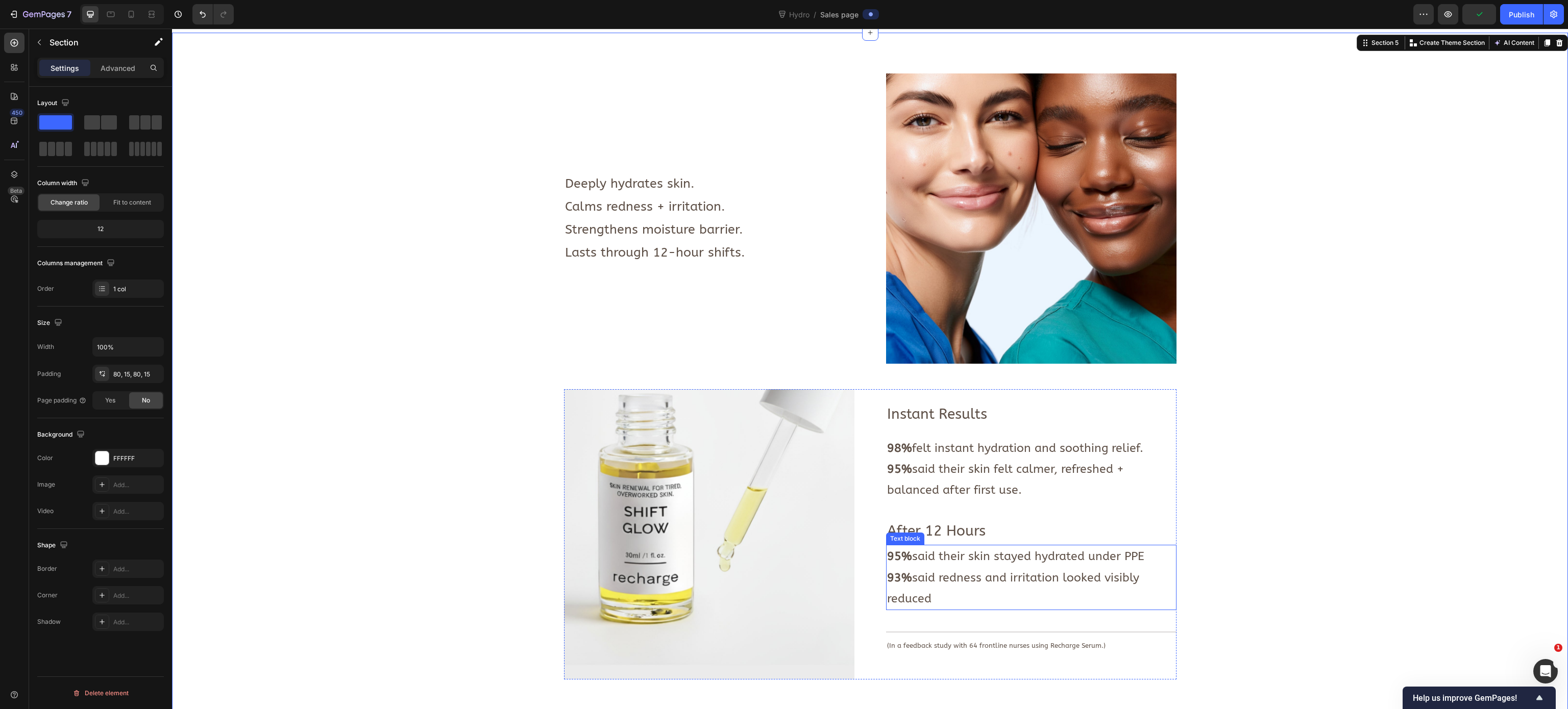
click at [946, 443] on p "95% said their skin stayed hydrated under PPE" at bounding box center [1031, 556] width 288 height 21
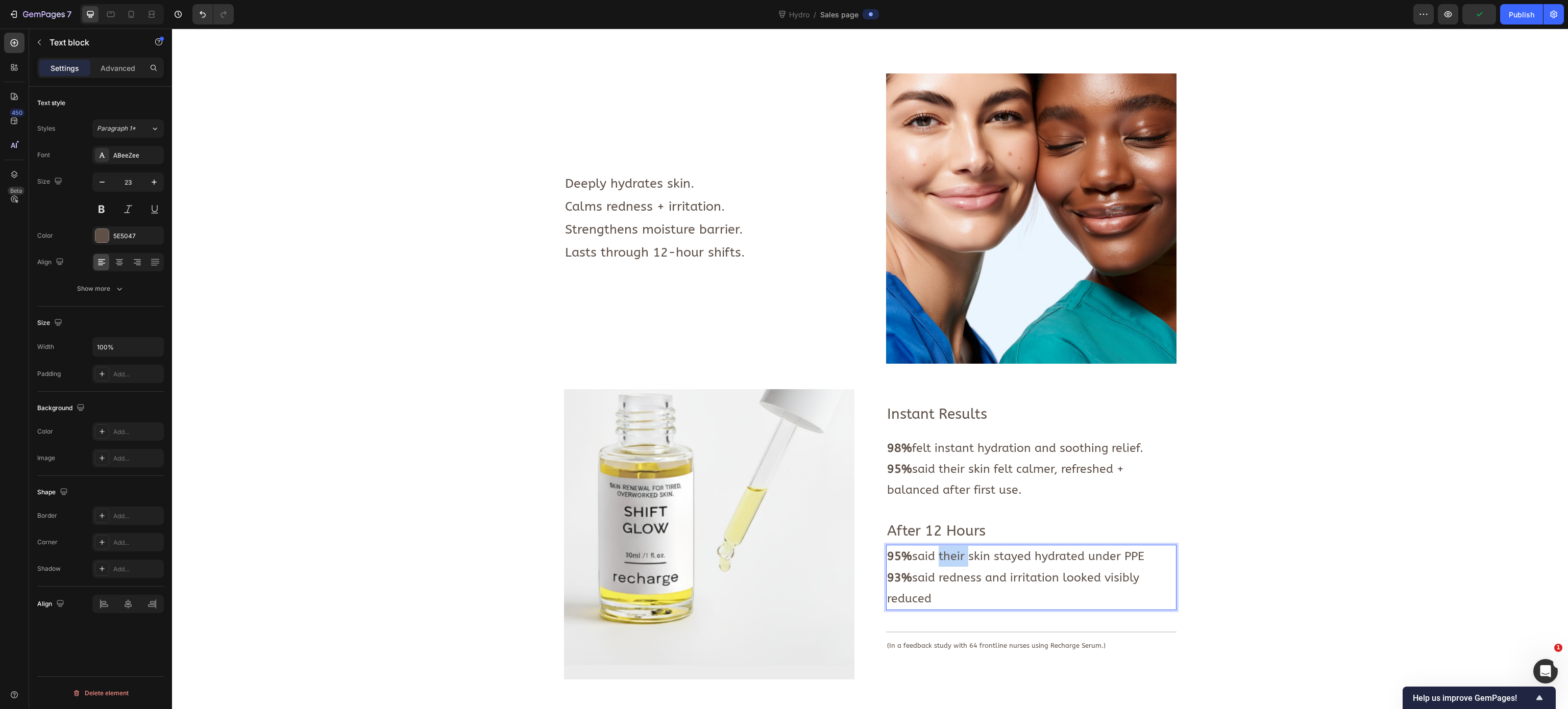
click at [946, 443] on p "95% said their skin stayed hydrated under PPE" at bounding box center [1031, 556] width 288 height 21
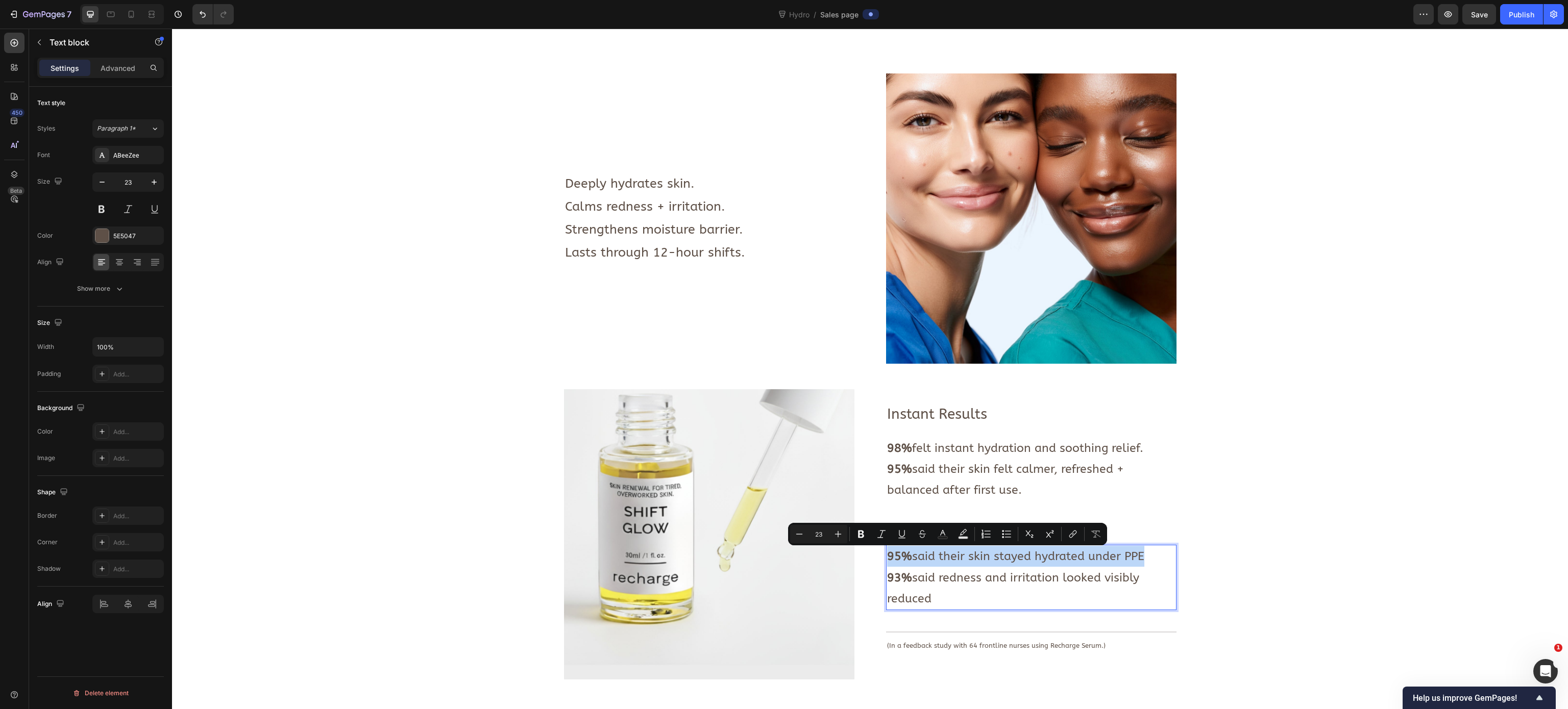
click at [946, 443] on p "95% said their skin stayed hydrated under PPE" at bounding box center [1031, 556] width 288 height 21
drag, startPoint x: 1141, startPoint y: 556, endPoint x: 908, endPoint y: 561, distance: 233.1
click at [908, 443] on p "96% said their skin stayed hydrated under PPE." at bounding box center [1031, 556] width 288 height 21
click at [939, 443] on icon "Editor contextual toolbar" at bounding box center [936, 534] width 10 height 10
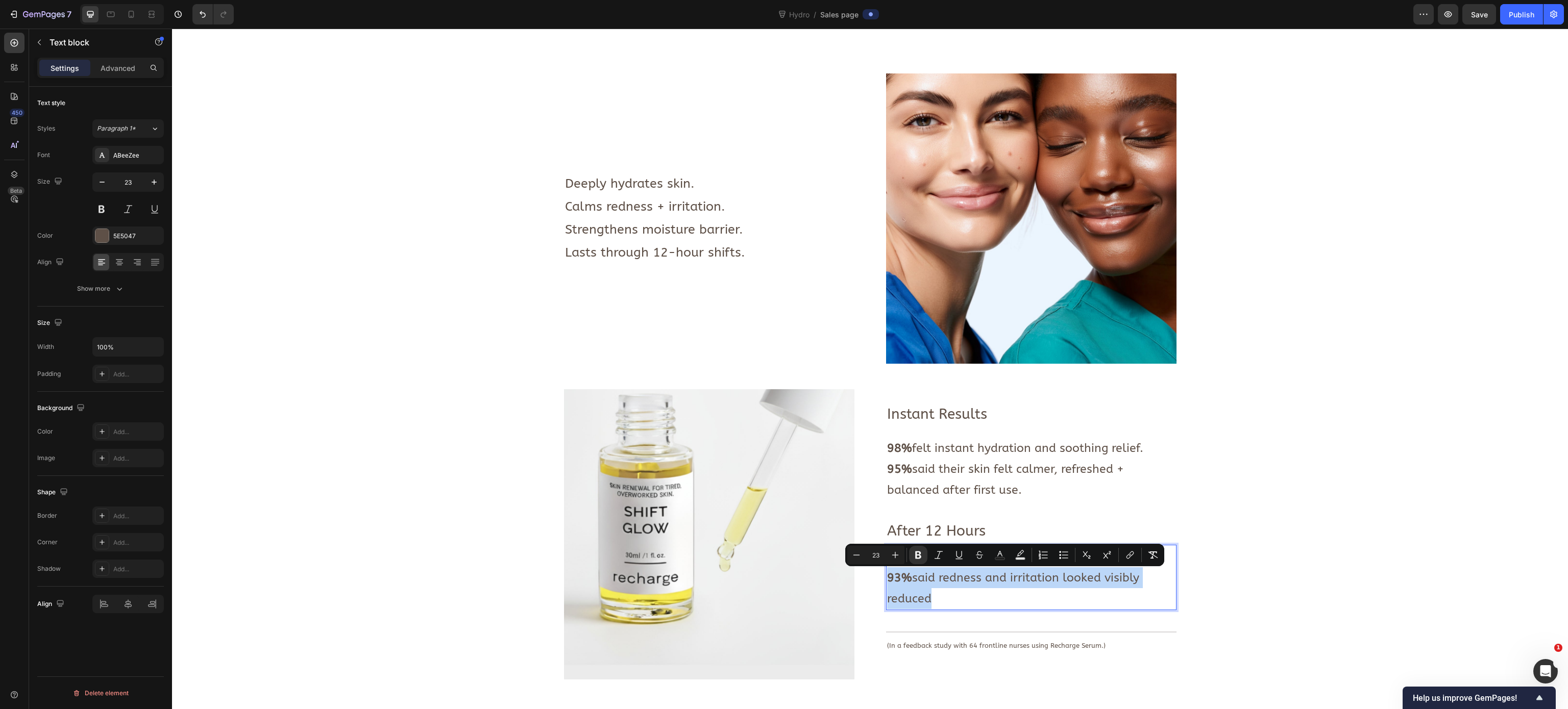
drag, startPoint x: 948, startPoint y: 595, endPoint x: 880, endPoint y: 578, distance: 70.1
click at [887, 443] on p "93% said redness and irritation looked visibly reduced" at bounding box center [1031, 588] width 288 height 42
drag, startPoint x: 941, startPoint y: 599, endPoint x: 905, endPoint y: 585, distance: 38.6
click at [905, 443] on p "92% said irritation + tightness looked visibly reduced." at bounding box center [1031, 588] width 288 height 42
click at [913, 443] on icon "Editor contextual toolbar" at bounding box center [915, 555] width 6 height 8
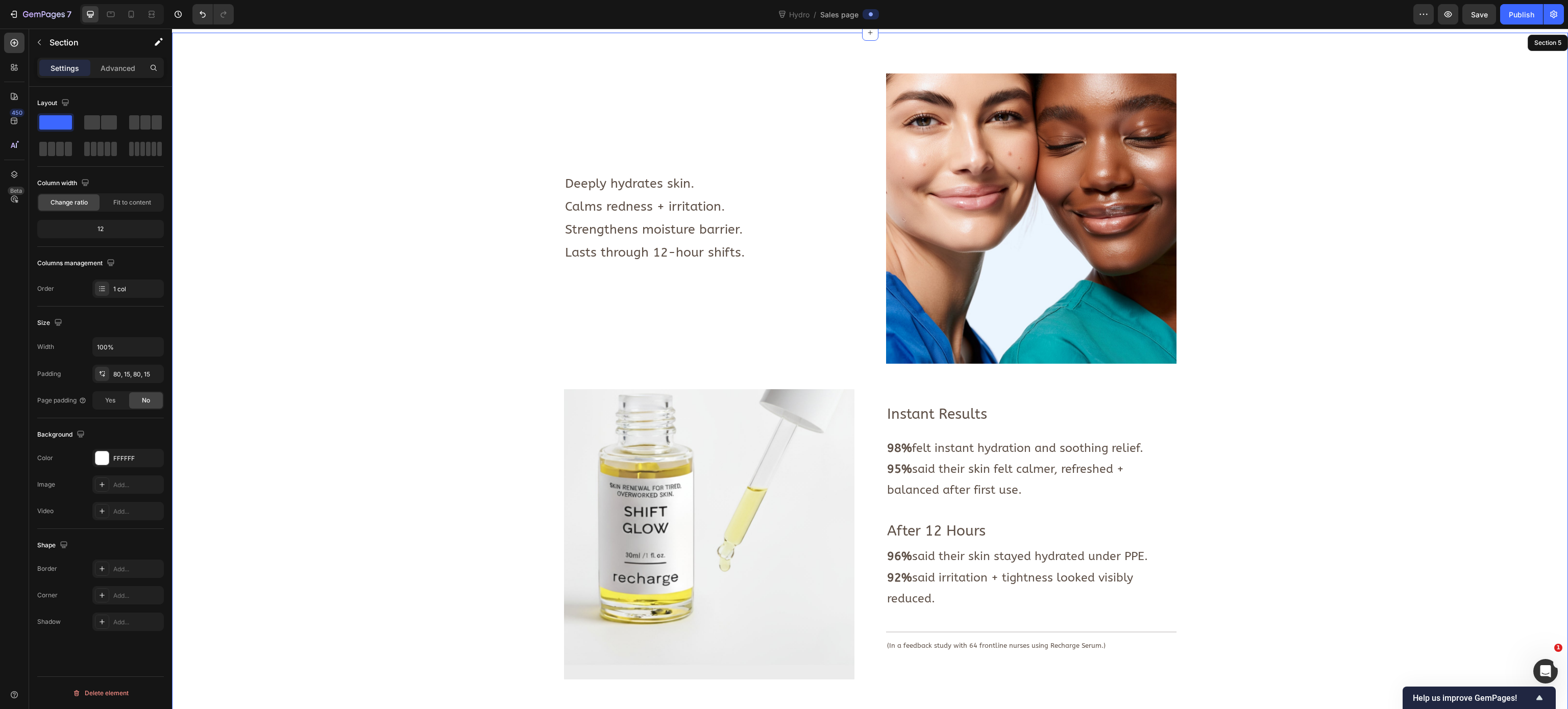
click at [371, 431] on div "Image Deeply hydrates skin. Calms redness + irritation. Strengthens moisture ba…" at bounding box center [869, 694] width 1380 height 1243
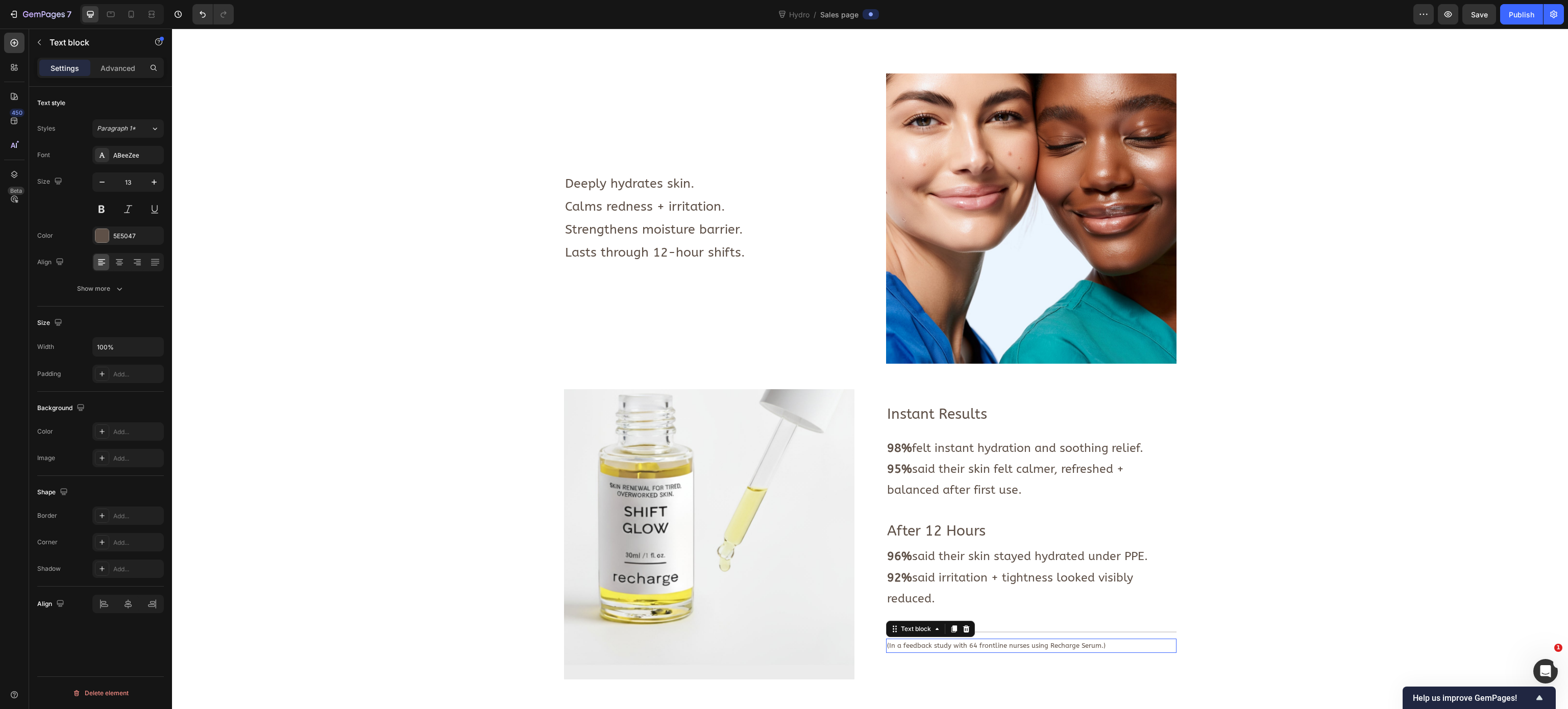
click at [979, 443] on p "(In a feedback study with 64 frontline nurses using Recharge Serum.)" at bounding box center [1031, 645] width 288 height 12
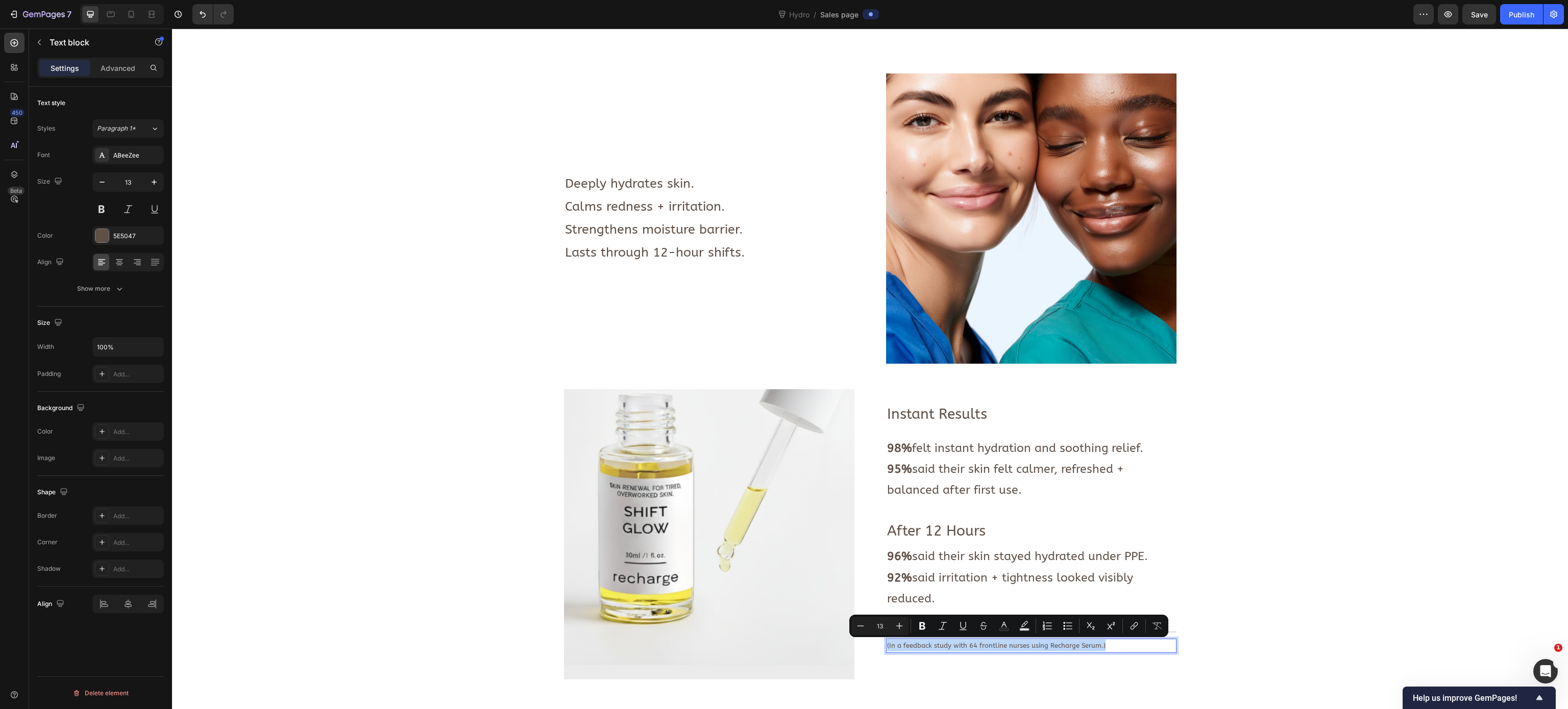
click at [979, 443] on p "(In a feedback study with 64 frontline nurses using Recharge Serum.)" at bounding box center [1031, 645] width 288 height 12
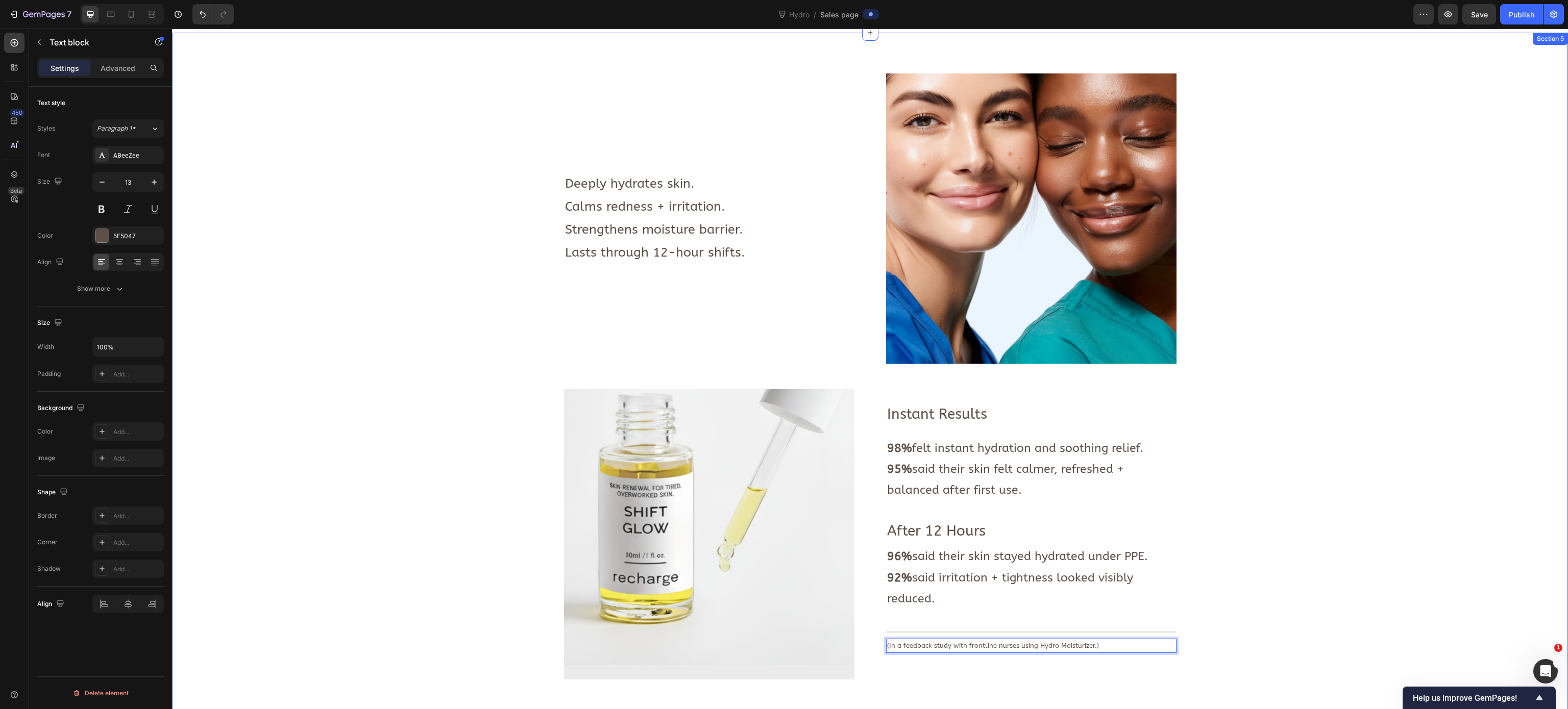
click at [979, 443] on div "Image Deeply hydrates skin. Calms redness + irritation. Strengthens moisture ba…" at bounding box center [869, 694] width 1380 height 1243
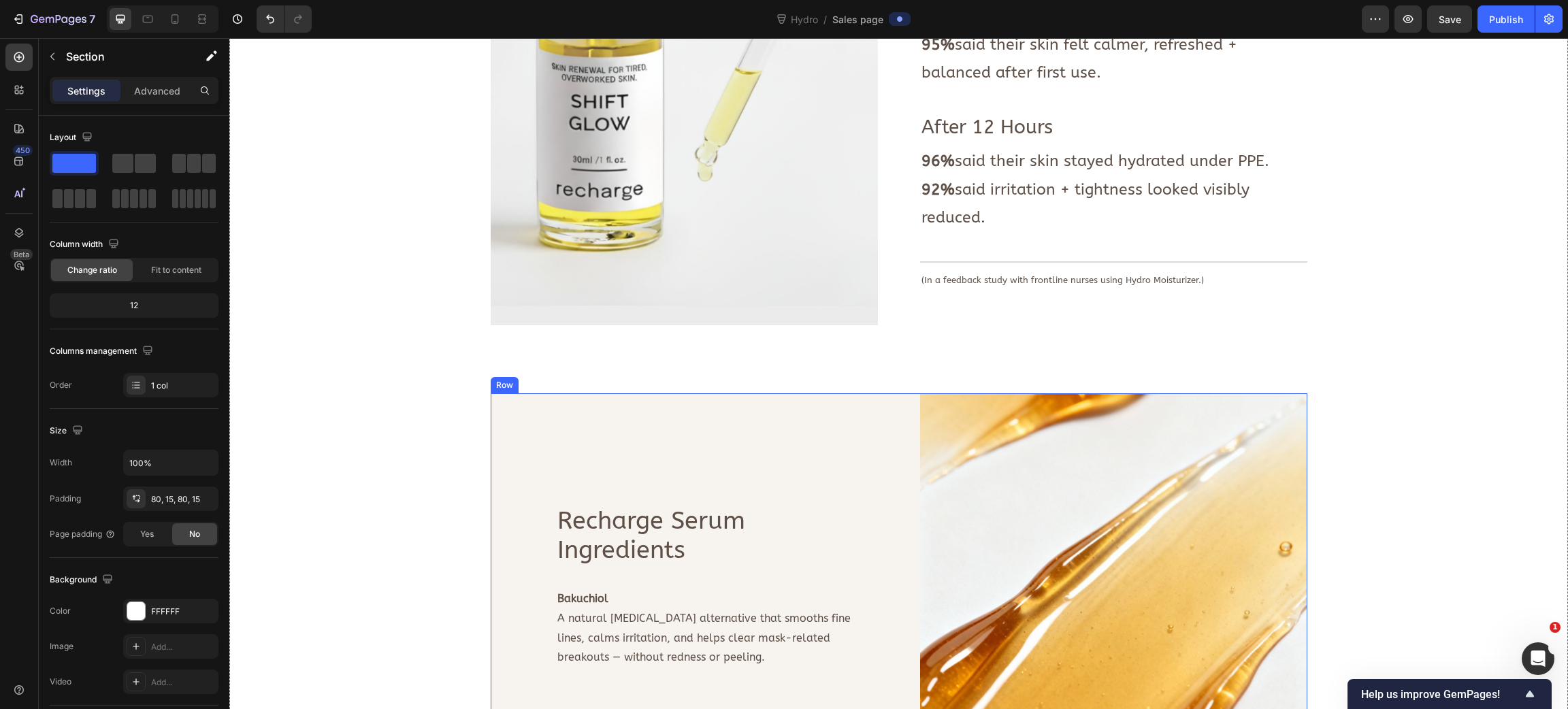
scroll to position [1308, 0]
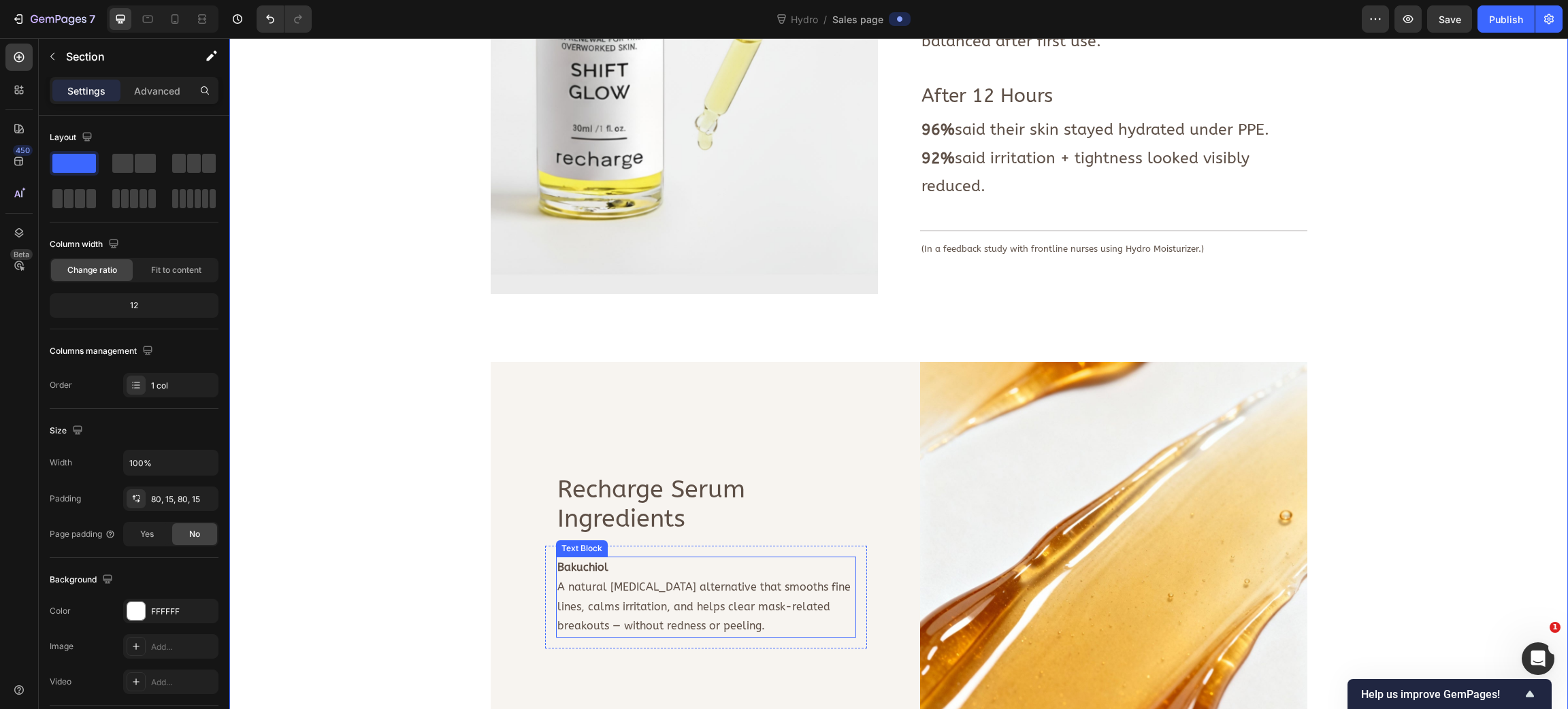
click at [584, 572] on strong "Bakuchiol" at bounding box center [583, 567] width 51 height 13
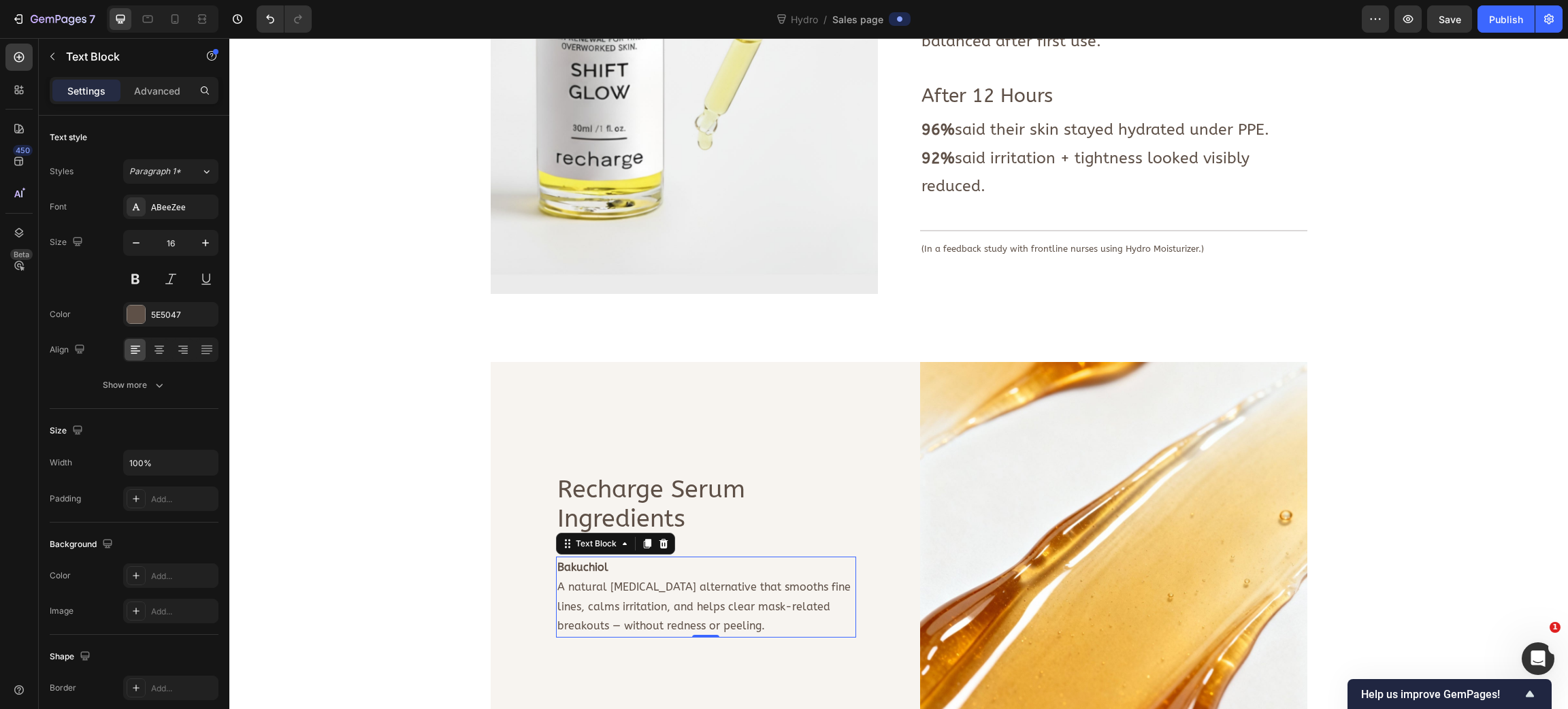
click at [584, 572] on strong "Bakuchiol" at bounding box center [583, 567] width 51 height 13
click at [479, 557] on div "Image Deeply hydrates skin. Calms redness + irritation. Strengthens moisture ba…" at bounding box center [898, 314] width 1319 height 1658
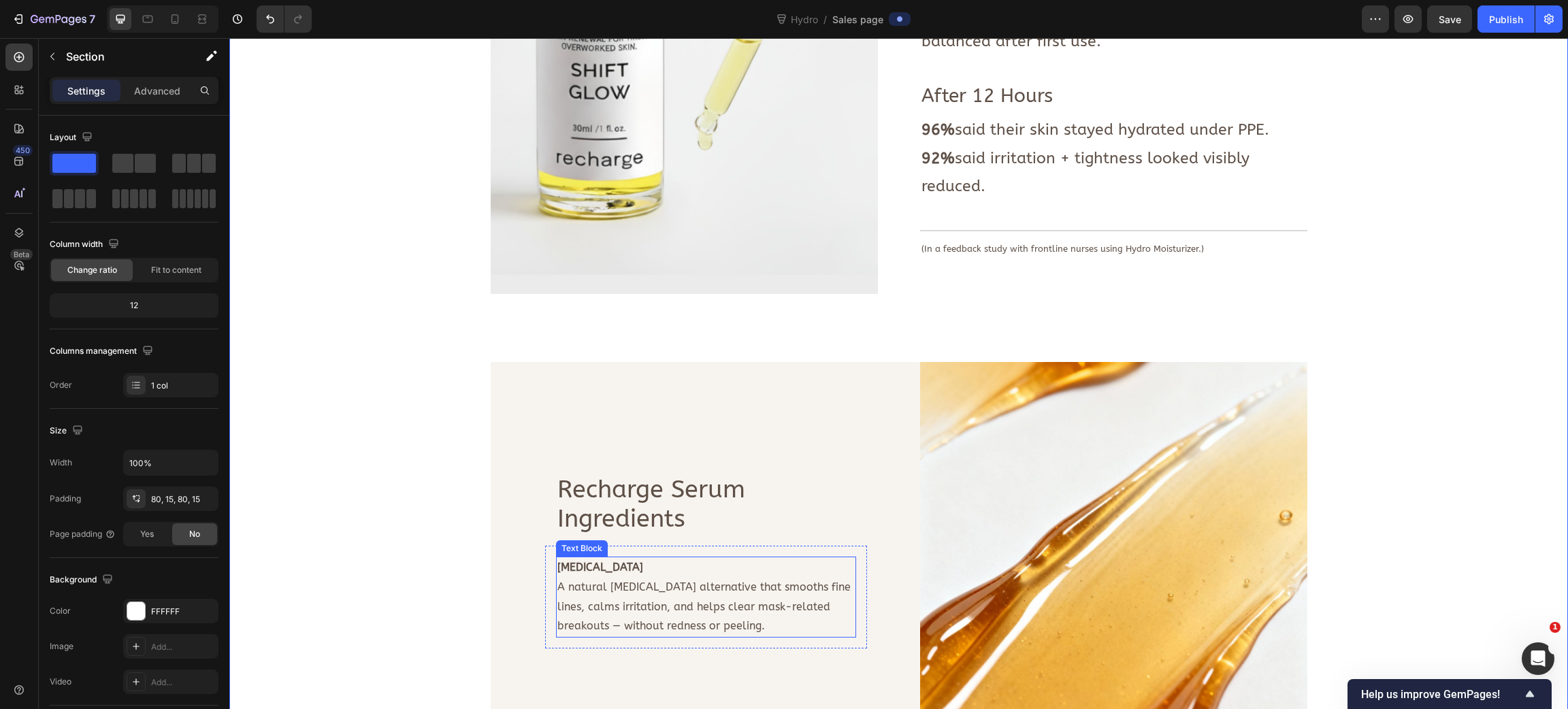
click at [602, 590] on p "A natural [MEDICAL_DATA] alternative that smooths fine lines, calms irritation,…" at bounding box center [706, 606] width 297 height 58
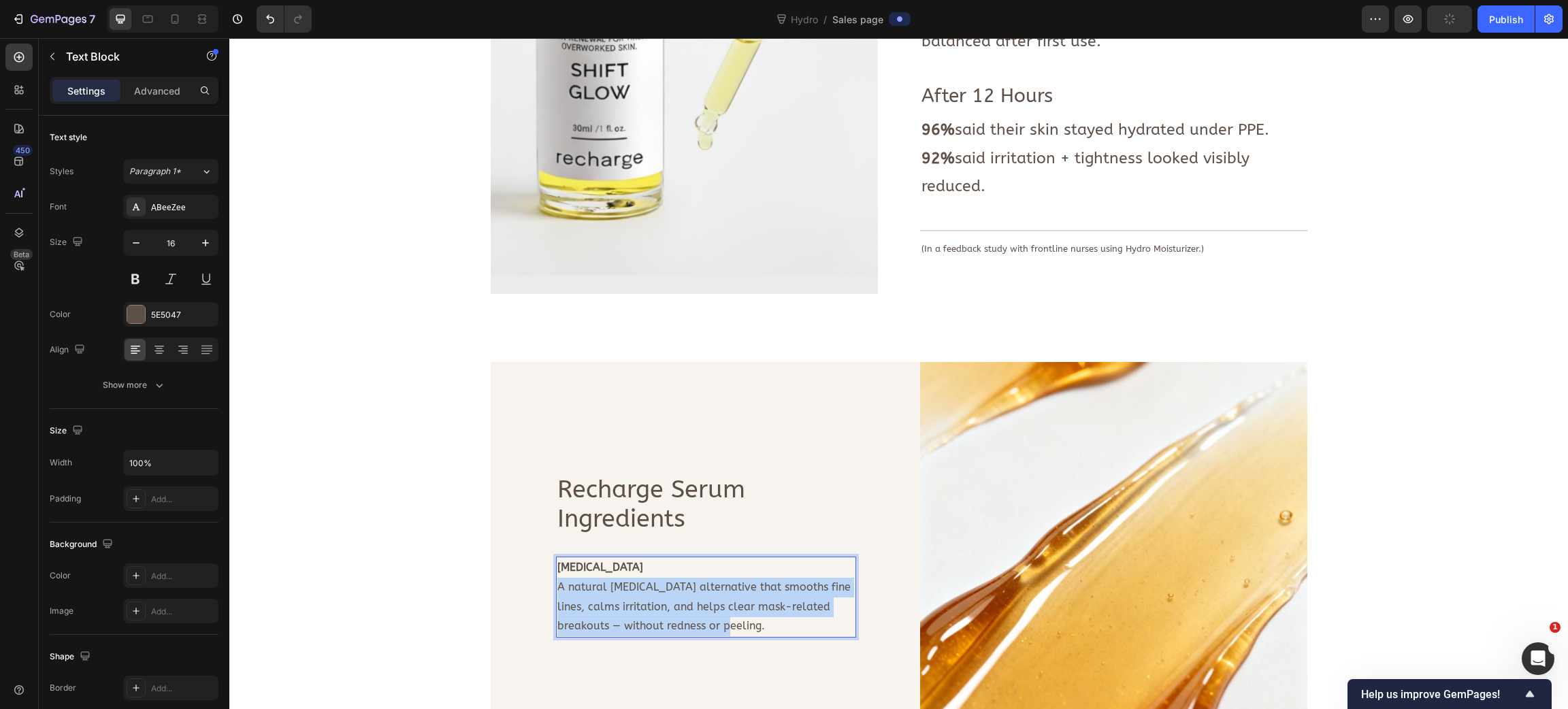
click at [602, 590] on p "A natural [MEDICAL_DATA] alternative that smooths fine lines, calms irritation,…" at bounding box center [706, 606] width 297 height 58
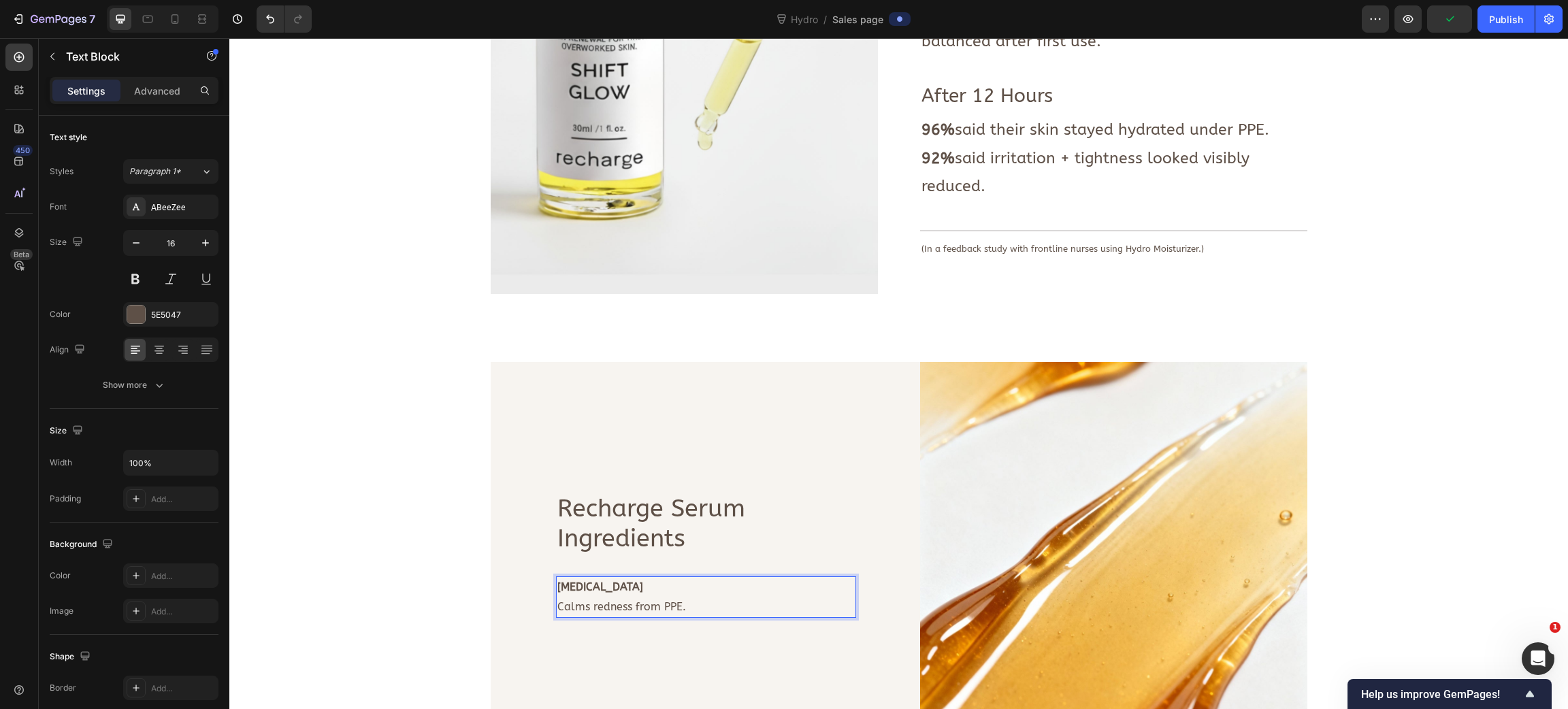
scroll to position [1327, 0]
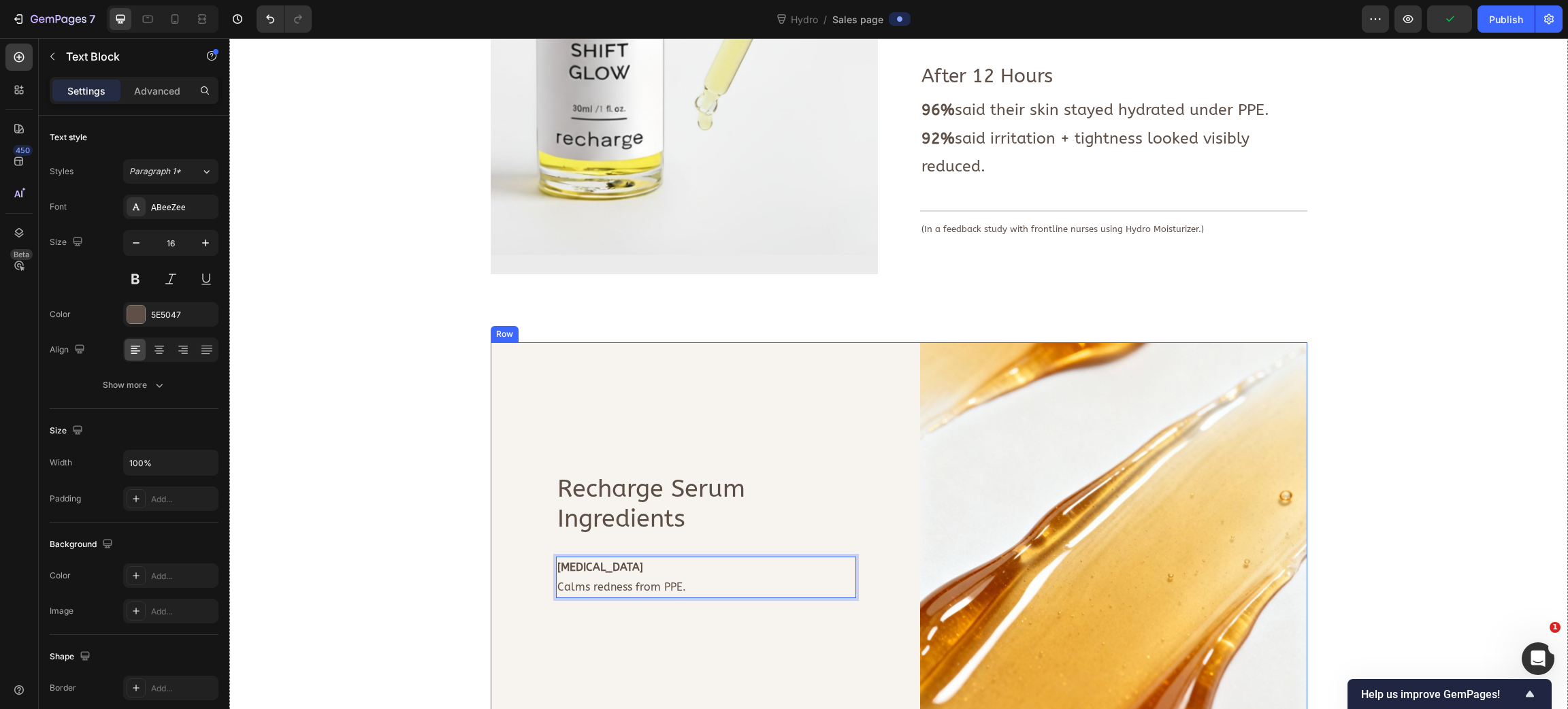
click at [546, 590] on div "Recharge Serum Ingredients Text Block Row Niacinamide Calms redness from PPE. T…" at bounding box center [684, 536] width 388 height 387
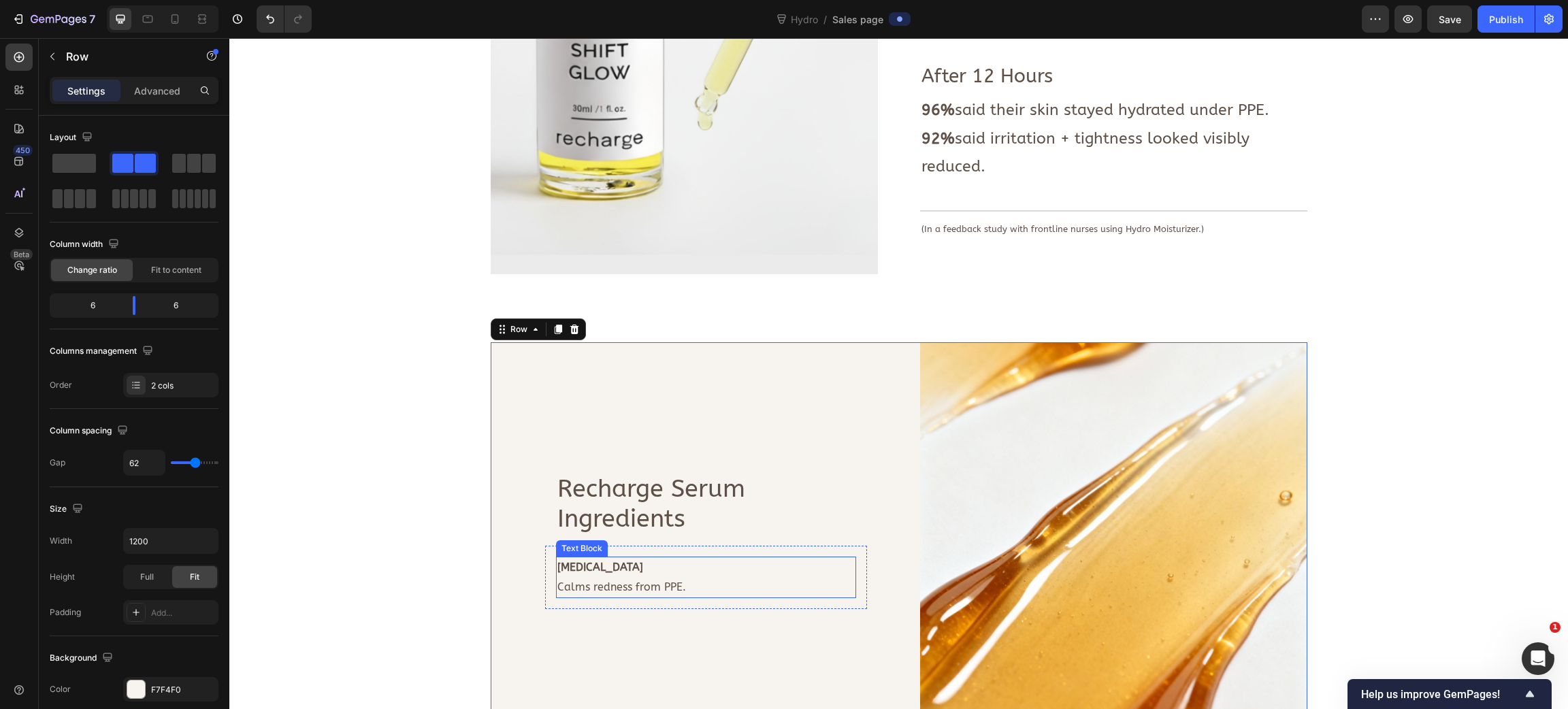
click at [590, 573] on strong "Niacinamide" at bounding box center [601, 567] width 86 height 13
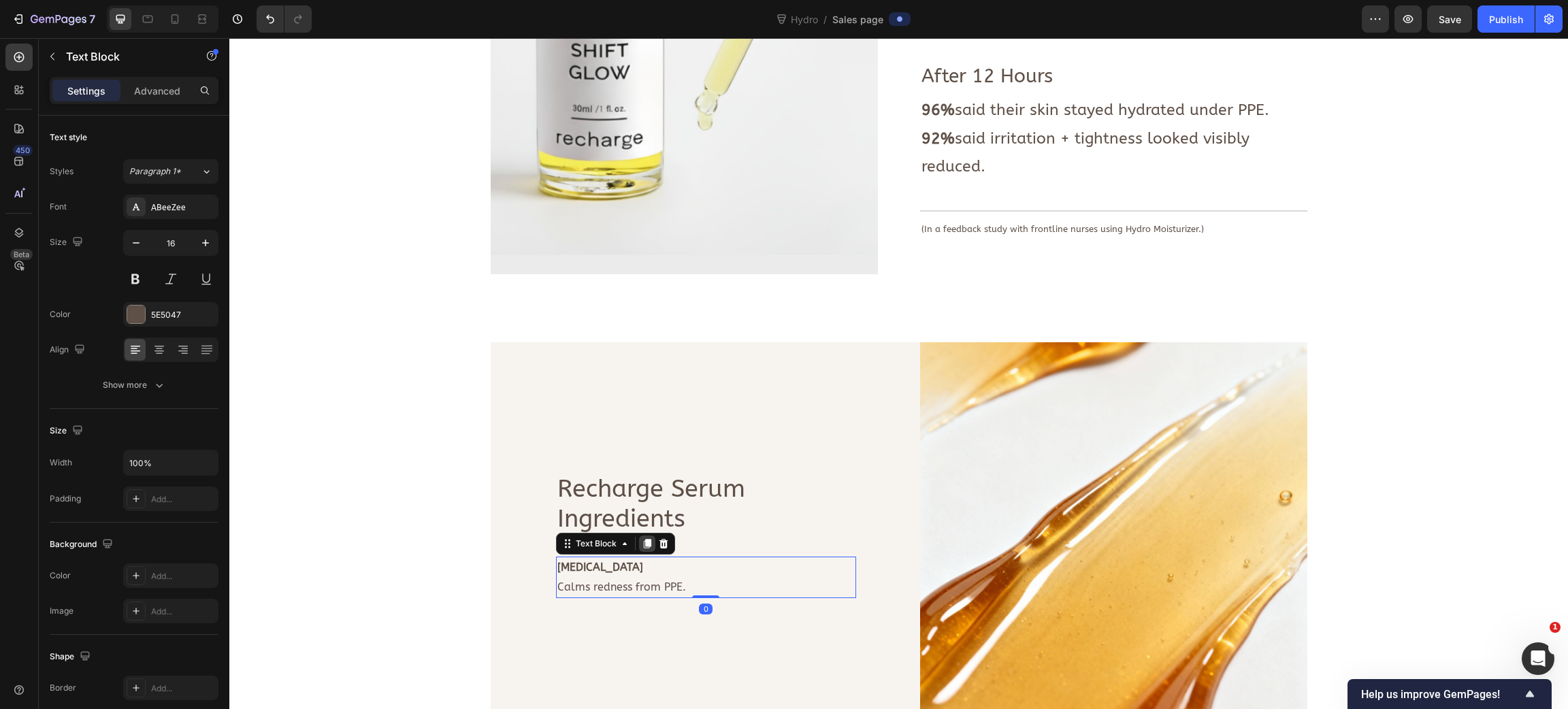
click at [643, 547] on icon at bounding box center [646, 543] width 8 height 9
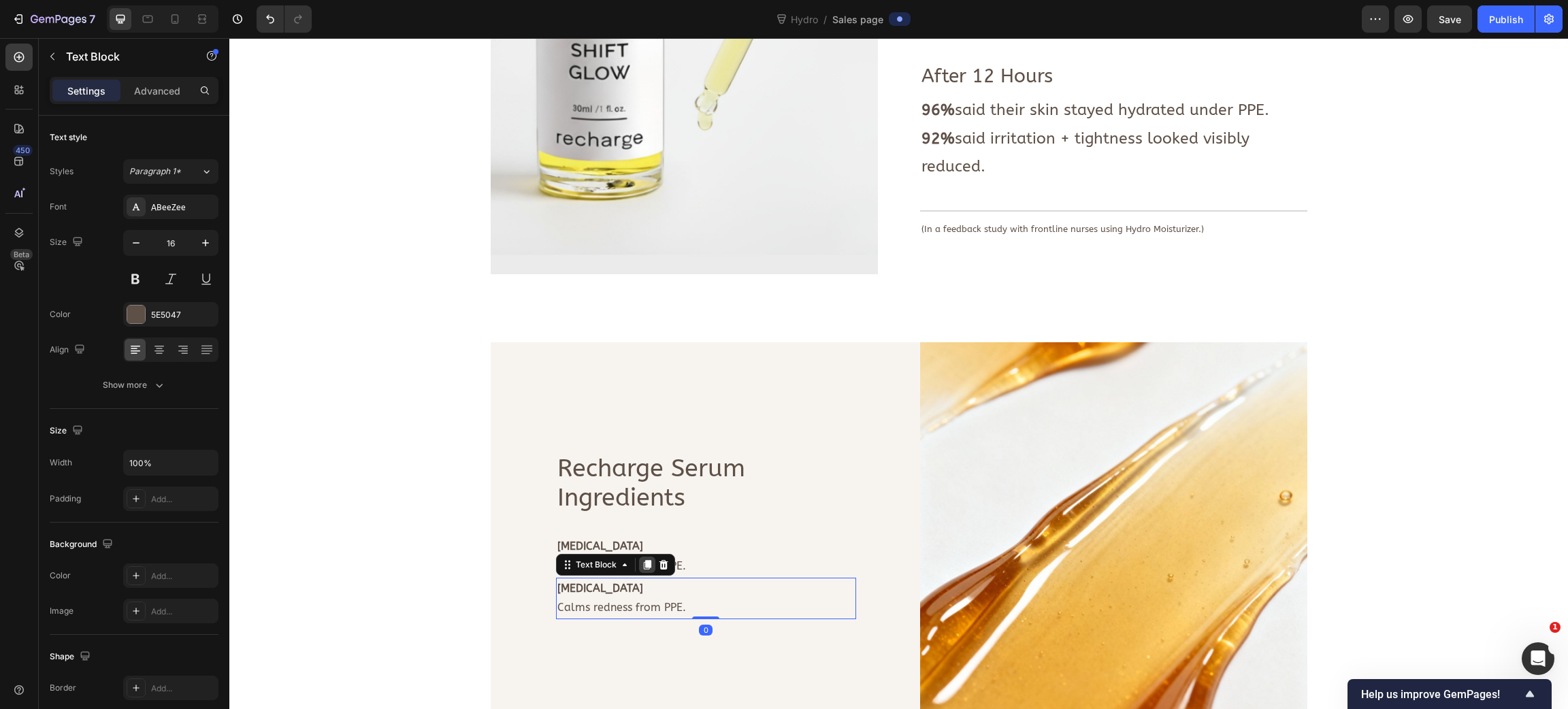
click at [643, 569] on icon at bounding box center [647, 564] width 11 height 11
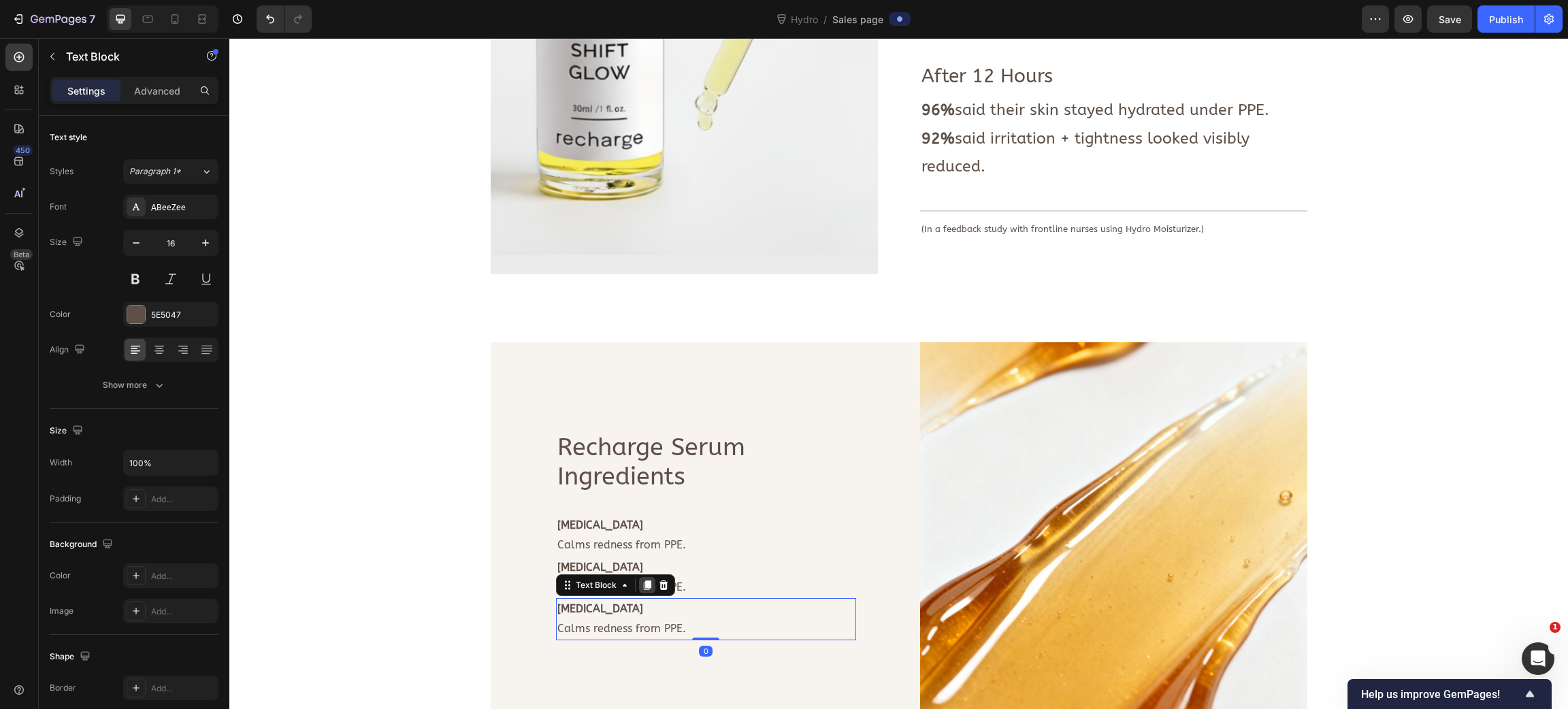
click at [643, 584] on icon at bounding box center [646, 585] width 8 height 9
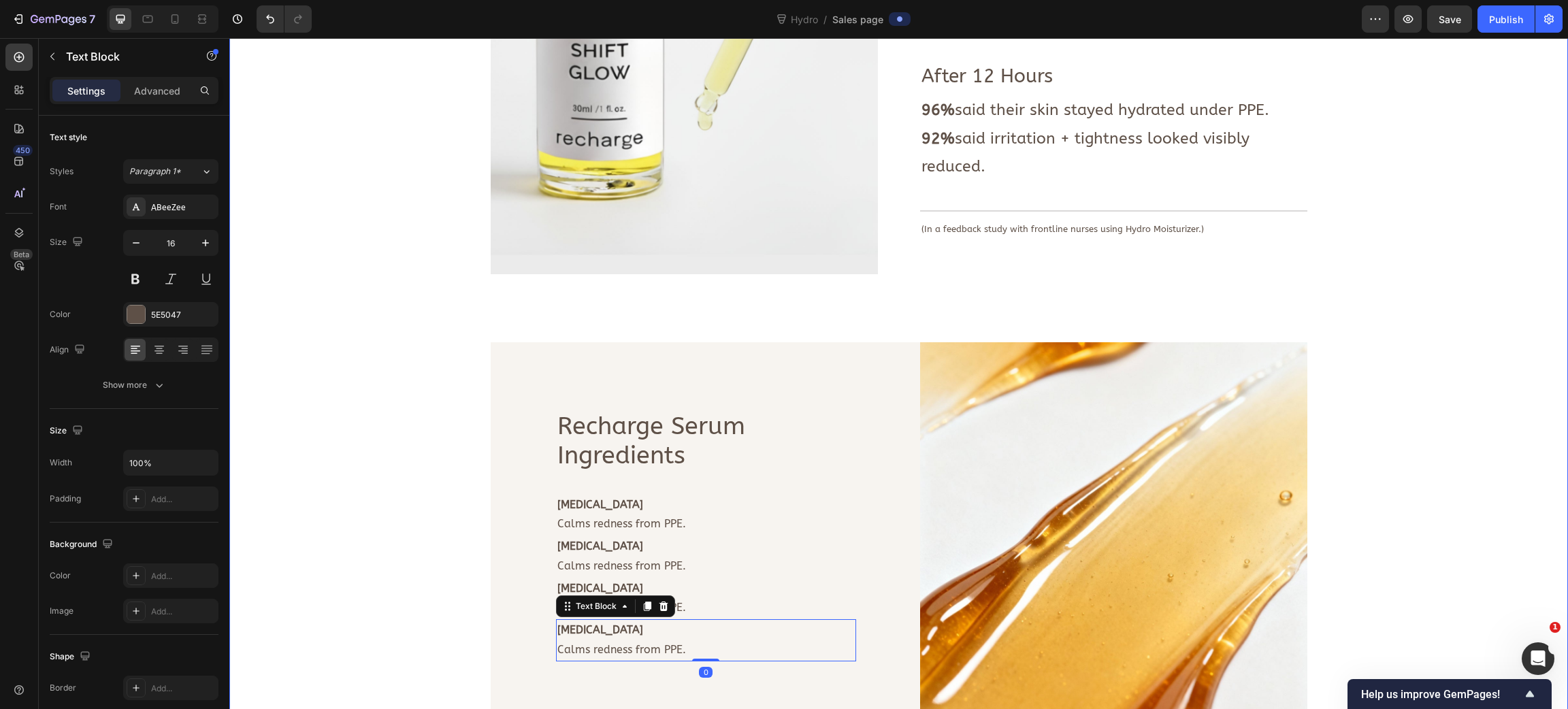
click at [442, 538] on div "Image Deeply hydrates skin. Calms redness + irritation. Strengthens moisture ba…" at bounding box center [898, 295] width 1319 height 1658
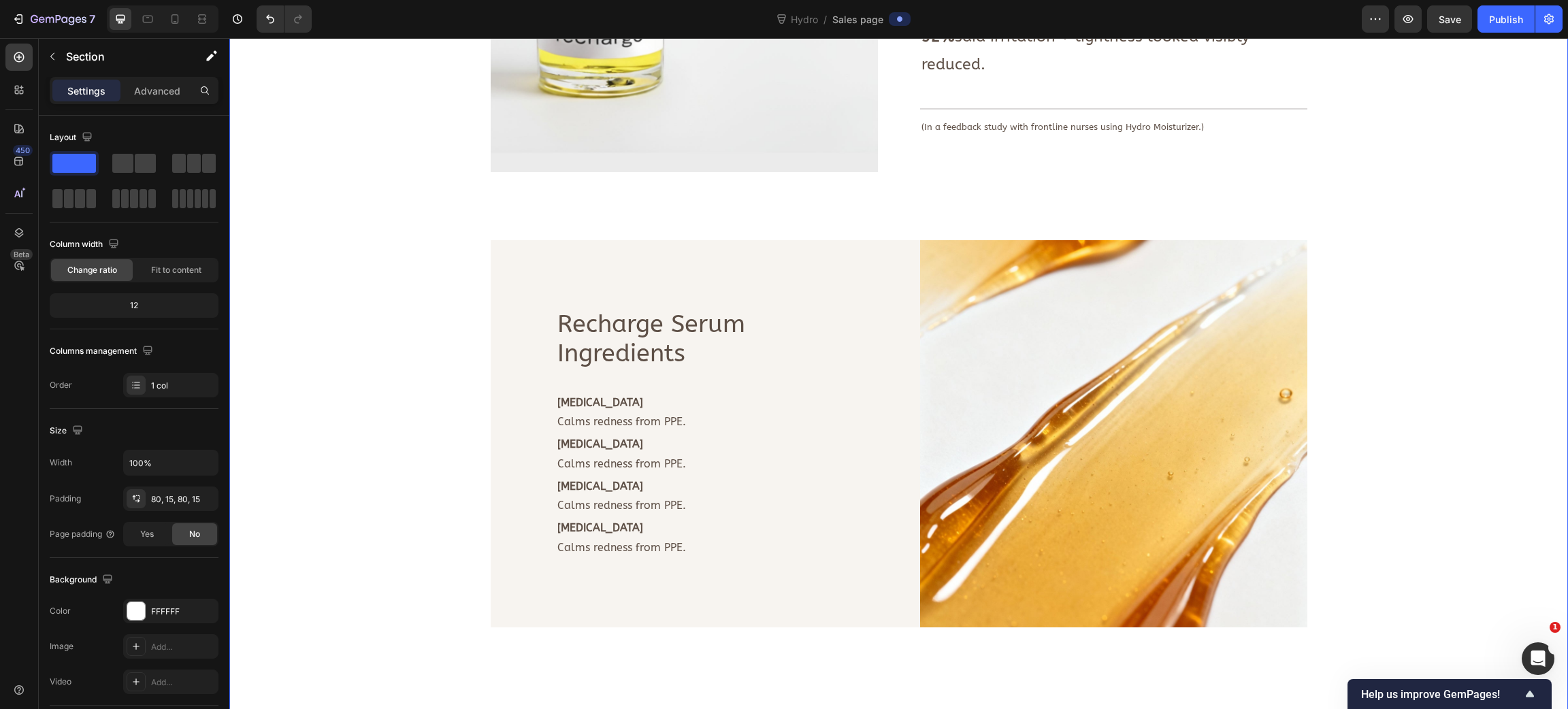
scroll to position [1532, 0]
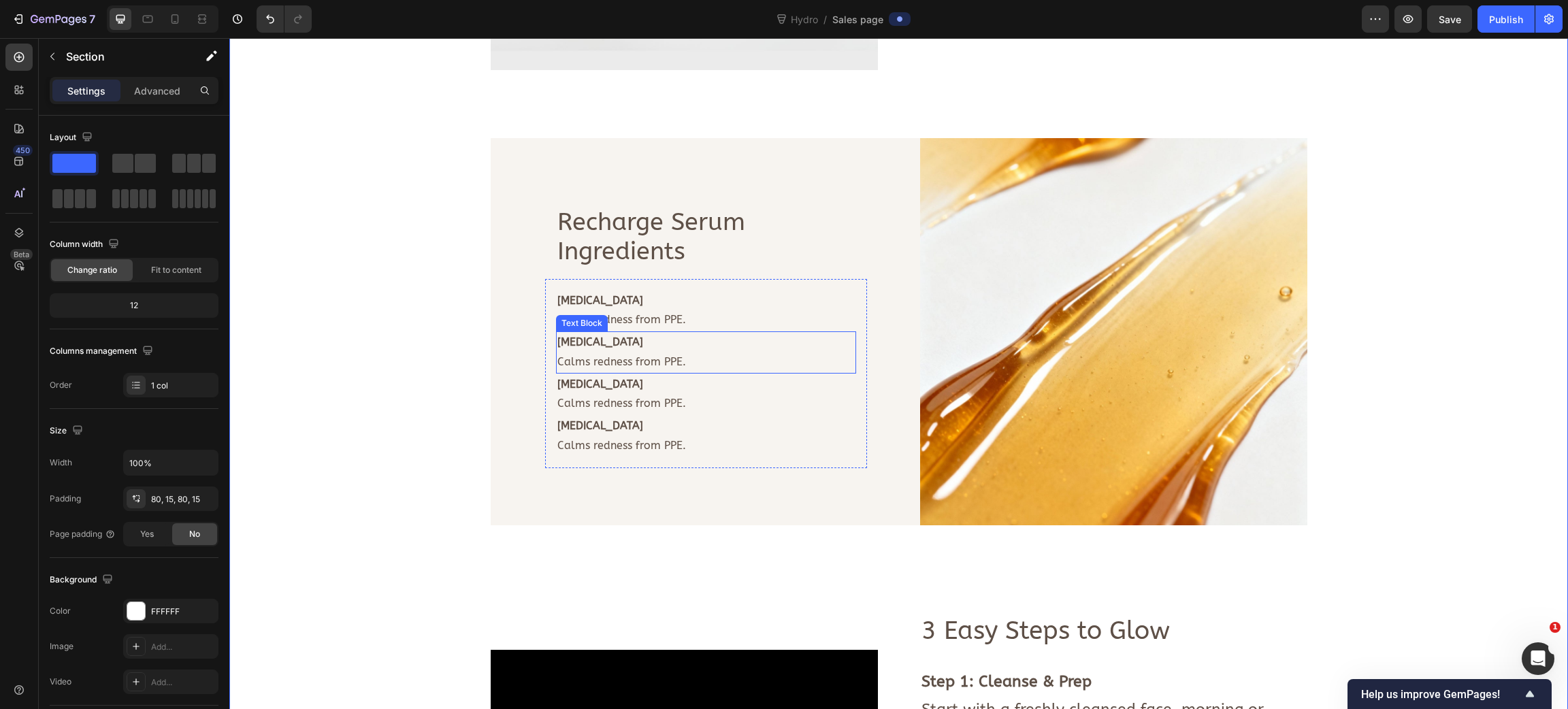
click at [573, 342] on strong "Niacinamide" at bounding box center [601, 341] width 86 height 13
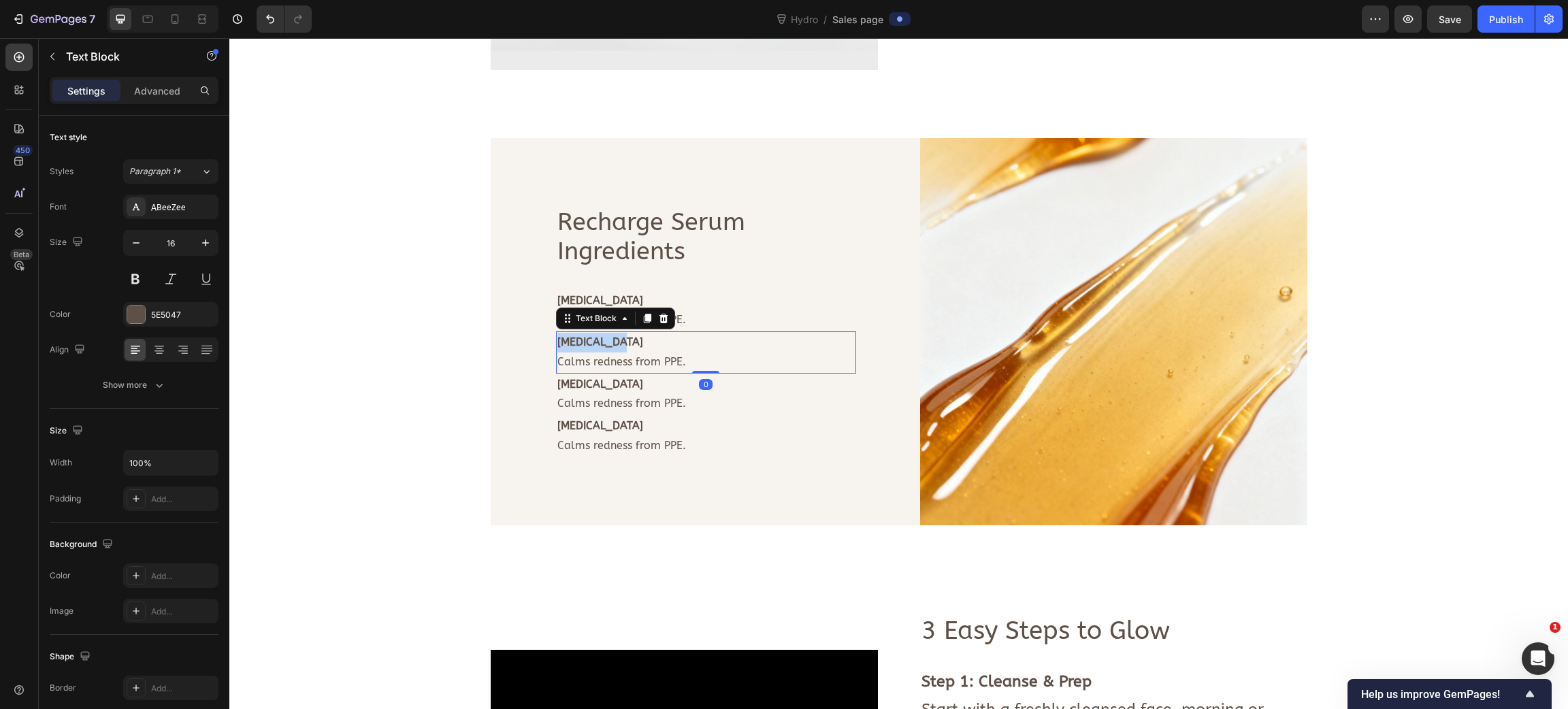
click at [573, 342] on strong "Niacinamide" at bounding box center [601, 341] width 86 height 13
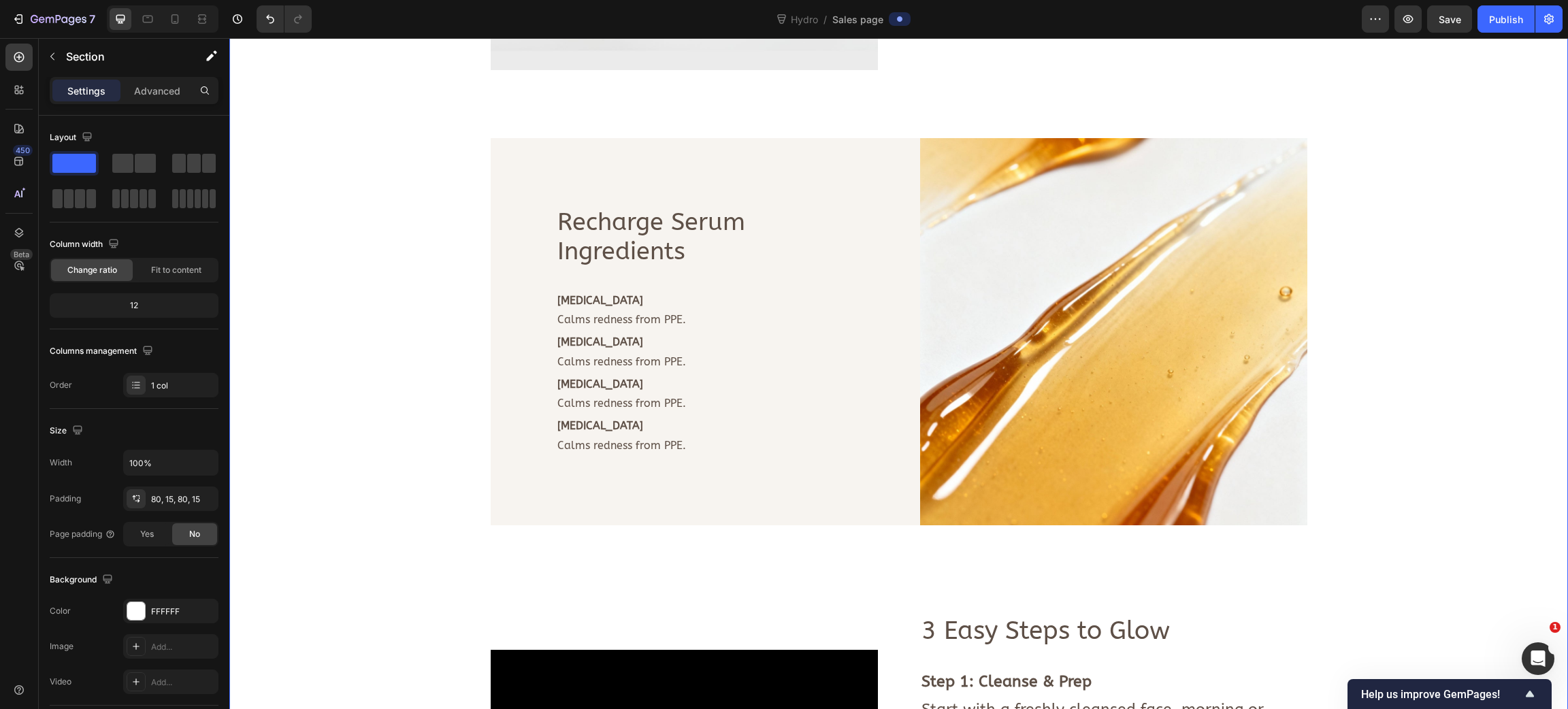
click at [452, 340] on div "Image Deeply hydrates skin. Calms redness + irritation. Strengthens moisture ba…" at bounding box center [898, 90] width 1319 height 1658
click at [589, 366] on p "Calms redness from PPE." at bounding box center [706, 361] width 297 height 19
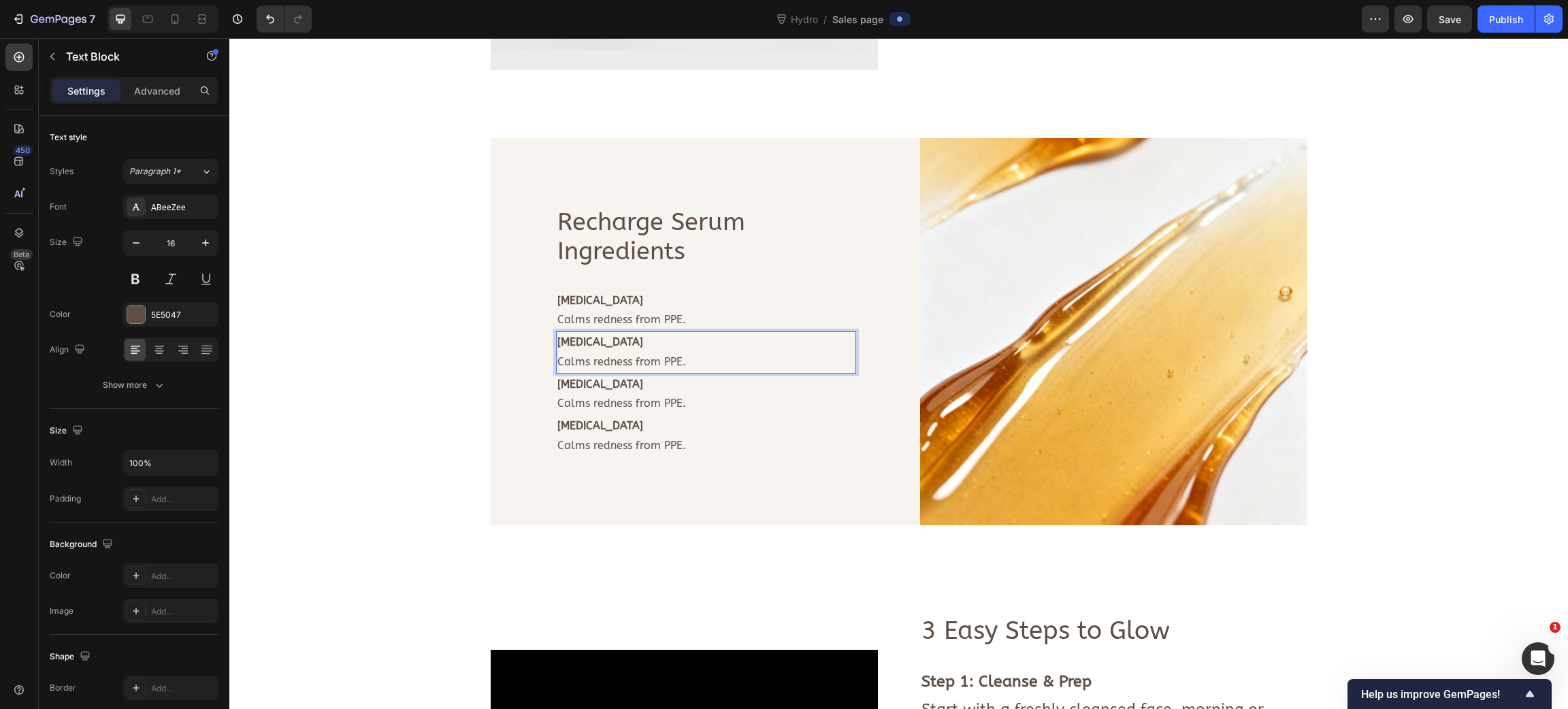
click at [589, 363] on p "Calms redness from PPE." at bounding box center [706, 361] width 297 height 19
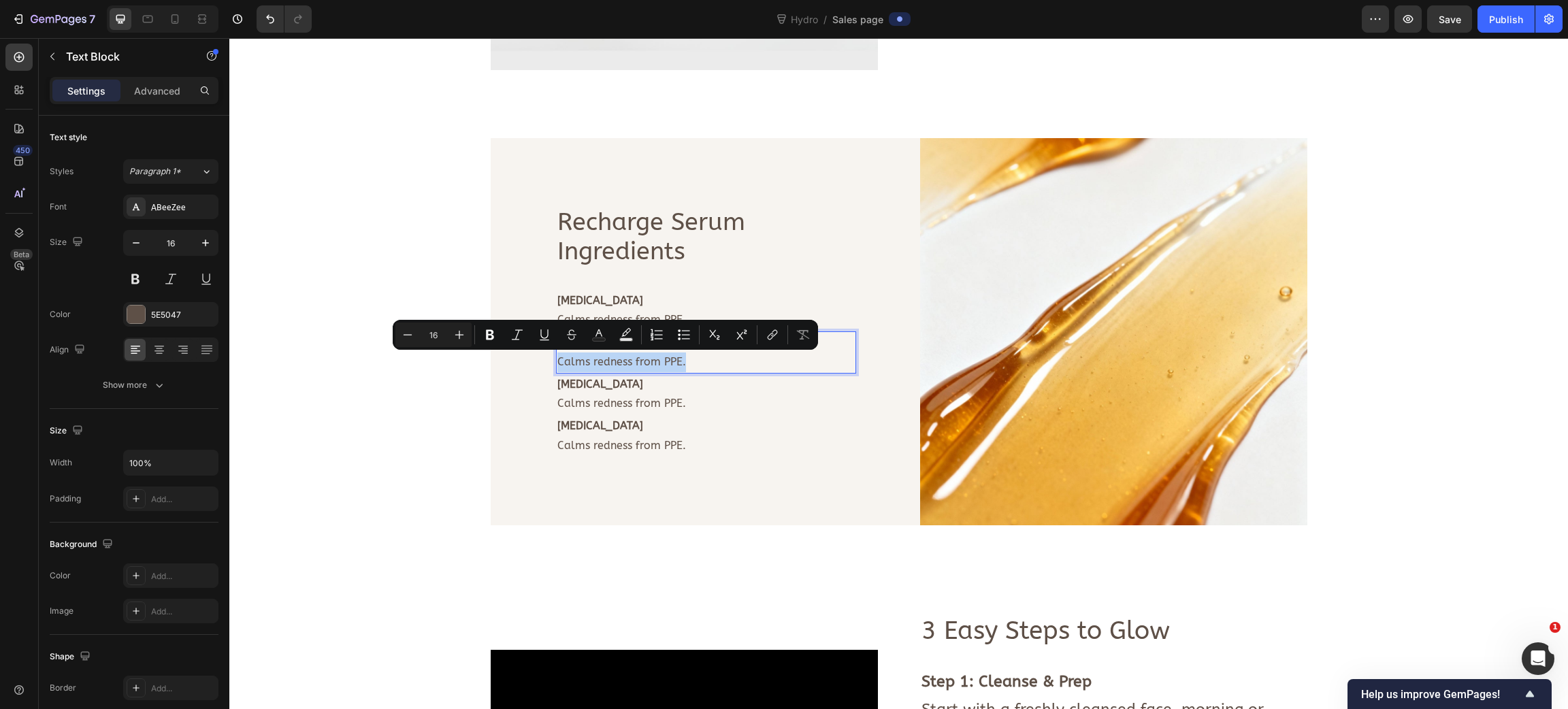
click at [589, 363] on p "Calms redness from PPE." at bounding box center [706, 361] width 297 height 19
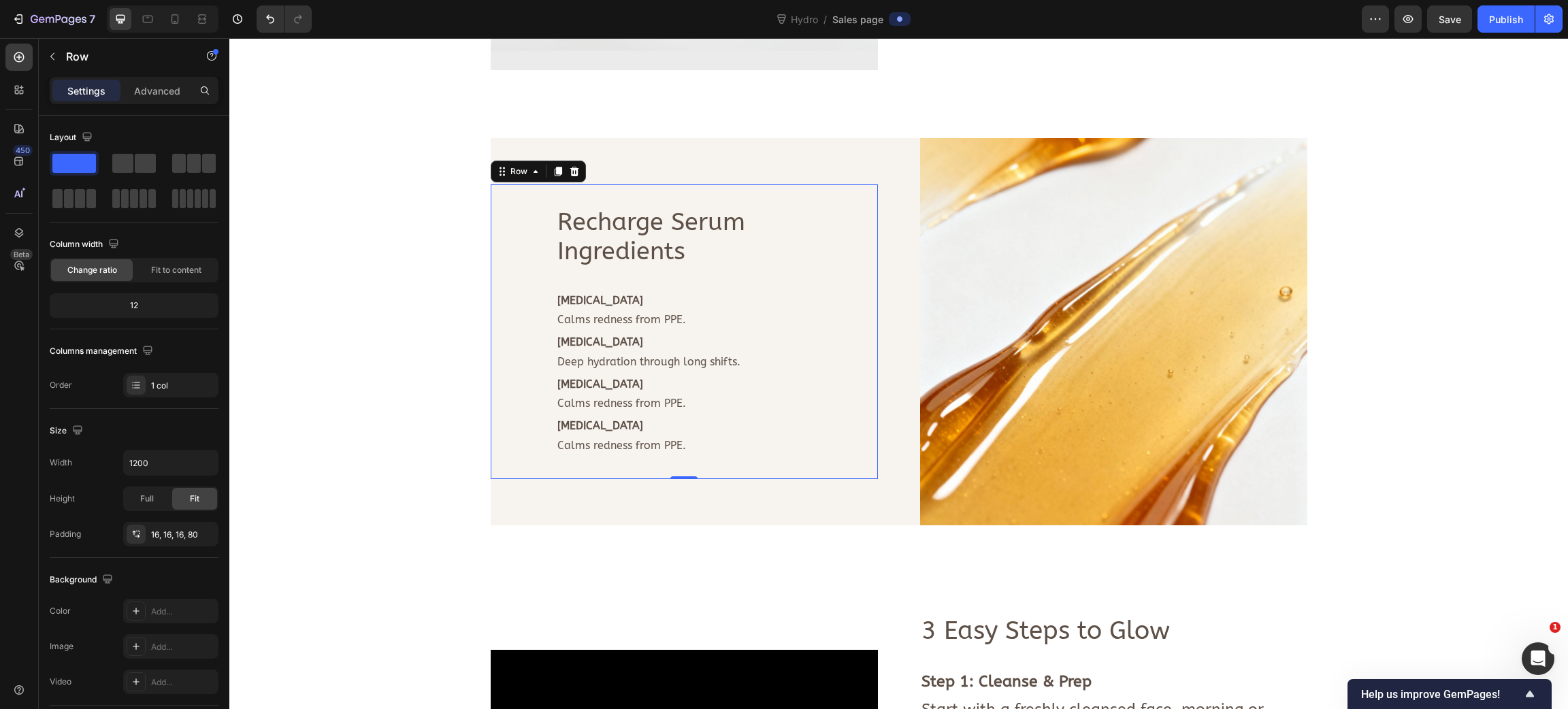
click at [490, 365] on div "Recharge Serum Ingredients Text Block Row Niacinamide Calms redness from PPE. T…" at bounding box center [684, 332] width 388 height 295
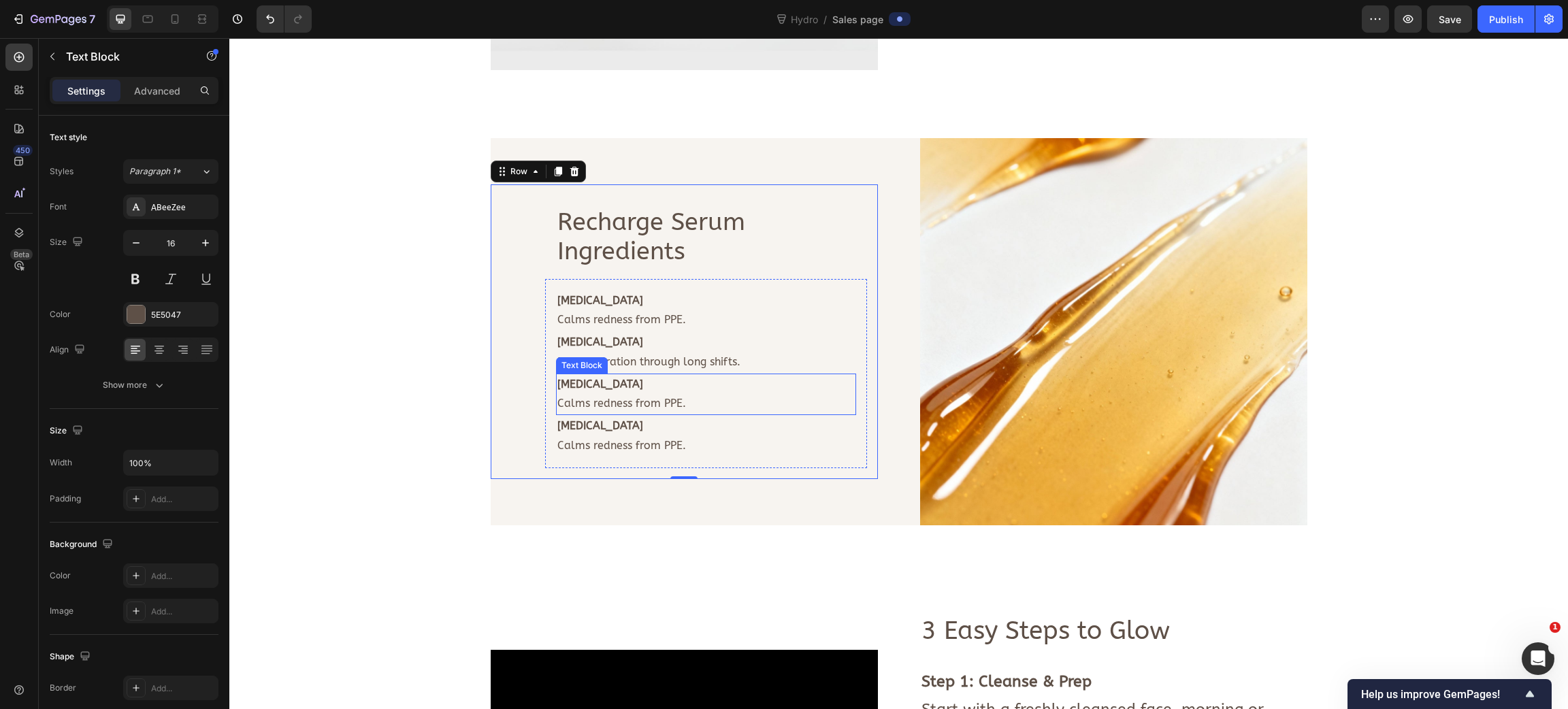
click at [580, 387] on strong "[MEDICAL_DATA]" at bounding box center [601, 383] width 86 height 13
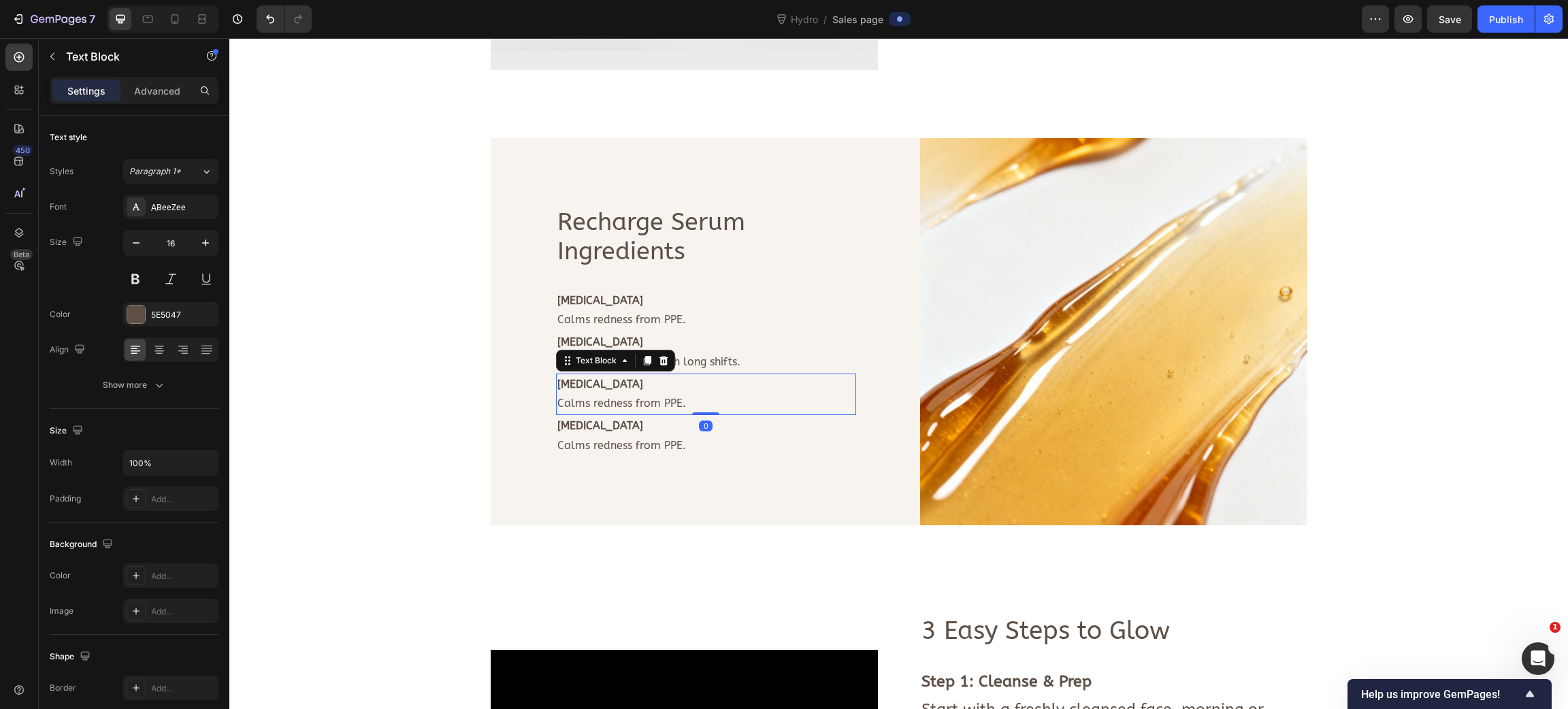
click at [580, 387] on strong "[MEDICAL_DATA]" at bounding box center [601, 383] width 86 height 13
click at [622, 402] on p "Calms redness from PPE." at bounding box center [706, 403] width 297 height 19
click at [431, 374] on div "Image Deeply hydrates skin. Calms redness + irritation. Strengthens moisture ba…" at bounding box center [898, 90] width 1319 height 1658
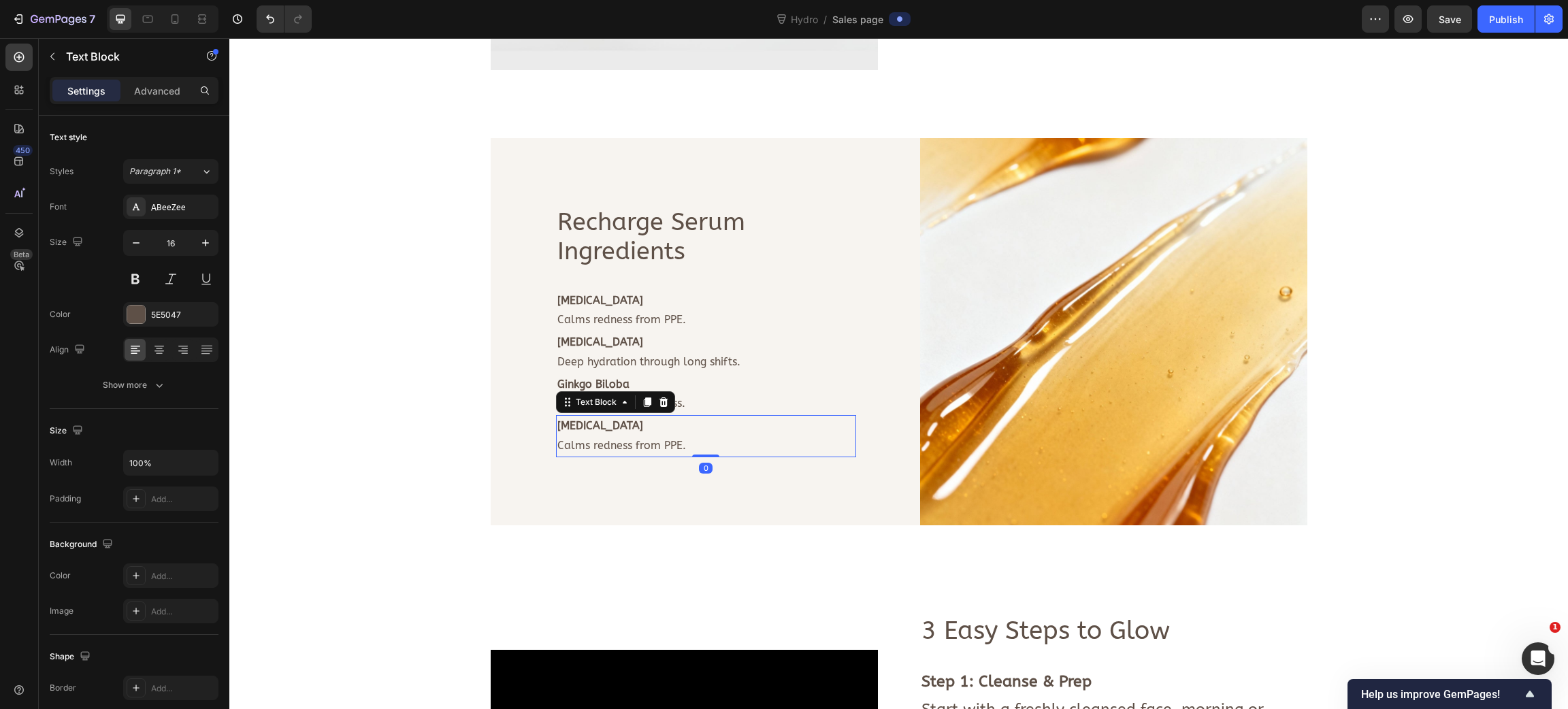
click at [586, 430] on strong "Niacinamide" at bounding box center [601, 425] width 86 height 13
drag, startPoint x: 422, startPoint y: 448, endPoint x: 453, endPoint y: 424, distance: 39.2
click at [422, 447] on div "Image Deeply hydrates skin. Calms redness + irritation. Strengthens moisture ba…" at bounding box center [898, 90] width 1319 height 1658
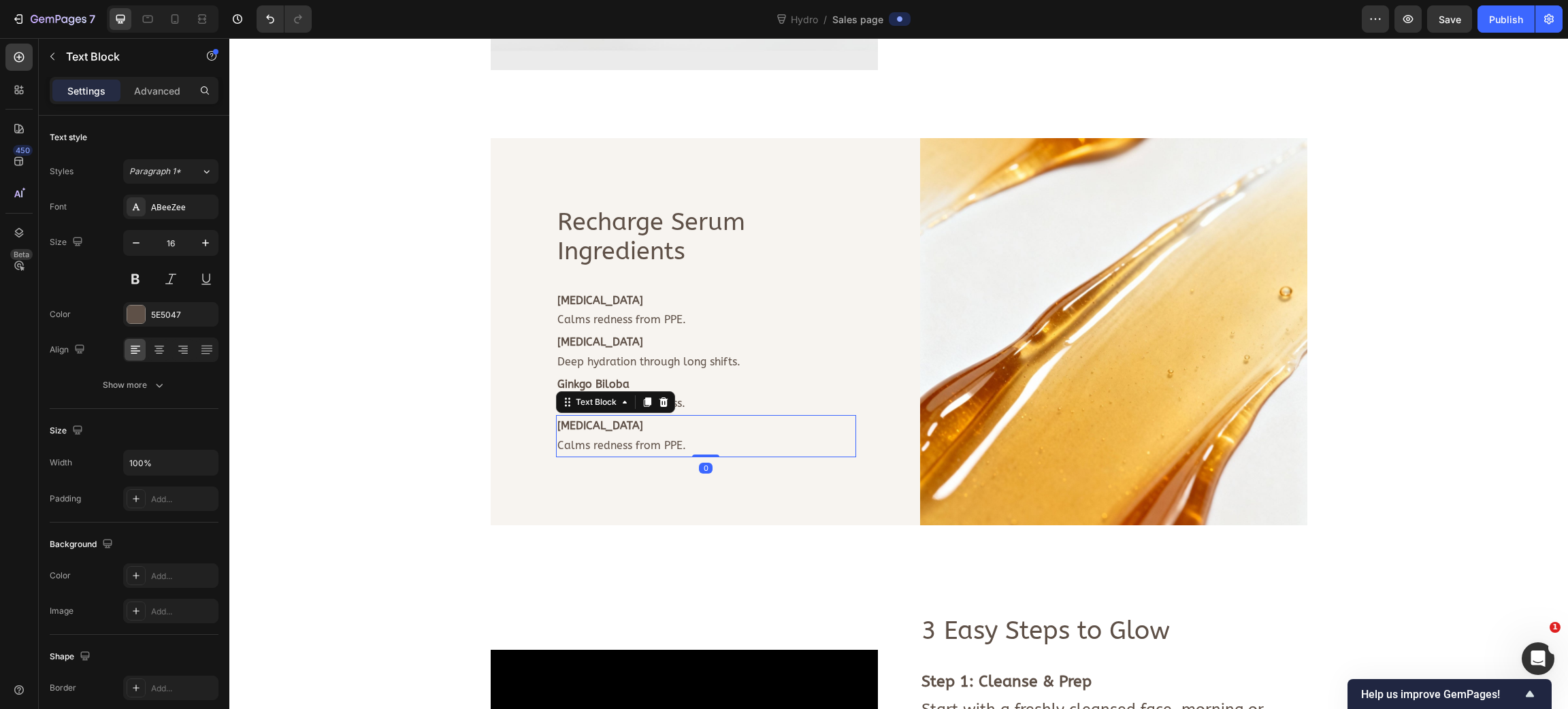
click at [618, 449] on p "Calms redness from PPE." at bounding box center [706, 445] width 297 height 19
click at [422, 415] on div "Image Deeply hydrates skin. Calms redness + irritation. Strengthens moisture ba…" at bounding box center [898, 90] width 1319 height 1658
click at [640, 219] on p "Recharge Serum" at bounding box center [706, 221] width 297 height 29
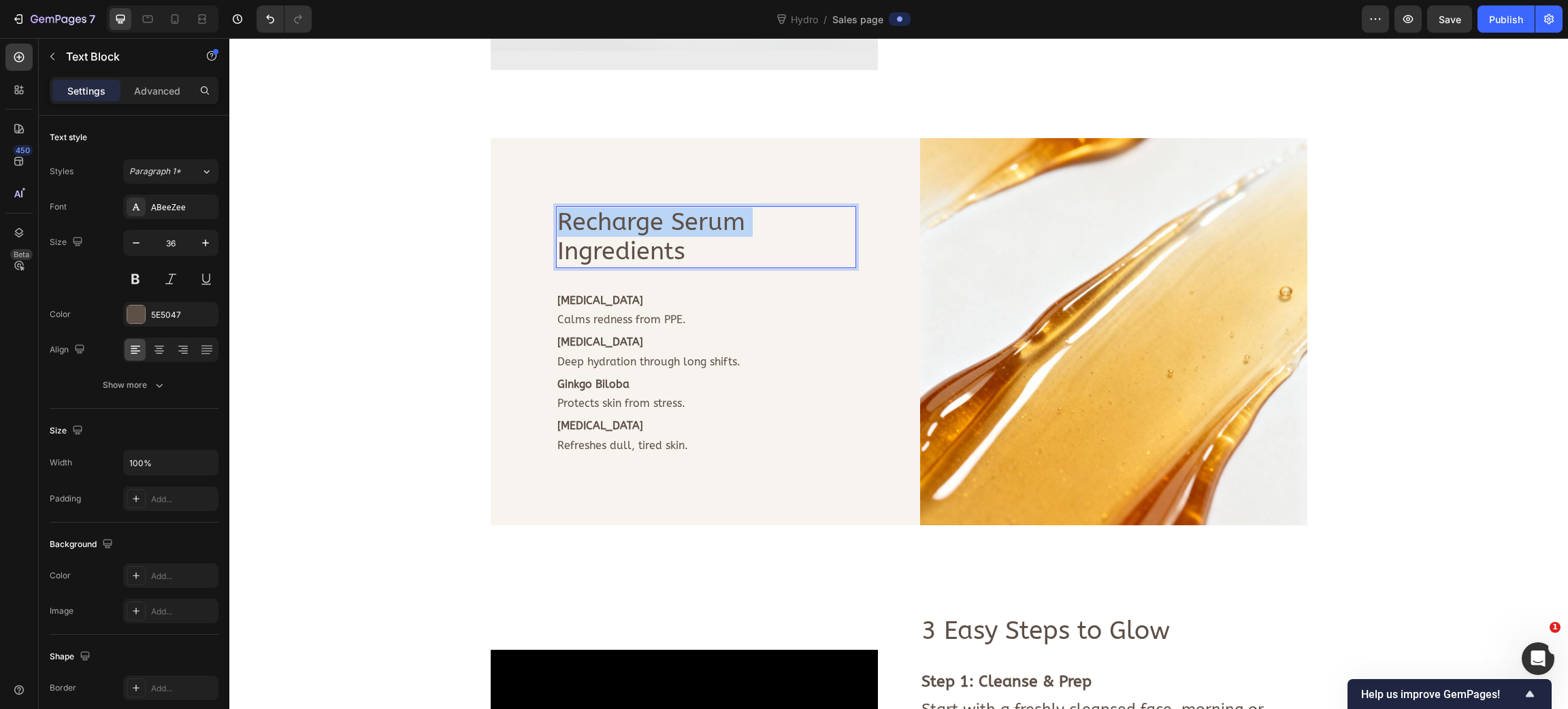
click at [640, 219] on p "Recharge Serum" at bounding box center [706, 221] width 297 height 29
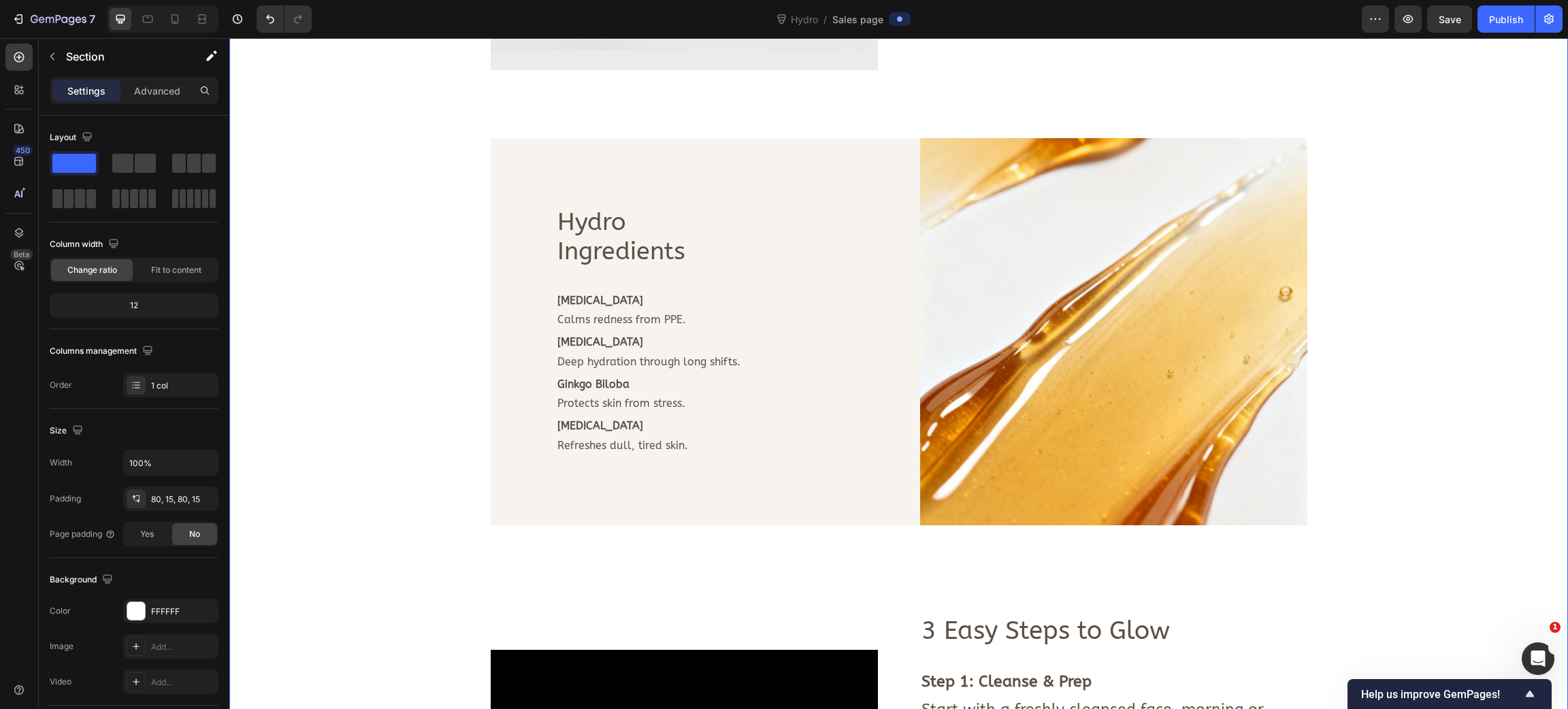
click at [331, 218] on div "Image Deeply hydrates skin. Calms redness + irritation. Strengthens moisture ba…" at bounding box center [898, 90] width 1319 height 1658
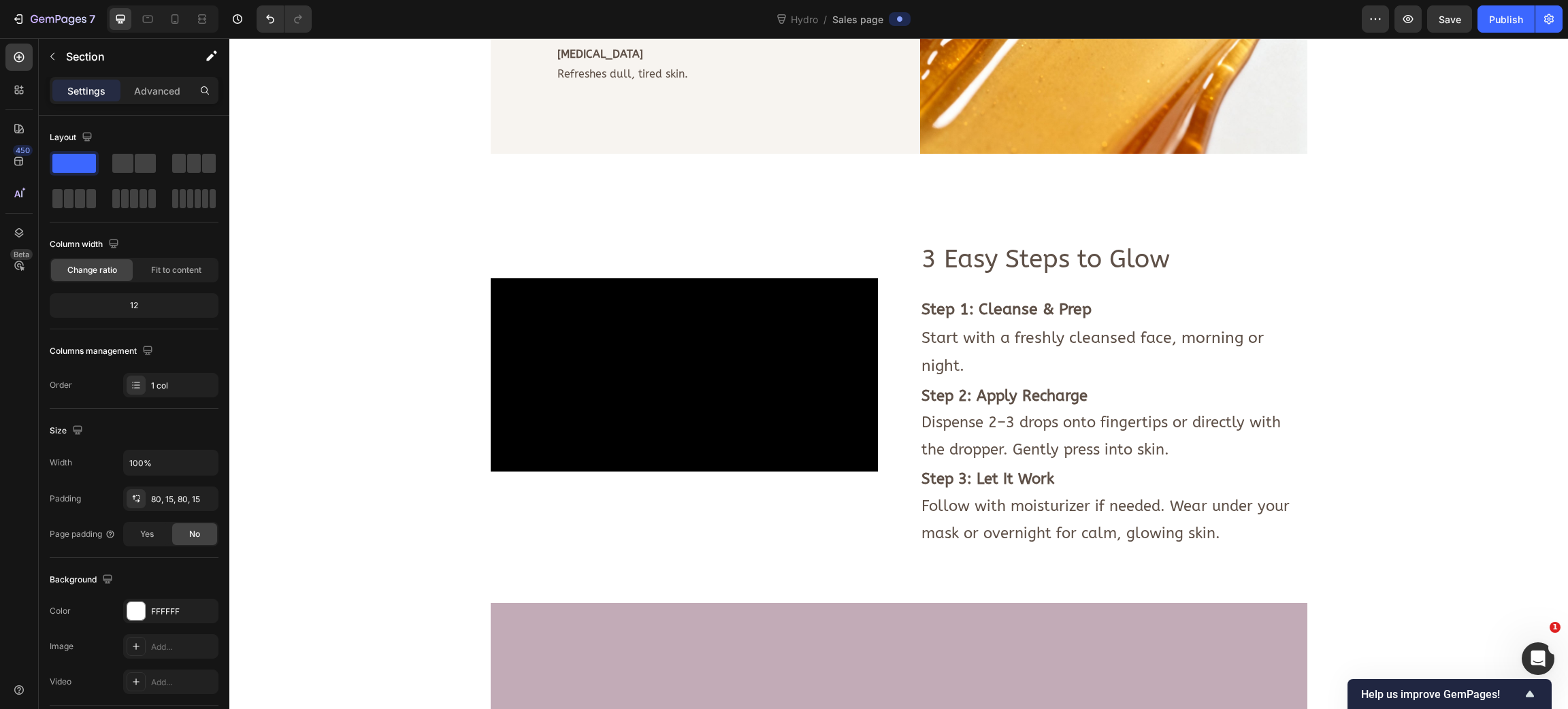
scroll to position [1938, 0]
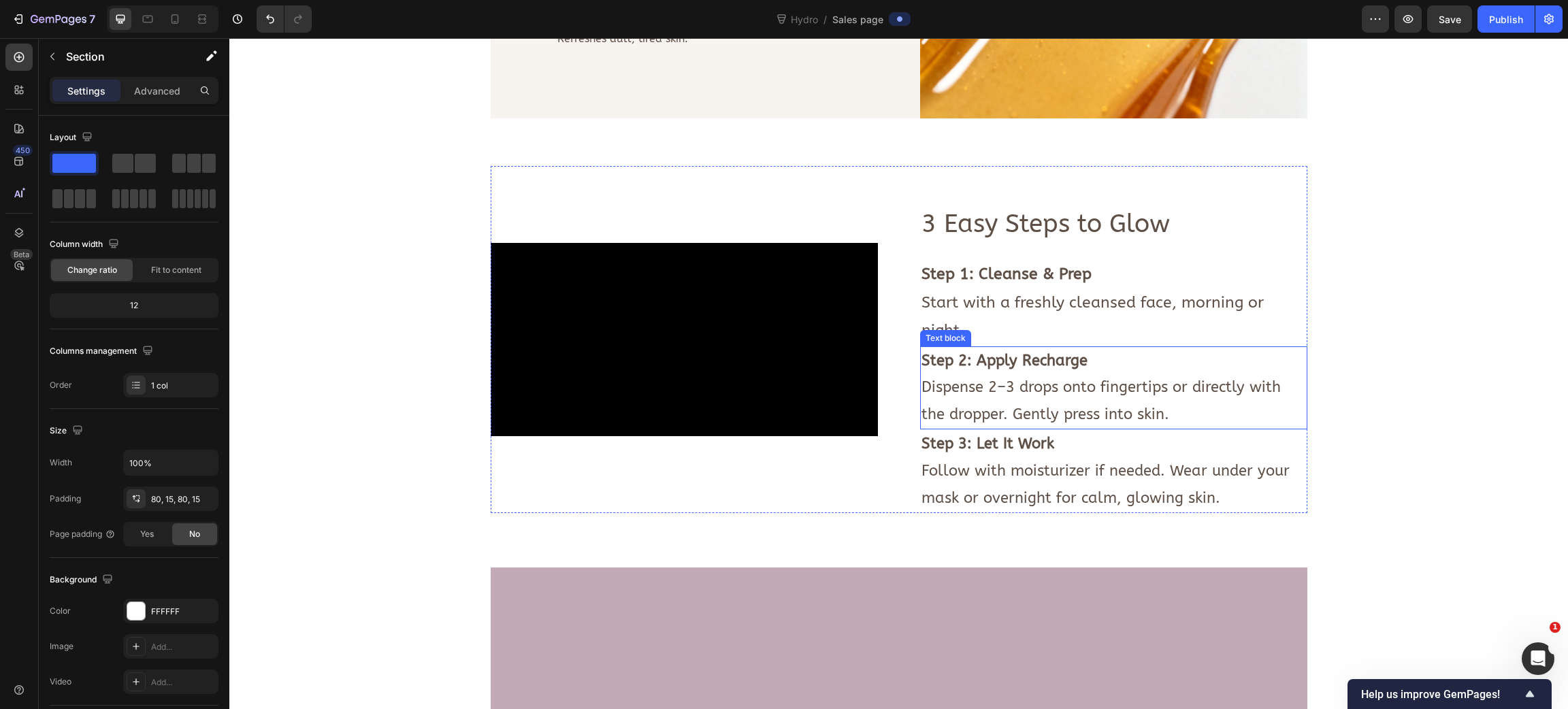
click at [1012, 370] on strong "Step 2: Apply Recharge" at bounding box center [1004, 360] width 166 height 18
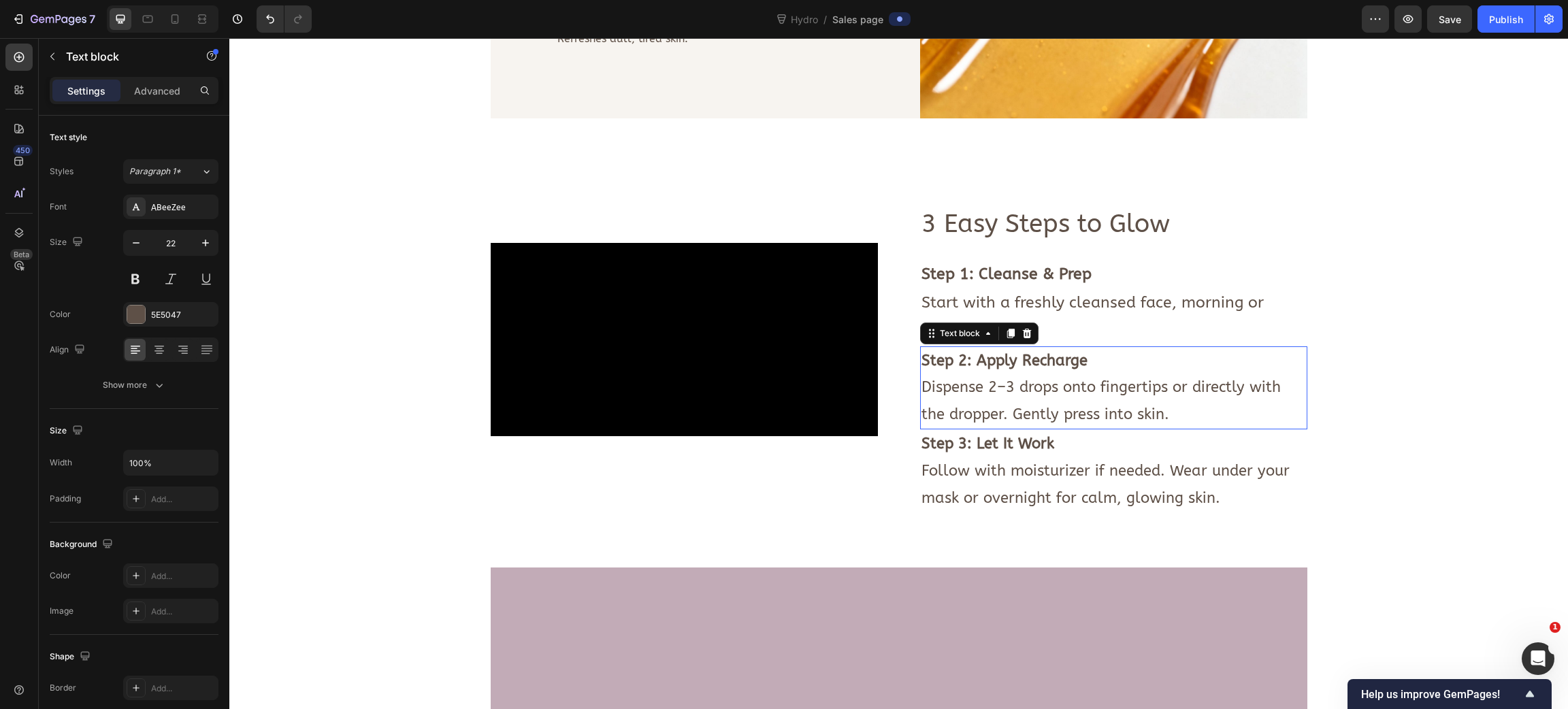
click at [1012, 370] on strong "Step 2: Apply Recharge" at bounding box center [1004, 360] width 166 height 18
click at [998, 452] on strong "Step 3: Let It Work" at bounding box center [988, 443] width 133 height 18
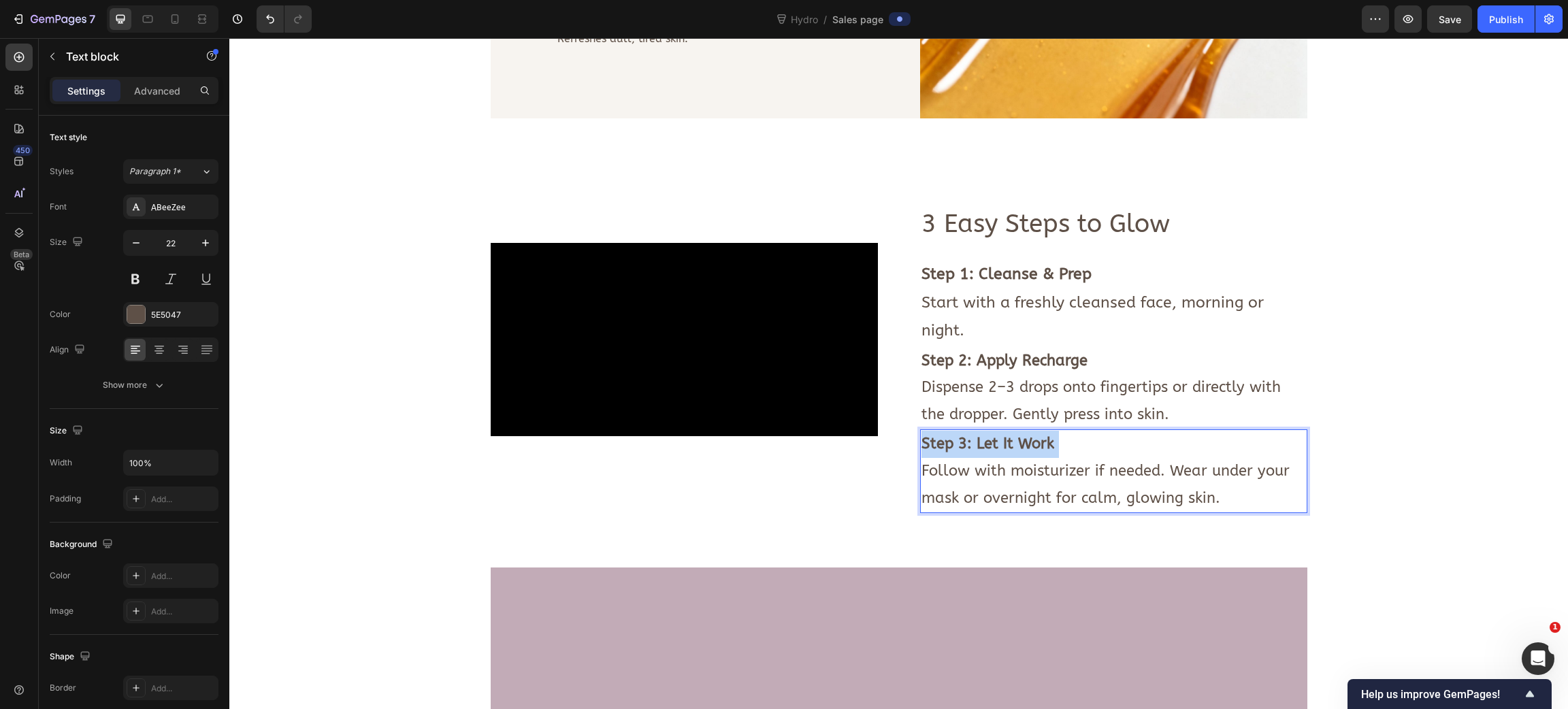
click at [998, 452] on strong "Step 3: Let It Work" at bounding box center [988, 443] width 133 height 18
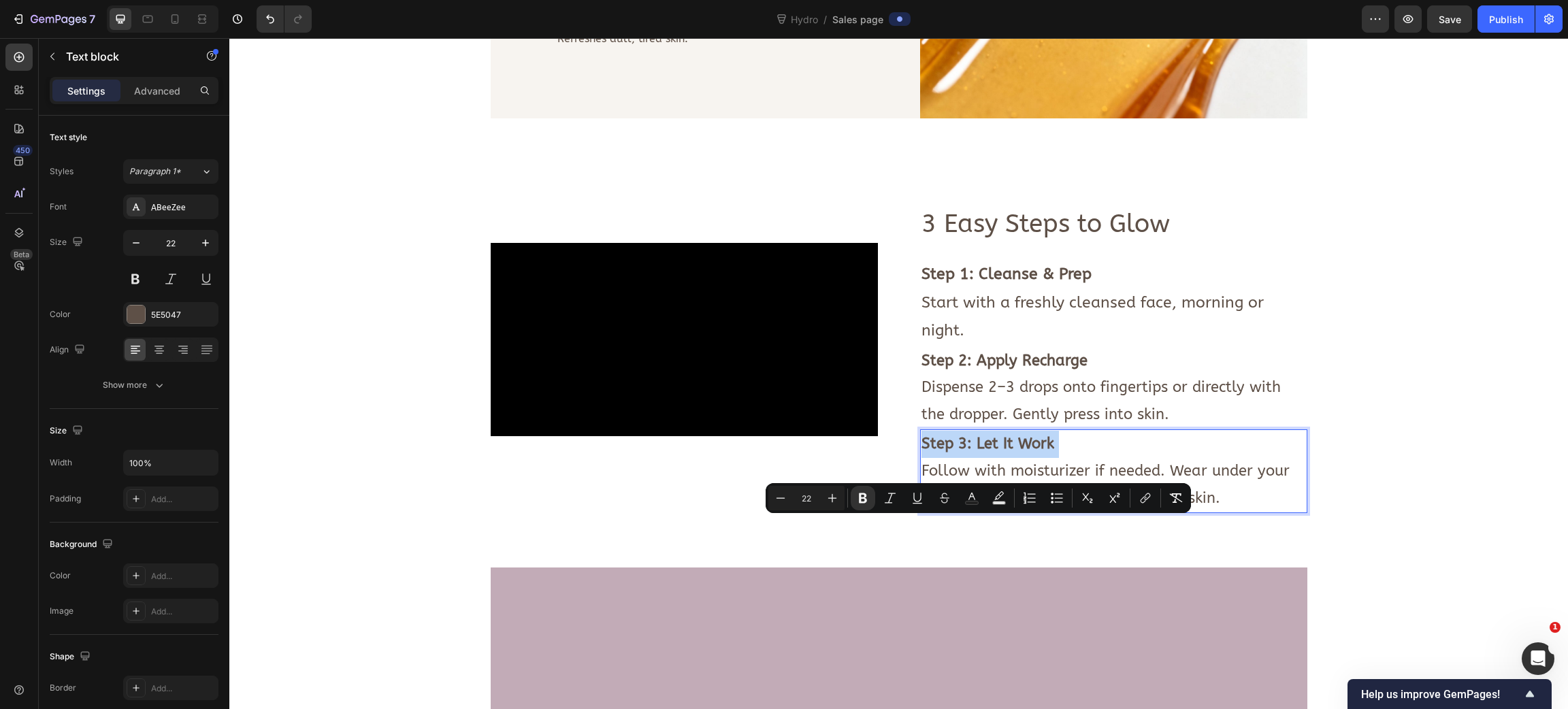
click at [1009, 452] on strong "Step 3: Let It Work" at bounding box center [988, 443] width 133 height 18
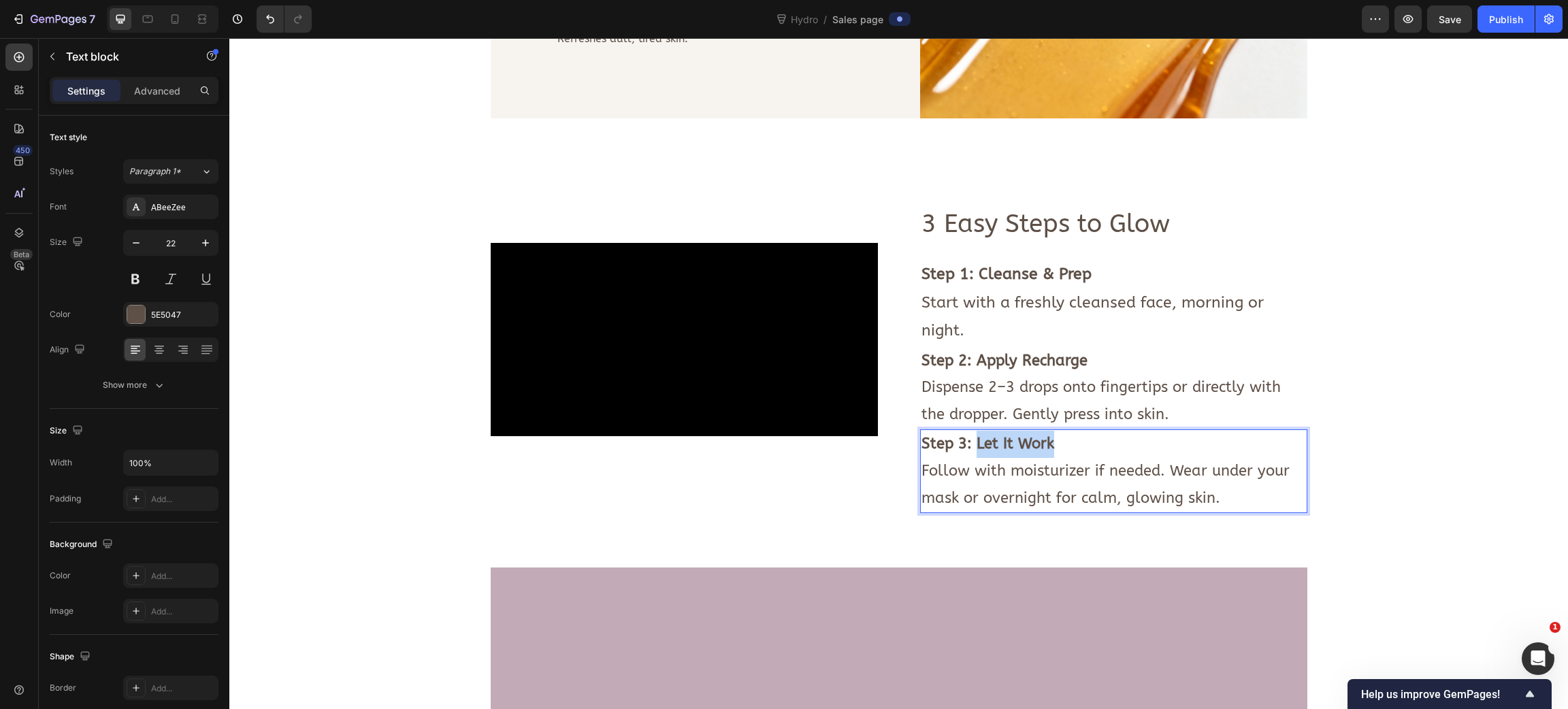
drag, startPoint x: 1051, startPoint y: 530, endPoint x: 969, endPoint y: 533, distance: 82.1
click at [969, 512] on p "Step 3: Let It Work Follow with moisturizer if needed. Wear under your mask or …" at bounding box center [1114, 471] width 384 height 81
click at [1009, 512] on p "Step 3: Lock It In with Hydro Follow with moisturizer if needed. Wear under you…" at bounding box center [1114, 471] width 384 height 81
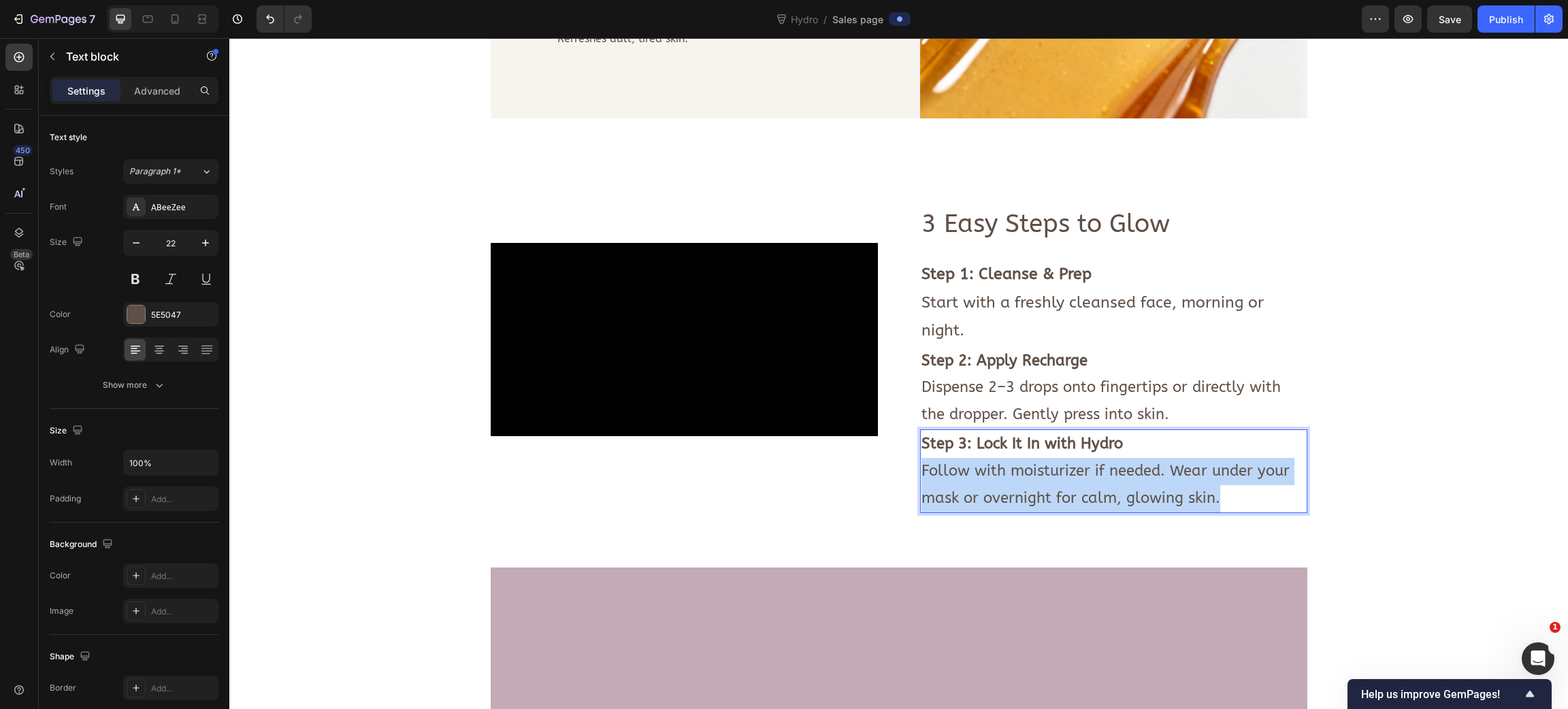
click at [1009, 512] on p "Step 3: Lock It In with Hydro Follow with moisturizer if needed. Wear under you…" at bounding box center [1114, 471] width 384 height 81
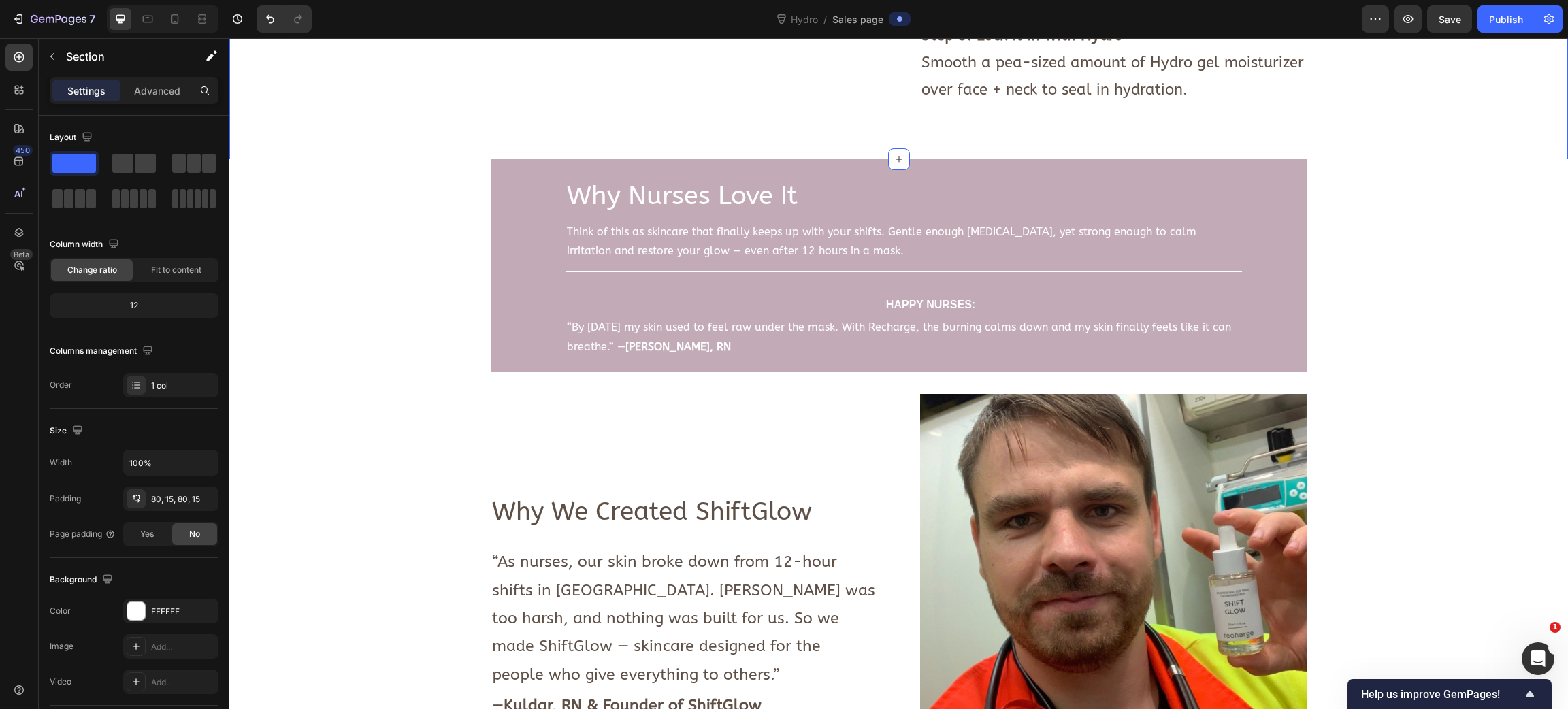
scroll to position [2449, 0]
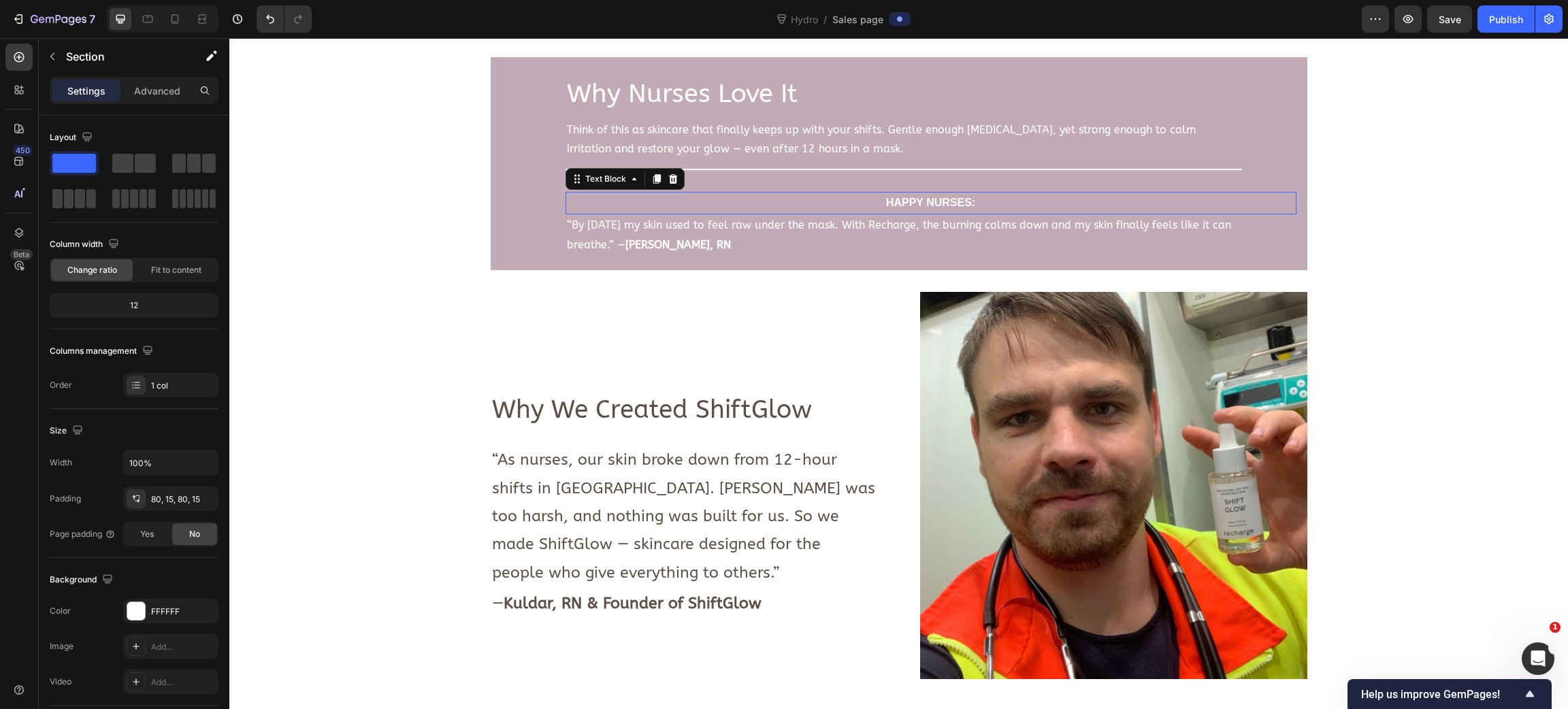
click at [791, 214] on div "HAPPY NURSES:" at bounding box center [931, 203] width 731 height 23
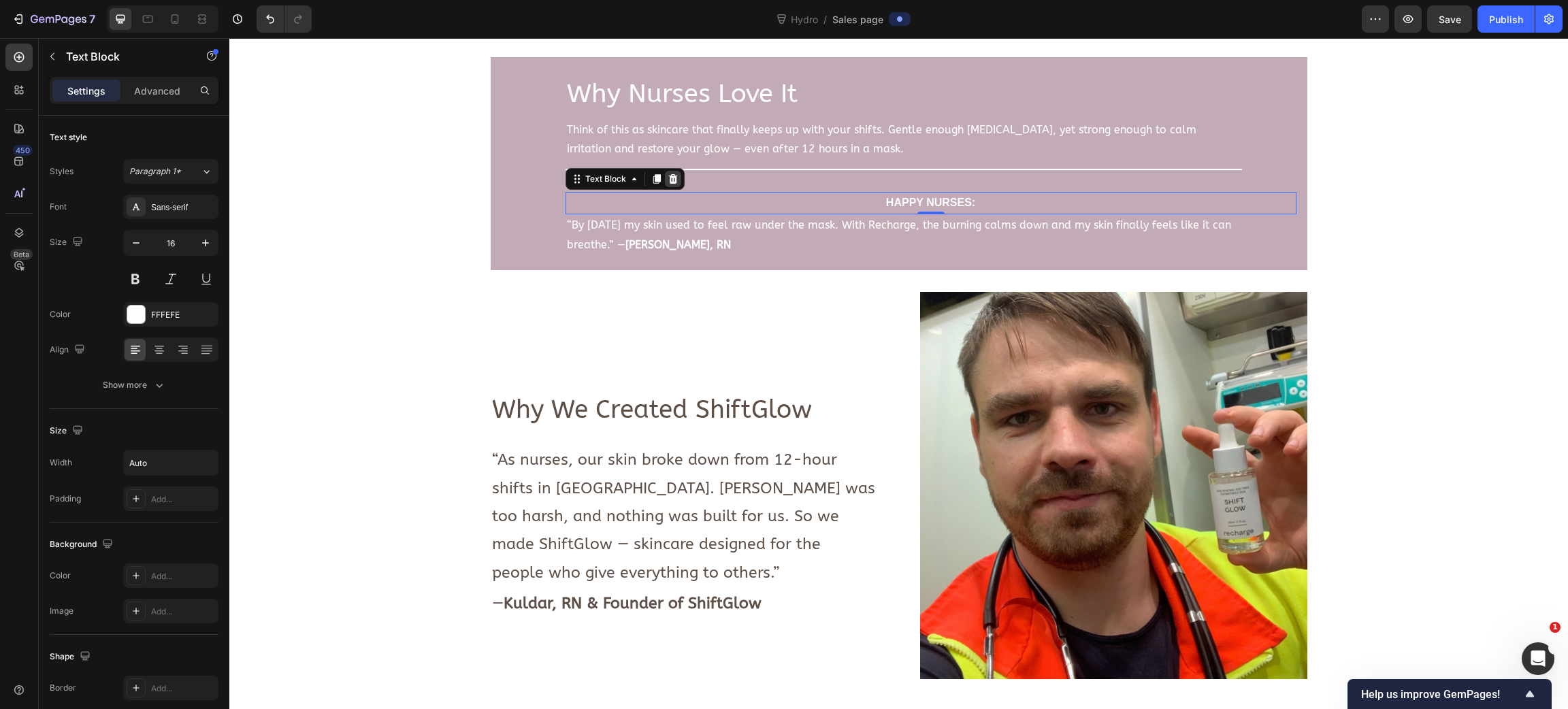
click at [668, 184] on icon at bounding box center [672, 179] width 9 height 9
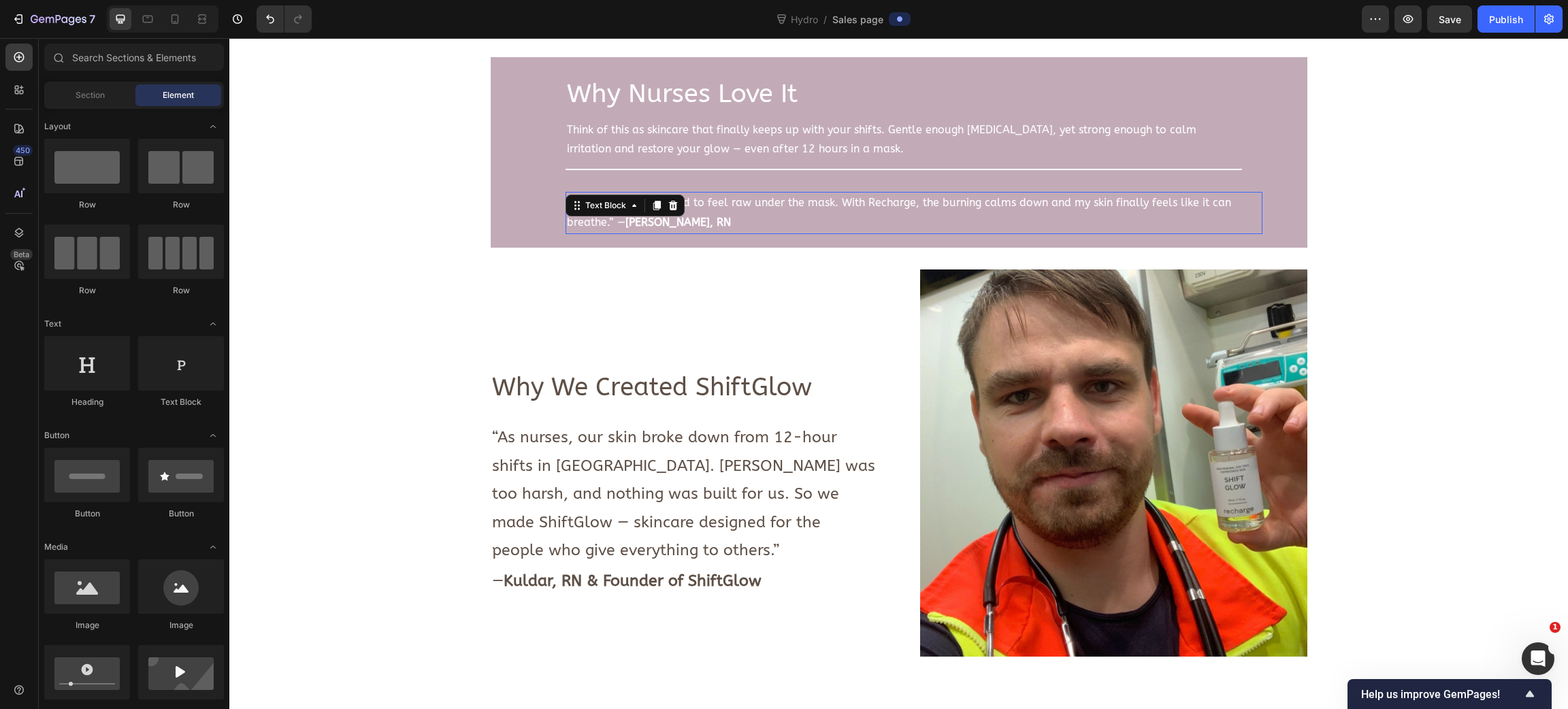
click at [683, 232] on p "“By Friday my skin used to feel raw under the mask. With Recharge, the burning …" at bounding box center [904, 212] width 674 height 40
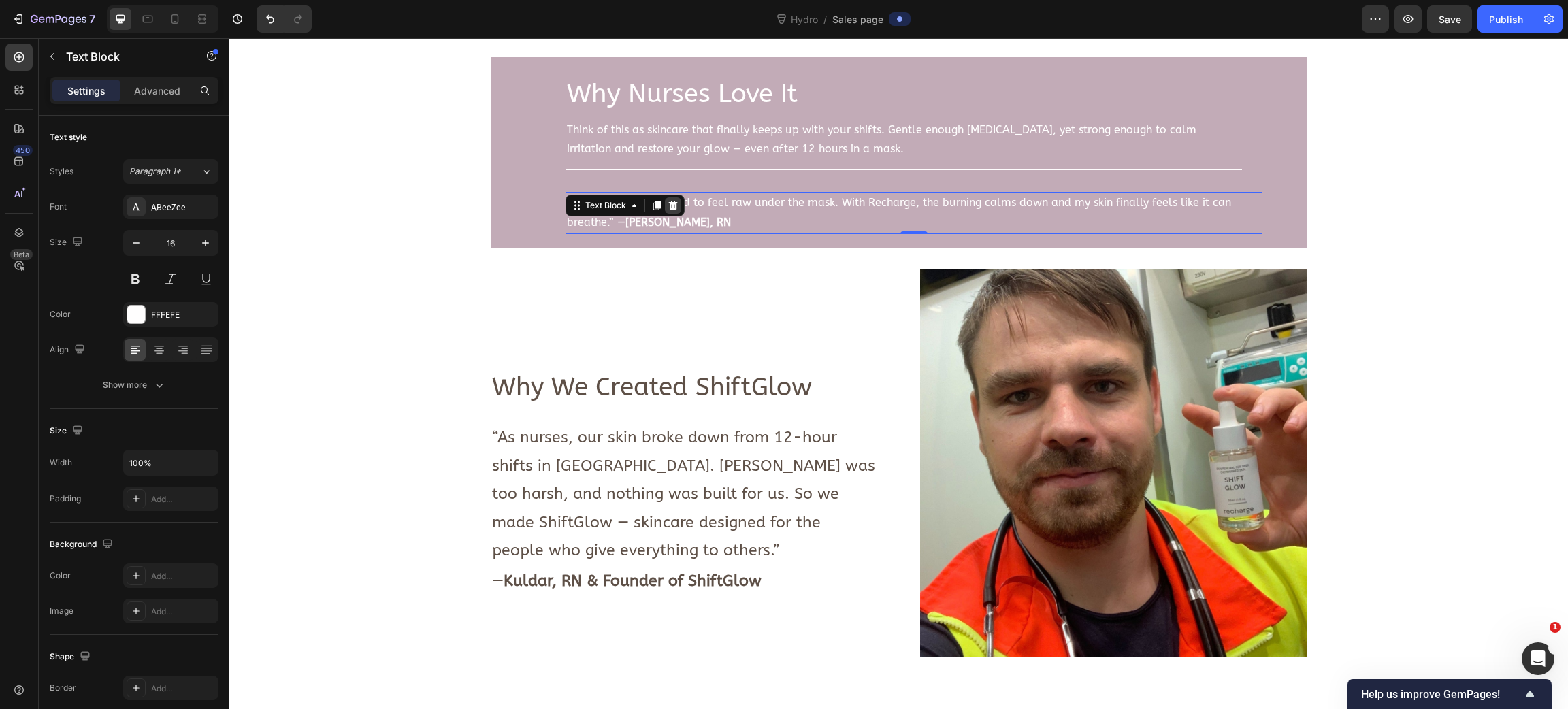
click at [668, 211] on icon at bounding box center [672, 205] width 9 height 9
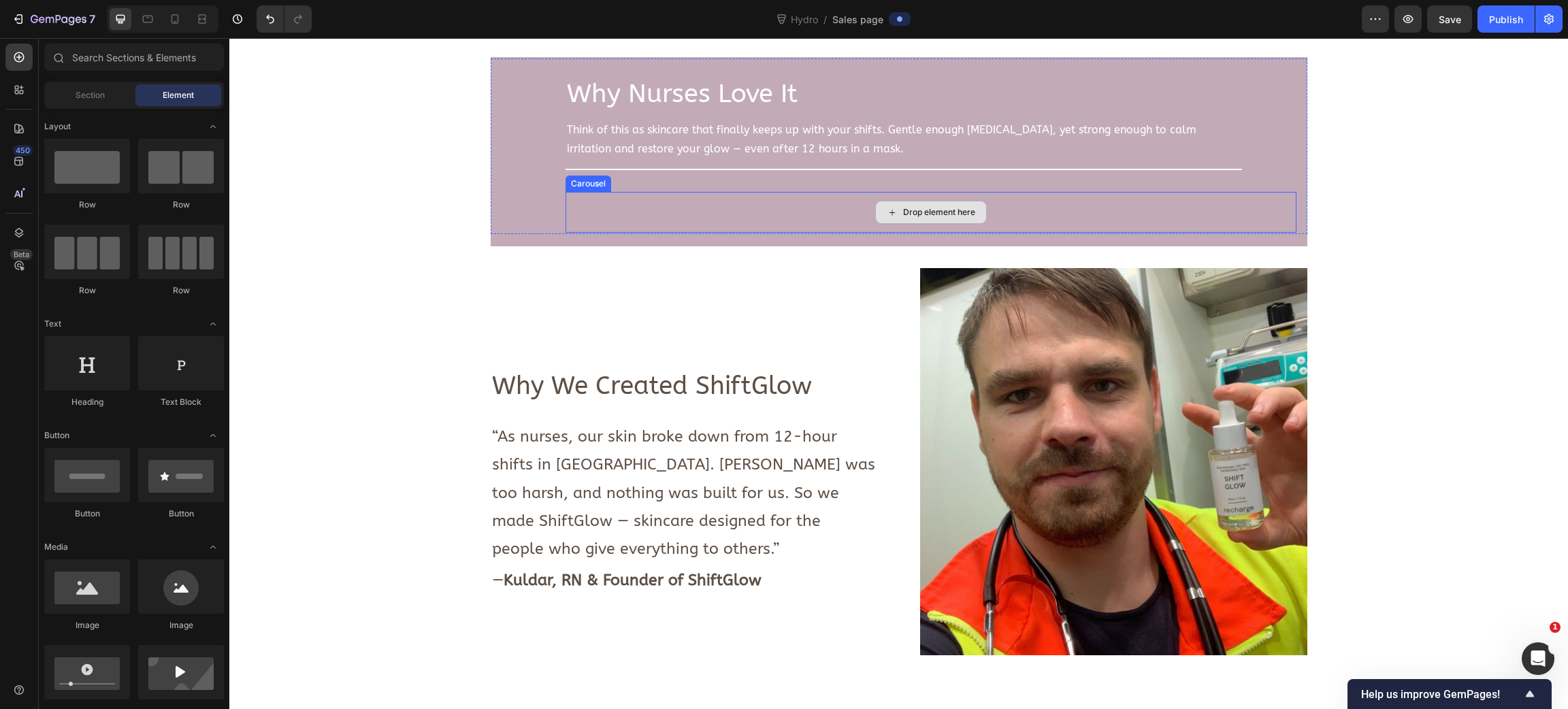
click at [672, 232] on div "Drop element here" at bounding box center [931, 212] width 731 height 40
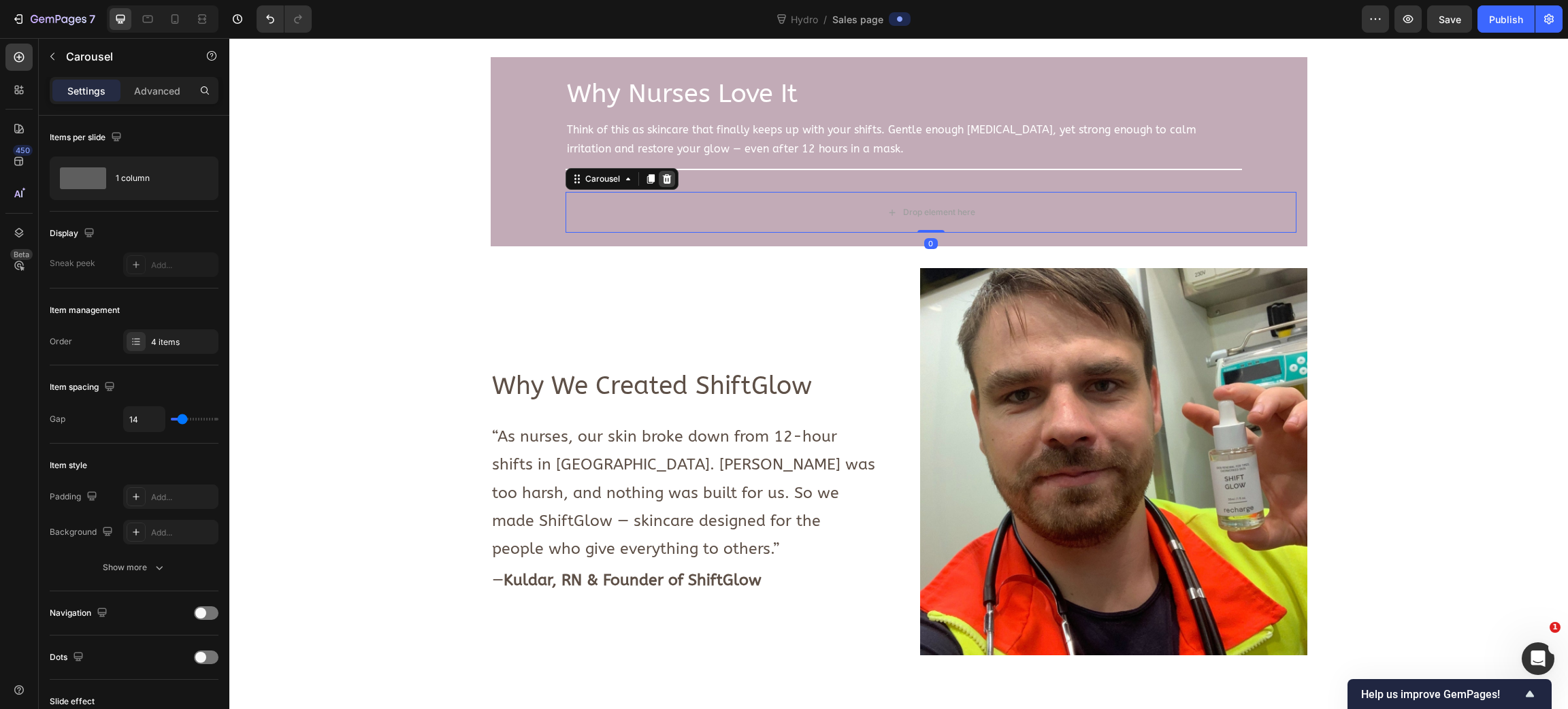
click at [662, 184] on icon at bounding box center [666, 179] width 9 height 9
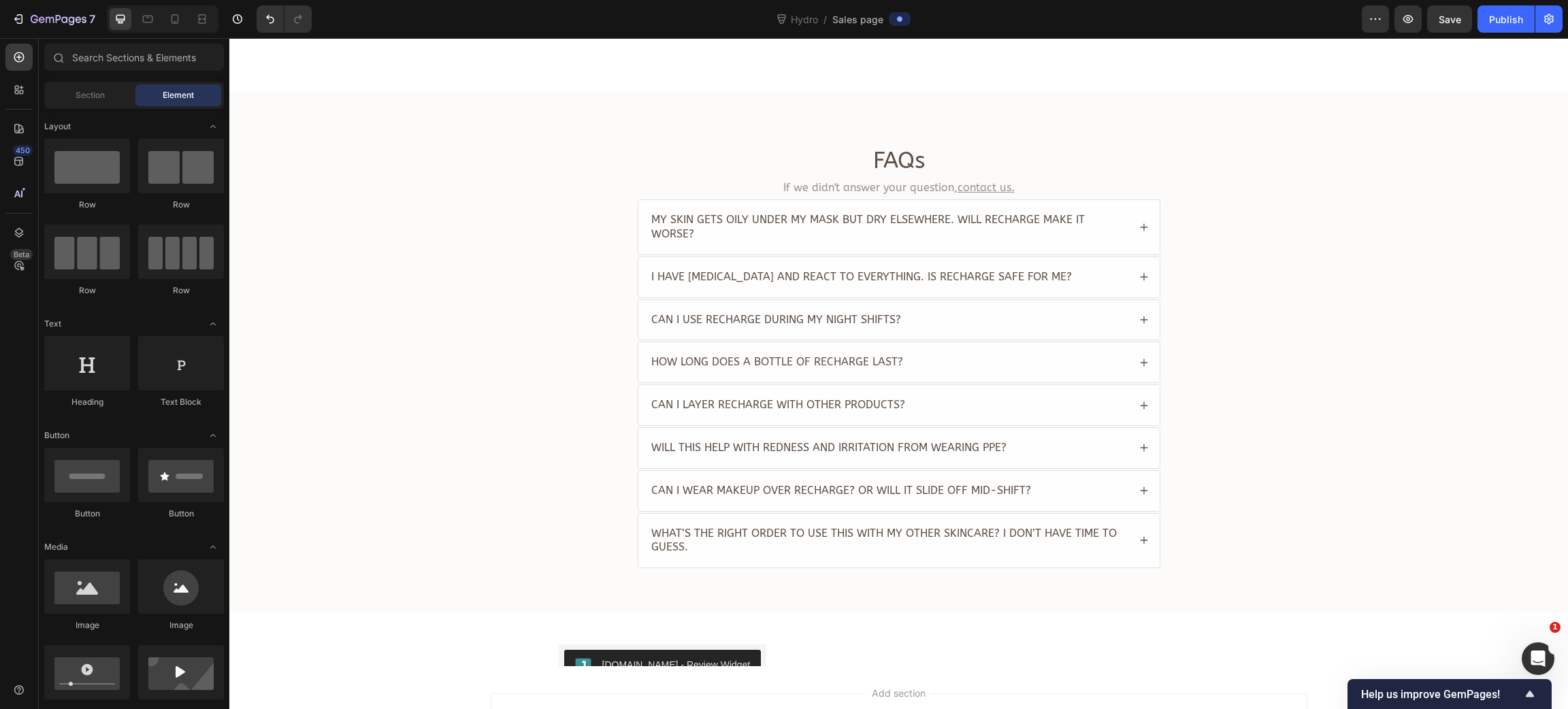
scroll to position [3265, 0]
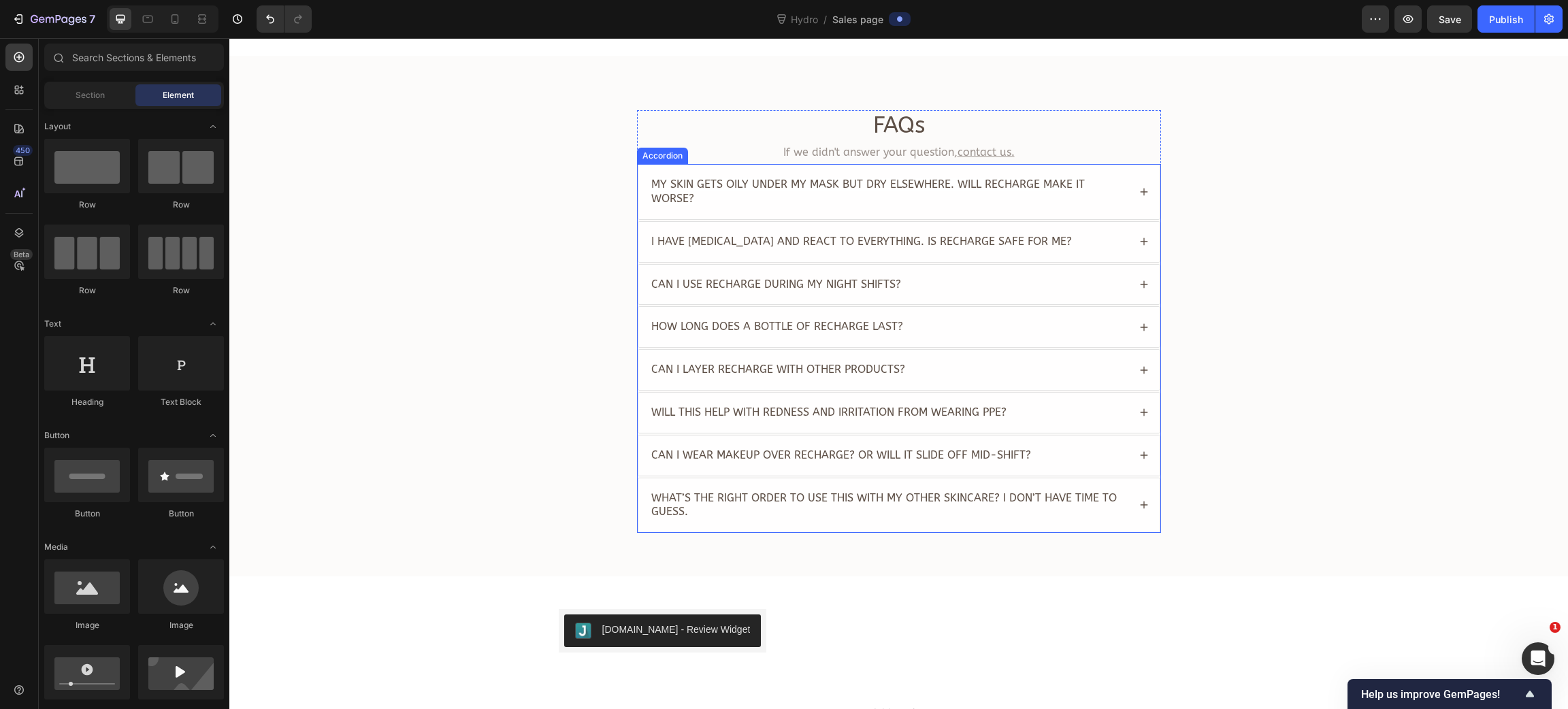
click at [770, 190] on span "My skin gets oily under my mask but dry elsewhere. Will Recharge make it worse?" at bounding box center [868, 191] width 434 height 27
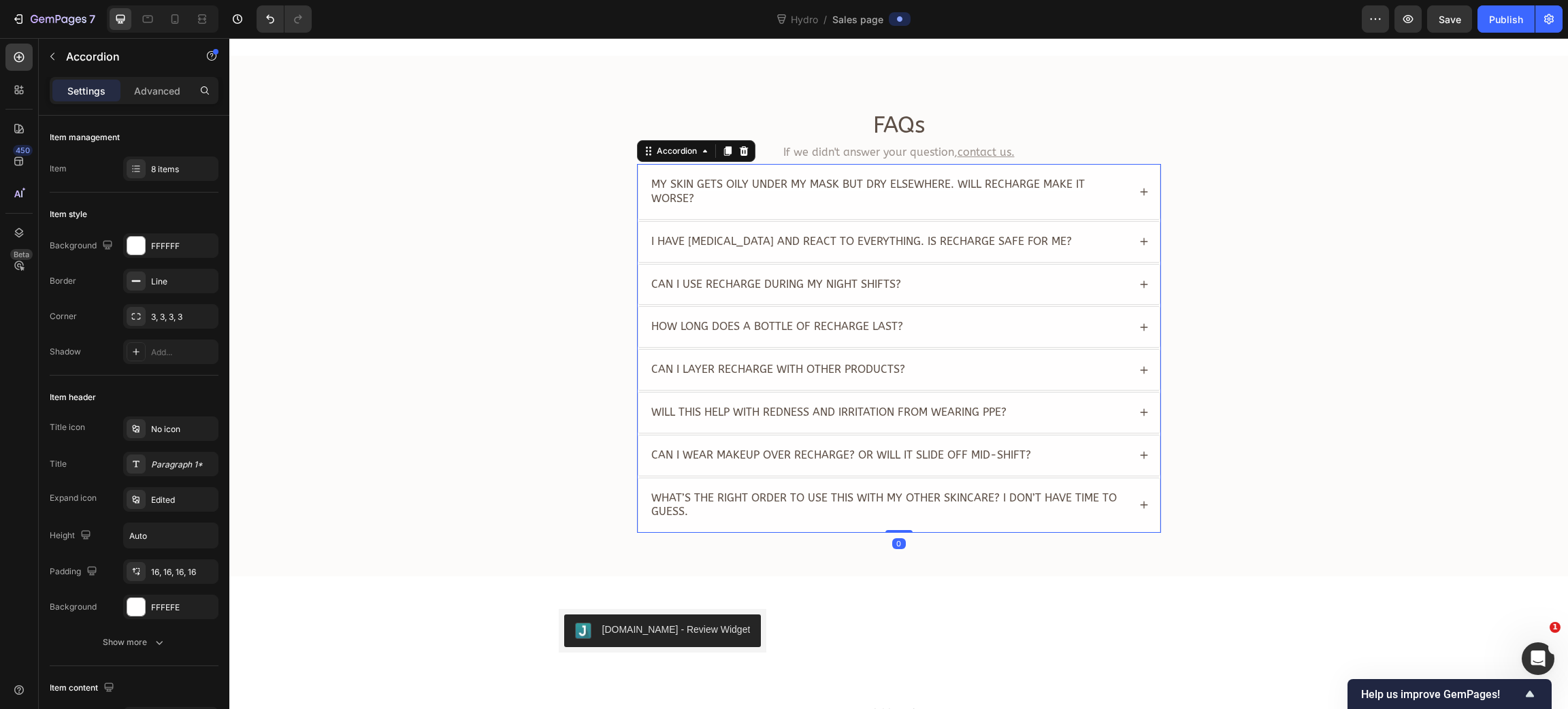
click at [770, 190] on span "My skin gets oily under my mask but dry elsewhere. Will Recharge make it worse?" at bounding box center [868, 191] width 434 height 27
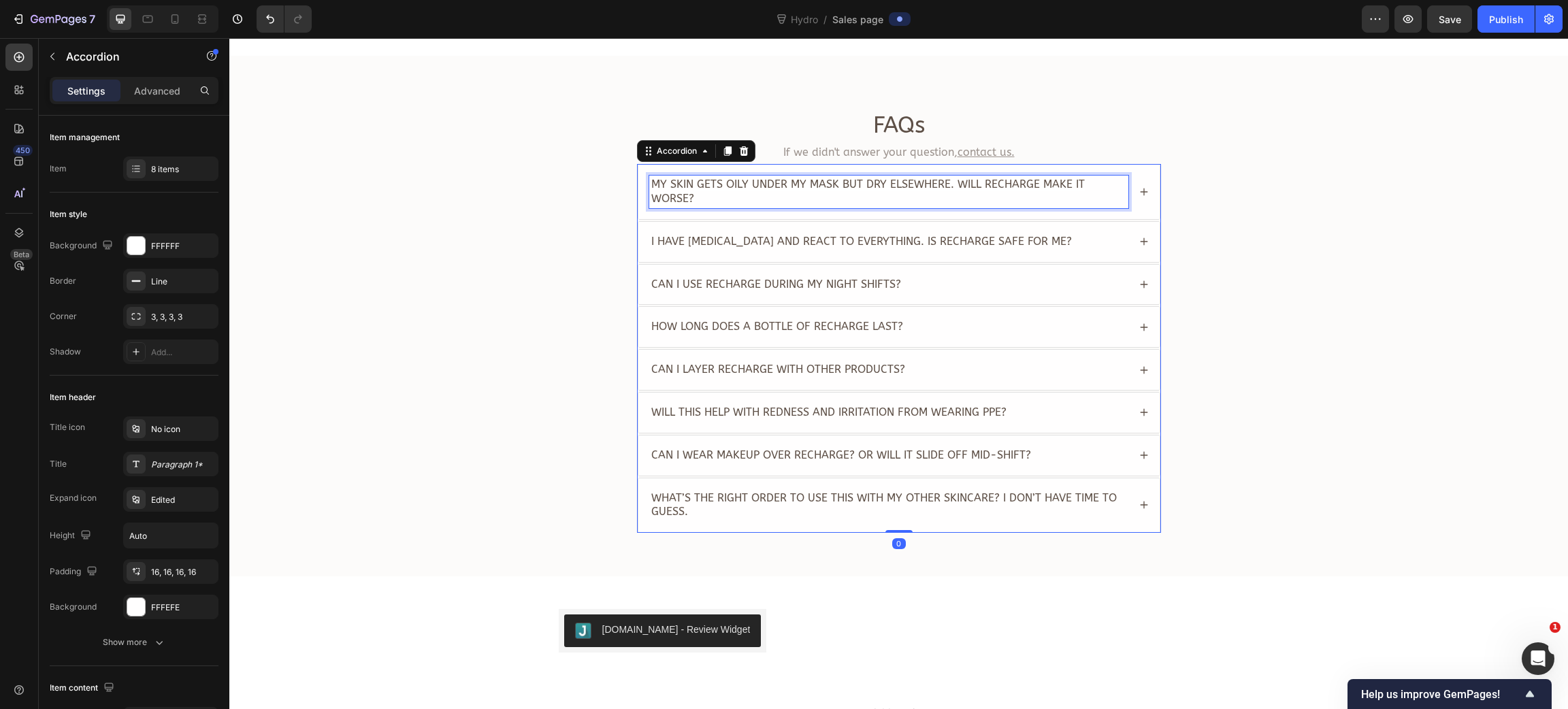
click at [770, 190] on span "My skin gets oily under my mask but dry elsewhere. Will Recharge make it worse?" at bounding box center [868, 191] width 434 height 27
click at [515, 206] on div "FAQs Heading If we didn't answer your question, contact us. Text Block My skin …" at bounding box center [898, 327] width 1312 height 434
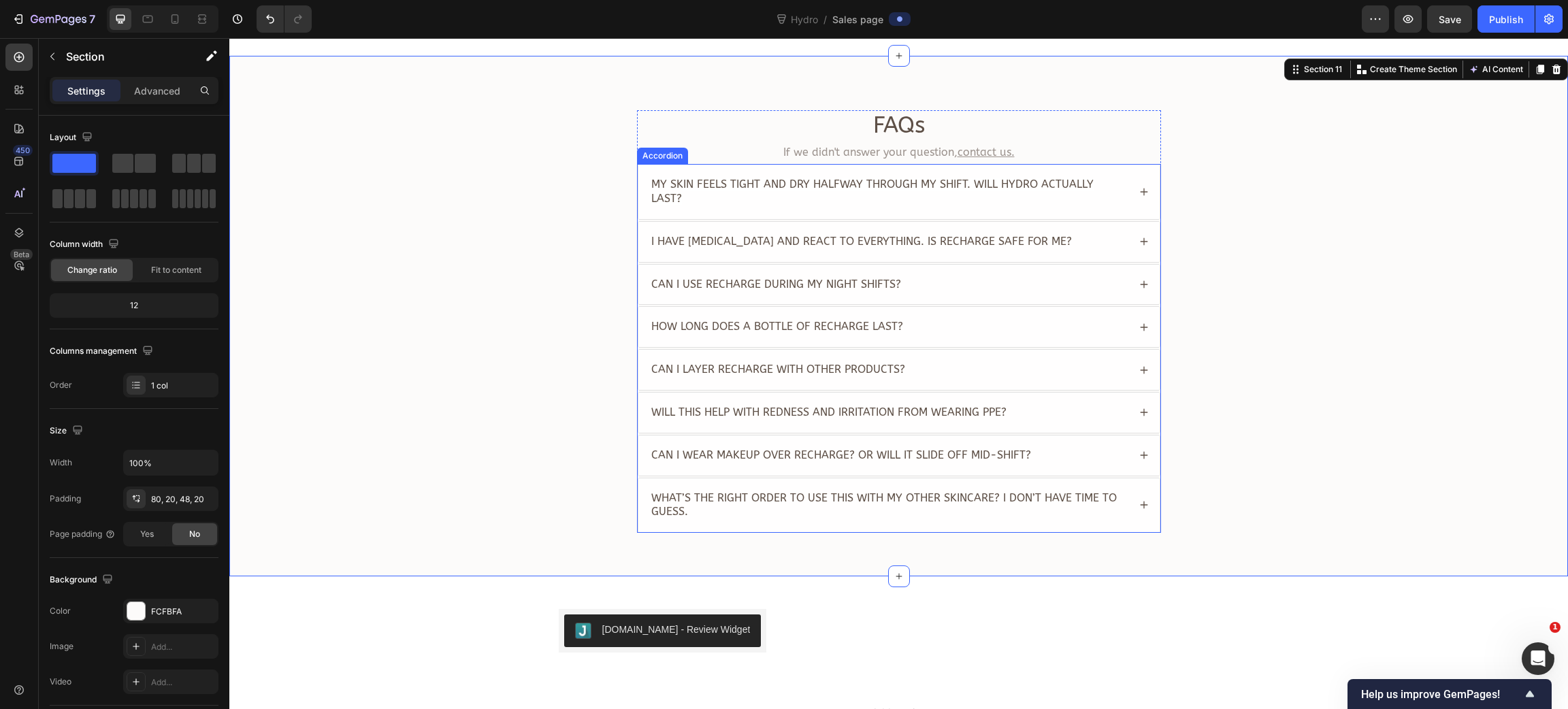
click at [1136, 189] on div "My skin feels tight and dry halfway through my shift. Will Hydro actually last?" at bounding box center [899, 192] width 522 height 55
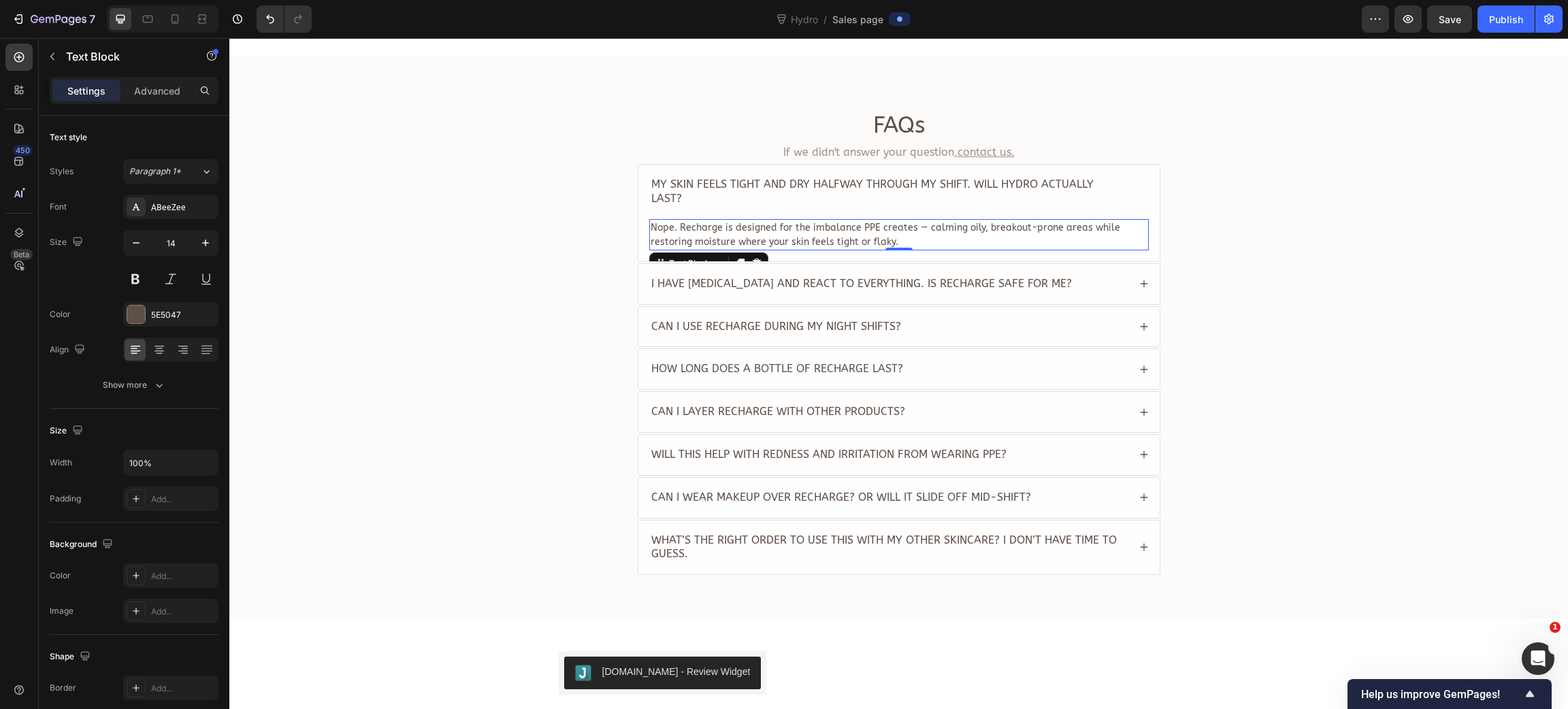
click at [774, 225] on p "Nope. Recharge is designed for the imbalance PPE creates — calming oily, breako…" at bounding box center [899, 235] width 497 height 29
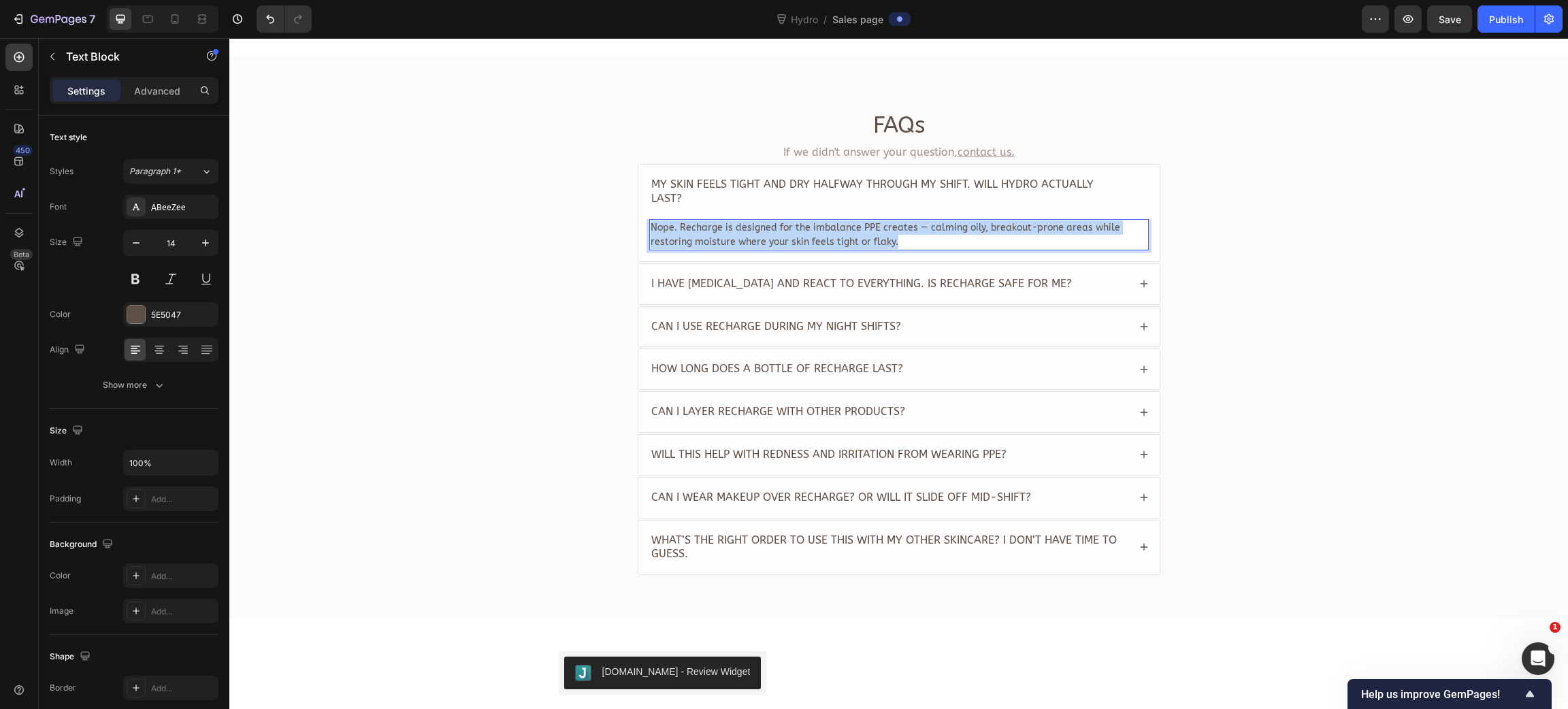
click at [774, 225] on p "Nope. Recharge is designed for the imbalance PPE creates — calming oily, breako…" at bounding box center [899, 235] width 497 height 29
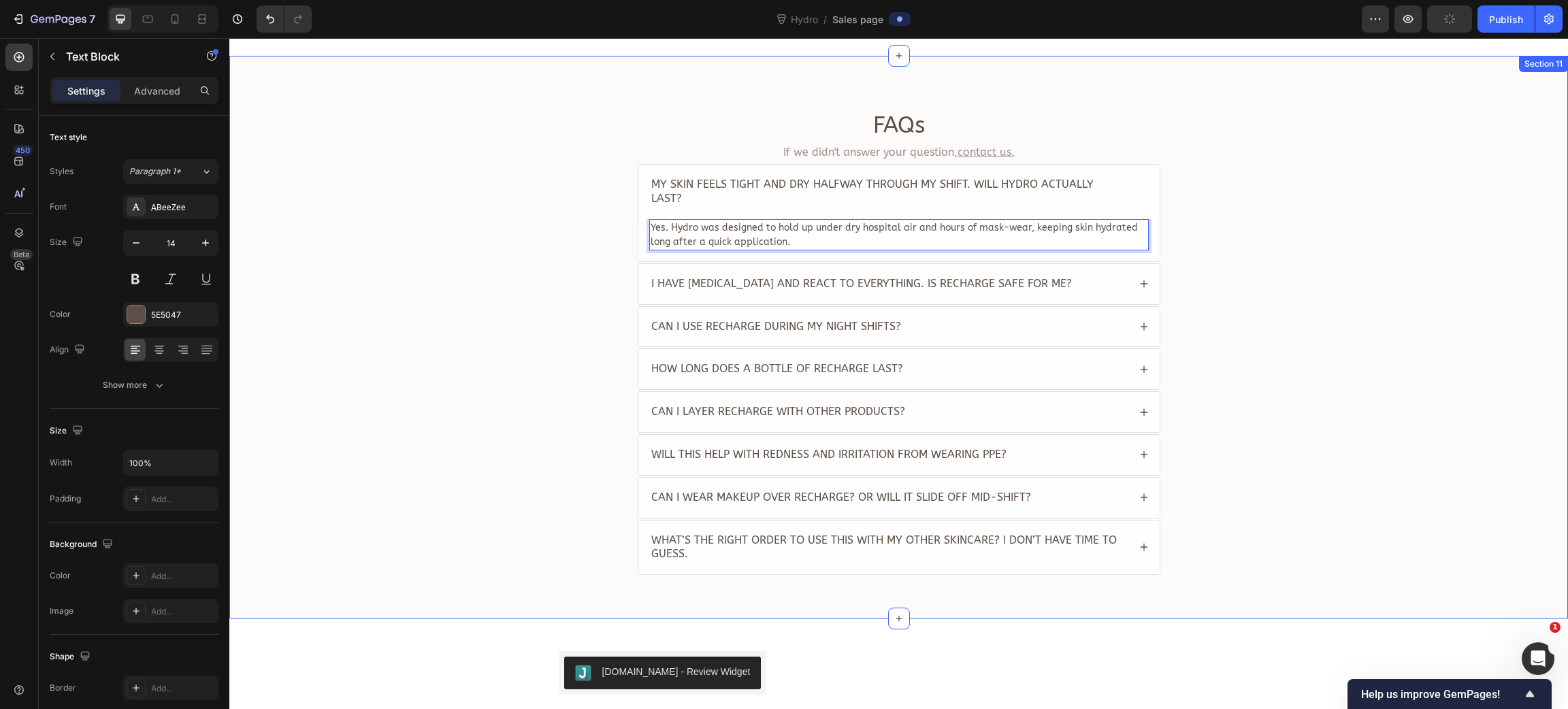
click at [508, 231] on div "FAQs Heading If we didn't answer your question, contact us. Text Block My skin …" at bounding box center [898, 349] width 1312 height 477
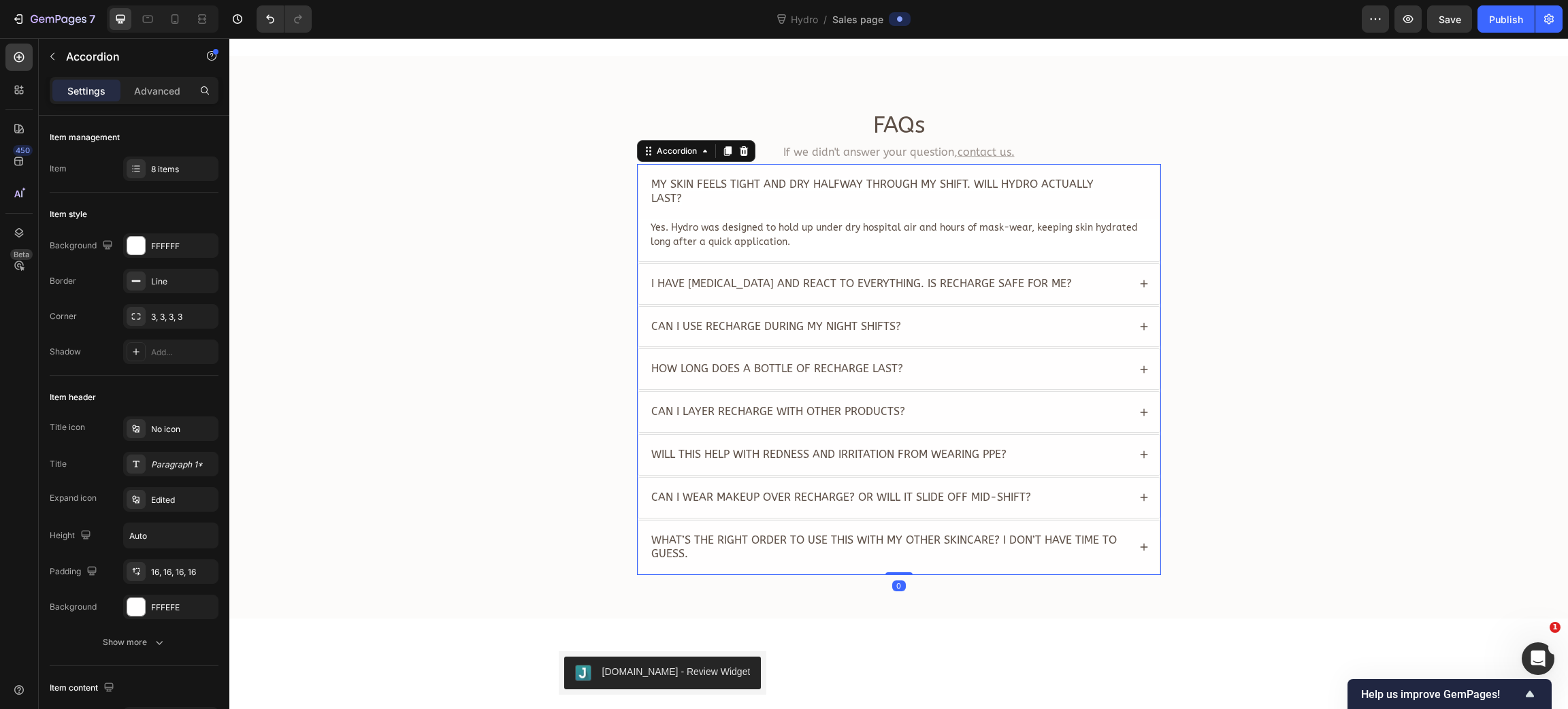
click at [754, 277] on span "I have sensitive skin and react to everything. Is Recharge safe for me?" at bounding box center [861, 283] width 420 height 13
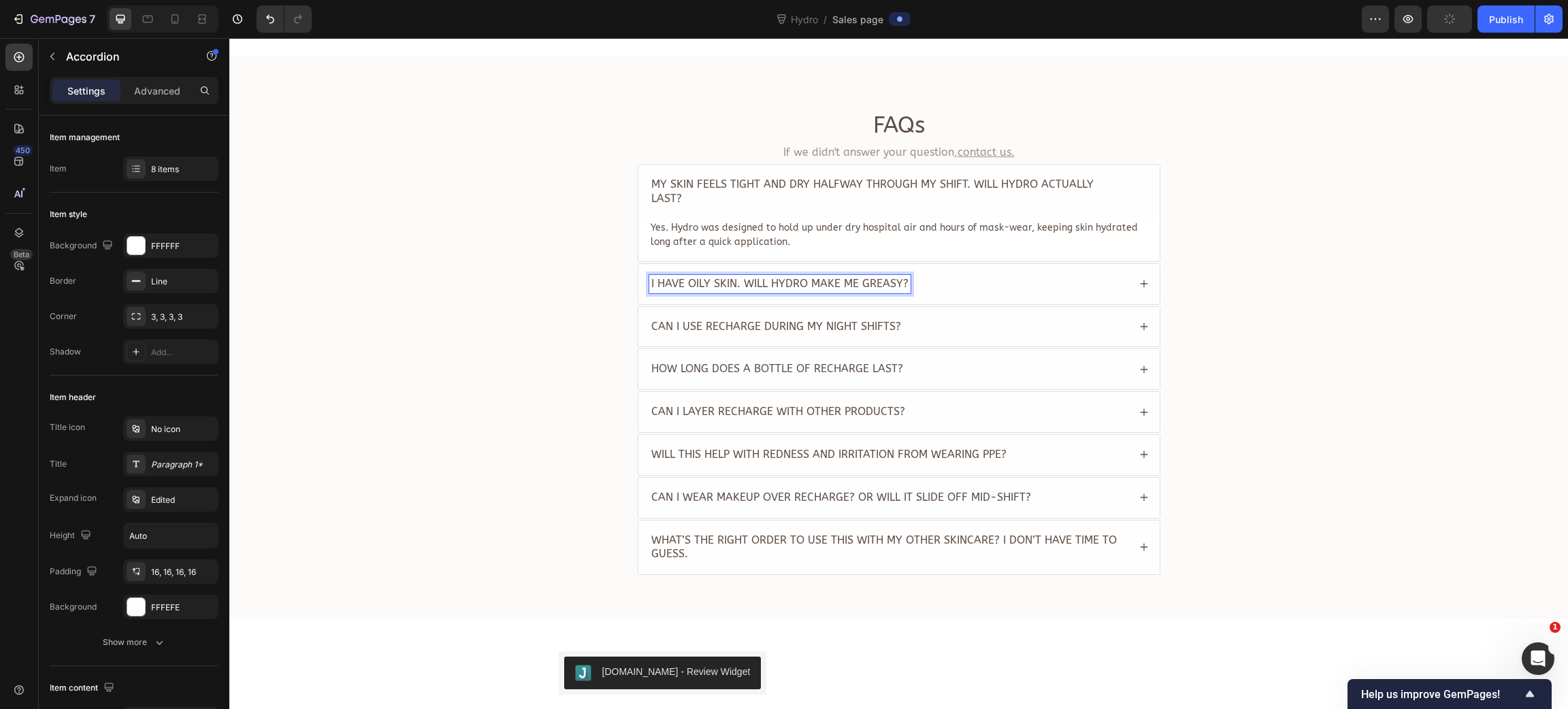
click at [1126, 269] on div "I have oily skin. Will Hydro make me greasy?" at bounding box center [899, 284] width 522 height 40
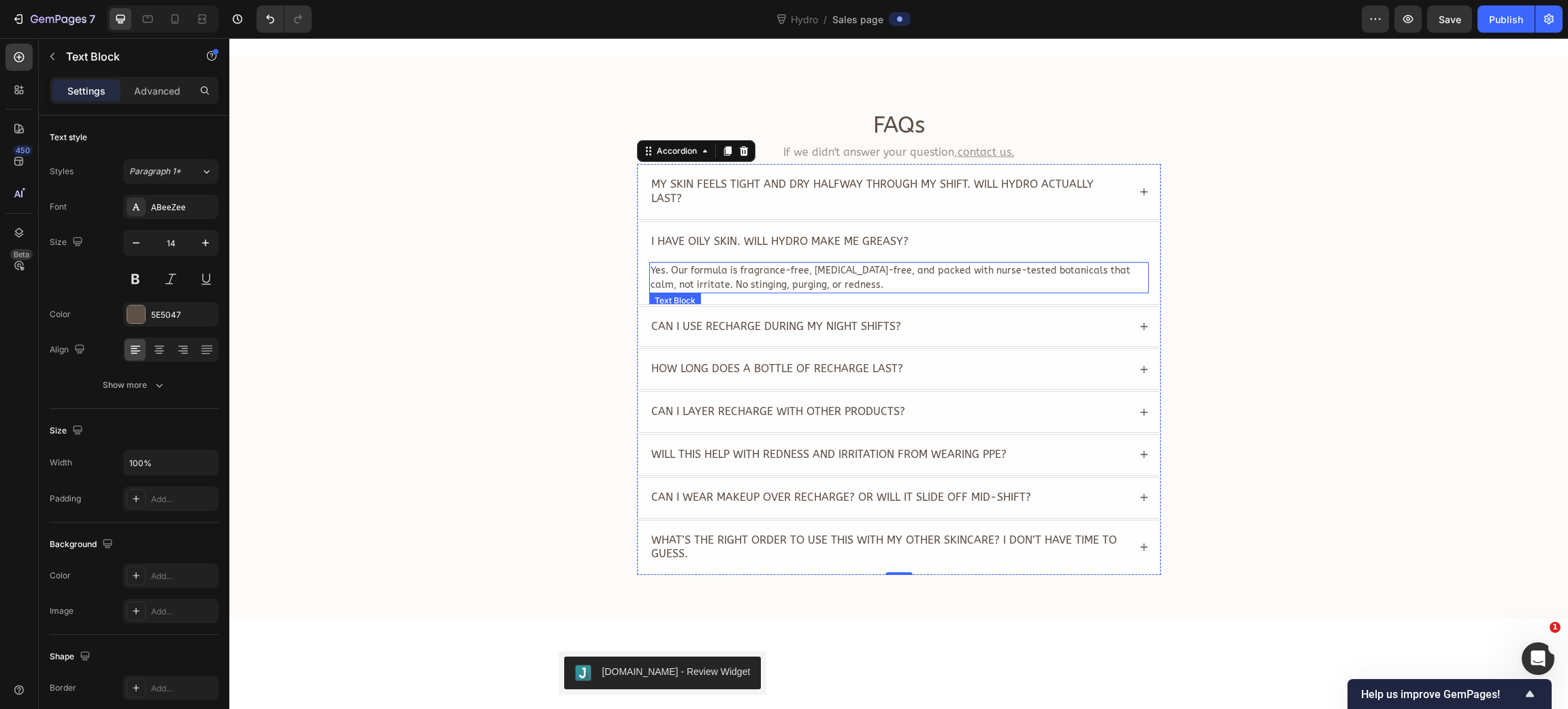
click at [721, 264] on p "Yes. Our formula is fragrance-free, retinol-free, and packed with nurse-tested …" at bounding box center [899, 278] width 497 height 29
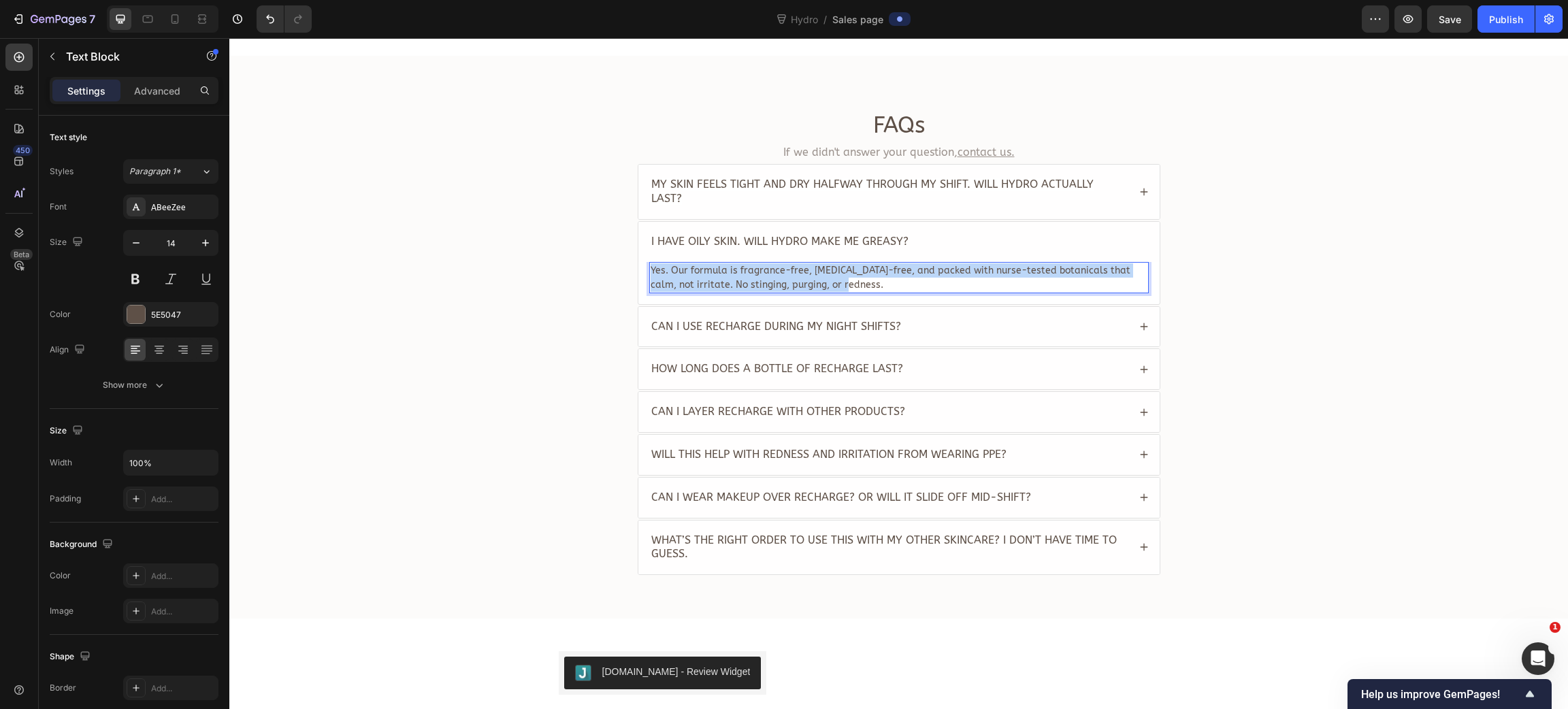
click at [721, 264] on p "Yes. Our formula is fragrance-free, retinol-free, and packed with nurse-tested …" at bounding box center [899, 278] width 497 height 29
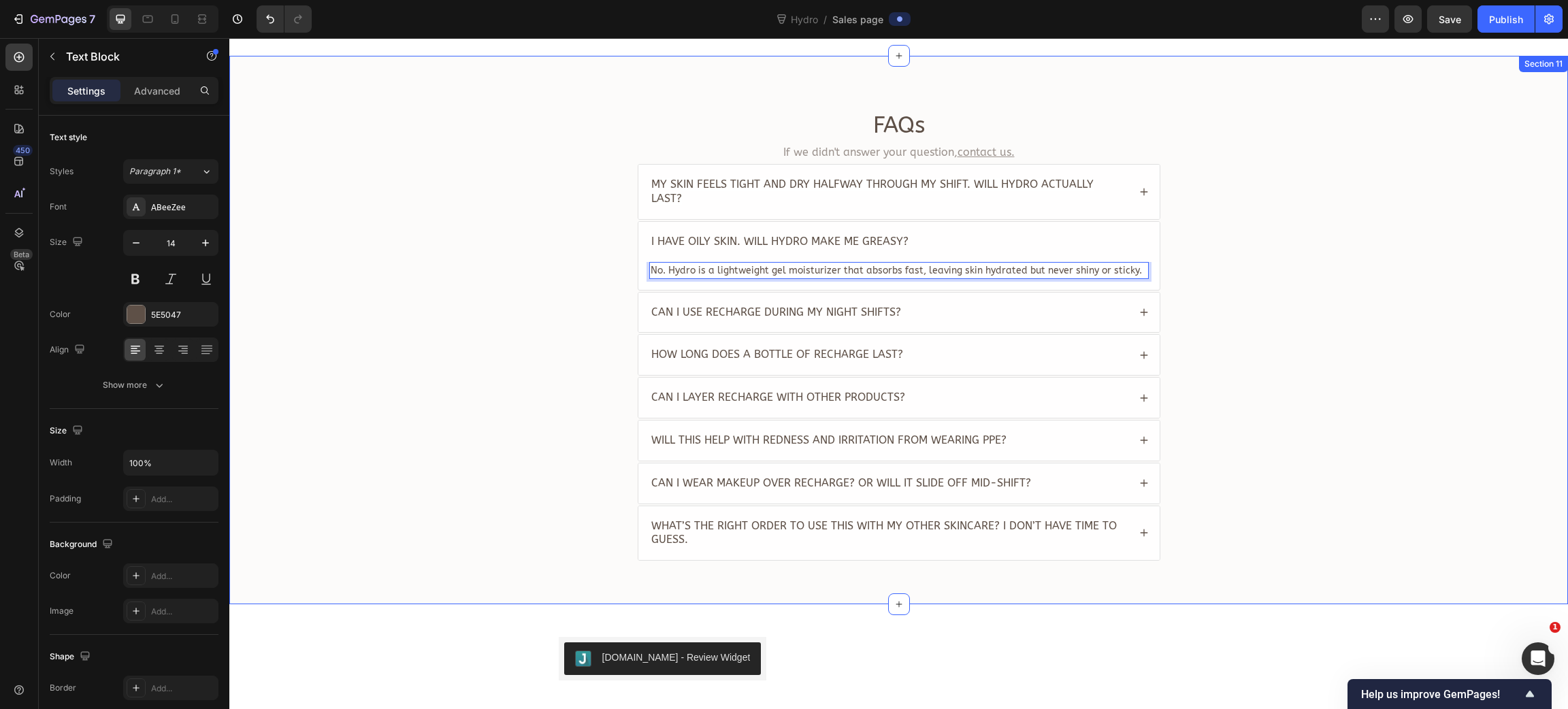
click at [519, 274] on div "FAQs Heading If we didn't answer your question, contact us. Text Block My skin …" at bounding box center [898, 341] width 1312 height 462
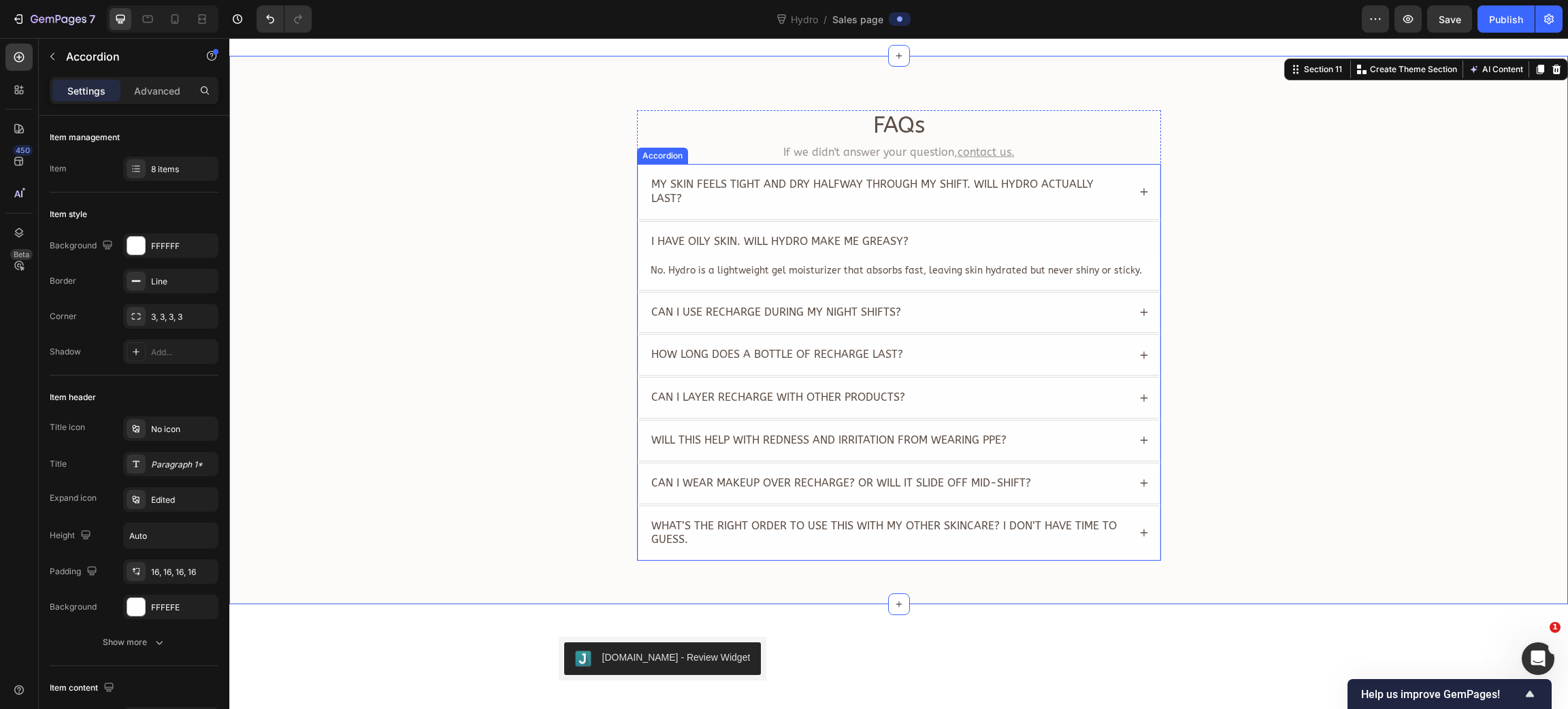
click at [736, 306] on span "Can I use Recharge during my night shifts?" at bounding box center [776, 312] width 249 height 13
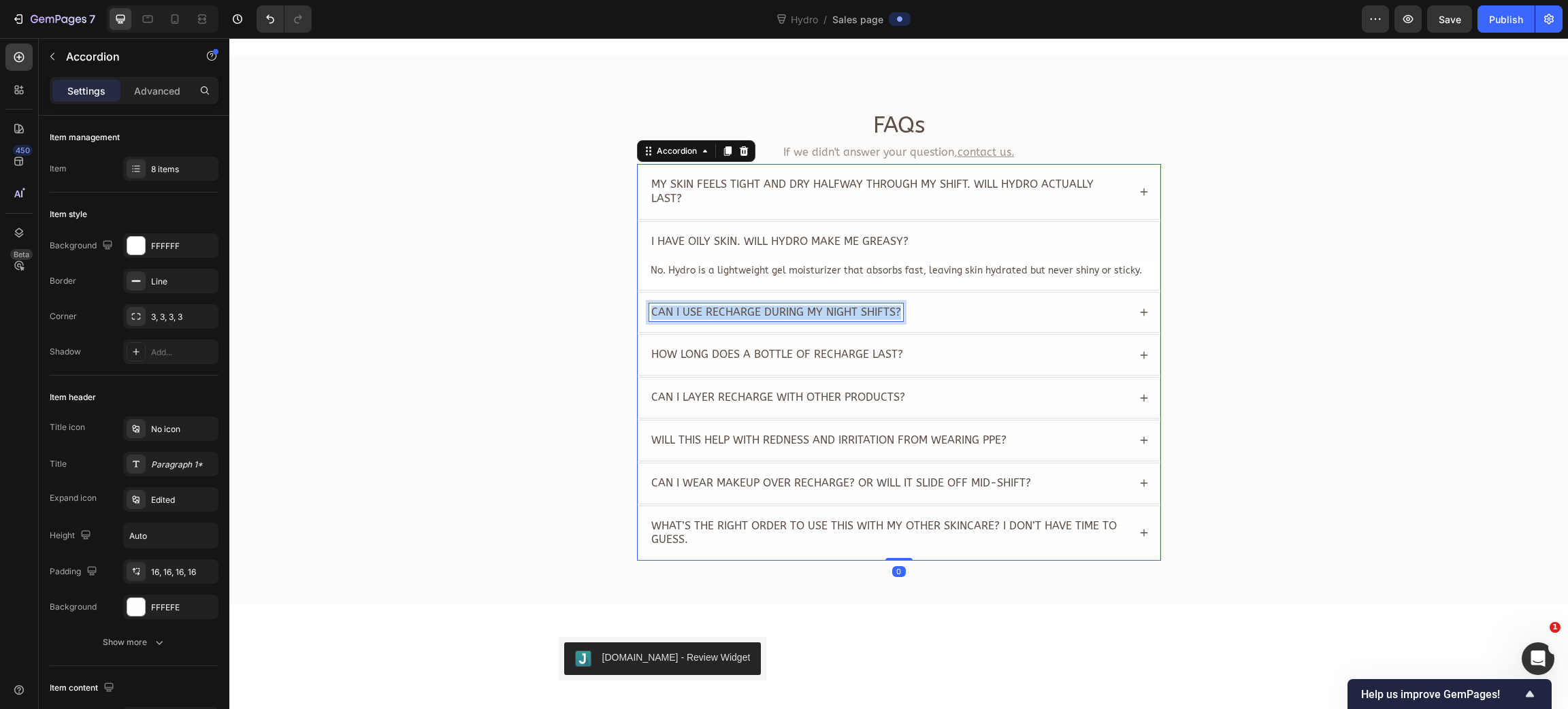
click at [736, 306] on span "Can I use Recharge during my night shifts?" at bounding box center [776, 312] width 249 height 13
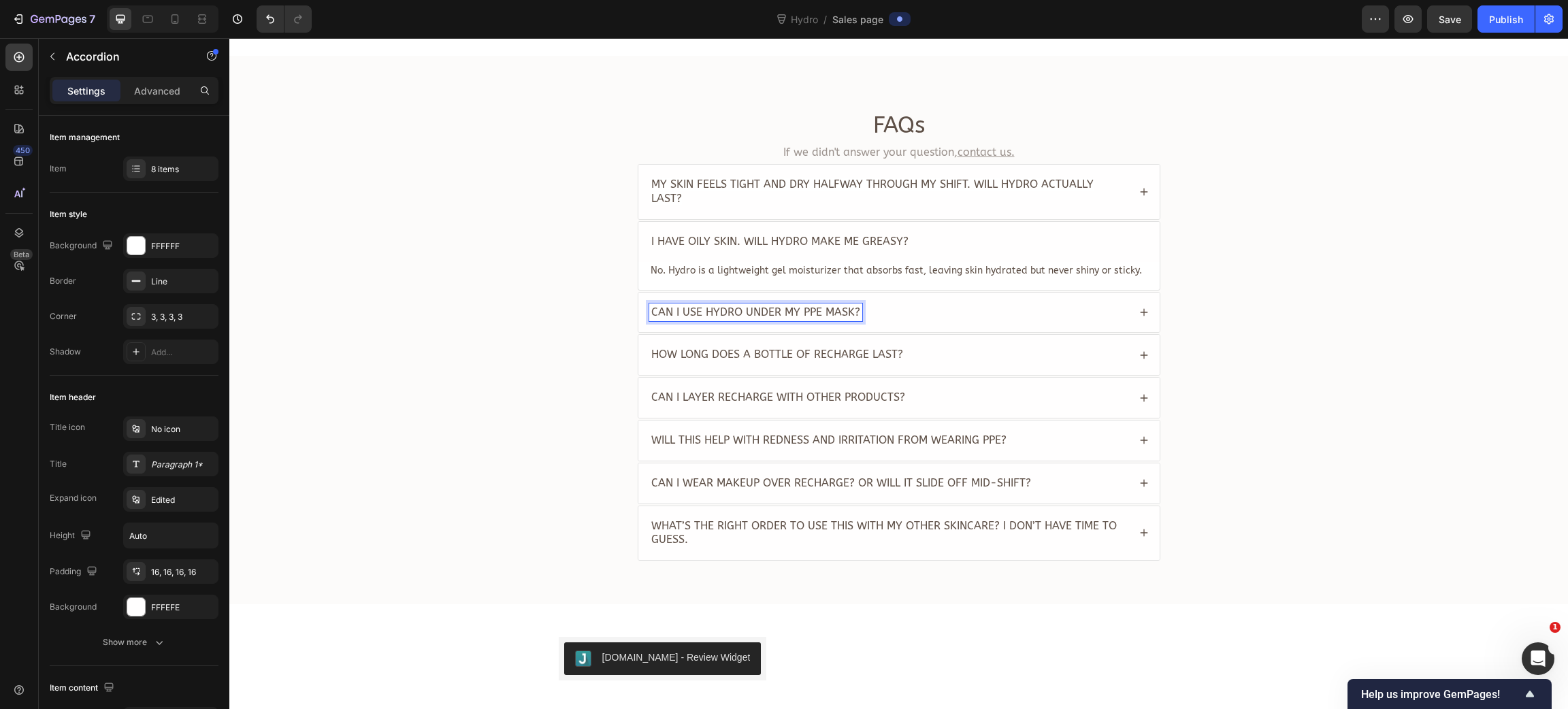
click at [1128, 296] on div "Can I use Hydro under my PPE mask?" at bounding box center [899, 312] width 522 height 40
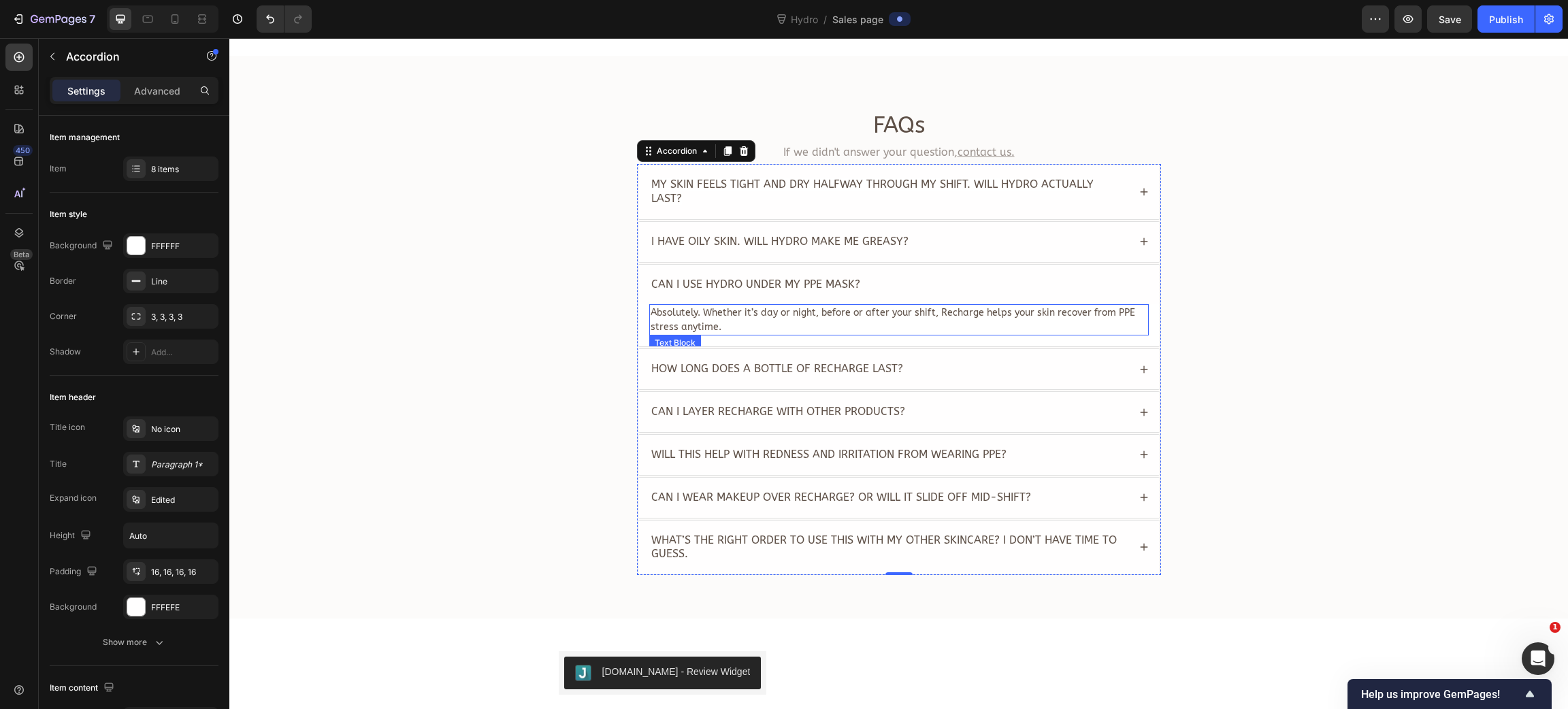
click at [774, 307] on p "Absolutely. Whether it’s day or night, before or after your shift, Recharge hel…" at bounding box center [899, 320] width 497 height 29
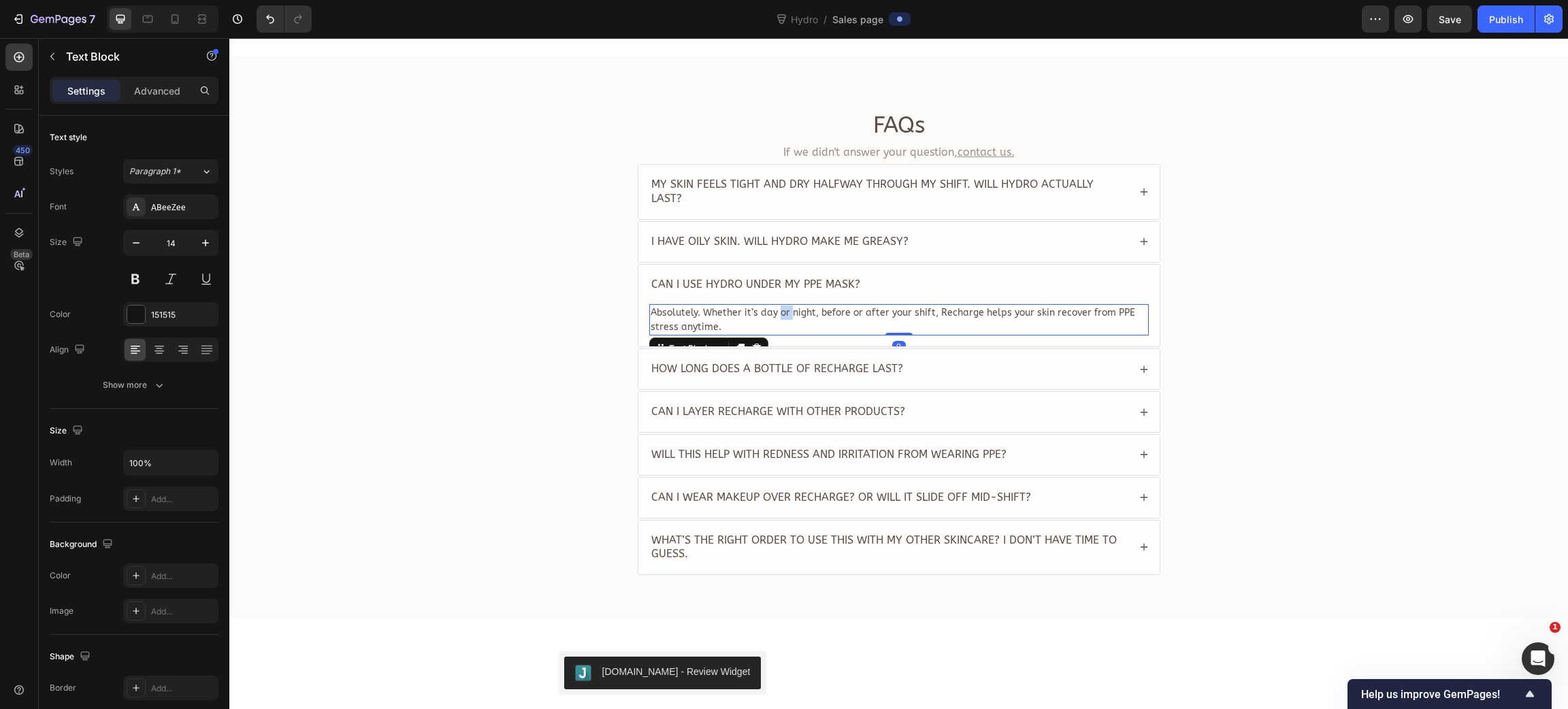
click at [774, 307] on p "Absolutely. Whether it’s day or night, before or after your shift, Recharge hel…" at bounding box center [899, 320] width 497 height 29
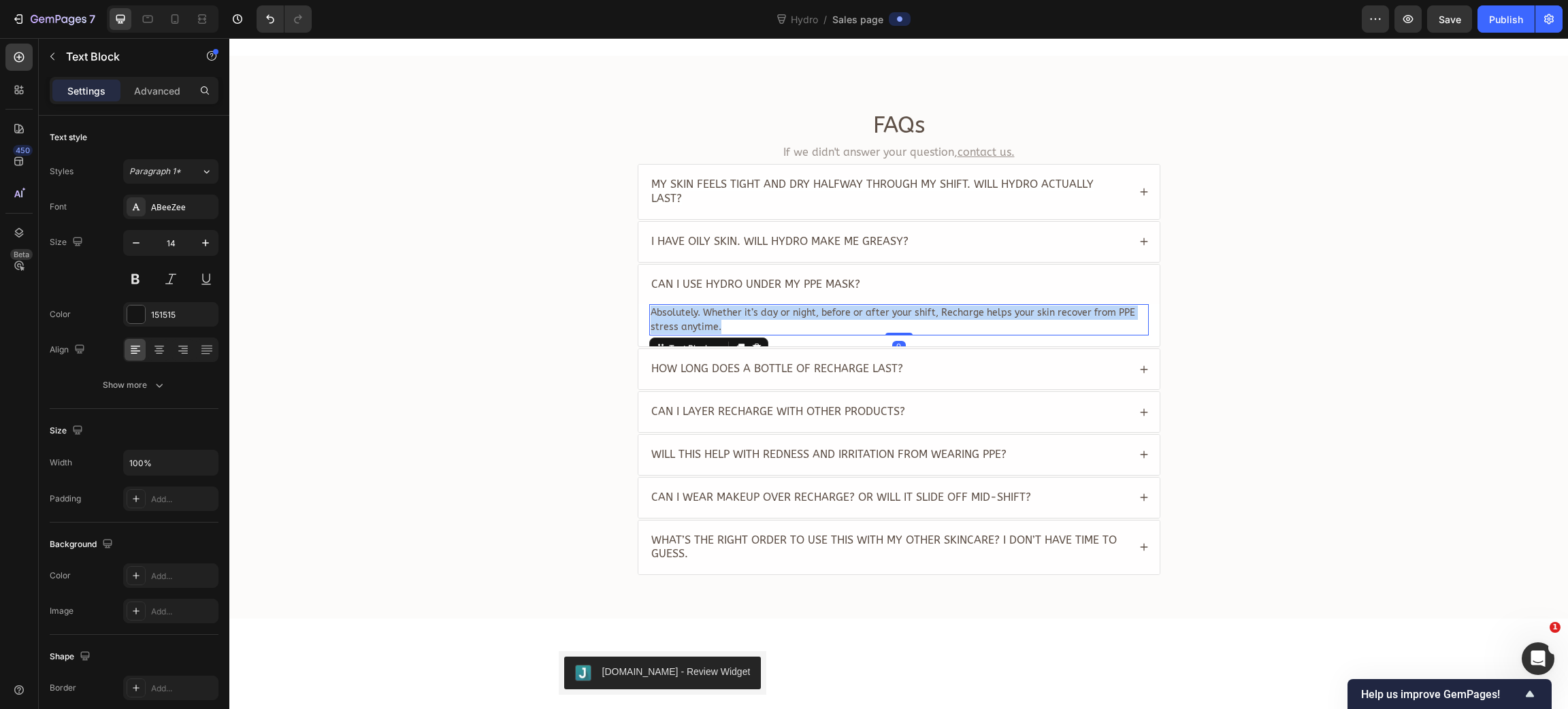
click at [774, 307] on p "Absolutely. Whether it’s day or night, before or after your shift, Recharge hel…" at bounding box center [899, 320] width 497 height 29
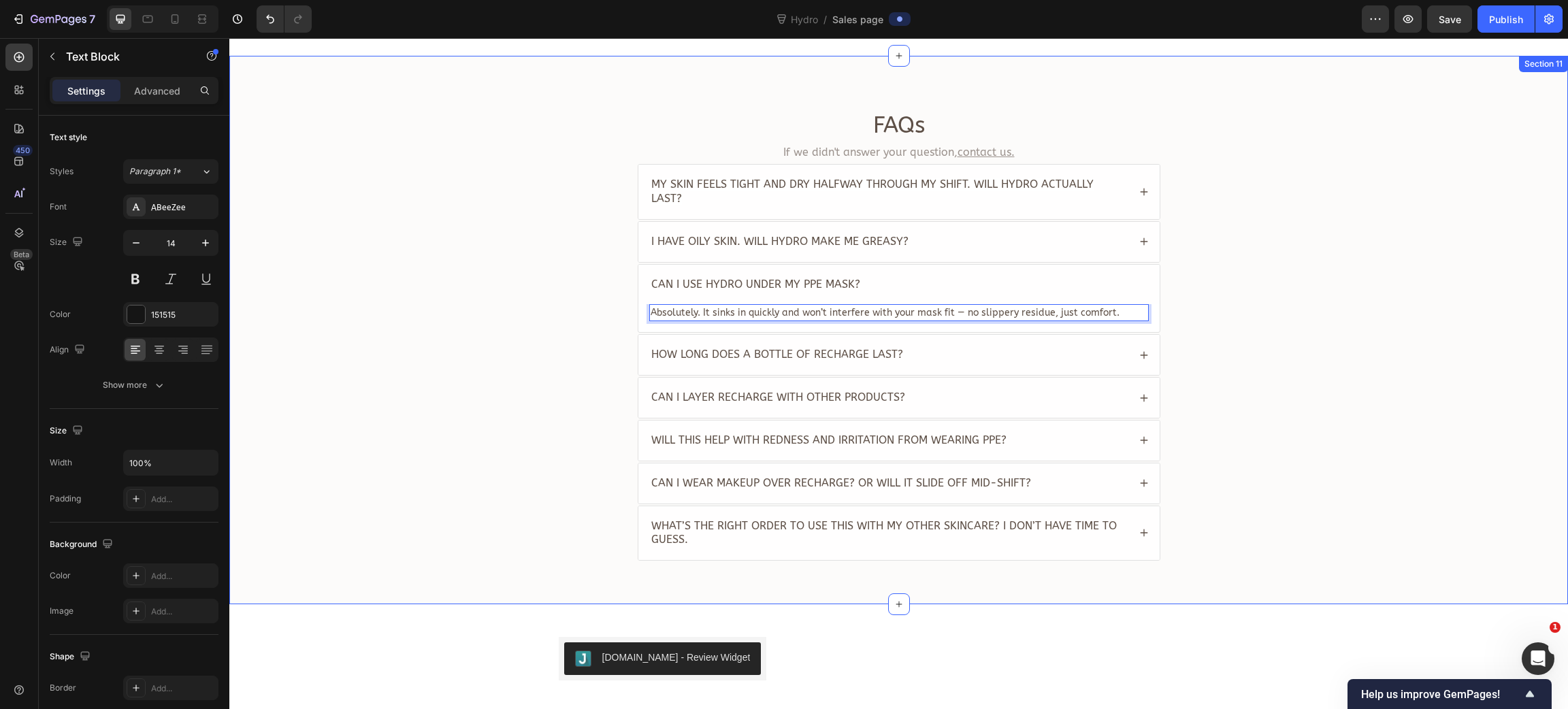
click at [490, 328] on div "FAQs Heading If we didn't answer your question, contact us. Text Block My skin …" at bounding box center [898, 341] width 1312 height 462
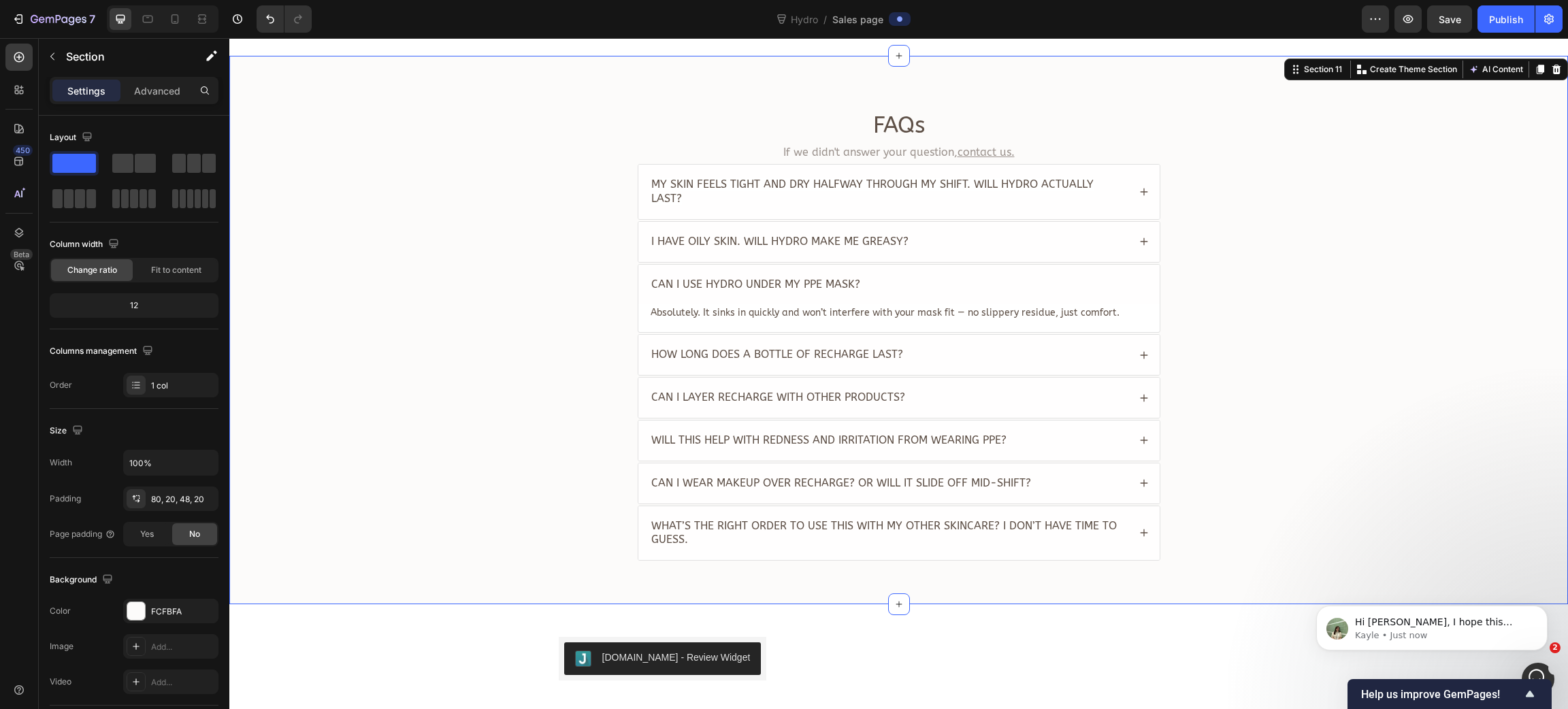
scroll to position [0, 0]
click at [744, 348] on span "How long does a bottle of Recharge last?" at bounding box center [777, 354] width 252 height 13
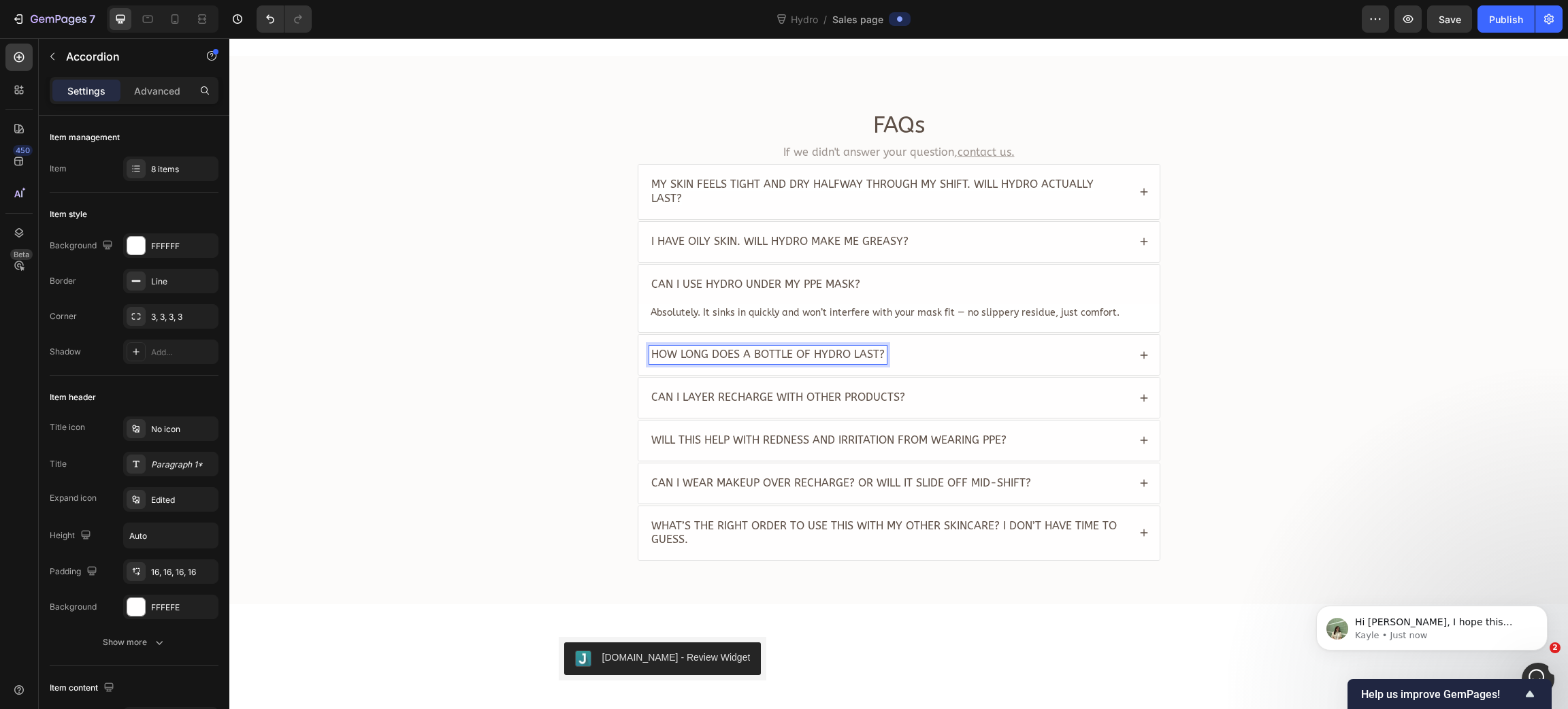
click at [1139, 350] on icon at bounding box center [1143, 354] width 9 height 9
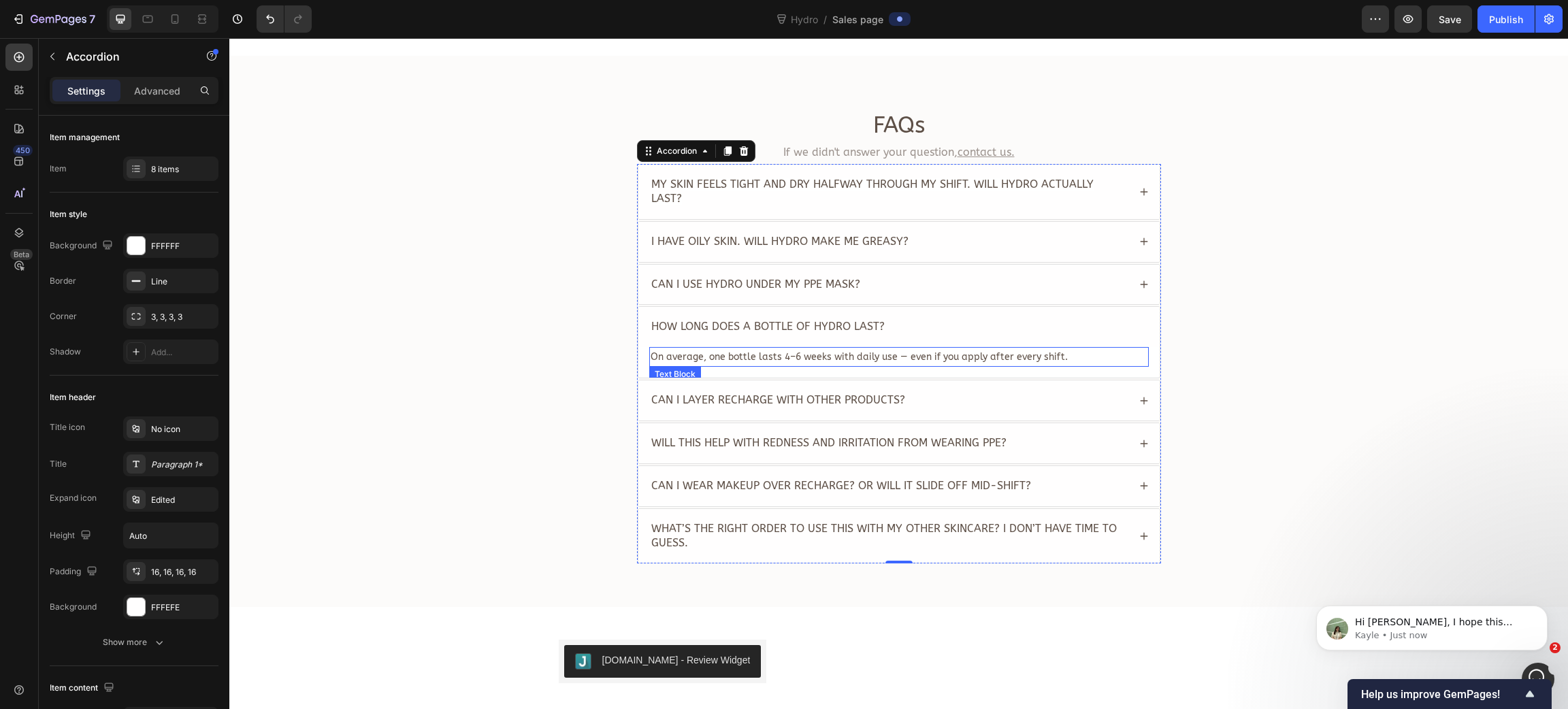
click at [770, 351] on span "On average, one bottle lasts 4–6 weeks with daily use — even if you apply after…" at bounding box center [859, 357] width 417 height 12
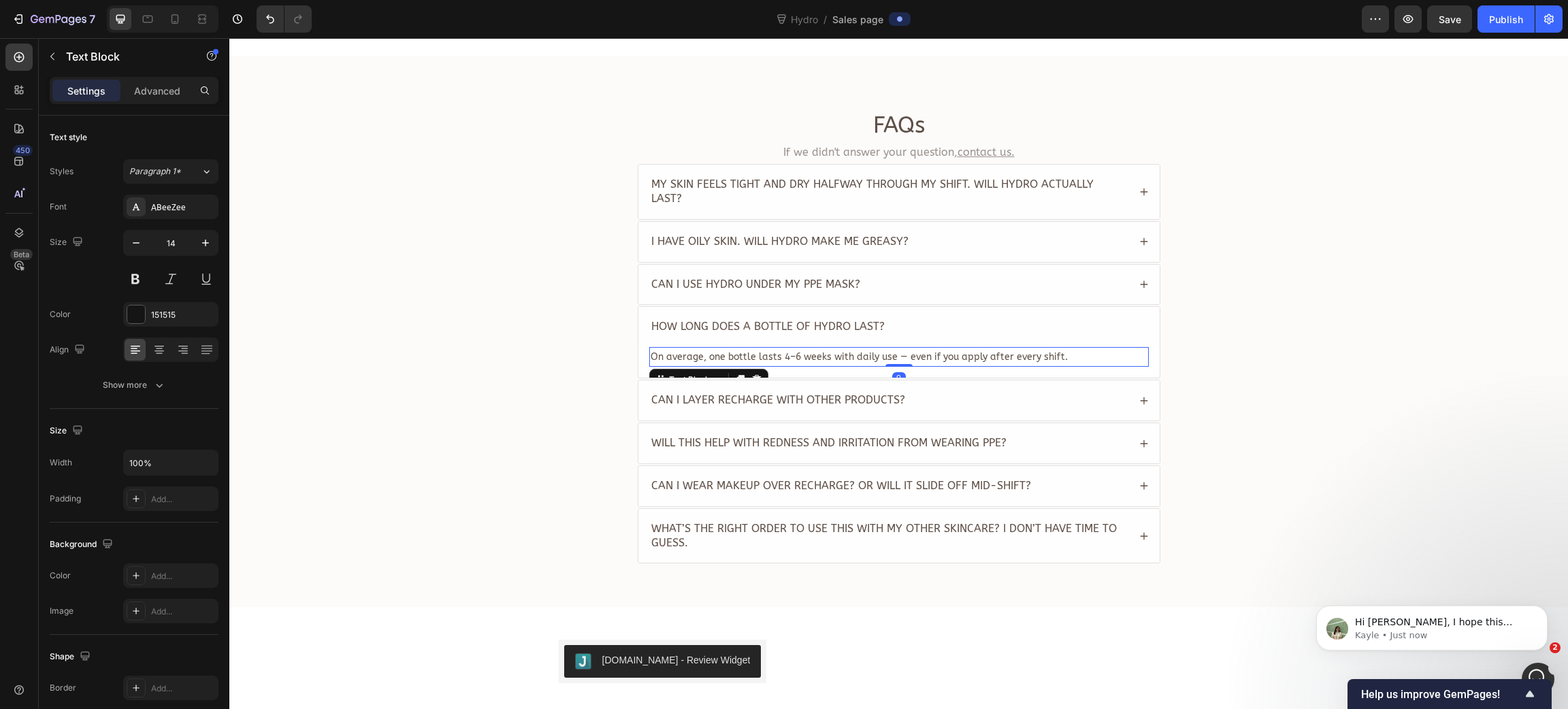
click at [770, 351] on span "On average, one bottle lasts 4–6 weeks with daily use — even if you apply after…" at bounding box center [859, 357] width 417 height 12
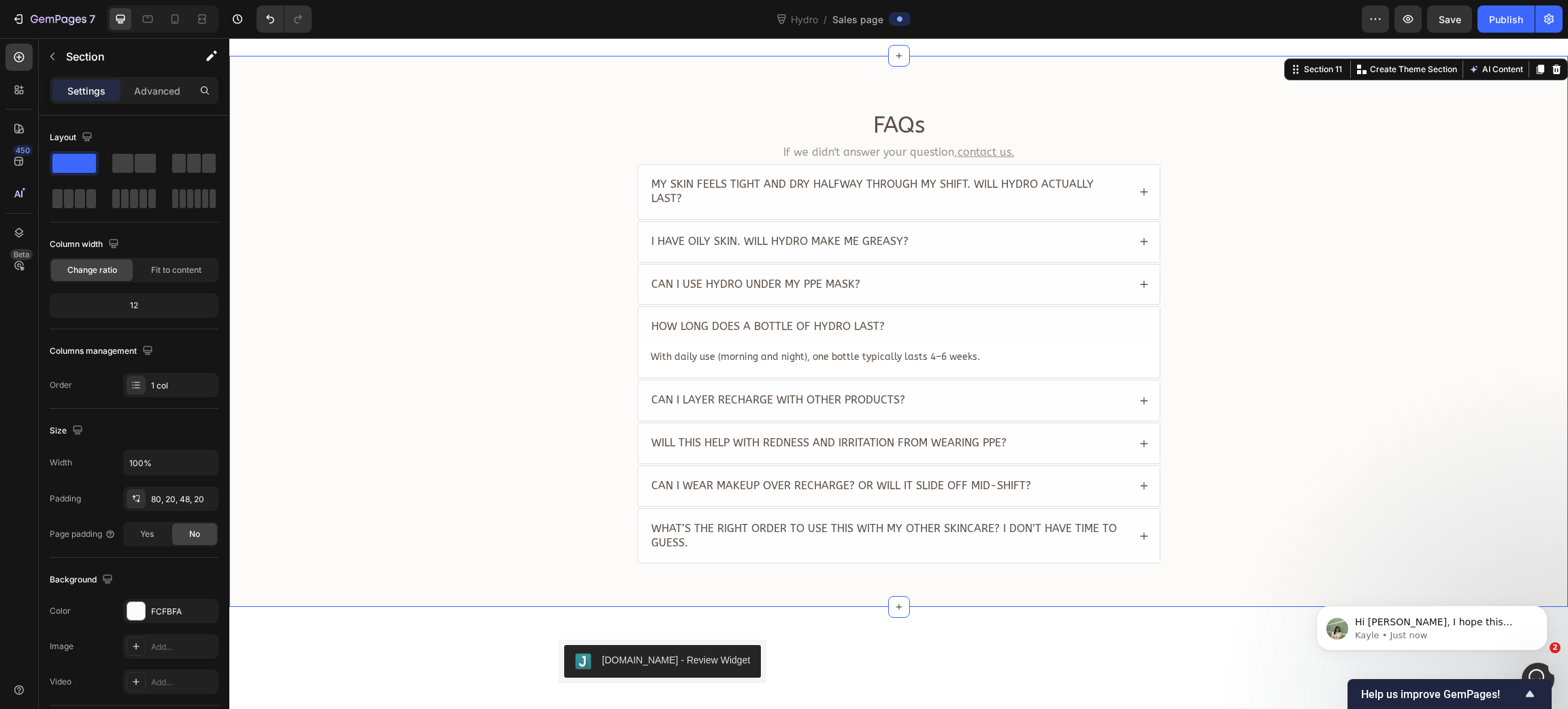
click at [431, 346] on div "FAQs Heading If we didn't answer your question, contact us. Text Block My skin …" at bounding box center [898, 343] width 1312 height 465
click at [846, 393] on span "Can I layer Recharge with other products?" at bounding box center [778, 399] width 254 height 13
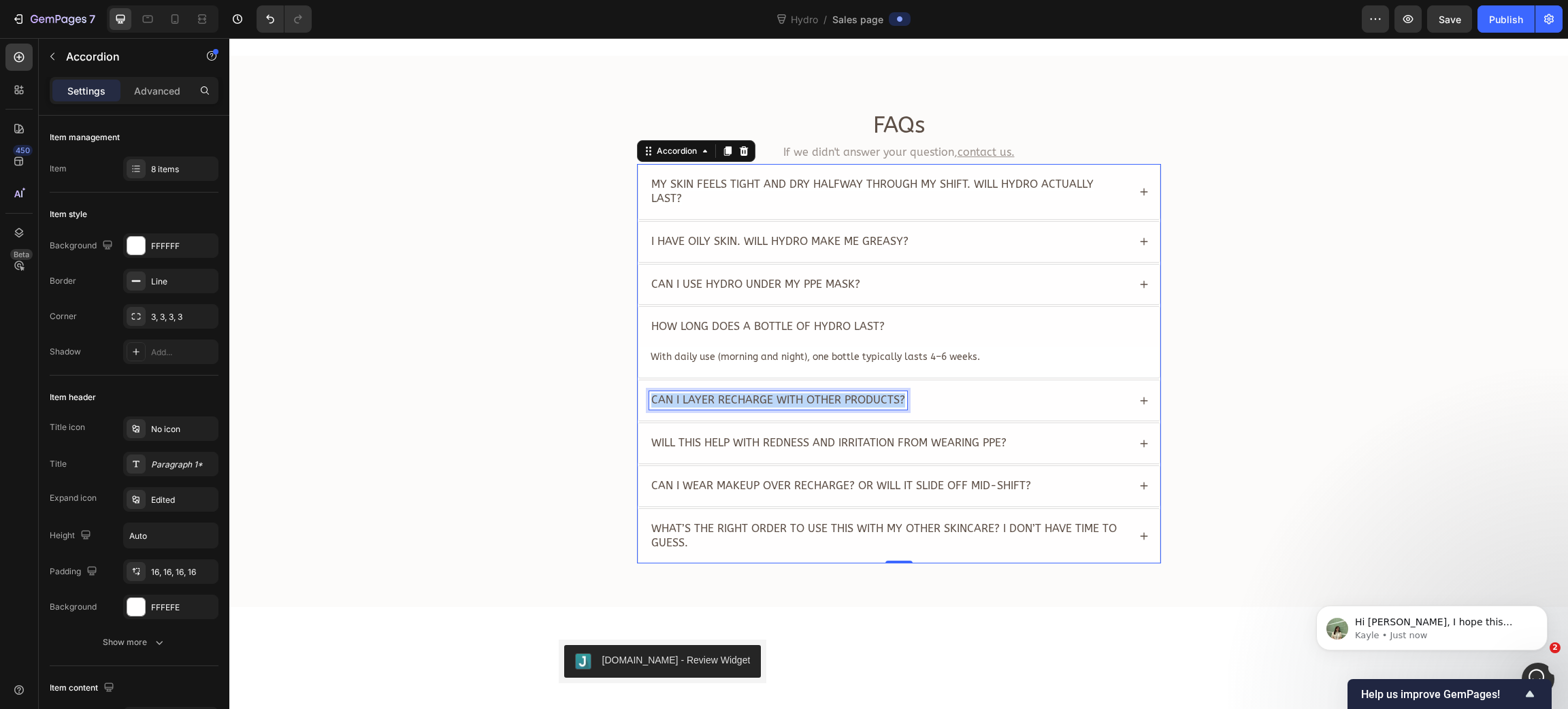
click at [753, 394] on span "Can I layer Recharge with other products?" at bounding box center [778, 399] width 254 height 13
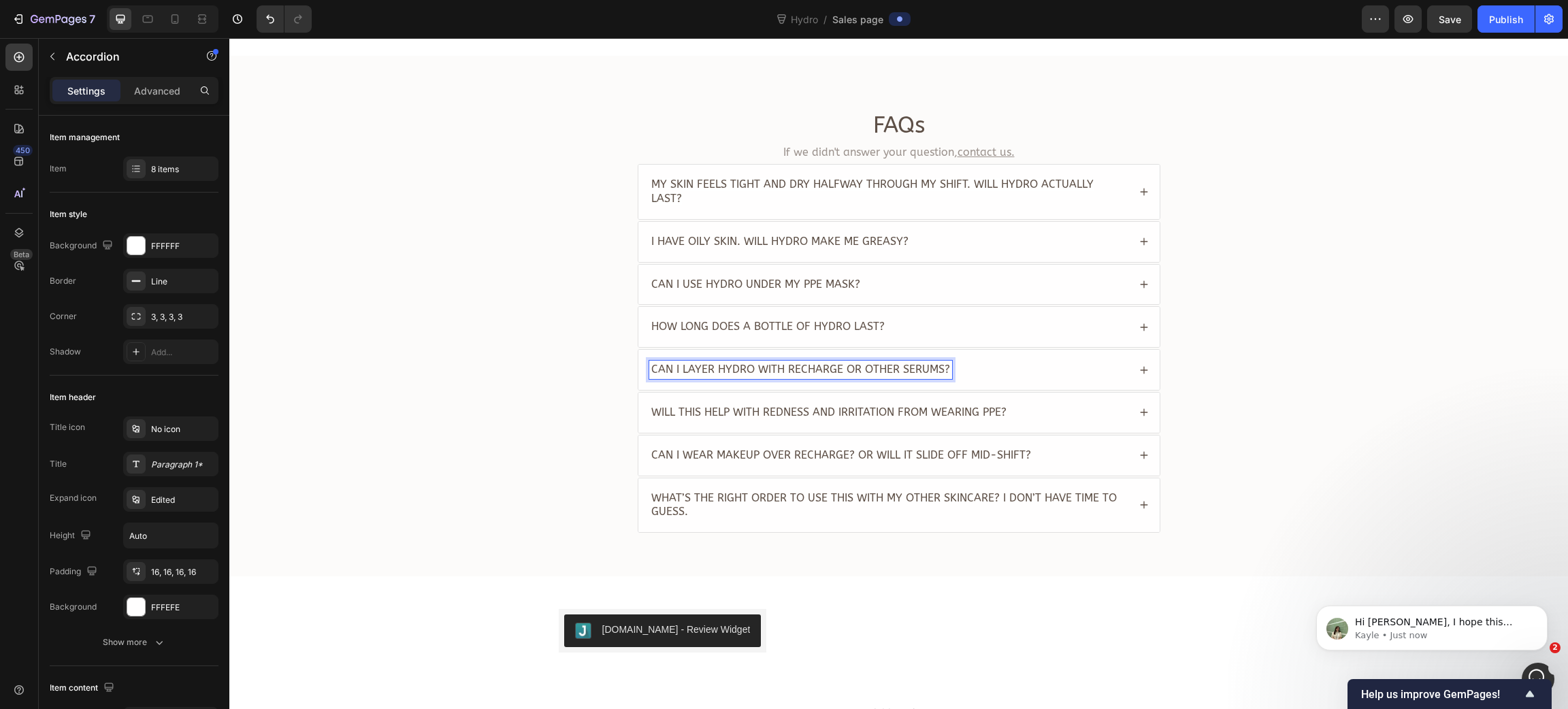
scroll to position [3260, 0]
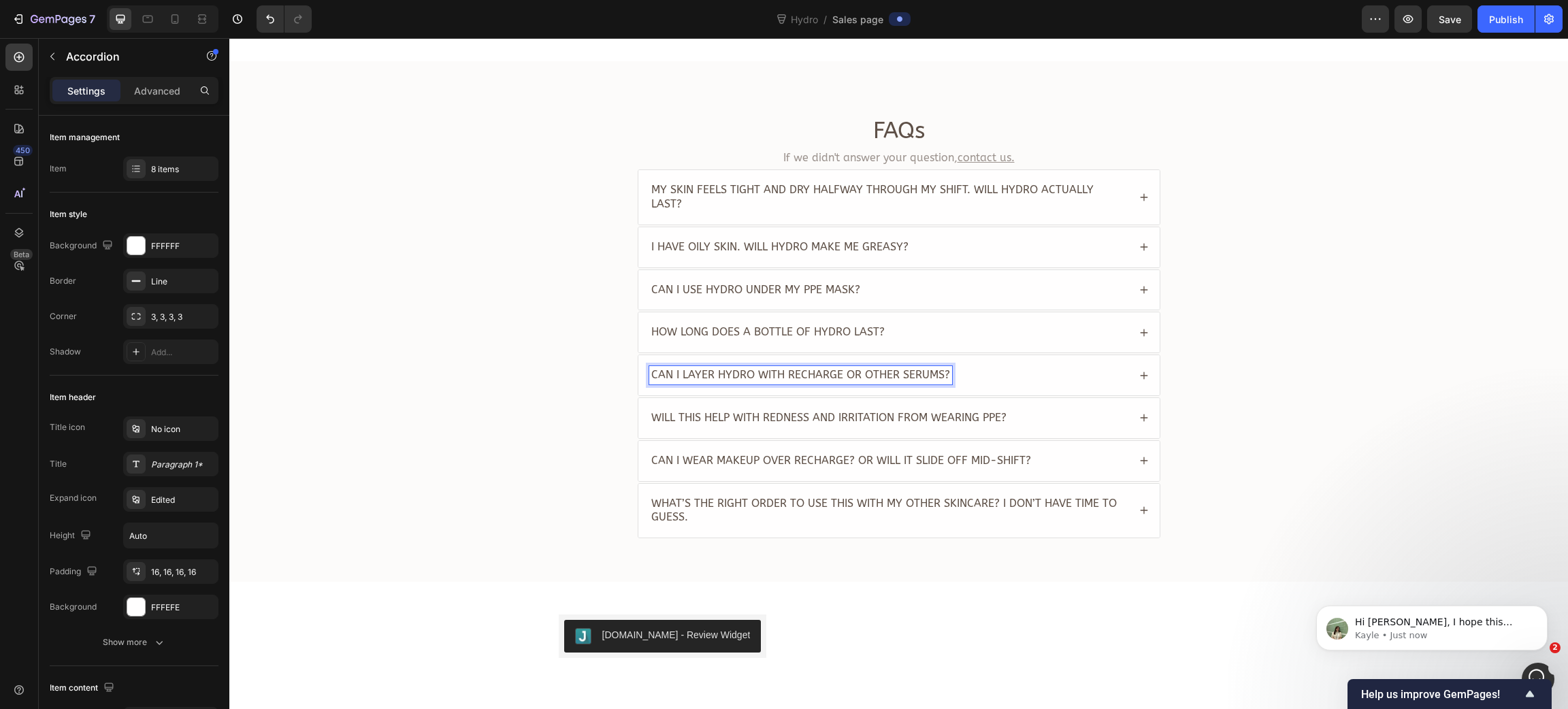
click at [1133, 386] on div "Can I layer Hydro with Recharge or other serums?" at bounding box center [899, 376] width 522 height 40
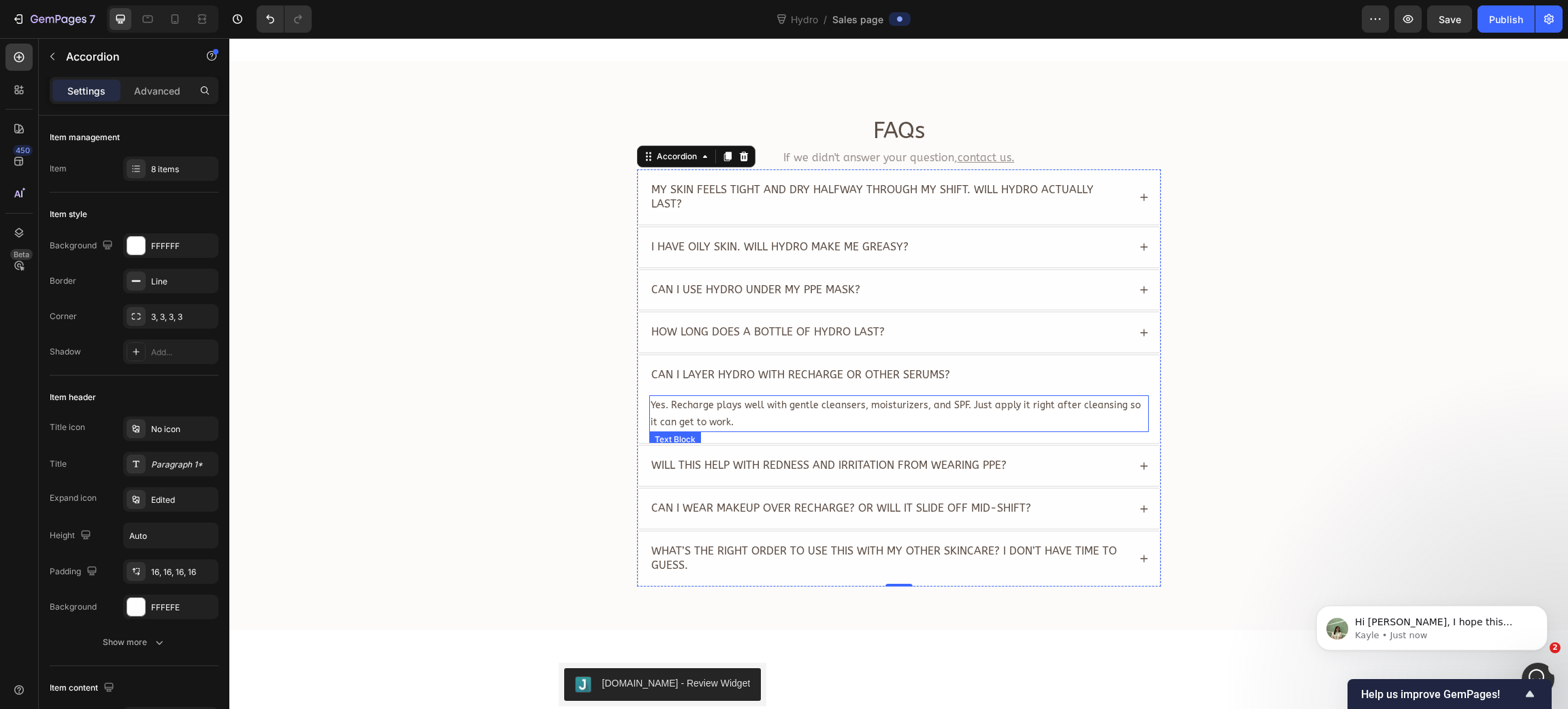
click at [806, 407] on p "Yes. Recharge plays well with gentle cleansers, moisturizers, and SPF. Just app…" at bounding box center [899, 413] width 497 height 34
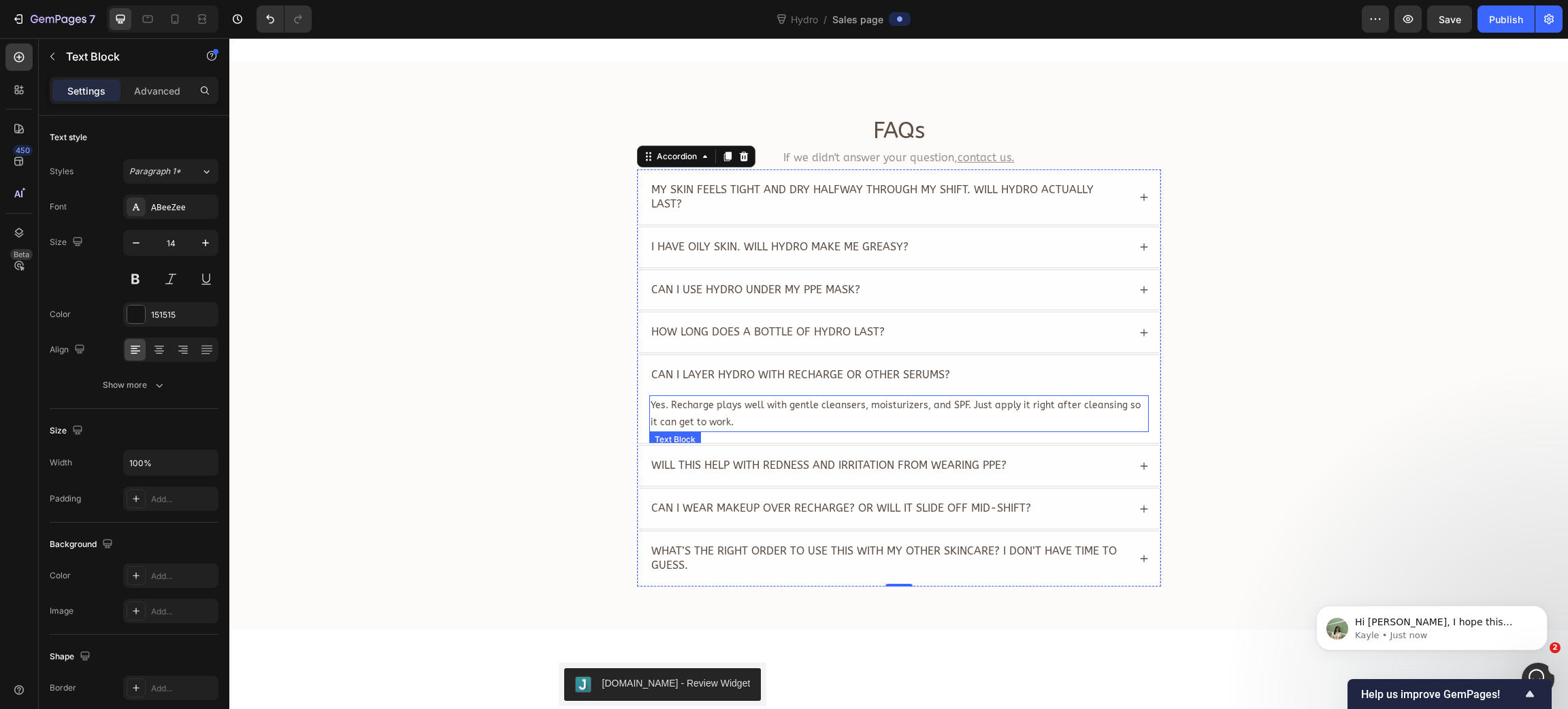
click at [806, 407] on p "Yes. Recharge plays well with gentle cleansers, moisturizers, and SPF. Just app…" at bounding box center [899, 413] width 497 height 34
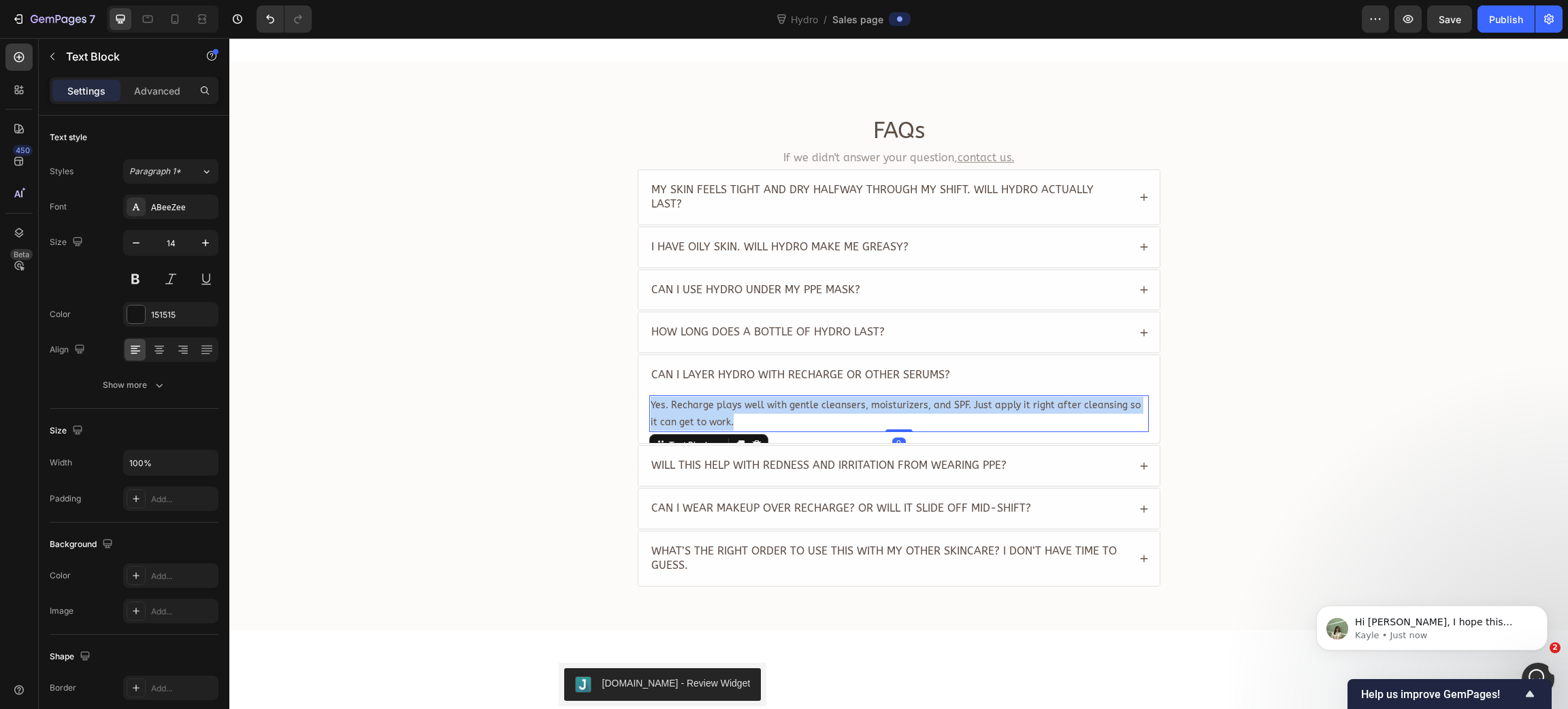
click at [806, 407] on p "Yes. Recharge plays well with gentle cleansers, moisturizers, and SPF. Just app…" at bounding box center [899, 413] width 497 height 34
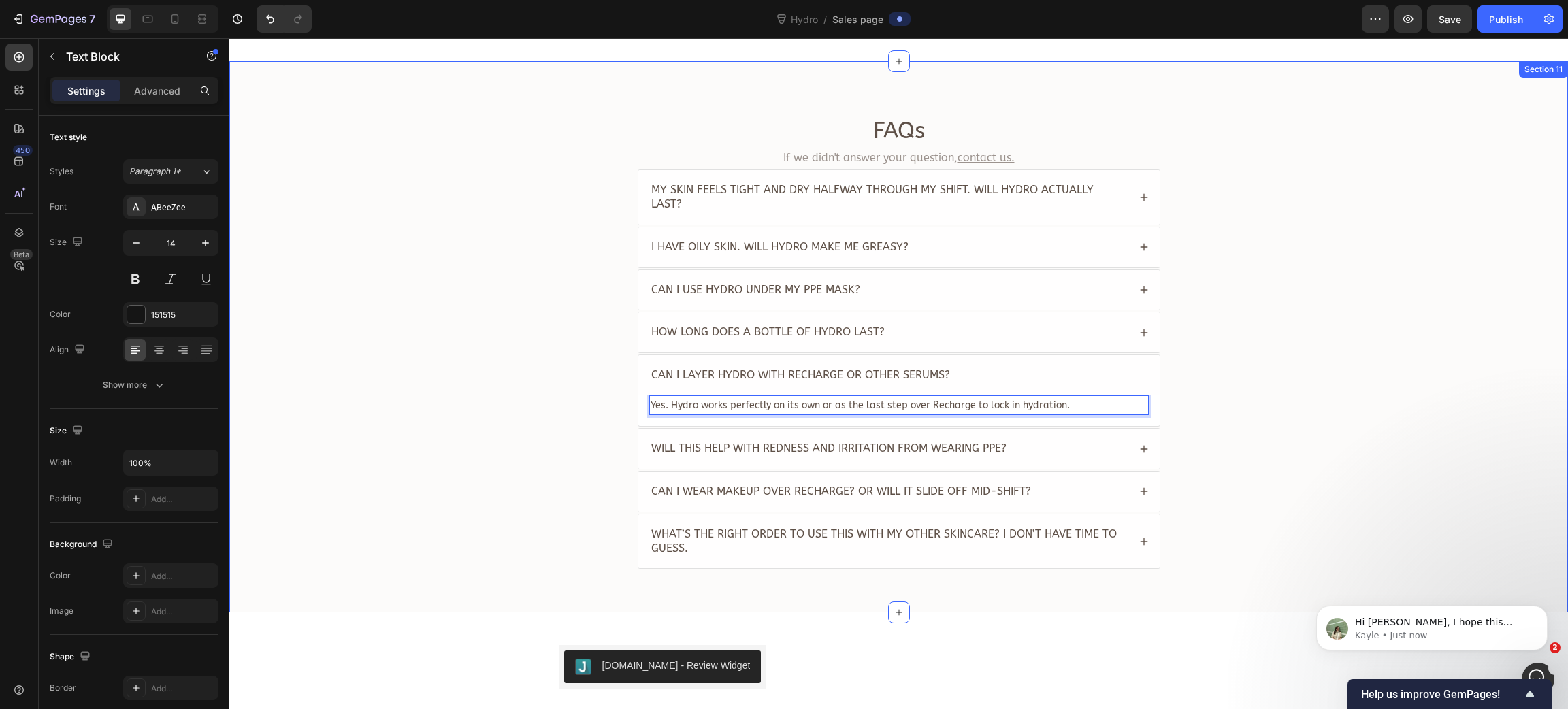
click at [489, 413] on div "FAQs Heading If we didn't answer your question, contact us. Text Block My skin …" at bounding box center [898, 348] width 1312 height 465
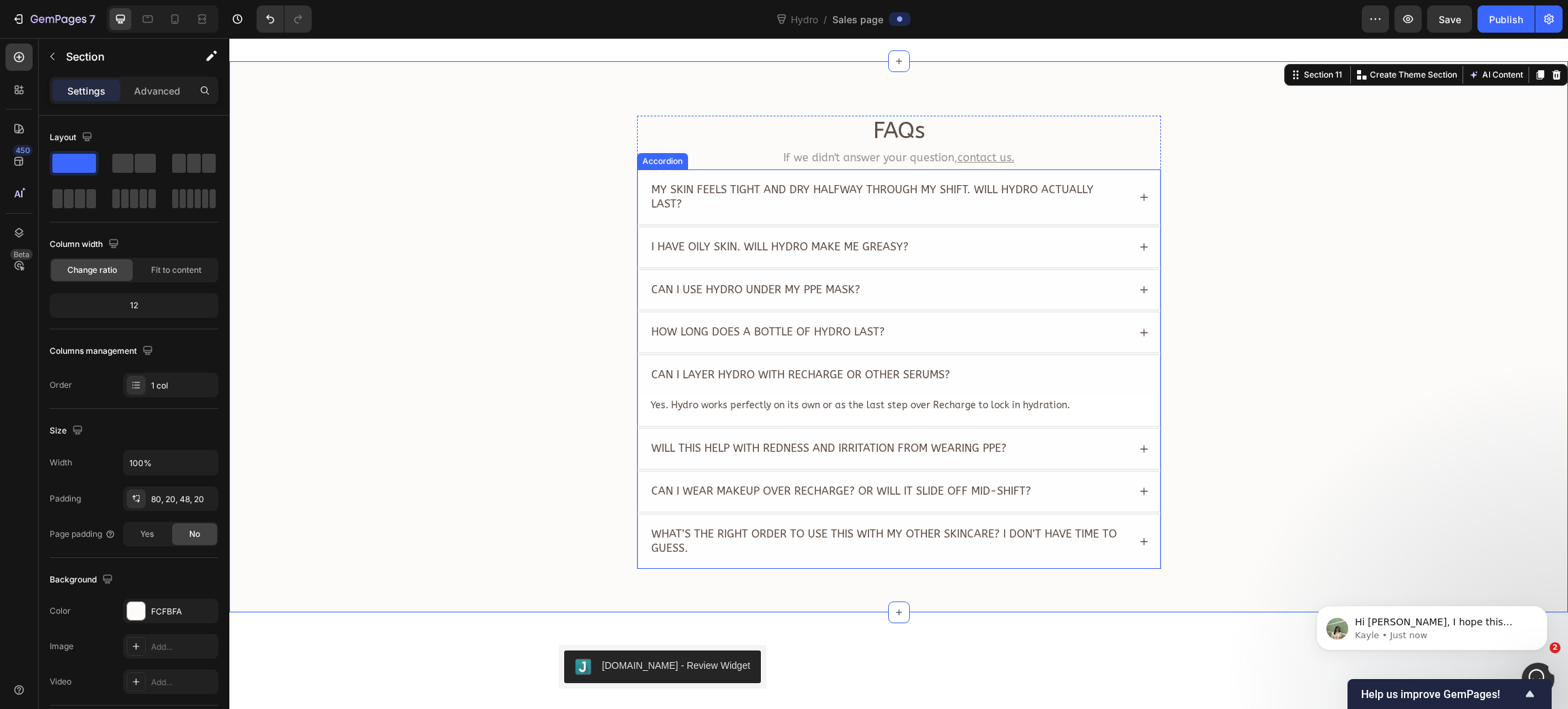
click at [772, 441] on span "Will this help with redness and irritation from wearing PPE?" at bounding box center [829, 447] width 356 height 13
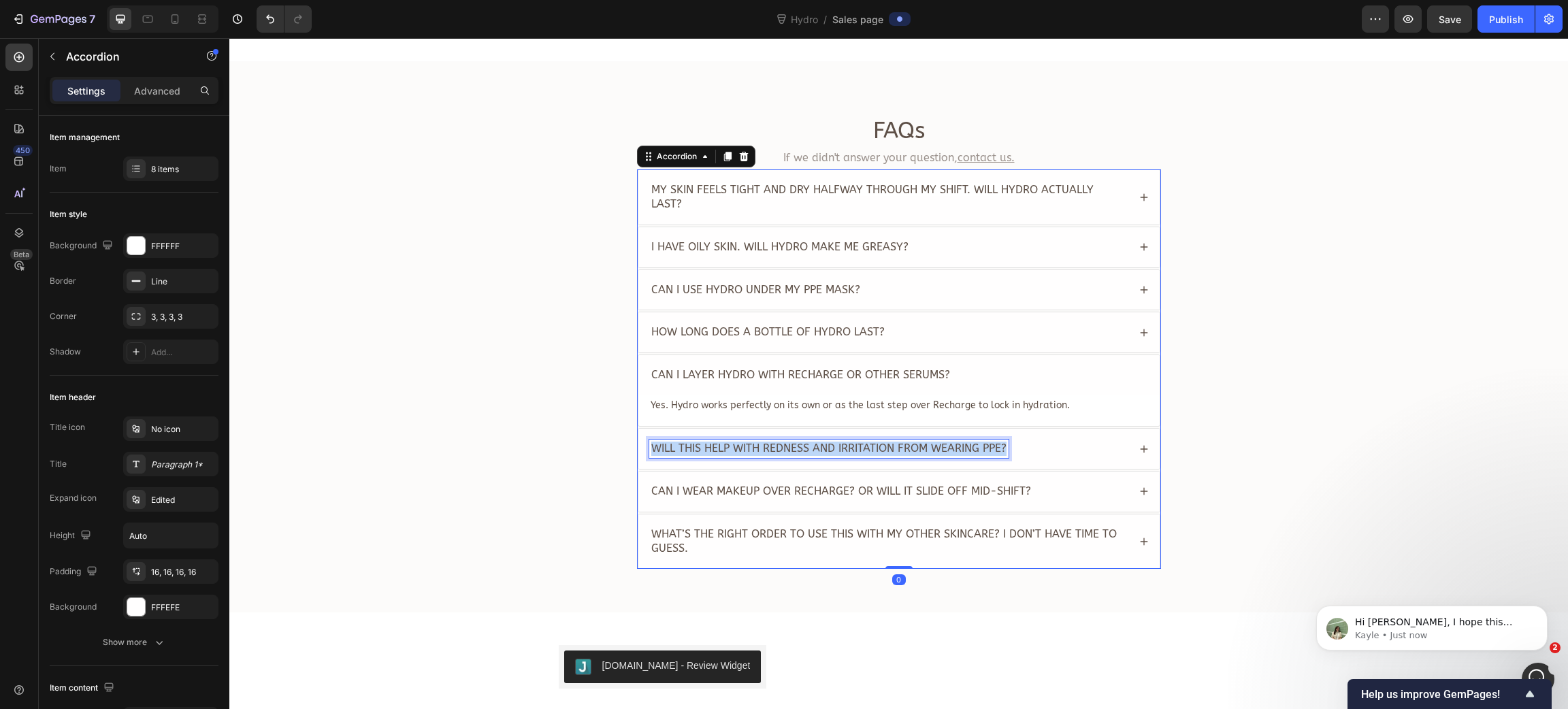
click at [772, 441] on span "Will this help with redness and irritation from wearing PPE?" at bounding box center [829, 447] width 356 height 13
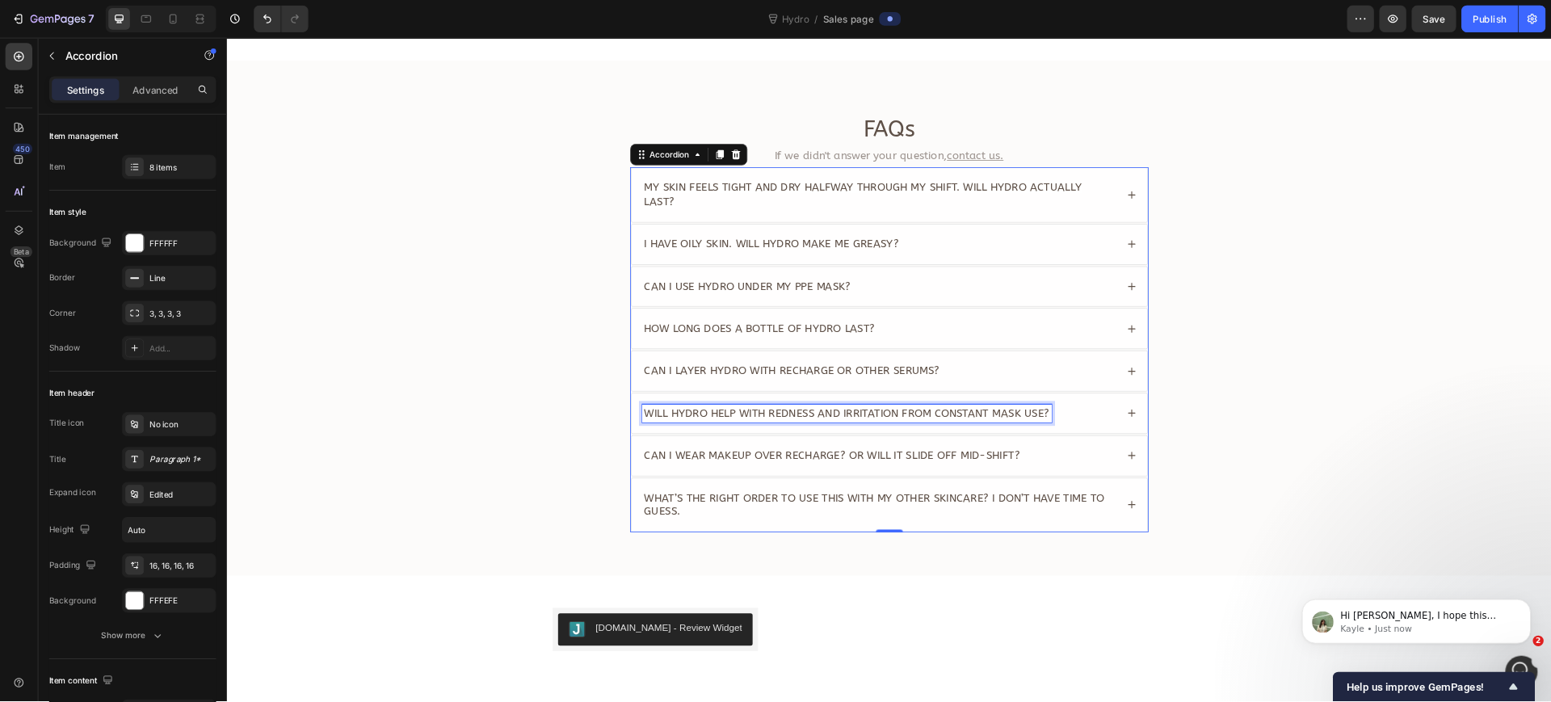
scroll to position [3836, 0]
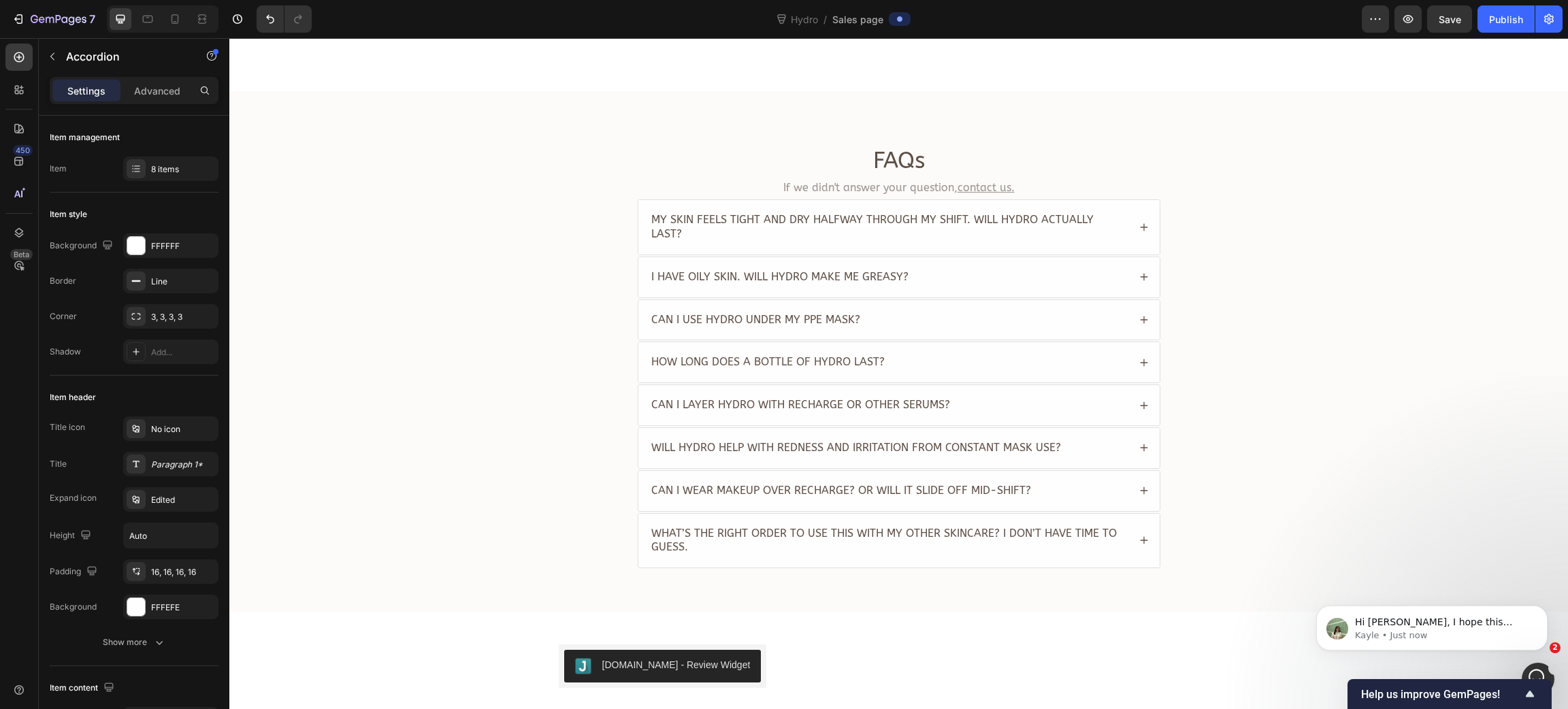
click at [1140, 445] on icon at bounding box center [1143, 448] width 8 height 8
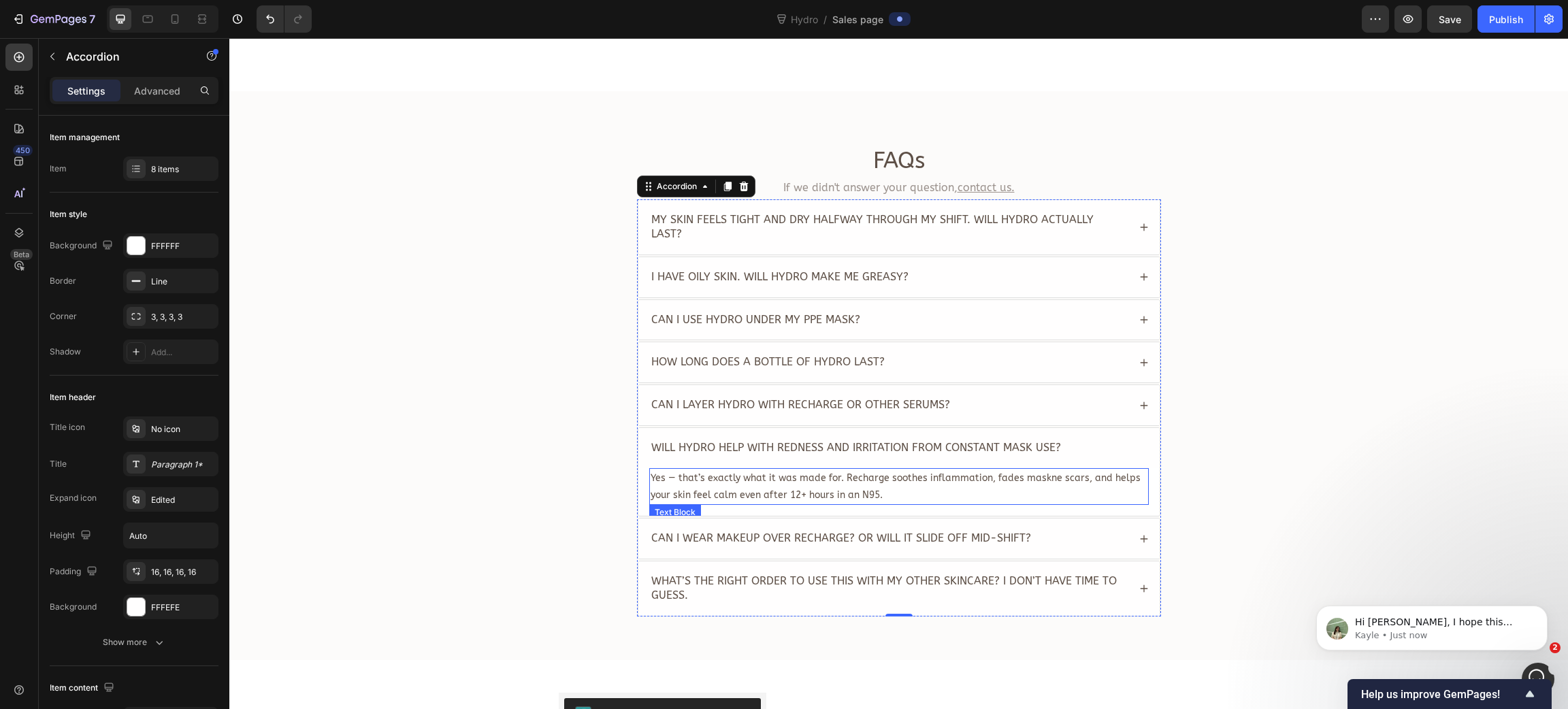
click at [878, 472] on span "Yes — that’s exactly what it was made for. Recharge soothes inflammation, fades…" at bounding box center [896, 487] width 490 height 29
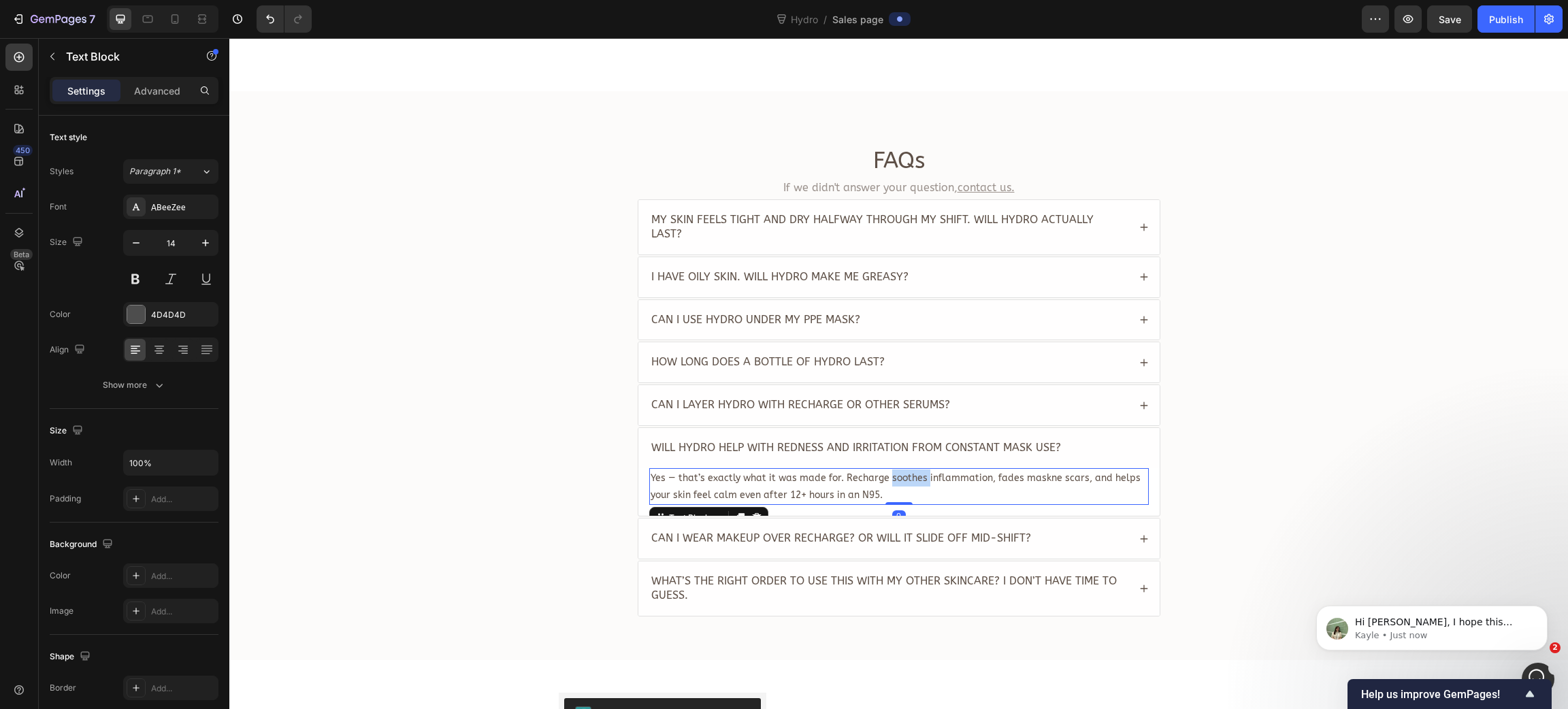
click at [878, 472] on span "Yes — that’s exactly what it was made for. Recharge soothes inflammation, fades…" at bounding box center [896, 487] width 490 height 29
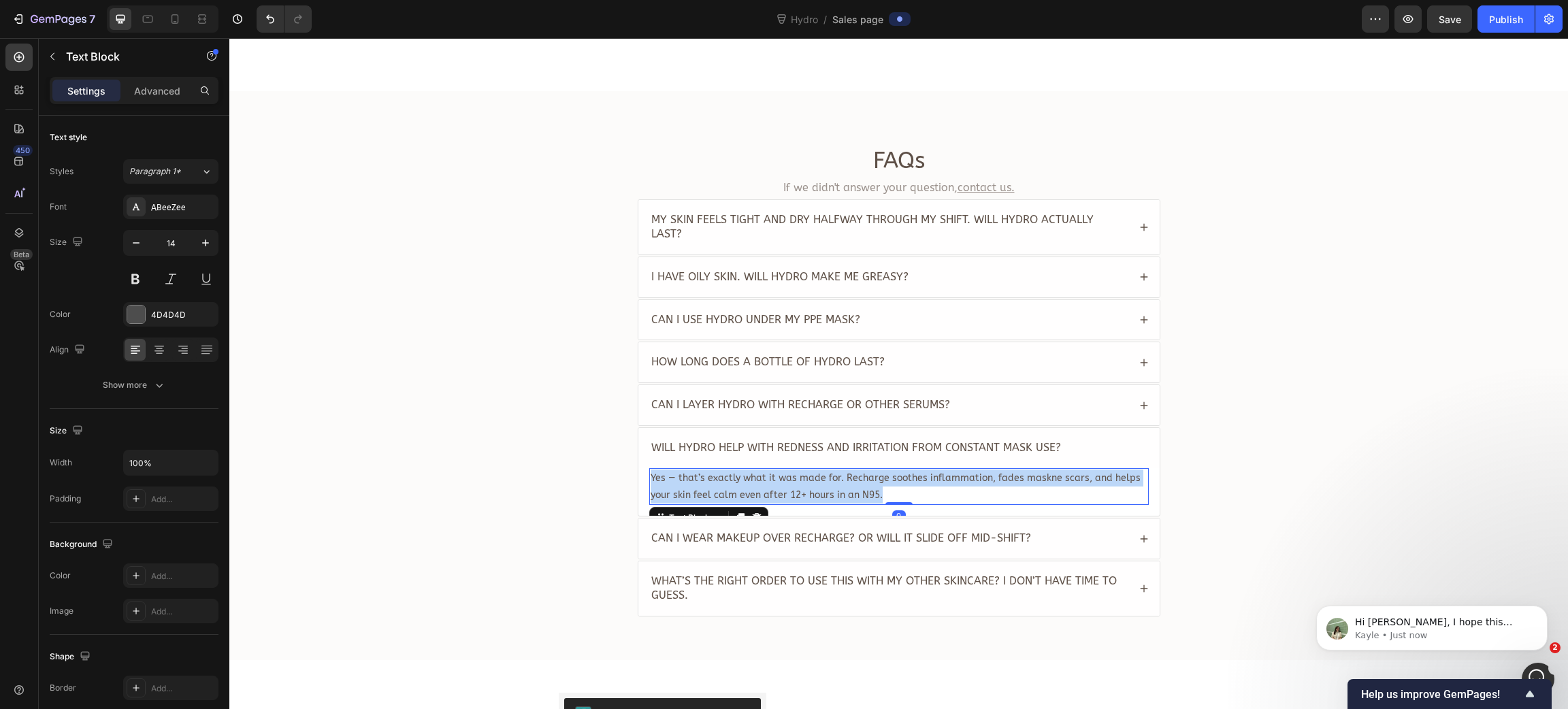
click at [878, 472] on span "Yes — that’s exactly what it was made for. Recharge soothes inflammation, fades…" at bounding box center [896, 487] width 490 height 29
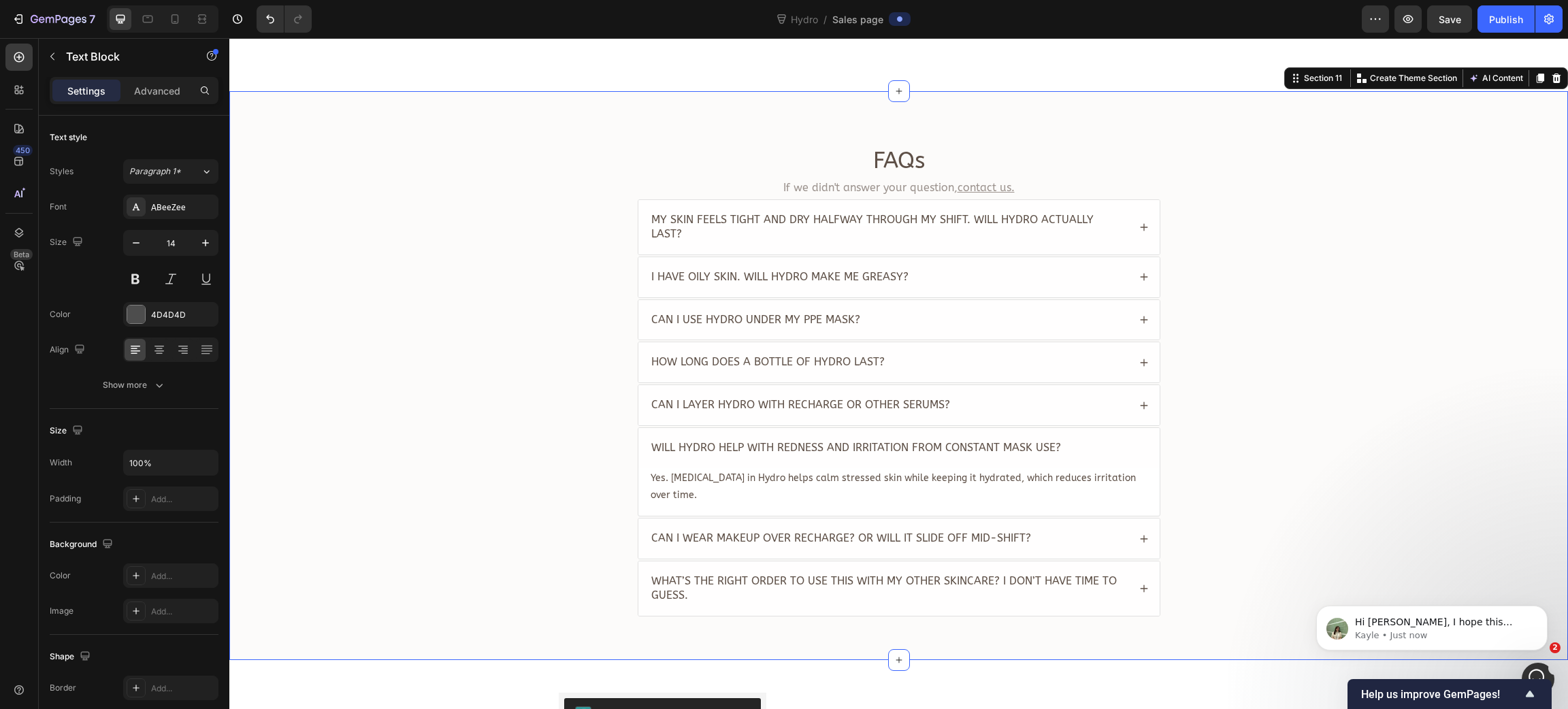
click at [499, 456] on div "FAQs Heading If we didn't answer your question, contact us. Text Block My skin …" at bounding box center [898, 386] width 1312 height 482
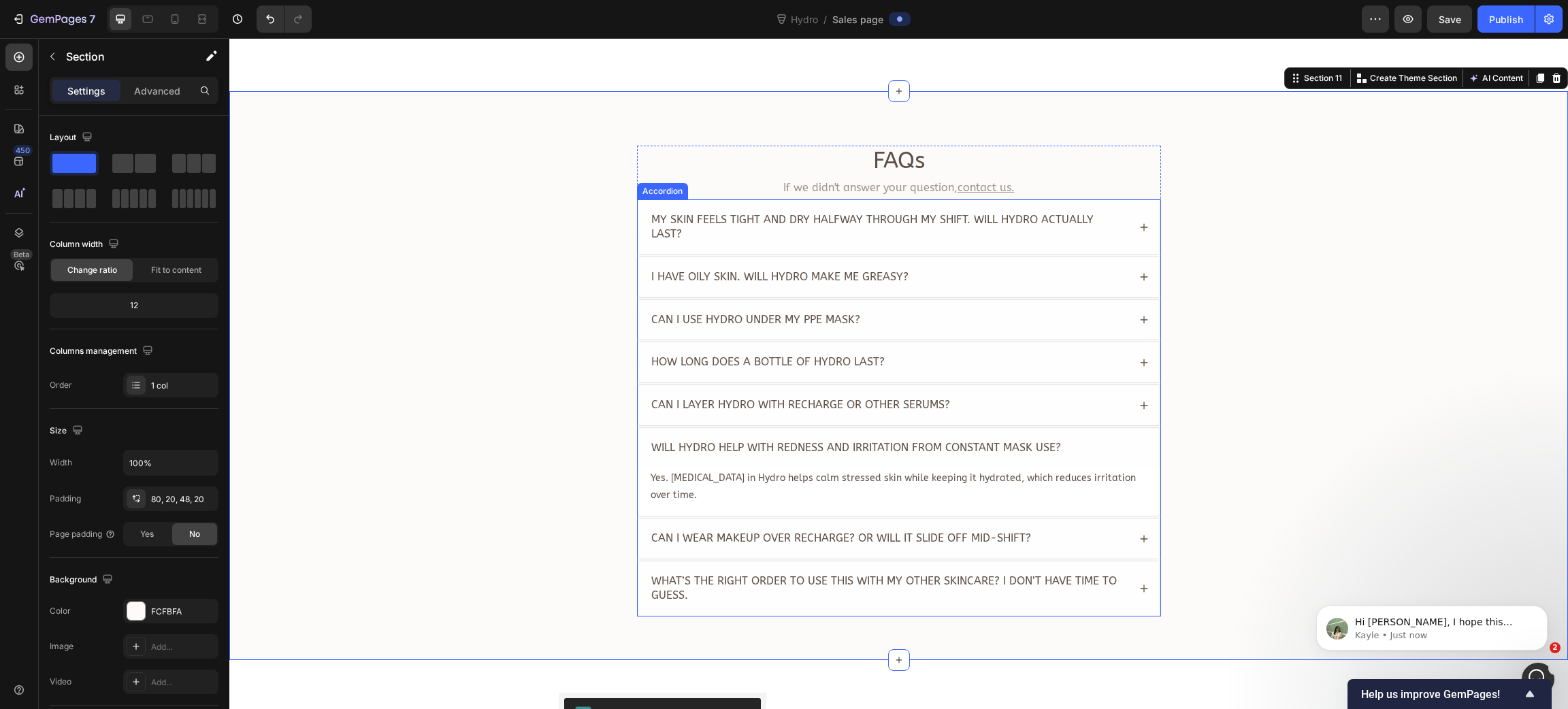
click at [1136, 519] on div "Can I wear makeup over Recharge? Or will it slide off mid-shift?" at bounding box center [899, 539] width 522 height 40
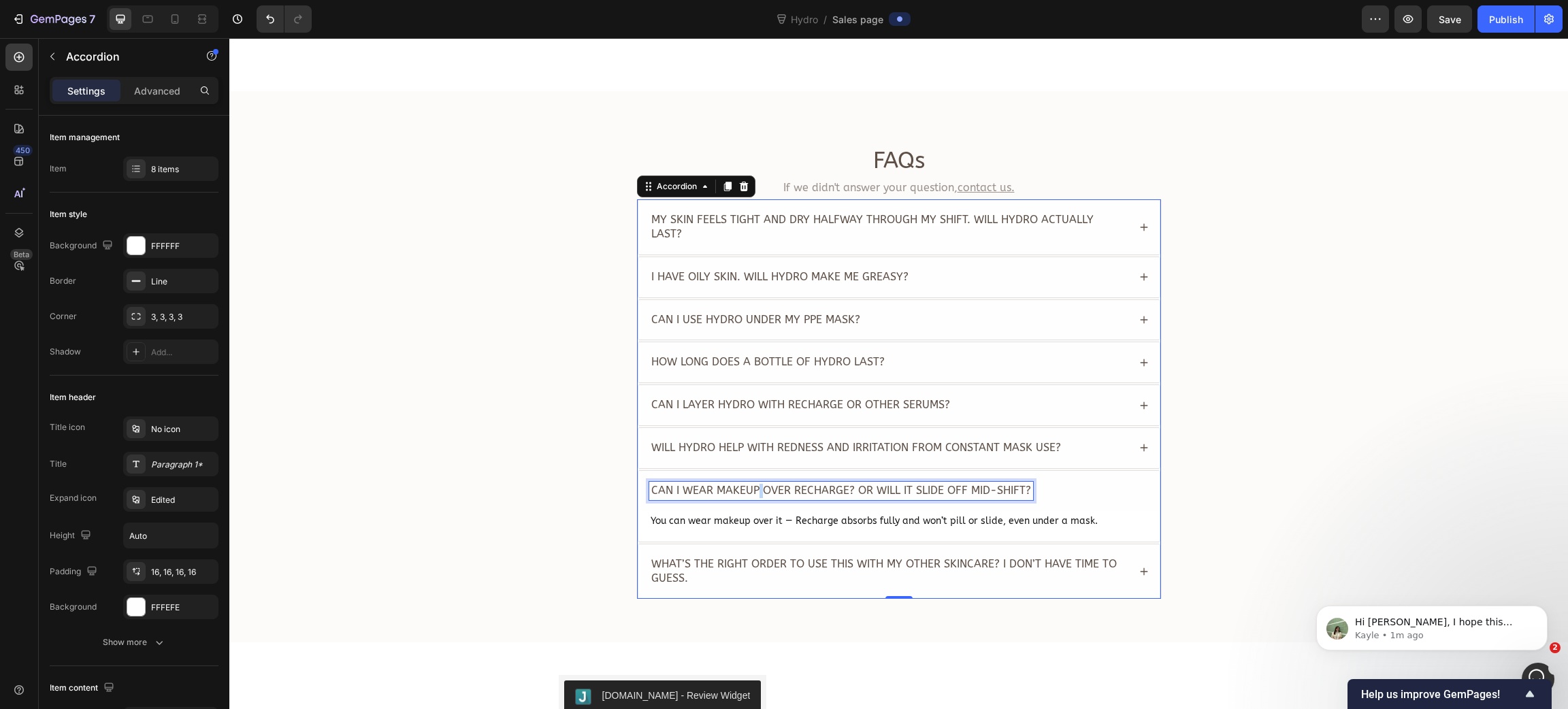
click at [750, 483] on span "Can I wear makeup over Recharge? Or will it slide off mid-shift?" at bounding box center [841, 489] width 380 height 13
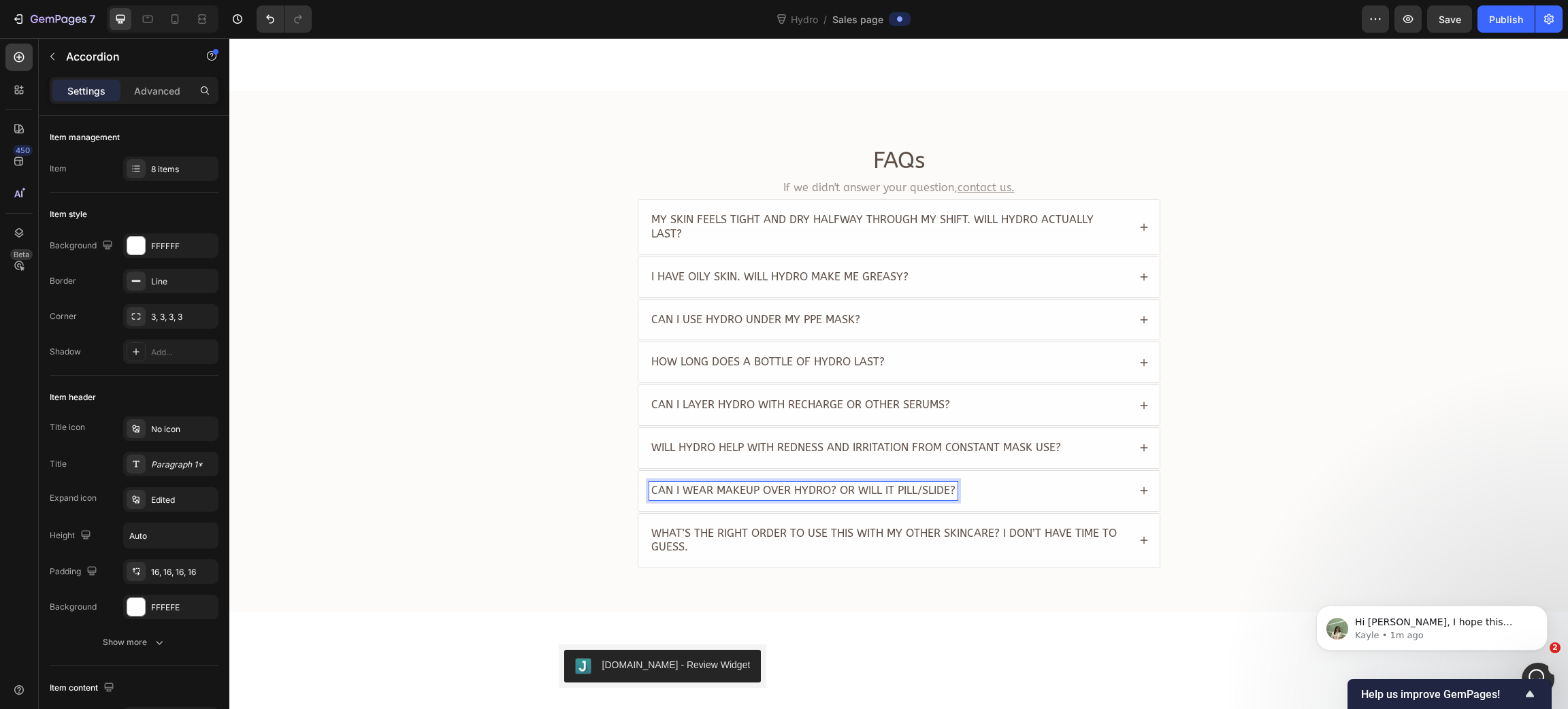
drag, startPoint x: 1071, startPoint y: 477, endPoint x: 1057, endPoint y: 477, distance: 14.0
click at [1068, 482] on div "Can I wear makeup over Hydro? Or will it pill/slide?" at bounding box center [889, 491] width 479 height 19
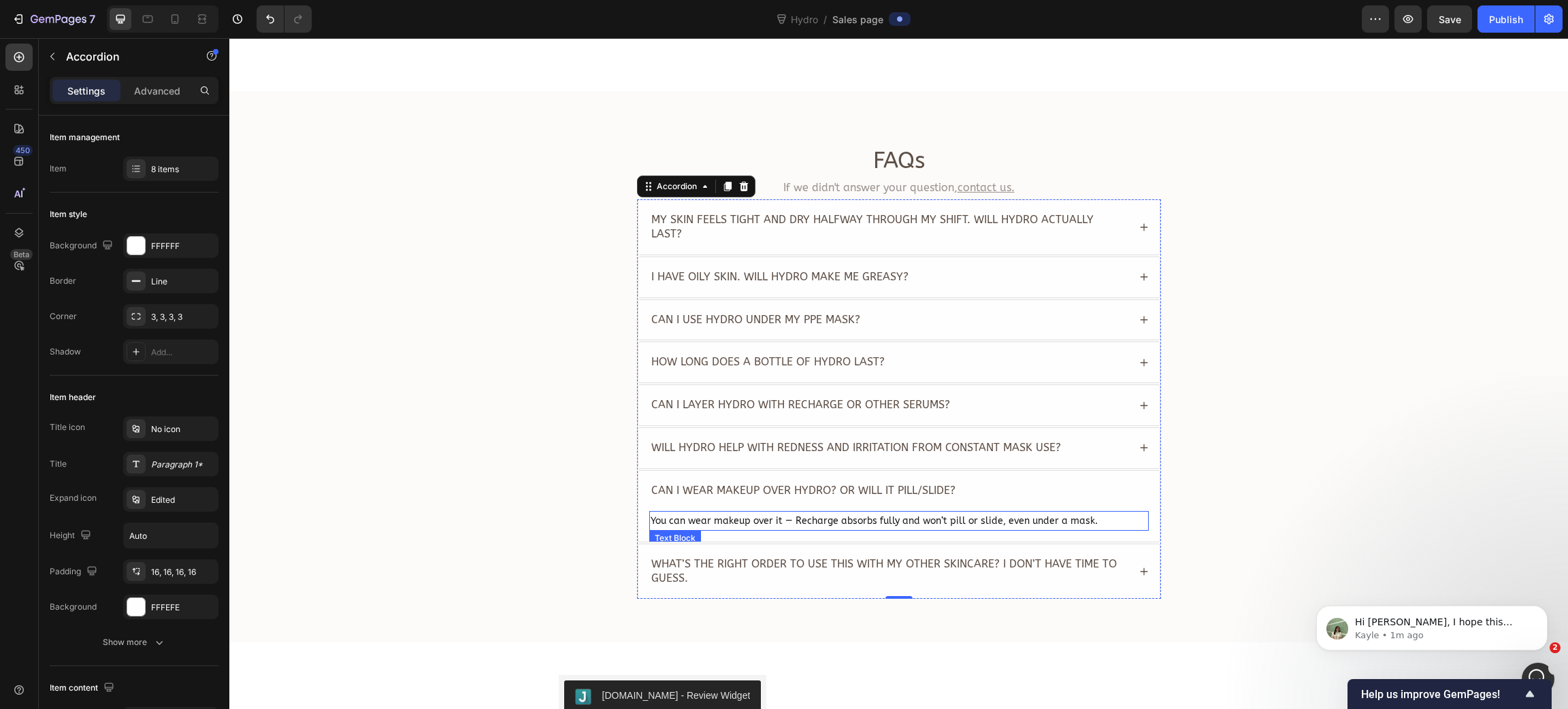
click at [771, 515] on span "You can wear makeup over it — Recharge absorbs fully and won’t pill or slide, e…" at bounding box center [874, 521] width 447 height 12
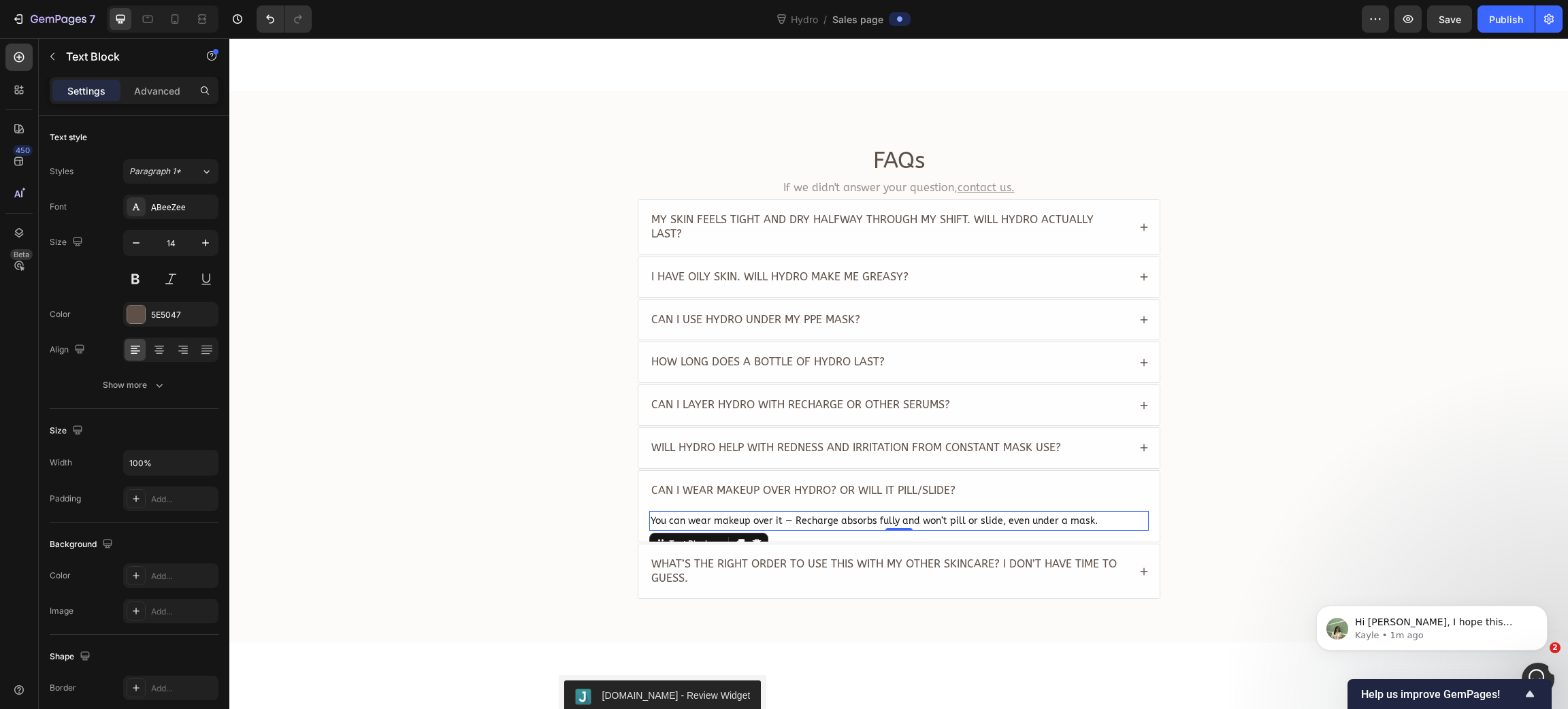
click at [771, 515] on span "You can wear makeup over it — Recharge absorbs fully and won’t pill or slide, e…" at bounding box center [874, 521] width 447 height 12
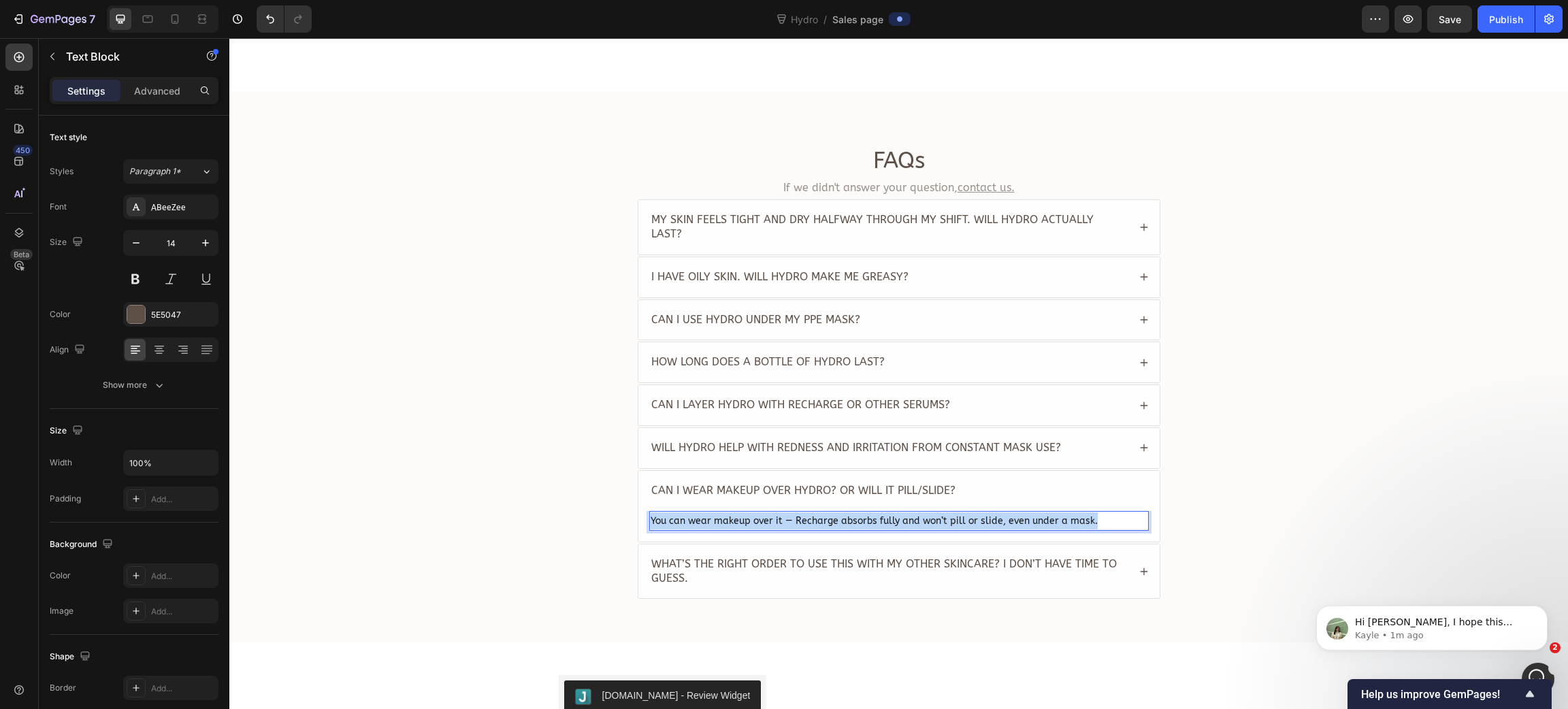
click at [771, 515] on span "You can wear makeup over it — Recharge absorbs fully and won’t pill or slide, e…" at bounding box center [874, 521] width 447 height 12
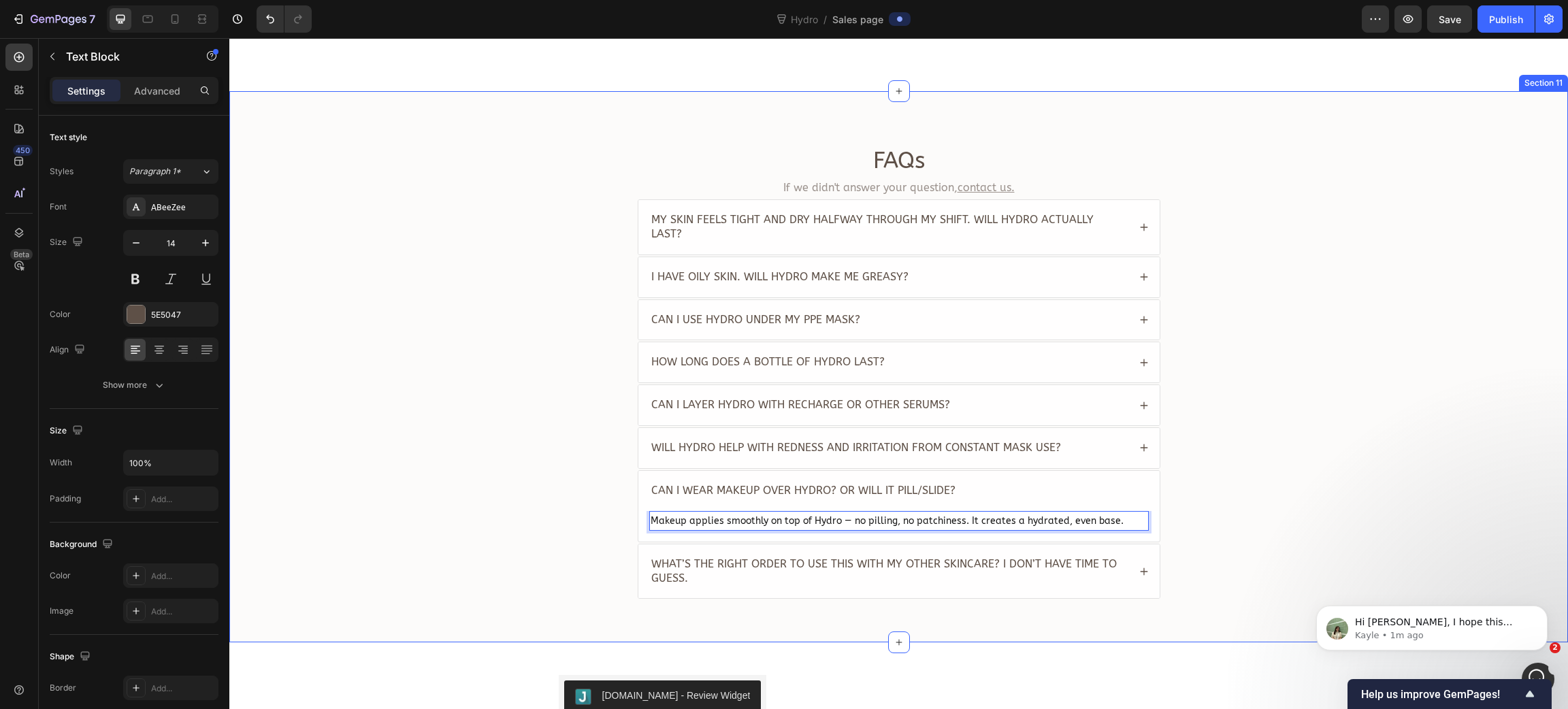
click at [515, 477] on div "FAQs Heading If we didn't answer your question, contact us. Text Block My skin …" at bounding box center [898, 378] width 1312 height 465
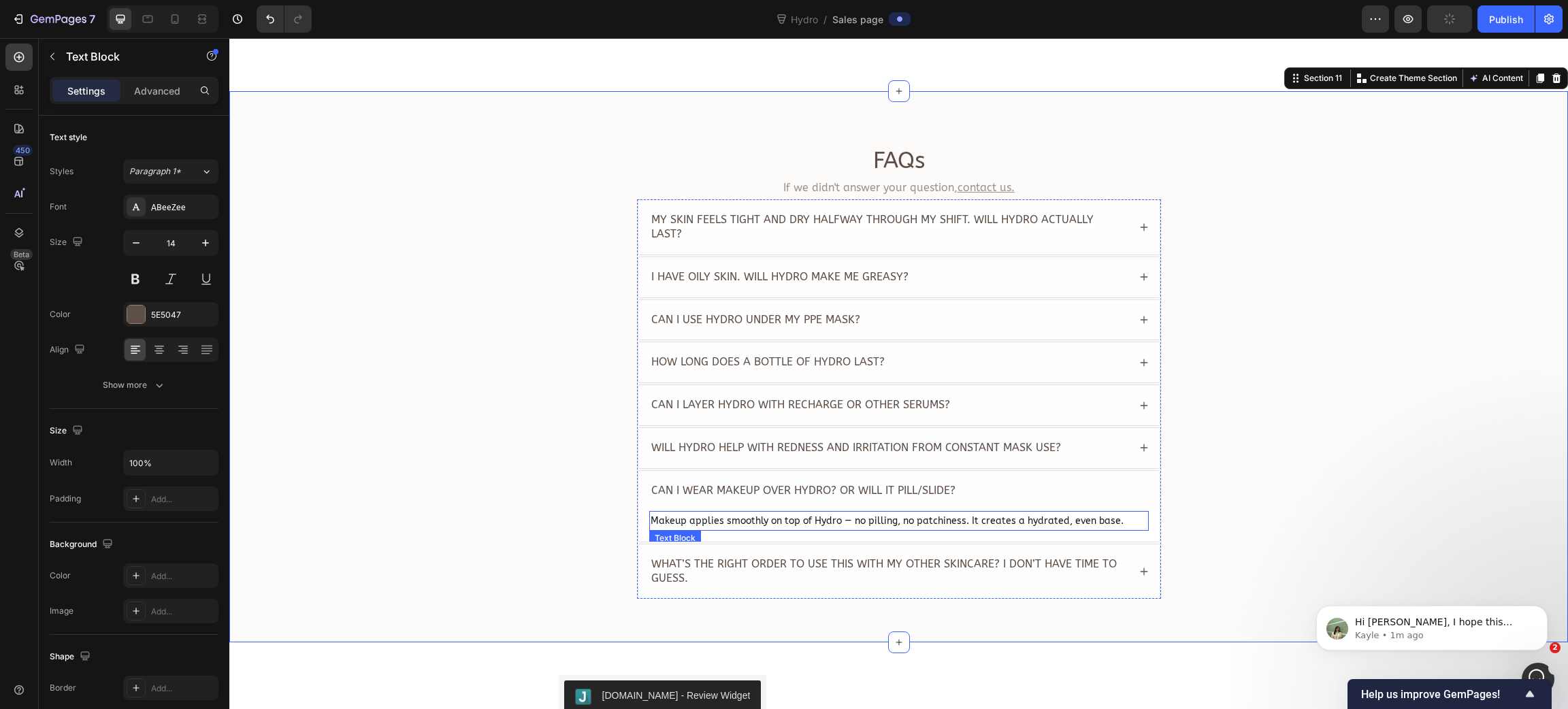
click at [740, 517] on p "Makeup applies smoothly on top of Hydro — no pilling, no patchiness. It creates…" at bounding box center [899, 520] width 497 height 17
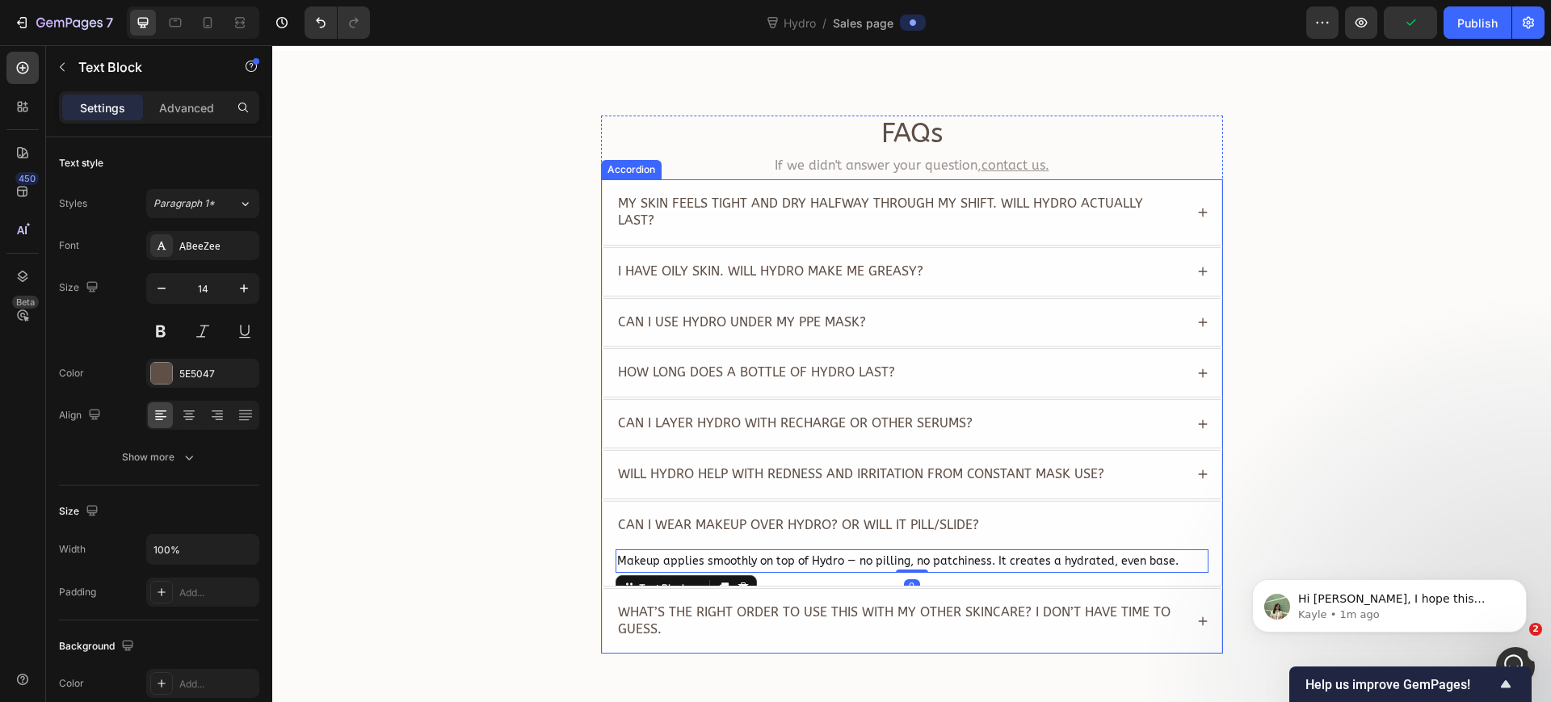
scroll to position [3938, 0]
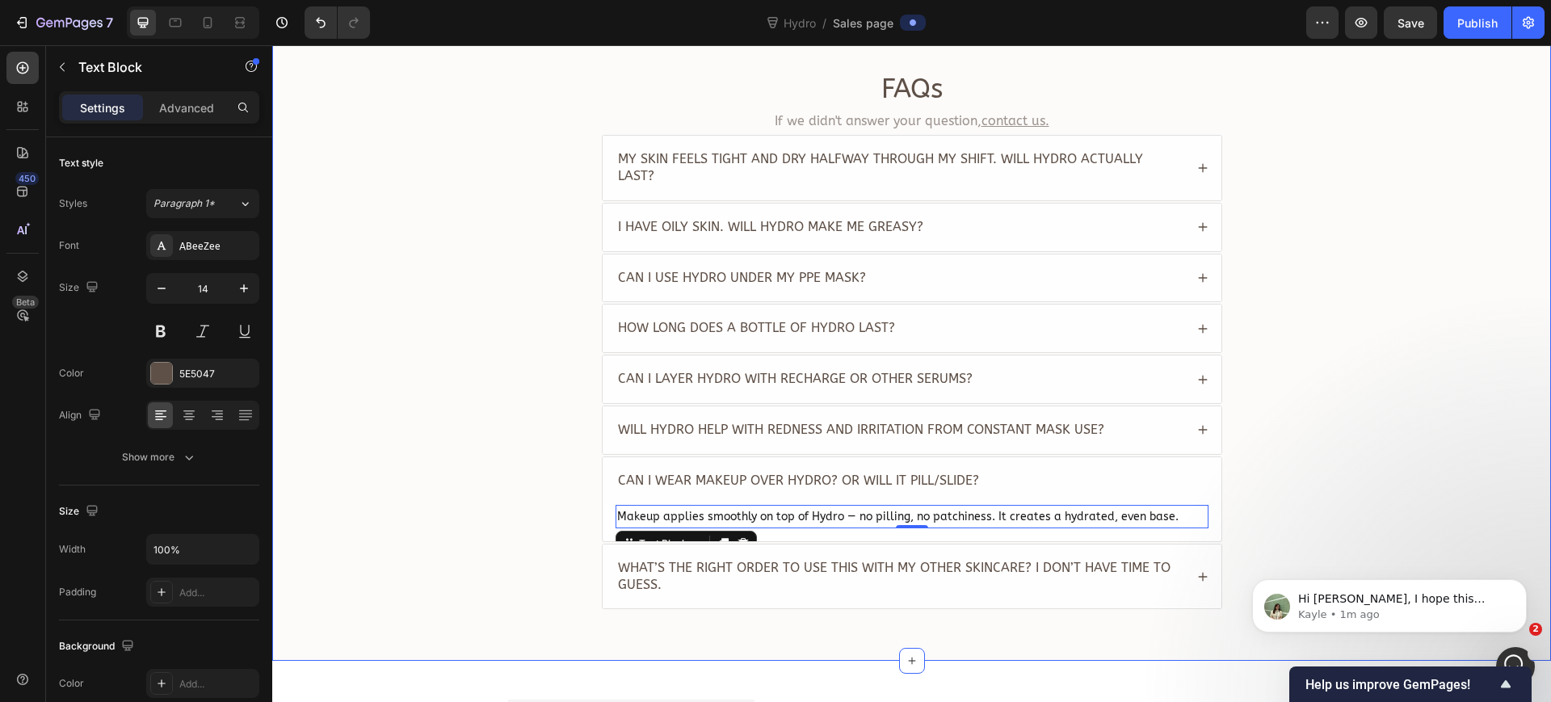
click at [534, 503] on div "FAQs Heading If we didn't answer your question, contact us. Text Block My skin …" at bounding box center [911, 347] width 1247 height 552
click at [801, 507] on p "Makeup applies smoothly on top of Hydro — no pilling, no patchiness. It creates…" at bounding box center [912, 517] width 590 height 20
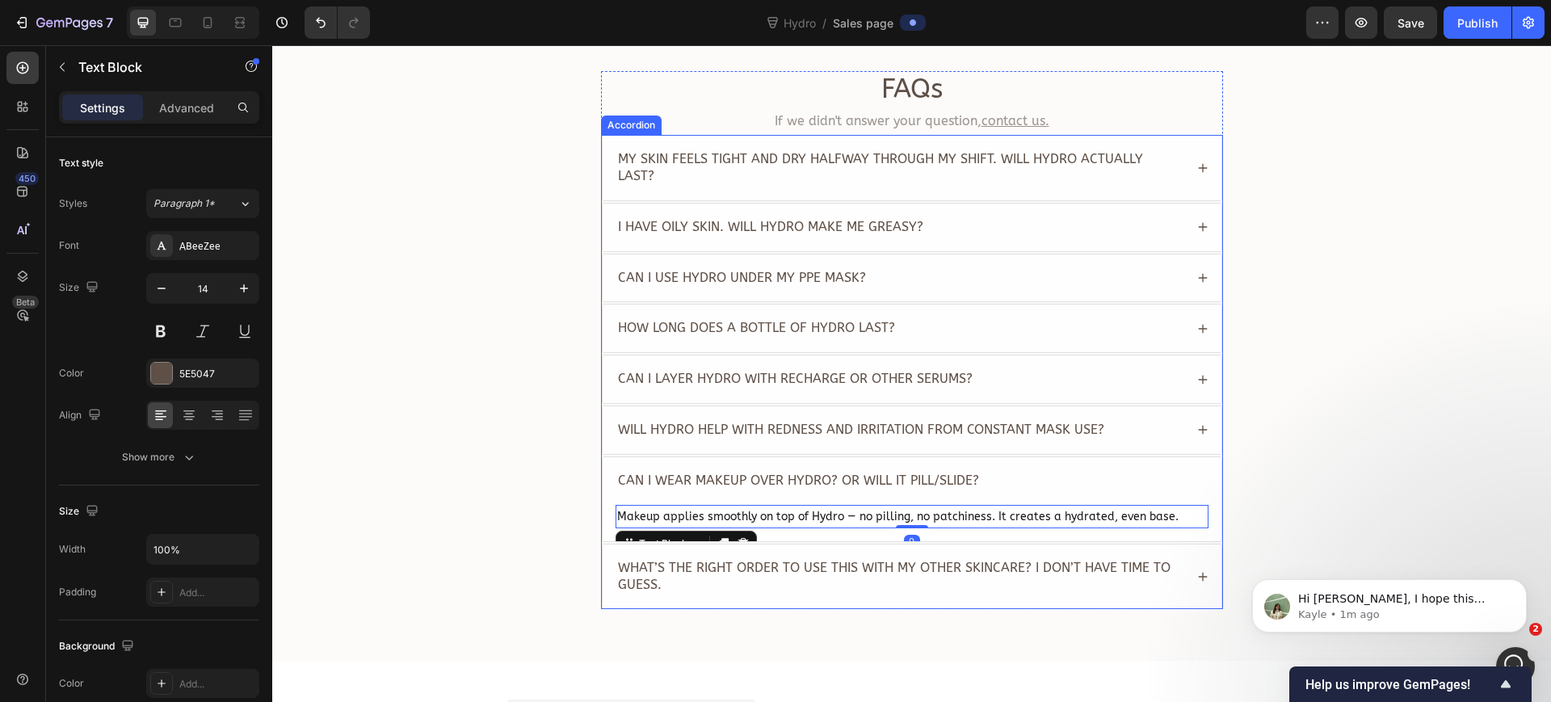
click at [1125, 419] on div "Will Hydro help with redness and irritation from constant mask use?" at bounding box center [900, 430] width 569 height 22
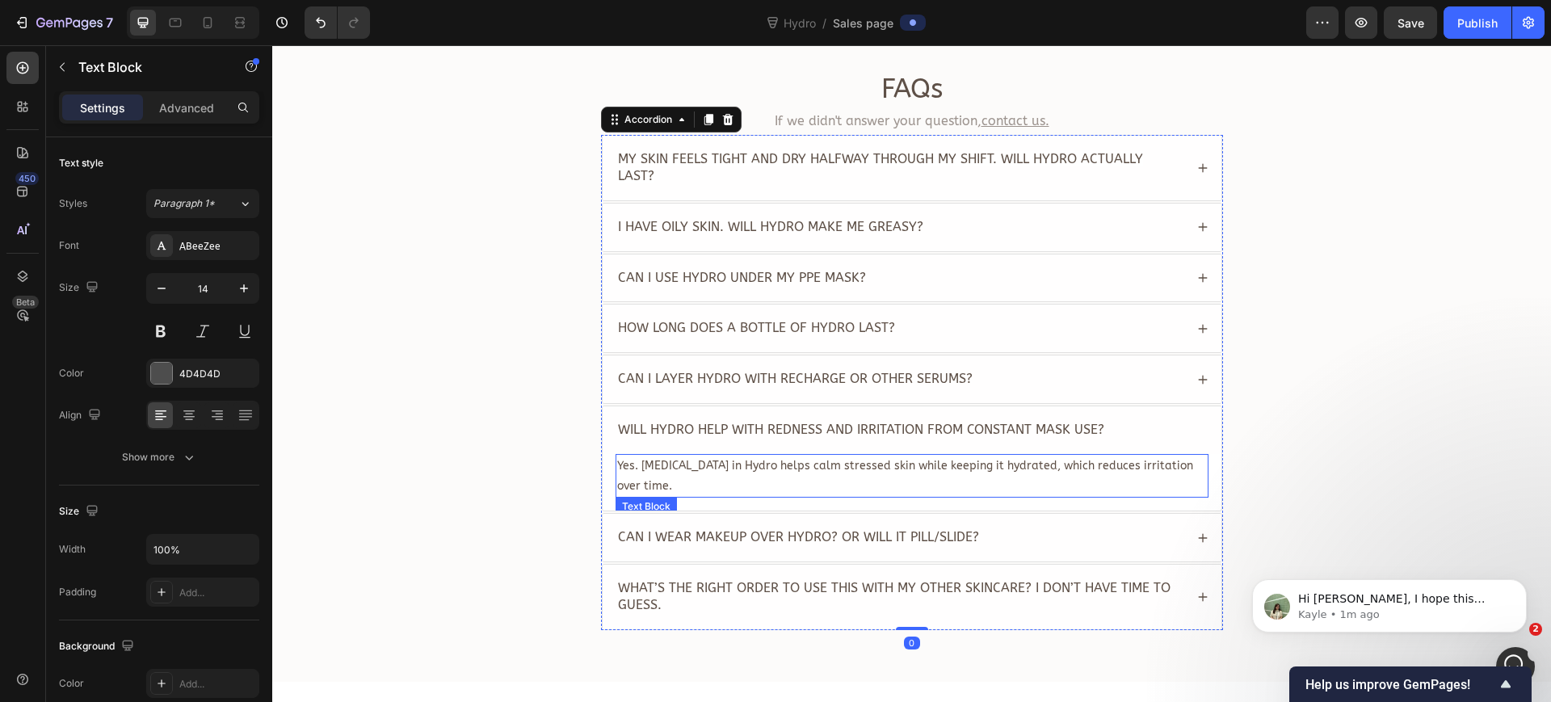
click at [881, 459] on span "Yes. Niacinamide in Hydro helps calm stressed skin while keeping it hydrated, w…" at bounding box center [905, 476] width 576 height 34
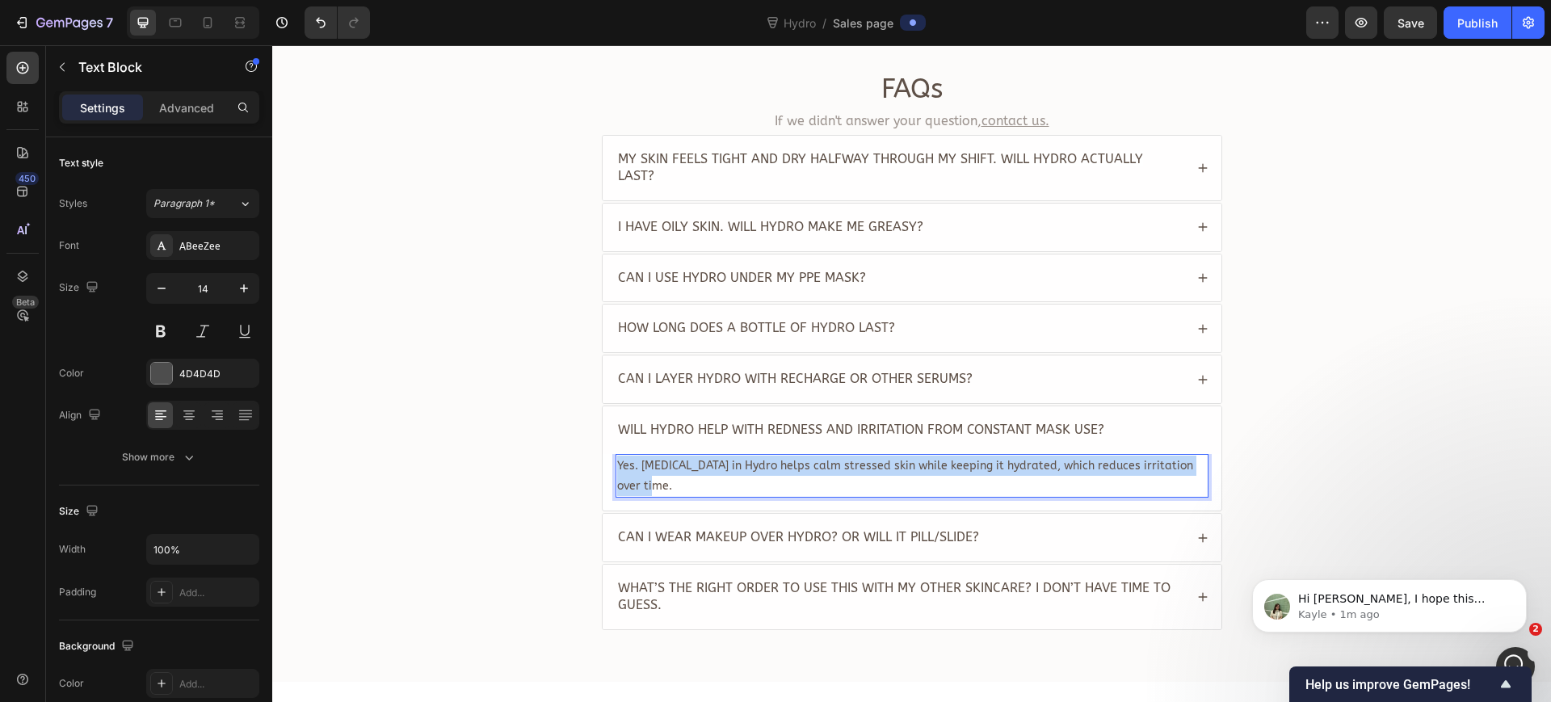
click at [881, 459] on span "Yes. Niacinamide in Hydro helps calm stressed skin while keeping it hydrated, w…" at bounding box center [905, 476] width 576 height 34
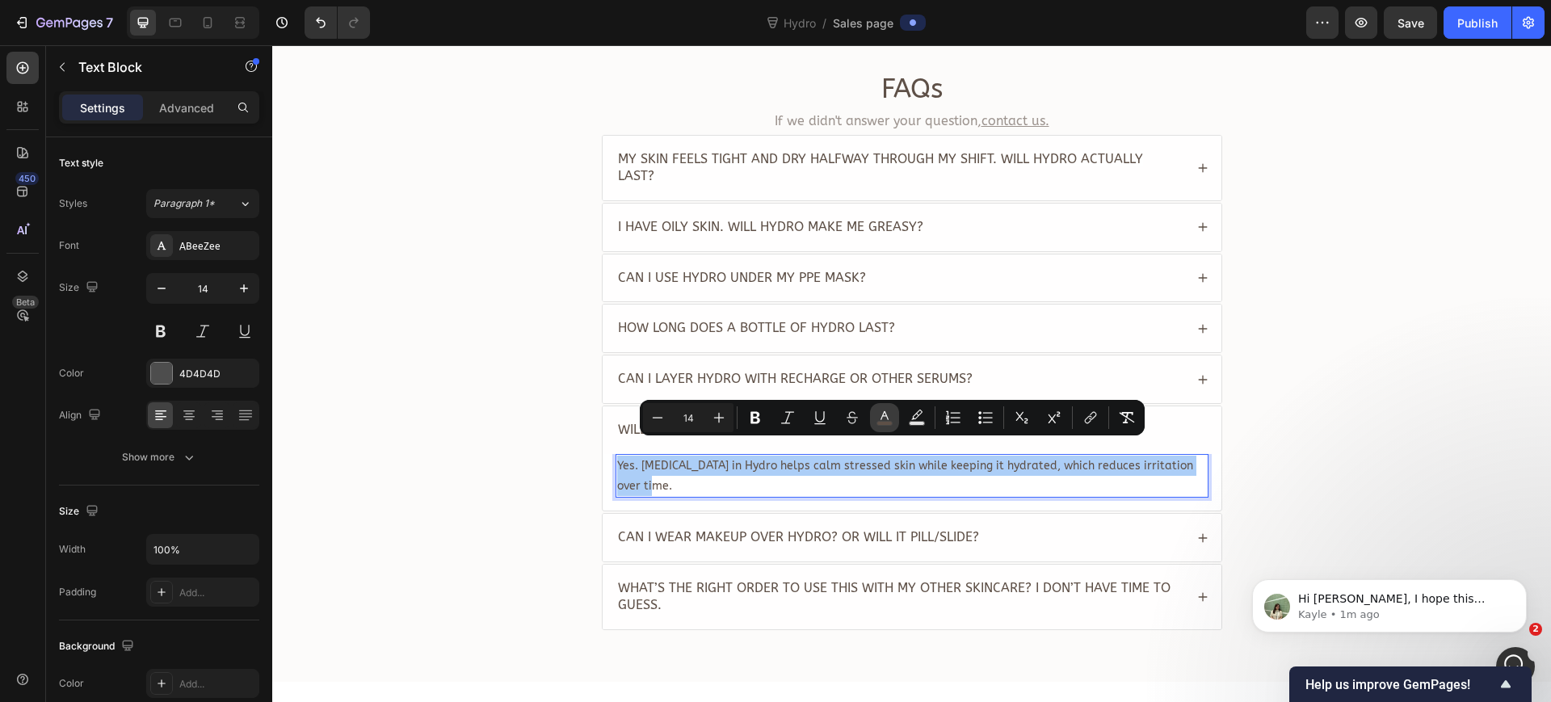
click at [883, 417] on icon "Editor contextual toolbar" at bounding box center [885, 418] width 16 height 16
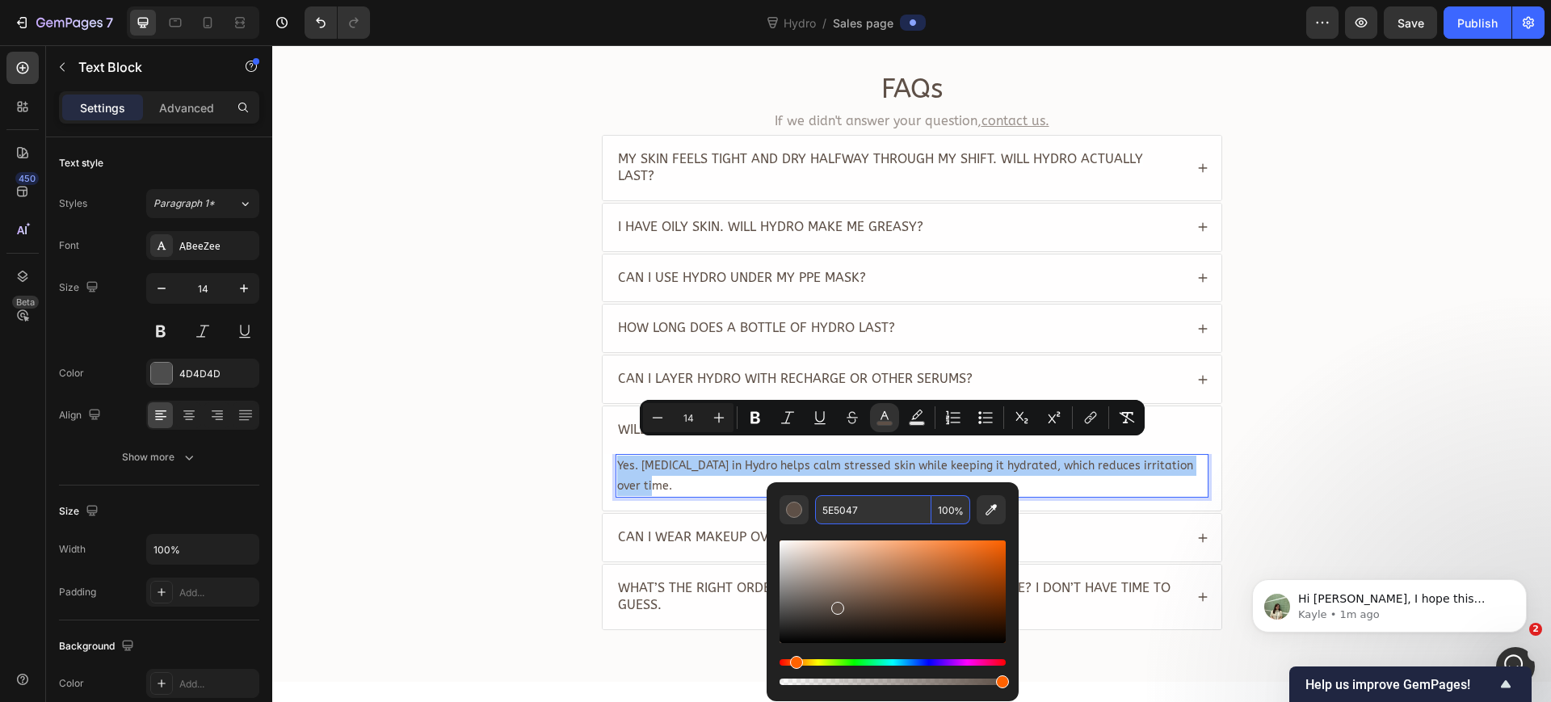
click at [872, 500] on input "5E5047" at bounding box center [873, 509] width 116 height 29
click at [1163, 527] on div "Can I wear makeup over Hydro? Or will it pill/slide?" at bounding box center [900, 538] width 569 height 22
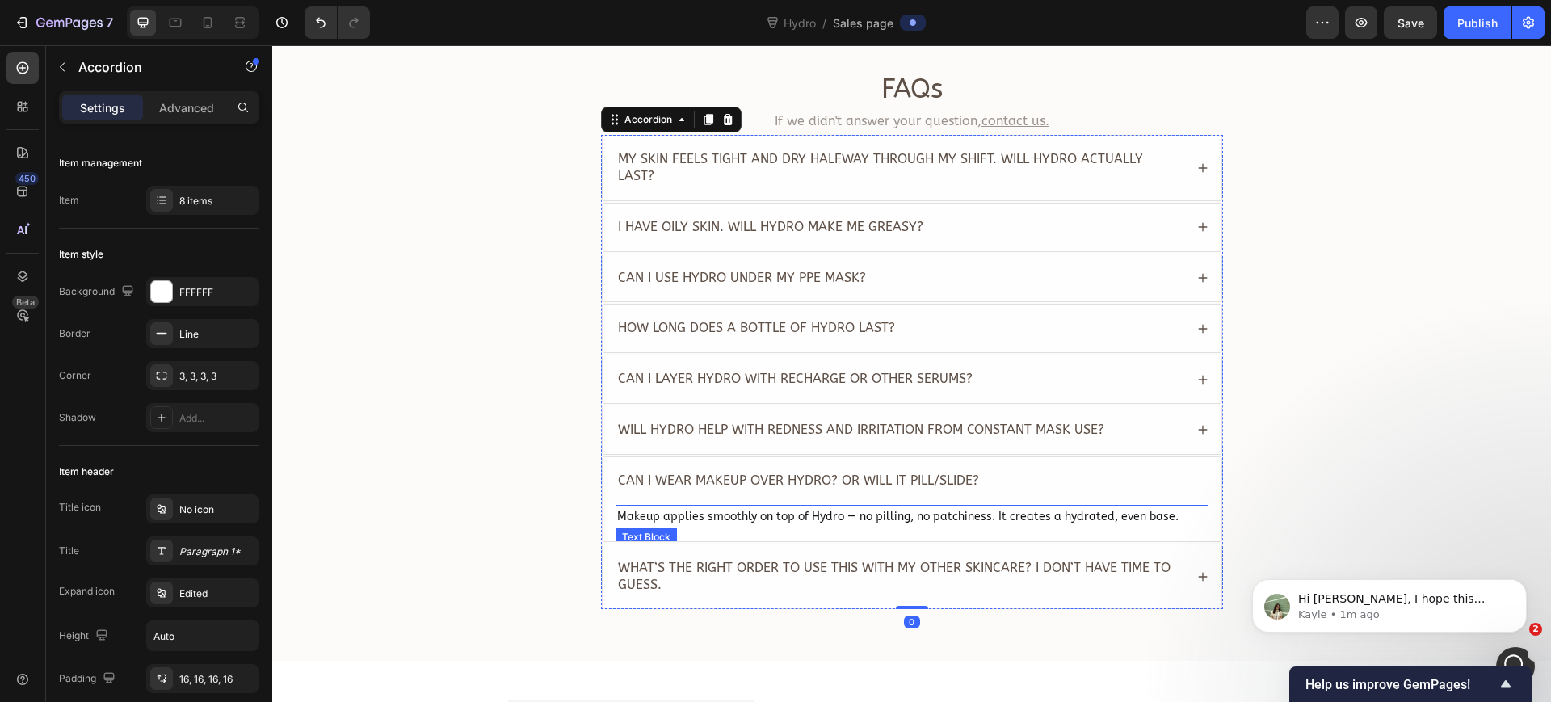
click at [798, 510] on span "Makeup applies smoothly on top of Hydro — no pilling, no patchiness. It creates…" at bounding box center [897, 517] width 561 height 14
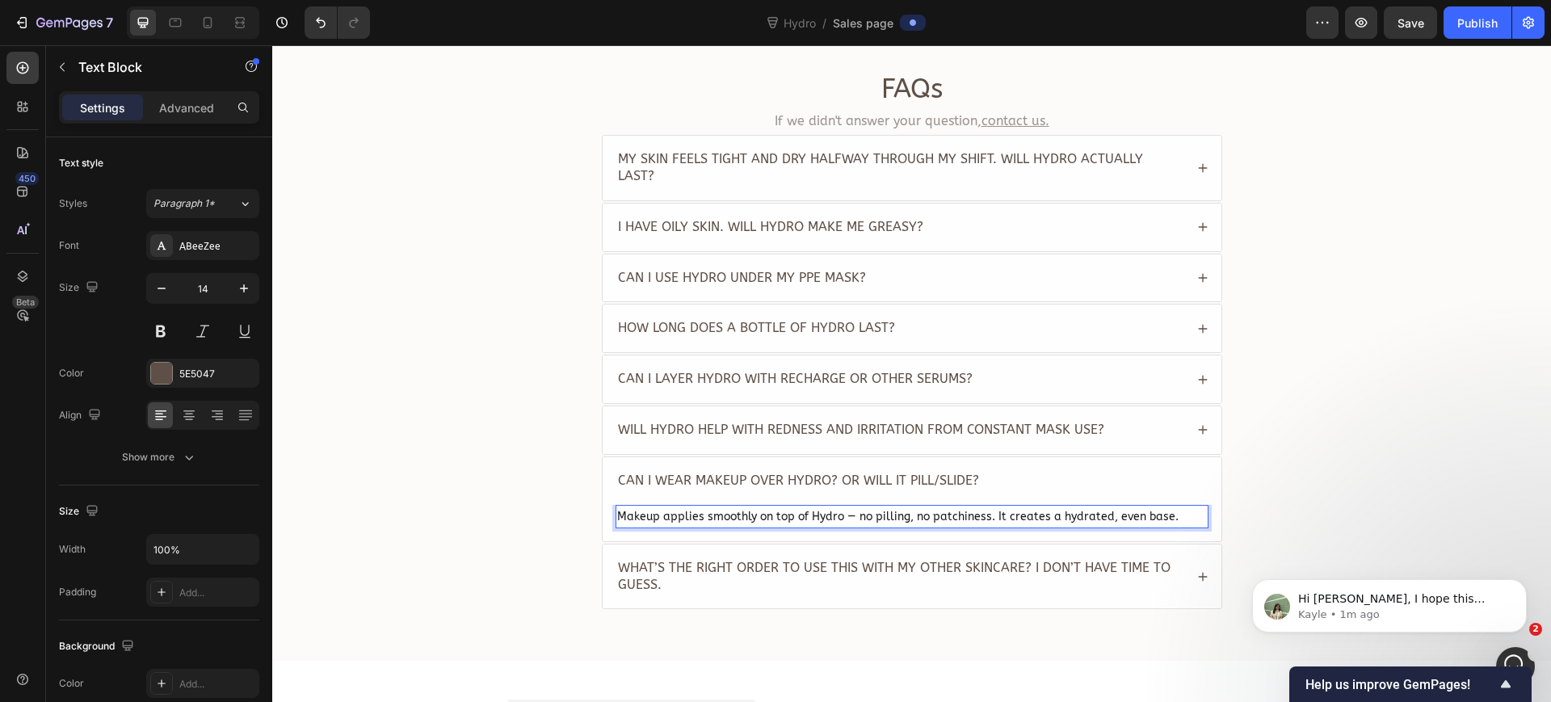
click at [798, 510] on span "Makeup applies smoothly on top of Hydro — no pilling, no patchiness. It creates…" at bounding box center [897, 517] width 561 height 14
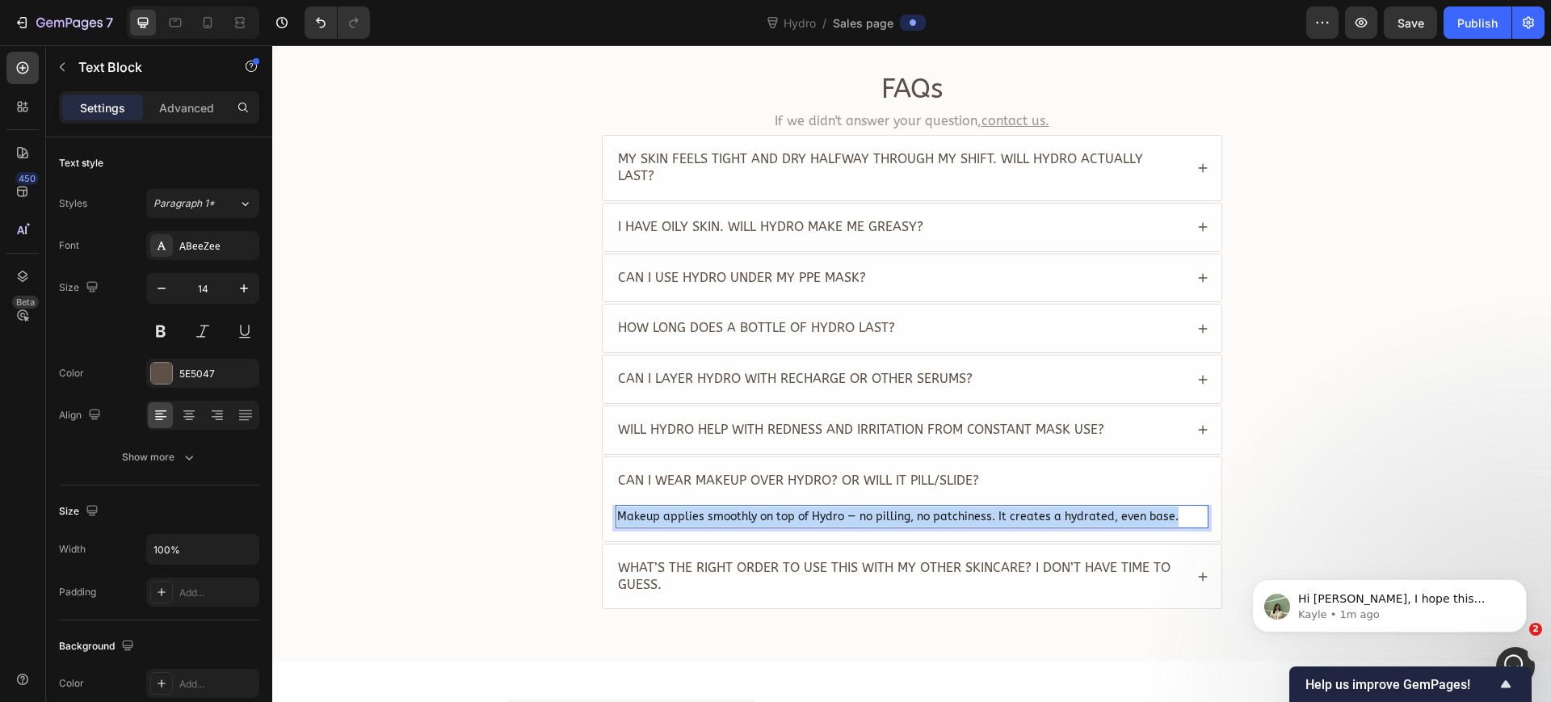
click at [798, 510] on span "Makeup applies smoothly on top of Hydro — no pilling, no patchiness. It creates…" at bounding box center [897, 517] width 561 height 14
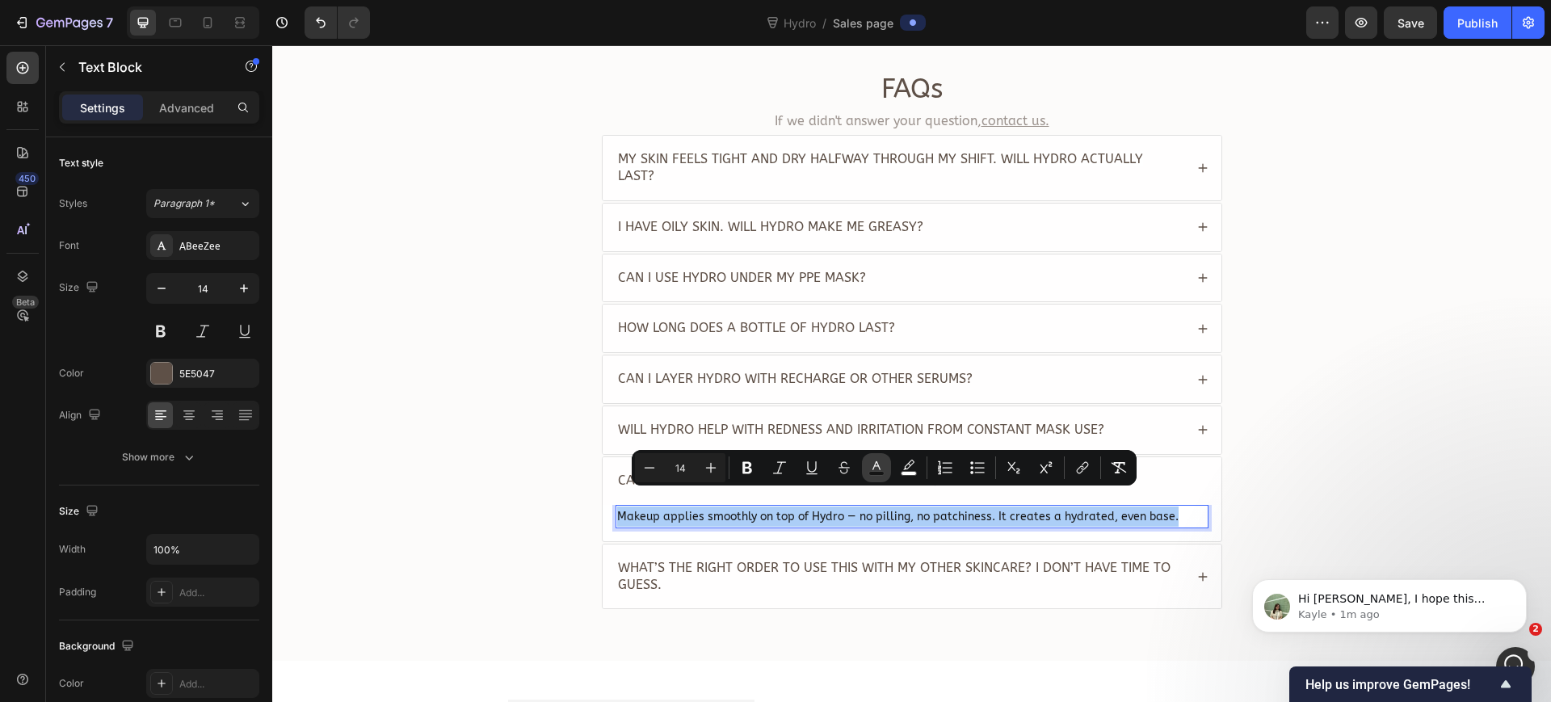
click at [873, 473] on rect "Editor contextual toolbar" at bounding box center [876, 474] width 15 height 4
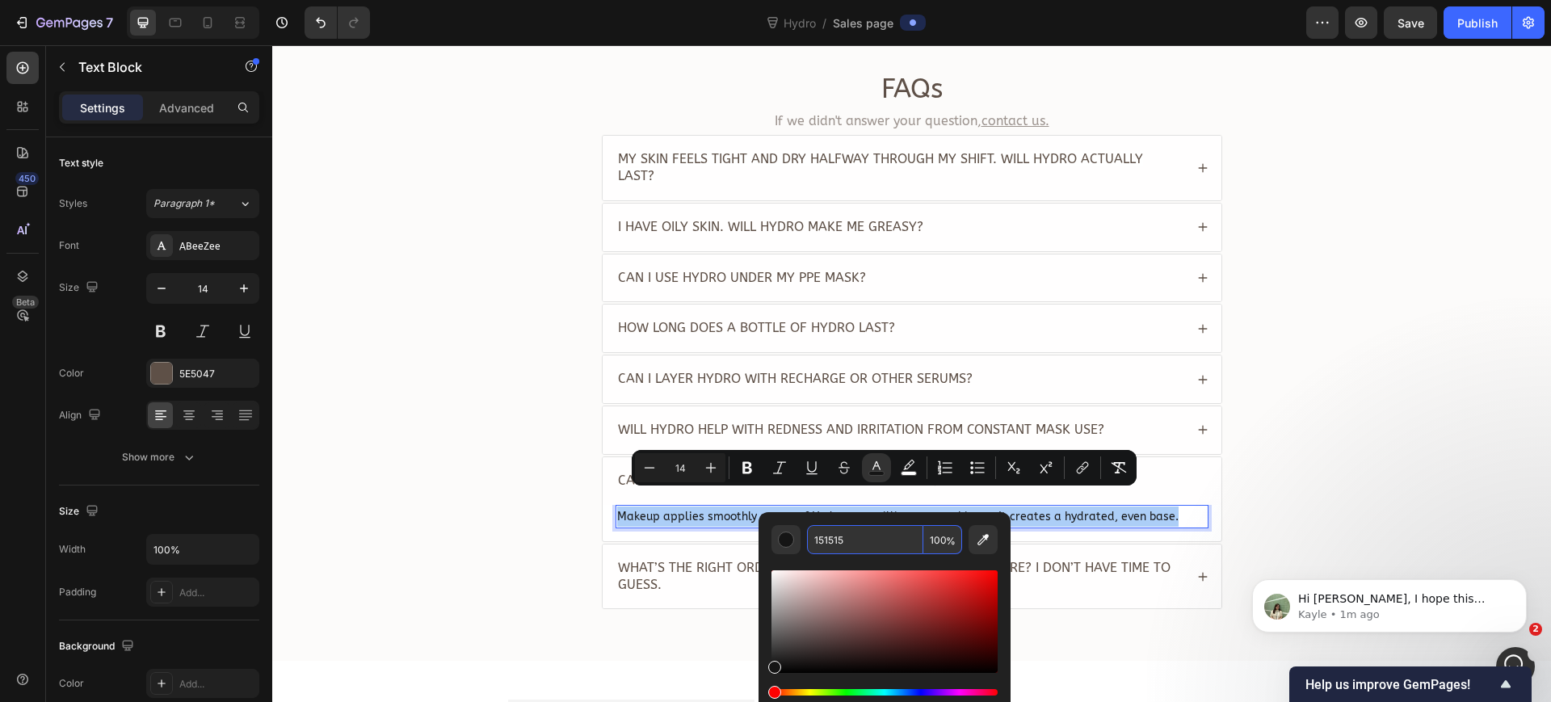
click at [886, 542] on input "151515" at bounding box center [865, 539] width 116 height 29
paste input "5E5047"
type input "5E5047"
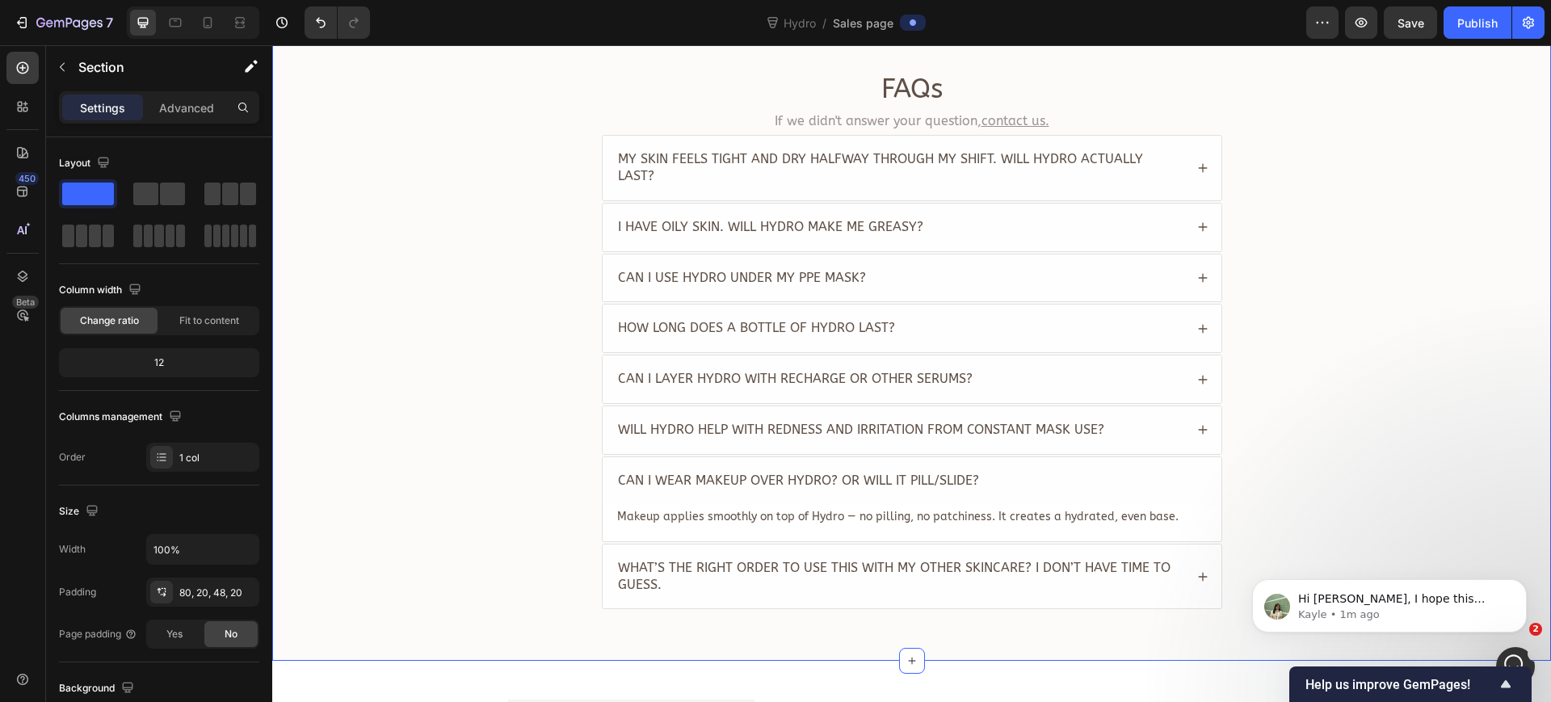
click at [473, 499] on div "FAQs Heading If we didn't answer your question, contact us. Text Block My skin …" at bounding box center [911, 347] width 1247 height 552
click at [1197, 571] on icon at bounding box center [1202, 576] width 11 height 11
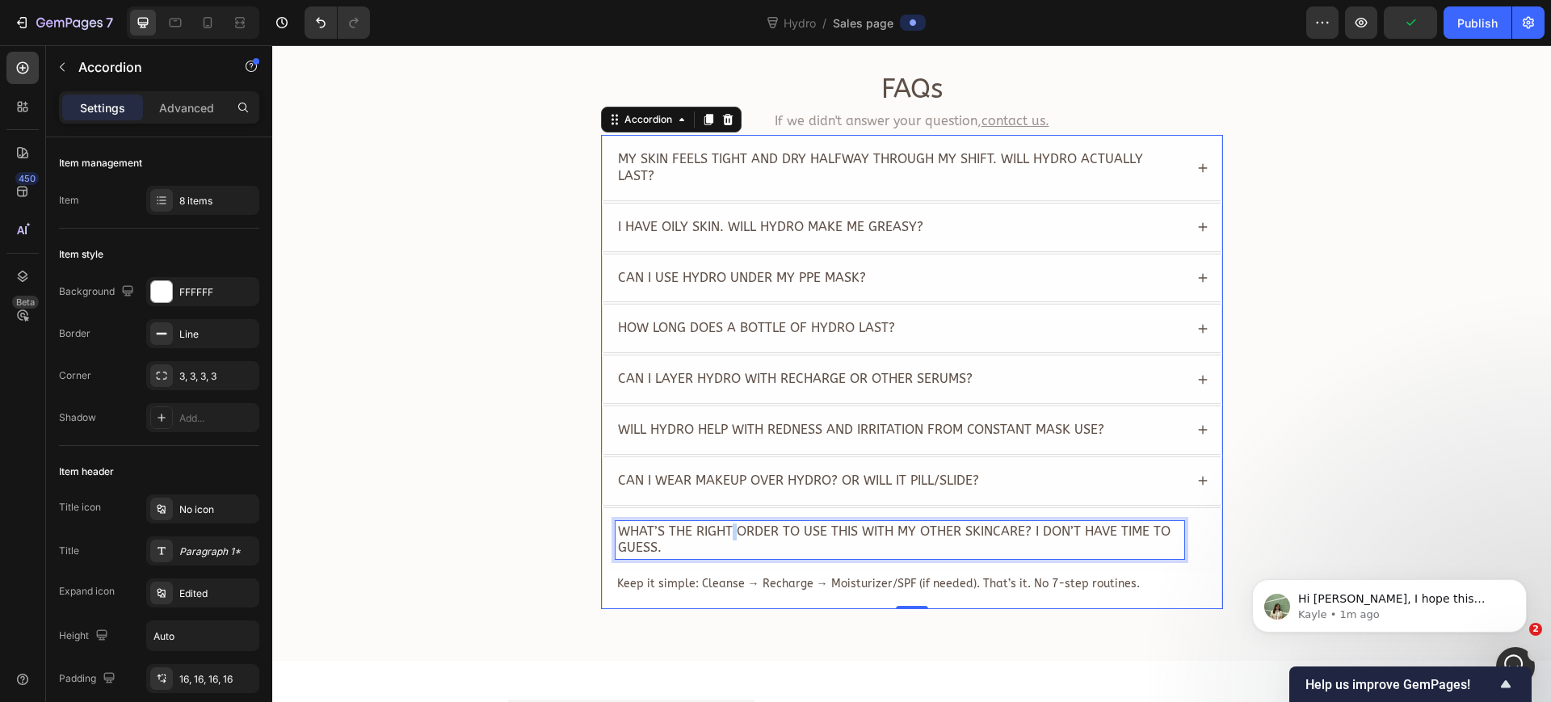
click at [724, 524] on span "What’s the right order to use this with my other skincare? I don’t have time to…" at bounding box center [894, 540] width 553 height 32
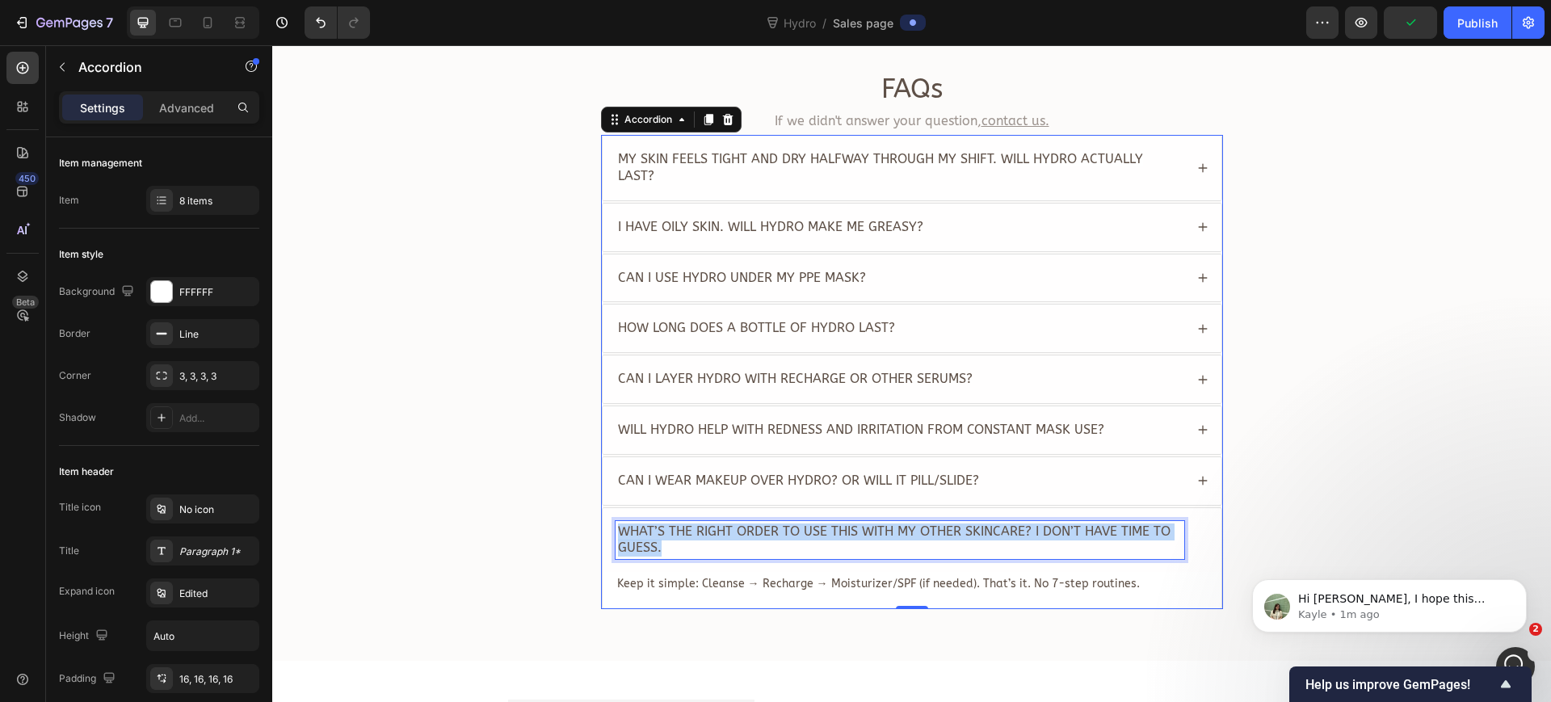
click at [724, 524] on span "What’s the right order to use this with my other skincare? I don’t have time to…" at bounding box center [894, 540] width 553 height 32
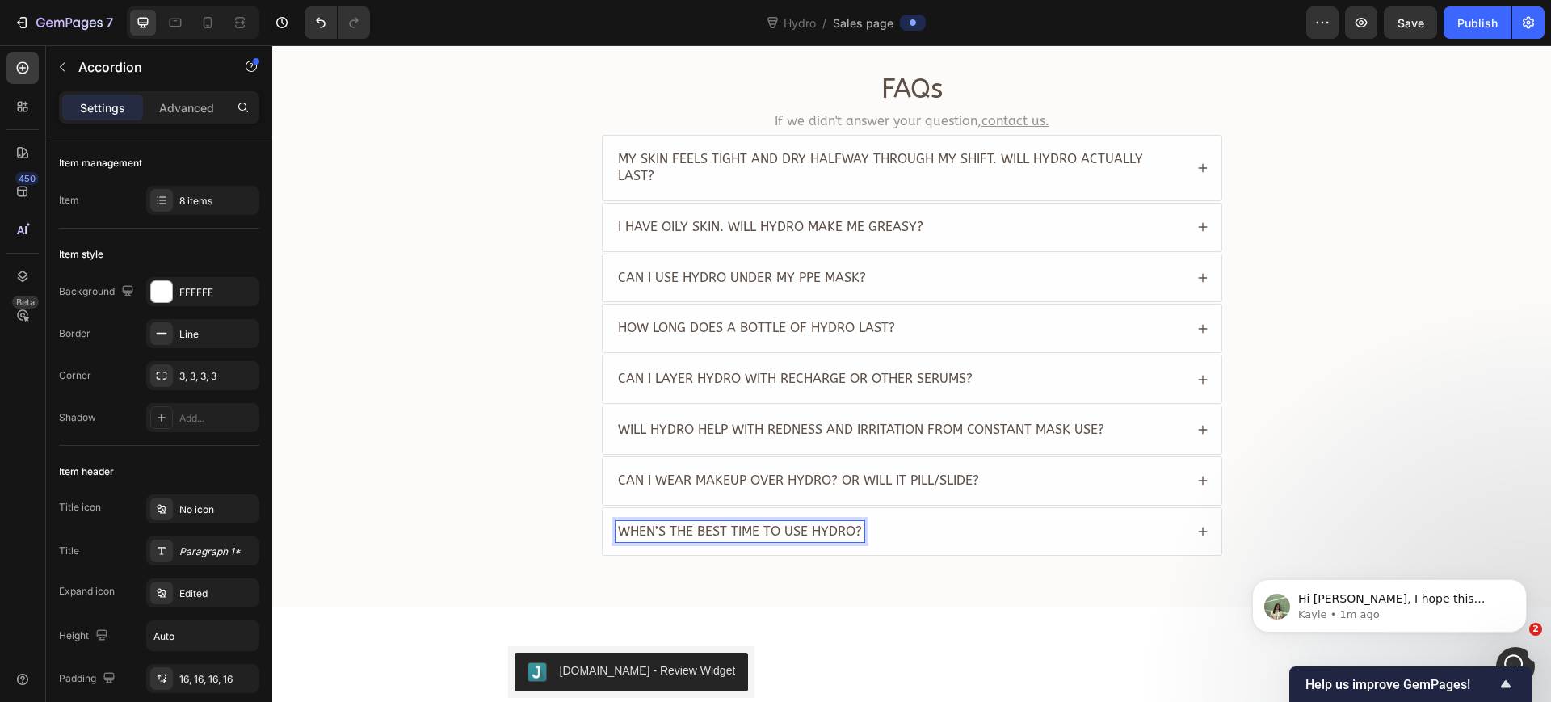
click at [1063, 523] on div "When’s the best time to use Hydro?" at bounding box center [900, 532] width 569 height 22
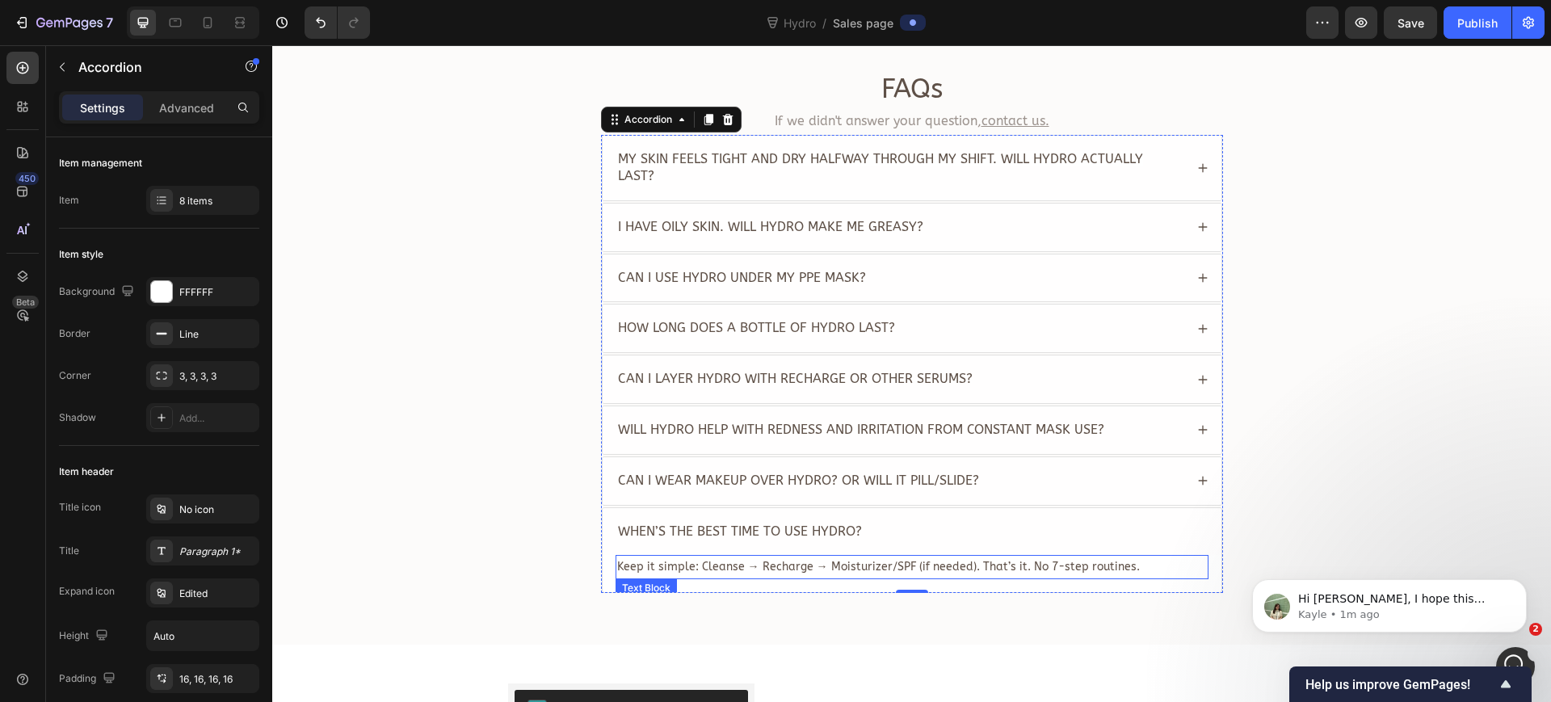
click at [767, 560] on span "Keep it simple: Cleanse → Recharge → Moisturizer/SPF (if needed). That’s it. No…" at bounding box center [878, 567] width 523 height 14
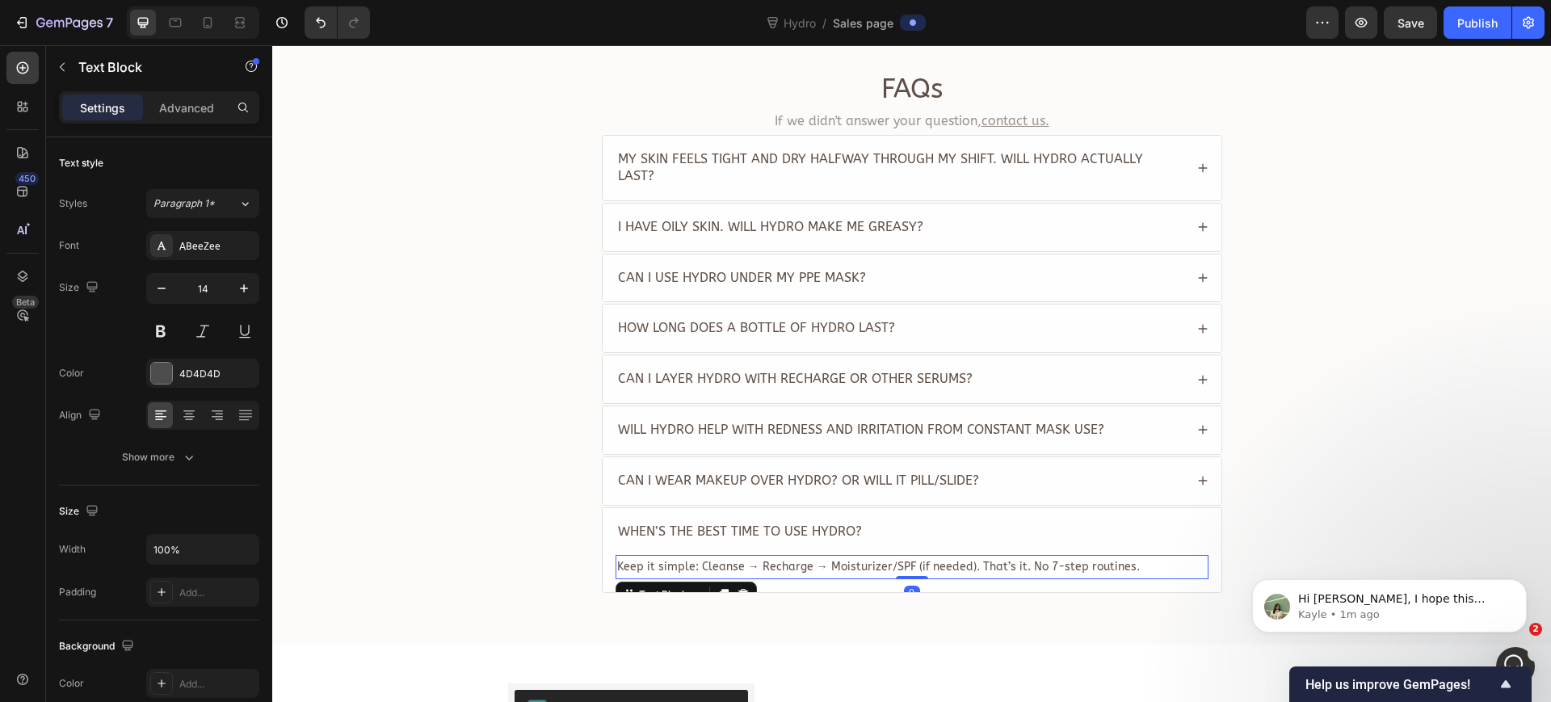
click at [767, 560] on span "Keep it simple: Cleanse → Recharge → Moisturizer/SPF (if needed). That’s it. No…" at bounding box center [878, 567] width 523 height 14
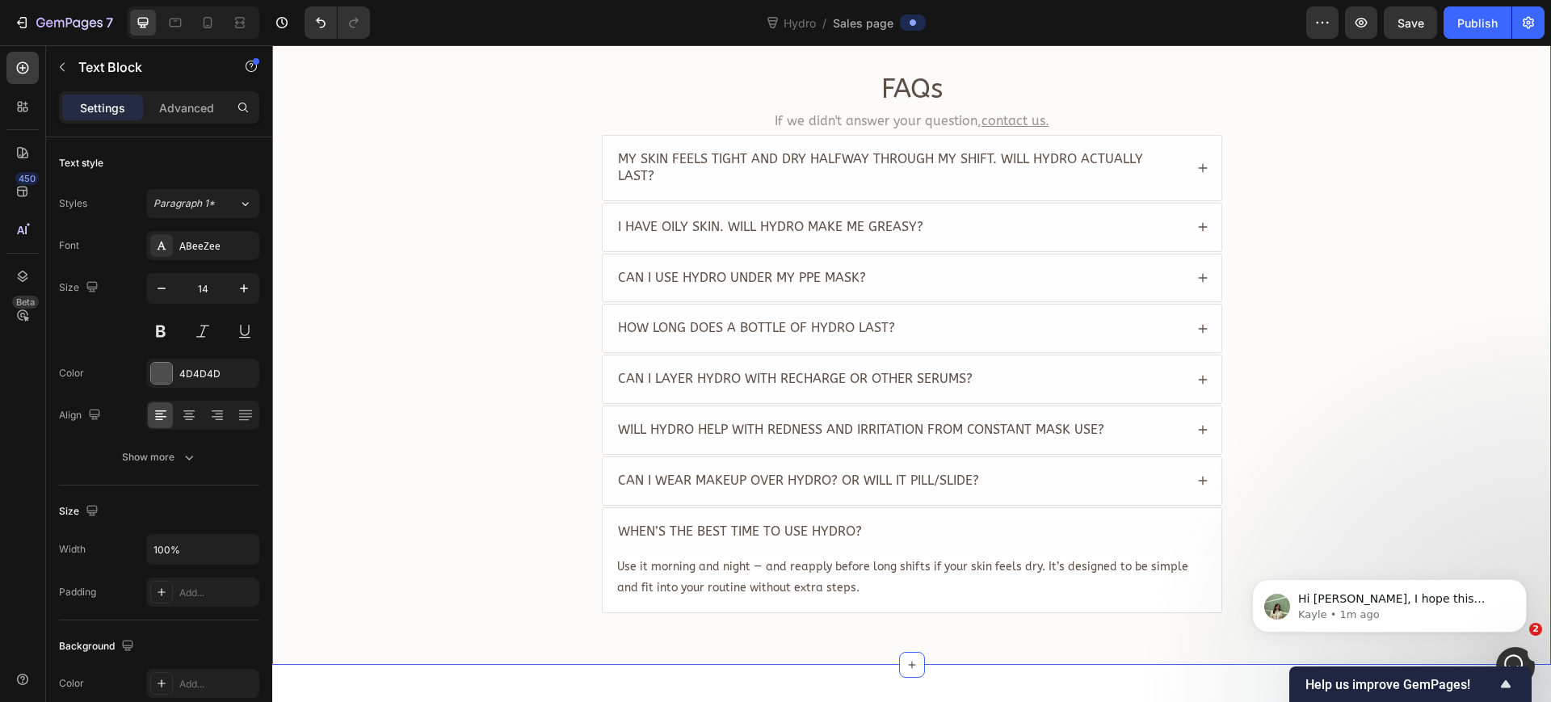
click at [485, 540] on div "FAQs Heading If we didn't answer your question, contact us. Text Block My skin …" at bounding box center [911, 348] width 1247 height 555
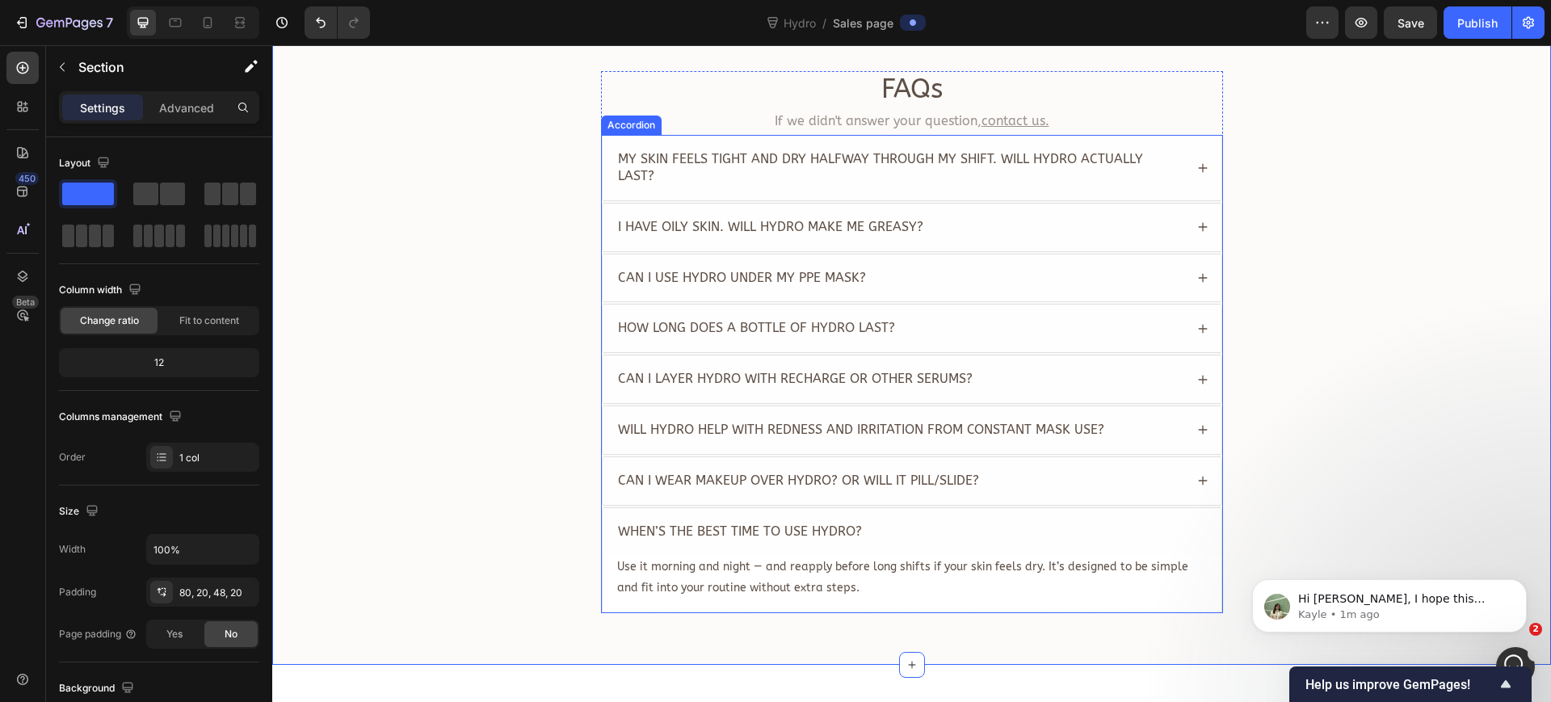
click at [1178, 508] on div "When’s the best time to use Hydro?" at bounding box center [912, 532] width 619 height 48
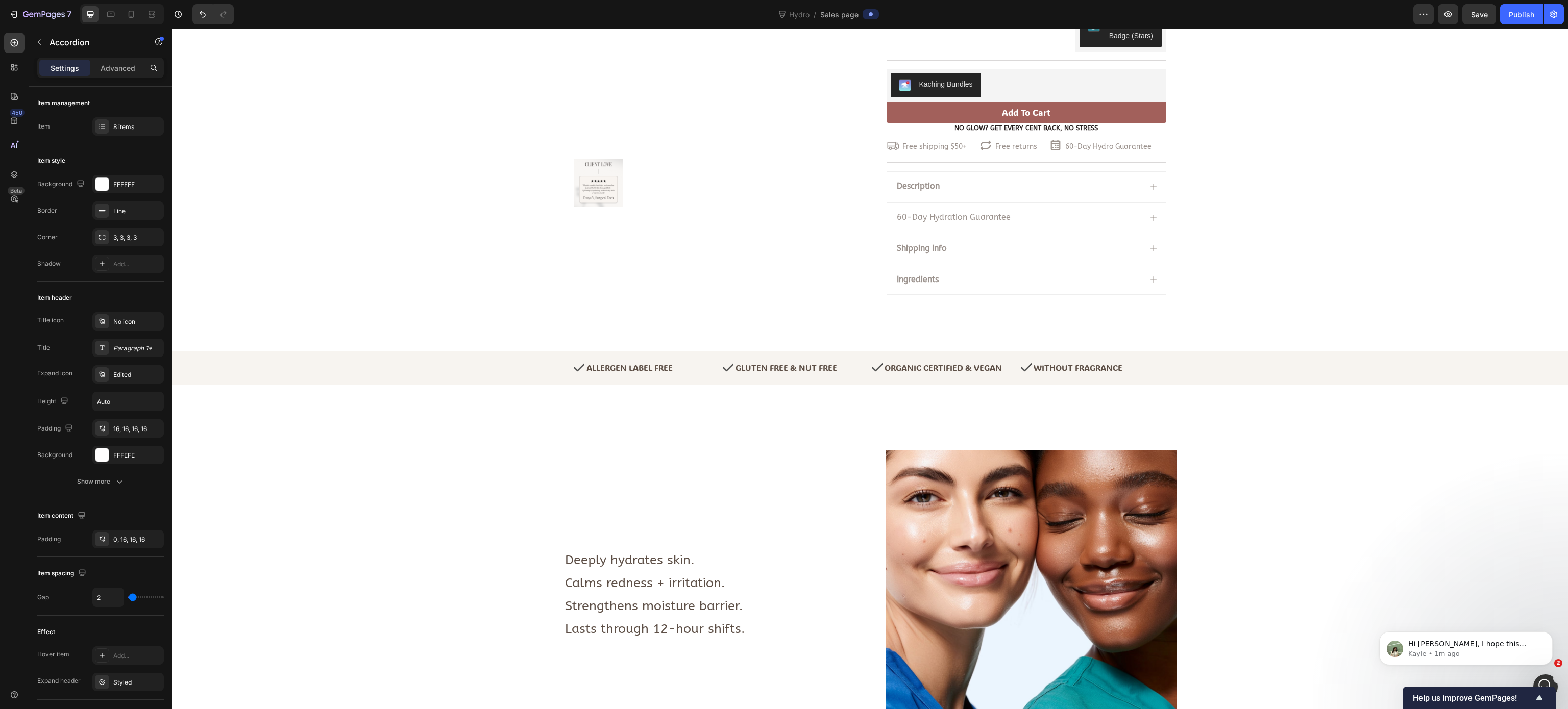
scroll to position [0, 0]
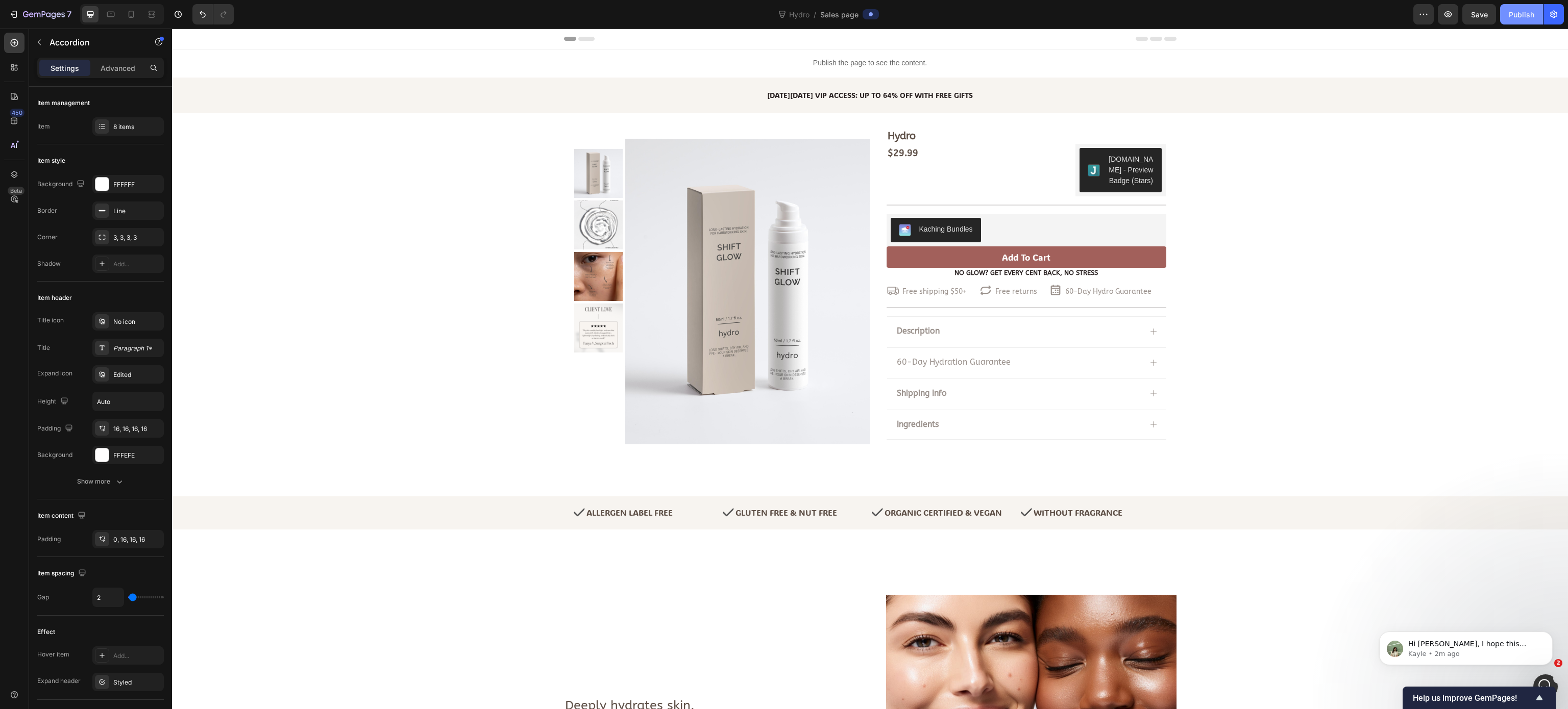
click at [1176, 12] on div "Publish" at bounding box center [1521, 15] width 25 height 11
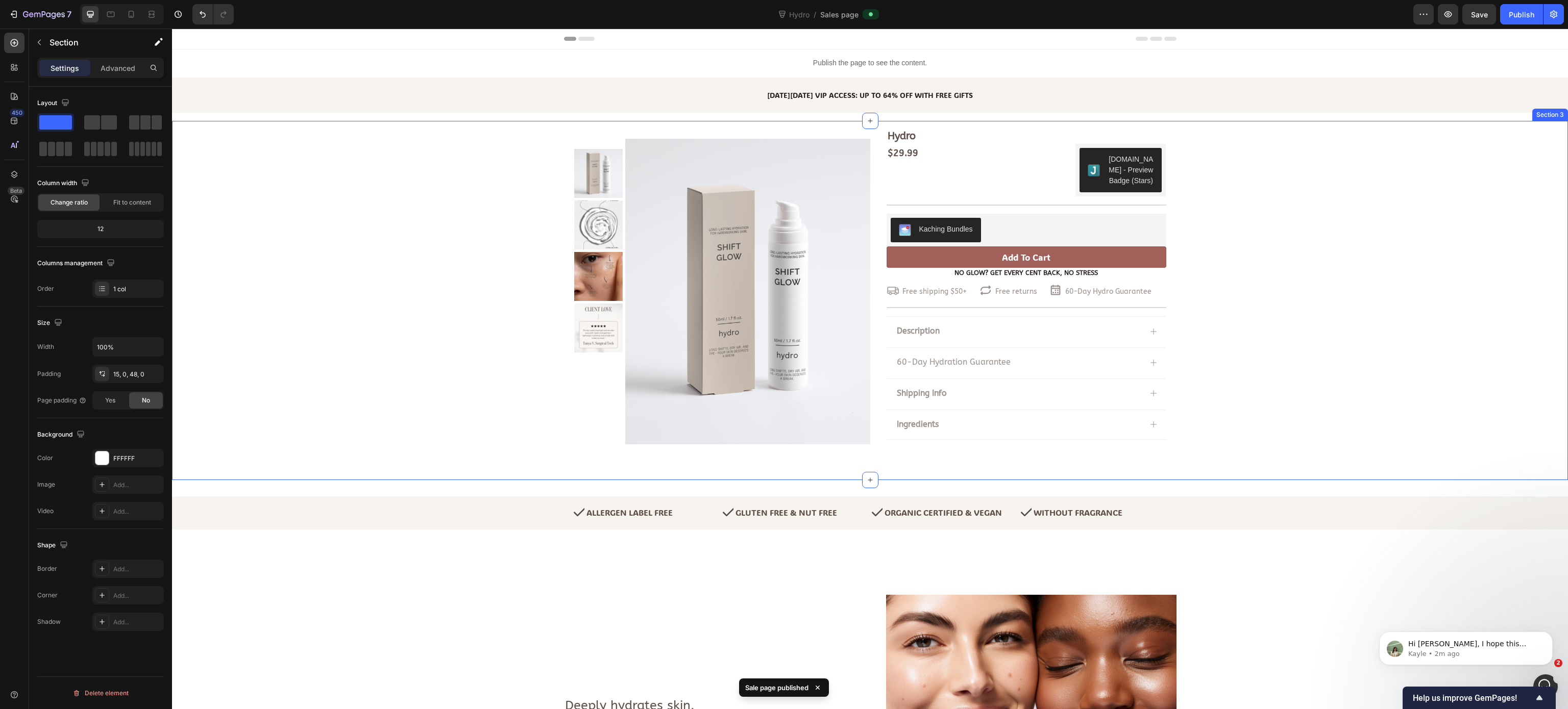
click at [1176, 244] on div "Hydro Product Title $29.99 Product Price Product Price $29.99 Product Price Pro…" at bounding box center [870, 292] width 1396 height 327
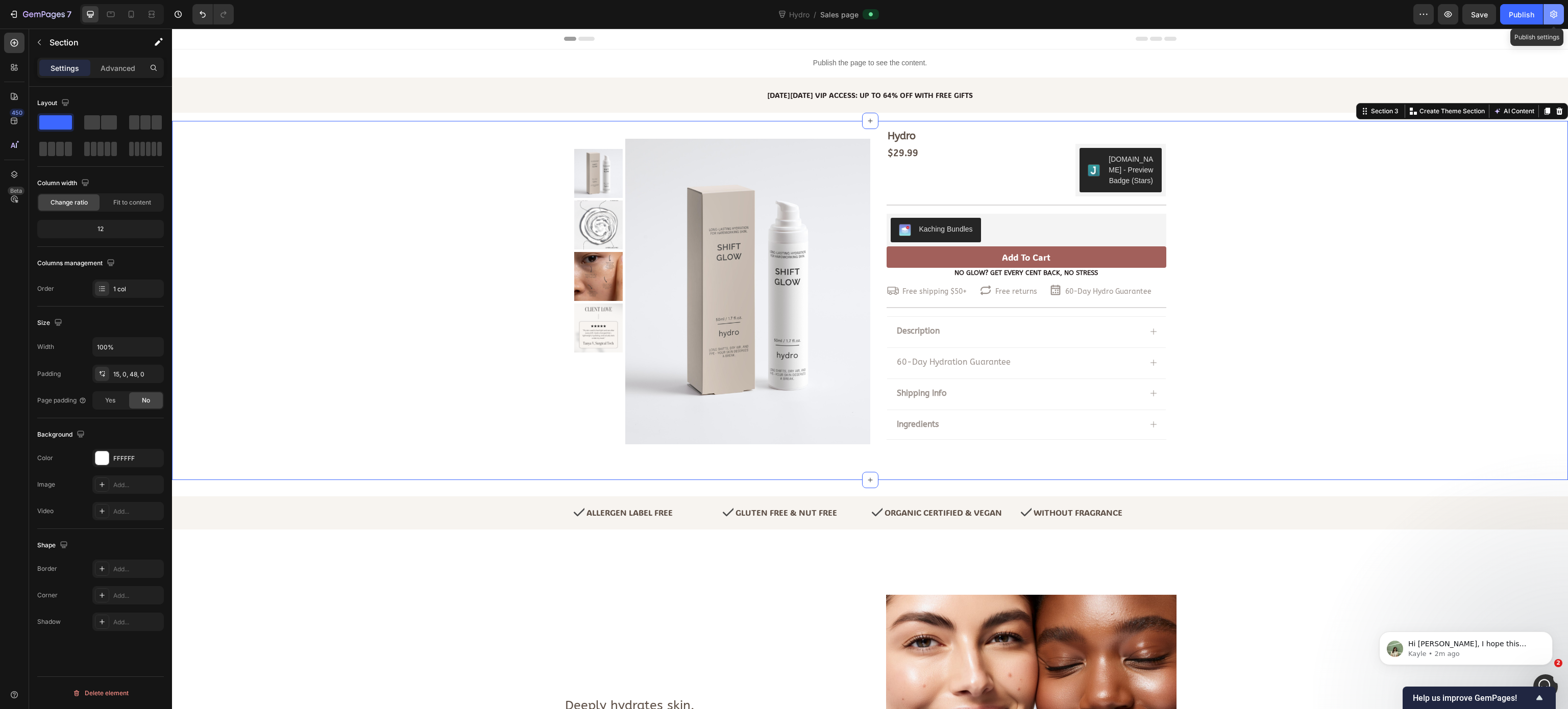
click at [1176, 18] on icon "button" at bounding box center [1553, 15] width 10 height 10
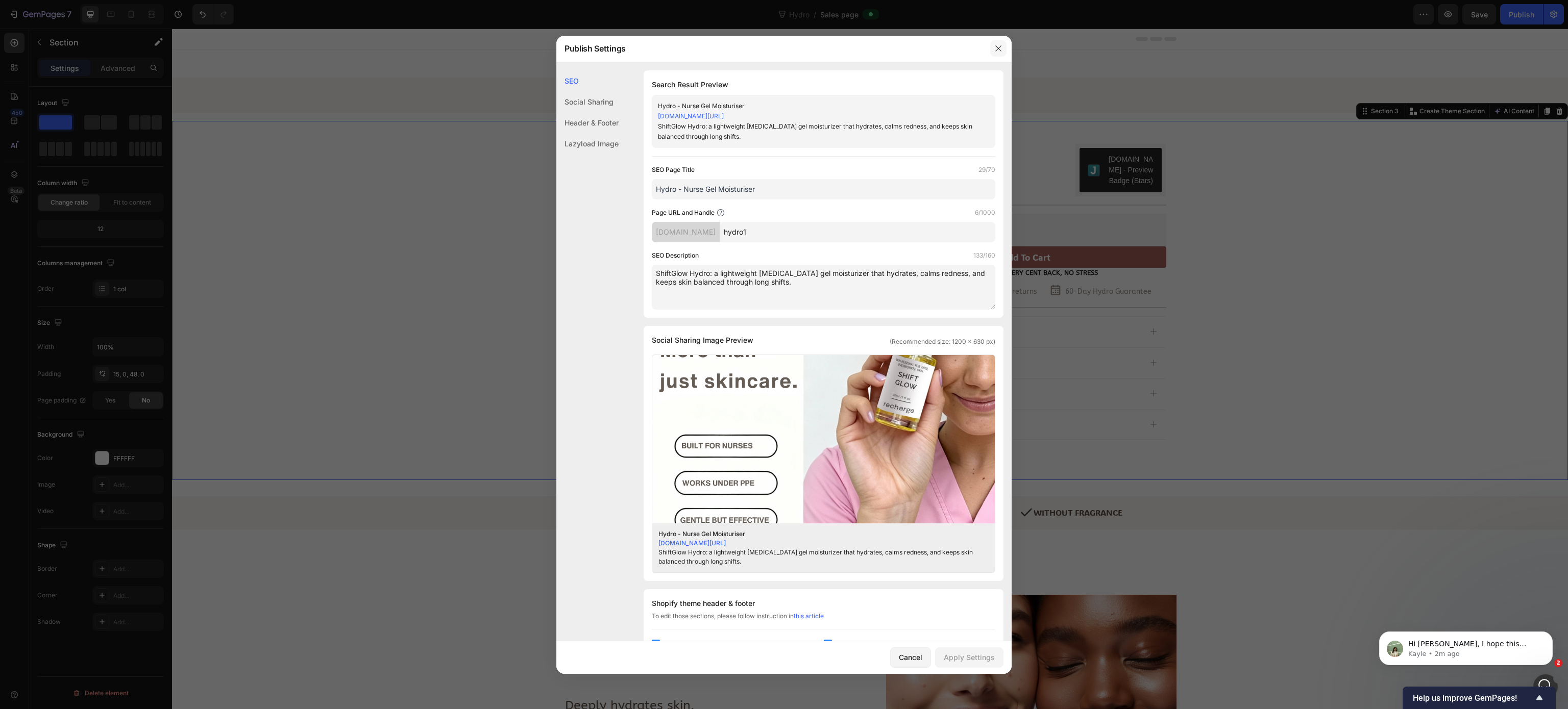
click at [1003, 47] on button "button" at bounding box center [998, 49] width 16 height 16
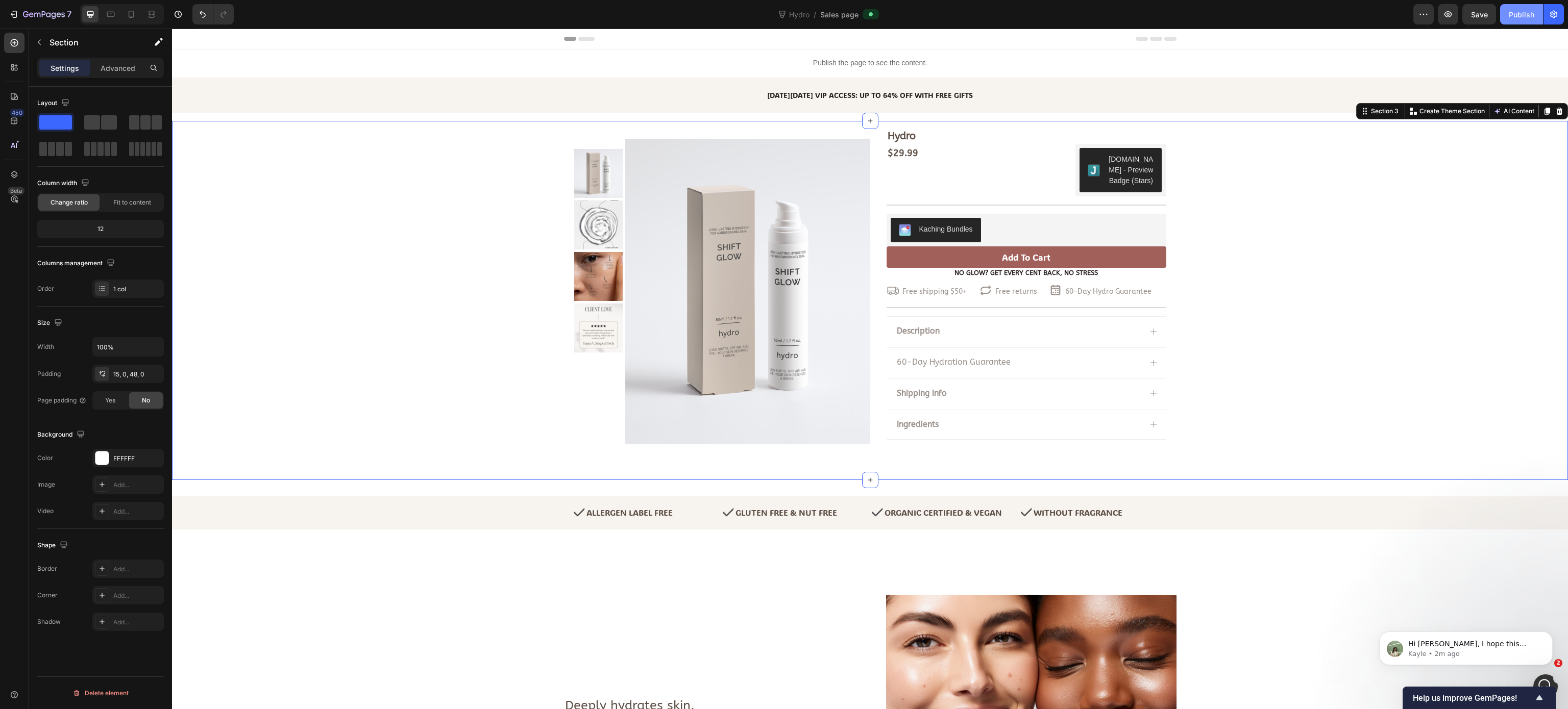
click at [1176, 17] on div "Publish" at bounding box center [1521, 15] width 25 height 11
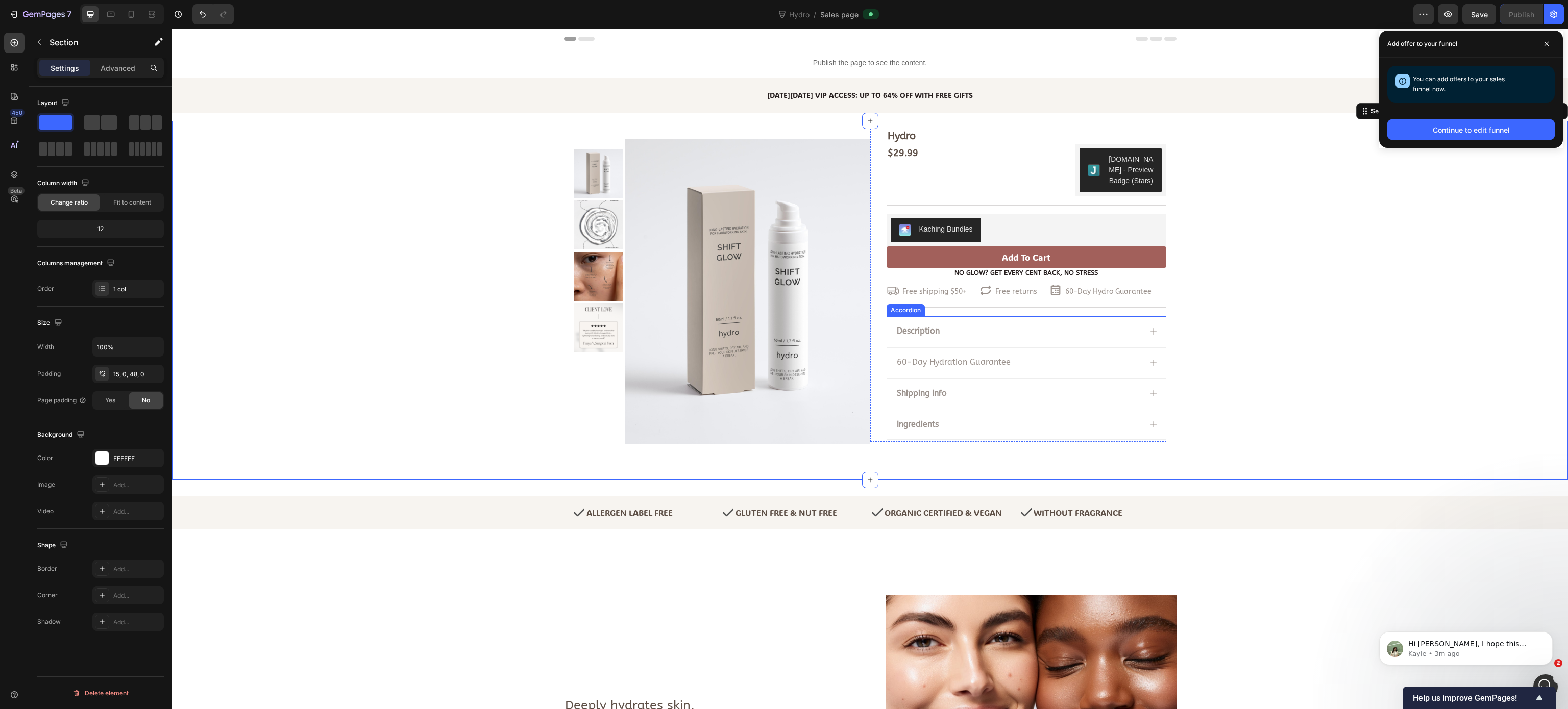
click at [977, 362] on span "60-Day Hydration Guarantee" at bounding box center [953, 362] width 114 height 9
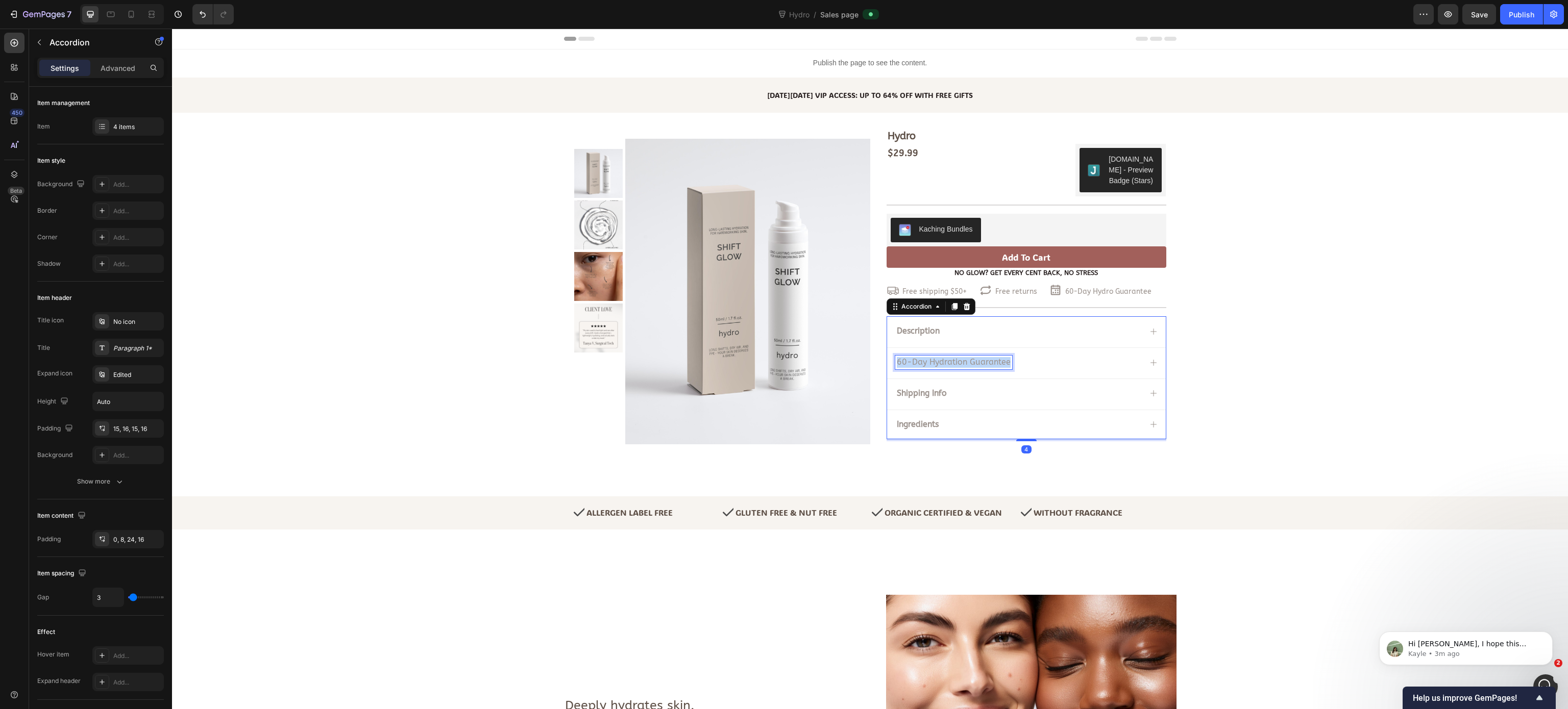
click at [977, 362] on span "60-Day Hydration Guarantee" at bounding box center [953, 362] width 114 height 9
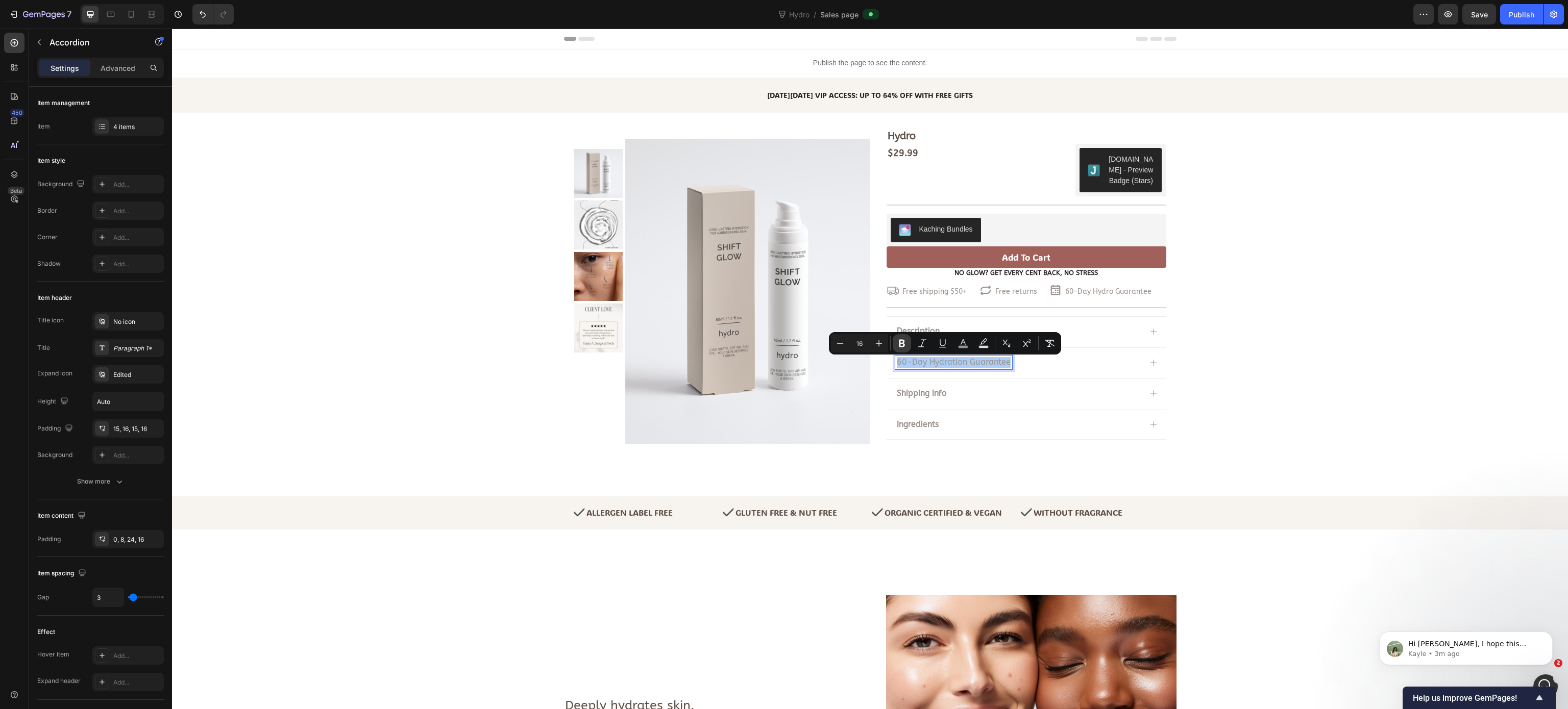
click at [903, 340] on icon "Editor contextual toolbar" at bounding box center [902, 343] width 6 height 8
click at [1176, 348] on div "Hydro Product Title $29.99 Product Price Product Price $29.99 Product Price Pro…" at bounding box center [870, 292] width 1396 height 327
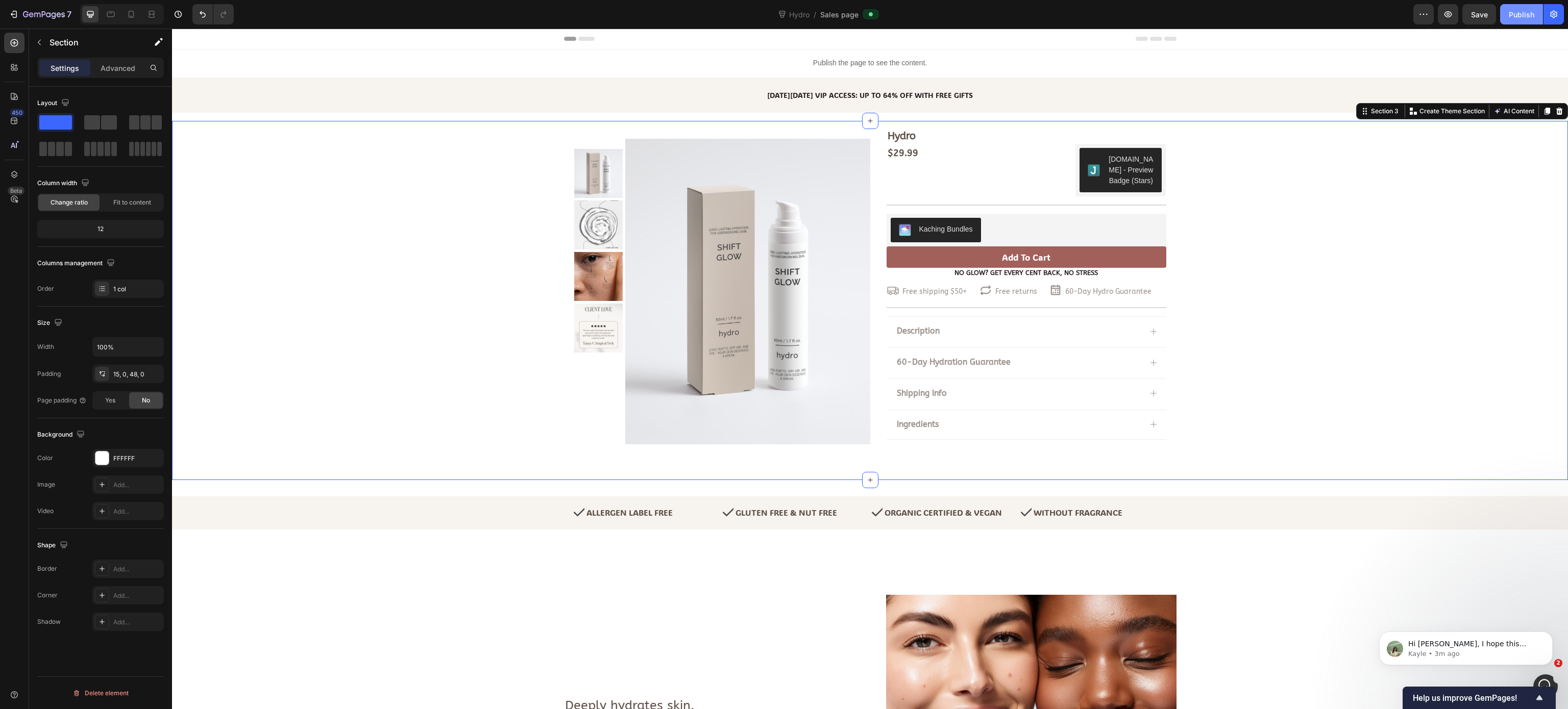
click at [1176, 13] on div "Publish" at bounding box center [1521, 15] width 25 height 11
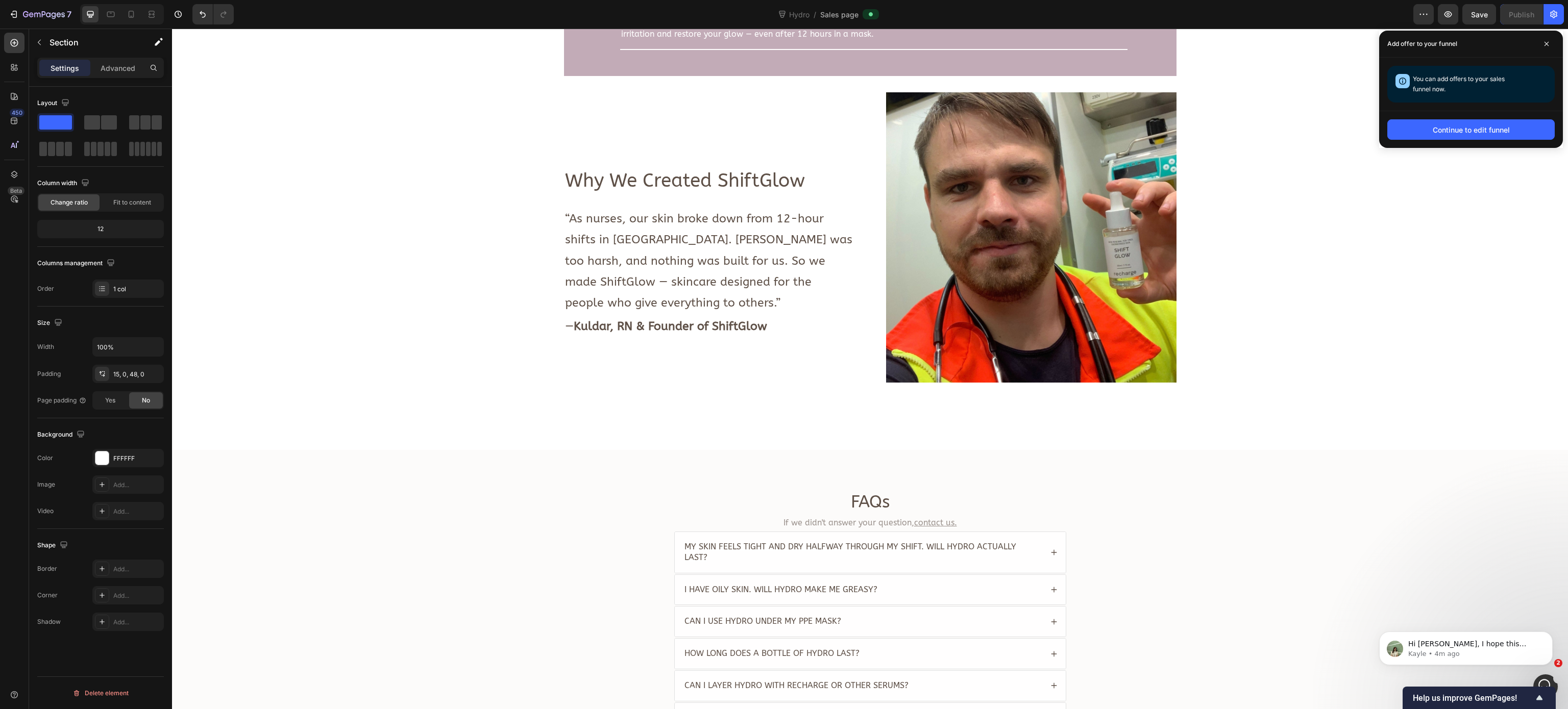
scroll to position [2390, 0]
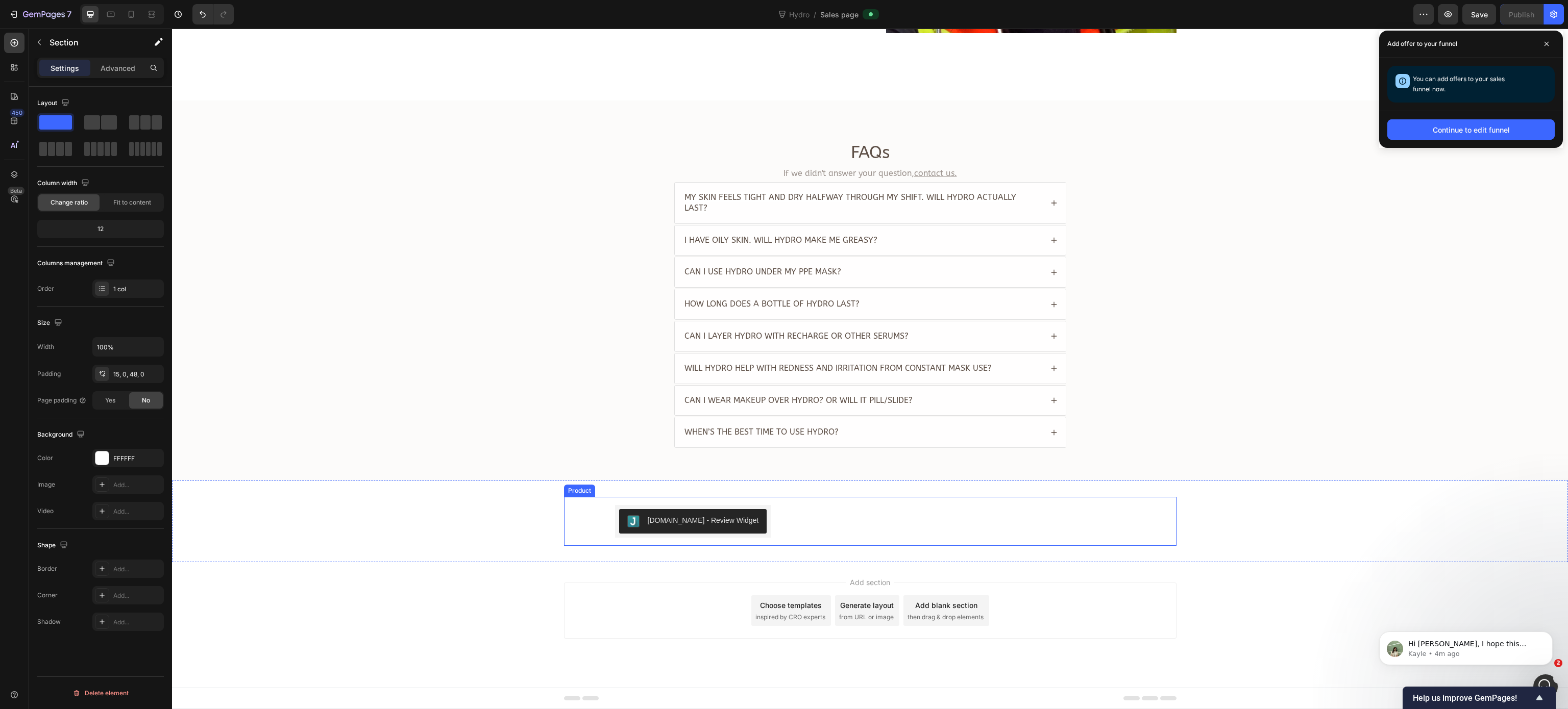
click at [584, 530] on div "Judge.me - Review Widget Judge.me Product" at bounding box center [870, 521] width 612 height 49
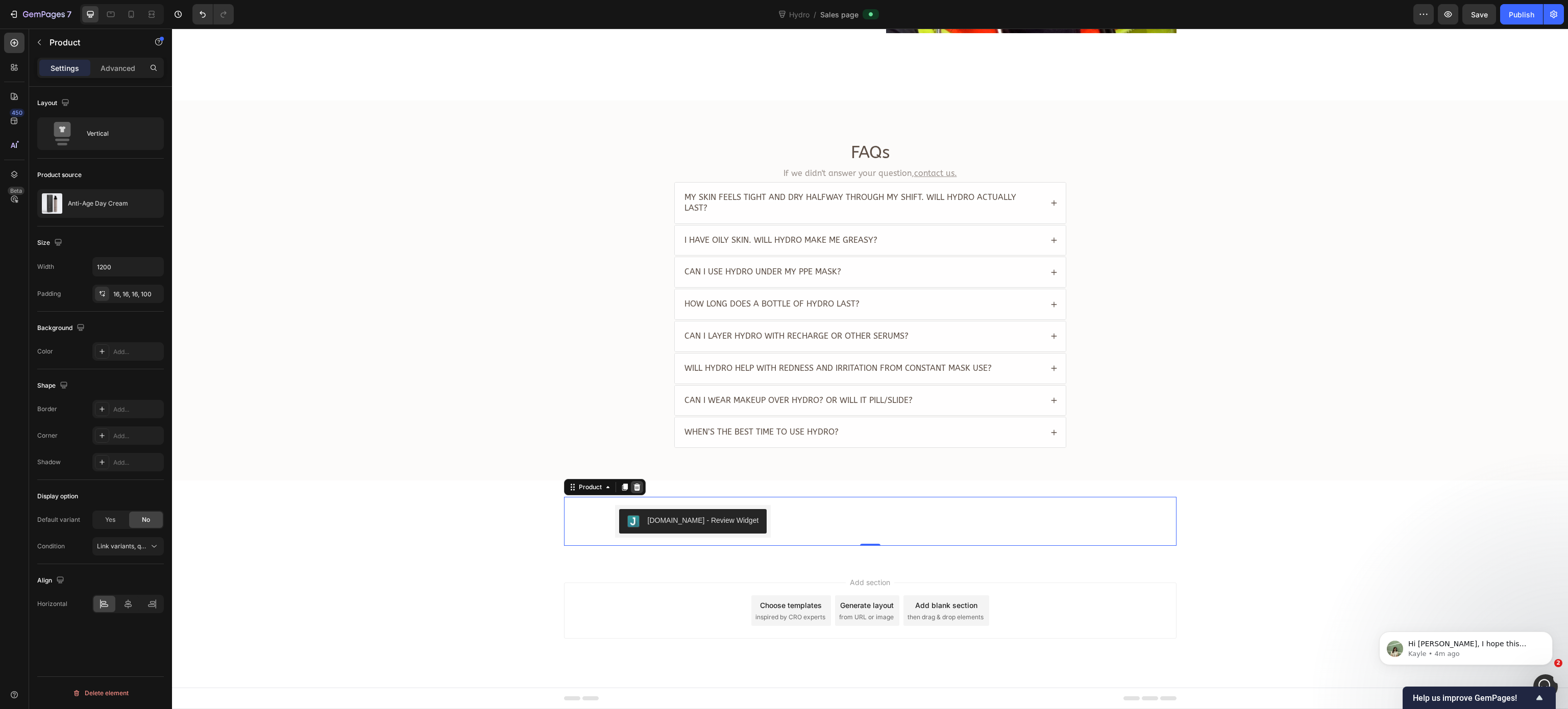
click at [634, 484] on icon at bounding box center [637, 487] width 7 height 7
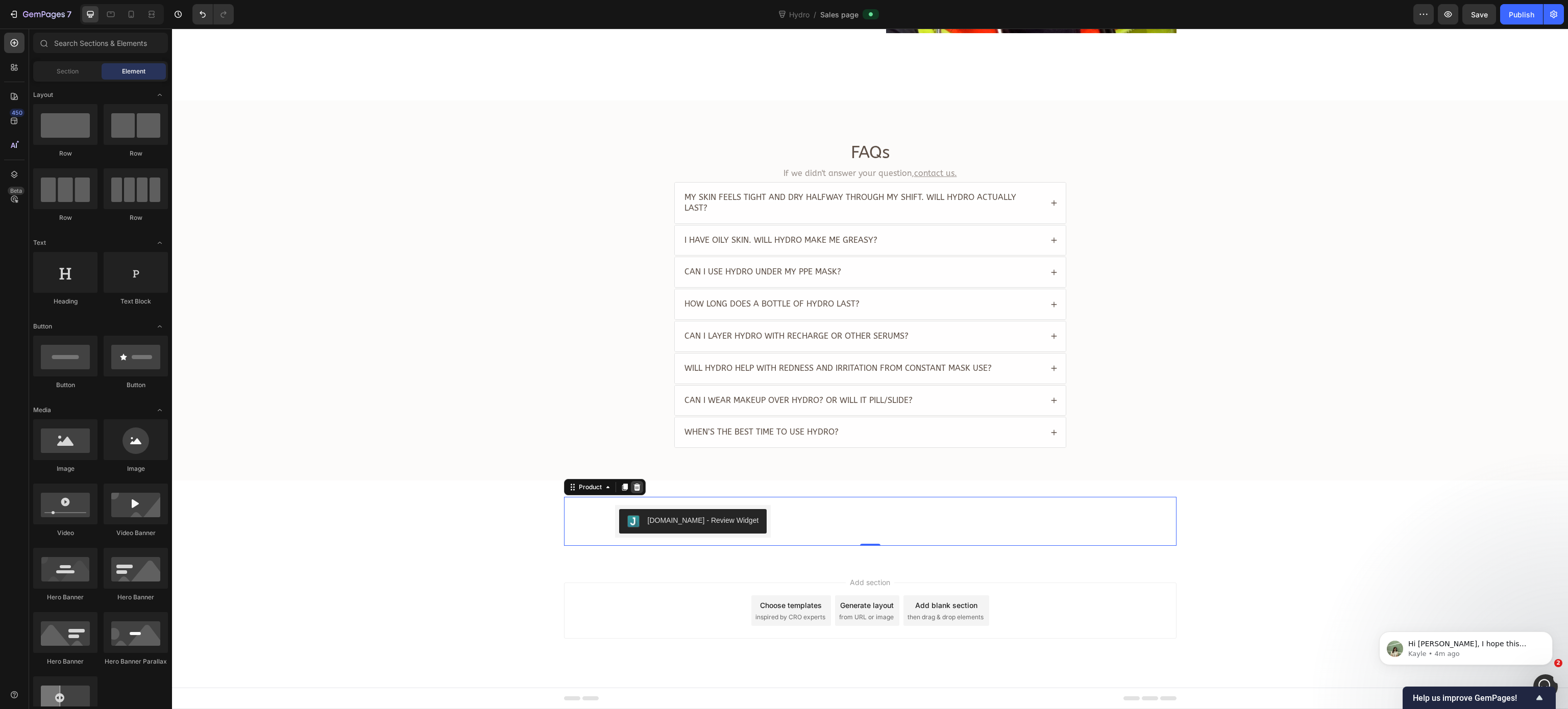
scroll to position [2371, 0]
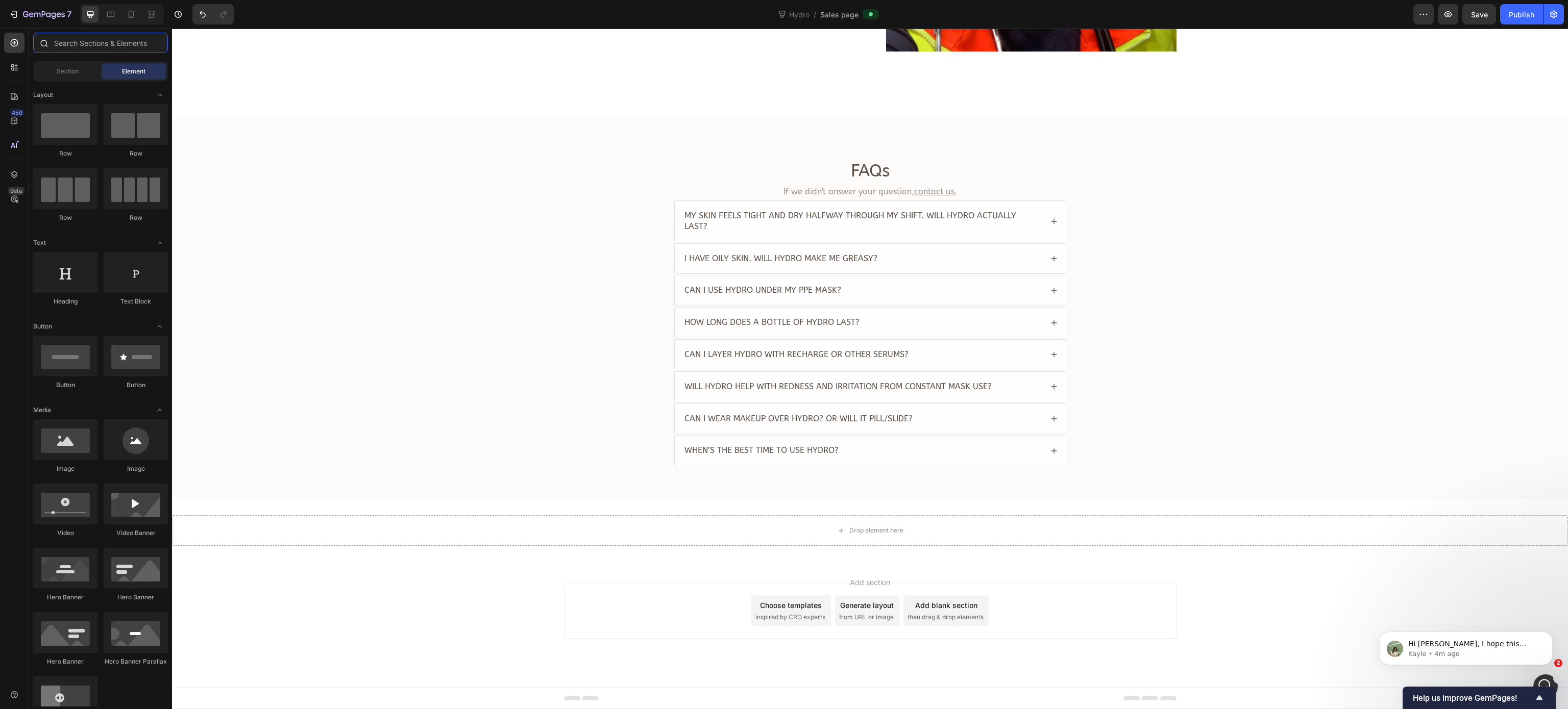
click at [94, 37] on input "text" at bounding box center [100, 43] width 135 height 20
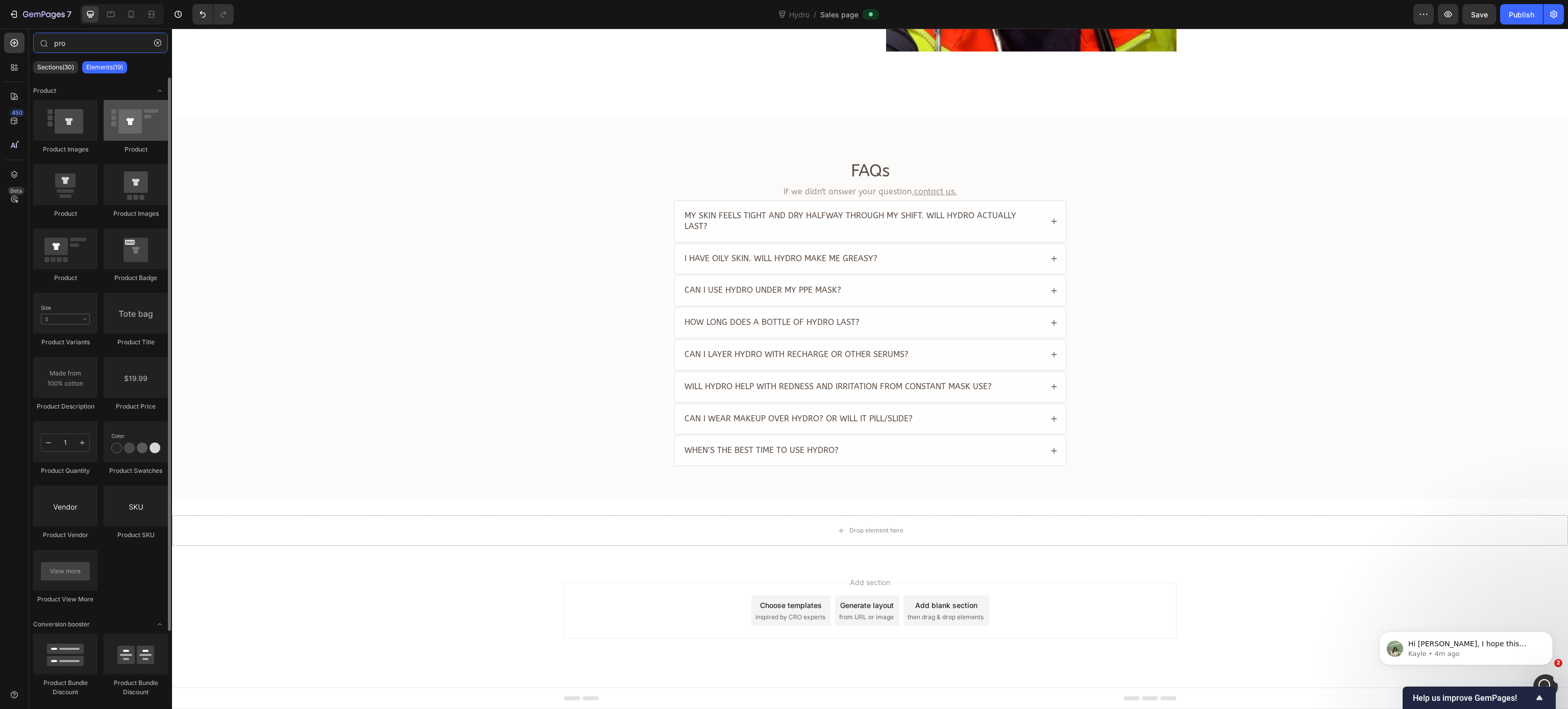
type input "pro"
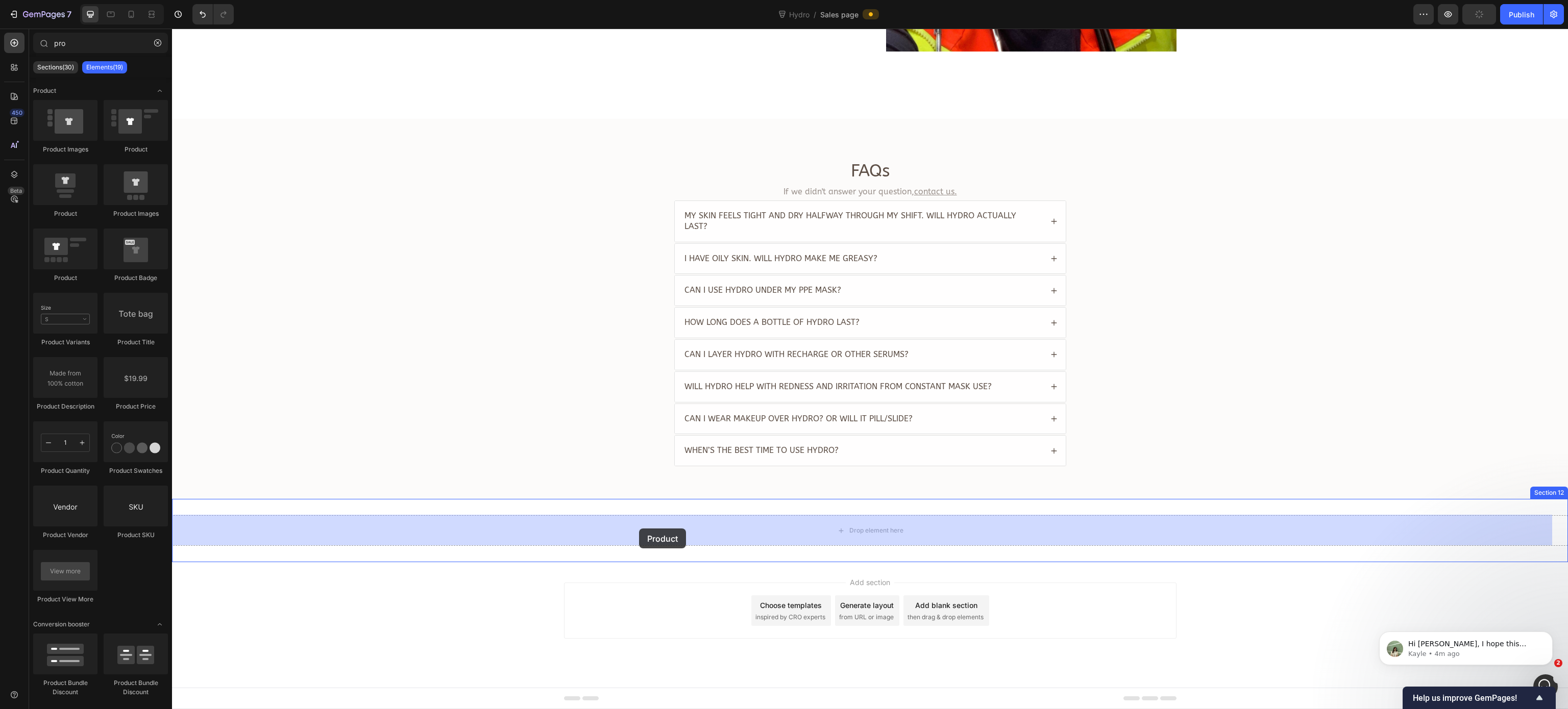
drag, startPoint x: 309, startPoint y: 161, endPoint x: 639, endPoint y: 528, distance: 493.5
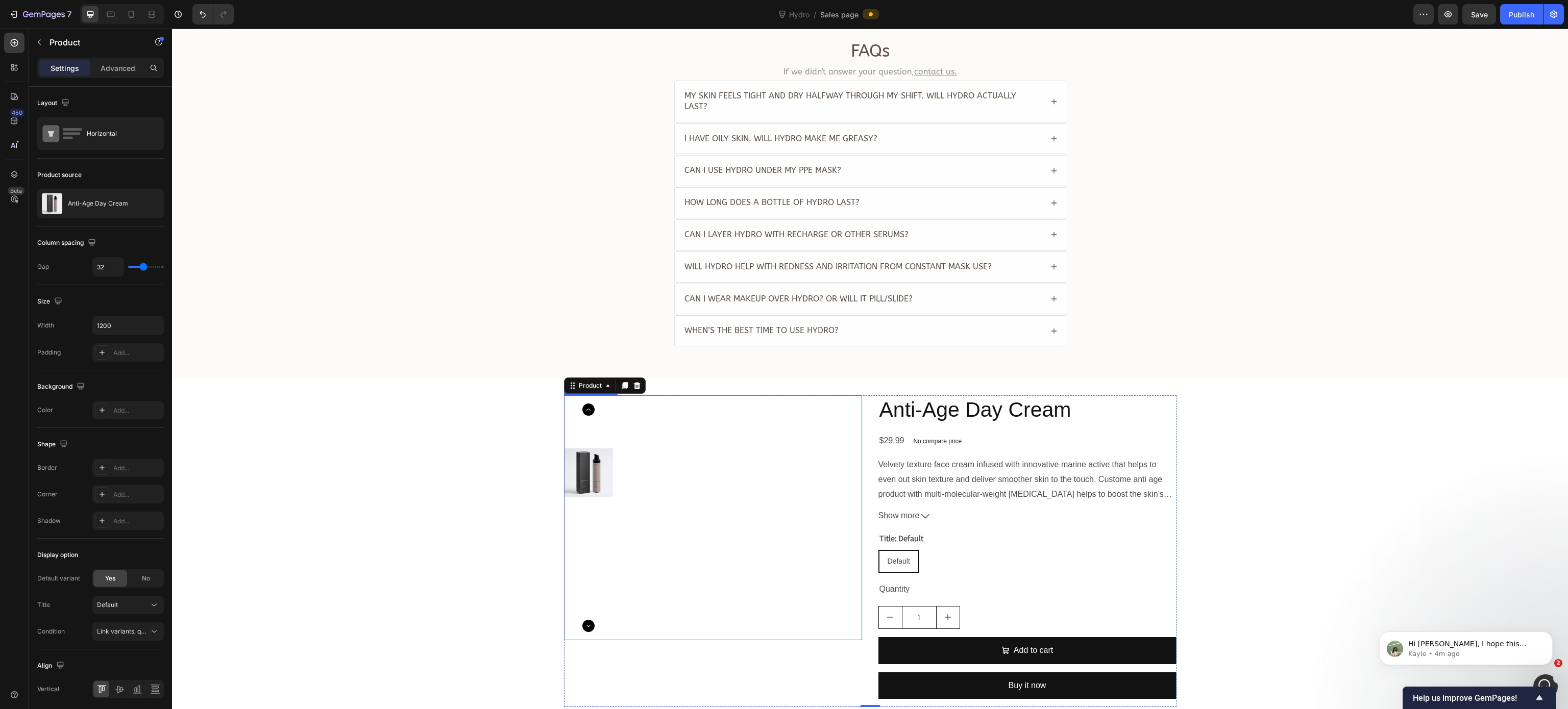
scroll to position [2594, 0]
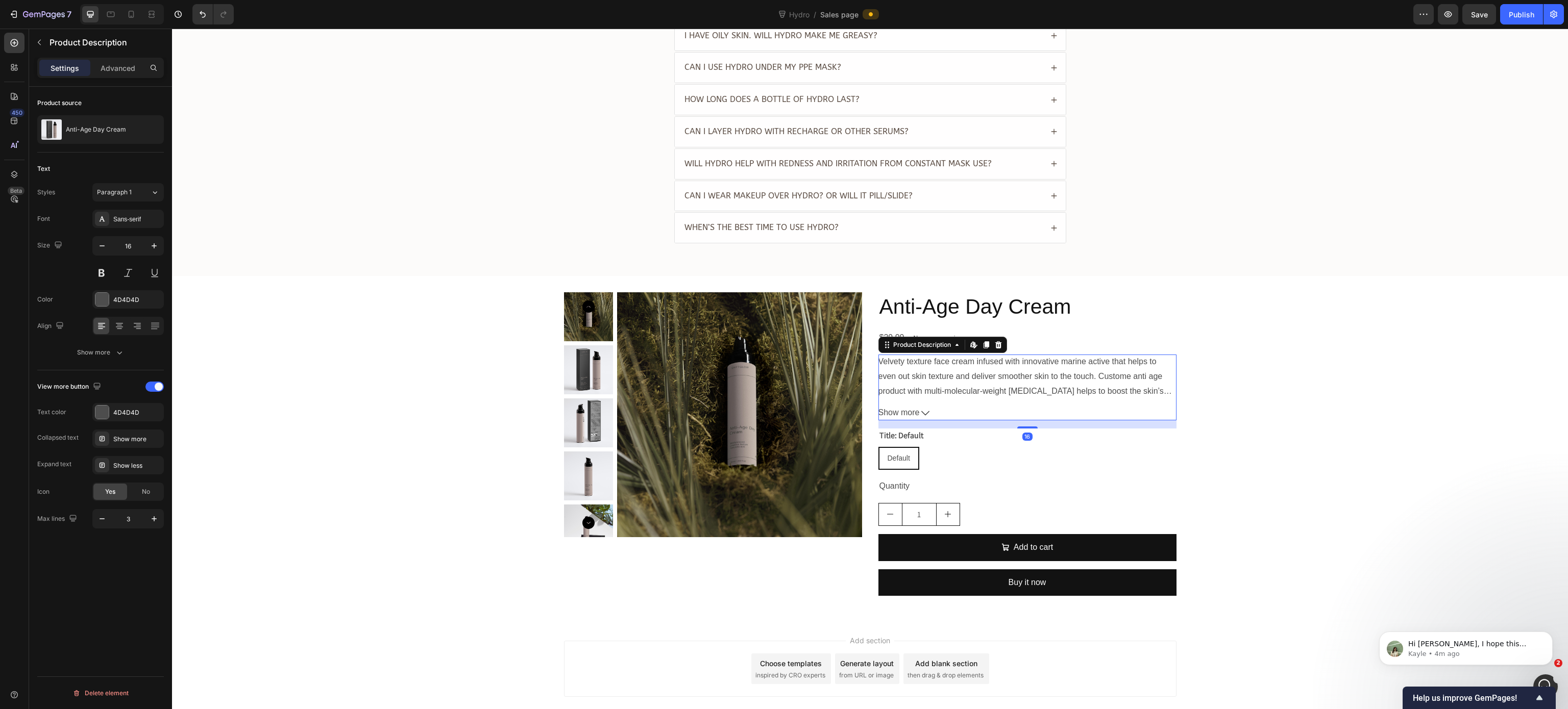
click at [1058, 376] on div "Velvety texture face cream infused with innovative marine active that helps to …" at bounding box center [1027, 376] width 298 height 43
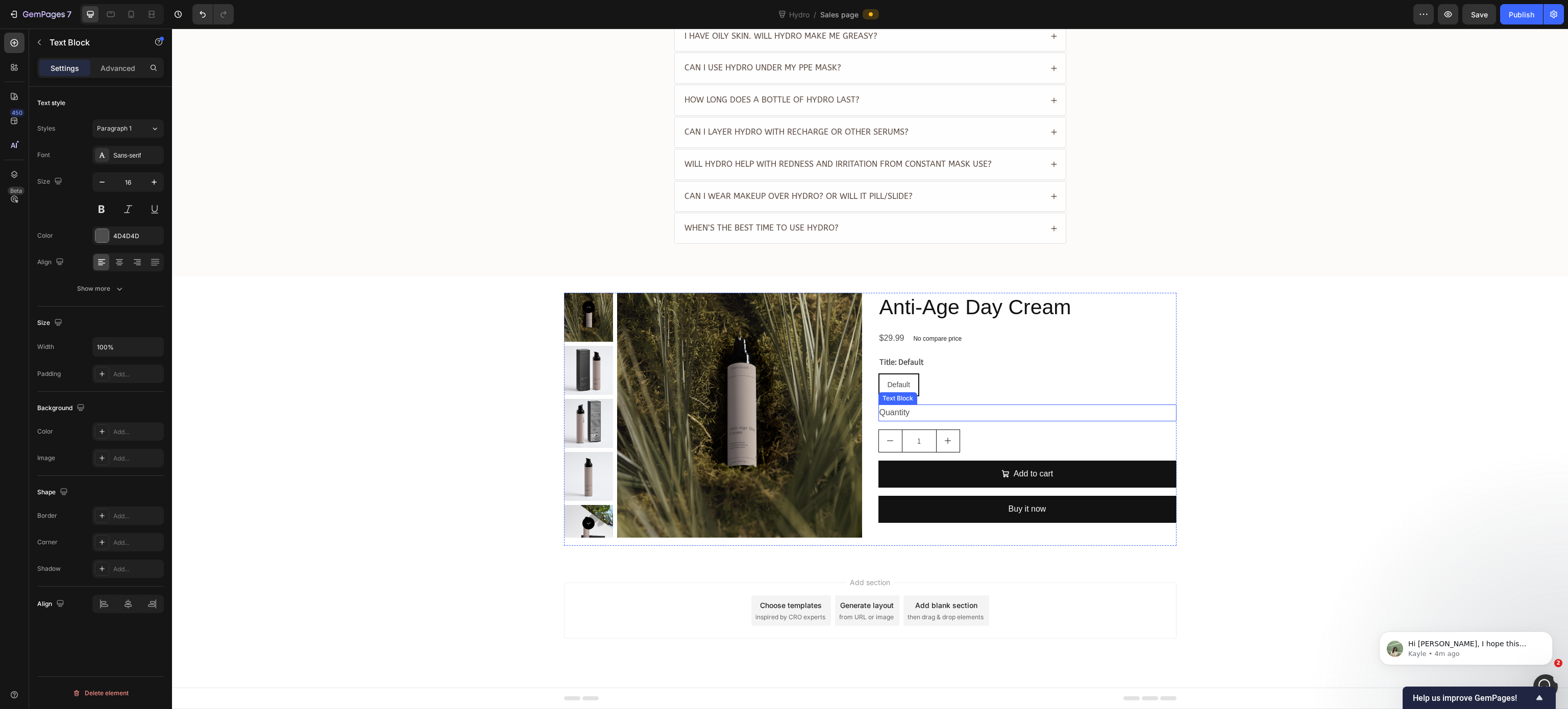
click at [1031, 413] on div "Quantity" at bounding box center [1027, 413] width 298 height 17
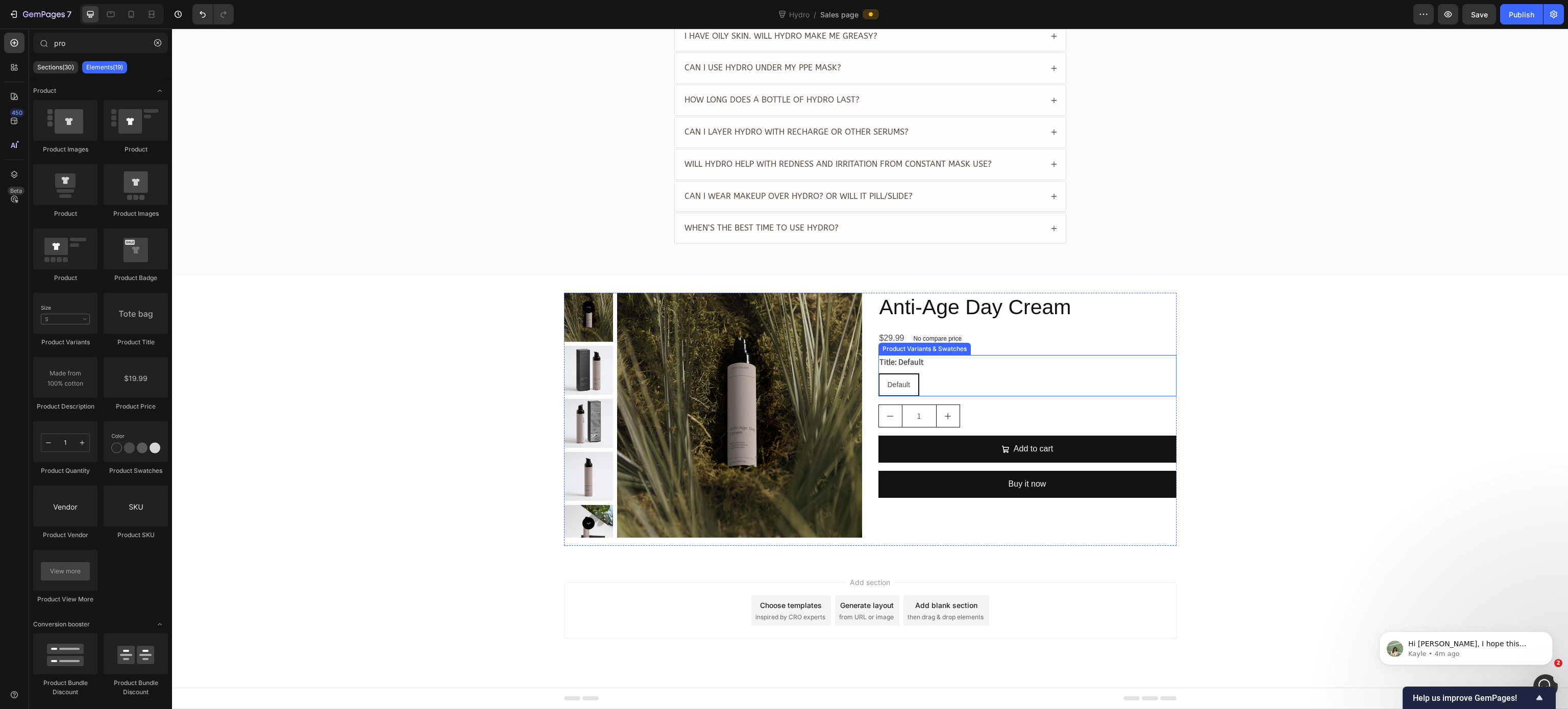
click at [1035, 380] on div "Default Default Default" at bounding box center [1027, 384] width 298 height 23
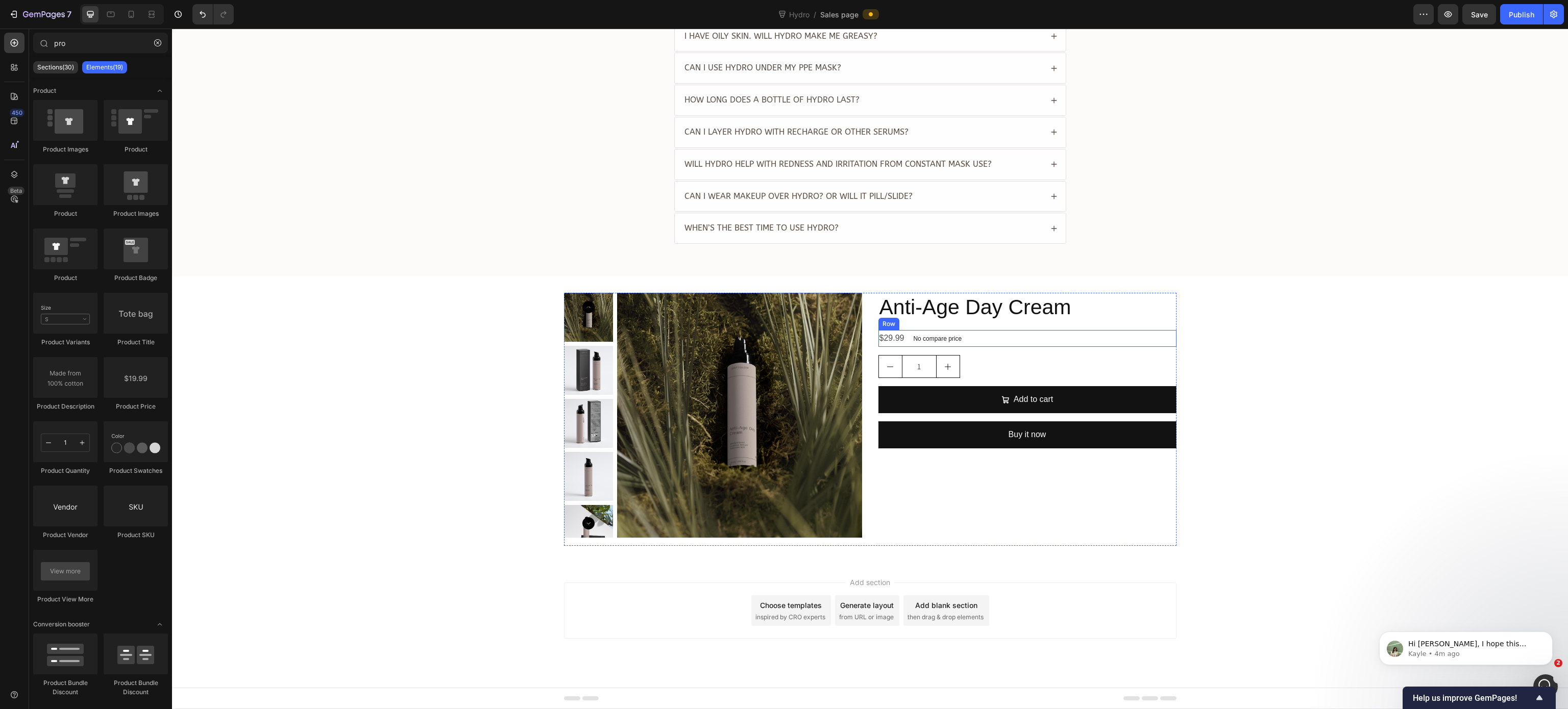
click at [1044, 333] on div "$29.99 Product Price Product Price No compare price Product Price Row" at bounding box center [1027, 338] width 298 height 17
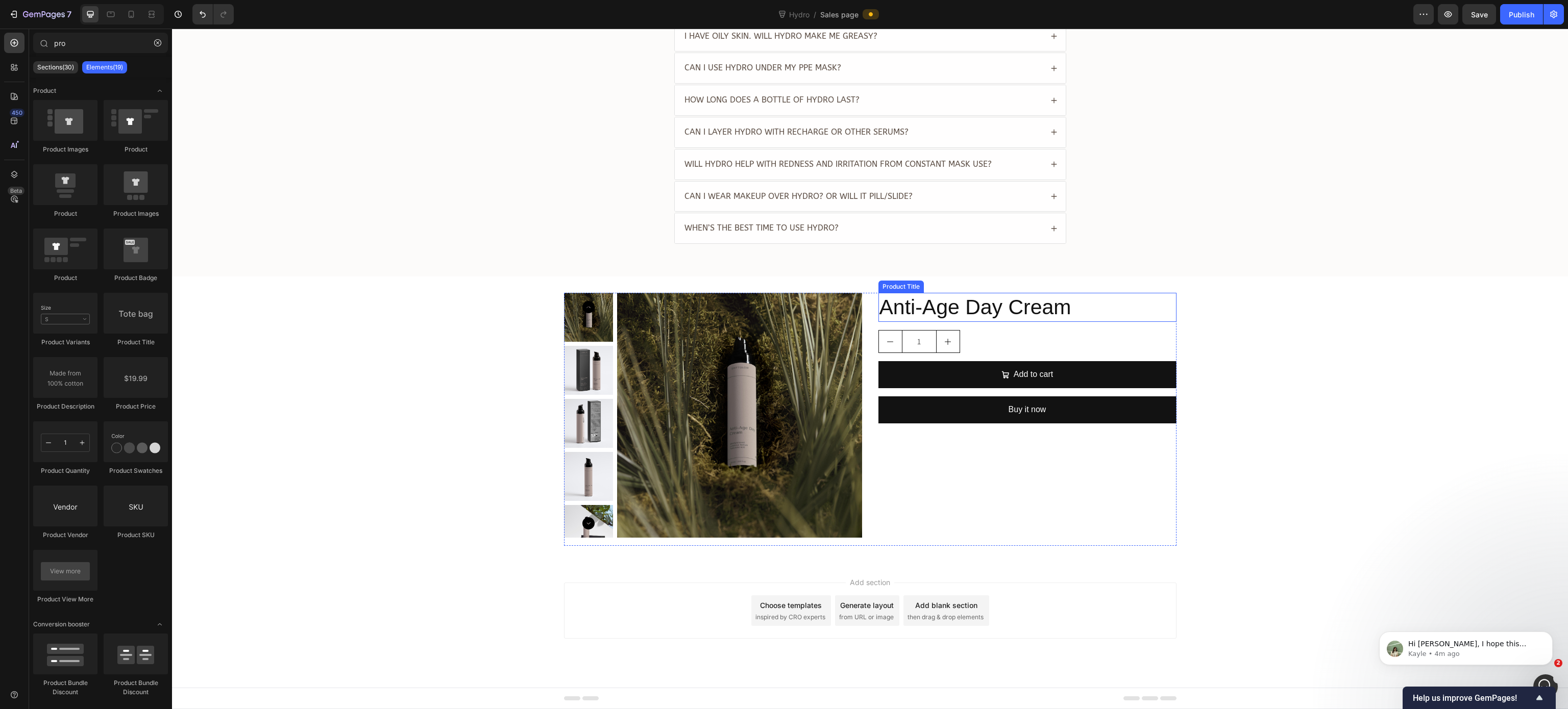
click at [1048, 318] on h2 "Anti-Age Day Cream" at bounding box center [1027, 307] width 298 height 29
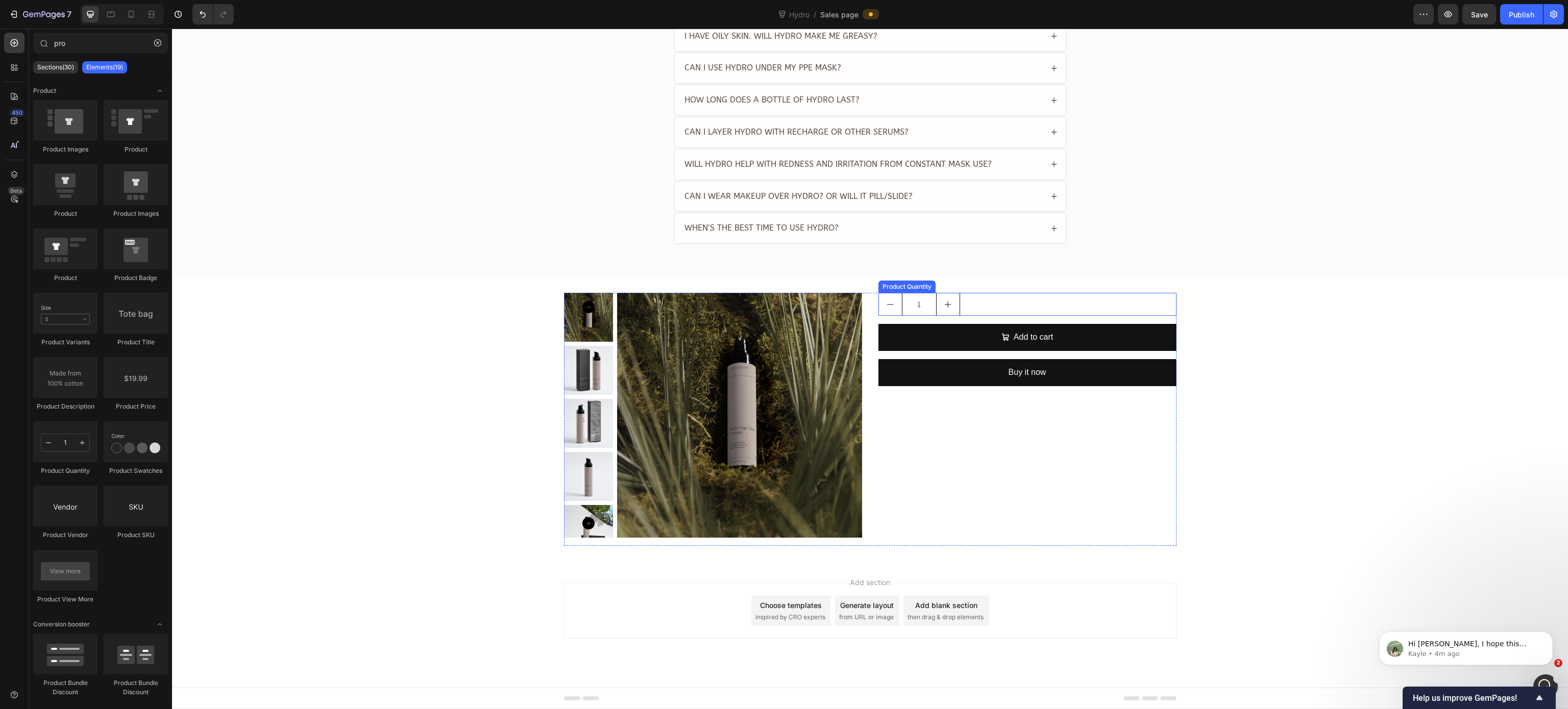
click at [1051, 309] on div "1" at bounding box center [1027, 304] width 298 height 23
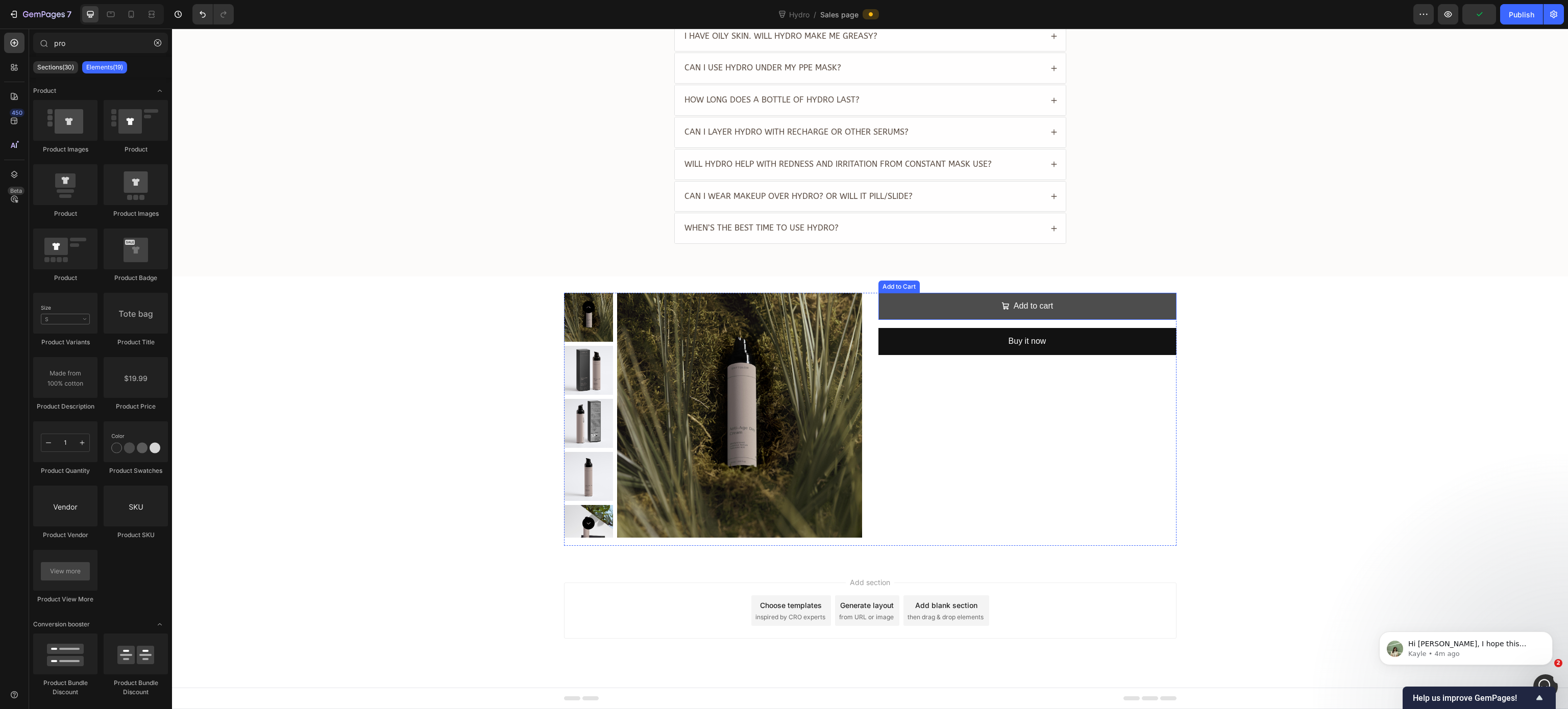
click at [1085, 308] on button "Add to cart" at bounding box center [1027, 306] width 298 height 27
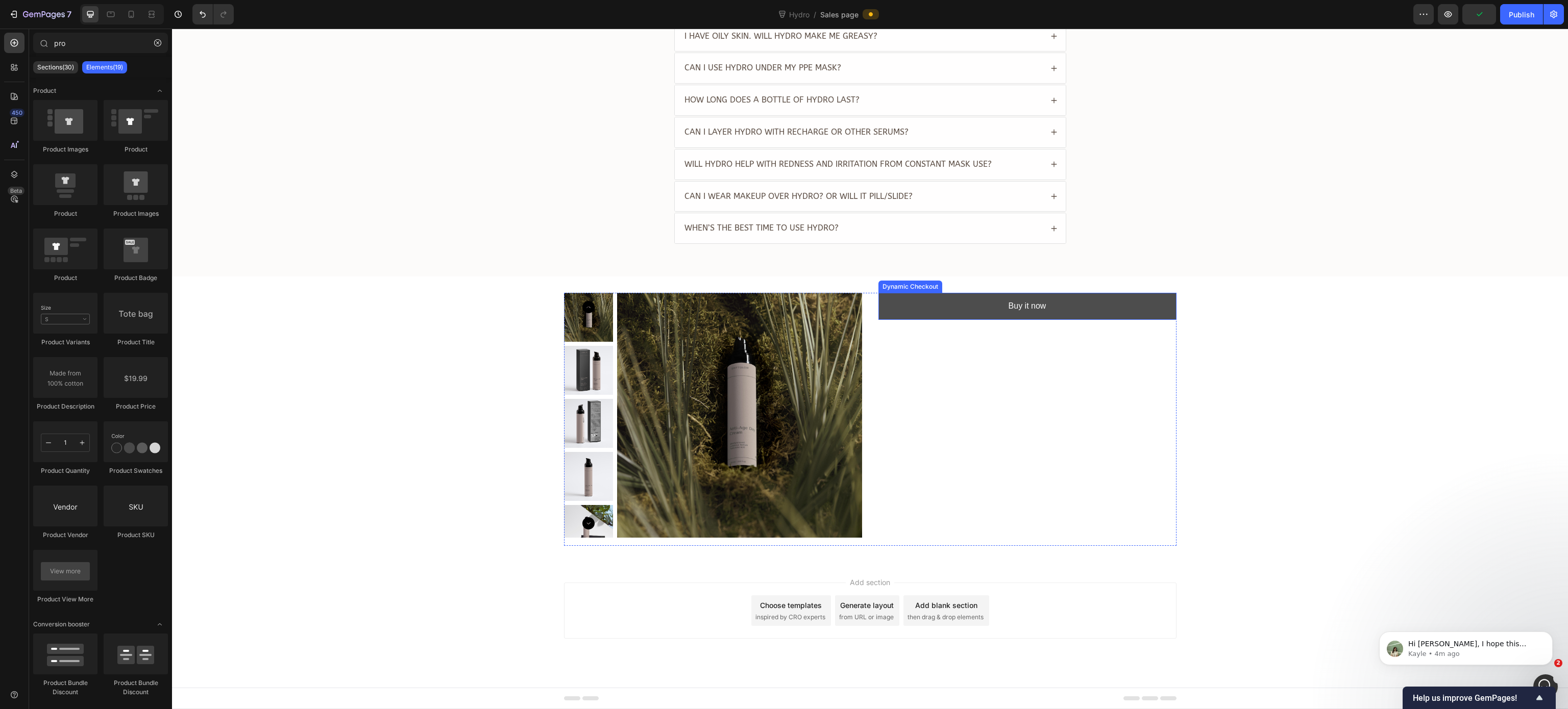
click at [1083, 311] on button "Buy it now" at bounding box center [1027, 306] width 298 height 27
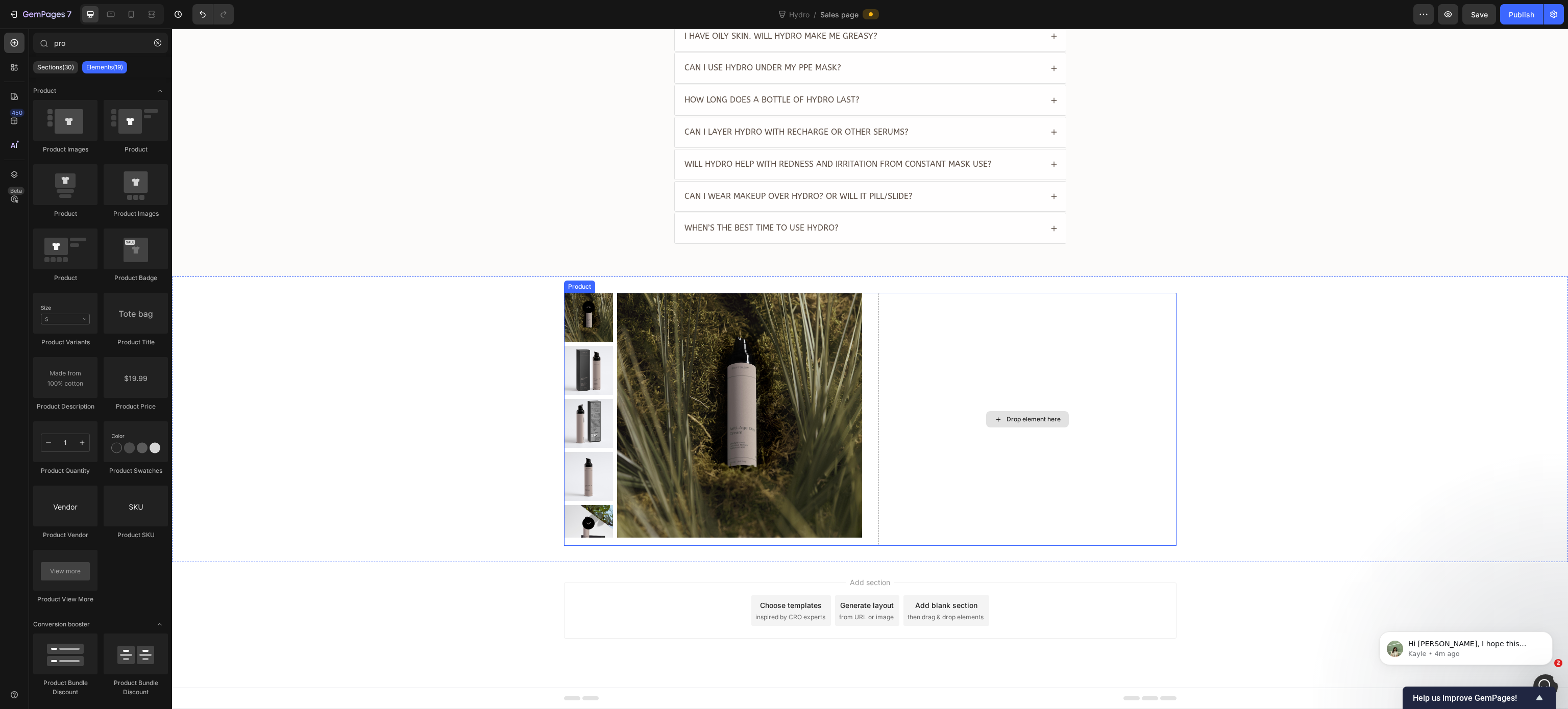
click at [1048, 376] on div "Drop element here" at bounding box center [1027, 419] width 298 height 253
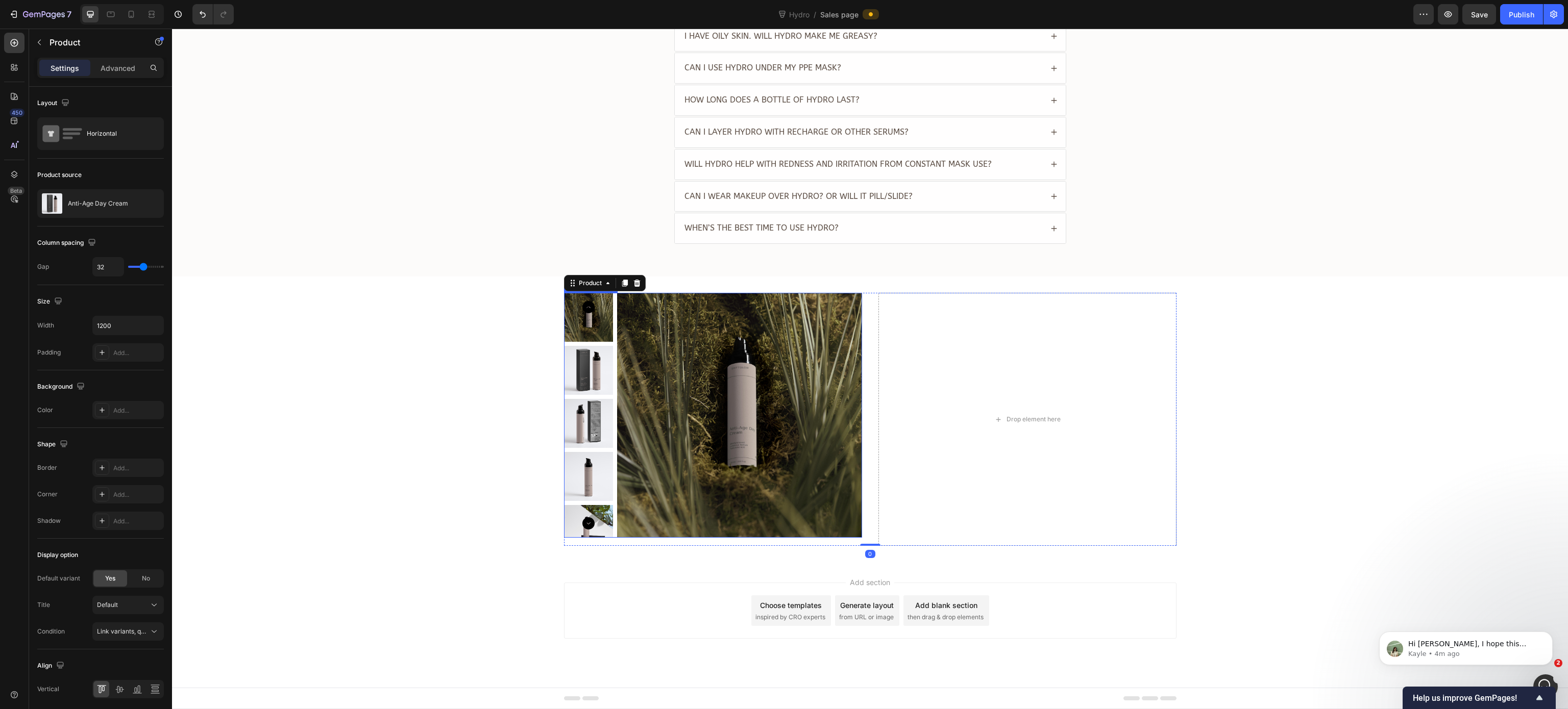
click at [840, 384] on img at bounding box center [740, 415] width 245 height 245
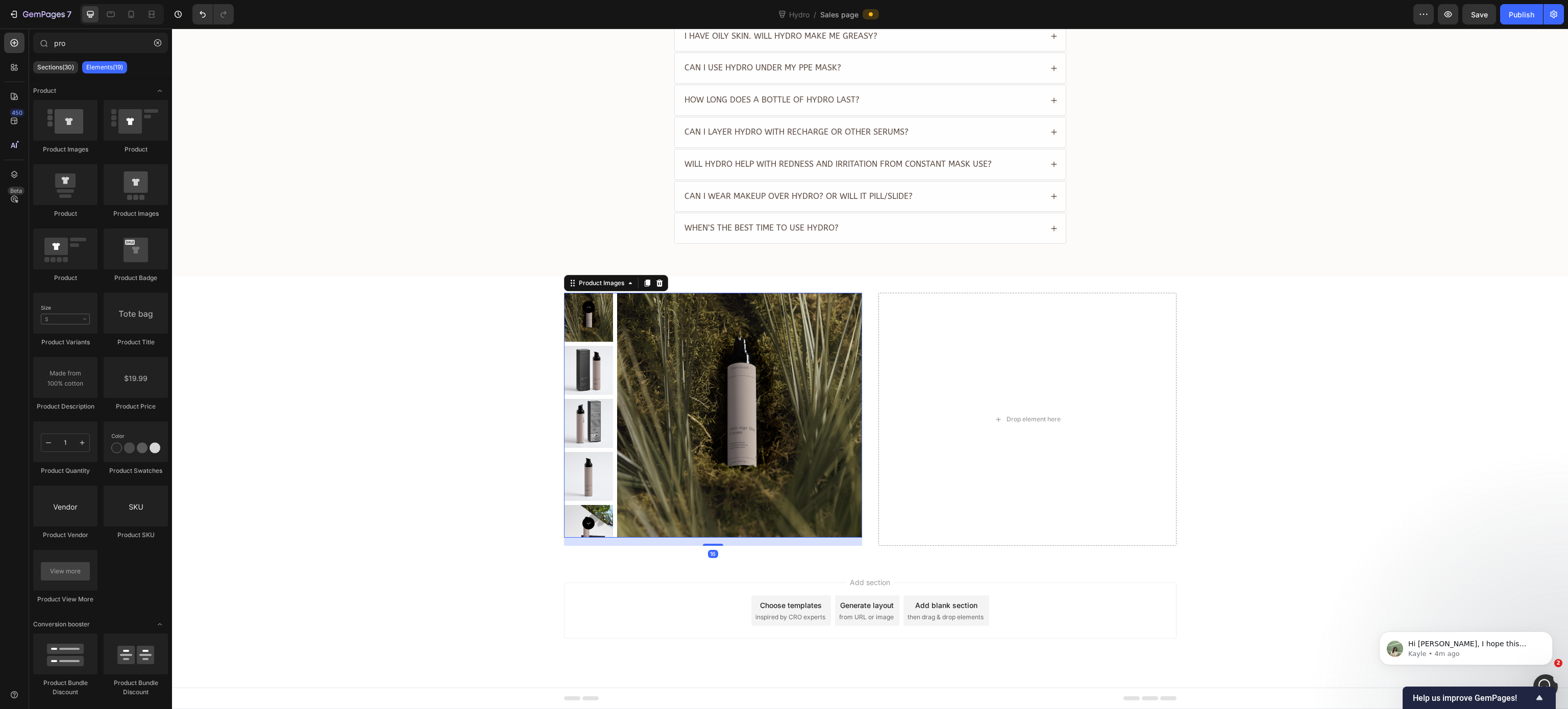
scroll to position [2371, 0]
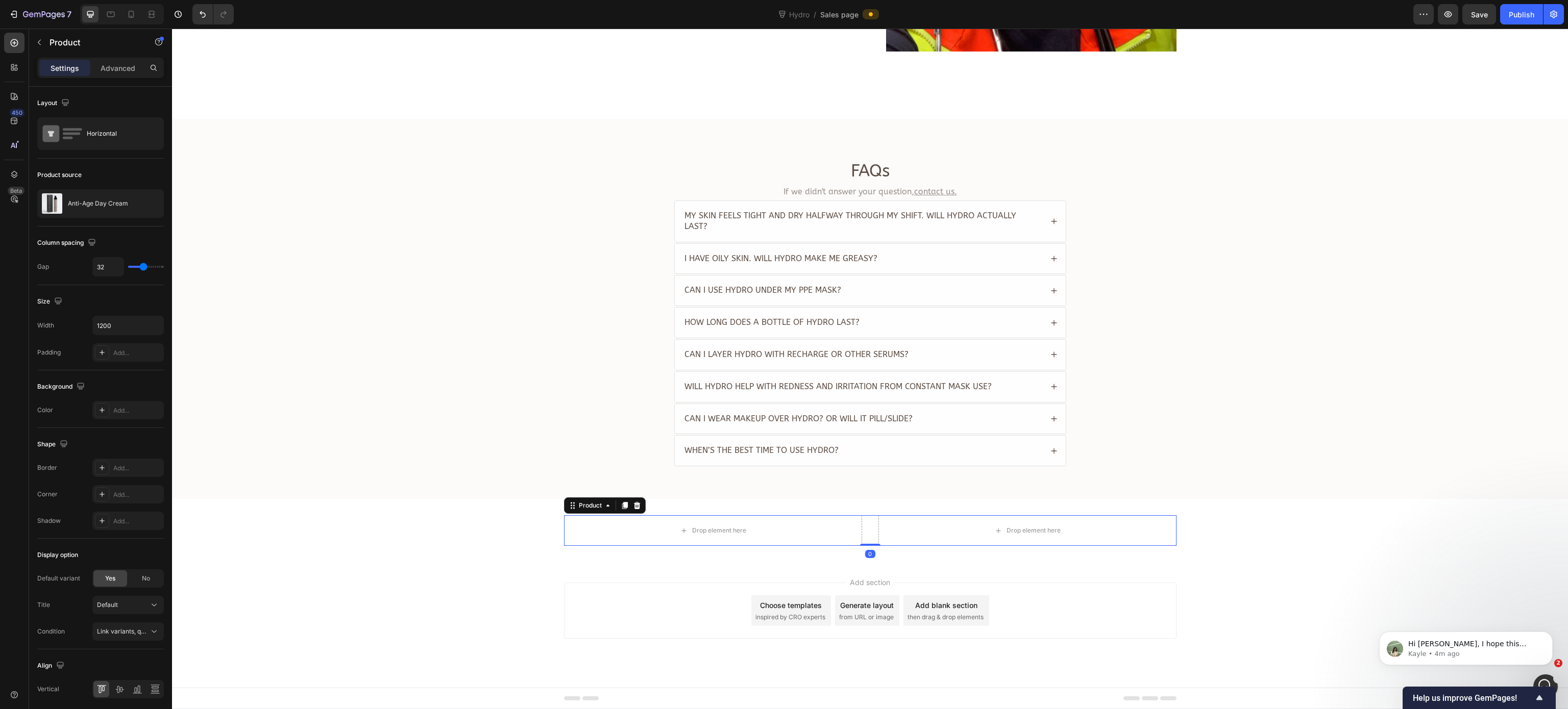
click at [862, 531] on div "Drop element here Drop element here Product 0" at bounding box center [870, 530] width 612 height 30
click at [118, 71] on p "Advanced" at bounding box center [118, 68] width 35 height 11
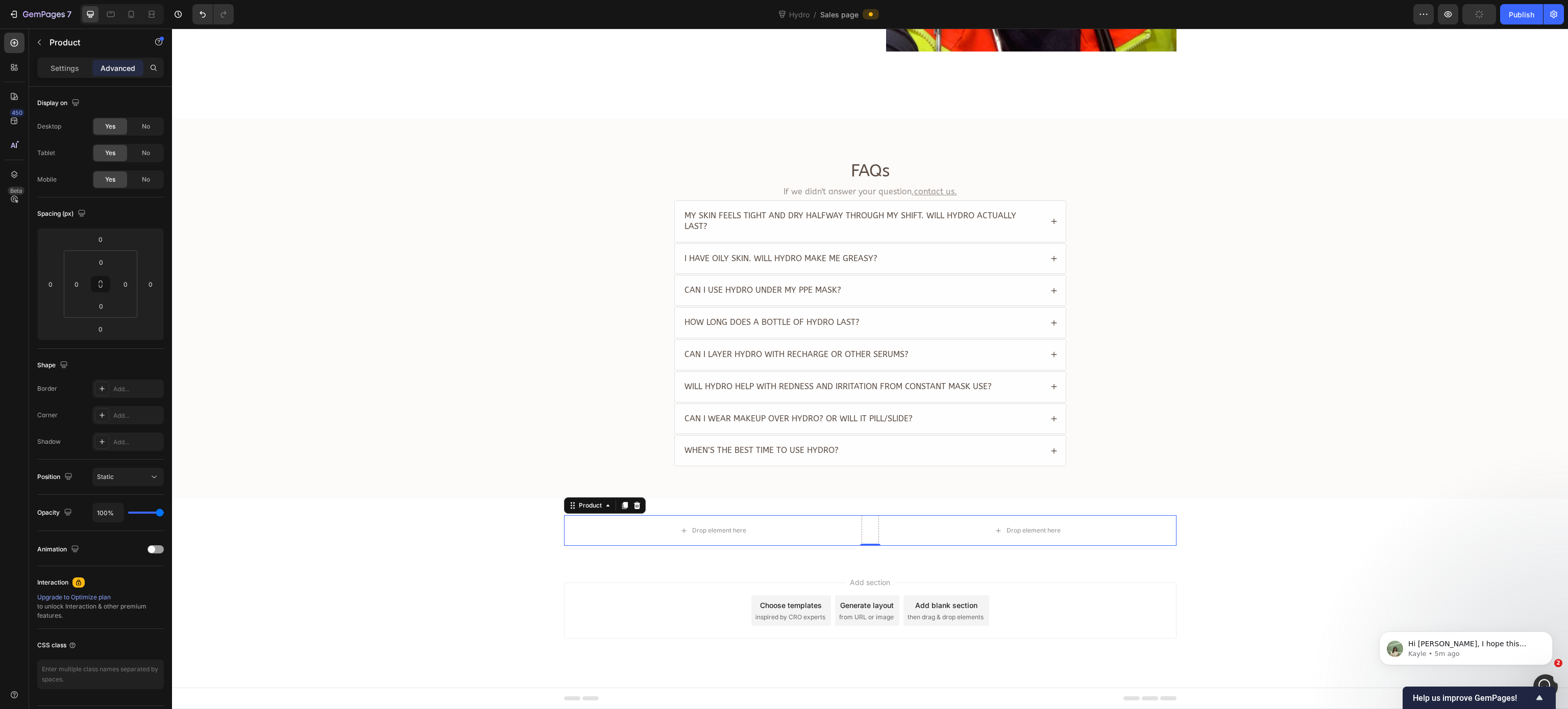
click at [54, 73] on p "Settings" at bounding box center [64, 68] width 28 height 11
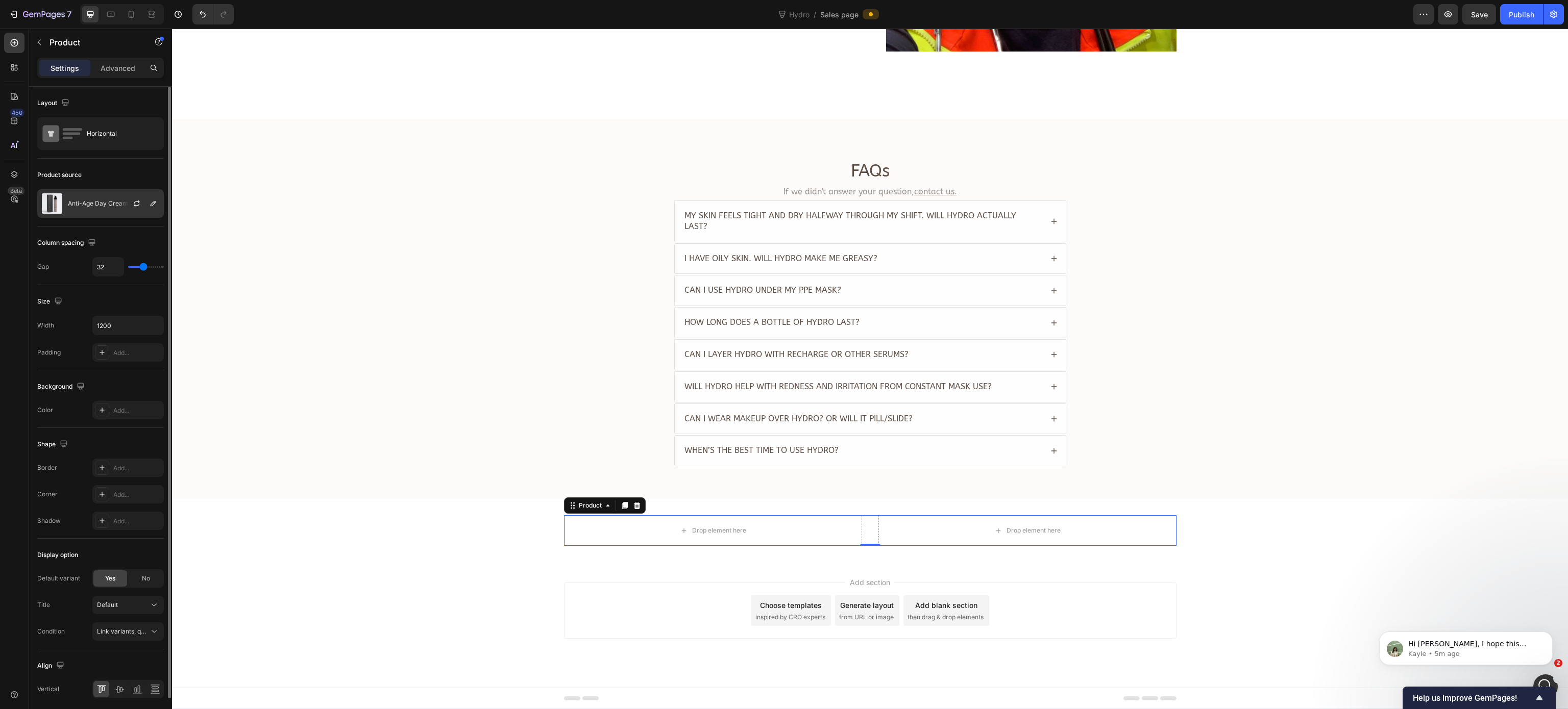
click at [145, 208] on div at bounding box center [140, 204] width 45 height 28
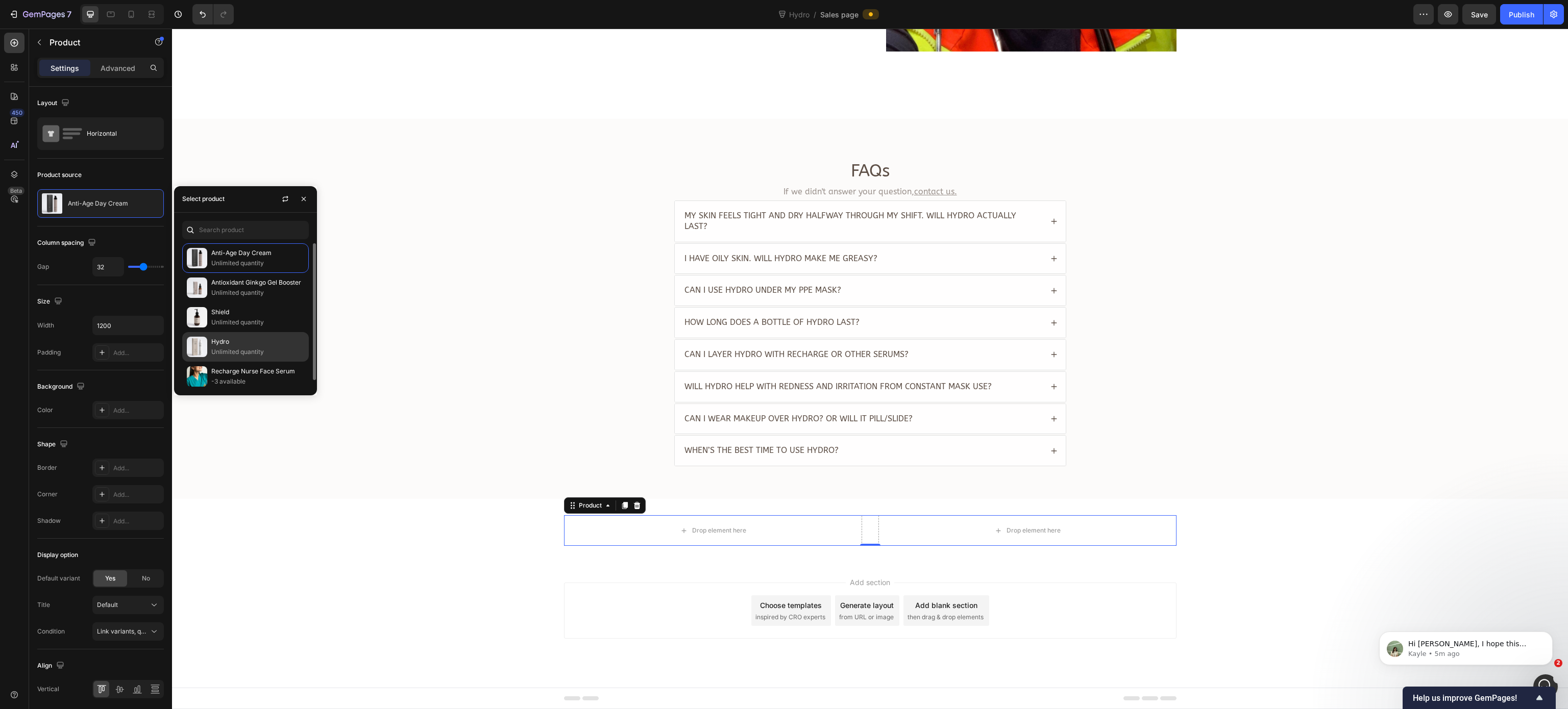
click at [275, 347] on p "Hydro" at bounding box center [257, 342] width 93 height 10
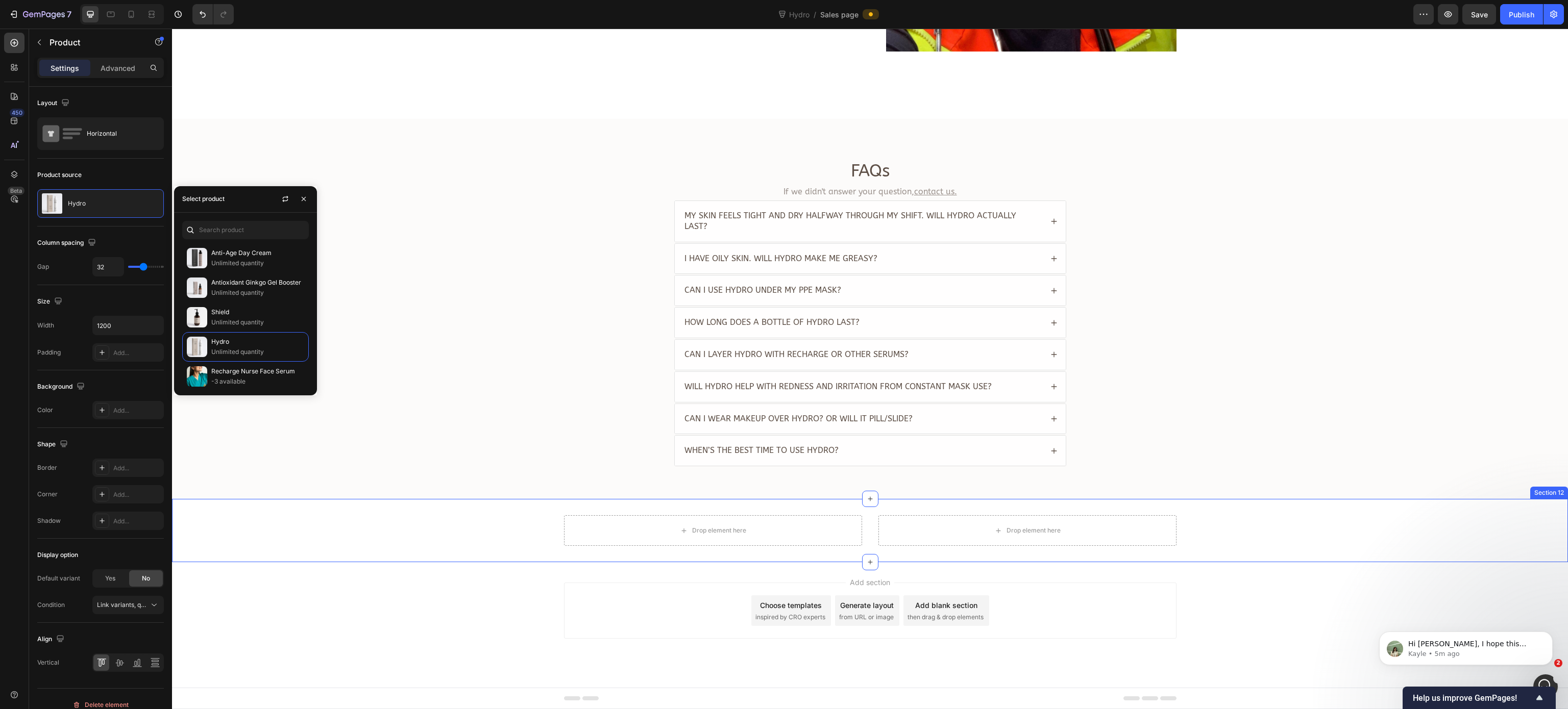
click at [425, 531] on div "Drop element here Drop element here Product Section 12" at bounding box center [870, 530] width 1396 height 63
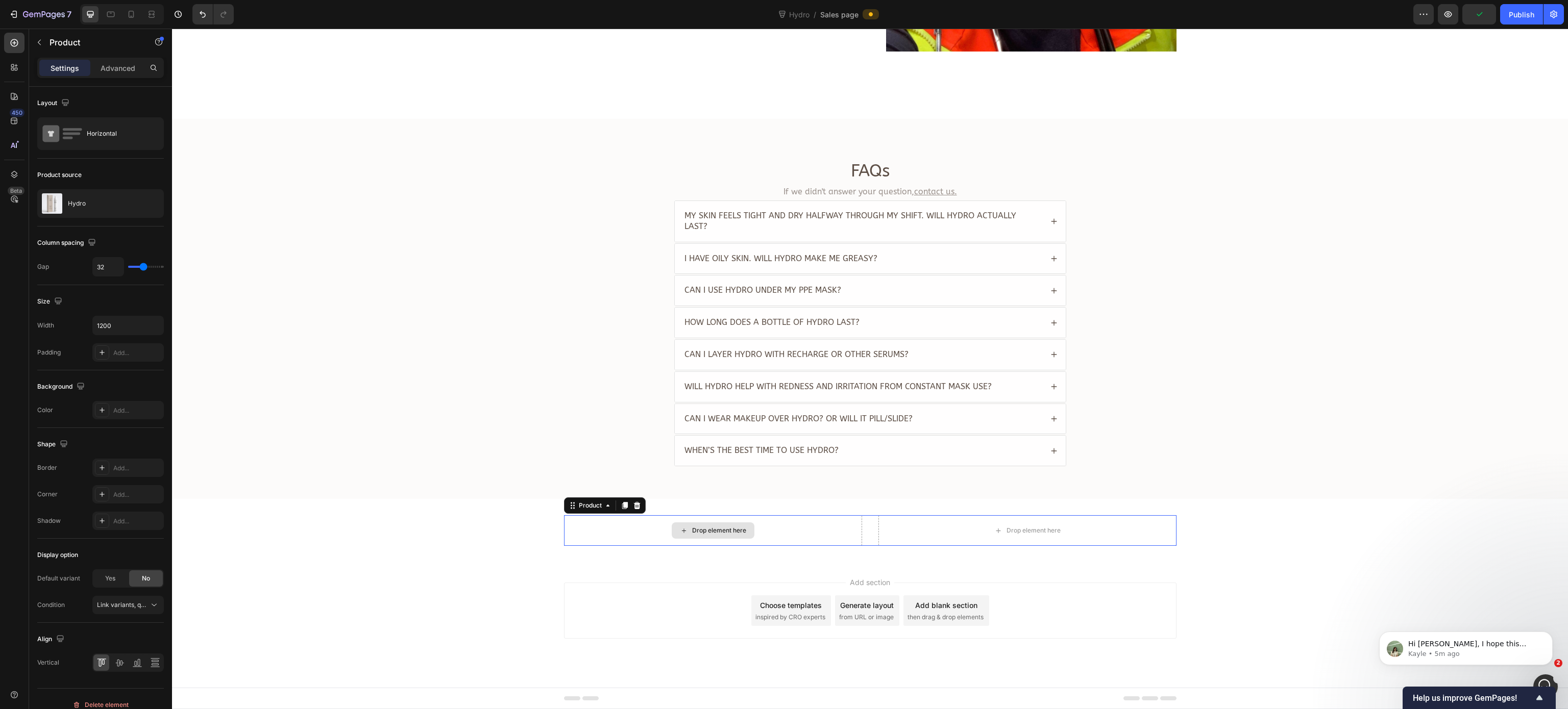
click at [593, 530] on div "Drop element here" at bounding box center [713, 530] width 298 height 30
click at [860, 525] on div "Drop element here Drop element here Product 0" at bounding box center [870, 530] width 612 height 30
click at [900, 531] on div "Drop element here" at bounding box center [1027, 530] width 298 height 30
click at [635, 508] on div "Product" at bounding box center [605, 506] width 81 height 16
click at [634, 504] on icon at bounding box center [637, 505] width 7 height 7
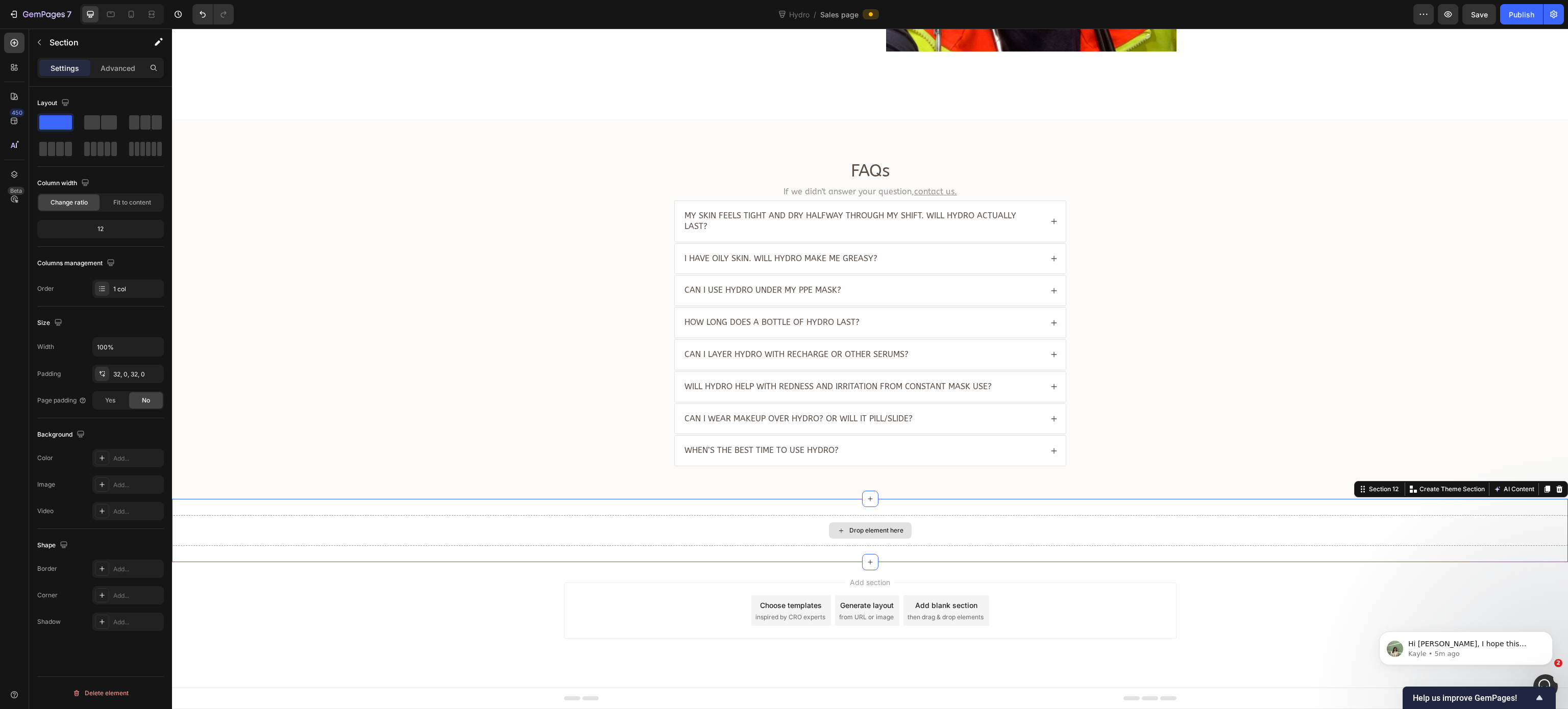
click at [656, 531] on div "Drop element here" at bounding box center [870, 530] width 1396 height 30
click at [205, 20] on button "Undo/Redo" at bounding box center [203, 14] width 20 height 20
click at [87, 122] on span at bounding box center [92, 122] width 16 height 15
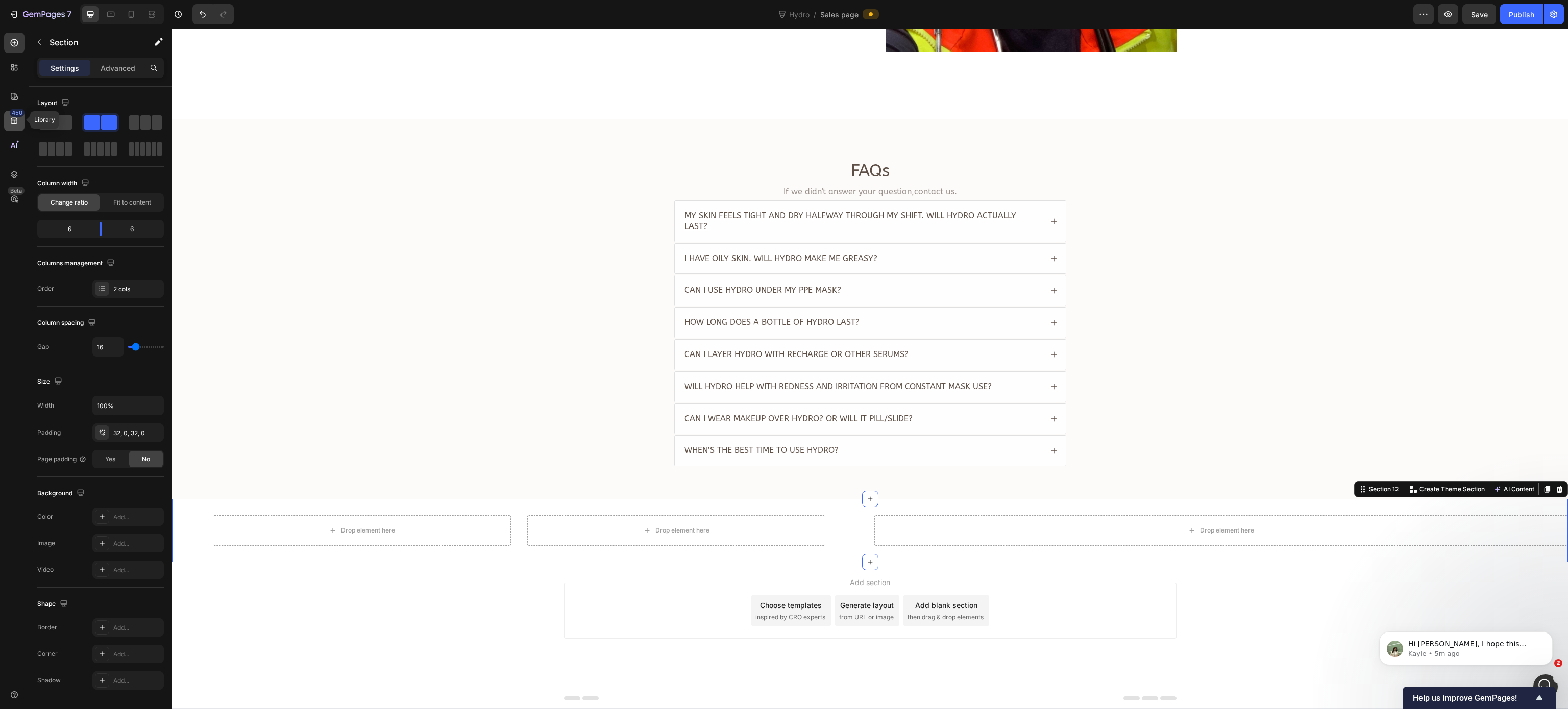
click at [20, 119] on div "450" at bounding box center [14, 121] width 20 height 20
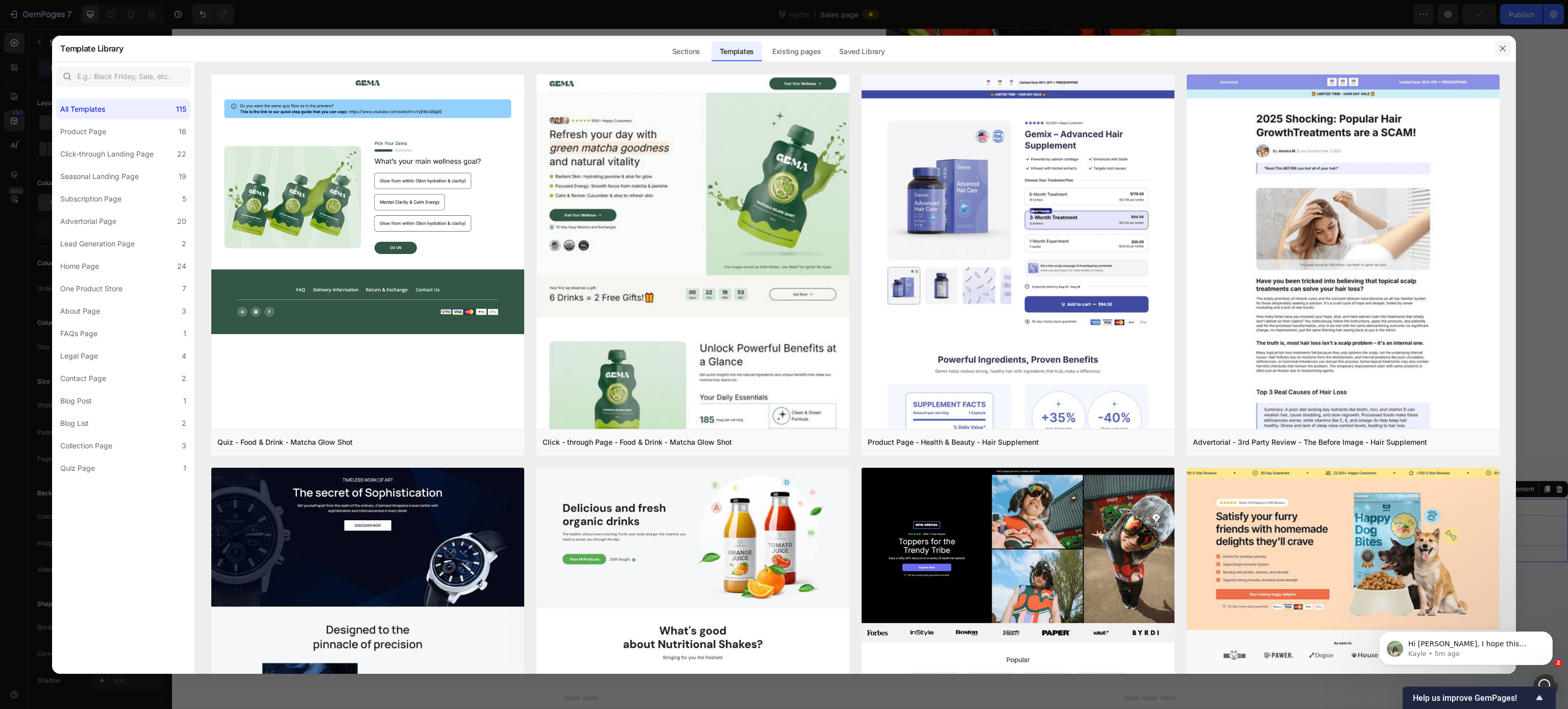
click at [1176, 47] on button "button" at bounding box center [1502, 49] width 16 height 16
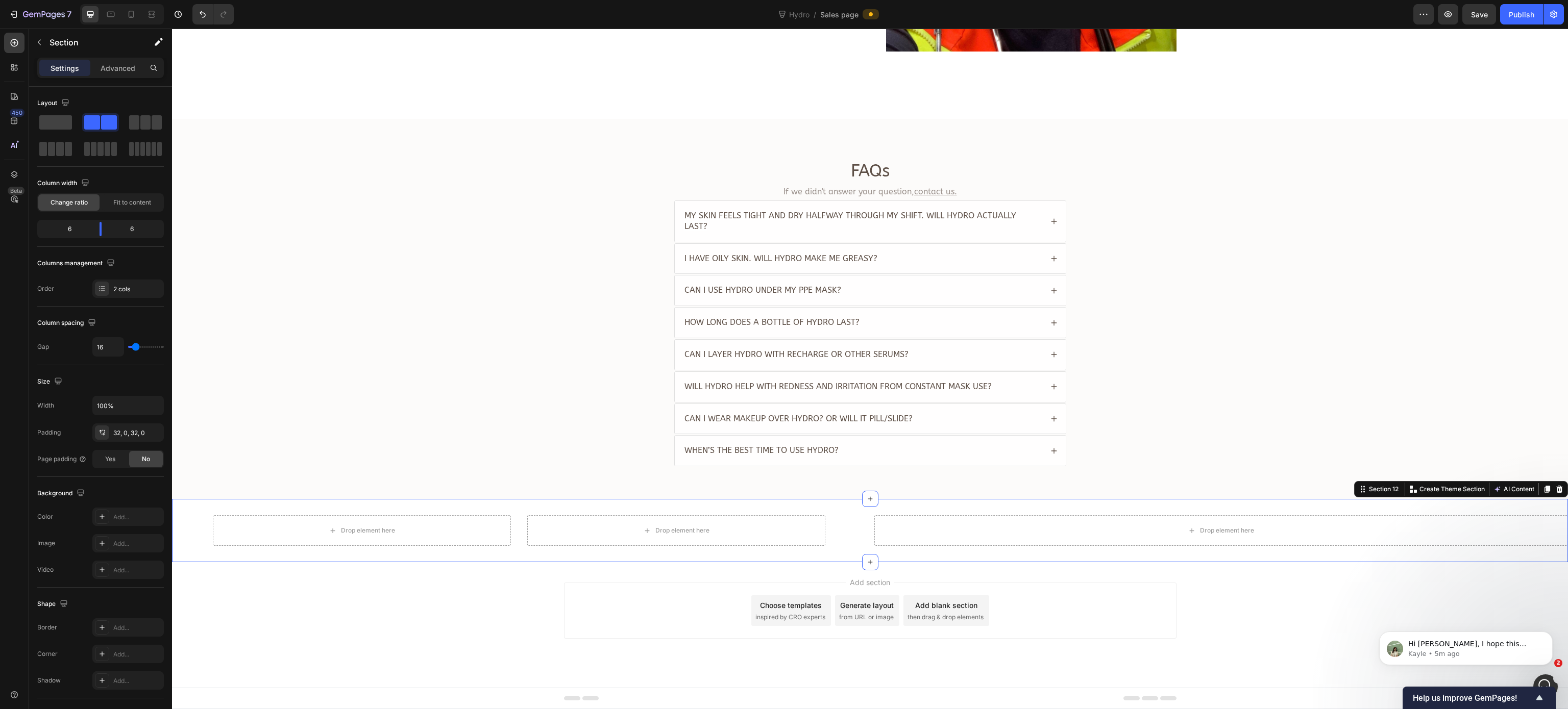
click at [835, 531] on div "Drop element here Drop element here Product" at bounding box center [519, 530] width 694 height 30
click at [42, 116] on span at bounding box center [56, 122] width 33 height 15
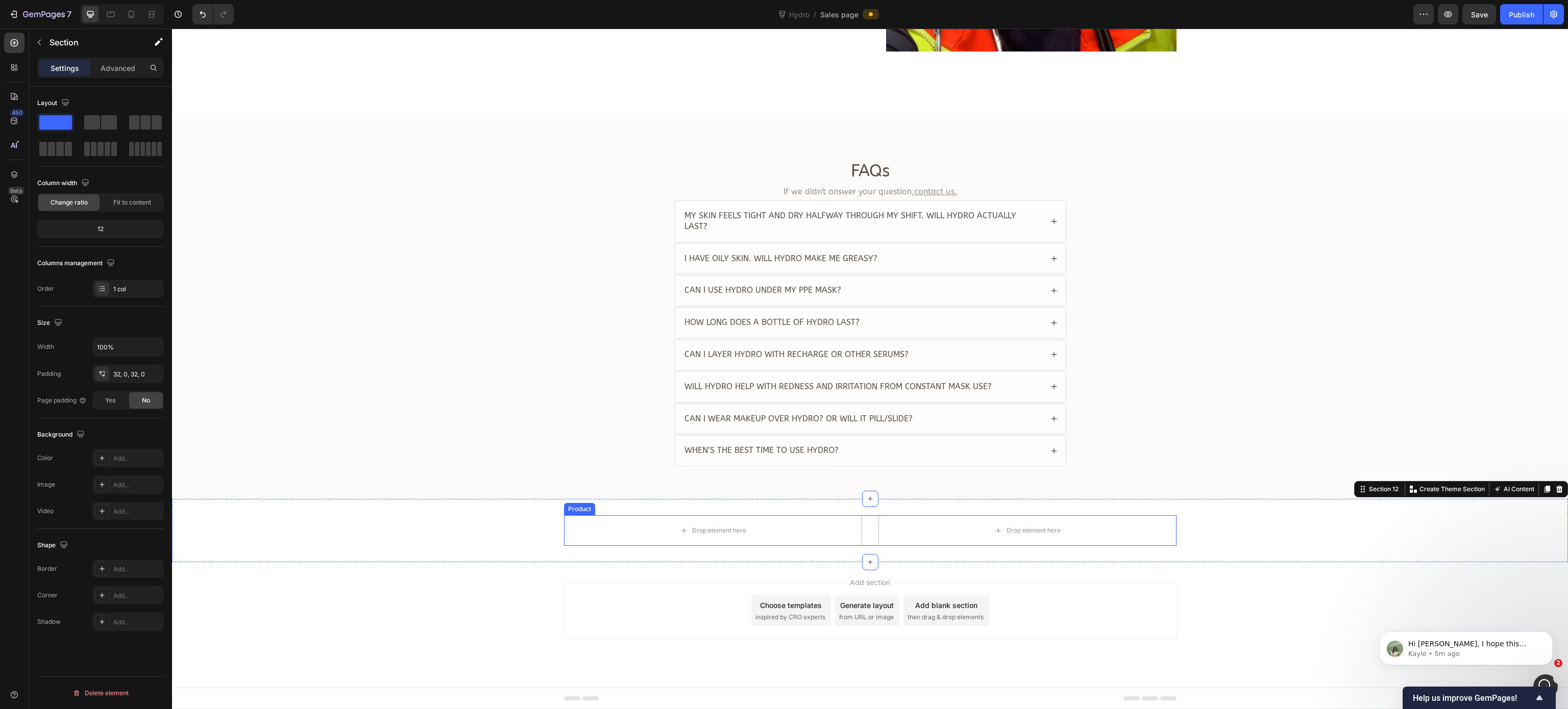
click at [857, 531] on div "Drop element here Drop element here Product" at bounding box center [870, 530] width 612 height 30
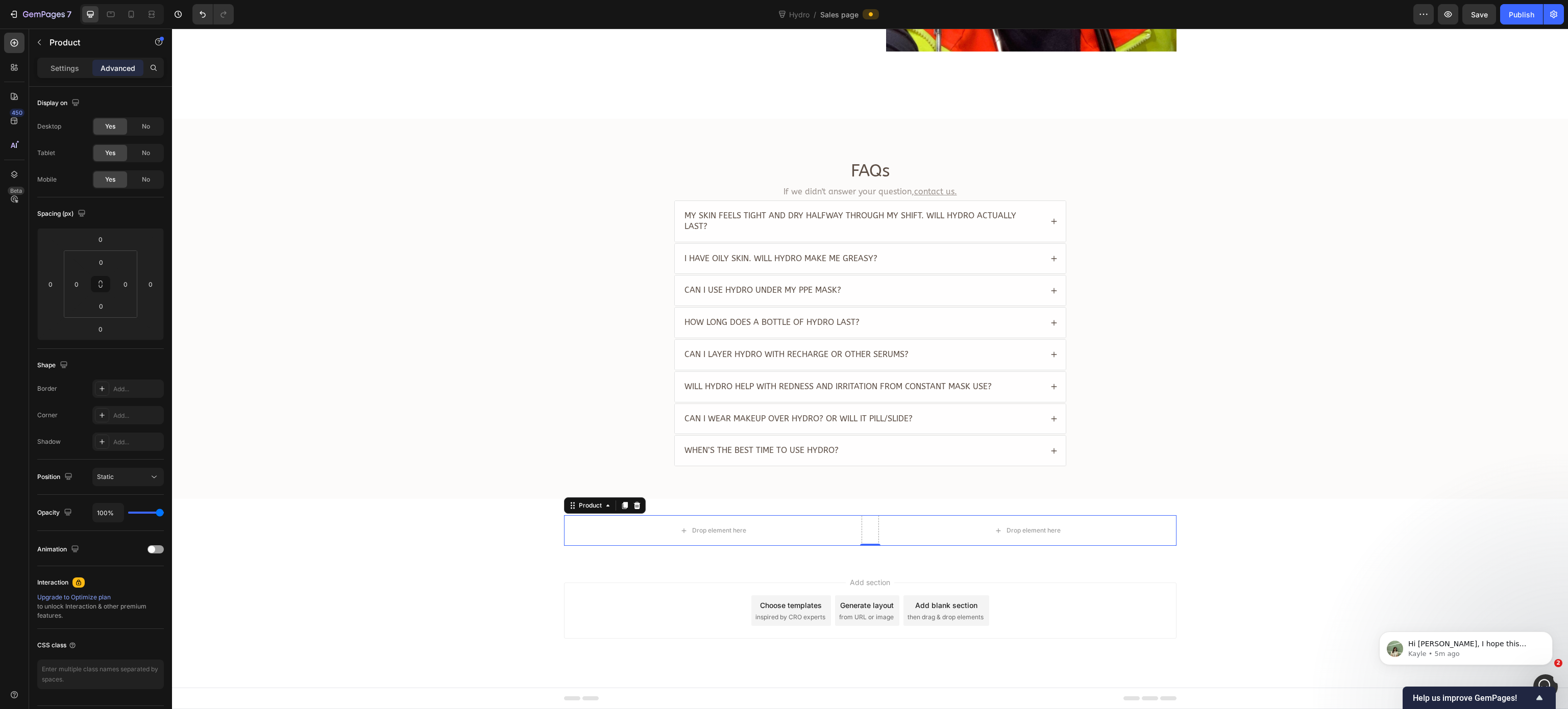
click at [68, 77] on div "Settings Advanced" at bounding box center [100, 68] width 126 height 20
click at [66, 66] on p "Settings" at bounding box center [64, 68] width 28 height 11
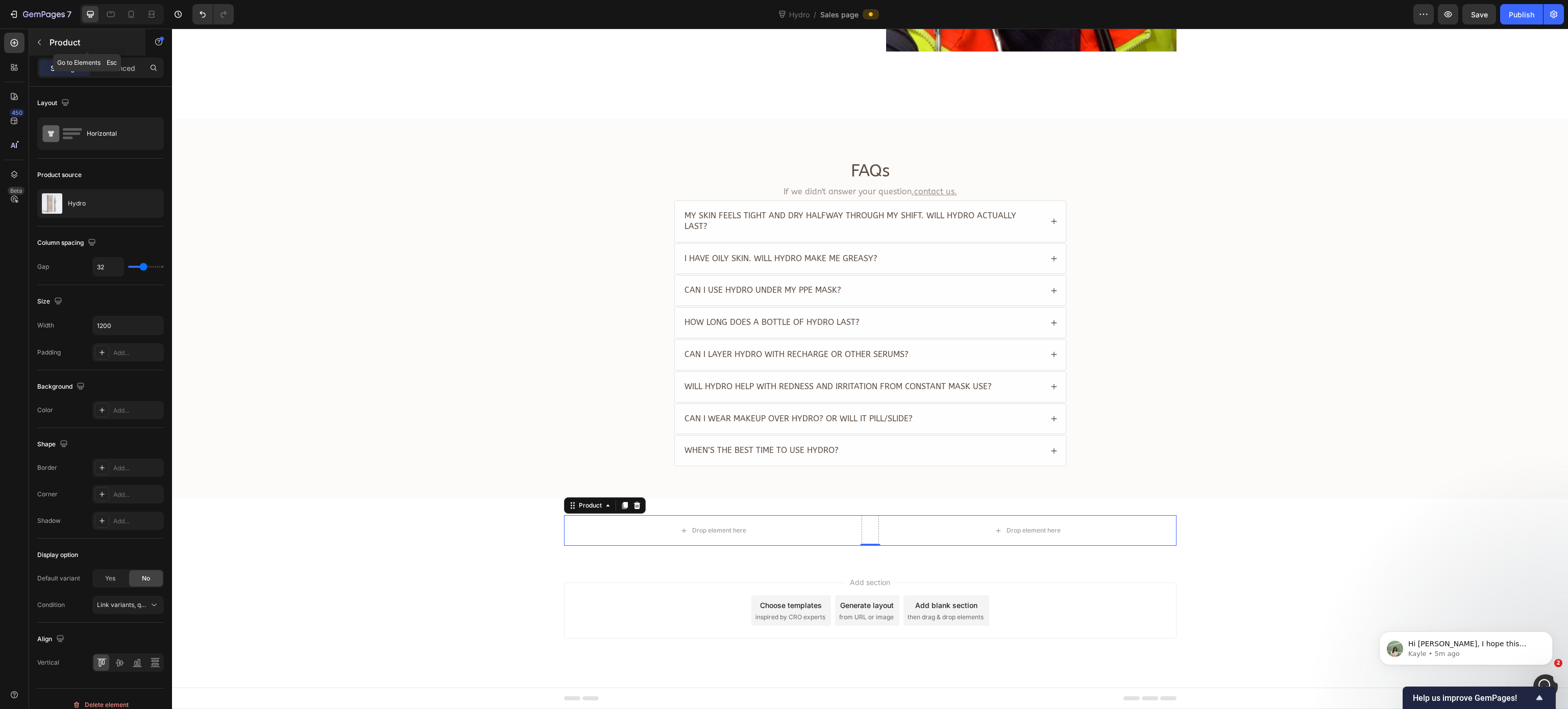
click at [40, 41] on icon "button" at bounding box center [39, 42] width 8 height 8
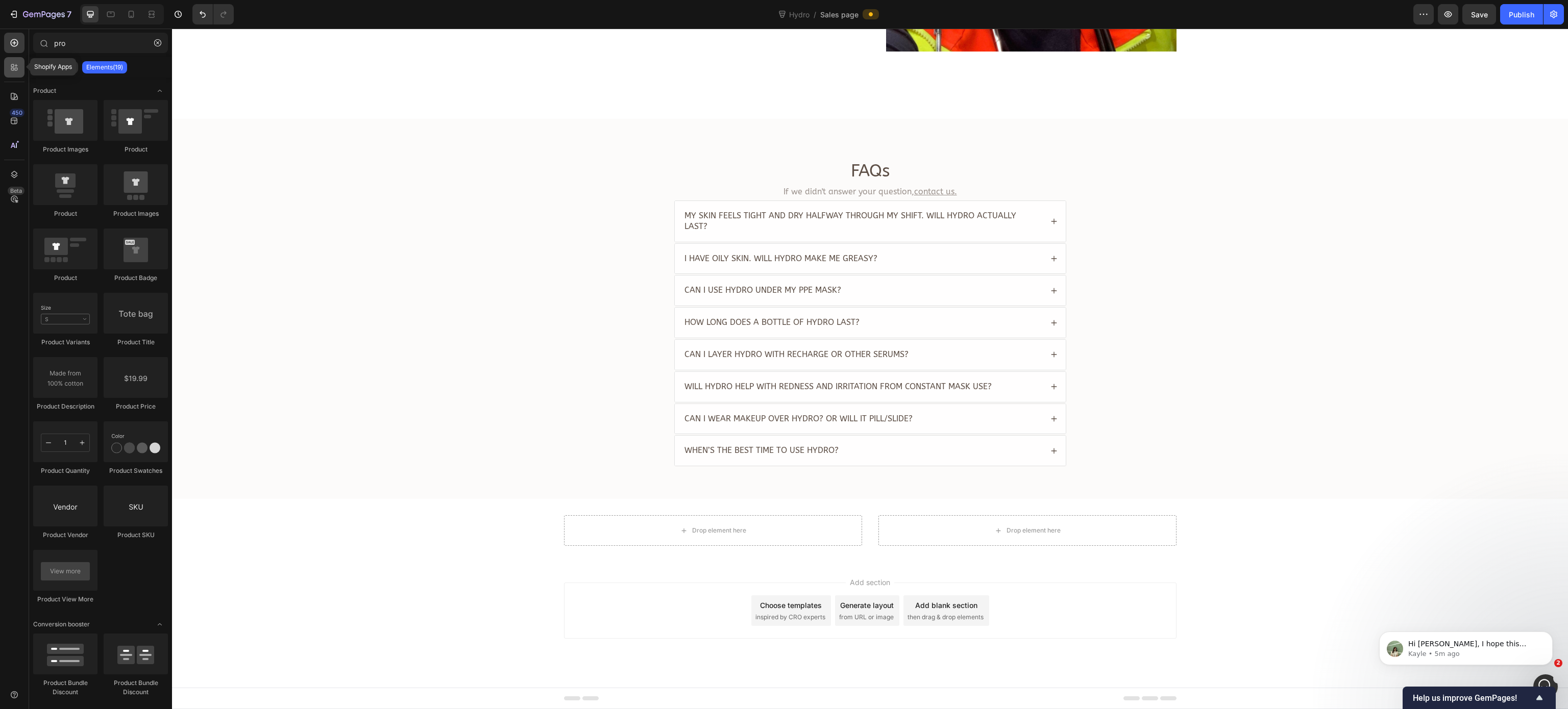
click at [18, 70] on icon at bounding box center [15, 68] width 10 height 10
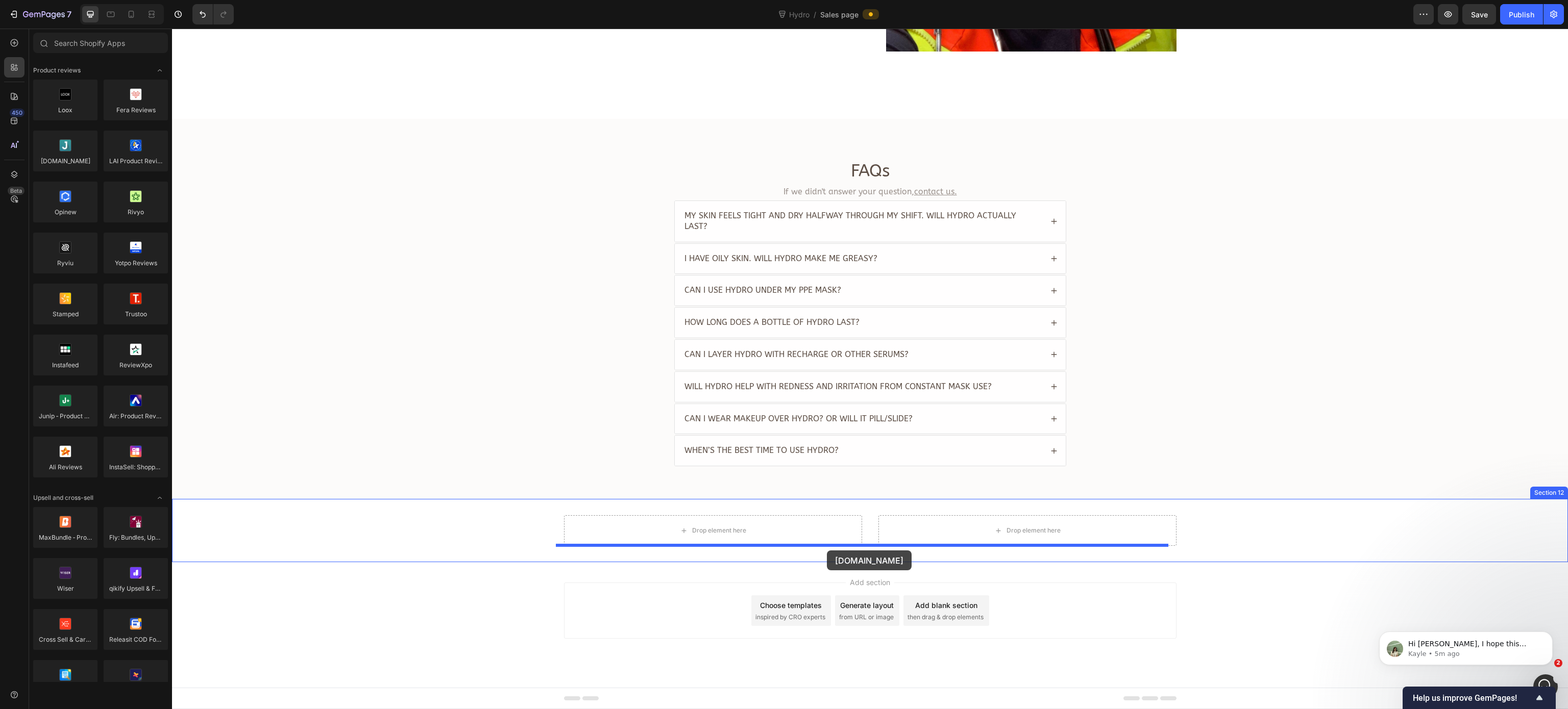
drag, startPoint x: 238, startPoint y: 174, endPoint x: 827, endPoint y: 551, distance: 699.3
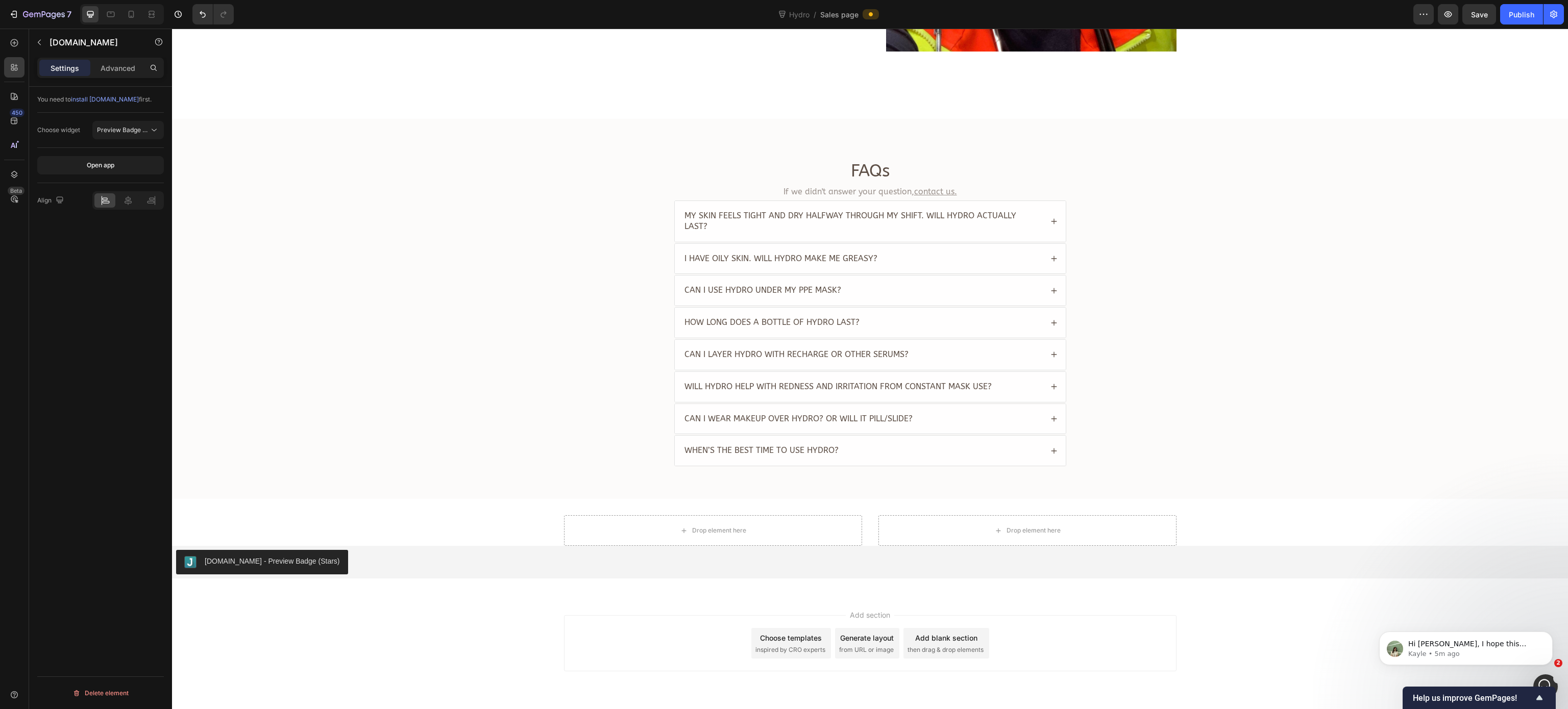
scroll to position [2404, 0]
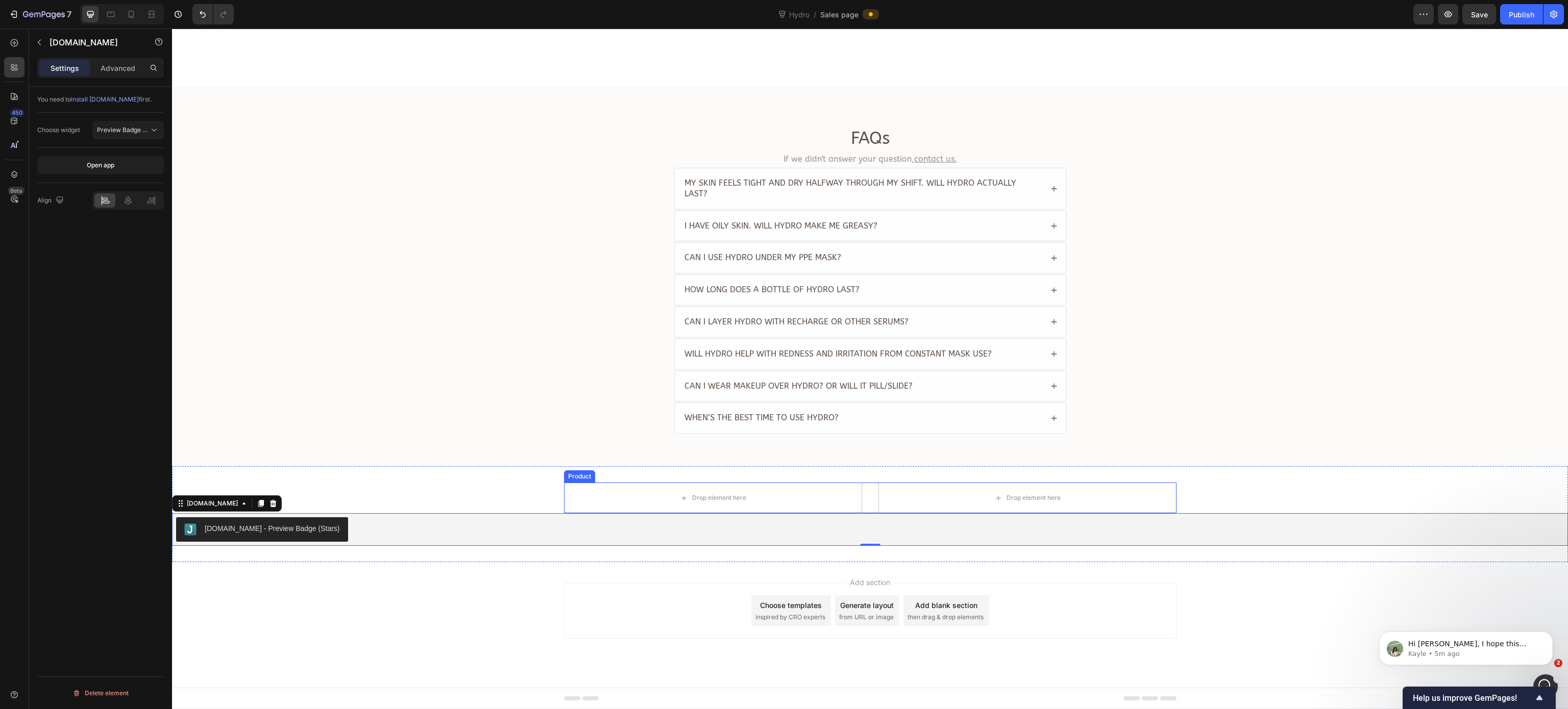
click at [860, 493] on div "Drop element here Drop element here Product" at bounding box center [870, 497] width 612 height 30
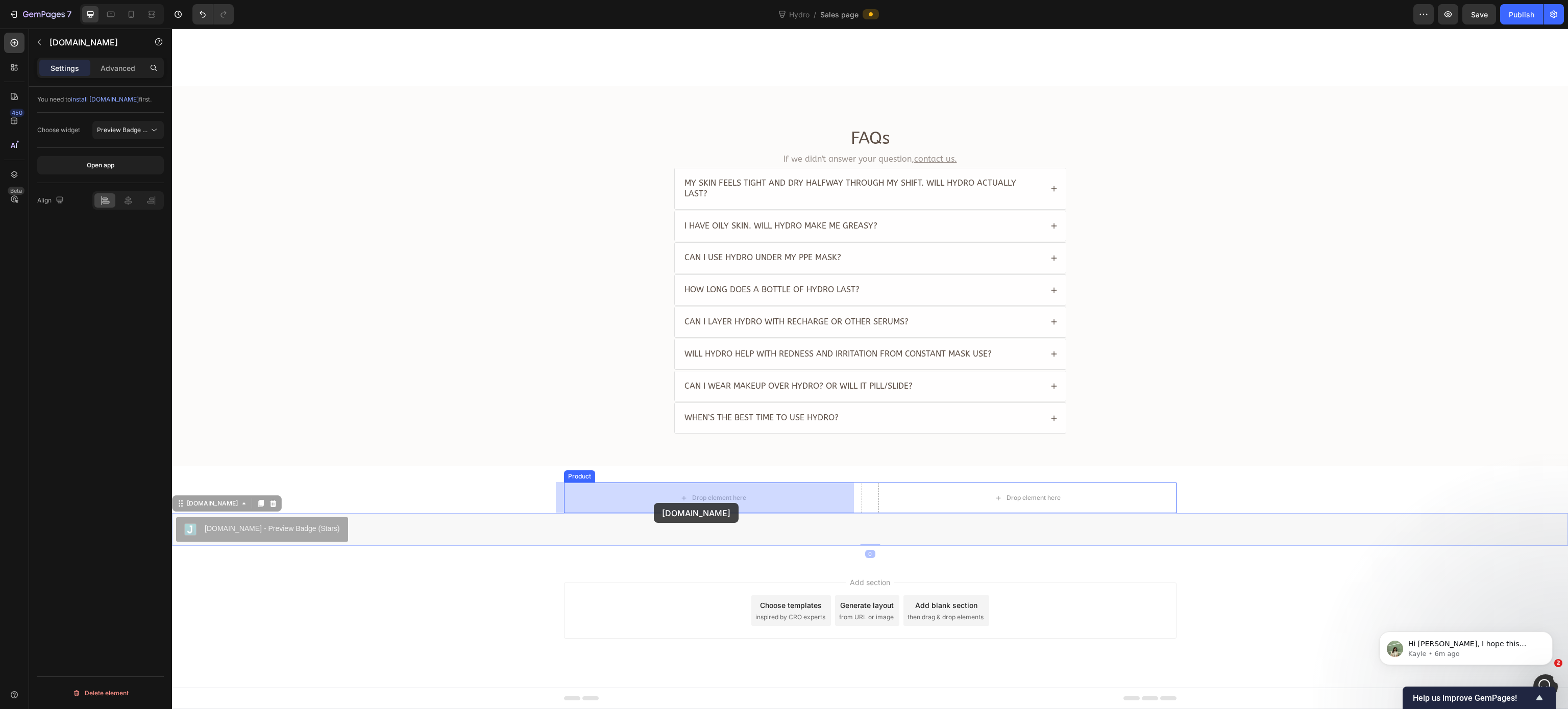
drag, startPoint x: 525, startPoint y: 525, endPoint x: 654, endPoint y: 503, distance: 130.9
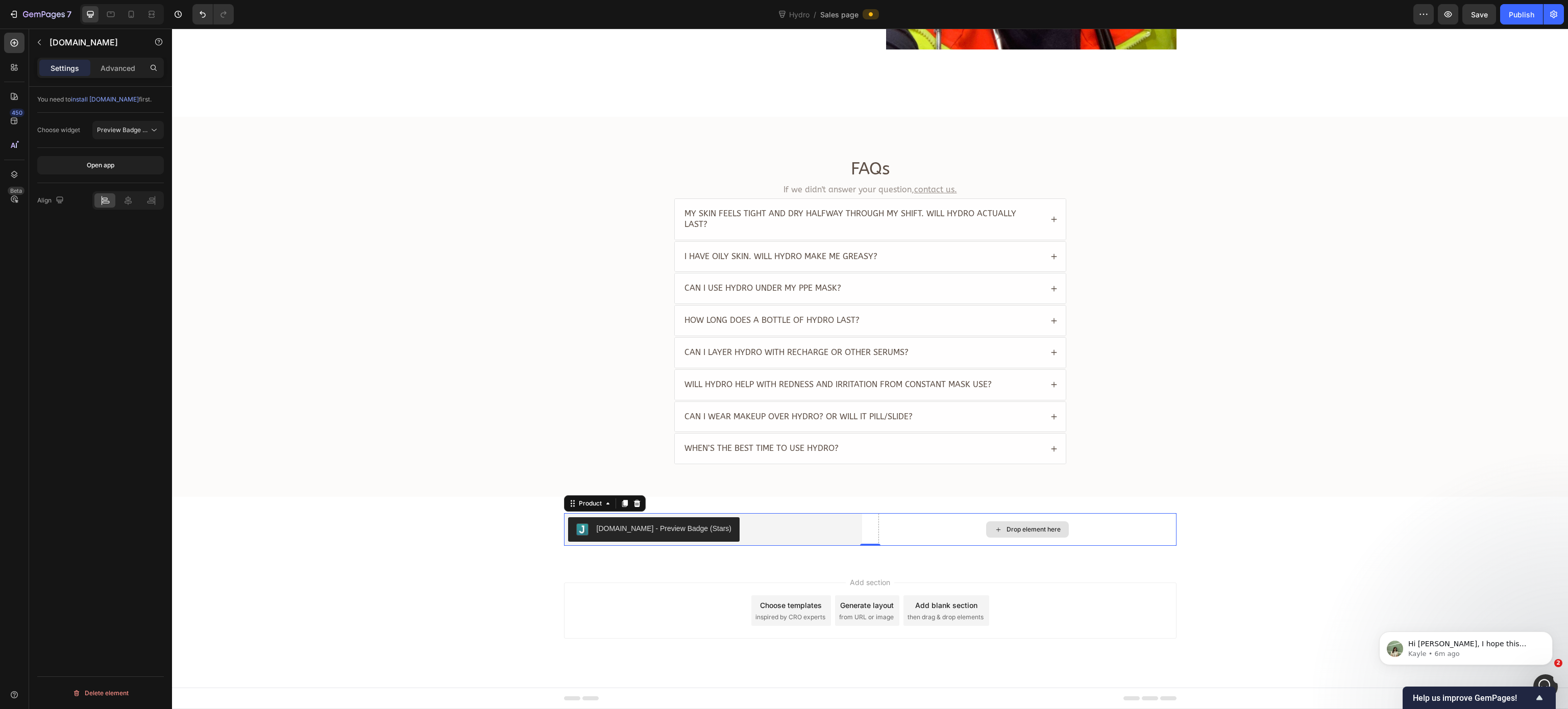
click at [878, 531] on div "Drop element here" at bounding box center [1027, 530] width 298 height 33
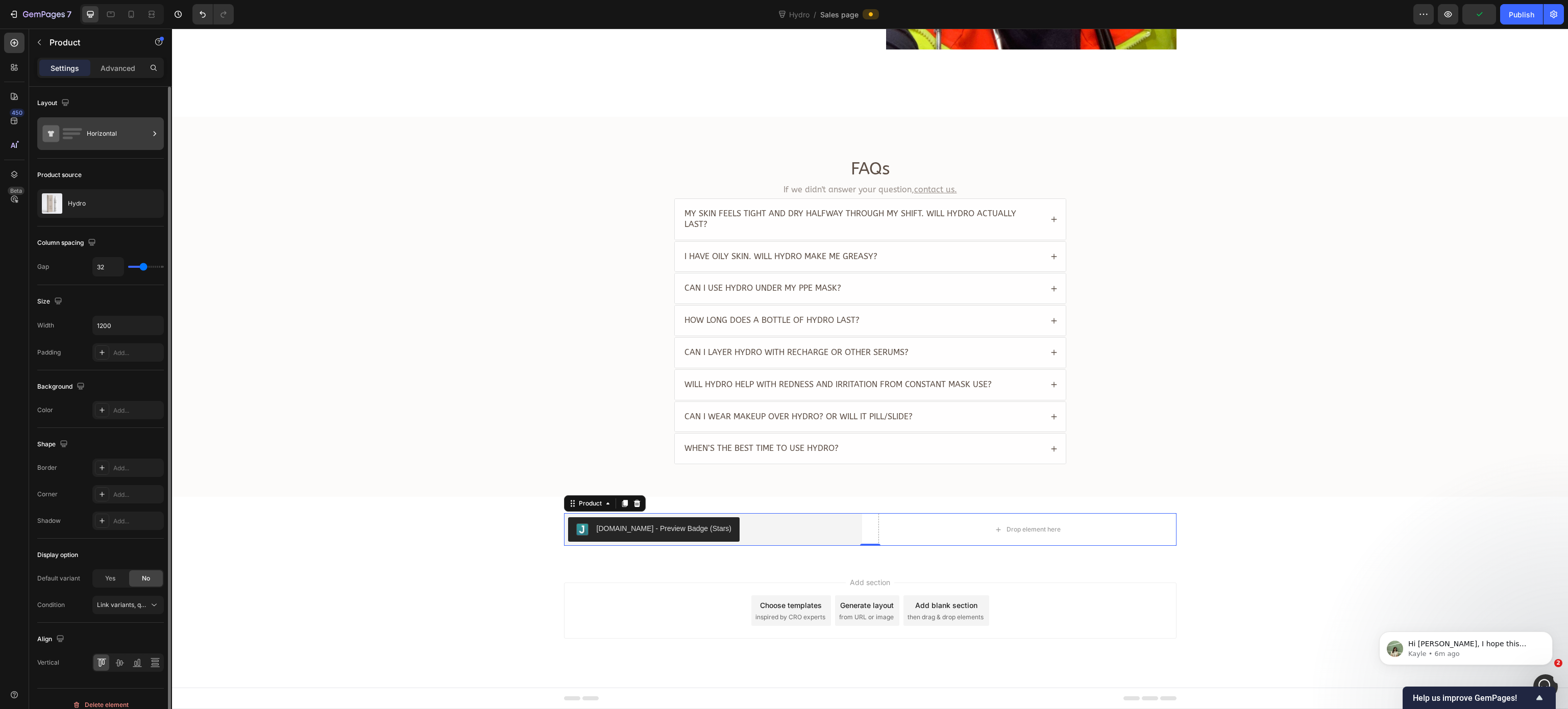
click at [126, 146] on div "Horizontal" at bounding box center [100, 134] width 126 height 33
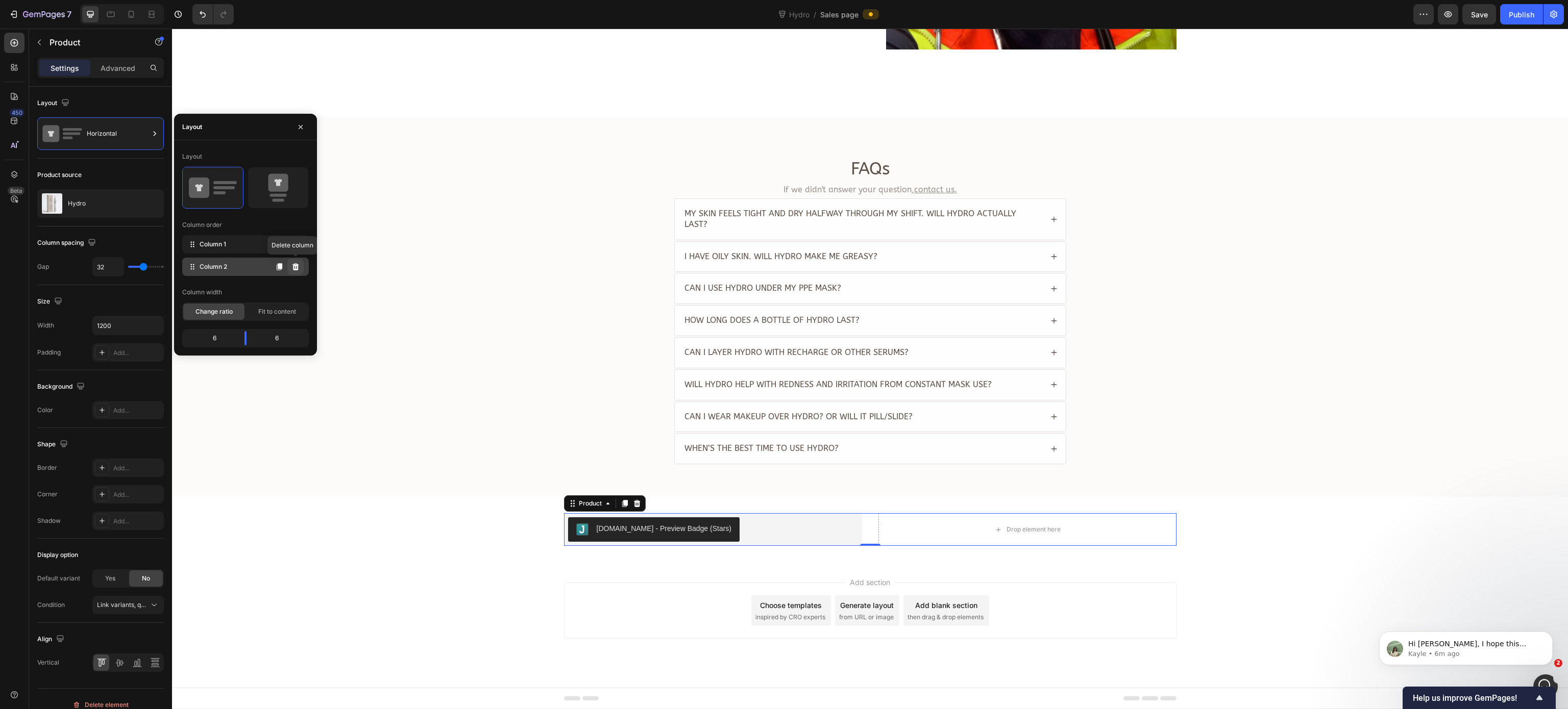
click at [296, 268] on icon at bounding box center [296, 266] width 7 height 7
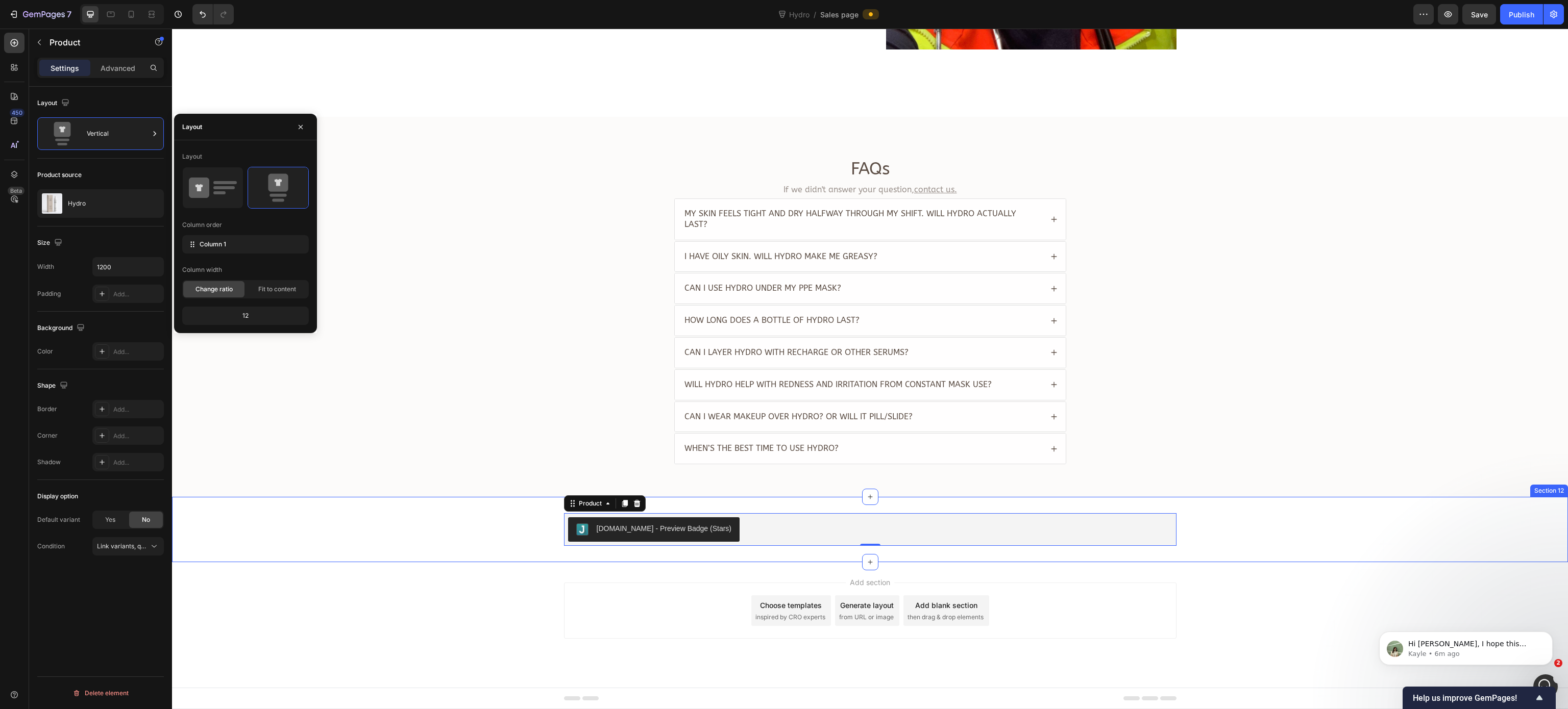
click at [395, 531] on div "Judge.me - Preview Badge (Stars) Judge.me Product 0" at bounding box center [870, 530] width 1396 height 33
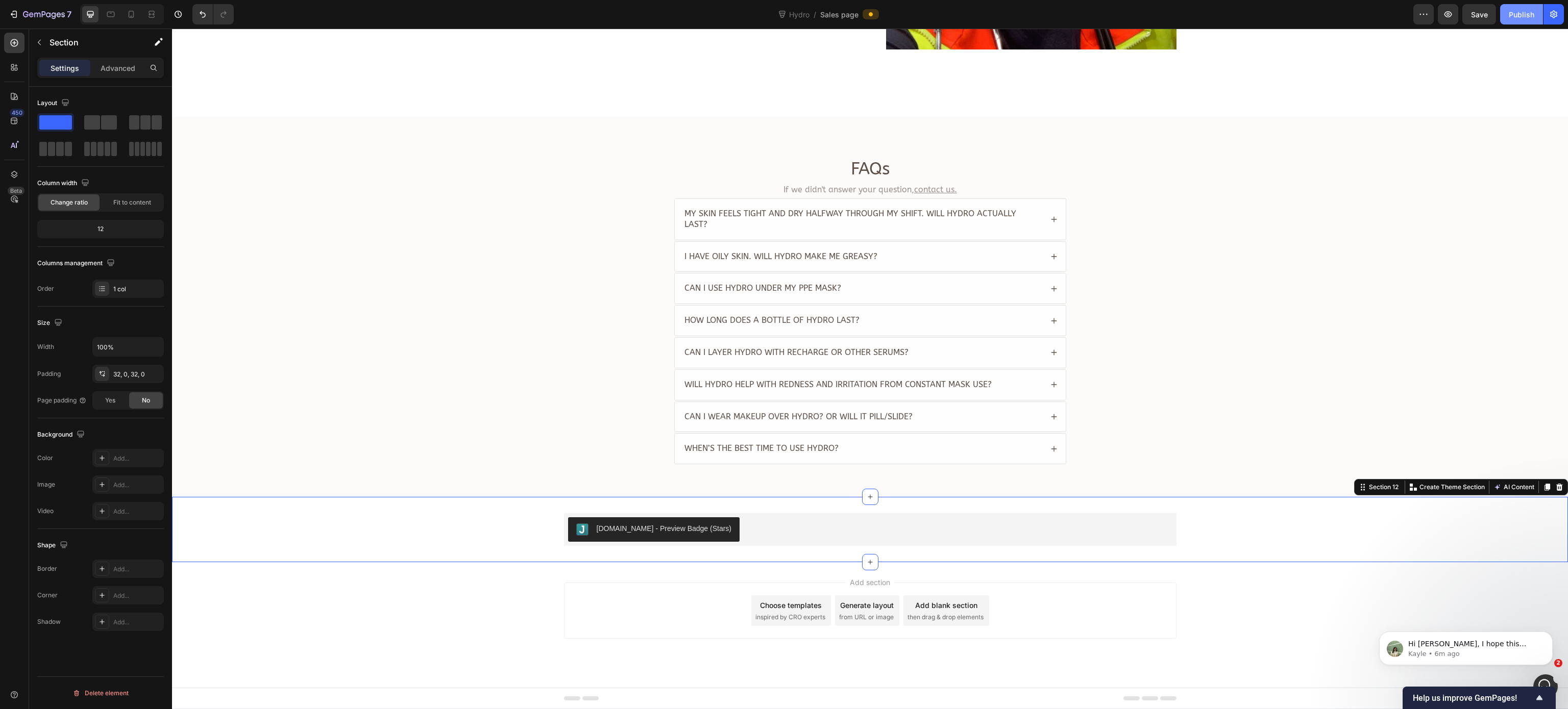
click at [1176, 21] on button "Publish" at bounding box center [1521, 14] width 43 height 20
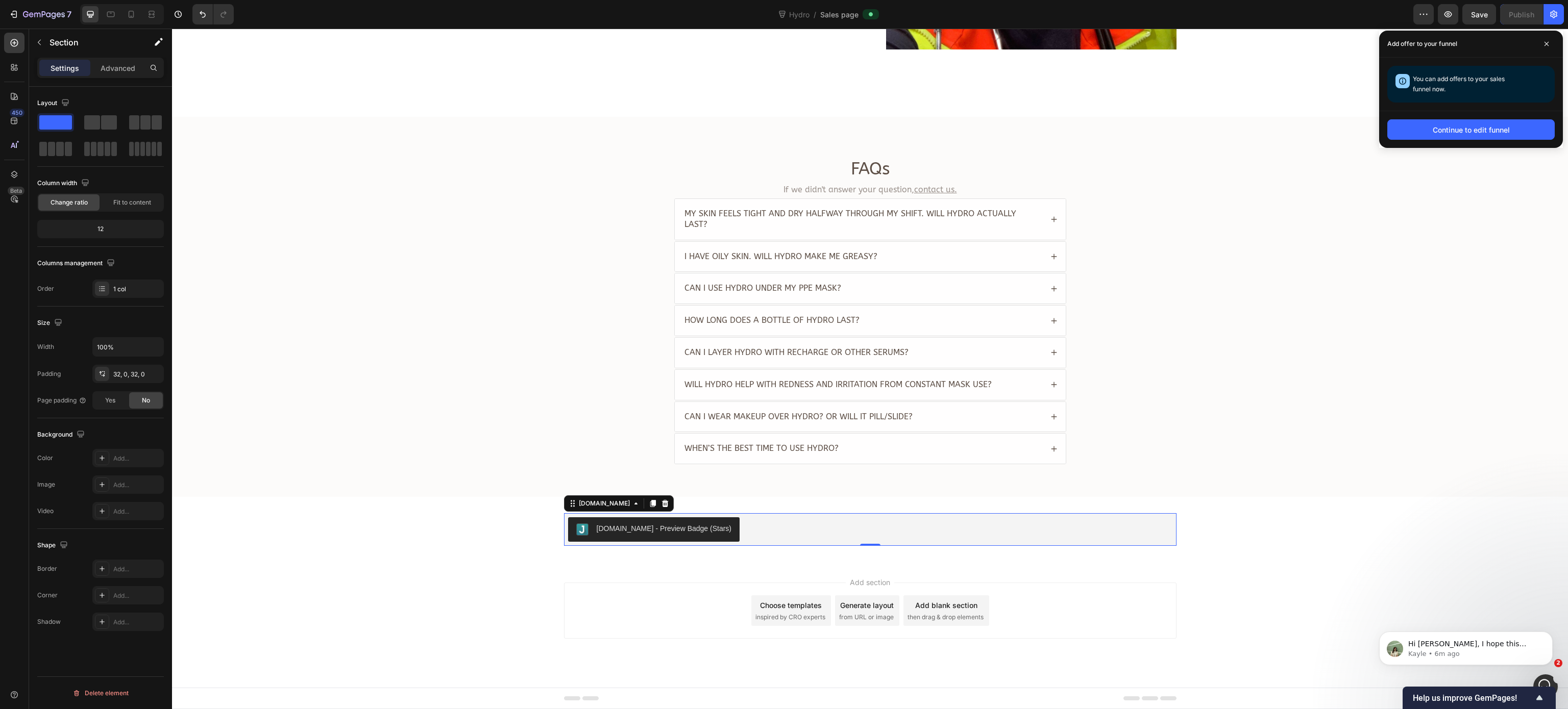
click at [689, 530] on div "Judge.me - Preview Badge (Stars)" at bounding box center [664, 528] width 135 height 11
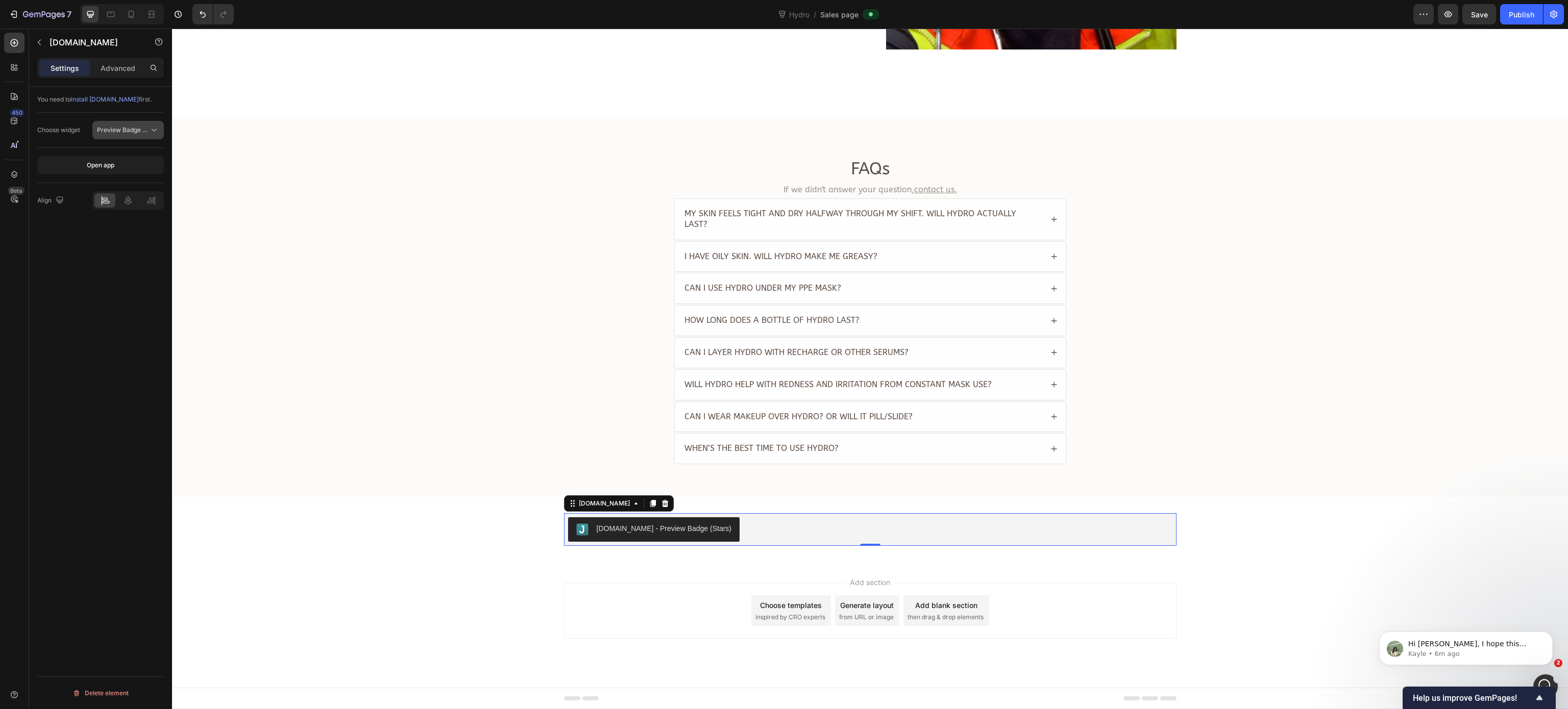
click at [113, 136] on button "Preview Badge (Stars)" at bounding box center [128, 129] width 71 height 18
click at [143, 181] on div "Review Widget" at bounding box center [109, 176] width 92 height 20
click at [1176, 17] on div "Publish" at bounding box center [1521, 15] width 25 height 11
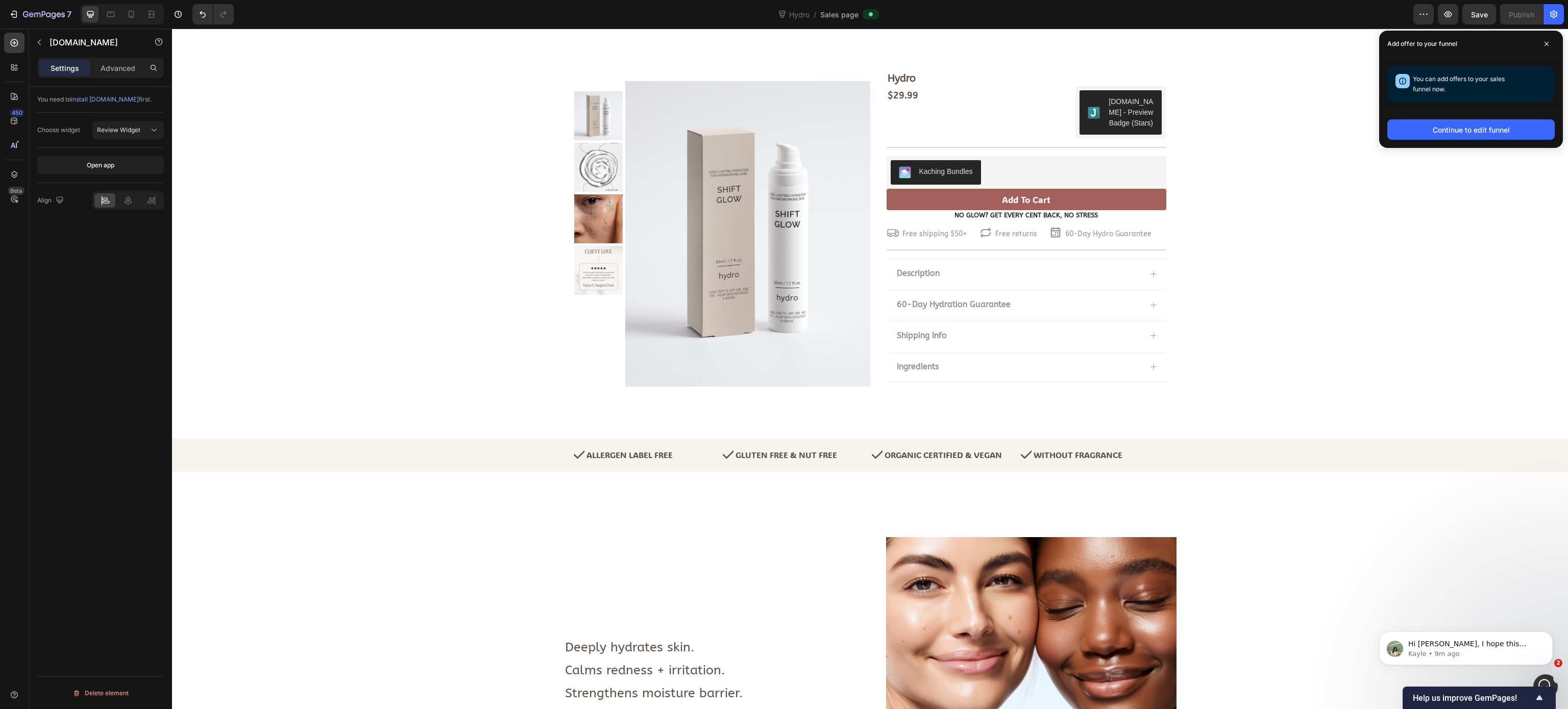
scroll to position [0, 0]
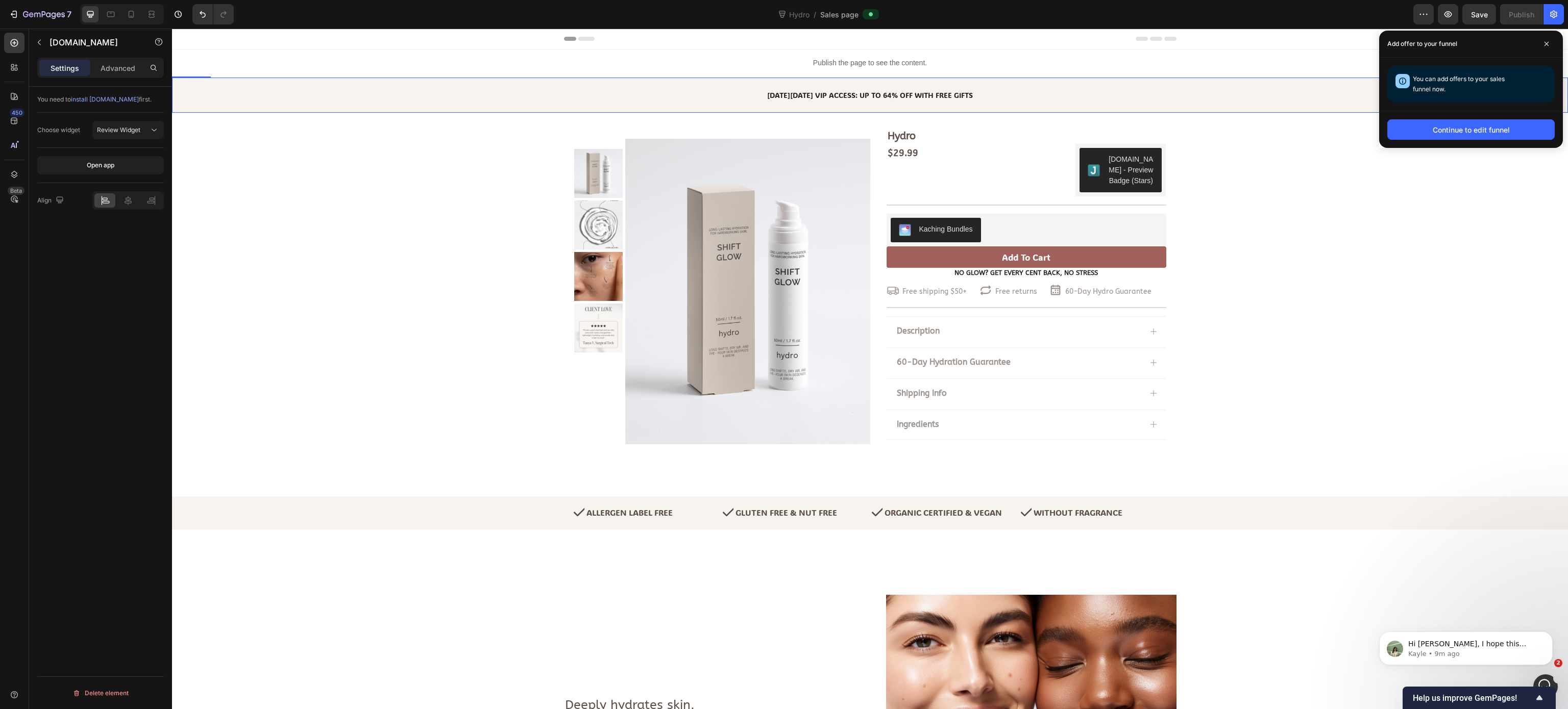
click at [572, 93] on p "BLACK FRIDAY VIP ACCESS: UP TO 64% OFF WITH FREE GIFTS" at bounding box center [870, 95] width 1394 height 13
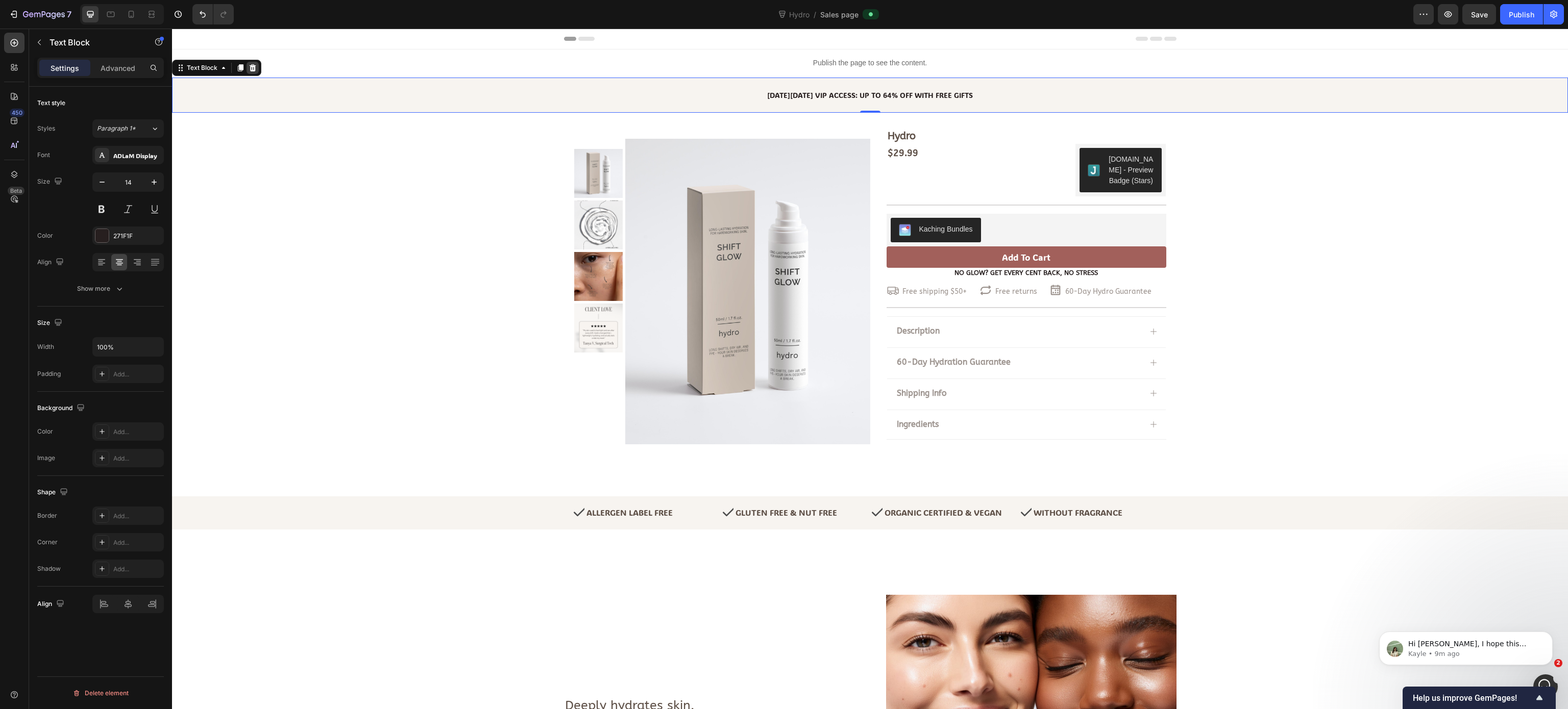
click at [255, 66] on icon at bounding box center [252, 68] width 8 height 8
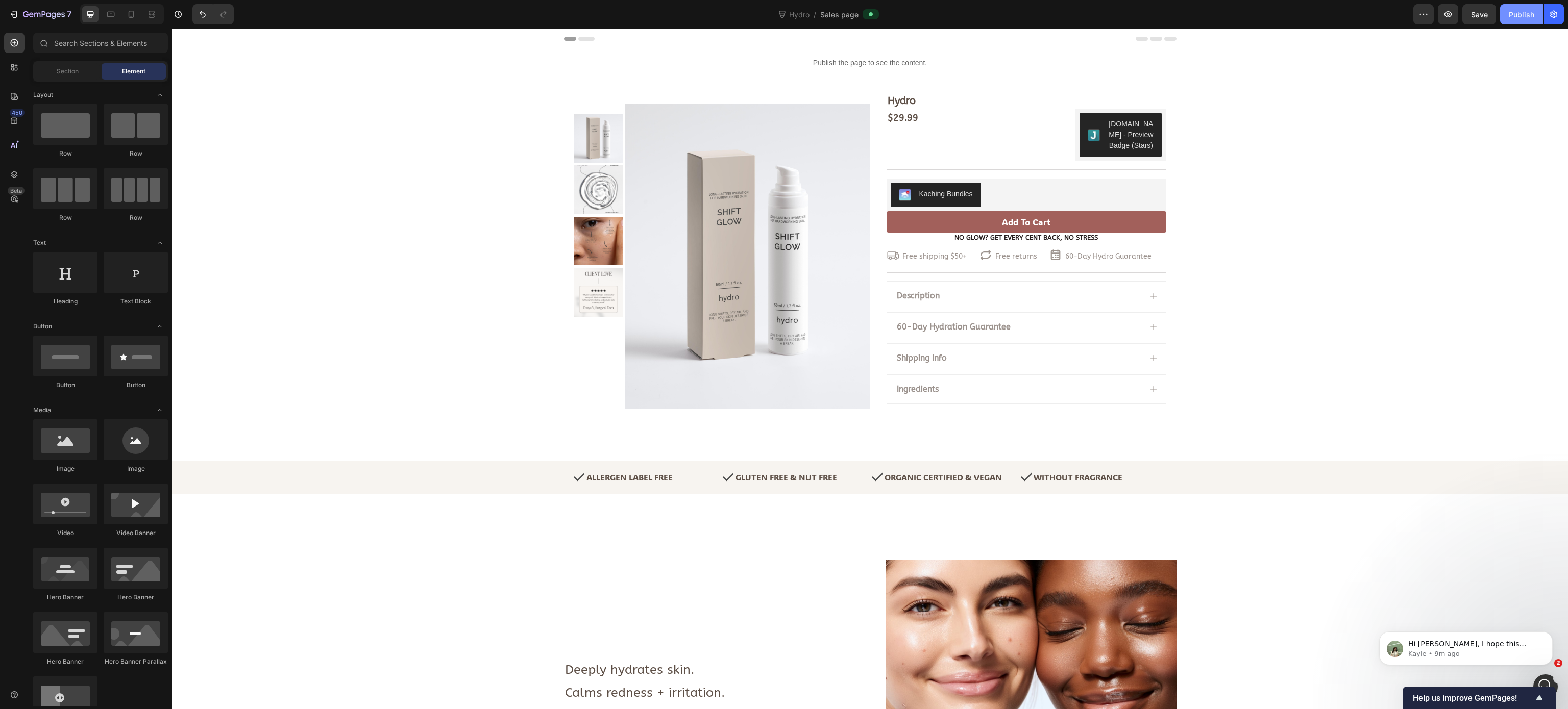
click at [1176, 13] on div "Publish" at bounding box center [1521, 15] width 25 height 11
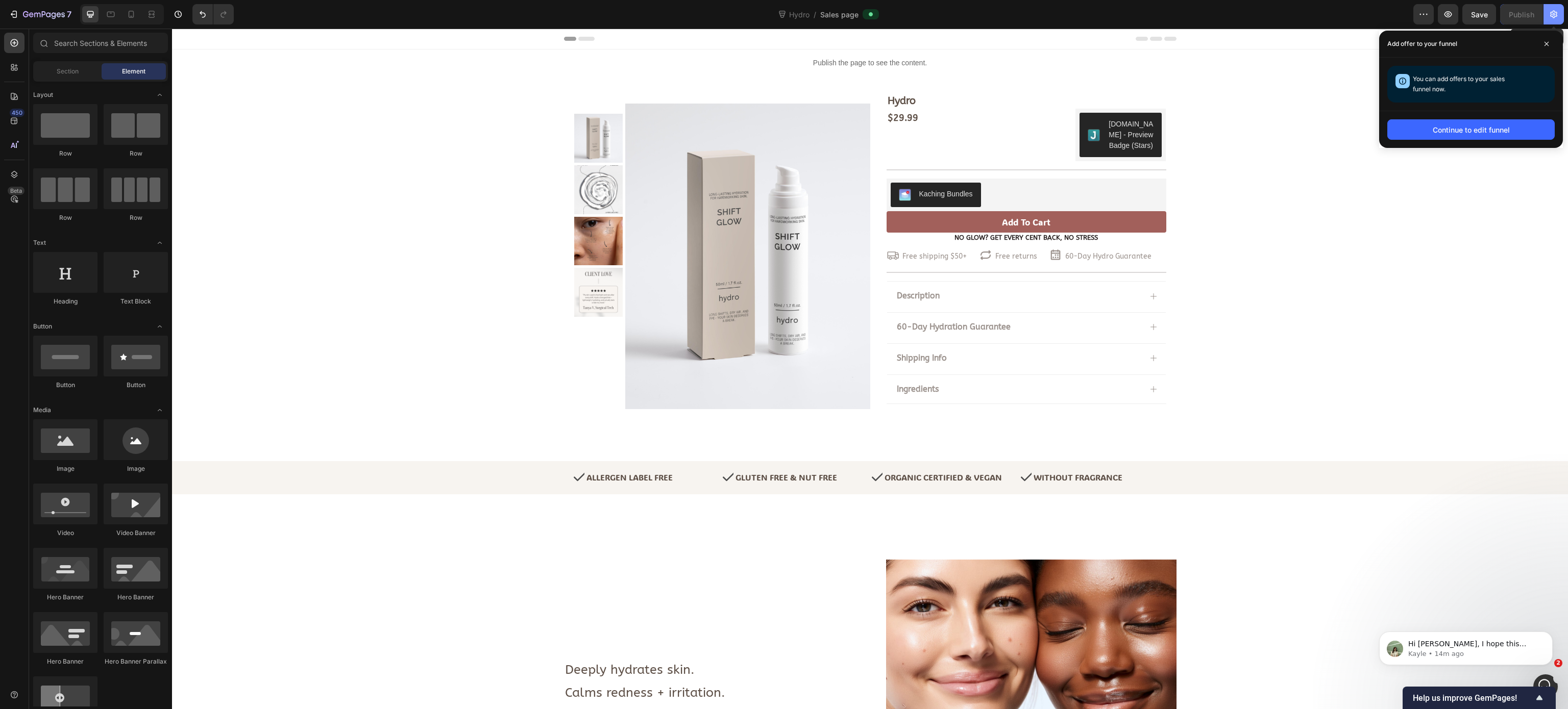
click at [1176, 17] on icon "button" at bounding box center [1553, 15] width 10 height 10
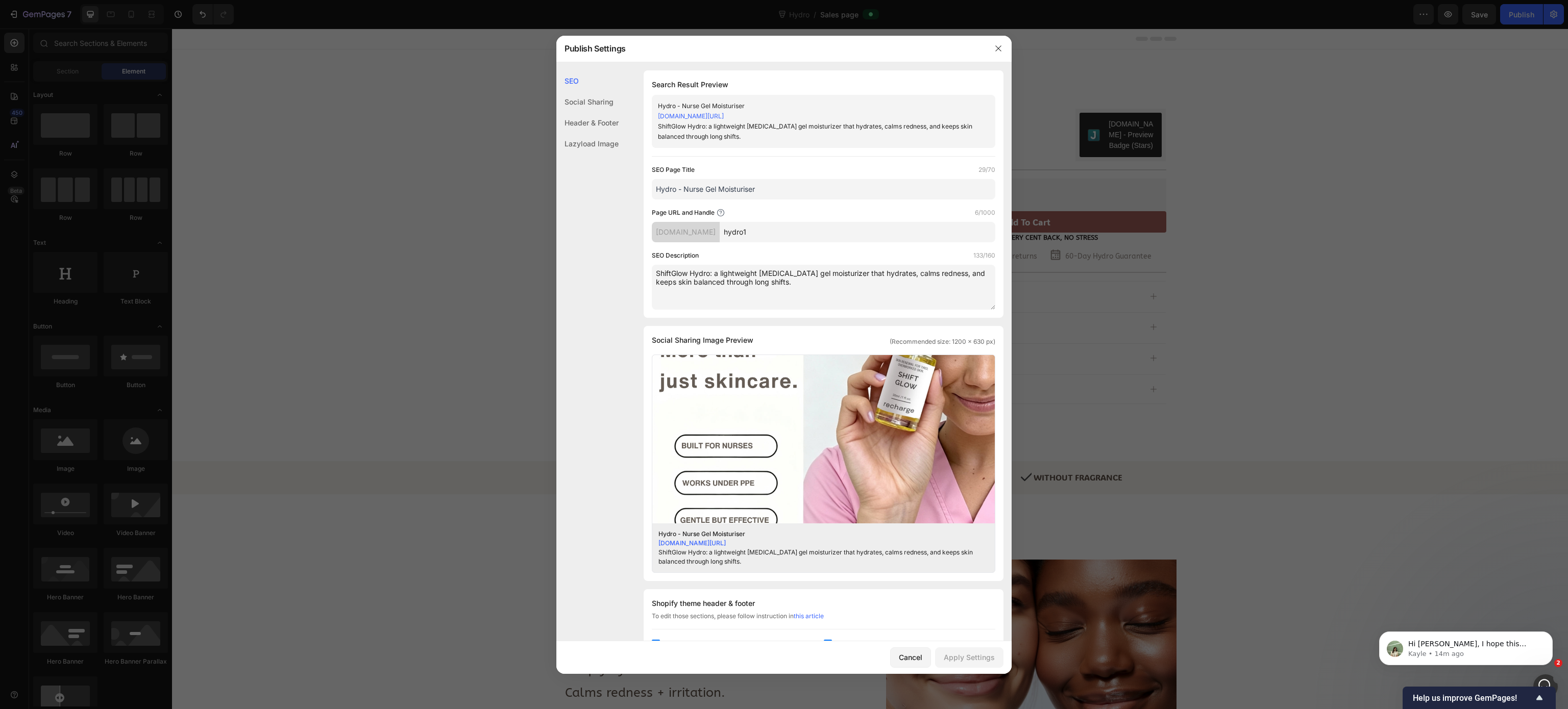
click at [807, 182] on input "Hydro - Nurse Gel Moisturiser" at bounding box center [824, 189] width 344 height 20
type input "Hydro - Nurse Gel Moisturiser"
click at [952, 531] on div "Apply Settings" at bounding box center [969, 657] width 51 height 11
click at [1176, 262] on div at bounding box center [784, 354] width 1568 height 709
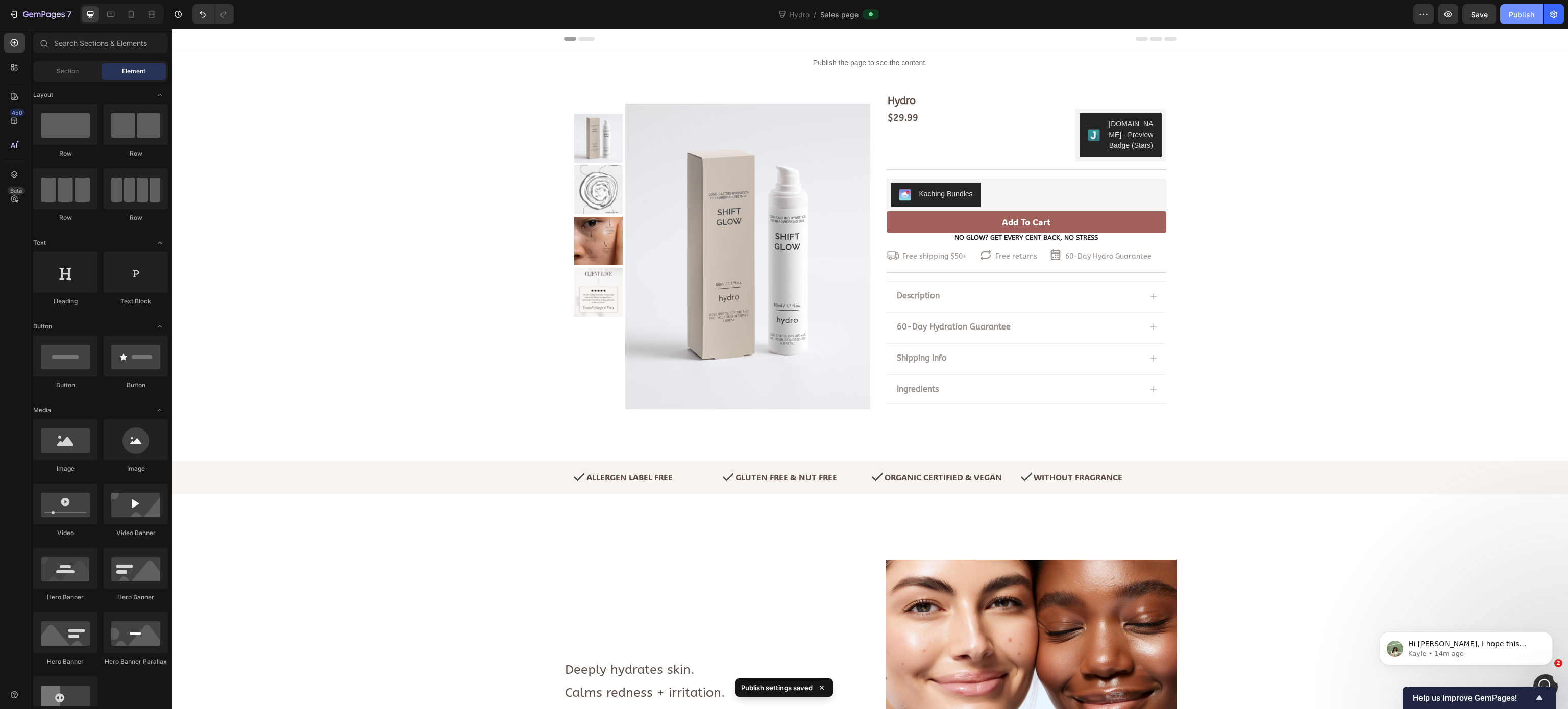
click at [1176, 20] on div "Publish" at bounding box center [1521, 15] width 25 height 11
click at [843, 15] on span "Sales page" at bounding box center [839, 15] width 39 height 11
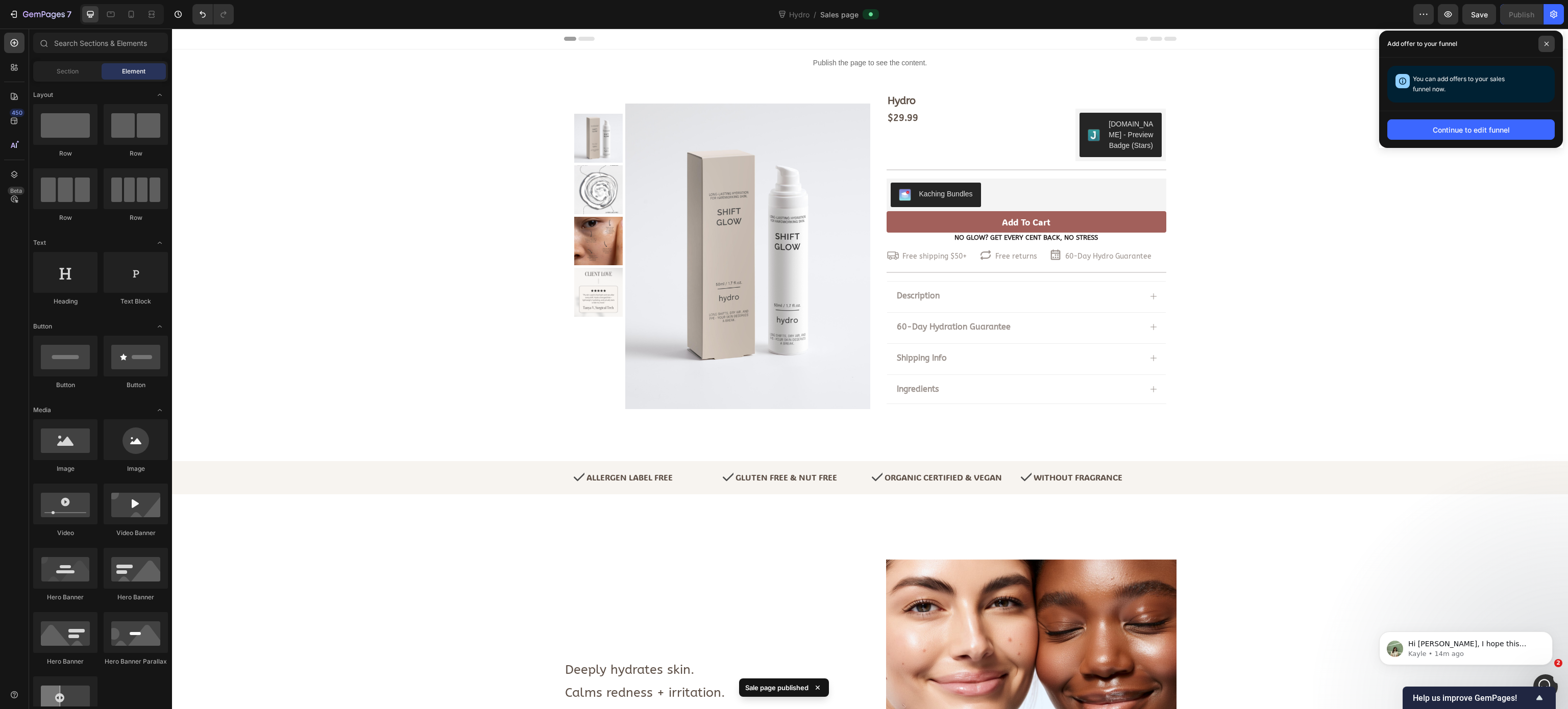
click at [1176, 44] on icon at bounding box center [1547, 44] width 5 height 5
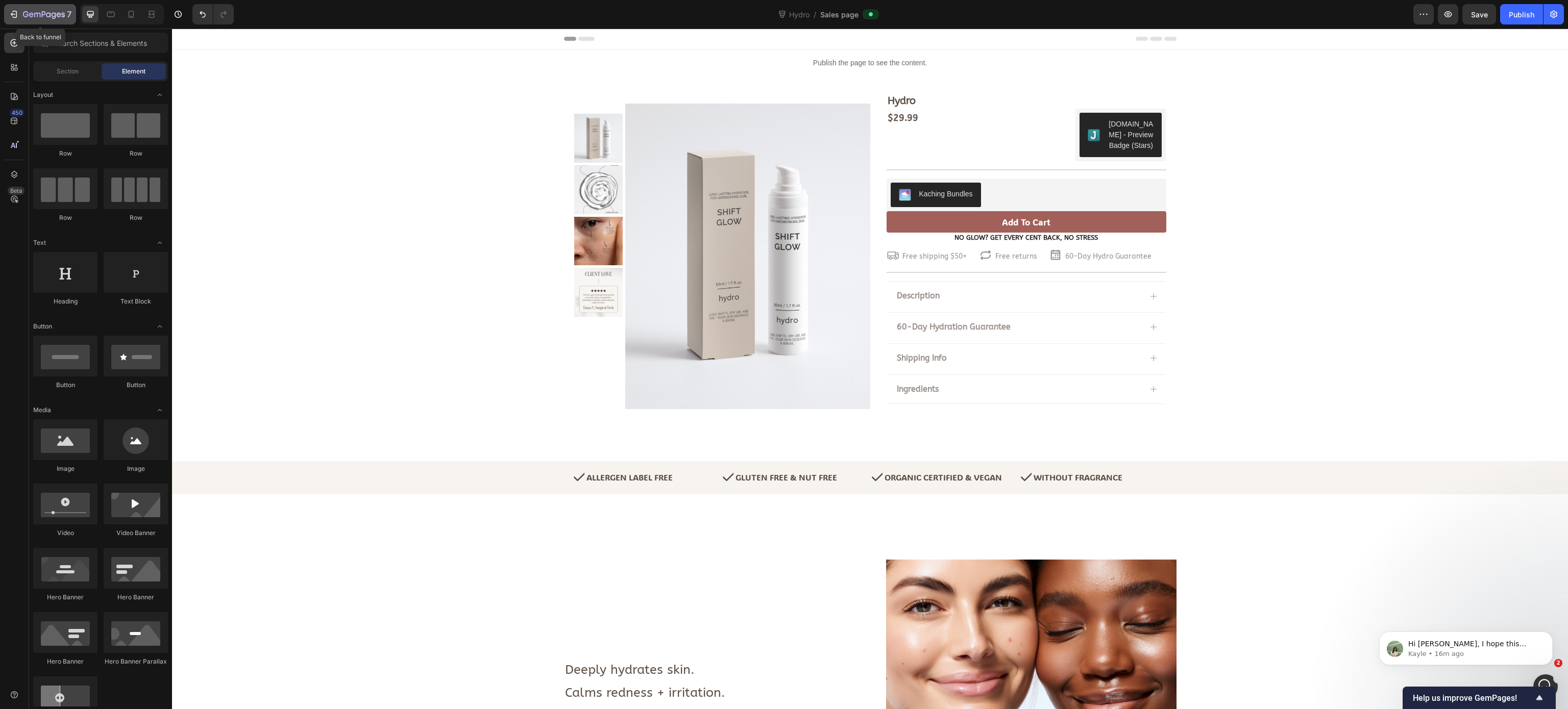
click at [52, 12] on icon "button" at bounding box center [44, 15] width 42 height 9
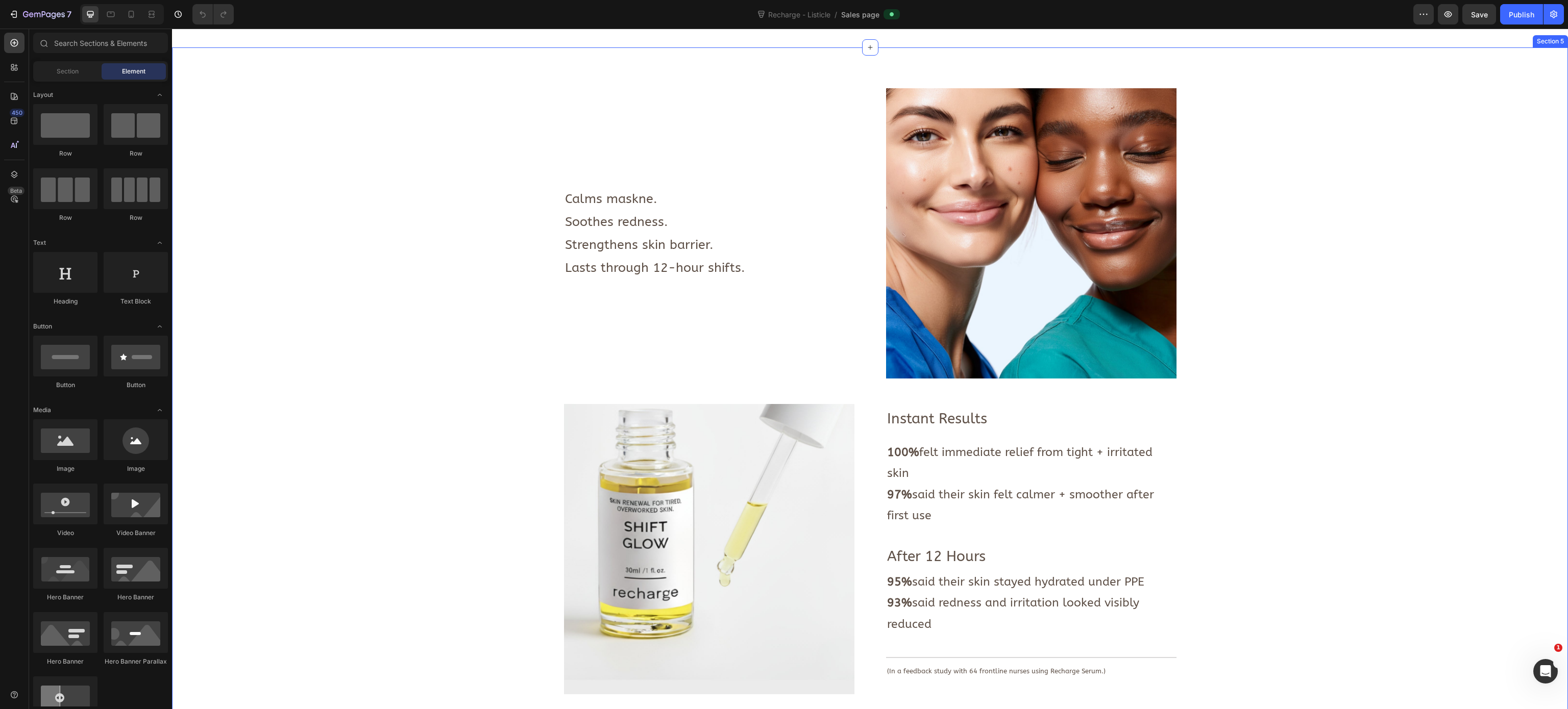
scroll to position [510, 0]
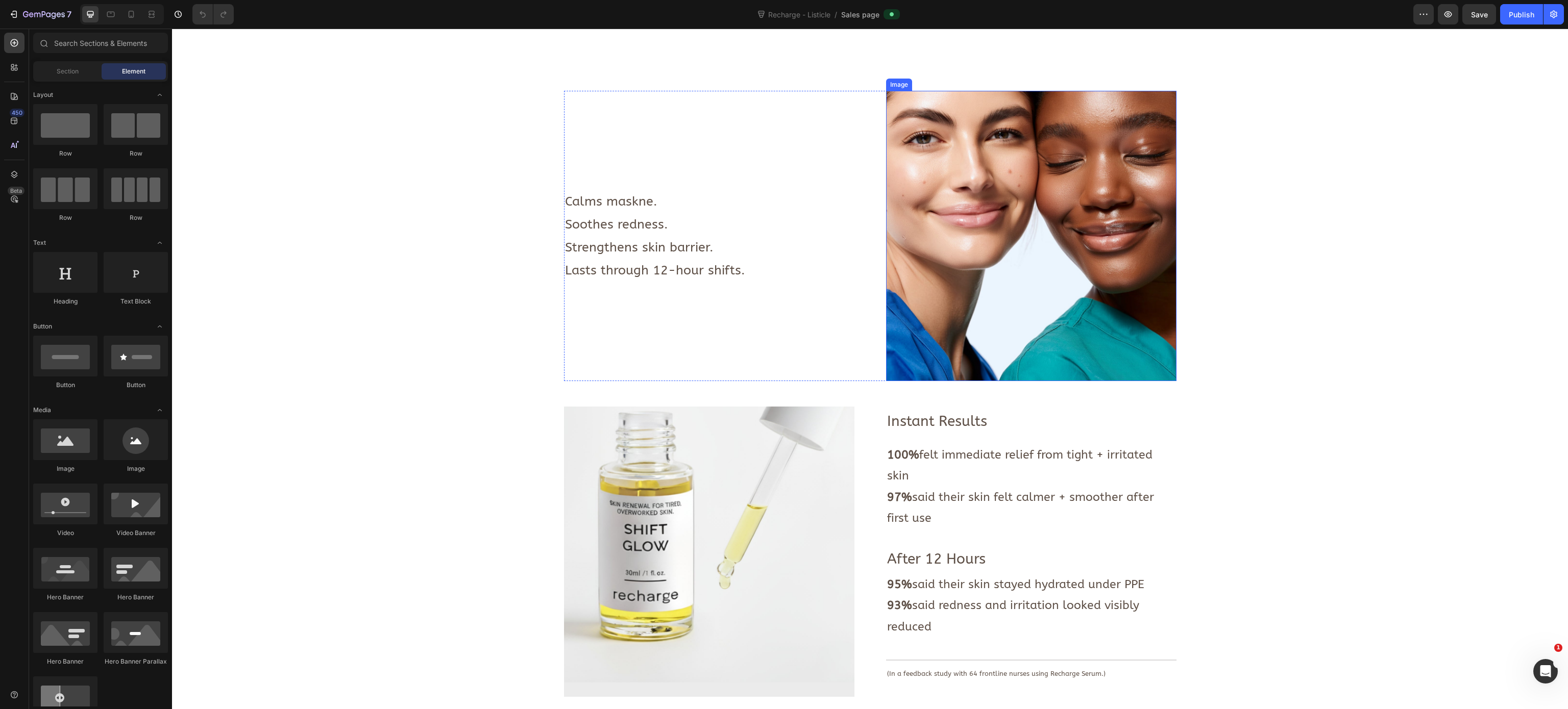
click at [994, 222] on img at bounding box center [1031, 236] width 291 height 290
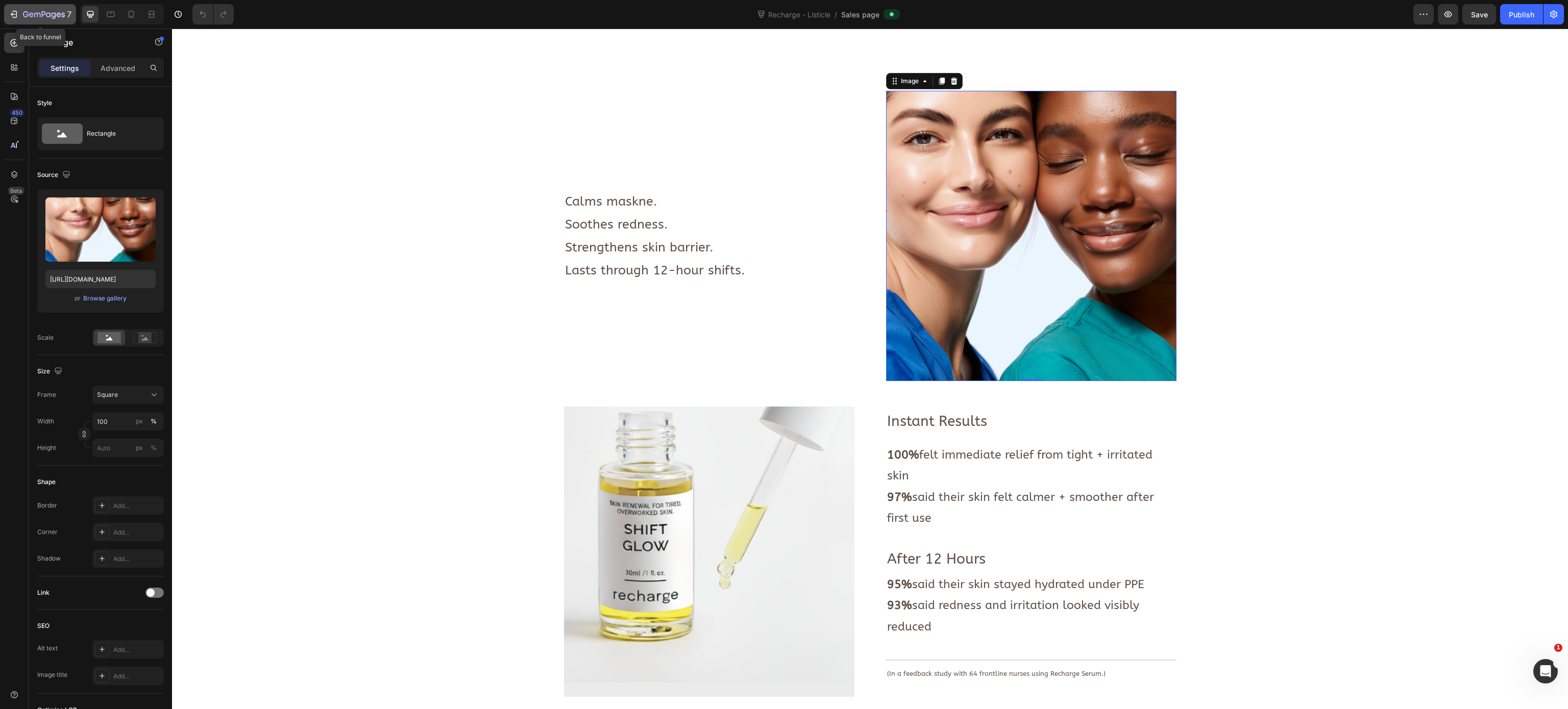
click at [13, 15] on icon "button" at bounding box center [13, 14] width 4 height 3
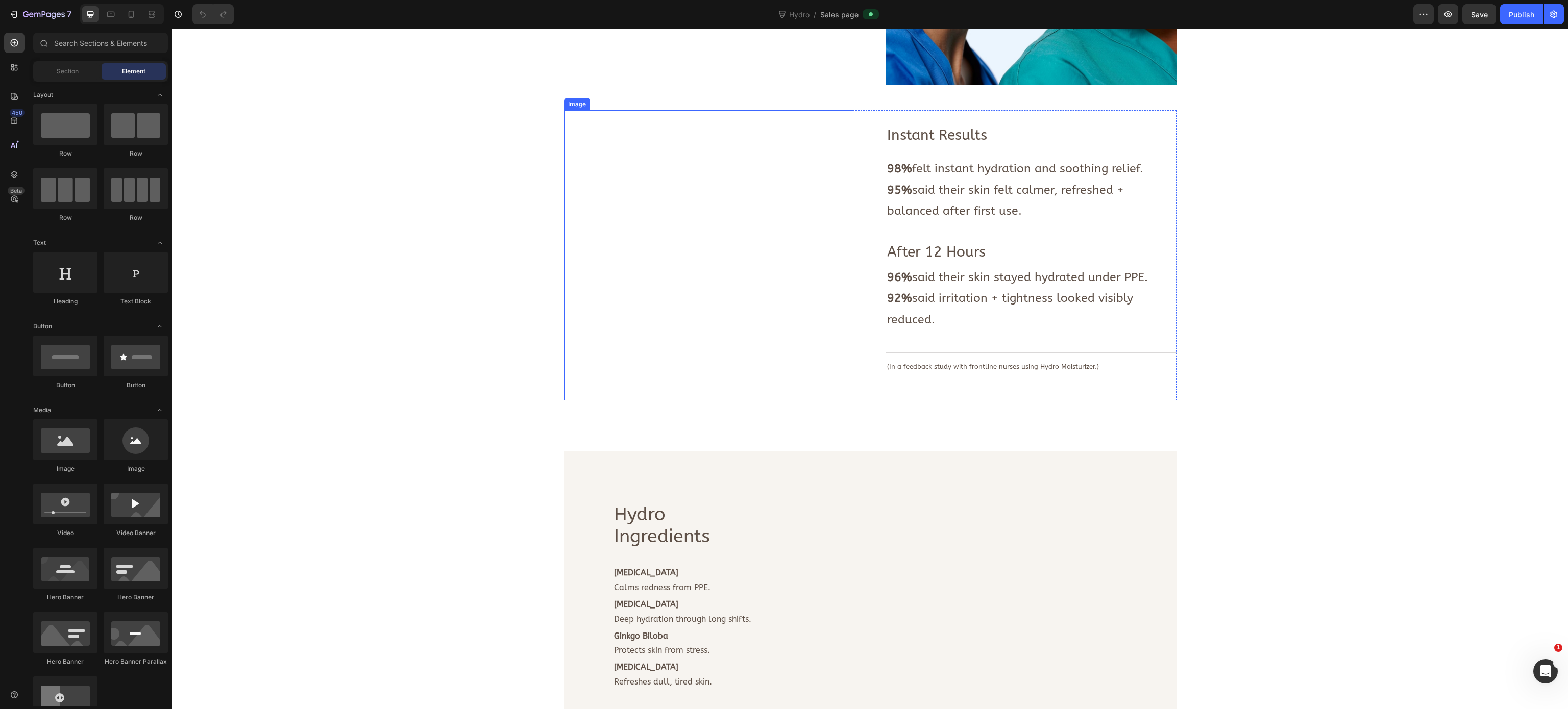
scroll to position [816, 0]
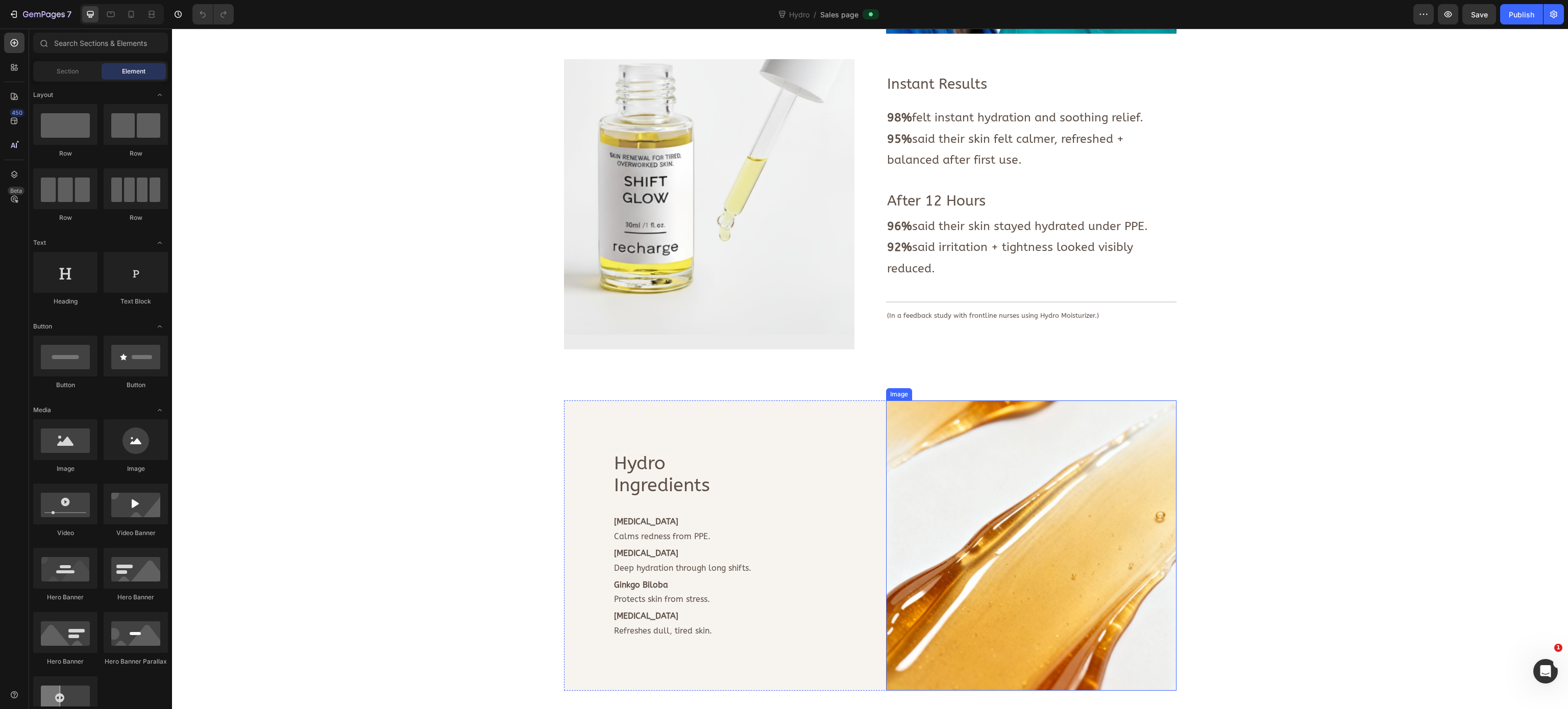
click at [957, 493] on img at bounding box center [1031, 545] width 291 height 290
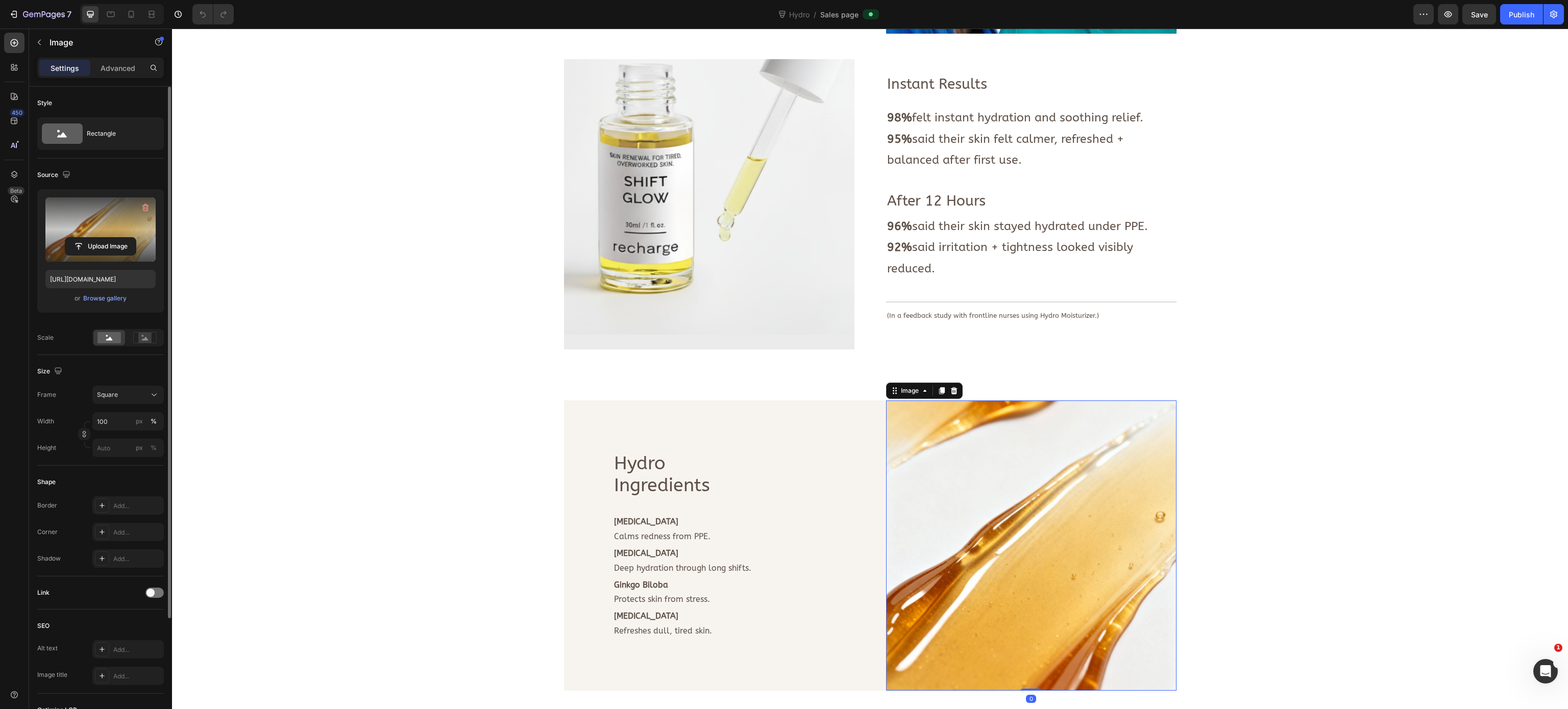
click at [112, 233] on label at bounding box center [100, 230] width 111 height 64
click at [112, 237] on input "file" at bounding box center [100, 246] width 70 height 17
type input "[URL][DOMAIN_NAME]"
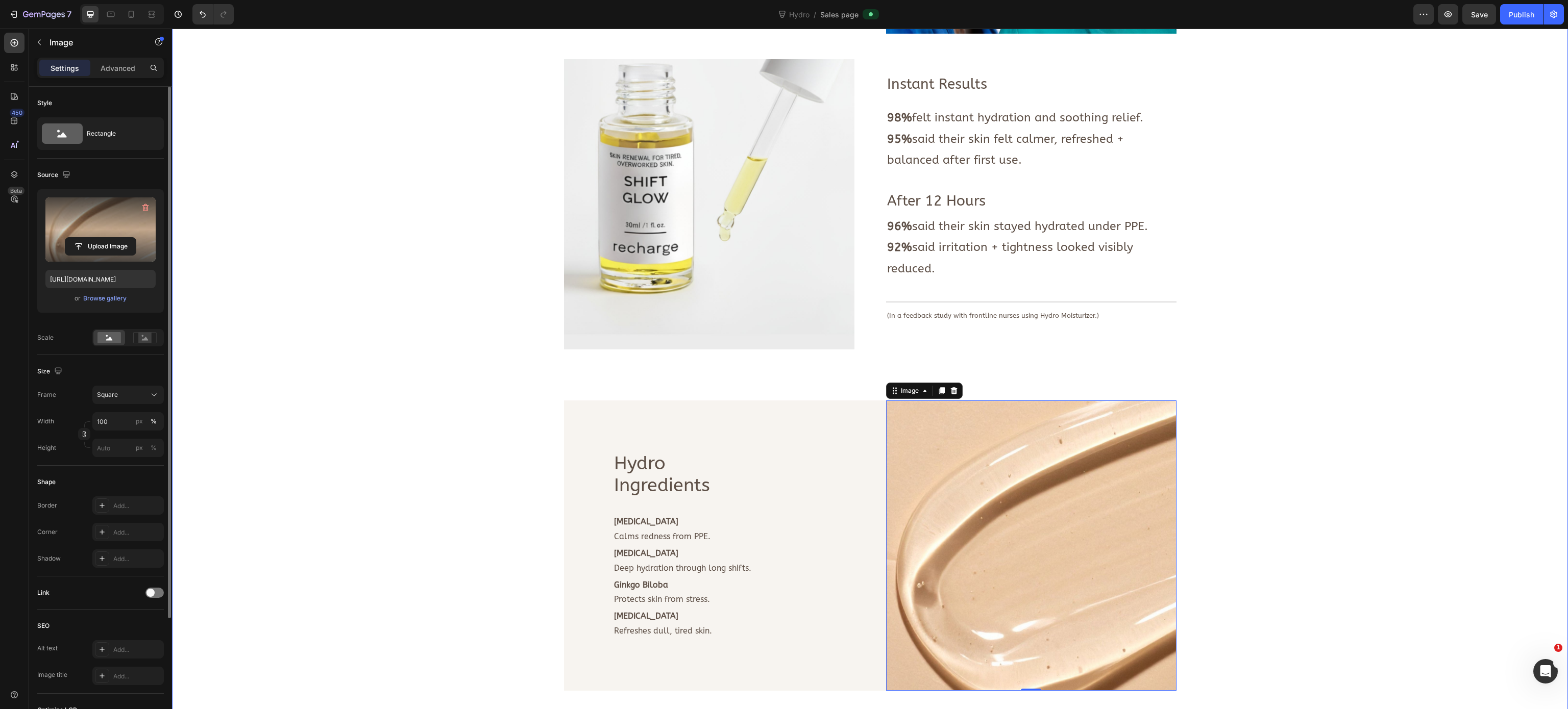
click at [389, 294] on div "Image Deeply hydrates skin. Calms redness + irritation. Strengthens moisture ba…" at bounding box center [869, 365] width 1380 height 1243
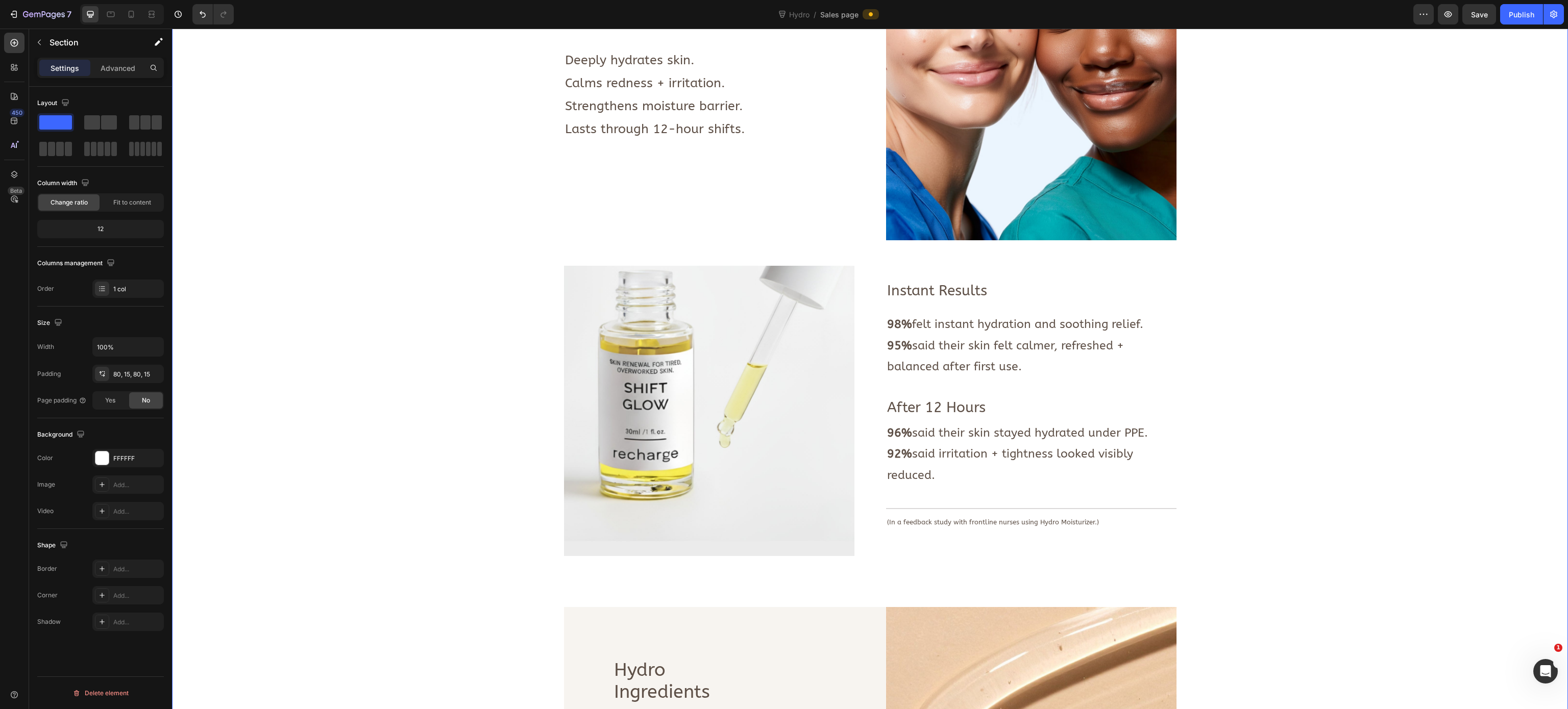
scroll to position [612, 0]
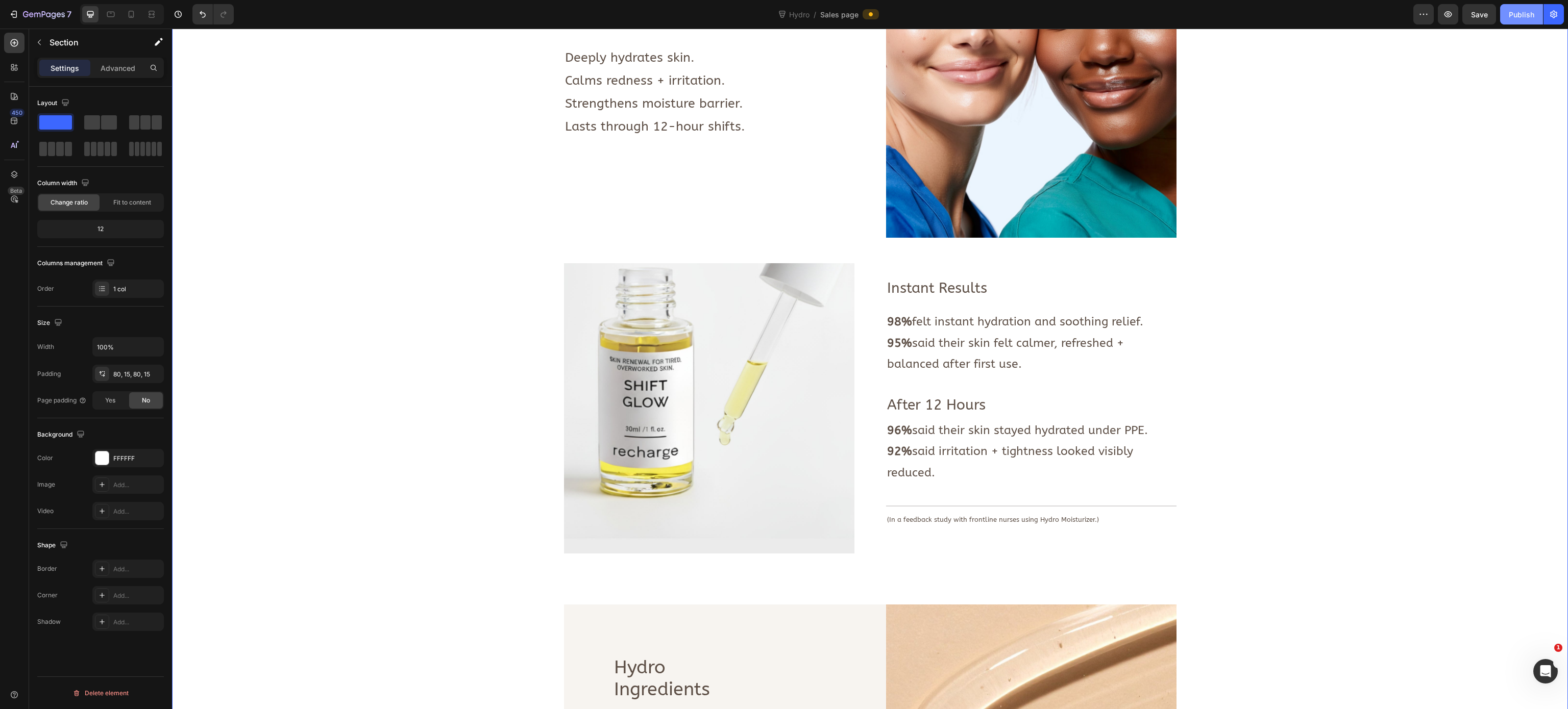
click at [1519, 13] on div "Publish" at bounding box center [1521, 15] width 25 height 11
click at [1550, 674] on div "Open Intercom Messenger" at bounding box center [1543, 669] width 33 height 33
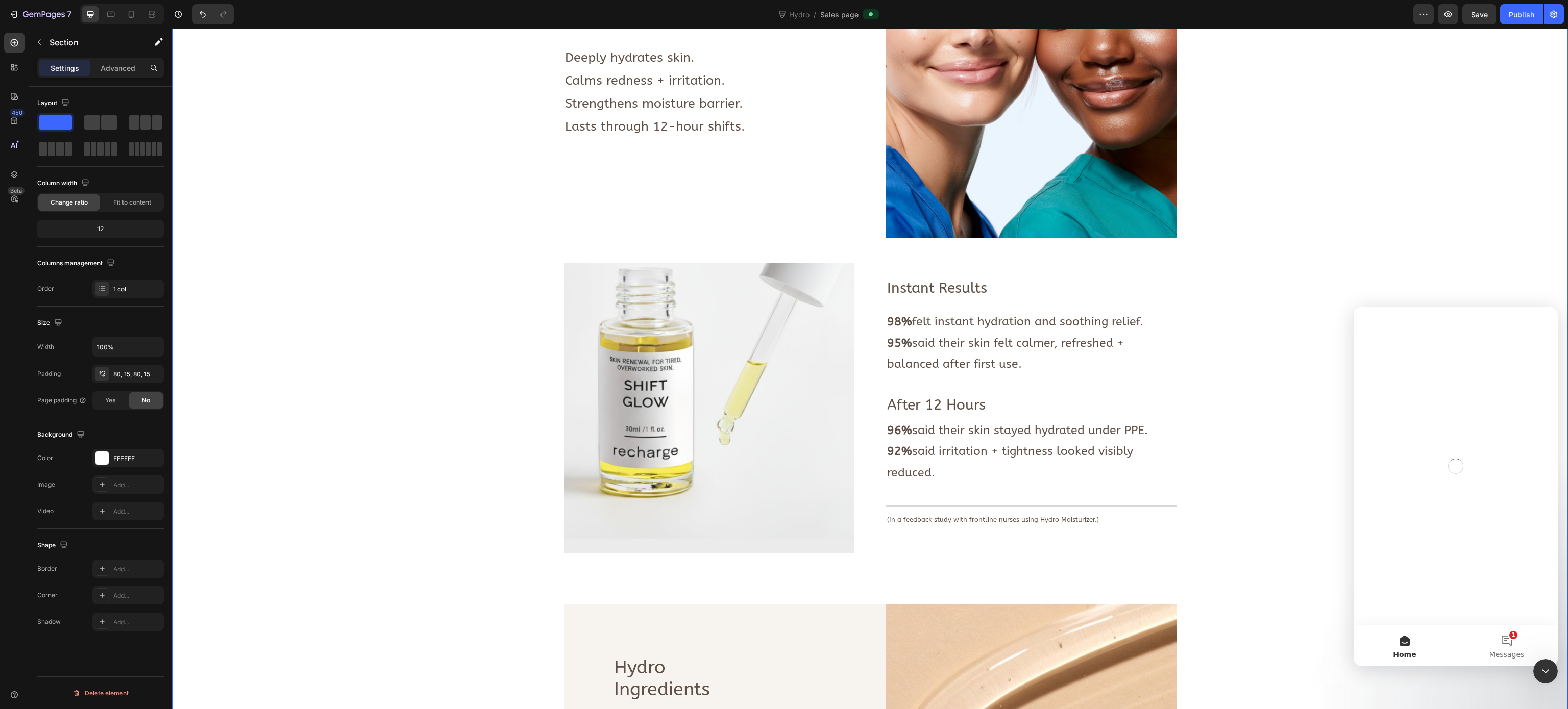
scroll to position [0, 0]
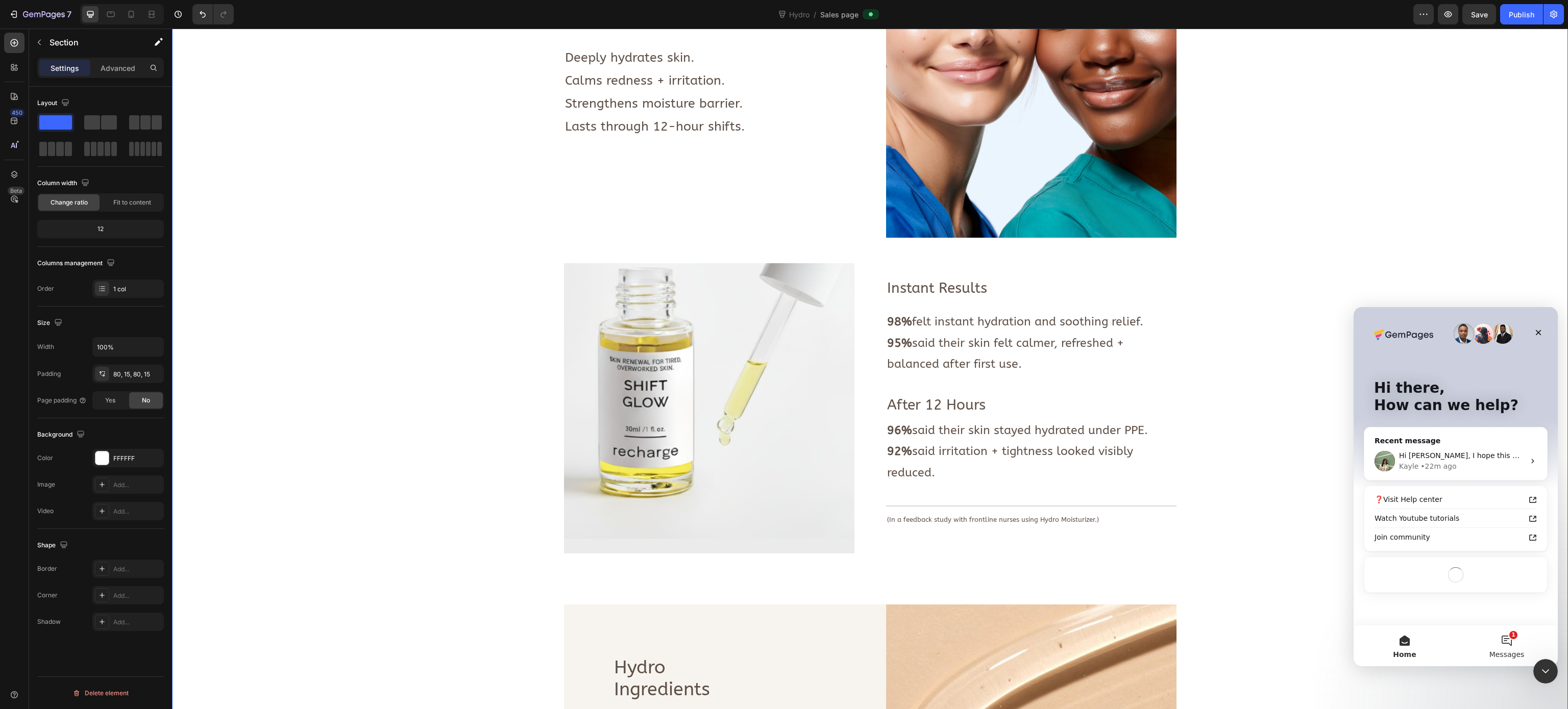
click at [1514, 638] on button "1 Messages" at bounding box center [1507, 645] width 102 height 41
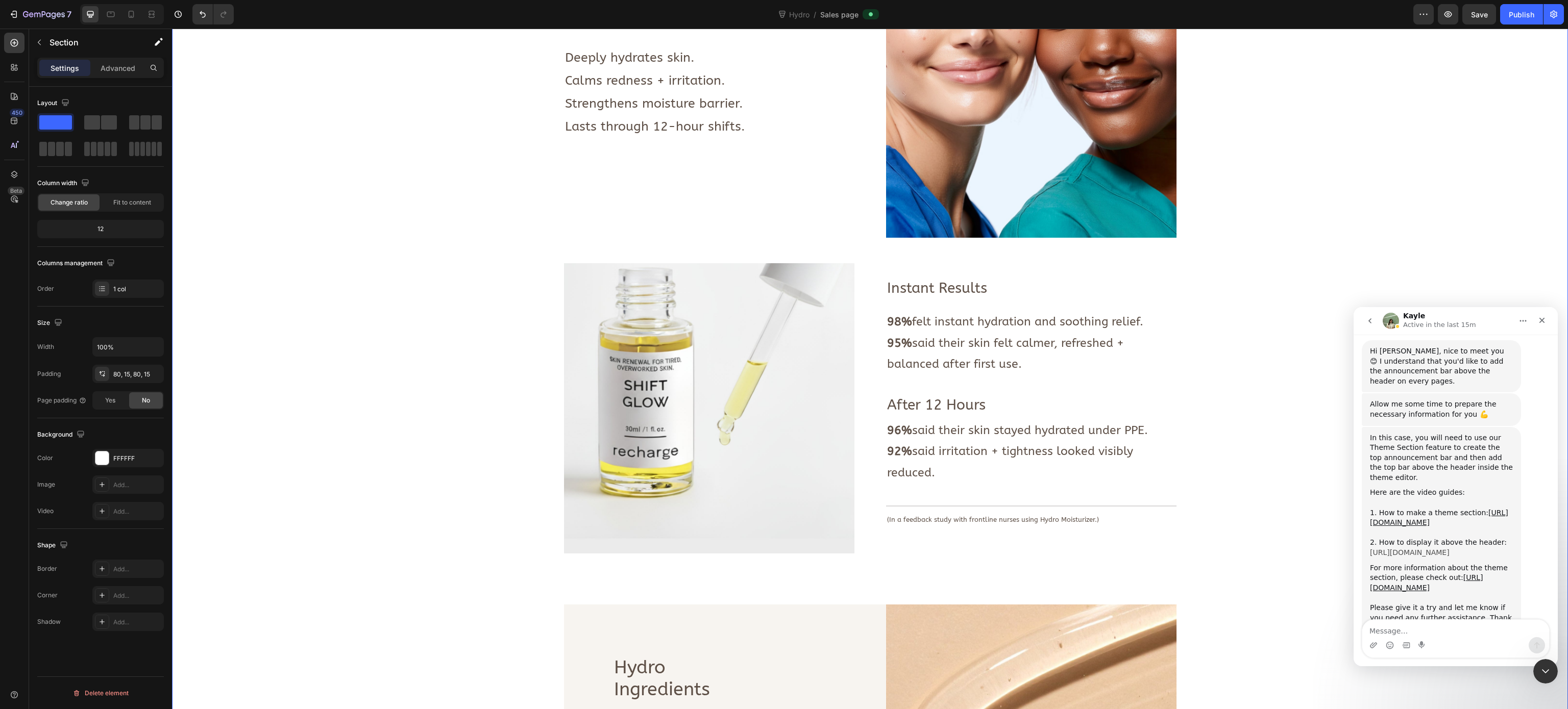
scroll to position [643, 0]
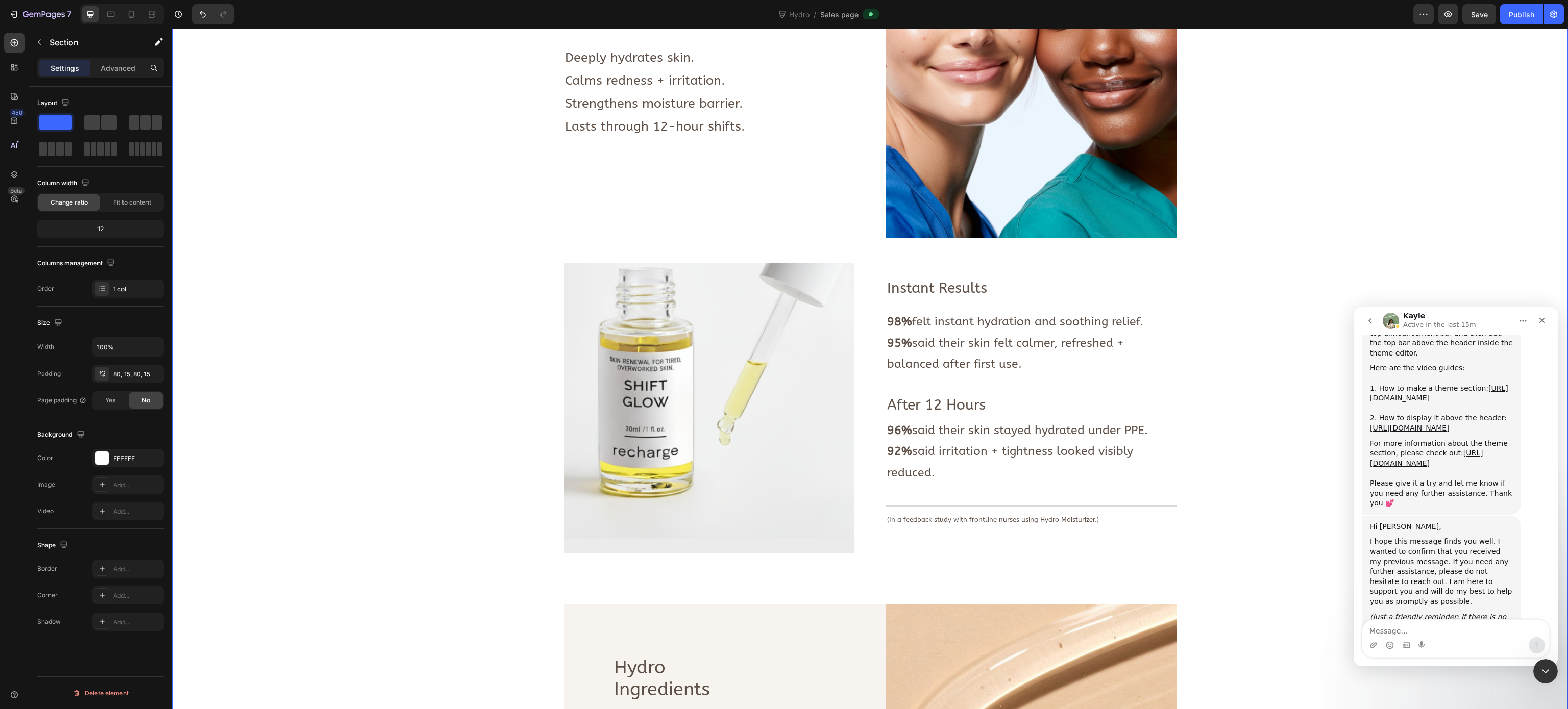
click at [1470, 640] on div "Intercom messenger" at bounding box center [1456, 645] width 187 height 16
click at [1429, 625] on textarea "Message…" at bounding box center [1456, 628] width 187 height 17
type textarea "Hello"
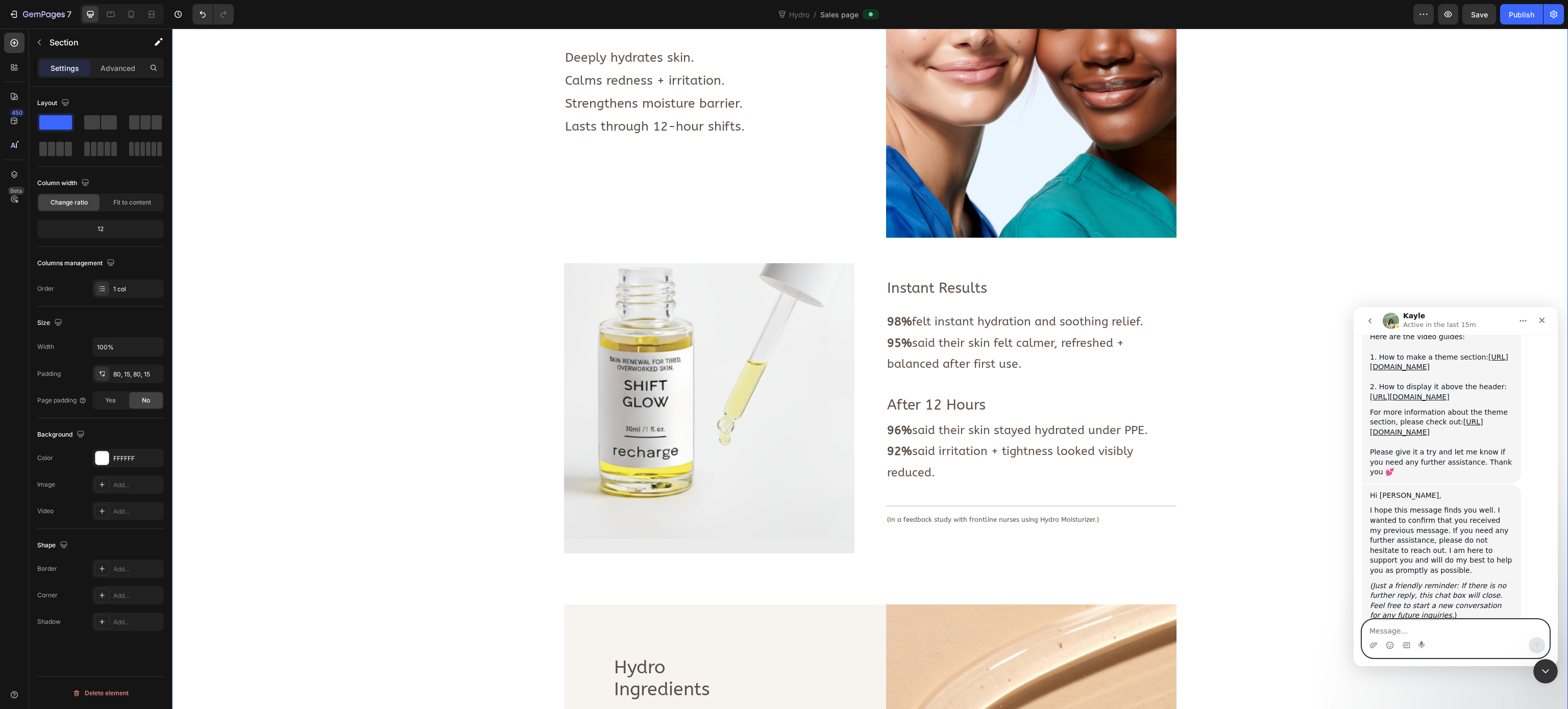
click at [1433, 626] on textarea "Message…" at bounding box center [1456, 628] width 187 height 17
click at [1450, 631] on textarea "Message…" at bounding box center [1456, 628] width 187 height 17
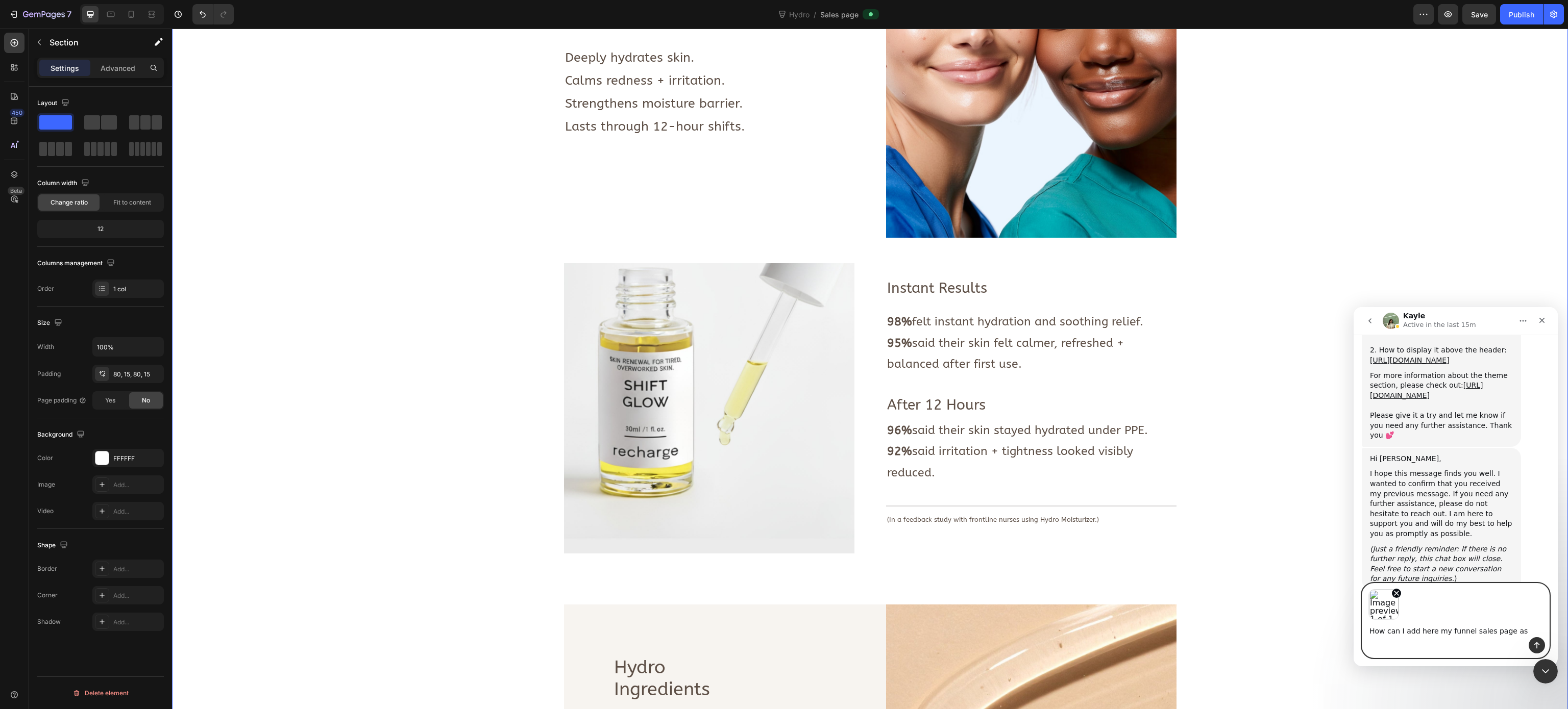
scroll to position [710, 0]
type textarea "How can I add here my funnel sales page as template"
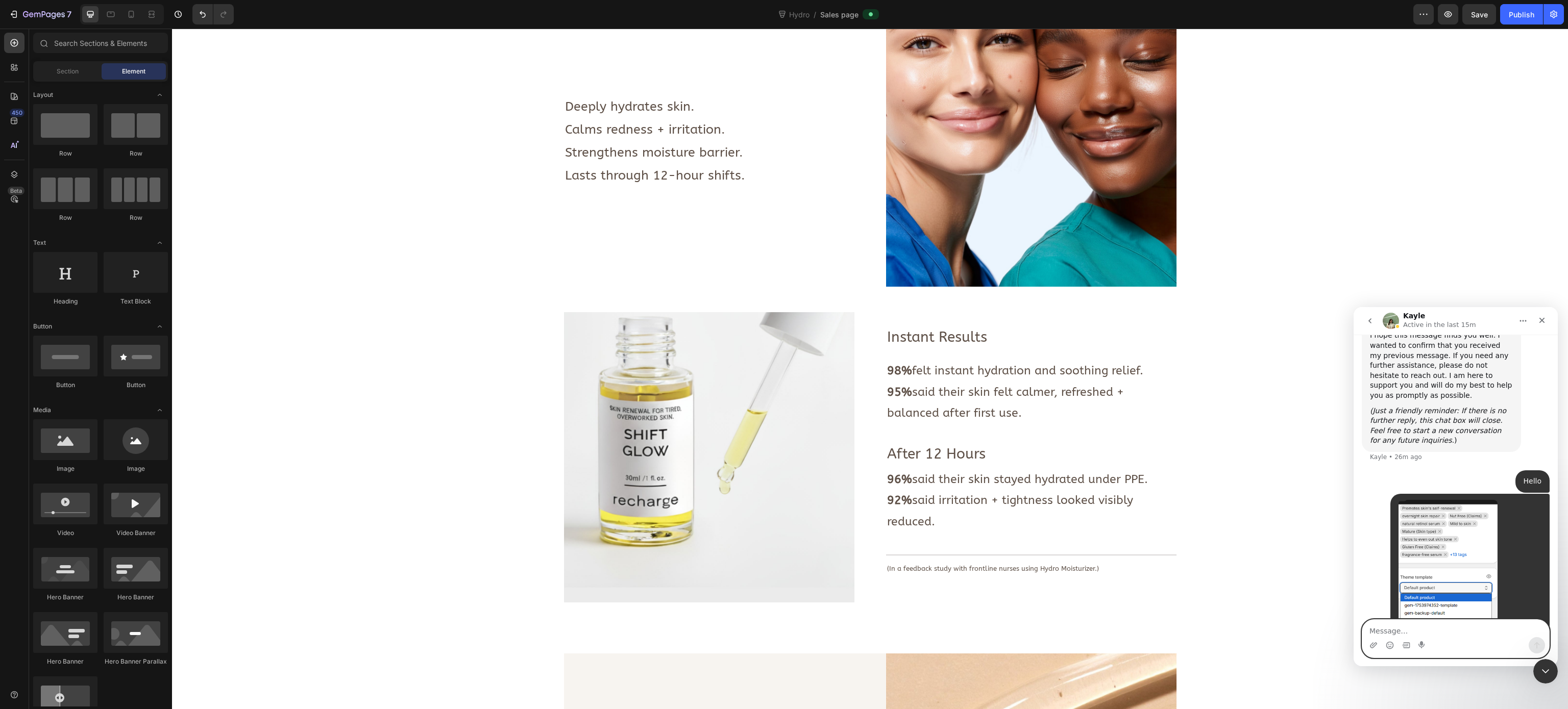
scroll to position [0, 0]
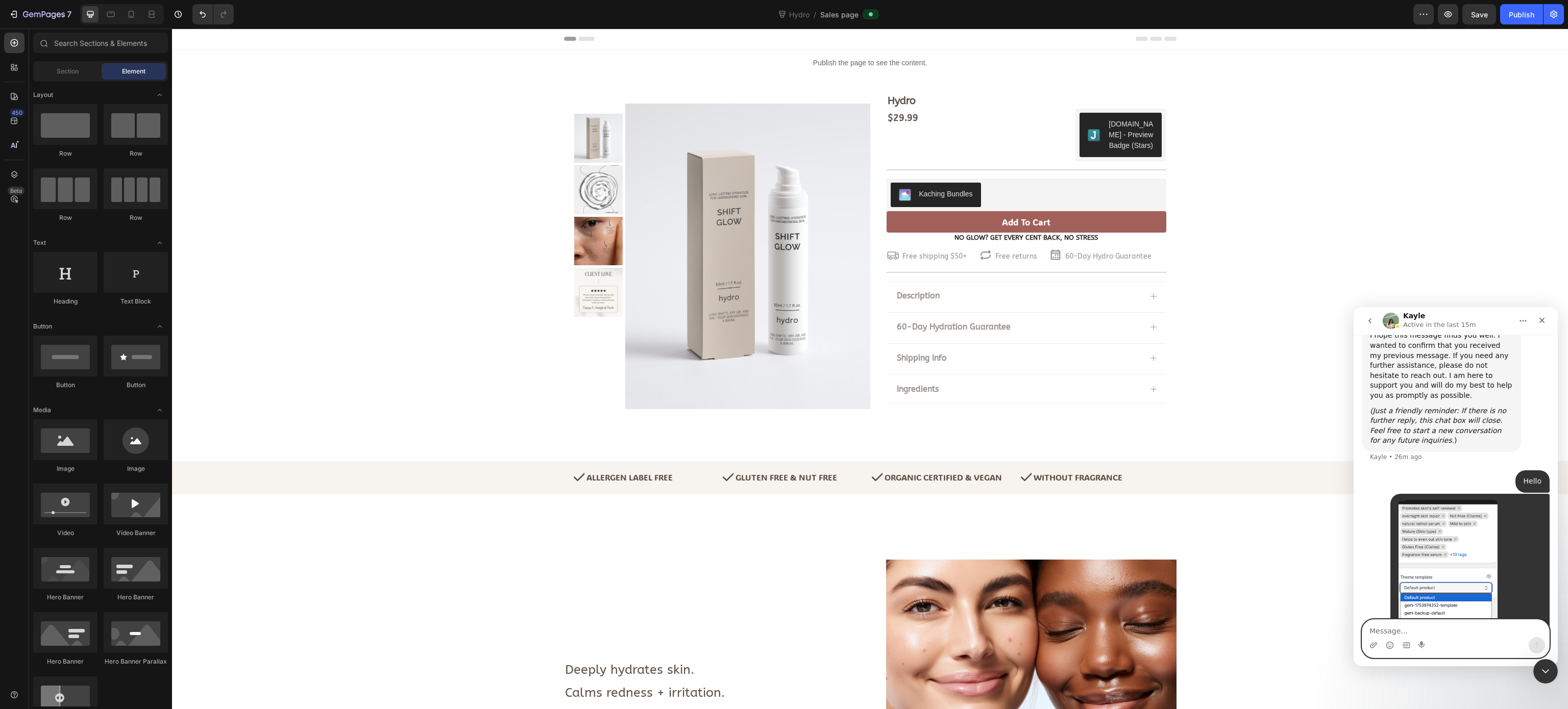
drag, startPoint x: 1553, startPoint y: 222, endPoint x: 1660, endPoint y: 46, distance: 206.0
click at [592, 138] on img at bounding box center [599, 138] width 49 height 49
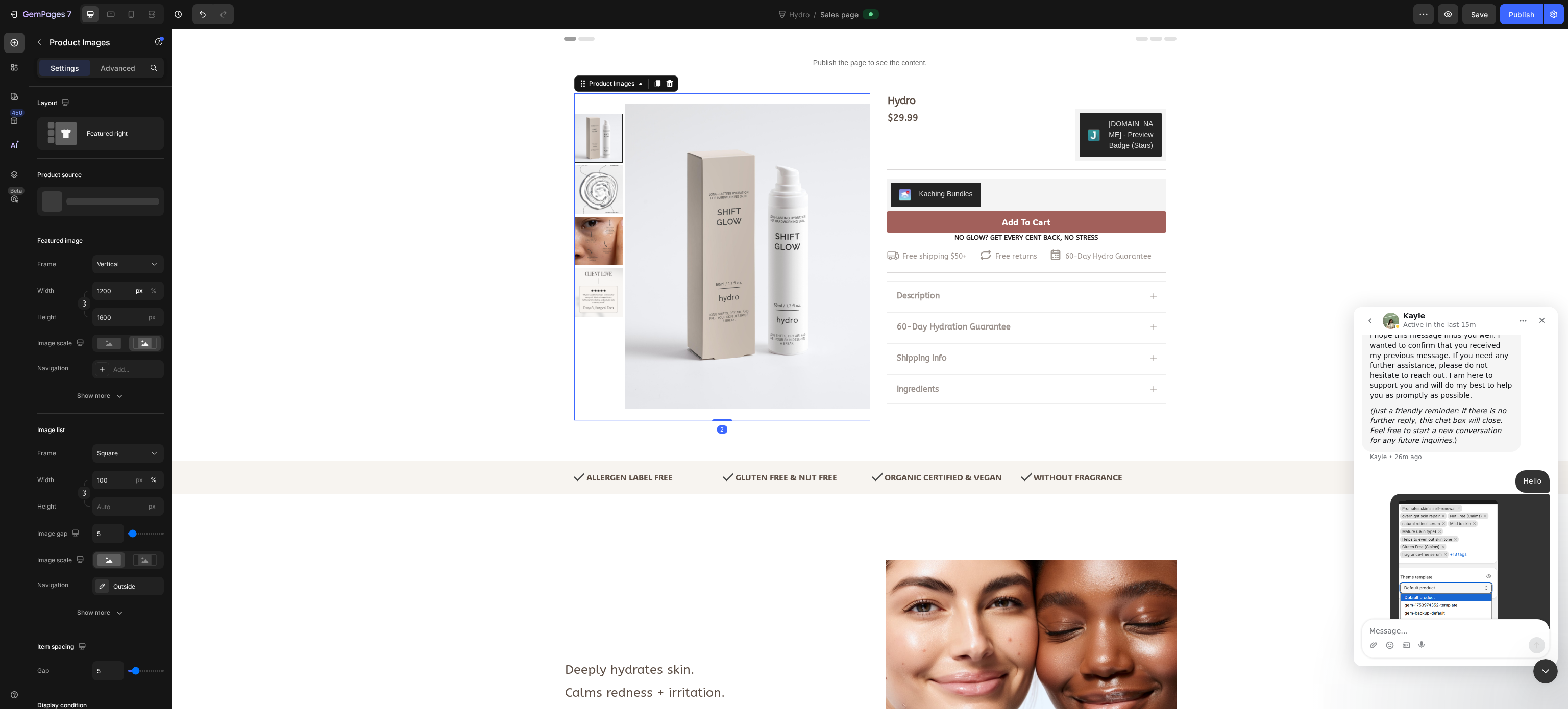
click at [594, 200] on img at bounding box center [599, 190] width 49 height 49
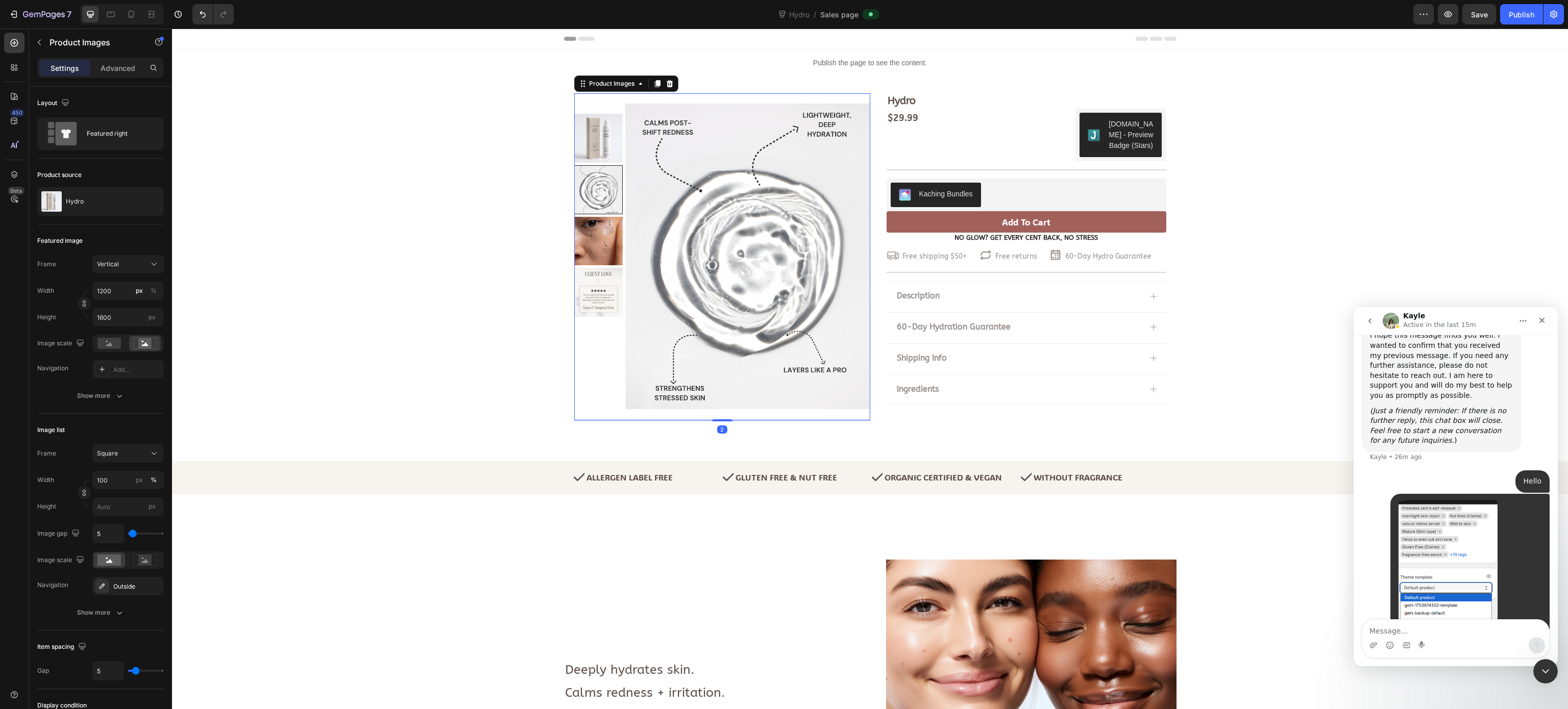
click at [576, 230] on img at bounding box center [599, 241] width 49 height 49
click at [587, 275] on img at bounding box center [599, 292] width 49 height 49
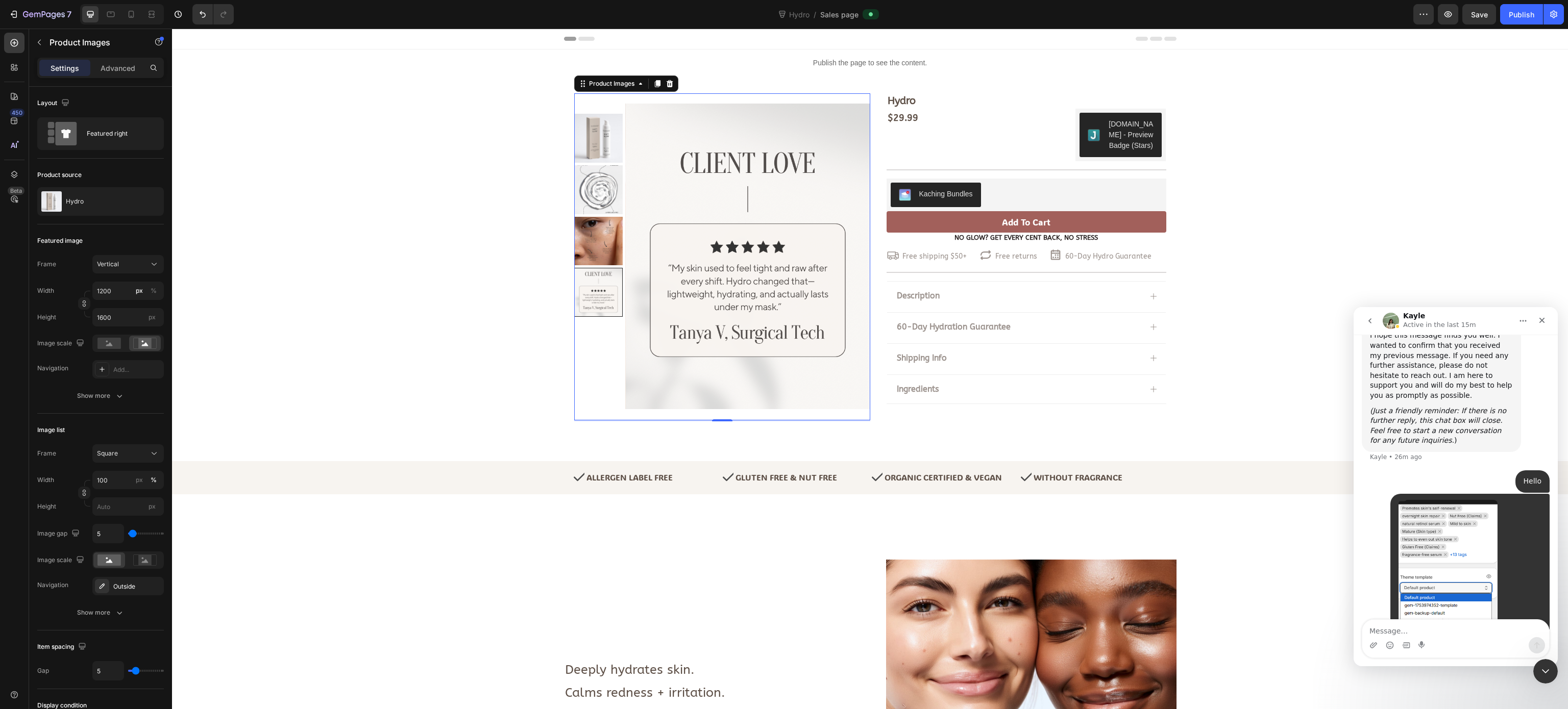
click at [586, 342] on div at bounding box center [599, 256] width 49 height 285
click at [594, 126] on img at bounding box center [599, 138] width 49 height 49
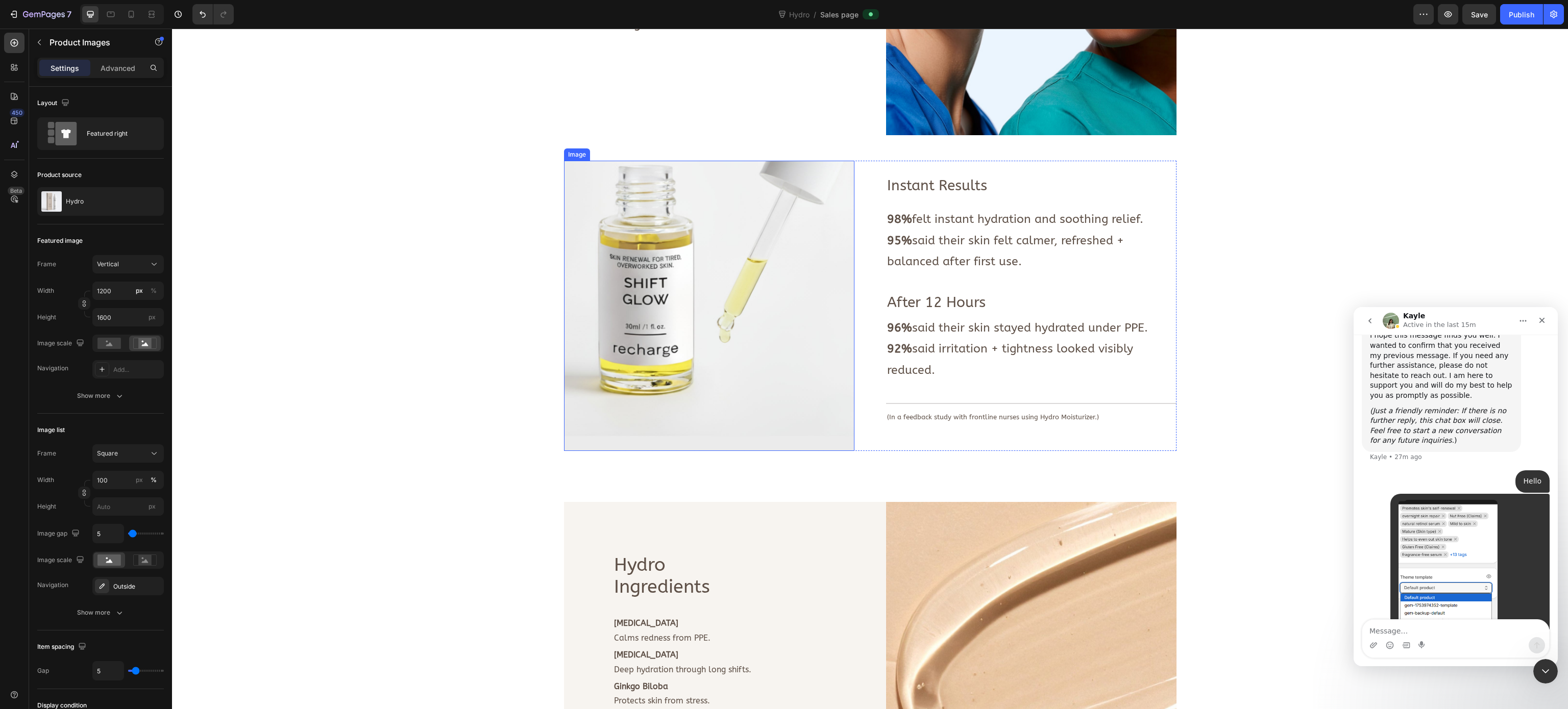
scroll to position [714, 0]
click at [743, 316] on img at bounding box center [709, 306] width 291 height 290
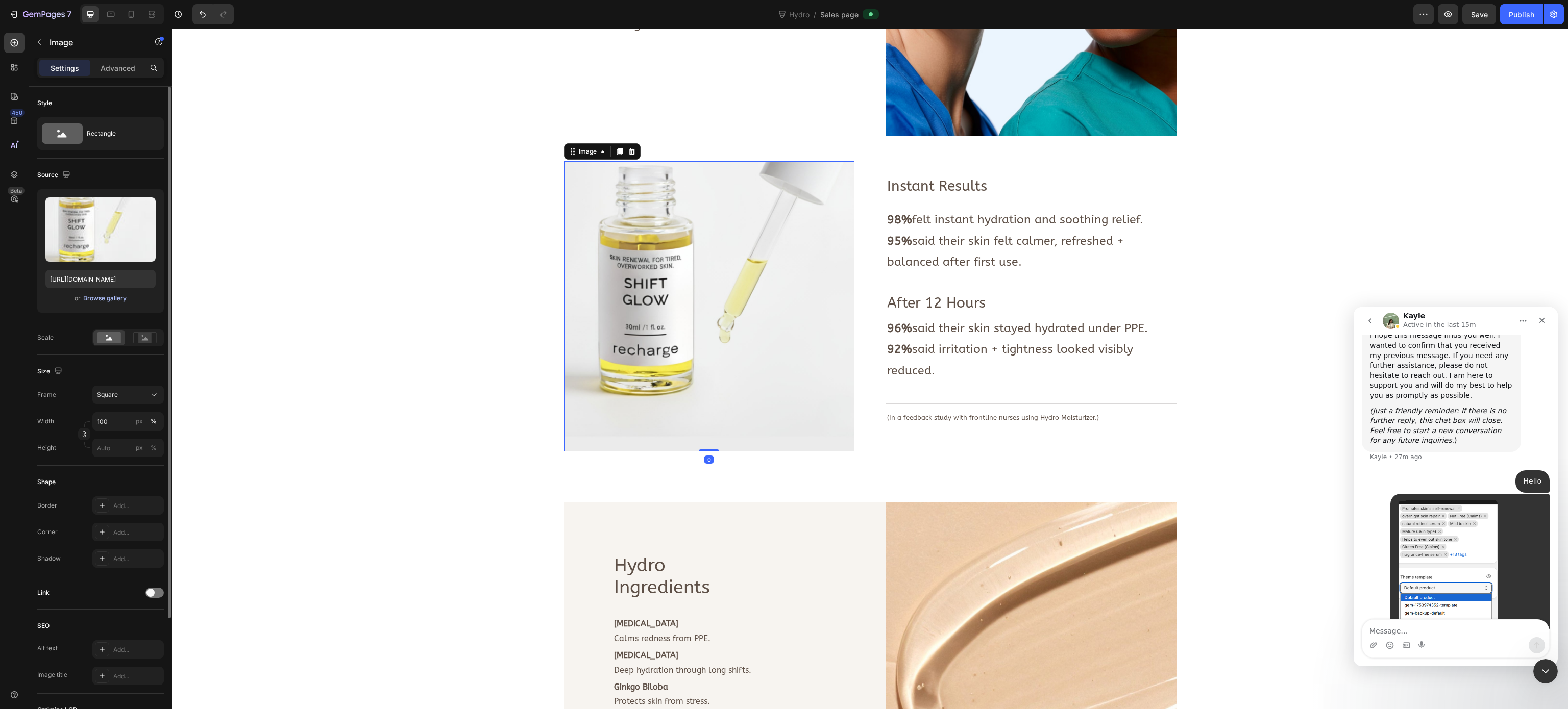
click at [111, 299] on div "Browse gallery" at bounding box center [105, 298] width 44 height 9
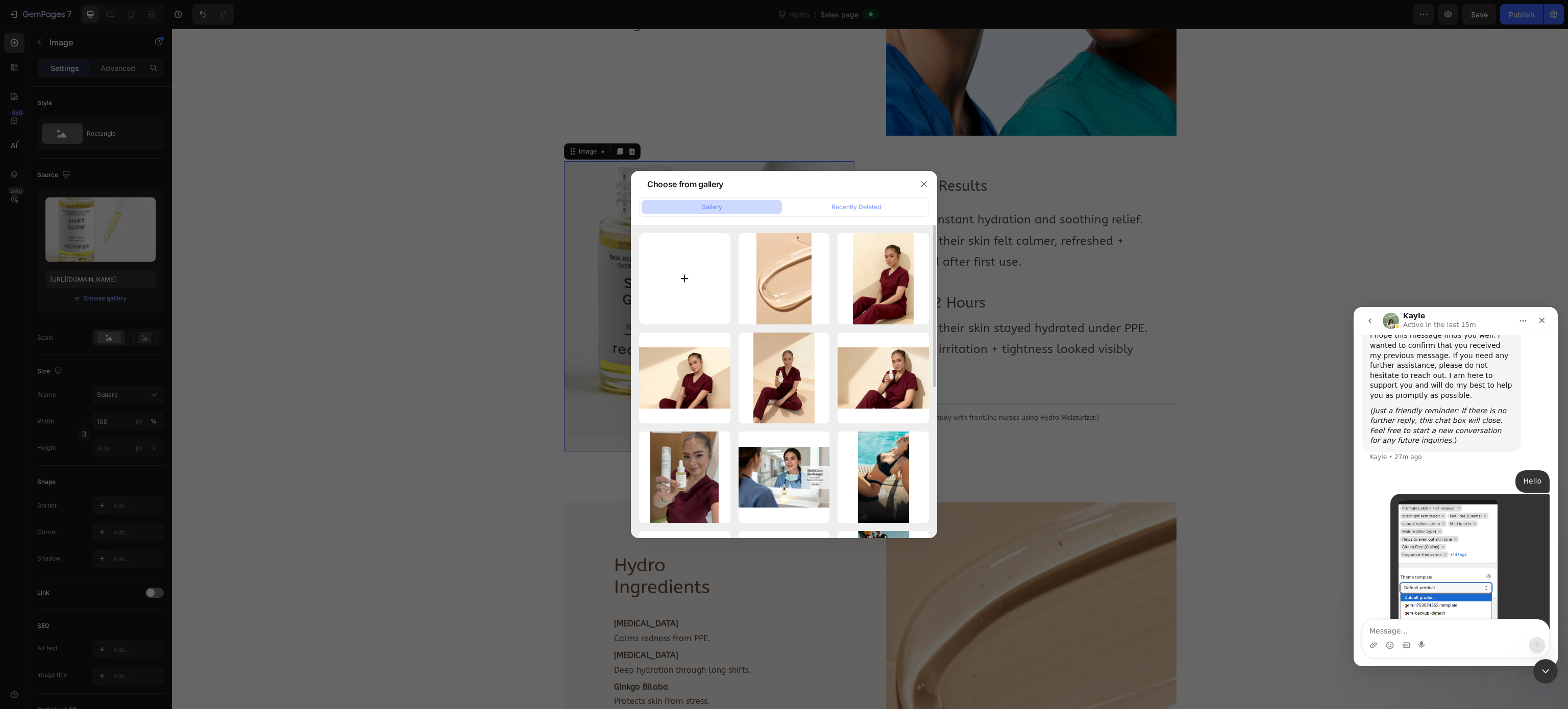
click at [700, 290] on input "file" at bounding box center [684, 278] width 92 height 92
type input "C:\fakepath\dasda.jpg"
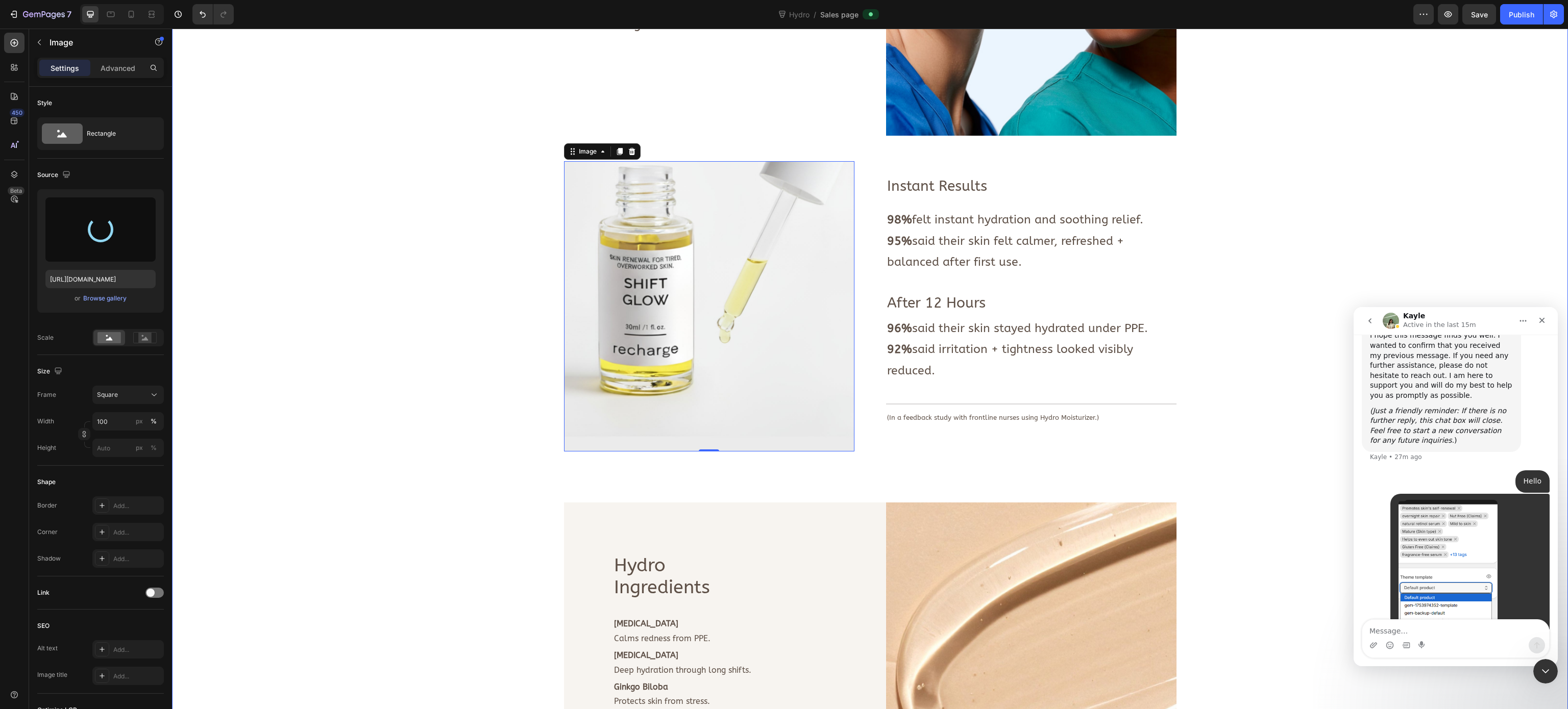
type input "https://cdn.shopify.com/s/files/1/0933/3846/8682/files/gempages_577882394061701…"
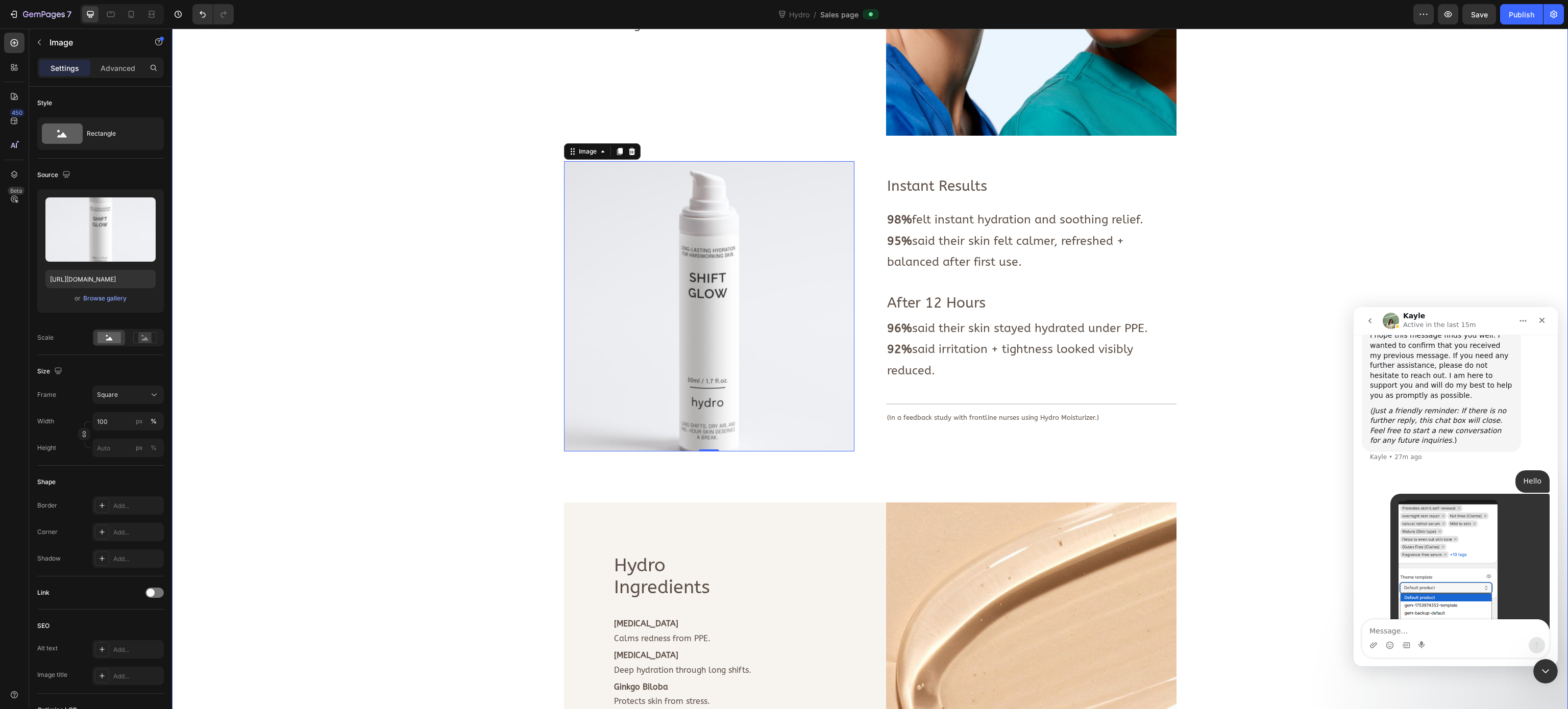
click at [442, 191] on div "Image Deeply hydrates skin. Calms redness + irritation. Strengthens moisture ba…" at bounding box center [869, 467] width 1380 height 1243
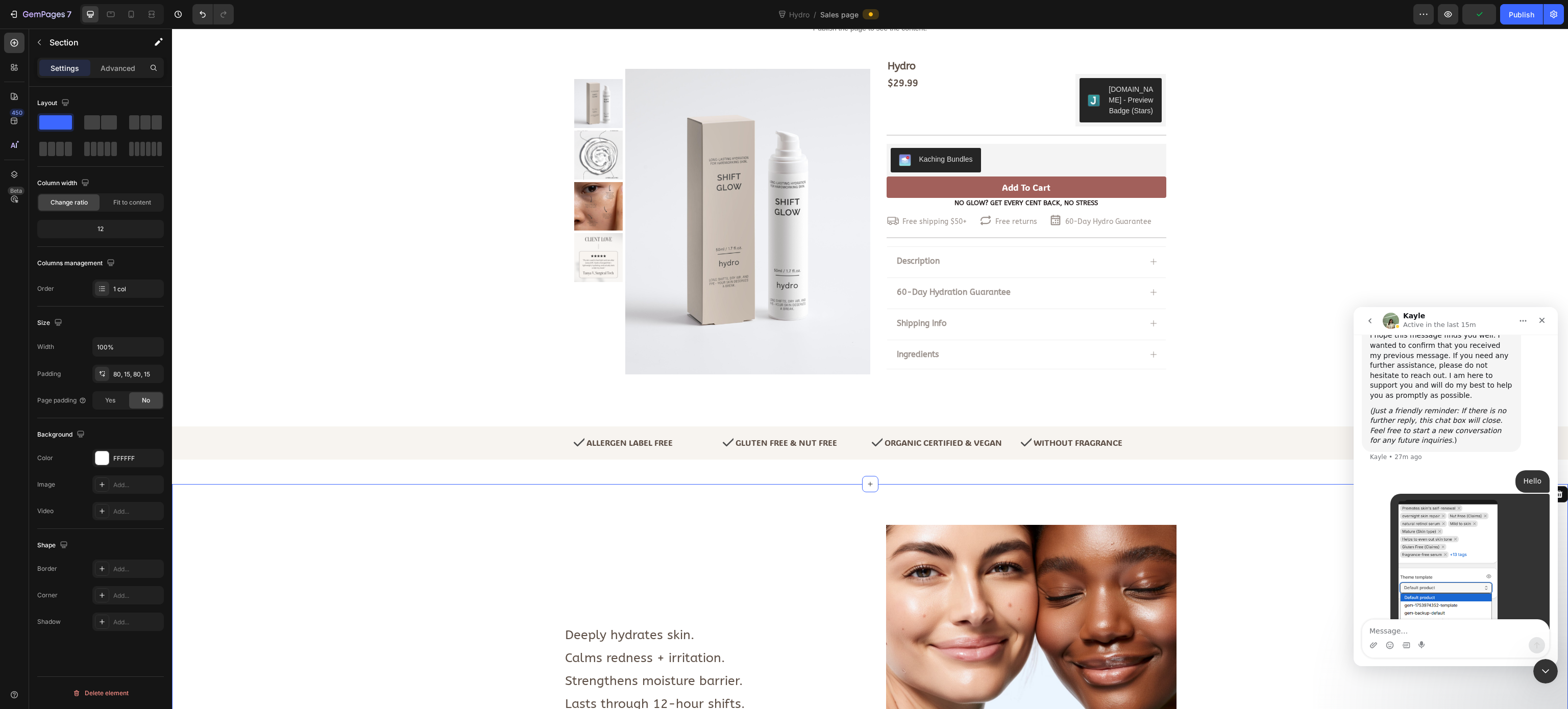
scroll to position [0, 0]
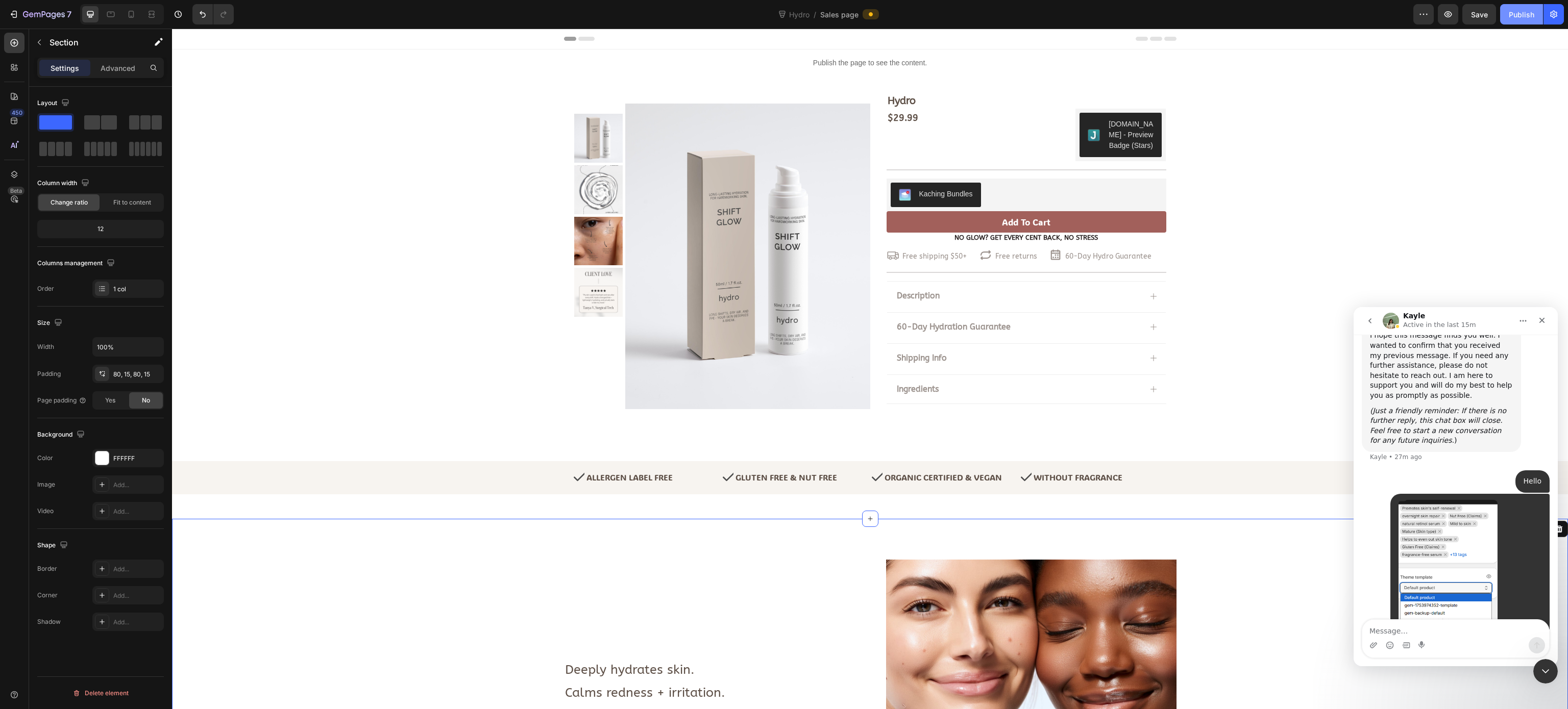
click at [1516, 15] on div "Publish" at bounding box center [1521, 15] width 25 height 11
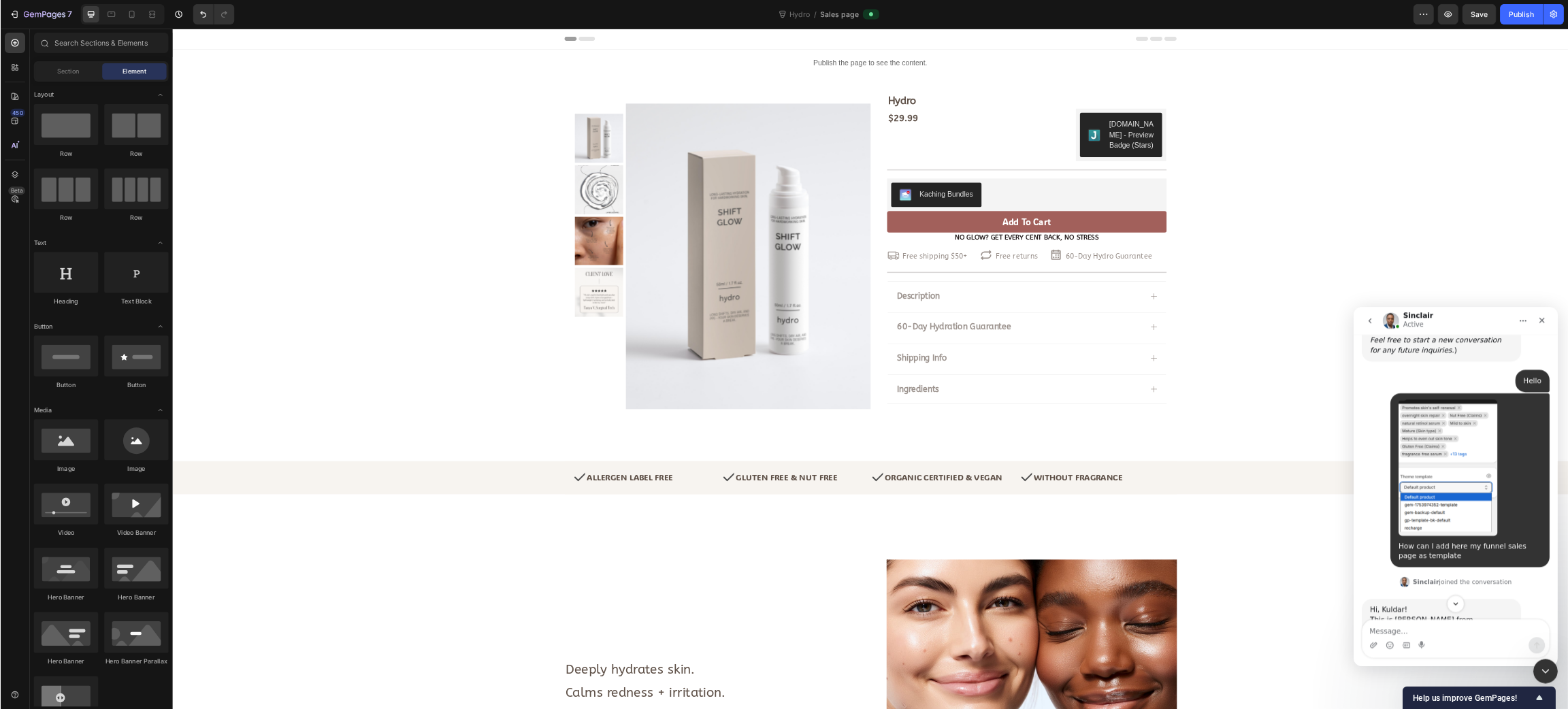
scroll to position [1284, 0]
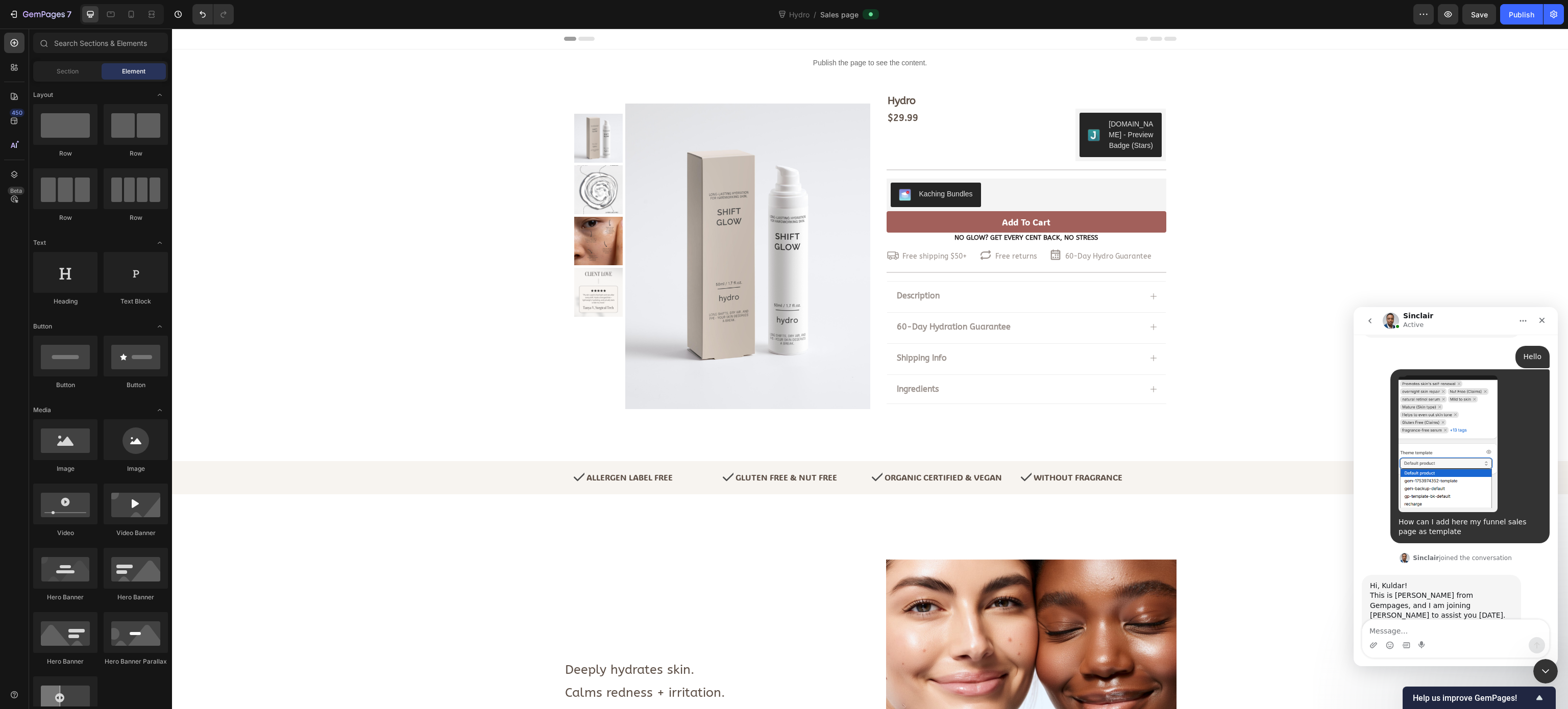
click at [1442, 581] on div "Hi, Kuldar! This is Sinclair from Gempages, and I am joining Kayle to assist yo…" at bounding box center [1441, 621] width 143 height 80
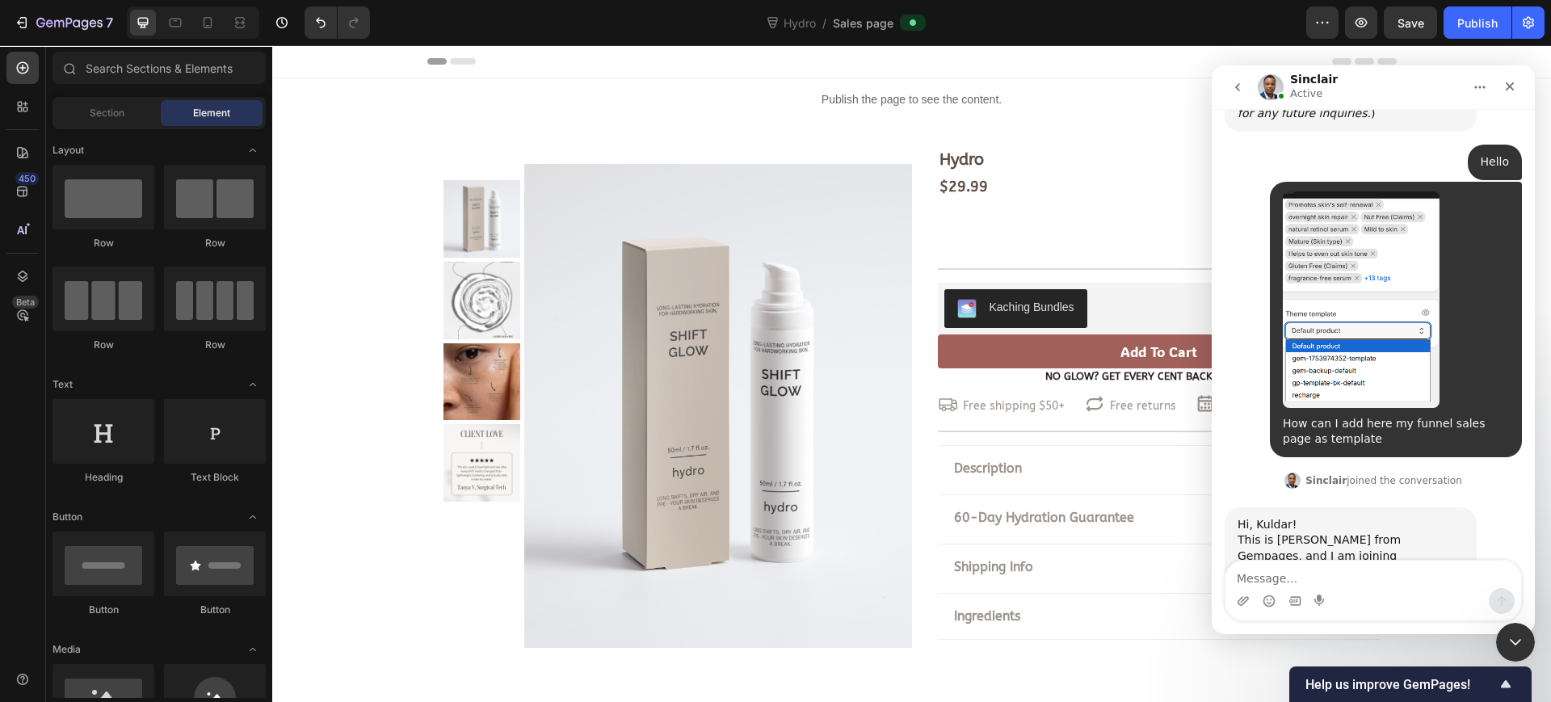
scroll to position [1508, 0]
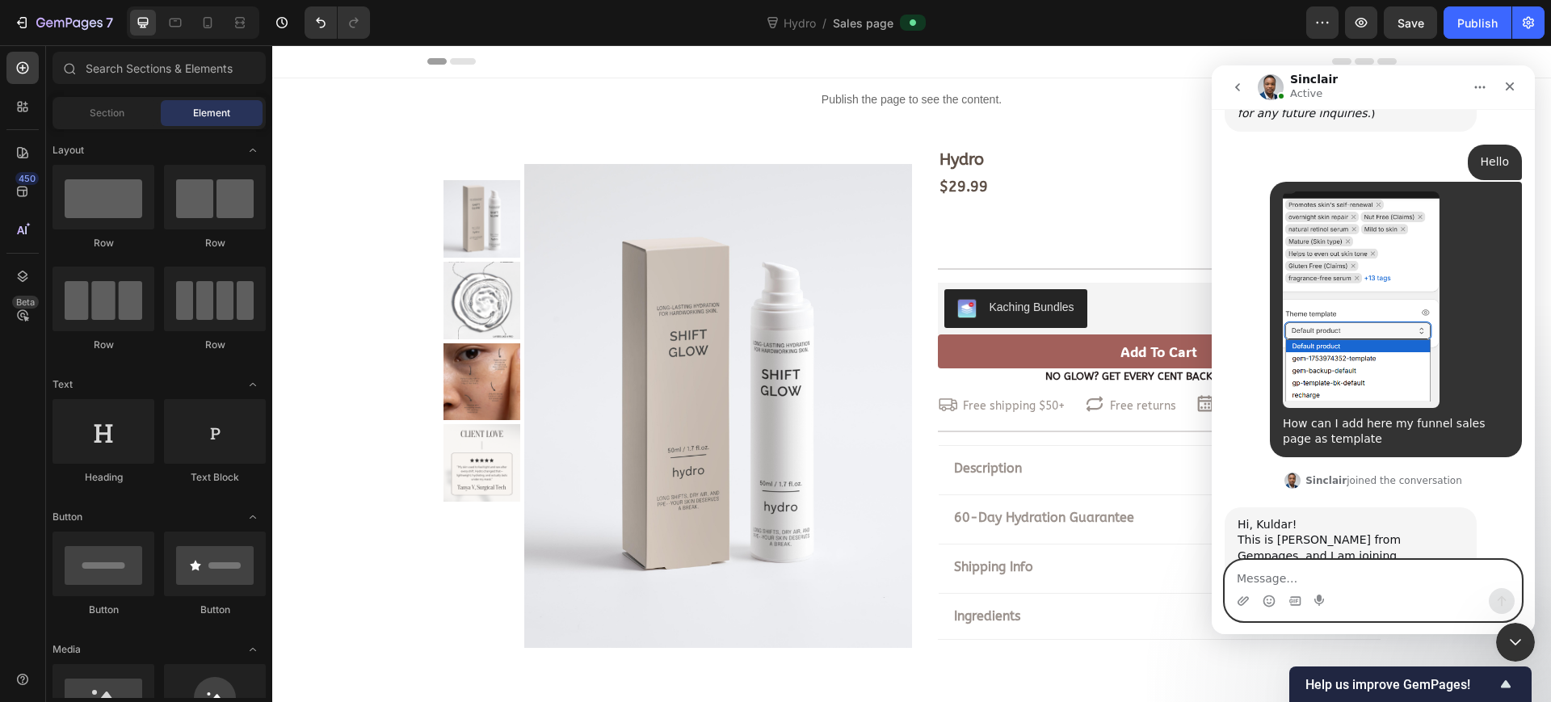
click at [1347, 574] on textarea "Message…" at bounding box center [1374, 574] width 296 height 27
type textarea "yes"
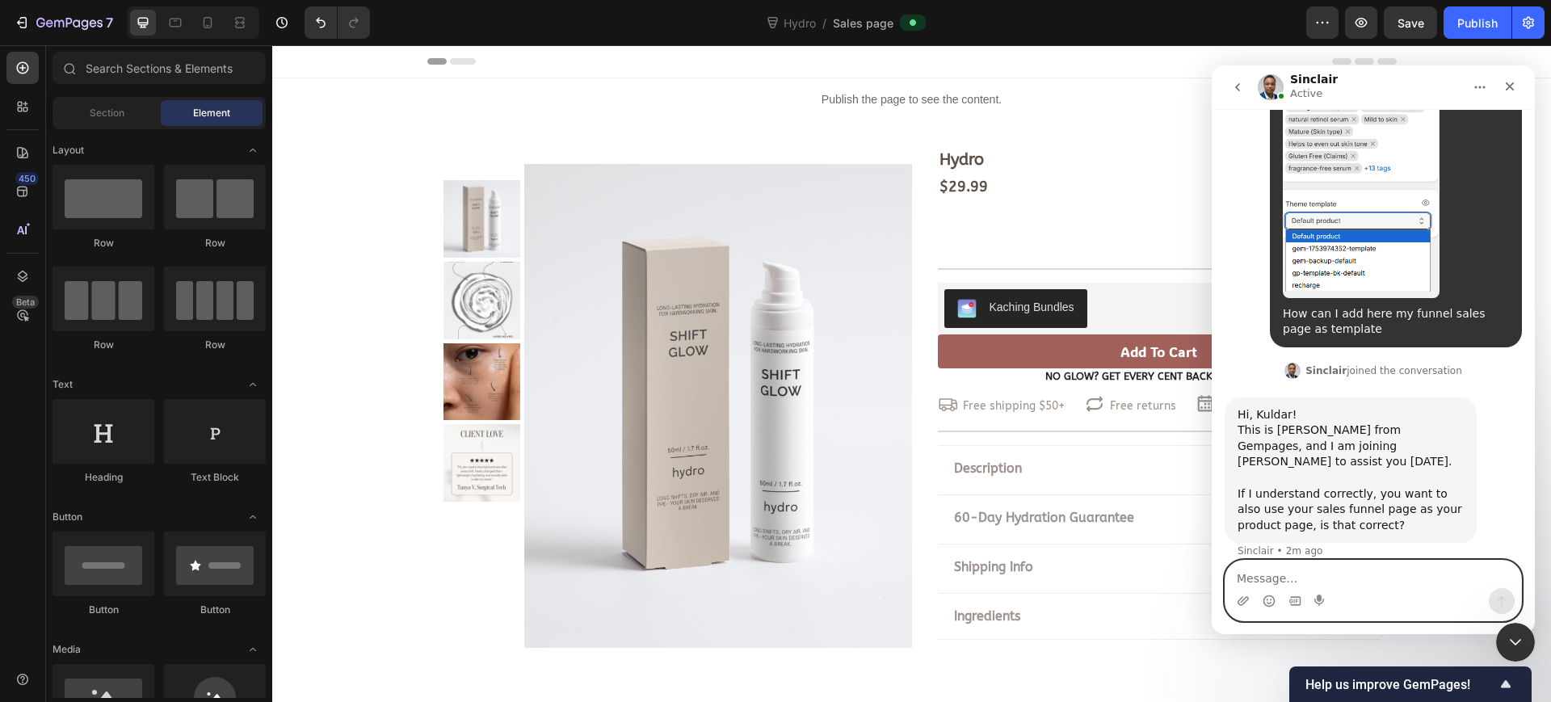
scroll to position [1618, 0]
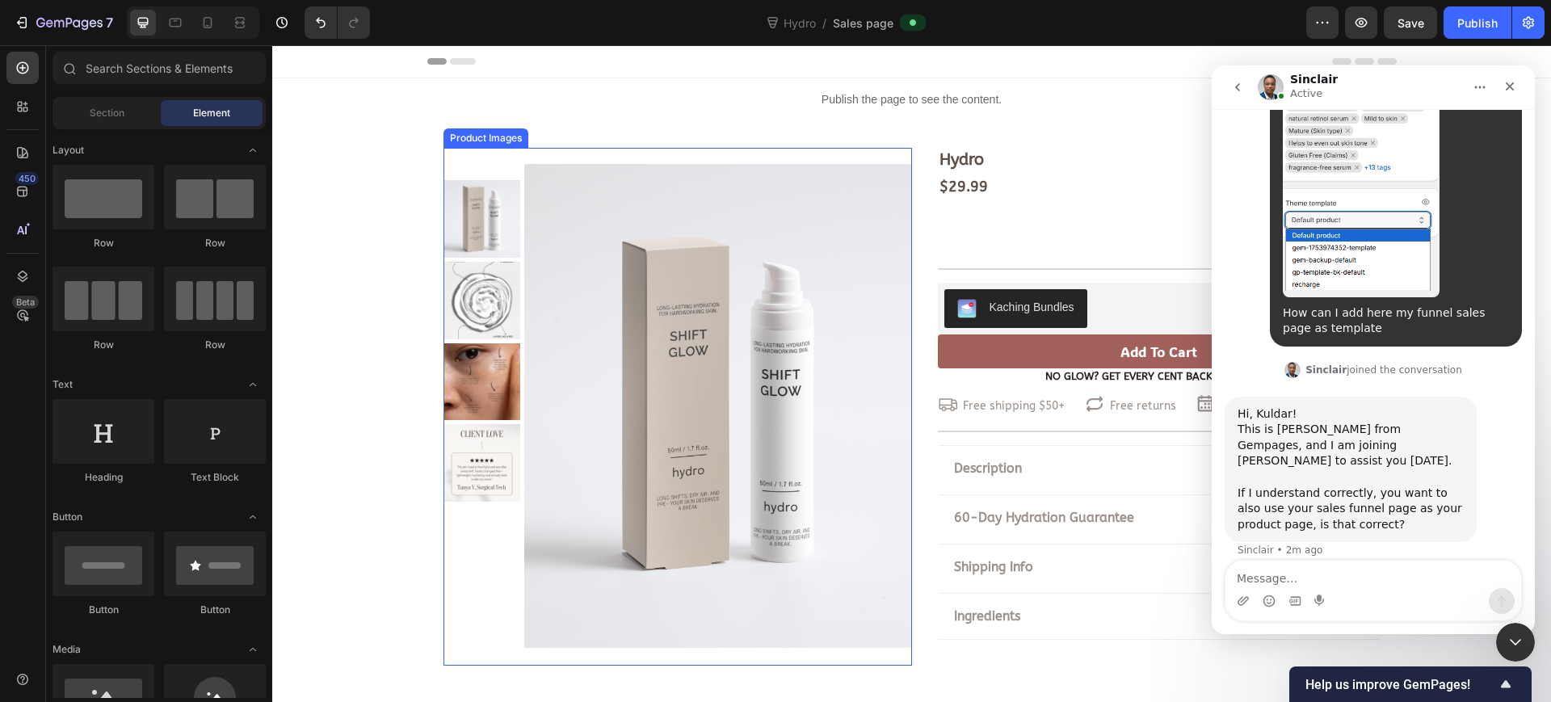
click at [714, 225] on img at bounding box center [717, 406] width 387 height 516
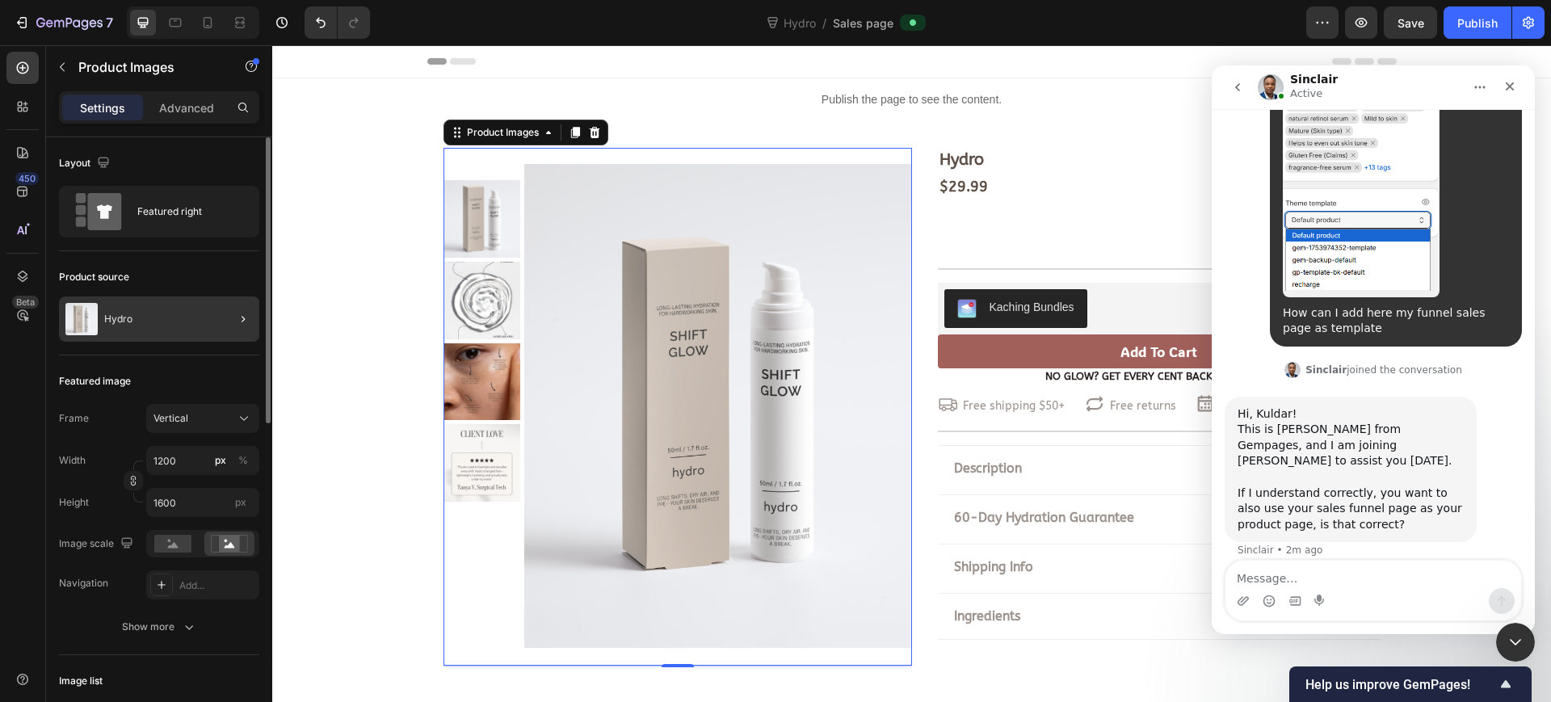
click at [217, 323] on div at bounding box center [236, 318] width 45 height 45
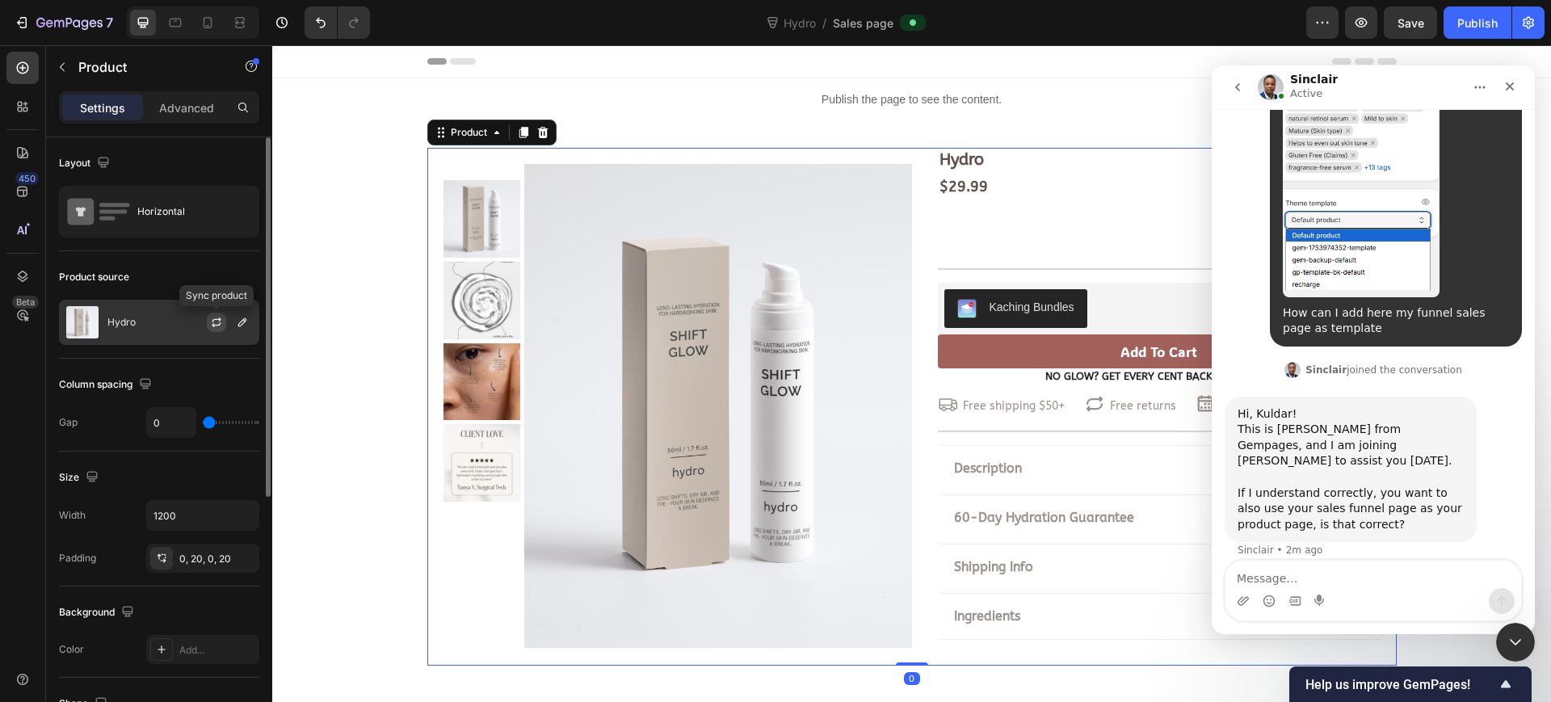
click at [215, 326] on icon "button" at bounding box center [216, 322] width 13 height 13
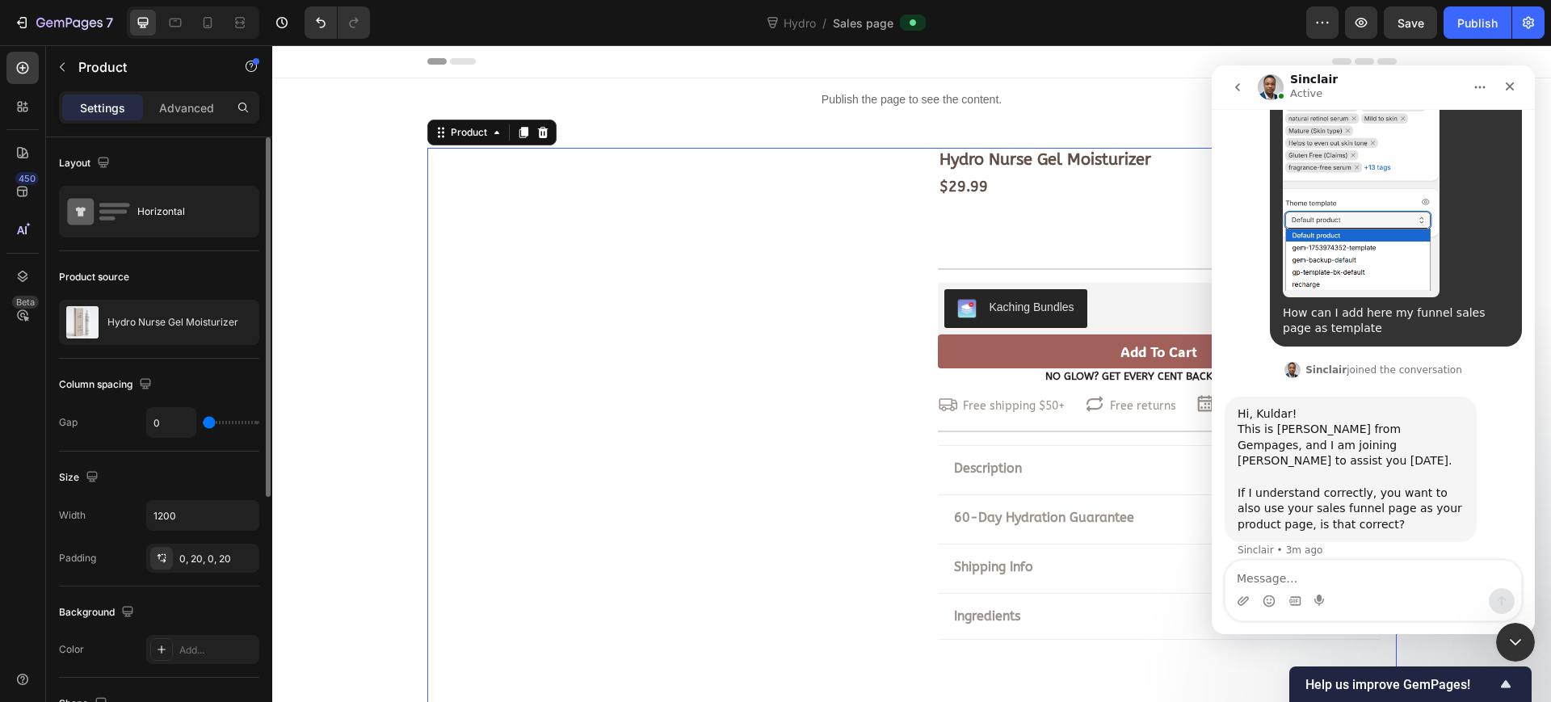
scroll to position [1556, 0]
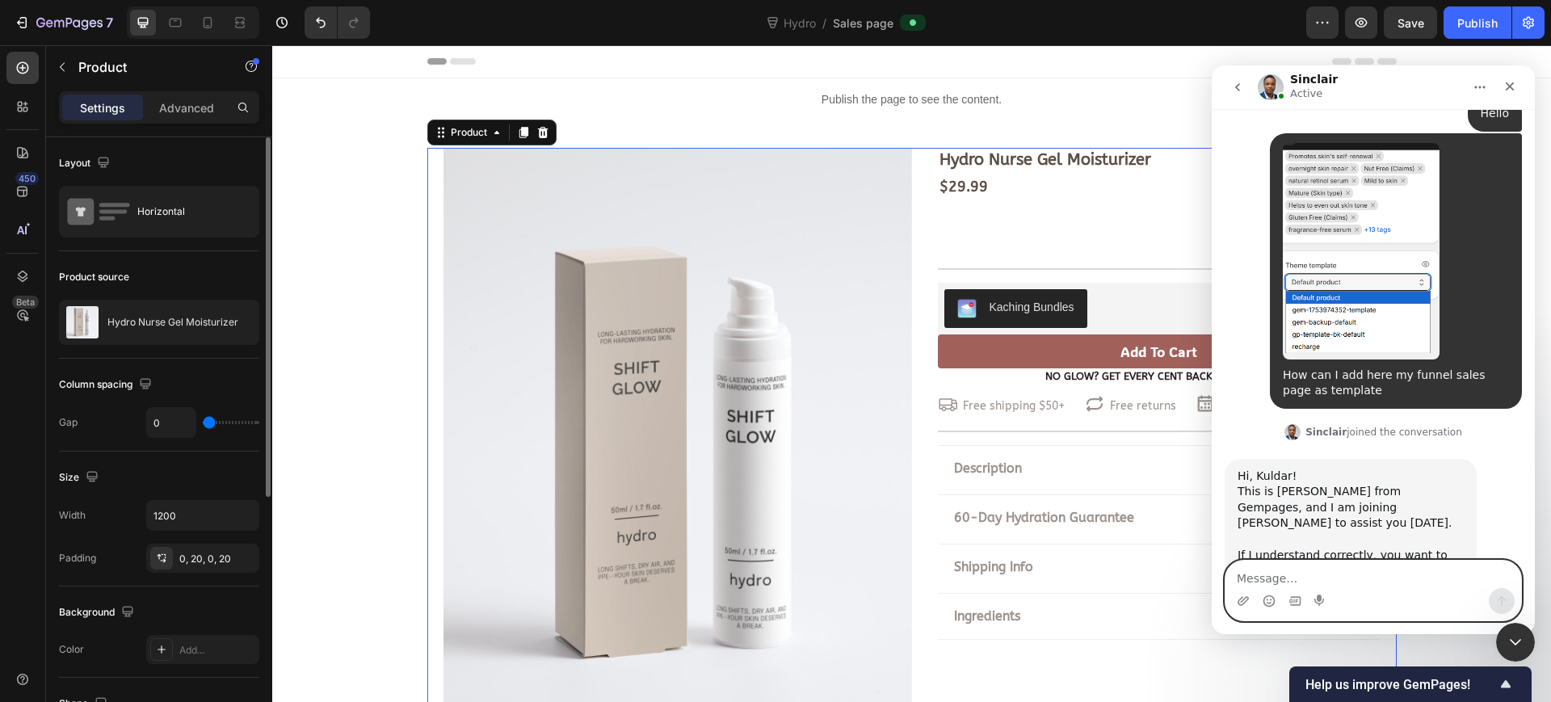
click at [1360, 573] on textarea "Message…" at bounding box center [1374, 574] width 296 height 27
click at [1515, 634] on icon "Close Intercom Messenger" at bounding box center [1512, 639] width 19 height 19
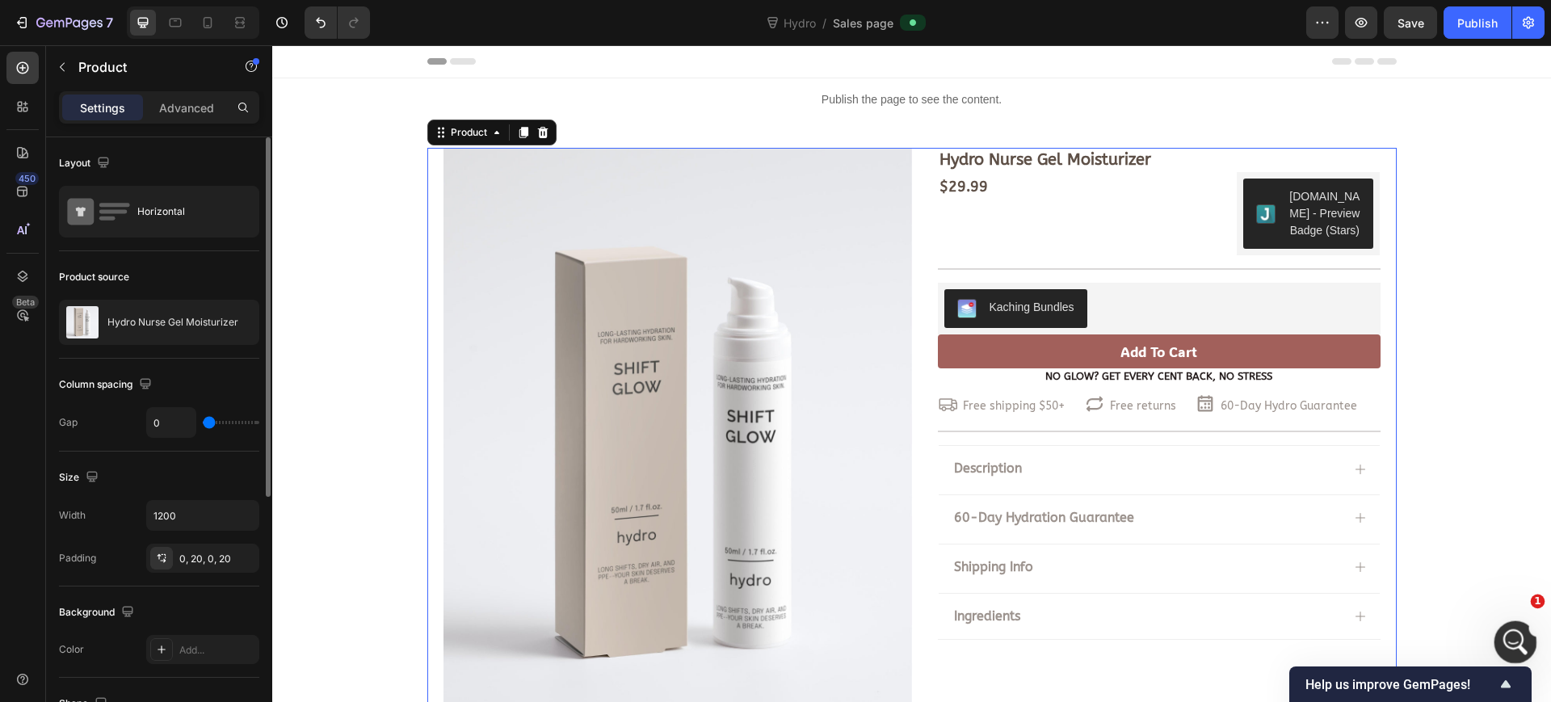
scroll to position [1550, 0]
click at [1516, 634] on icon "Open Intercom Messenger" at bounding box center [1513, 640] width 27 height 27
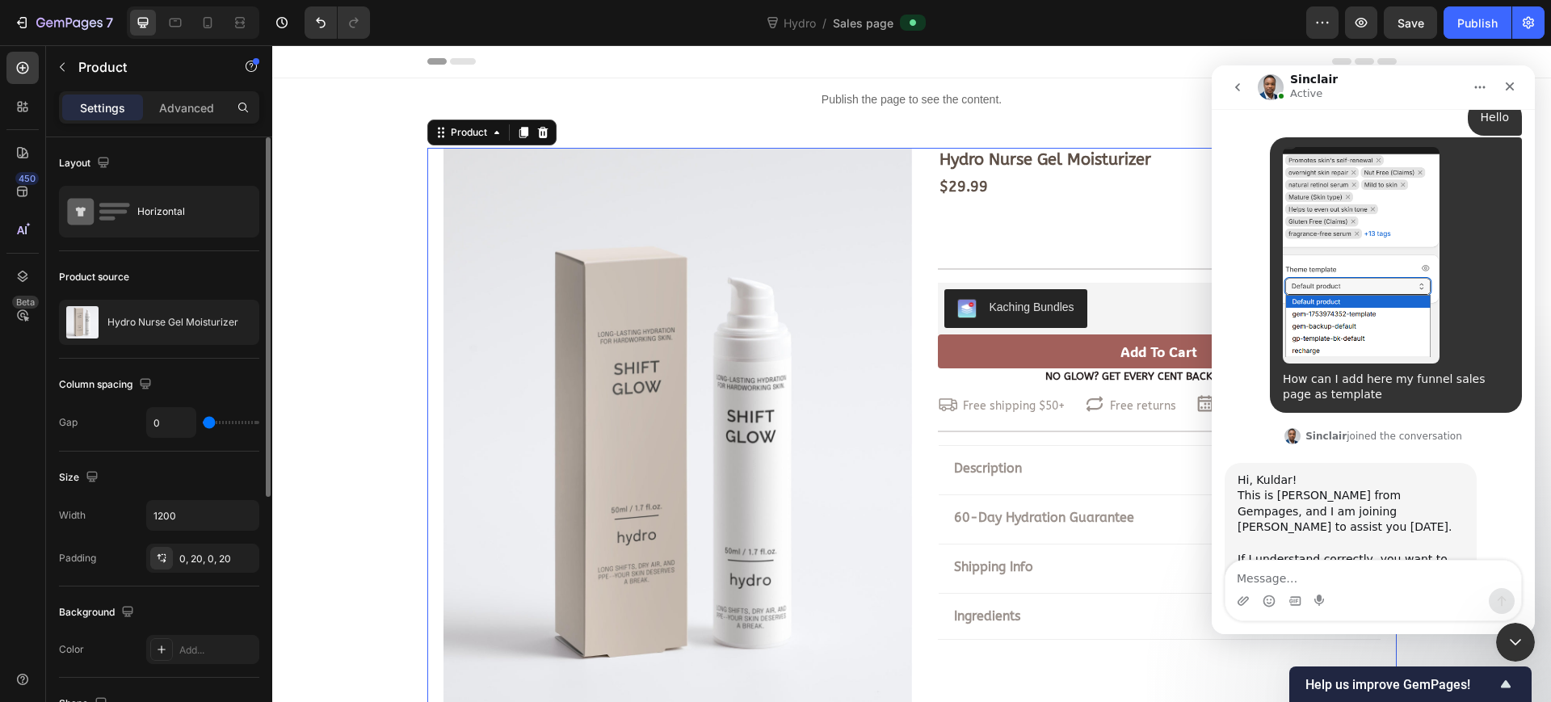
scroll to position [1556, 0]
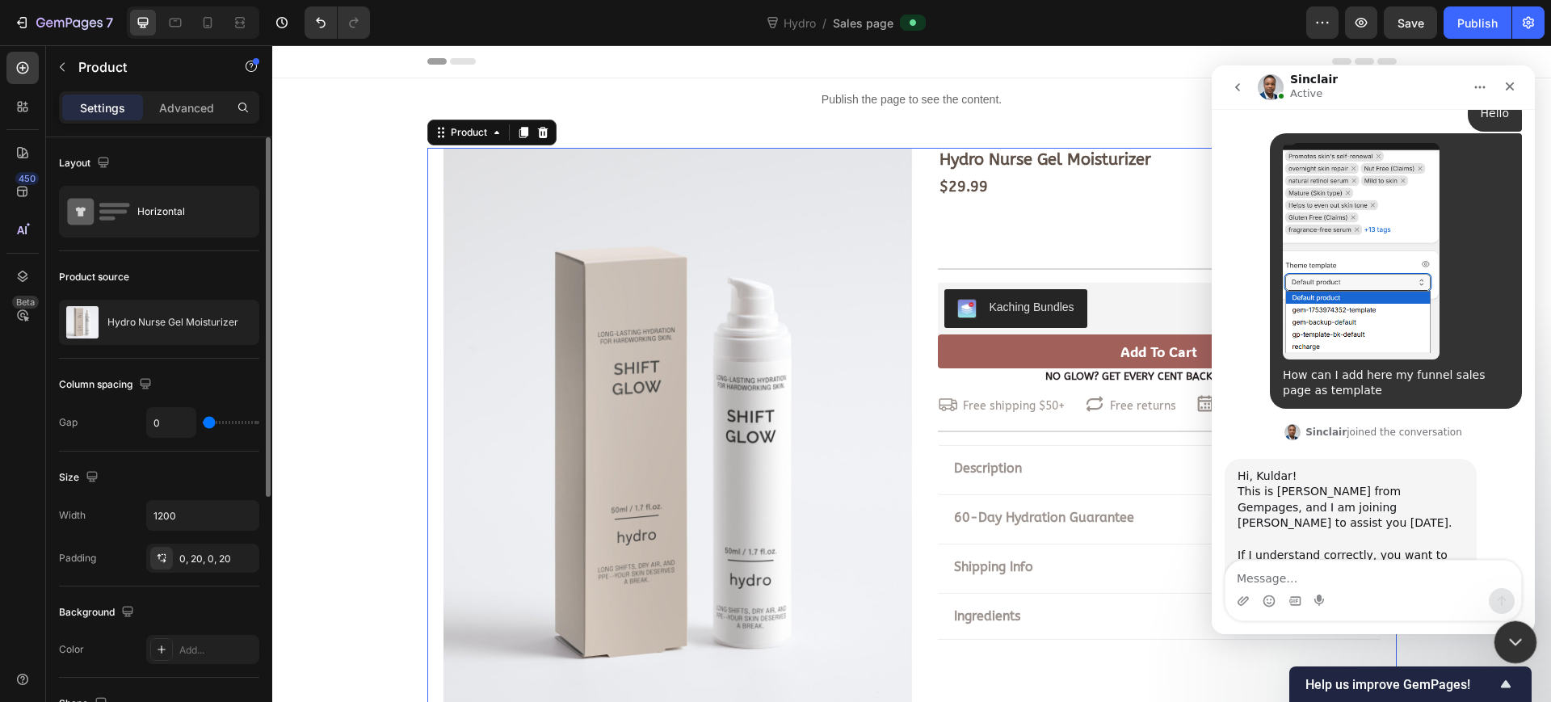
click at [1504, 637] on icon "Close Intercom Messenger" at bounding box center [1512, 639] width 19 height 19
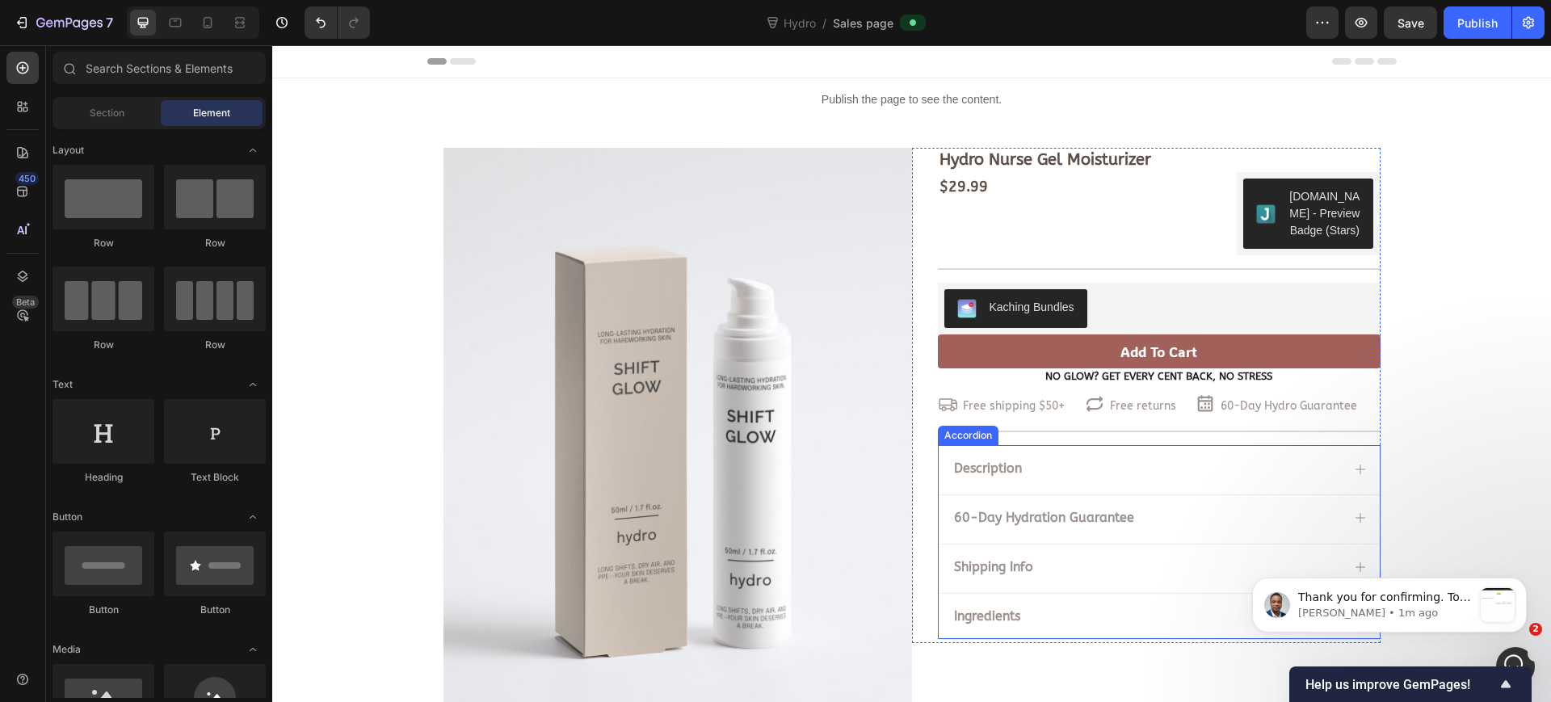
scroll to position [1851, 0]
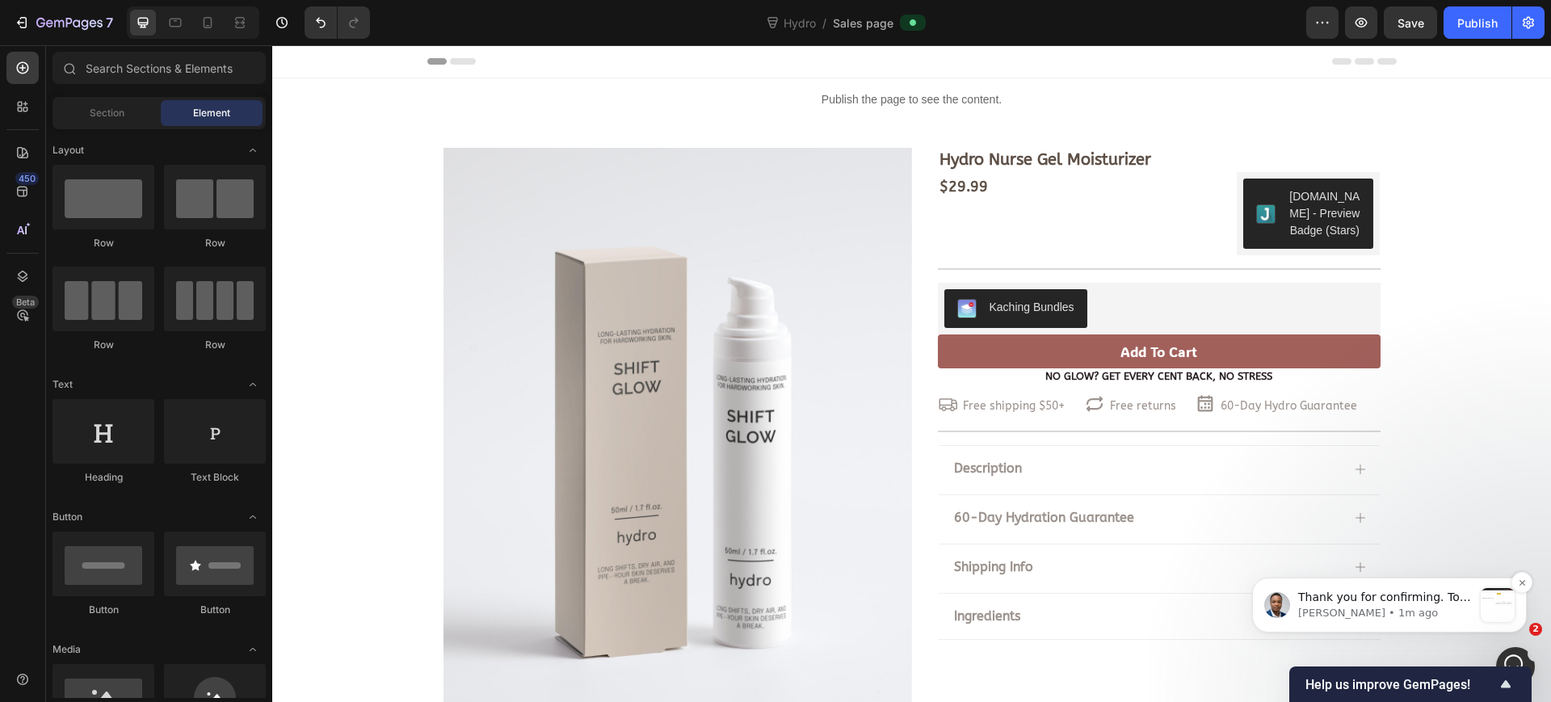
click at [1365, 598] on span "Thank you for confirming. To achieve this, please open the sales page, and navi…" at bounding box center [1384, 653] width 173 height 125
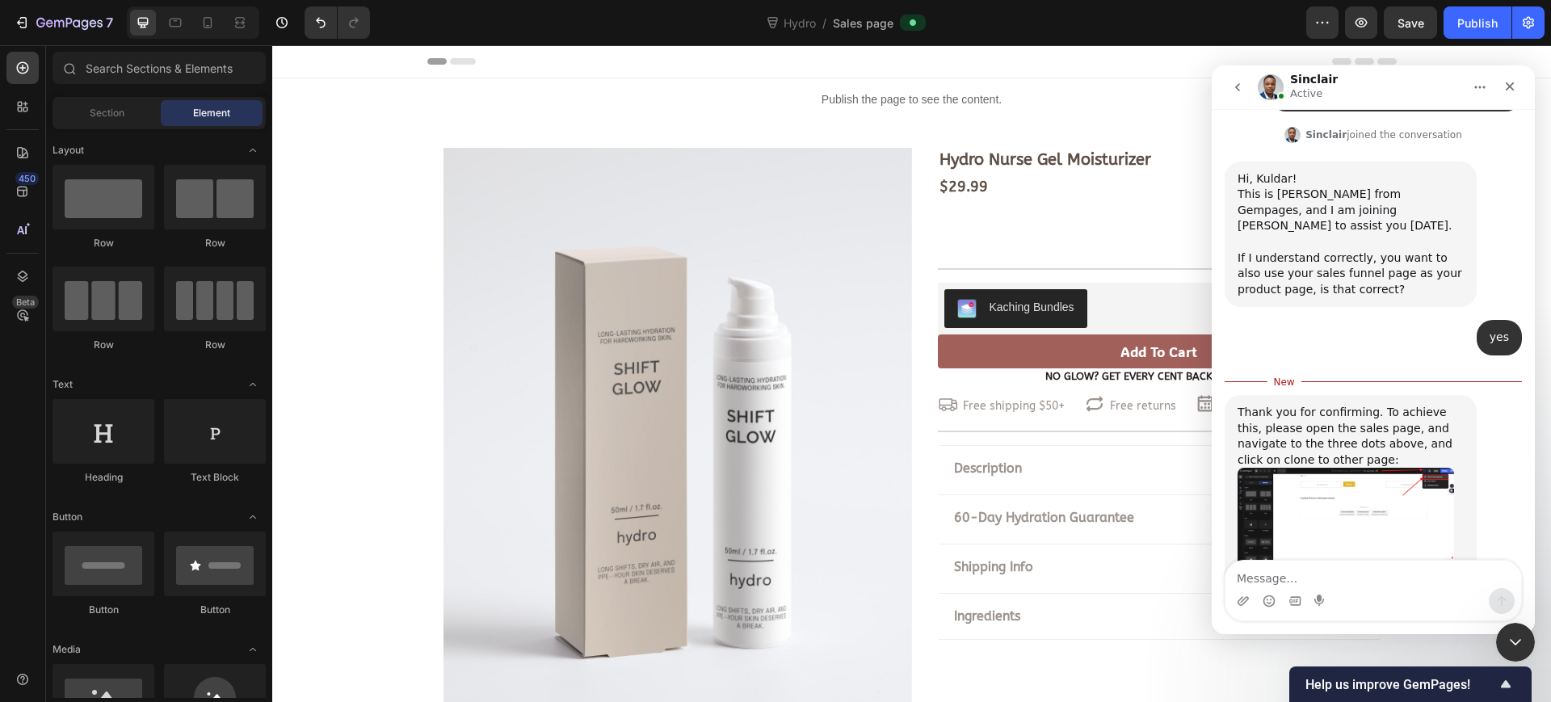
click at [1359, 468] on img "Sinclair says…" at bounding box center [1346, 518] width 217 height 101
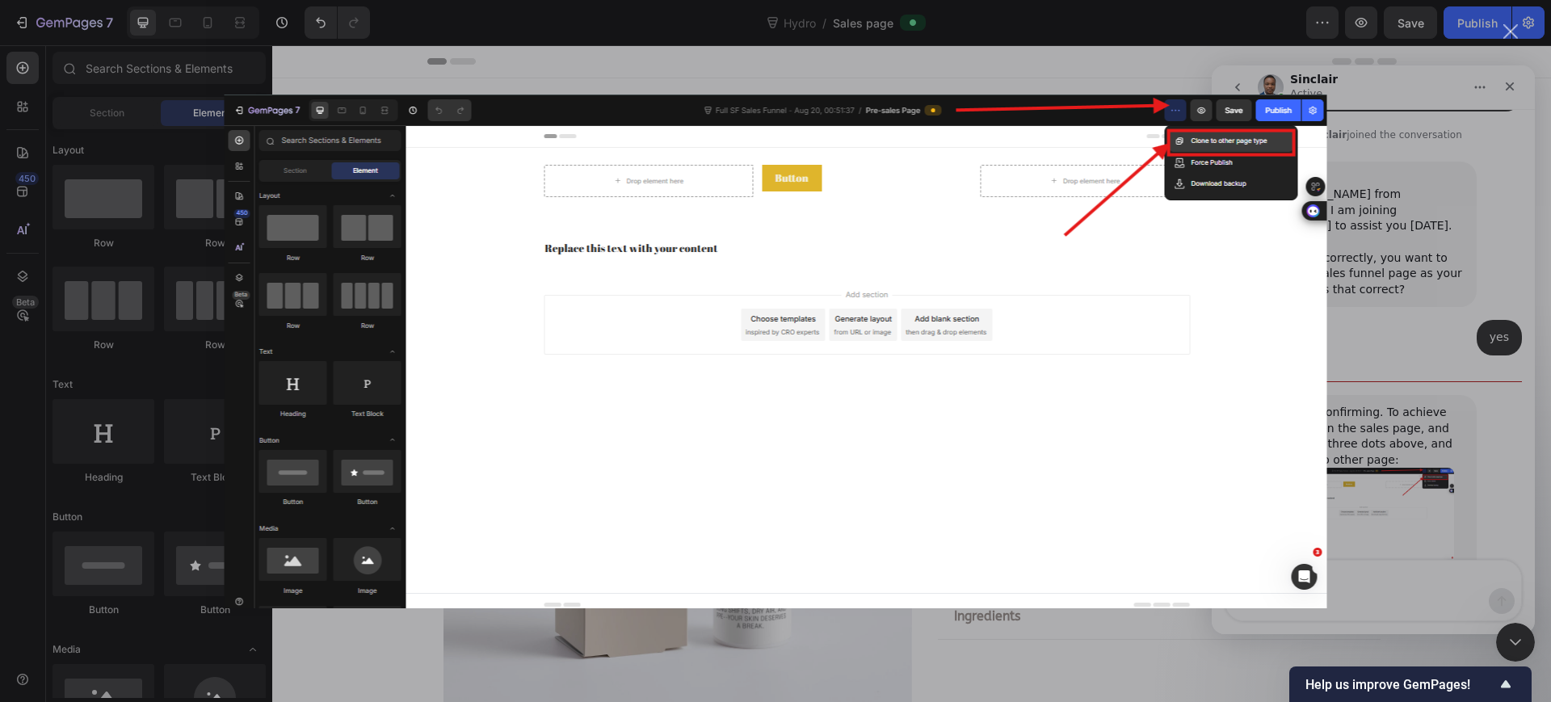
click at [1390, 372] on div "Intercom messenger" at bounding box center [775, 351] width 1551 height 702
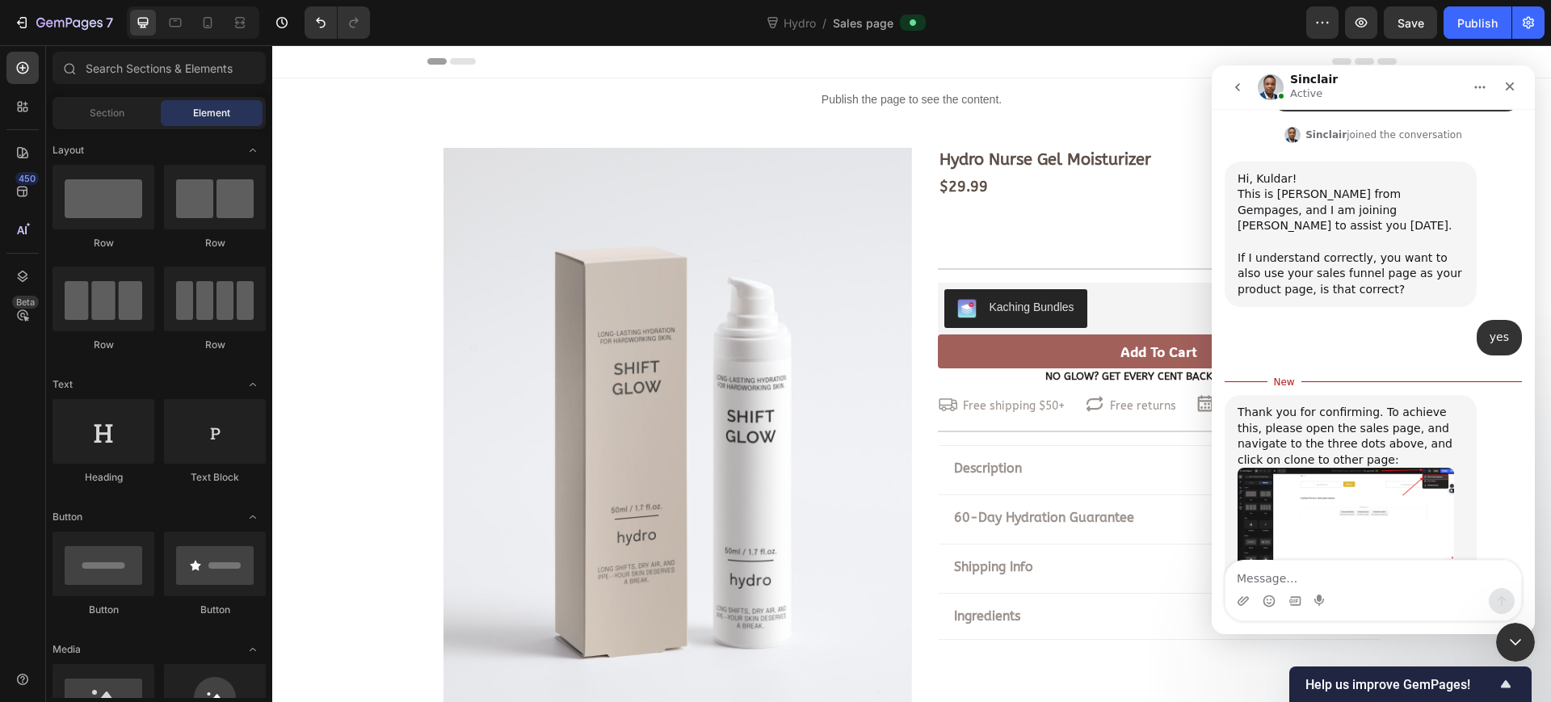
click at [1377, 468] on img "Sinclair says…" at bounding box center [1346, 518] width 217 height 101
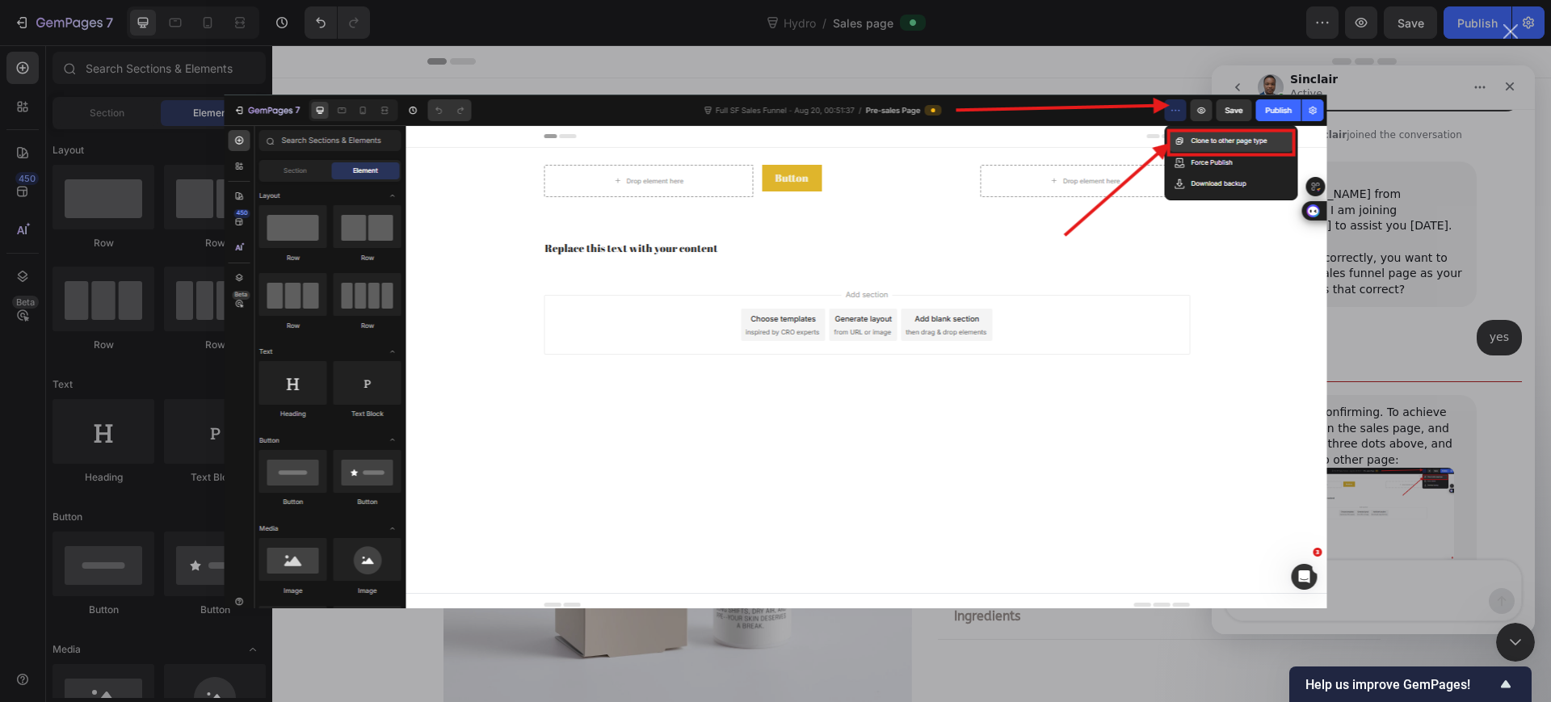
click at [1377, 386] on div "Intercom messenger" at bounding box center [775, 351] width 1551 height 702
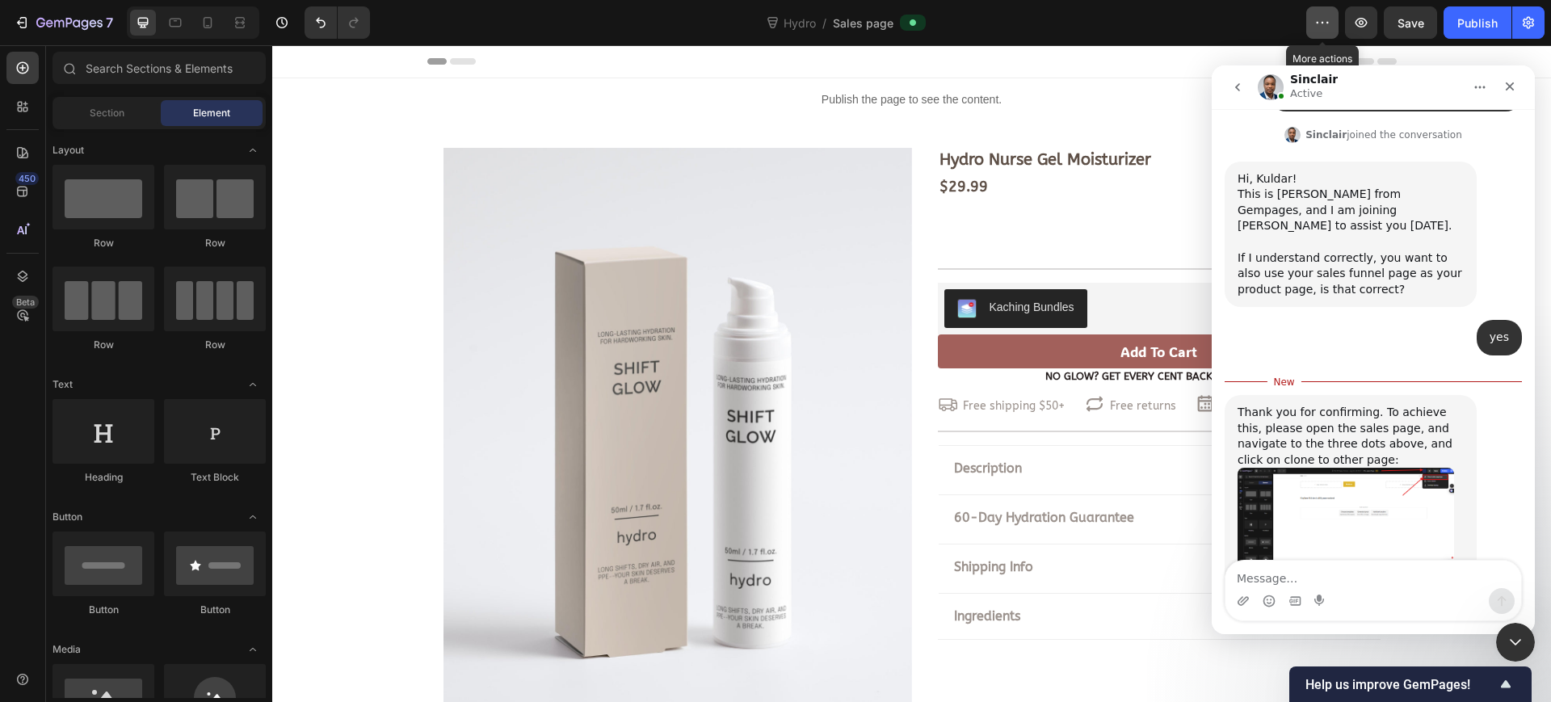
click at [1325, 26] on icon "button" at bounding box center [1322, 23] width 16 height 16
click at [1513, 84] on icon "Close" at bounding box center [1509, 86] width 13 height 13
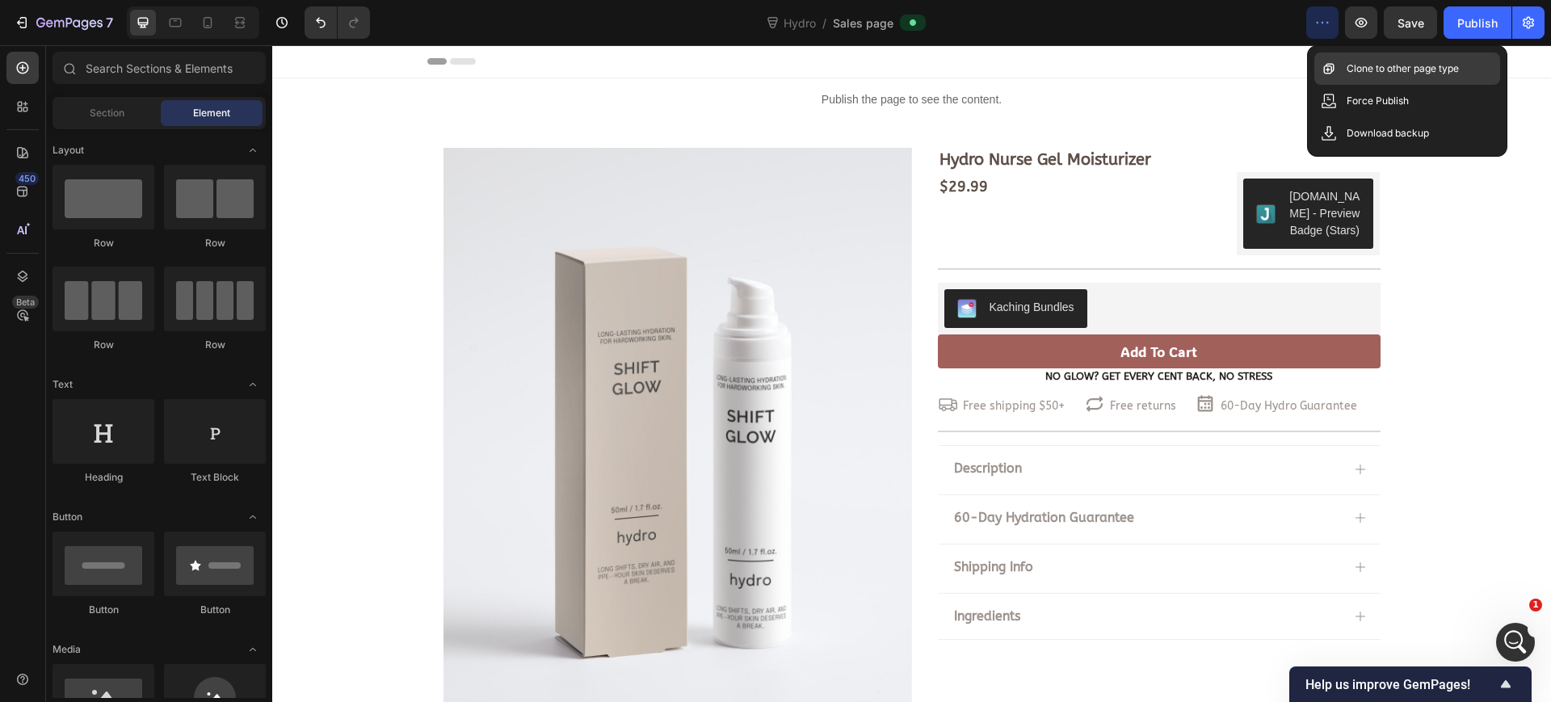
click at [1429, 77] on div "Clone to other page type" at bounding box center [1407, 69] width 186 height 32
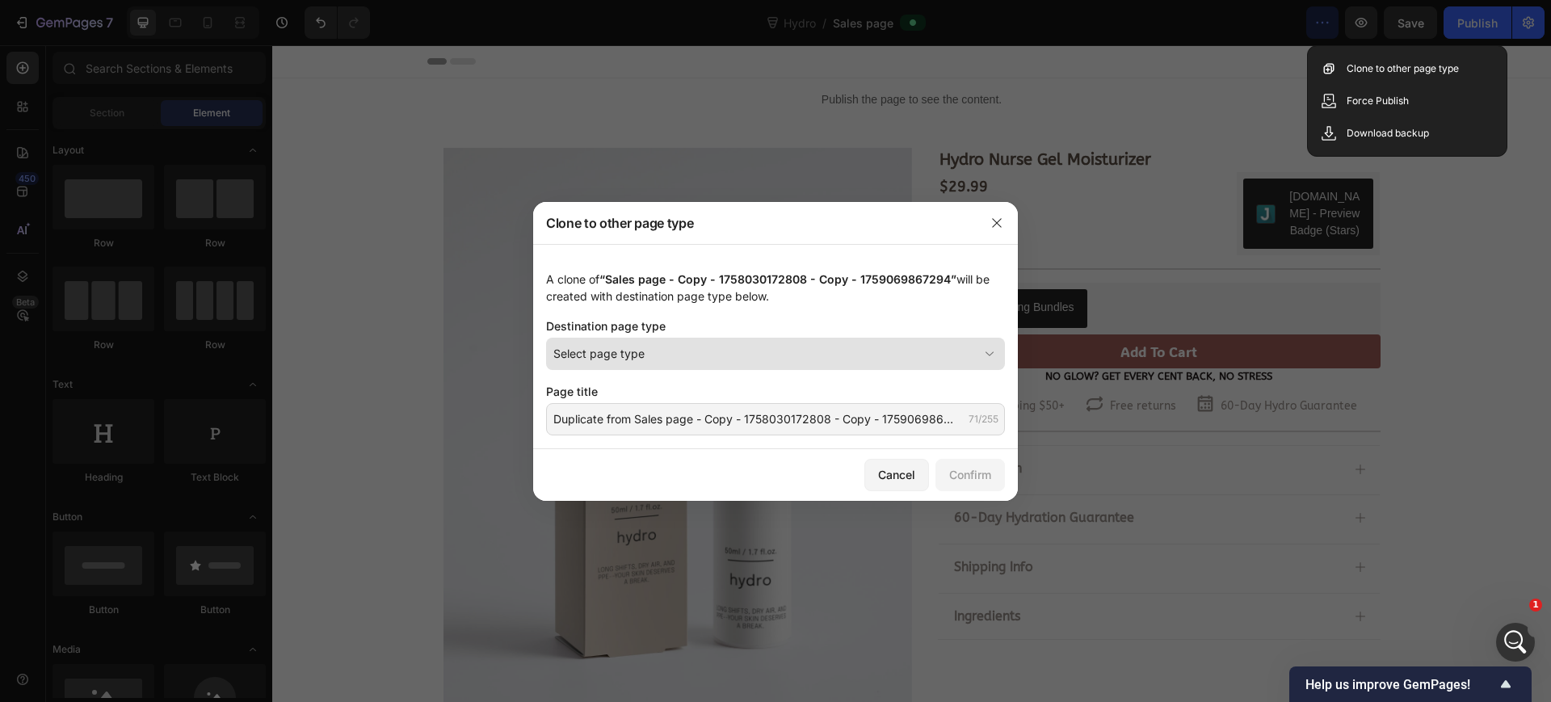
click at [637, 353] on span "Select page type" at bounding box center [598, 353] width 91 height 17
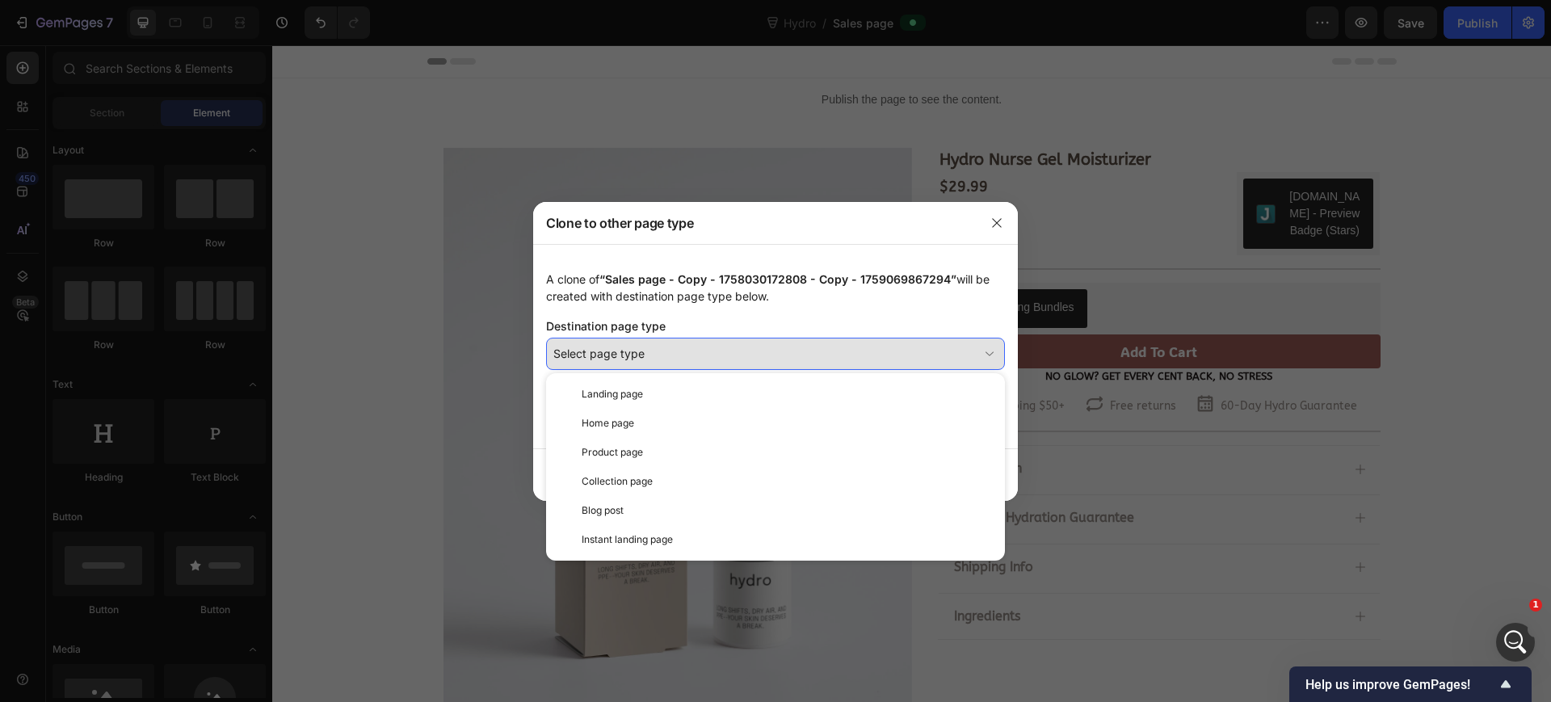
click at [701, 349] on div "Select page type" at bounding box center [765, 353] width 425 height 17
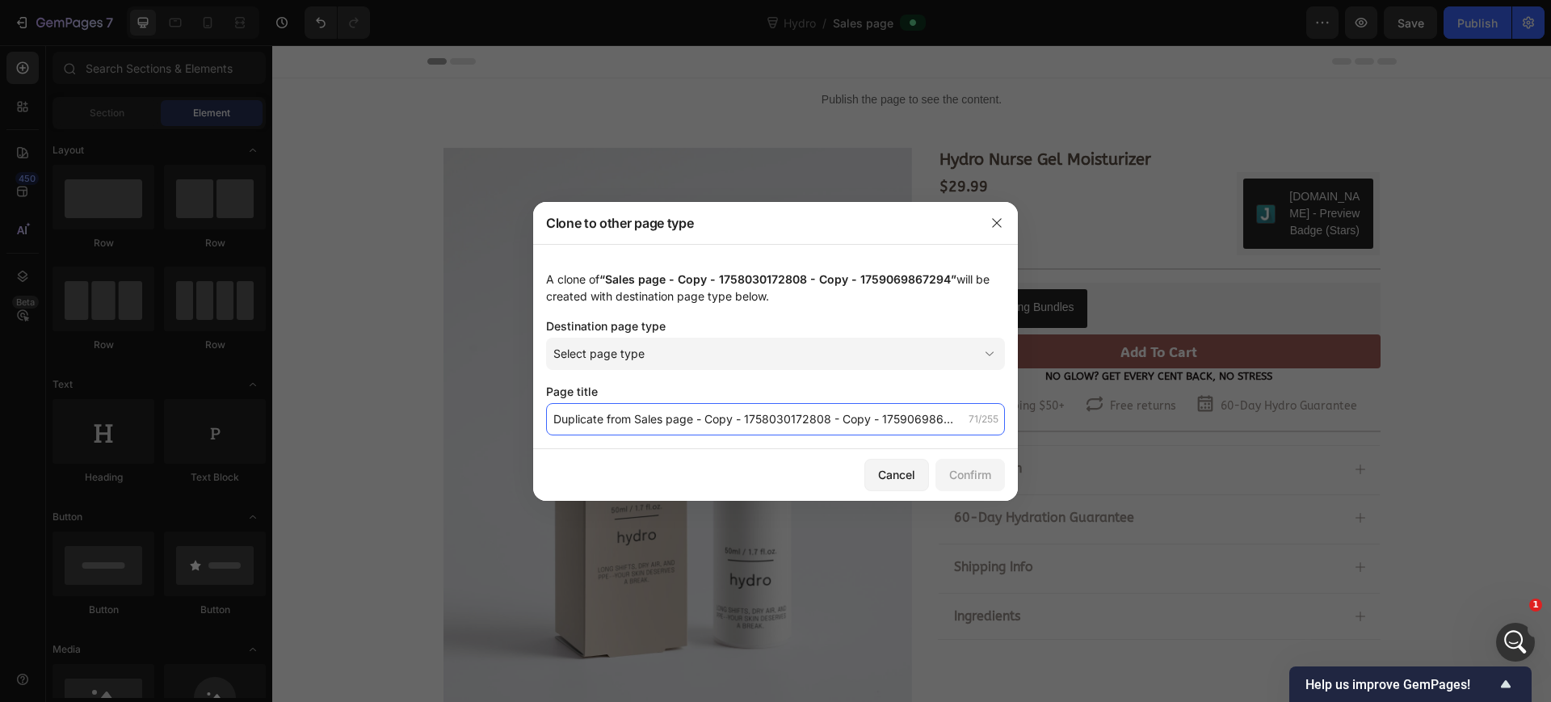
click at [700, 420] on input "Duplicate from Sales page - Copy - 1758030172808 - Copy - 1759069867294" at bounding box center [775, 419] width 459 height 32
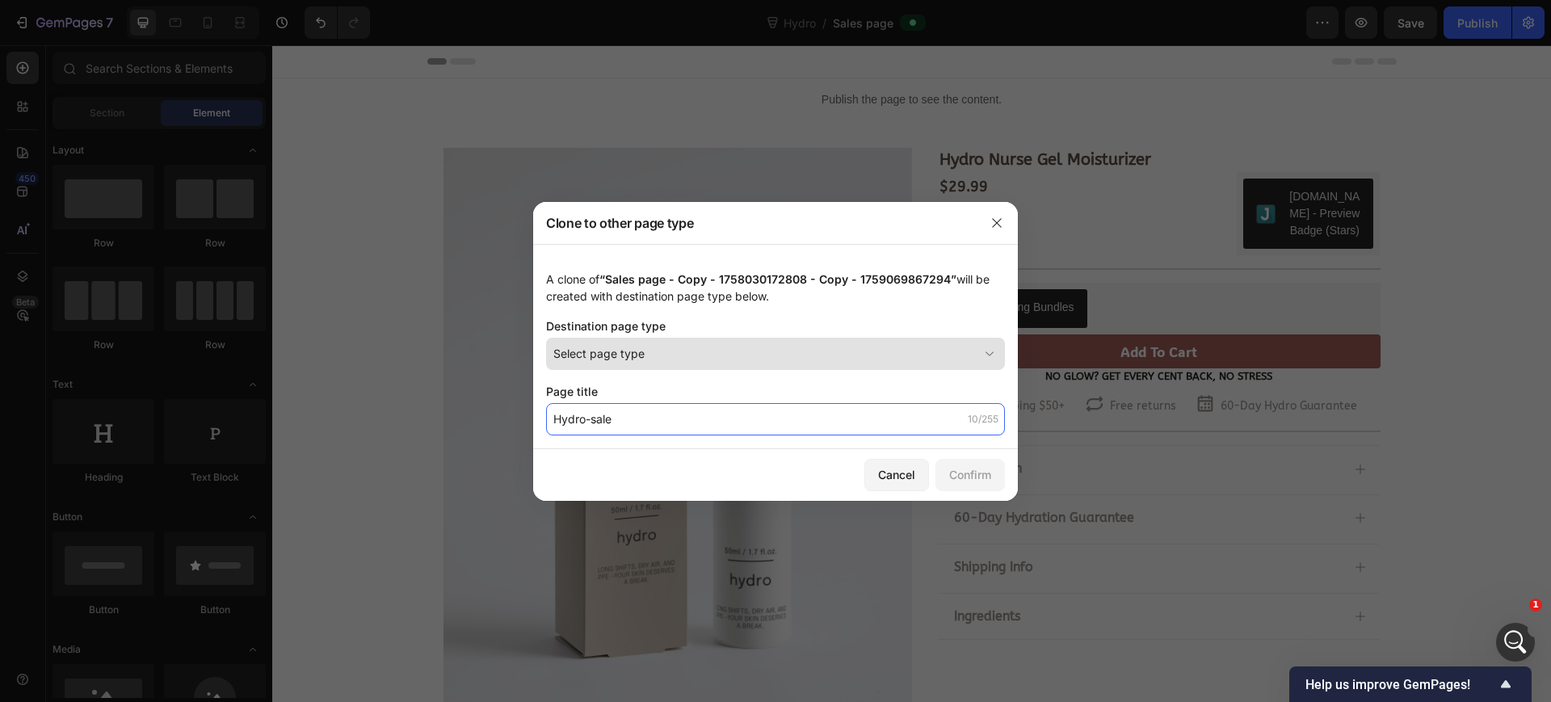
type input "Hydro-sale"
click at [747, 356] on div "Select page type" at bounding box center [765, 353] width 425 height 17
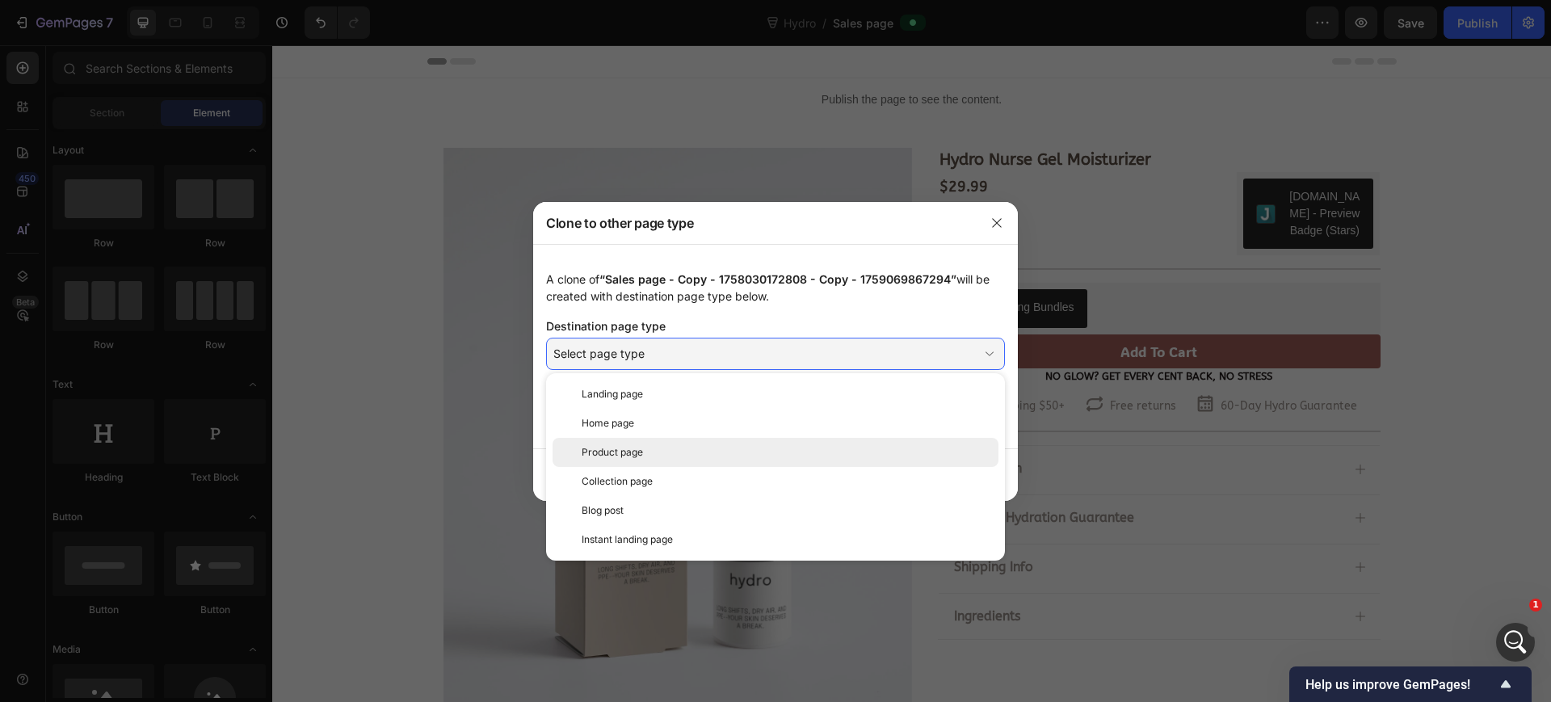
click at [781, 456] on div "Product page" at bounding box center [787, 452] width 410 height 15
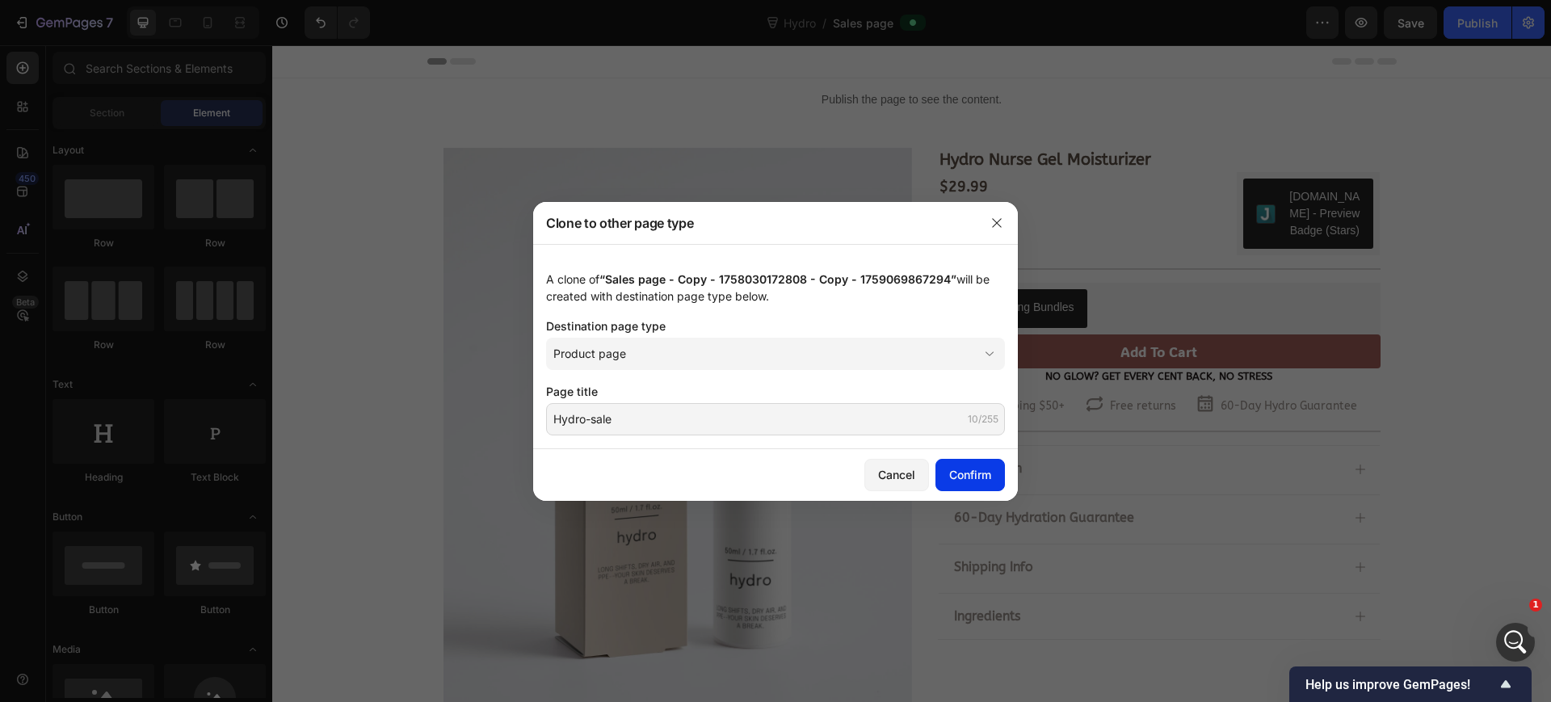
click at [987, 481] on div "Confirm" at bounding box center [970, 474] width 42 height 17
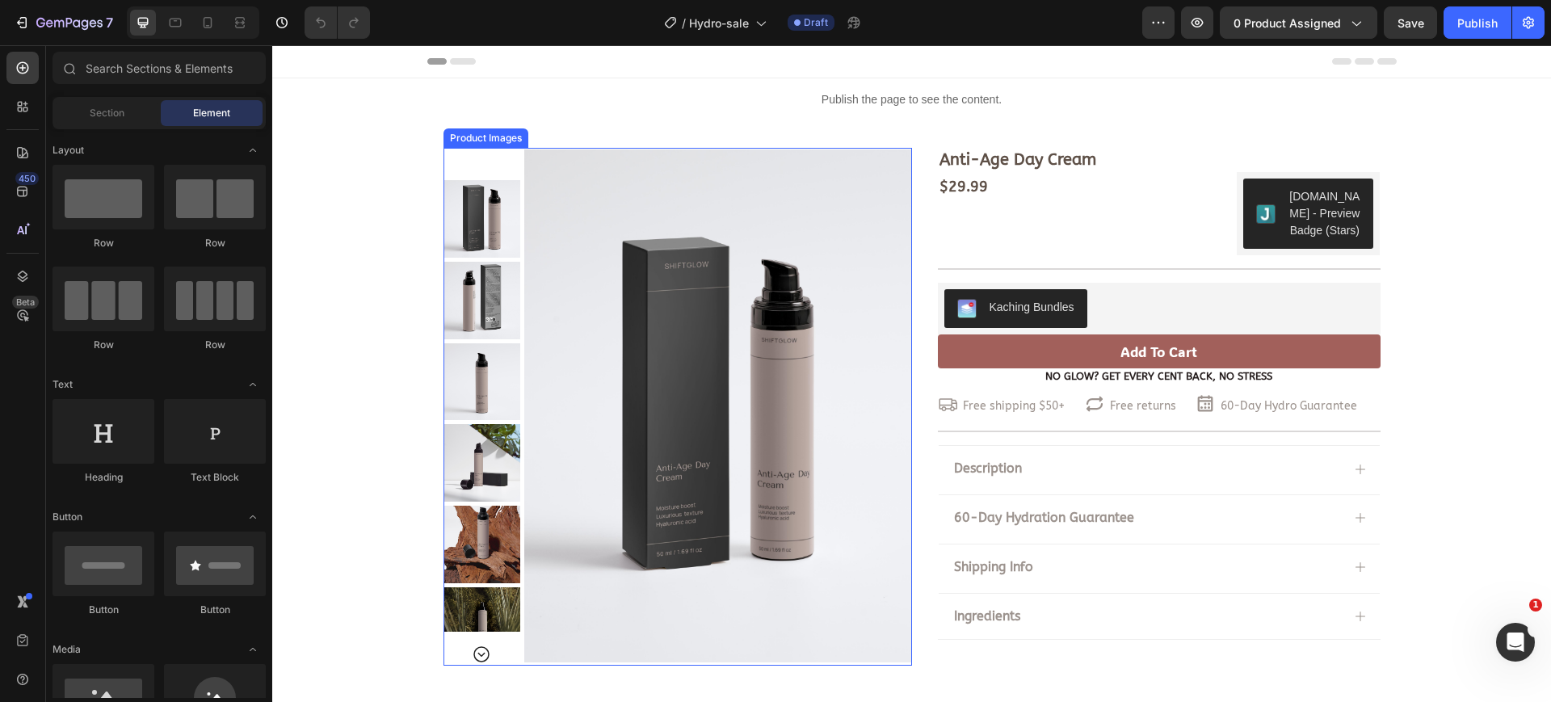
click at [650, 212] on img at bounding box center [717, 406] width 387 height 516
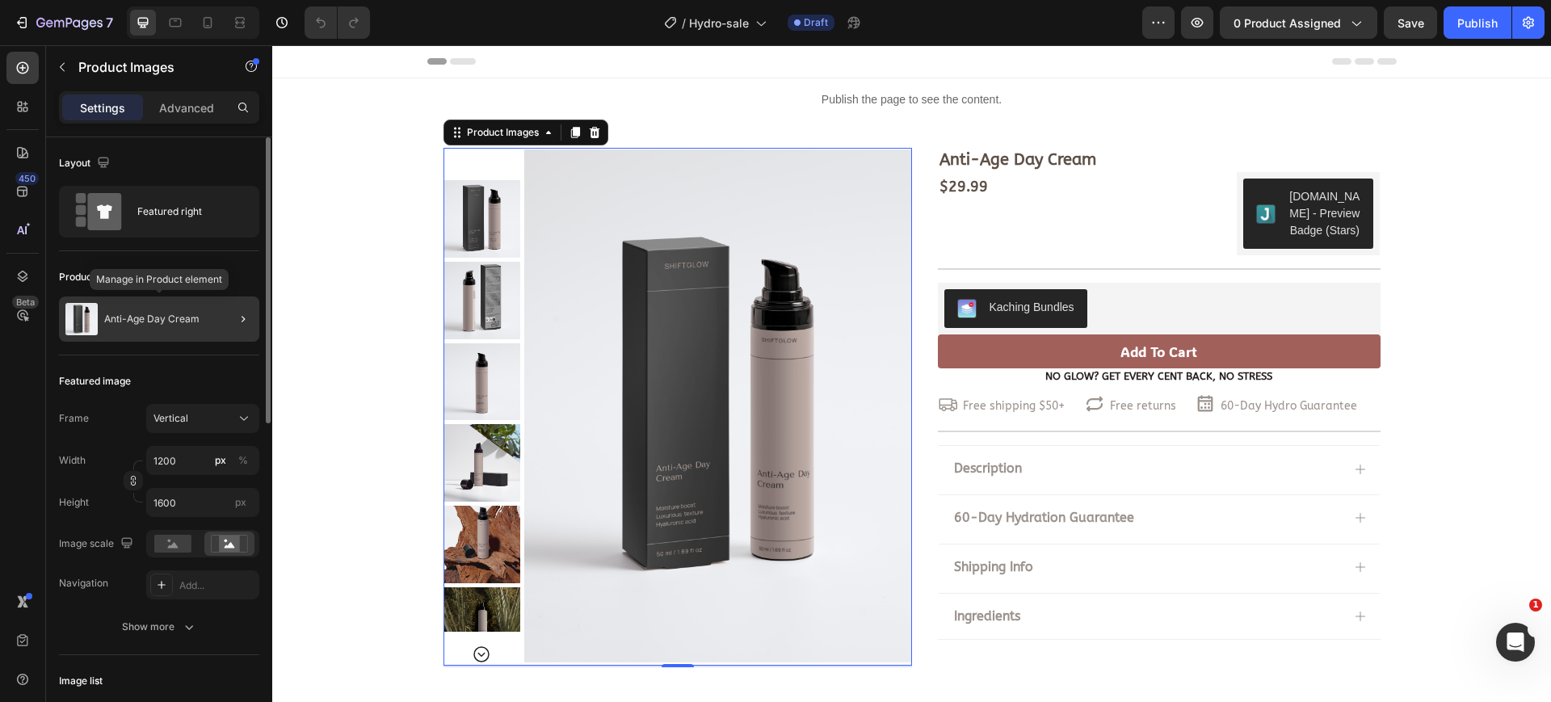
click at [152, 313] on p "Anti-Age Day Cream" at bounding box center [151, 318] width 95 height 11
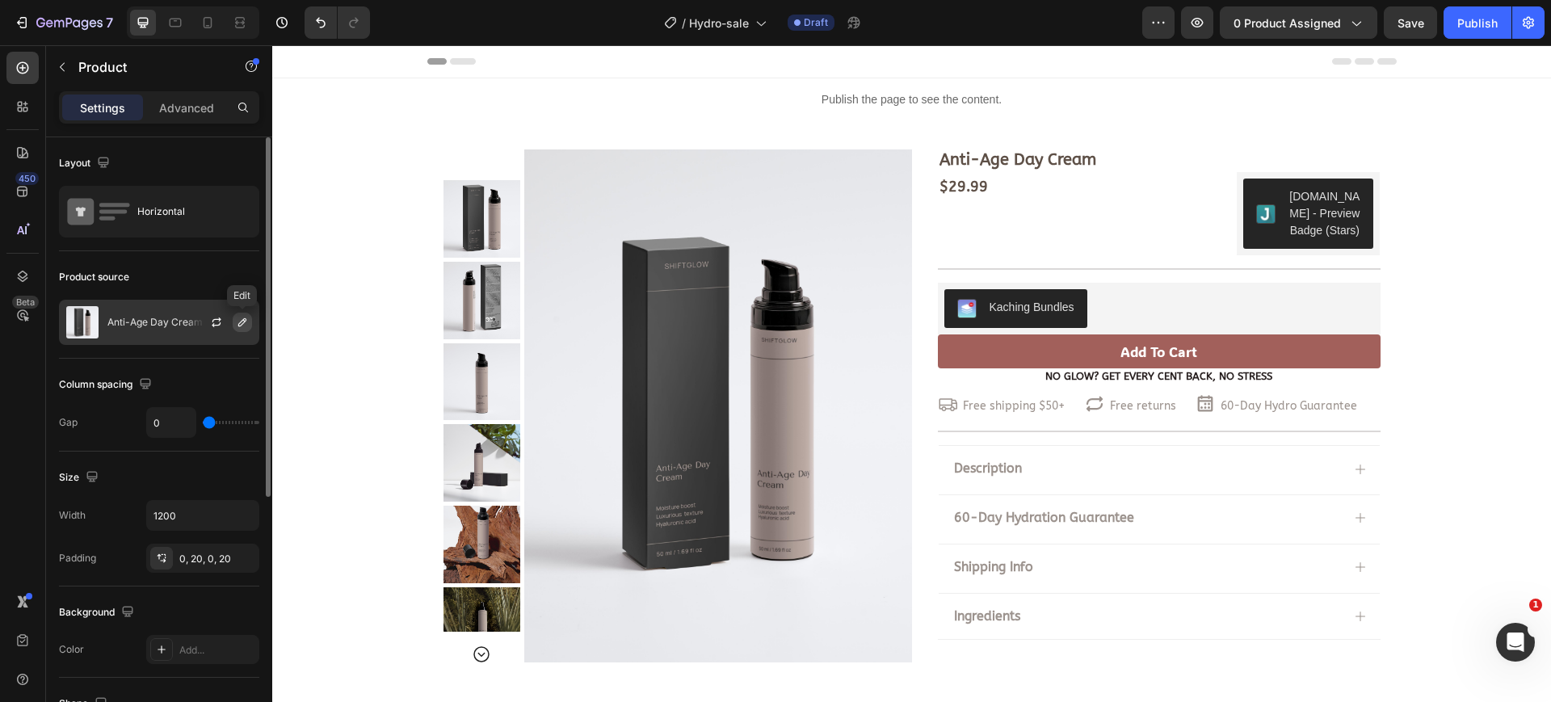
click at [237, 323] on icon "button" at bounding box center [242, 322] width 13 height 13
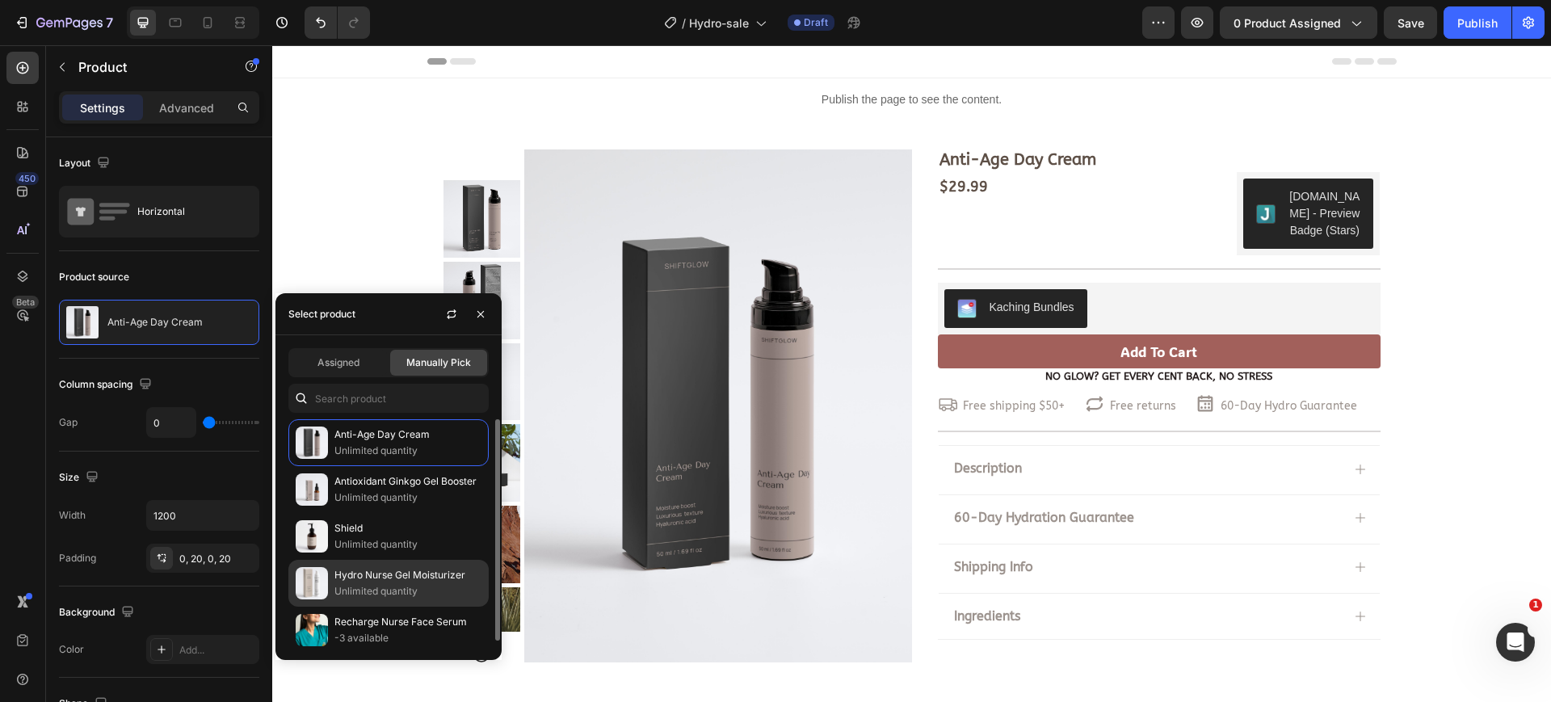
click at [428, 588] on p "Unlimited quantity" at bounding box center [407, 591] width 147 height 16
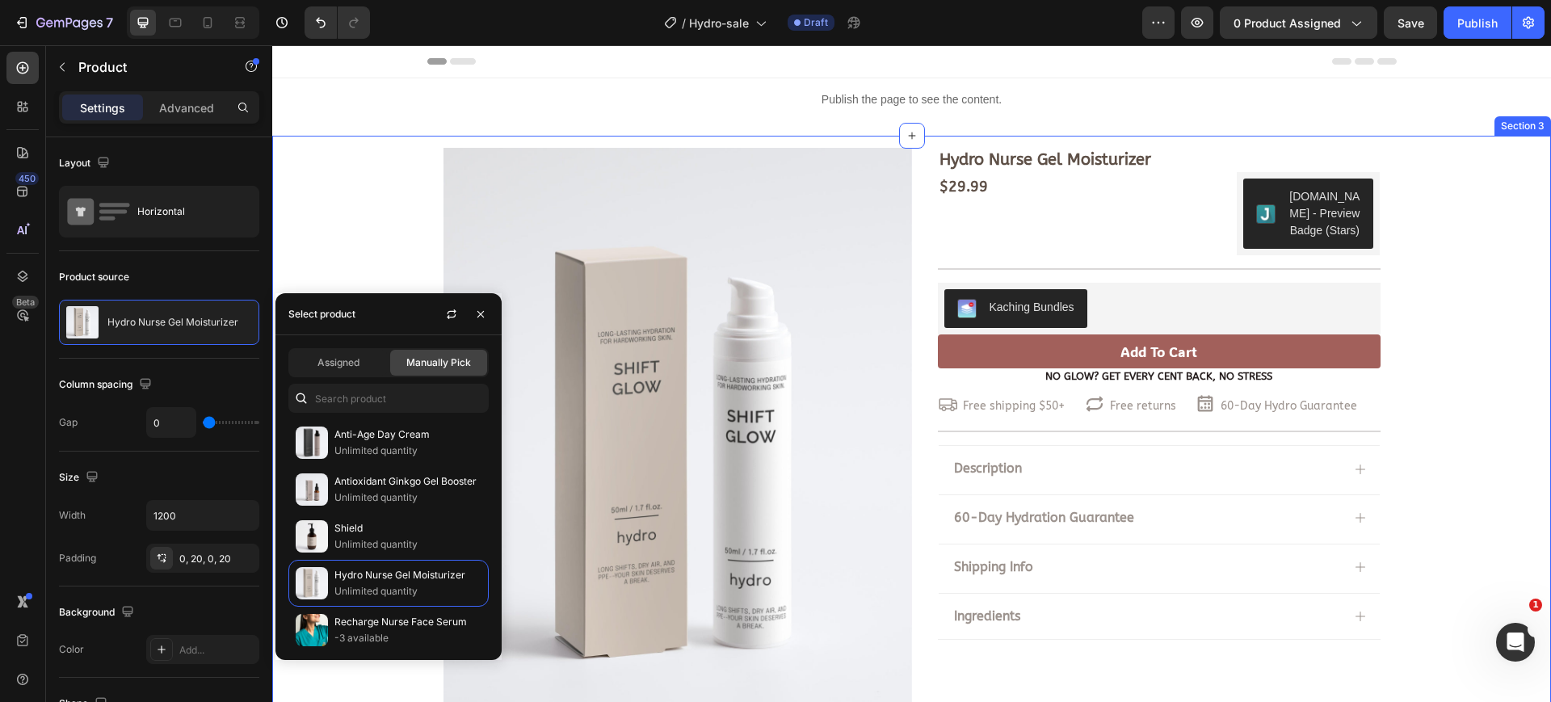
click at [383, 195] on div "Hydro Nurse Gel Moisturizer Product Title $29.99 Product Price Product Price $2…" at bounding box center [911, 461] width 1279 height 626
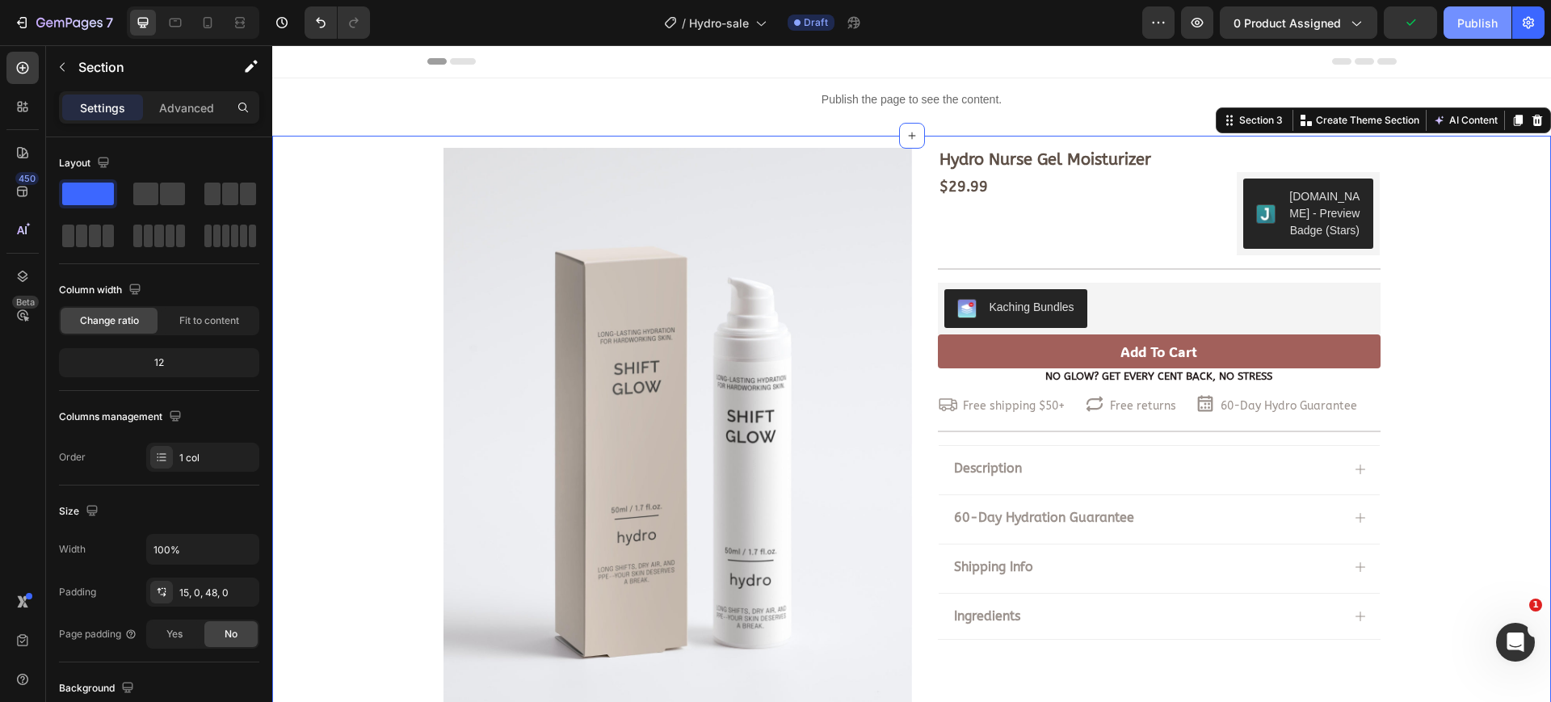
click at [1476, 19] on div "Publish" at bounding box center [1477, 23] width 40 height 17
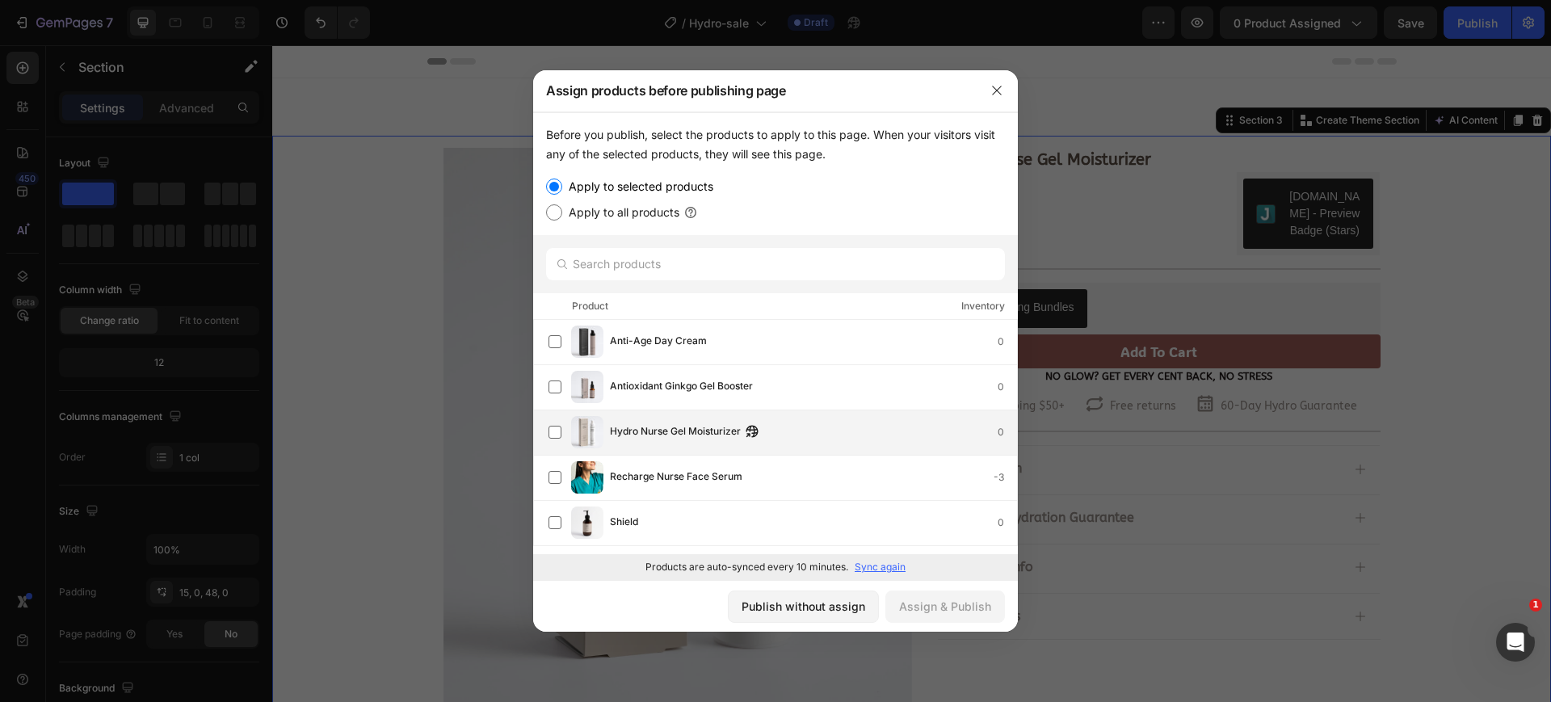
click at [684, 426] on span "Hydro Nurse Gel Moisturizer" at bounding box center [675, 432] width 131 height 18
click at [959, 609] on div "Assign & Publish" at bounding box center [945, 606] width 92 height 17
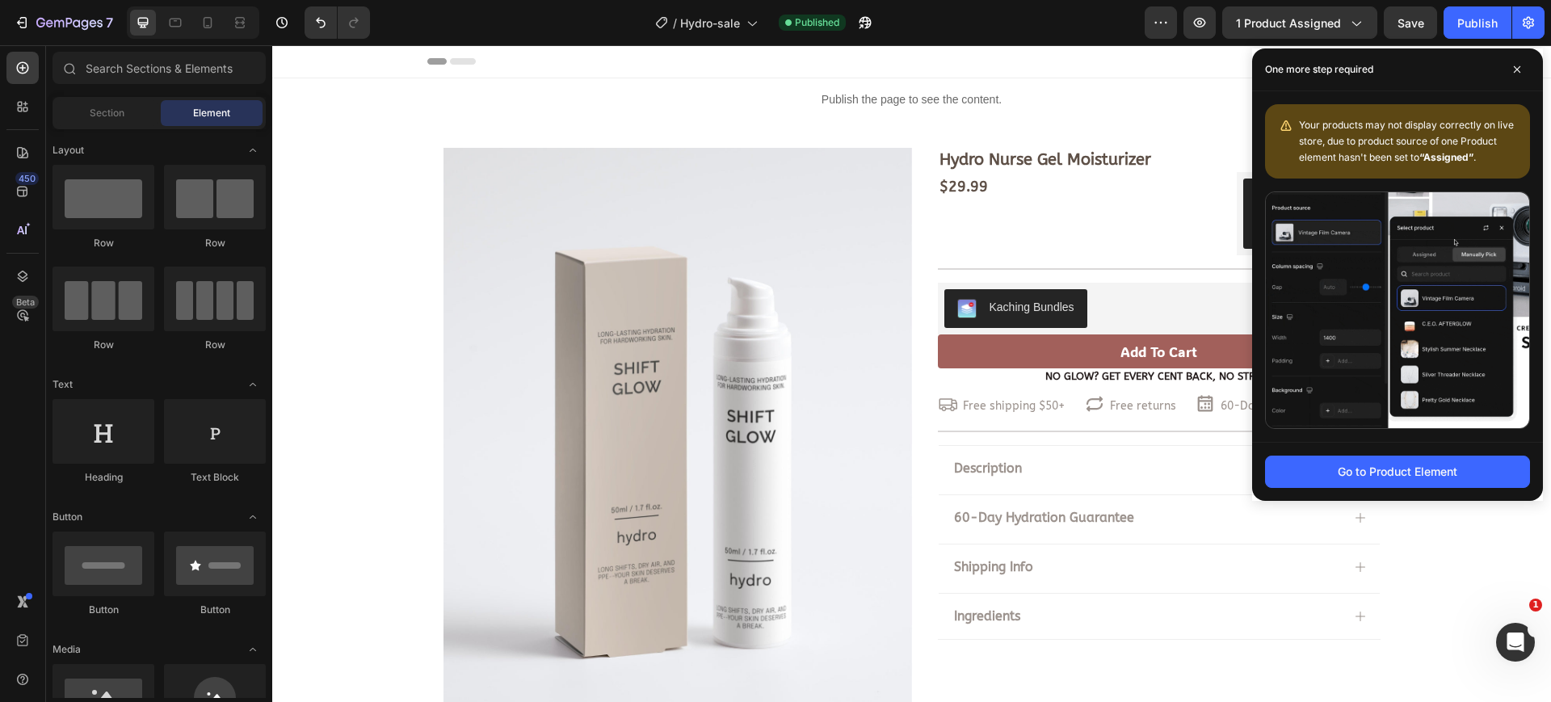
click at [1015, 61] on div "Header" at bounding box center [911, 61] width 969 height 32
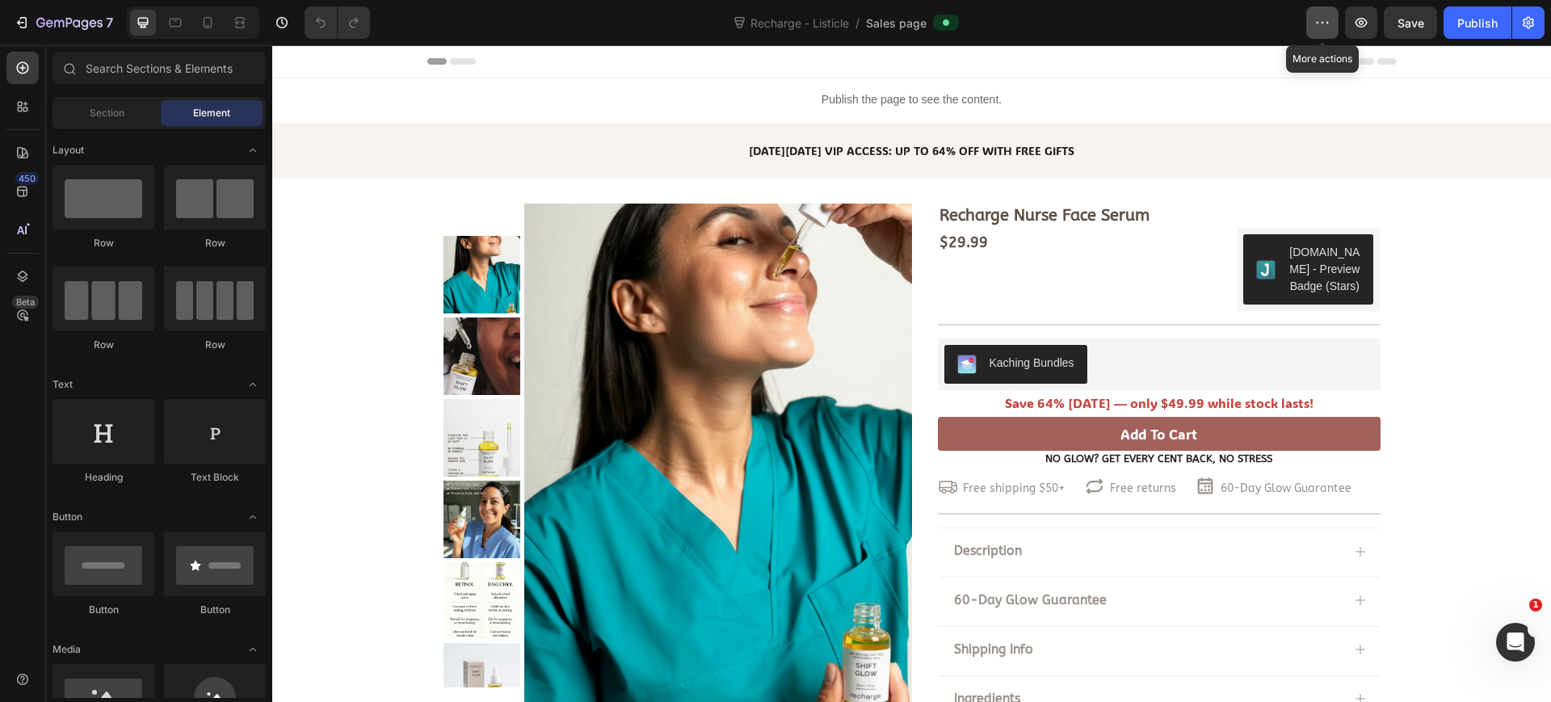
click at [1322, 26] on icon "button" at bounding box center [1322, 23] width 16 height 16
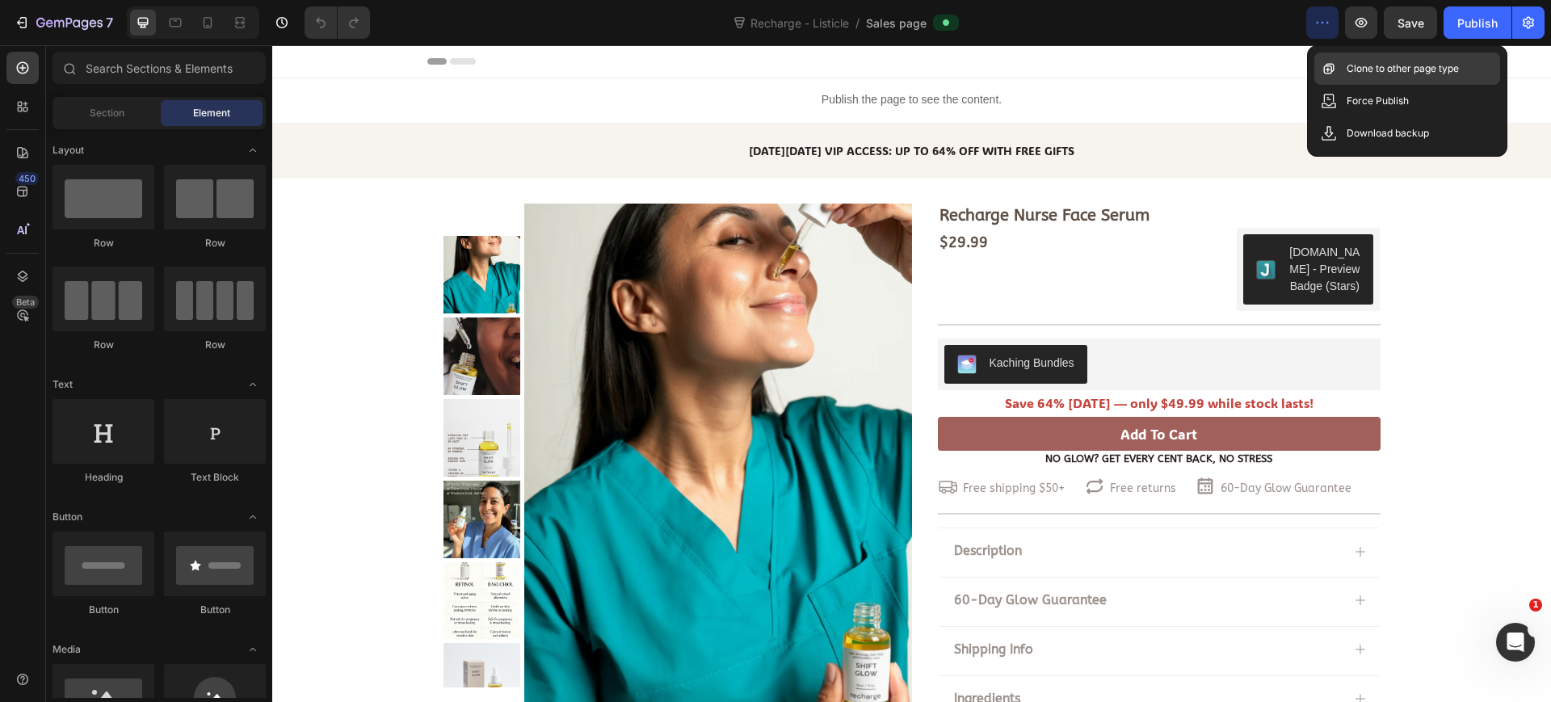
click at [1405, 72] on p "Clone to other page type" at bounding box center [1403, 69] width 112 height 16
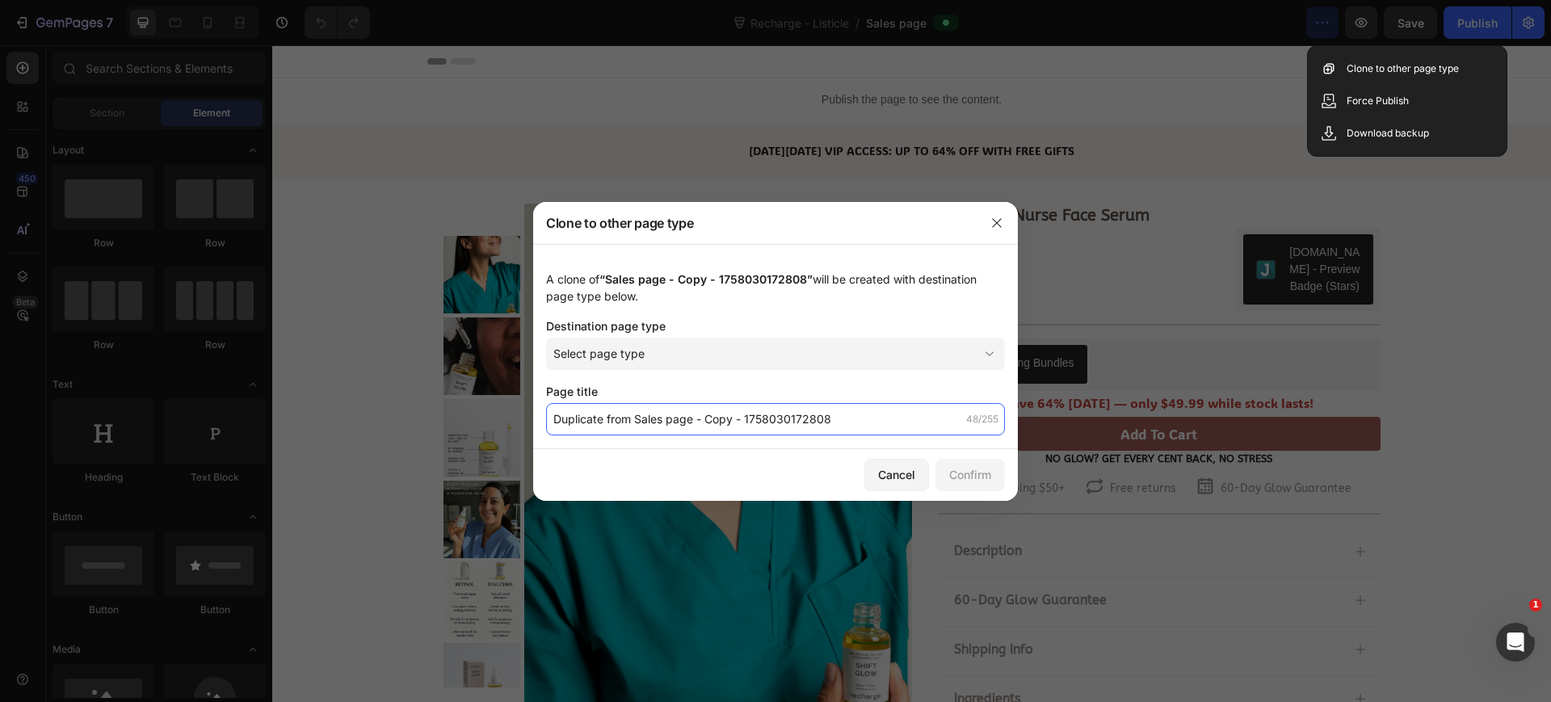
click at [788, 410] on input "Duplicate from Sales page - Copy - 1758030172808" at bounding box center [775, 419] width 459 height 32
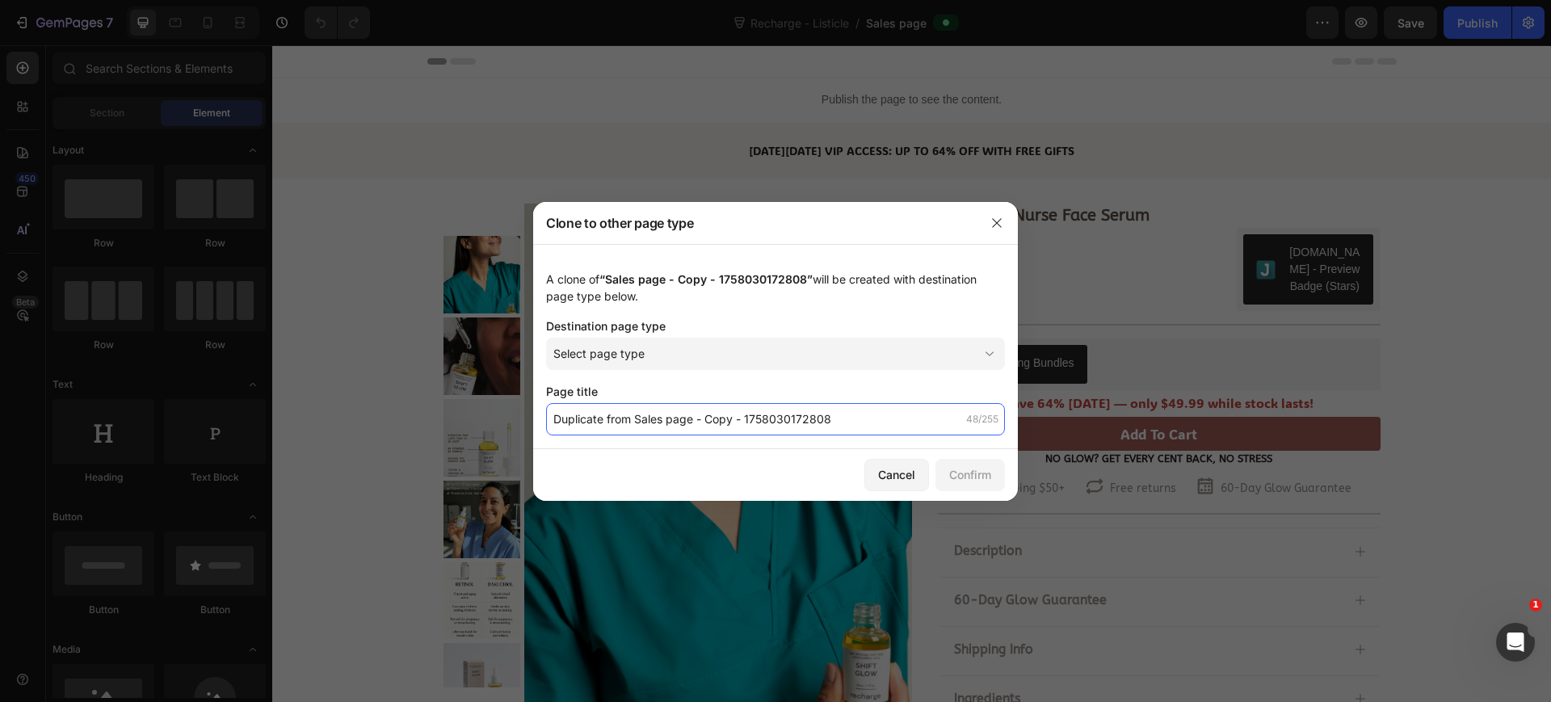
click at [788, 410] on input "Duplicate from Sales page - Copy - 1758030172808" at bounding box center [775, 419] width 459 height 32
drag, startPoint x: 610, startPoint y: 279, endPoint x: 808, endPoint y: 281, distance: 197.9
click at [808, 281] on span "“Sales page - Copy - 1758030172808”" at bounding box center [705, 279] width 213 height 14
copy span "Sales page - Copy - 1758030172808"
click at [868, 414] on input "Recharge-Sale" at bounding box center [775, 419] width 459 height 32
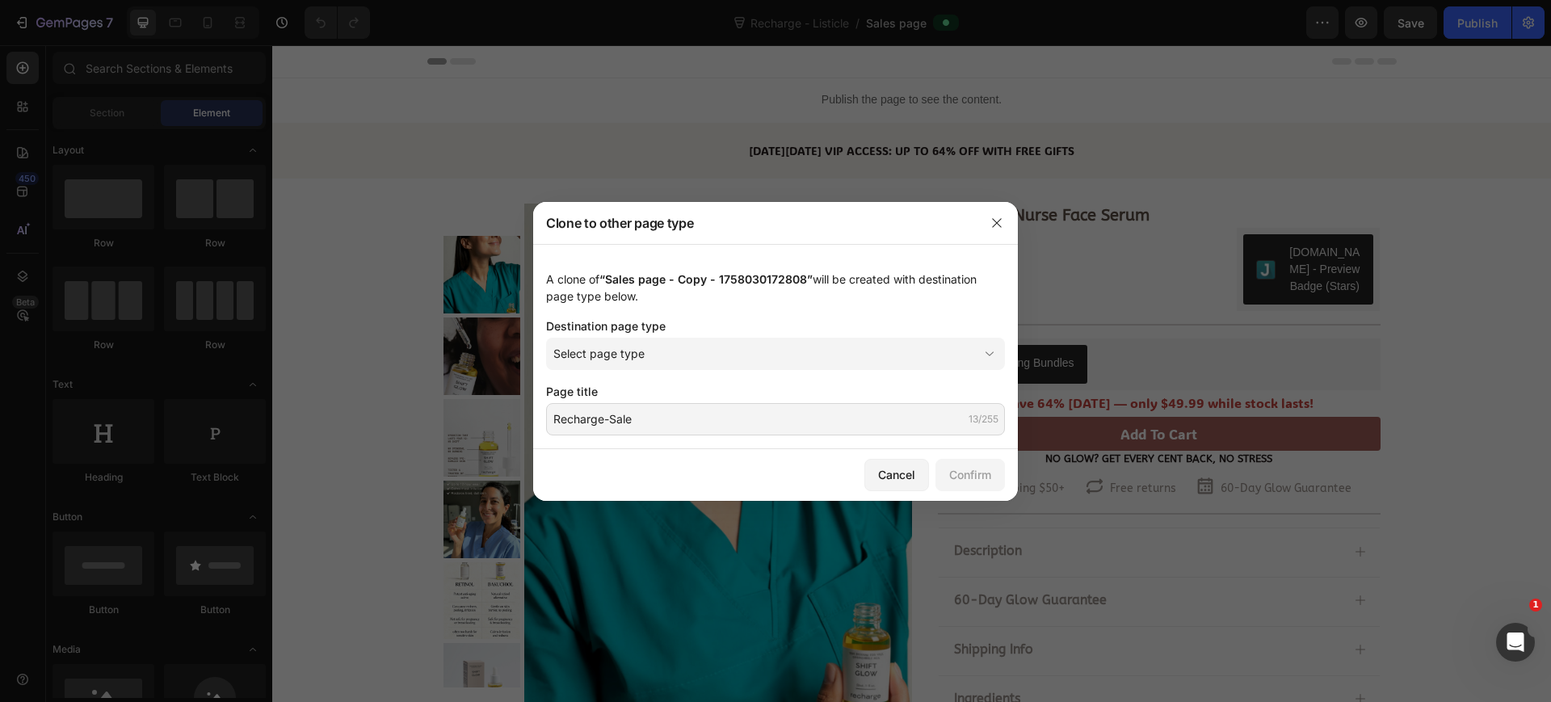
click at [787, 335] on div "A clone of “Sales page - Copy - 1758030172808” will be created with destination…" at bounding box center [775, 346] width 485 height 205
click at [784, 354] on div "Select page type" at bounding box center [765, 353] width 425 height 17
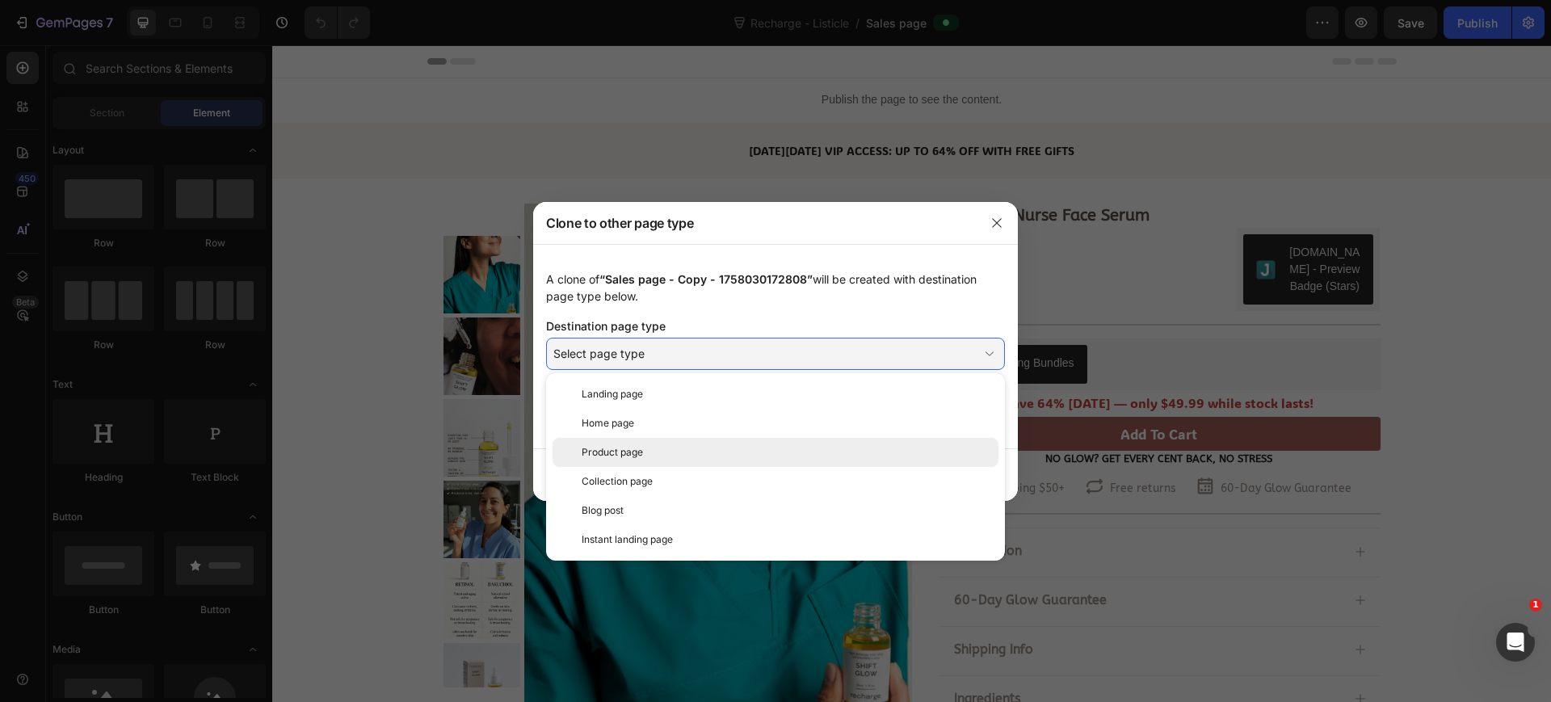
click at [784, 453] on div "Product page" at bounding box center [787, 452] width 410 height 15
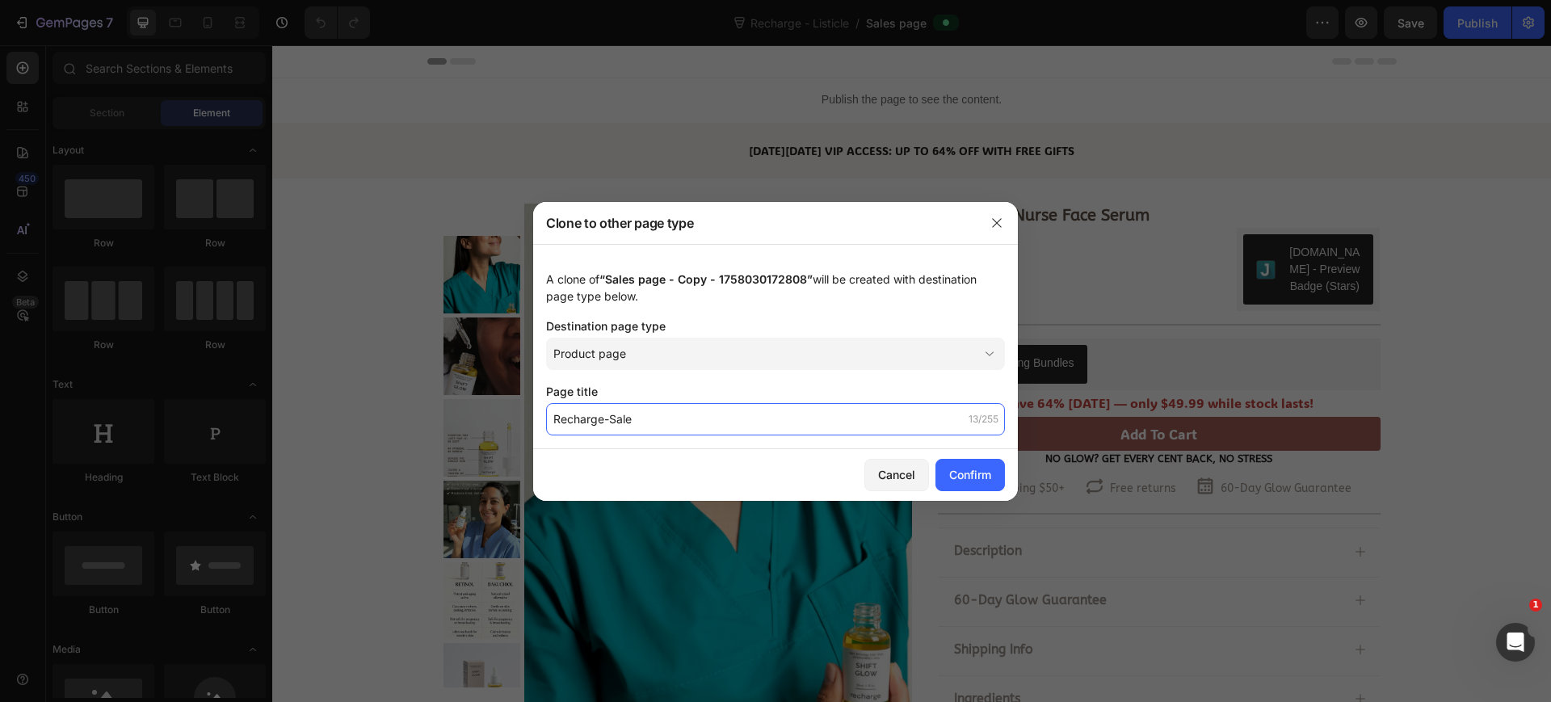
click at [688, 418] on input "Recharge-Sale" at bounding box center [775, 419] width 459 height 32
paste input "Nurse Face Serum"
type input "Recharge Nurse Face Serum"
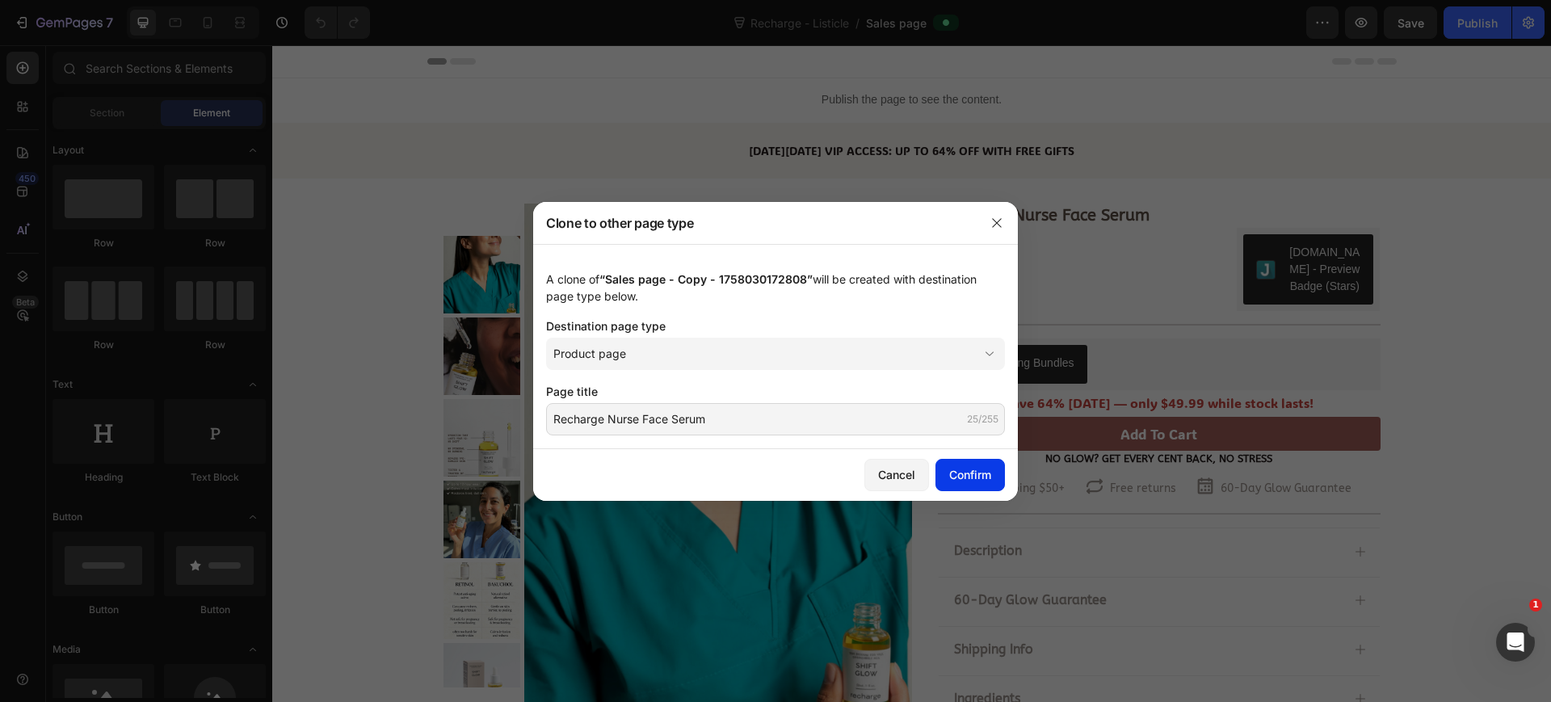
click at [974, 474] on div "Confirm" at bounding box center [970, 474] width 42 height 17
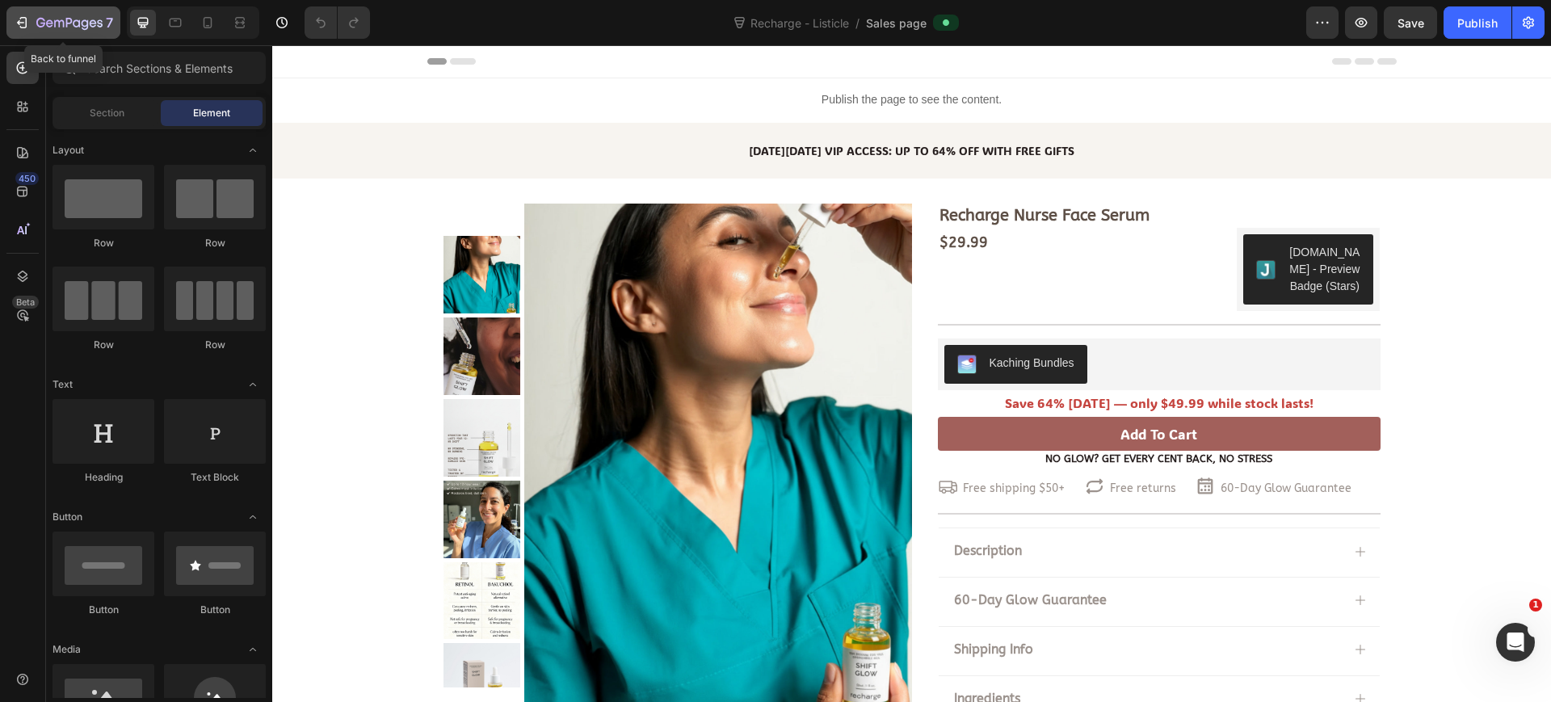
click at [38, 29] on icon "button" at bounding box center [69, 24] width 66 height 14
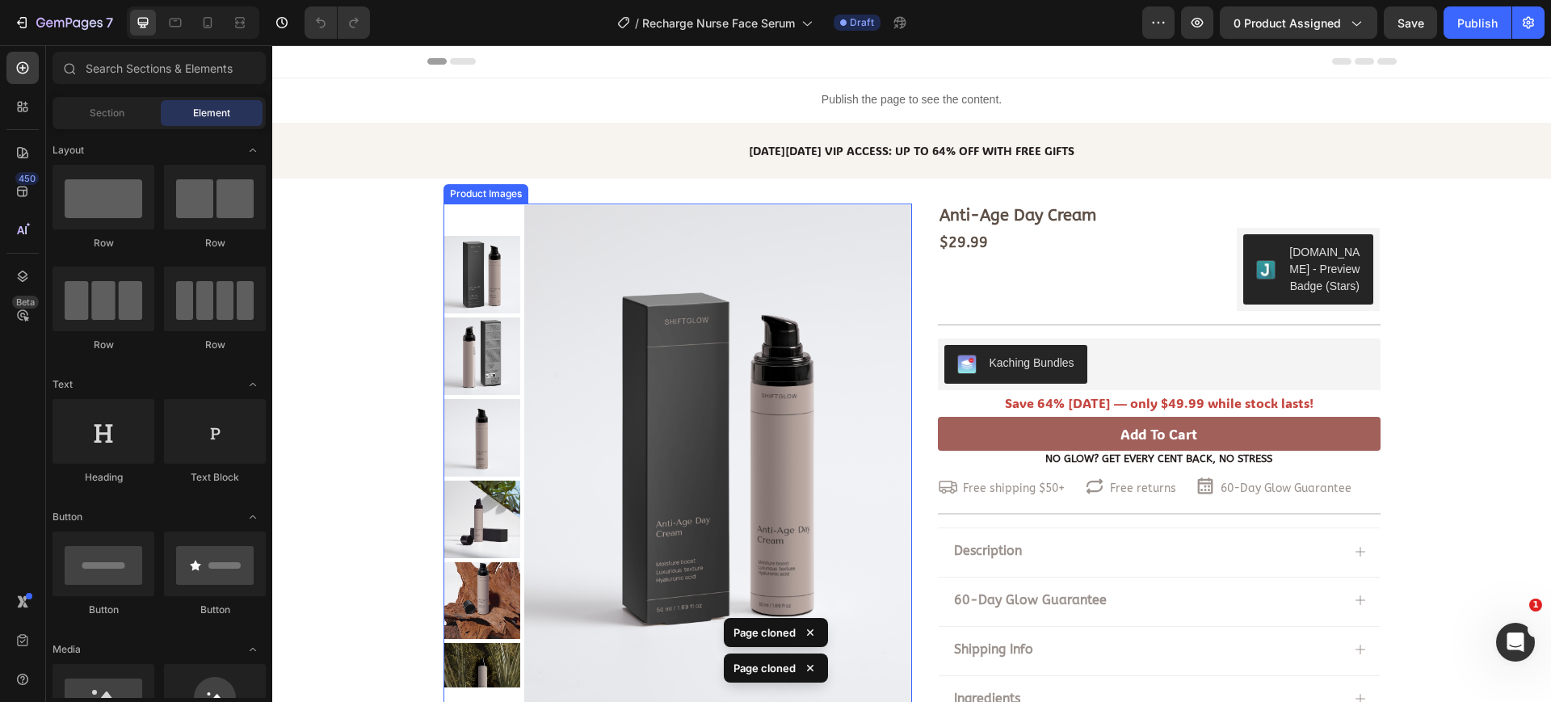
click at [774, 292] on img at bounding box center [717, 462] width 387 height 516
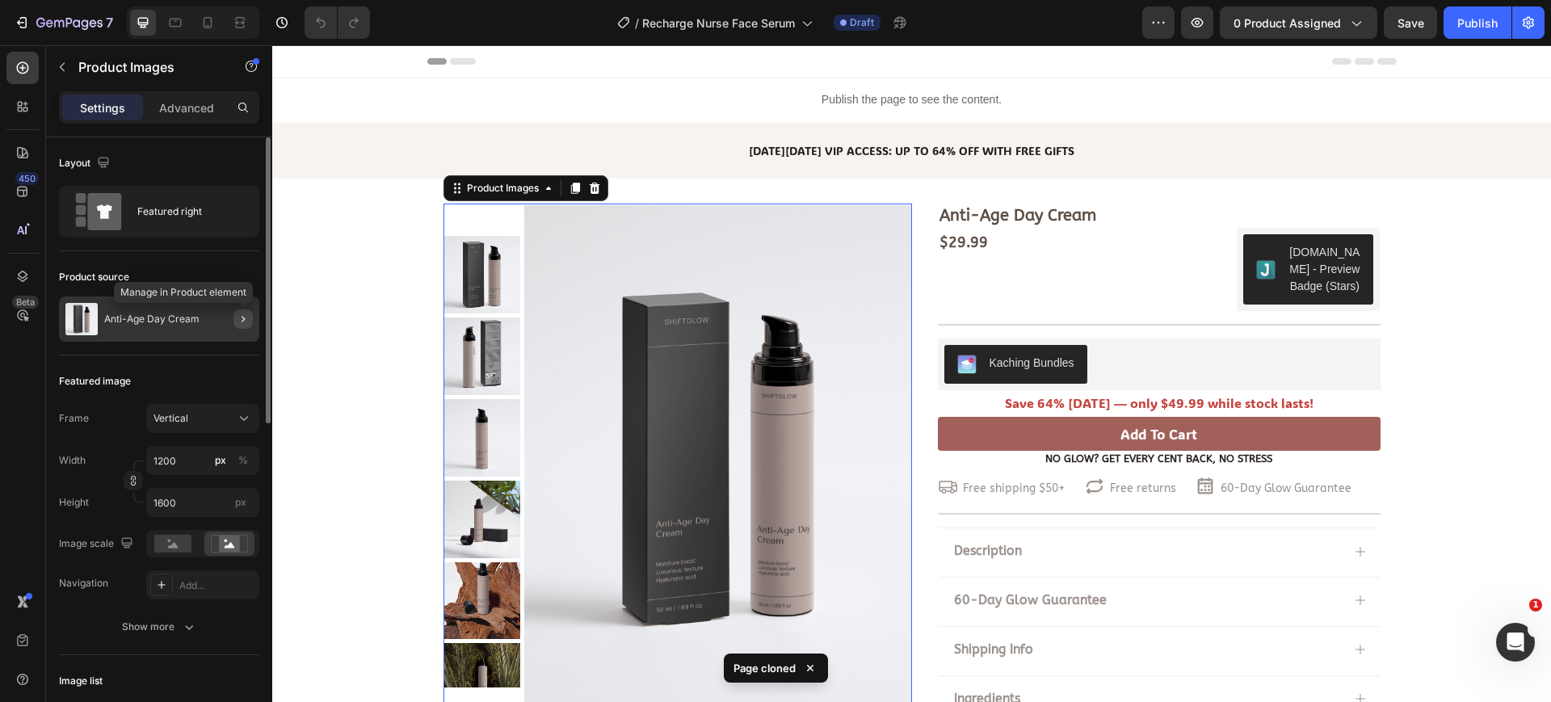
click at [240, 321] on icon "button" at bounding box center [243, 319] width 13 height 13
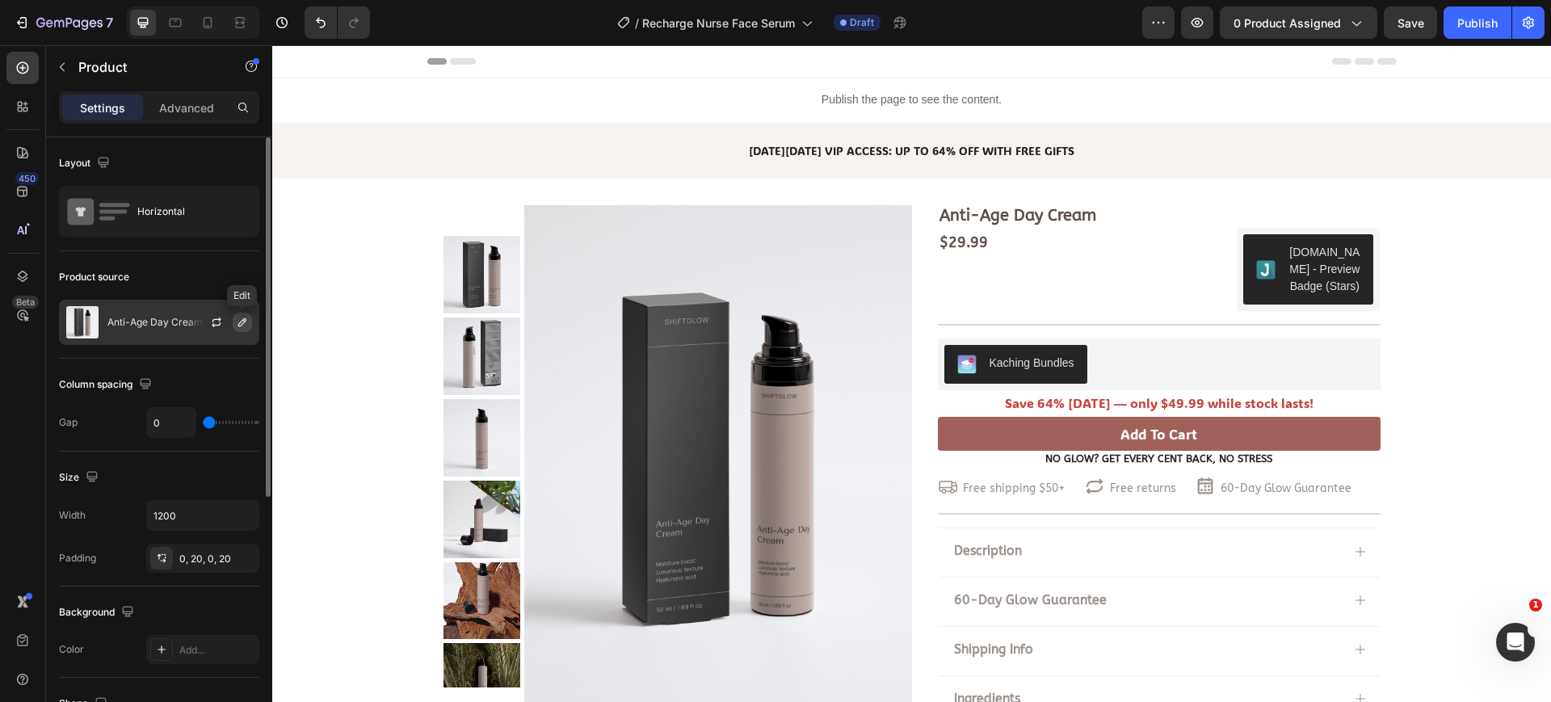
click at [236, 328] on icon "button" at bounding box center [242, 322] width 13 height 13
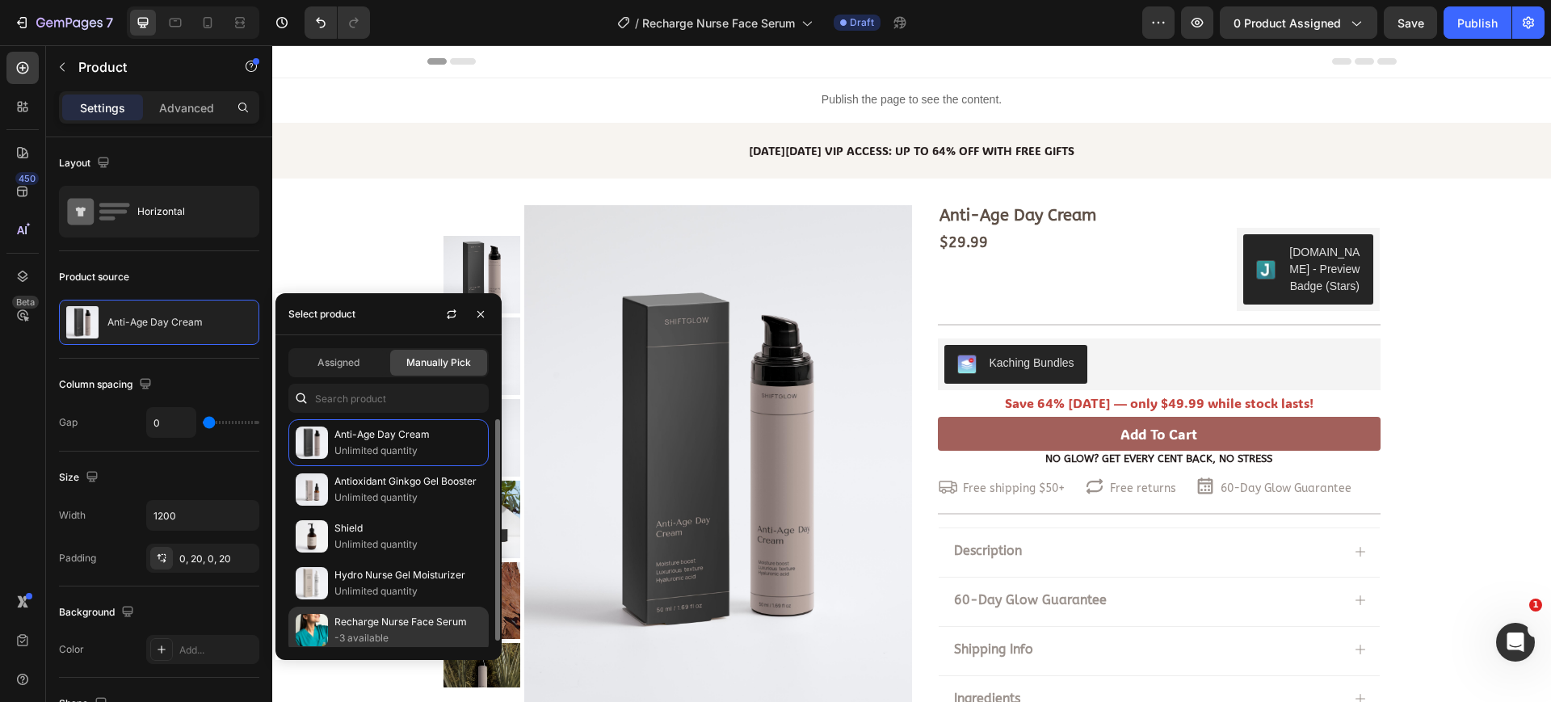
click at [413, 624] on p "Recharge Nurse Face Serum" at bounding box center [407, 622] width 147 height 16
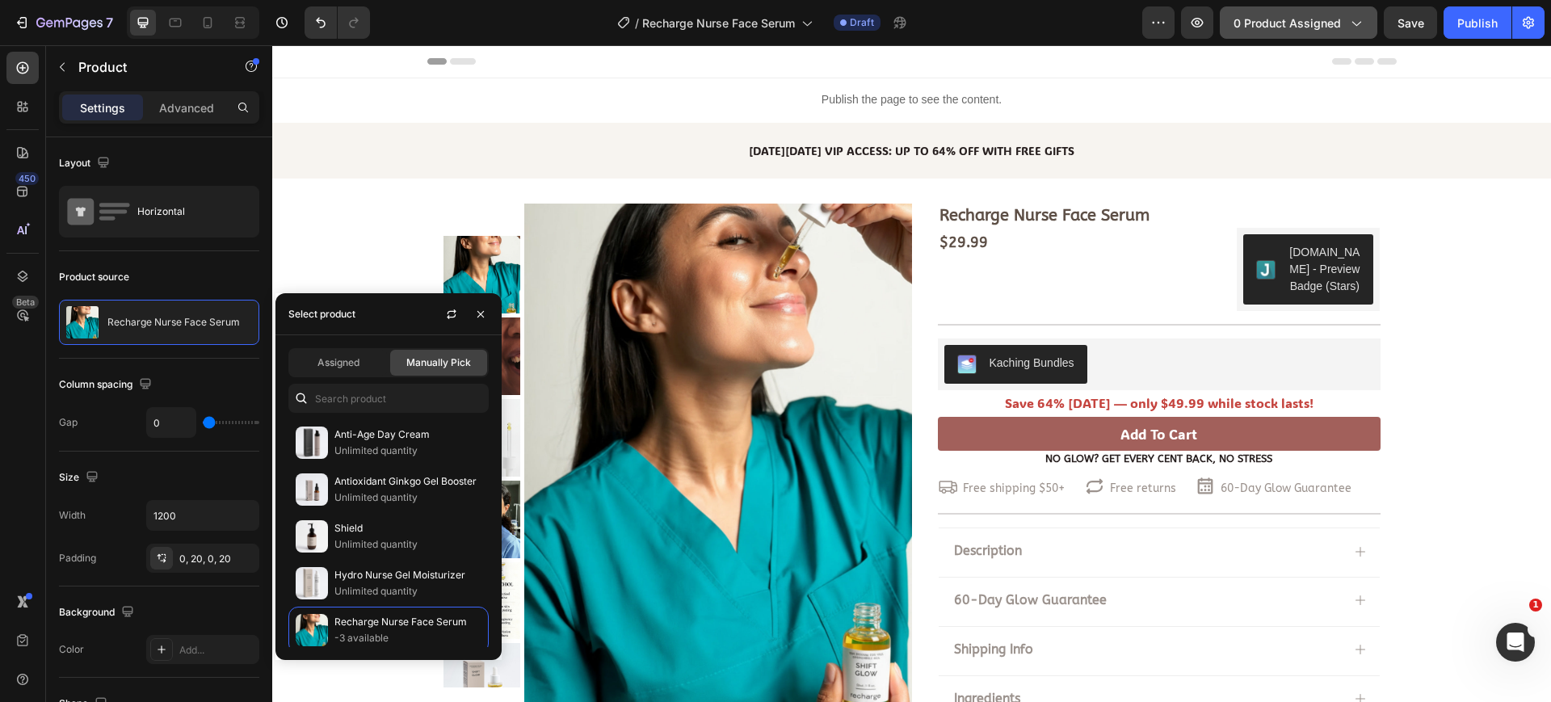
click at [1267, 27] on span "0 product assigned" at bounding box center [1287, 23] width 107 height 17
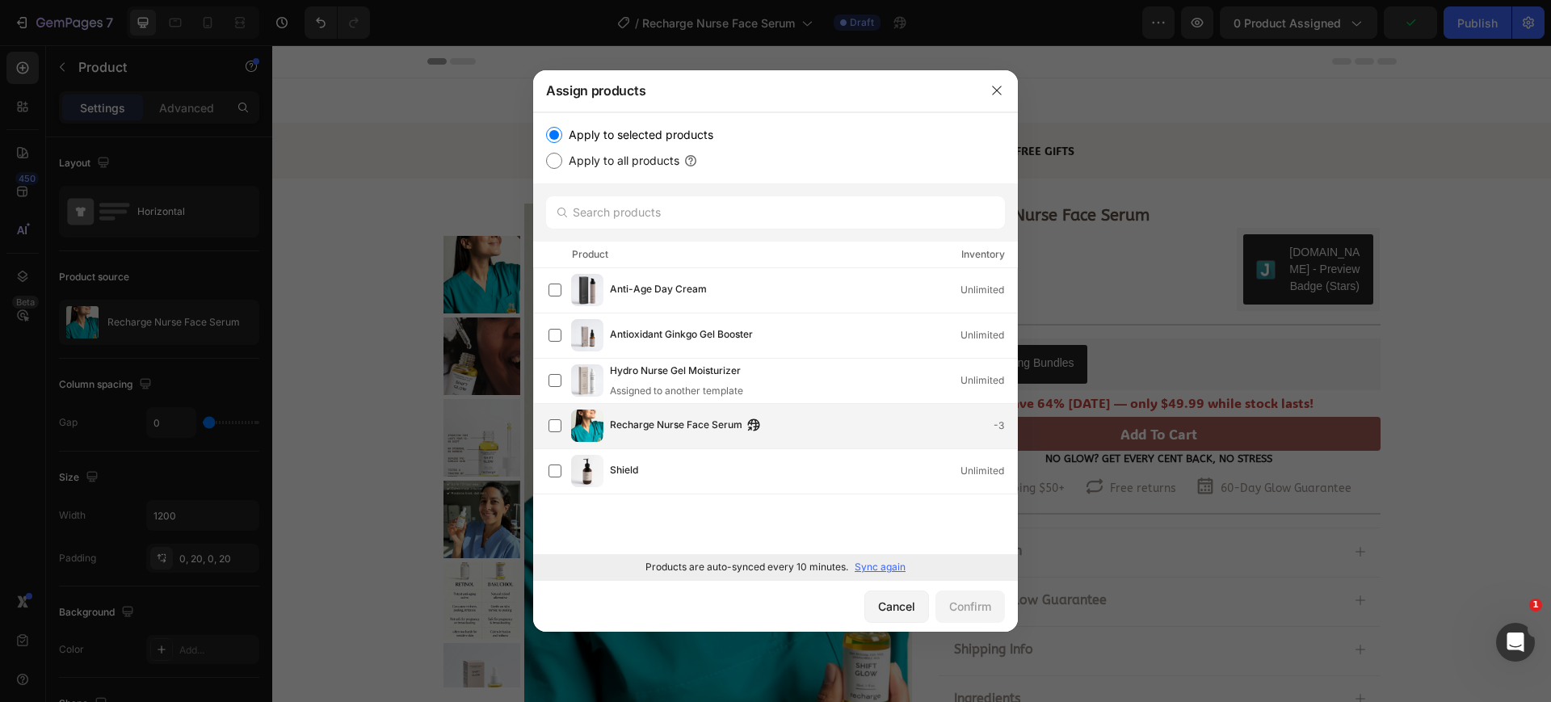
click at [692, 423] on span "Recharge Nurse Face Serum" at bounding box center [676, 426] width 132 height 18
click at [974, 605] on div "Confirm" at bounding box center [970, 606] width 42 height 17
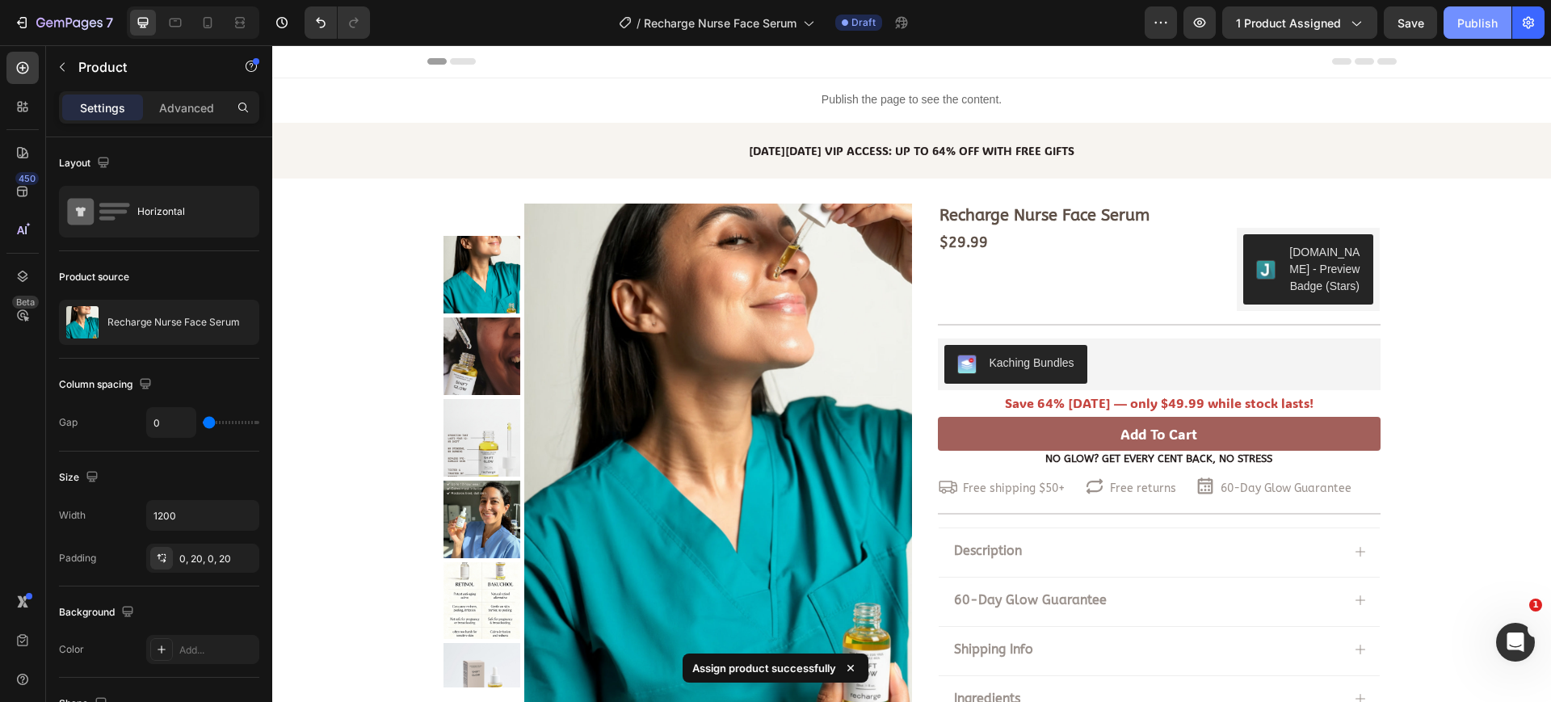
click at [1477, 28] on div "Publish" at bounding box center [1477, 23] width 40 height 17
click at [1529, 22] on icon "button" at bounding box center [1528, 23] width 16 height 16
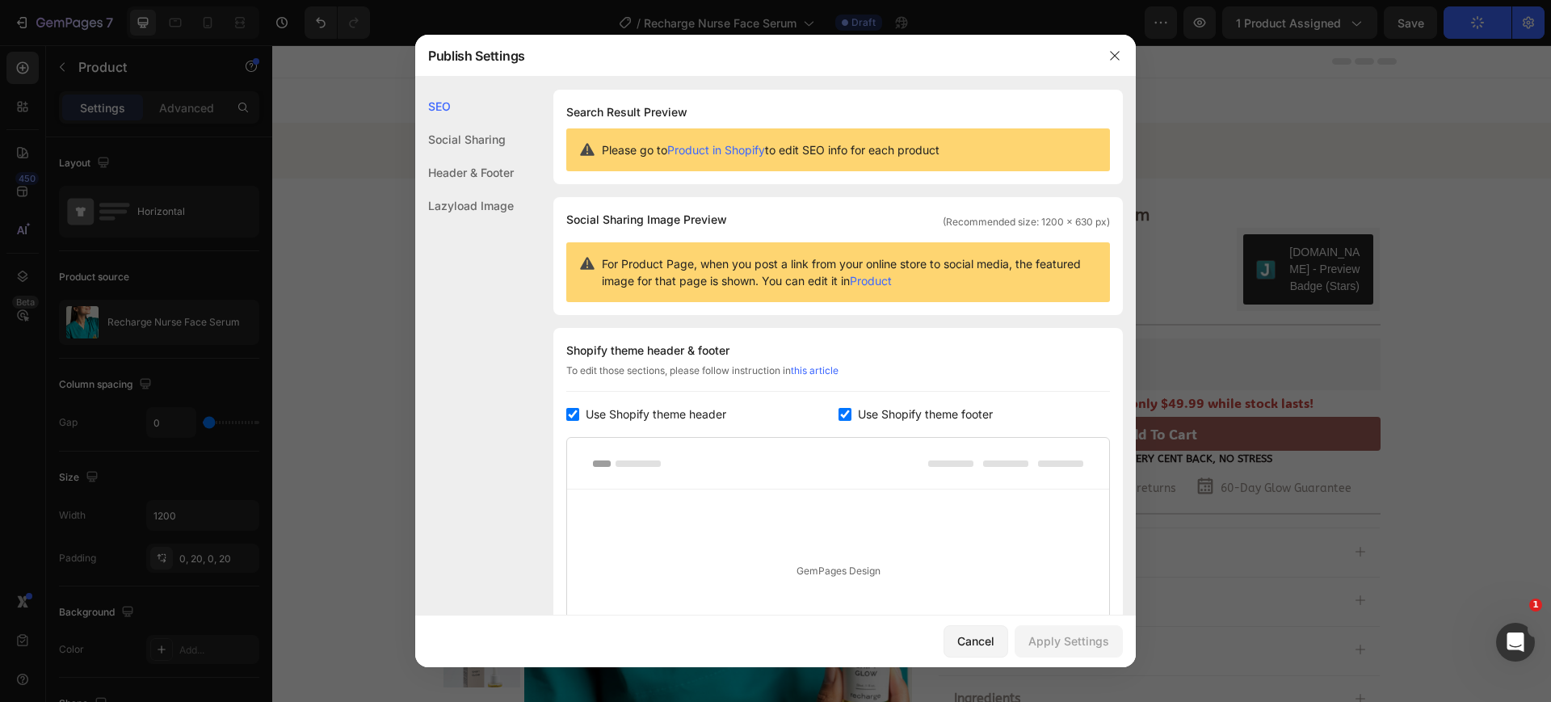
click at [1495, 138] on div at bounding box center [775, 351] width 1551 height 702
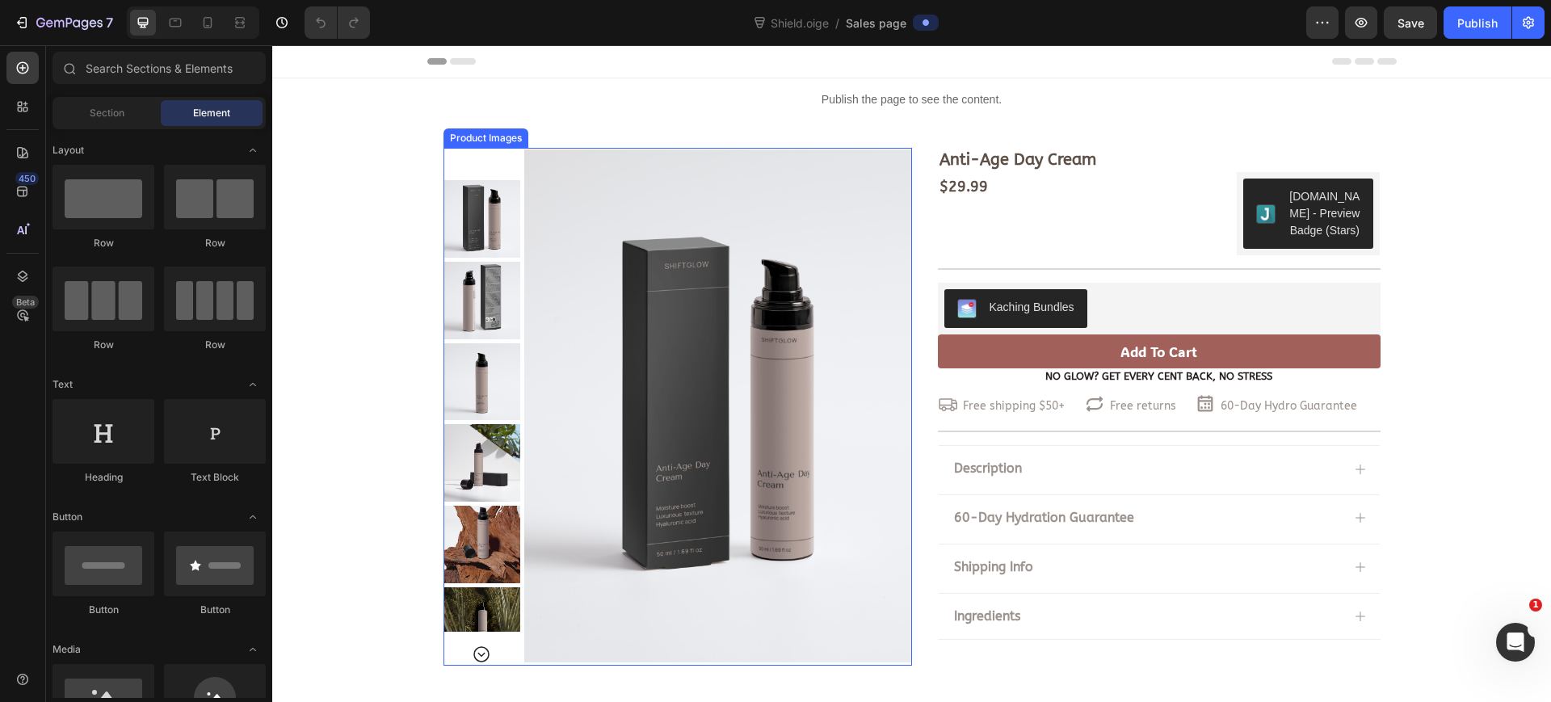
click at [828, 231] on img at bounding box center [717, 406] width 387 height 516
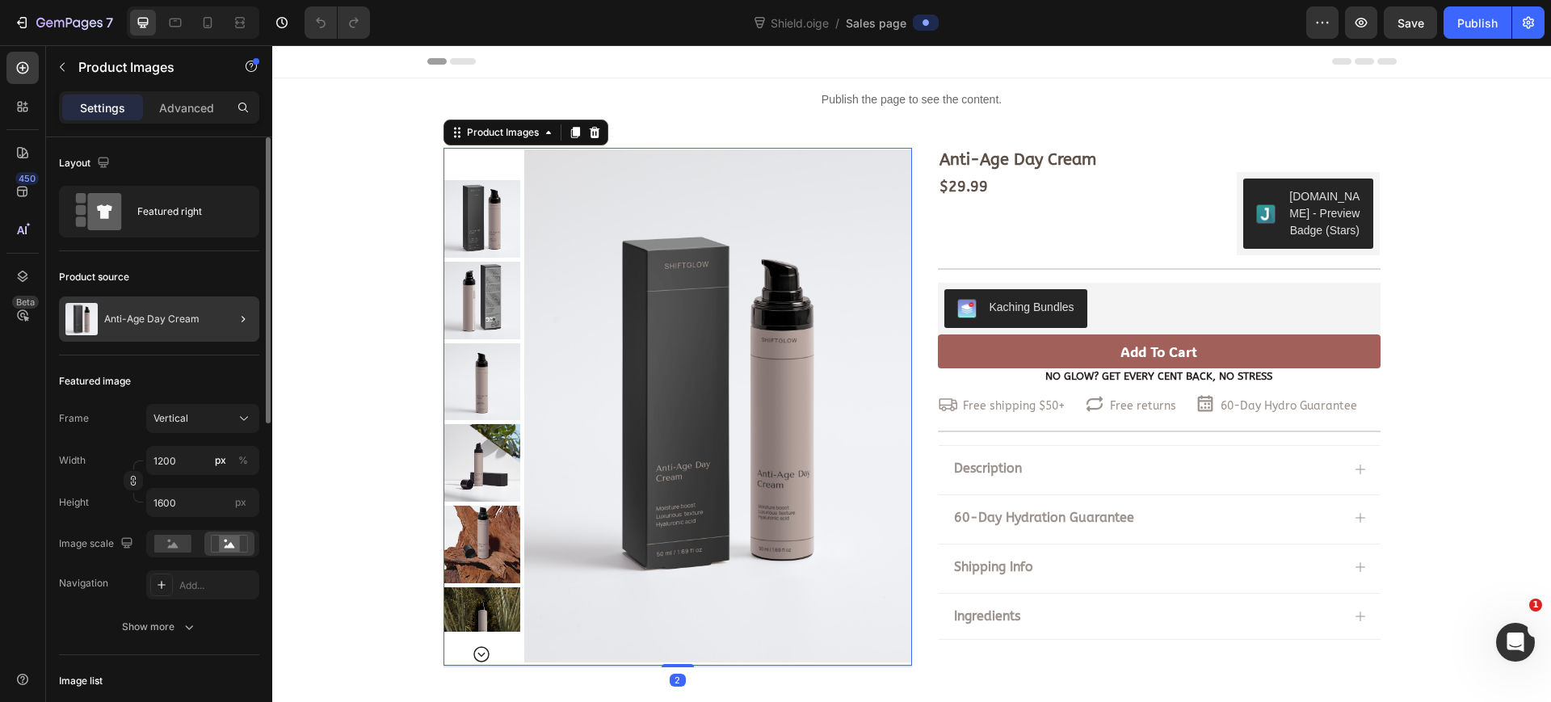
click at [220, 324] on div at bounding box center [236, 318] width 45 height 45
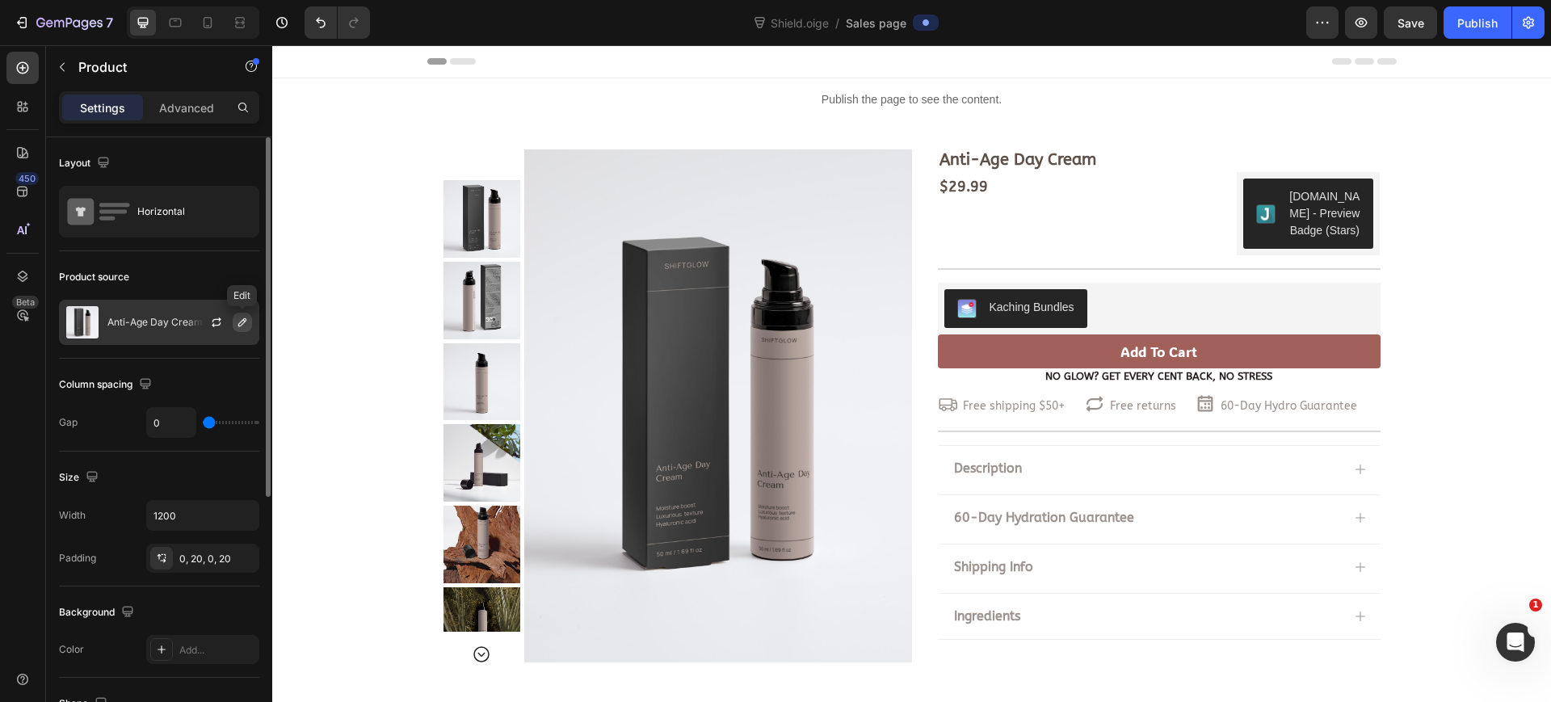
click at [237, 327] on icon "button" at bounding box center [242, 322] width 13 height 13
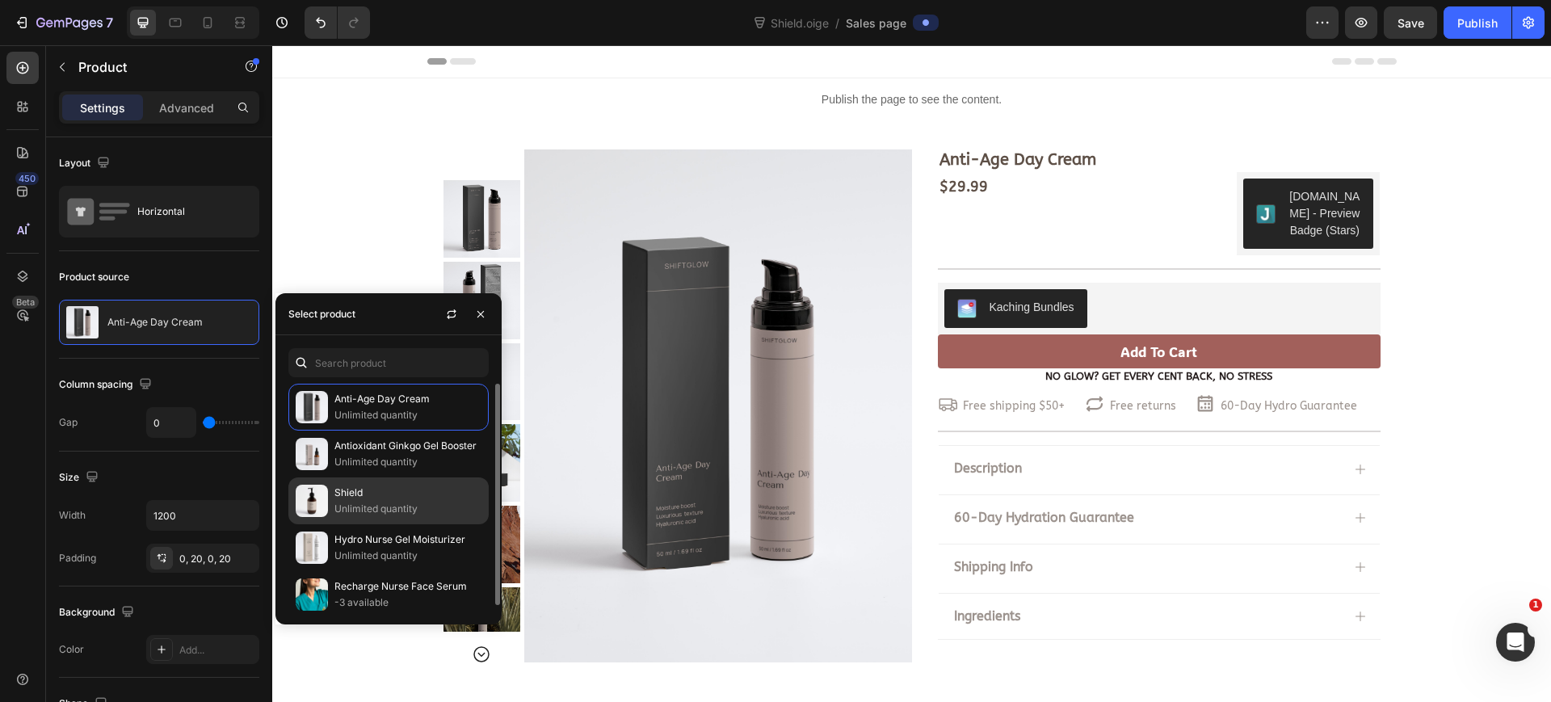
click at [421, 511] on p "Unlimited quantity" at bounding box center [407, 509] width 147 height 16
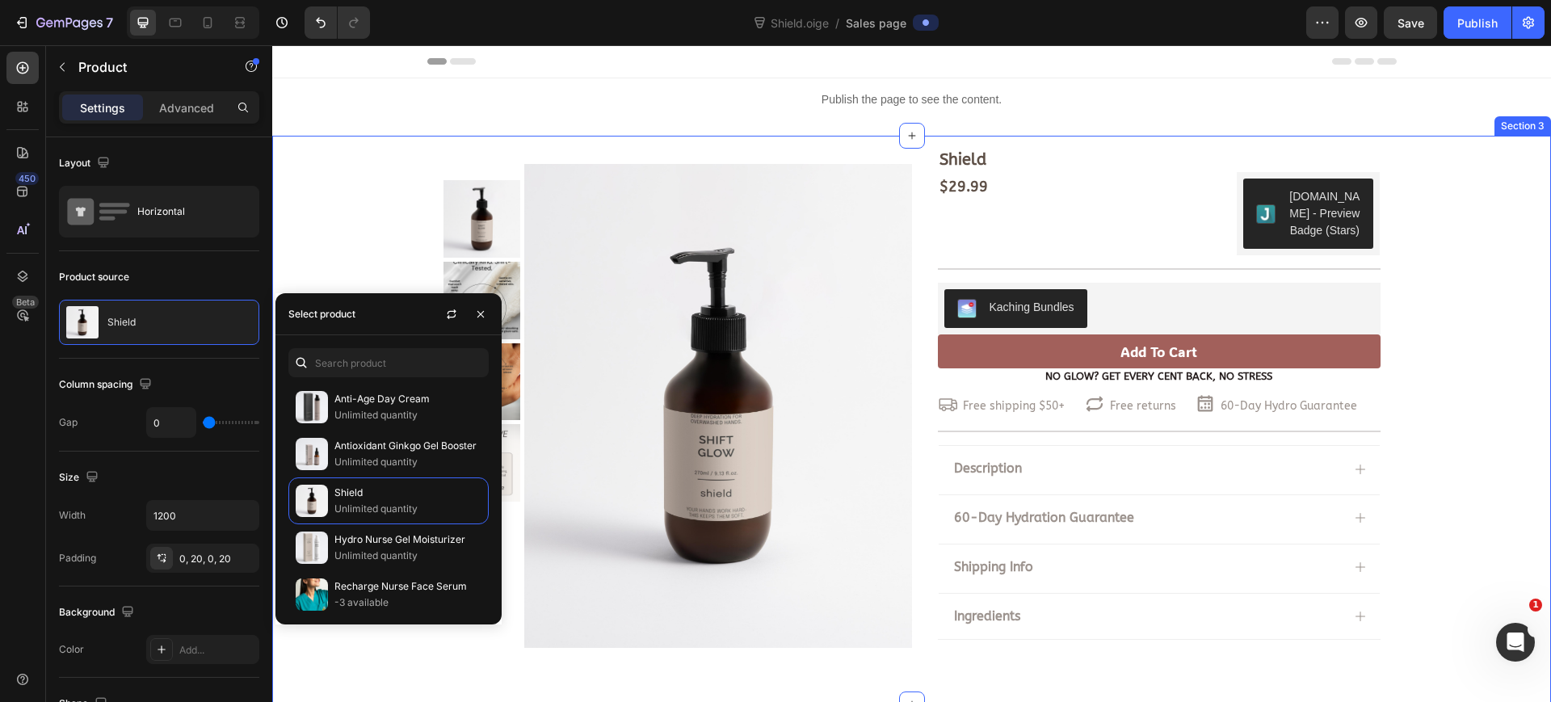
click at [336, 229] on div "Shield Product Title $29.99 Product Price Product Price $29.99 Product Price Pr…" at bounding box center [911, 407] width 1279 height 518
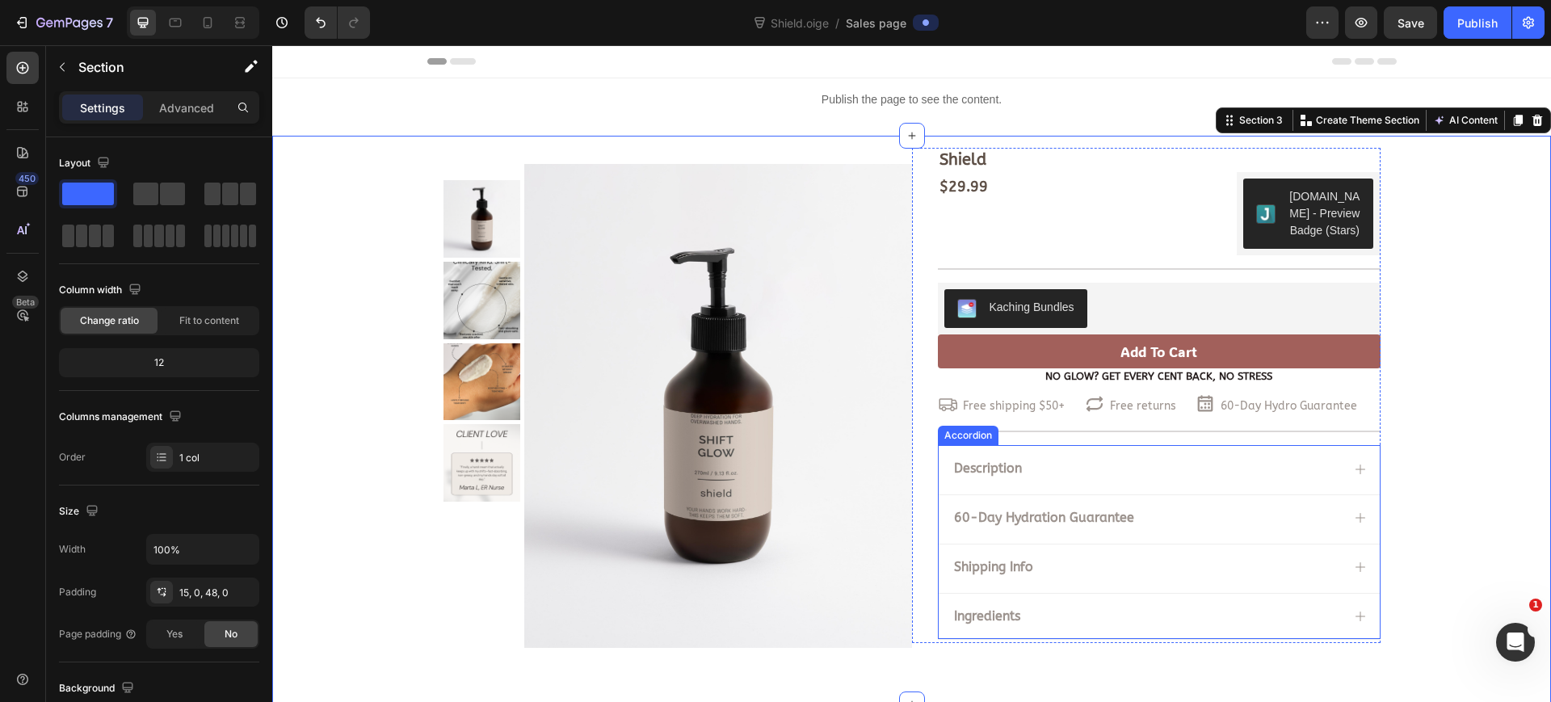
click at [999, 520] on strong "60-Day Hydration Guarantee" at bounding box center [1044, 517] width 180 height 15
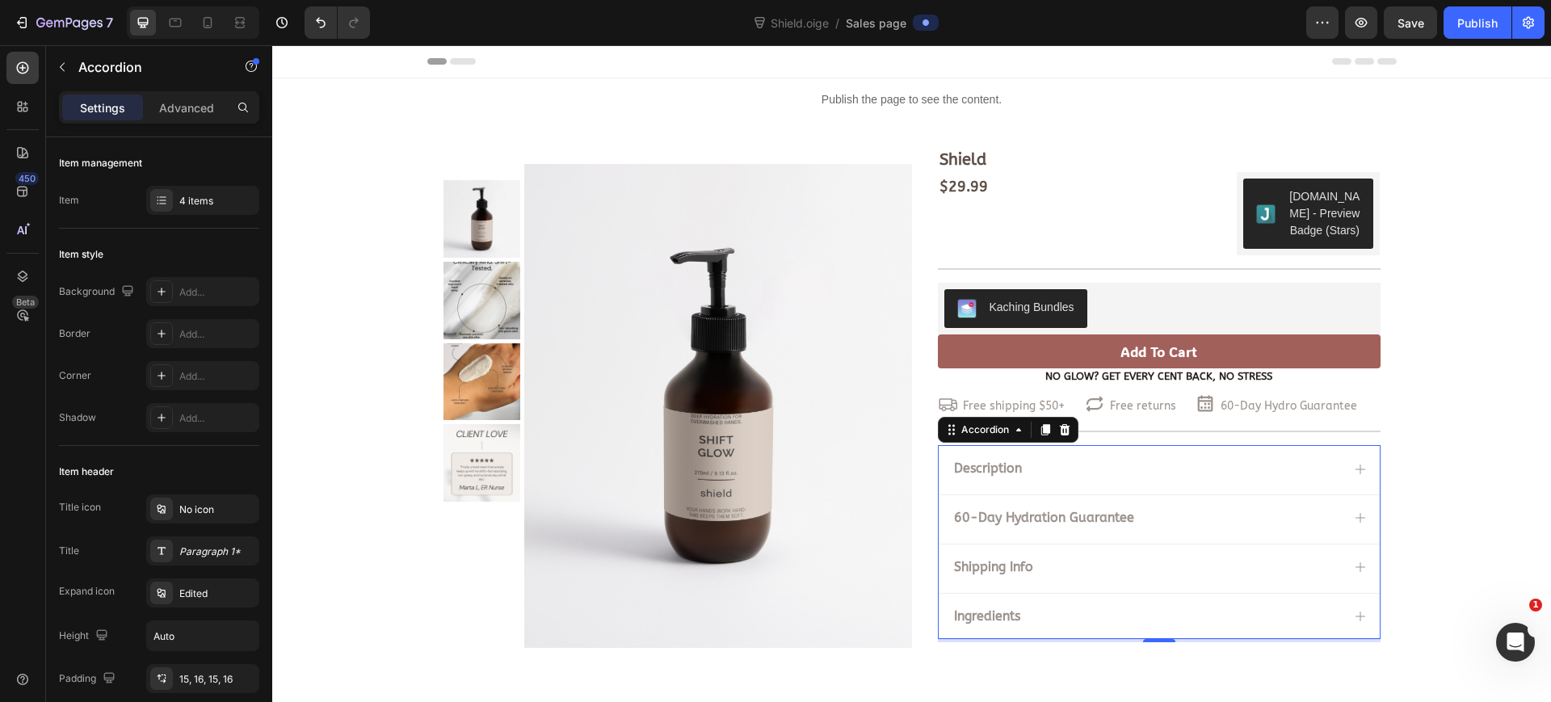
click at [999, 520] on strong "60-Day Hydration Guarantee" at bounding box center [1044, 517] width 180 height 15
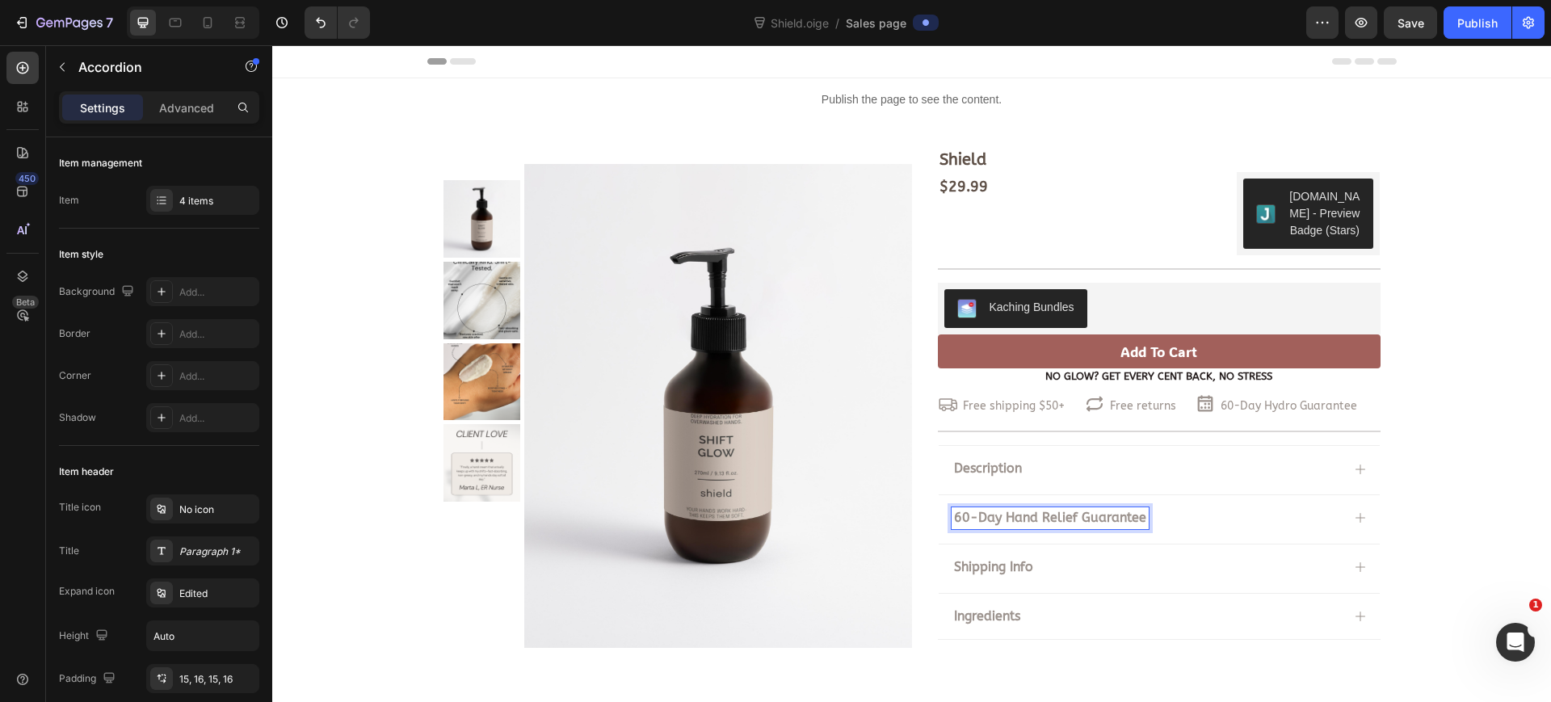
click at [1499, 522] on div "Shield Product Title $29.99 Product Price Product Price $29.99 Product Price Pr…" at bounding box center [911, 407] width 1279 height 518
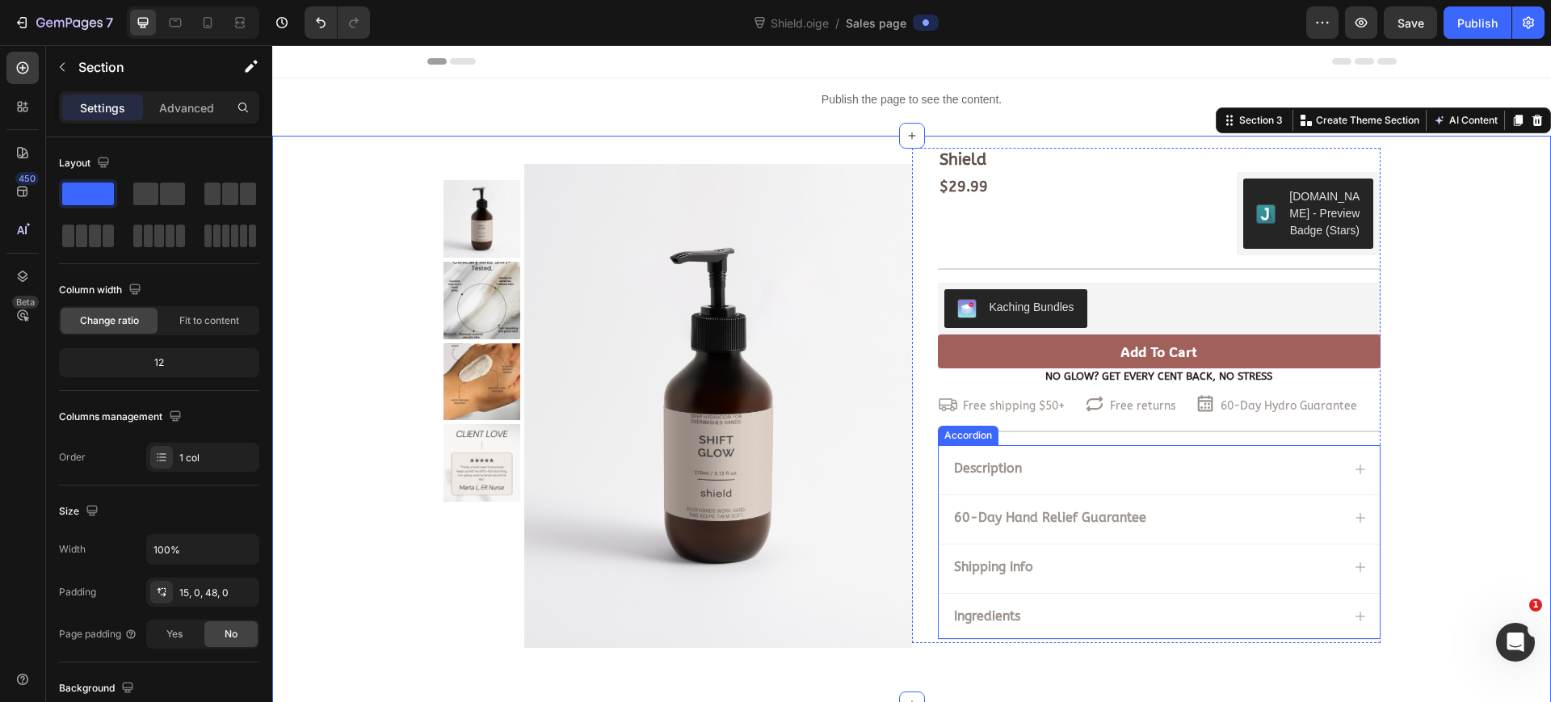
click at [1354, 512] on icon at bounding box center [1360, 517] width 13 height 13
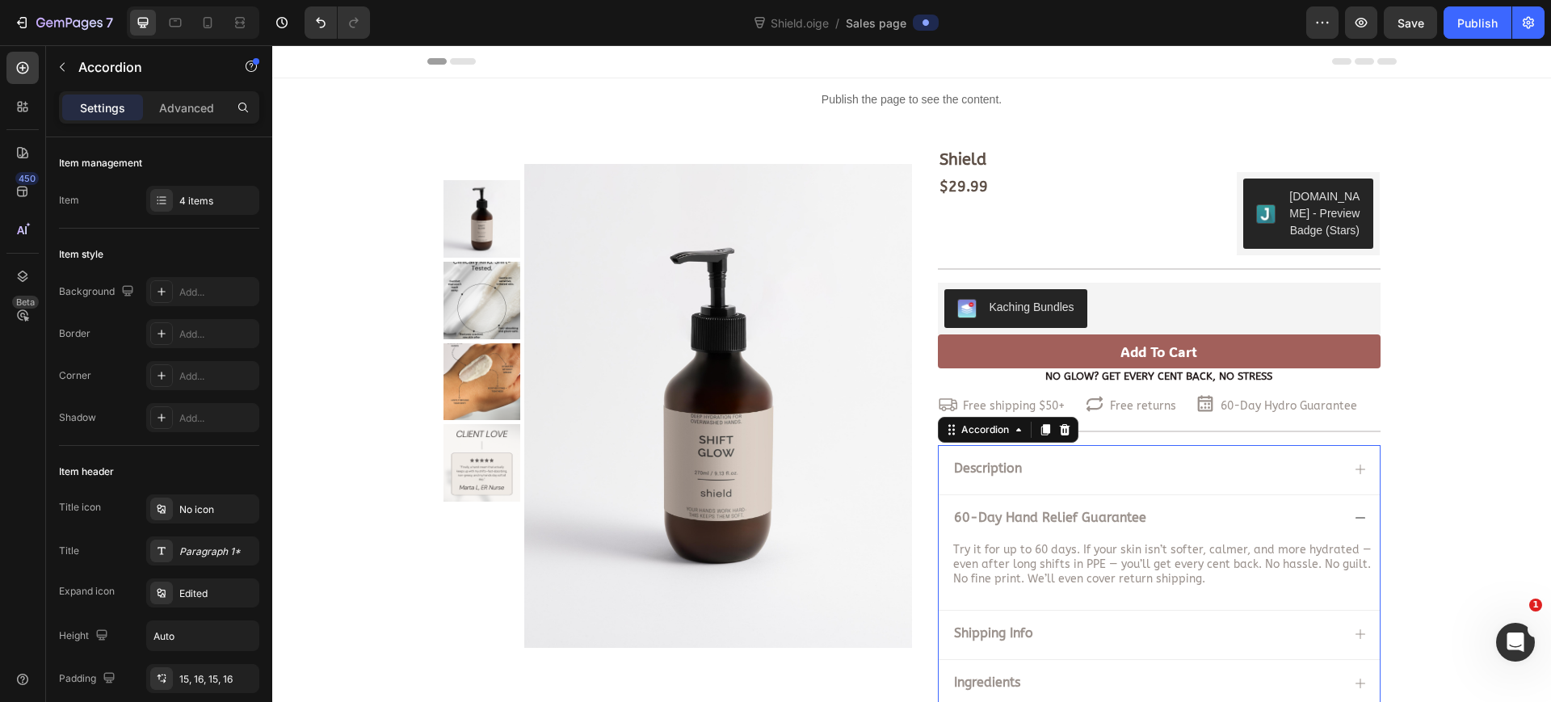
click at [1354, 512] on icon at bounding box center [1360, 517] width 13 height 13
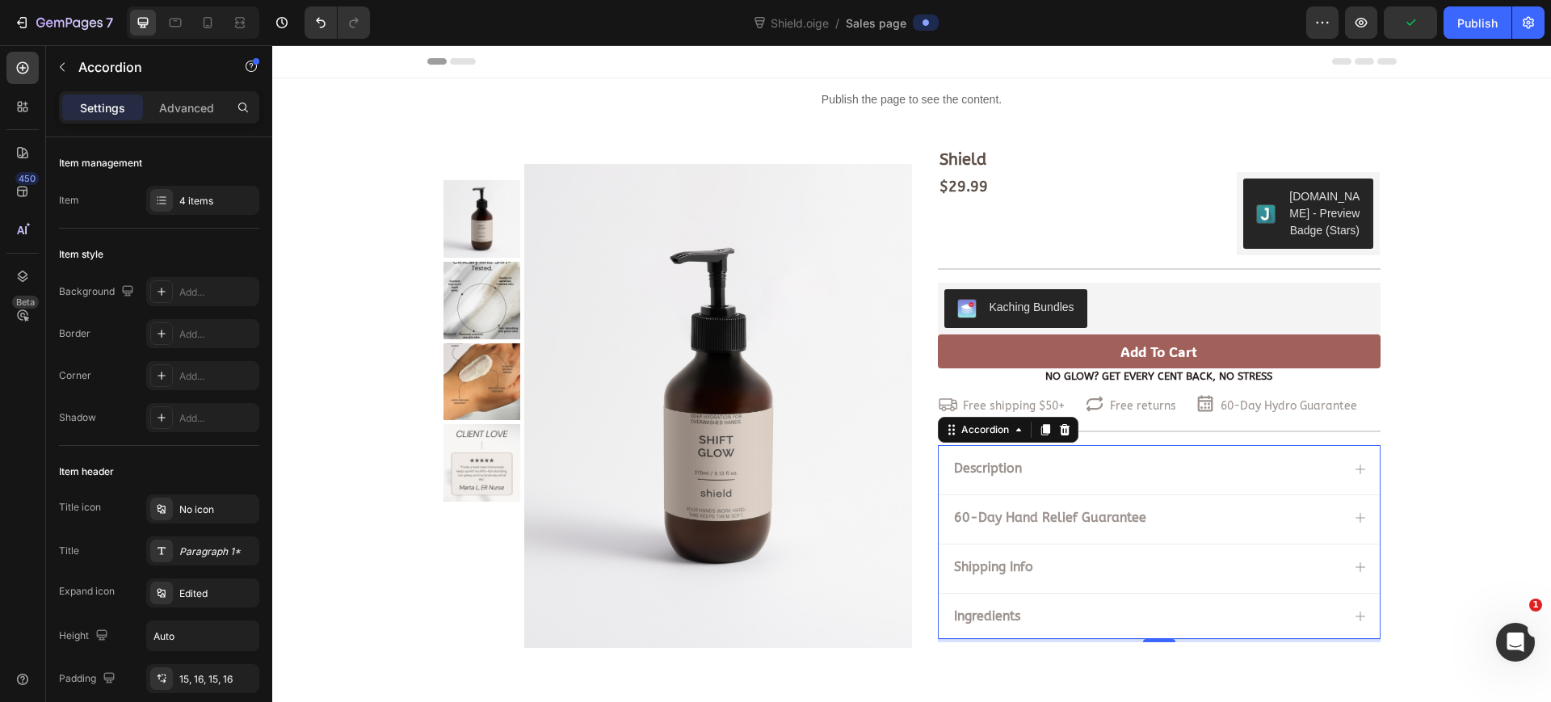
click at [1259, 522] on div "60-Day Hand Relief Guarantee" at bounding box center [1146, 518] width 389 height 22
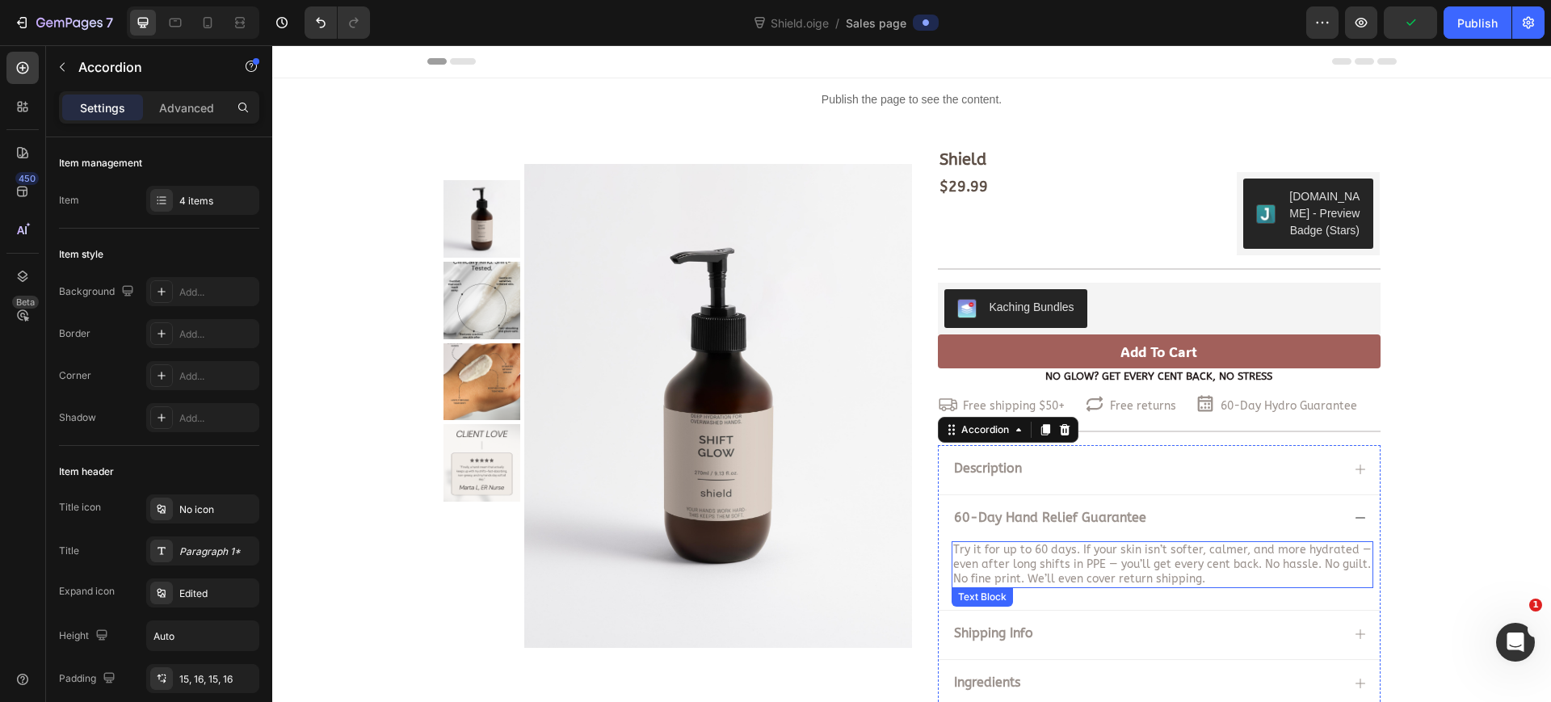
click at [1095, 555] on span "Try it for up to 60 days. If your skin isn’t softer, calmer, and more hydrated …" at bounding box center [1162, 564] width 418 height 43
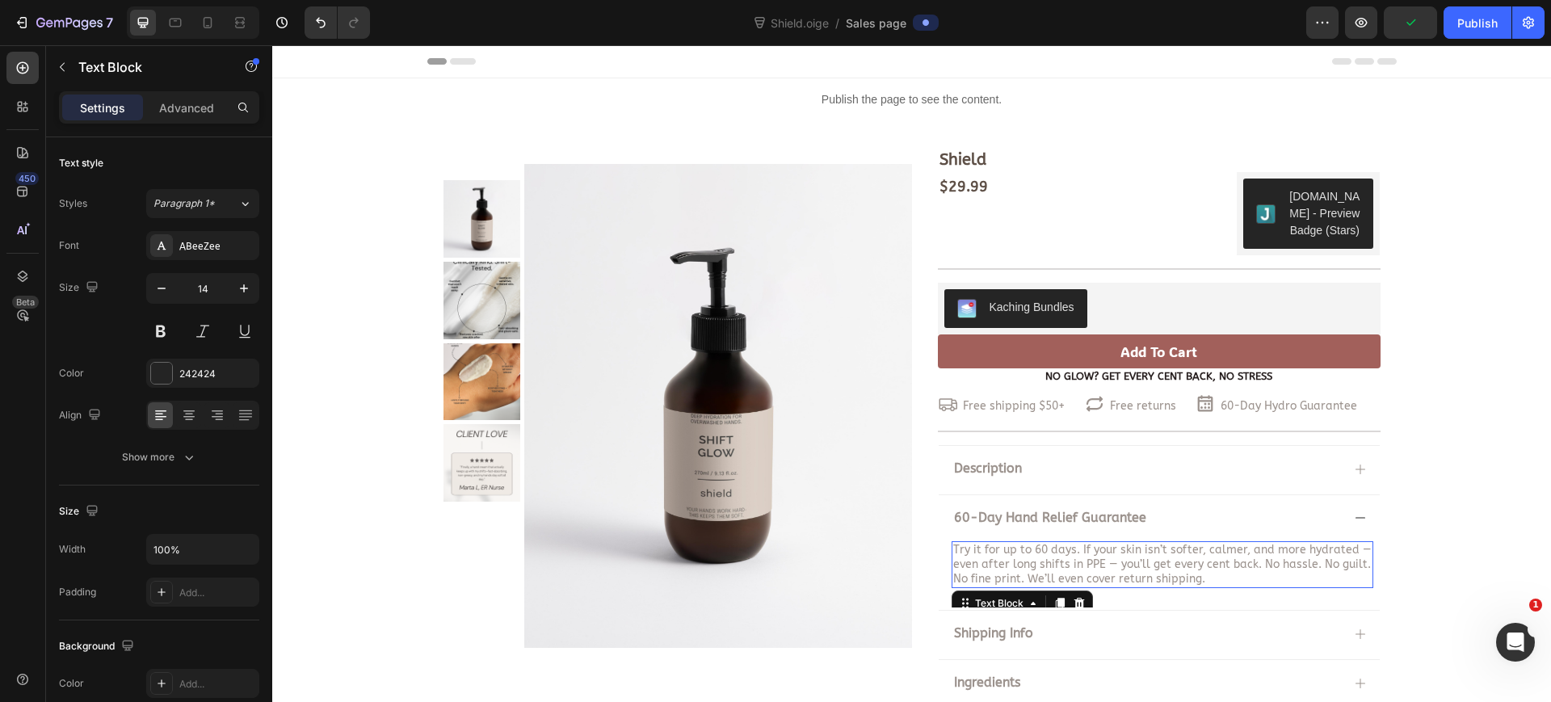
click at [1095, 555] on span "Try it for up to 60 days. If your skin isn’t softer, calmer, and more hydrated …" at bounding box center [1162, 564] width 418 height 43
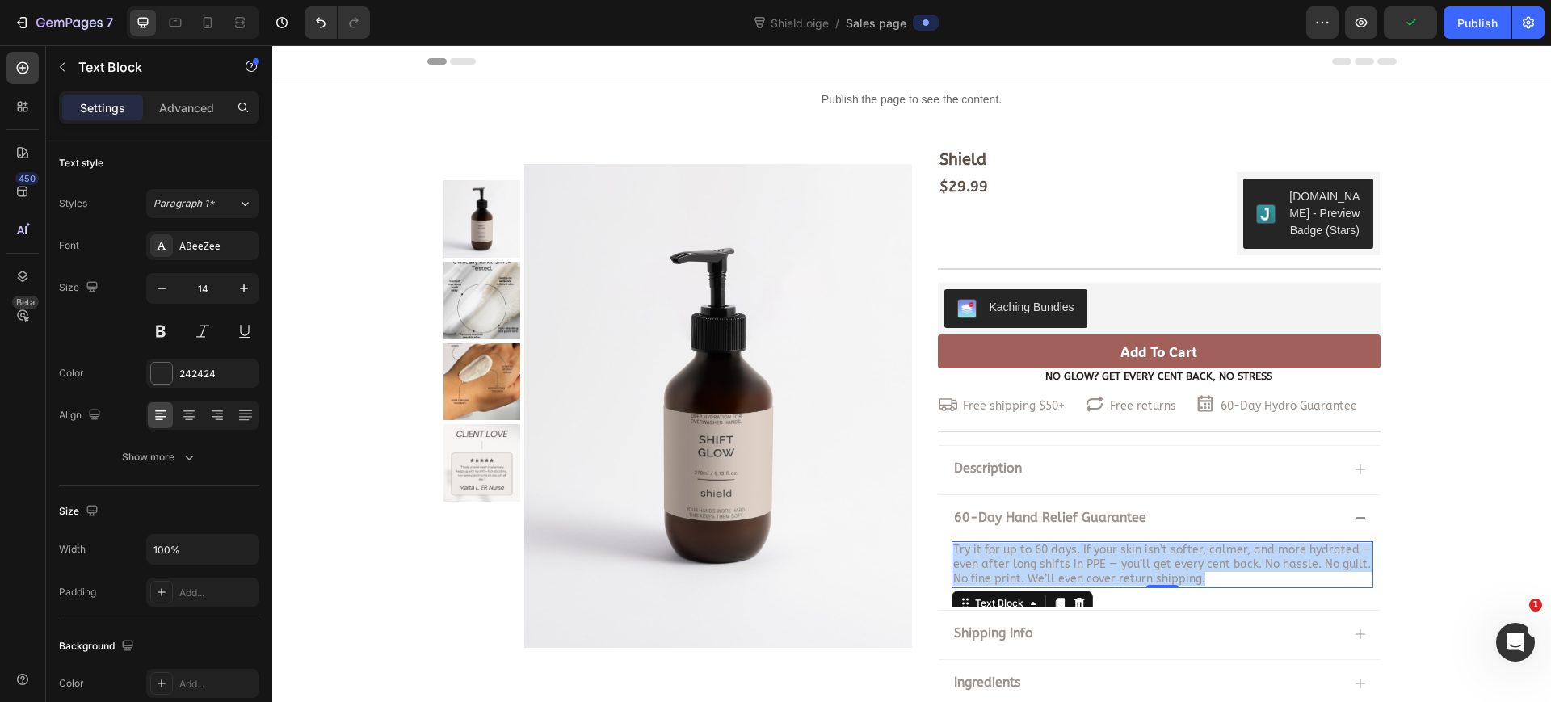
click at [1095, 555] on span "Try it for up to 60 days. If your skin isn’t softer, calmer, and more hydrated …" at bounding box center [1162, 564] width 418 height 43
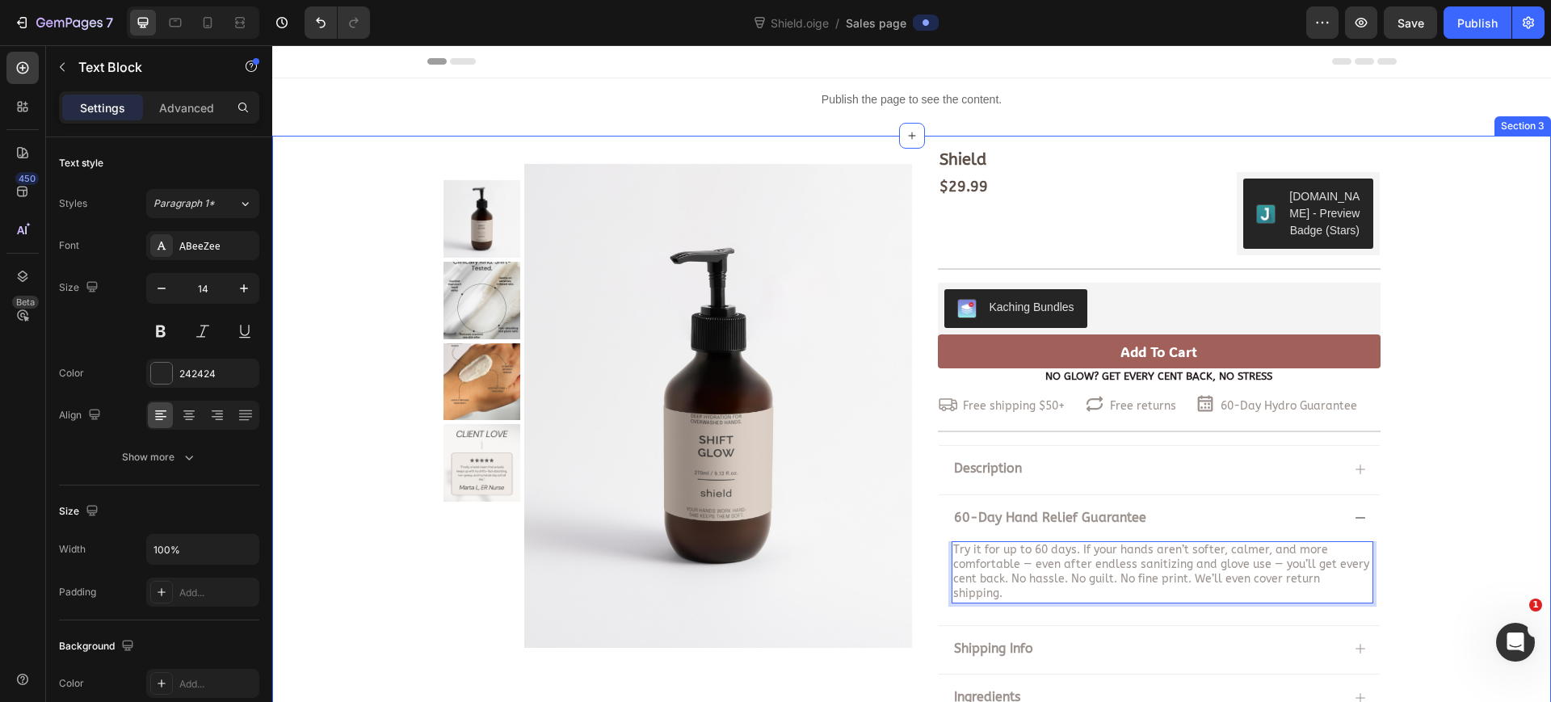
click at [1477, 510] on div "Shield Product Title $29.99 Product Price Product Price $29.99 Product Price Pr…" at bounding box center [911, 436] width 1279 height 577
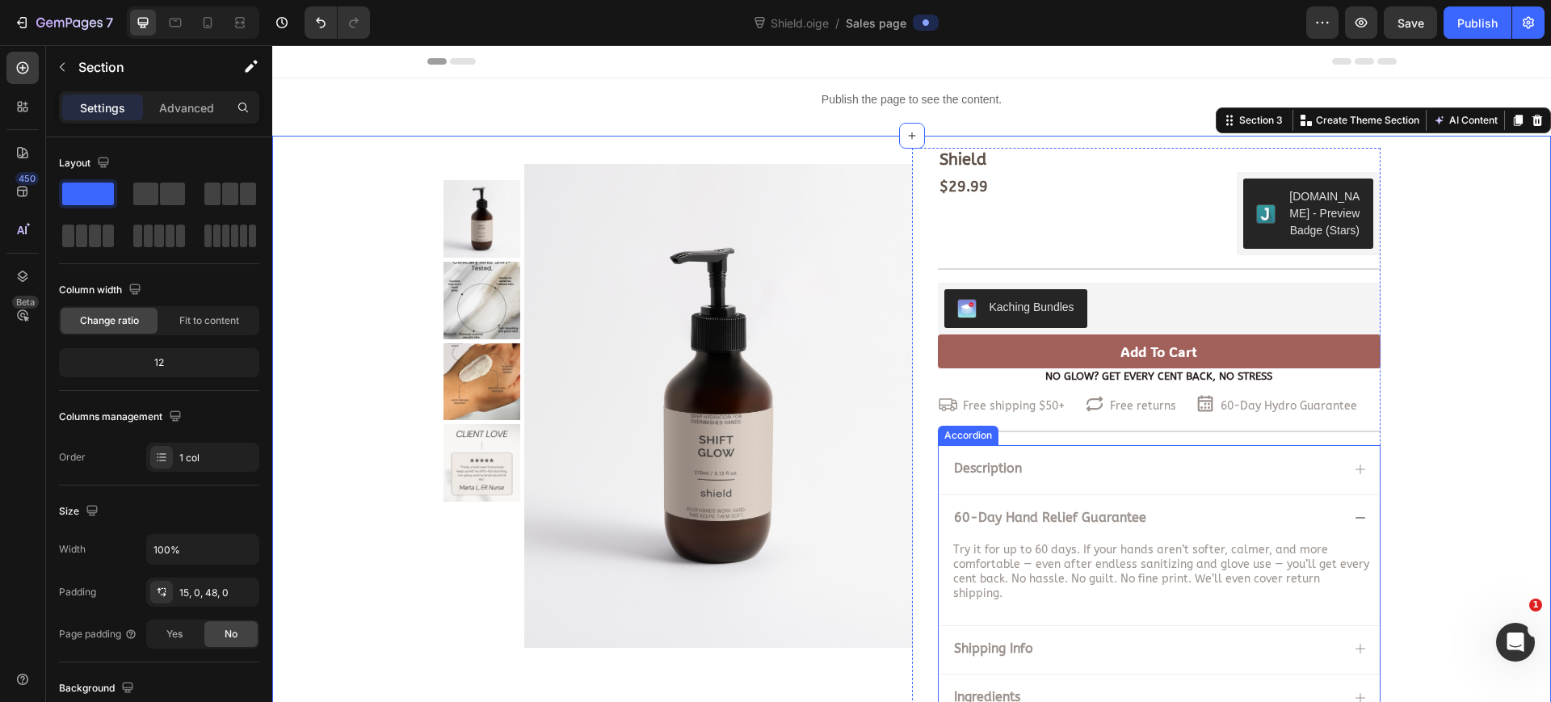
click at [1354, 511] on icon at bounding box center [1360, 517] width 13 height 13
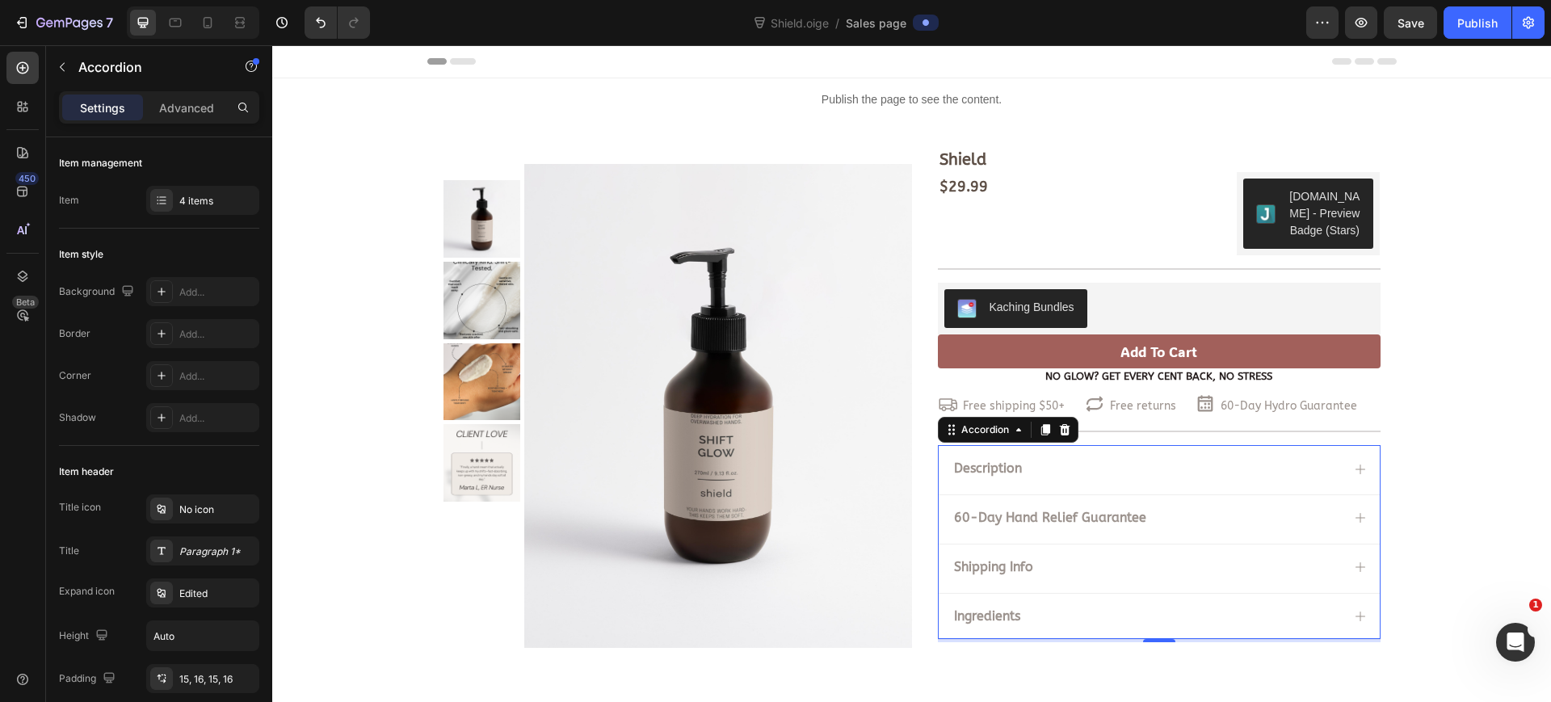
click at [1354, 616] on icon at bounding box center [1360, 616] width 13 height 13
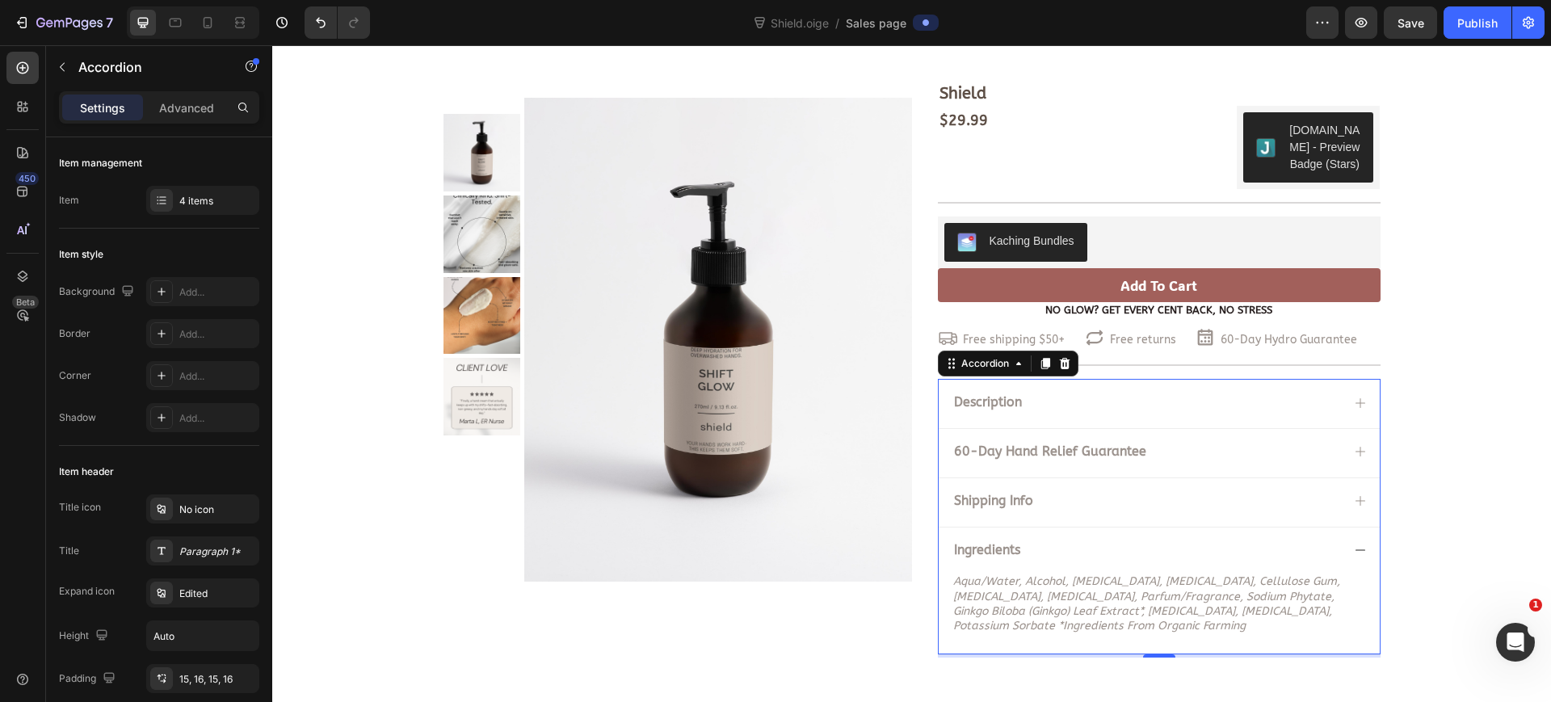
scroll to position [101, 0]
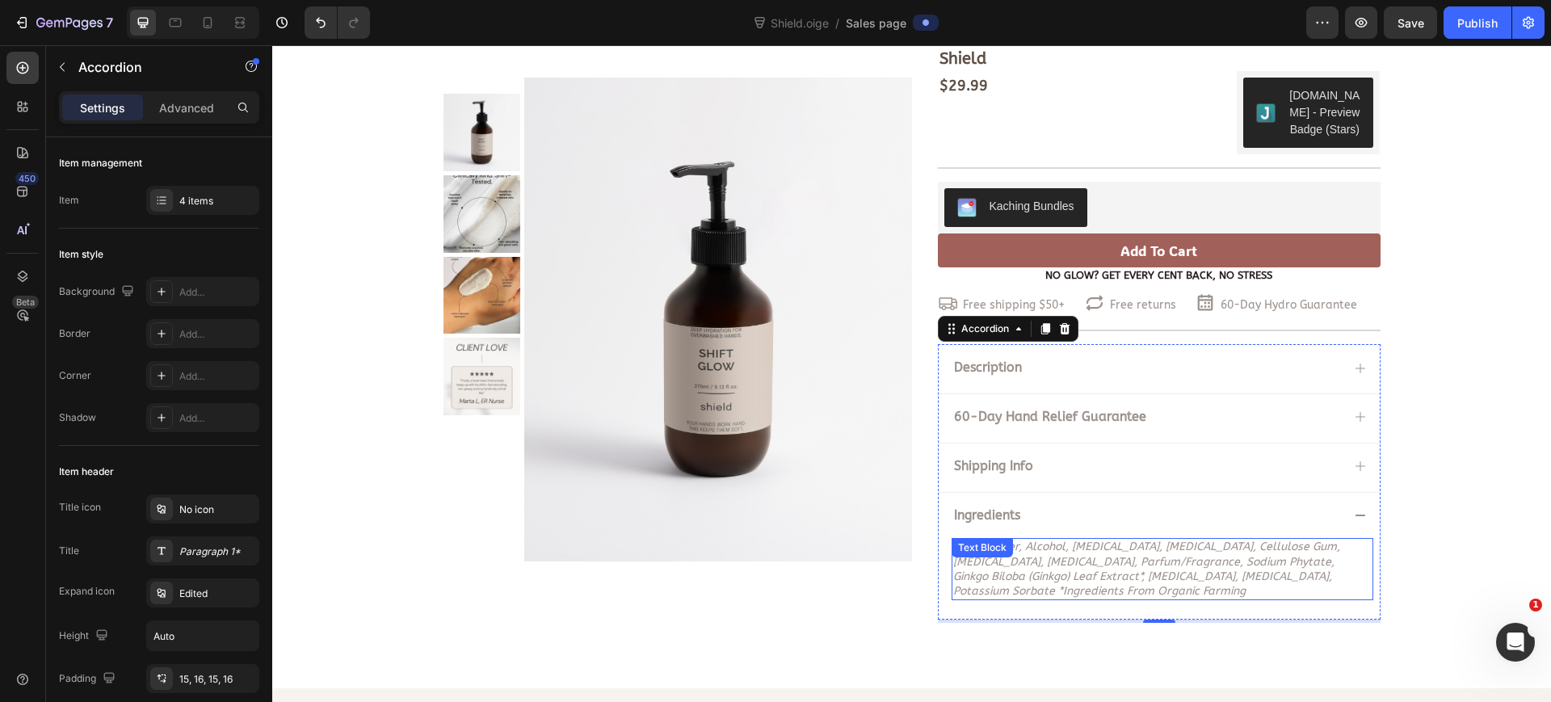
click at [1028, 565] on div "aqua/water, alcohol, niacinamide, glycerin, cellulose gum, algin, potassium hyd…" at bounding box center [1163, 569] width 422 height 62
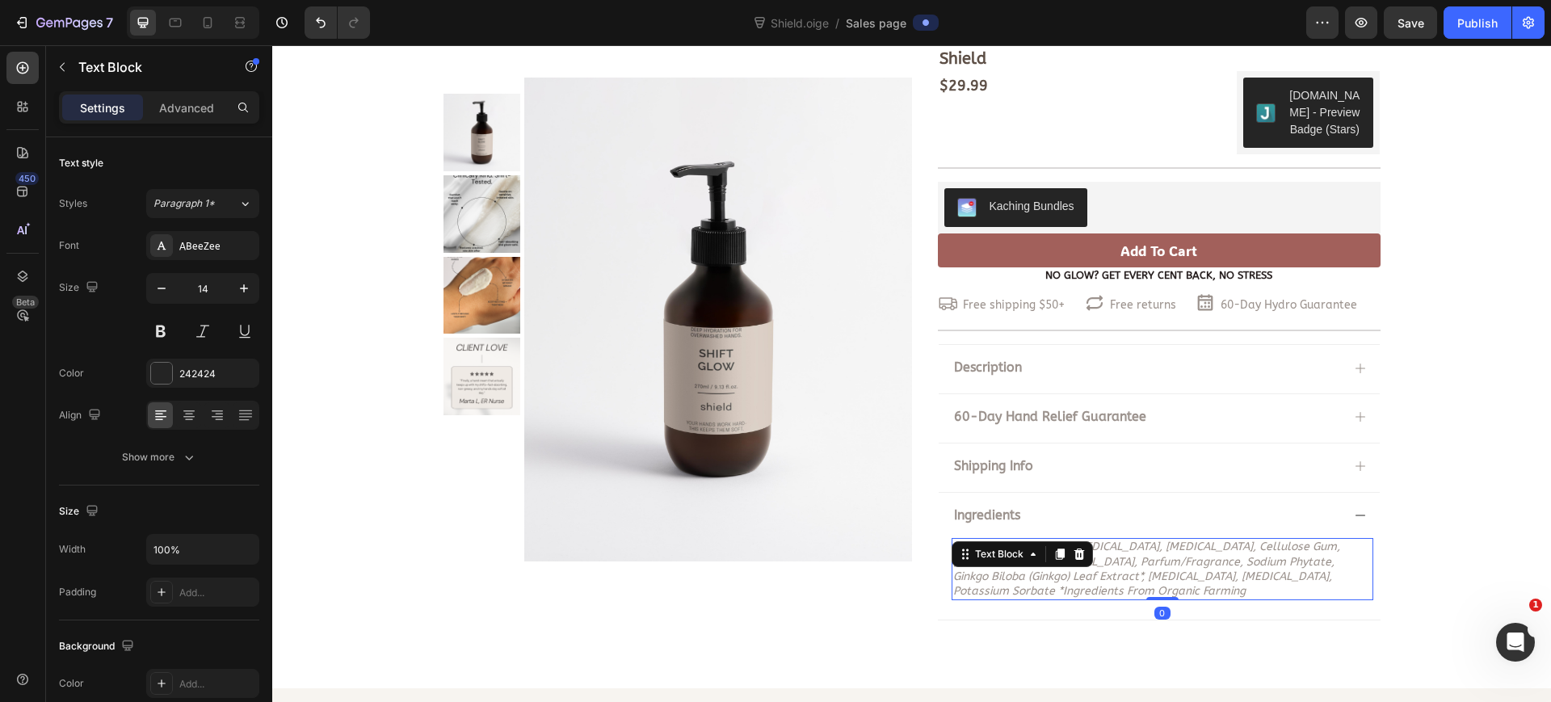
click at [1028, 565] on div "Text Block" at bounding box center [1022, 554] width 141 height 26
click at [1195, 574] on icon "aqua/water, alcohol, niacinamide, glycerin, cellulose gum, algin, potassium hyd…" at bounding box center [1146, 569] width 387 height 58
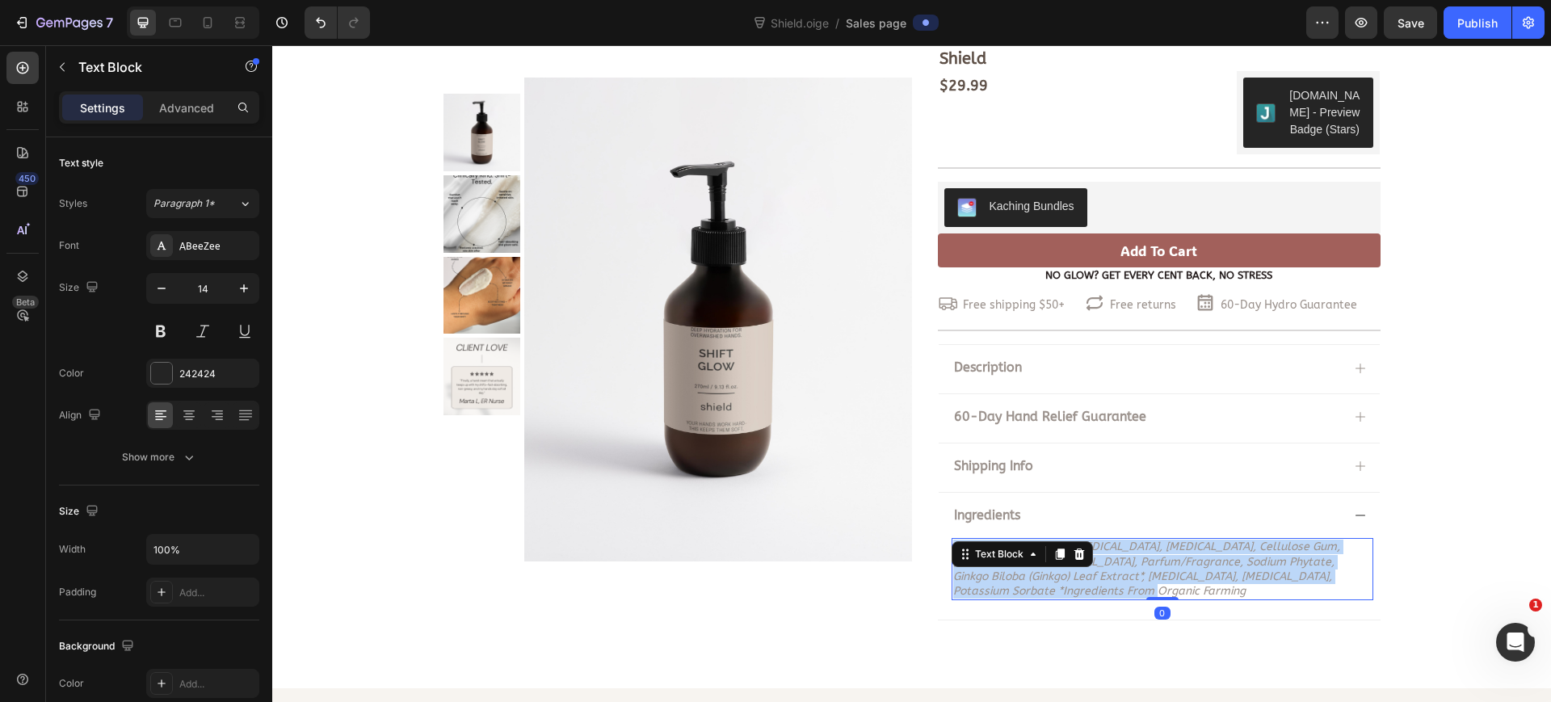
click at [1195, 574] on icon "aqua/water, alcohol, niacinamide, glycerin, cellulose gum, algin, potassium hyd…" at bounding box center [1146, 569] width 387 height 58
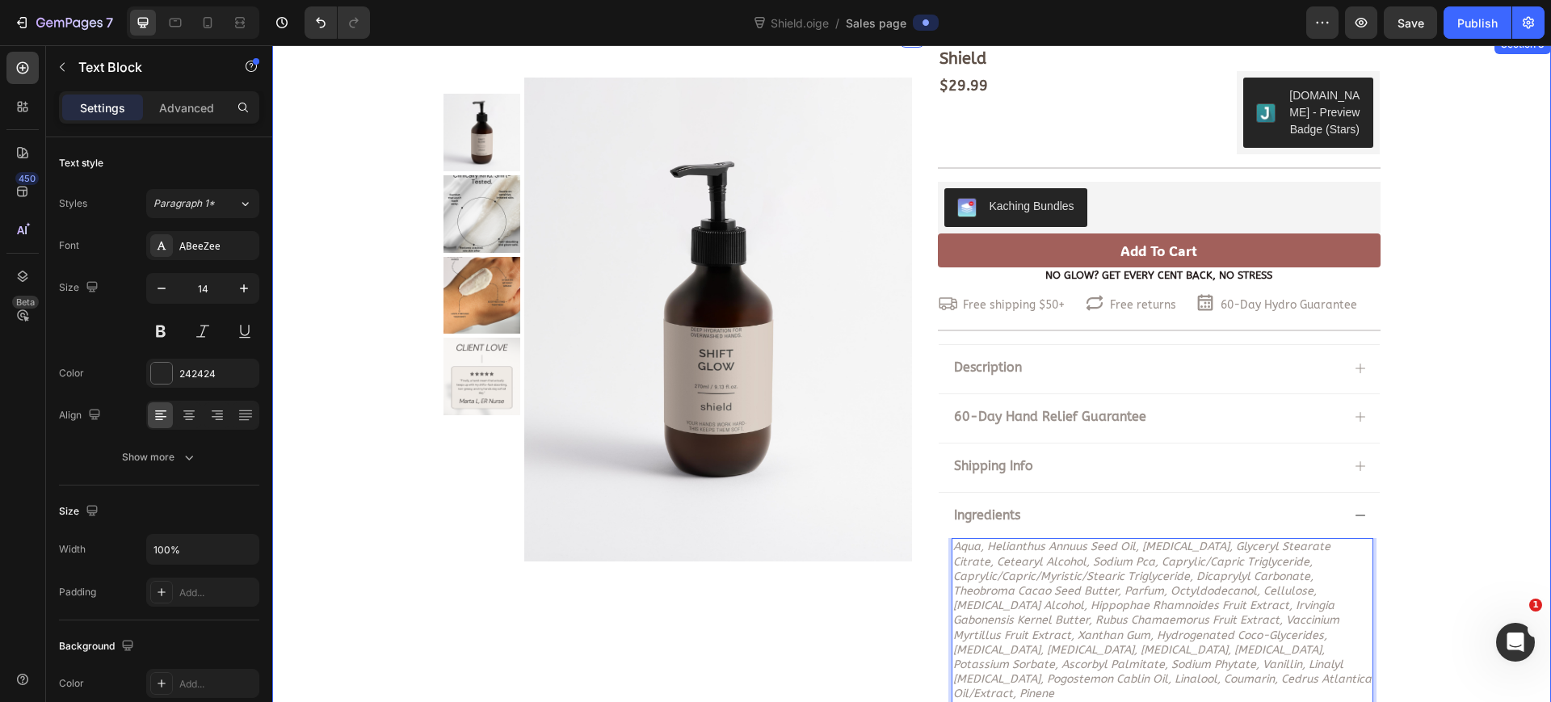
click at [1432, 526] on div "Shield Product Title $29.99 Product Price Product Price $29.99 Product Price Pr…" at bounding box center [911, 387] width 1279 height 680
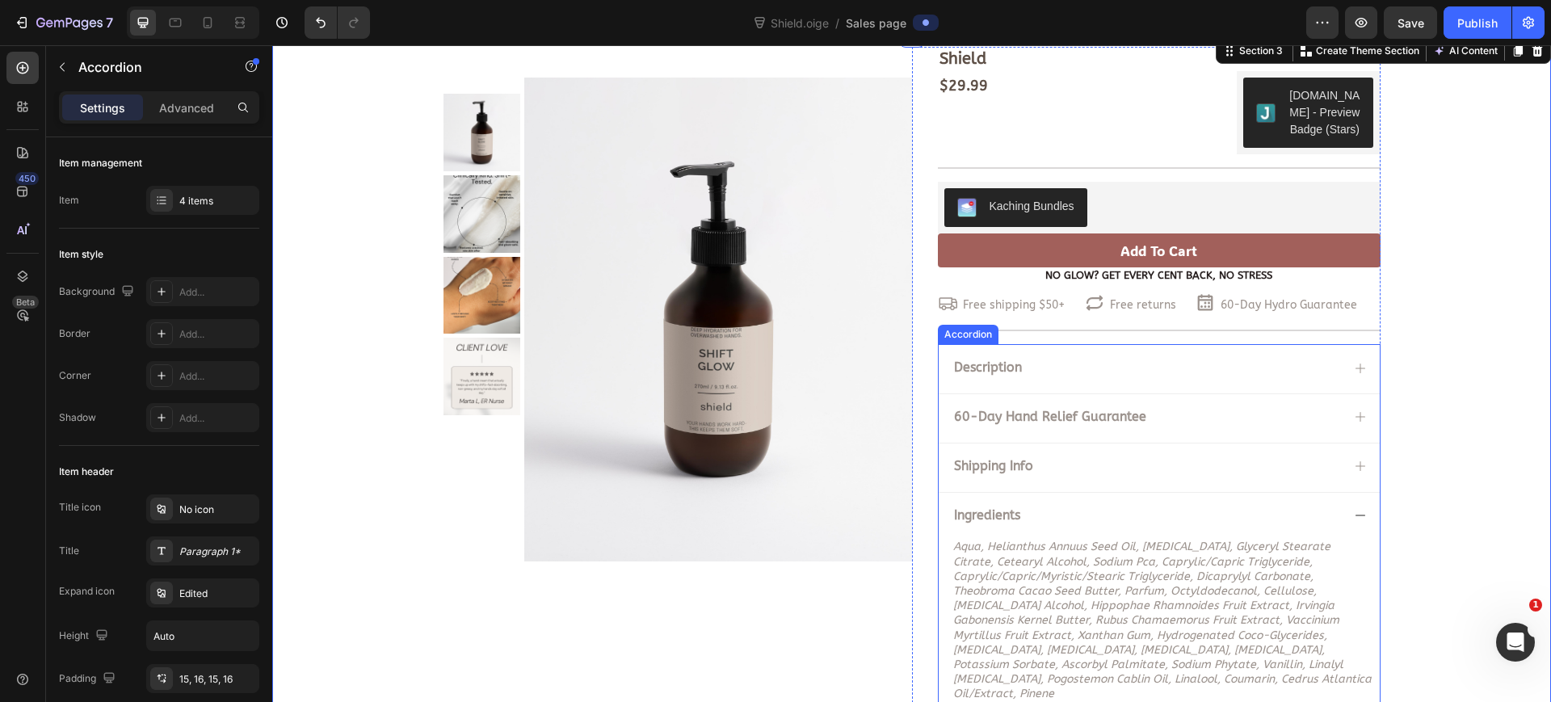
click at [1356, 515] on icon at bounding box center [1361, 515] width 10 height 1
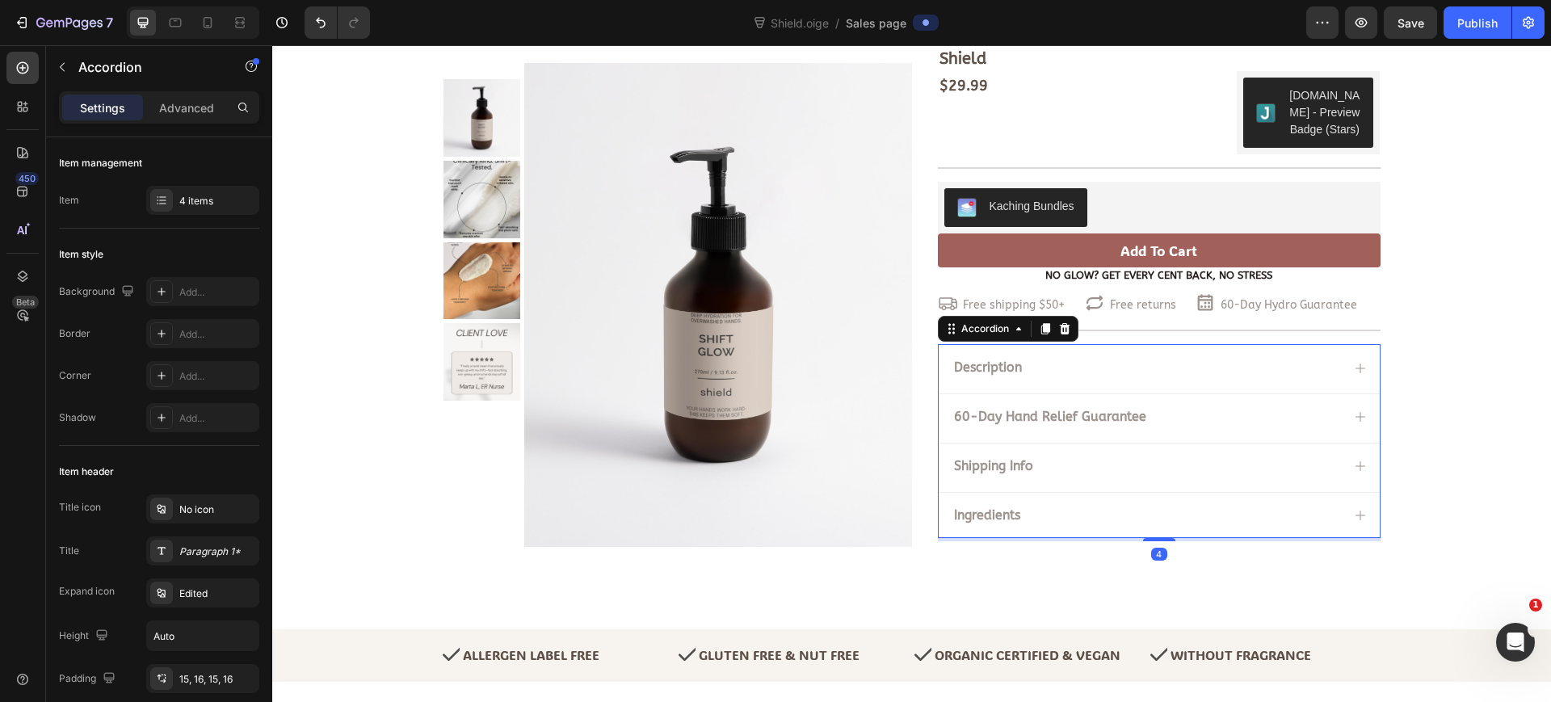
click at [1354, 471] on icon at bounding box center [1360, 466] width 13 height 13
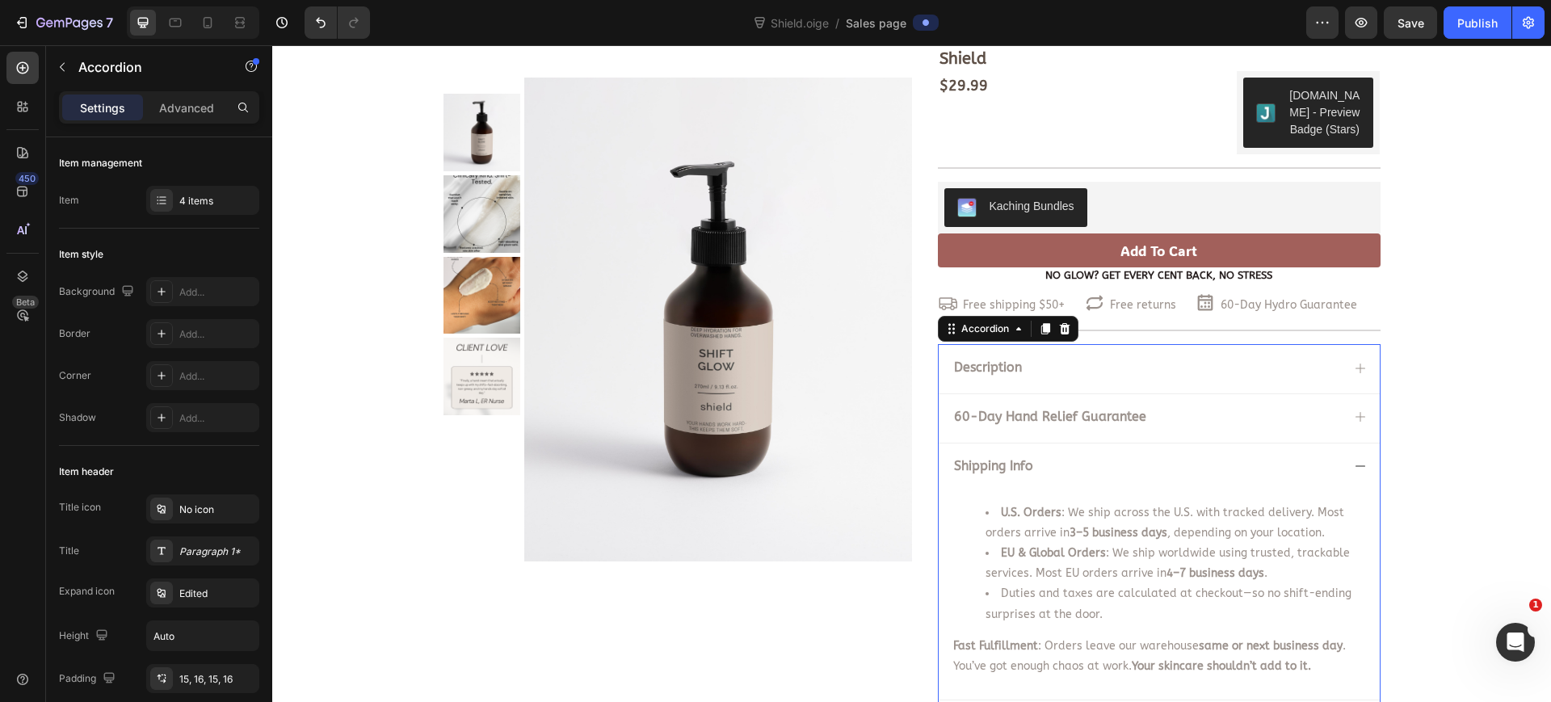
click at [1354, 471] on icon at bounding box center [1360, 466] width 13 height 13
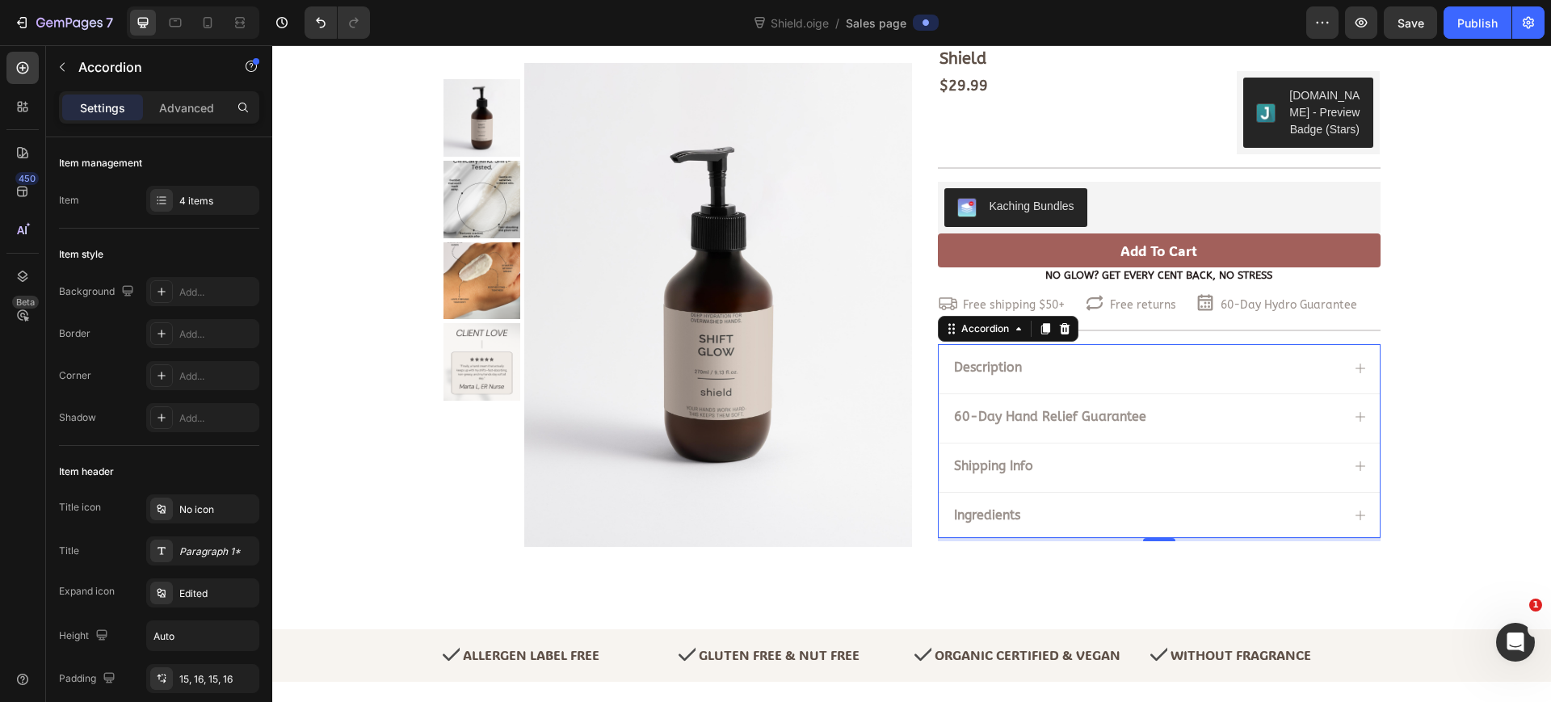
click at [1354, 414] on icon at bounding box center [1360, 416] width 13 height 13
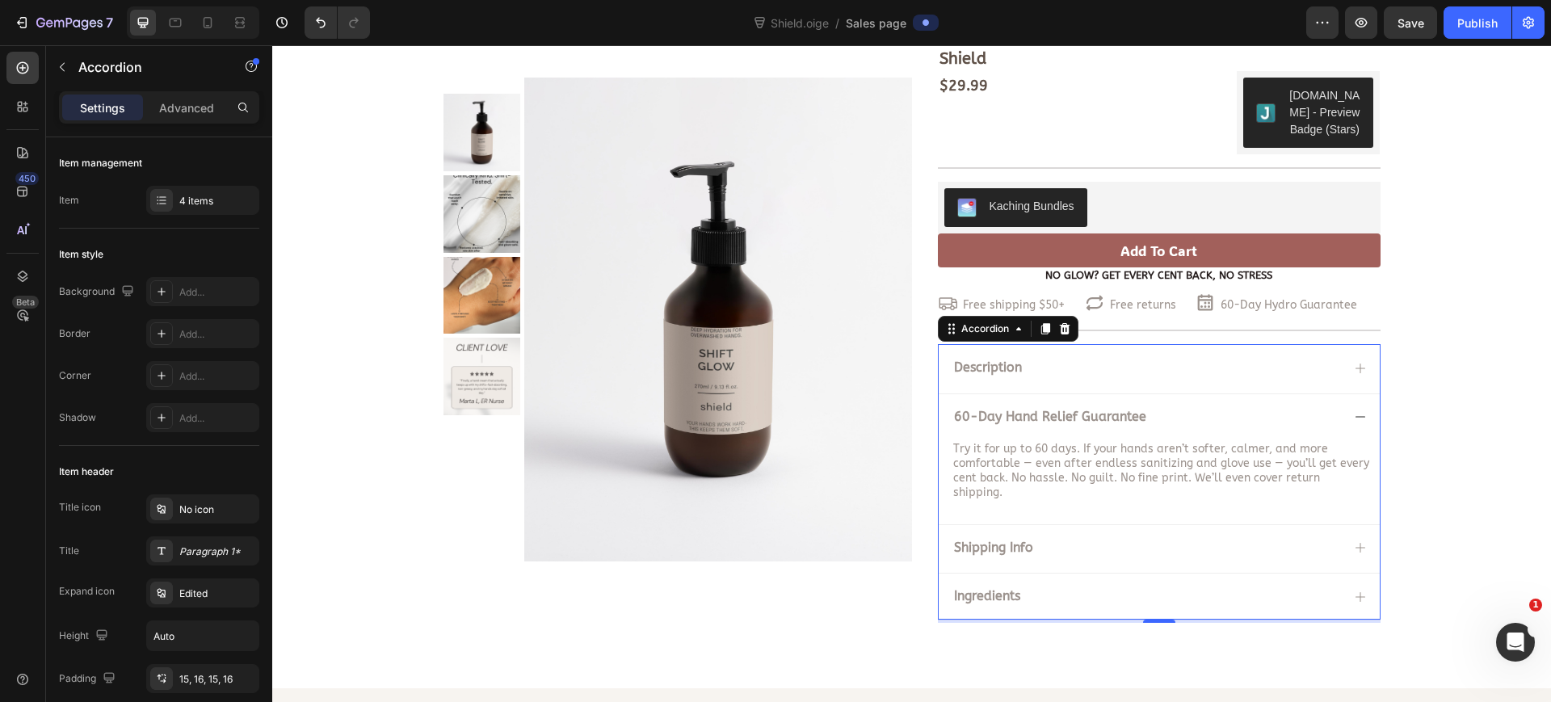
click at [1354, 414] on icon at bounding box center [1360, 416] width 13 height 13
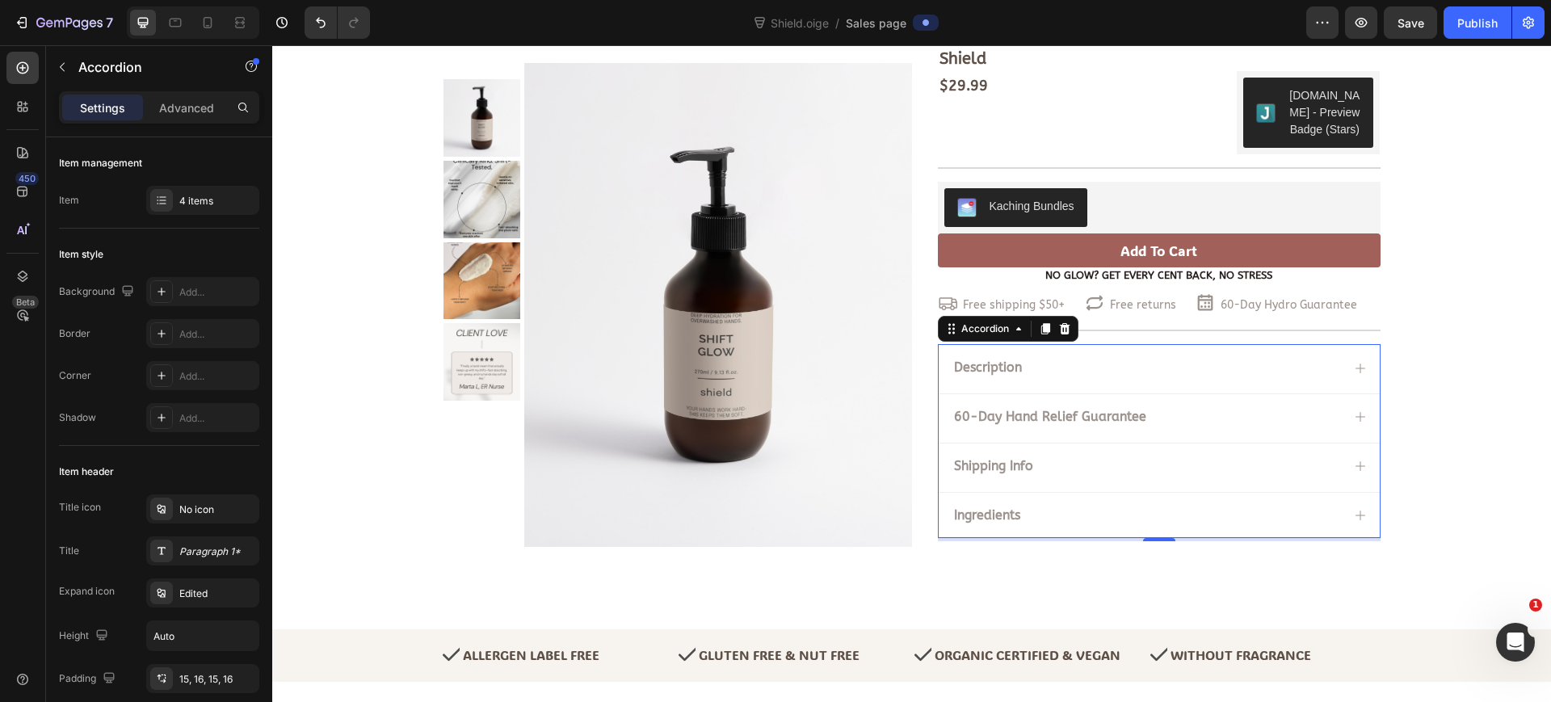
click at [1345, 363] on div "Description" at bounding box center [1159, 367] width 441 height 47
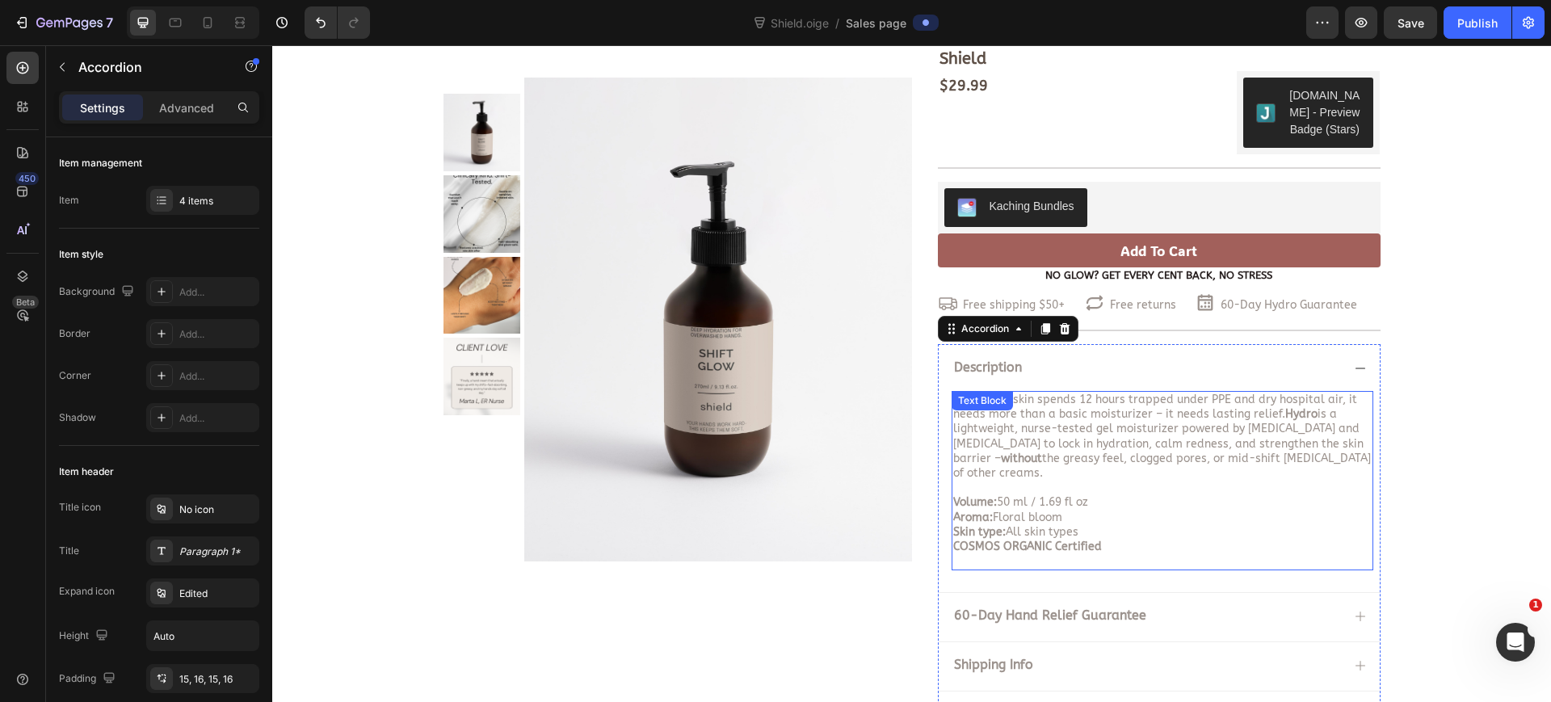
click at [1016, 424] on span "When your skin spends 12 hours trapped under PPE and dry hospital air, it needs…" at bounding box center [1162, 436] width 418 height 87
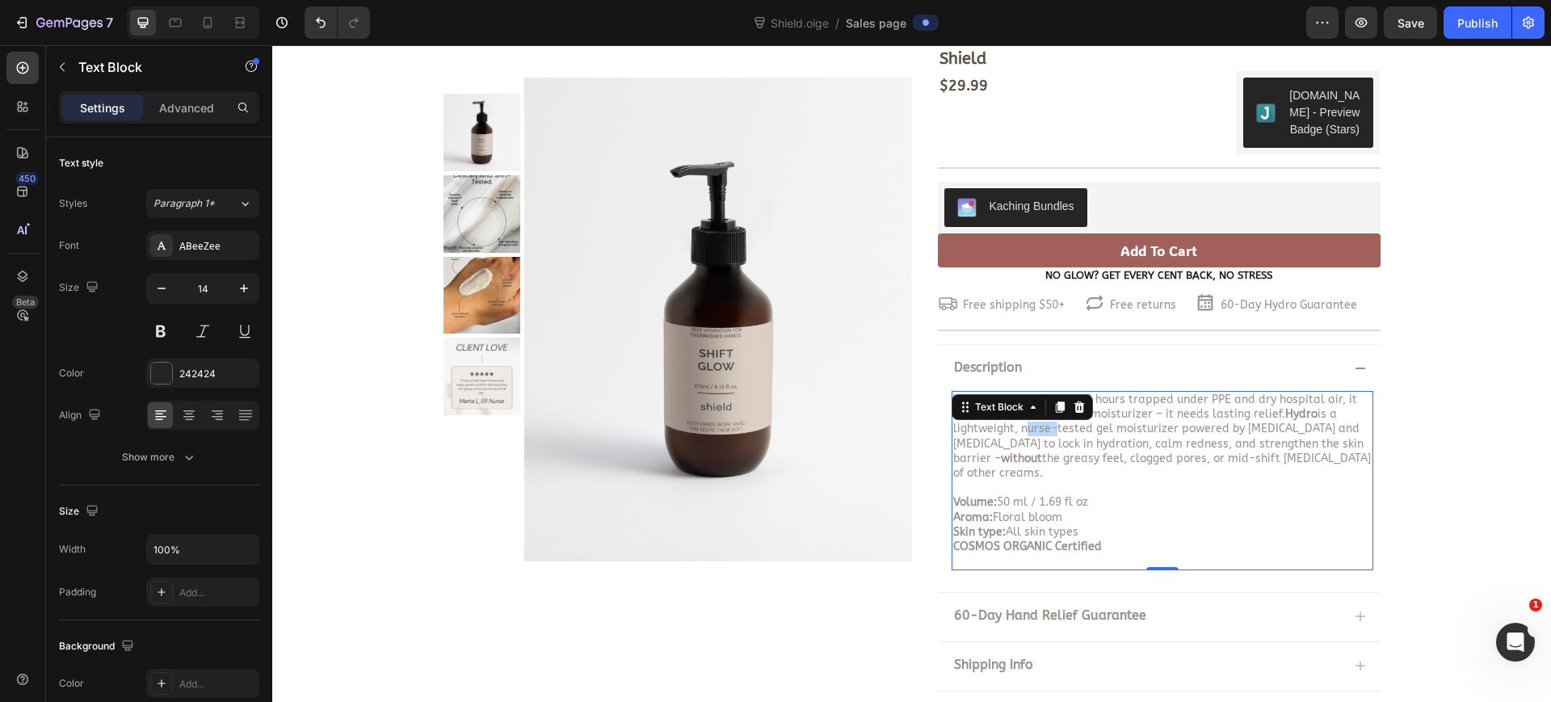
click at [1016, 424] on span "When your skin spends 12 hours trapped under PPE and dry hospital air, it needs…" at bounding box center [1162, 436] width 418 height 87
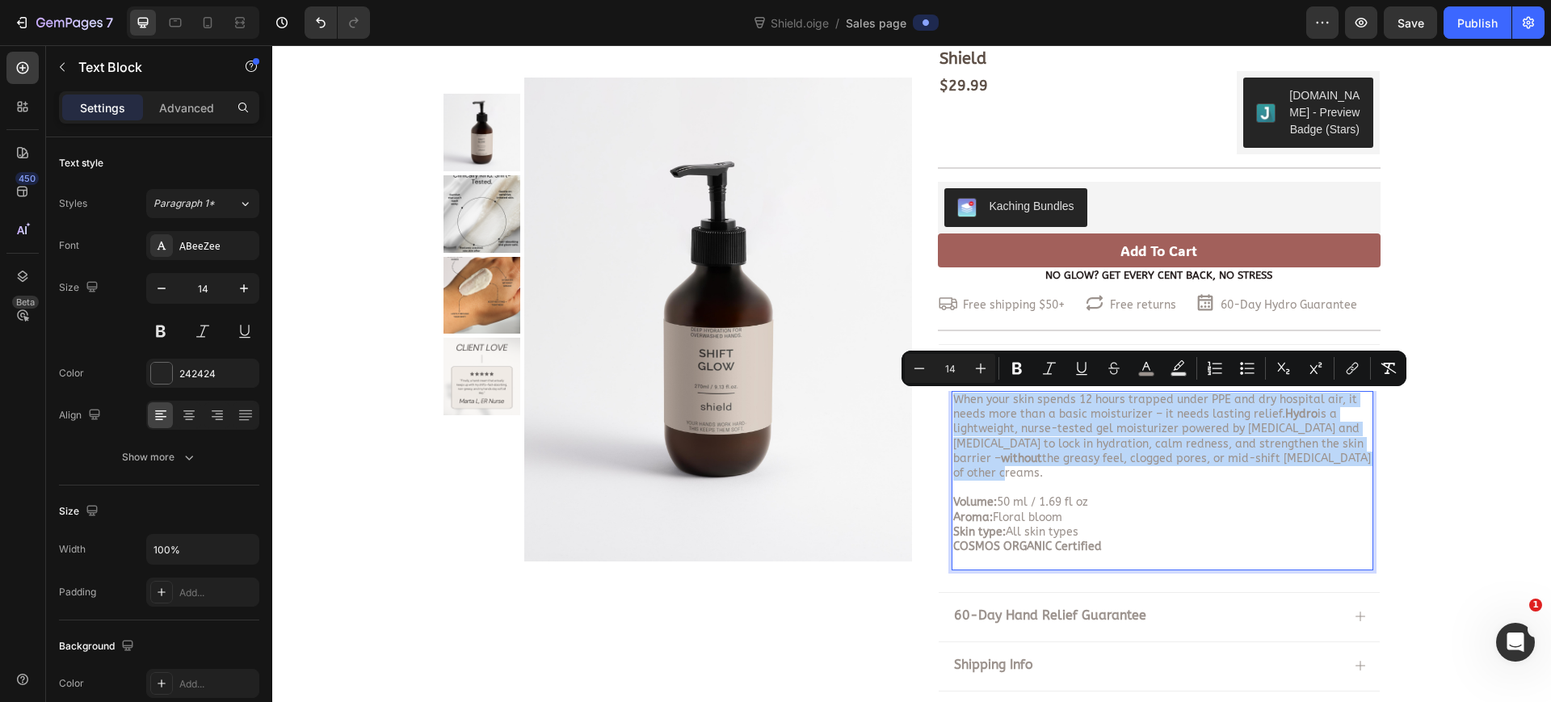
drag, startPoint x: 1007, startPoint y: 473, endPoint x: 947, endPoint y: 406, distance: 89.8
click at [953, 406] on p "When your skin spends 12 hours trapped under PPE and dry hospital air, it needs…" at bounding box center [1162, 437] width 418 height 88
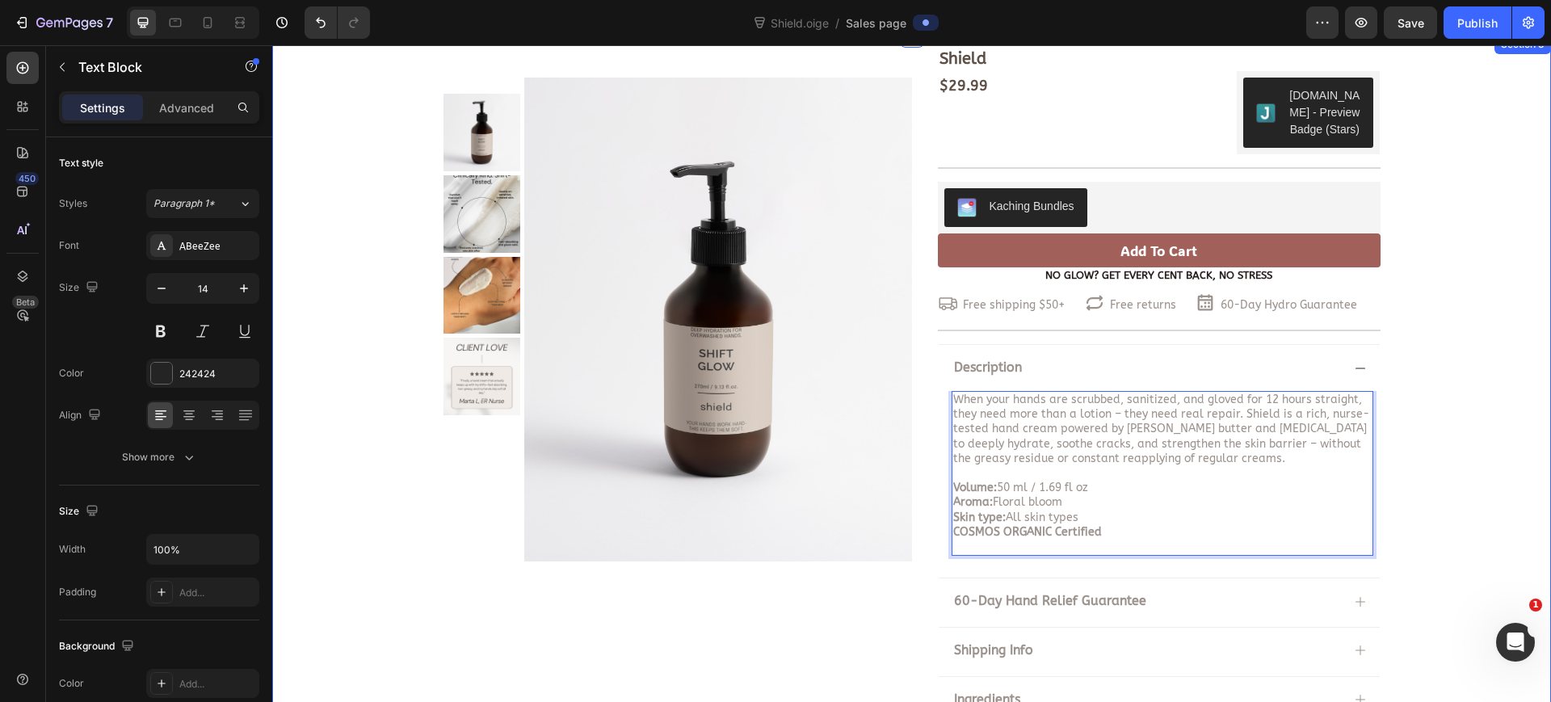
click at [1455, 443] on div "Shield Product Title $29.99 Product Price Product Price $29.99 Product Price Pr…" at bounding box center [911, 387] width 1279 height 680
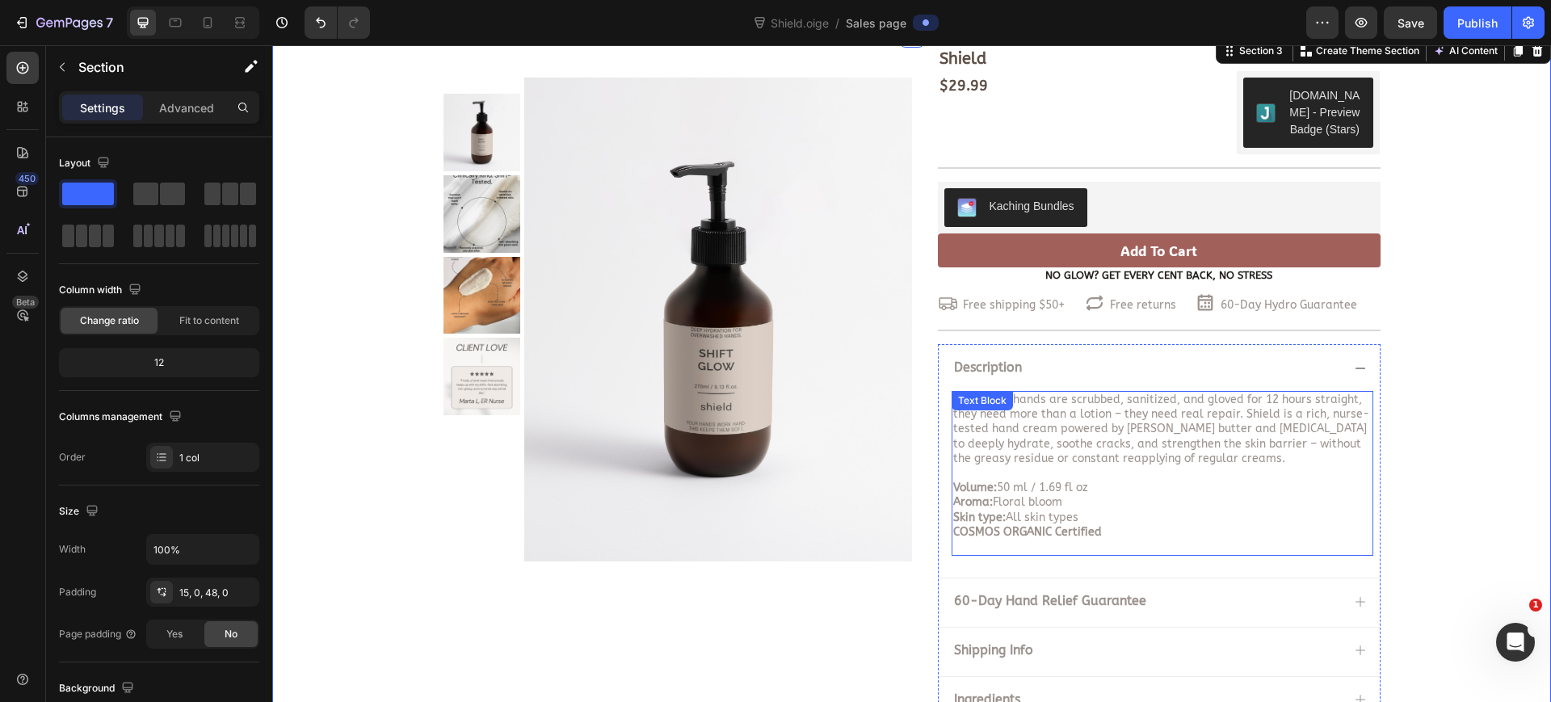
click at [1046, 506] on span "Aroma: Floral bloom" at bounding box center [1007, 502] width 109 height 14
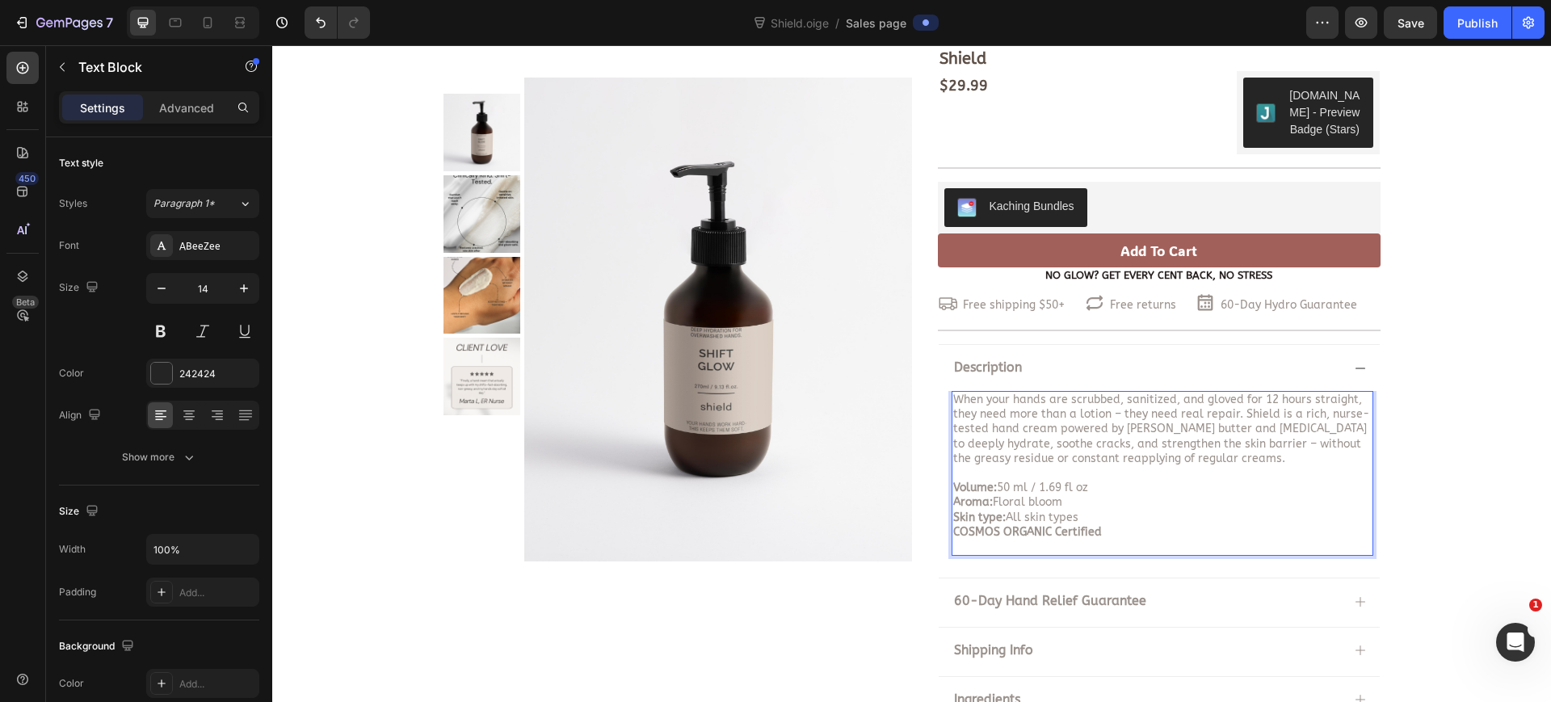
click at [1044, 504] on span "Aroma: Floral bloom" at bounding box center [1007, 502] width 109 height 14
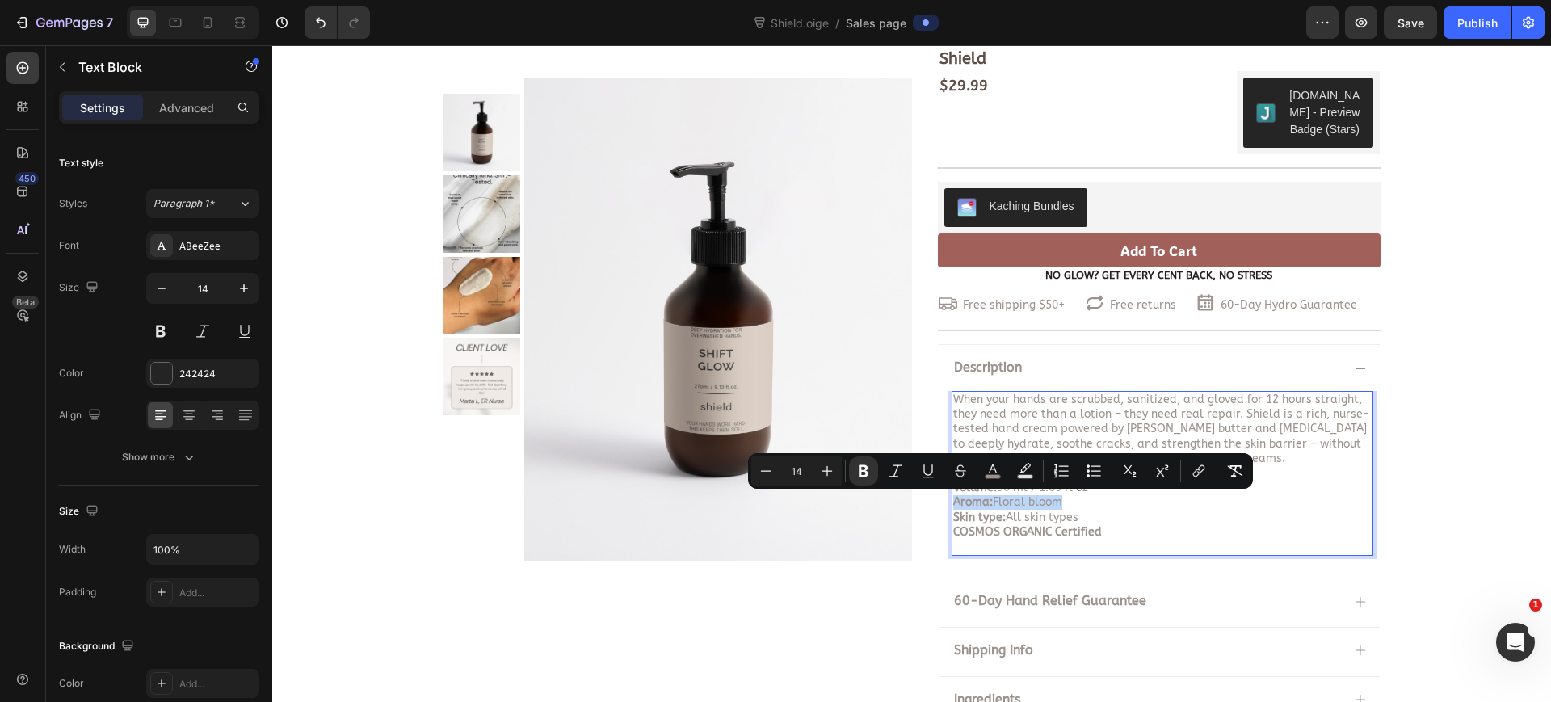
click at [1044, 504] on span "Aroma: Floral bloom" at bounding box center [1007, 502] width 109 height 14
click at [1058, 503] on p "Aroma: Floral bloom" at bounding box center [1162, 502] width 418 height 15
click at [1070, 503] on p "Aroma: Floral bloom" at bounding box center [1162, 502] width 418 height 15
drag, startPoint x: 1050, startPoint y: 503, endPoint x: 989, endPoint y: 504, distance: 61.4
click at [989, 504] on p "Aroma: Floral bloom" at bounding box center [1162, 502] width 418 height 15
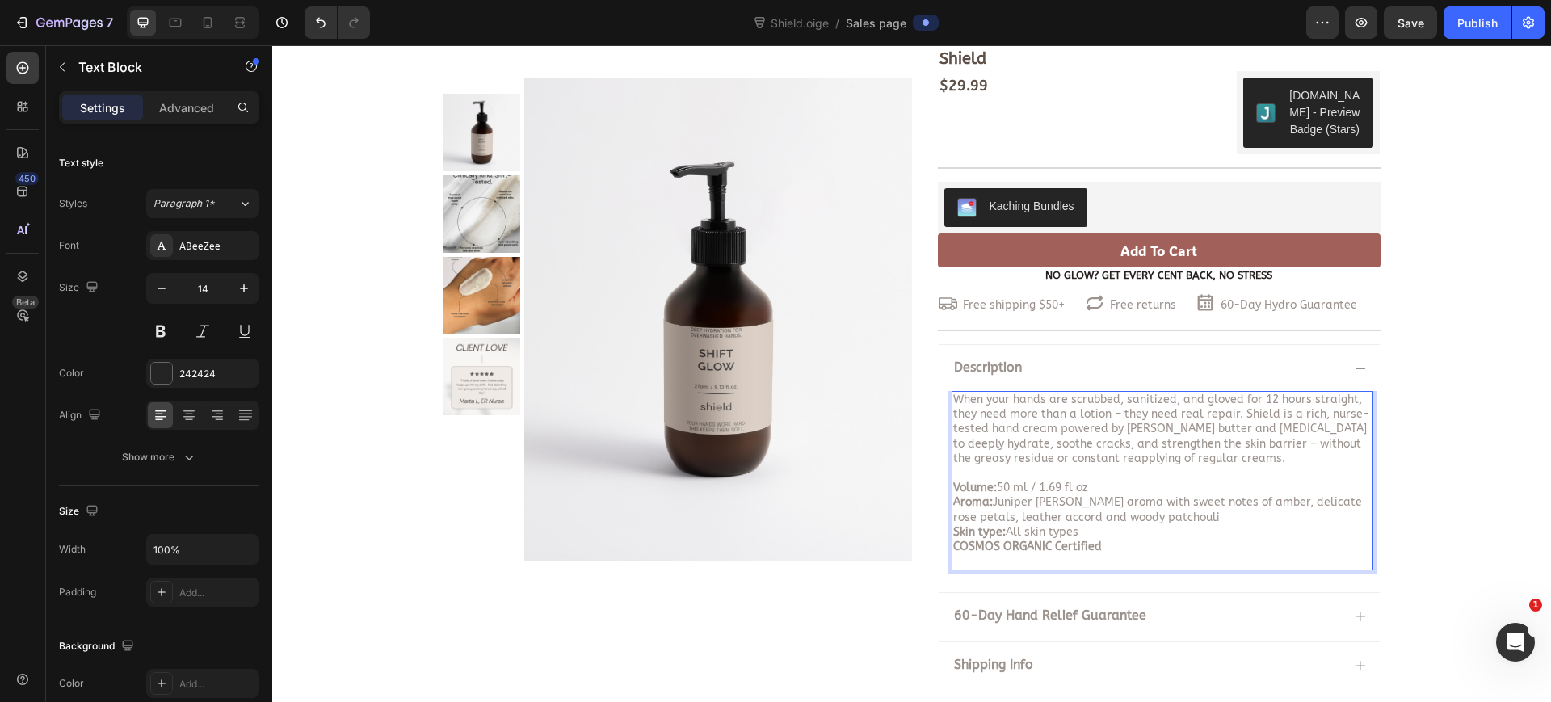
click at [1226, 529] on p "Skin type: All skin types" at bounding box center [1162, 532] width 418 height 15
click at [1003, 490] on span "Volume: 50 ml / 1.69 fl oz" at bounding box center [1020, 488] width 135 height 14
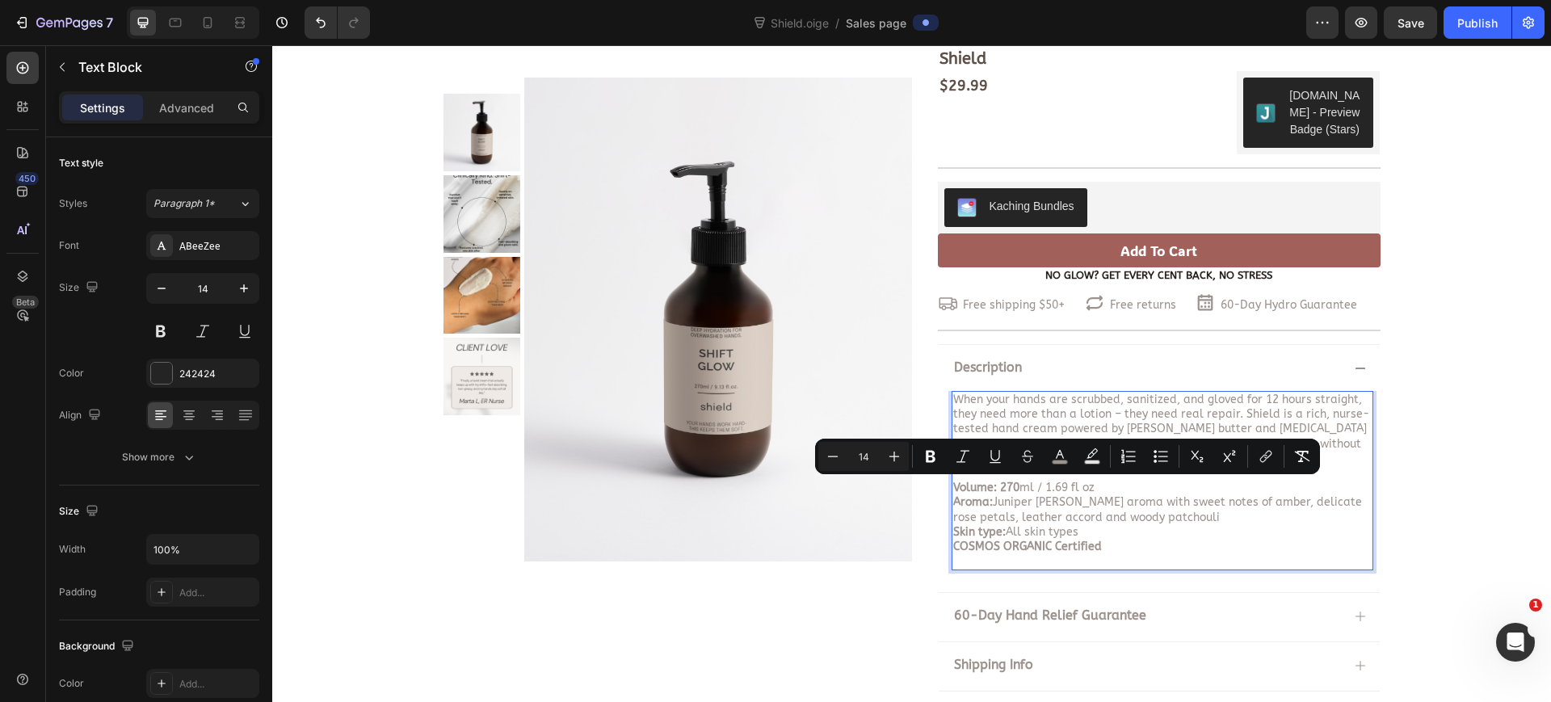
drag, startPoint x: 1088, startPoint y: 491, endPoint x: 1043, endPoint y: 490, distance: 45.3
click at [1043, 490] on p "Volume: 270 ml / 1.69 fl oz" at bounding box center [1162, 488] width 418 height 15
drag, startPoint x: 995, startPoint y: 490, endPoint x: 1011, endPoint y: 492, distance: 17.0
click at [1011, 492] on strong "Volume: 270" at bounding box center [986, 488] width 66 height 14
click at [865, 456] on icon "Editor contextual toolbar" at bounding box center [865, 457] width 10 height 12
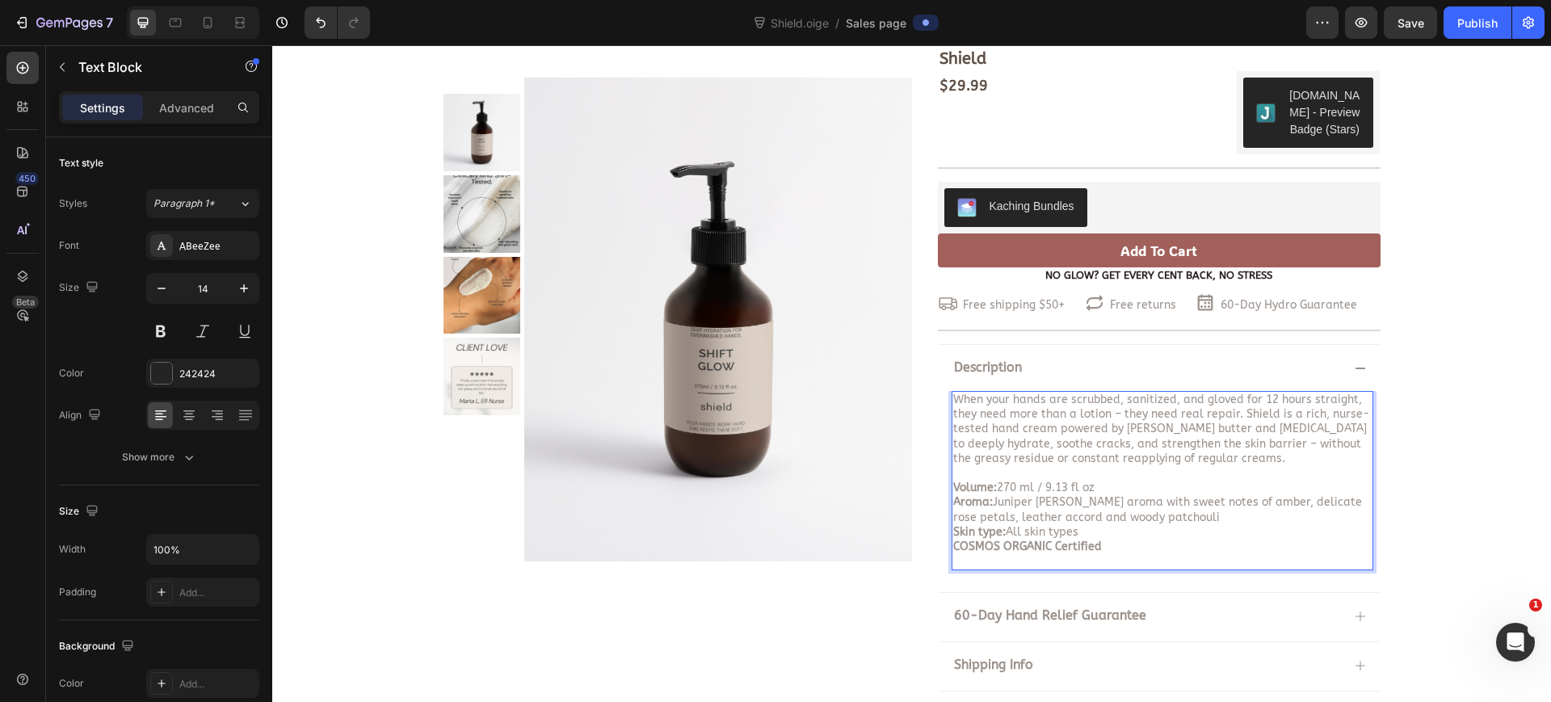
click at [1109, 544] on p "COSMOS ORGANIC Certified" at bounding box center [1162, 547] width 418 height 15
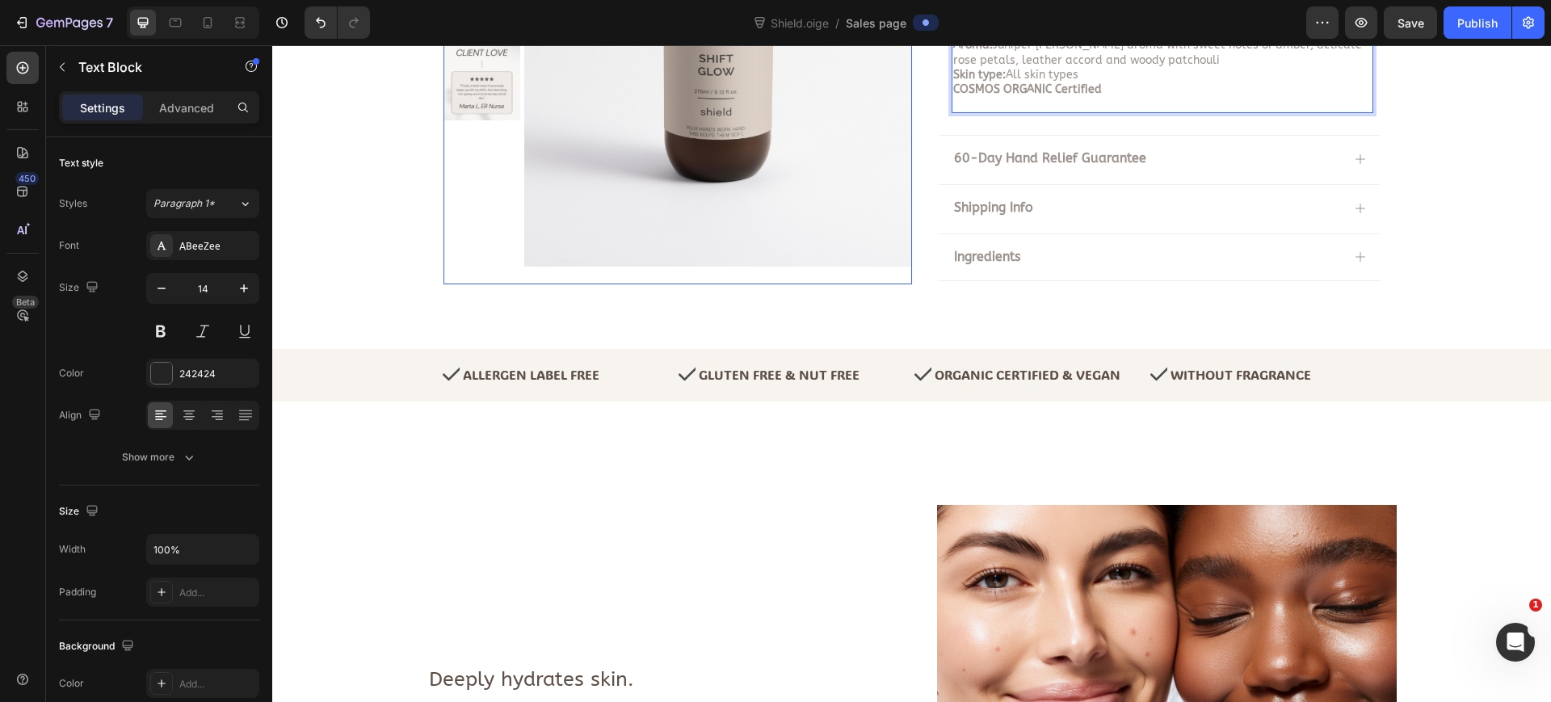
scroll to position [606, 0]
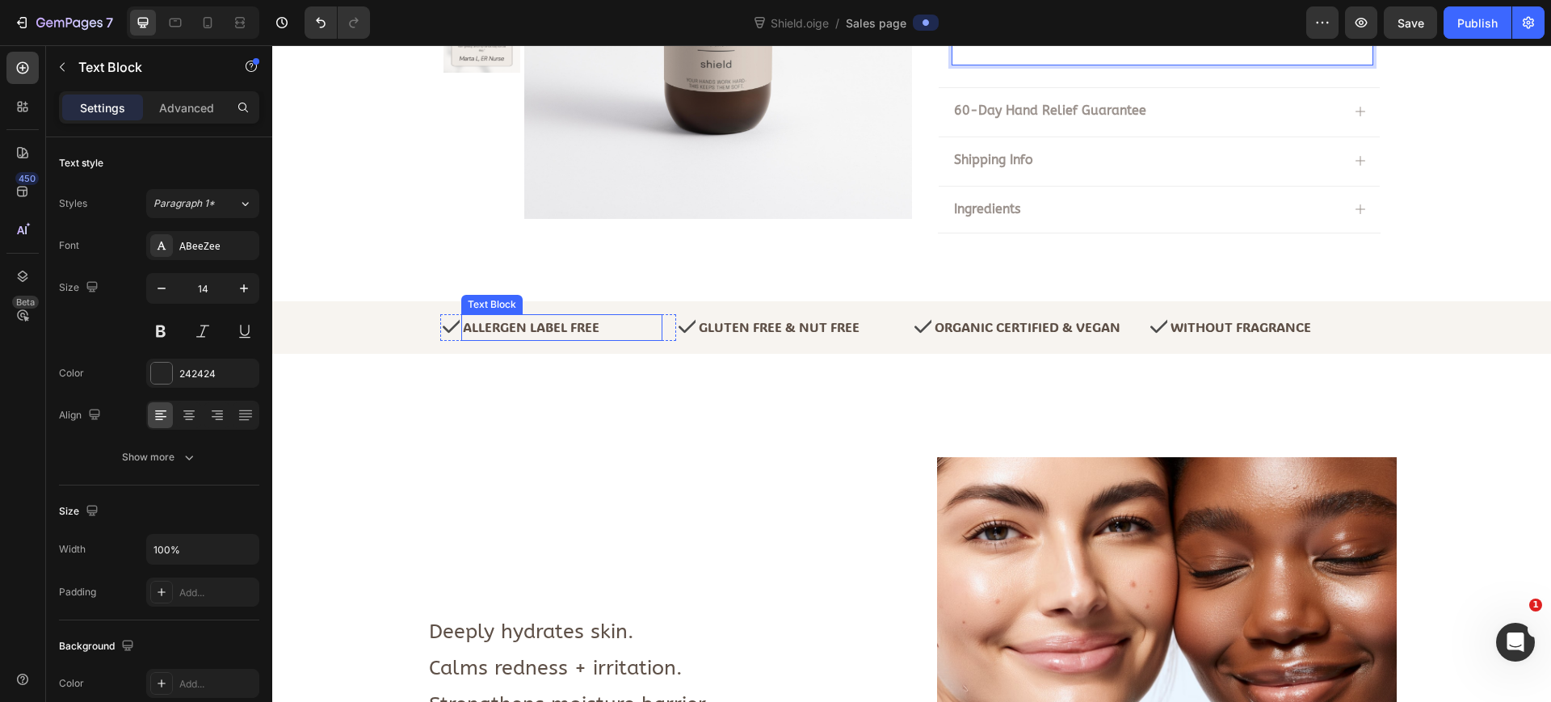
click at [512, 328] on p "Allergen Label Free" at bounding box center [557, 327] width 189 height 23
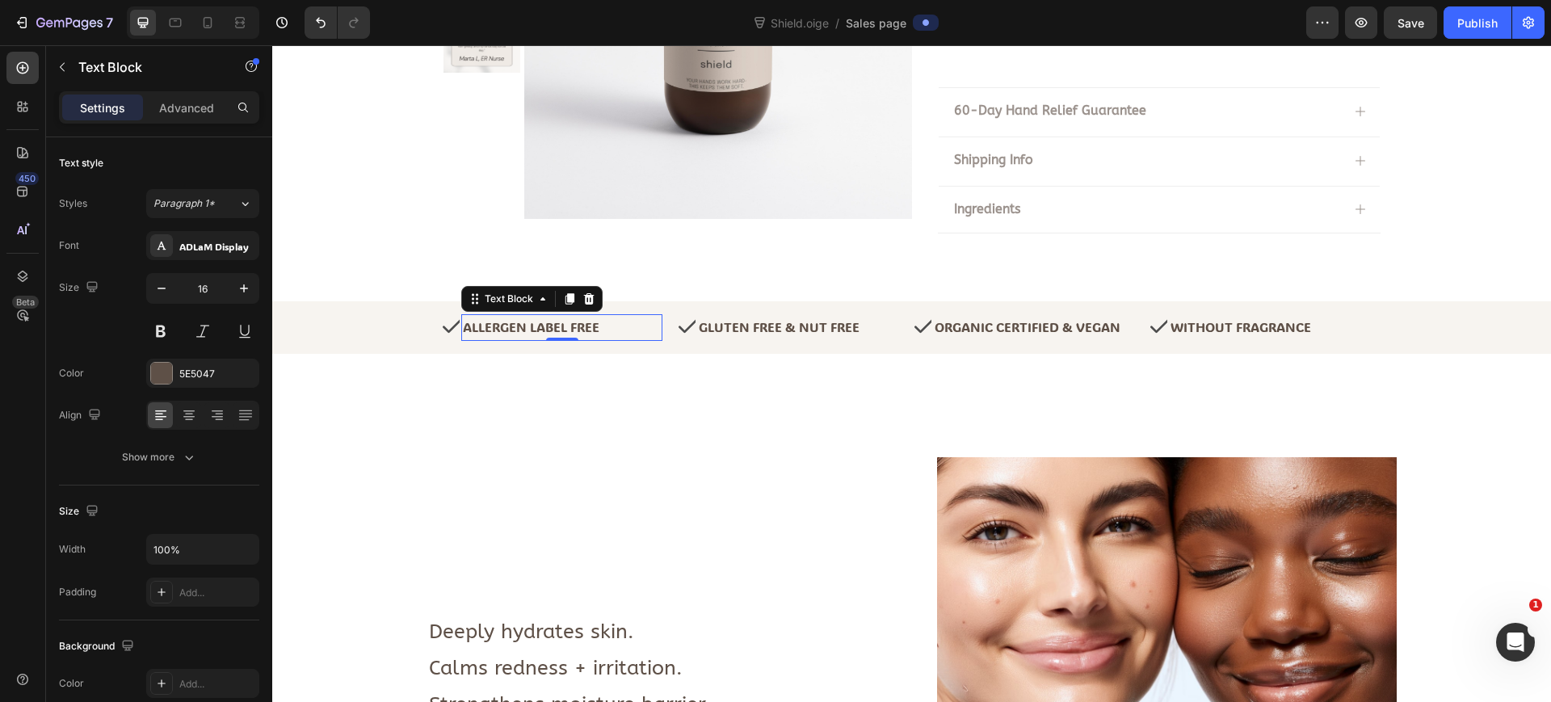
click at [512, 328] on p "Allergen Label Free" at bounding box center [557, 327] width 189 height 23
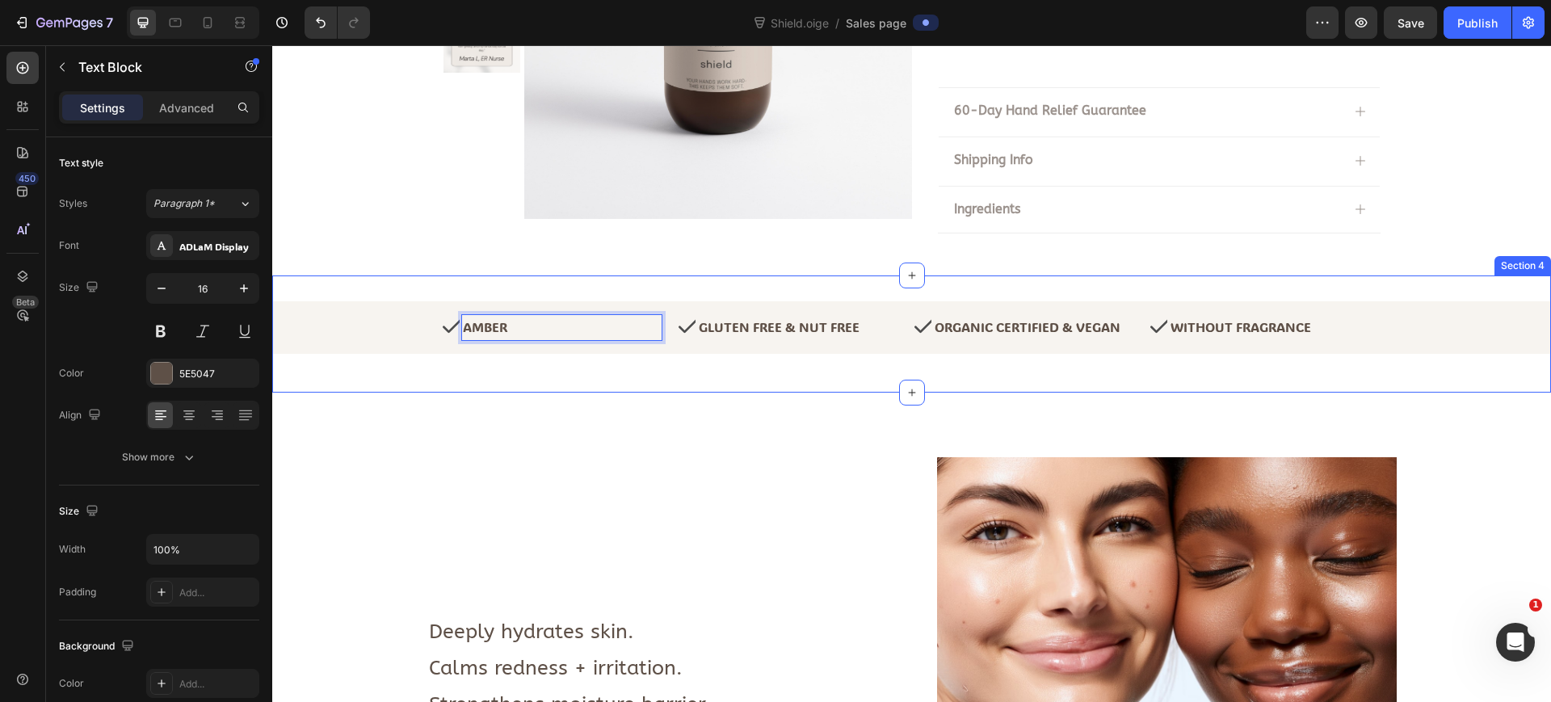
click at [414, 389] on div "Icon Amber Text Block 0 Row Icon Gluten Free & Nut Free Text Block Row Icon Org…" at bounding box center [911, 333] width 1279 height 117
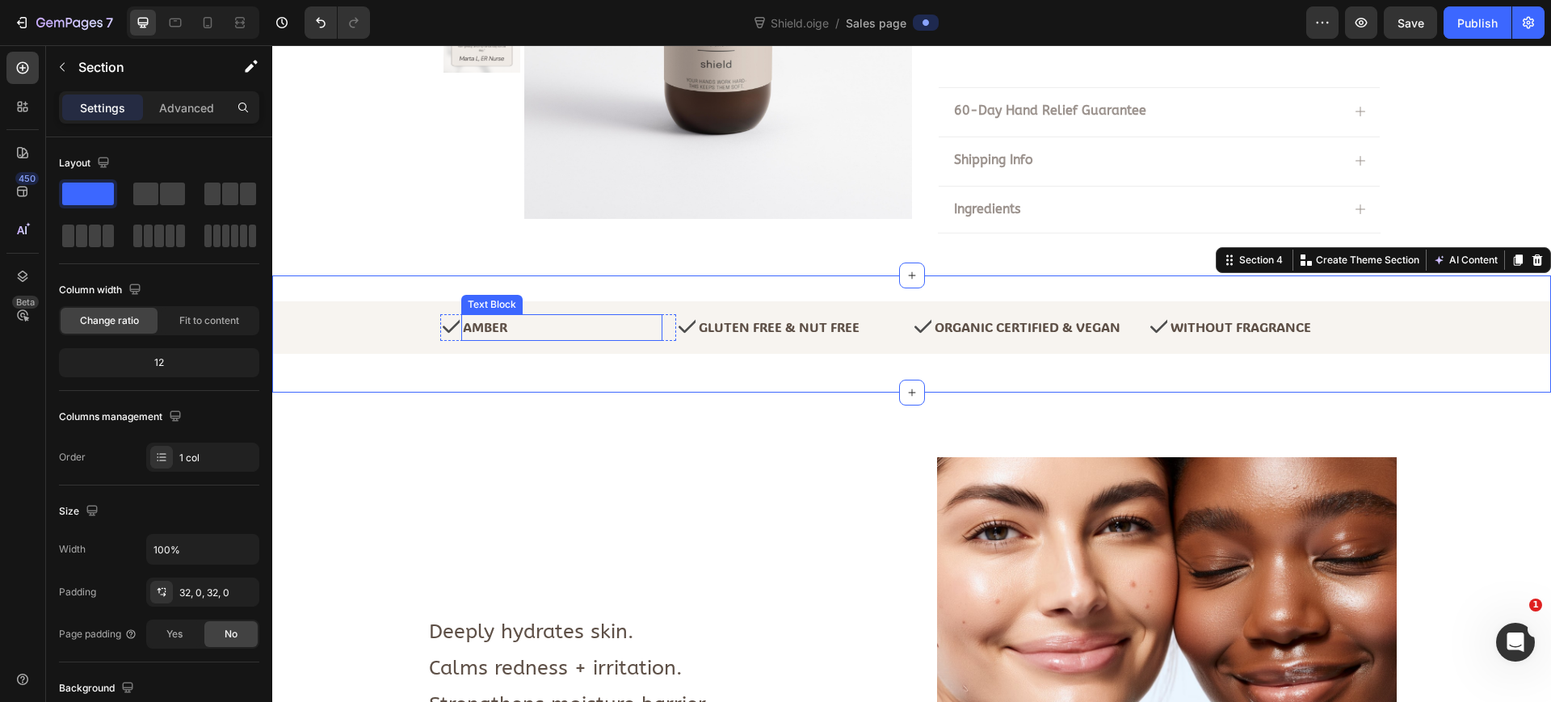
click at [599, 335] on p "Amber" at bounding box center [557, 327] width 189 height 23
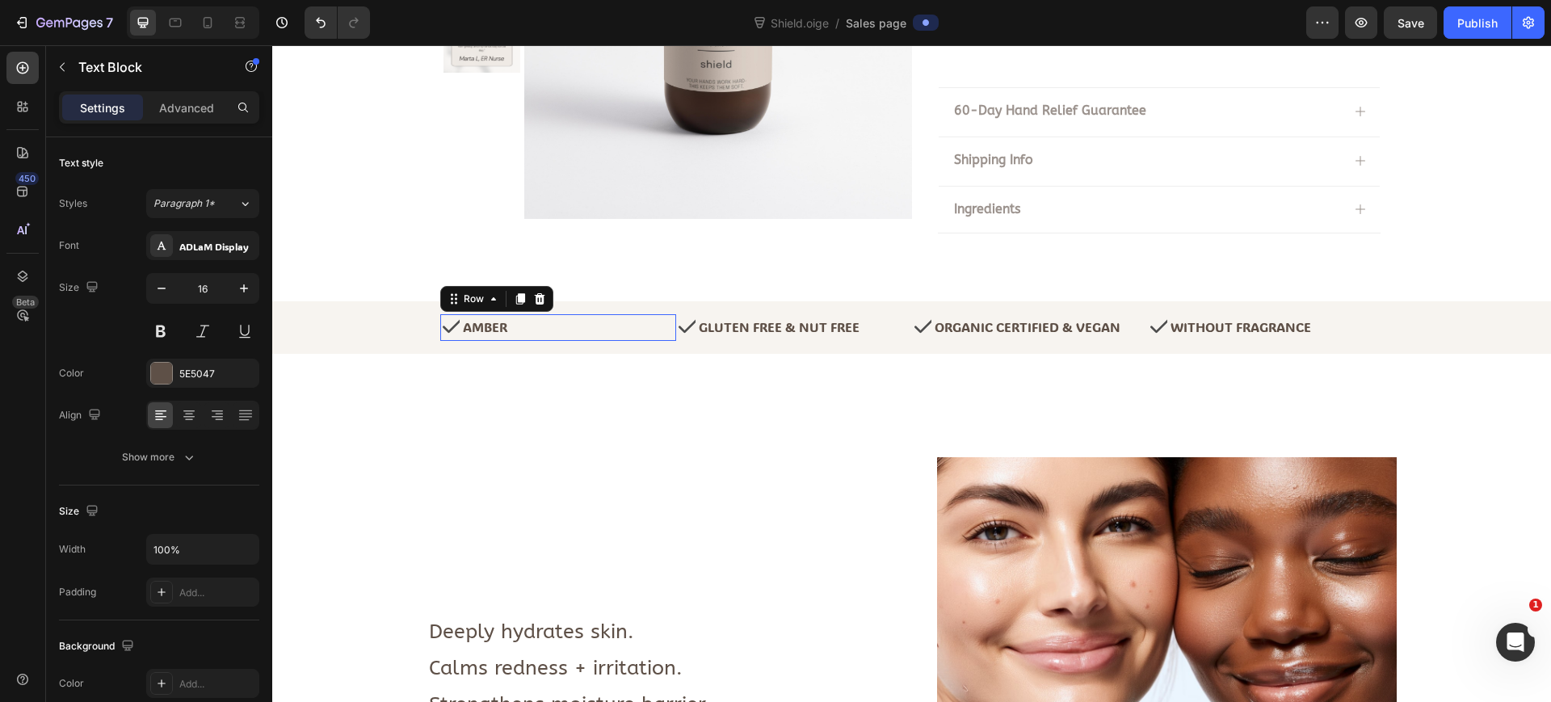
click at [440, 339] on div "Icon" at bounding box center [449, 327] width 19 height 27
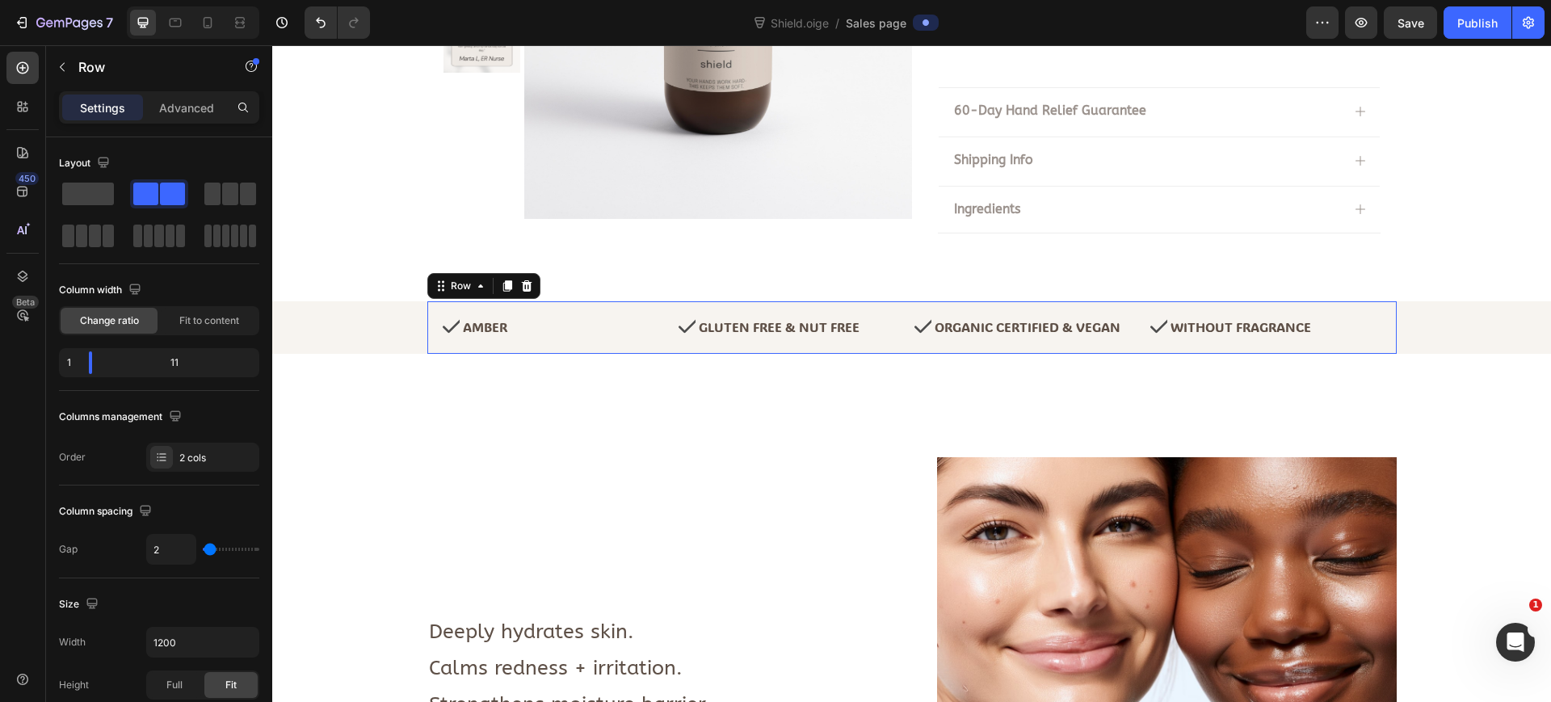
click at [429, 339] on div "Icon Amber Text Block Row Icon Gluten Free & Nut Free Text Block Row Icon Organ…" at bounding box center [911, 327] width 969 height 53
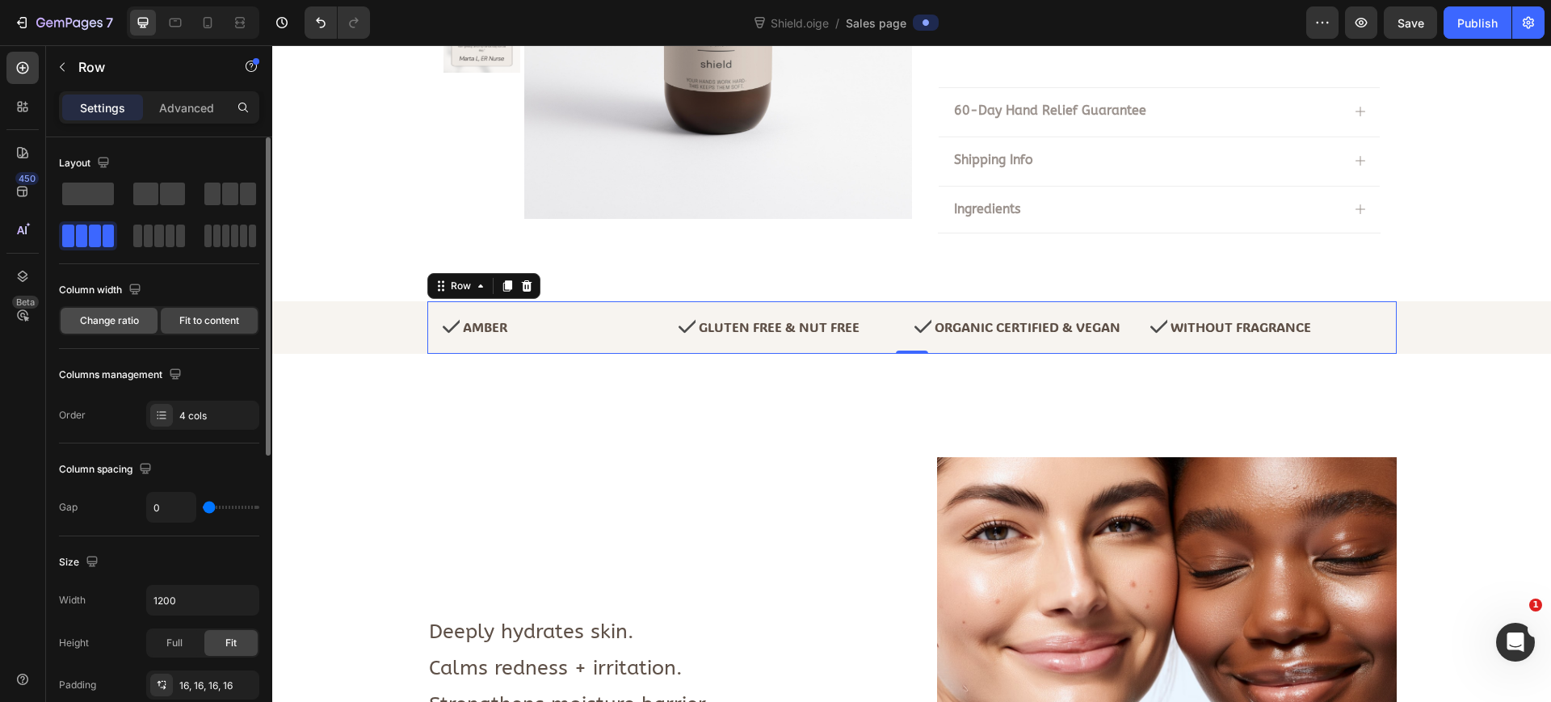
click at [112, 320] on span "Change ratio" at bounding box center [109, 320] width 59 height 15
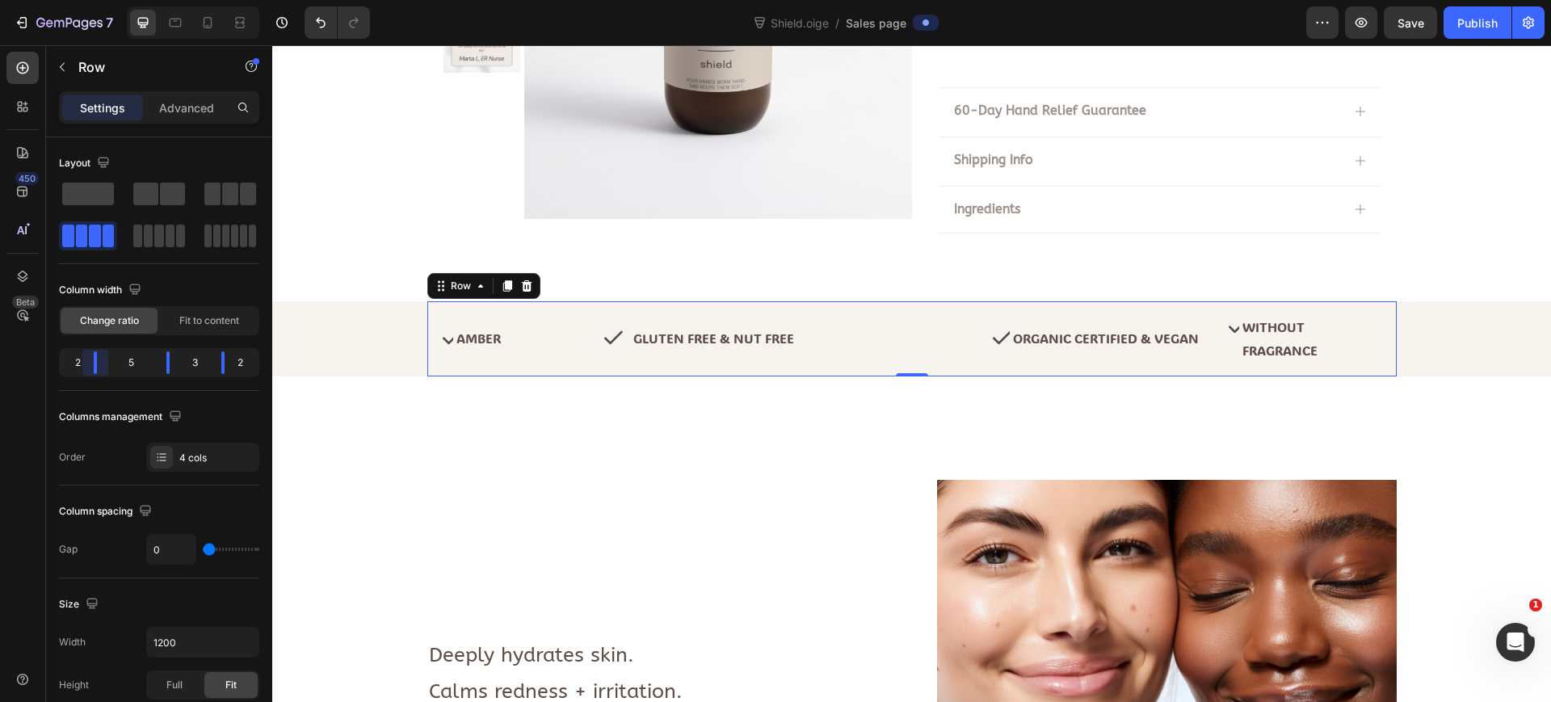
drag, startPoint x: 118, startPoint y: 368, endPoint x: 91, endPoint y: 366, distance: 26.8
click at [91, 0] on body "7 Version history Shield.oige / Sales page Preview Save Publish 450 Beta Sectio…" at bounding box center [775, 0] width 1551 height 0
drag, startPoint x: 166, startPoint y: 368, endPoint x: 148, endPoint y: 364, distance: 19.0
click at [148, 0] on body "7 Version history Shield.oige / Sales page Preview Save Publish 450 Beta Sectio…" at bounding box center [775, 0] width 1551 height 0
click at [146, 0] on body "7 Version history Shield.oige / Sales page Preview Save Publish 450 Beta Sectio…" at bounding box center [775, 0] width 1551 height 0
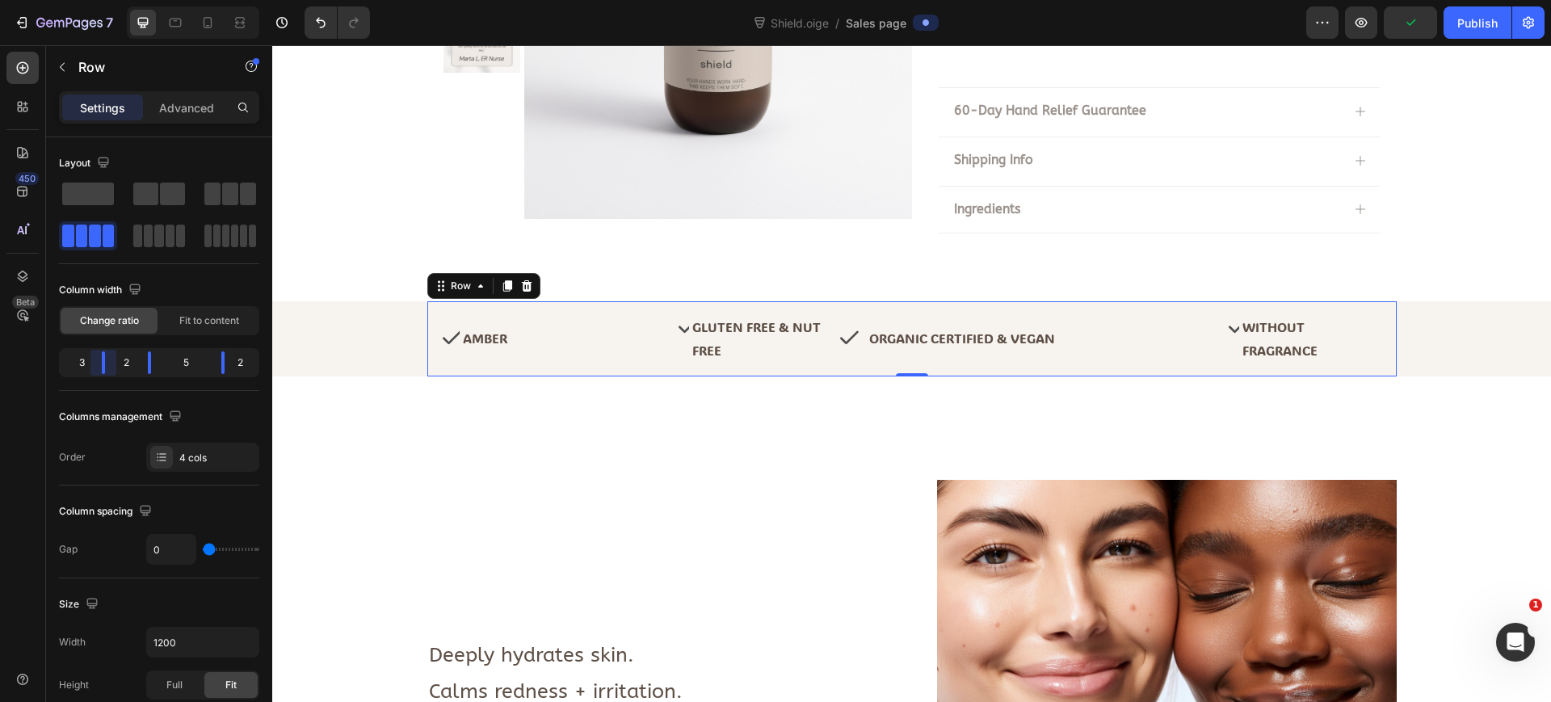
drag, startPoint x: 87, startPoint y: 360, endPoint x: 104, endPoint y: 363, distance: 17.1
click at [104, 0] on body "7 Version history Shield.oige / Sales page Preview Publish 450 Beta Sections(18…" at bounding box center [775, 0] width 1551 height 0
drag, startPoint x: 154, startPoint y: 371, endPoint x: 291, endPoint y: 471, distance: 169.3
click at [158, 0] on body "7 Version history Shield.oige / Sales page Preview Save Publish 450 Beta Sectio…" at bounding box center [775, 0] width 1551 height 0
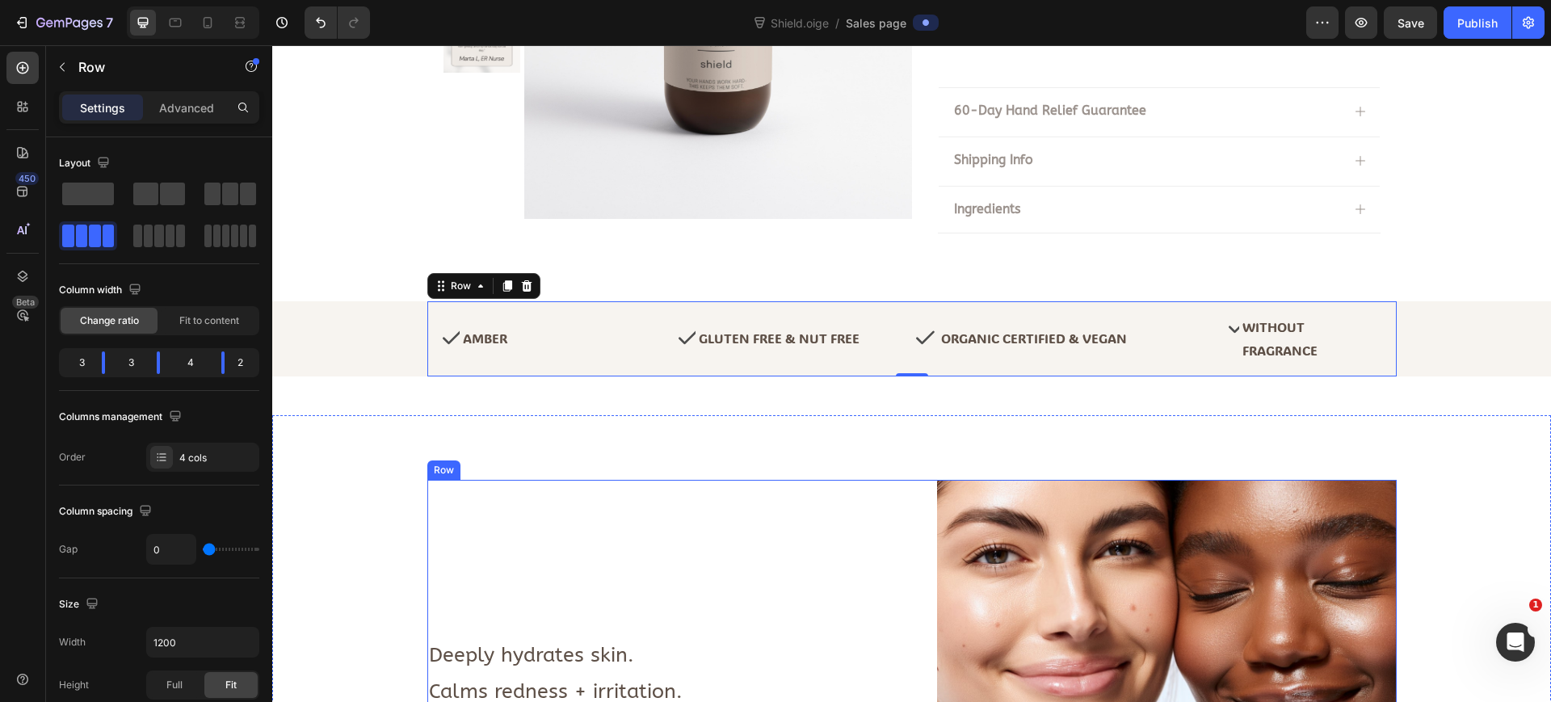
click at [563, 516] on div "Deeply hydrates skin. Calms redness + irritation. Strengthens moisture barrier.…" at bounding box center [657, 710] width 460 height 460
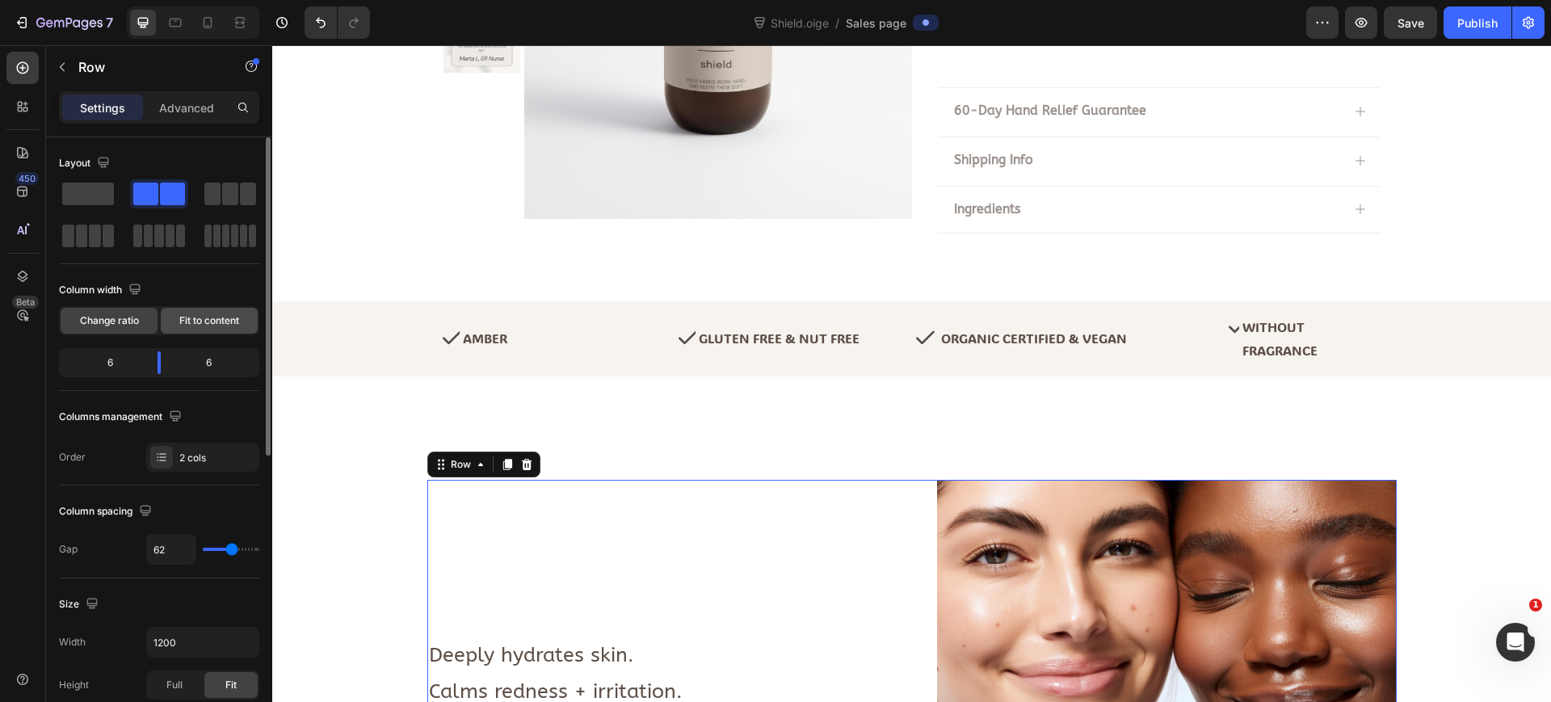
click at [187, 317] on span "Fit to content" at bounding box center [209, 320] width 60 height 15
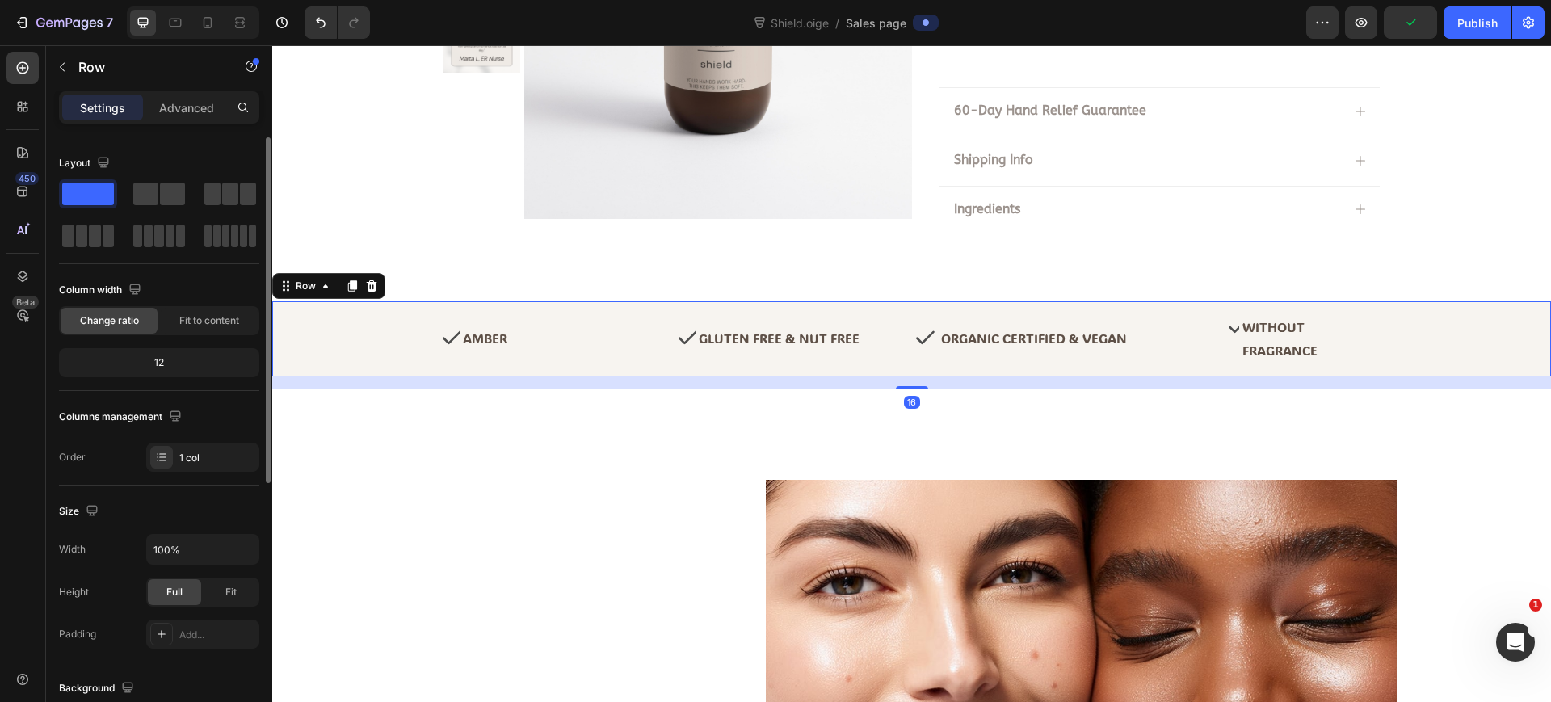
click at [402, 347] on div "Icon Amber Text Block Row Icon Gluten Free & Nut Free Text Block Row Icon Organ…" at bounding box center [911, 339] width 1279 height 76
click at [233, 324] on span "Fit to content" at bounding box center [209, 320] width 60 height 15
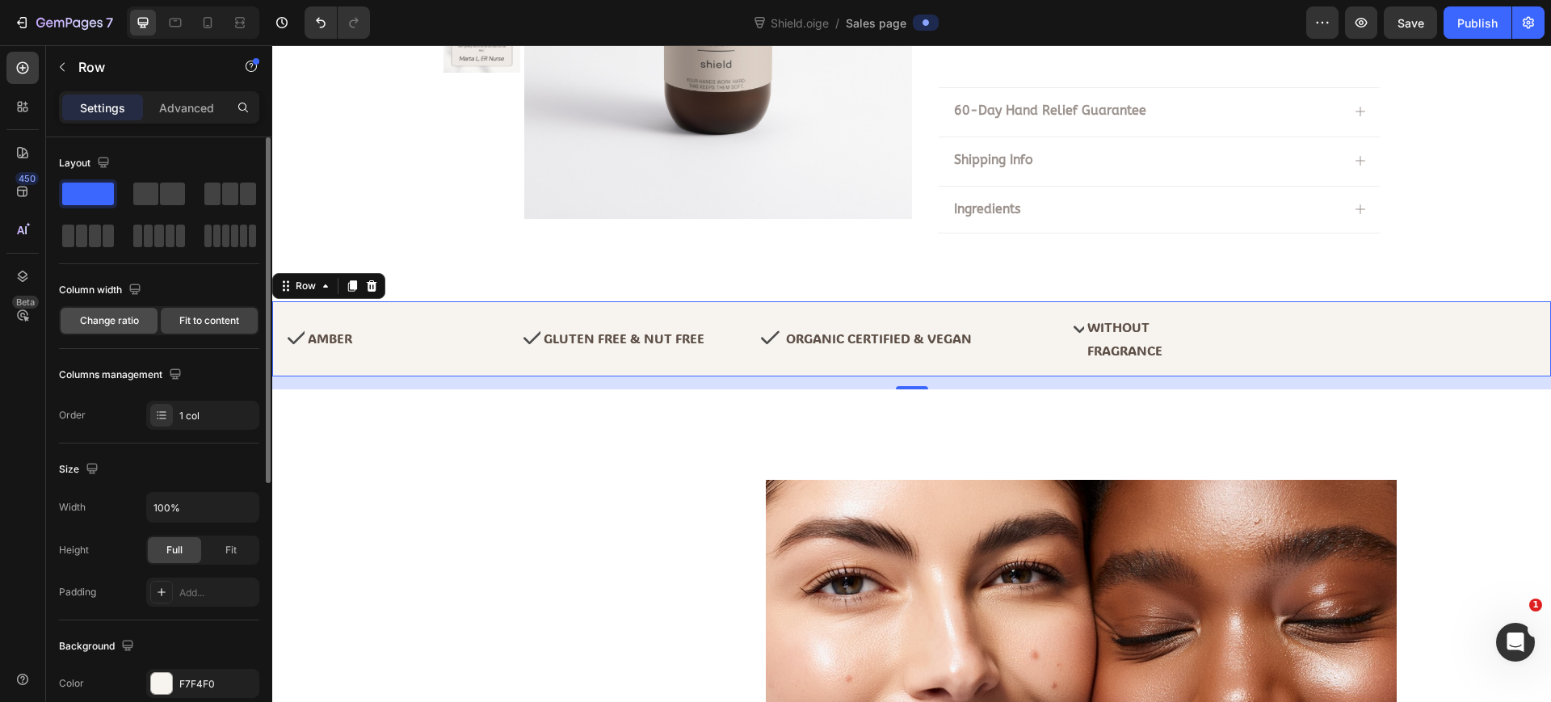
click at [142, 322] on div "Change ratio" at bounding box center [109, 321] width 97 height 26
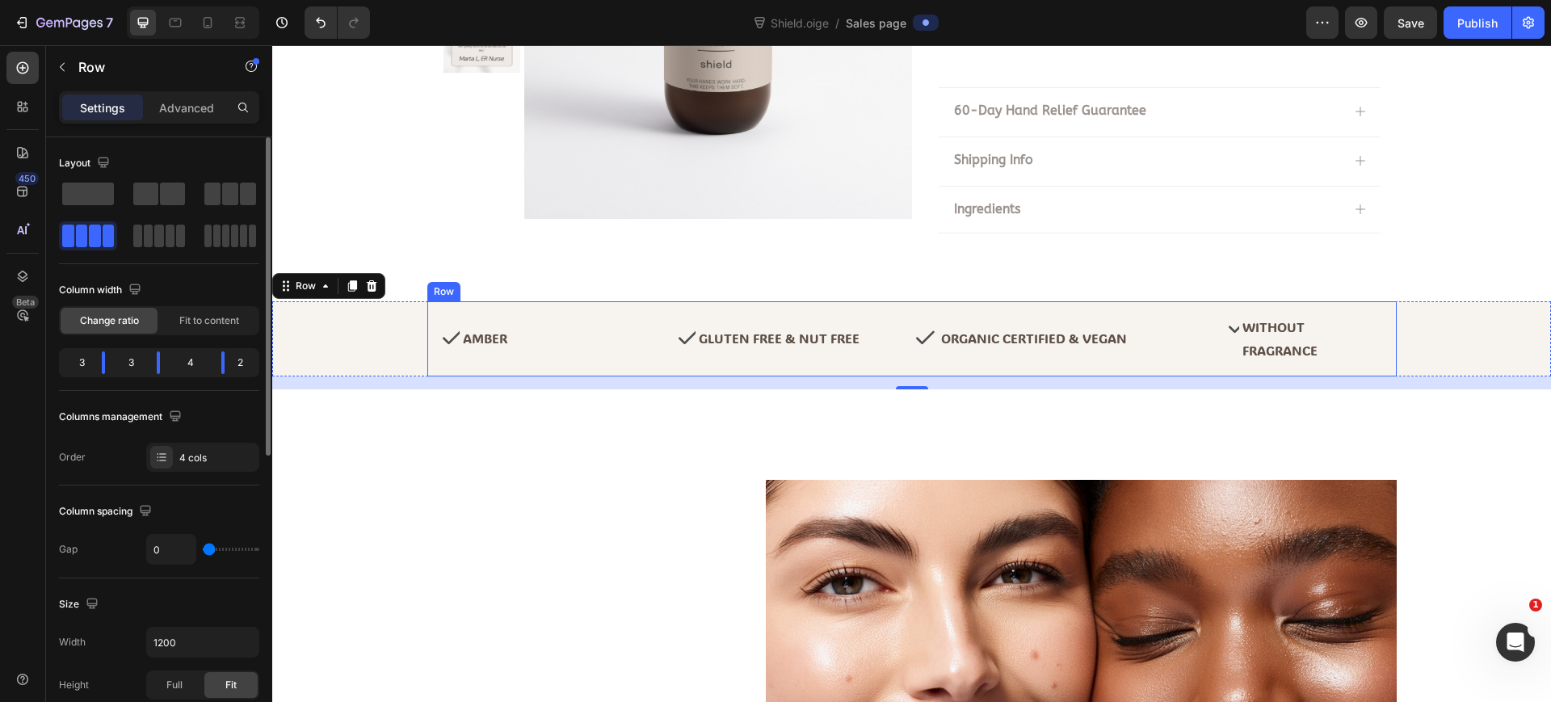
click at [576, 354] on div "Icon Amber Text Block Row" at bounding box center [558, 339] width 236 height 50
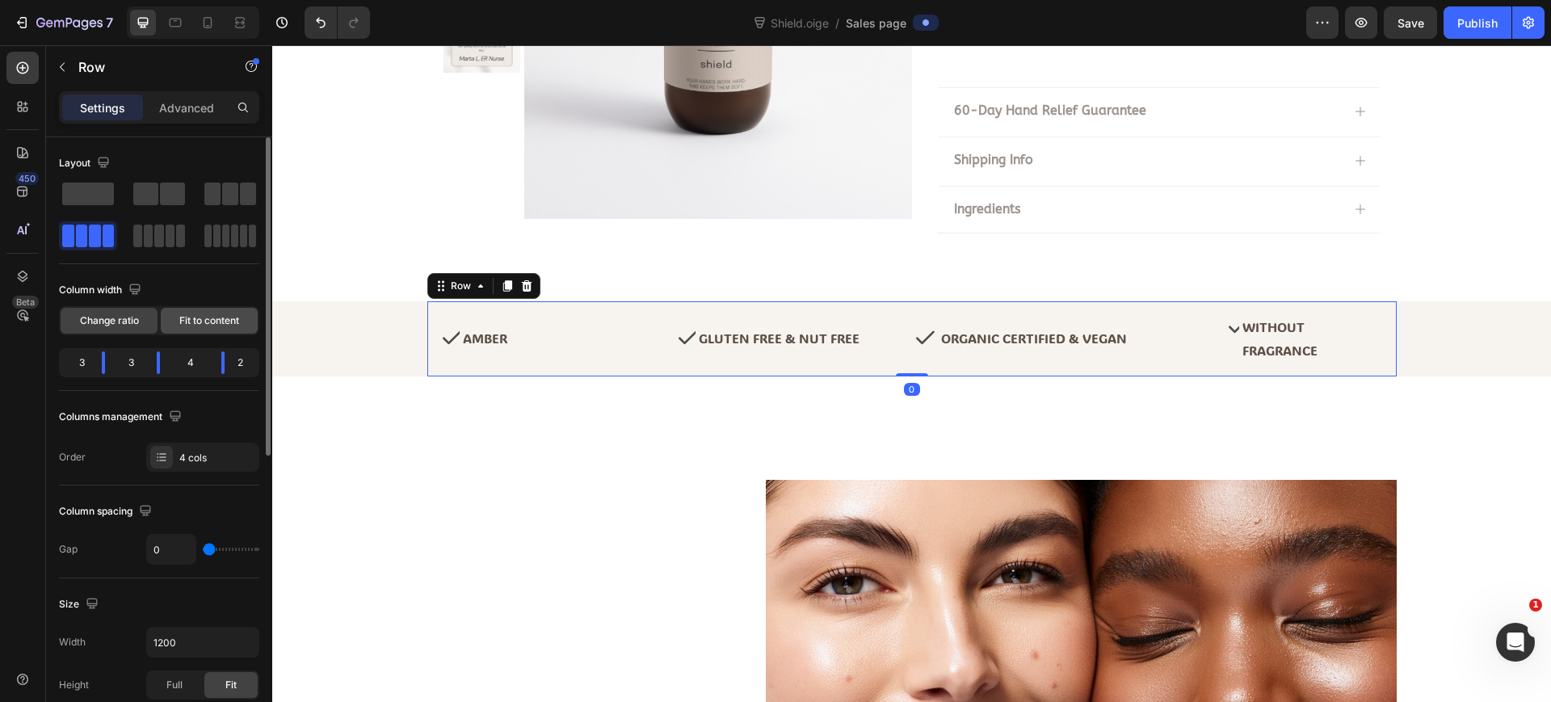
click at [219, 319] on span "Fit to content" at bounding box center [209, 320] width 60 height 15
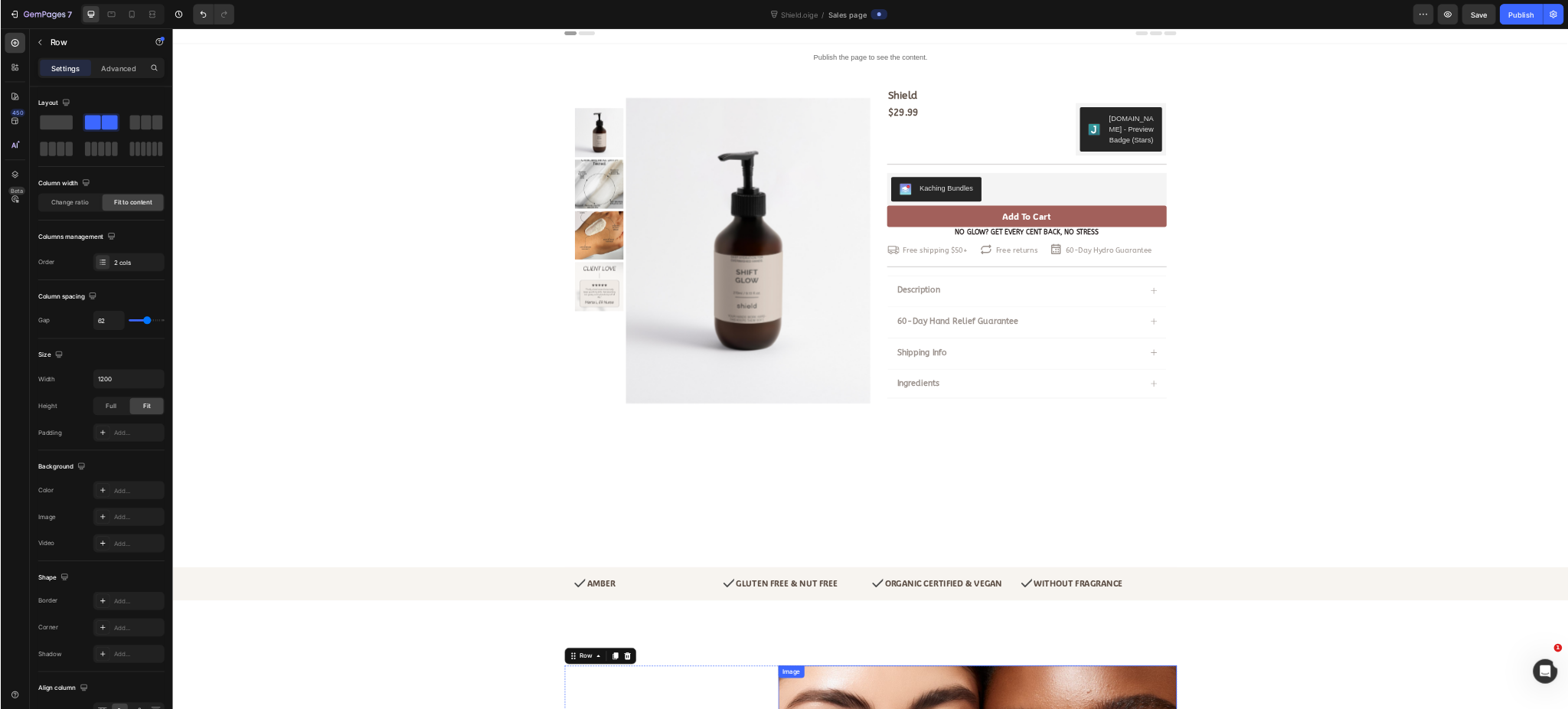
scroll to position [0, 0]
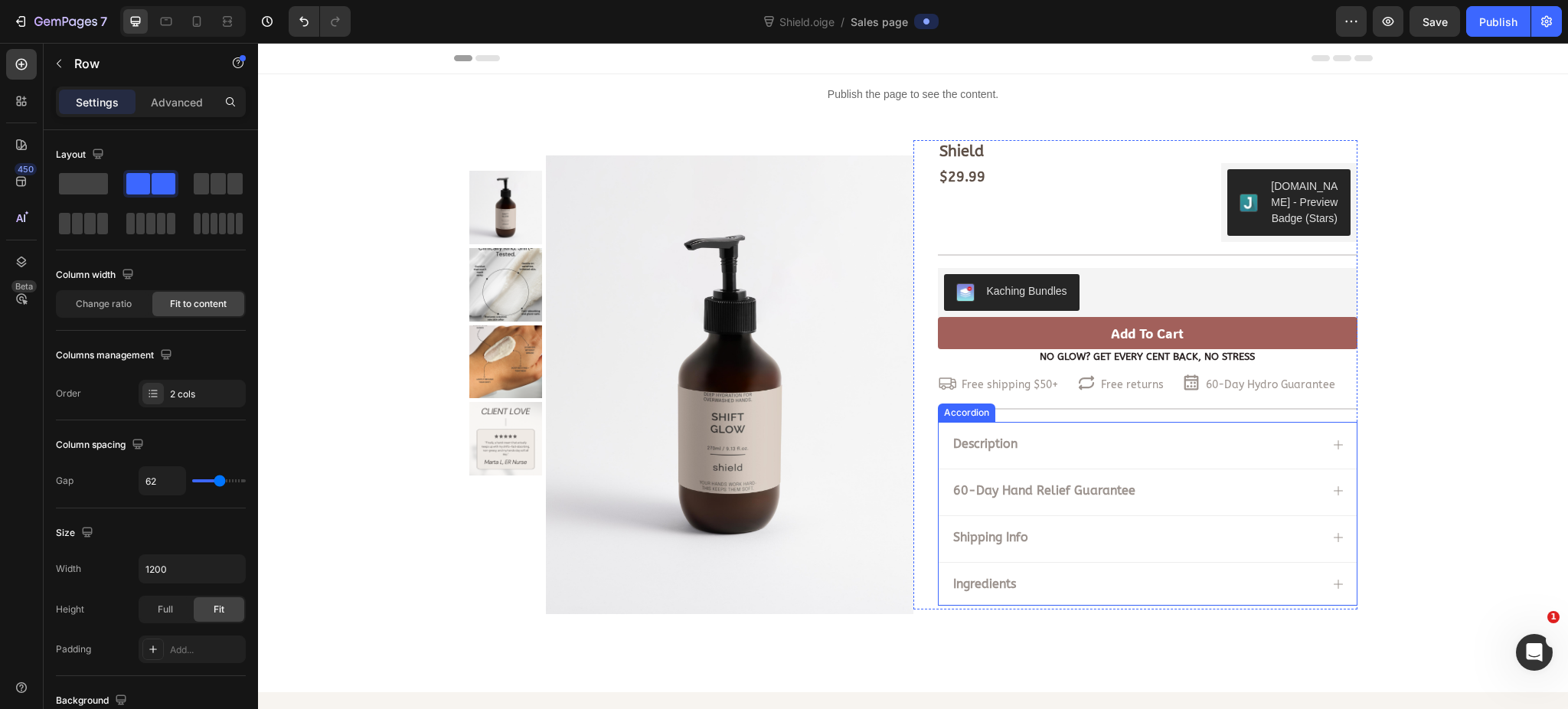
click at [1156, 451] on div "Description" at bounding box center [1134, 445] width 369 height 21
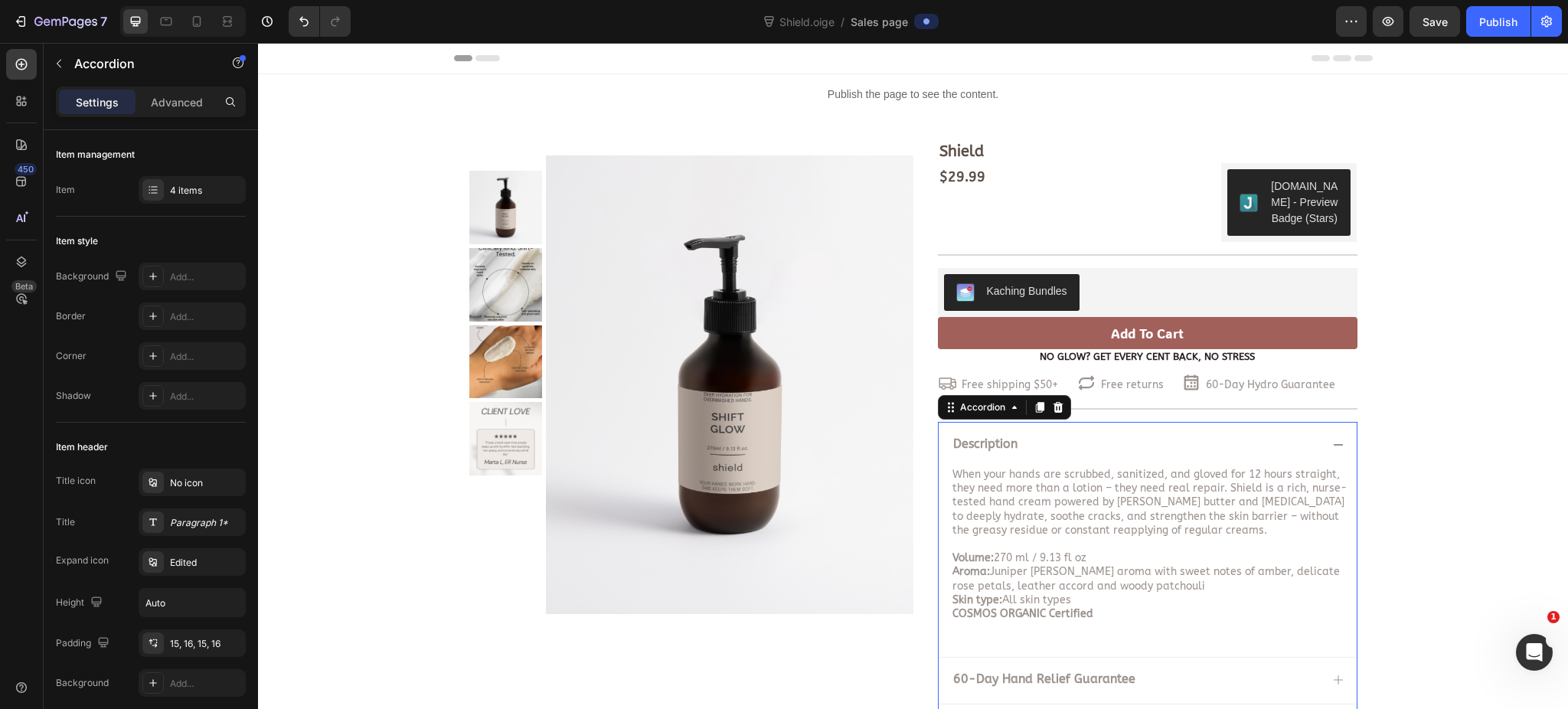
click at [1156, 451] on div "Description" at bounding box center [1134, 445] width 369 height 21
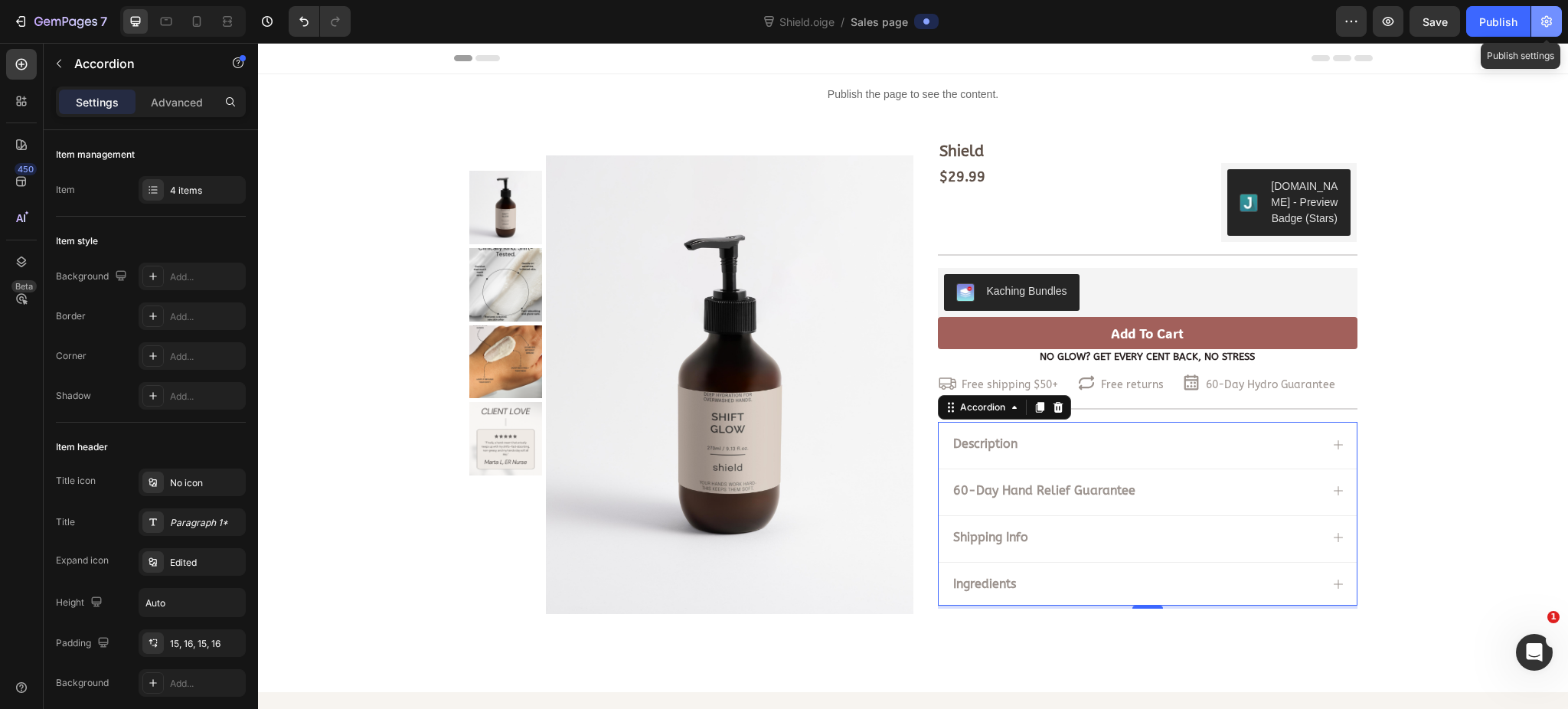
click at [1469, 27] on icon "button" at bounding box center [1546, 22] width 15 height 15
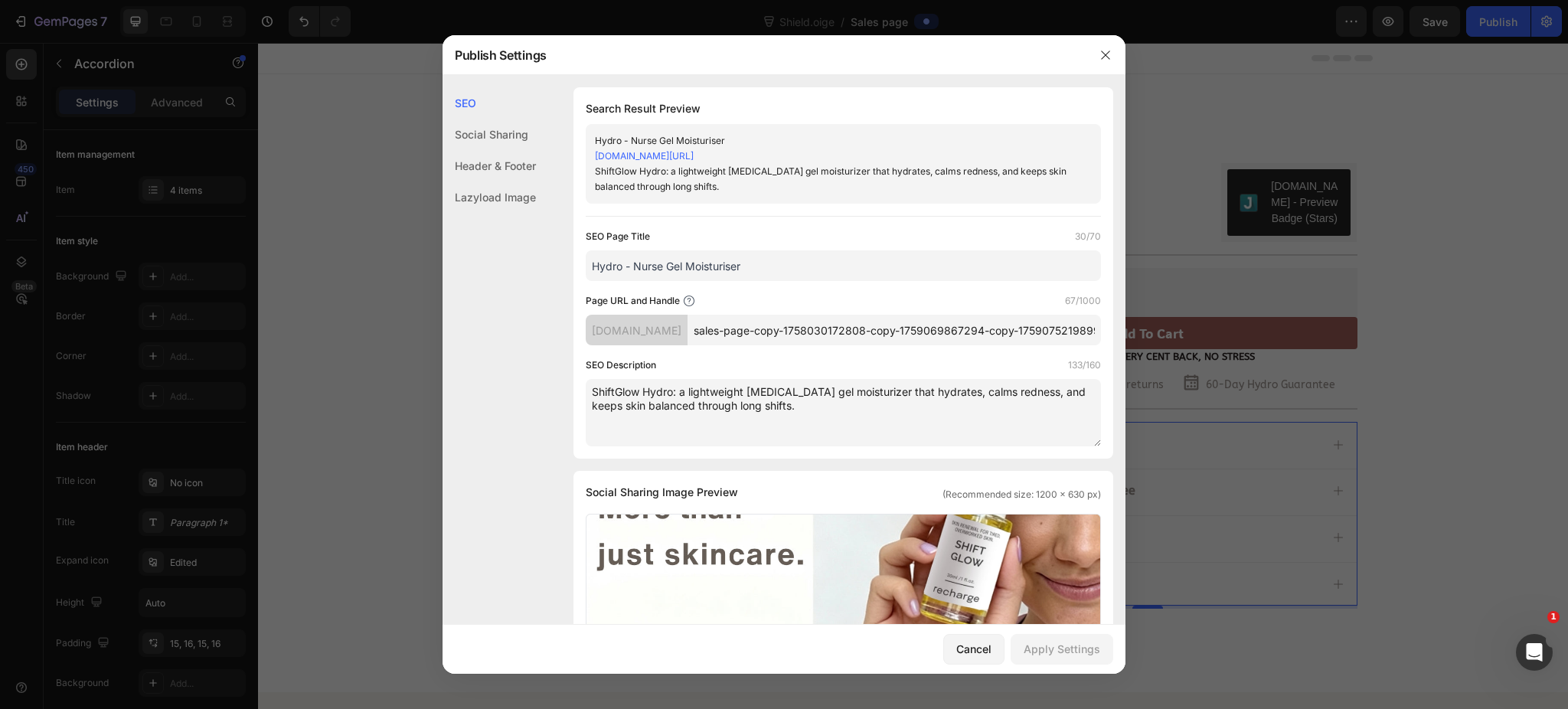
drag, startPoint x: 770, startPoint y: 282, endPoint x: 548, endPoint y: 277, distance: 222.1
click at [548, 277] on div "SEO Search Result Preview Hydro - Nurse Gel Moisturiser 501knu-81.myshopify.com…" at bounding box center [784, 712] width 683 height 1249
click at [621, 281] on input "Hydro - Nurse Gel Moisturiser" at bounding box center [843, 265] width 515 height 30
drag, startPoint x: 620, startPoint y: 282, endPoint x: 559, endPoint y: 280, distance: 61.0
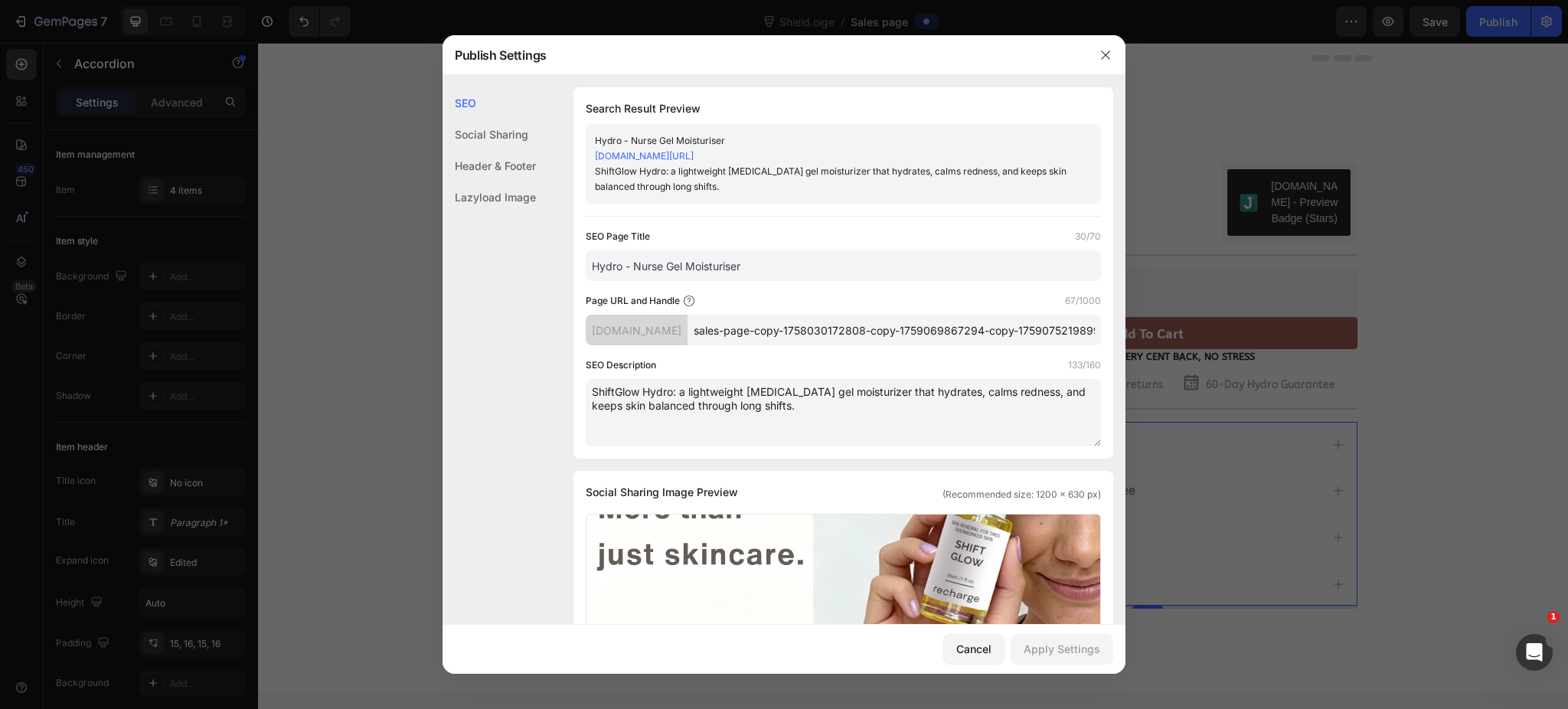
click at [561, 280] on div "SEO Search Result Preview Hydro - Nurse Gel Moisturiser 501knu-81.myshopify.com…" at bounding box center [784, 712] width 683 height 1249
drag, startPoint x: 744, startPoint y: 281, endPoint x: 668, endPoint y: 295, distance: 77.3
click at [668, 281] on input "Shield - Nurse Gel Moisturiser" at bounding box center [843, 265] width 515 height 30
type input "Shield - Nurse Hand Cream"
click at [815, 345] on input "sales-page-copy-1758030172808-copy-1759069867294-copy-1759075219899" at bounding box center [893, 330] width 413 height 30
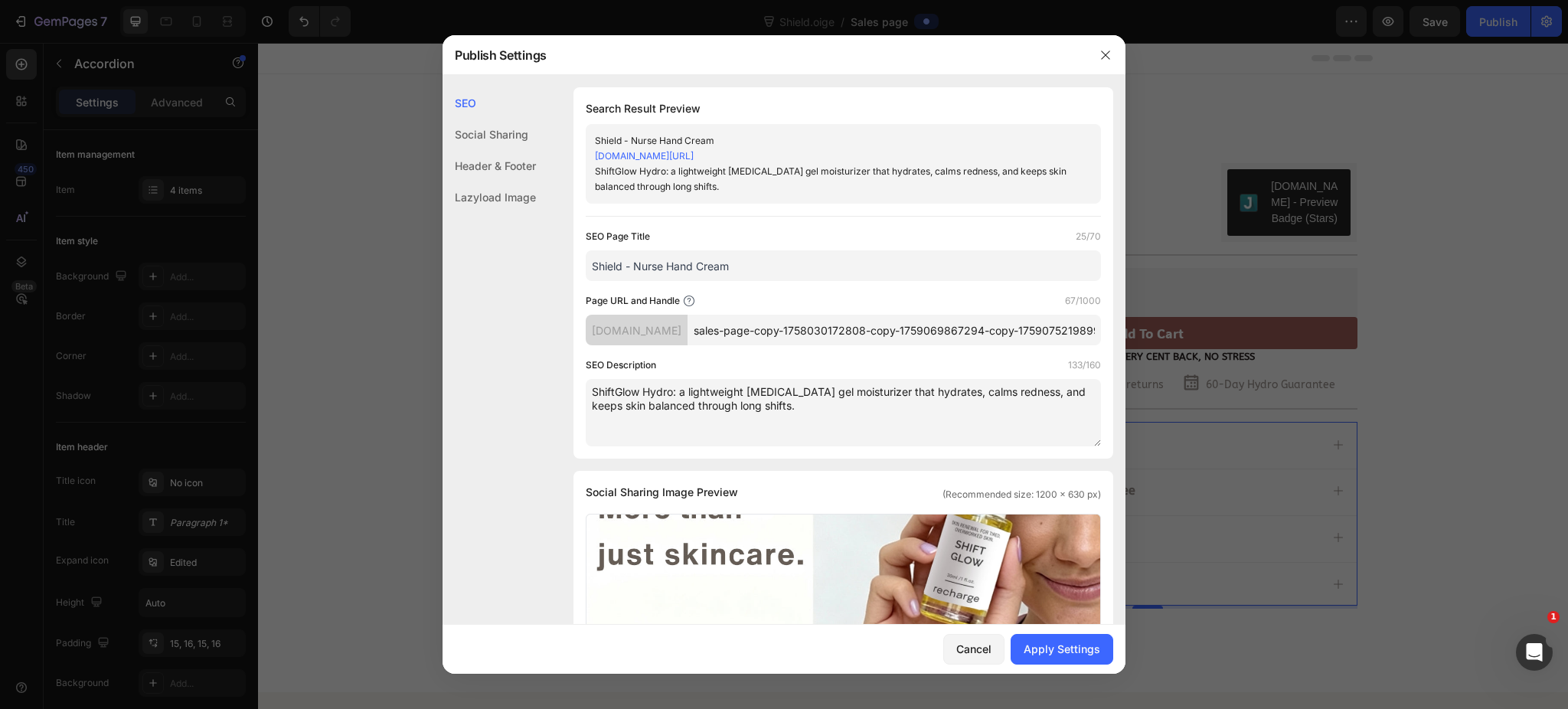
click at [815, 345] on input "sales-page-copy-1758030172808-copy-1759069867294-copy-1759075219899" at bounding box center [893, 330] width 413 height 30
type input "shield1"
click at [775, 409] on textarea "ShiftGlow Hydro: a lightweight niacinamide gel moisturizer that hydrates, calms…" at bounding box center [843, 412] width 515 height 67
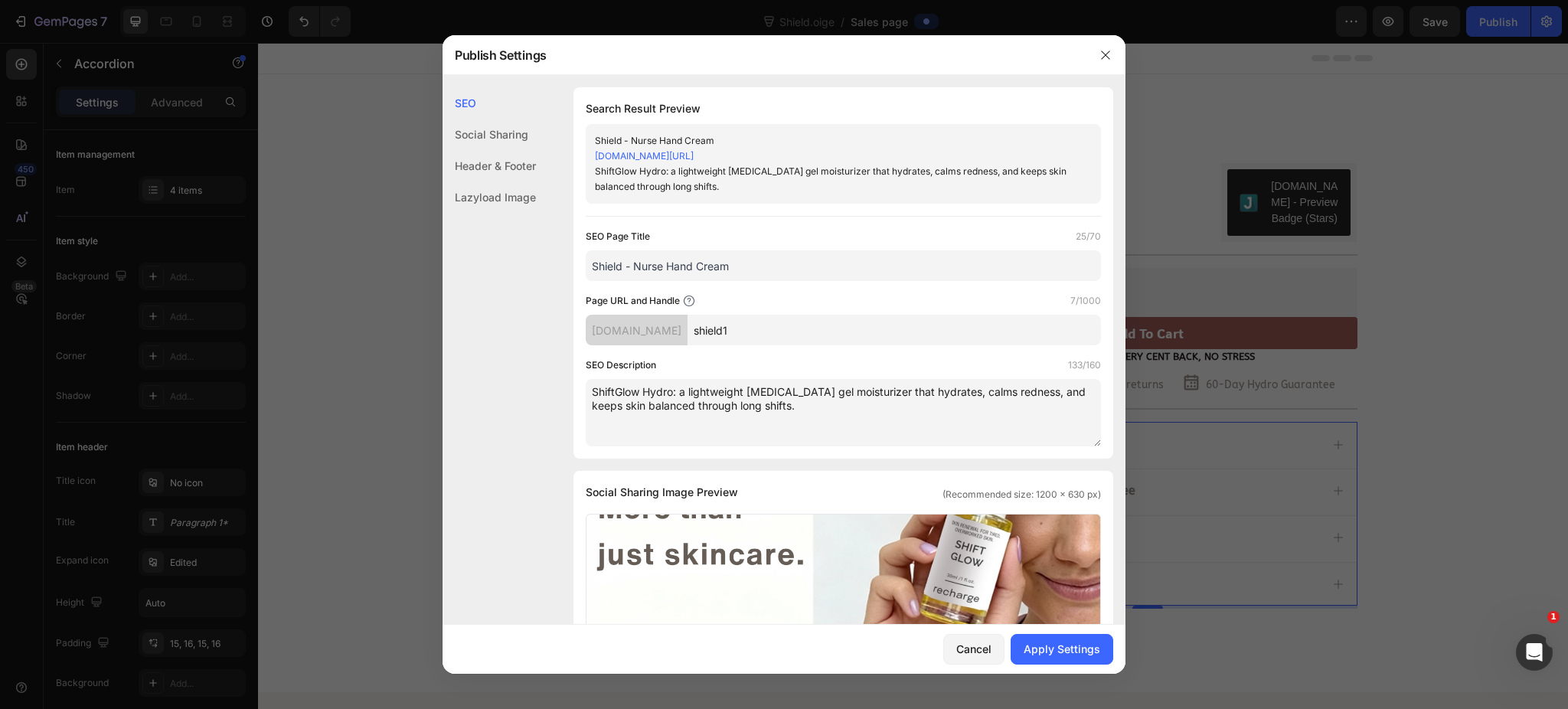
paste textarea "Shield: a nurse-formulated hand cream that heals dryness, soothes cracks, and k…"
type textarea "ShiftGlow Shield: a nurse-formulated hand cream that heals dryness, soothes cra…"
click at [1055, 646] on div "Apply Settings" at bounding box center [1061, 648] width 77 height 16
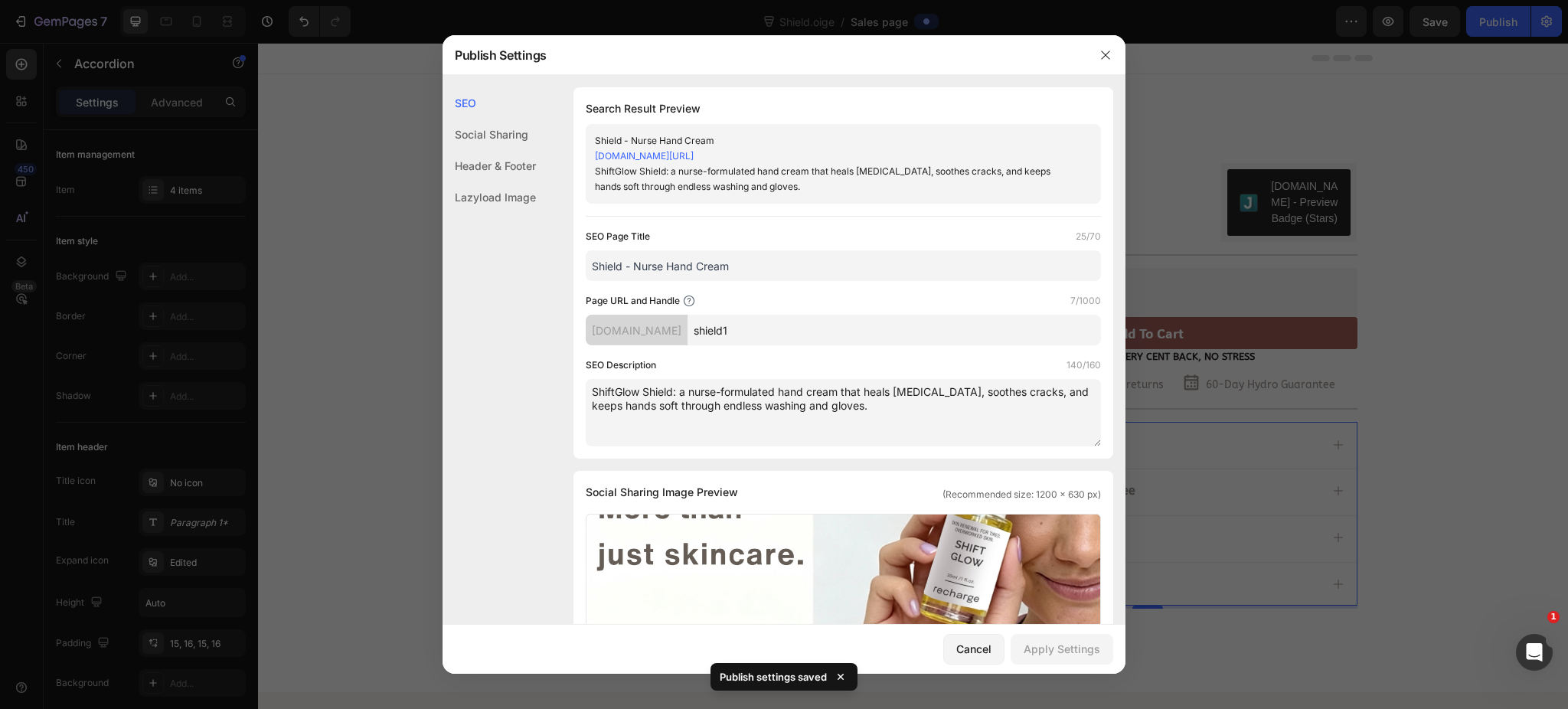
click at [1397, 326] on div at bounding box center [784, 354] width 1568 height 709
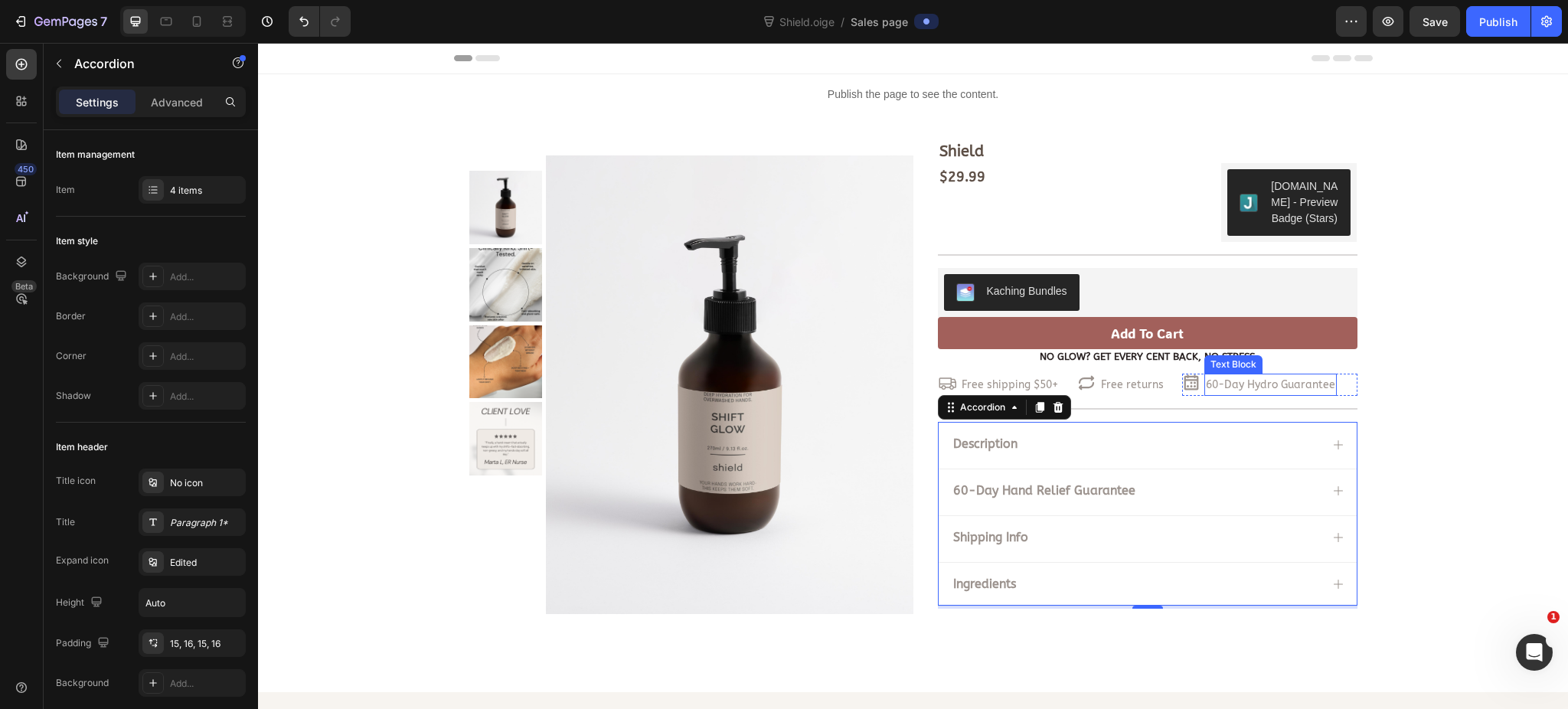
click at [1257, 384] on link "60-Day Hydro Guarantee" at bounding box center [1270, 385] width 130 height 13
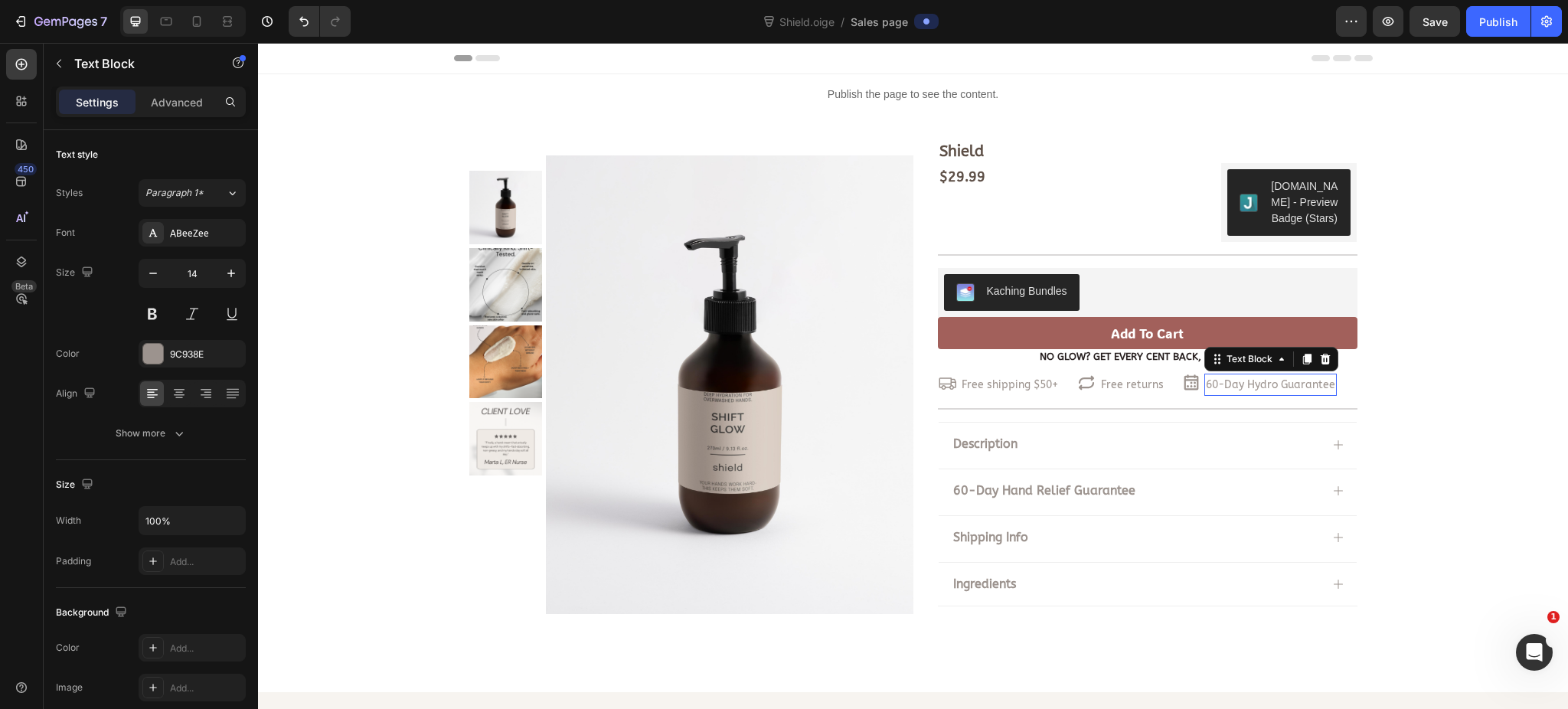
click at [1257, 384] on link "60-Day Hydro Guarantee" at bounding box center [1270, 385] width 130 height 13
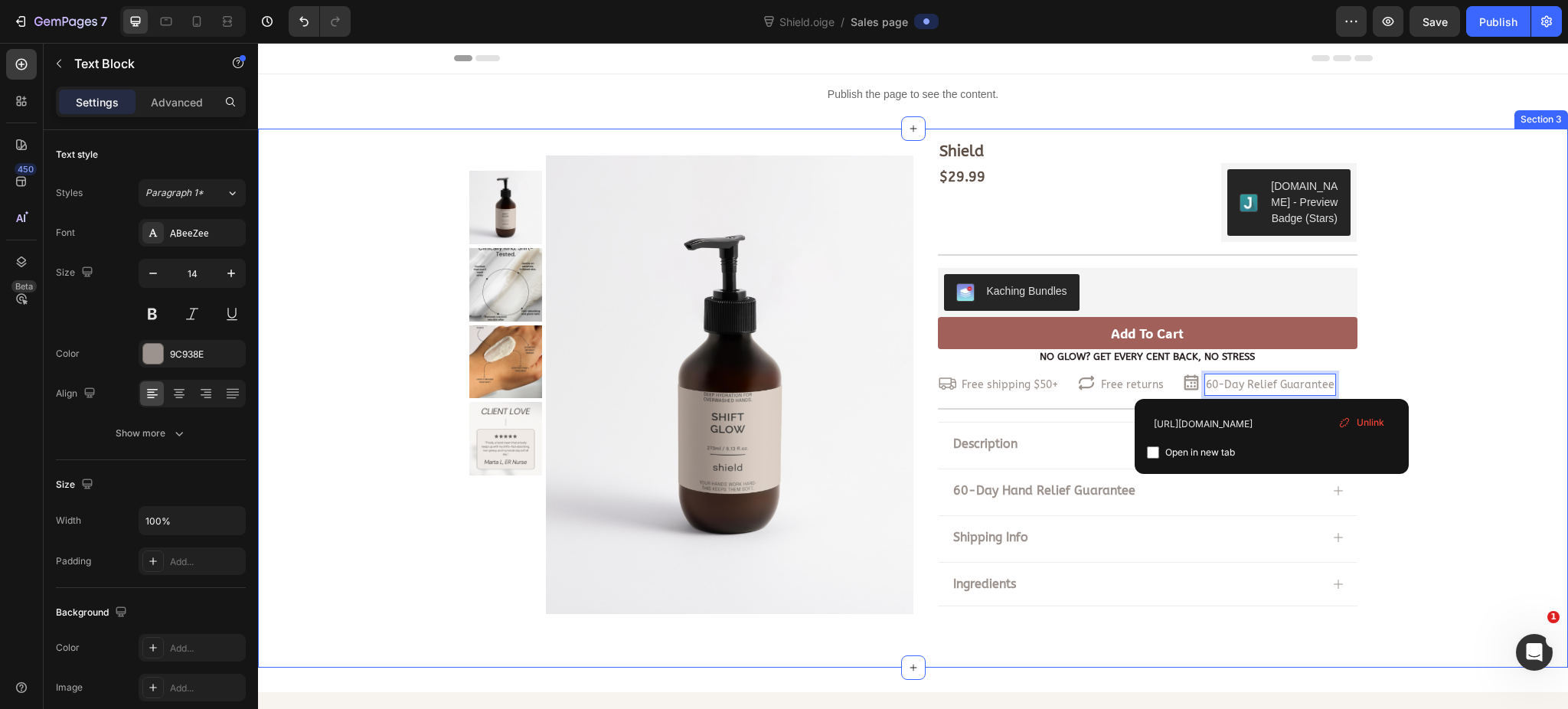
click at [1381, 319] on div "Shield Product Title $29.99 Product Price Product Price $29.99 Product Price Pr…" at bounding box center [912, 386] width 1309 height 491
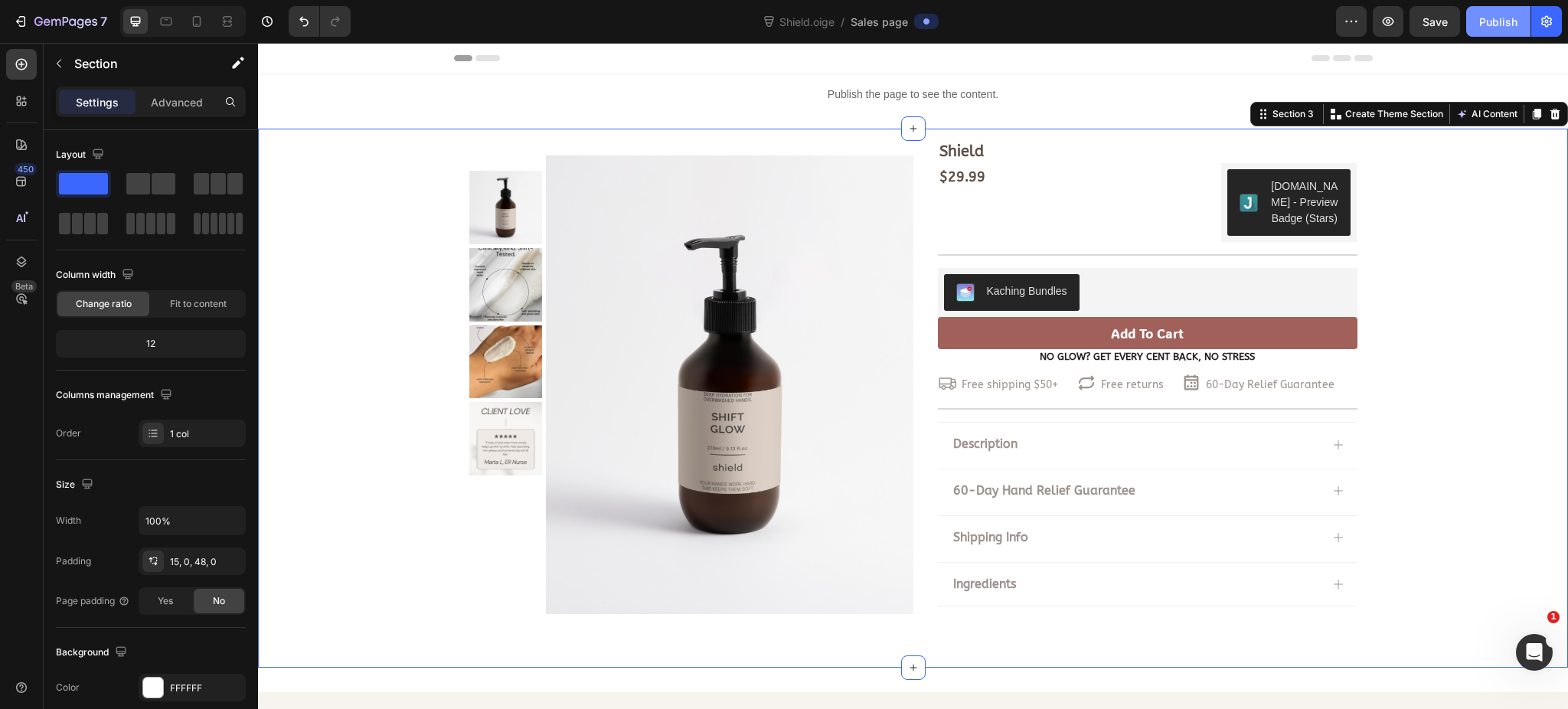
click at [1469, 24] on div "Publish" at bounding box center [1498, 22] width 38 height 16
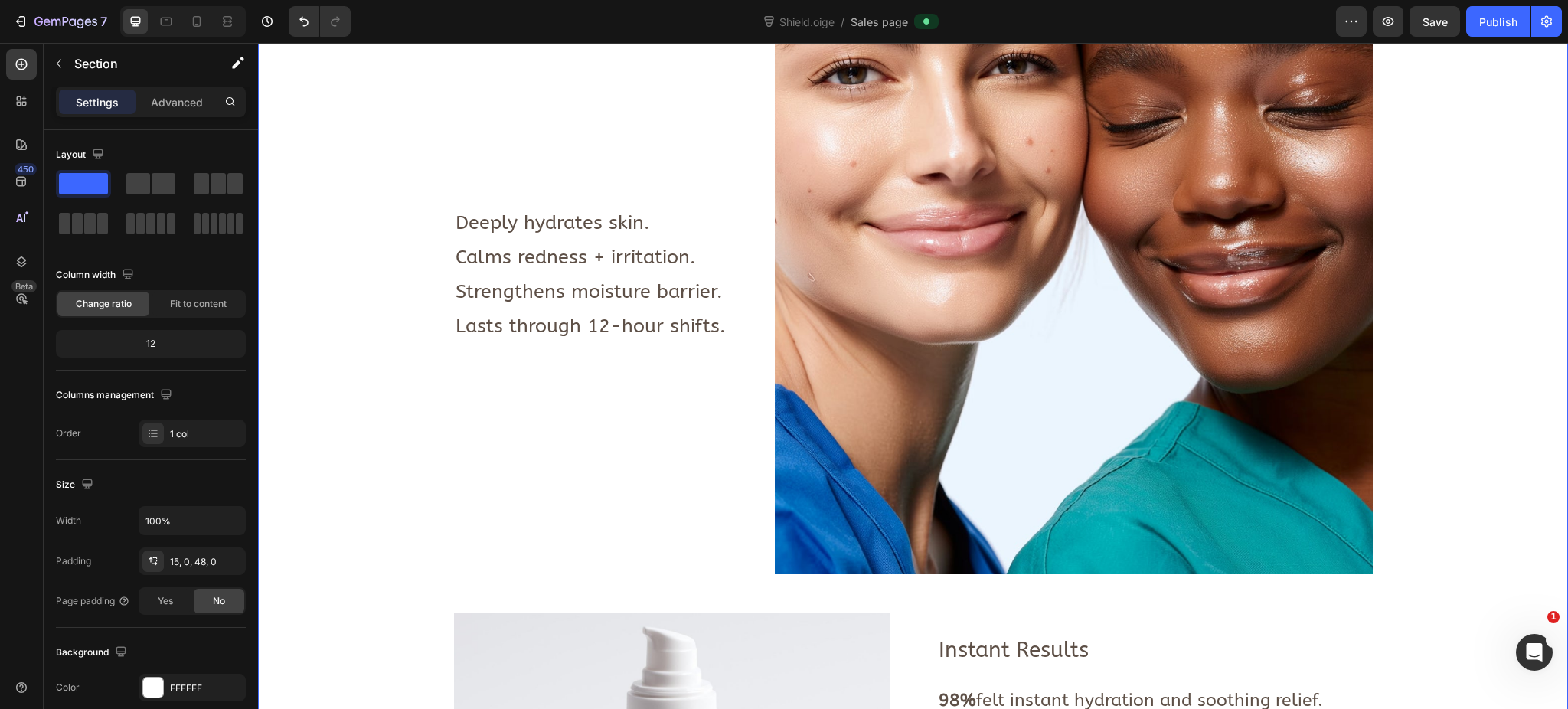
scroll to position [816, 0]
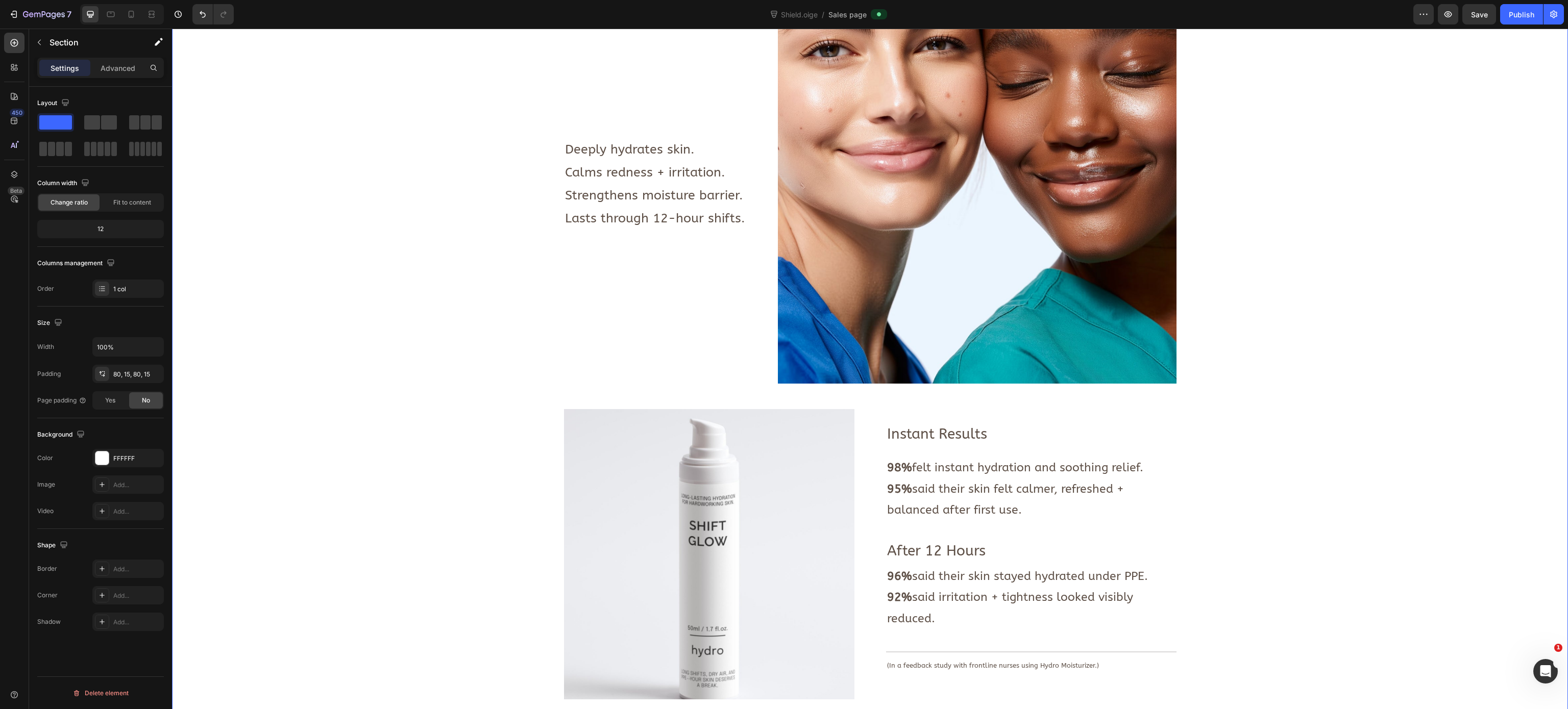
scroll to position [596, 0]
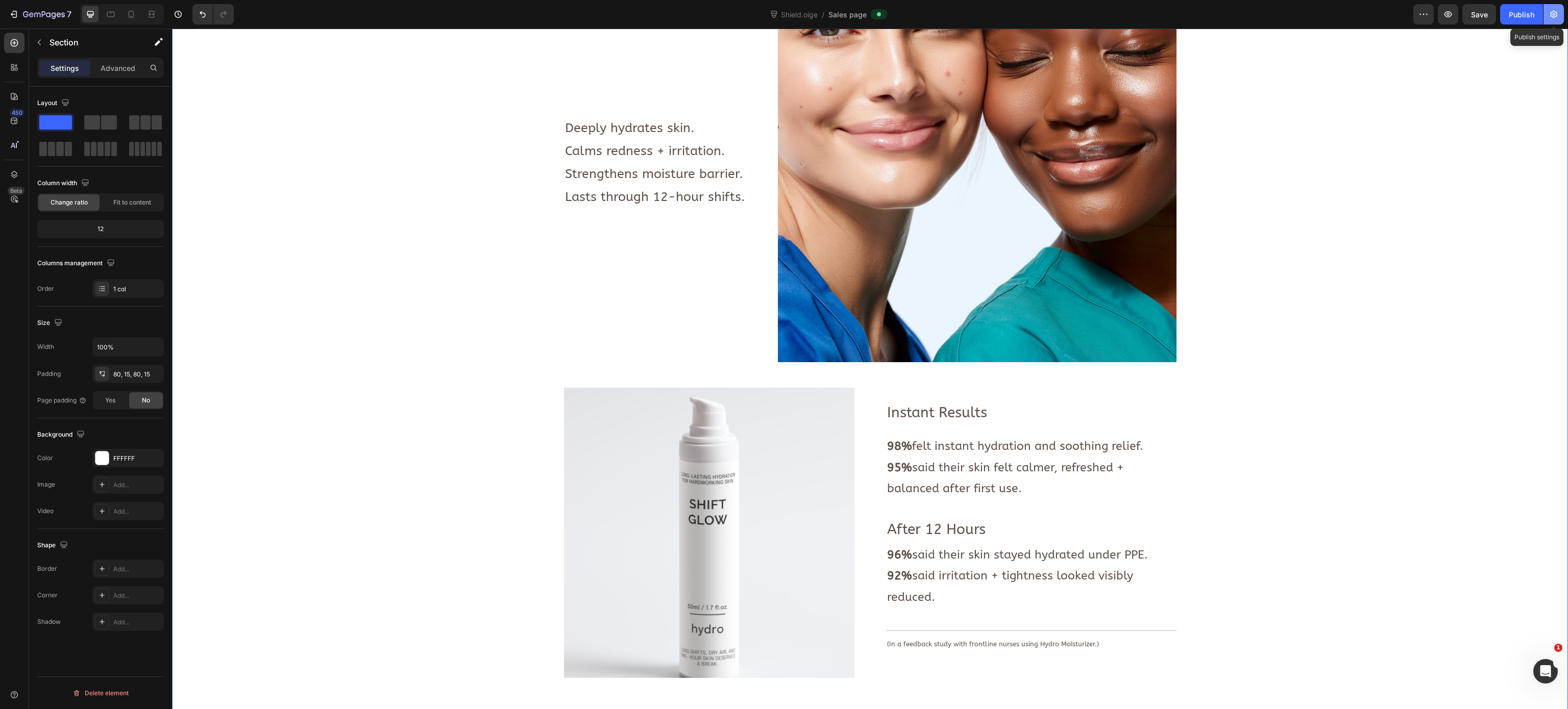
click at [979, 20] on button "button" at bounding box center [1553, 14] width 20 height 20
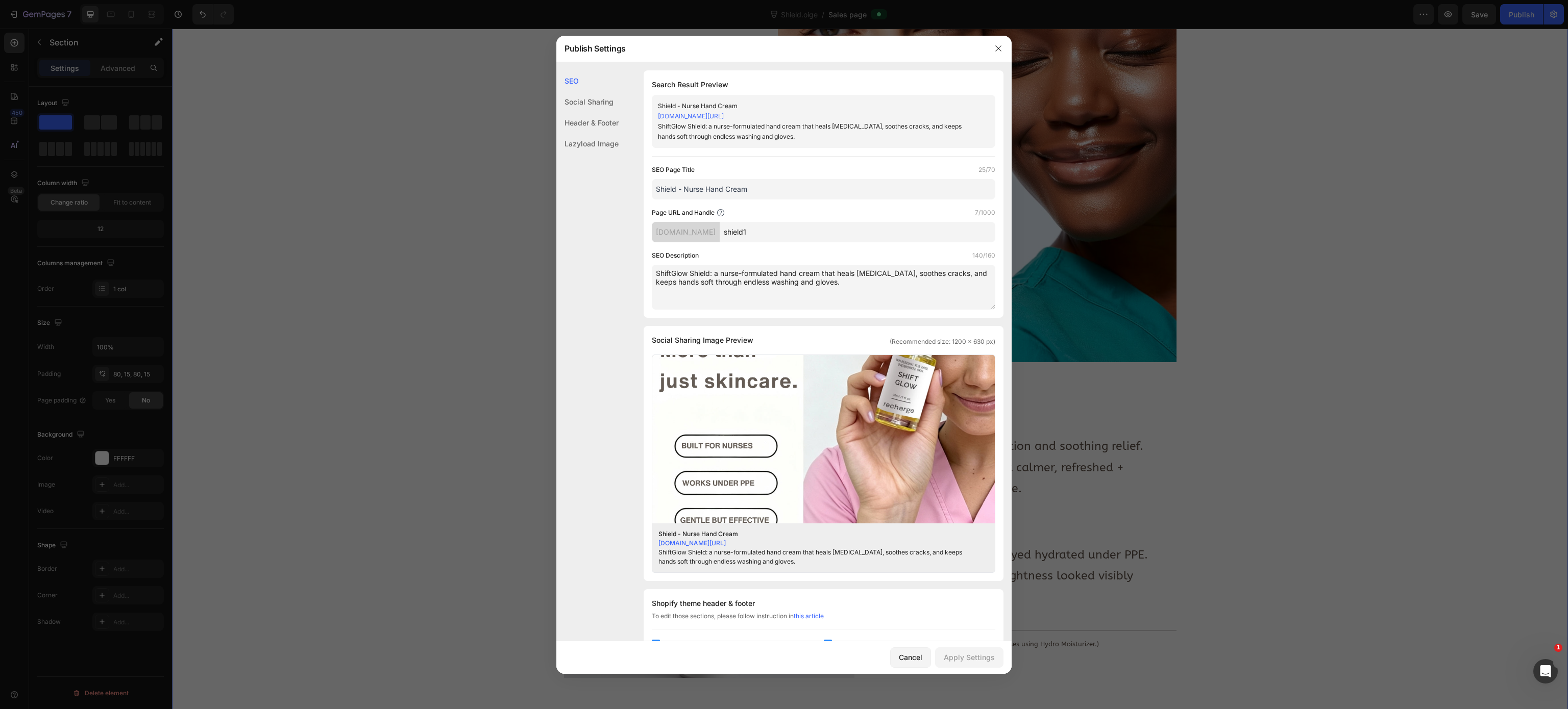
click at [796, 181] on input "Shield - Nurse Hand Cream" at bounding box center [824, 189] width 344 height 20
type input "Shield - Nurse Hand Cream"
click at [974, 443] on div "Apply Settings" at bounding box center [969, 657] width 51 height 11
click at [979, 258] on div at bounding box center [784, 354] width 1568 height 709
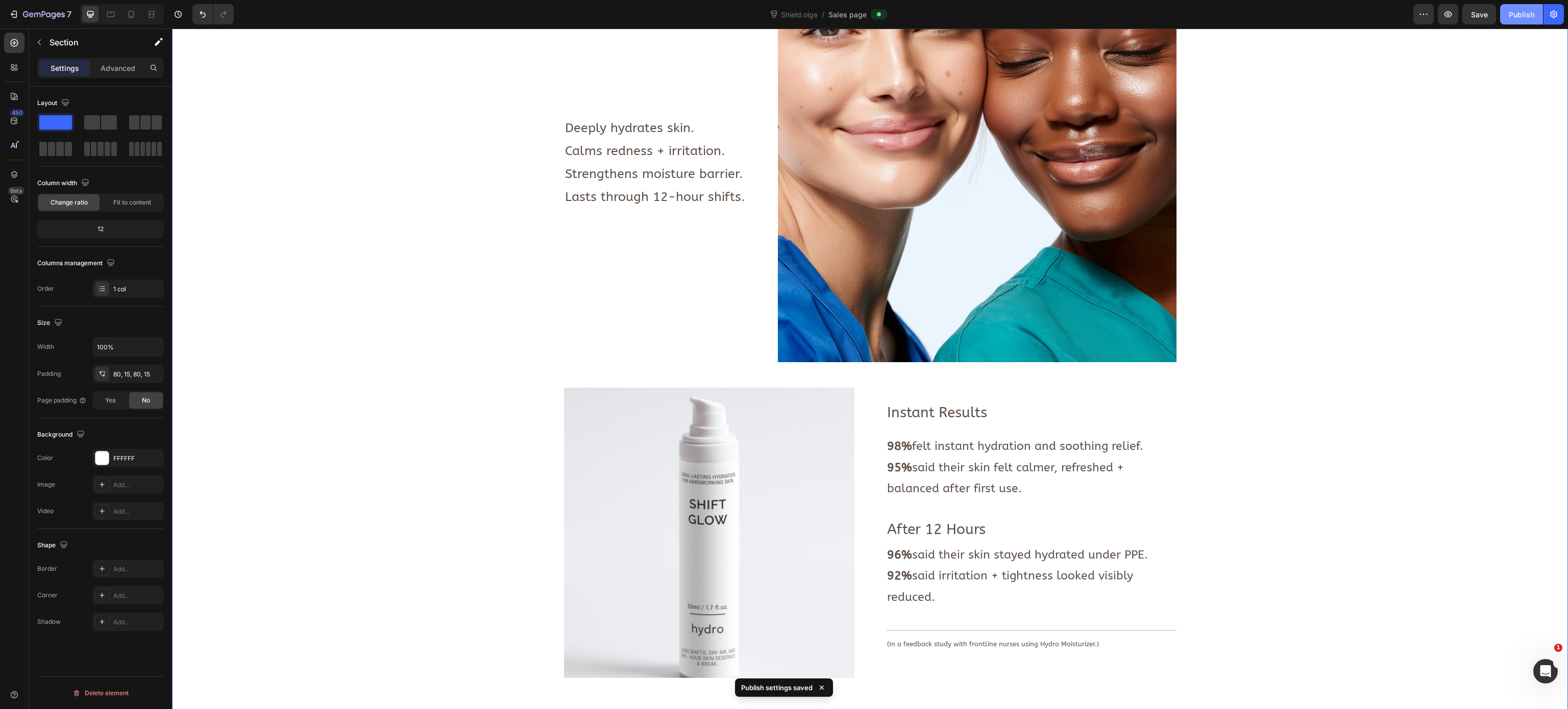
click at [979, 18] on div "Publish" at bounding box center [1521, 15] width 25 height 11
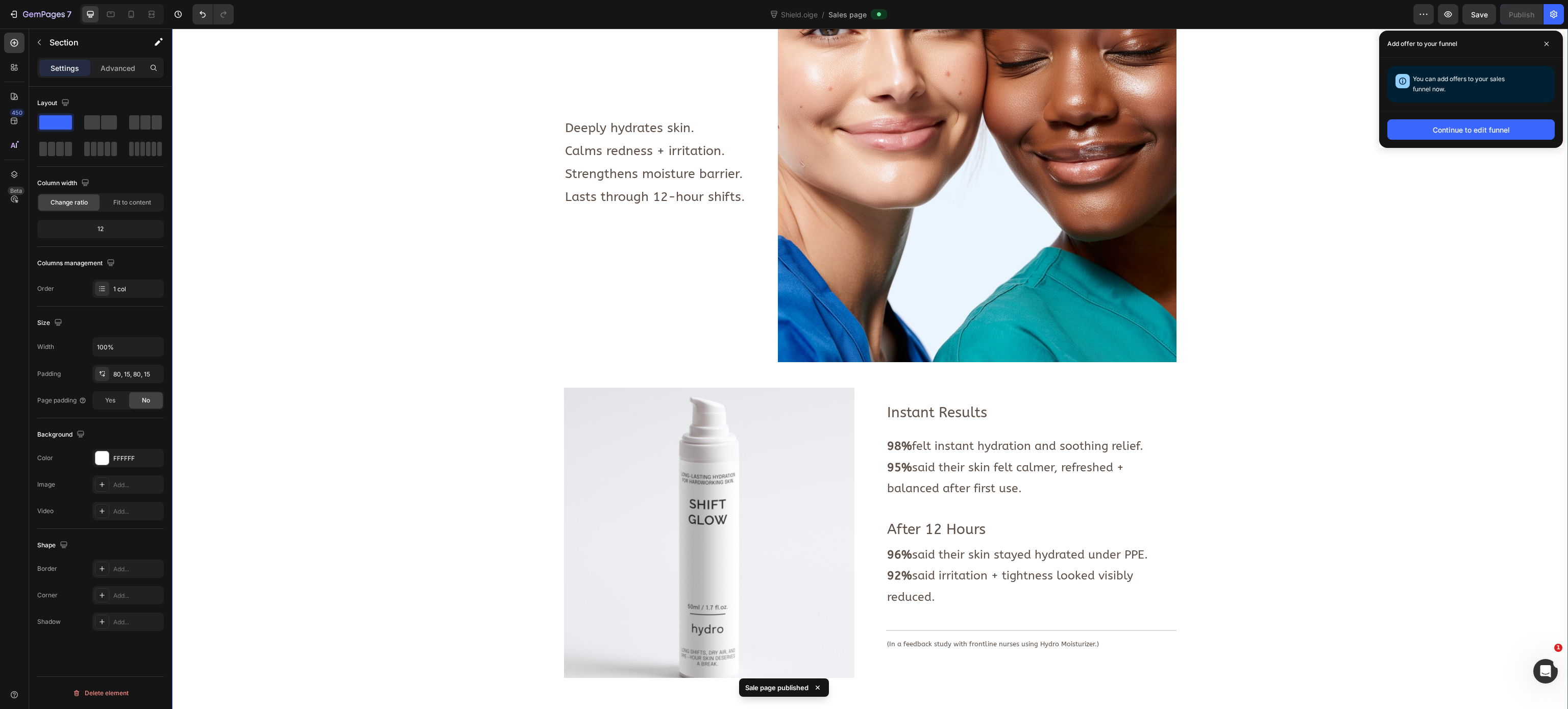
click at [388, 309] on div "Image Deeply hydrates skin. Calms redness + irritation. Strengthens moisture ba…" at bounding box center [869, 640] width 1380 height 1351
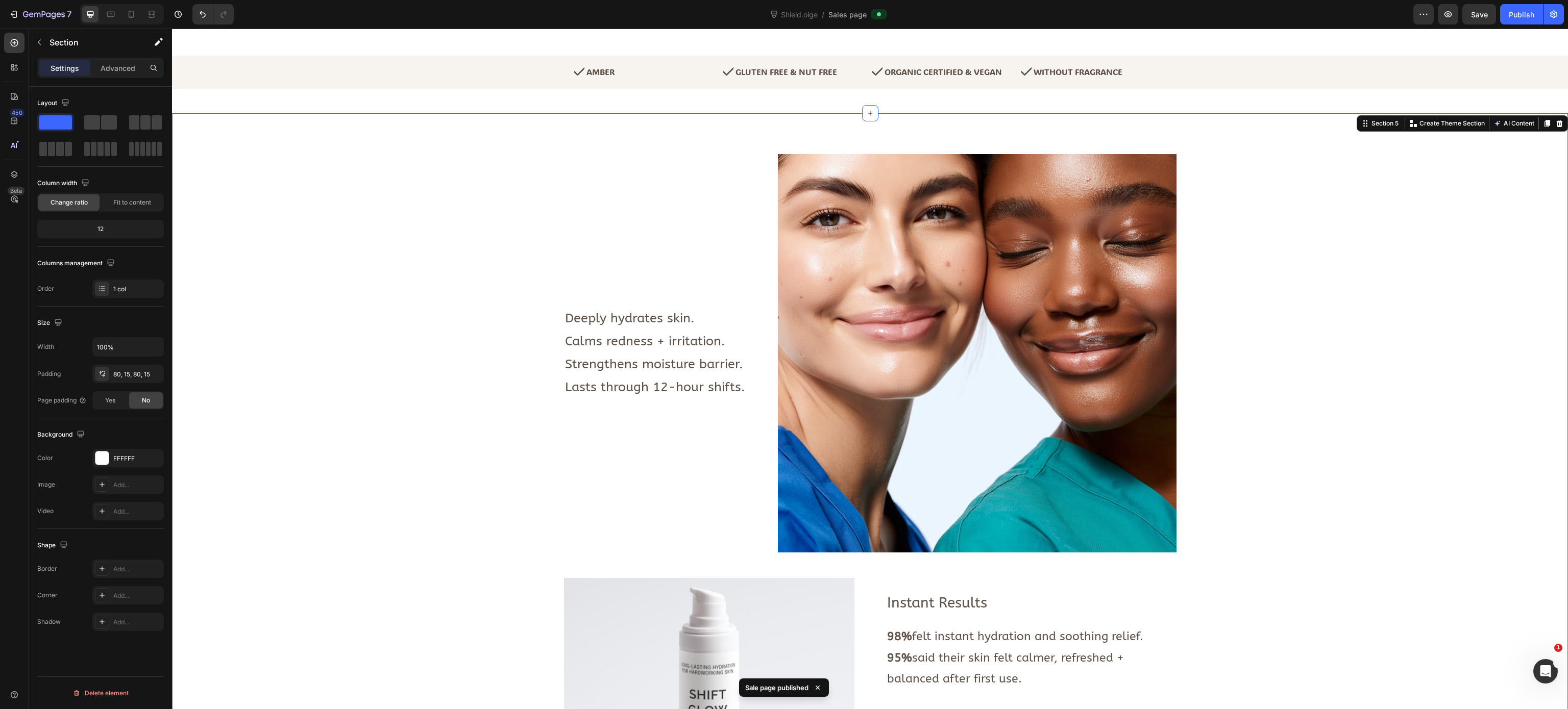
scroll to position [391, 0]
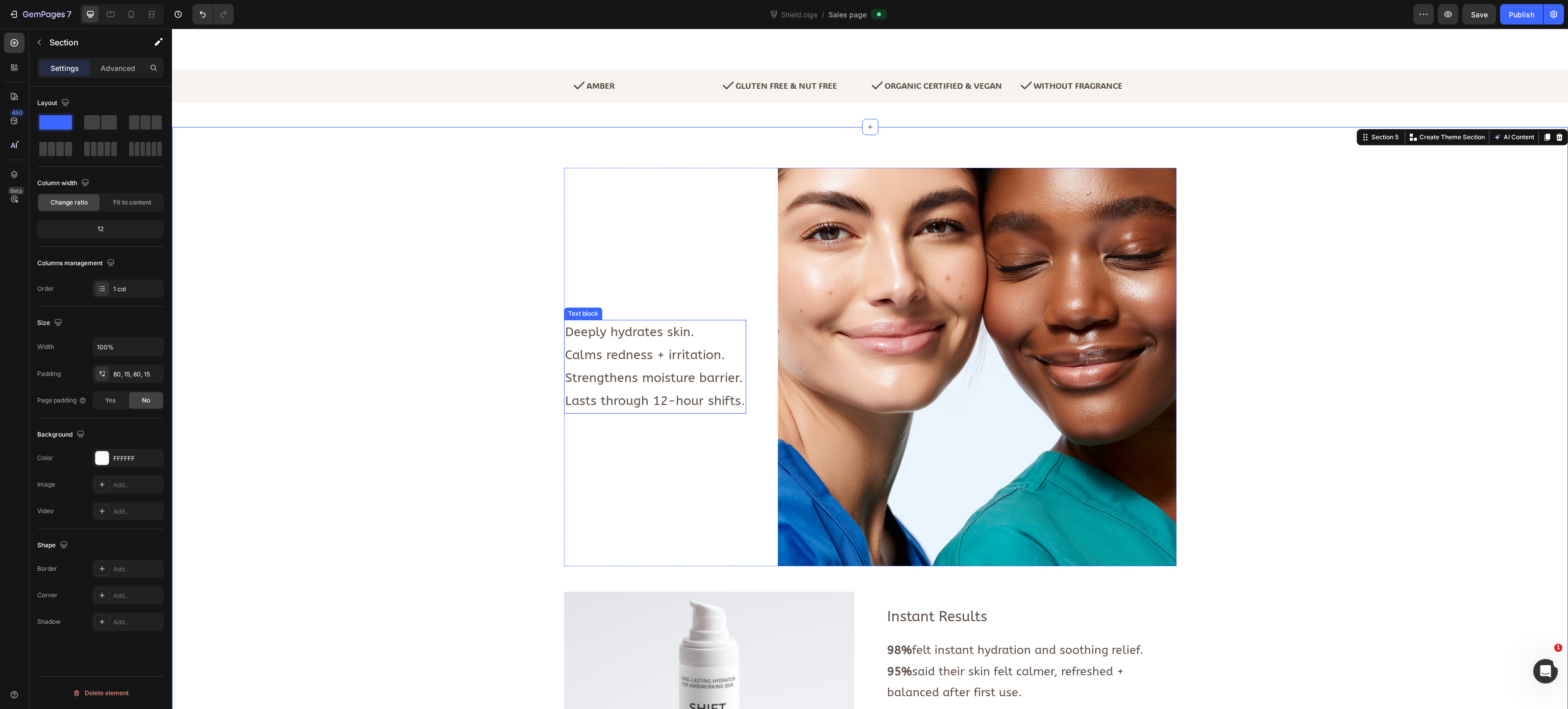
click at [612, 333] on span "Deeply hydrates skin." at bounding box center [629, 332] width 130 height 15
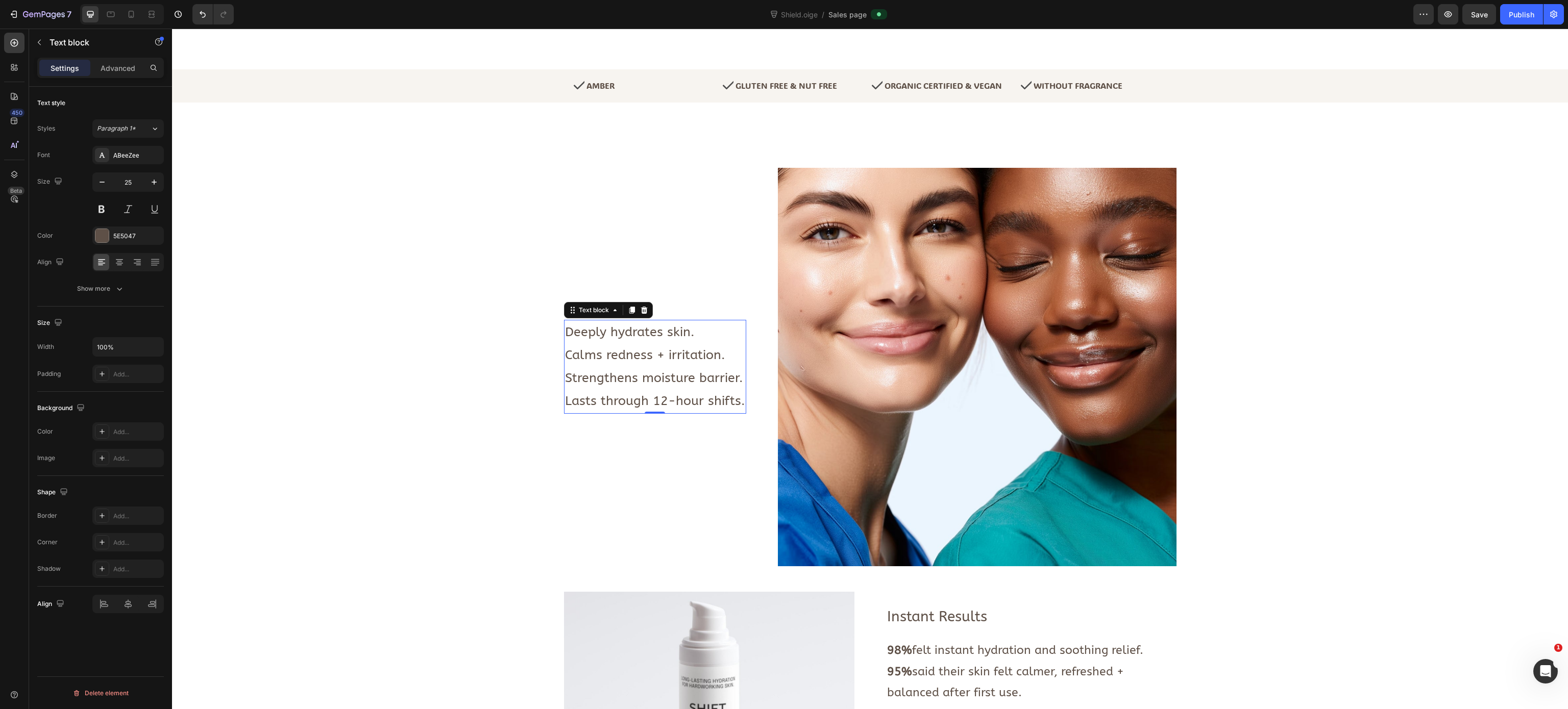
click at [612, 333] on span "Deeply hydrates skin." at bounding box center [629, 332] width 130 height 15
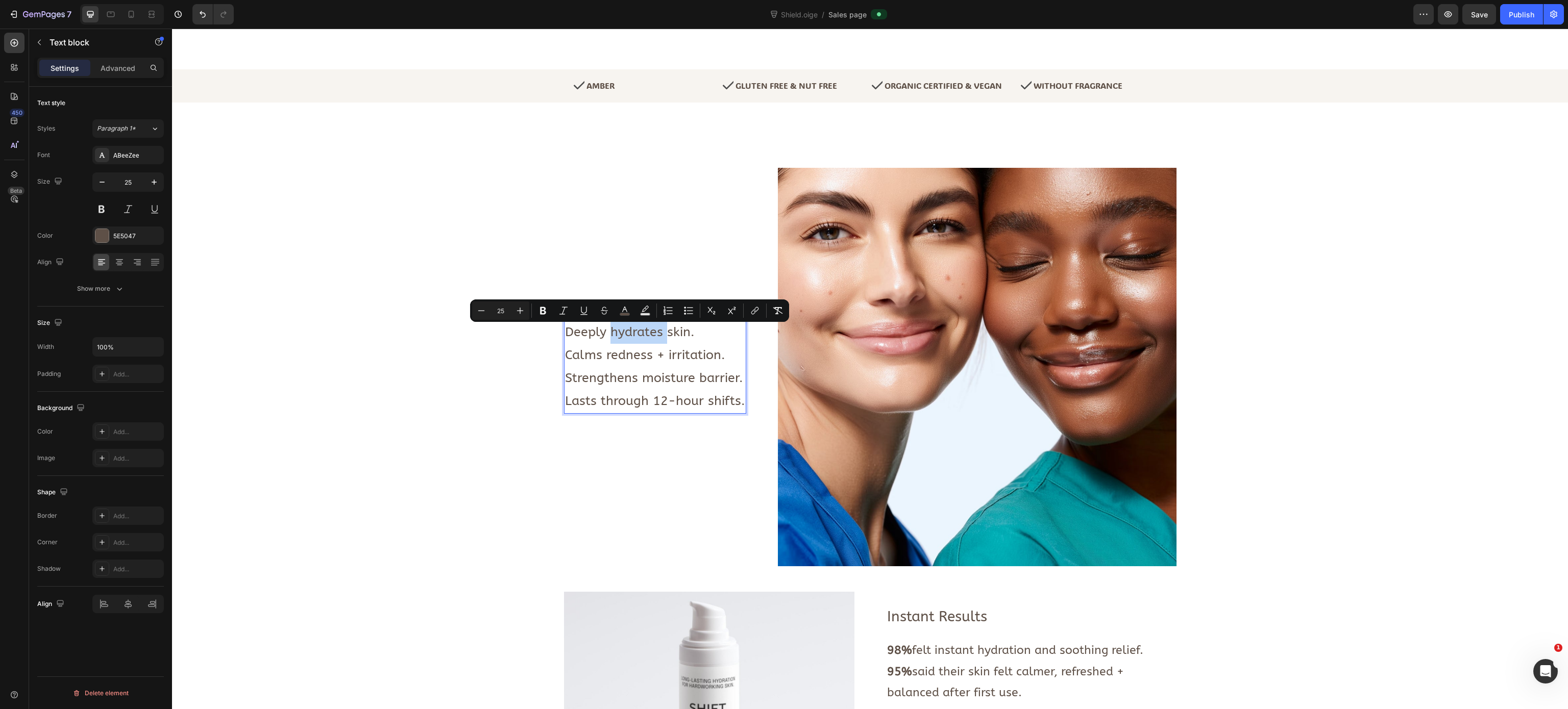
click at [612, 333] on span "Deeply hydrates skin." at bounding box center [629, 332] width 130 height 15
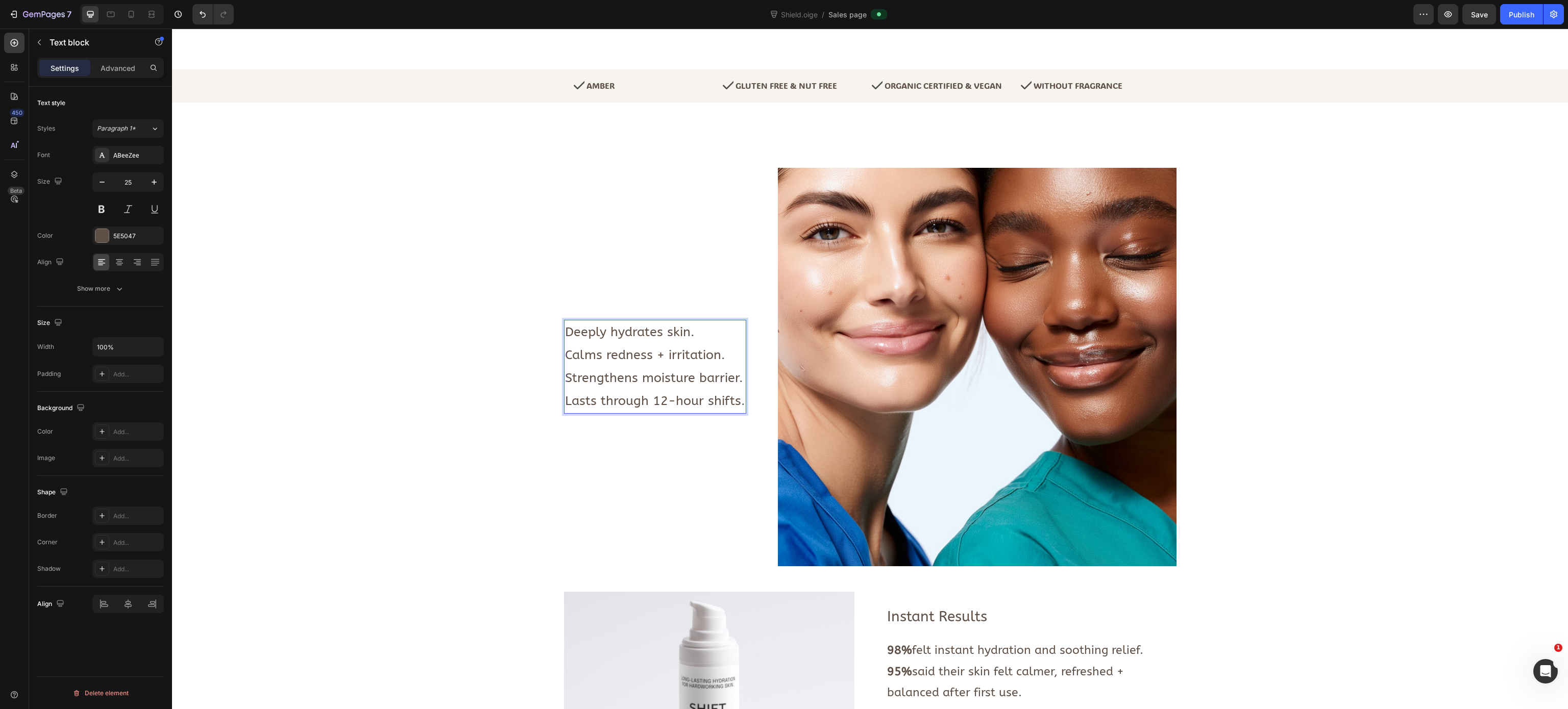
click at [612, 340] on span "Deeply hydrates skin." at bounding box center [629, 332] width 130 height 15
click at [633, 360] on span "Calms redness + irritation." at bounding box center [645, 355] width 160 height 15
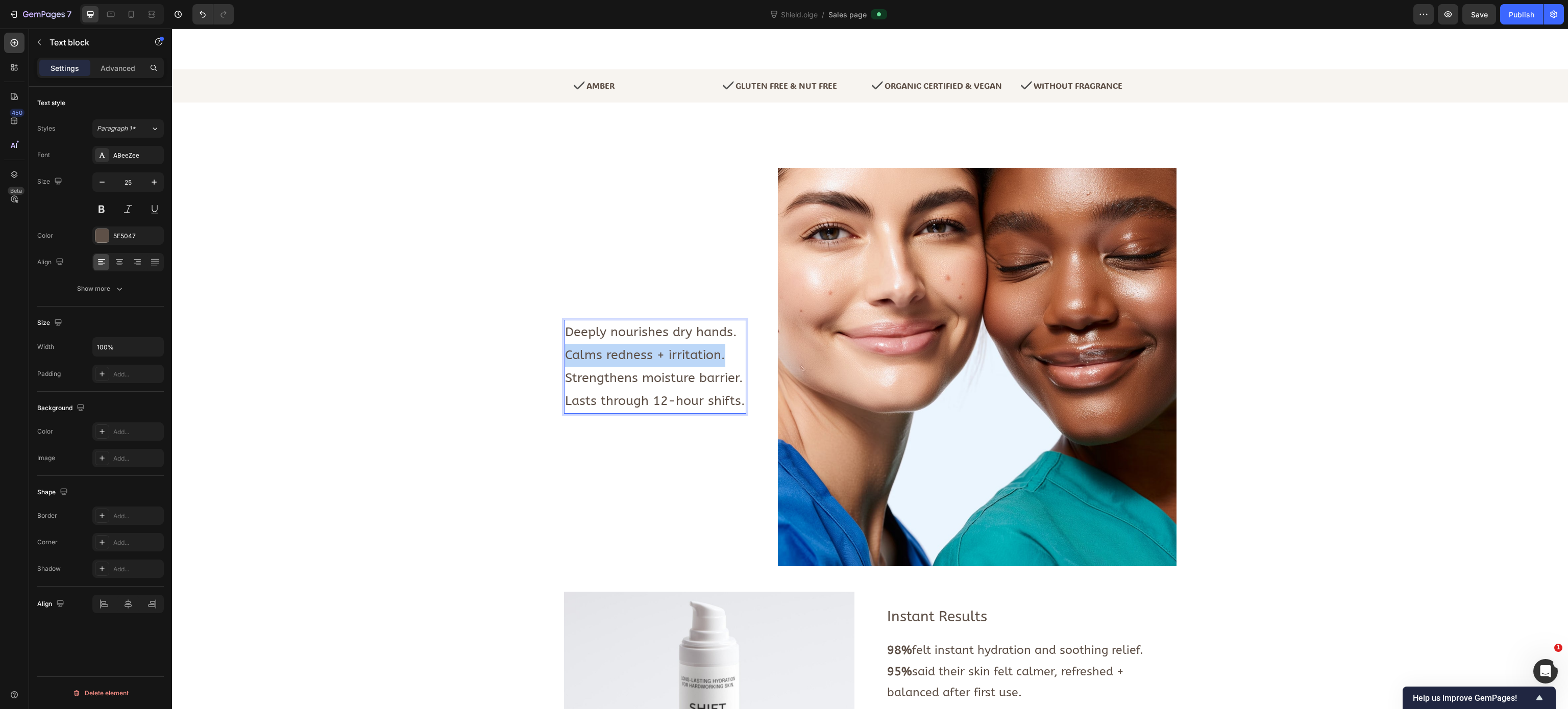
click at [633, 360] on span "Calms redness + irritation." at bounding box center [645, 355] width 160 height 15
click at [655, 386] on span "Strengthens moisture barrier." at bounding box center [654, 378] width 178 height 15
click at [635, 402] on span "Lasts through 12-hour shifts." at bounding box center [654, 401] width 180 height 15
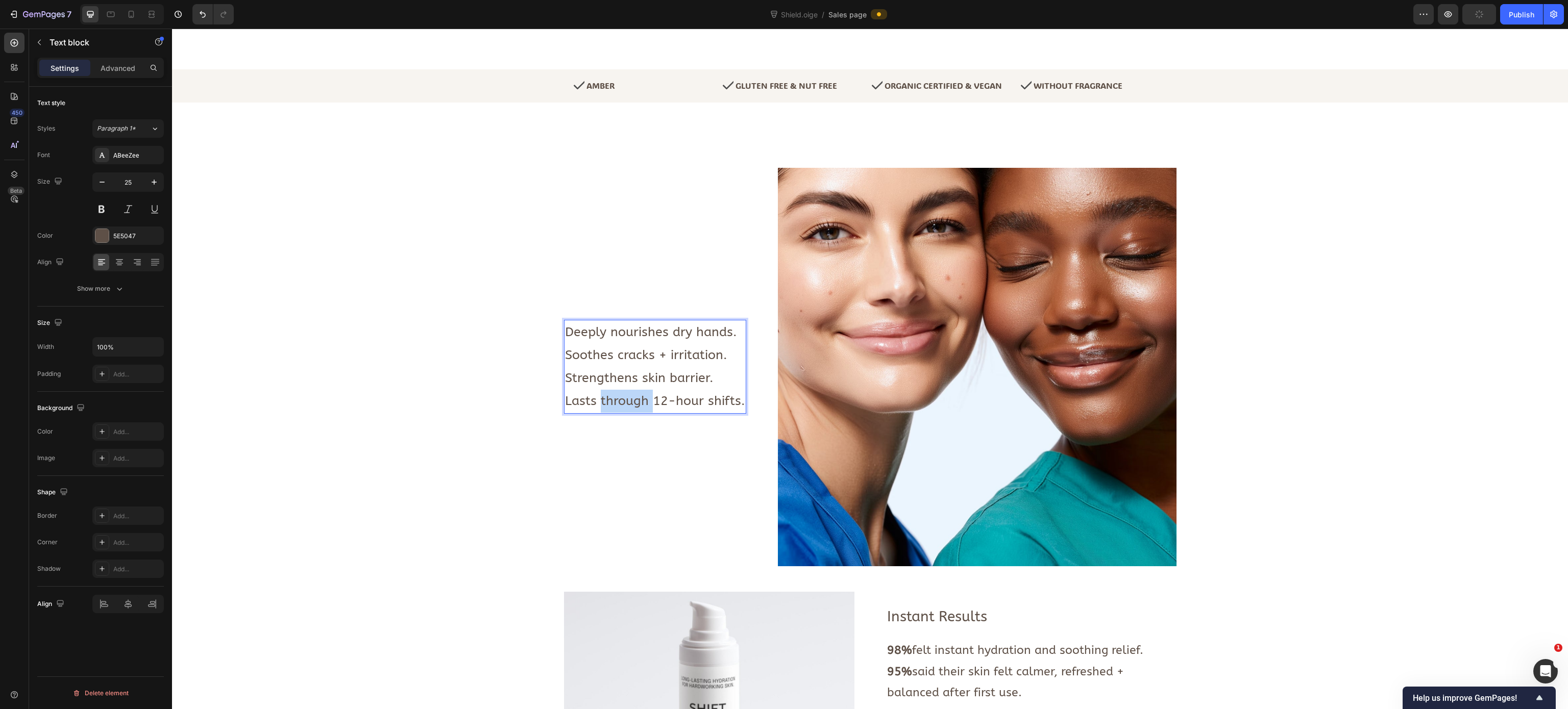
click at [635, 402] on span "Lasts through 12-hour shifts." at bounding box center [654, 401] width 180 height 15
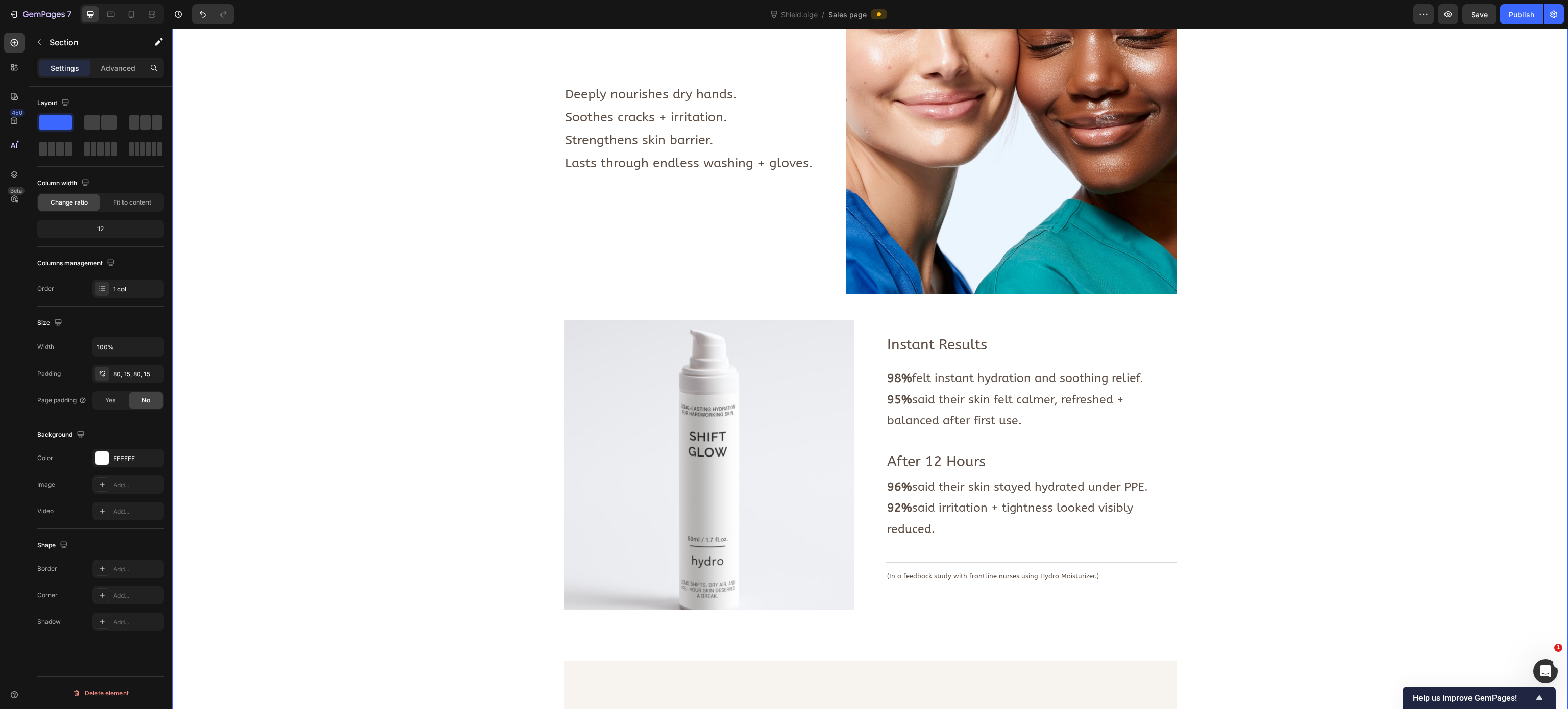
scroll to position [494, 0]
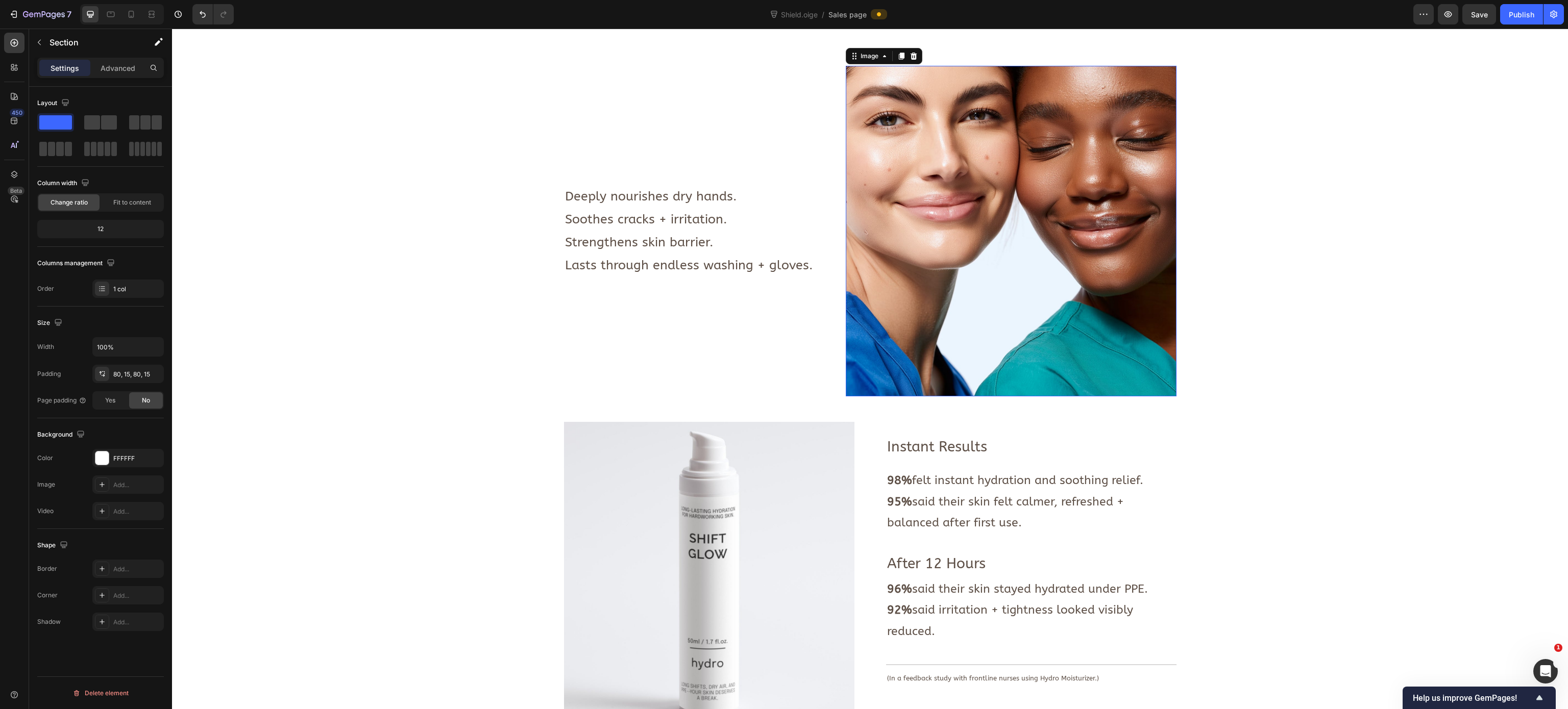
click at [929, 278] on img at bounding box center [1011, 231] width 331 height 331
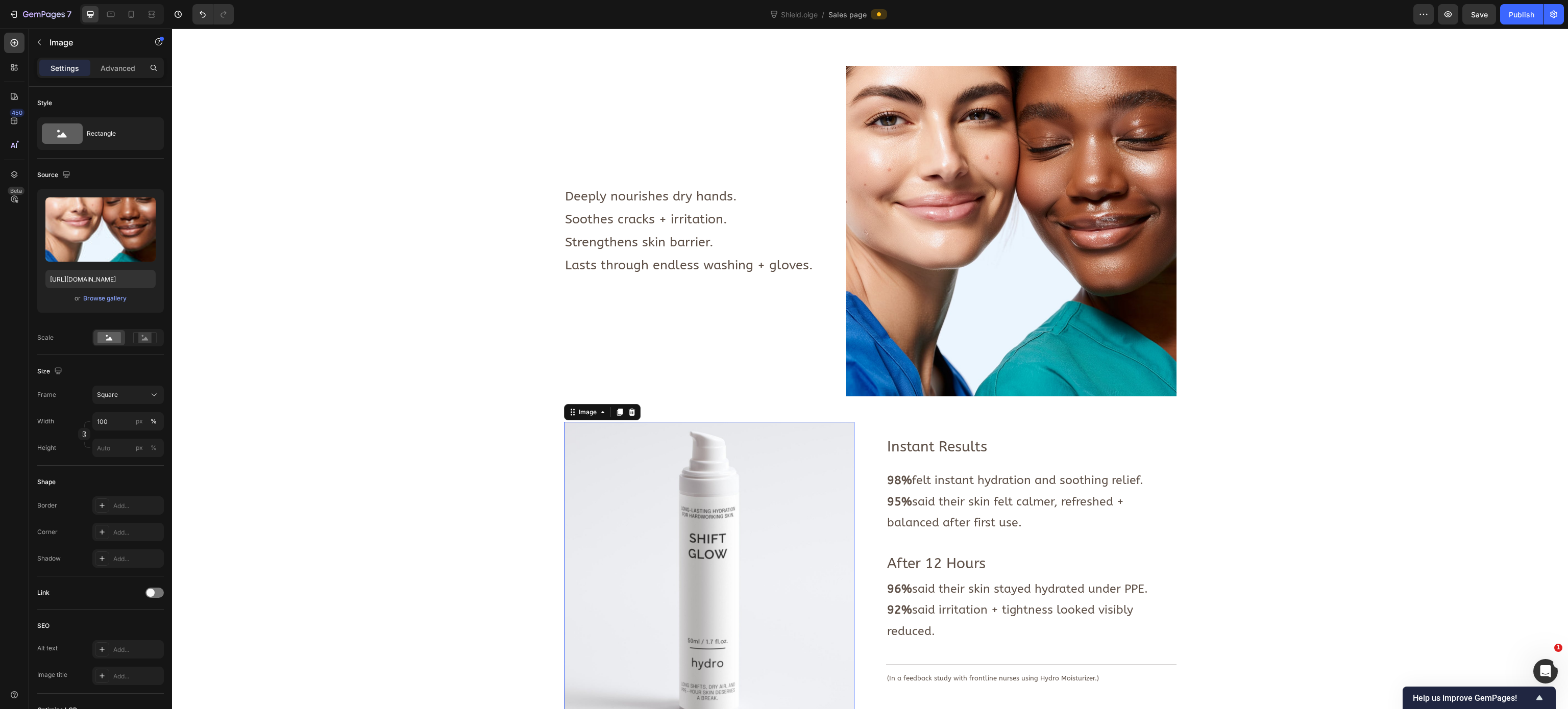
click at [708, 443] on img at bounding box center [709, 567] width 291 height 290
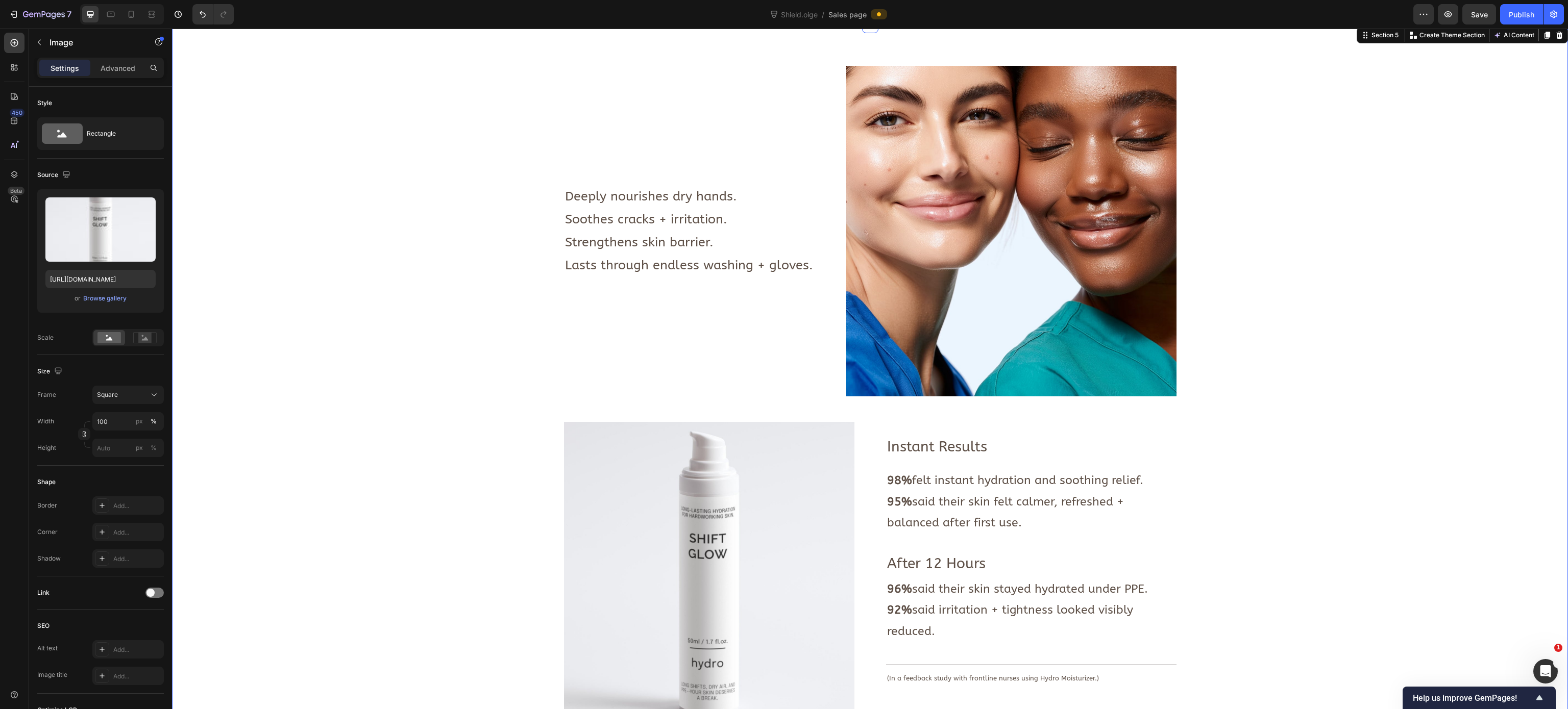
click at [456, 360] on div "Image Deeply nourishes dry hands. Soothes cracks + irritation. Strengthens skin…" at bounding box center [869, 707] width 1380 height 1284
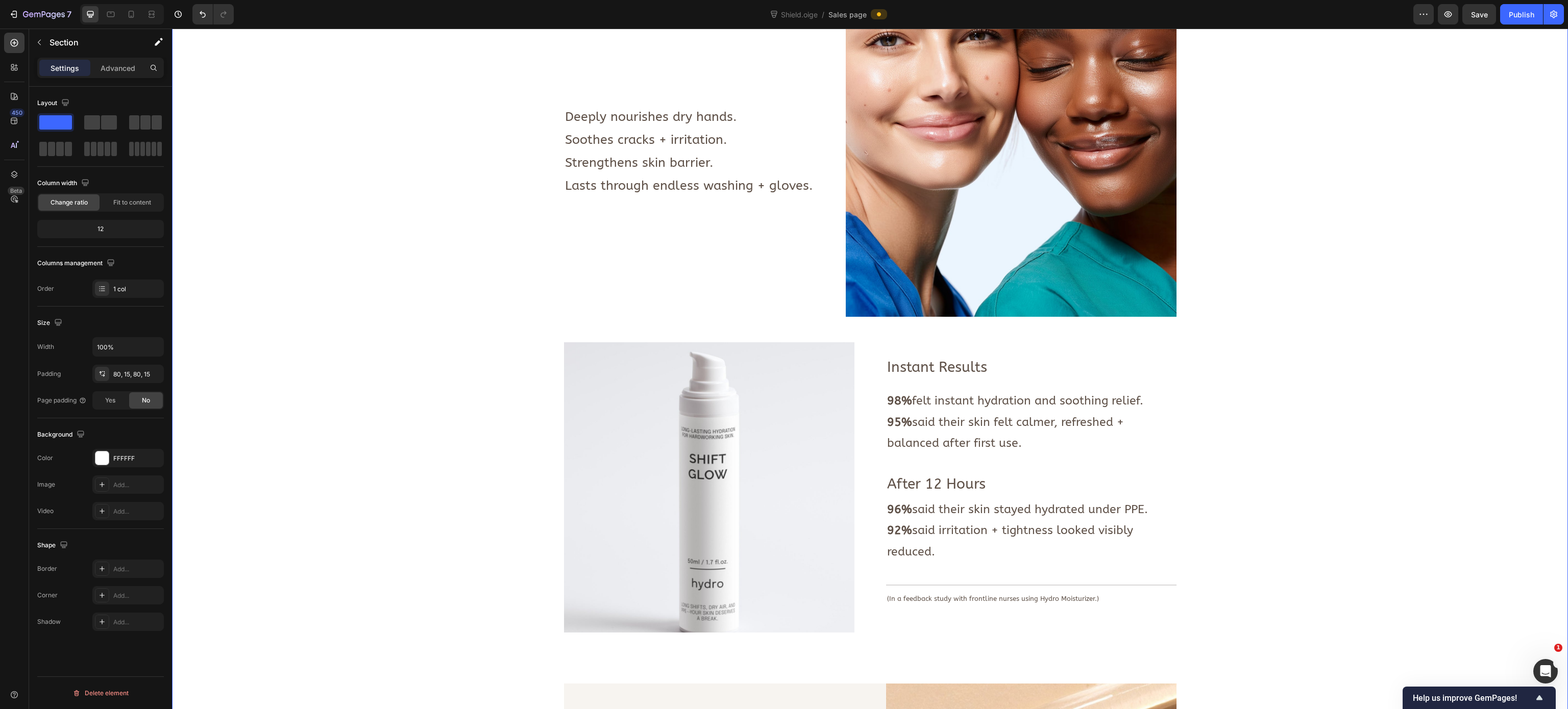
scroll to position [596, 0]
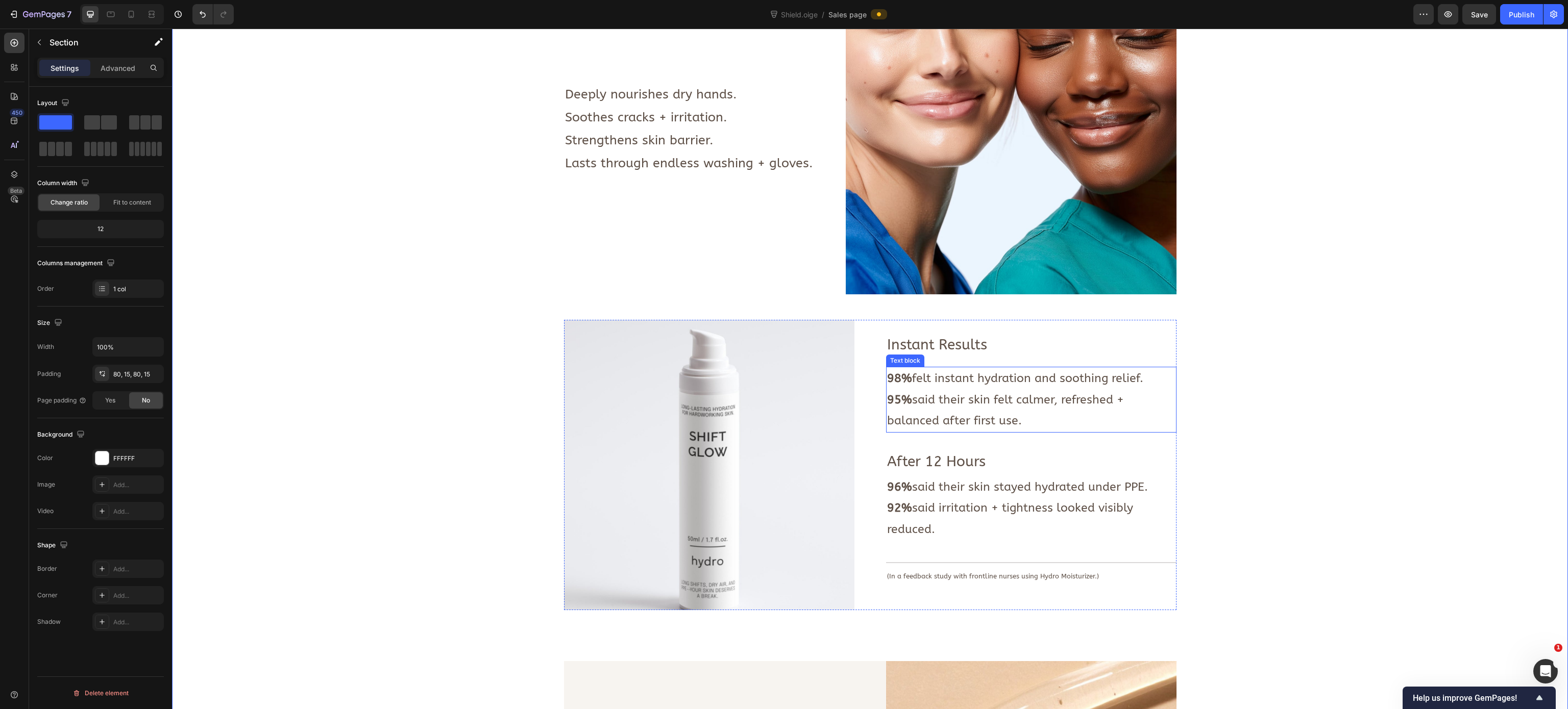
click at [949, 383] on p "98% felt instant hydration and soothing relief." at bounding box center [1031, 378] width 288 height 21
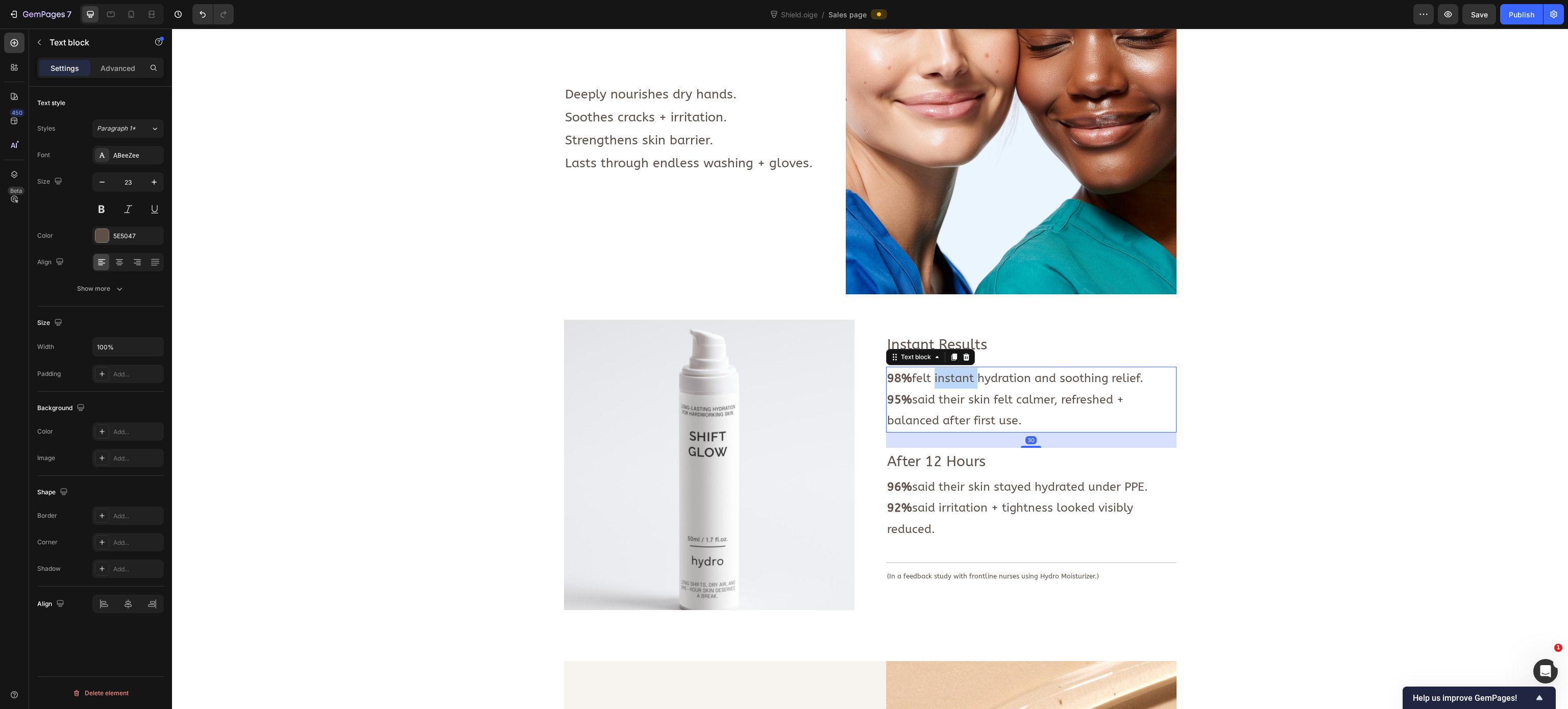
click at [949, 383] on p "98% felt instant hydration and soothing relief." at bounding box center [1031, 378] width 288 height 21
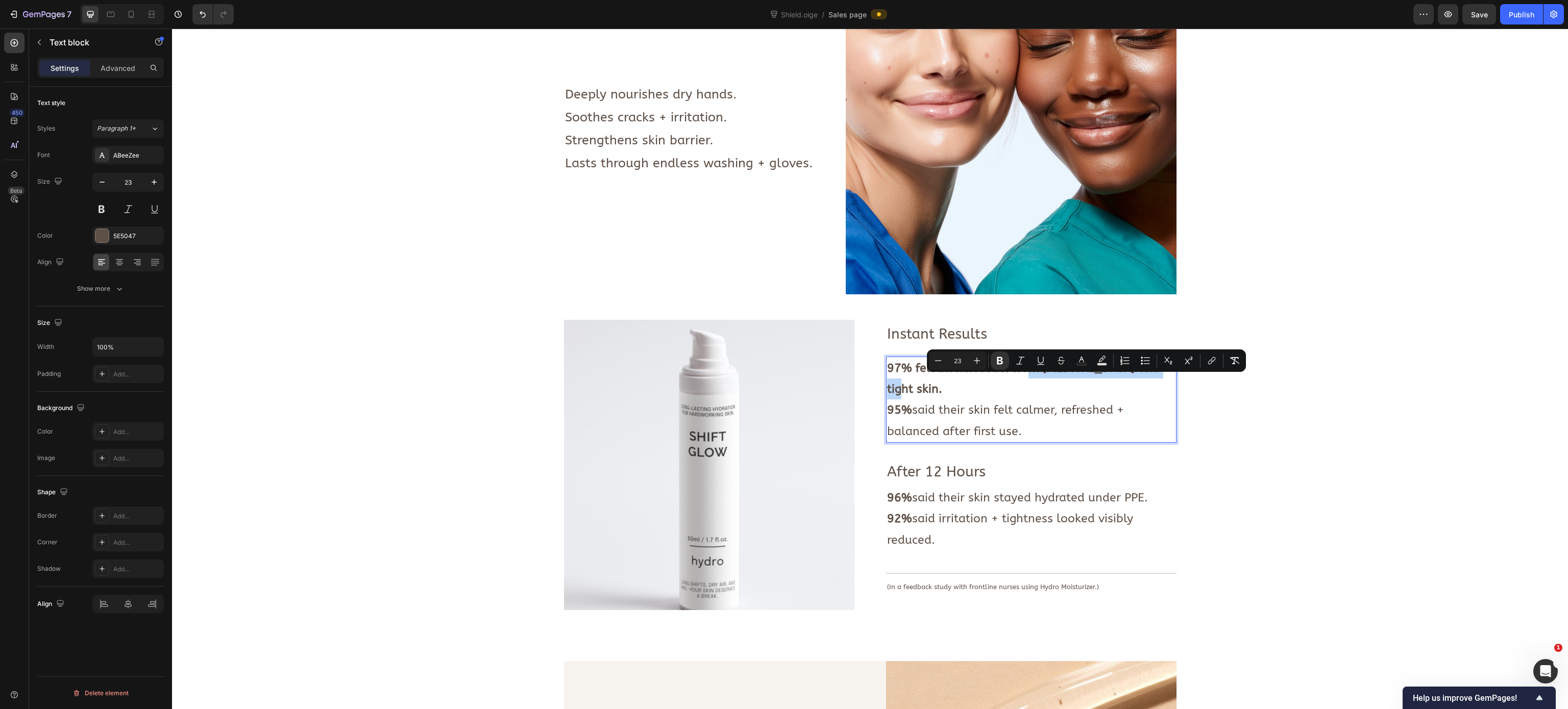
drag, startPoint x: 1154, startPoint y: 384, endPoint x: 1022, endPoint y: 384, distance: 132.0
click at [979, 384] on strong "97% felt instant relief from dryness and tight skin." at bounding box center [1023, 378] width 272 height 35
click at [979, 389] on strong "97% felt instant relief from dryness and tight skin." at bounding box center [1023, 378] width 272 height 35
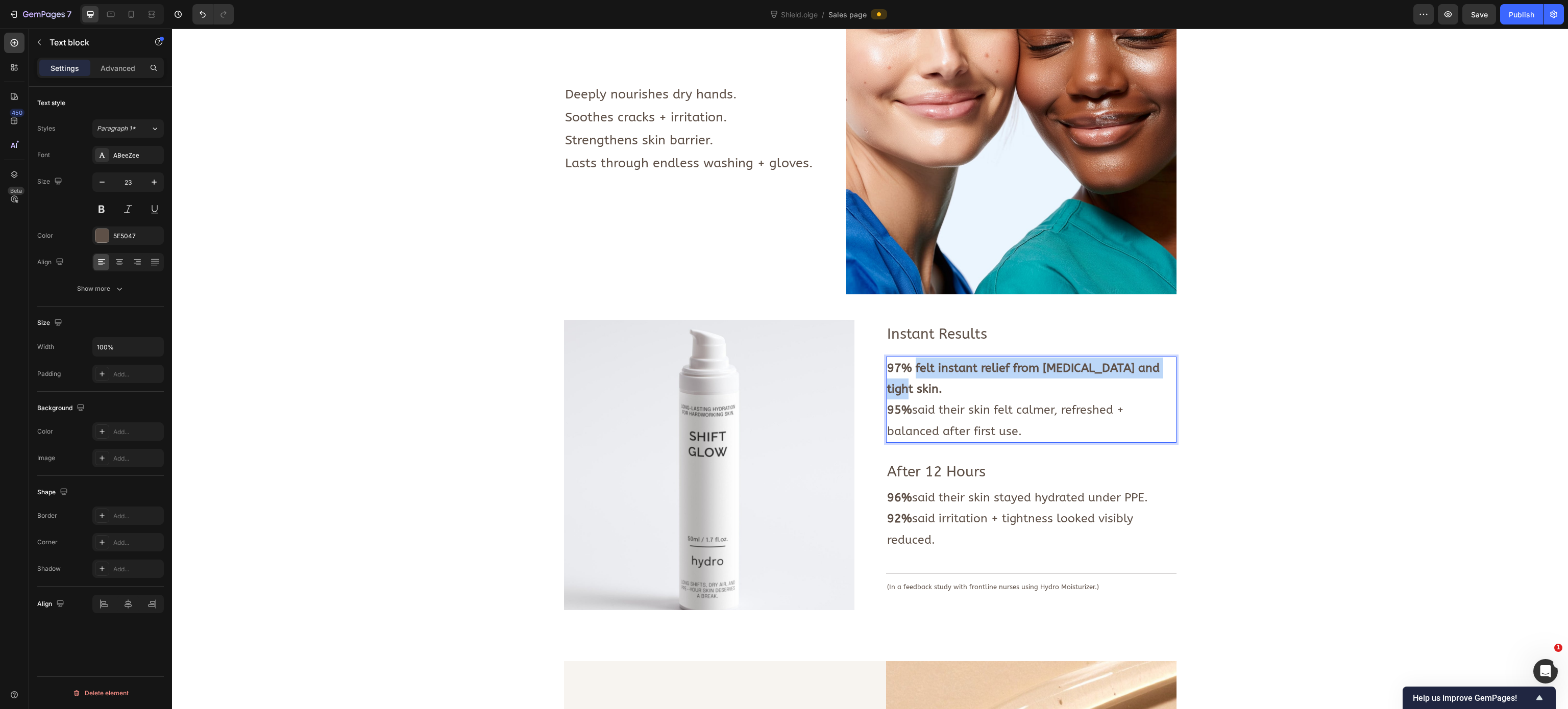
drag, startPoint x: 1162, startPoint y: 384, endPoint x: 908, endPoint y: 388, distance: 254.0
click at [908, 388] on p "97% felt instant relief from dryness and tight skin." at bounding box center [1031, 378] width 288 height 42
click at [944, 361] on icon "Editor contextual toolbar" at bounding box center [946, 361] width 6 height 8
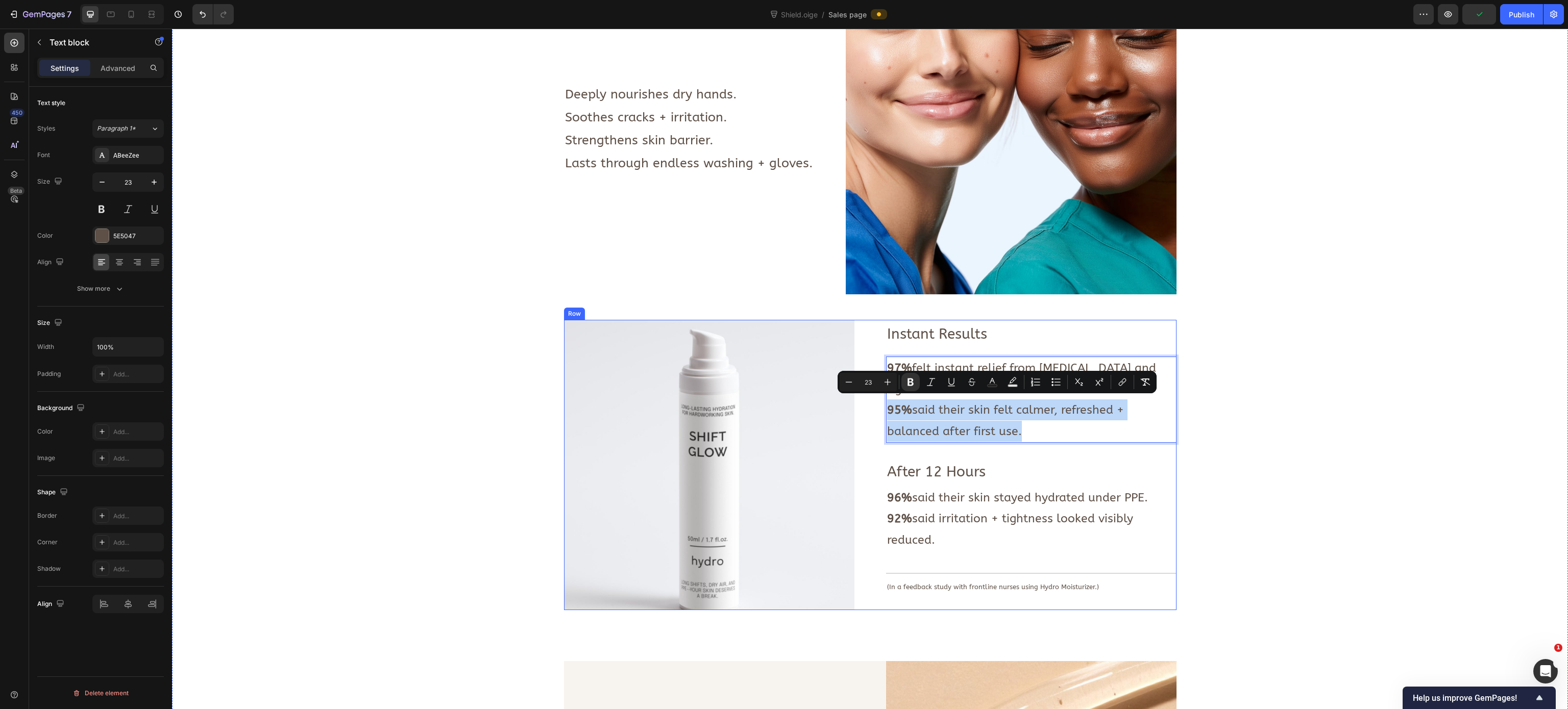
drag, startPoint x: 1016, startPoint y: 426, endPoint x: 865, endPoint y: 396, distance: 154.0
click at [865, 396] on div "Instant Results Text Block 97% felt instant relief from dryness and tight skin.…" at bounding box center [870, 465] width 612 height 290
drag, startPoint x: 1022, startPoint y: 420, endPoint x: 908, endPoint y: 412, distance: 114.3
click at [908, 412] on p "94% said their hands felt softer, smoother + more comfortable after first use." at bounding box center [1031, 420] width 288 height 42
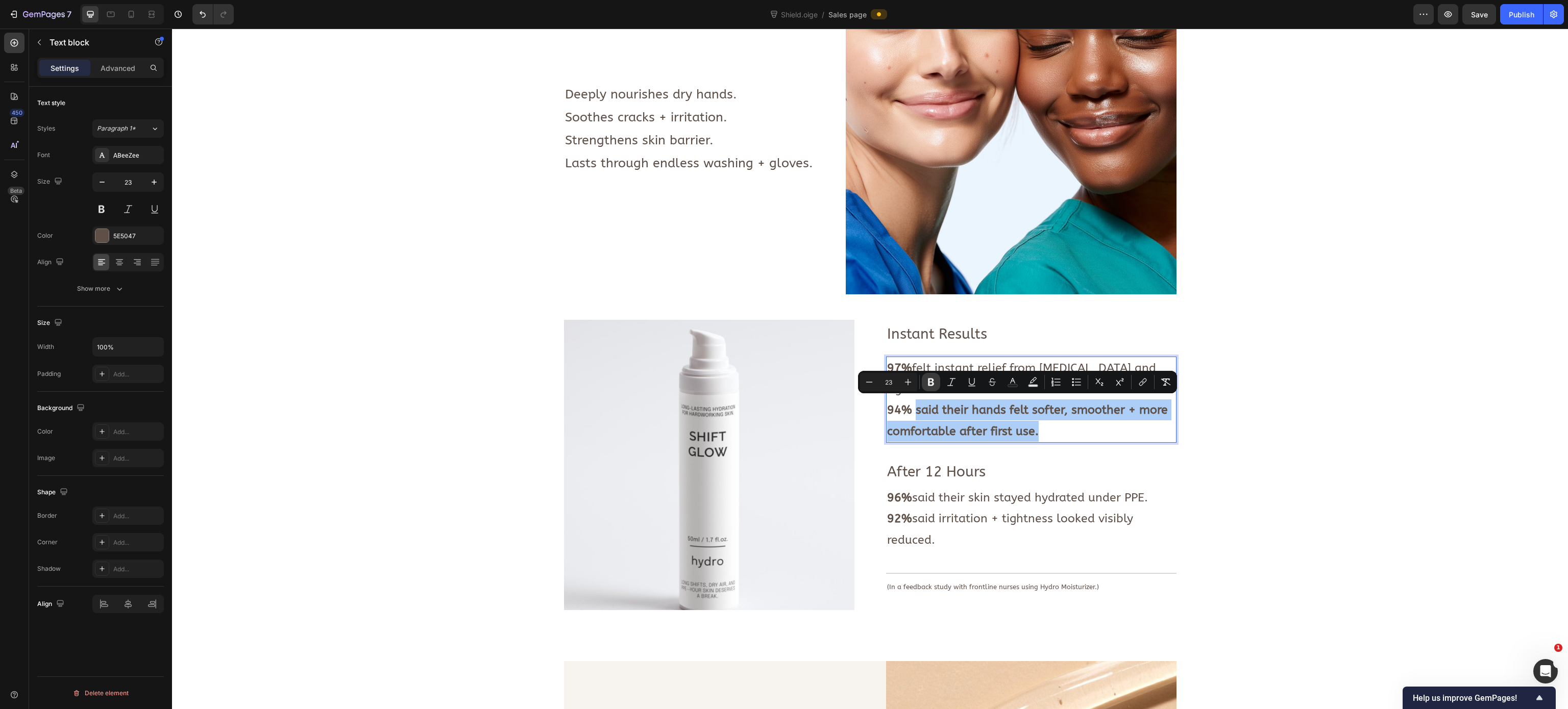
drag, startPoint x: 929, startPoint y: 378, endPoint x: 927, endPoint y: 390, distance: 12.2
click at [929, 379] on icon "Editor contextual toolbar" at bounding box center [931, 382] width 6 height 8
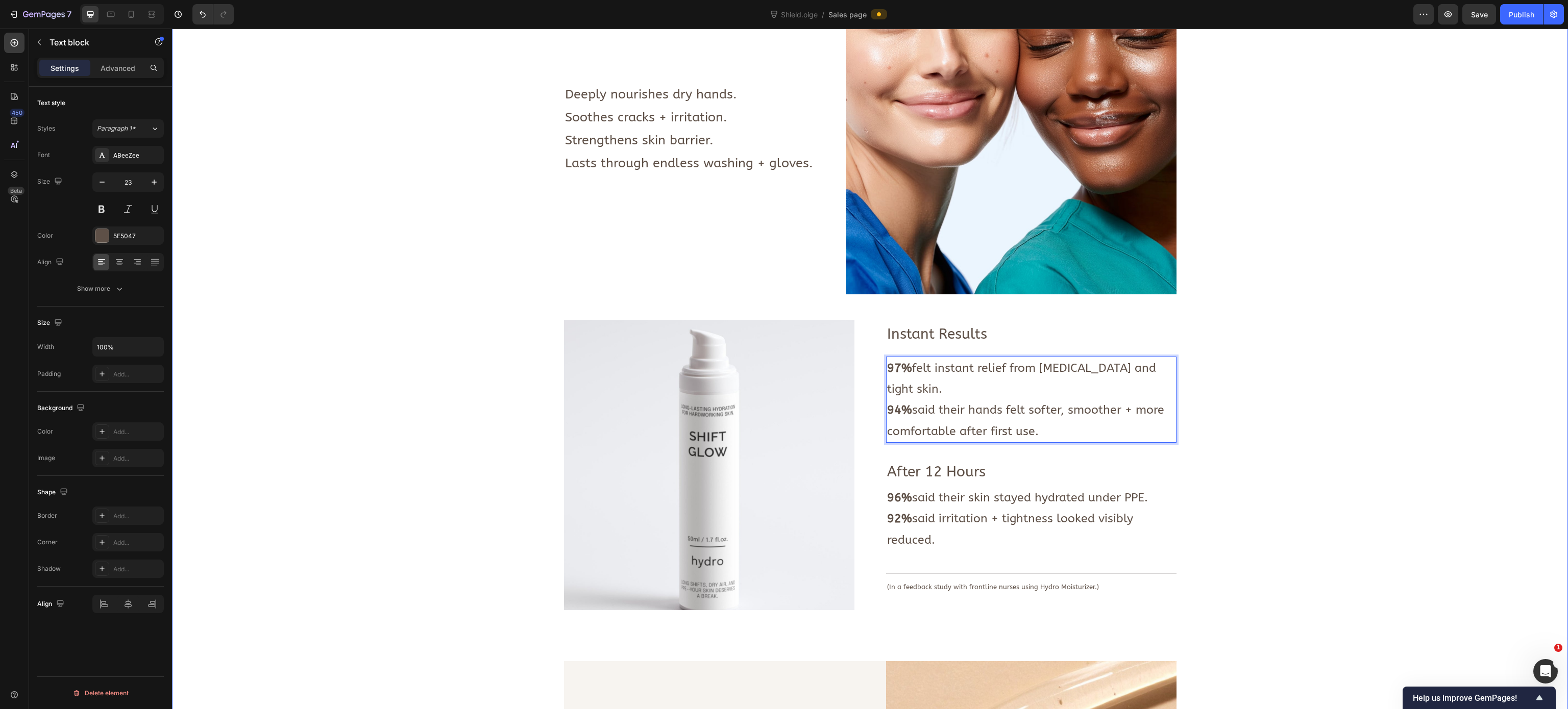
click at [467, 309] on div "Image Deeply nourishes dry hands. Soothes cracks + irritation. Strengthens skin…" at bounding box center [869, 605] width 1380 height 1284
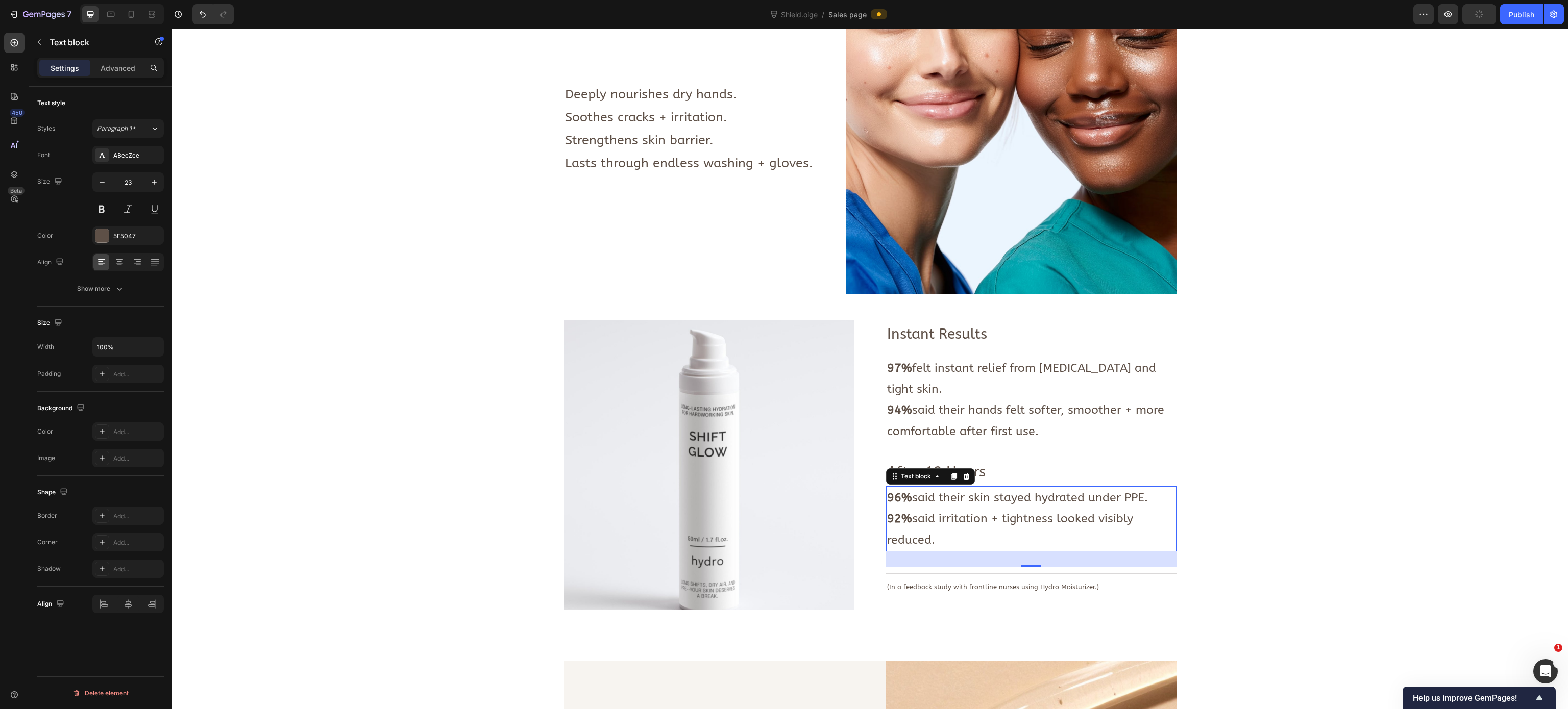
click at [966, 443] on p "96% said their skin stayed hydrated under PPE." at bounding box center [1031, 497] width 288 height 21
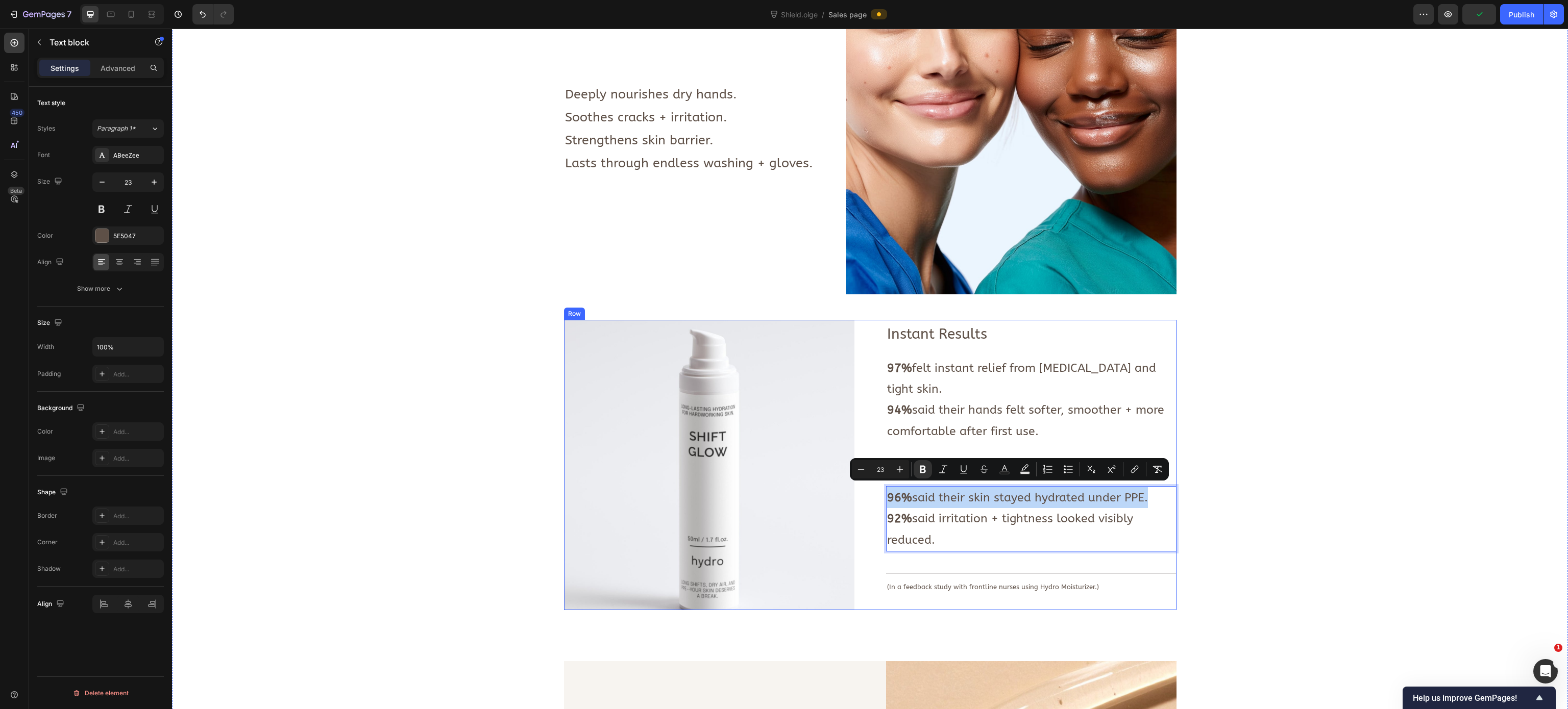
drag, startPoint x: 1147, startPoint y: 489, endPoint x: 874, endPoint y: 493, distance: 273.0
click at [874, 443] on div "Instant Results Text Block 97% felt instant relief from dryness and tight skin.…" at bounding box center [870, 465] width 612 height 290
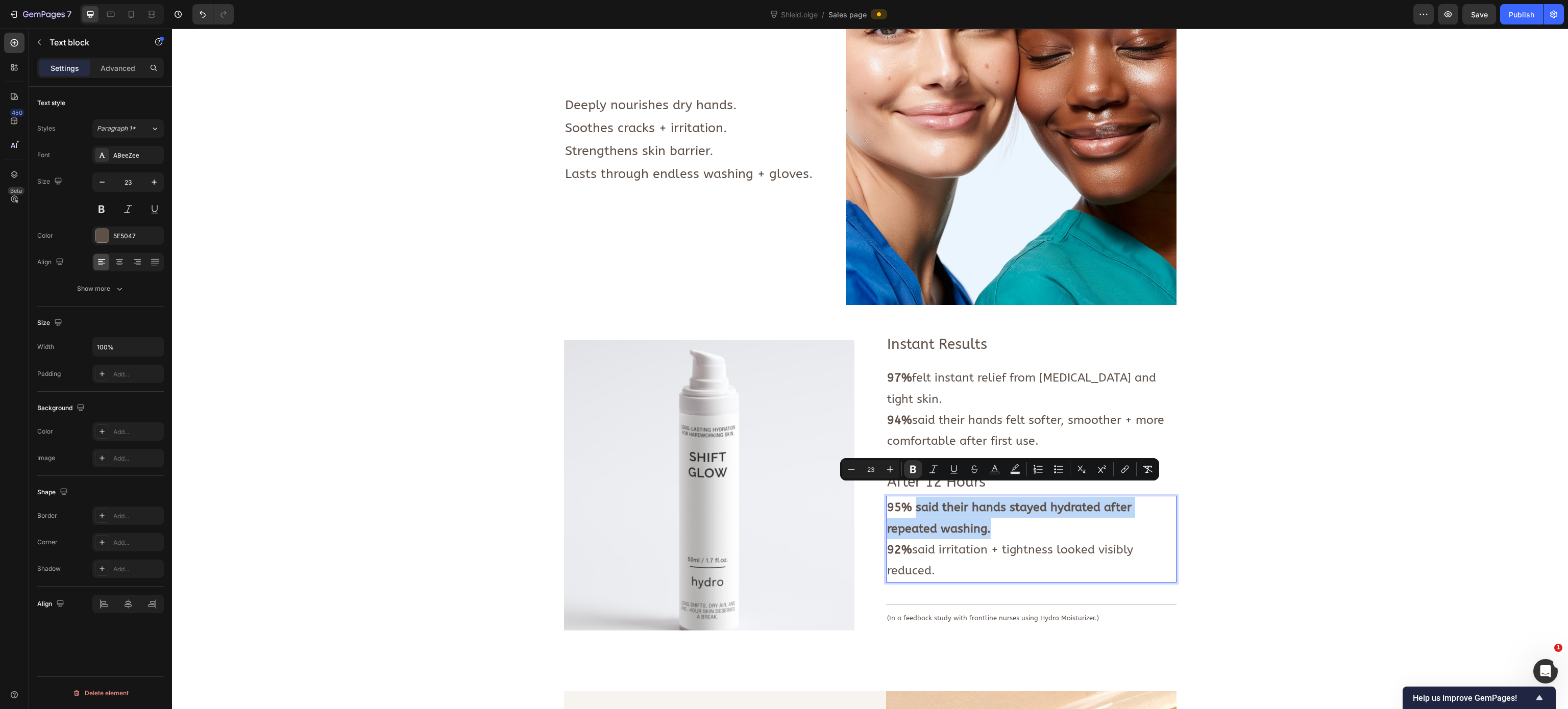
drag, startPoint x: 991, startPoint y: 509, endPoint x: 907, endPoint y: 498, distance: 84.7
click at [907, 443] on p "95% said their hands stayed hydrated after repeated washing." at bounding box center [1031, 518] width 288 height 42
click at [915, 443] on icon "Editor contextual toolbar" at bounding box center [913, 470] width 6 height 8
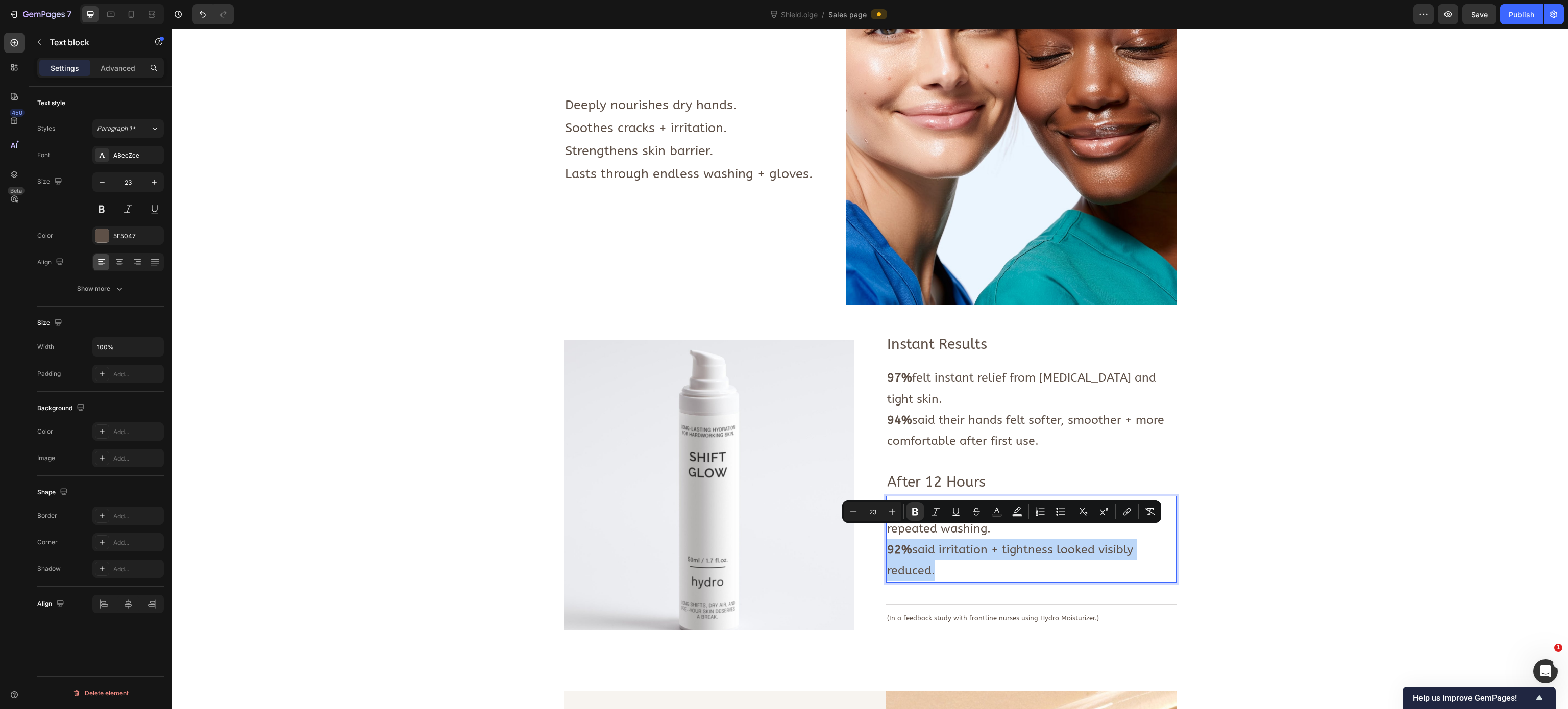
drag, startPoint x: 956, startPoint y: 557, endPoint x: 879, endPoint y: 538, distance: 79.3
click at [887, 443] on p "92% said irritation + tightness looked visibly reduced." at bounding box center [1031, 560] width 288 height 42
drag, startPoint x: 965, startPoint y: 554, endPoint x: 910, endPoint y: 540, distance: 56.8
click at [910, 443] on p "91% said cracks and irritation looked visibly reduced." at bounding box center [1031, 560] width 288 height 42
click at [909, 443] on icon "Editor contextual toolbar" at bounding box center [914, 511] width 10 height 10
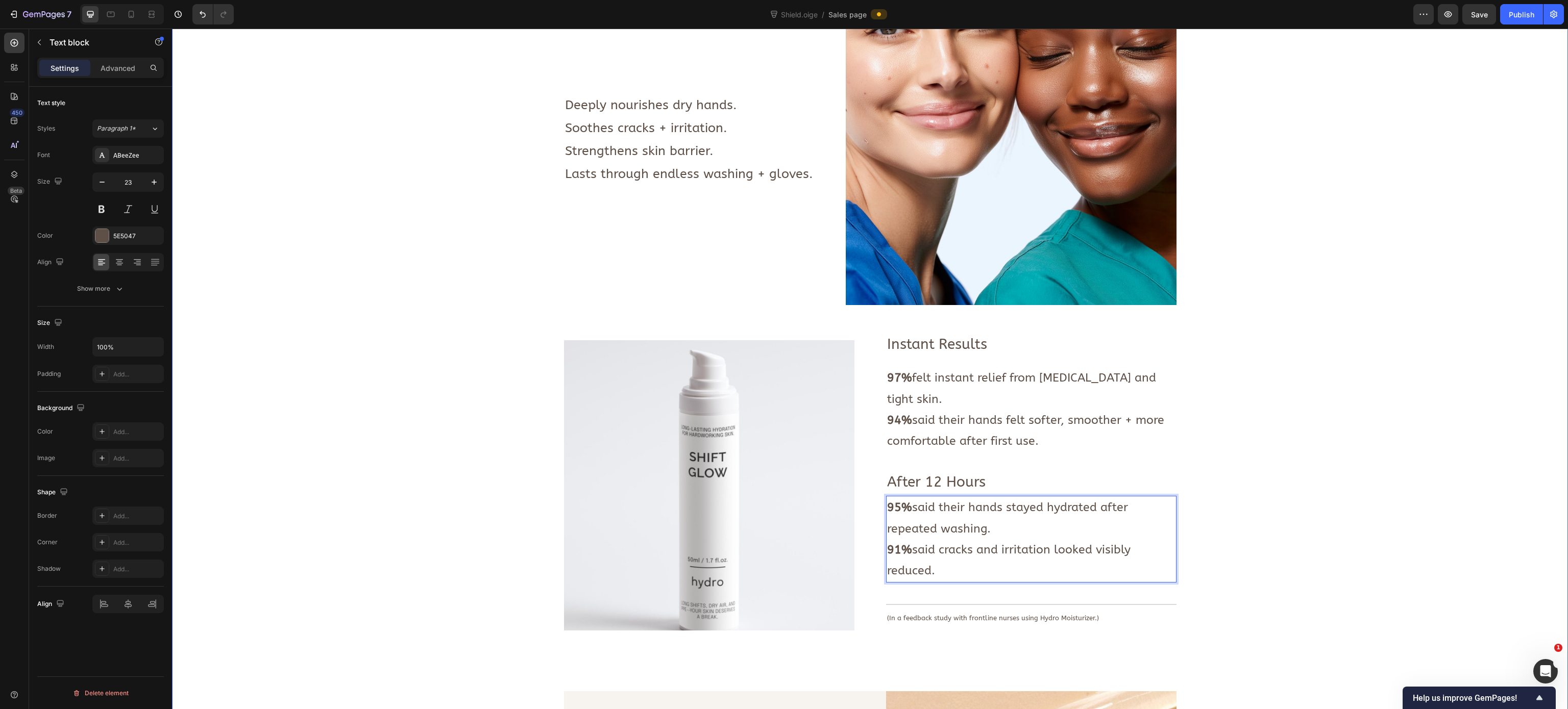
click at [979, 403] on div "Image Deeply nourishes dry hands. Soothes cracks + irritation. Strengthens skin…" at bounding box center [869, 626] width 1380 height 1303
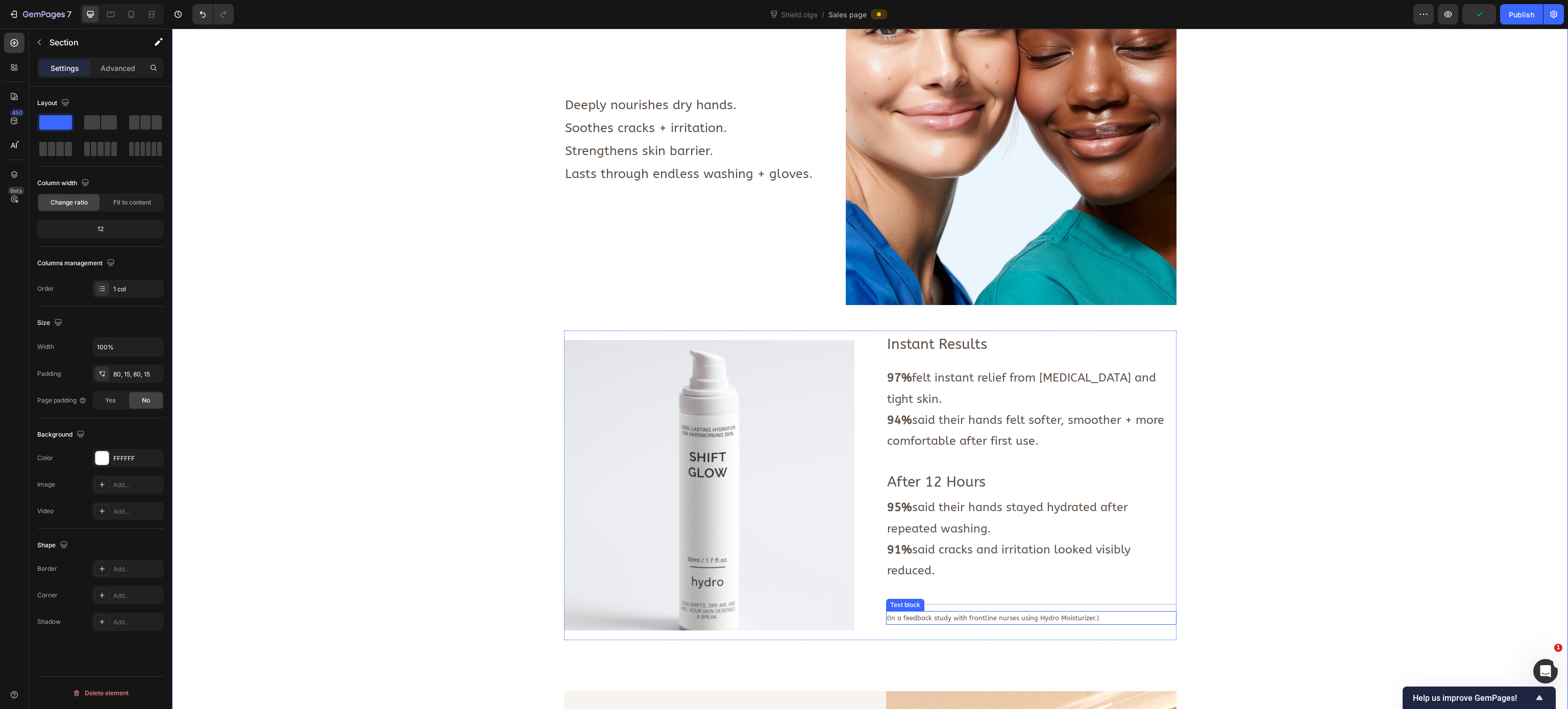
click at [979, 443] on p "(In a feedback study with frontline nurses using Hydro Moisturizer.)" at bounding box center [1031, 617] width 288 height 12
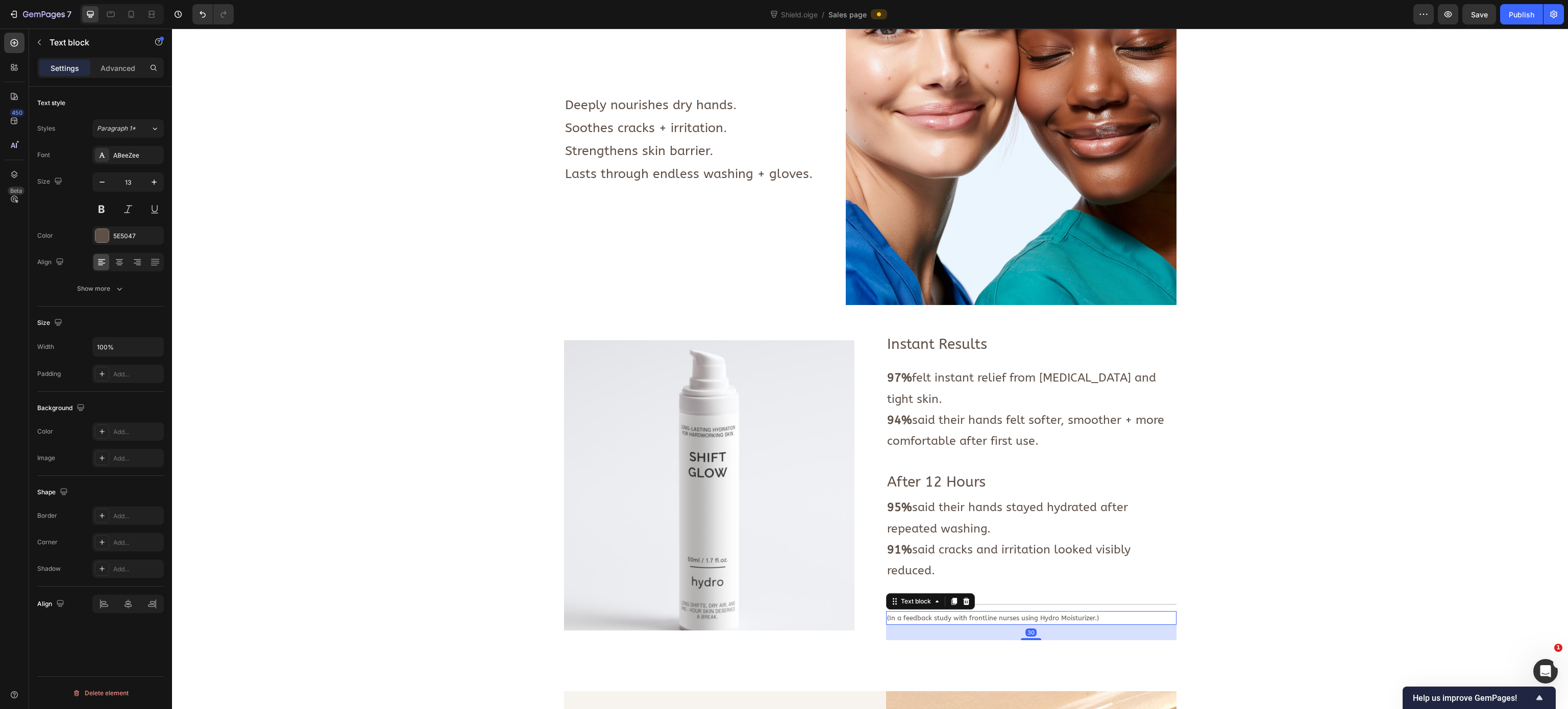
click at [979, 443] on p "(In a feedback study with frontline nurses using Hydro Moisturizer.)" at bounding box center [1031, 617] width 288 height 12
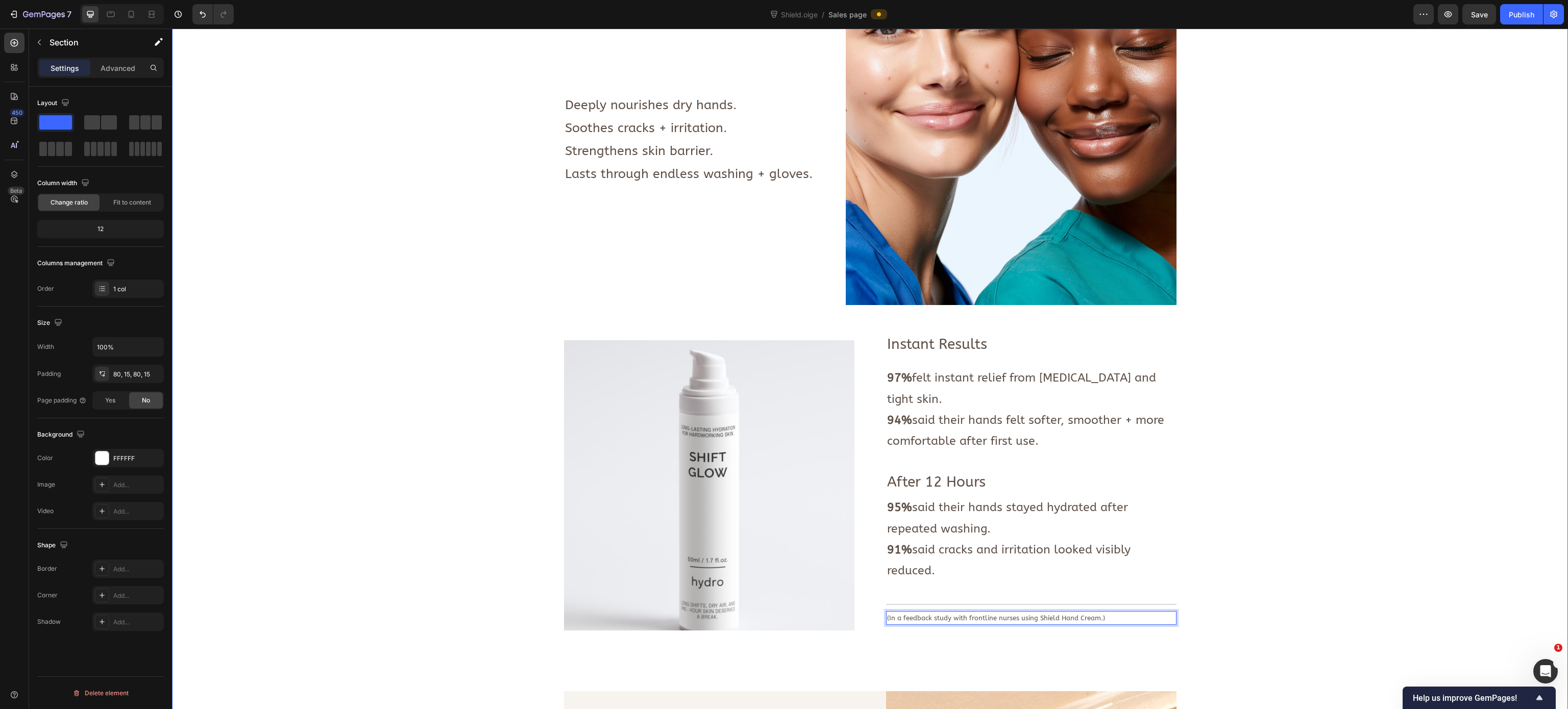
click at [437, 437] on div "Image Deeply nourishes dry hands. Soothes cracks + irritation. Strengthens skin…" at bounding box center [869, 626] width 1380 height 1303
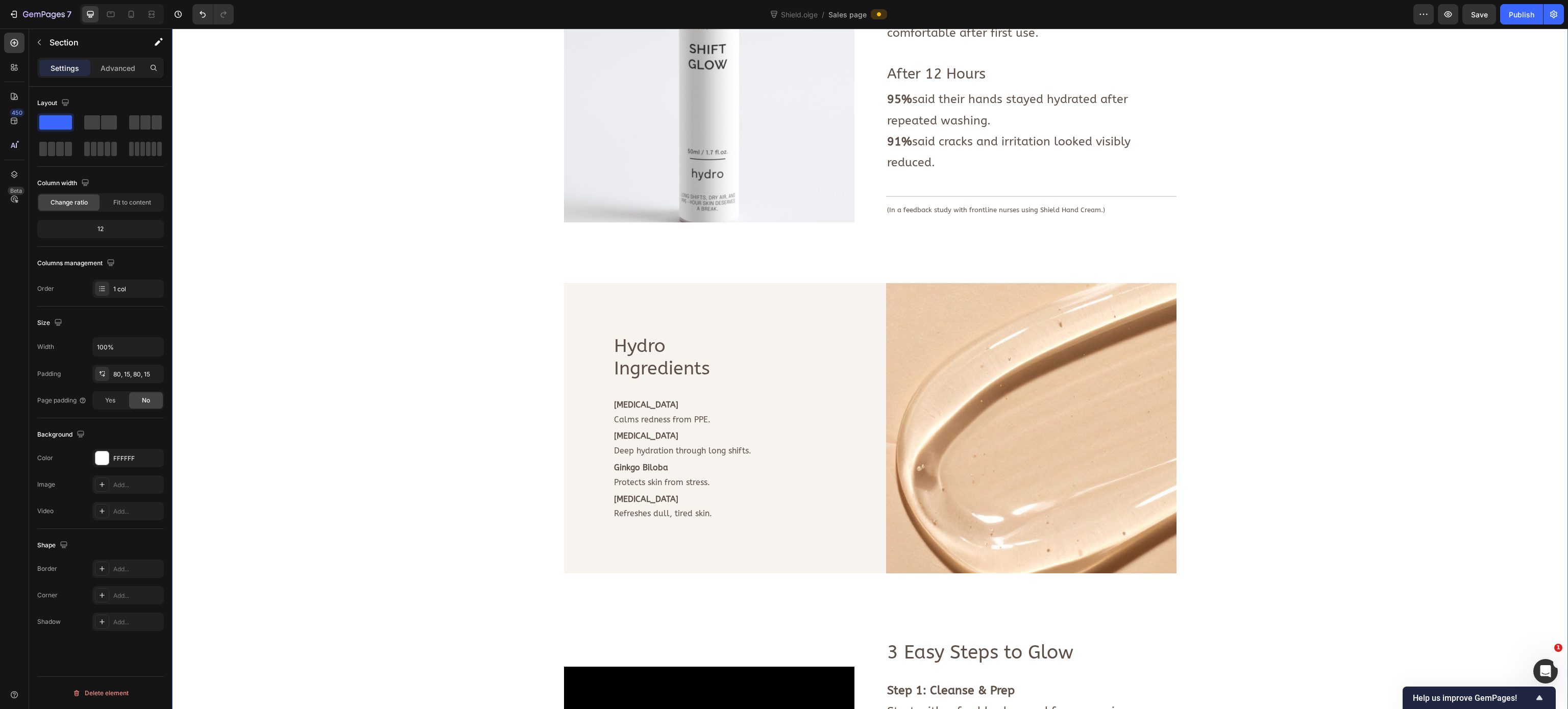
scroll to position [1095, 0]
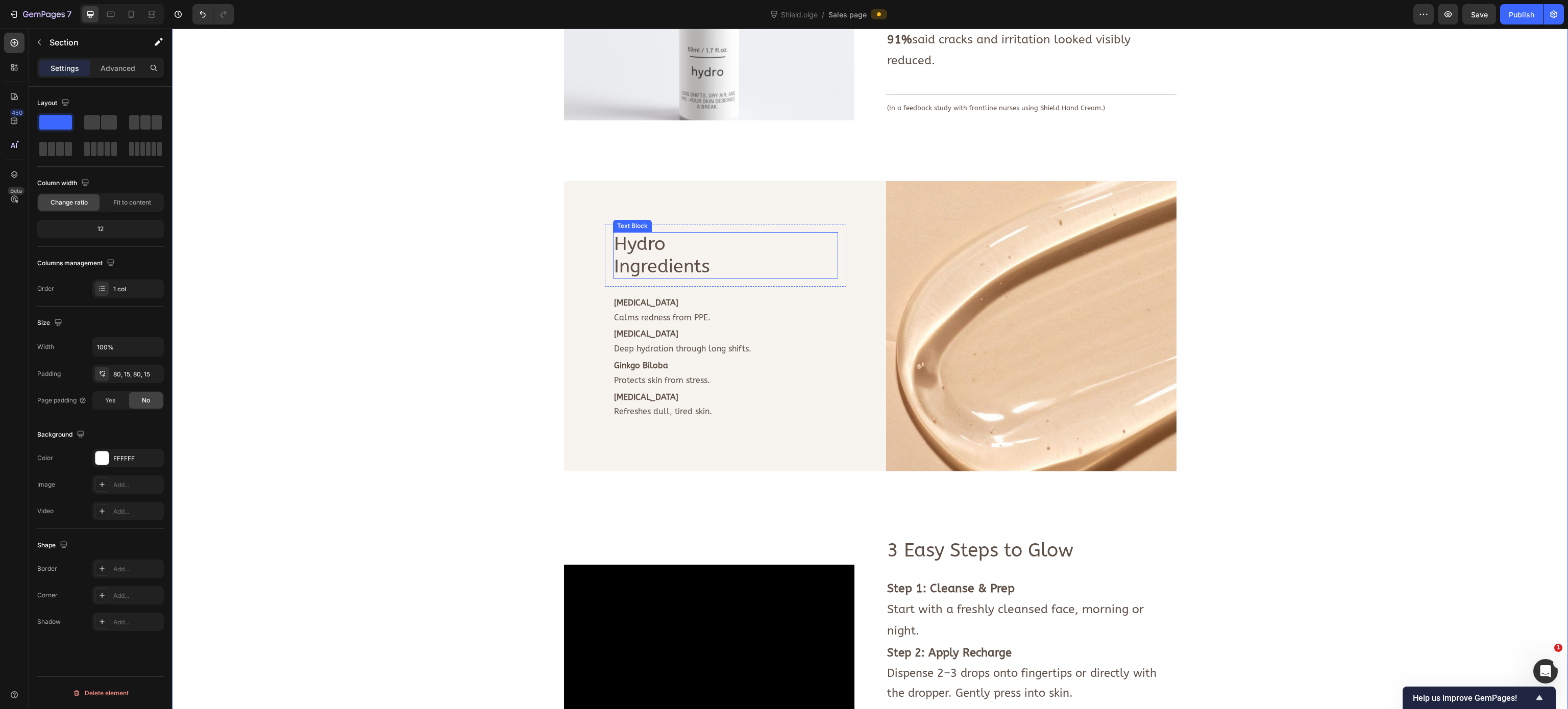
click at [637, 233] on p "Hydro" at bounding box center [725, 244] width 223 height 22
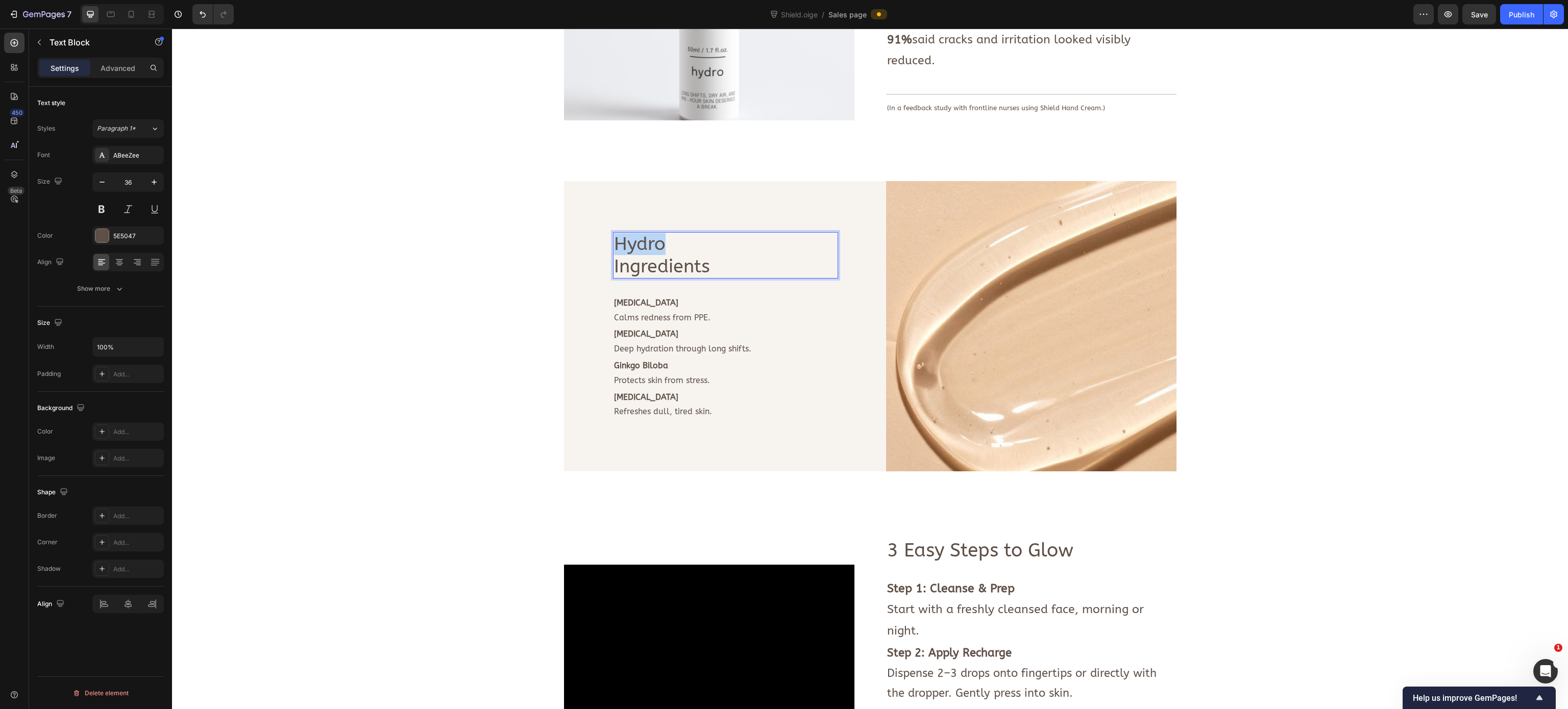
click at [637, 233] on p "Hydro" at bounding box center [725, 244] width 223 height 22
click at [474, 240] on div "Image Deeply nourishes dry hands. Soothes cracks + irritation. Strengthens skin…" at bounding box center [869, 116] width 1380 height 1303
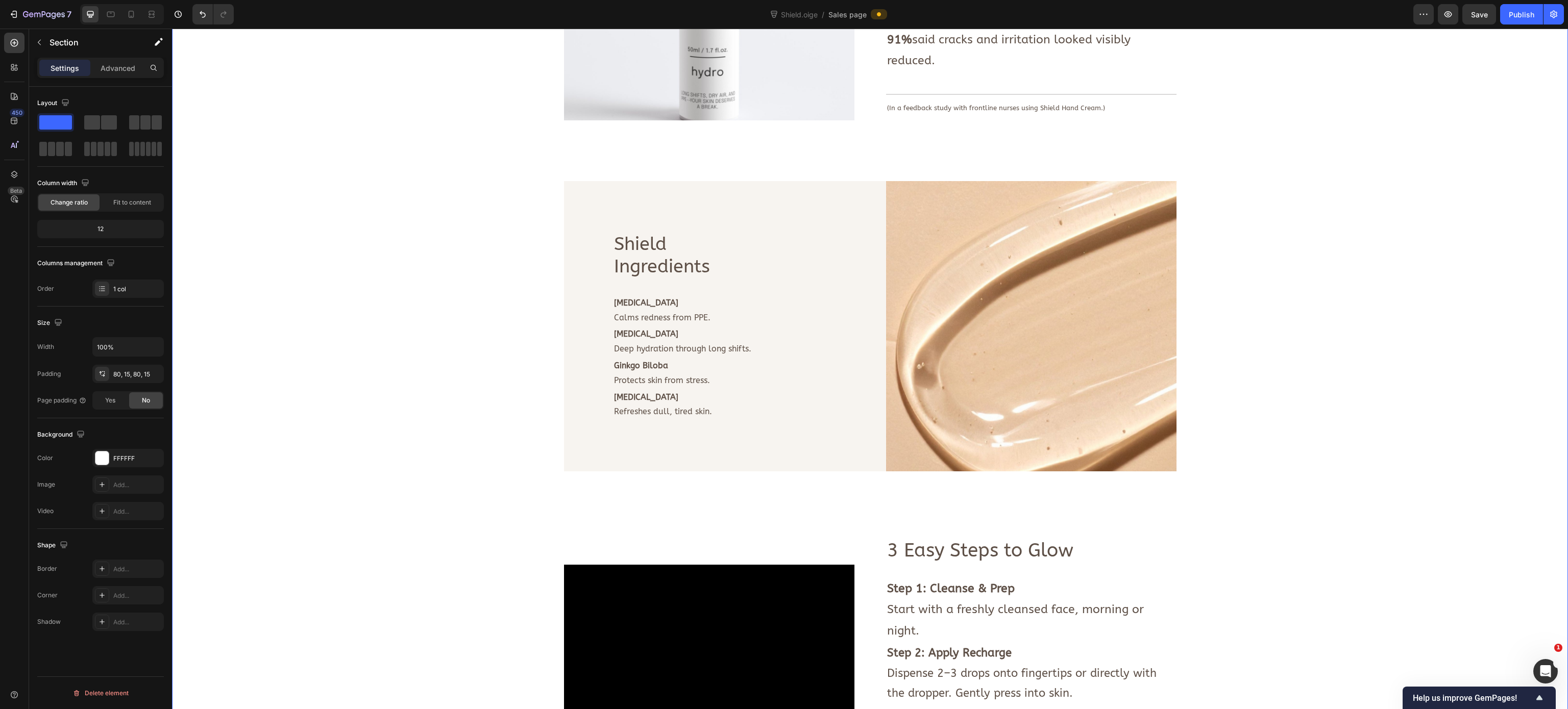
click at [400, 443] on div "Image Deeply nourishes dry hands. Soothes cracks + irritation. Strengthens skin…" at bounding box center [869, 116] width 1380 height 1303
click at [637, 298] on strong "Niacinamide" at bounding box center [646, 302] width 64 height 9
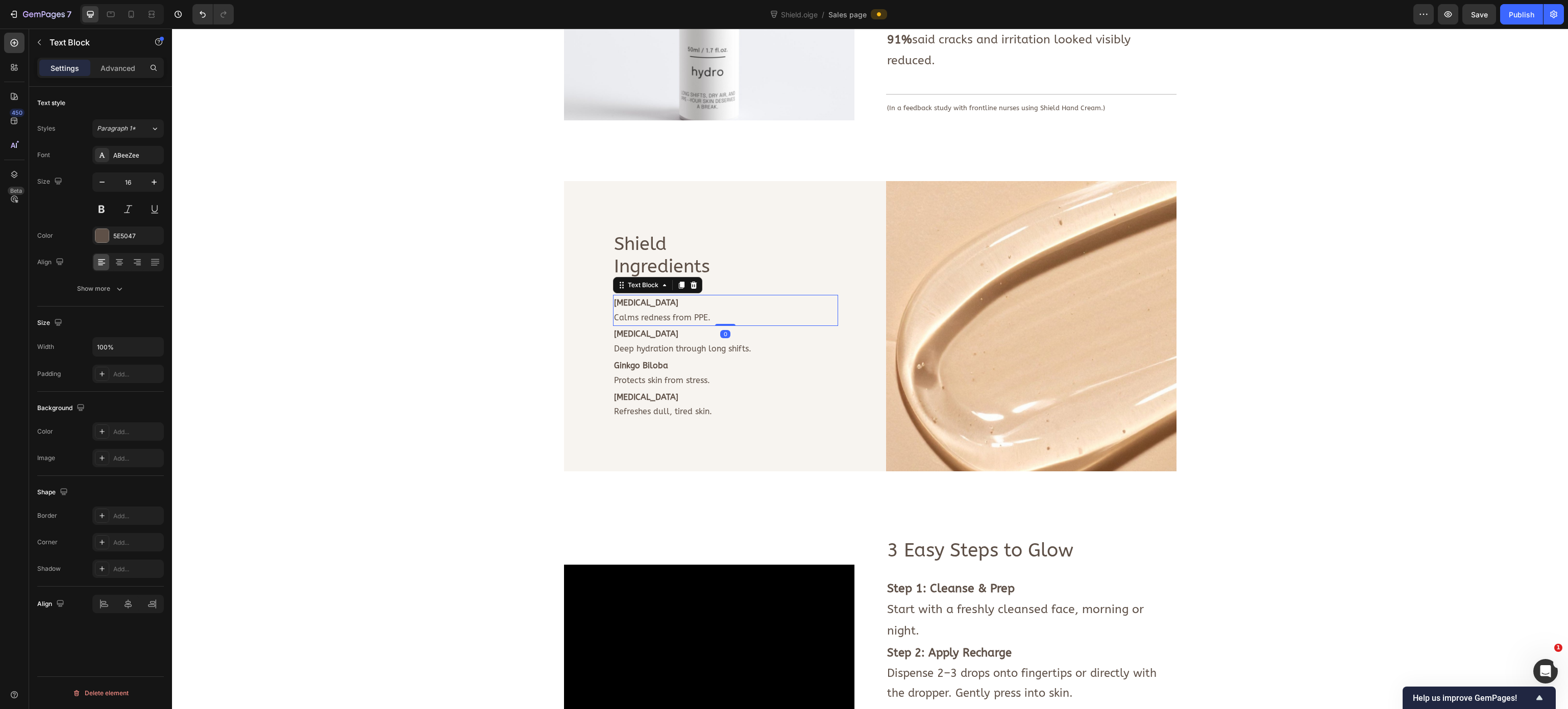
click at [637, 298] on strong "Niacinamide" at bounding box center [646, 302] width 64 height 9
click at [668, 311] on p "Calms redness from PPE." at bounding box center [725, 318] width 223 height 15
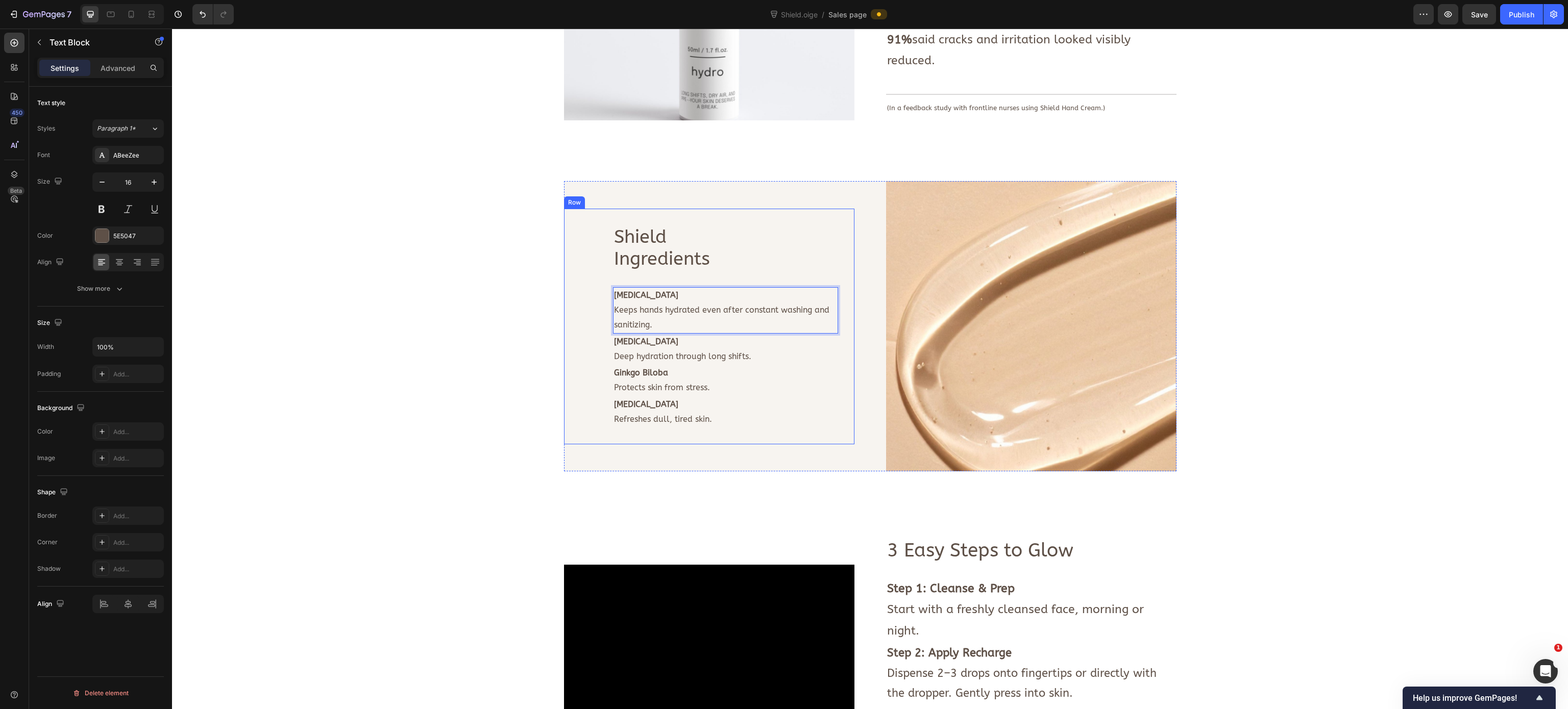
click at [564, 341] on div "Shield Ingredients Text Block Row Glycerin Keeps hands hydrated even after cons…" at bounding box center [709, 326] width 291 height 235
click at [621, 337] on strong "[MEDICAL_DATA]" at bounding box center [646, 341] width 64 height 9
click at [474, 322] on div "Image Deeply nourishes dry hands. Soothes cracks + irritation. Strengthens skin…" at bounding box center [869, 116] width 1380 height 1303
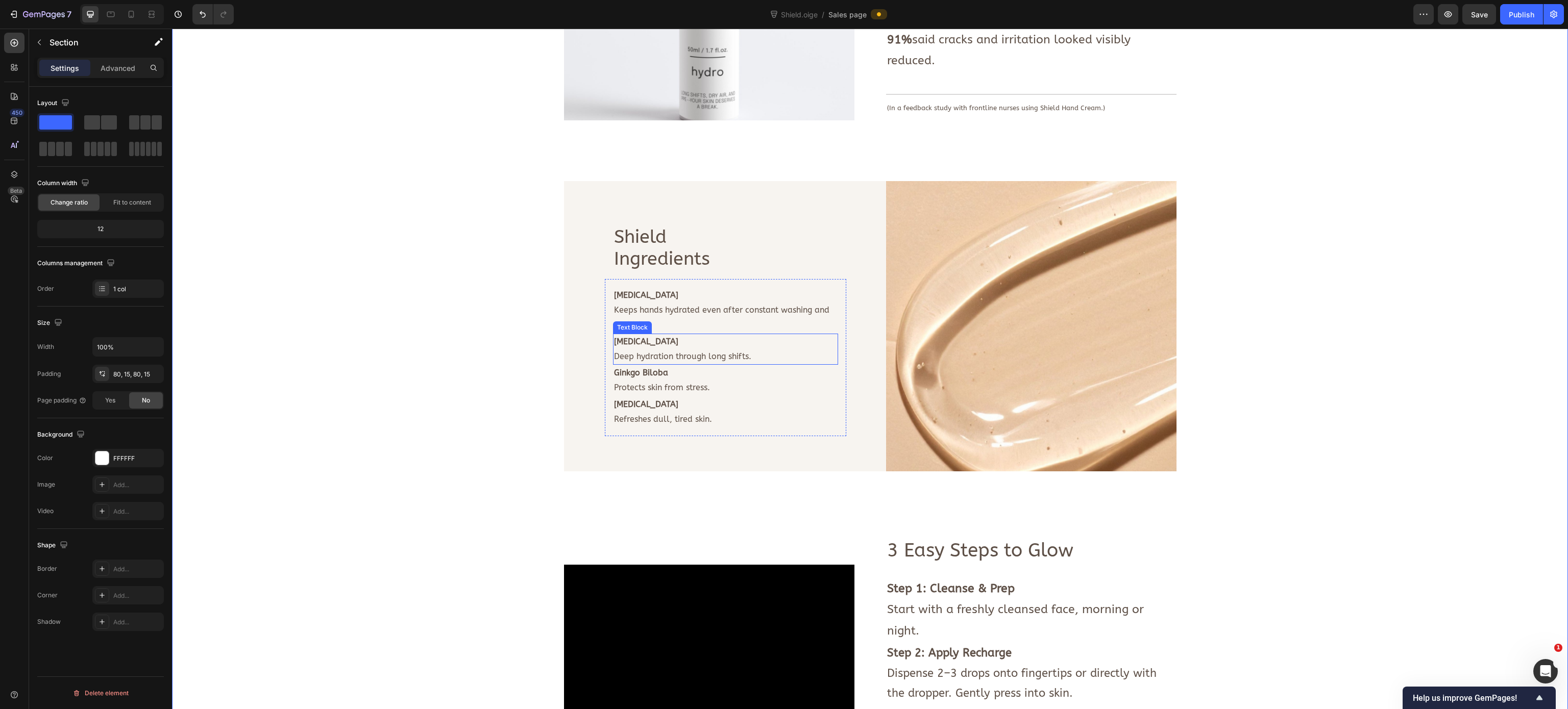
click at [696, 349] on p "Deep hydration through long shifts." at bounding box center [725, 356] width 223 height 15
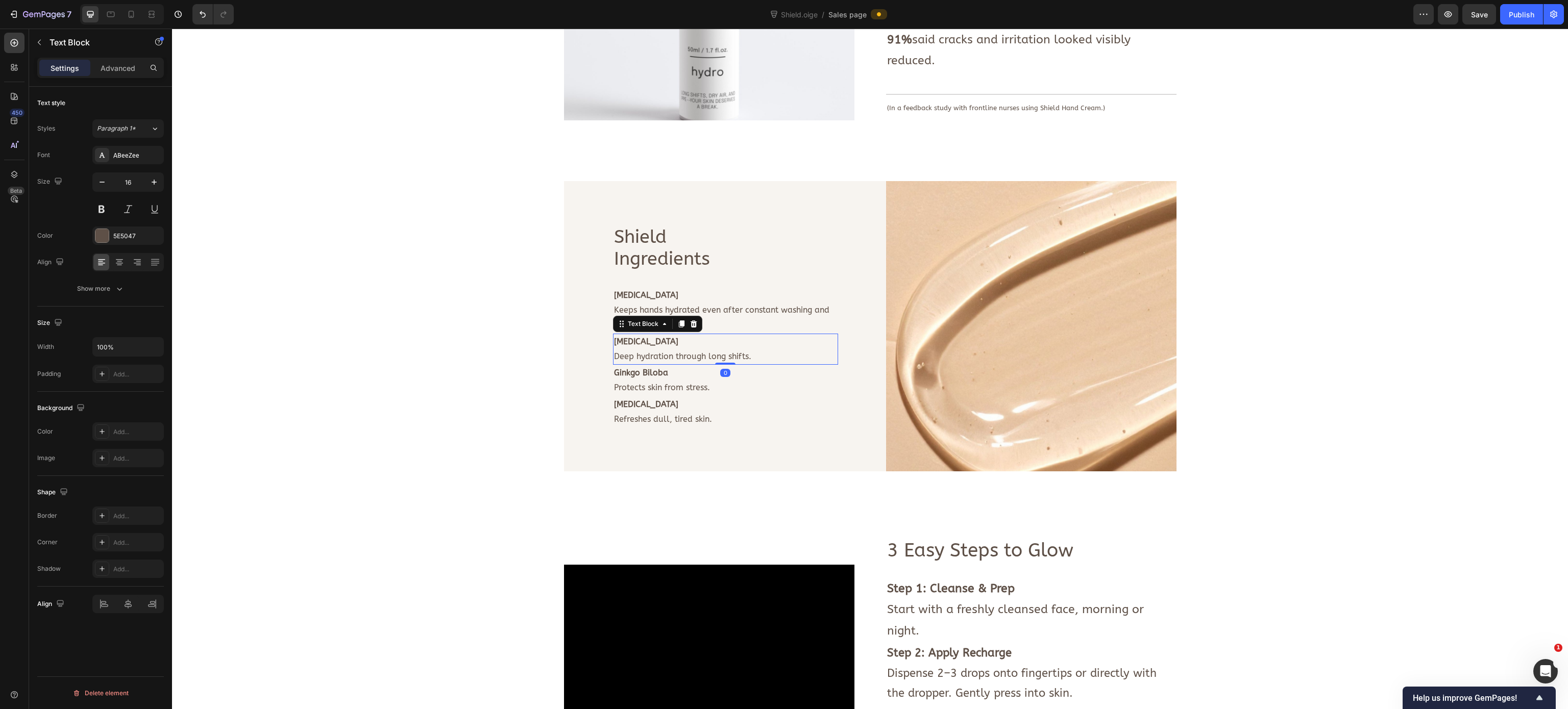
click at [696, 349] on p "Deep hydration through long shifts." at bounding box center [725, 356] width 223 height 15
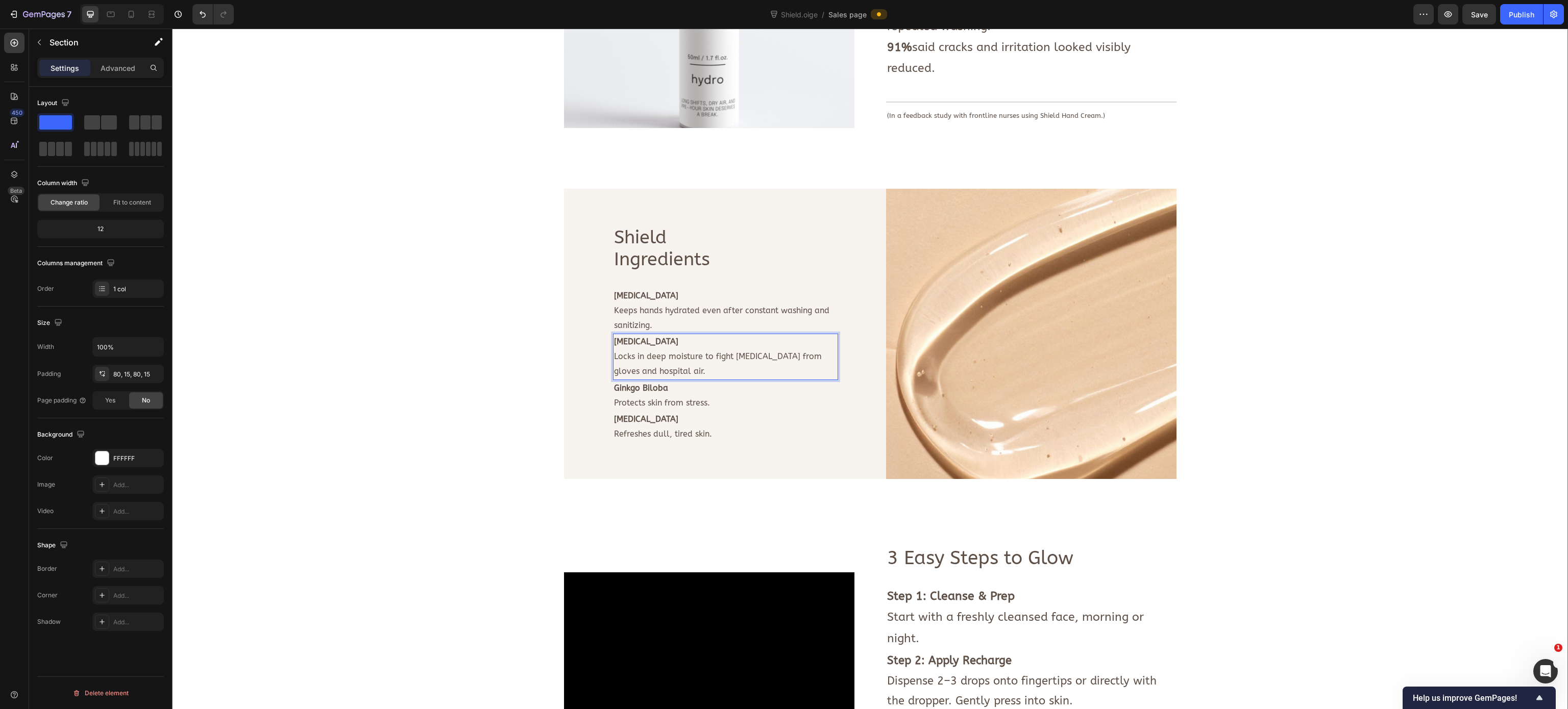
click at [426, 349] on div "Image Deeply nourishes dry hands. Soothes cracks + irritation. Strengthens skin…" at bounding box center [869, 124] width 1380 height 1303
click at [637, 383] on strong "Ginkgo Biloba" at bounding box center [641, 388] width 54 height 9
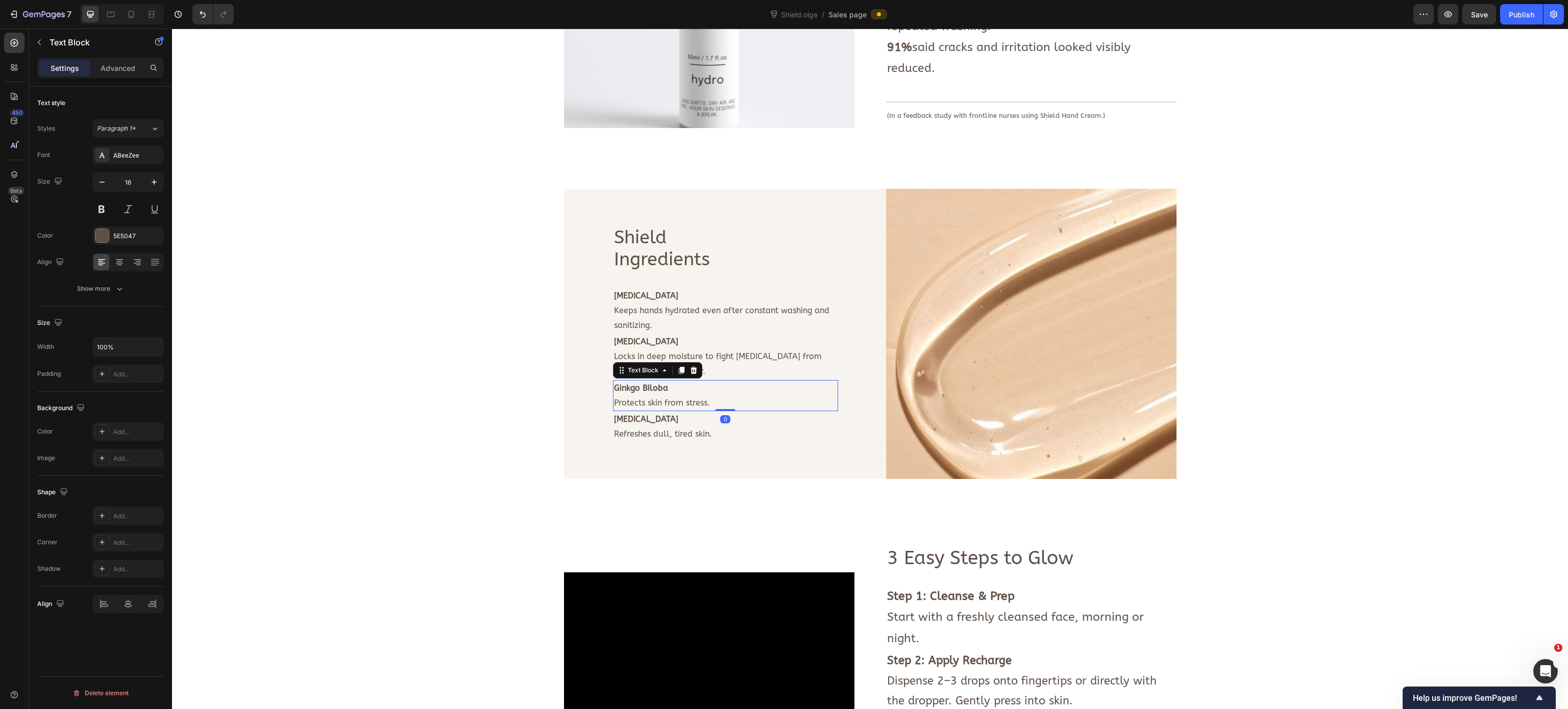
click at [637, 383] on strong "Ginkgo Biloba" at bounding box center [641, 388] width 54 height 9
click at [477, 368] on div "Image Deeply nourishes dry hands. Soothes cracks + irritation. Strengthens skin…" at bounding box center [869, 124] width 1380 height 1303
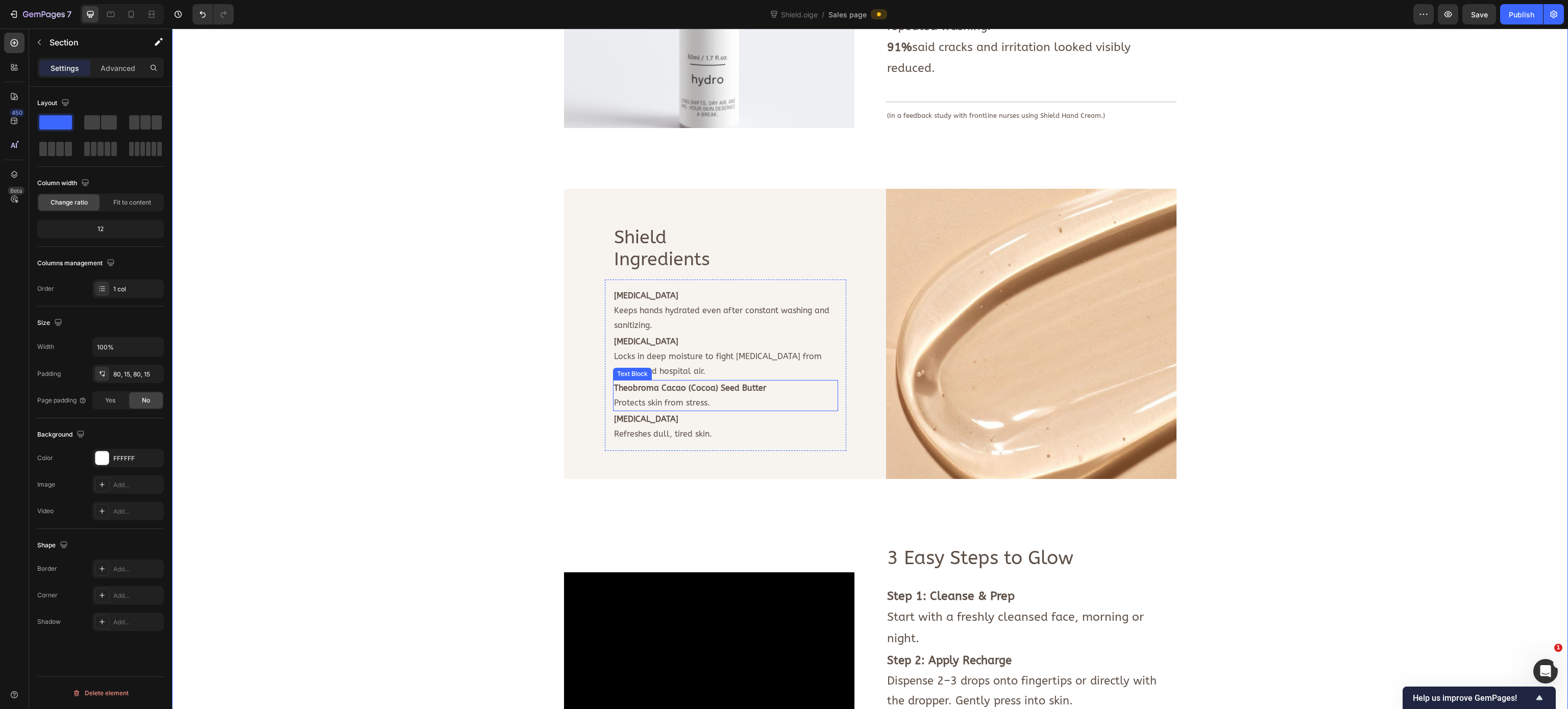
click at [680, 396] on p "Protects skin from stress." at bounding box center [725, 403] width 223 height 15
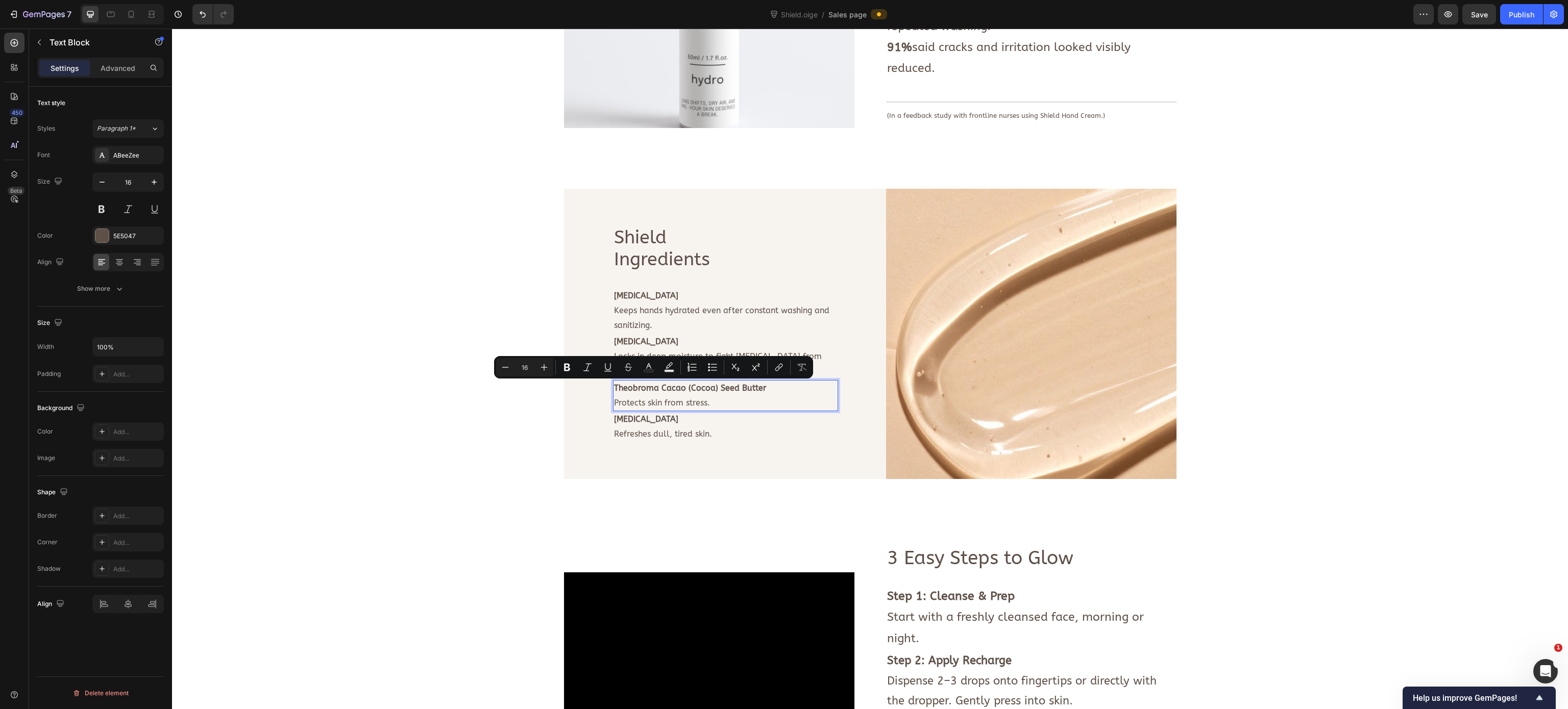
scroll to position [1080, 0]
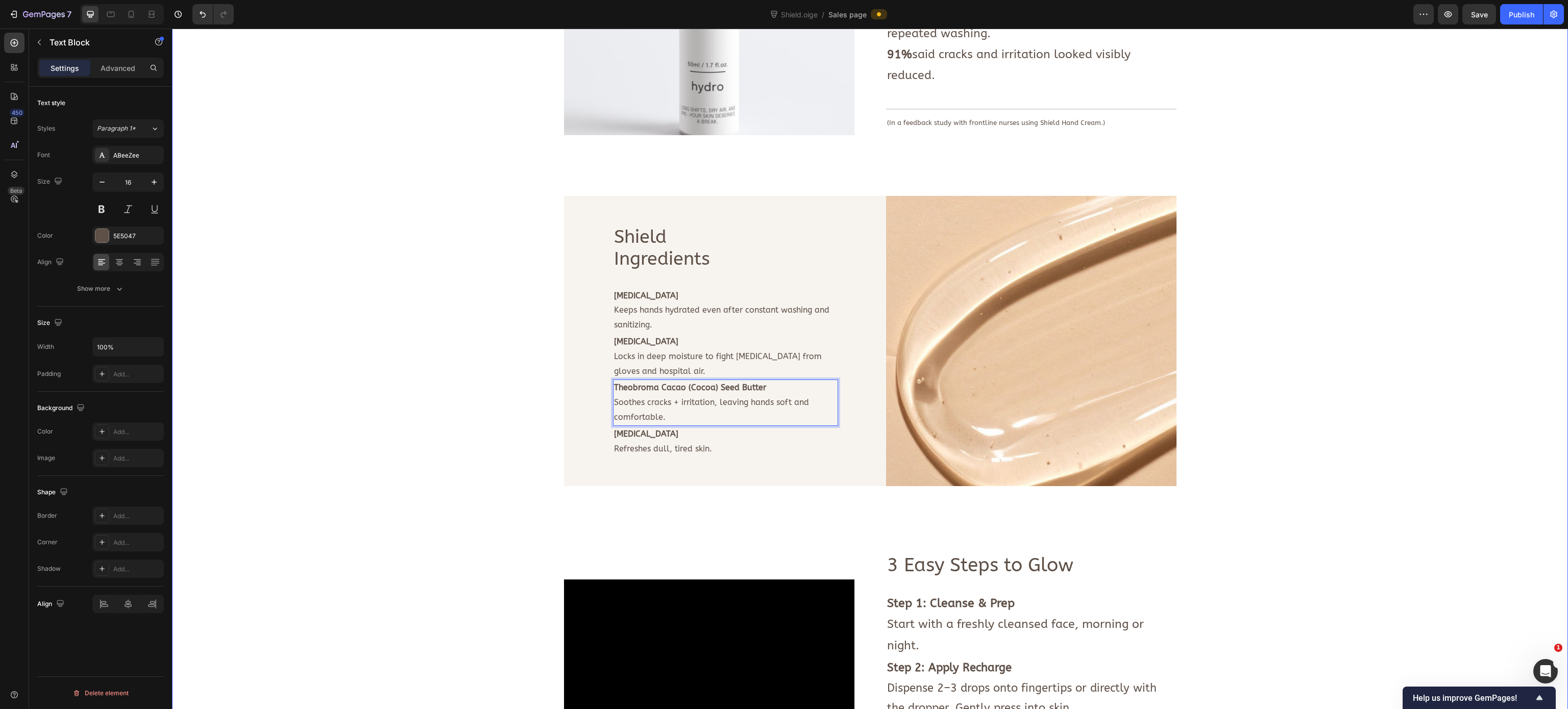
click at [486, 373] on div "Image Deeply nourishes dry hands. Soothes cracks + irritation. Strengthens skin…" at bounding box center [869, 131] width 1380 height 1303
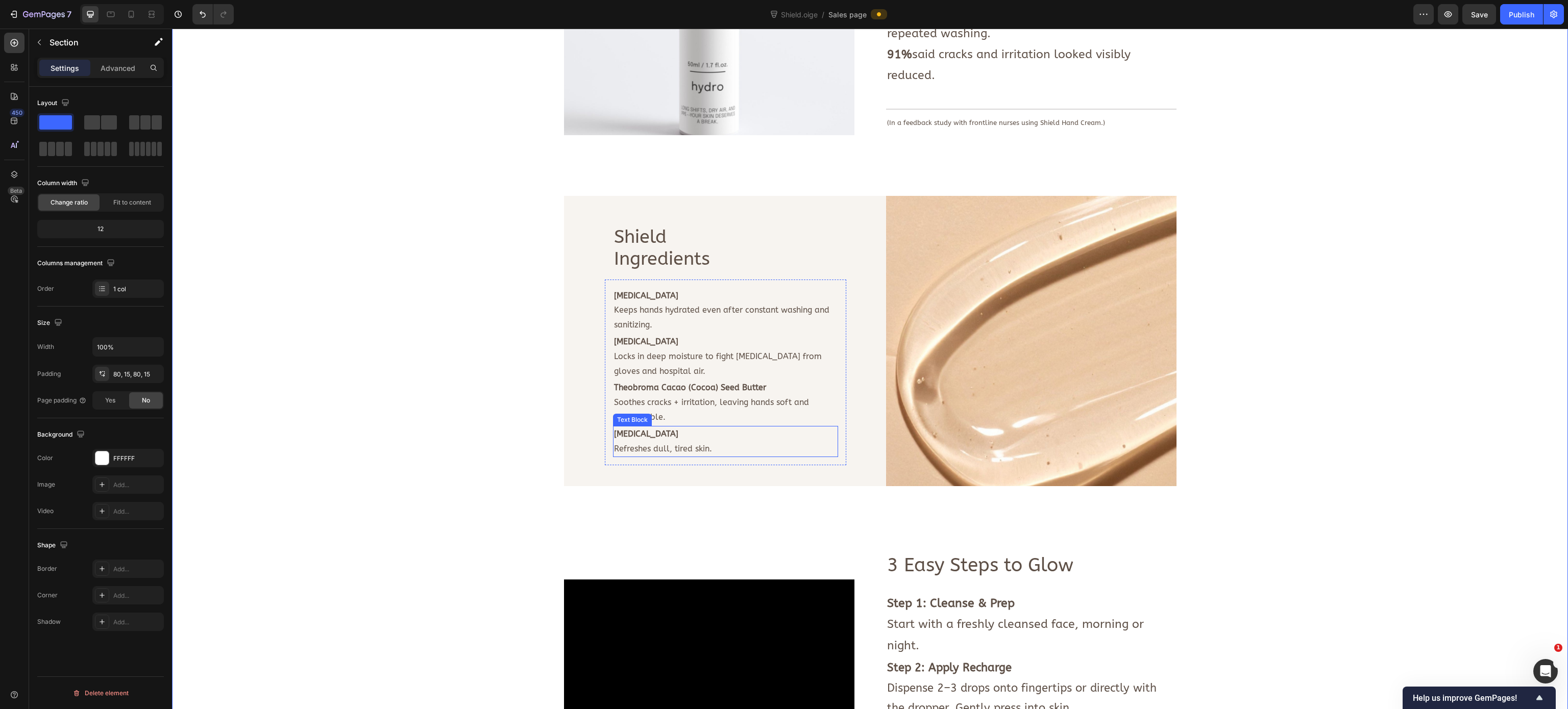
click at [627, 429] on strong "Citric Acid" at bounding box center [646, 433] width 64 height 9
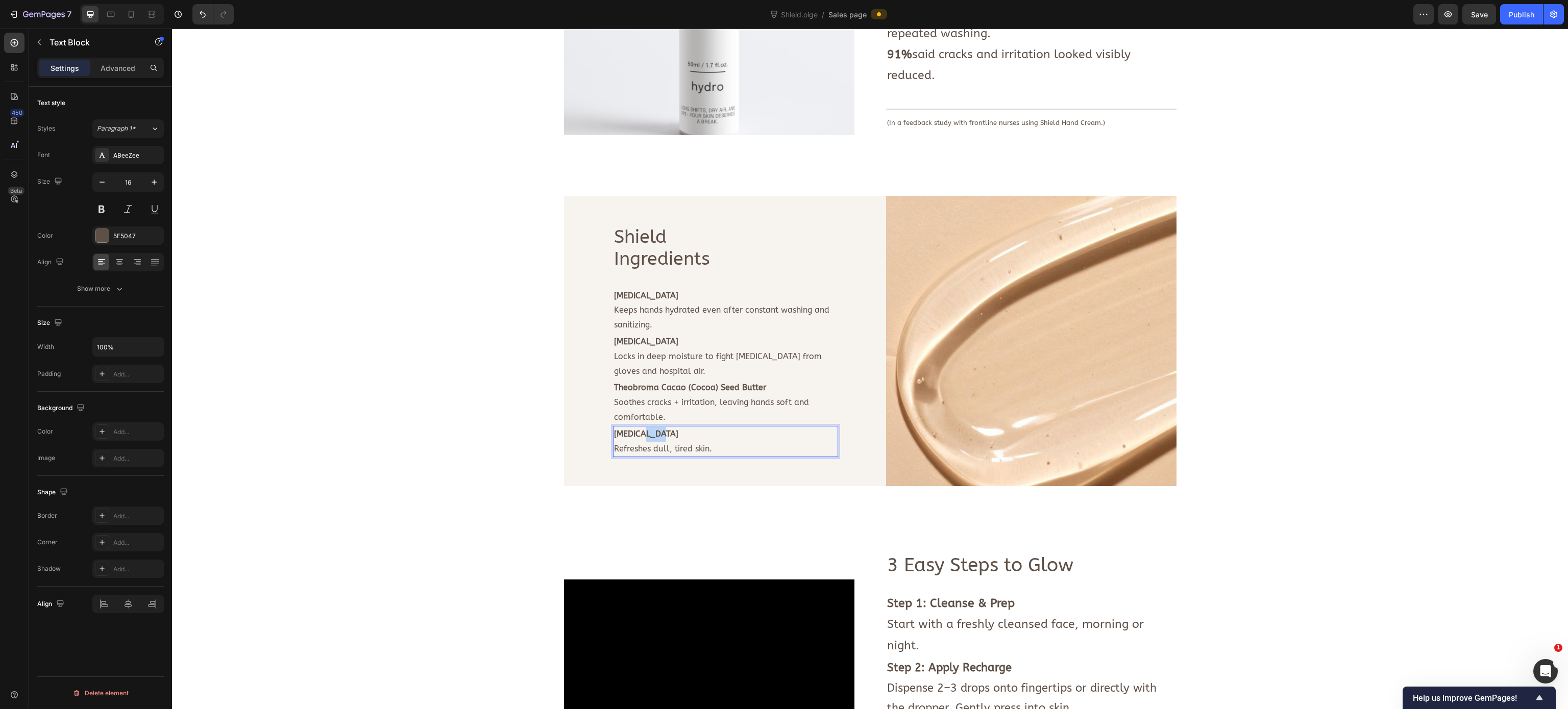
click at [627, 429] on strong "Citric Acid" at bounding box center [646, 433] width 64 height 9
click at [662, 442] on p "Refreshes dull, tired skin." at bounding box center [725, 449] width 223 height 15
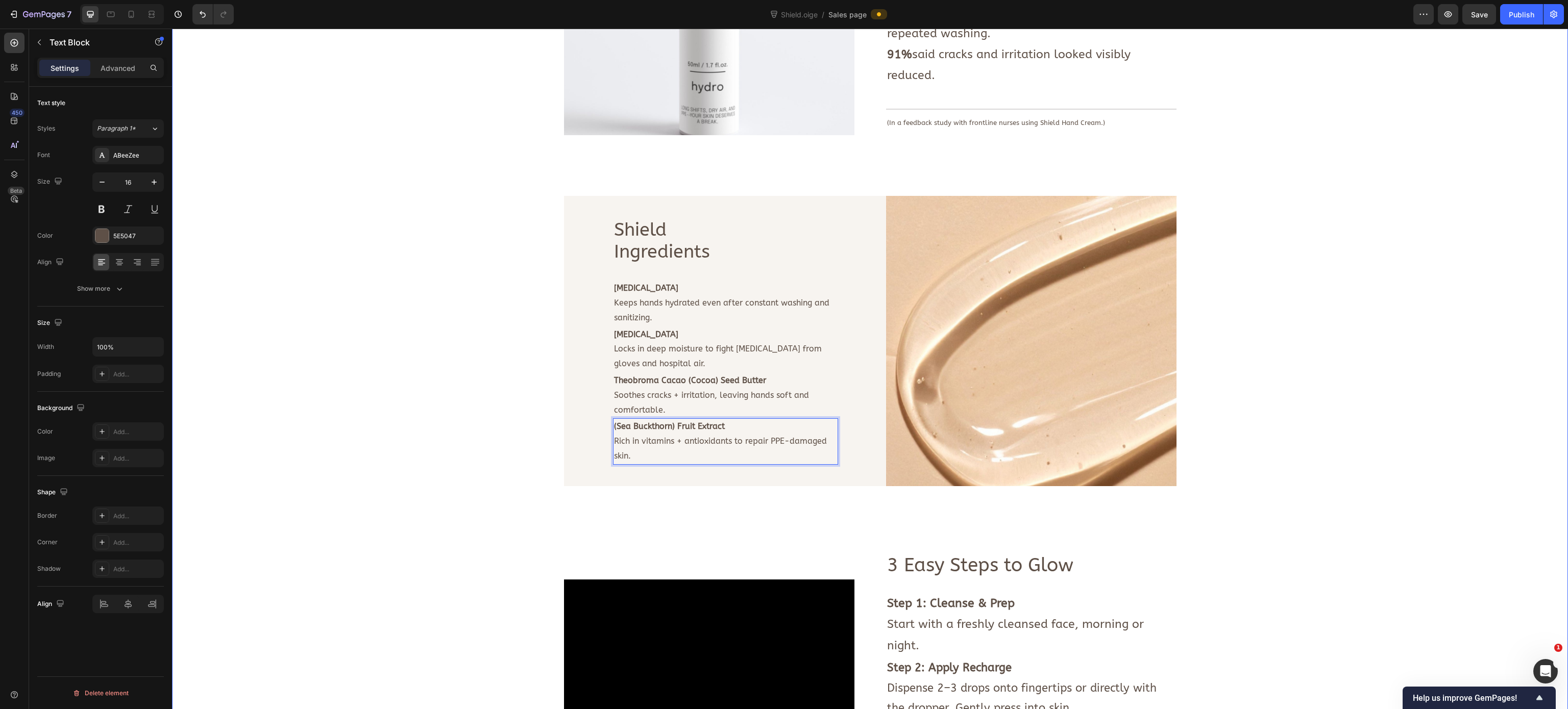
click at [461, 391] on div "Image Deeply nourishes dry hands. Soothes cracks + irritation. Strengthens skin…" at bounding box center [869, 131] width 1380 height 1303
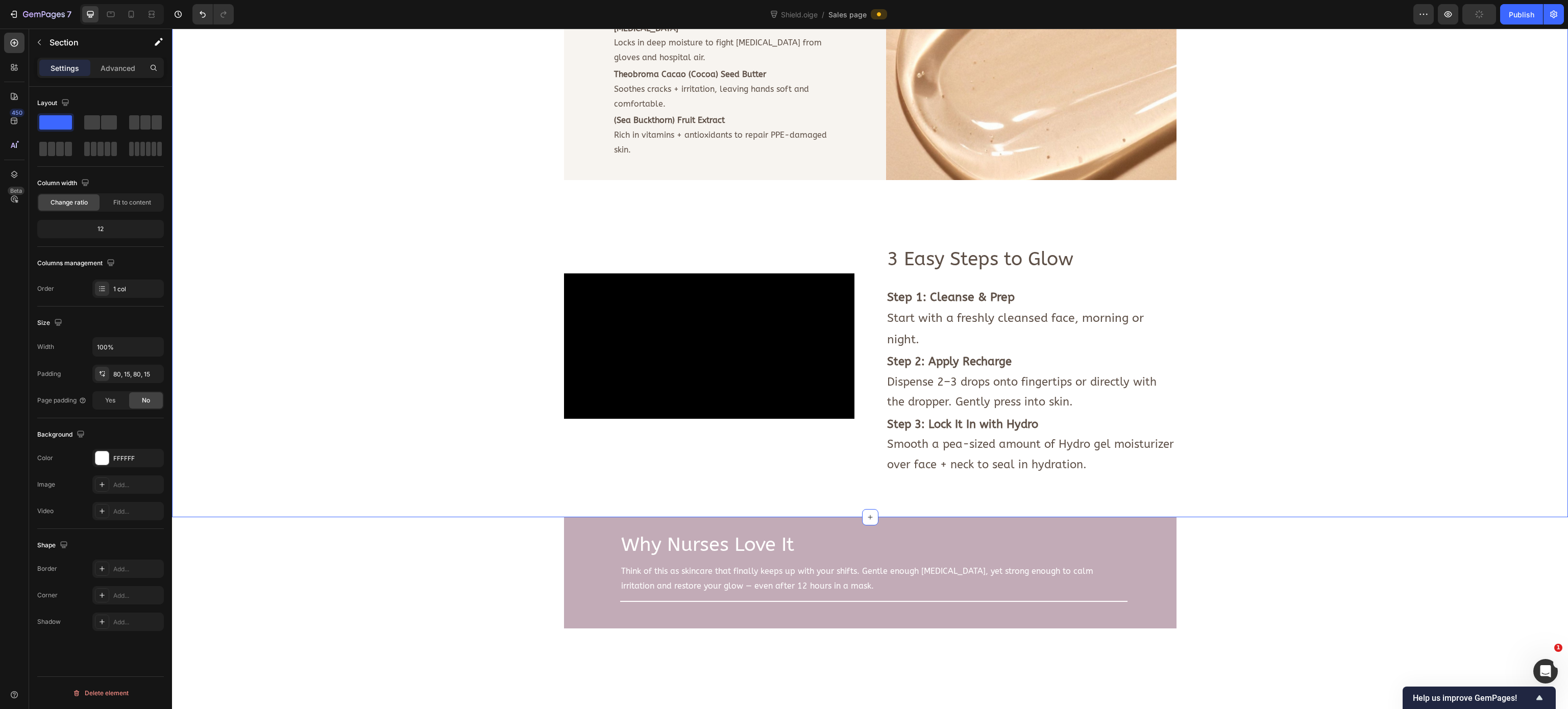
scroll to position [1488, 0]
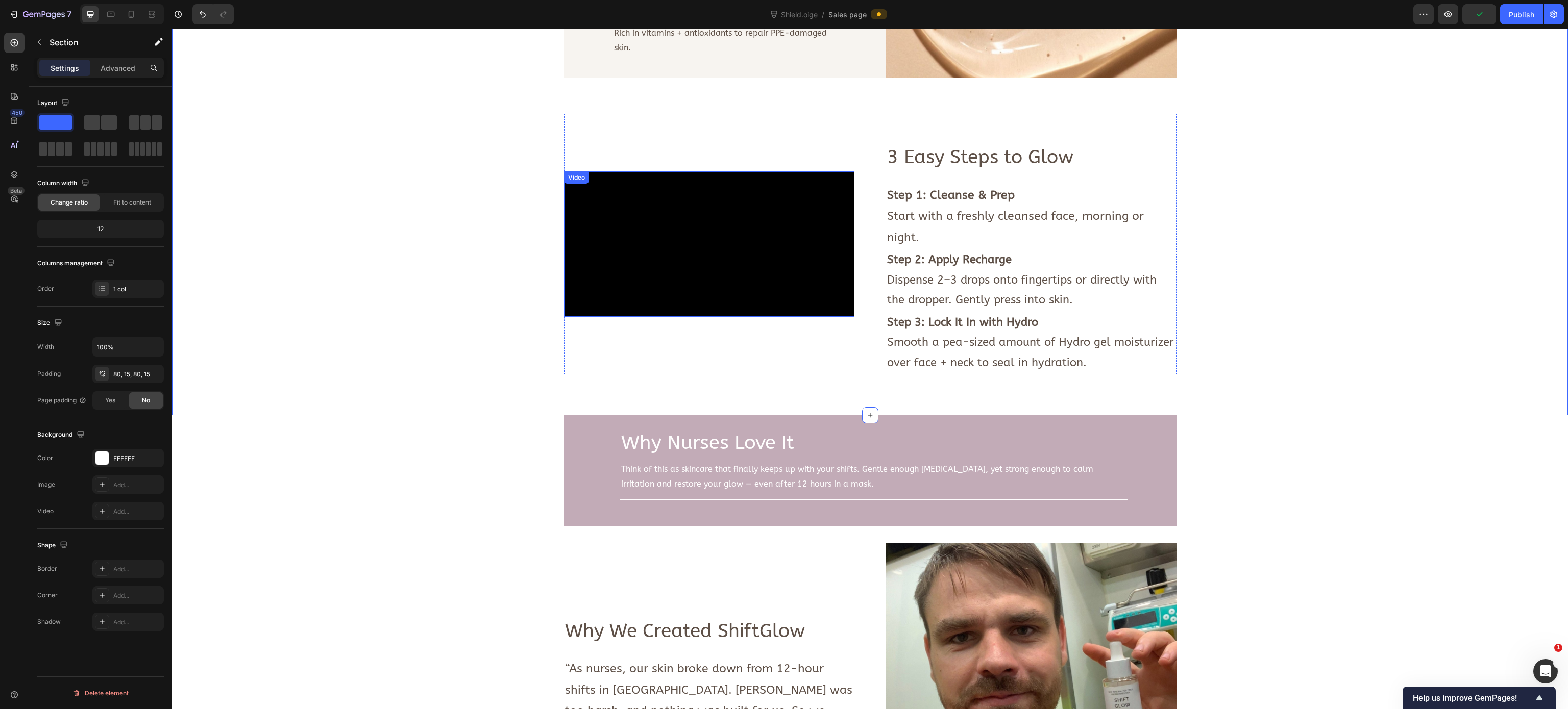
click at [630, 240] on video at bounding box center [709, 244] width 291 height 145
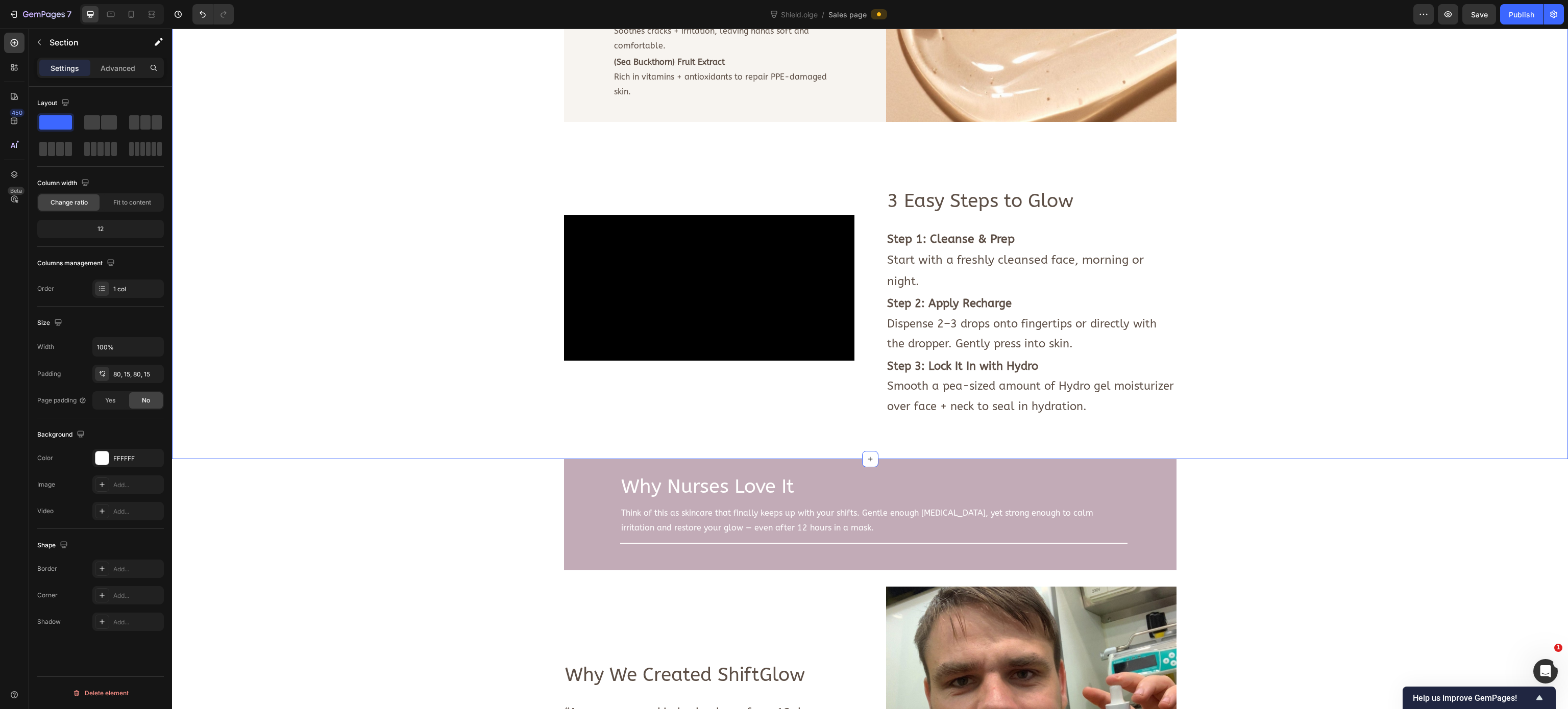
scroll to position [1284, 0]
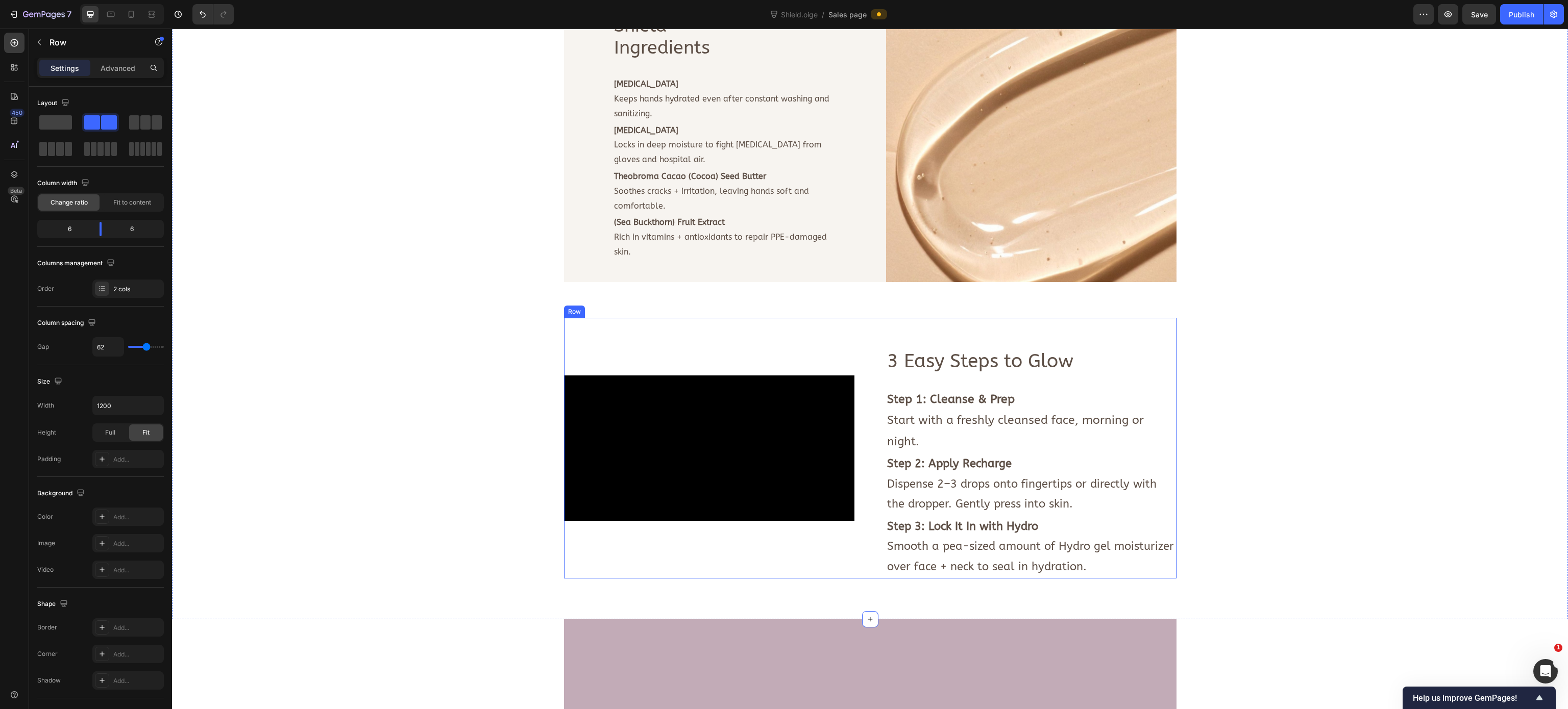
click at [893, 326] on div "3 Easy Steps to Glow Text Block Step 1: Cleanse & Prep Start with a freshly cle…" at bounding box center [1031, 448] width 291 height 260
click at [623, 304] on icon at bounding box center [626, 307] width 7 height 7
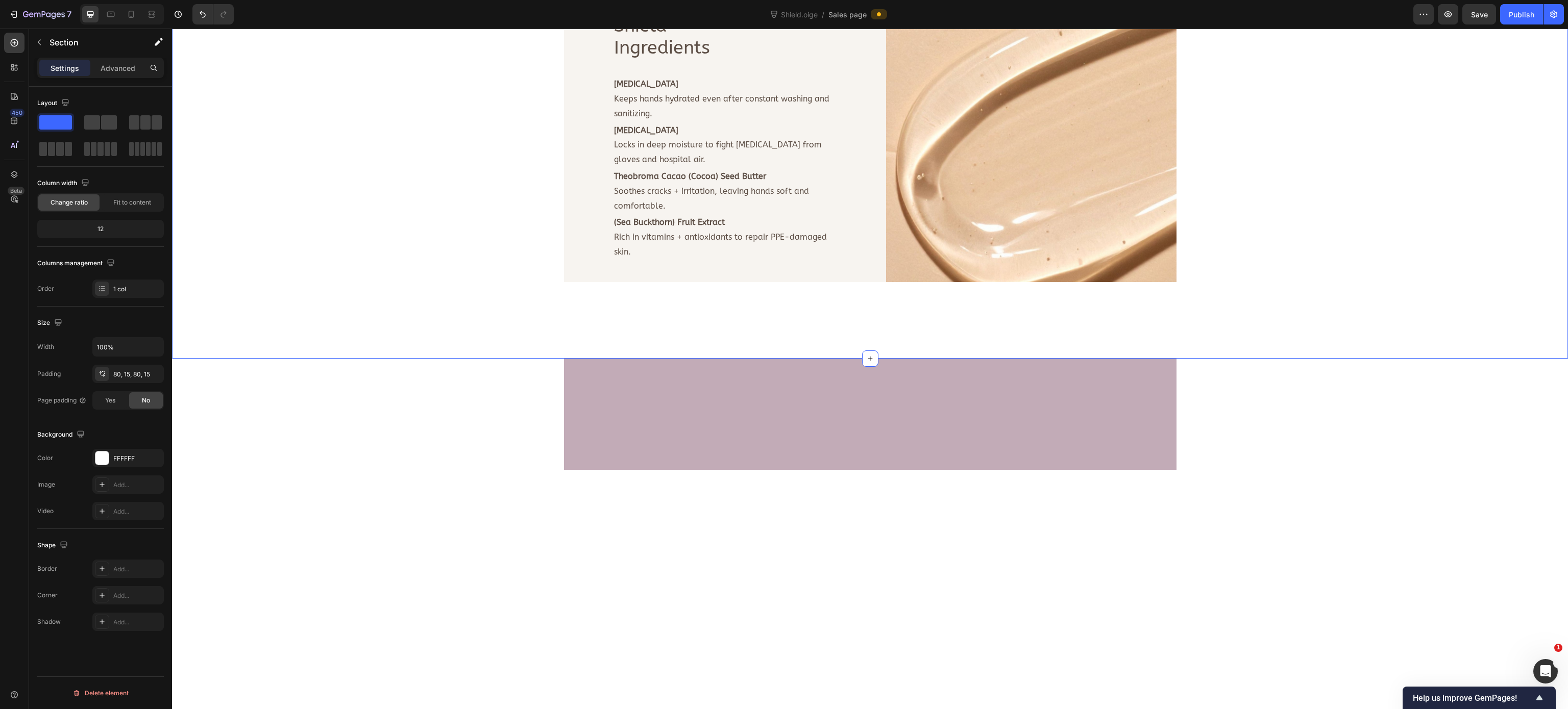
click at [545, 443] on div at bounding box center [870, 657] width 1396 height 374
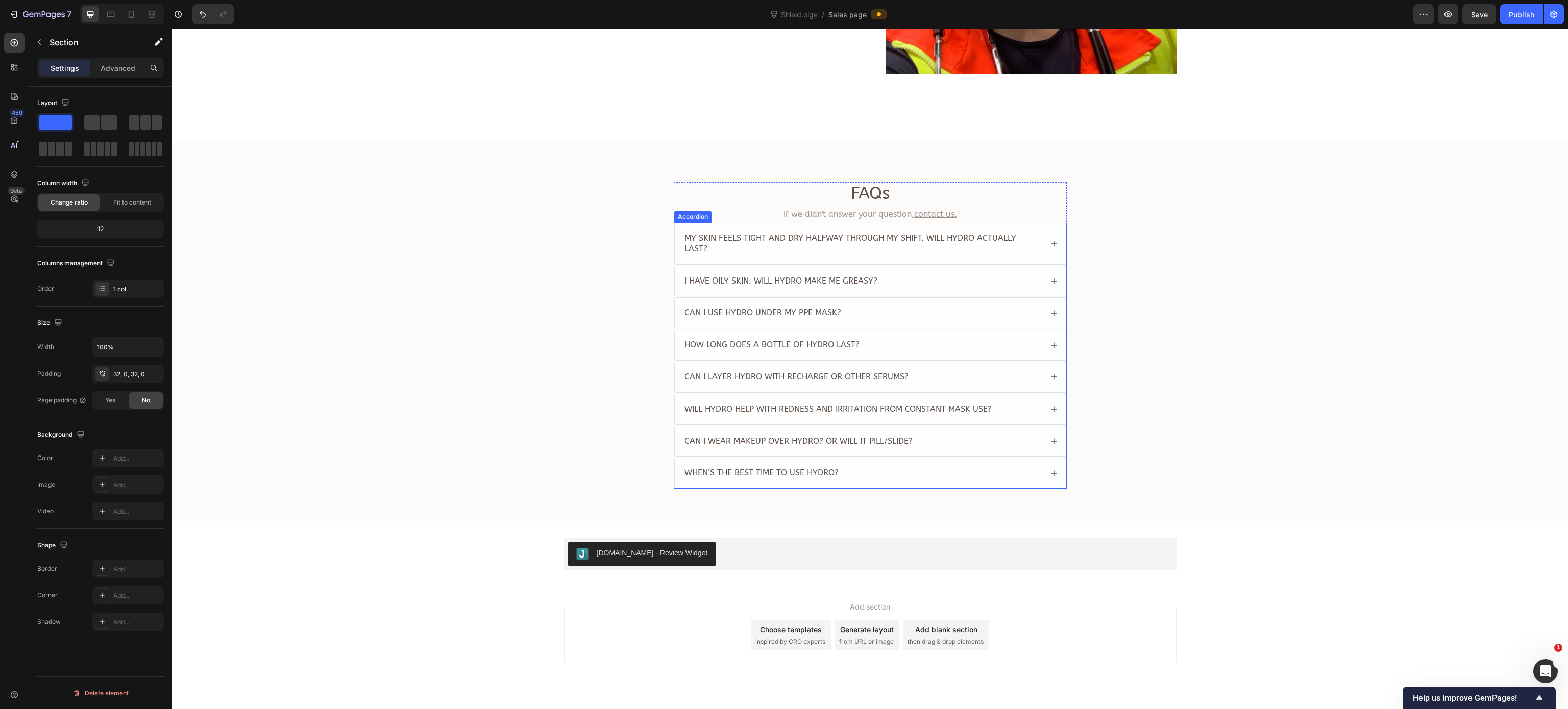
scroll to position [1972, 0]
click at [829, 237] on span "My skin feels tight and dry halfway through my shift. Will Hydro actually last?" at bounding box center [850, 242] width 332 height 20
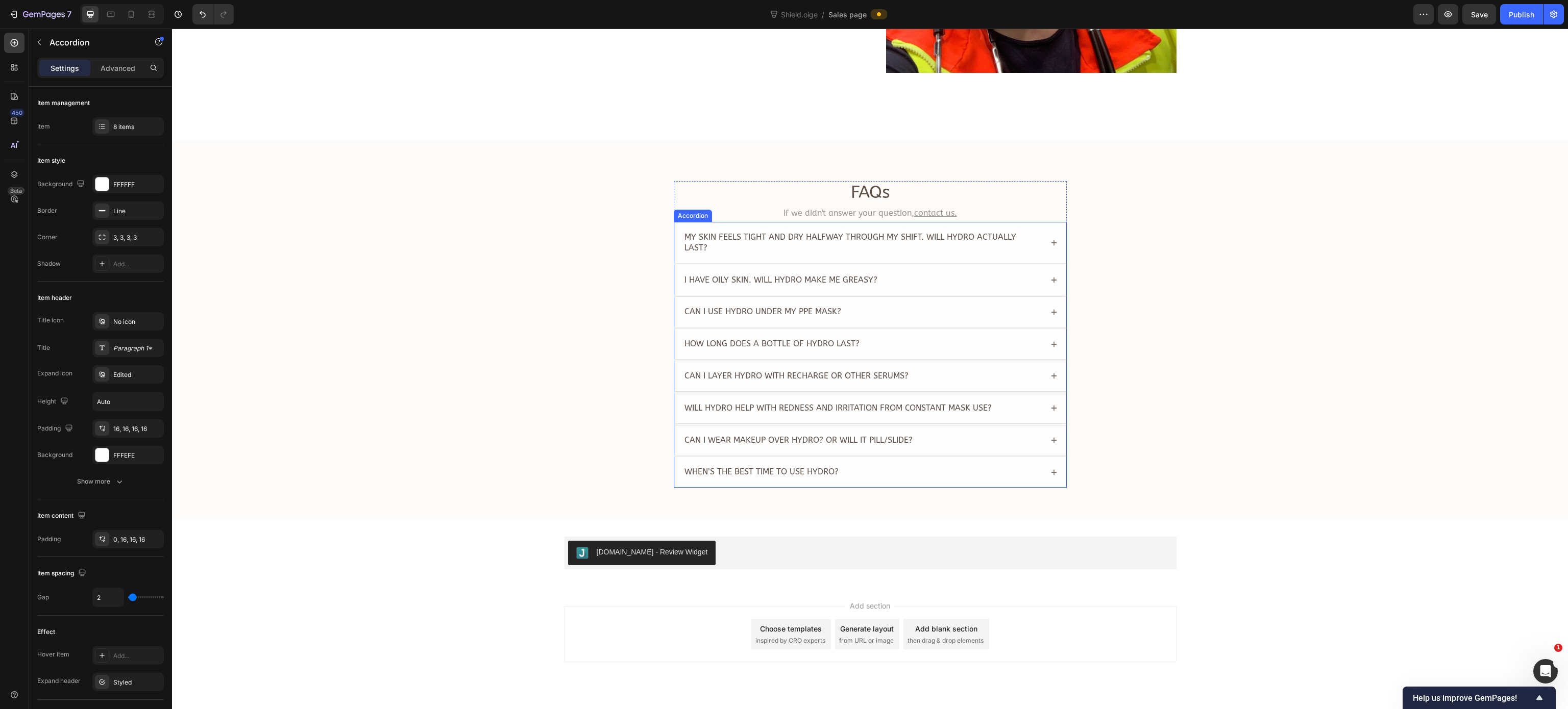
click at [829, 237] on span "My skin feels tight and dry halfway through my shift. Will Hydro actually last?" at bounding box center [850, 242] width 332 height 20
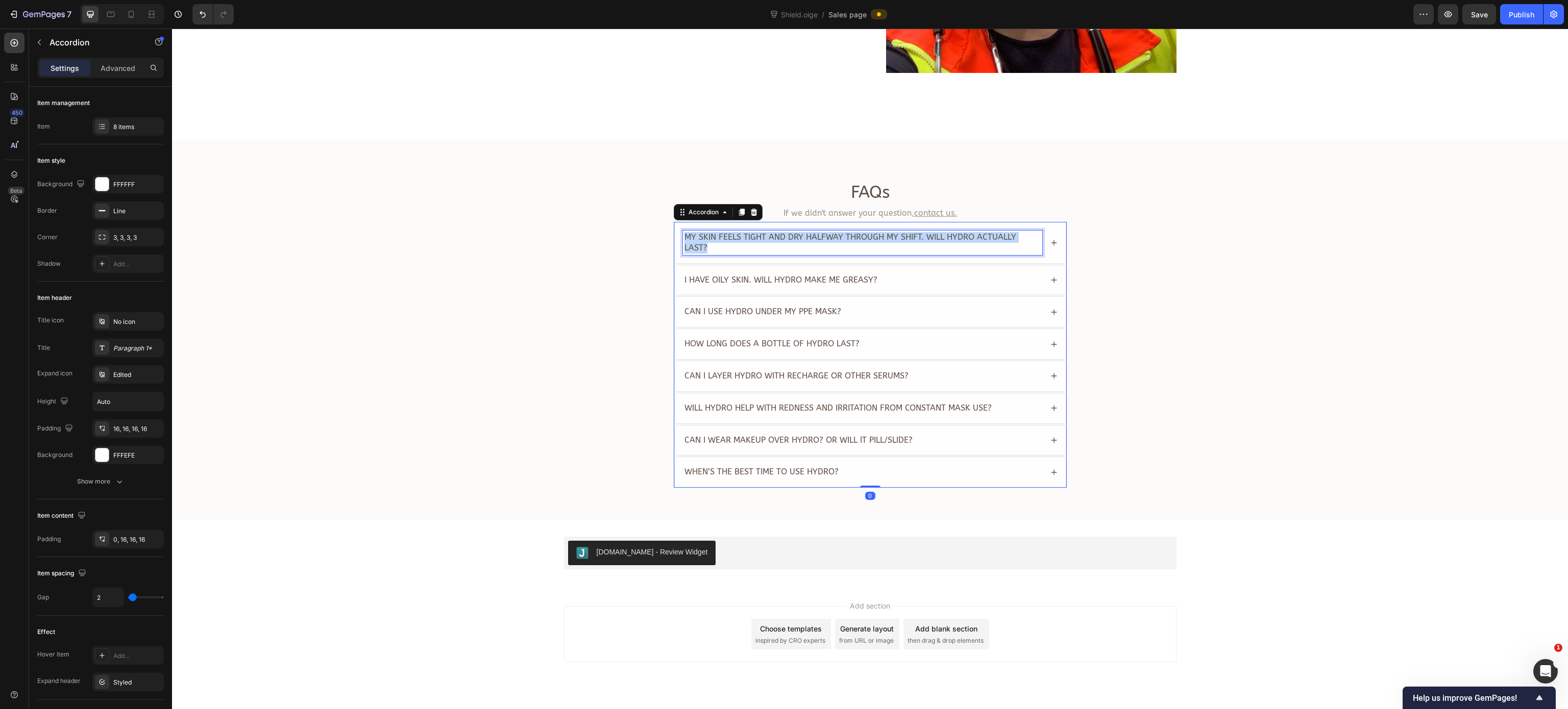
click at [829, 237] on span "My skin feels tight and dry halfway through my shift. Will Hydro actually last?" at bounding box center [850, 242] width 332 height 20
click at [979, 239] on icon at bounding box center [1054, 242] width 7 height 7
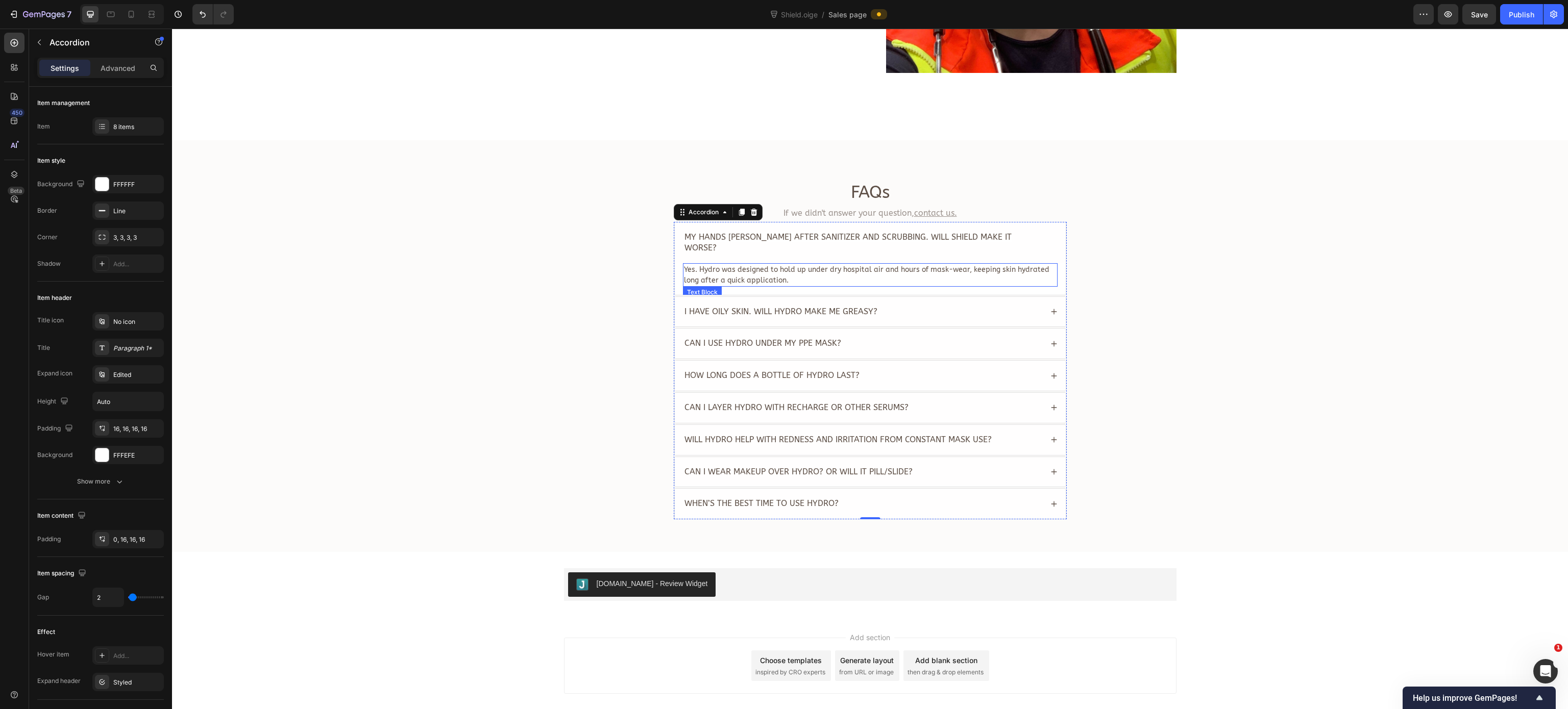
click at [979, 266] on p "Yes. Hydro was designed to hold up under dry hospital air and hours of mask-wea…" at bounding box center [871, 275] width 373 height 21
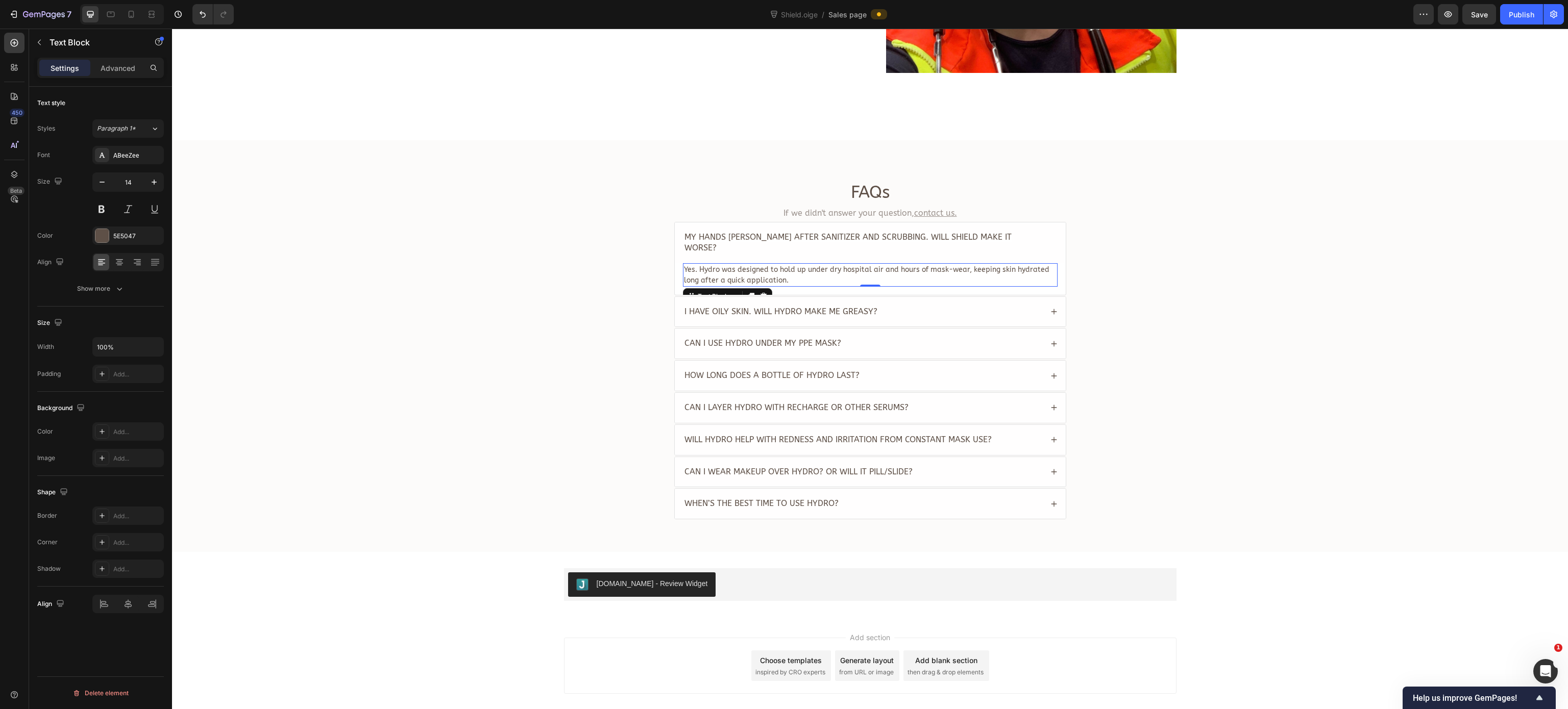
click at [779, 265] on p "Yes. Hydro was designed to hold up under dry hospital air and hours of mask-wea…" at bounding box center [871, 275] width 373 height 21
click at [955, 305] on div "I have oily skin. Will Hydro make me greasy?" at bounding box center [862, 312] width 359 height 14
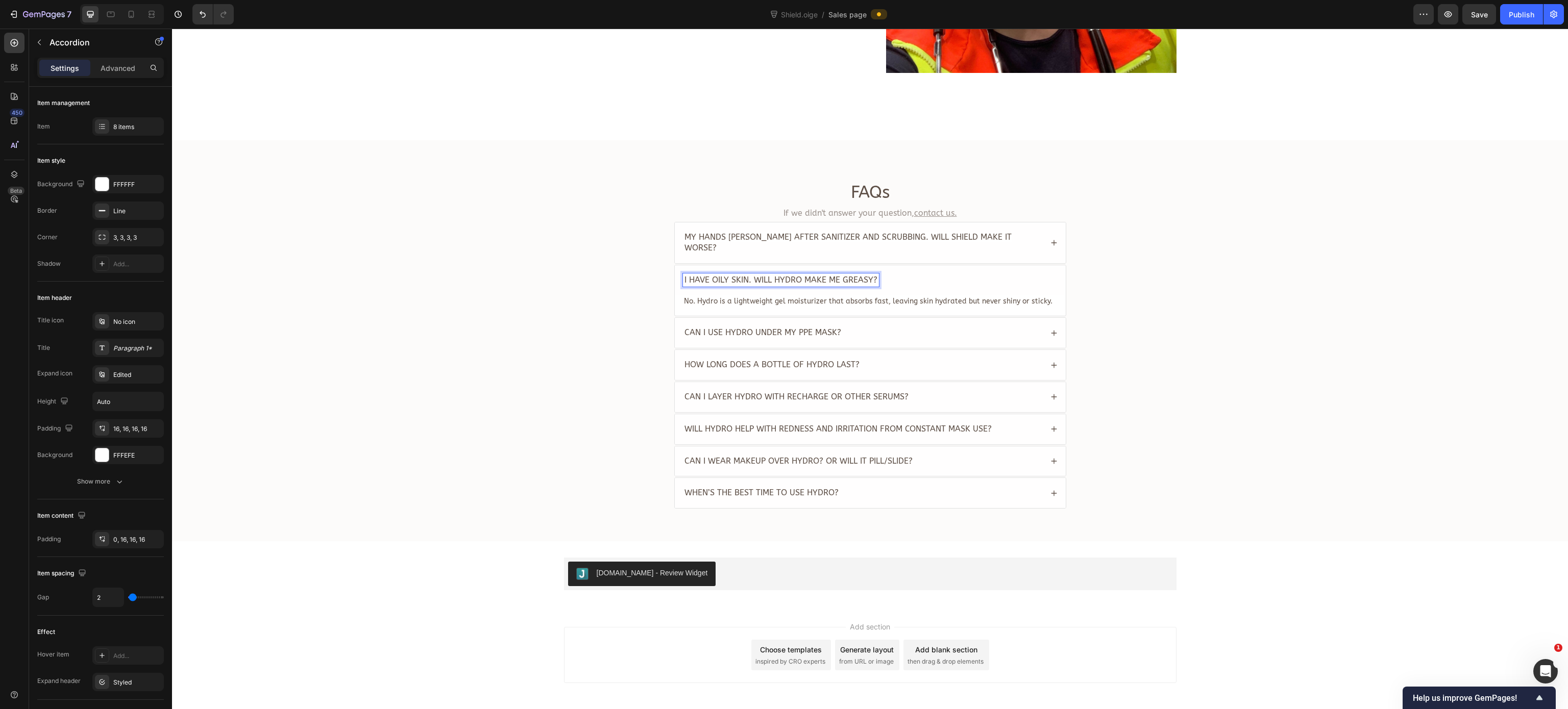
click at [768, 275] on span "I have oily skin. Will Hydro make me greasy?" at bounding box center [780, 279] width 193 height 9
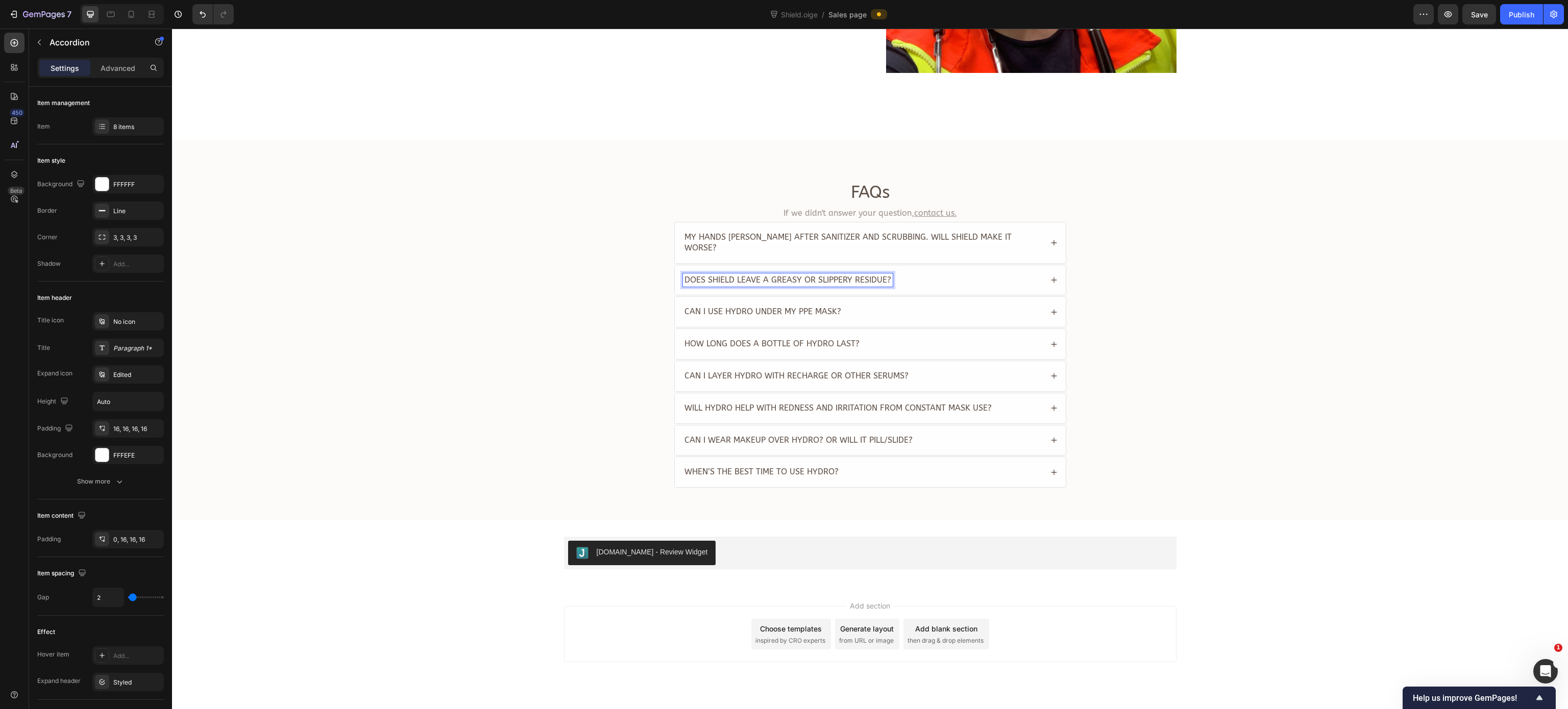
click at [979, 267] on div "Does Shield leave a greasy or slippery residue?" at bounding box center [870, 280] width 391 height 30
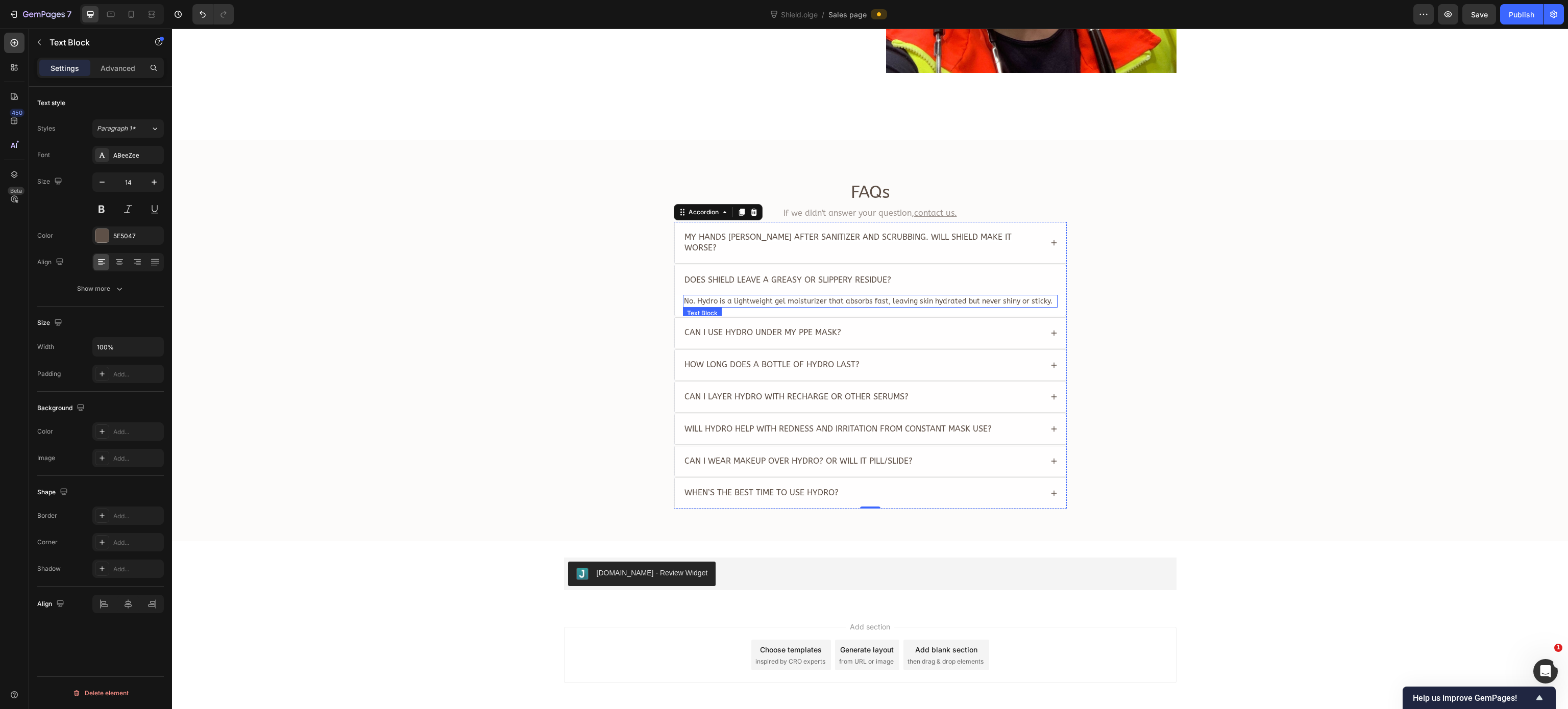
click at [854, 296] on p "No. Hydro is a lightweight gel moisturizer that absorbs fast, leaving skin hydr…" at bounding box center [871, 301] width 373 height 11
click at [588, 308] on div "FAQs Heading If we didn't answer your question, contact us. Text Block My hands…" at bounding box center [869, 349] width 1375 height 336
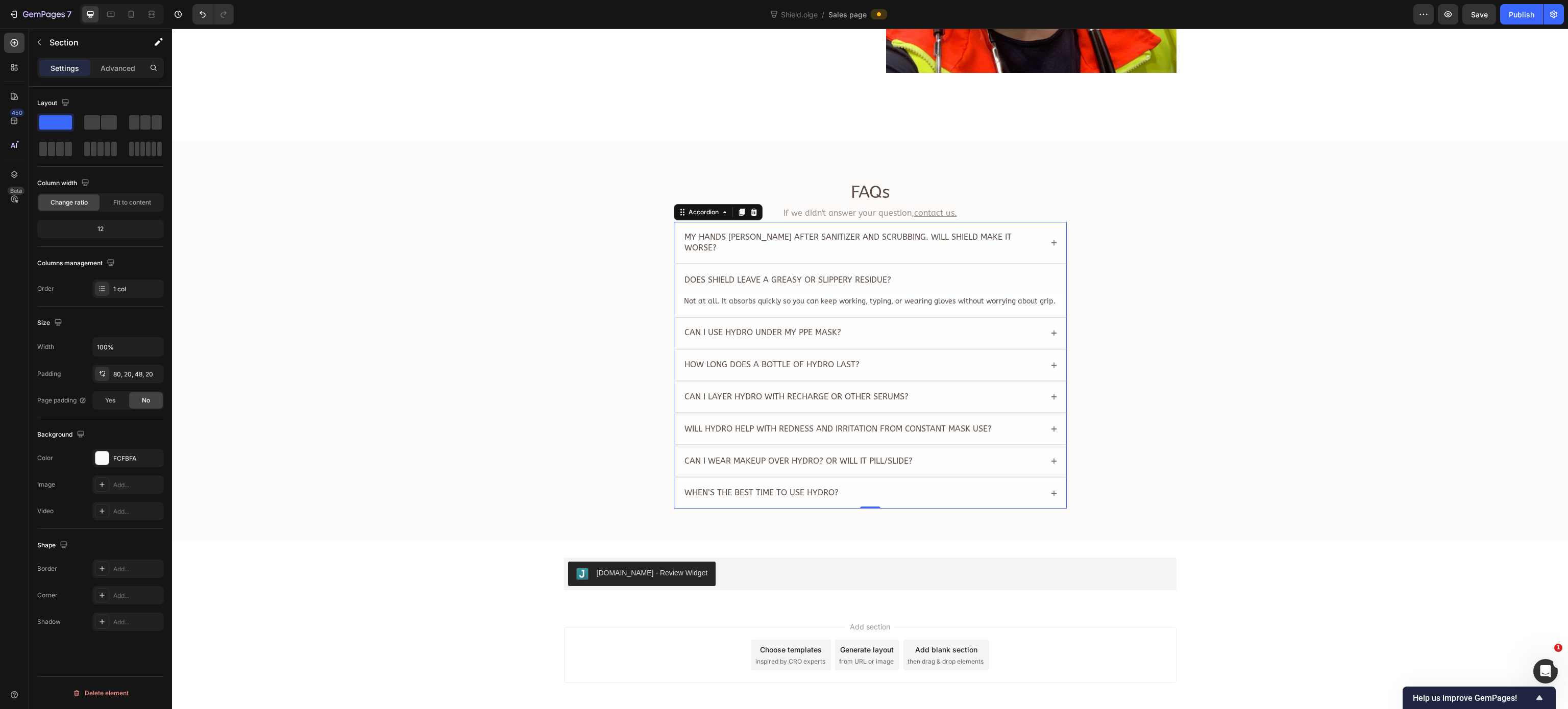
click at [773, 328] on span "Can I use Hydro under my PPE mask?" at bounding box center [763, 332] width 157 height 9
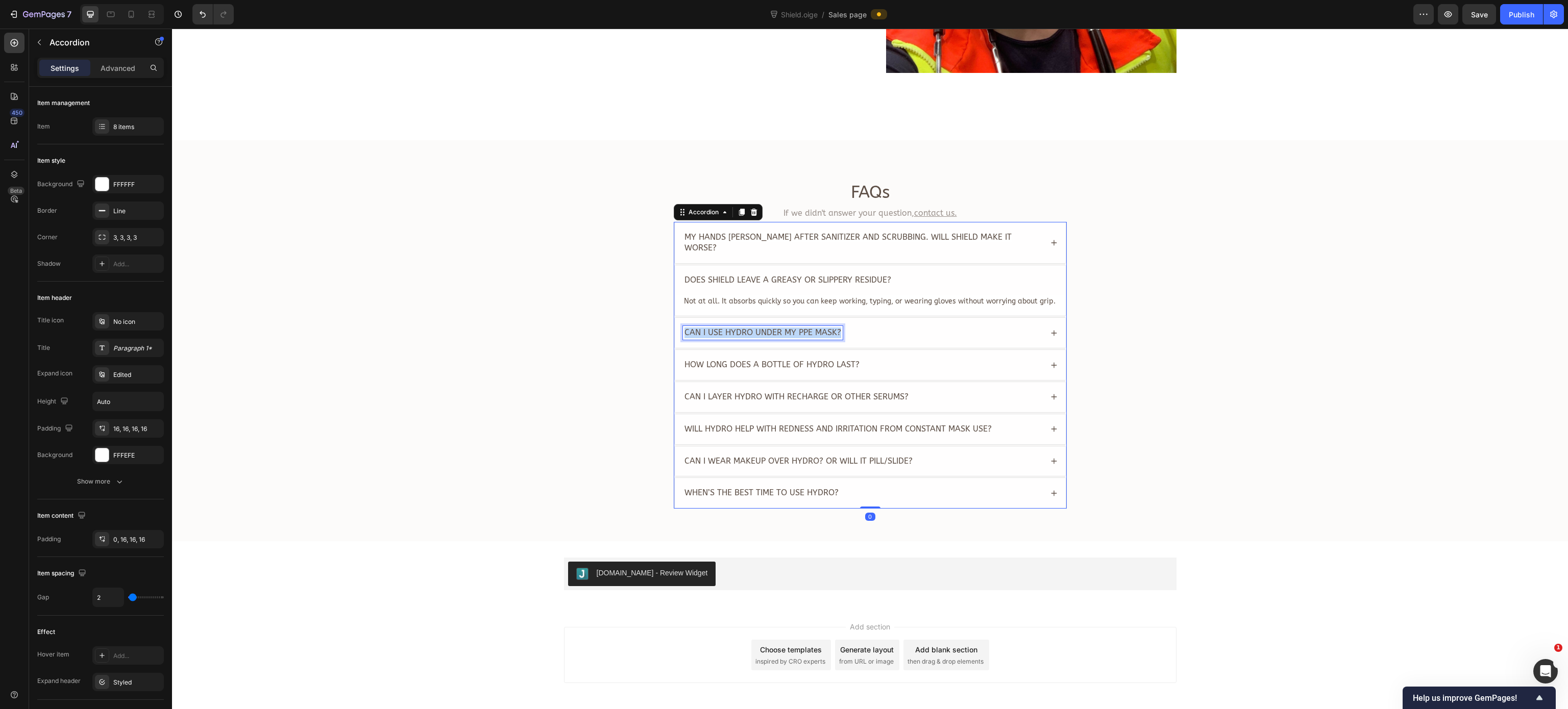
click at [773, 328] on span "Can I use Hydro under my PPE mask?" at bounding box center [763, 332] width 157 height 9
click at [979, 330] on icon at bounding box center [1054, 333] width 7 height 7
click at [804, 329] on span "Absolutely. It sinks in quickly and won’t interfere with your mask fit — no sli…" at bounding box center [860, 333] width 352 height 9
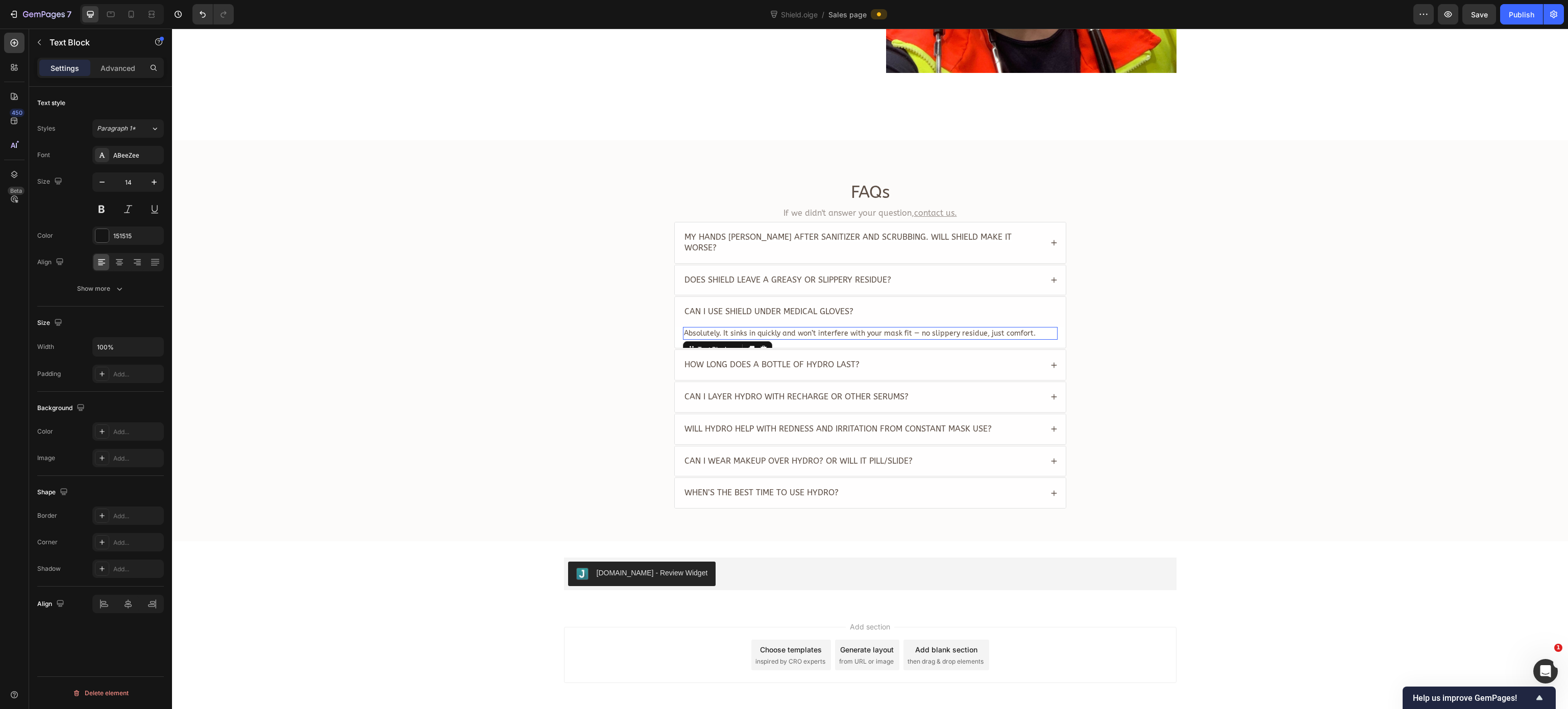
click at [804, 329] on span "Absolutely. It sinks in quickly and won’t interfere with your mask fit — no sli…" at bounding box center [860, 333] width 352 height 9
click at [521, 323] on div "FAQs Heading If we didn't answer your question, contact us. Text Block My hands…" at bounding box center [869, 349] width 1375 height 336
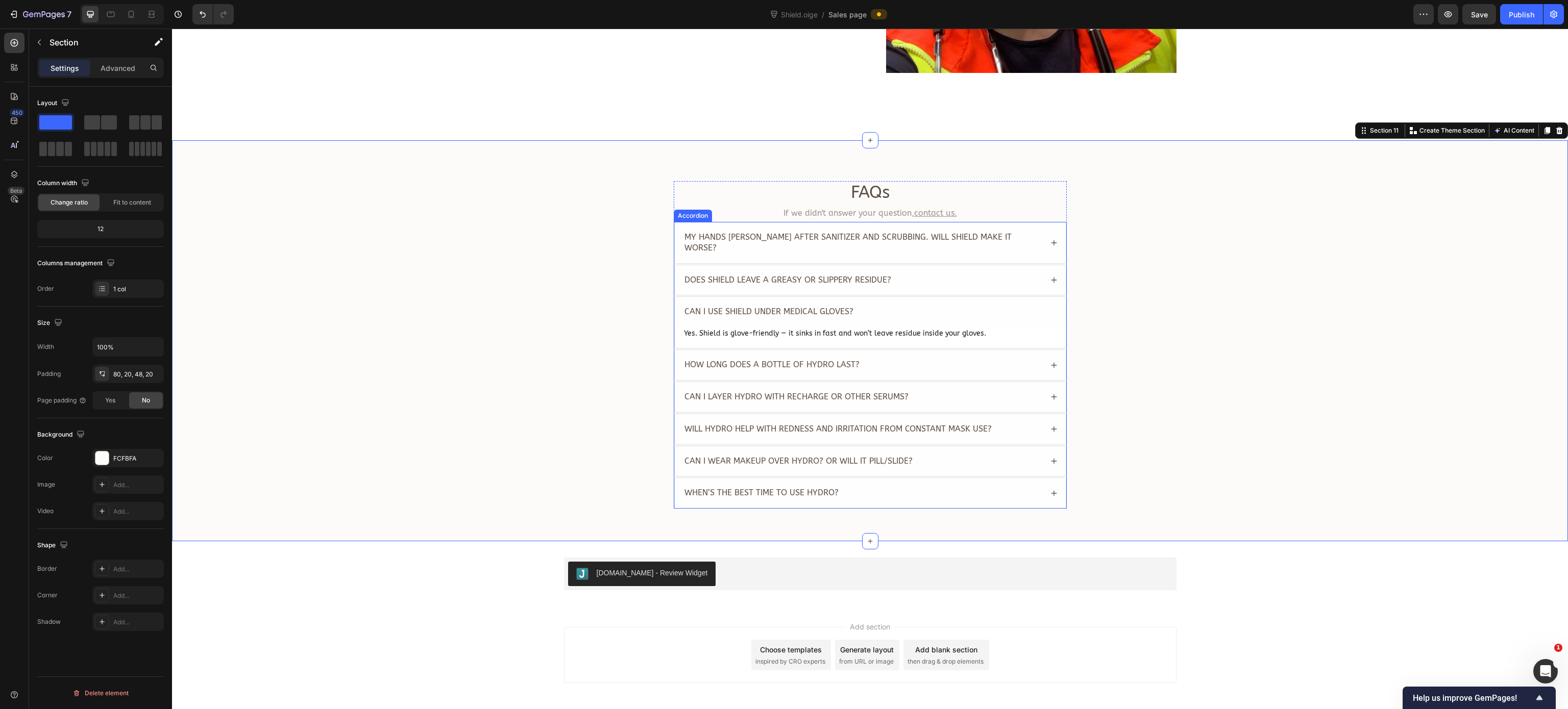
click at [979, 354] on div "How long does a bottle of Hydro last?" at bounding box center [870, 365] width 391 height 30
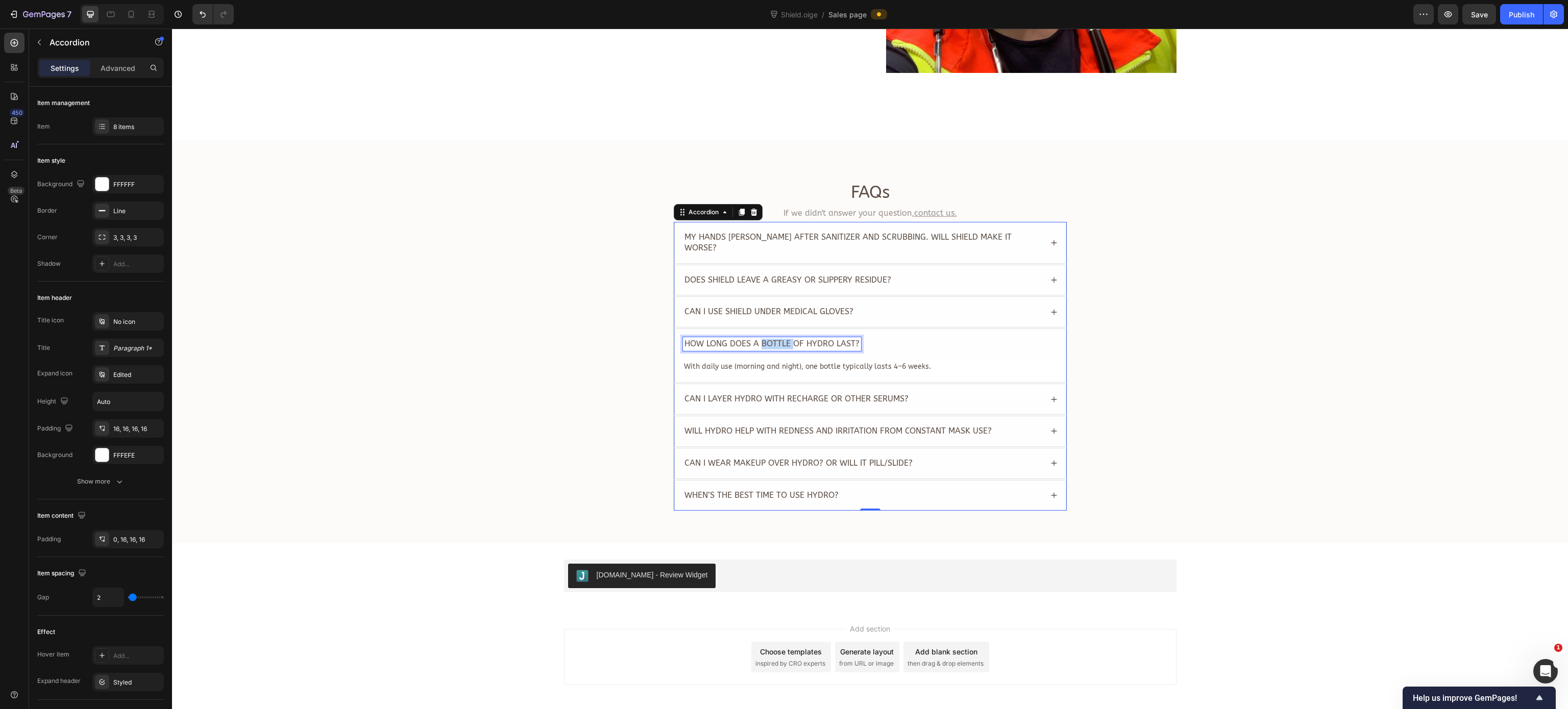
click at [774, 338] on span "How long does a bottle of Hydro last?" at bounding box center [771, 343] width 175 height 9
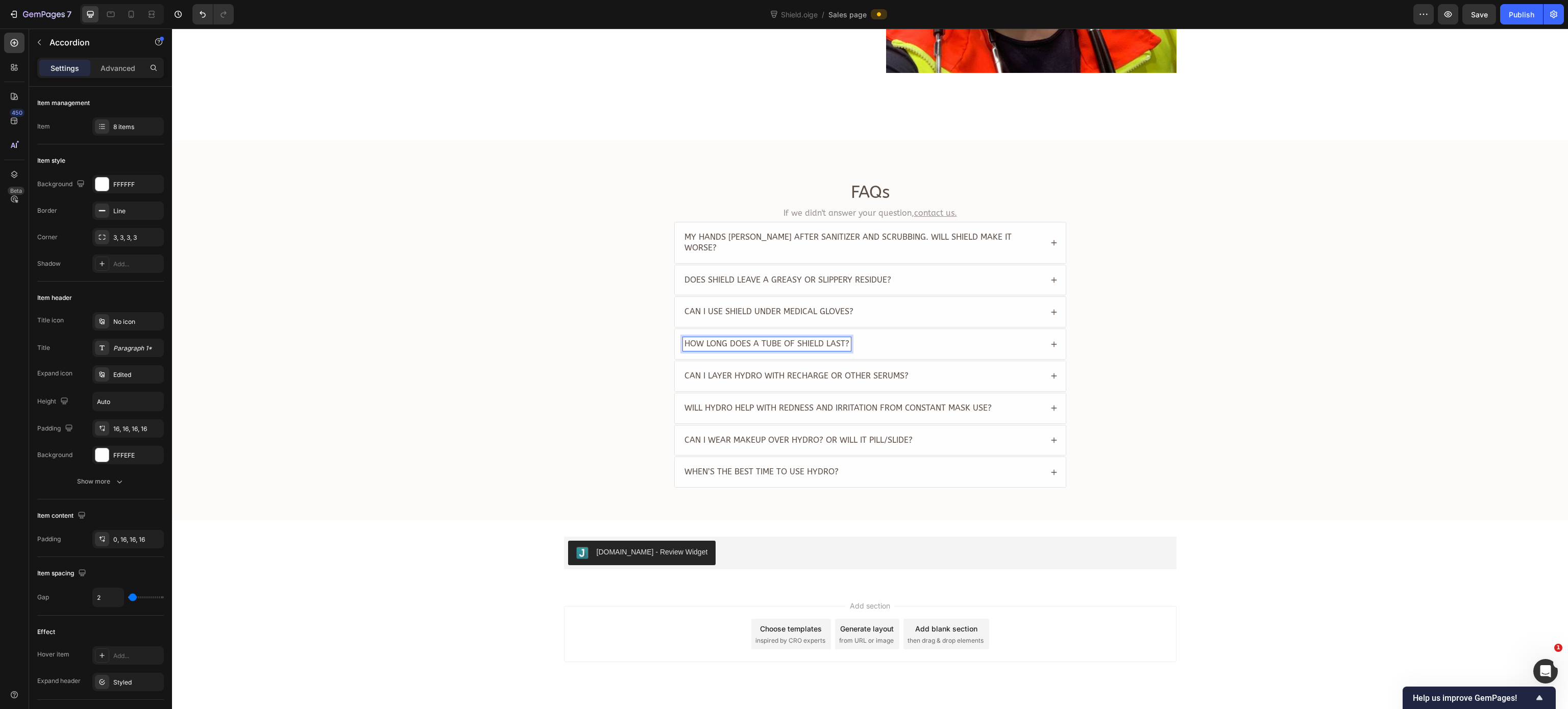
click at [971, 338] on div "How long does a tube of Shield last?" at bounding box center [862, 344] width 359 height 14
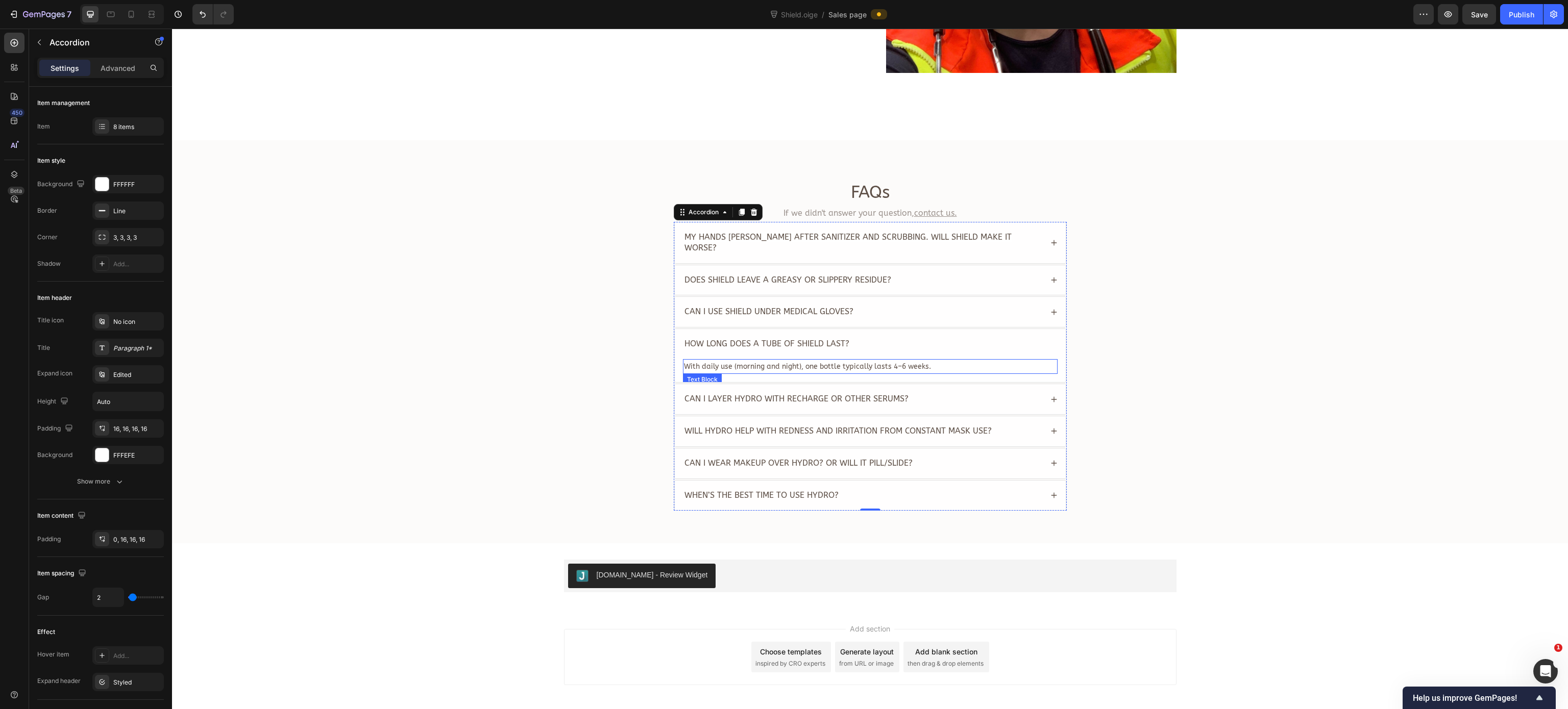
click at [829, 362] on span "With daily use (morning and night), one bottle typically lasts 4–6 weeks." at bounding box center [807, 367] width 247 height 9
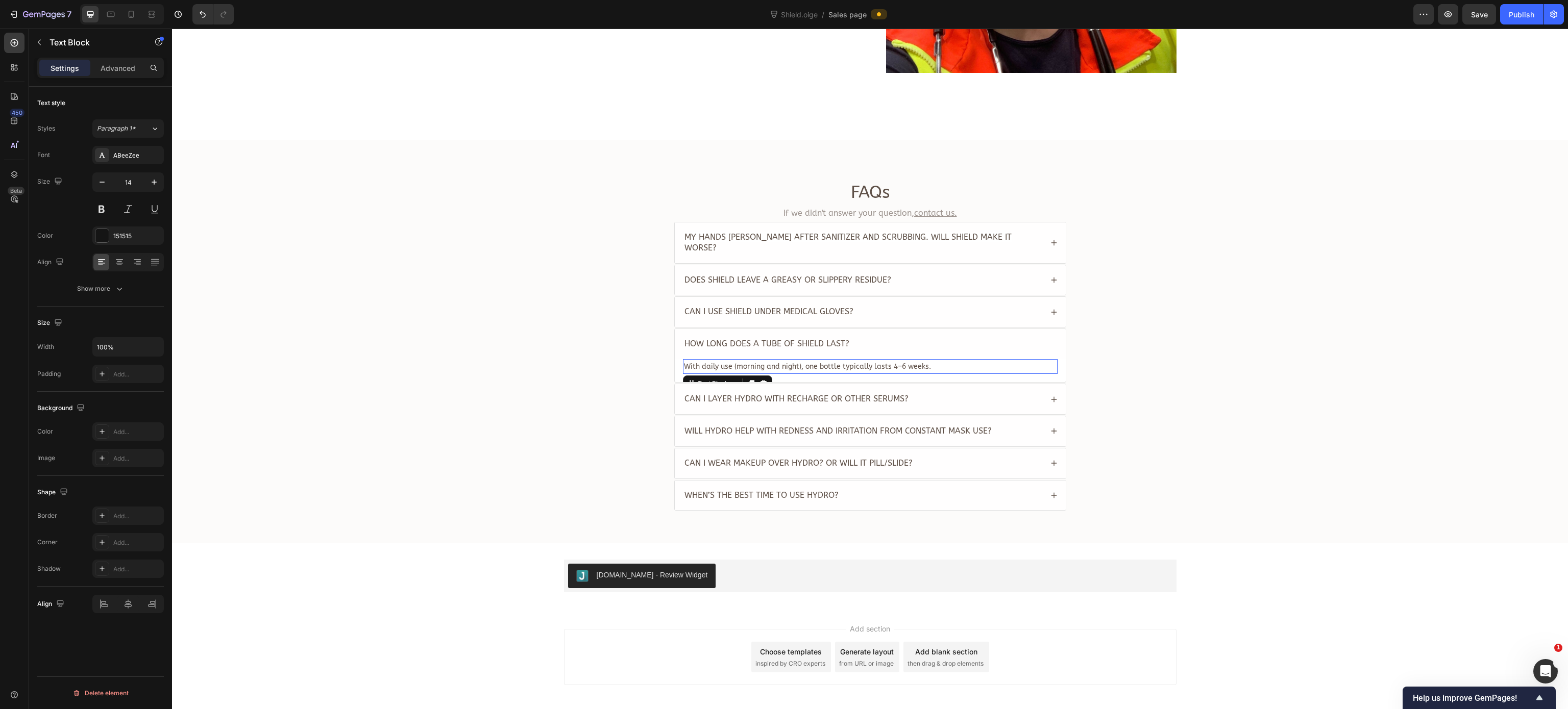
click at [829, 362] on span "With daily use (morning and night), one bottle typically lasts 4–6 weeks." at bounding box center [807, 367] width 247 height 9
click at [584, 352] on div "FAQs Heading If we didn't answer your question, contact us. Text Block My hands…" at bounding box center [869, 350] width 1375 height 338
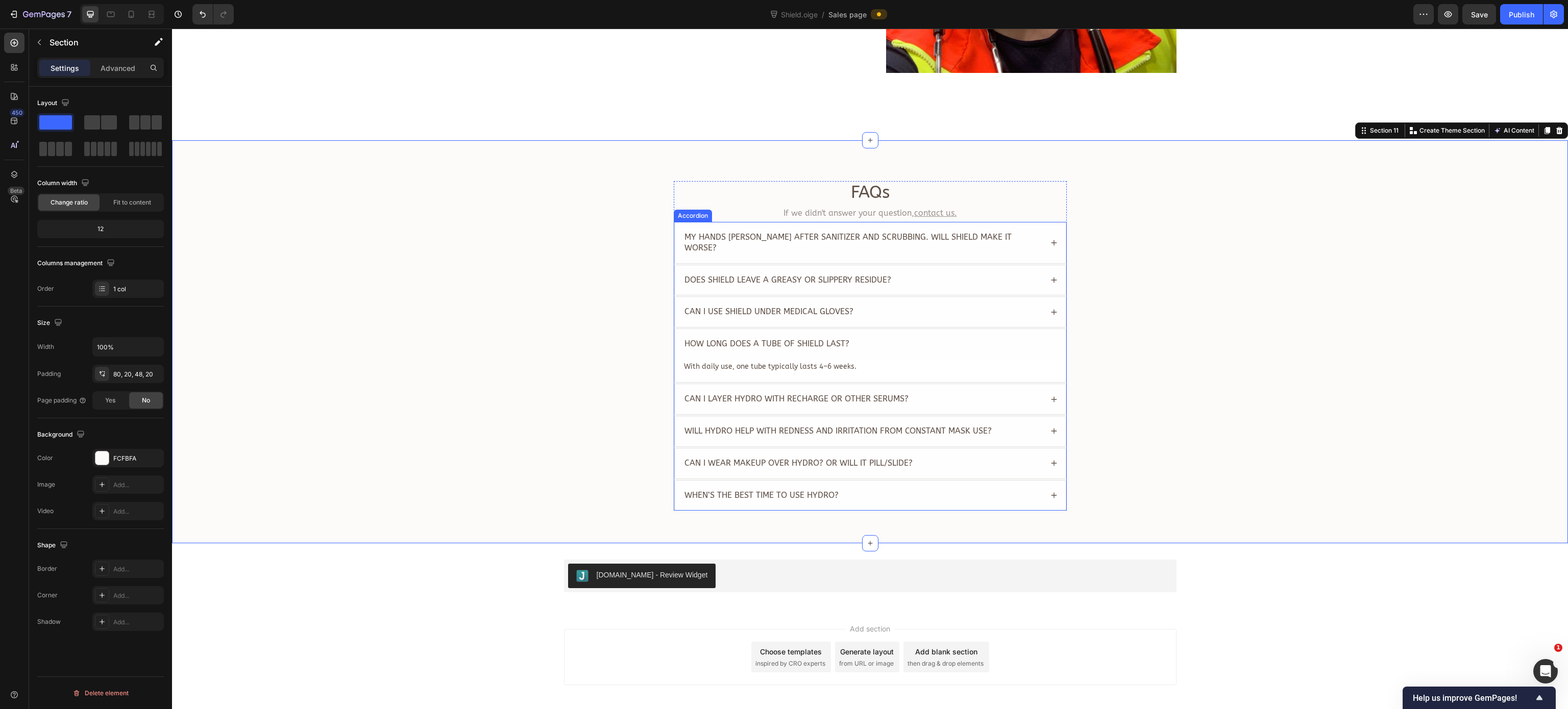
click at [790, 394] on span "Can I layer Hydro with Recharge or other serums?" at bounding box center [796, 398] width 224 height 9
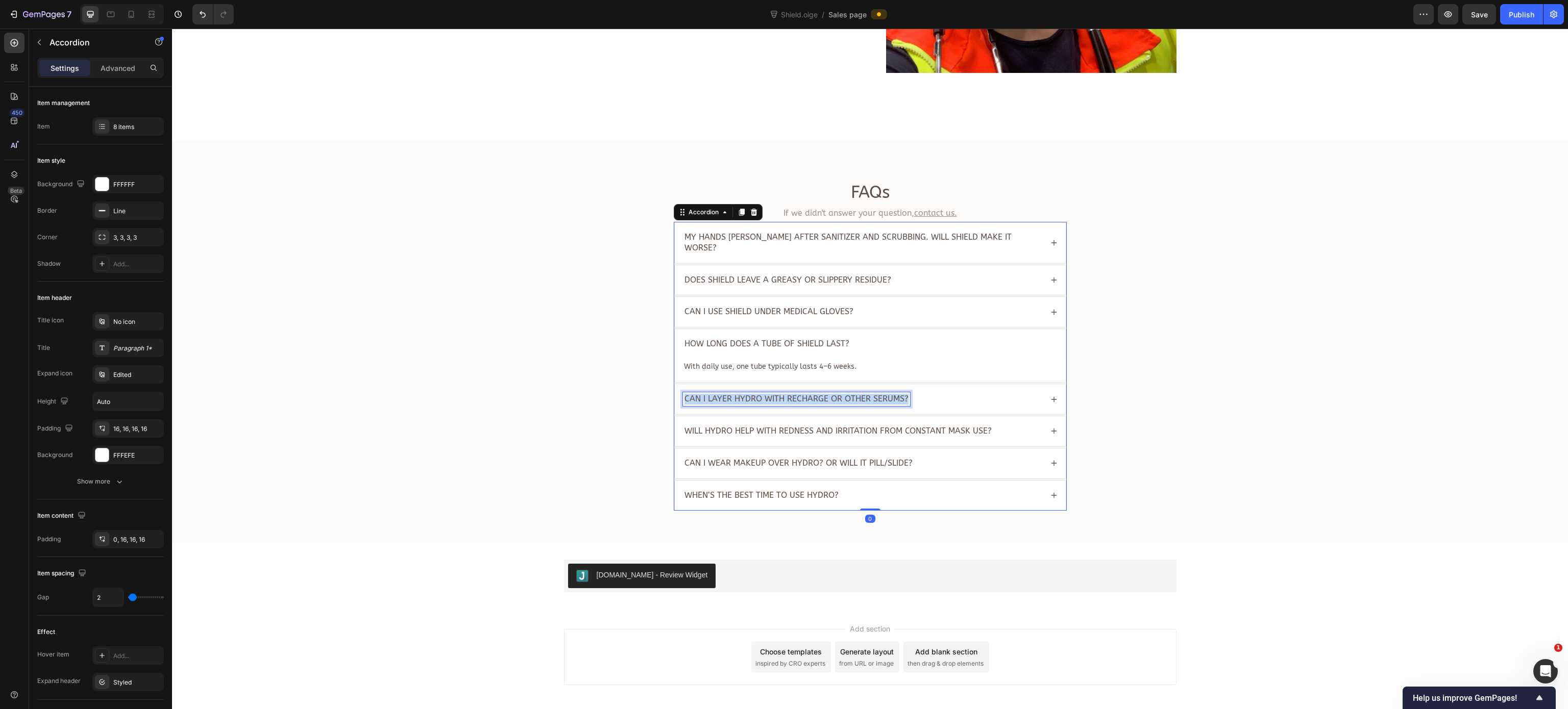
click at [790, 394] on span "Can I layer Hydro with Recharge or other serums?" at bounding box center [796, 398] width 224 height 9
click at [575, 391] on div "FAQs Heading If we didn't answer your question, contact us. Text Block My hands…" at bounding box center [869, 350] width 1375 height 338
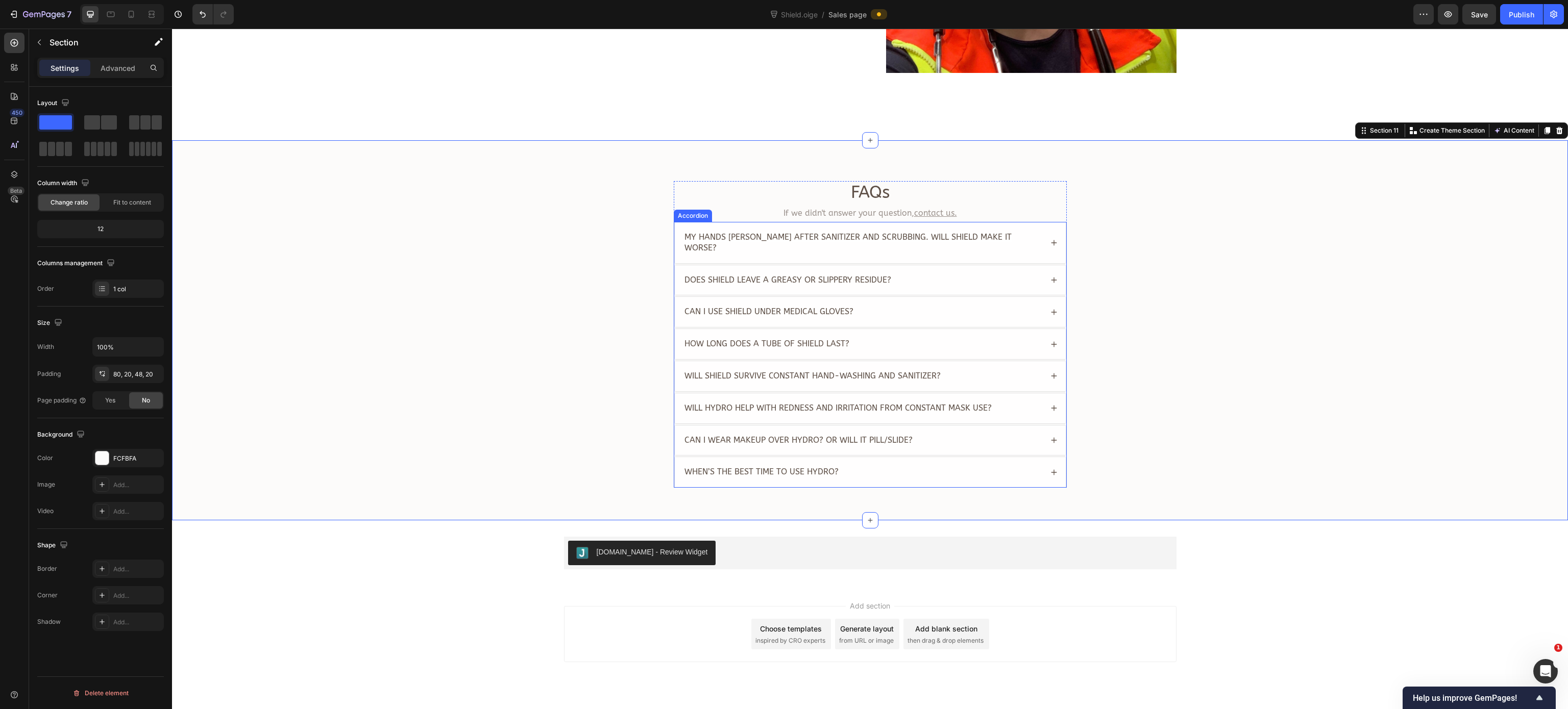
click at [979, 375] on div "Will Shield survive constant hand-washing and sanitizer?" at bounding box center [870, 376] width 391 height 30
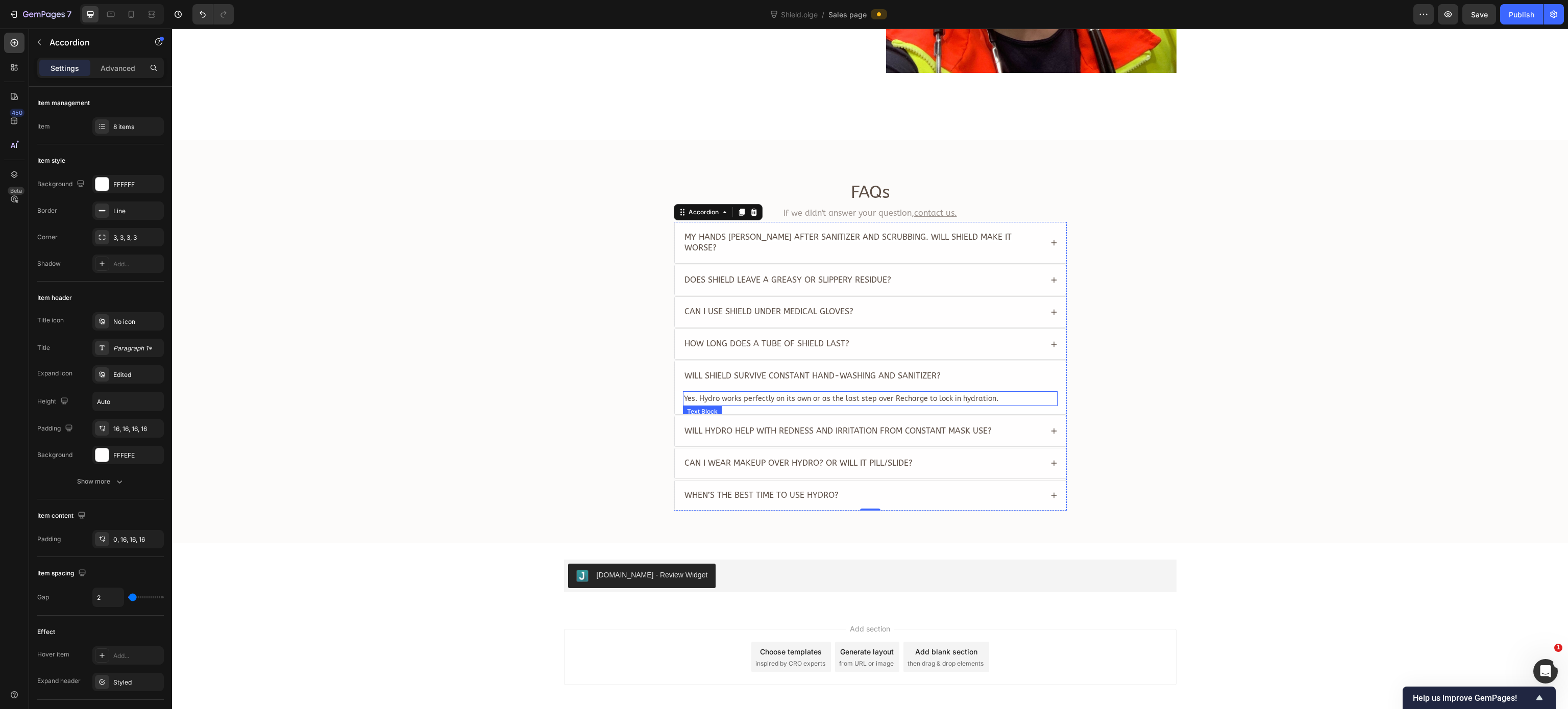
click at [821, 394] on span "Yes. Hydro works perfectly on its own or as the last step over Recharge to lock…" at bounding box center [841, 398] width 315 height 9
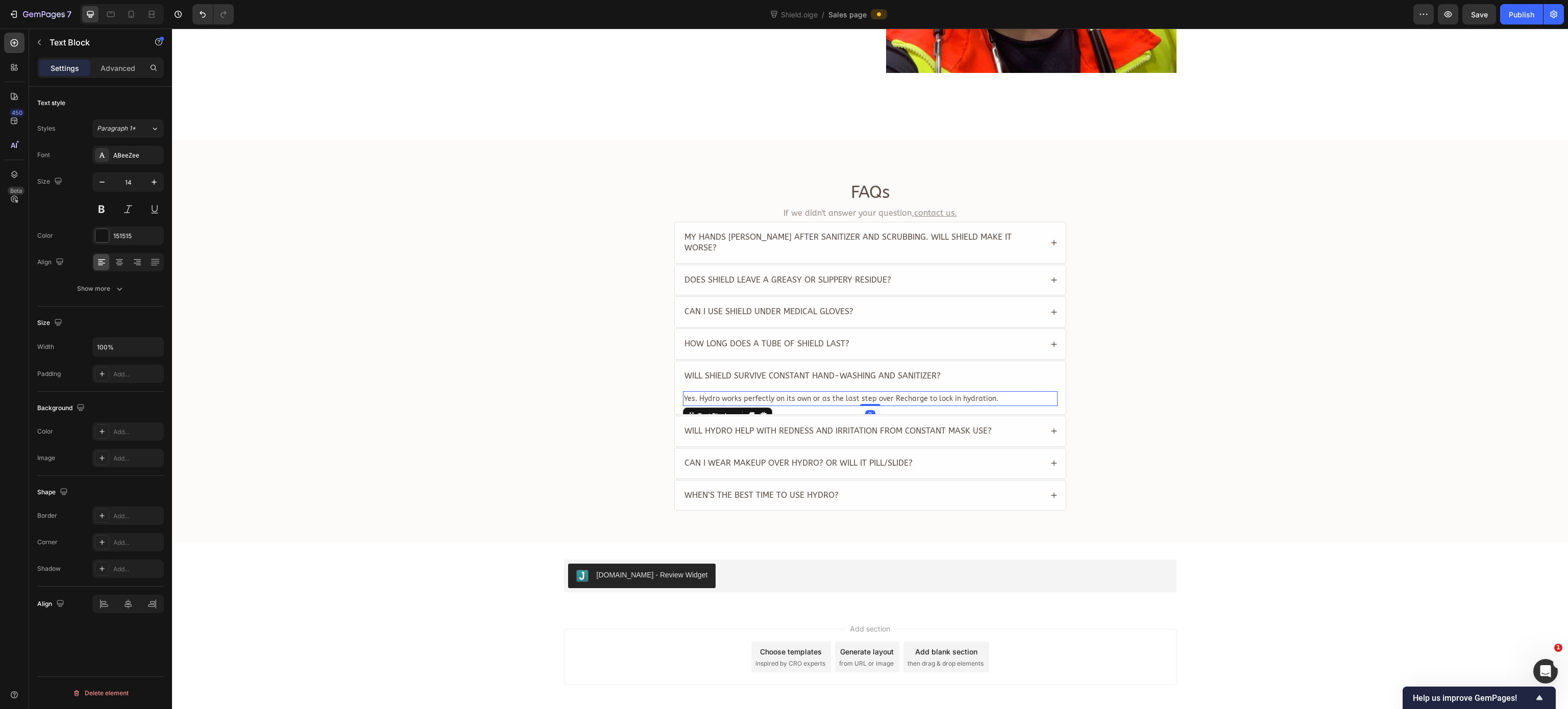
click at [821, 394] on span "Yes. Hydro works perfectly on its own or as the last step over Recharge to lock…" at bounding box center [841, 398] width 315 height 9
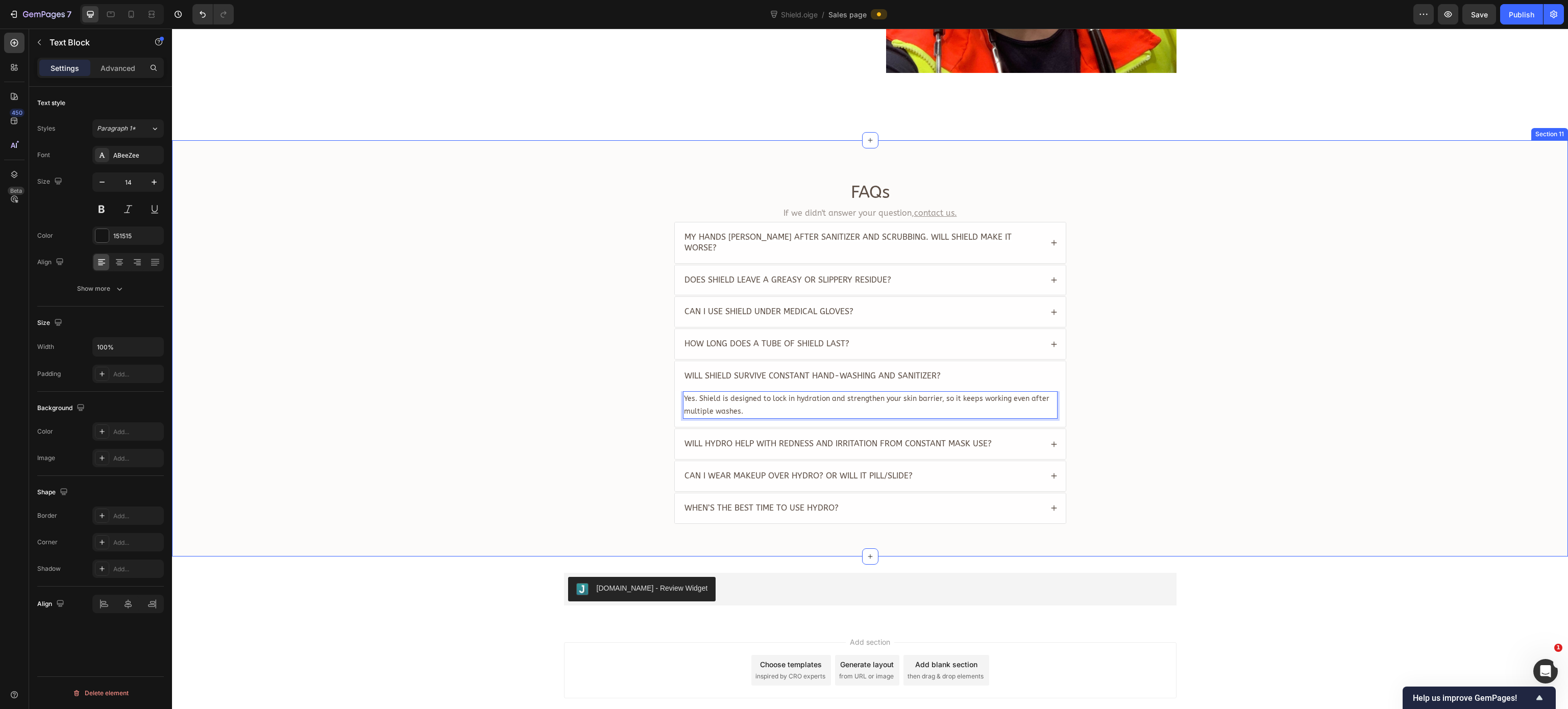
click at [601, 393] on div "FAQs Heading If we didn't answer your question, contact us. Text Block My hands…" at bounding box center [869, 356] width 1375 height 350
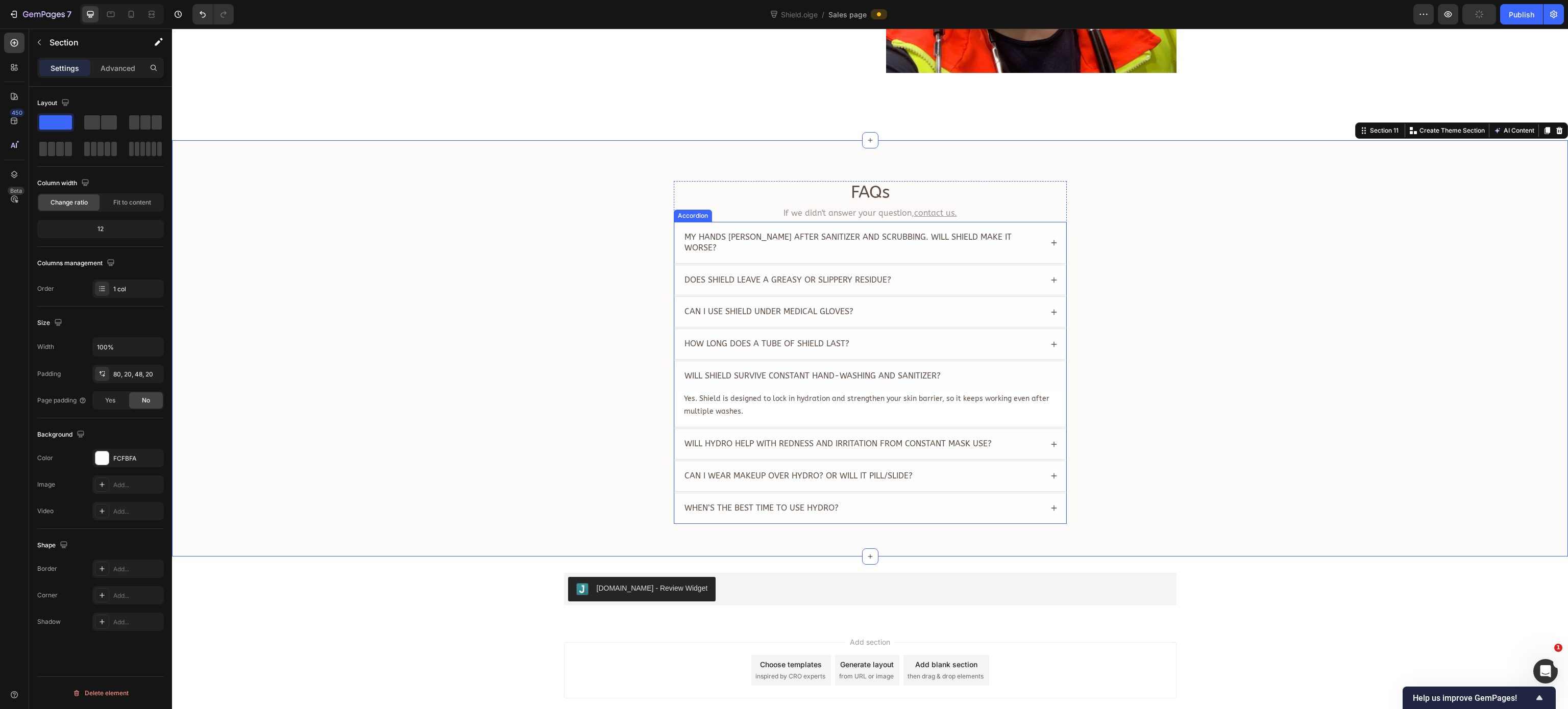
click at [979, 433] on div "Will Hydro help with redness and irritation from constant mask use?" at bounding box center [870, 444] width 391 height 30
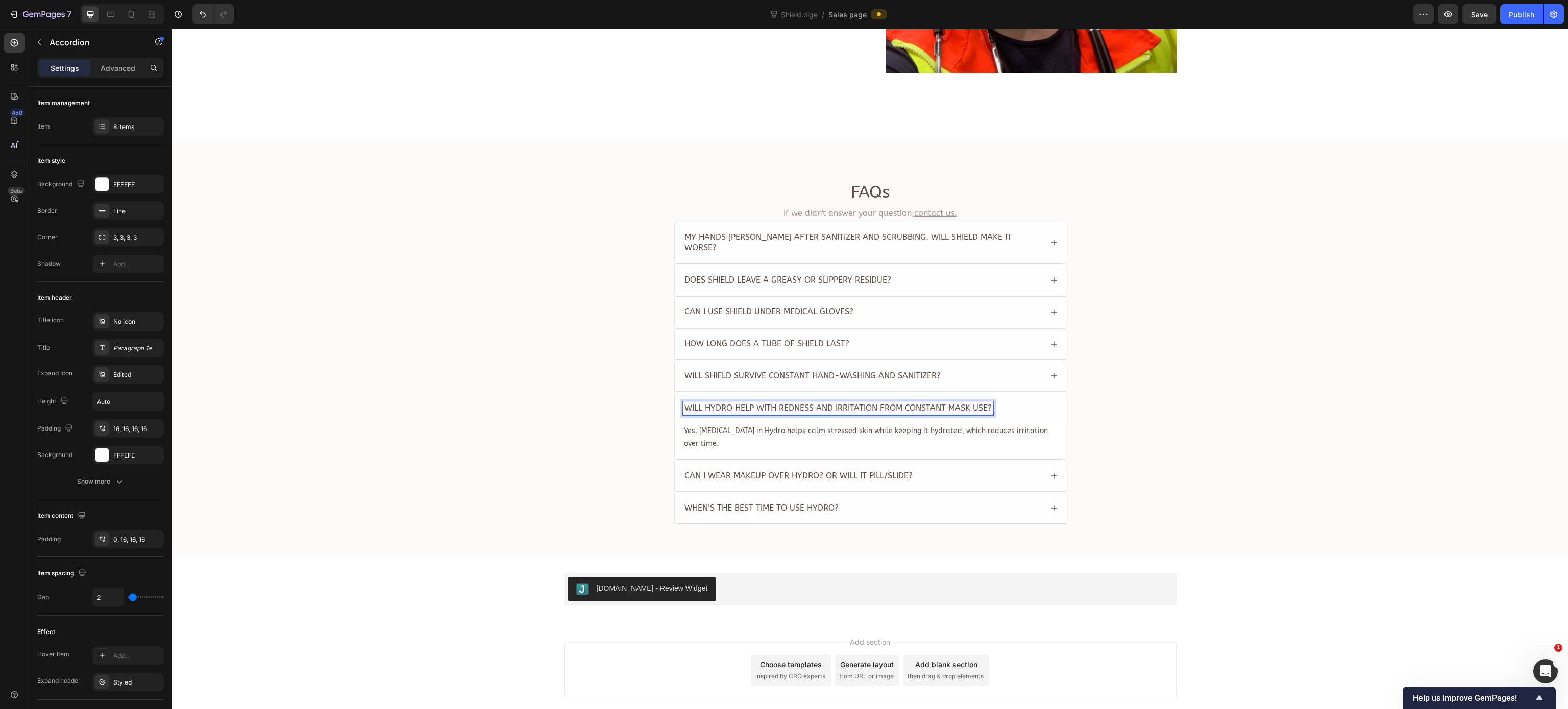
click at [790, 406] on span "Will Hydro help with redness and irritation from constant mask use?" at bounding box center [838, 407] width 307 height 9
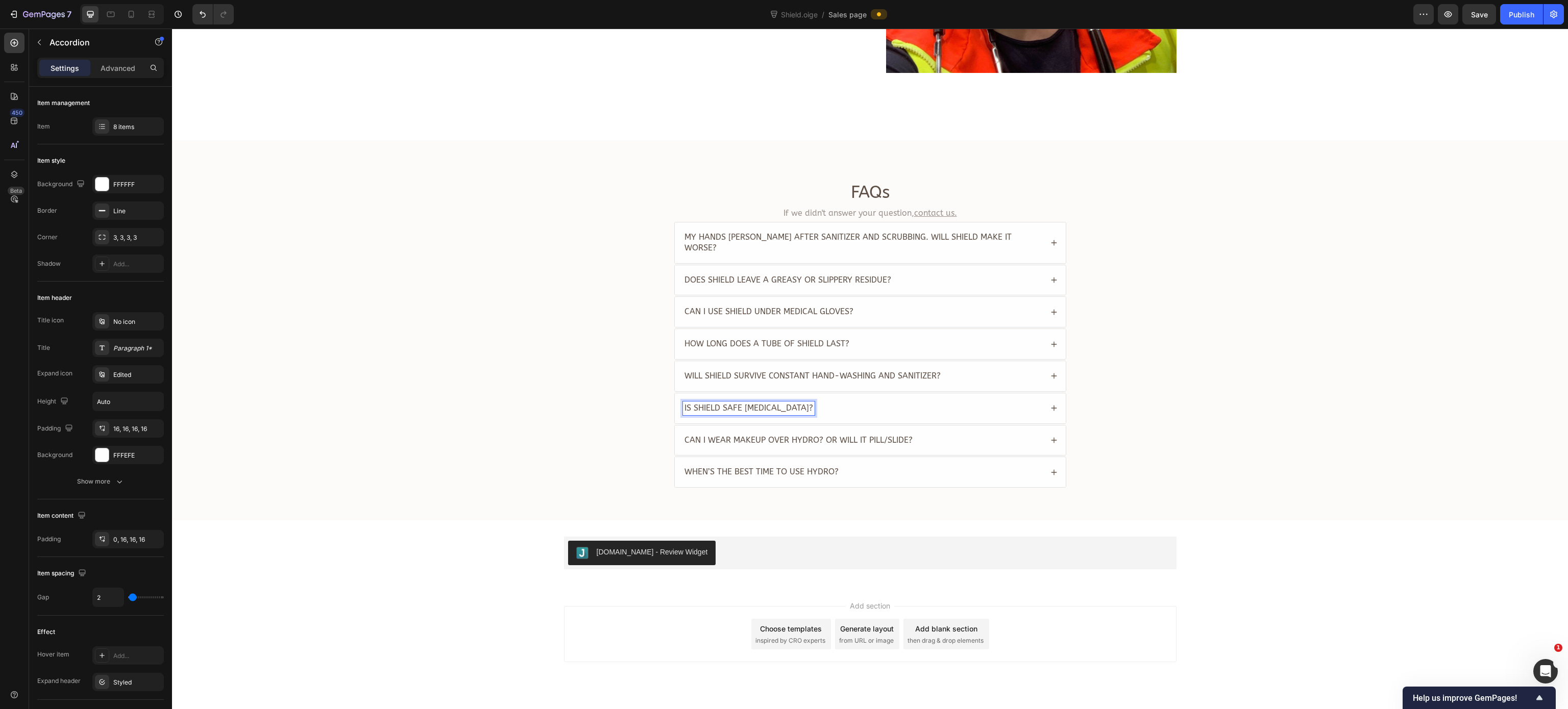
click at [979, 407] on div "Is Shield safe for sensitive skin?" at bounding box center [870, 408] width 391 height 30
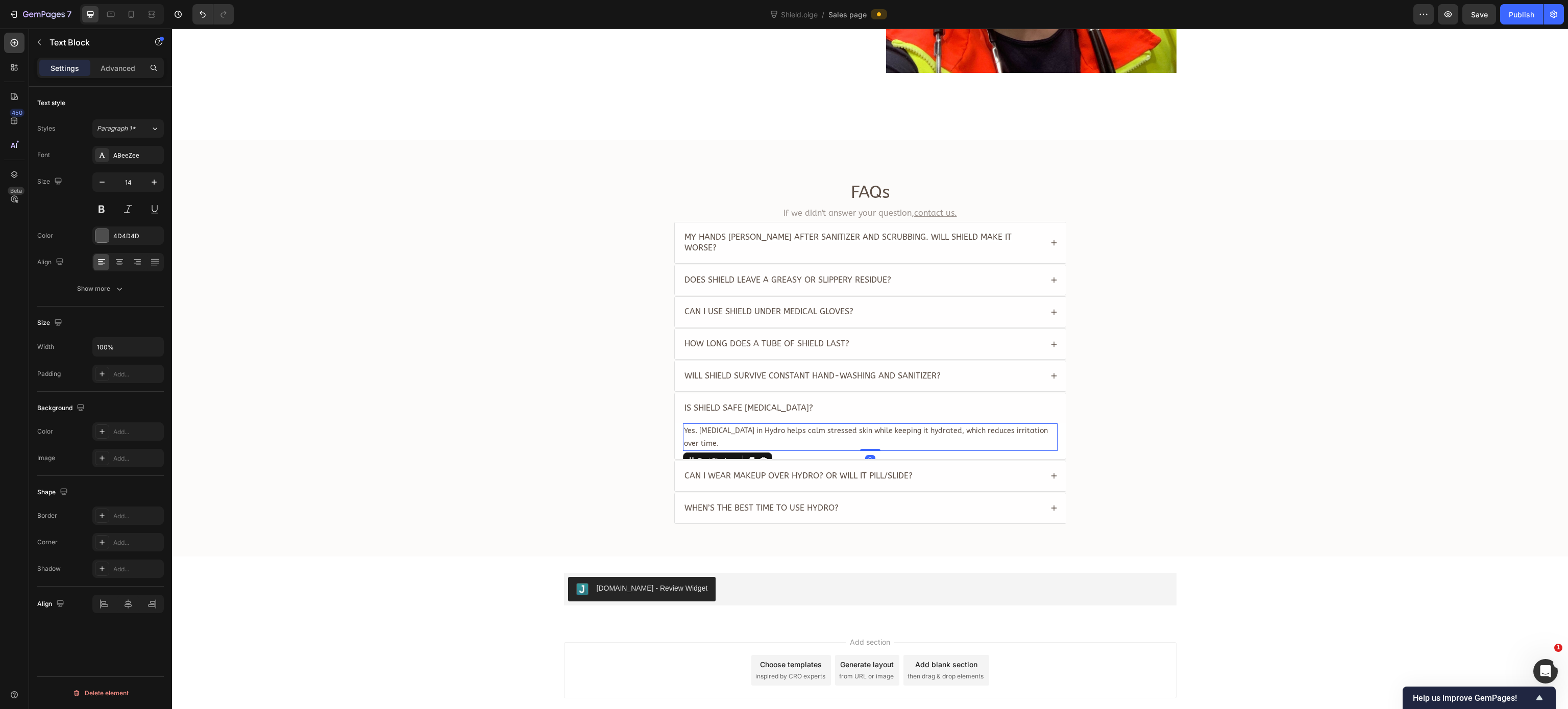
click at [823, 427] on span "Yes. Niacinamide in Hydro helps calm stressed skin while keeping it hydrated, w…" at bounding box center [866, 437] width 364 height 21
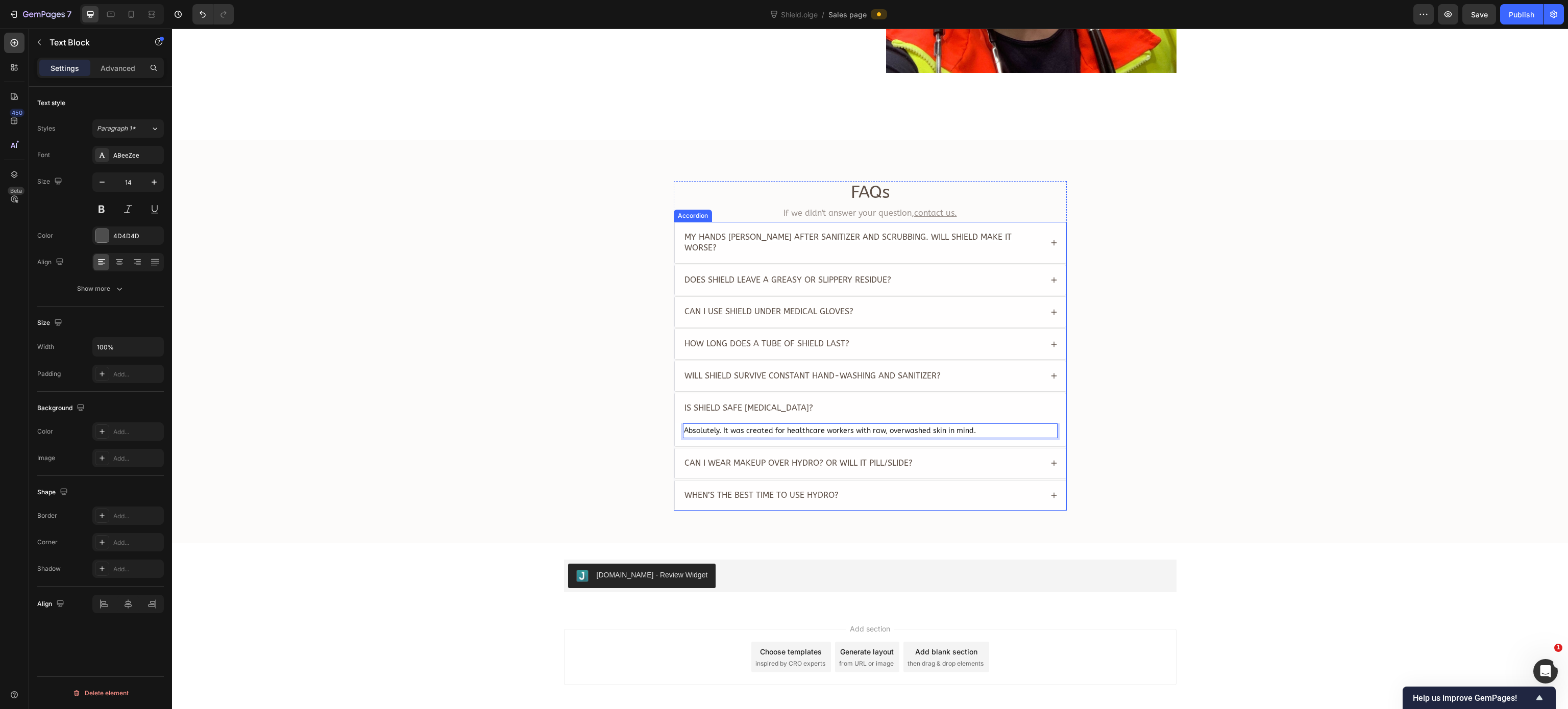
click at [979, 411] on div "Is Shield safe for sensitive skin?" at bounding box center [870, 408] width 391 height 30
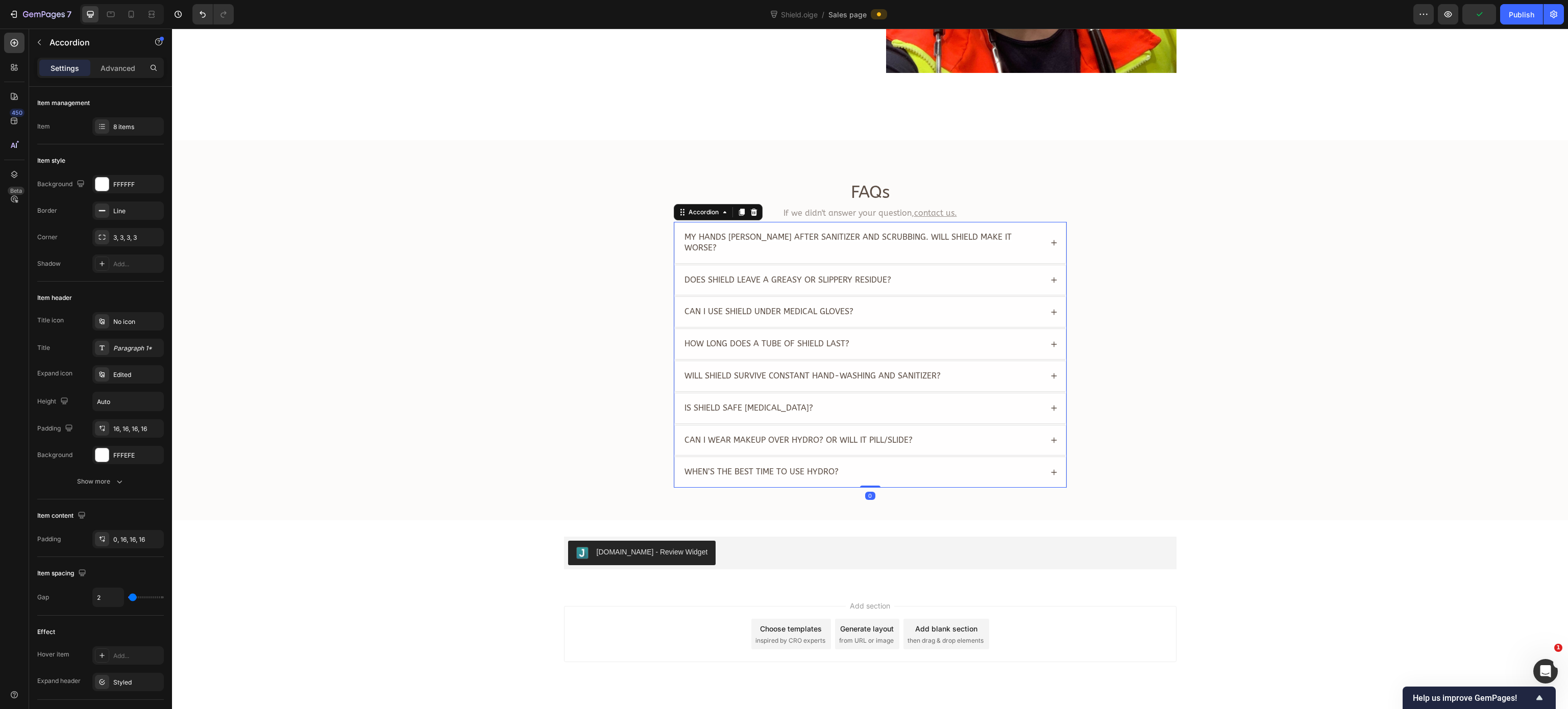
click at [968, 443] on div "Can I wear makeup over Hydro? Or will it pill/slide?" at bounding box center [862, 441] width 359 height 14
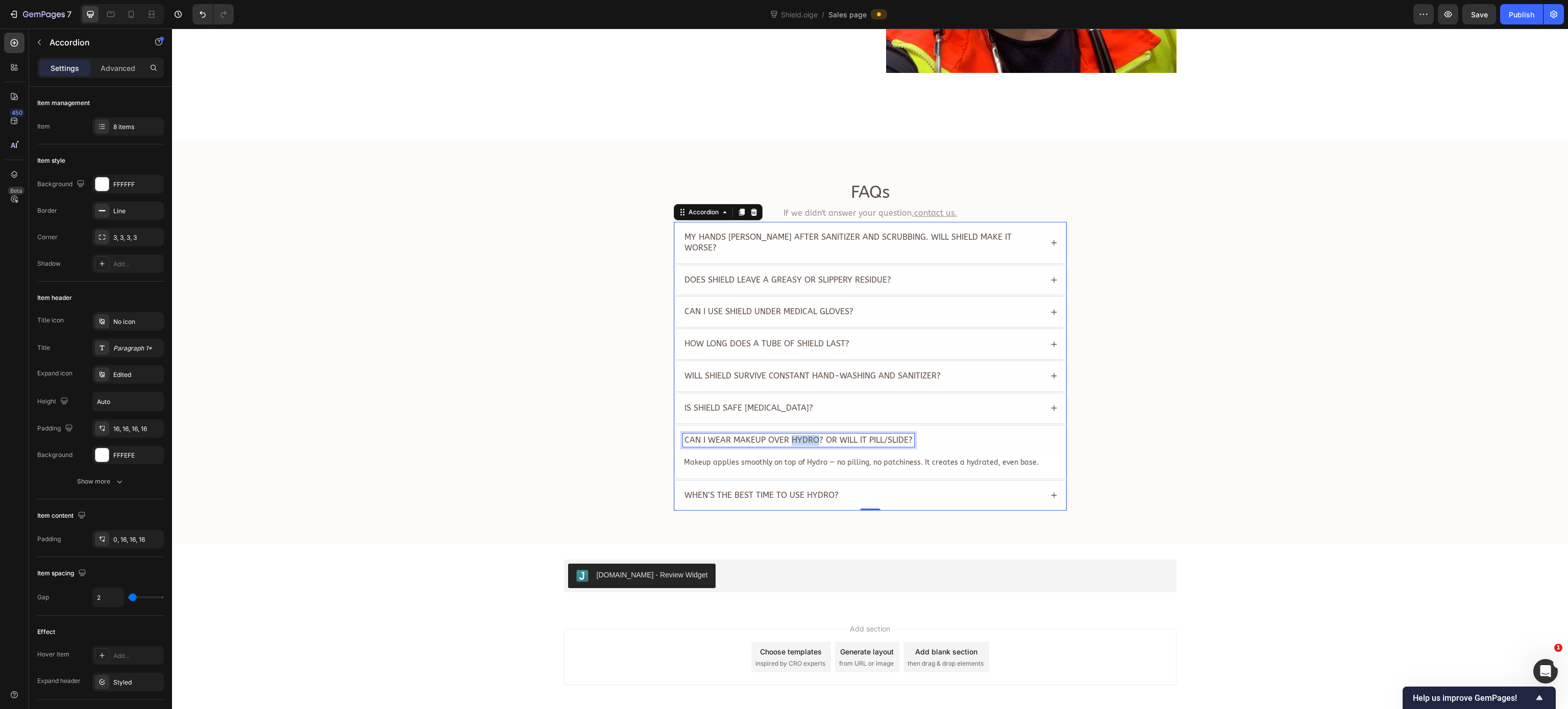
click at [793, 436] on span "Can I wear makeup over Hydro? Or will it pill/slide?" at bounding box center [798, 439] width 228 height 9
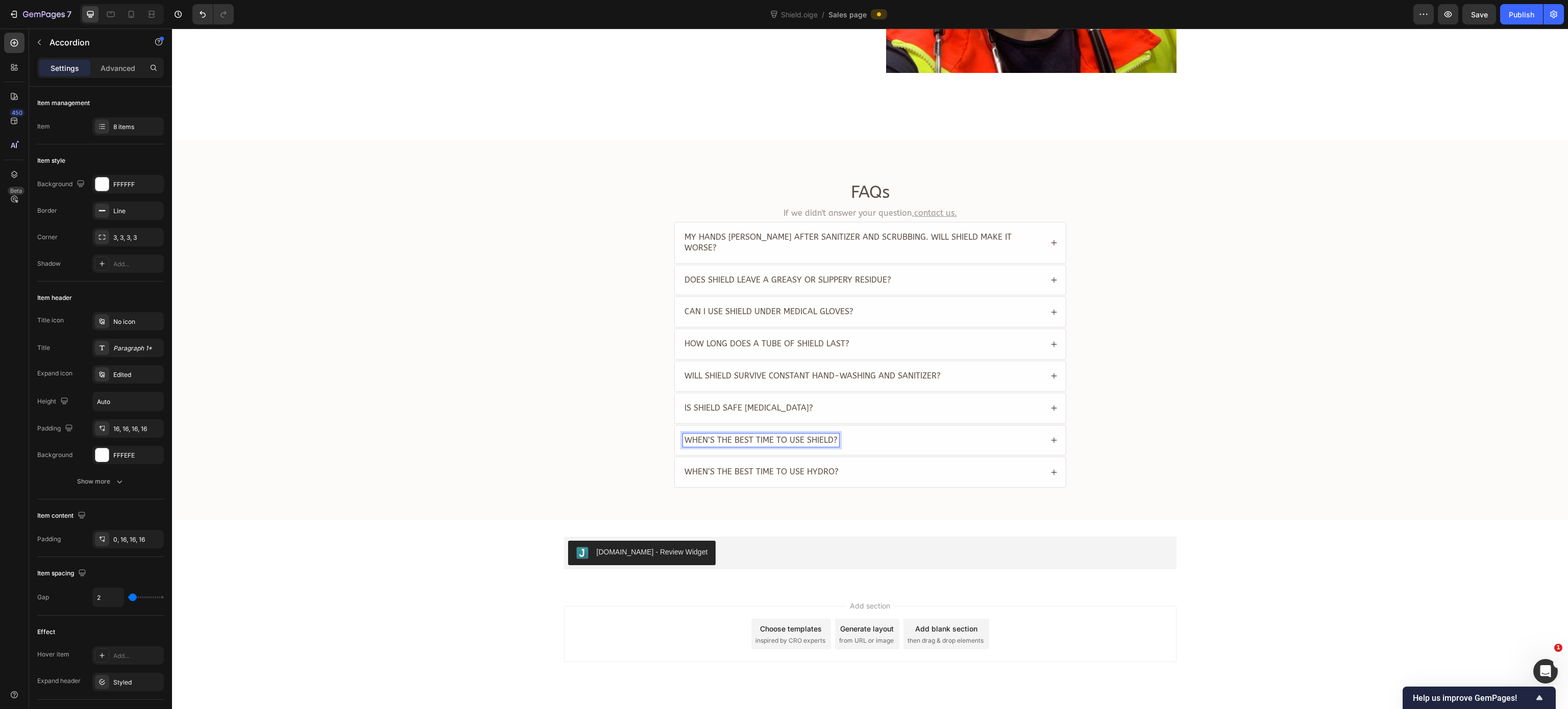
click at [902, 434] on div "When’s the best time to use Shield?" at bounding box center [862, 441] width 359 height 14
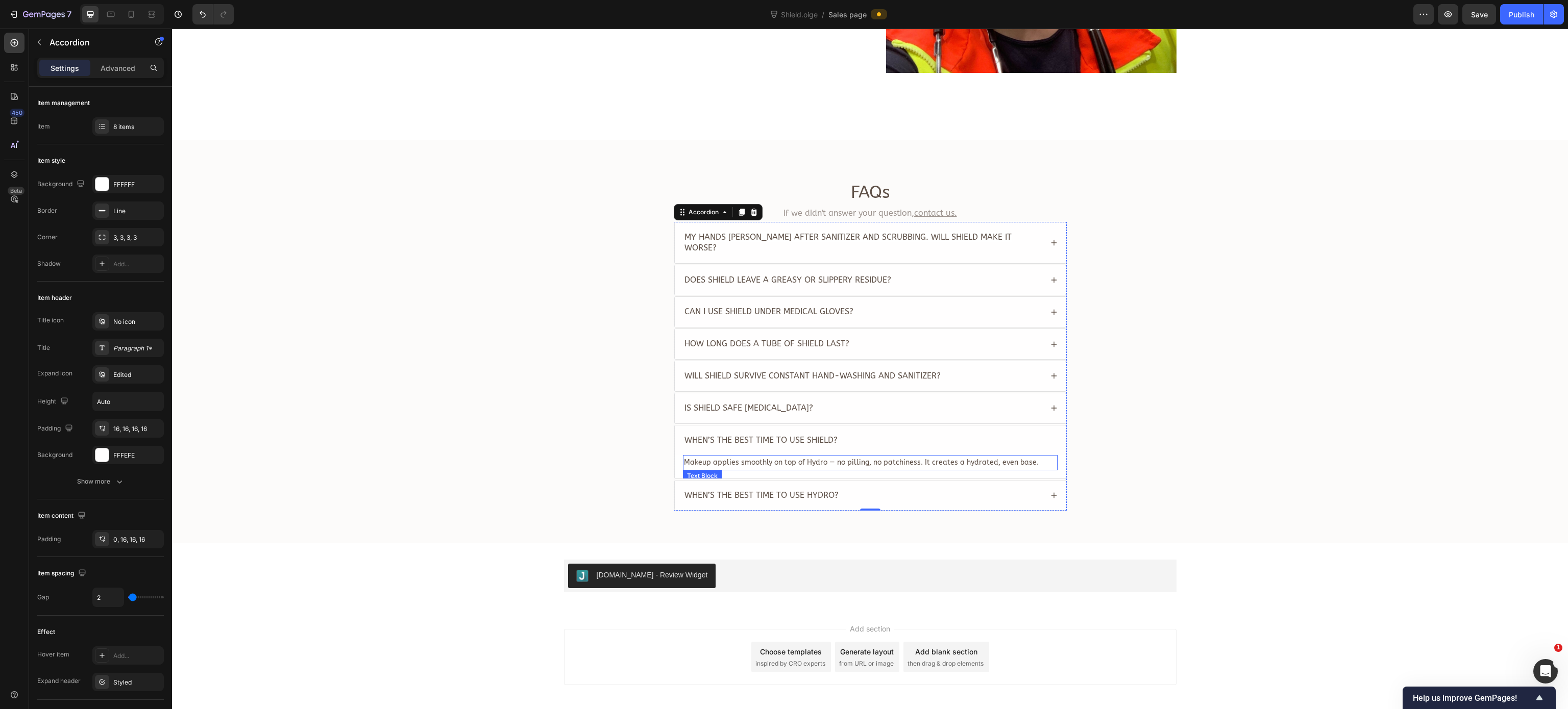
click at [825, 443] on span "Makeup applies smoothly on top of Hydro — no pilling, no patchiness. It creates…" at bounding box center [861, 462] width 354 height 9
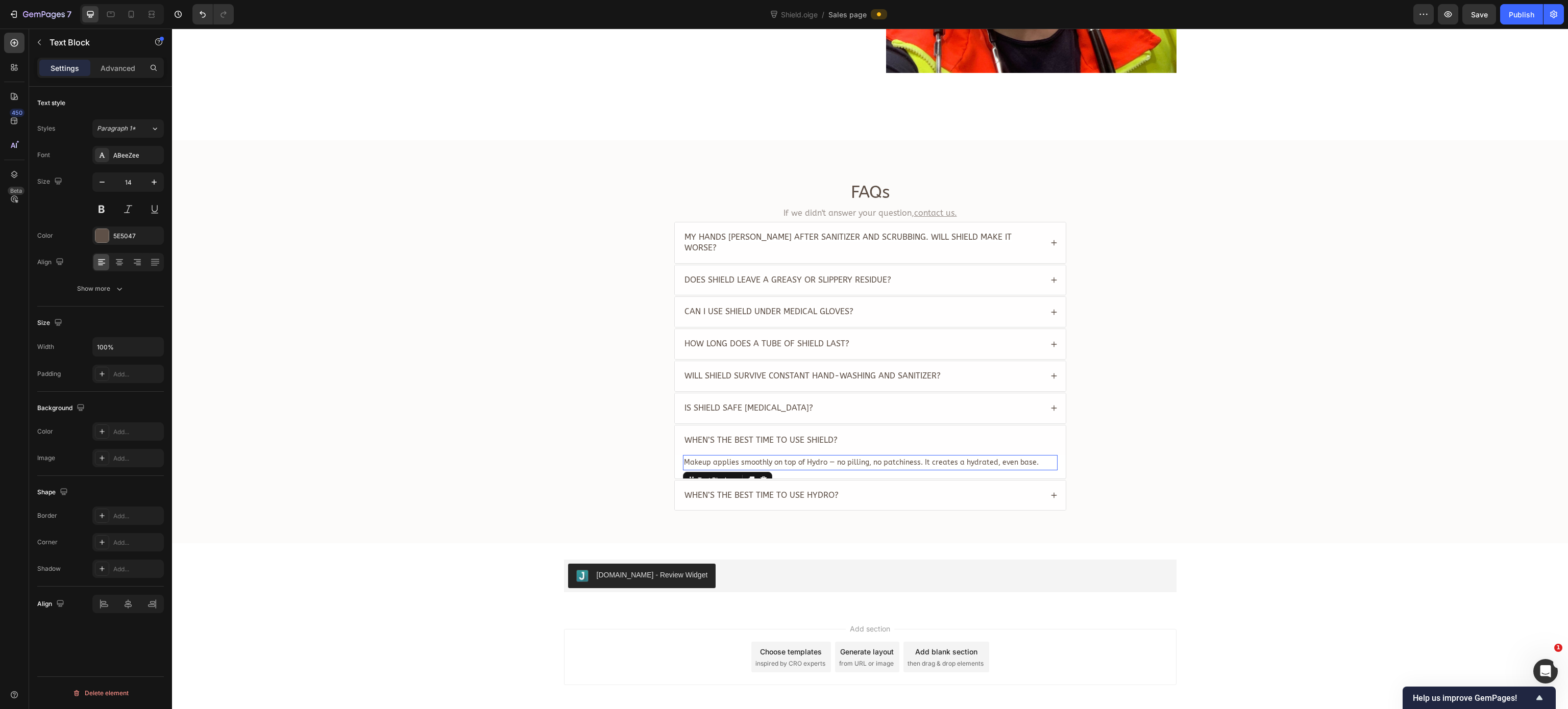
click at [825, 443] on span "Makeup applies smoothly on top of Hydro — no pilling, no patchiness. It creates…" at bounding box center [861, 462] width 354 height 9
click at [599, 443] on div "FAQs Heading If we didn't answer your question, contact us. Text Block My hands…" at bounding box center [869, 350] width 1375 height 338
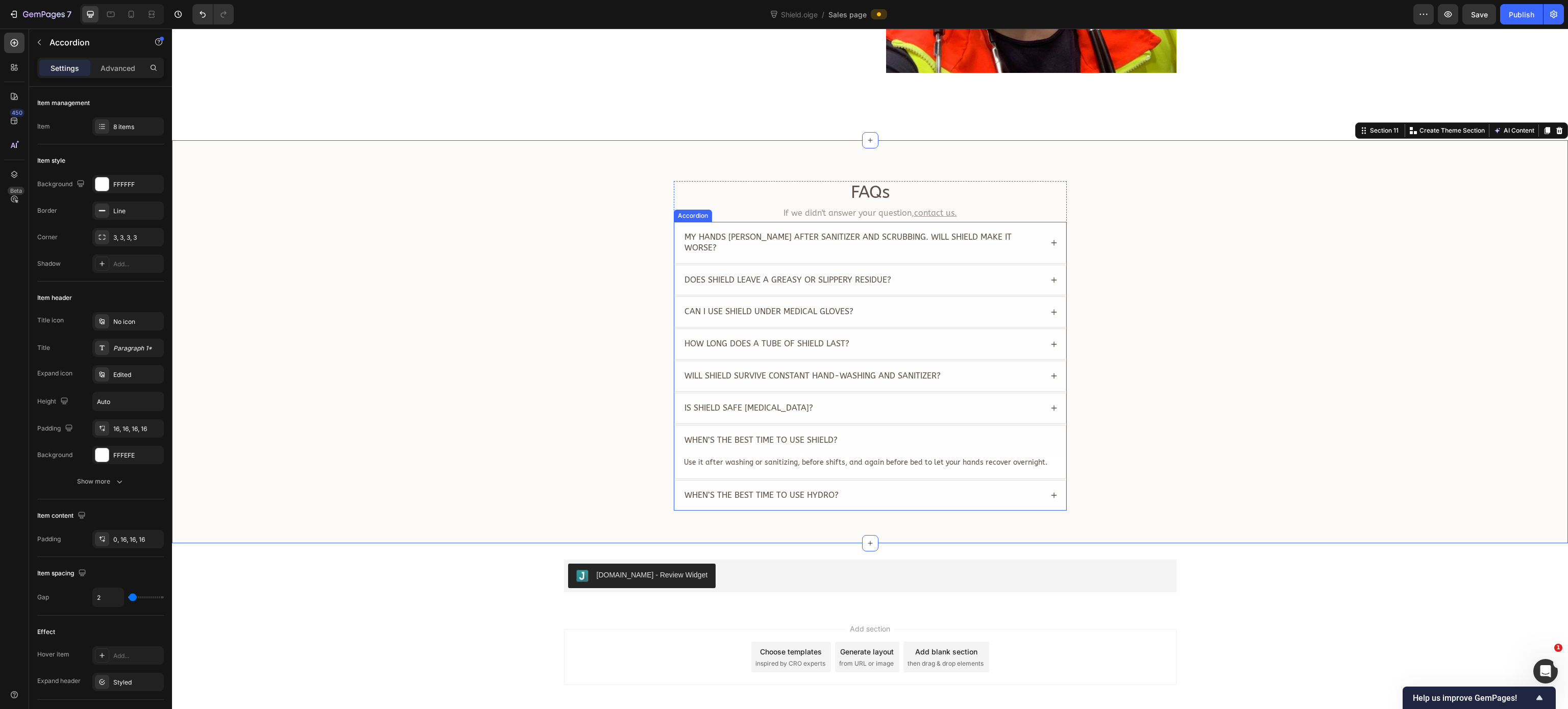
click at [955, 443] on div "When’s the best time to use Hydro?" at bounding box center [862, 496] width 359 height 14
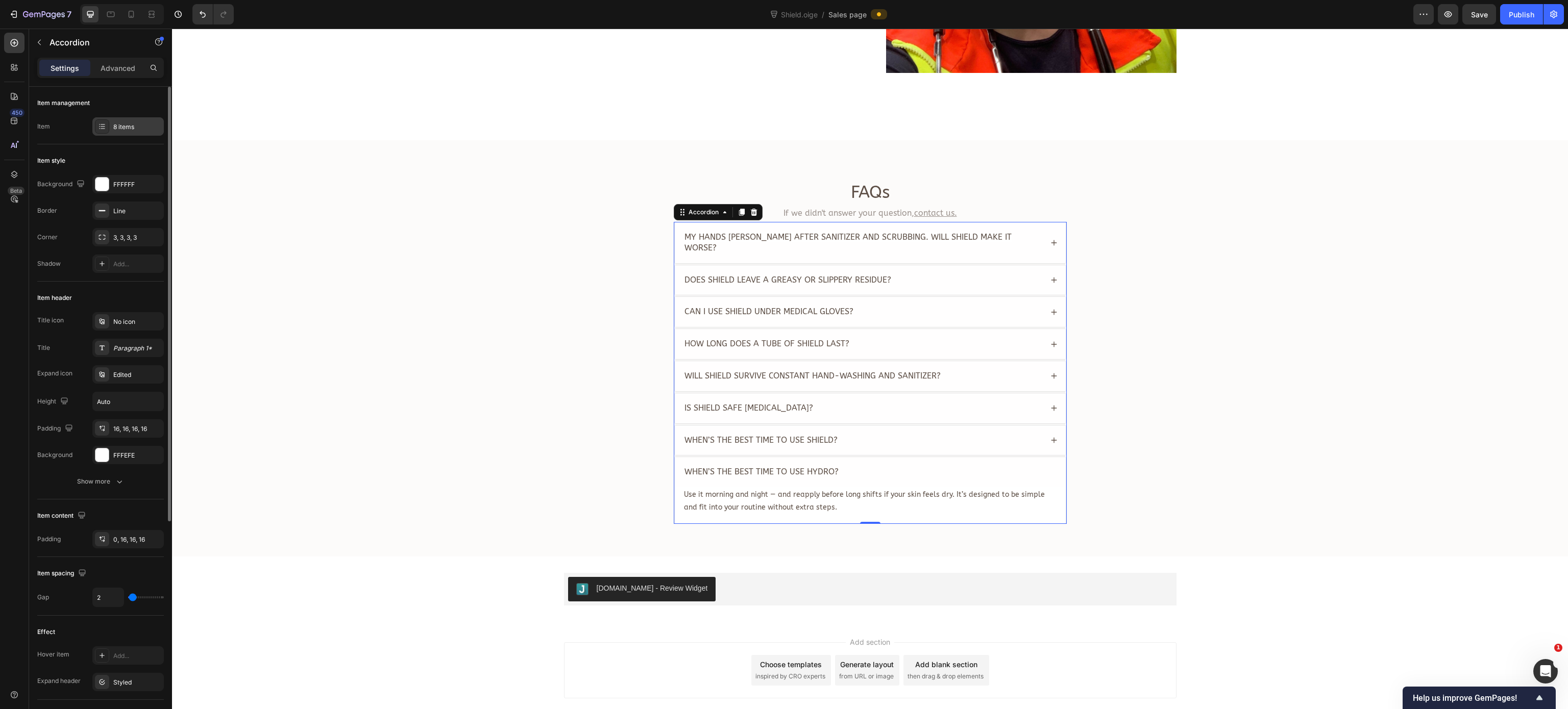
click at [121, 124] on div "8 items" at bounding box center [137, 127] width 48 height 9
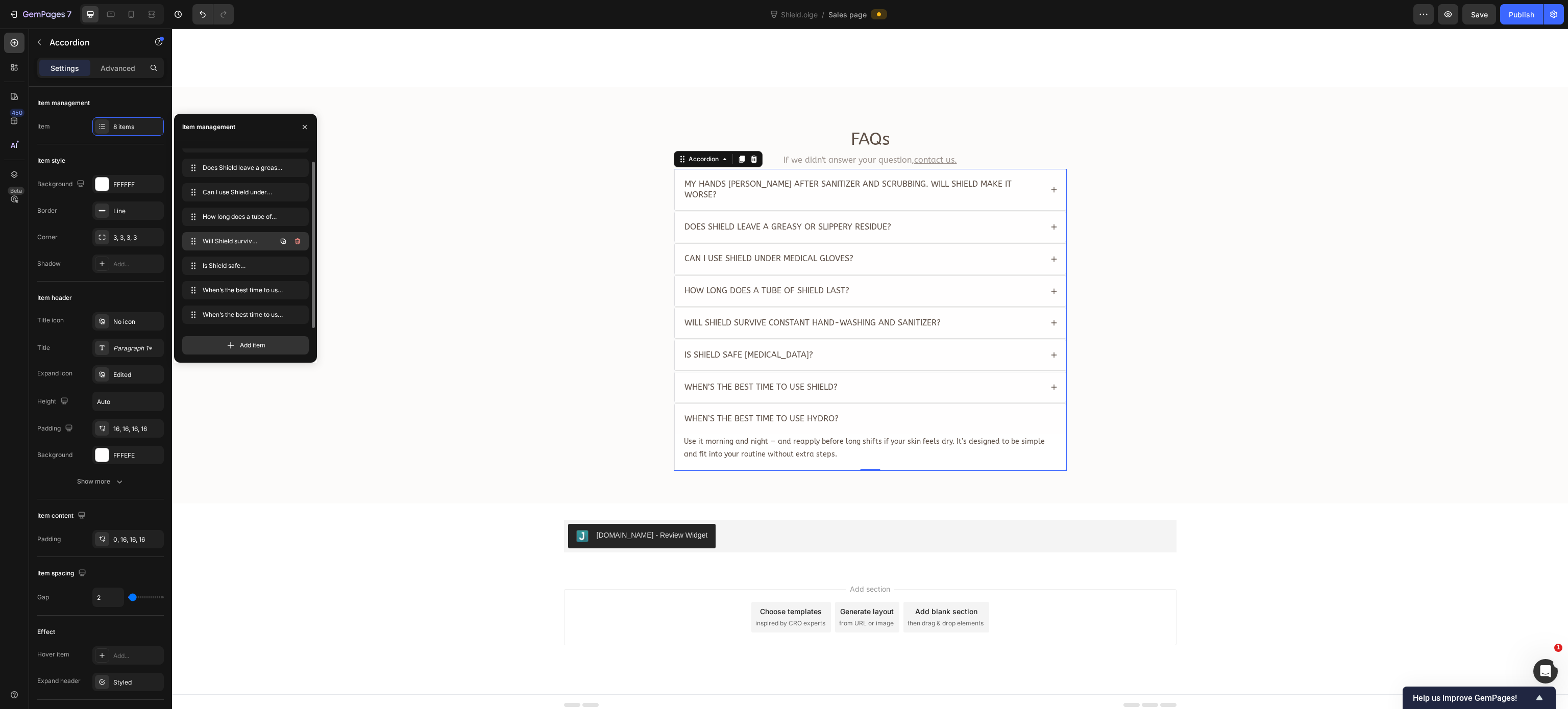
scroll to position [2032, 0]
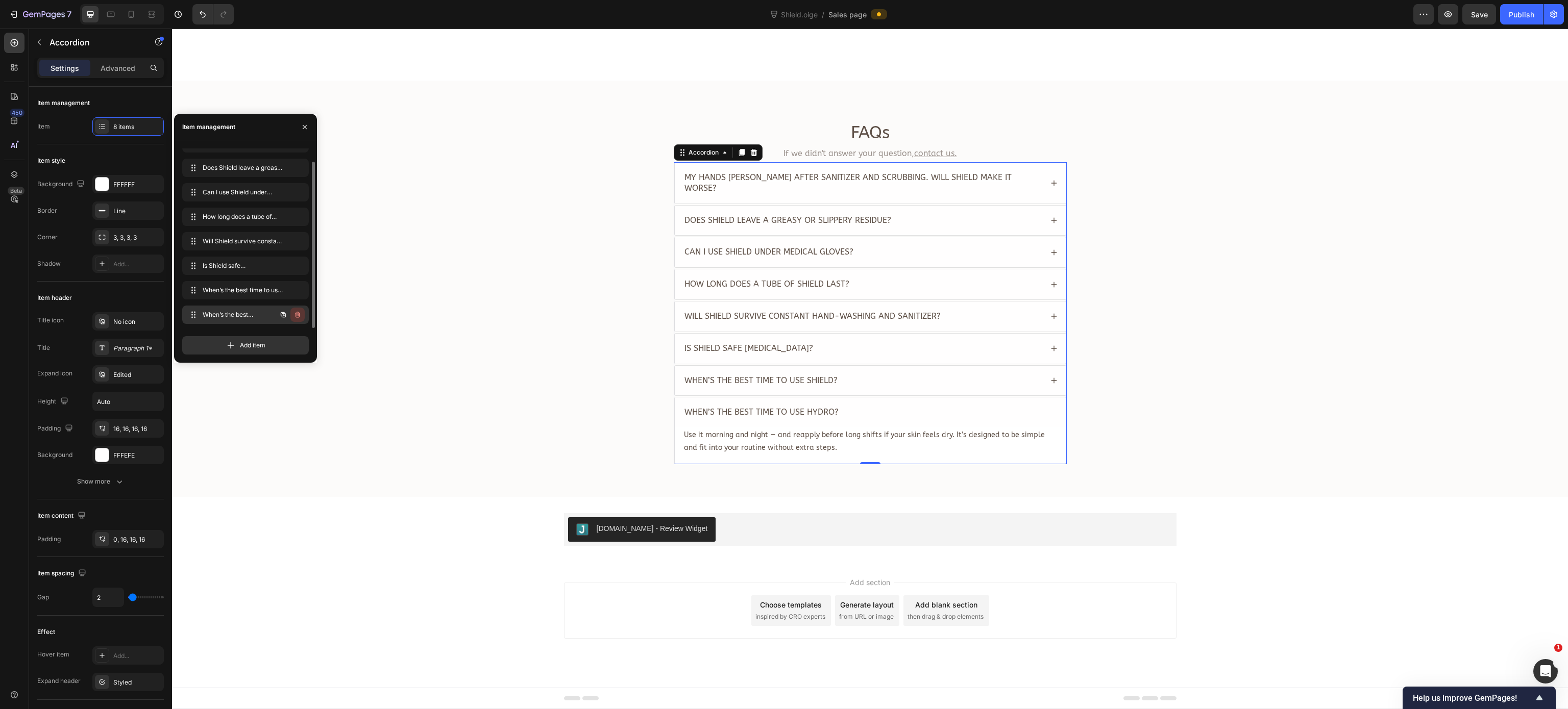
click at [299, 312] on icon "button" at bounding box center [298, 314] width 8 height 8
click at [299, 312] on div "Delete" at bounding box center [291, 314] width 19 height 9
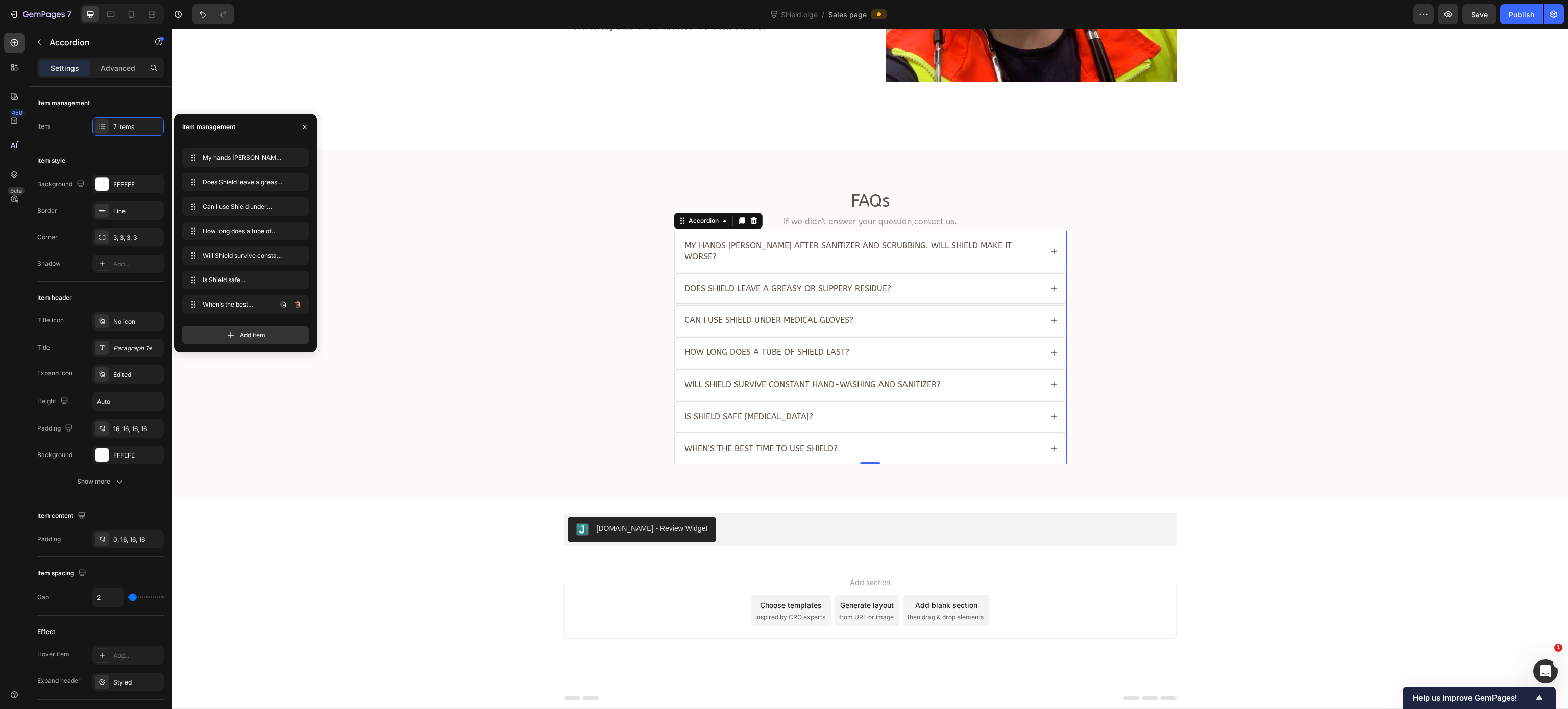
scroll to position [1963, 0]
click at [411, 330] on div "FAQs Heading If we didn't answer your question, contact us. Text Block My hands…" at bounding box center [869, 331] width 1375 height 283
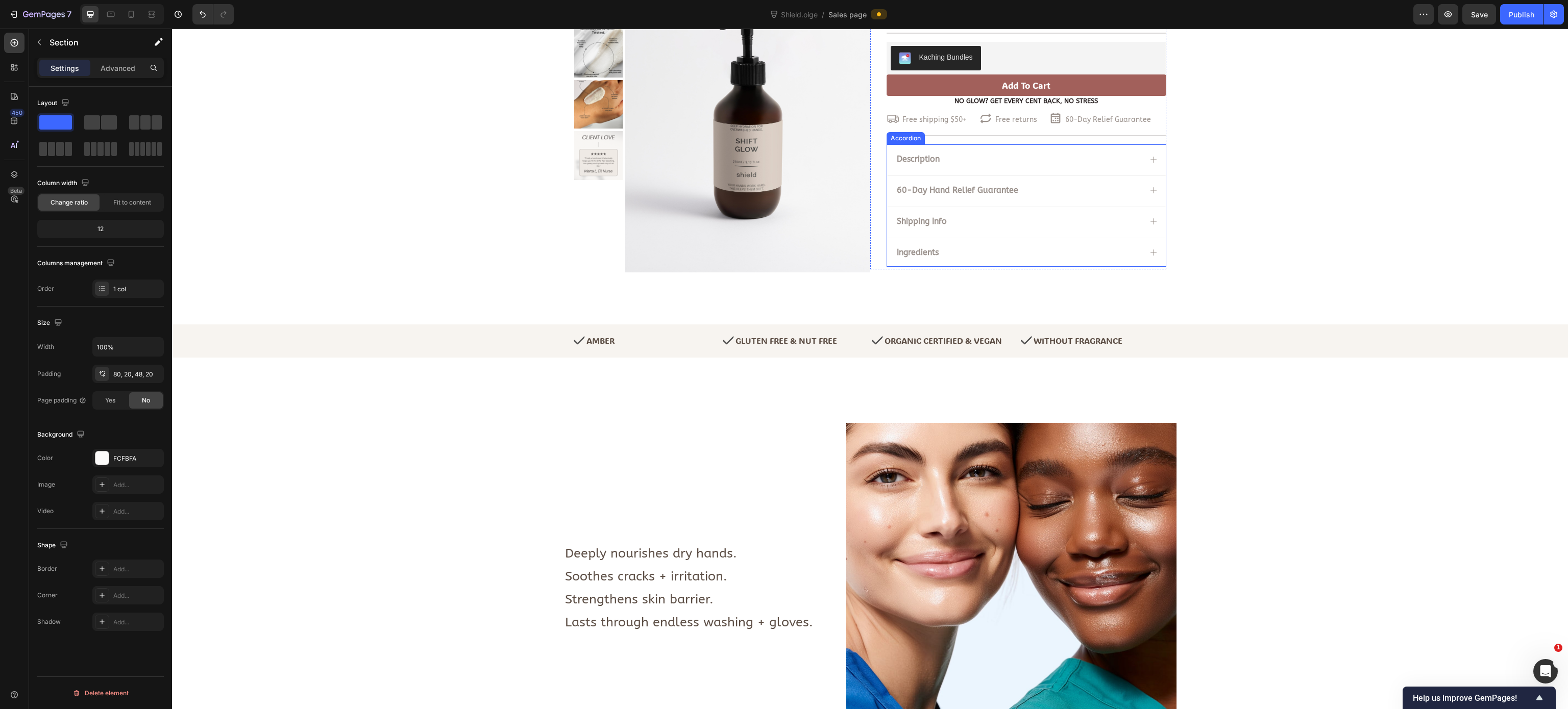
scroll to position [102, 0]
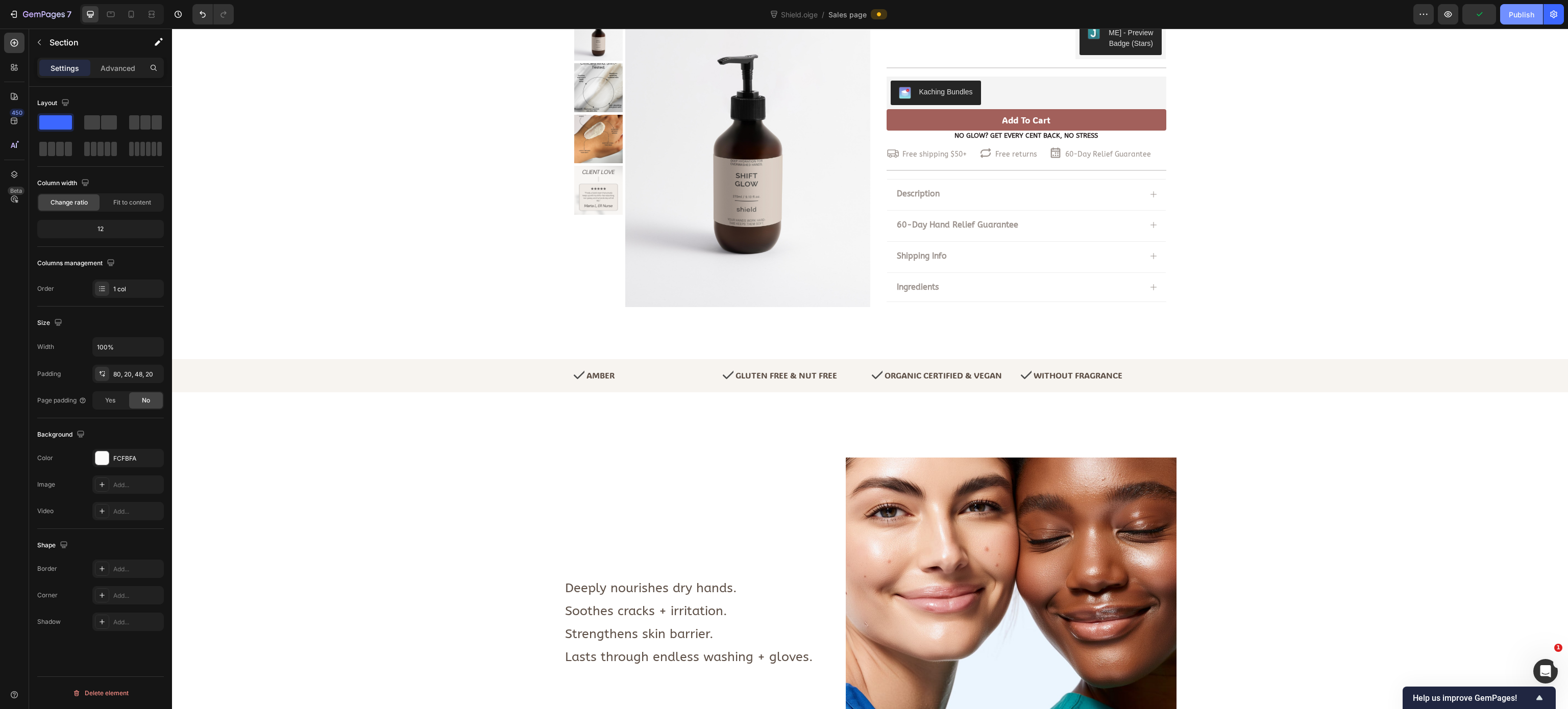
click at [979, 11] on div "Publish" at bounding box center [1521, 15] width 25 height 11
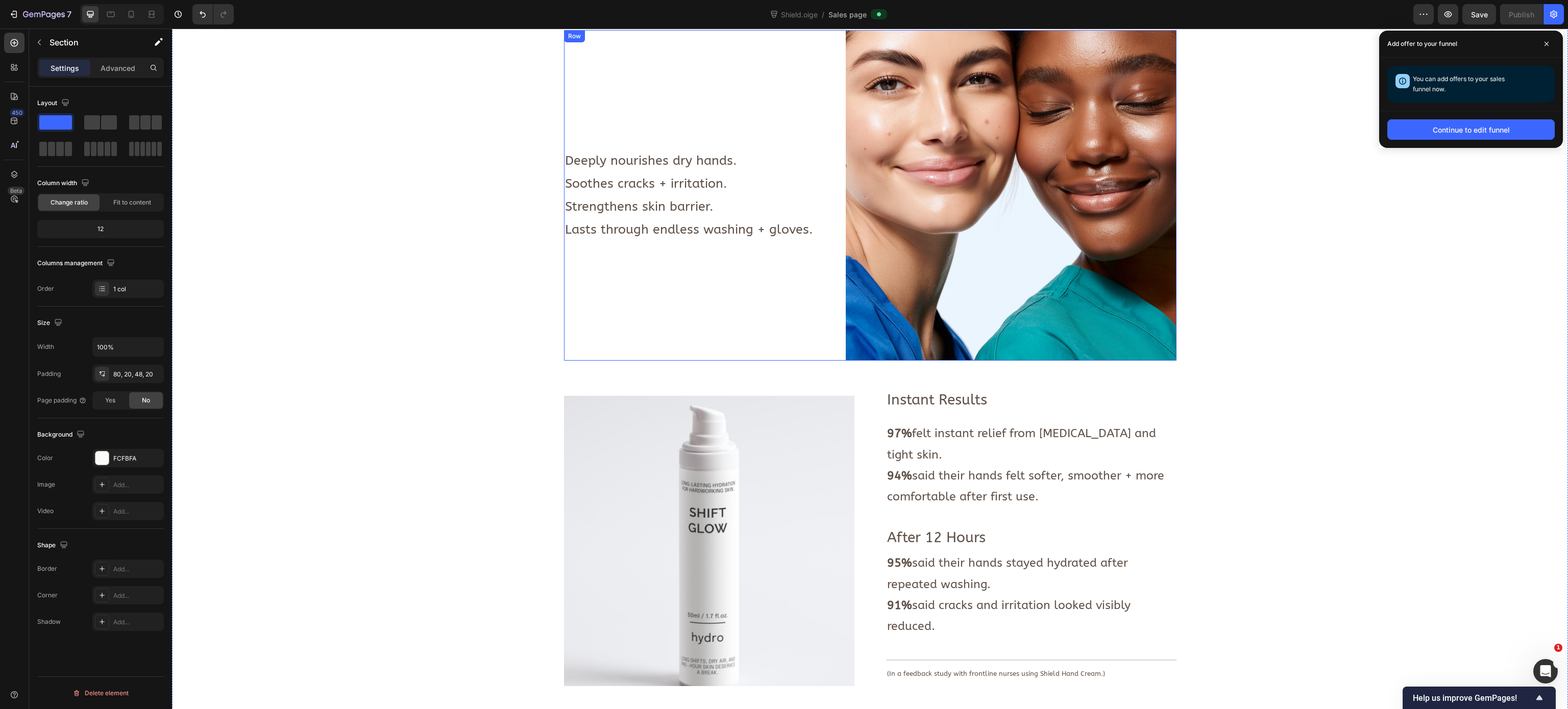
scroll to position [510, 0]
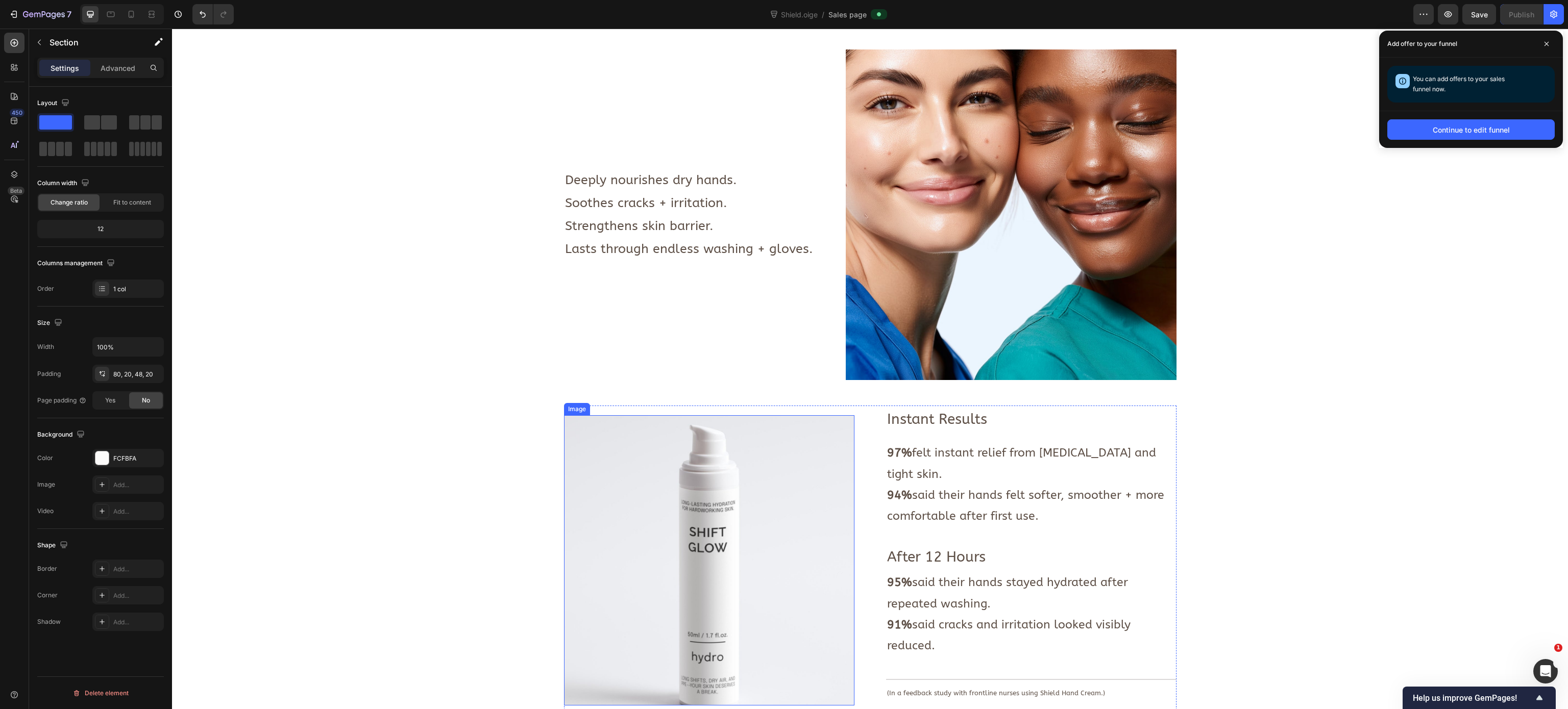
click at [696, 443] on img at bounding box center [709, 561] width 291 height 290
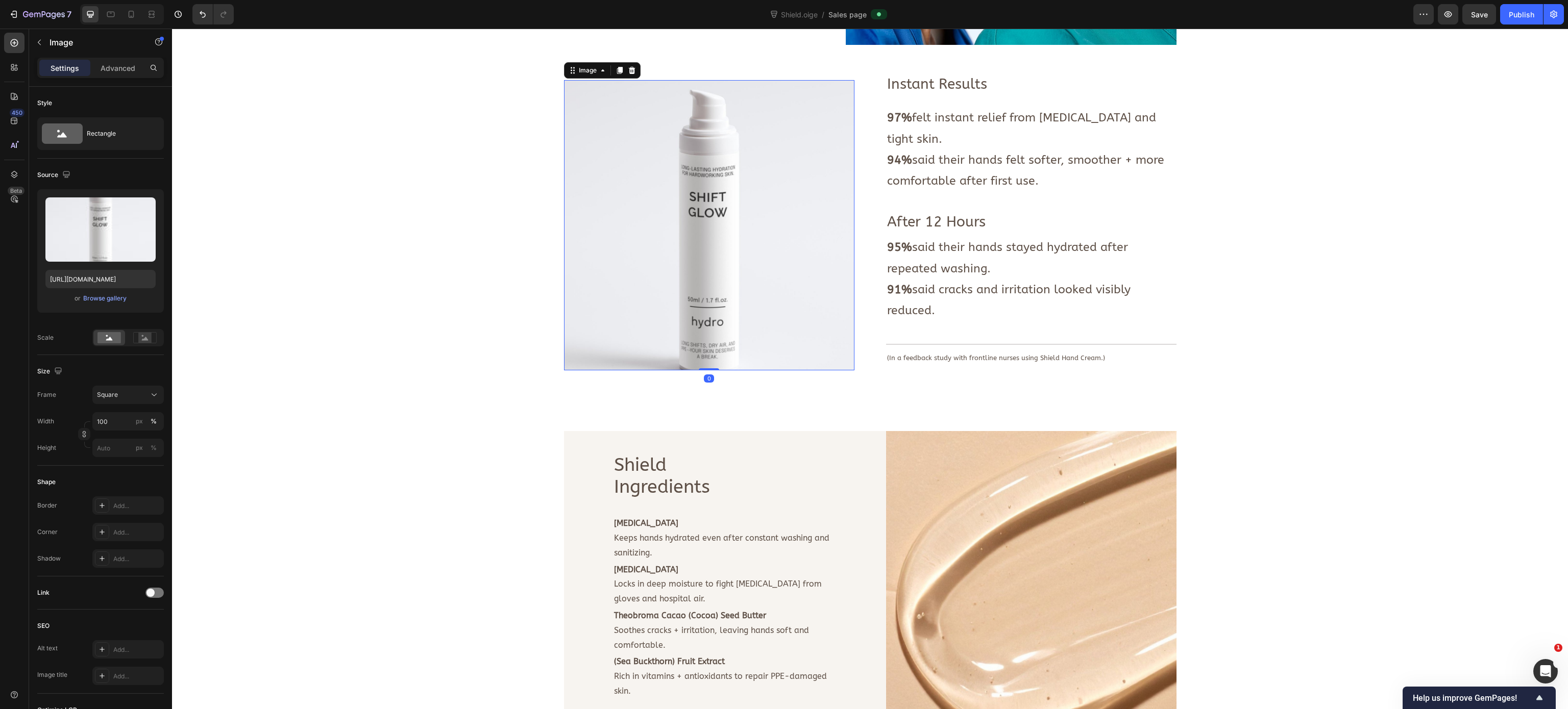
scroll to position [918, 0]
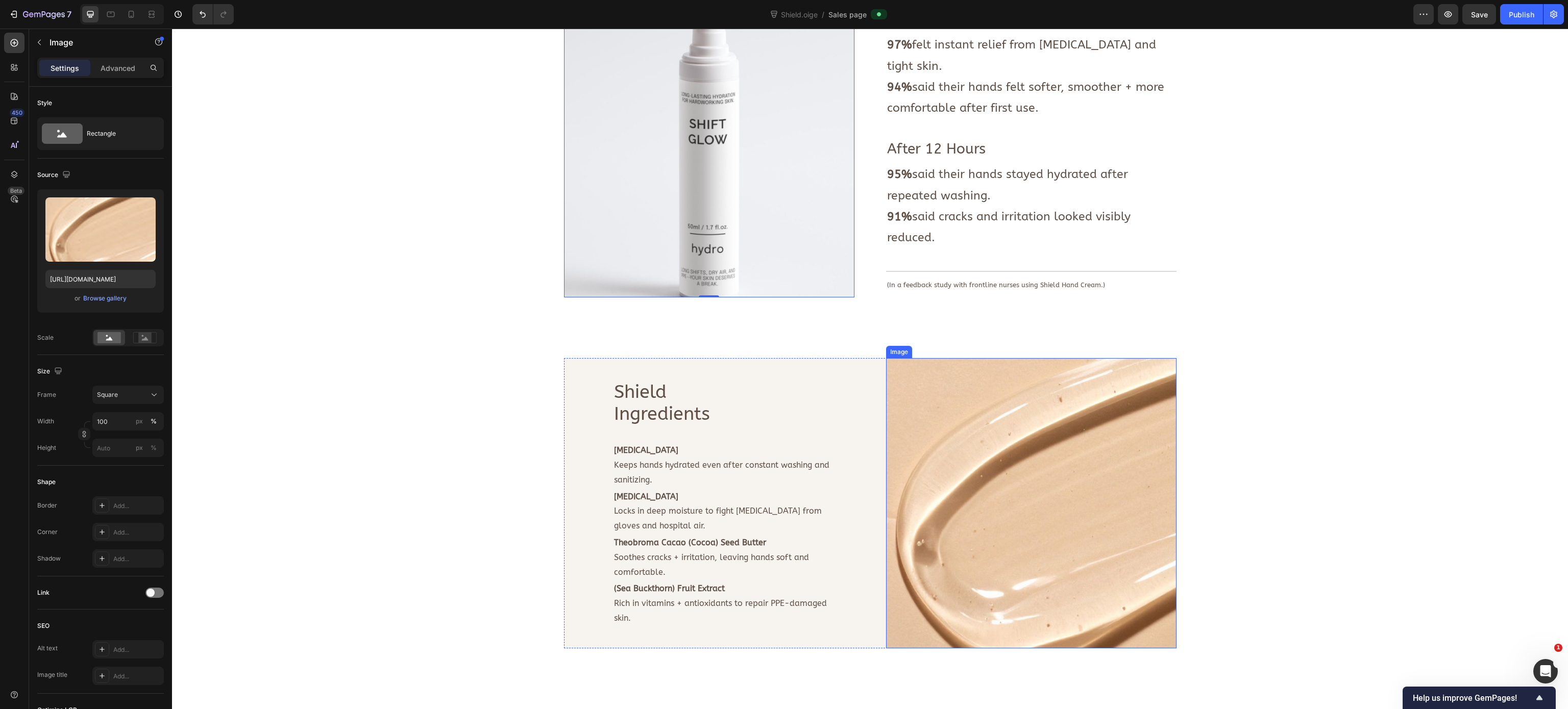
click at [979, 443] on img at bounding box center [1031, 503] width 291 height 290
click at [100, 296] on div "Browse gallery" at bounding box center [105, 298] width 44 height 9
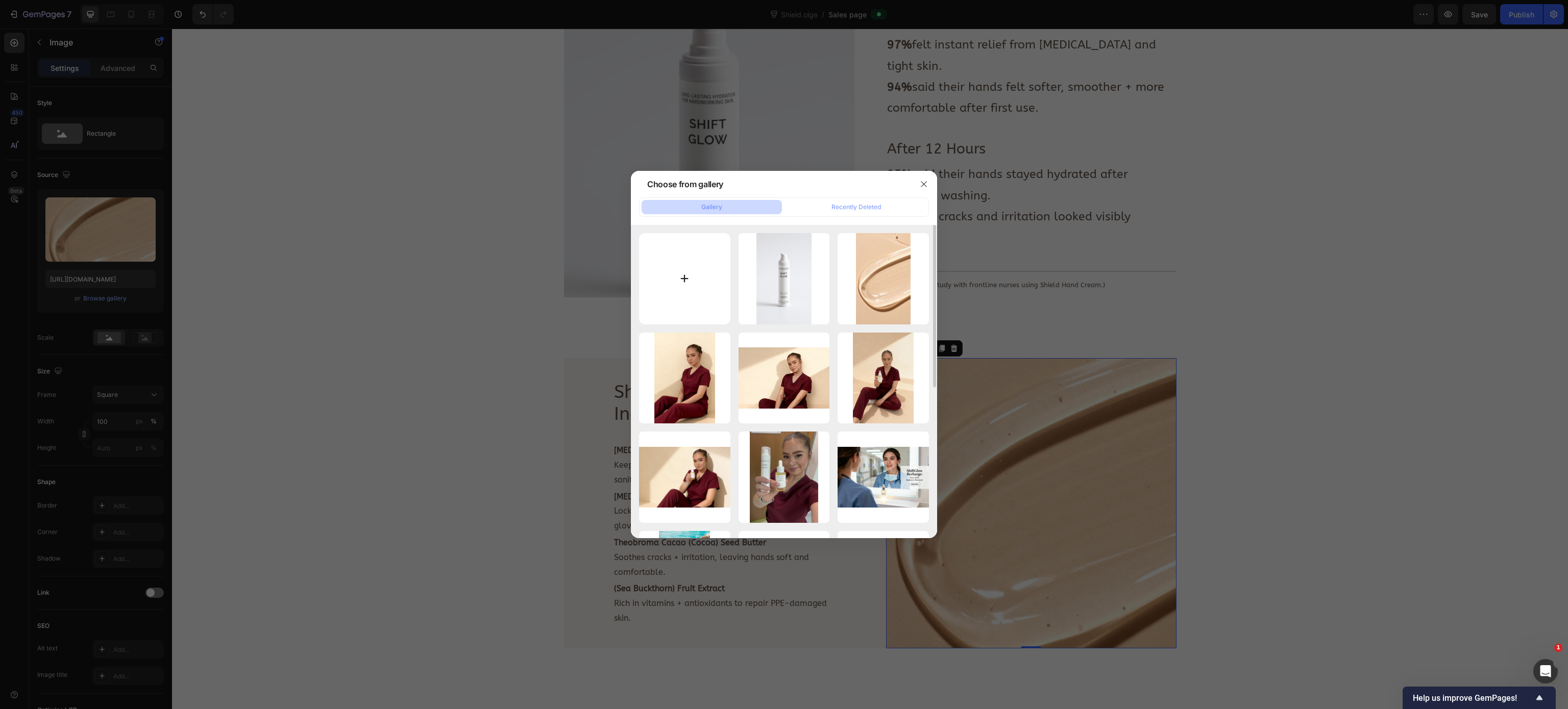
click at [671, 273] on input "file" at bounding box center [684, 278] width 92 height 92
type input "C:\fakepath\Add a heading.jpg"
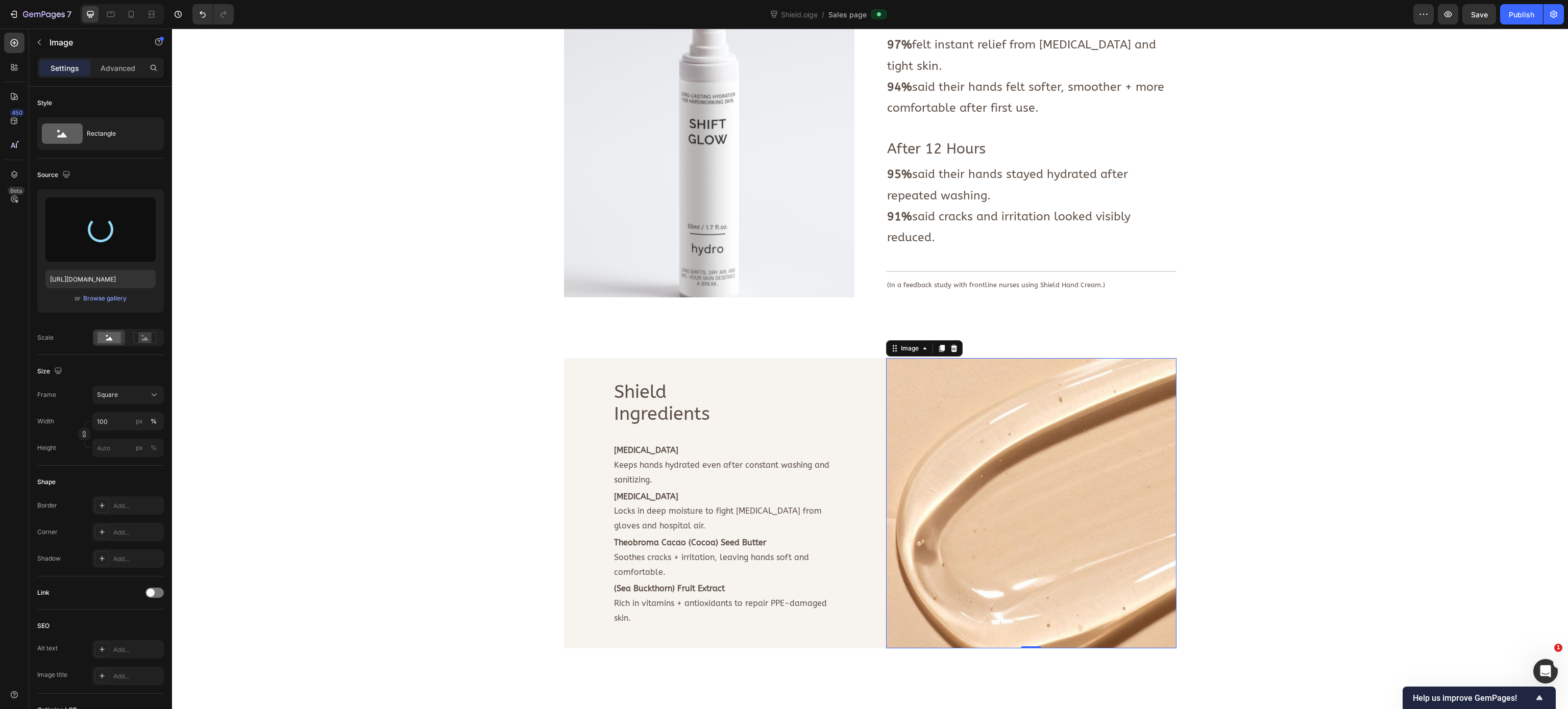
type input "https://cdn.shopify.com/s/files/1/0933/3846/8682/files/gempages_577882394061701…"
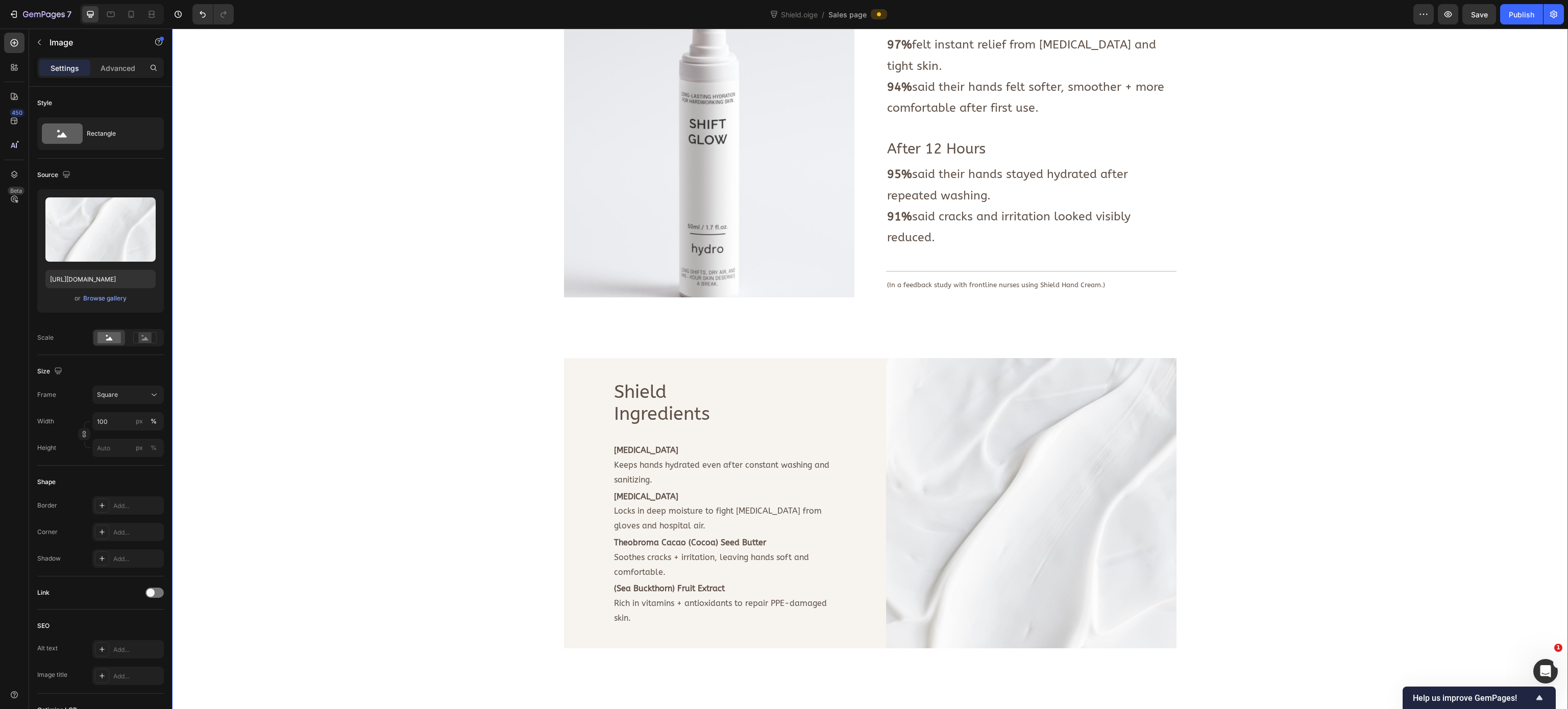
click at [395, 406] on div "Image Deeply nourishes dry hands. Soothes cracks + irritation. Strengthens skin…" at bounding box center [869, 162] width 1380 height 1042
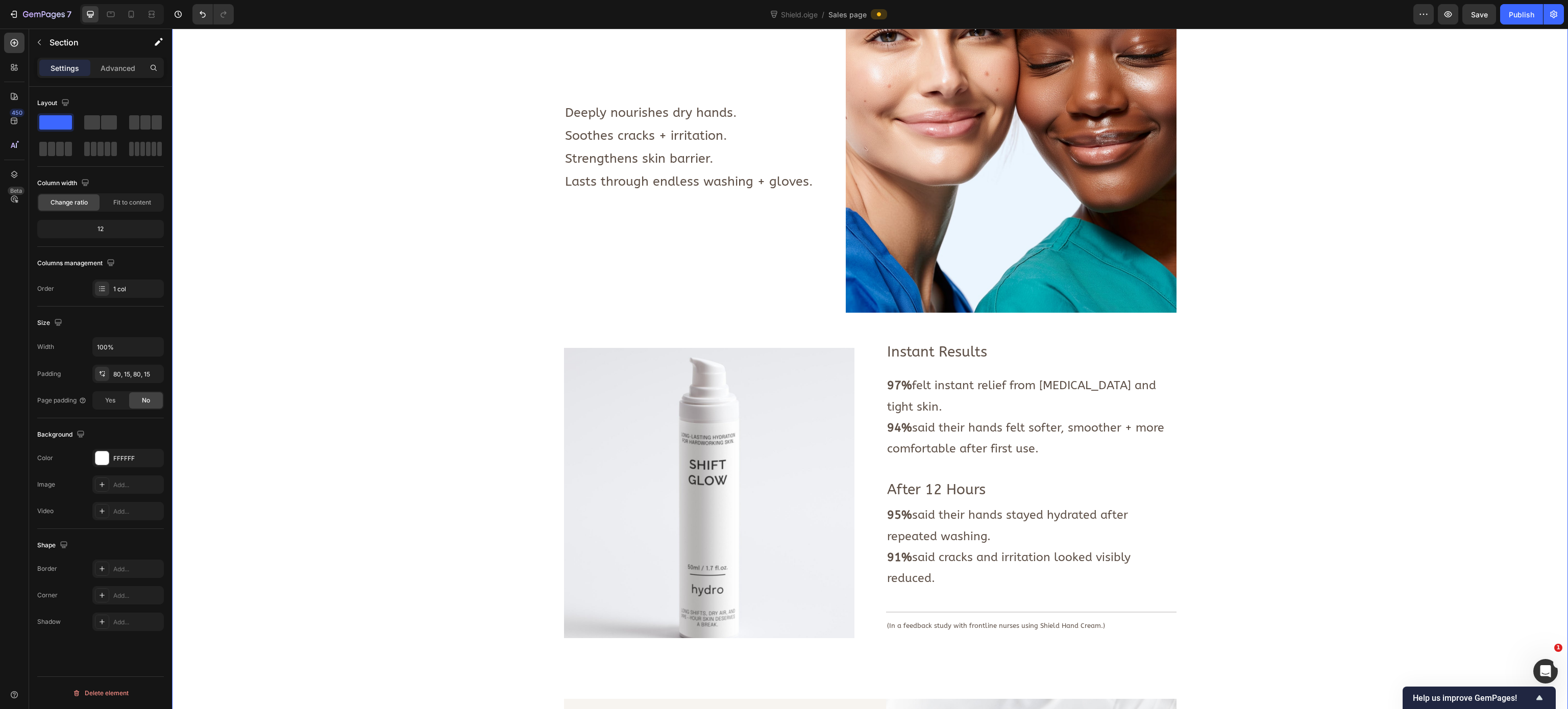
scroll to position [612, 0]
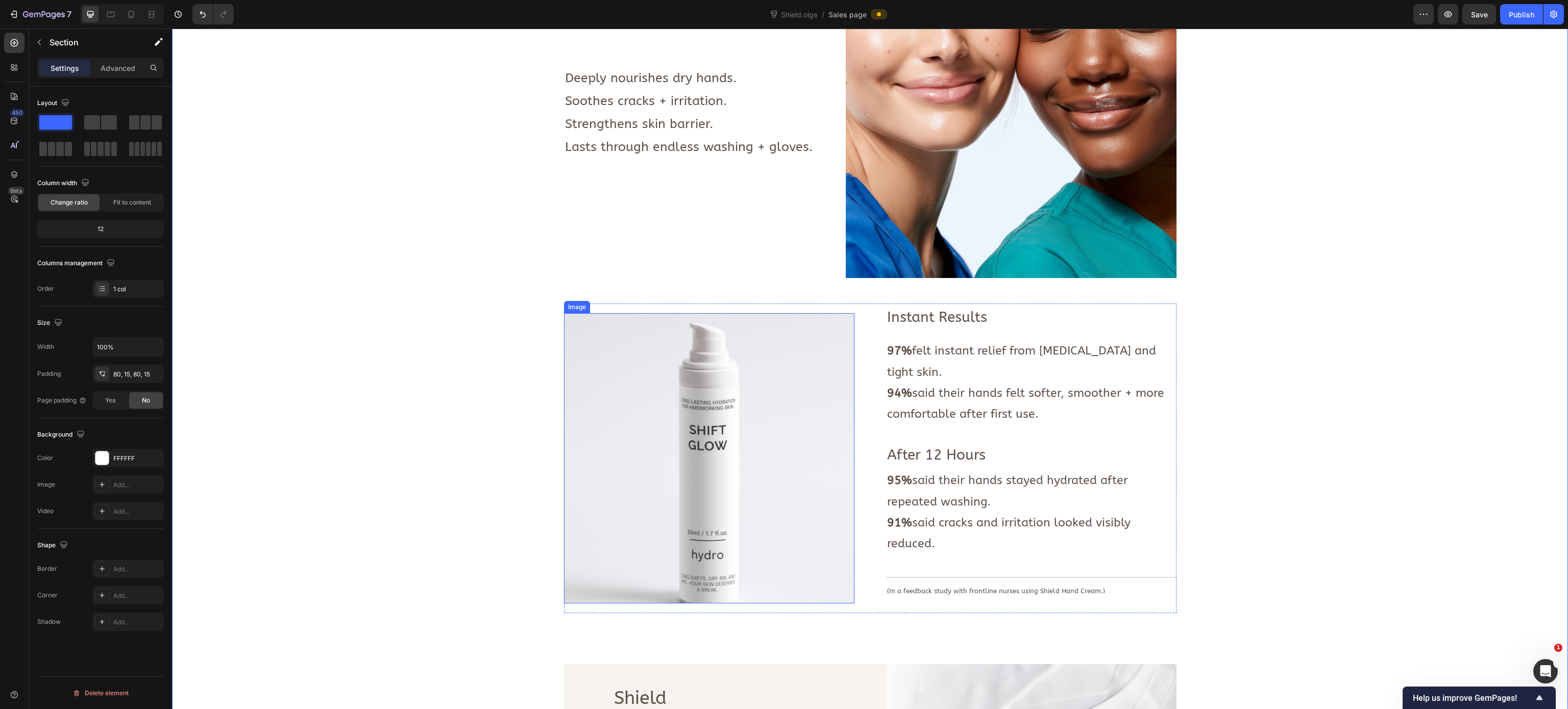
click at [653, 417] on img at bounding box center [709, 458] width 291 height 290
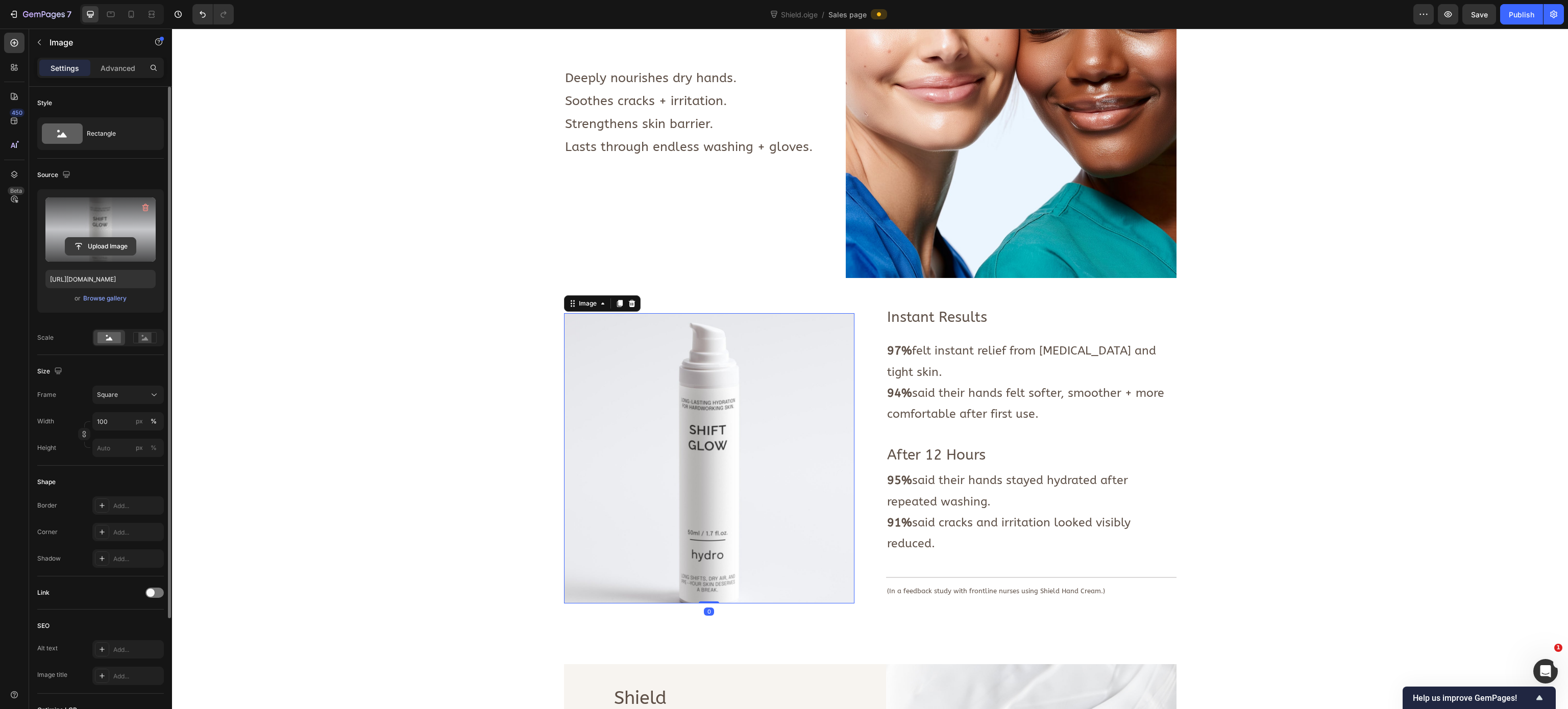
click at [99, 248] on input "file" at bounding box center [100, 246] width 70 height 17
type input "https://cdn.shopify.com/s/files/1/0933/3846/8682/files/gempages_577882394061701…"
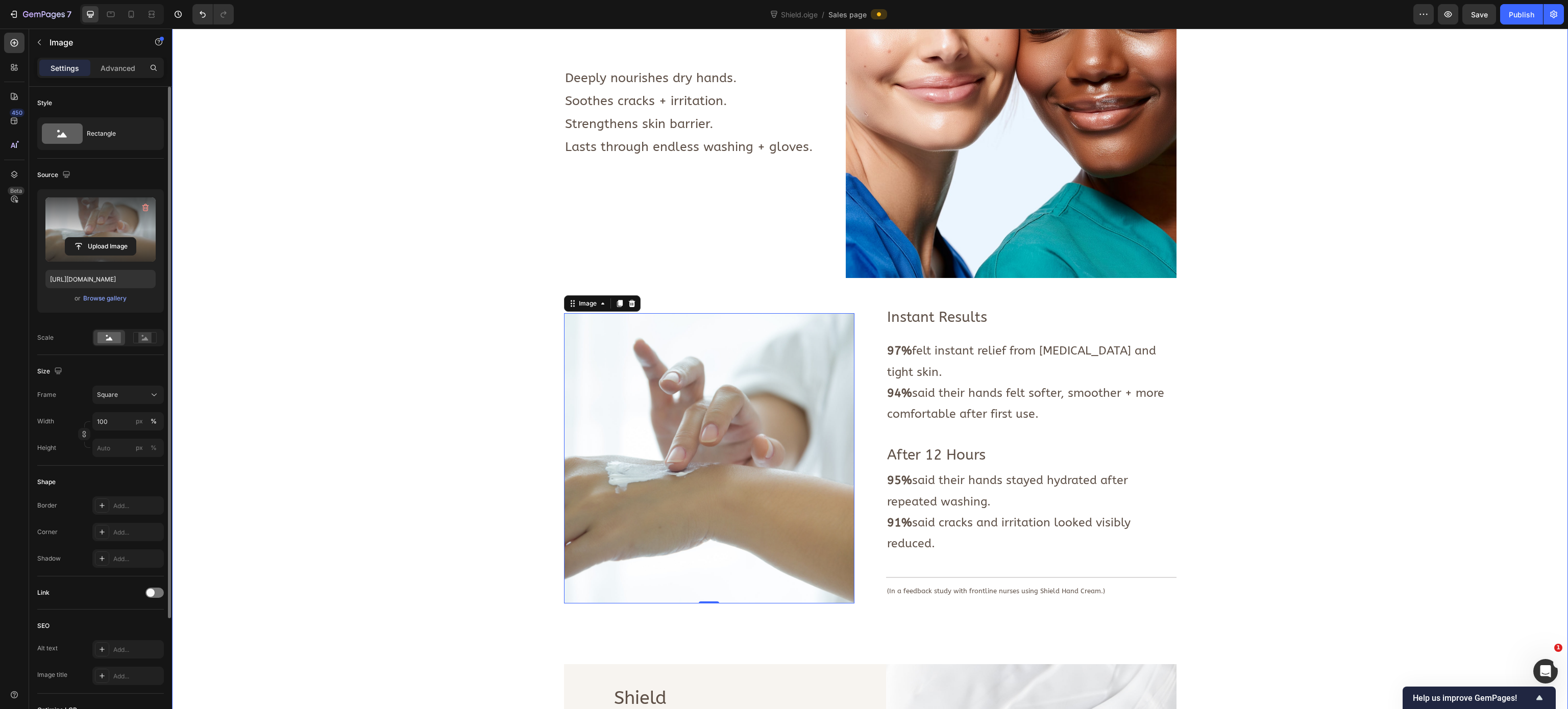
click at [356, 357] on div "Image Deeply nourishes dry hands. Soothes cracks + irritation. Strengthens skin…" at bounding box center [869, 468] width 1380 height 1042
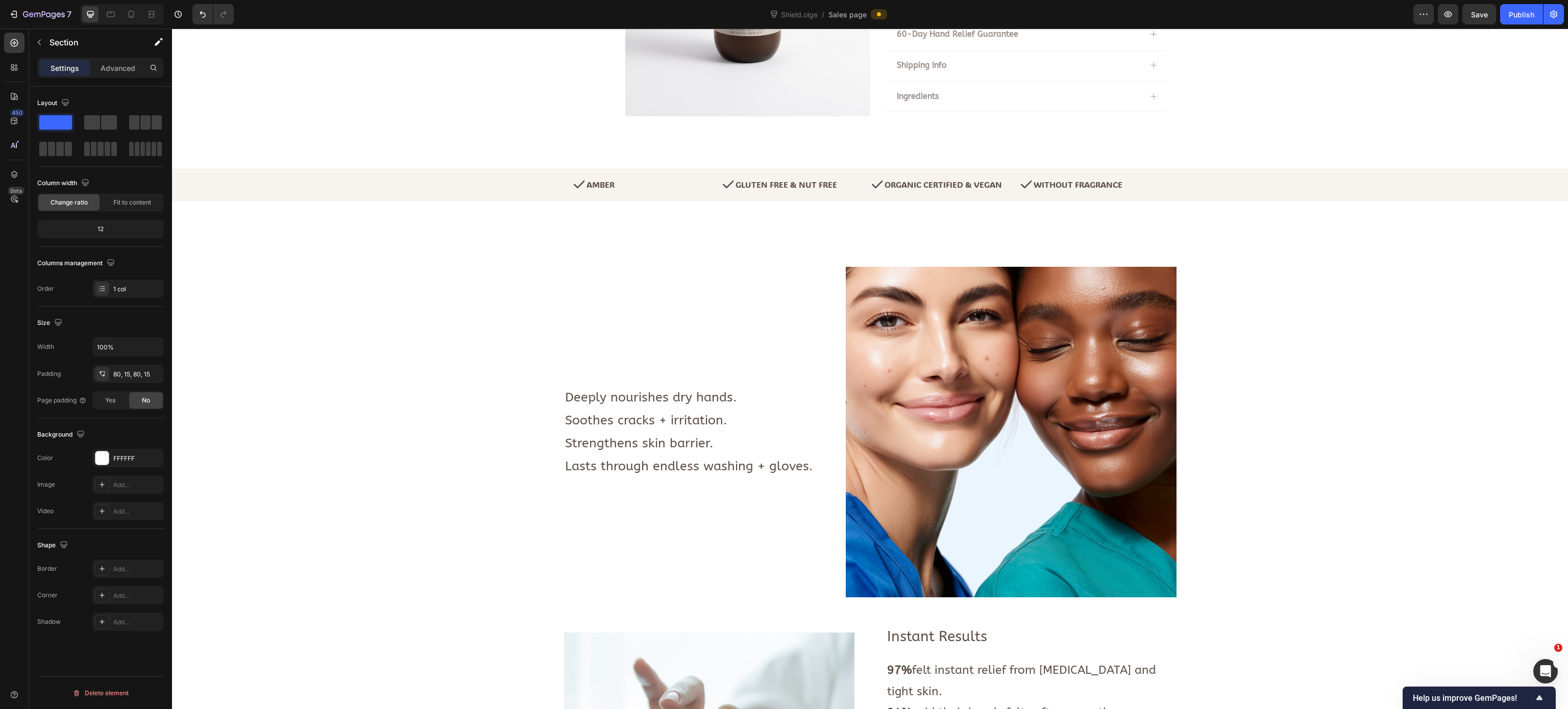
scroll to position [306, 0]
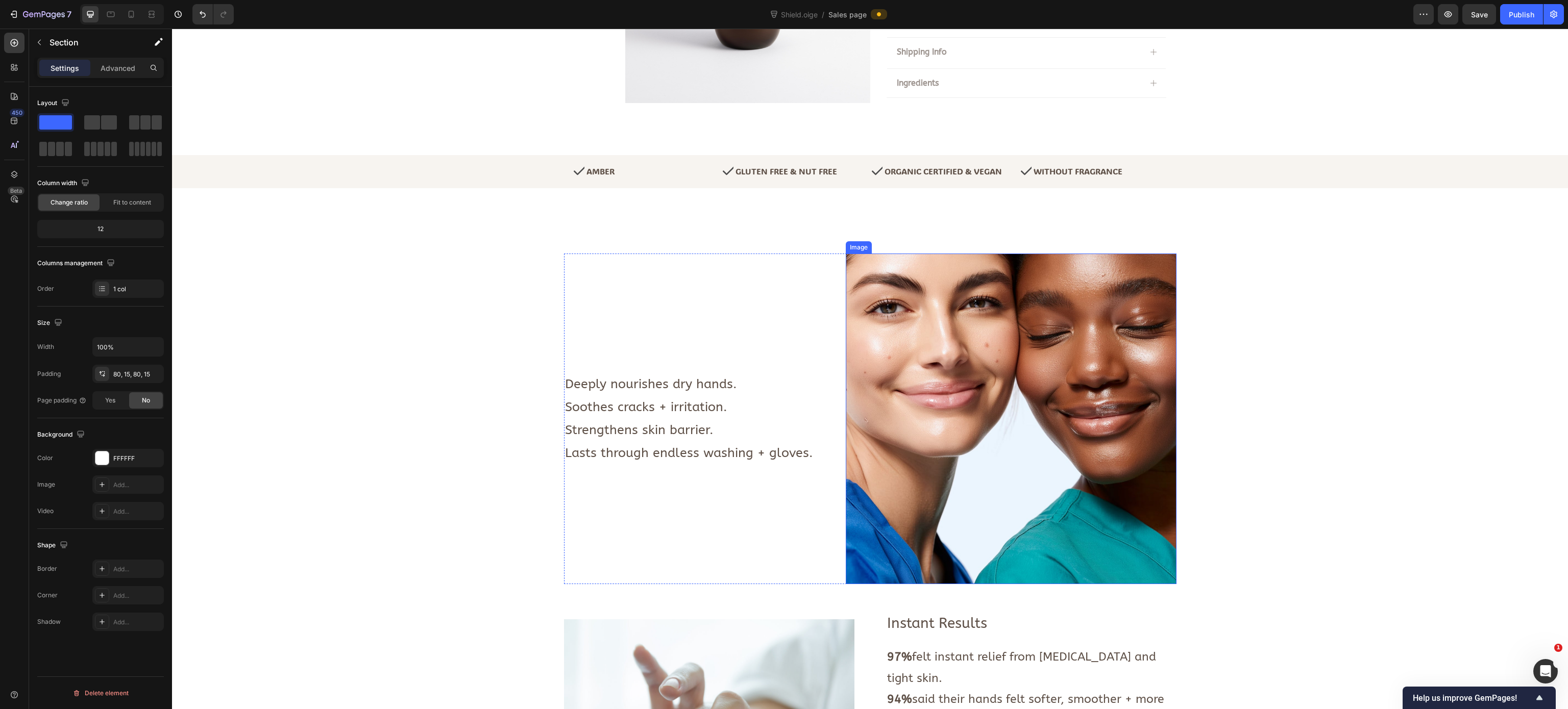
click at [964, 379] on img at bounding box center [1011, 419] width 331 height 331
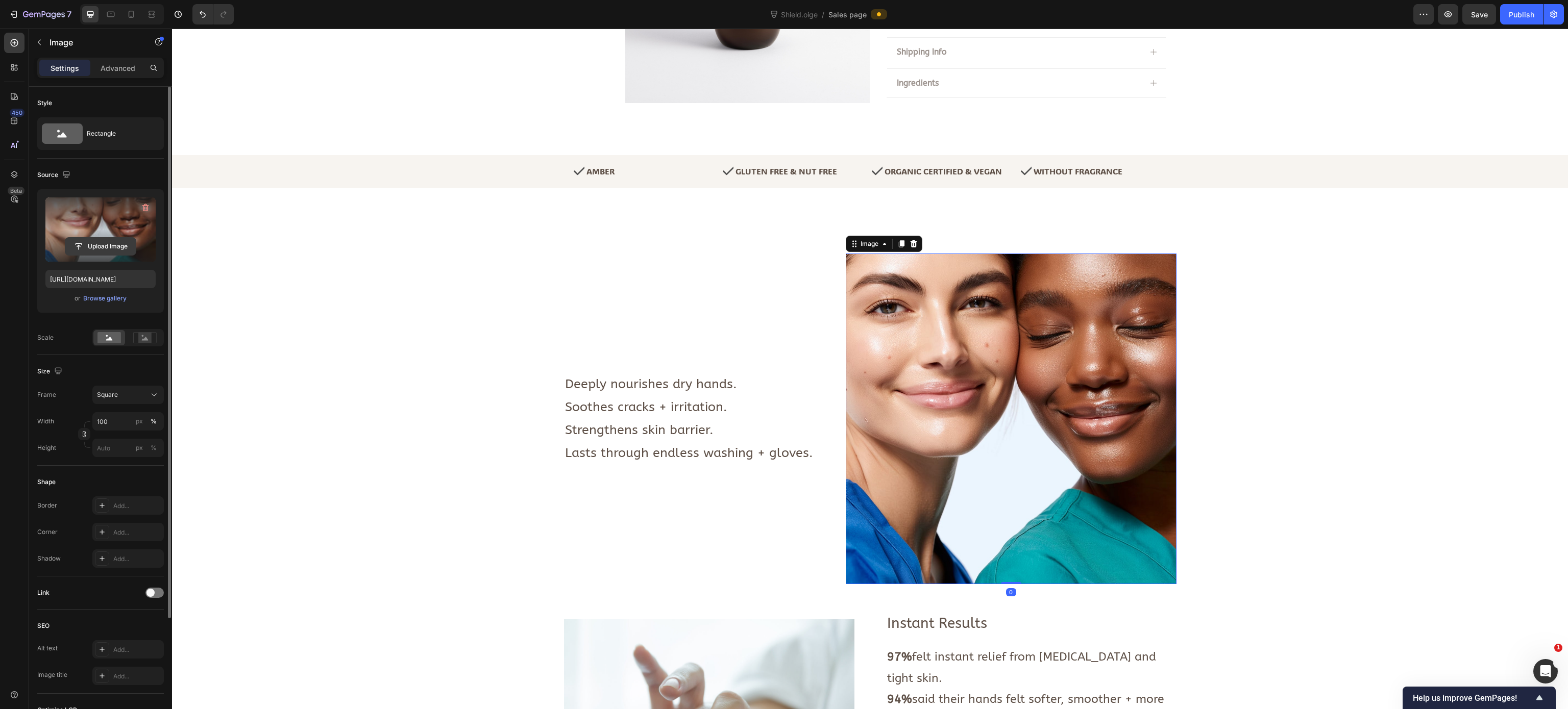
click at [93, 241] on input "file" at bounding box center [100, 246] width 70 height 17
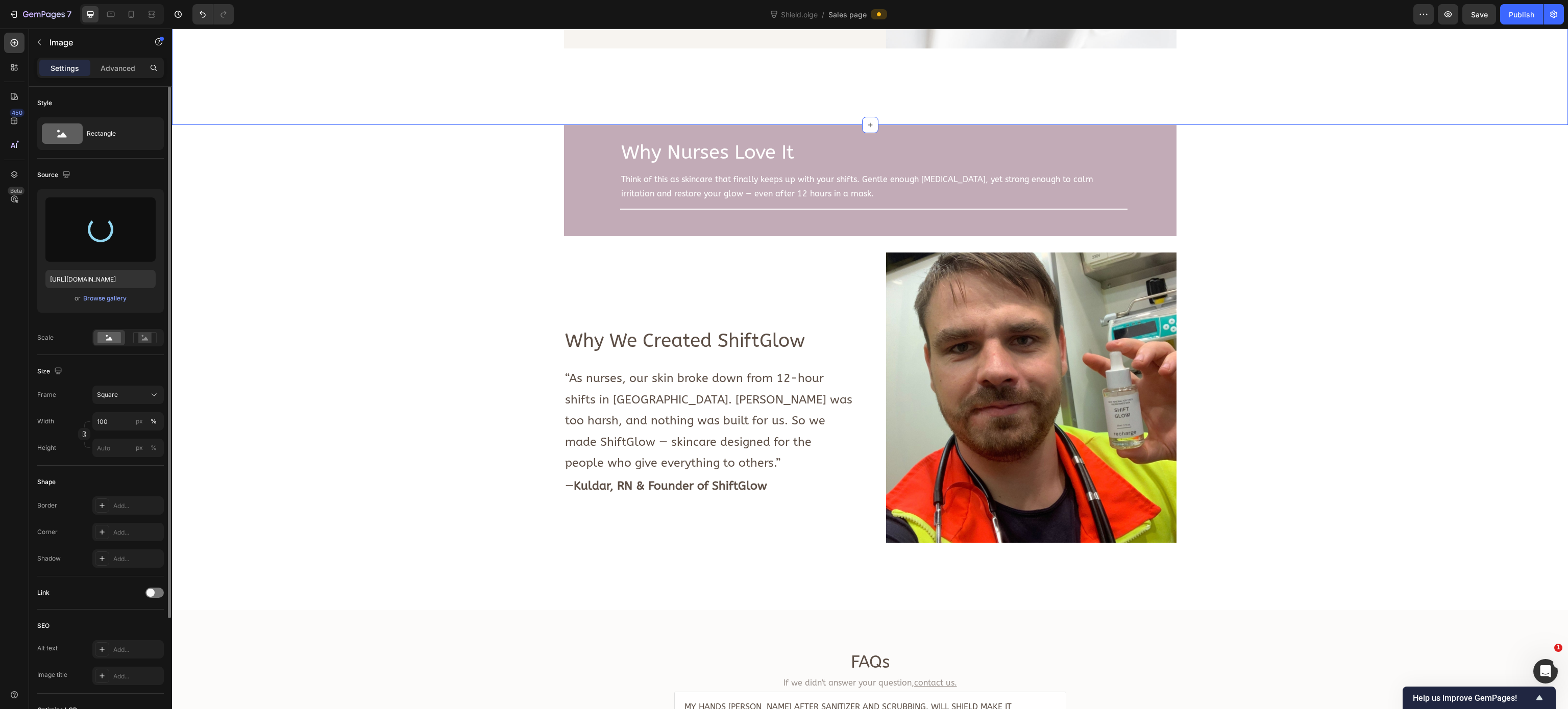
type input "https://cdn.shopify.com/s/files/1/0933/3846/8682/files/gempages_577882394061701…"
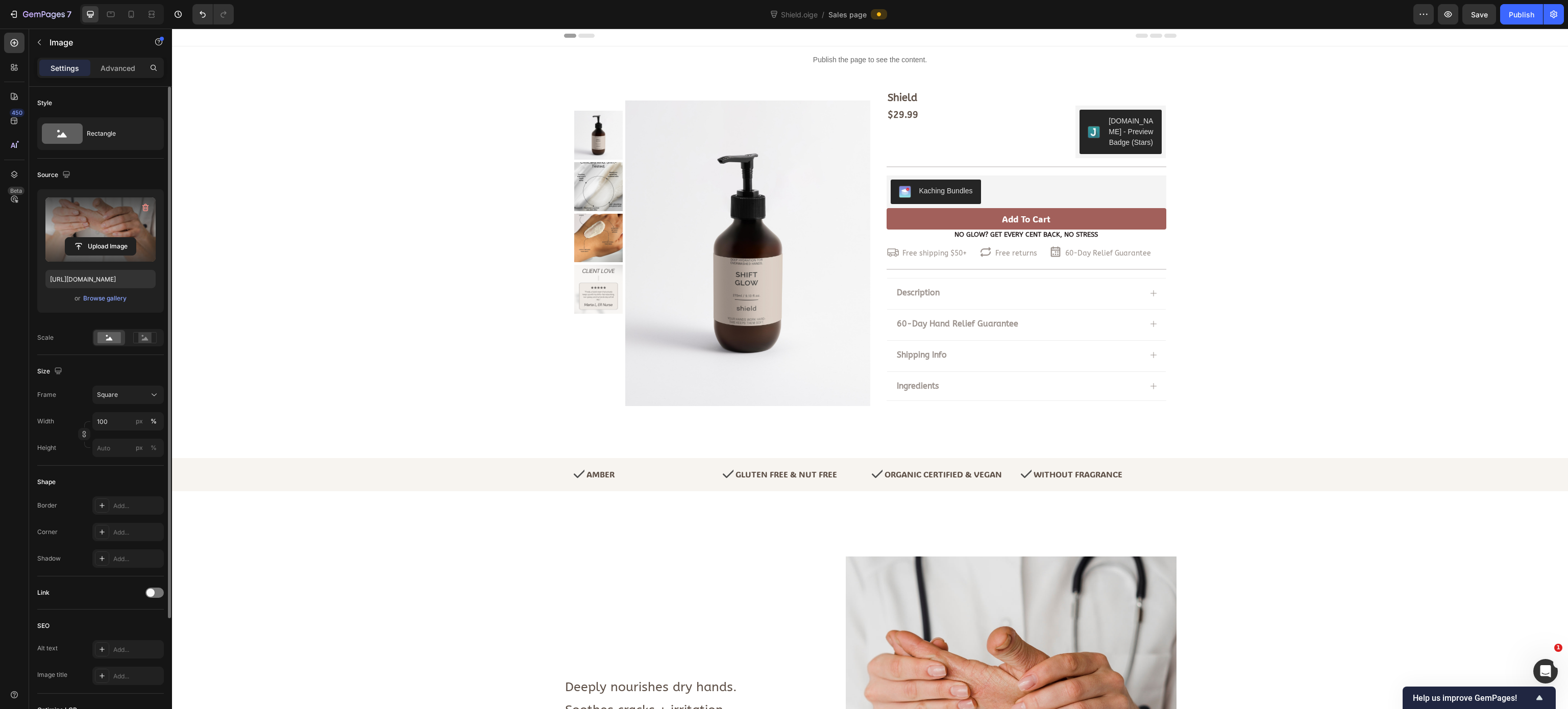
scroll to position [0, 0]
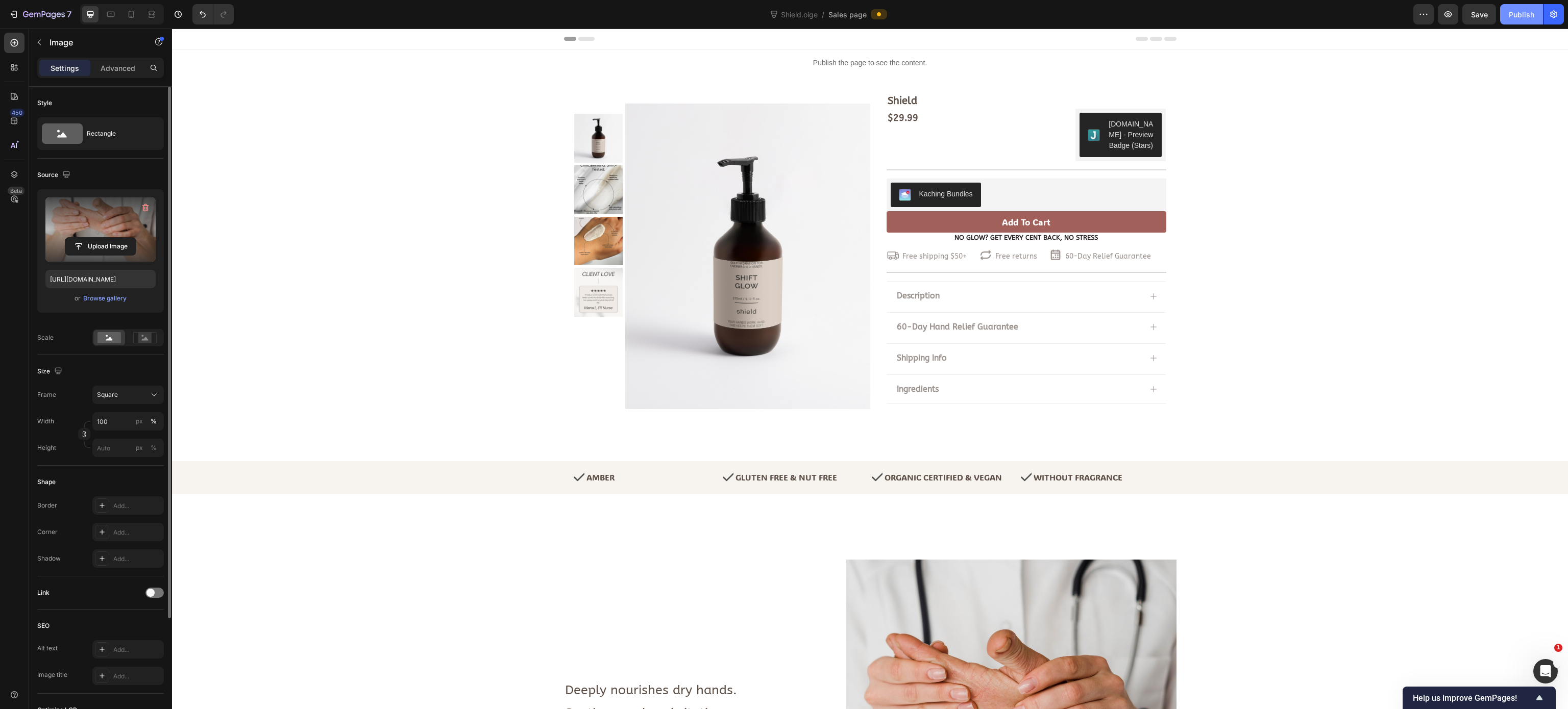
click at [979, 15] on div "Publish" at bounding box center [1521, 15] width 25 height 11
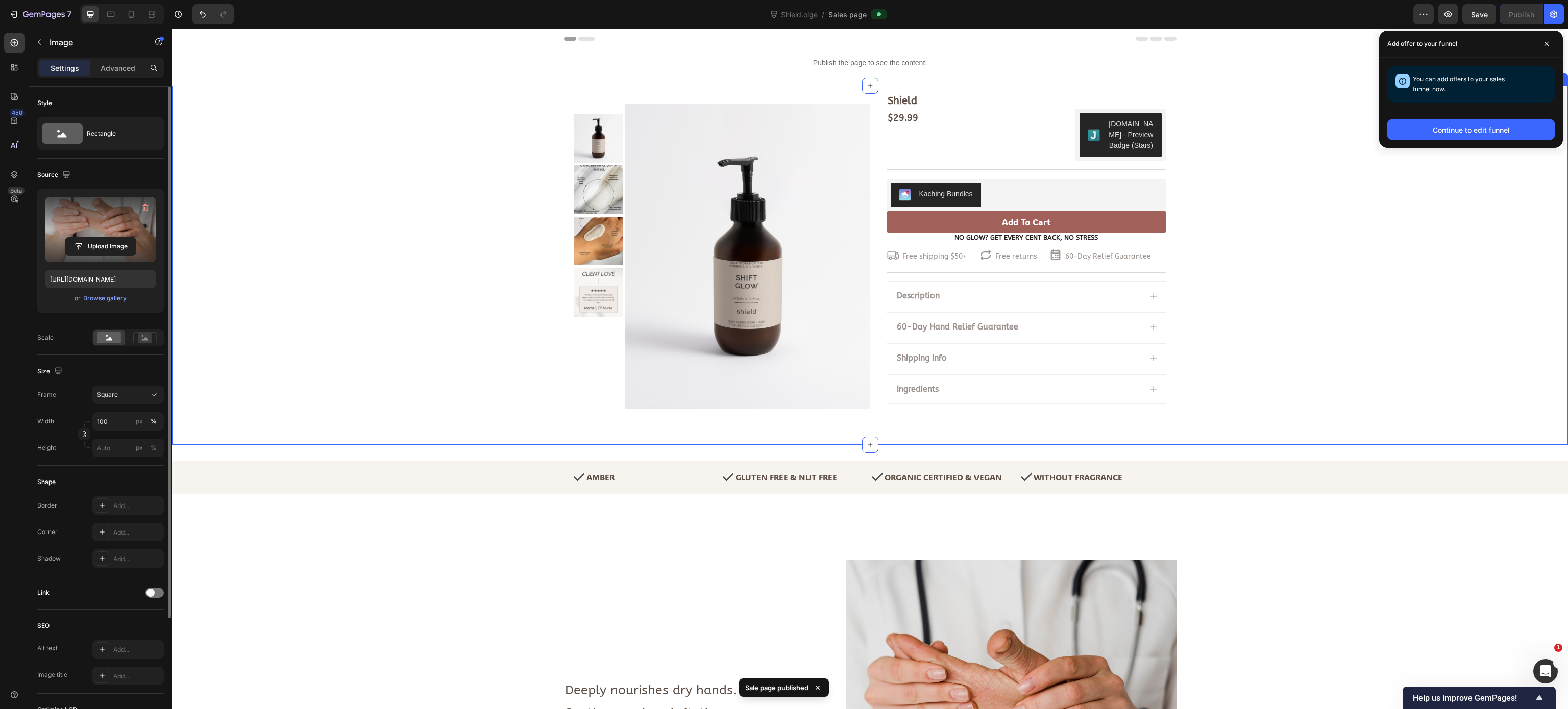
click at [979, 217] on div "Shield Product Title $29.99 Product Price Product Price $29.99 Product Price Pr…" at bounding box center [870, 257] width 1396 height 327
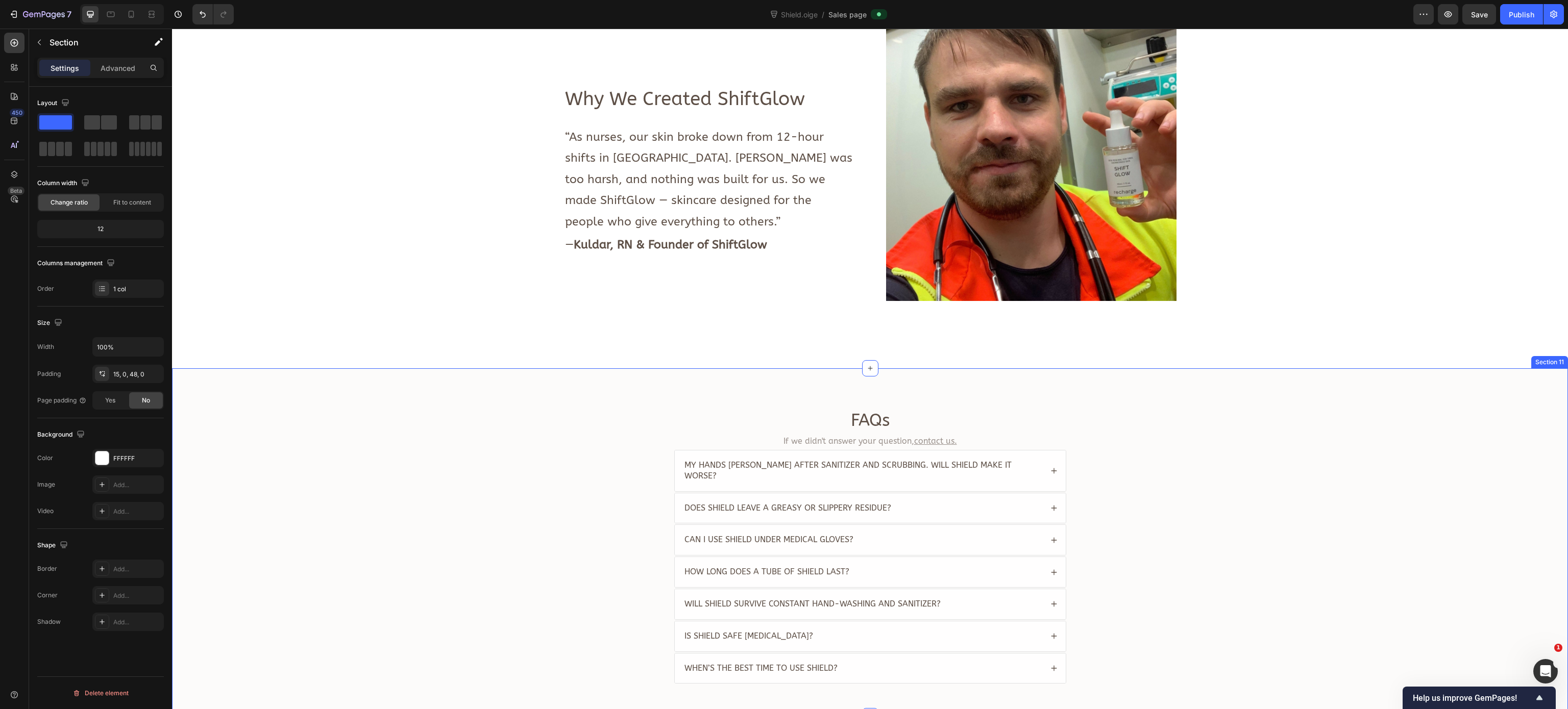
scroll to position [1963, 0]
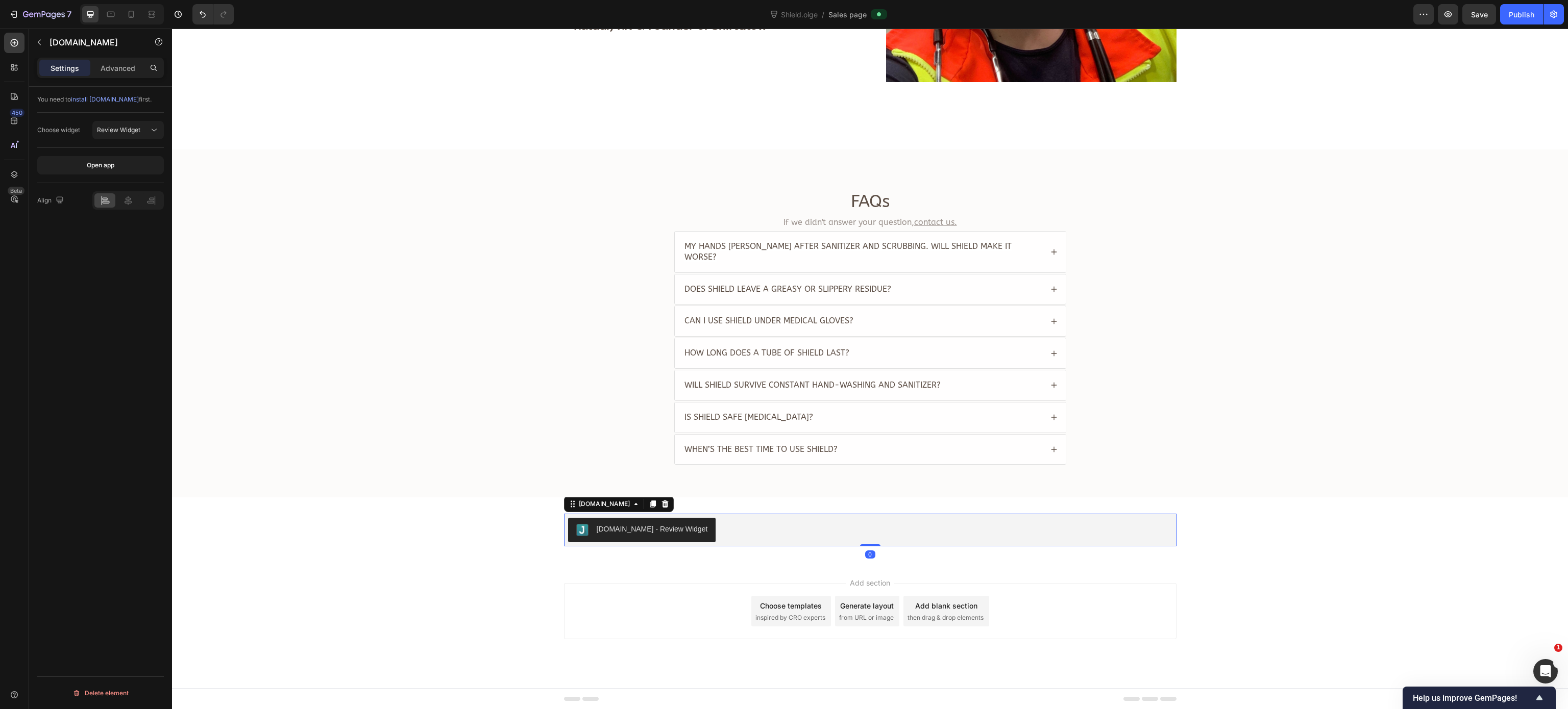
click at [782, 443] on div "Judge.me - Review Widget" at bounding box center [870, 530] width 605 height 25
click at [661, 443] on icon at bounding box center [665, 504] width 8 height 8
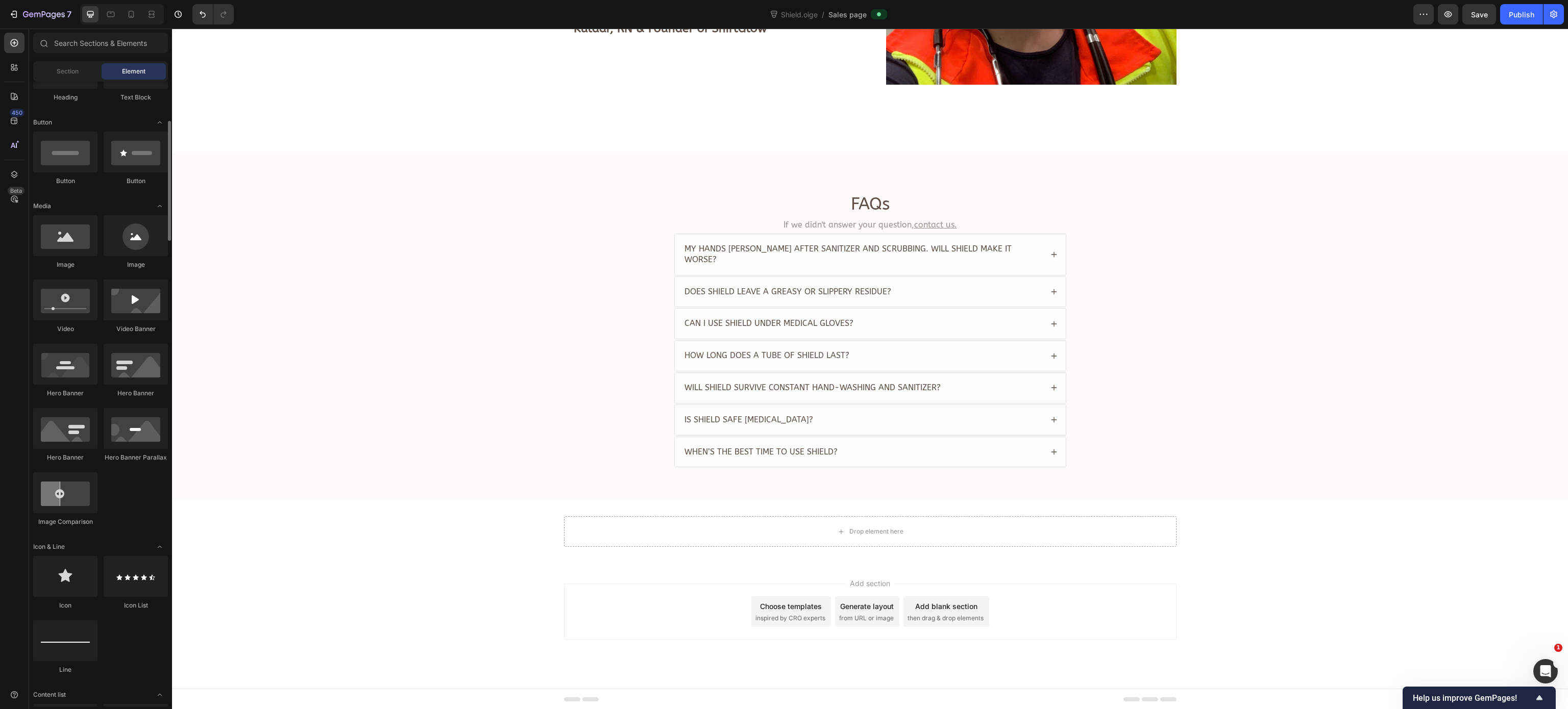
scroll to position [0, 0]
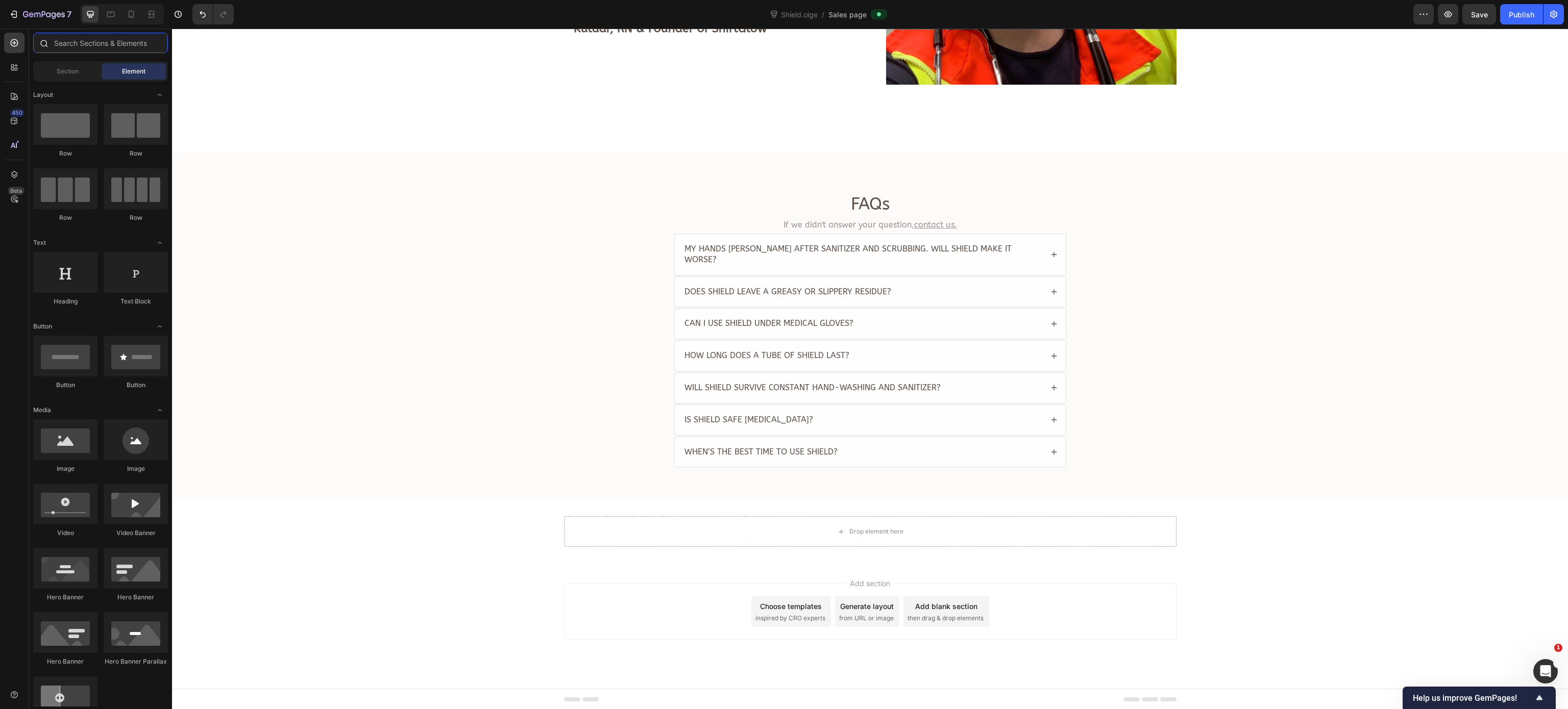
click at [93, 47] on input "text" at bounding box center [100, 43] width 135 height 20
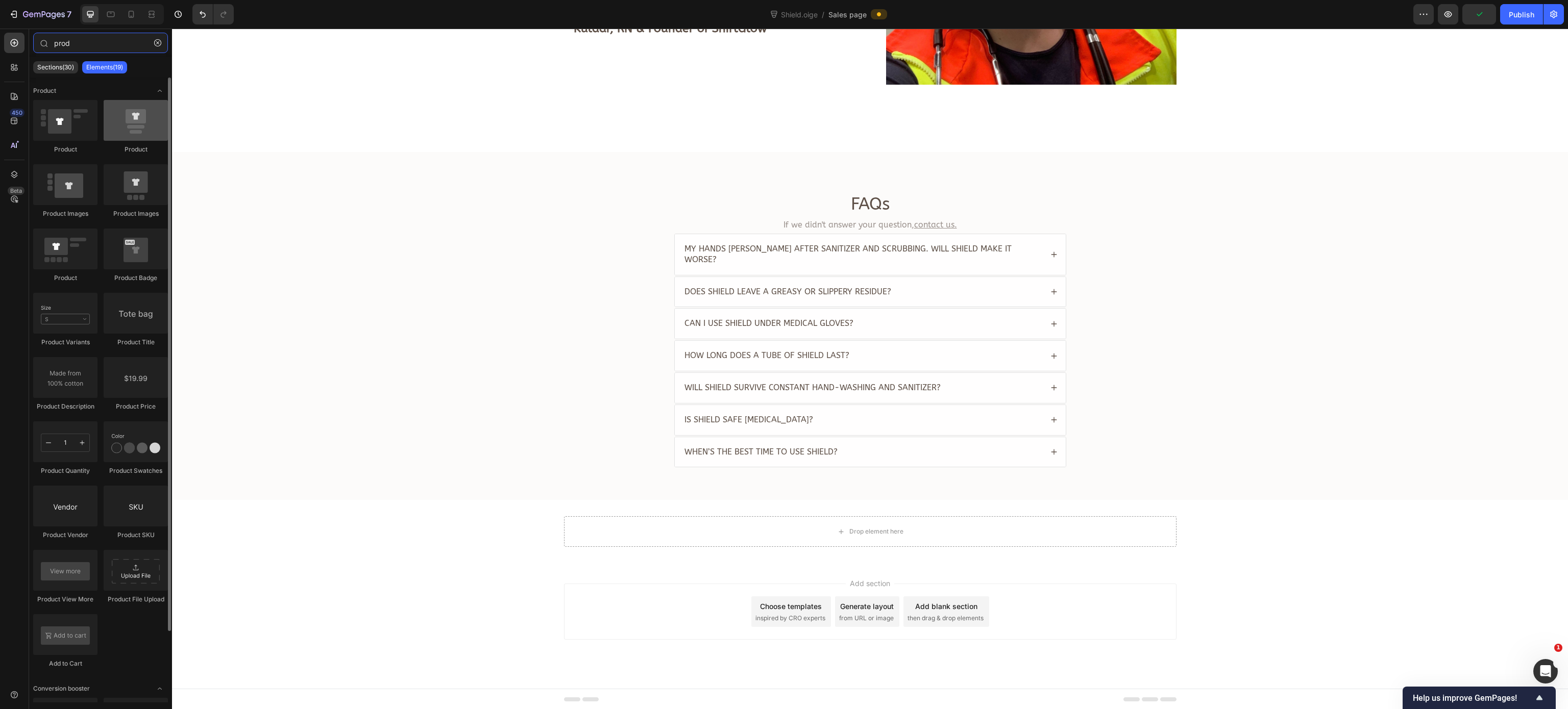
type input "prod"
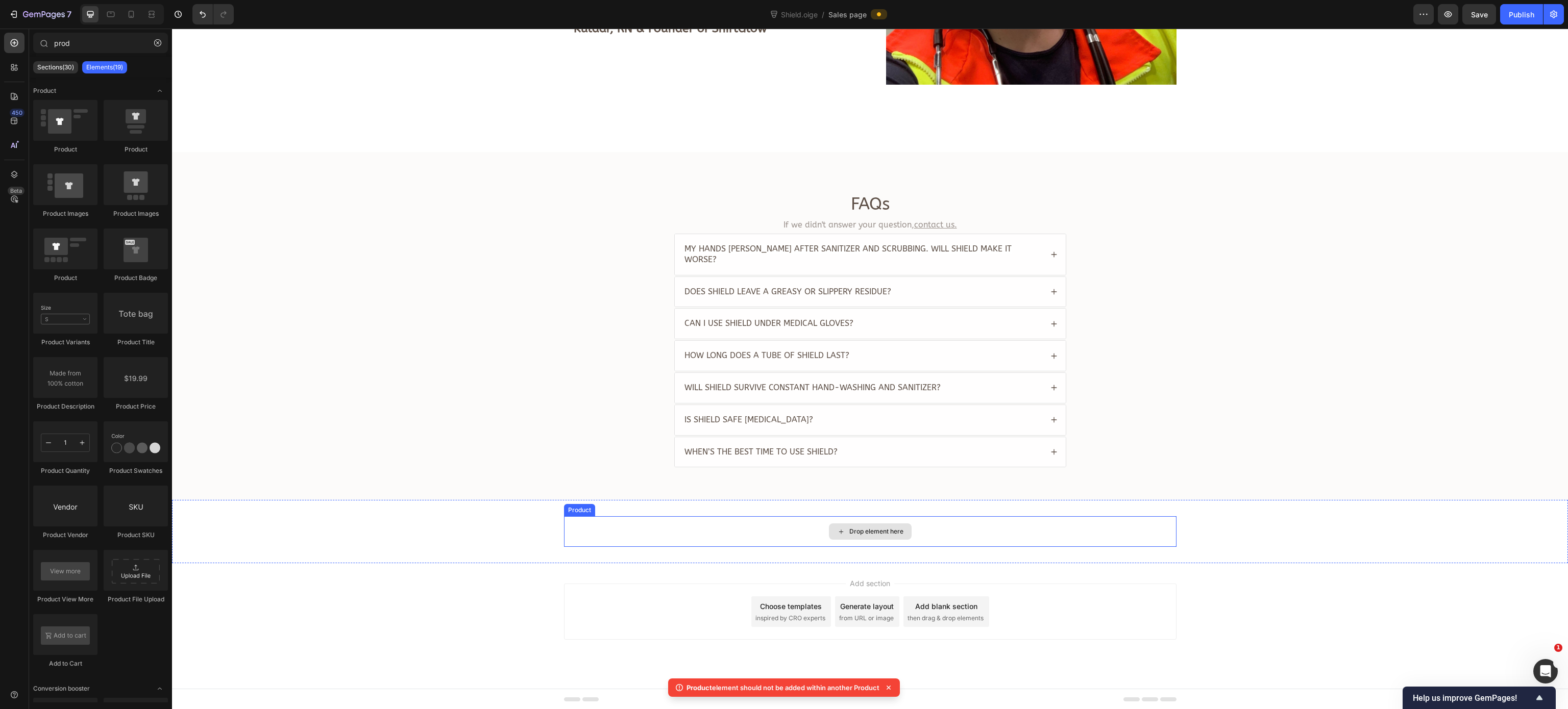
click at [588, 523] on div "Drop element here" at bounding box center [870, 532] width 612 height 30
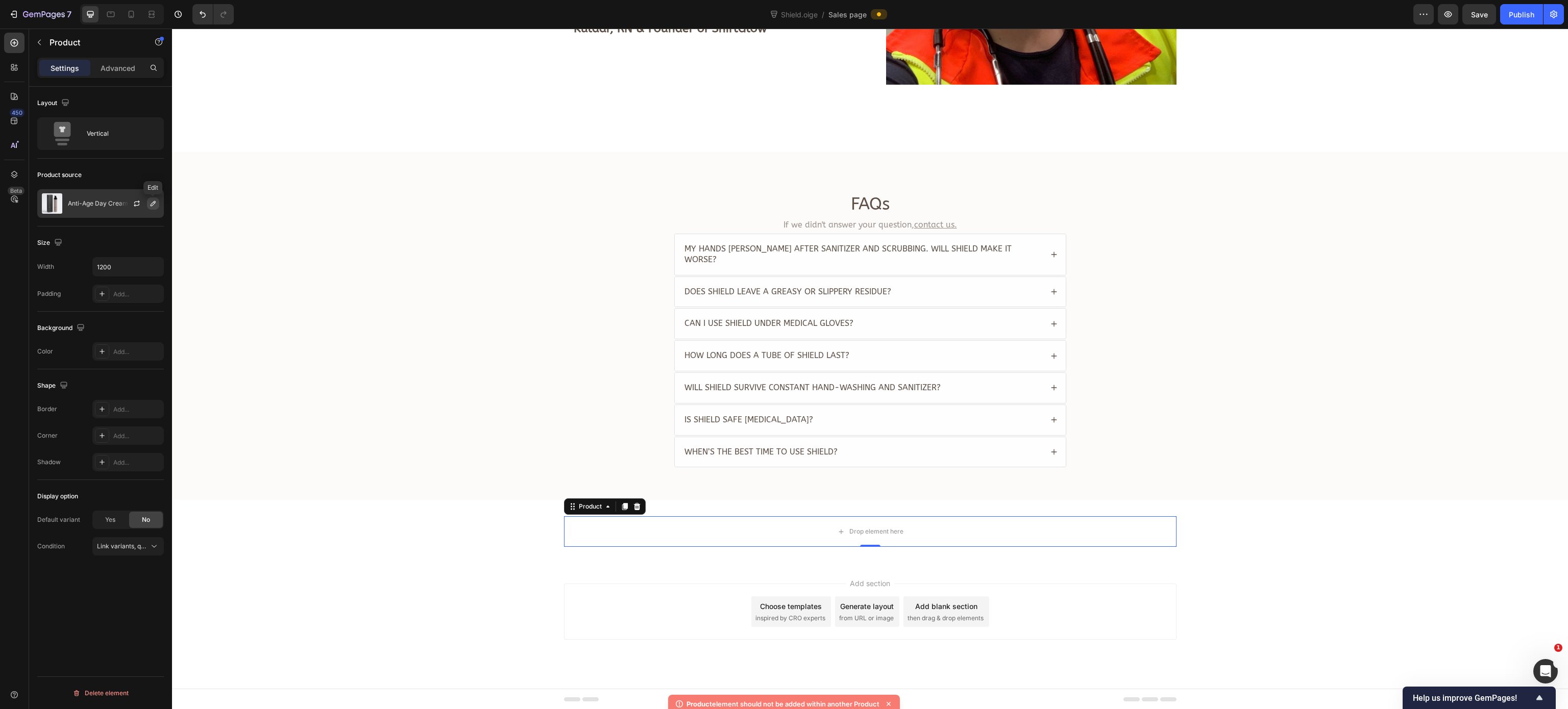
click at [149, 203] on icon "button" at bounding box center [153, 203] width 8 height 8
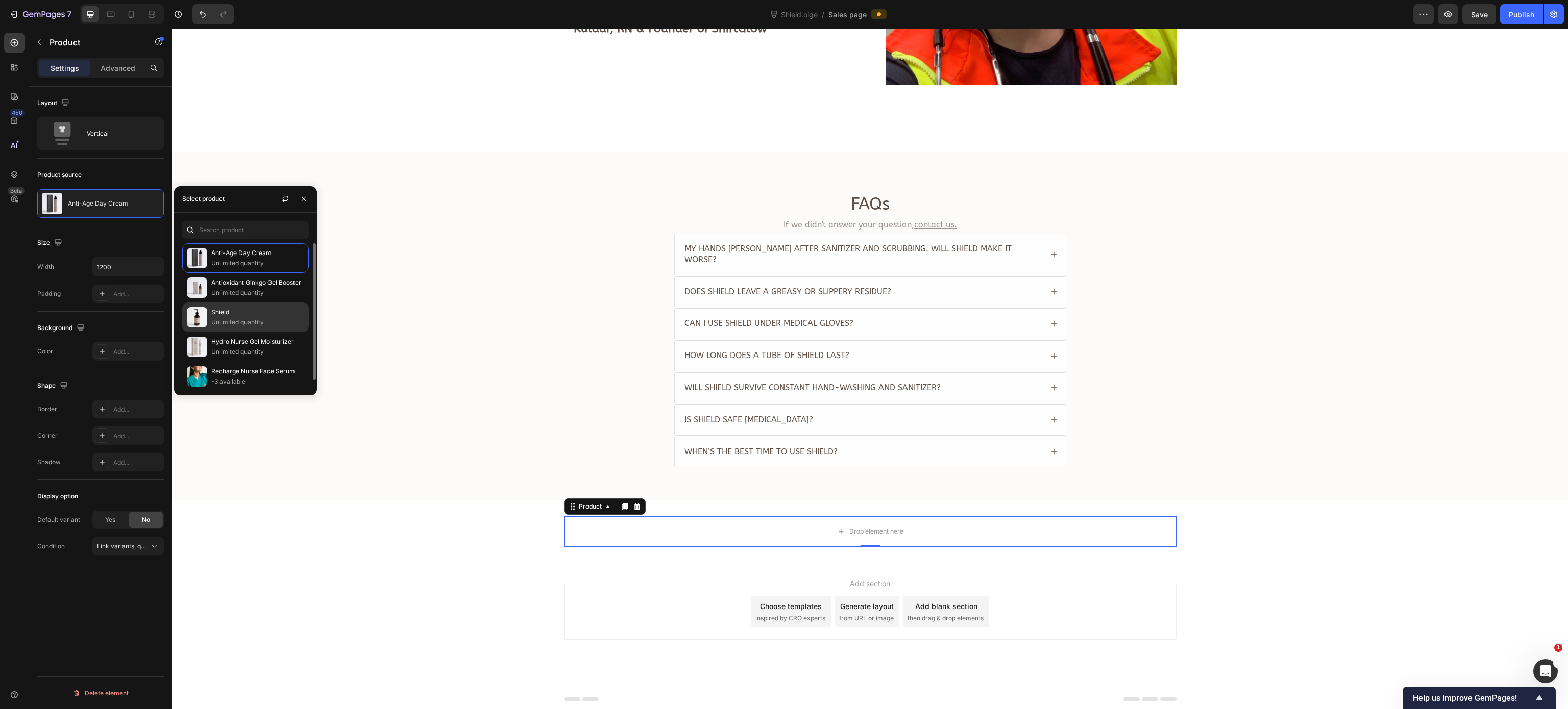
click at [258, 319] on p "Unlimited quantity" at bounding box center [257, 323] width 93 height 10
click at [240, 315] on p "Shield" at bounding box center [257, 312] width 93 height 10
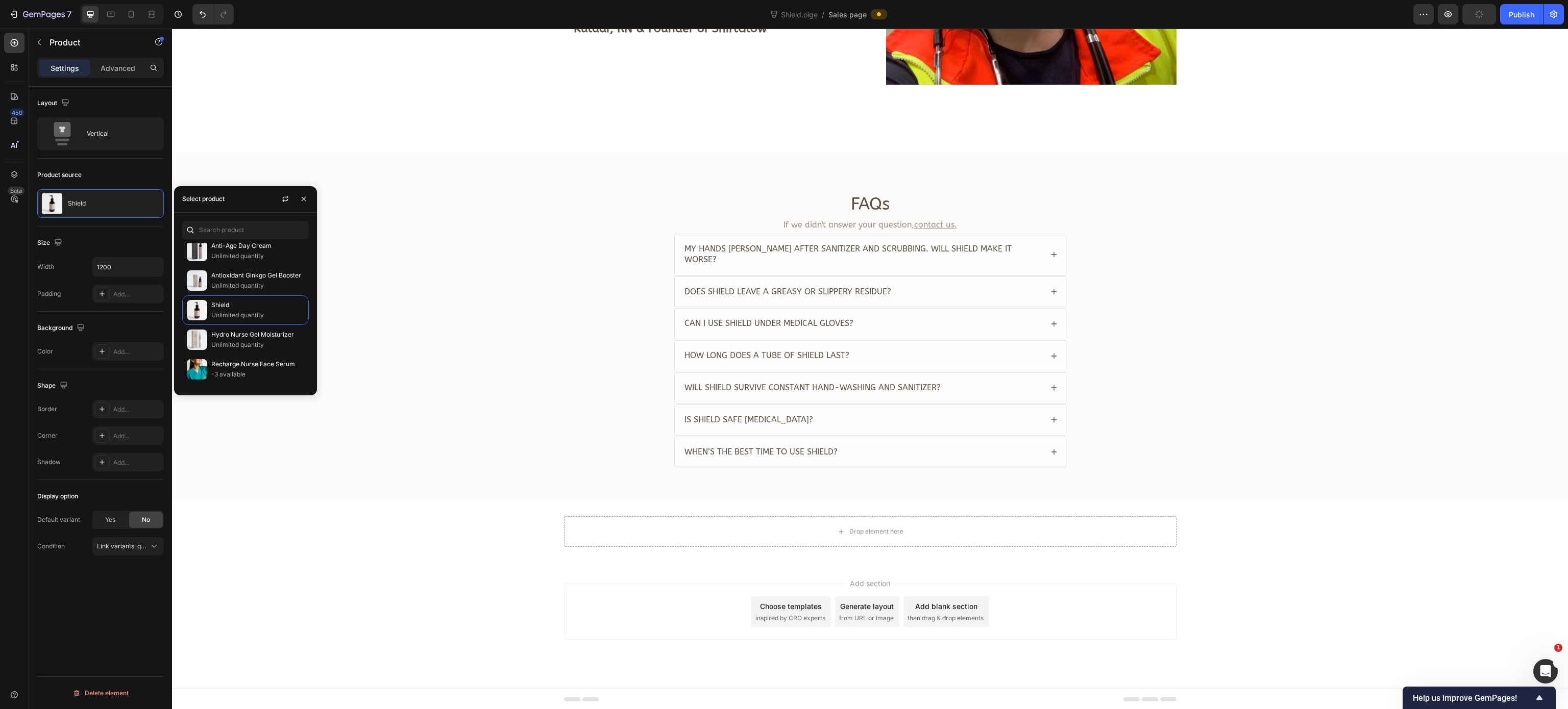
click at [80, 243] on div "Size" at bounding box center [100, 243] width 126 height 16
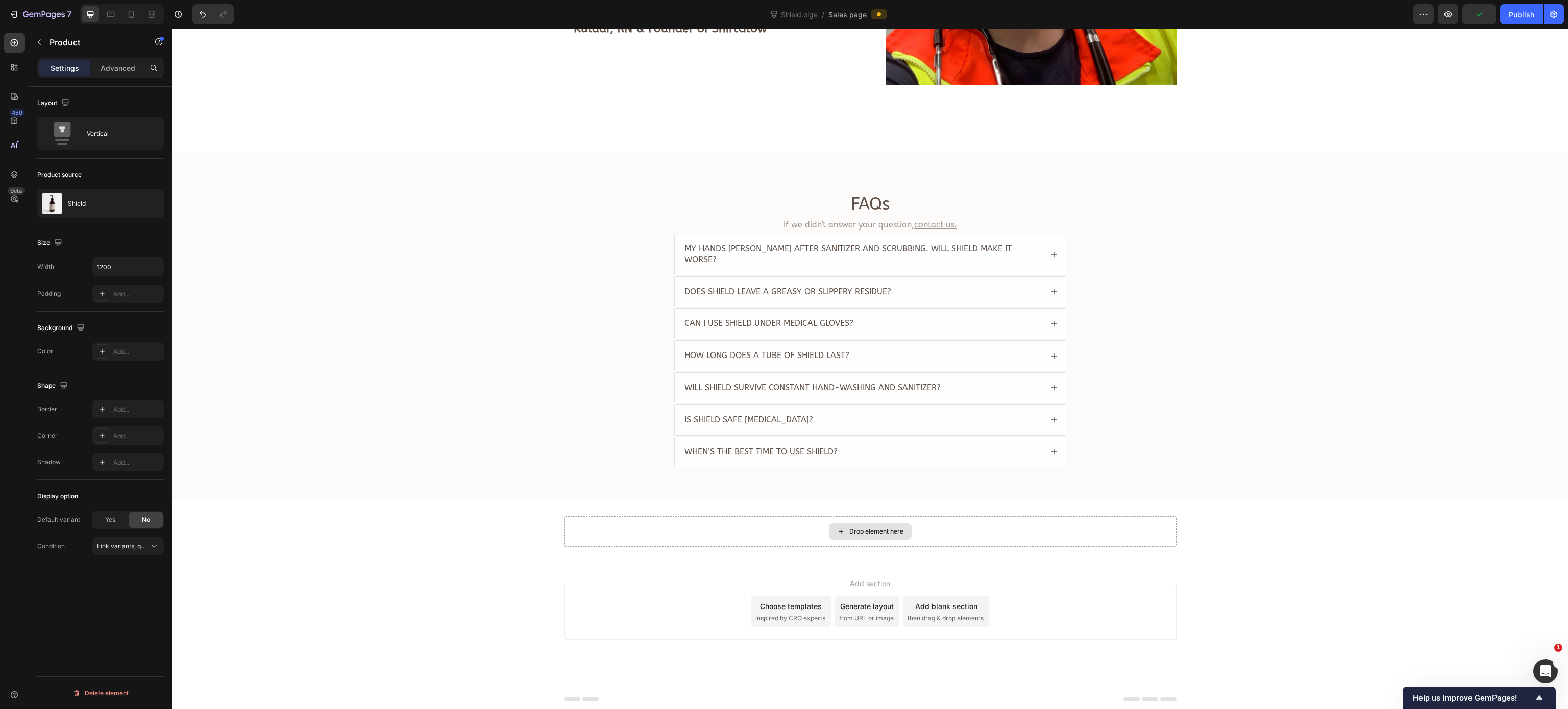
click at [620, 533] on div "Drop element here" at bounding box center [870, 532] width 612 height 30
click at [86, 203] on p "Shield" at bounding box center [76, 203] width 18 height 7
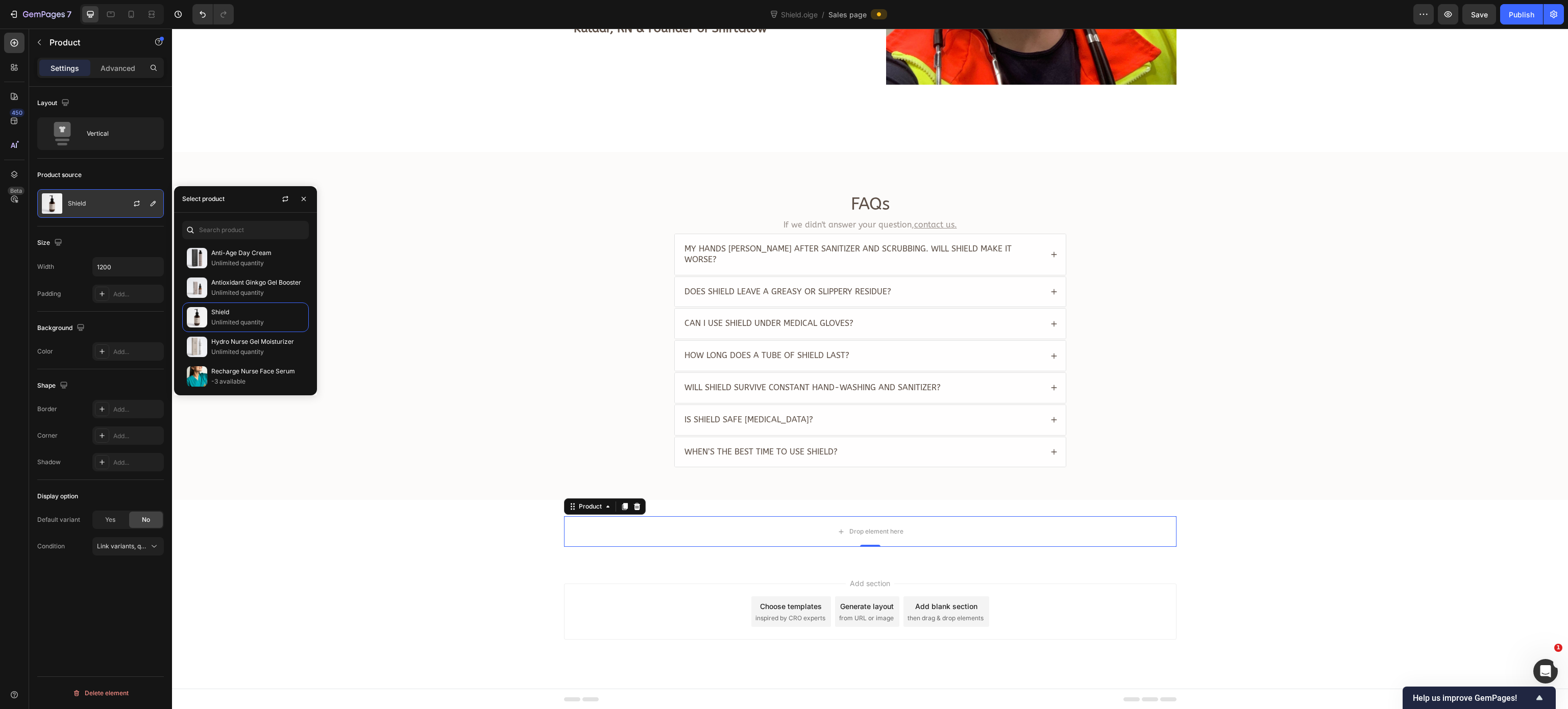
click at [86, 203] on p "Shield" at bounding box center [76, 203] width 18 height 7
click at [133, 208] on icon "button" at bounding box center [136, 203] width 8 height 8
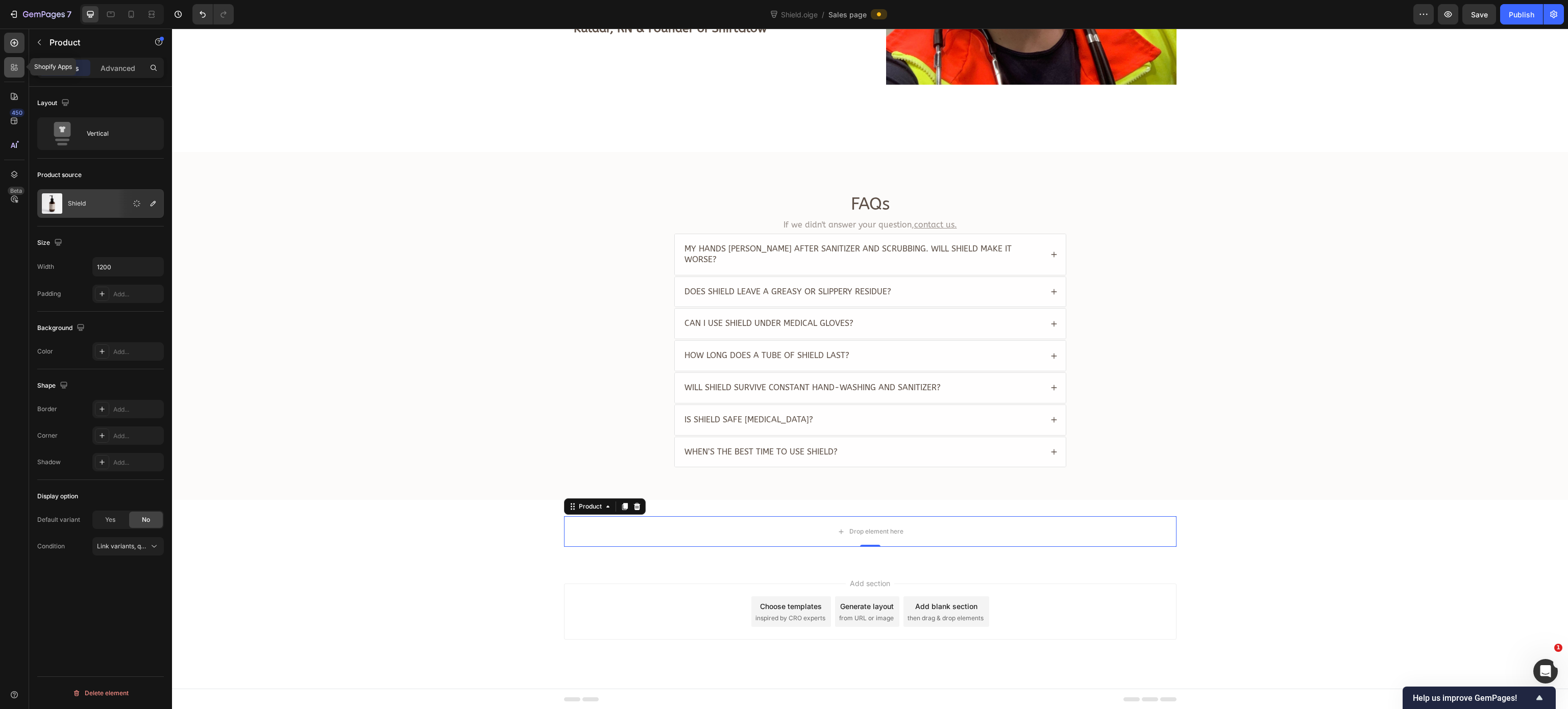
click at [10, 74] on div at bounding box center [14, 67] width 20 height 20
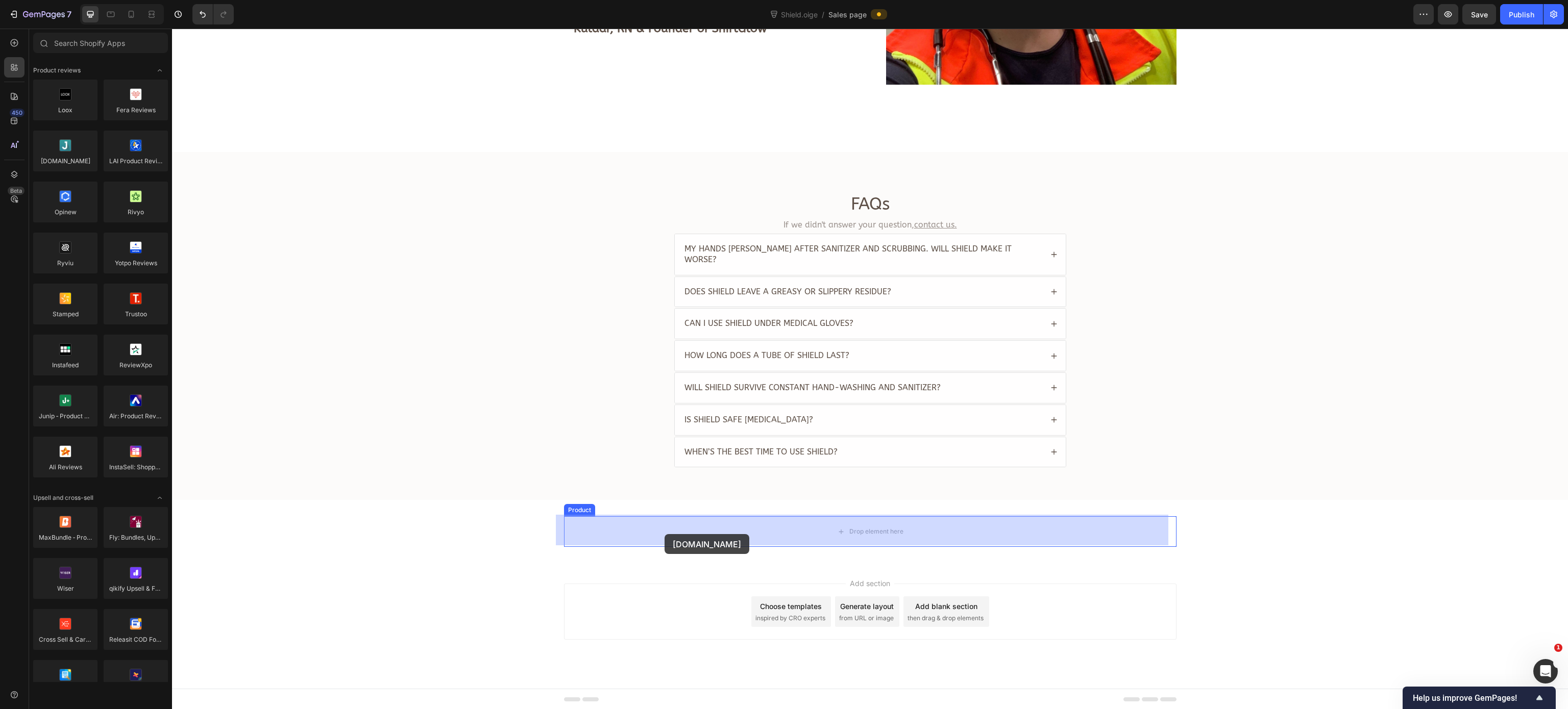
drag, startPoint x: 239, startPoint y: 187, endPoint x: 665, endPoint y: 534, distance: 549.4
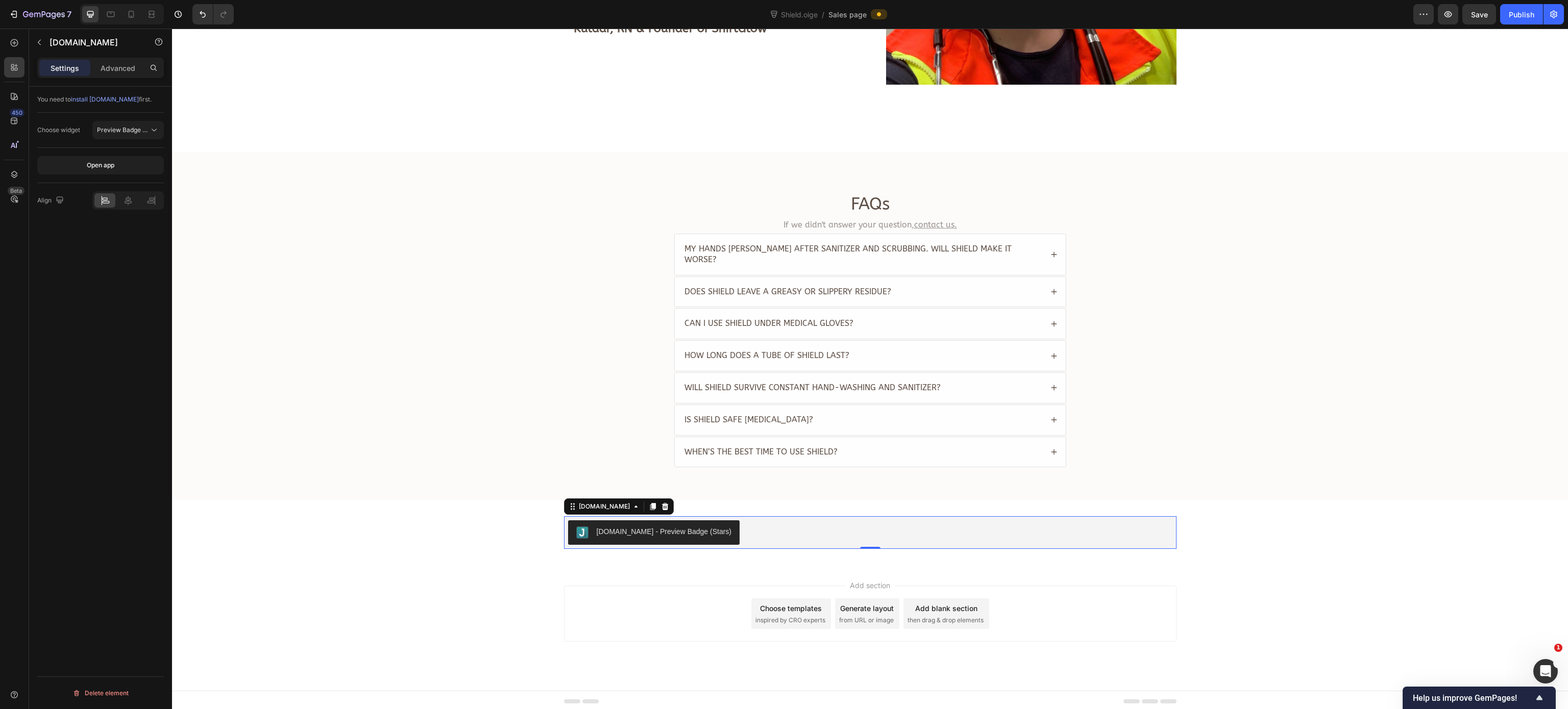
scroll to position [1963, 0]
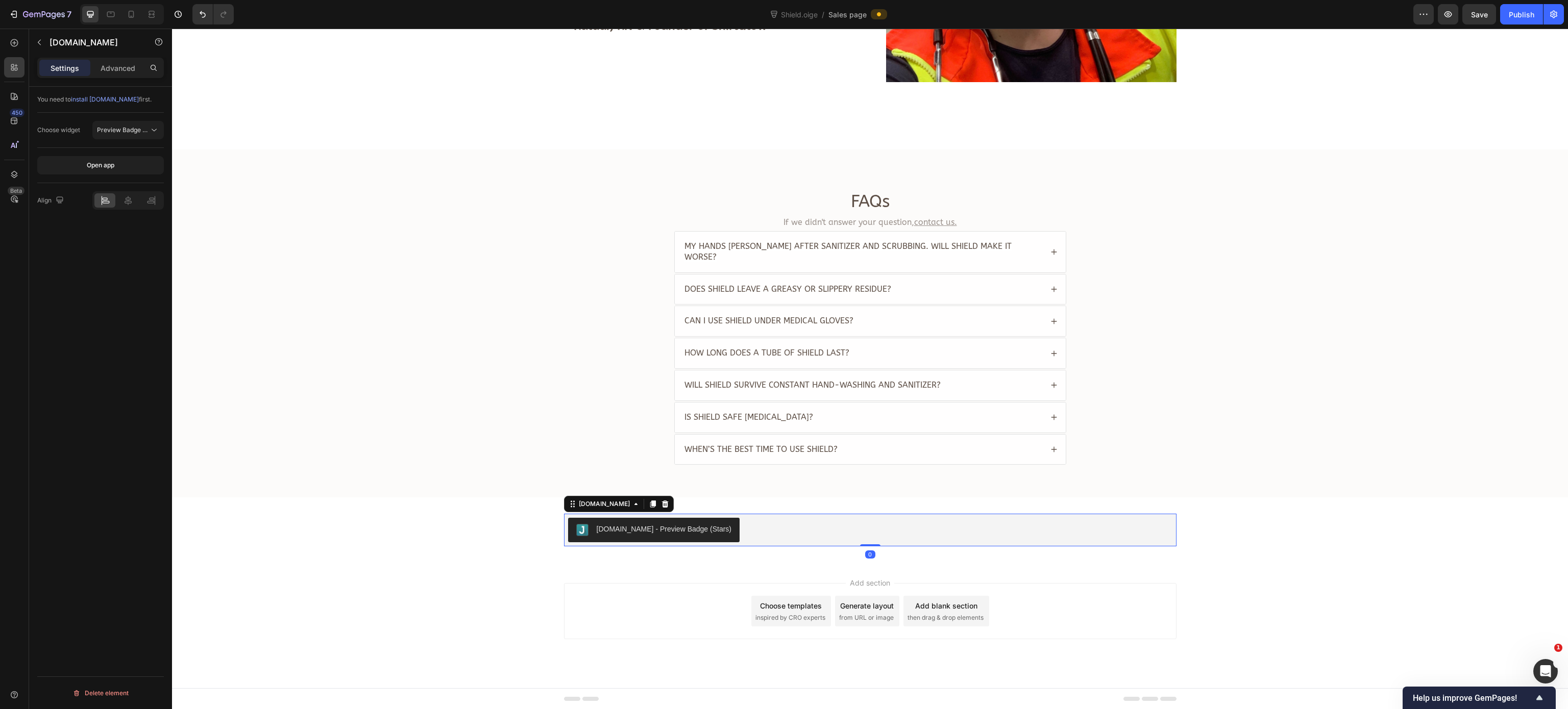
click at [654, 527] on div "[DOMAIN_NAME] - Preview Badge (Stars)" at bounding box center [664, 529] width 135 height 11
click at [120, 128] on span "Preview Badge (Stars)" at bounding box center [129, 130] width 65 height 8
click at [132, 177] on p "Review Widget" at bounding box center [117, 176] width 67 height 9
click at [1514, 17] on div "Publish" at bounding box center [1521, 15] width 25 height 11
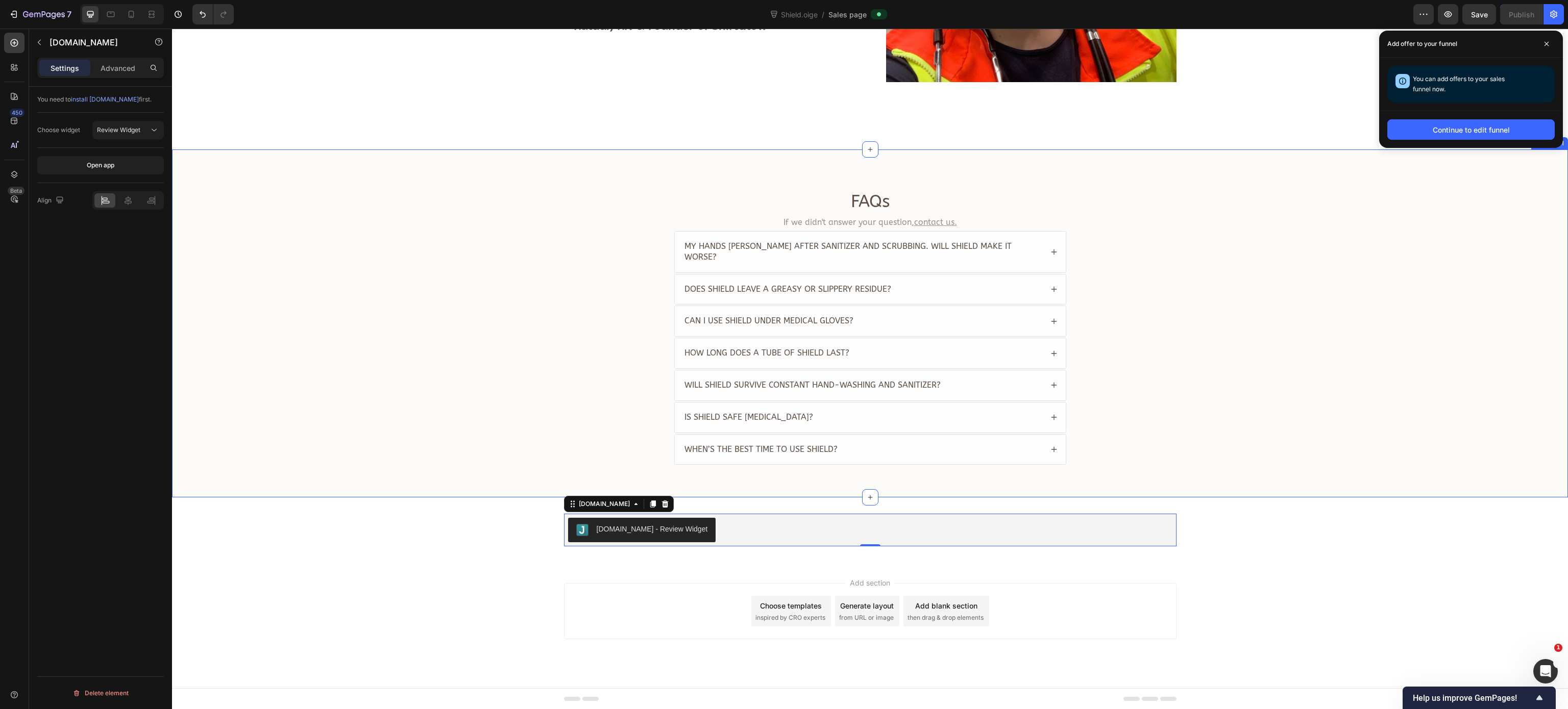
click at [1416, 237] on div "FAQs Heading If we didn't answer your question, contact us. Text Block My hands…" at bounding box center [869, 331] width 1375 height 283
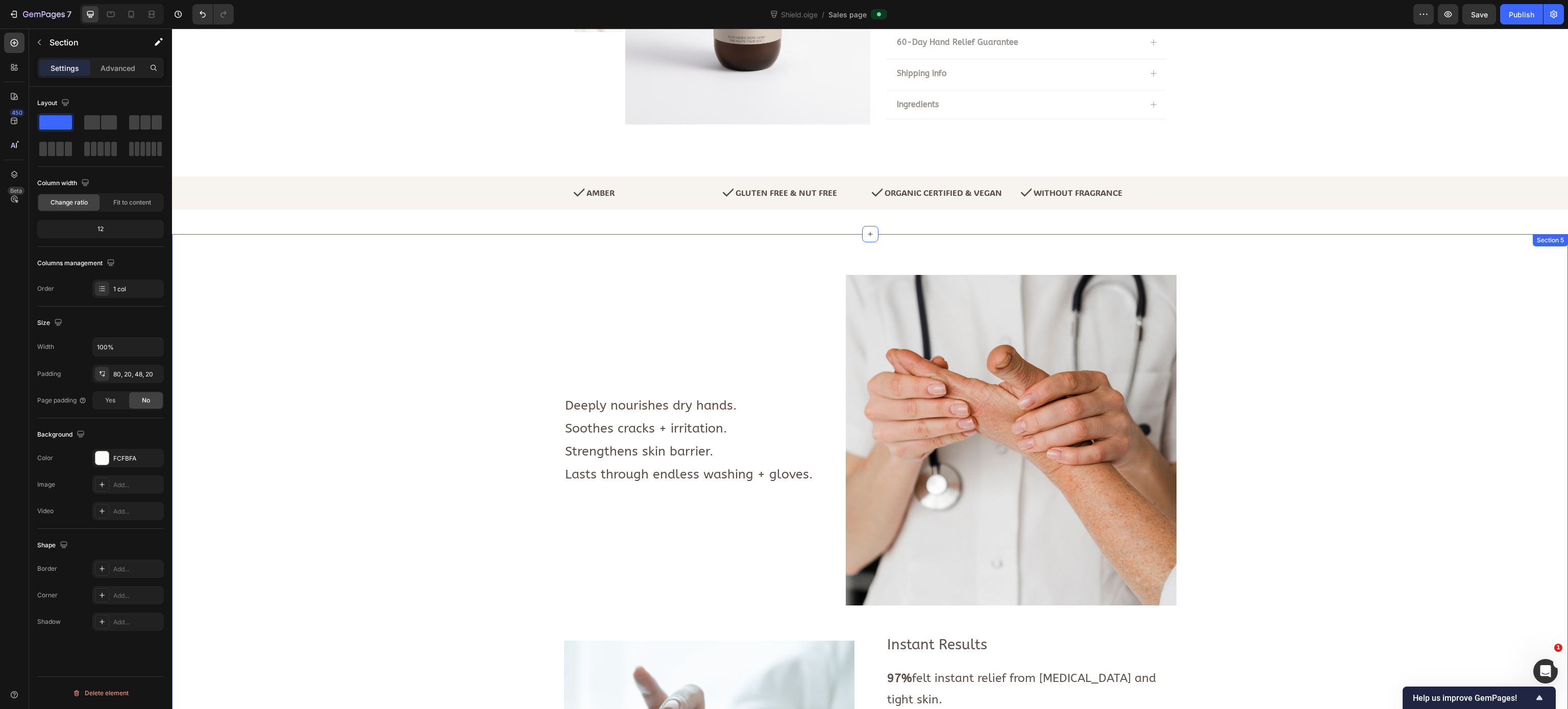
scroll to position [0, 0]
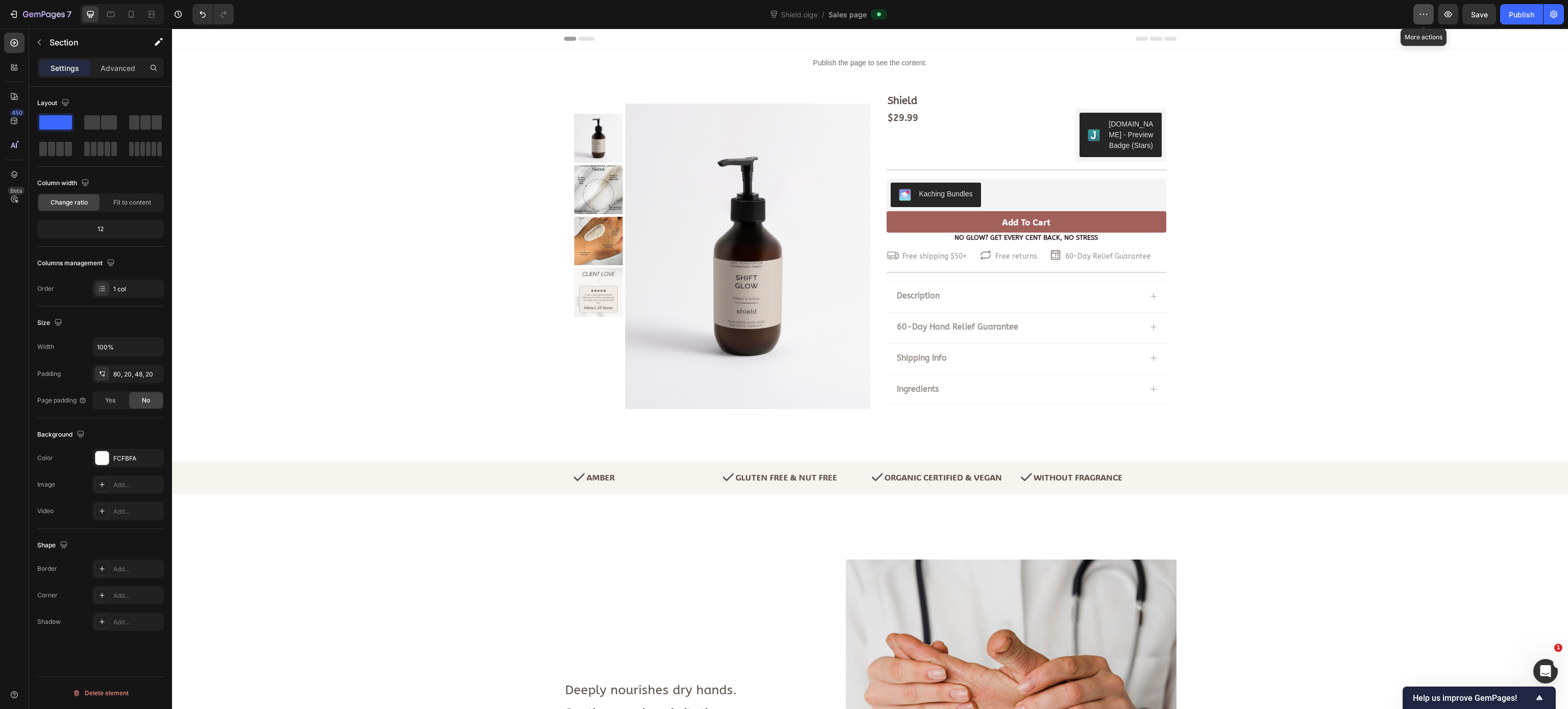
click at [1421, 17] on icon "button" at bounding box center [1423, 15] width 10 height 10
click at [1475, 45] on p "Clone to other page type" at bounding box center [1474, 44] width 71 height 10
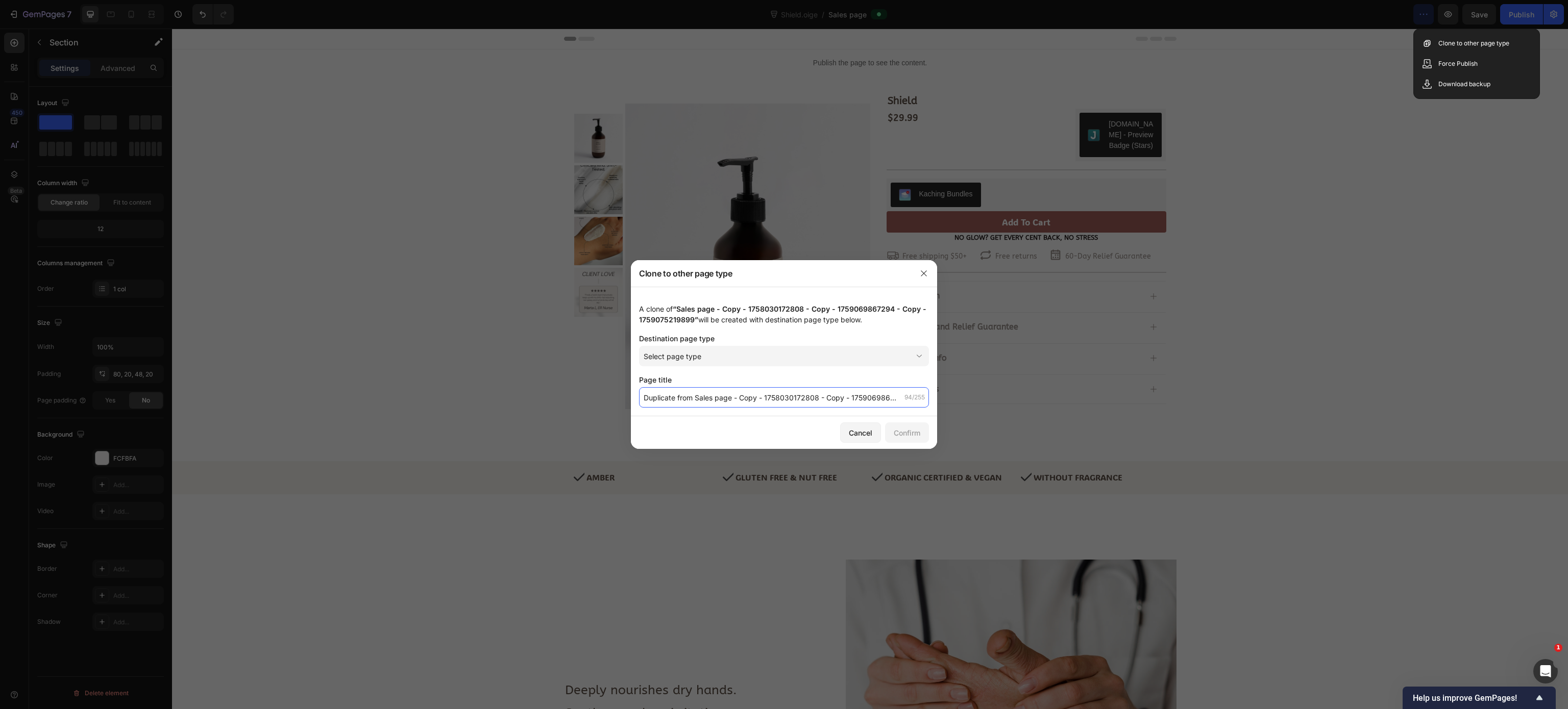
click at [737, 399] on input "Duplicate from Sales page - Copy - 1758030172808 - Copy - 1759069867294 - Copy …" at bounding box center [783, 397] width 290 height 20
paste input "Shield Nurse Hand Cream"
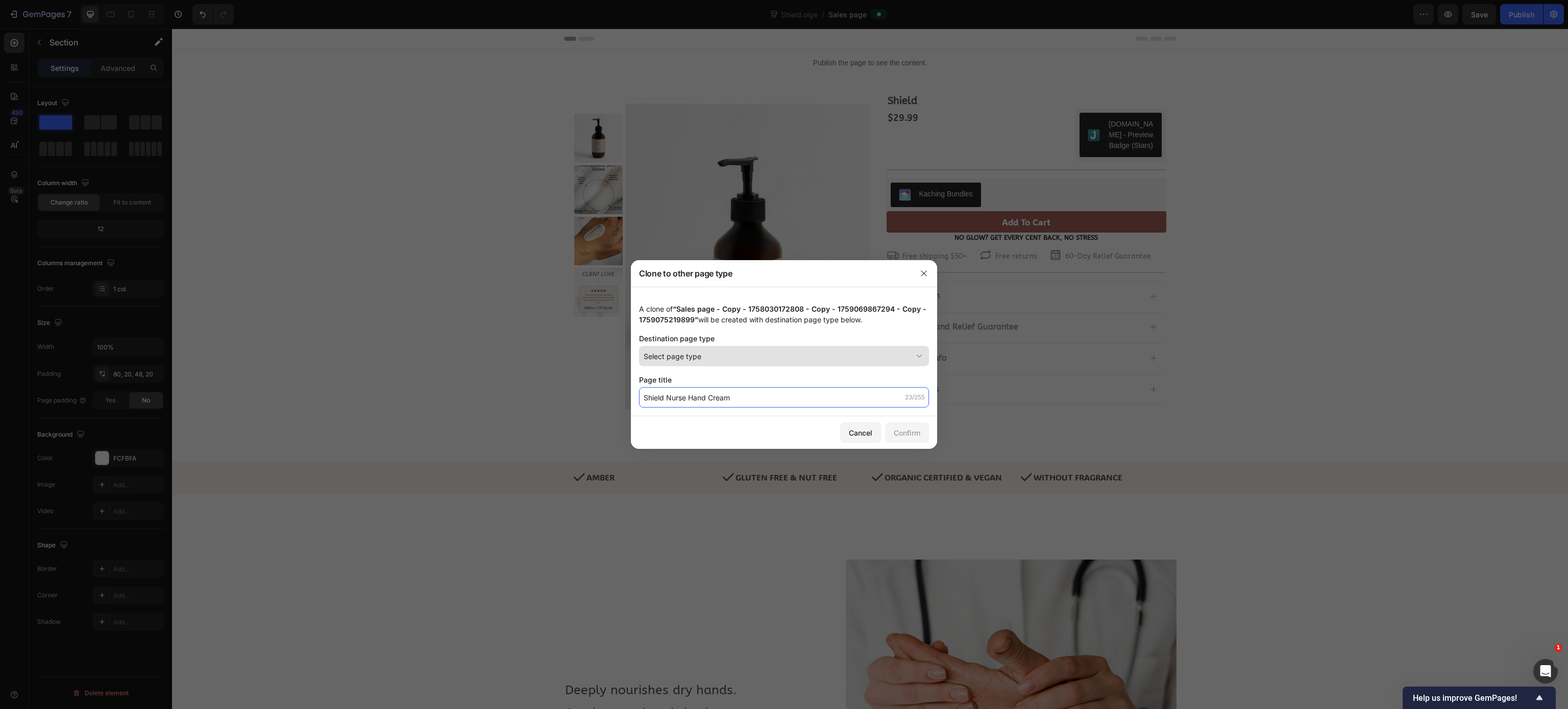
type input "Shield Nurse Hand Cream"
click at [839, 360] on div "Select page type" at bounding box center [778, 356] width 268 height 11
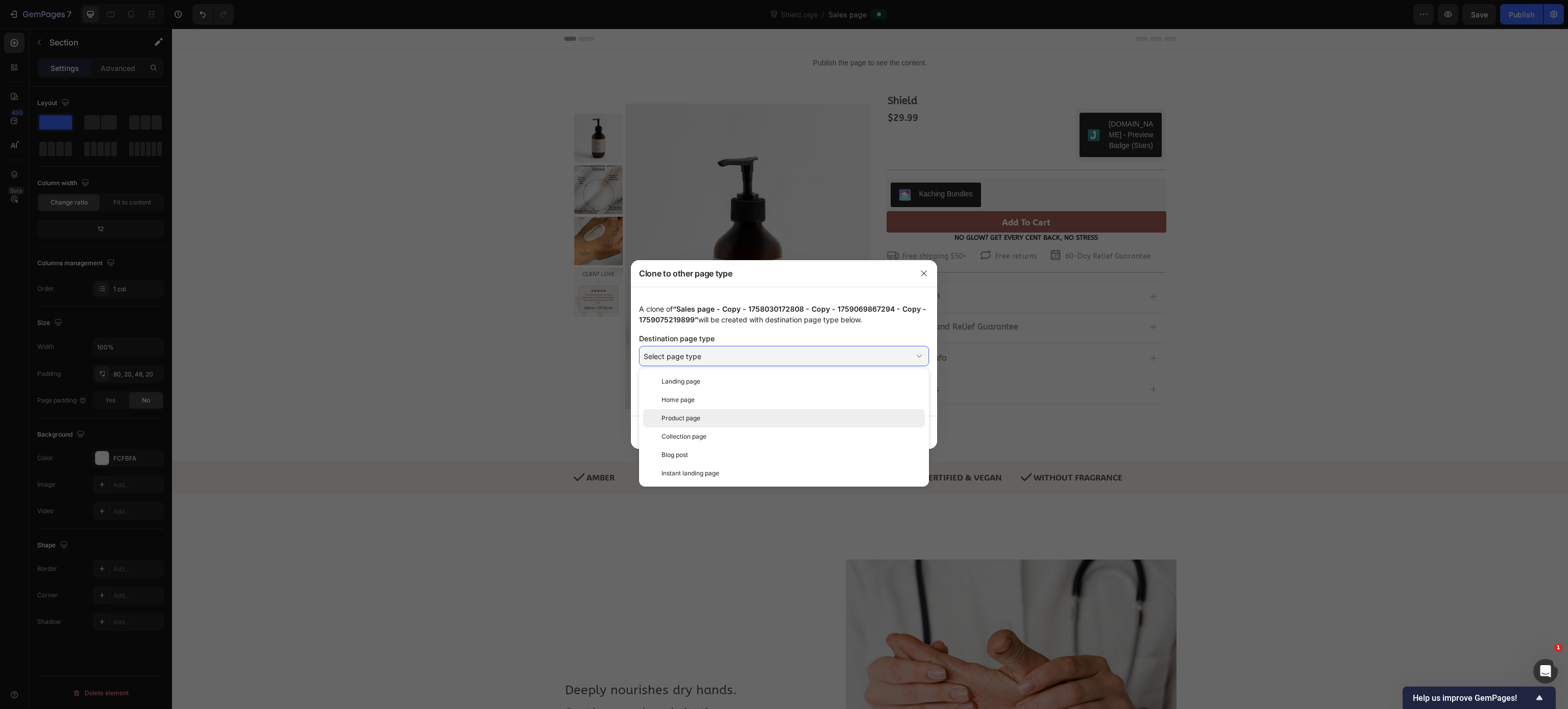
click at [817, 420] on div "Product page" at bounding box center [791, 418] width 259 height 9
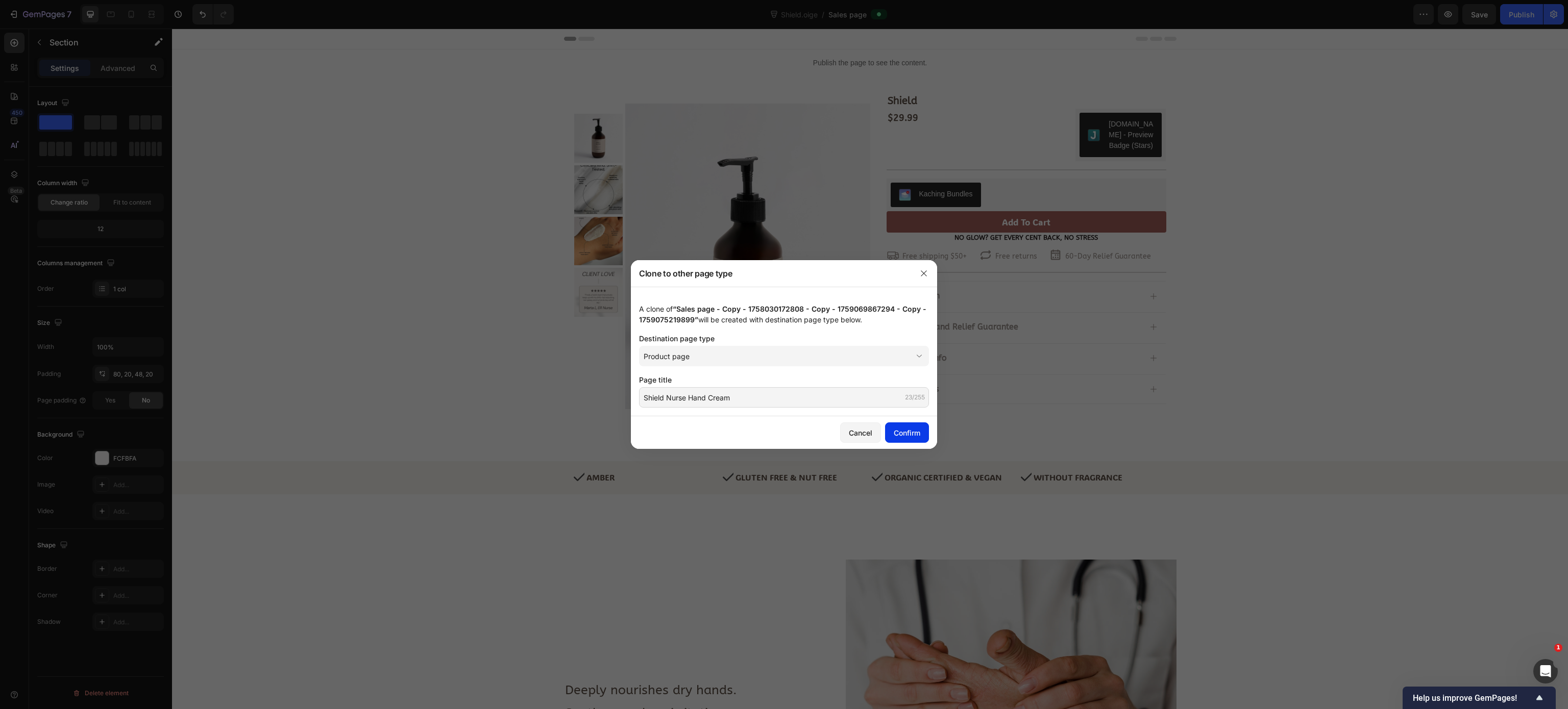
click at [908, 436] on div "Confirm" at bounding box center [907, 432] width 27 height 11
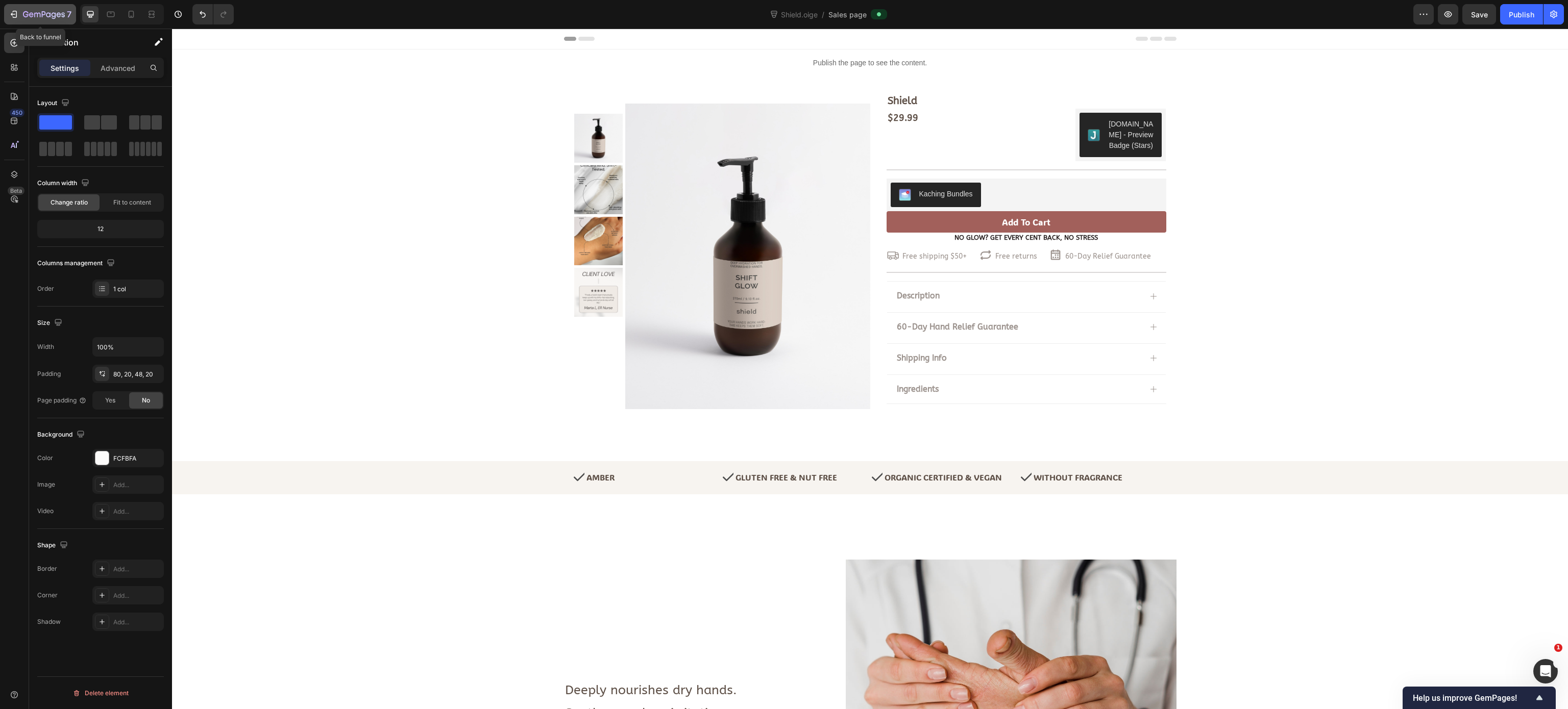
click at [17, 13] on icon "button" at bounding box center [15, 14] width 4 height 7
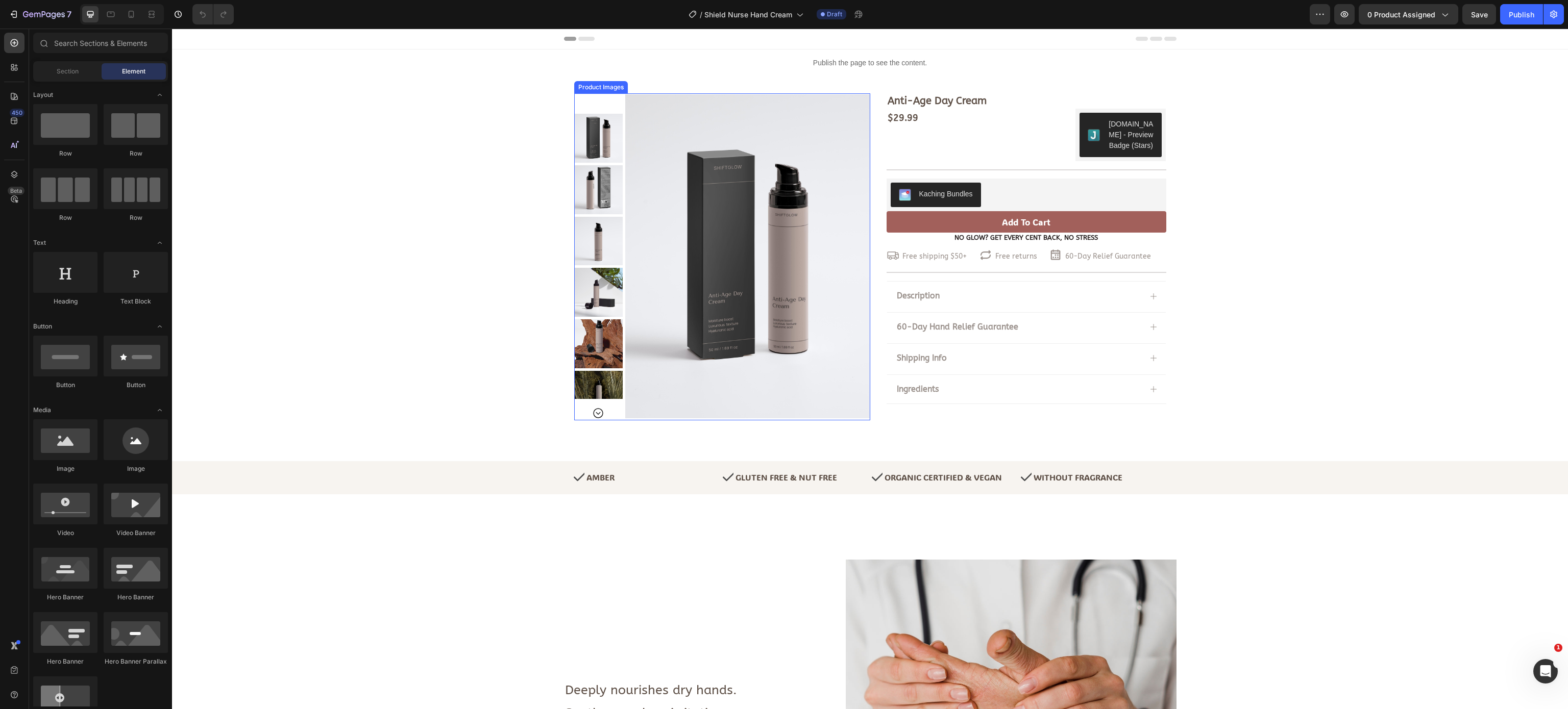
click at [690, 197] on img at bounding box center [747, 256] width 244 height 326
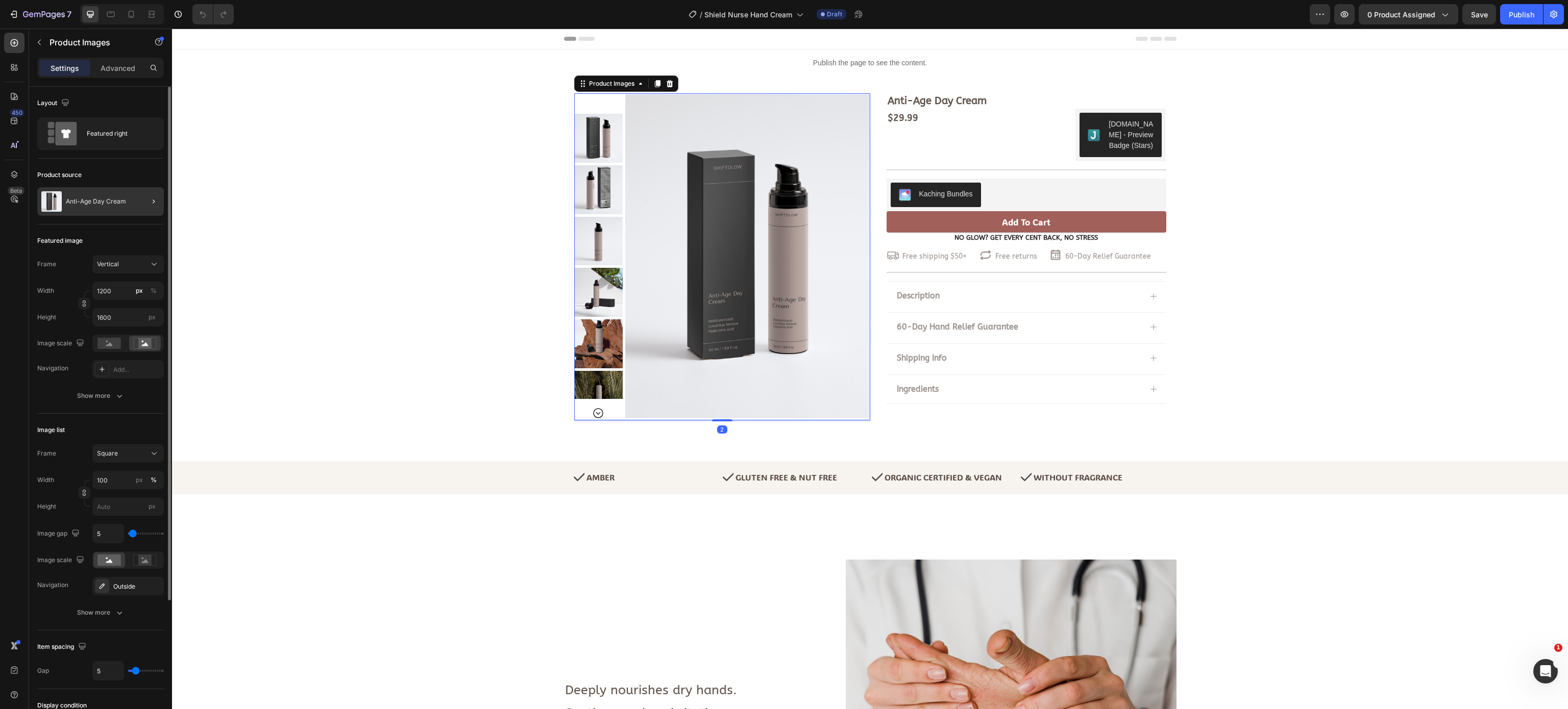
click at [147, 196] on div at bounding box center [153, 201] width 12 height 12
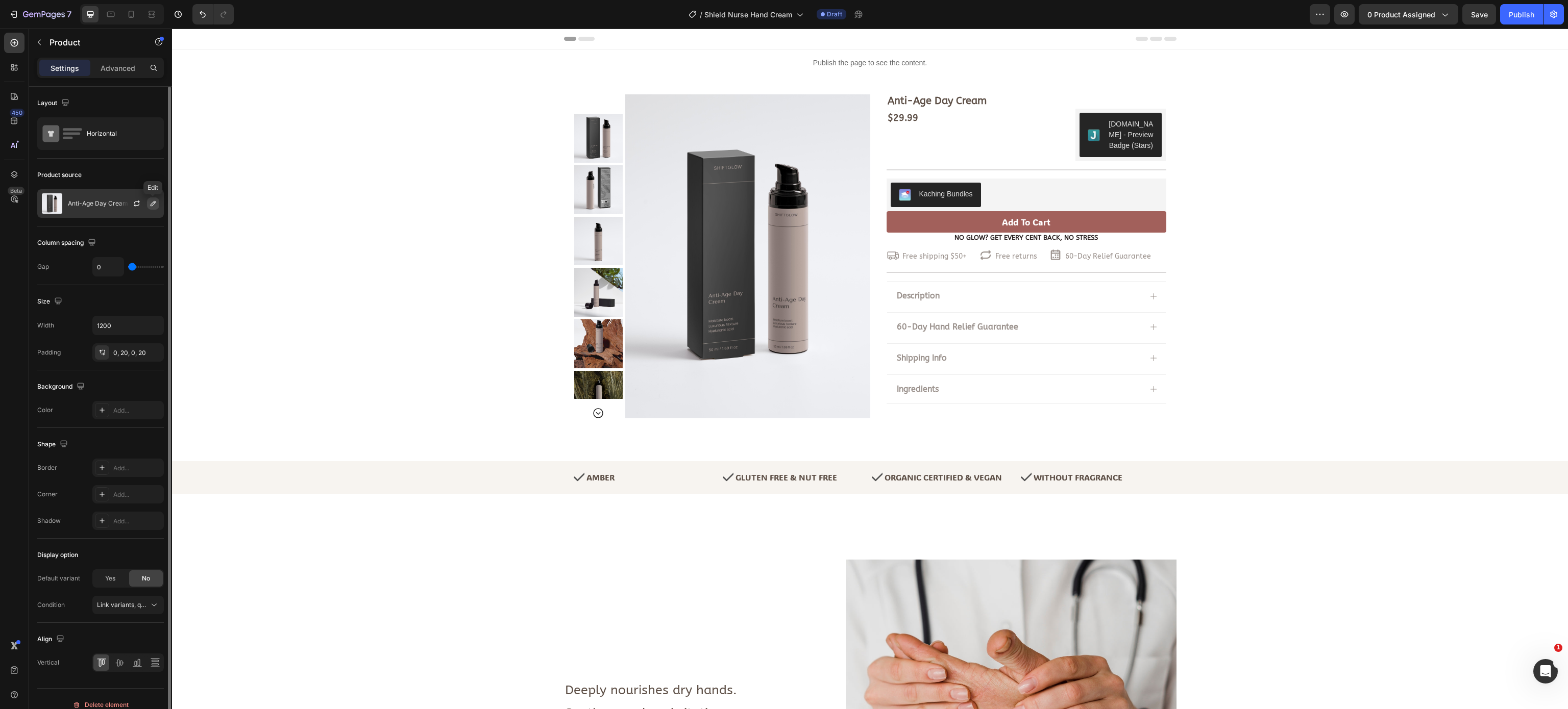
click at [150, 203] on icon "button" at bounding box center [153, 203] width 8 height 8
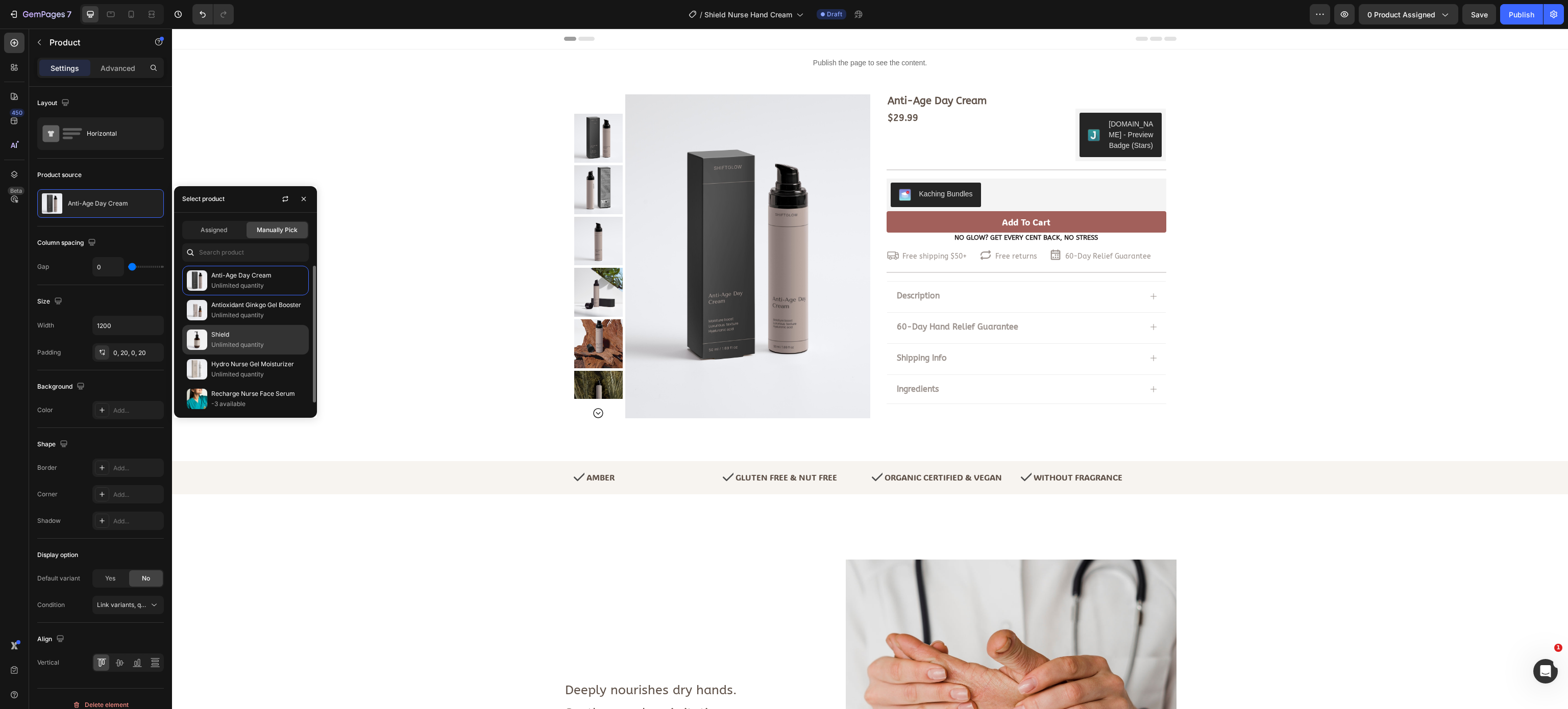
click at [254, 335] on p "Shield" at bounding box center [257, 335] width 93 height 10
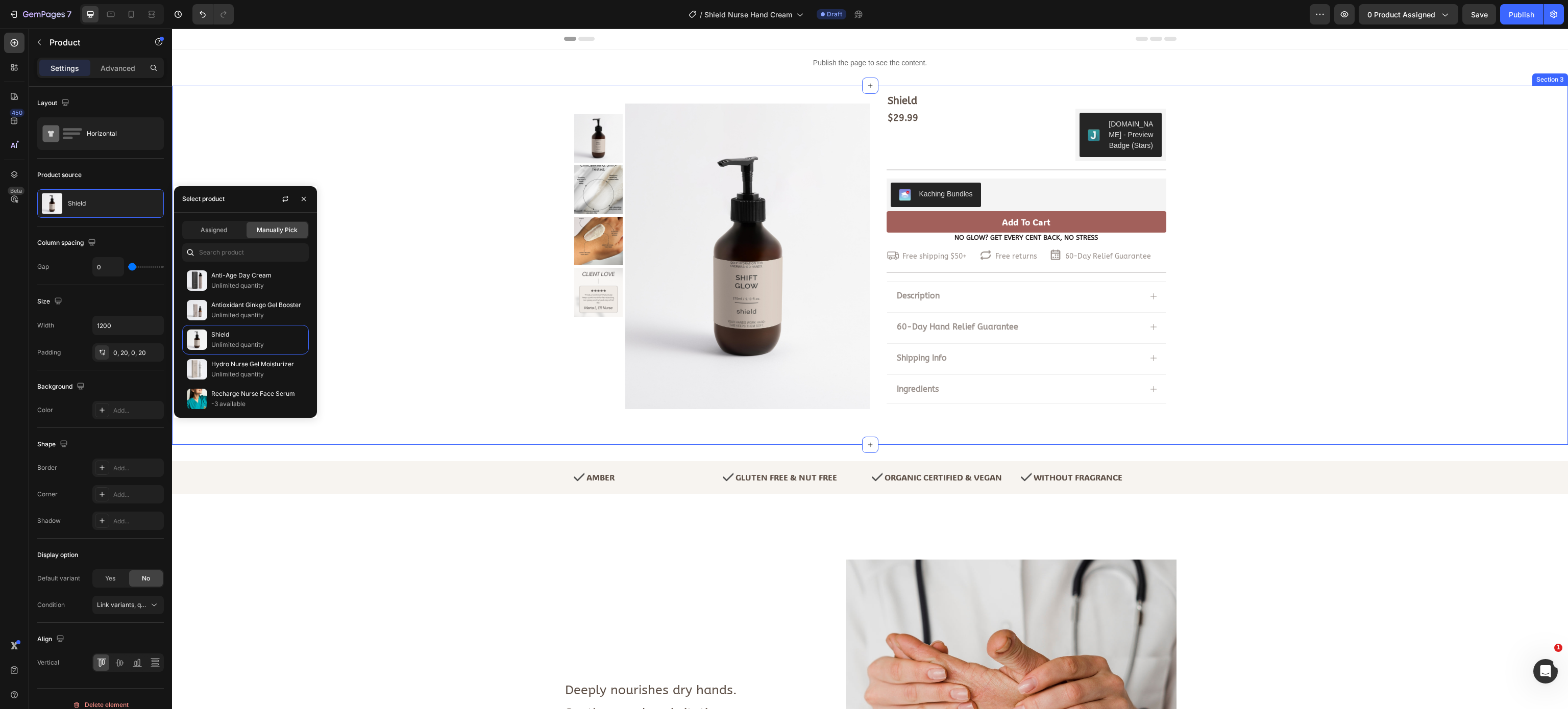
drag, startPoint x: 416, startPoint y: 288, endPoint x: 458, endPoint y: 280, distance: 42.8
click at [419, 285] on div "Shield Product Title $29.99 Product Price Product Price $29.99 Product Price Pr…" at bounding box center [870, 257] width 1396 height 327
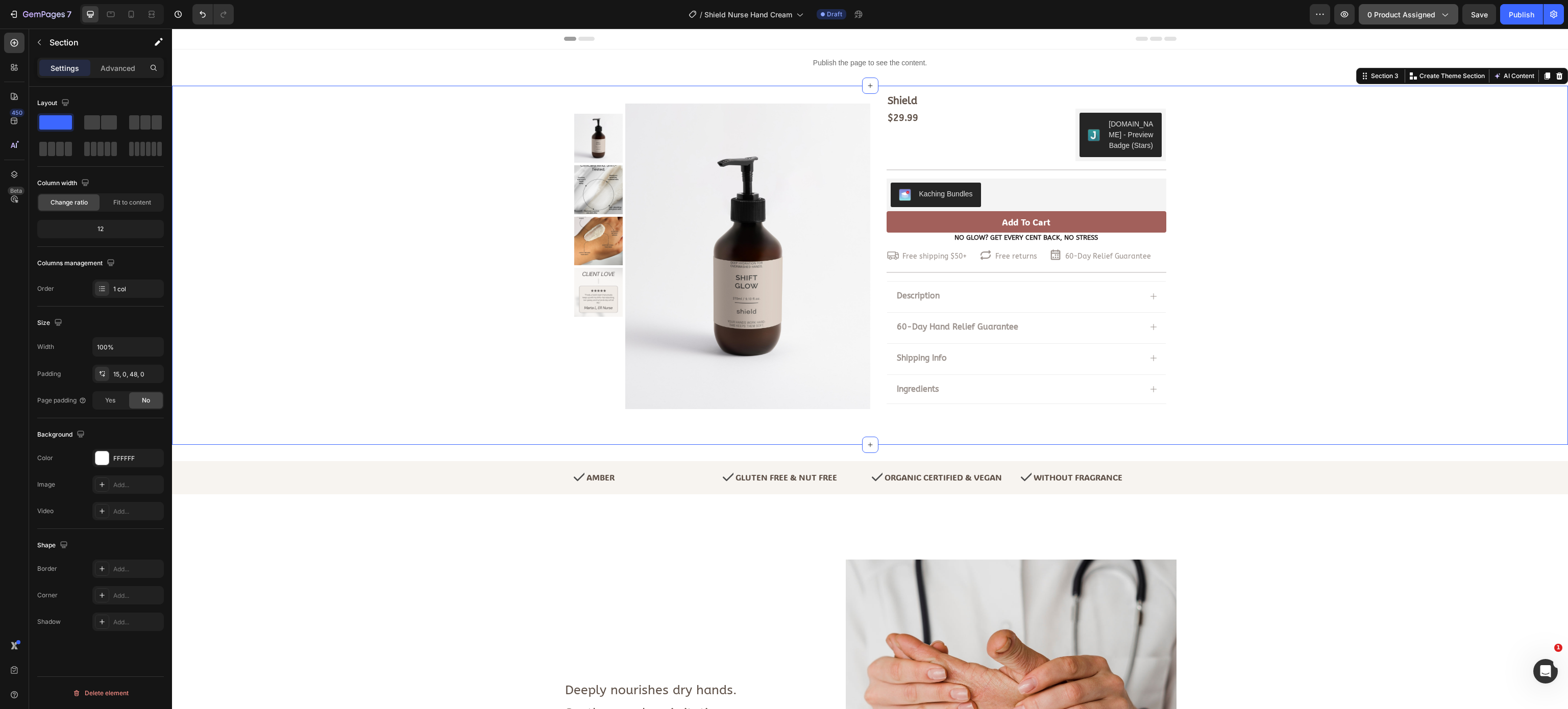
click at [1380, 21] on button "0 product assigned" at bounding box center [1409, 14] width 100 height 20
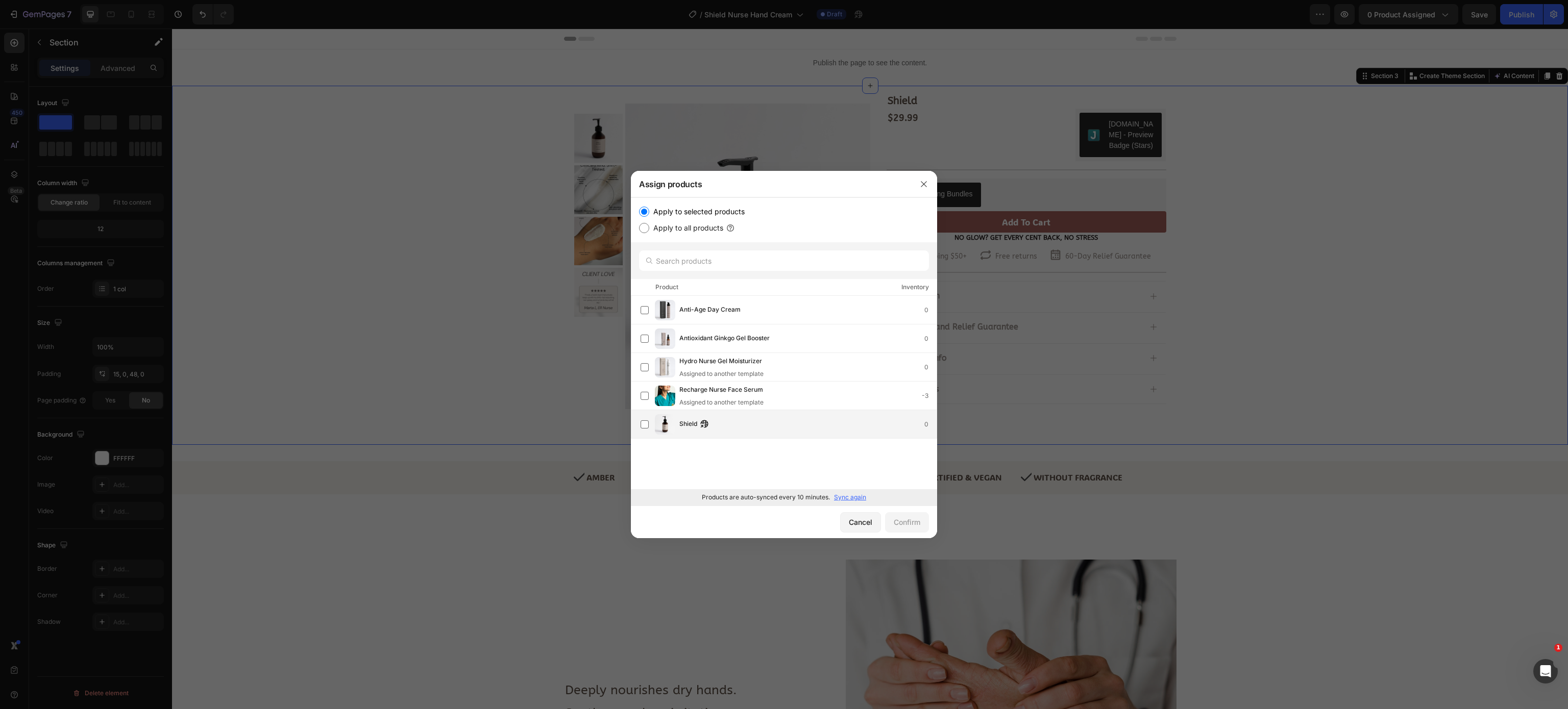
click at [749, 424] on div "Shield 0" at bounding box center [807, 424] width 257 height 11
click at [900, 520] on div "Confirm" at bounding box center [907, 521] width 27 height 11
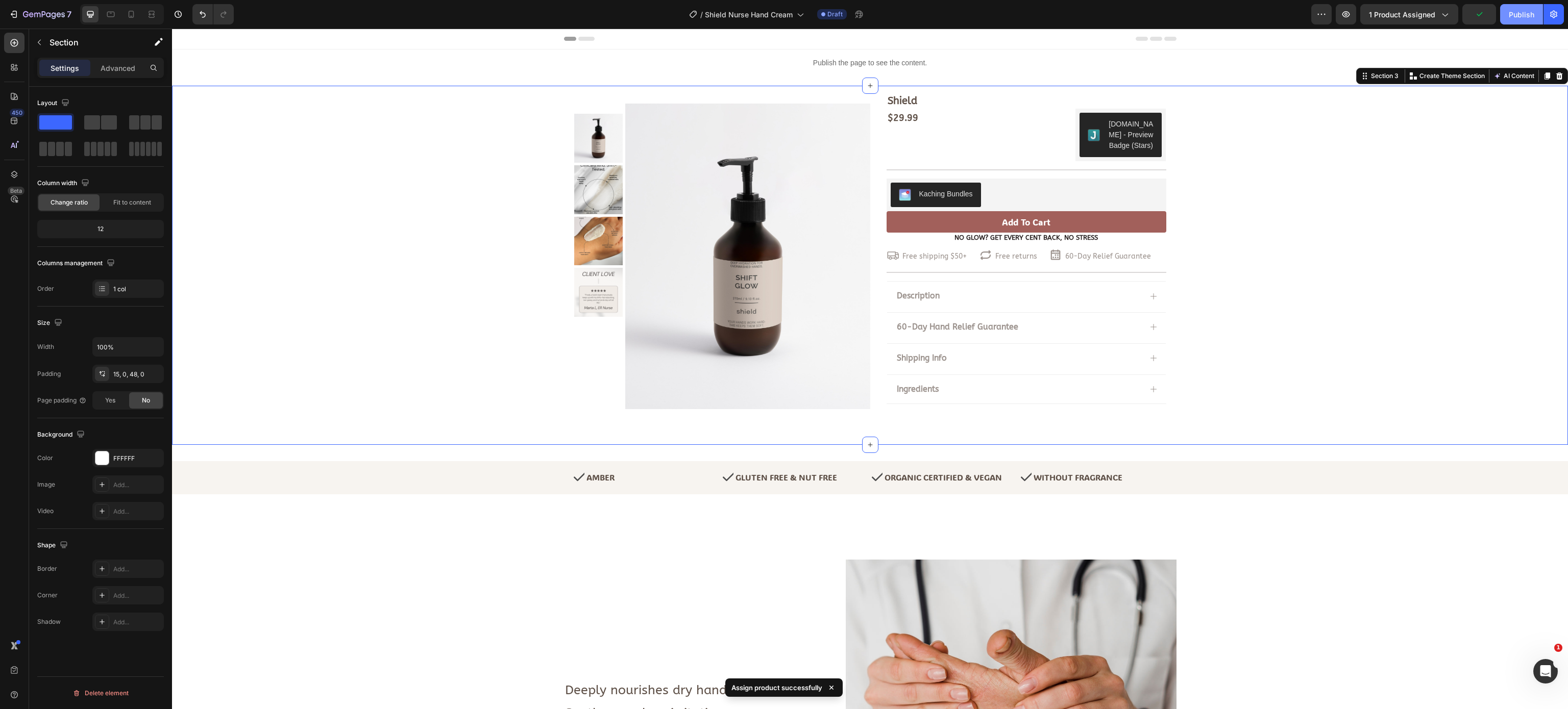
click at [1519, 11] on div "Publish" at bounding box center [1521, 15] width 25 height 11
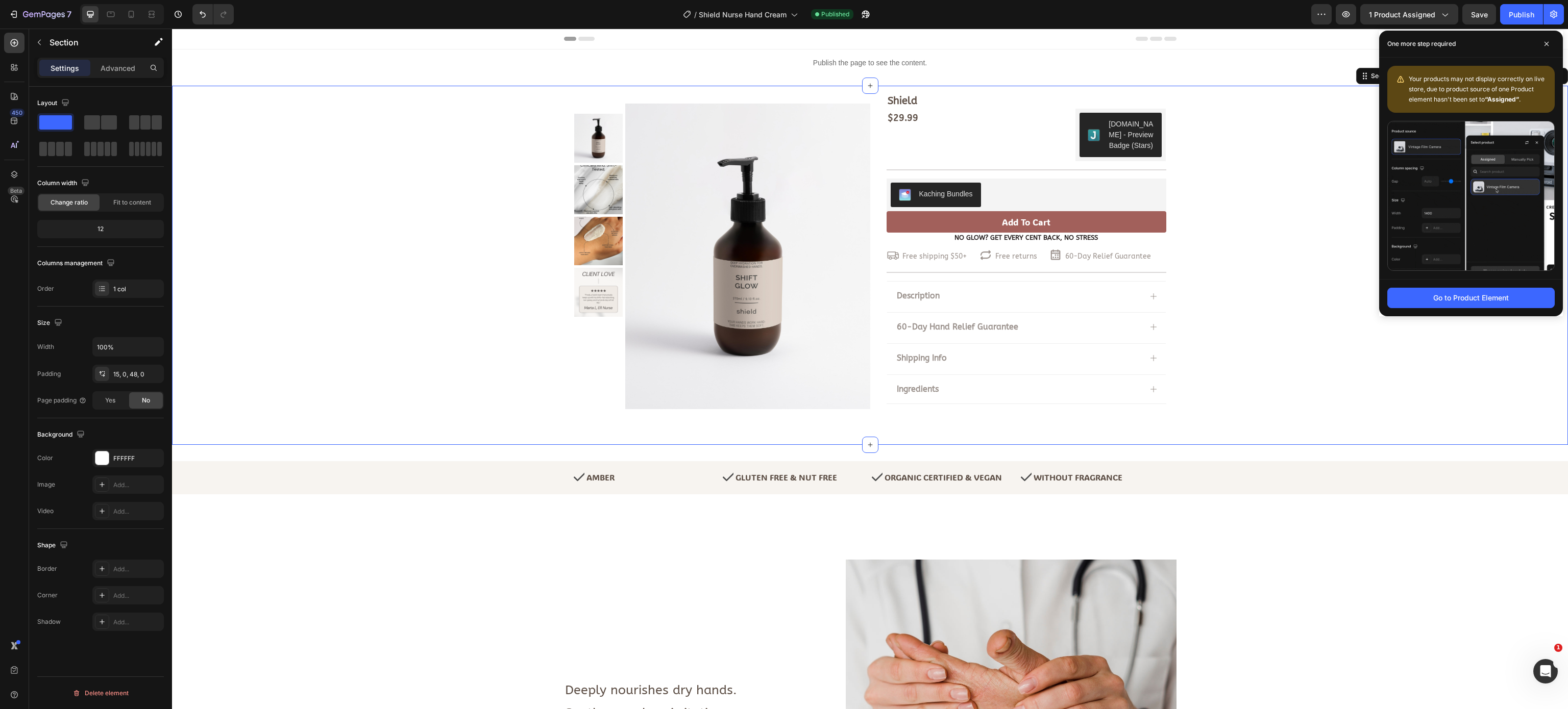
click at [1270, 215] on div "Shield Product Title $29.99 Product Price Product Price $29.99 Product Price Pr…" at bounding box center [870, 257] width 1396 height 327
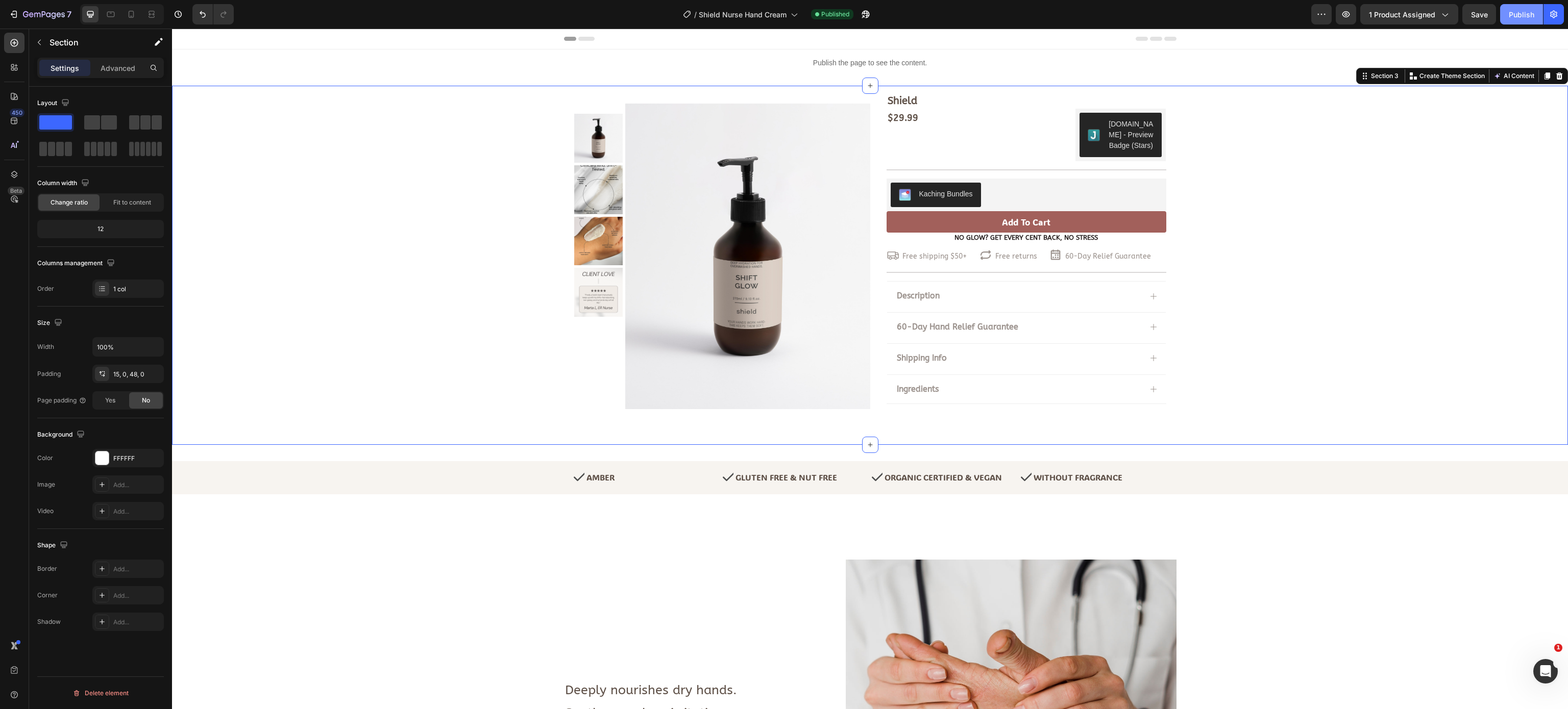
click at [1521, 18] on div "Publish" at bounding box center [1521, 15] width 25 height 11
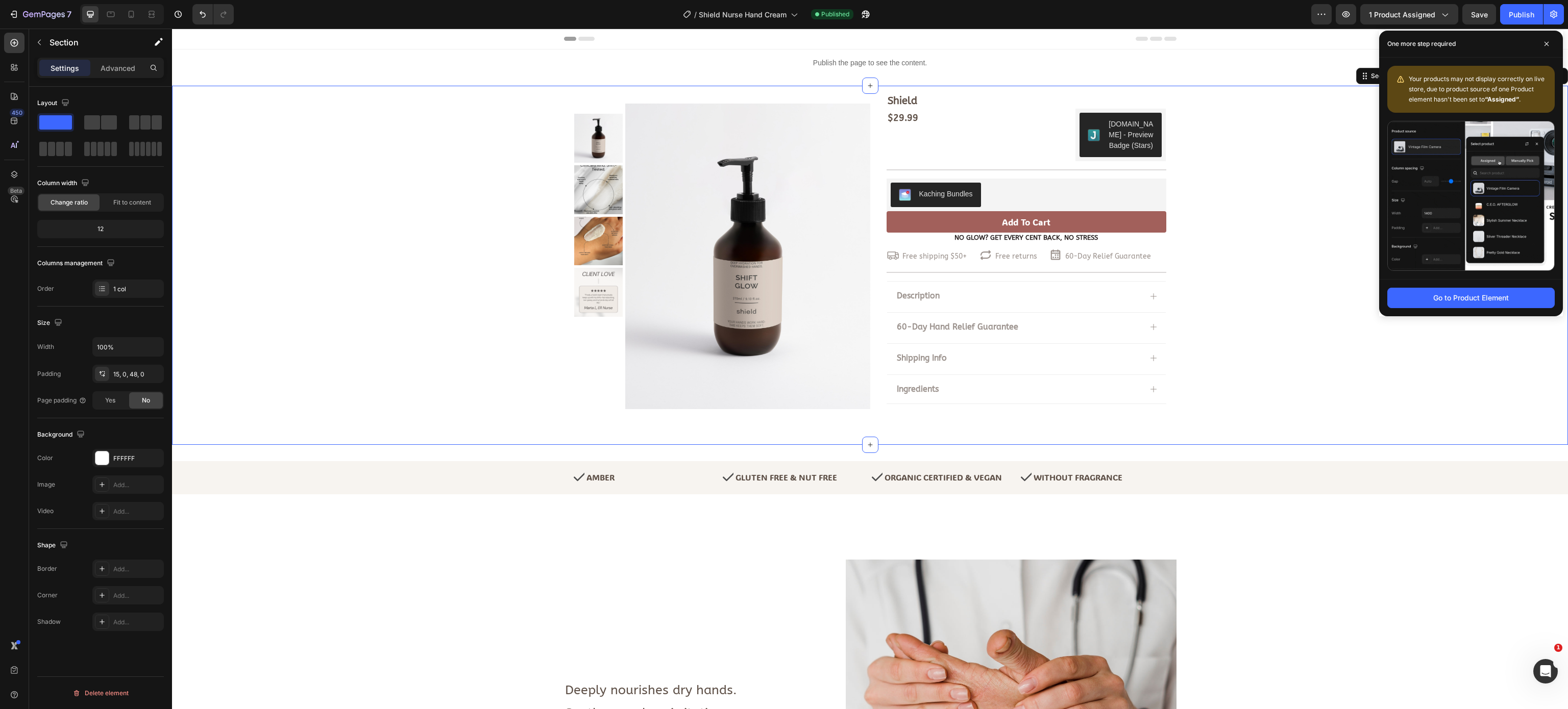
click at [416, 177] on div "Shield Product Title $29.99 Product Price Product Price $29.99 Product Price Pr…" at bounding box center [870, 257] width 1396 height 327
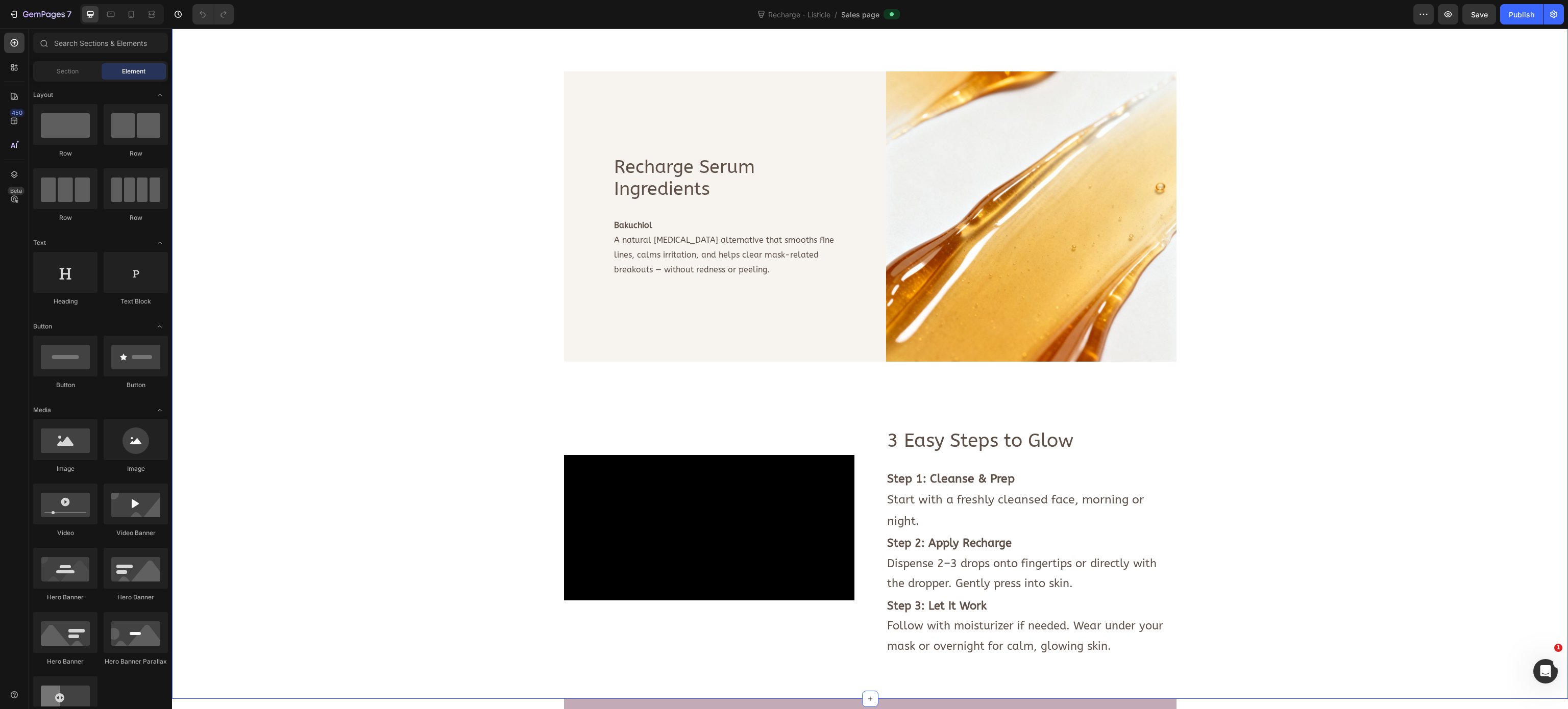
scroll to position [1020, 0]
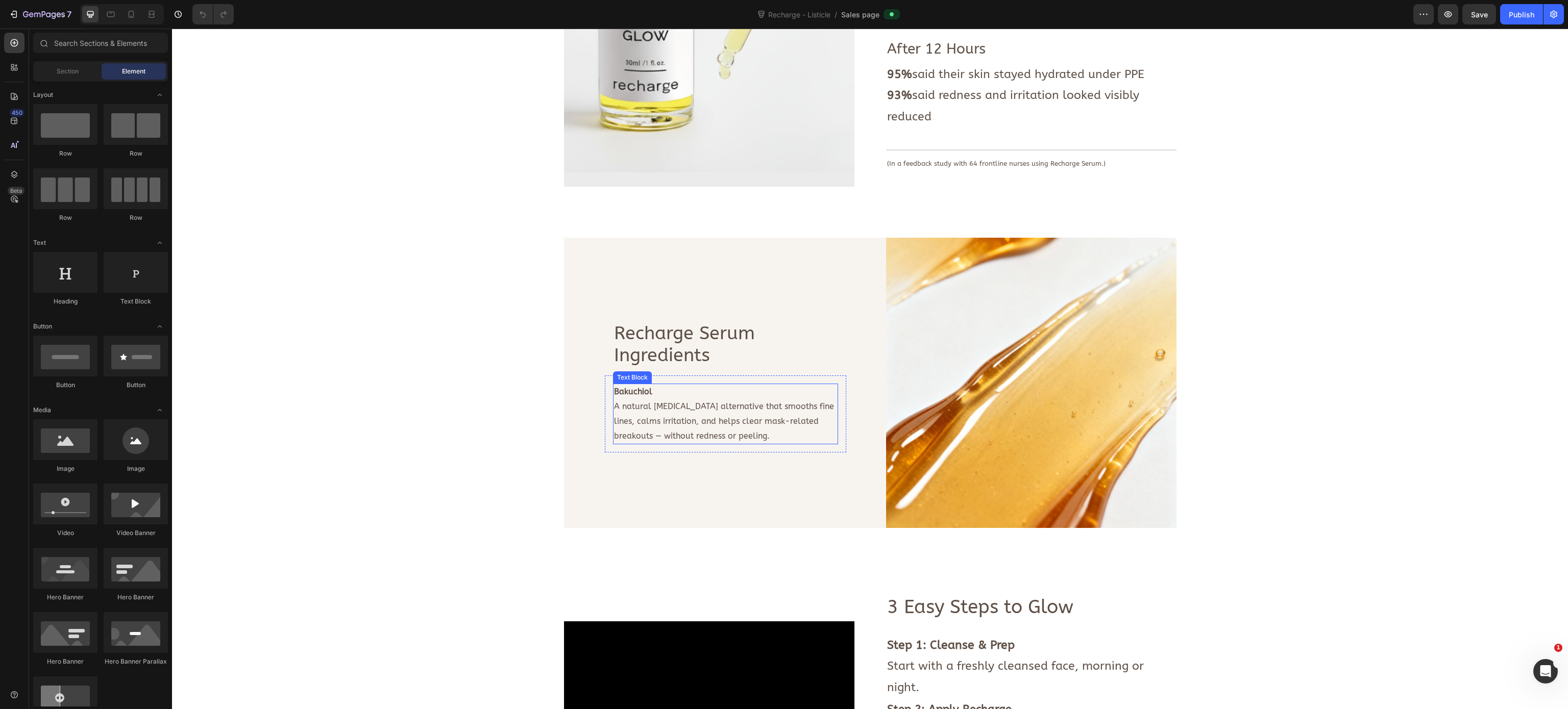
click at [700, 413] on p "A natural [MEDICAL_DATA] alternative that smooths fine lines, calms irritation,…" at bounding box center [725, 421] width 223 height 44
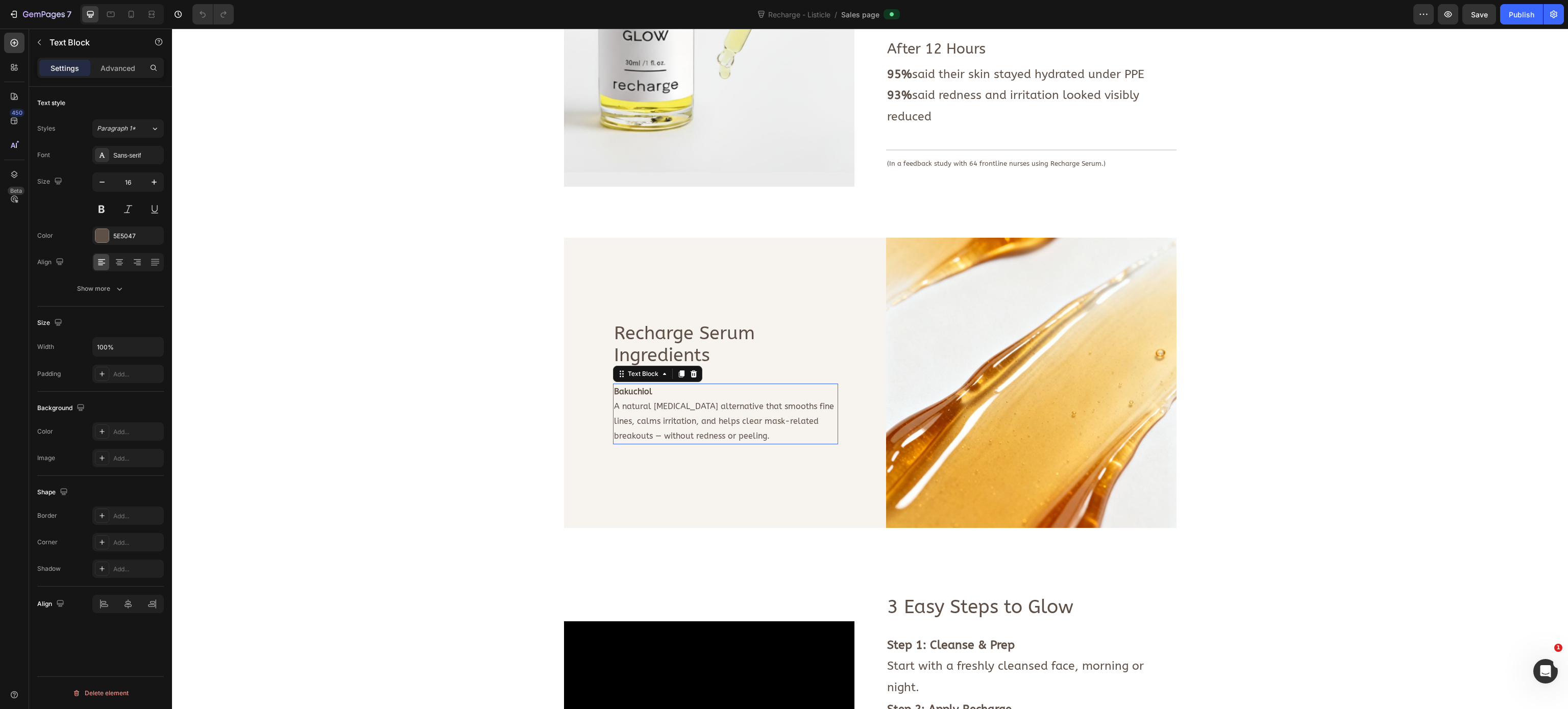
click at [700, 413] on p "A natural [MEDICAL_DATA] alternative that smooths fine lines, calms irritation,…" at bounding box center [725, 421] width 223 height 44
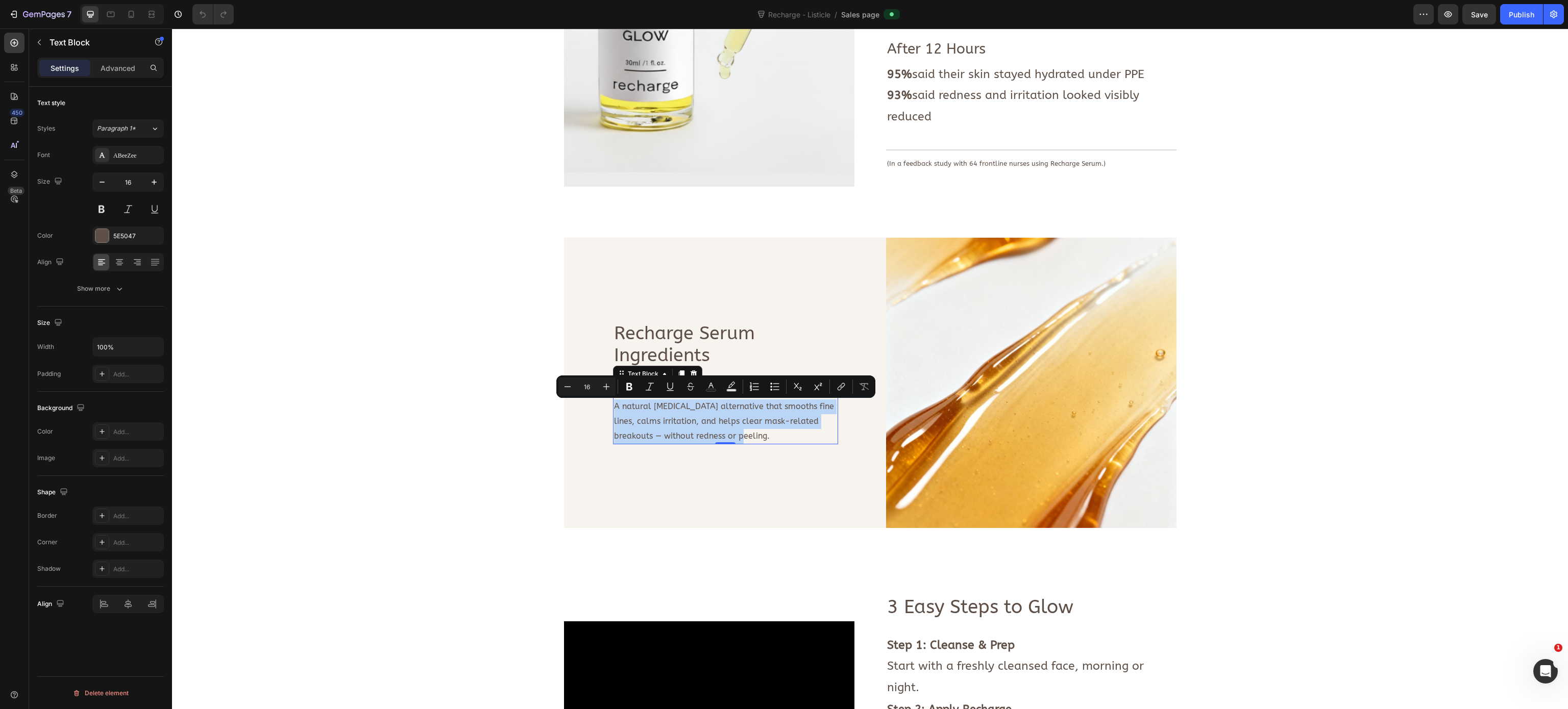
click at [688, 428] on p "A natural [MEDICAL_DATA] alternative that smooths fine lines, calms irritation,…" at bounding box center [725, 421] width 223 height 44
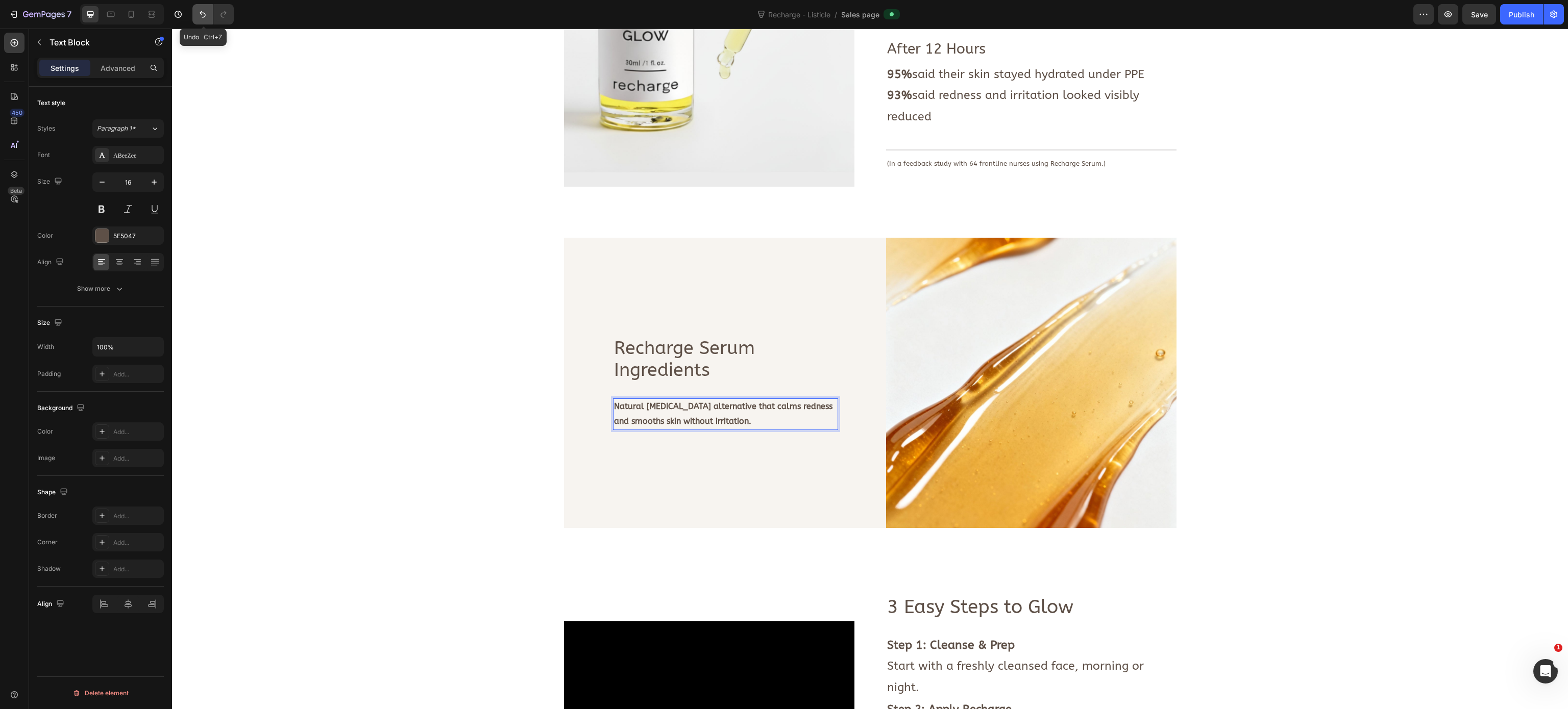
click at [208, 20] on button "Undo/Redo" at bounding box center [203, 14] width 20 height 20
click at [224, 17] on icon "Undo/Redo" at bounding box center [224, 15] width 10 height 10
click at [614, 410] on strong "Natural [MEDICAL_DATA] alternative that calms redness and smooths skin without …" at bounding box center [723, 414] width 219 height 25
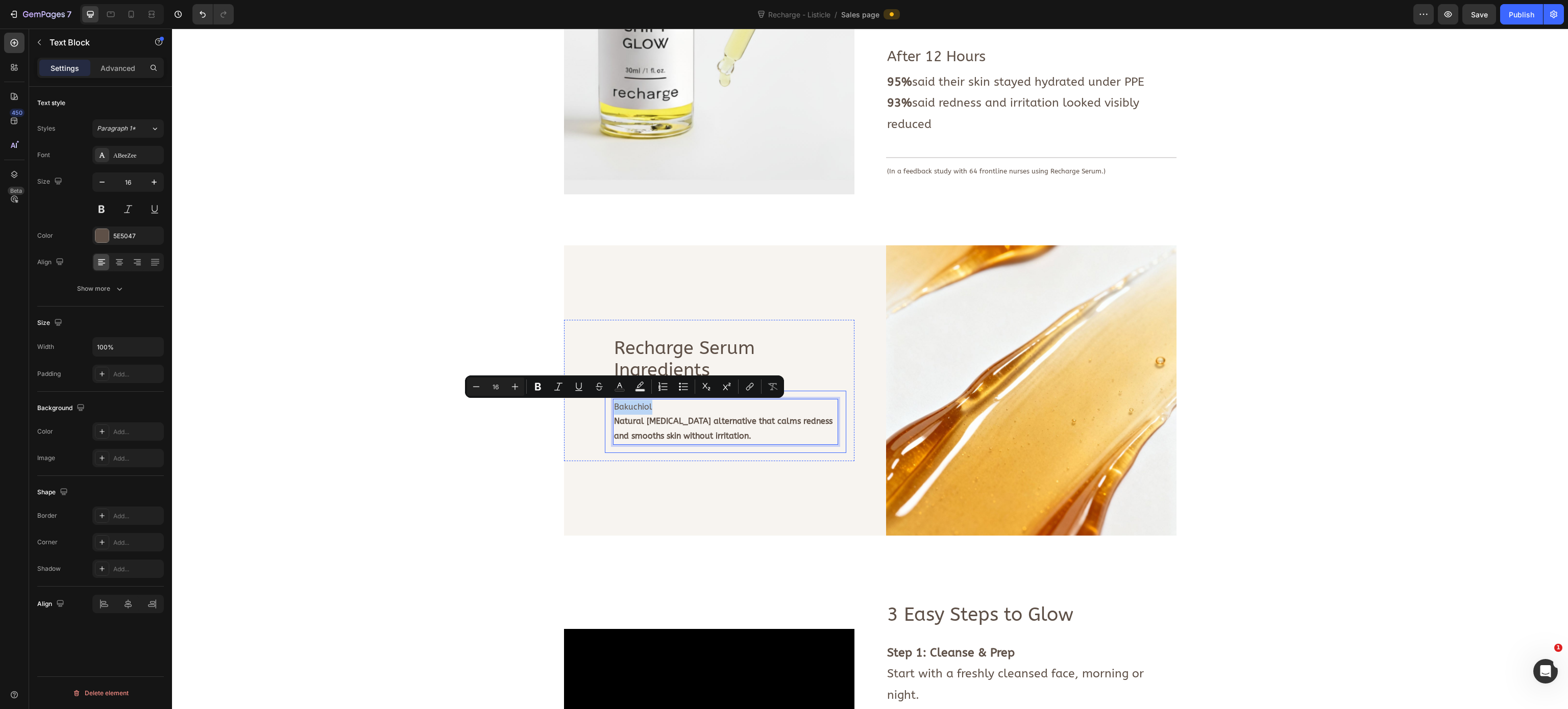
drag, startPoint x: 656, startPoint y: 402, endPoint x: 602, endPoint y: 408, distance: 54.3
click at [605, 408] on div "Bakuchiol Natural [MEDICAL_DATA] alternative that calms redness and smooths ski…" at bounding box center [725, 422] width 241 height 63
click at [539, 391] on icon "Editor contextual toolbar" at bounding box center [538, 387] width 6 height 8
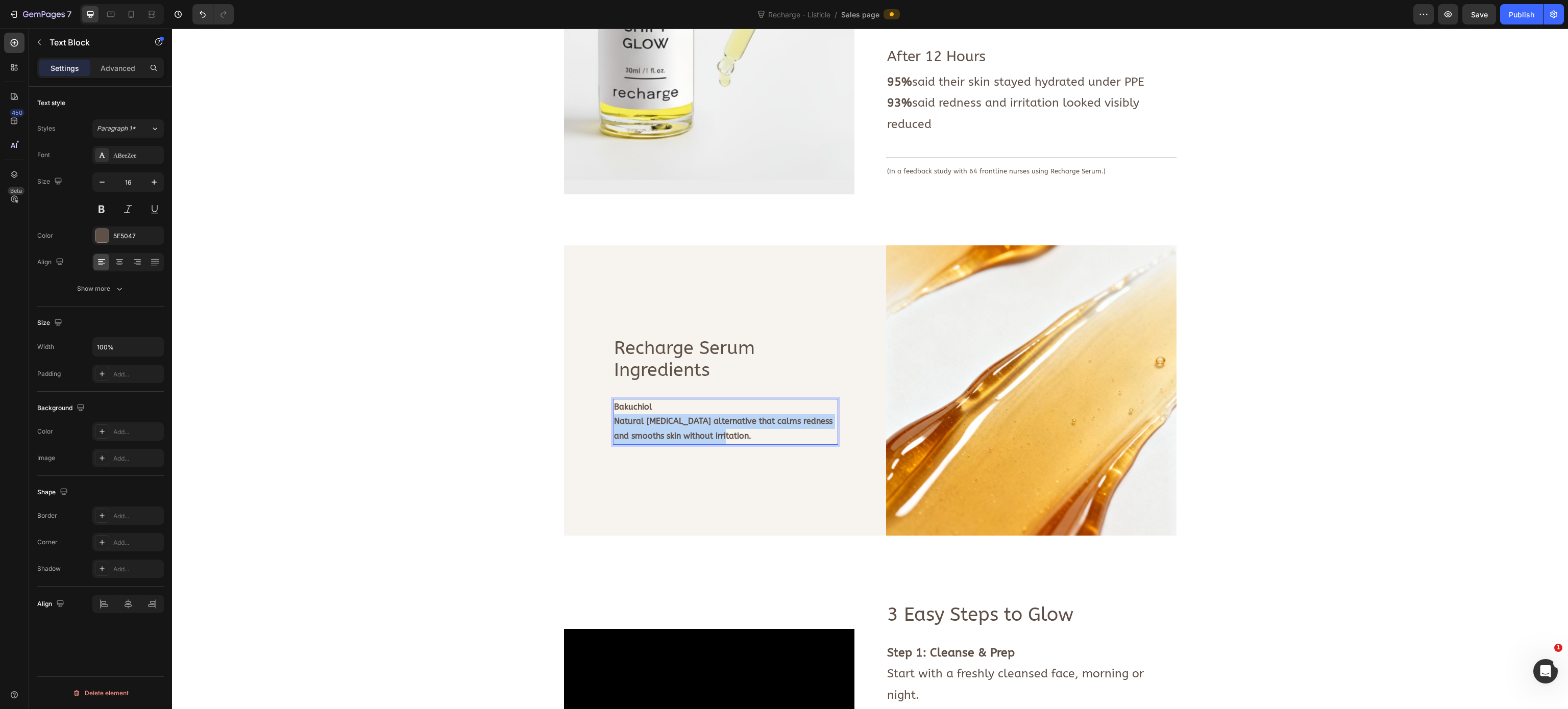
drag, startPoint x: 735, startPoint y: 438, endPoint x: 608, endPoint y: 426, distance: 127.6
click at [614, 426] on p "Natural [MEDICAL_DATA] alternative that calms redness and smooths skin without …" at bounding box center [725, 429] width 223 height 30
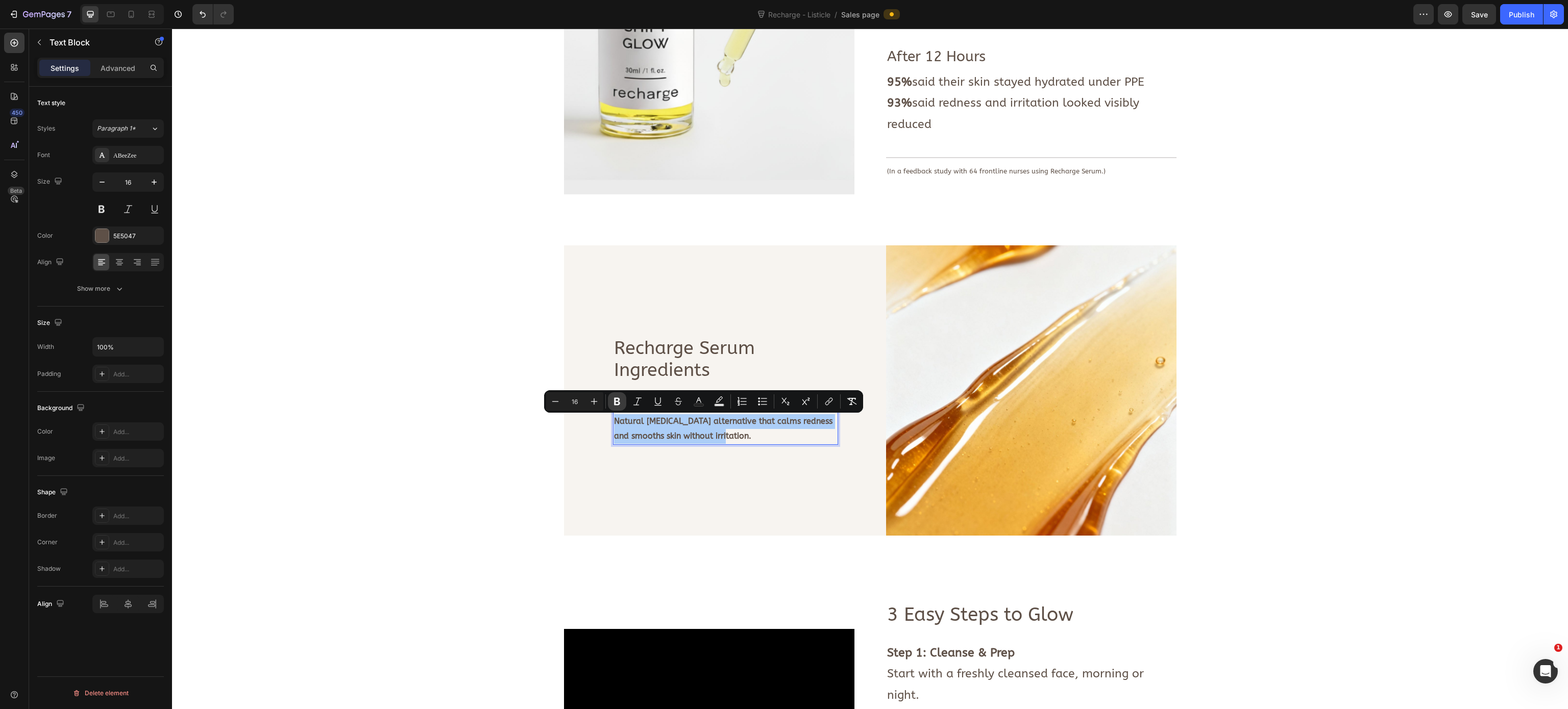
click at [620, 401] on icon "Editor contextual toolbar" at bounding box center [617, 402] width 10 height 10
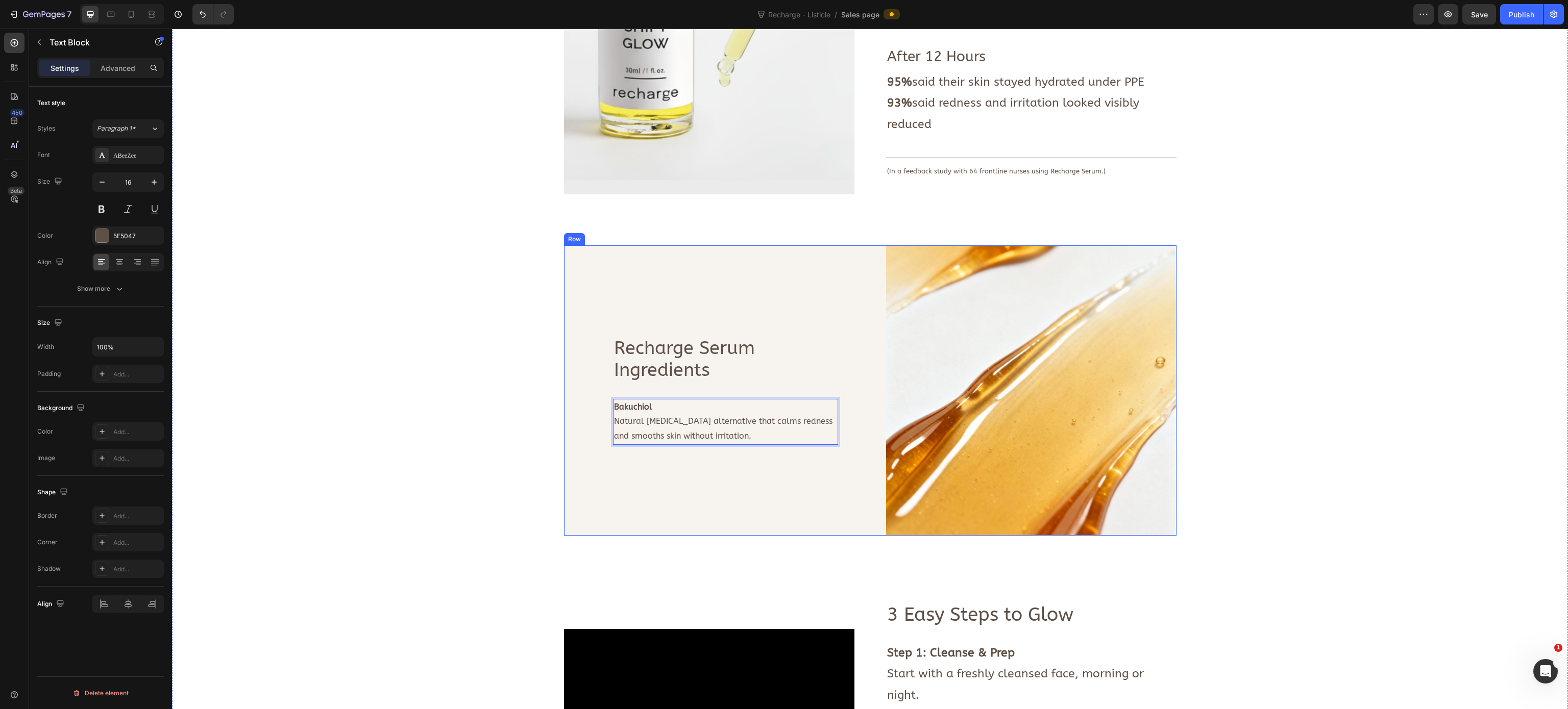
click at [718, 474] on div "Recharge Serum Ingredients Text Block Row Bakuchiol Natural [MEDICAL_DATA] alte…" at bounding box center [709, 391] width 291 height 290
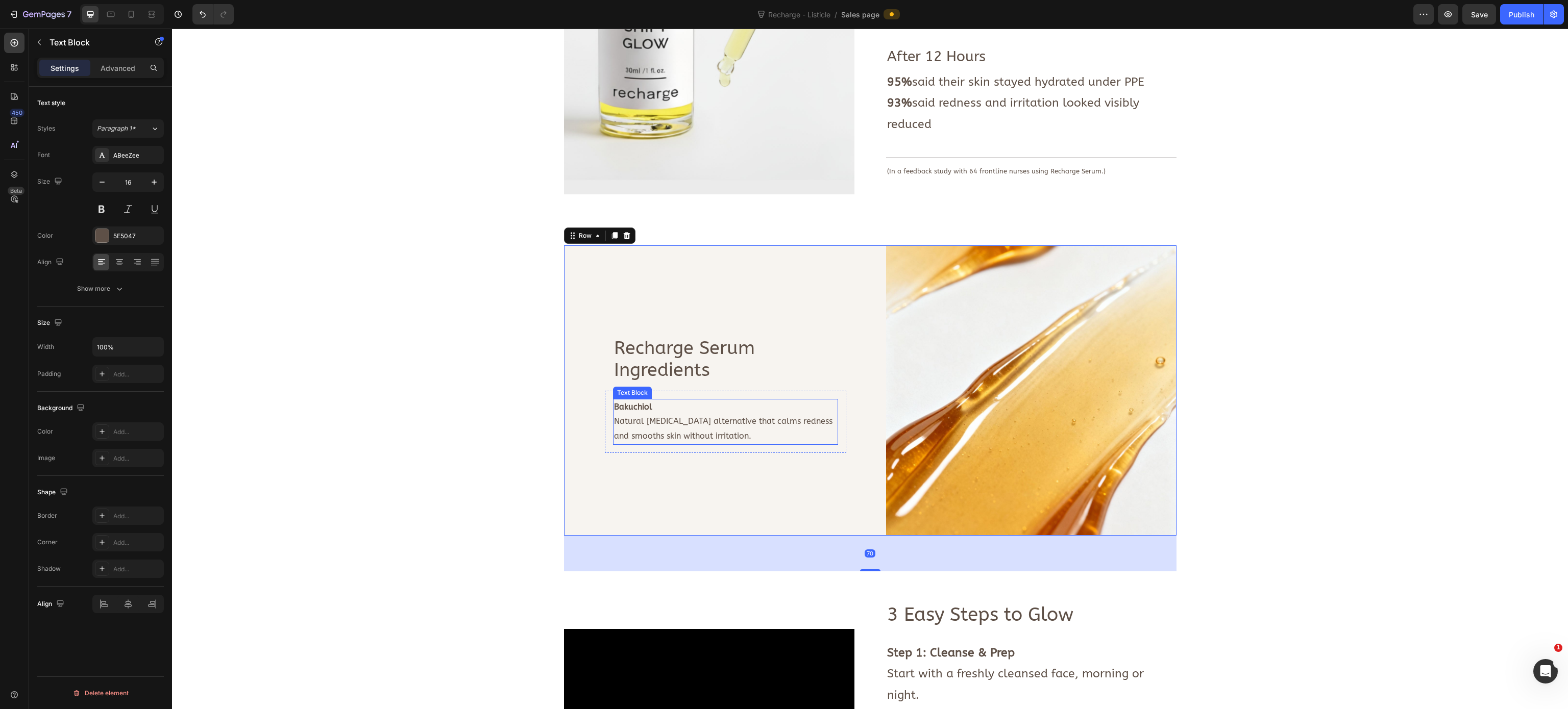
click at [700, 419] on p "Natural [MEDICAL_DATA] alternative that calms redness and smooths skin without …" at bounding box center [725, 429] width 223 height 30
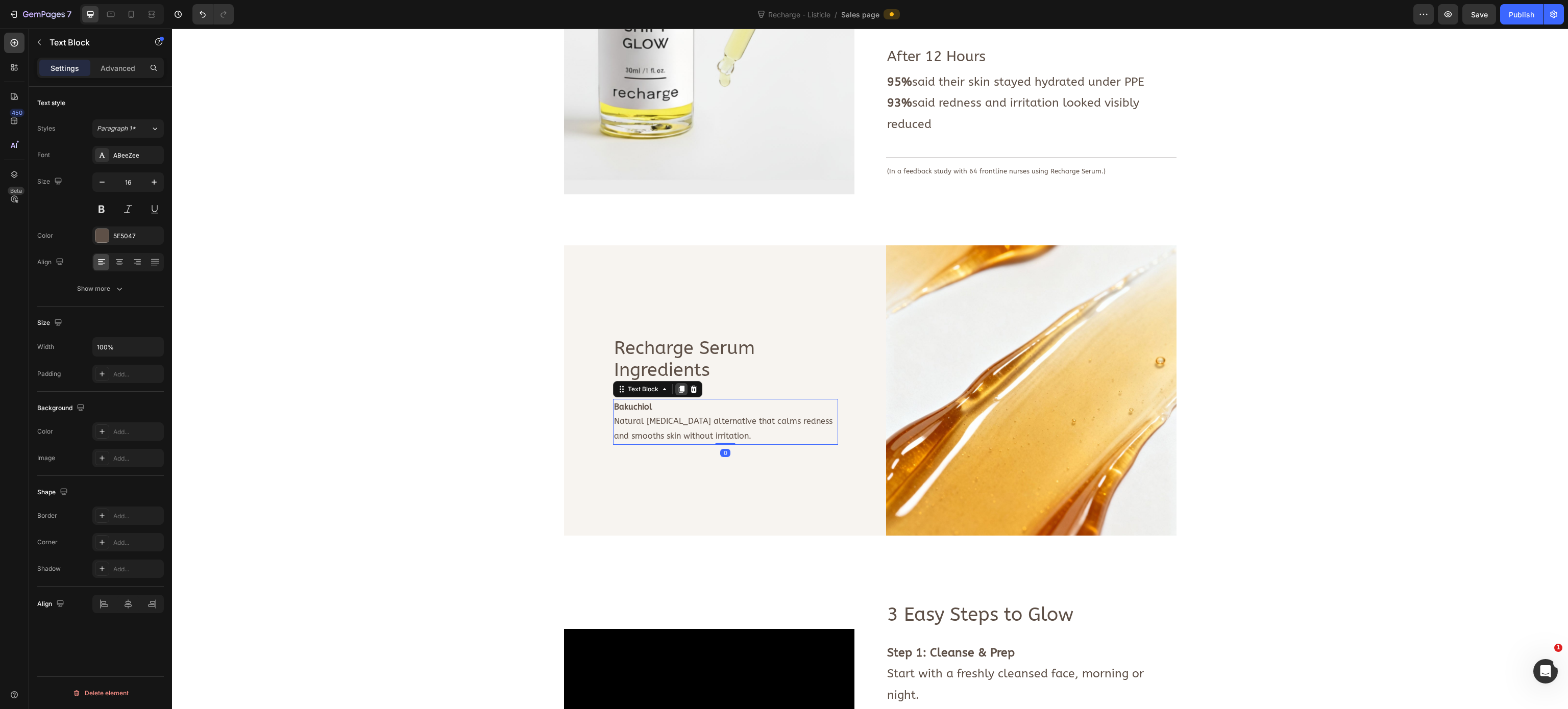
click at [677, 388] on icon at bounding box center [681, 389] width 8 height 8
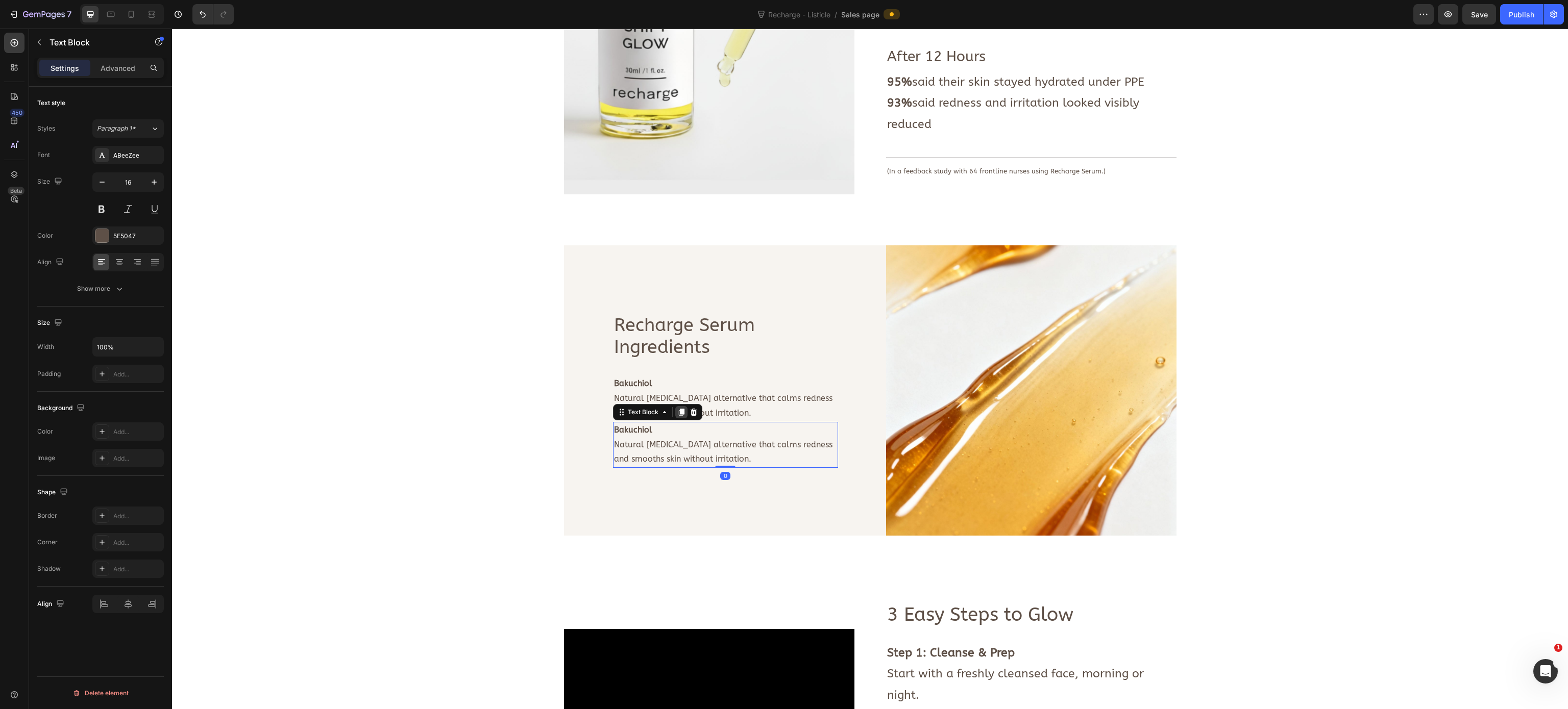
click at [678, 413] on icon at bounding box center [681, 412] width 6 height 7
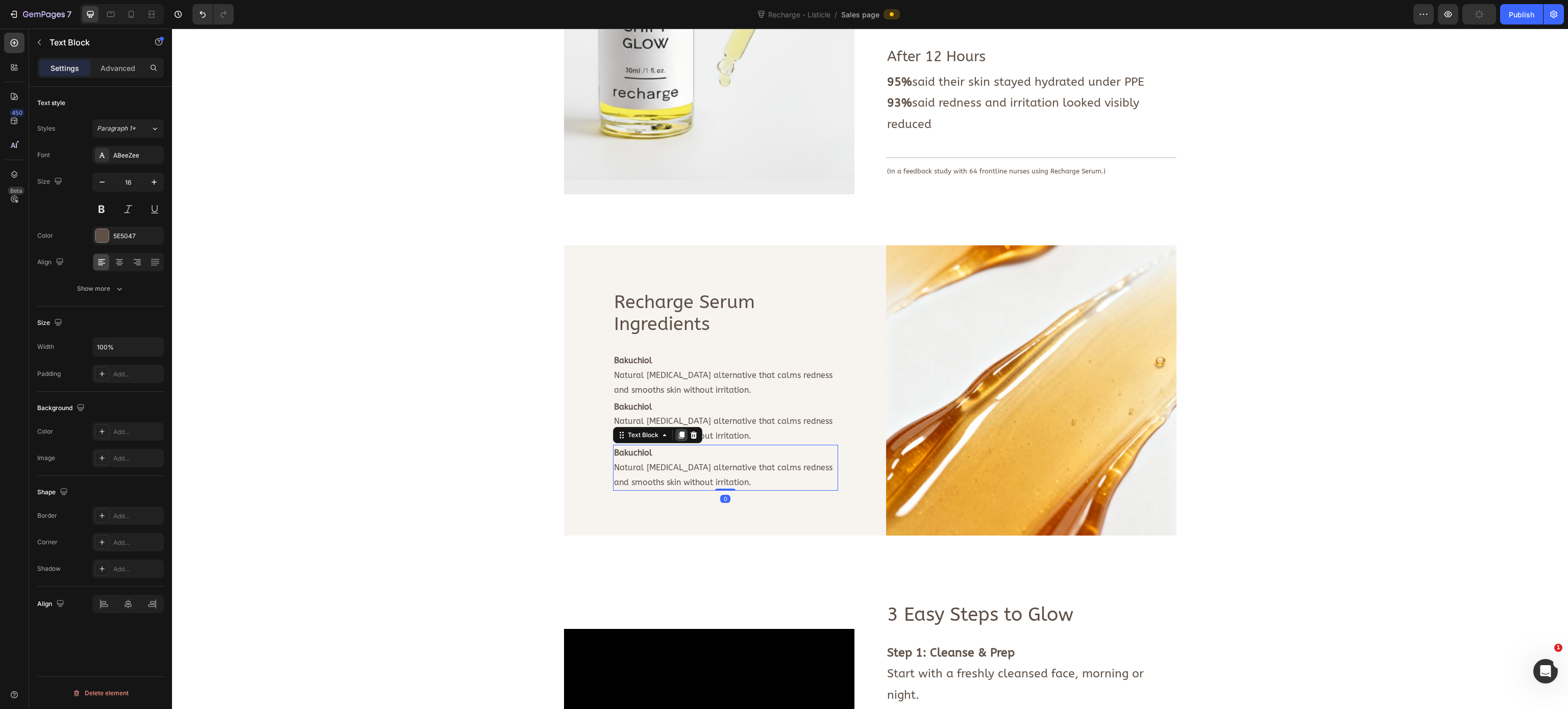
click at [678, 436] on icon at bounding box center [681, 434] width 6 height 7
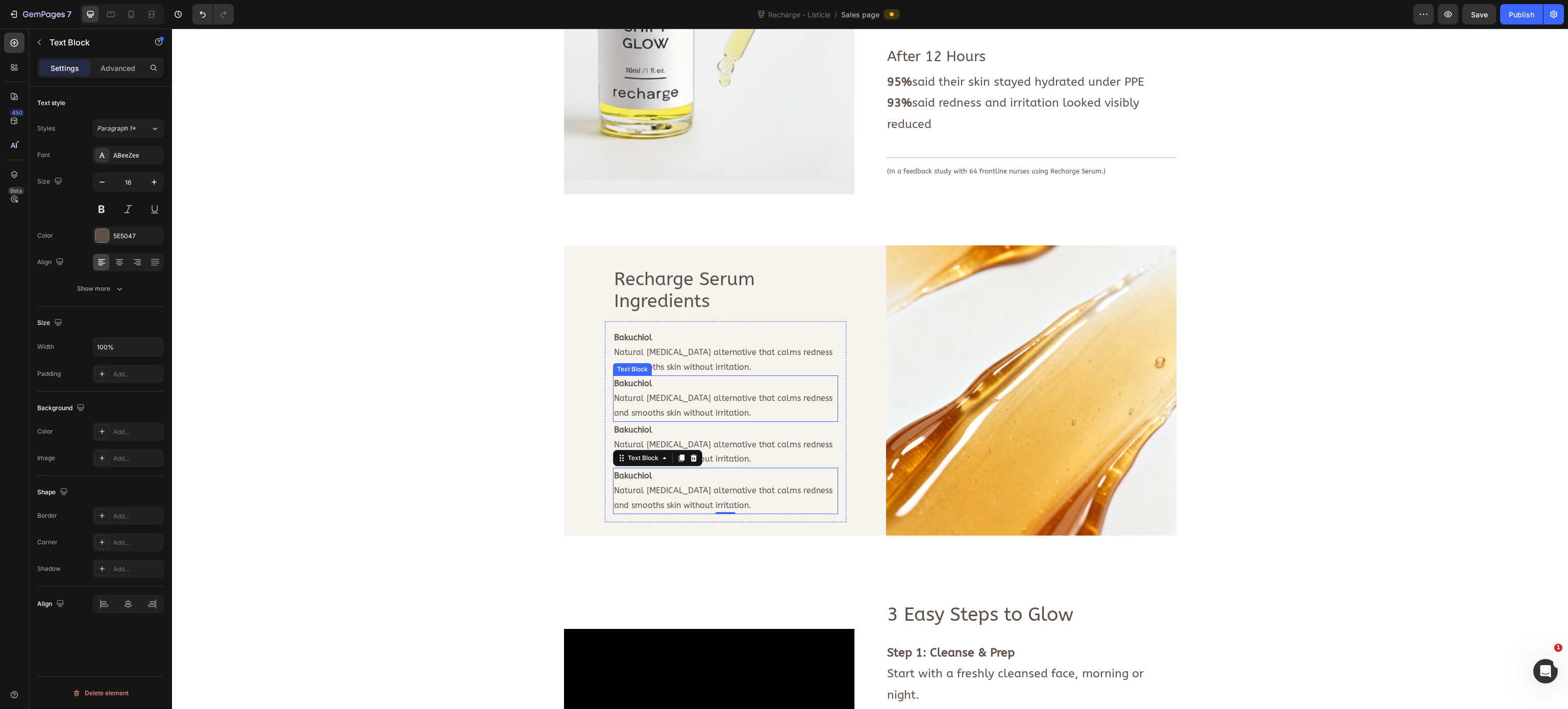
click at [659, 381] on p "Bakuchiol" at bounding box center [725, 383] width 223 height 15
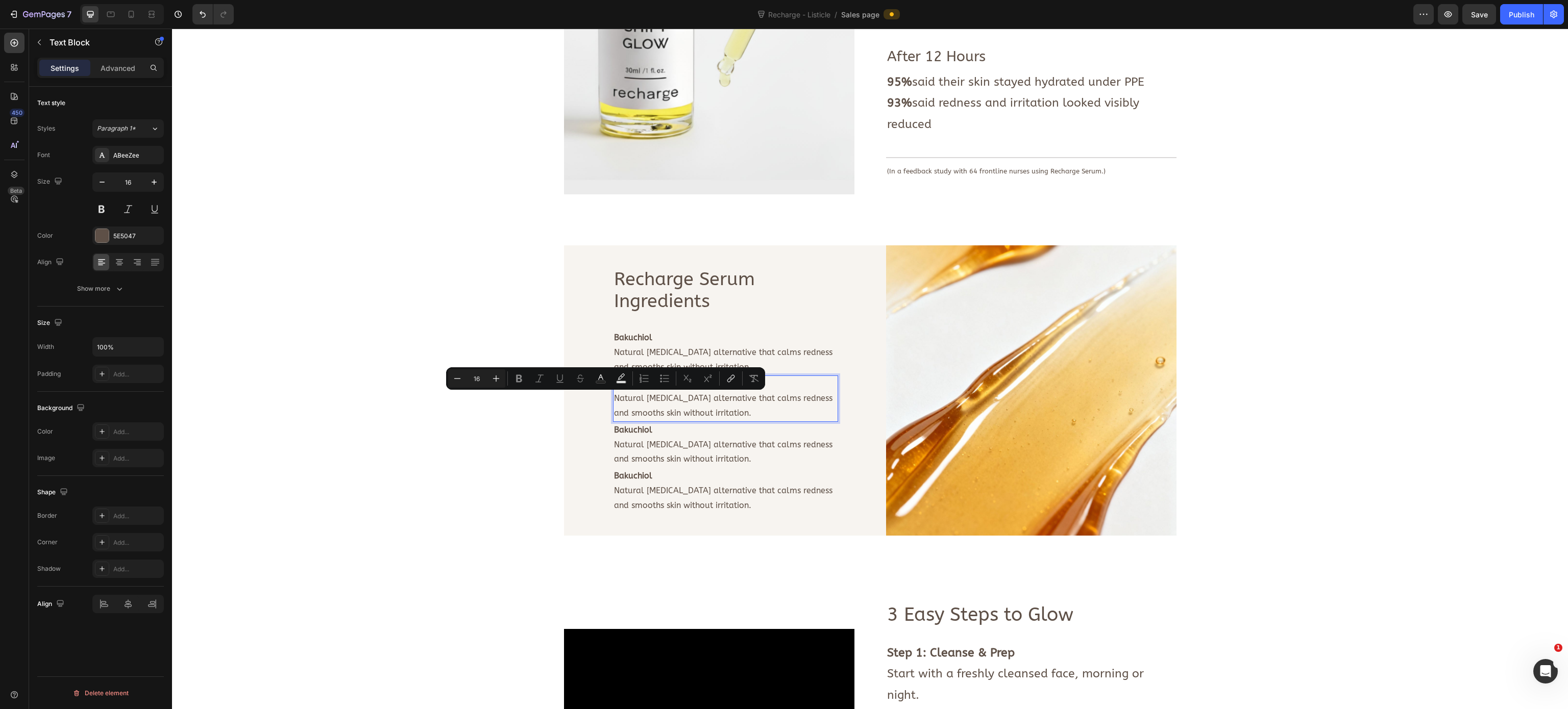
click at [648, 411] on p "Natural [MEDICAL_DATA] alternative that calms redness and smooths skin without …" at bounding box center [725, 406] width 223 height 30
click at [634, 388] on strong "Bakuchiol" at bounding box center [633, 383] width 39 height 9
click at [644, 383] on p "Bakuchiol" at bounding box center [725, 383] width 223 height 15
click at [644, 383] on icon "Editor contextual toolbar" at bounding box center [644, 378] width 10 height 10
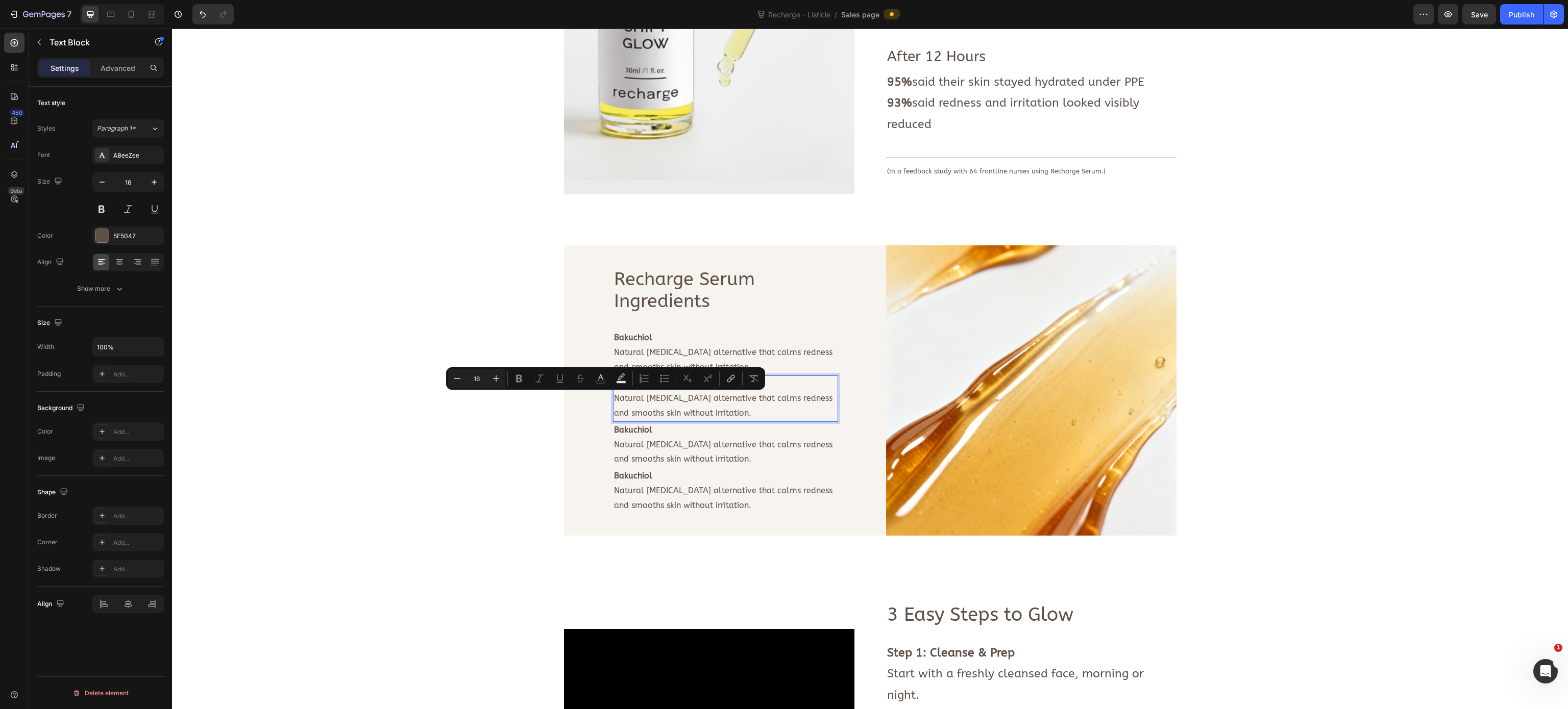
click at [663, 412] on p "Natural [MEDICAL_DATA] alternative that calms redness and smooths skin without …" at bounding box center [725, 406] width 223 height 30
click at [647, 386] on p "Bakuchiol" at bounding box center [725, 383] width 223 height 15
click at [647, 386] on button "Numbered List" at bounding box center [644, 378] width 18 height 18
click at [673, 424] on p "Bakuchiol" at bounding box center [725, 430] width 223 height 15
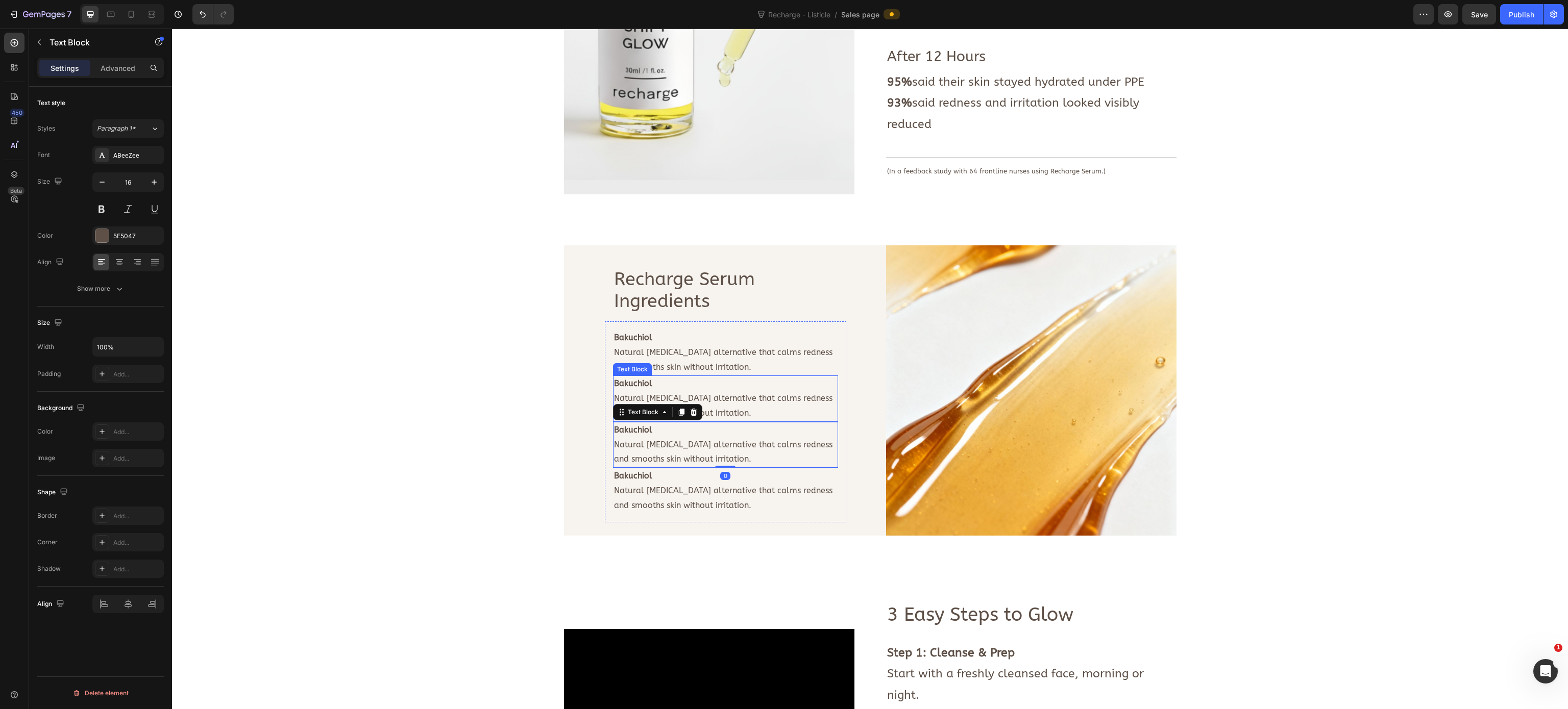
click at [628, 384] on strong "Bakuchiol" at bounding box center [633, 383] width 39 height 9
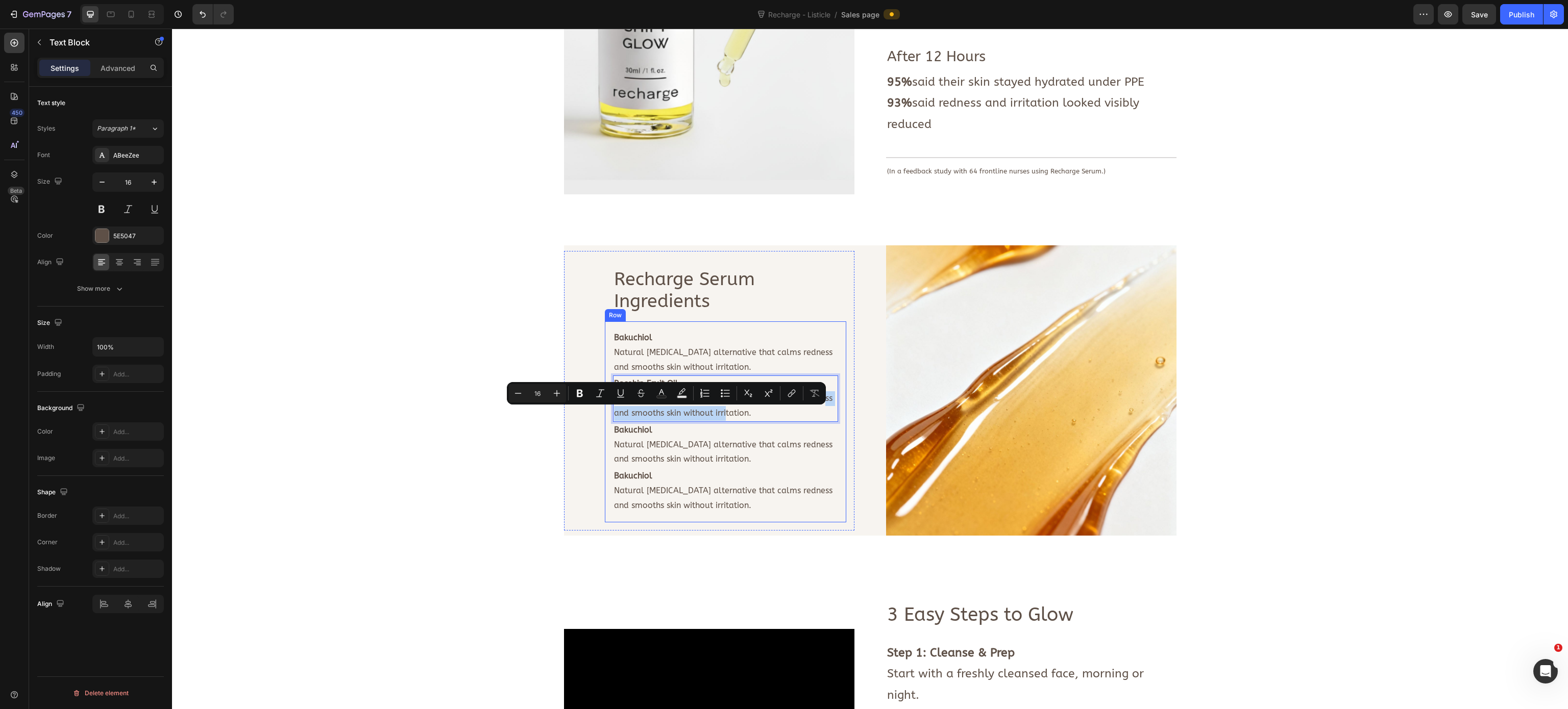
drag, startPoint x: 737, startPoint y: 417, endPoint x: 601, endPoint y: 409, distance: 136.2
click at [605, 409] on div "Bakuchiol Natural [MEDICAL_DATA] alternative that calms redness and smooths ski…" at bounding box center [725, 422] width 241 height 201
click at [739, 414] on p "Natural [MEDICAL_DATA] alternative that calms redness and smooths skin without …" at bounding box center [725, 406] width 223 height 30
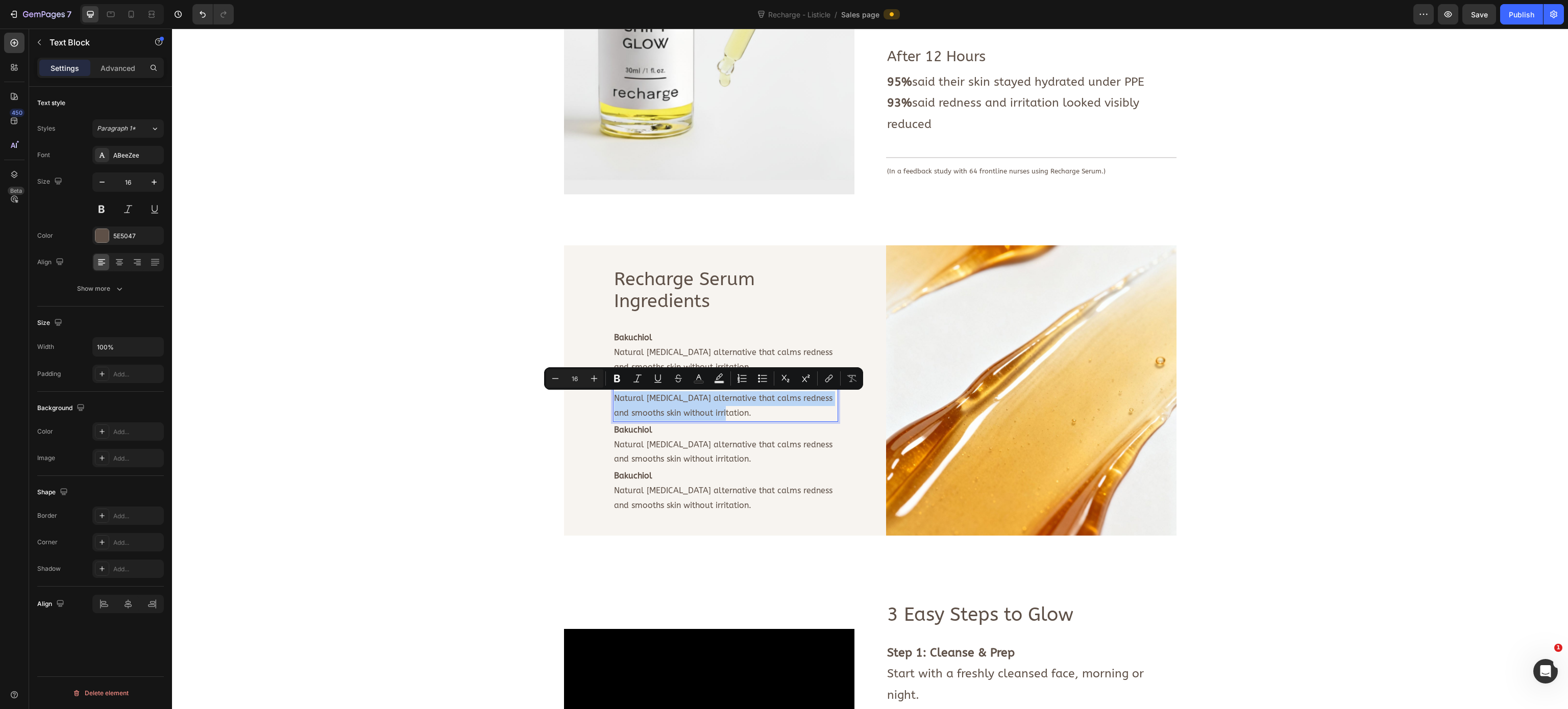
drag, startPoint x: 743, startPoint y: 414, endPoint x: 605, endPoint y: 403, distance: 138.4
click at [614, 403] on p "Natural [MEDICAL_DATA] alternative that calms redness and smooths skin without …" at bounding box center [725, 406] width 223 height 30
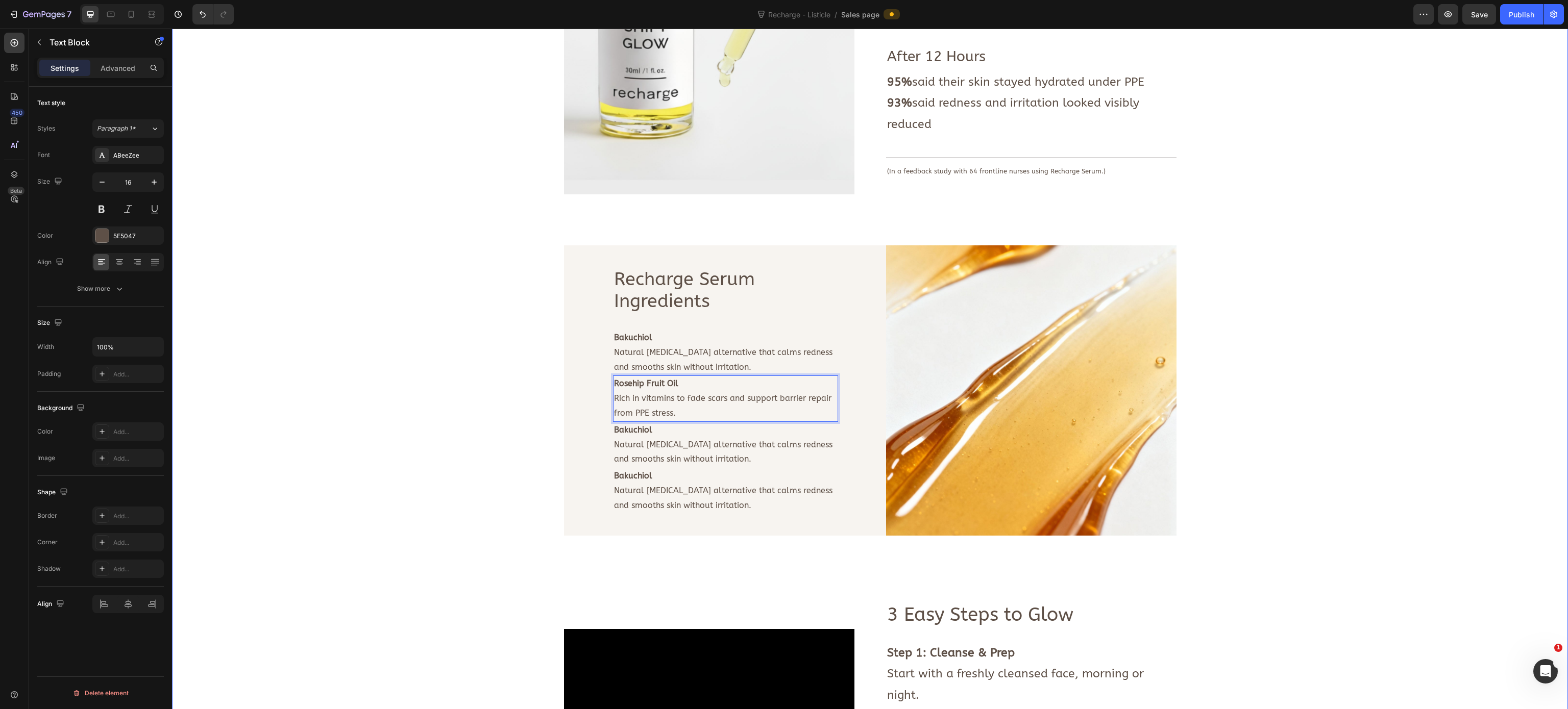
click at [548, 444] on div "Image Calms maskne. Soothes redness. Strengthens skin barrier. Lasts through 12…" at bounding box center [869, 210] width 1380 height 1243
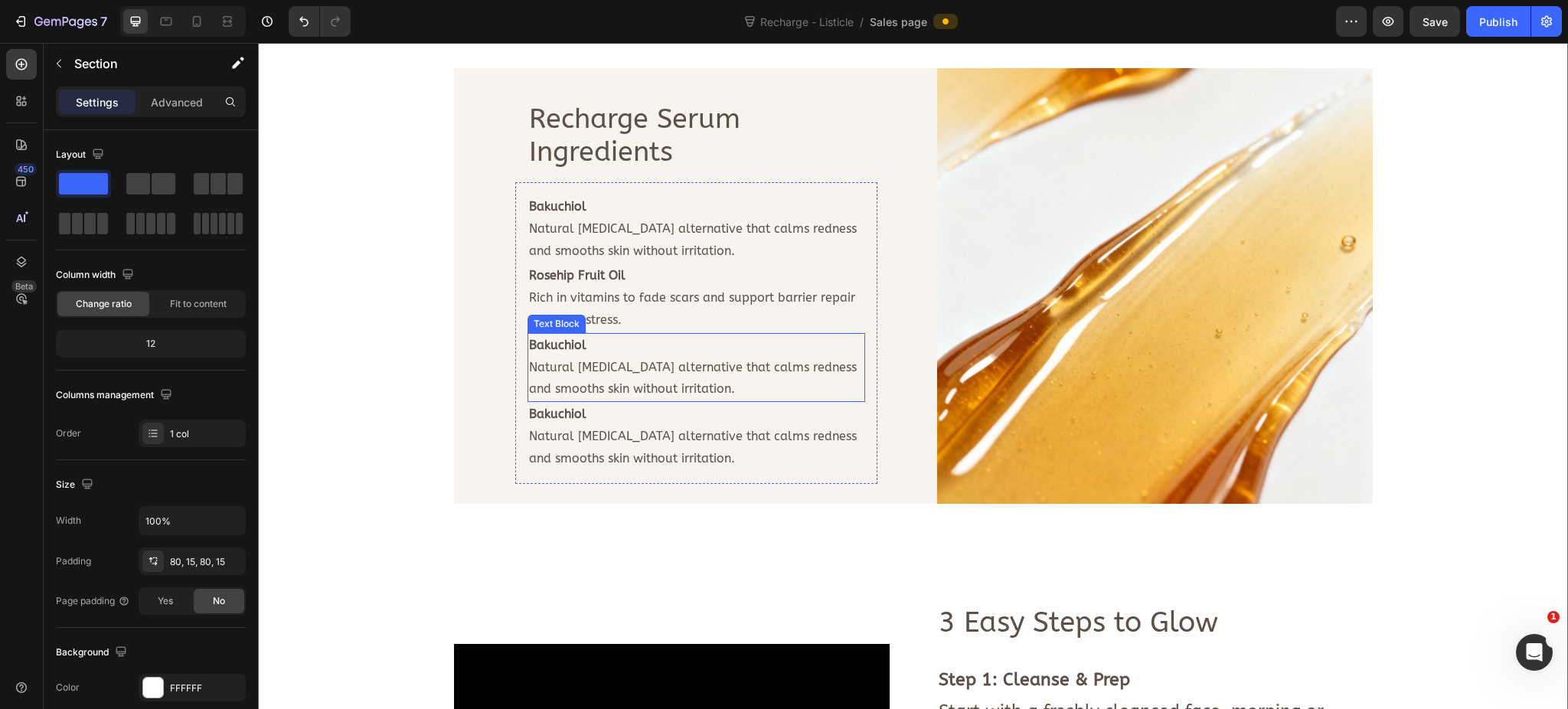
scroll to position [1827, 0]
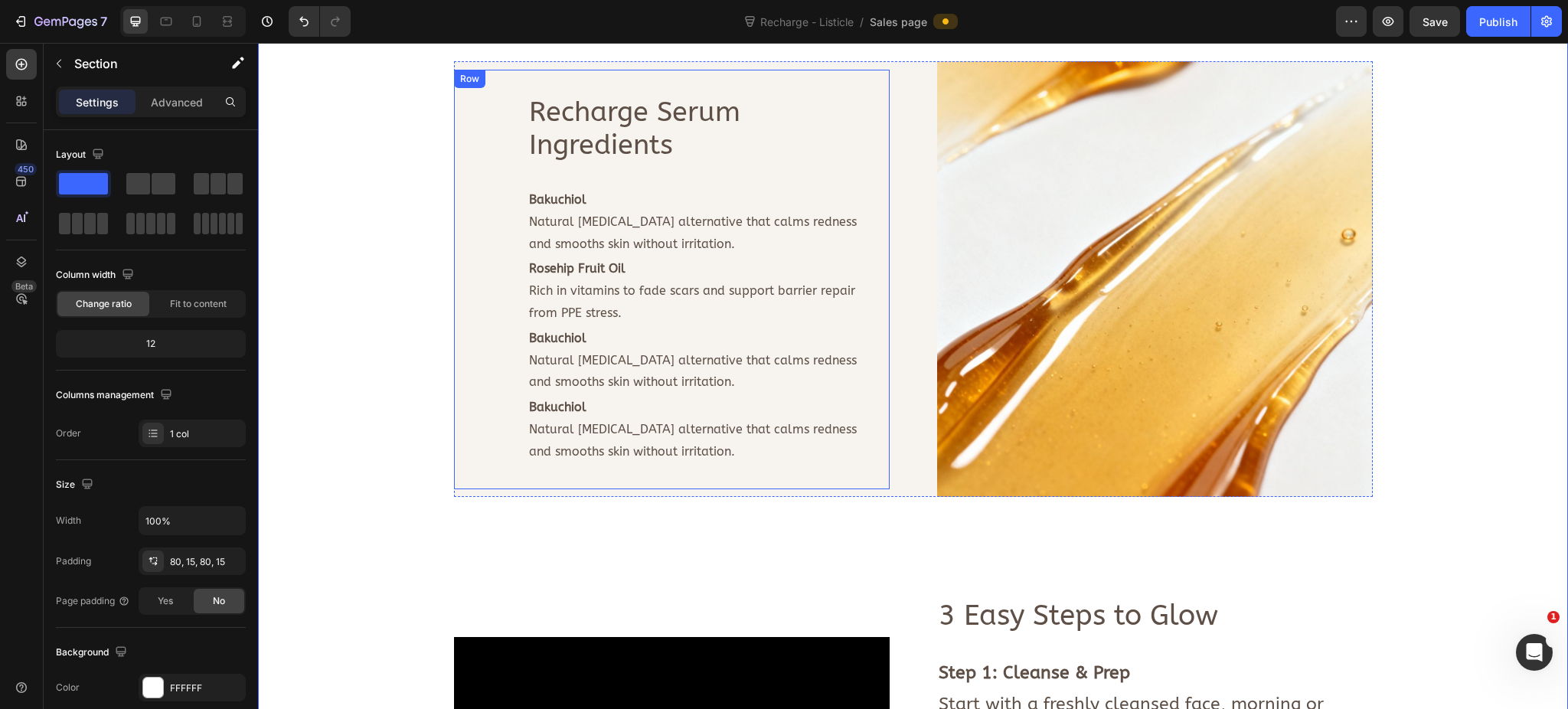
click at [477, 348] on div "Recharge Serum Ingredients Text Block Row Bakuchiol Natural [MEDICAL_DATA] alte…" at bounding box center [672, 280] width 436 height 420
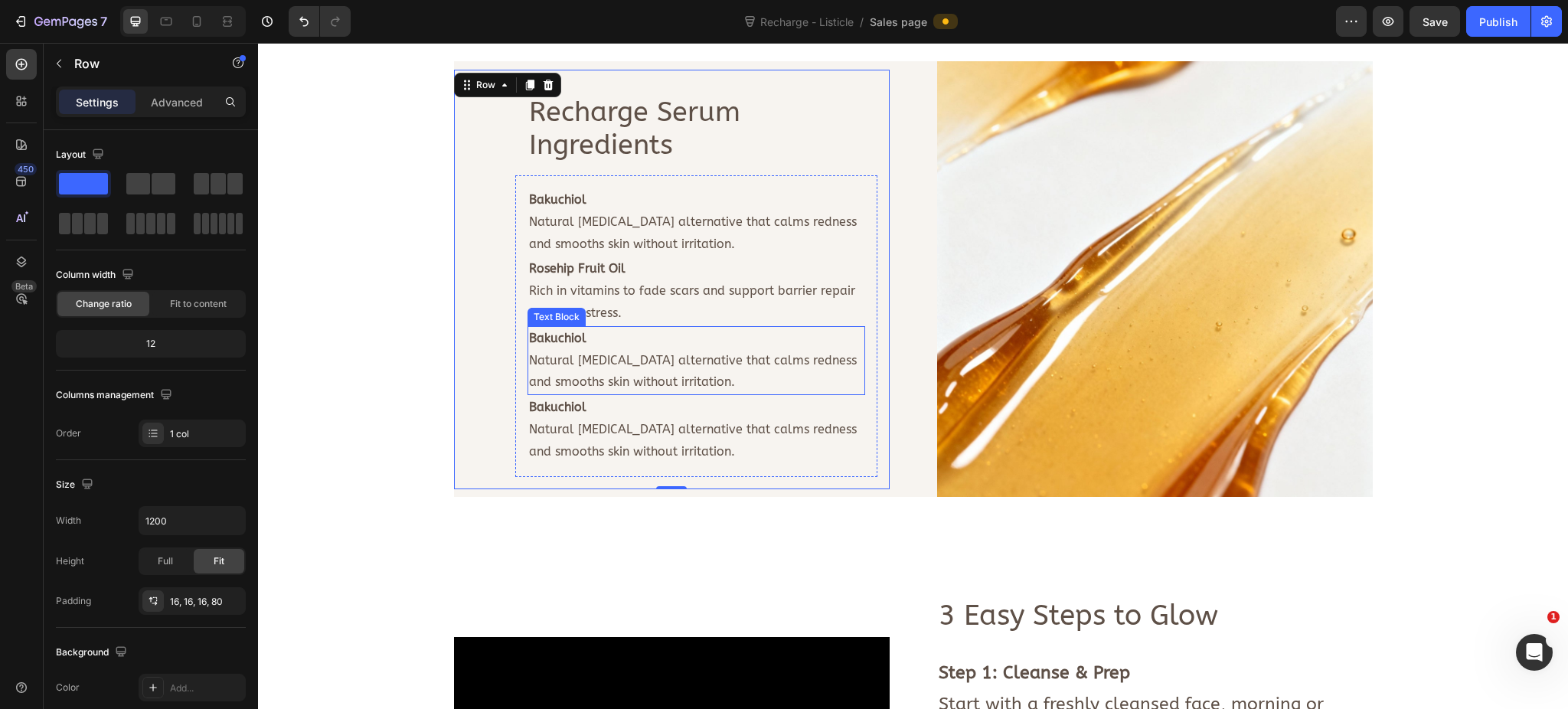
click at [567, 345] on strong "Bakuchiol" at bounding box center [557, 337] width 58 height 14
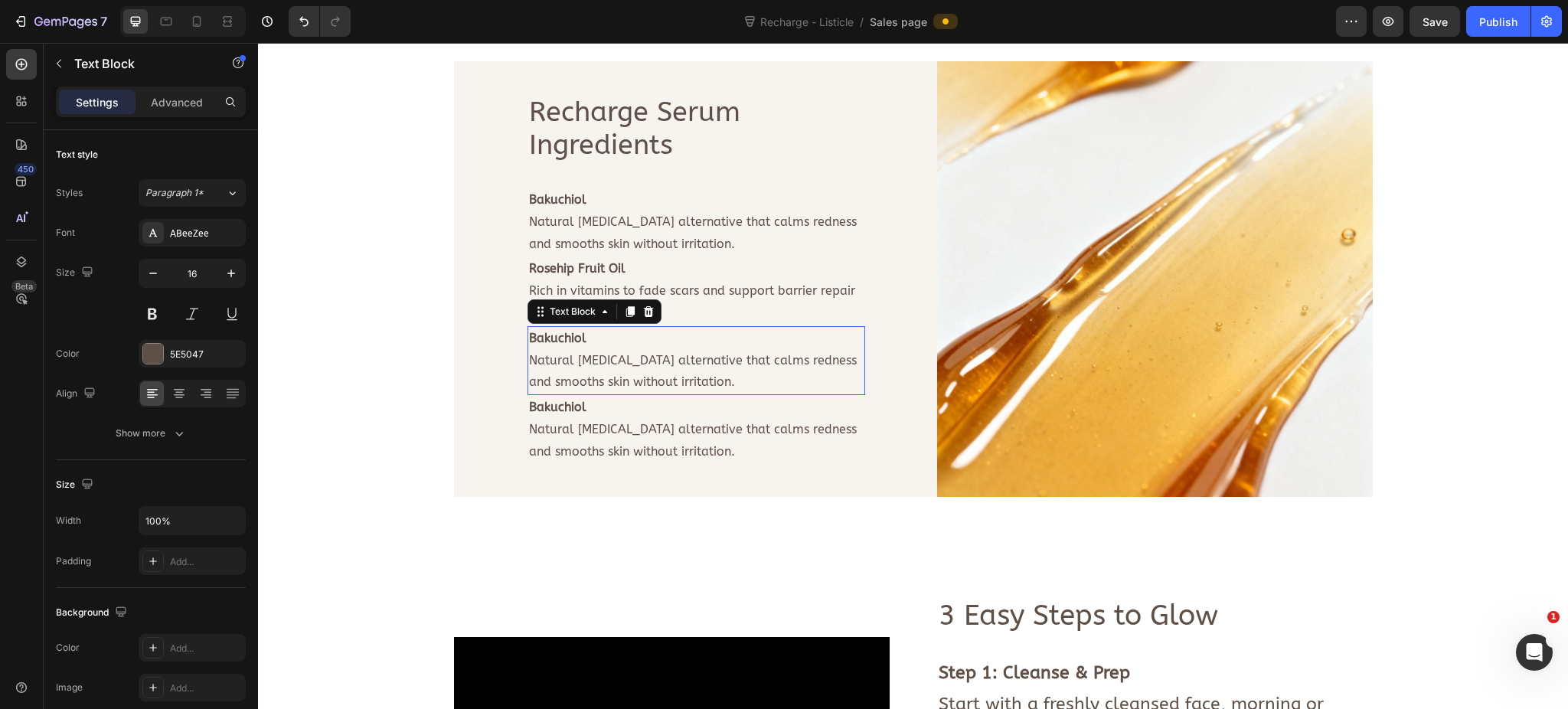
click at [567, 345] on strong "Bakuchiol" at bounding box center [557, 337] width 58 height 14
click at [606, 373] on p "Natural [MEDICAL_DATA] alternative that calms redness and smooths skin without …" at bounding box center [695, 372] width 334 height 45
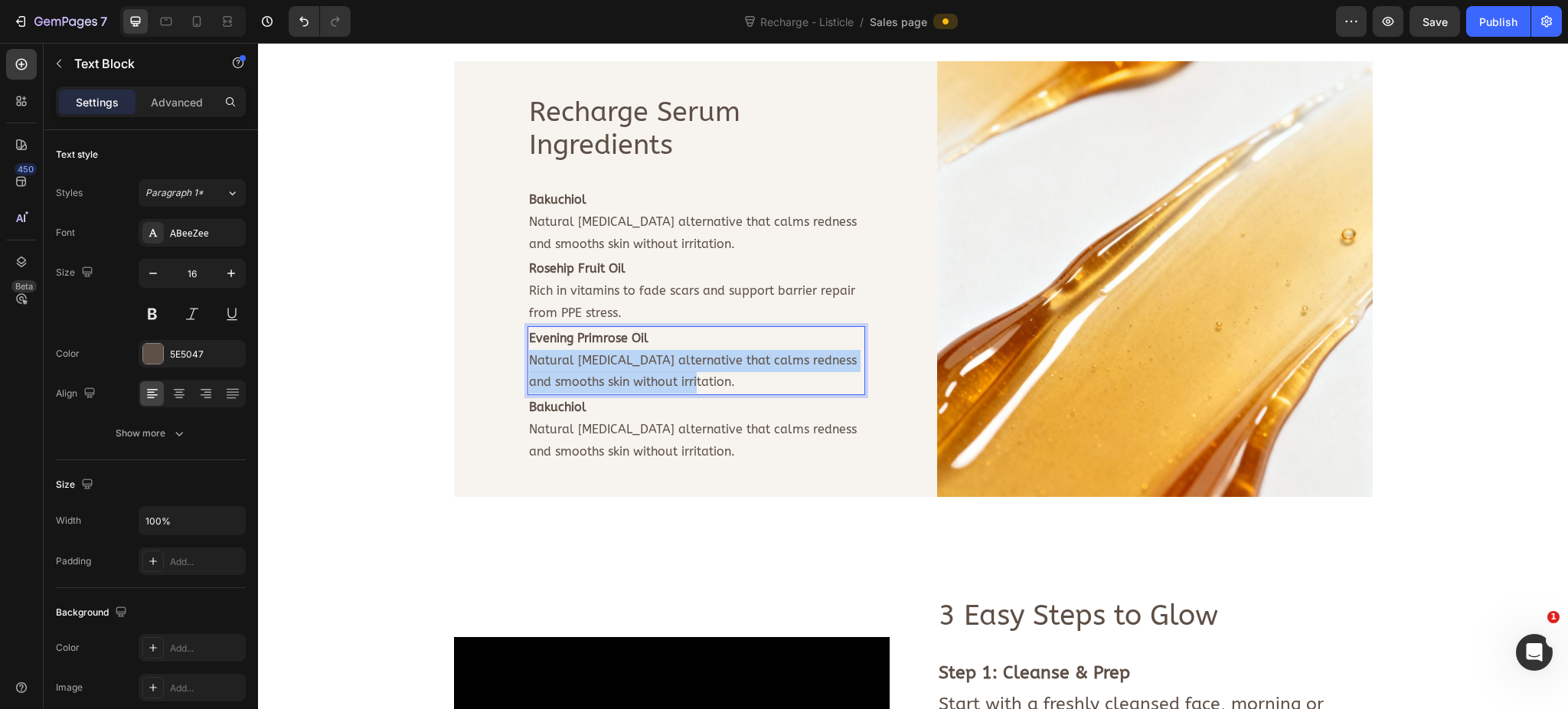
click at [606, 373] on p "Natural [MEDICAL_DATA] alternative that calms redness and smooths skin without …" at bounding box center [695, 372] width 334 height 45
click at [546, 412] on strong "Bakuchiol" at bounding box center [557, 407] width 58 height 14
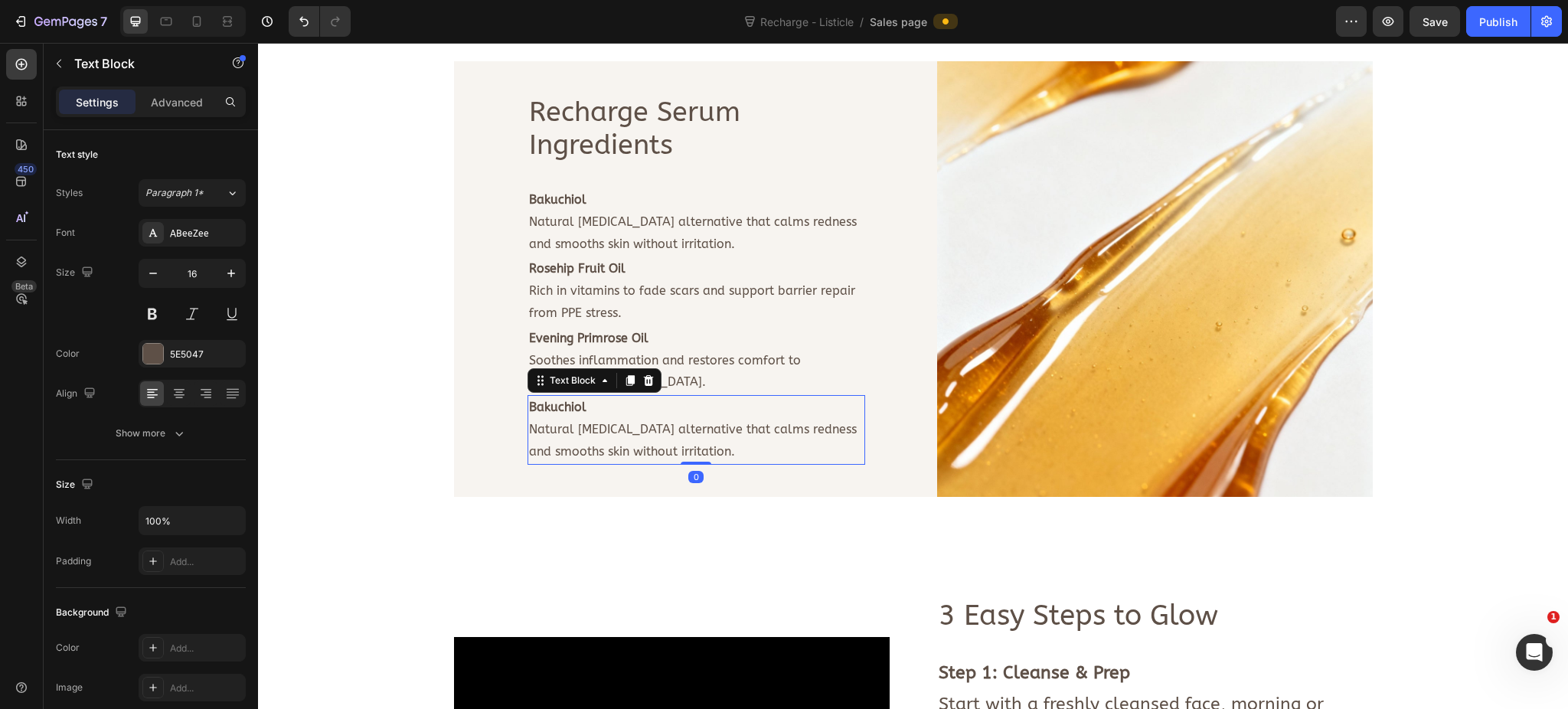
click at [546, 412] on strong "Bakuchiol" at bounding box center [557, 407] width 58 height 14
click at [629, 450] on p "Natural [MEDICAL_DATA] alternative that calms redness and smooths skin without …" at bounding box center [695, 441] width 334 height 45
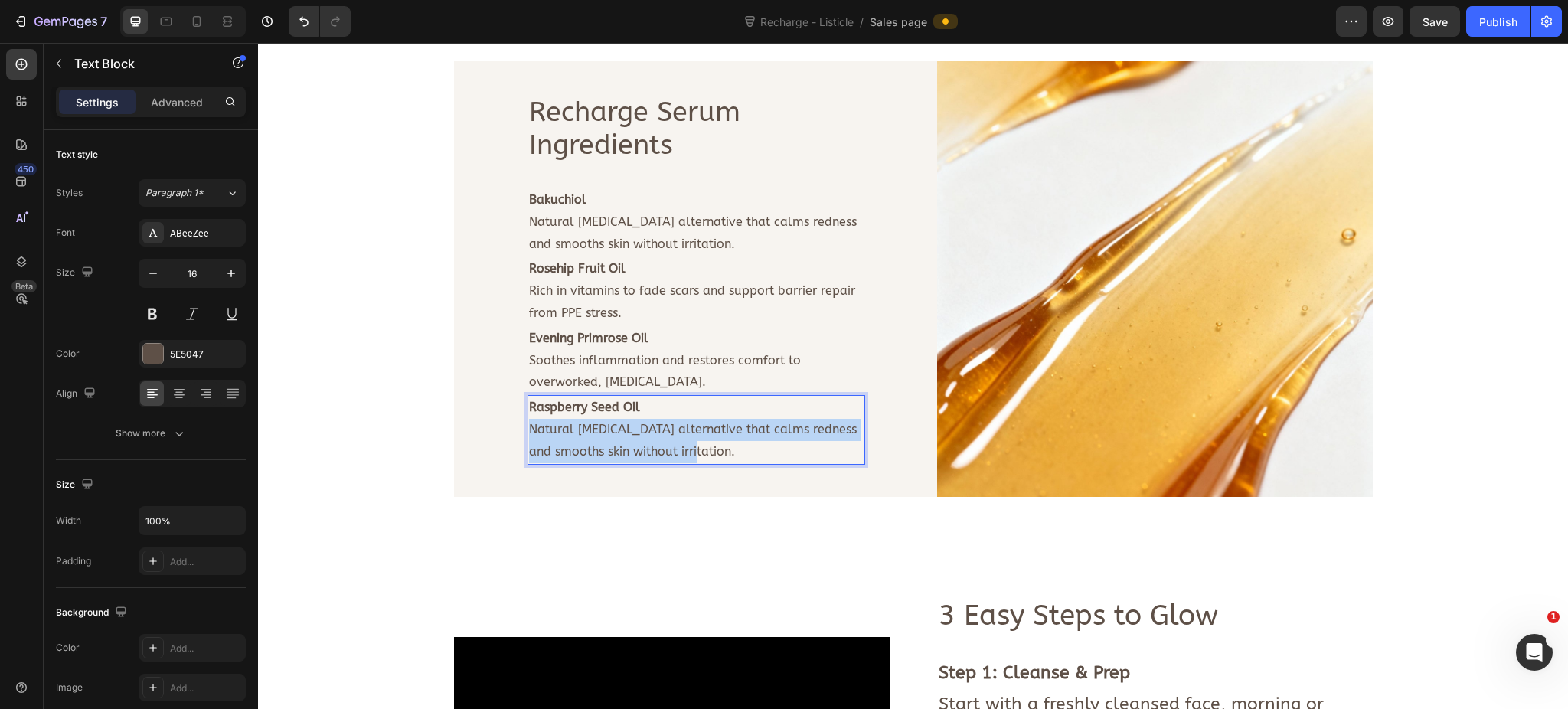
click at [629, 450] on p "Natural [MEDICAL_DATA] alternative that calms redness and smooths skin without …" at bounding box center [695, 441] width 334 height 45
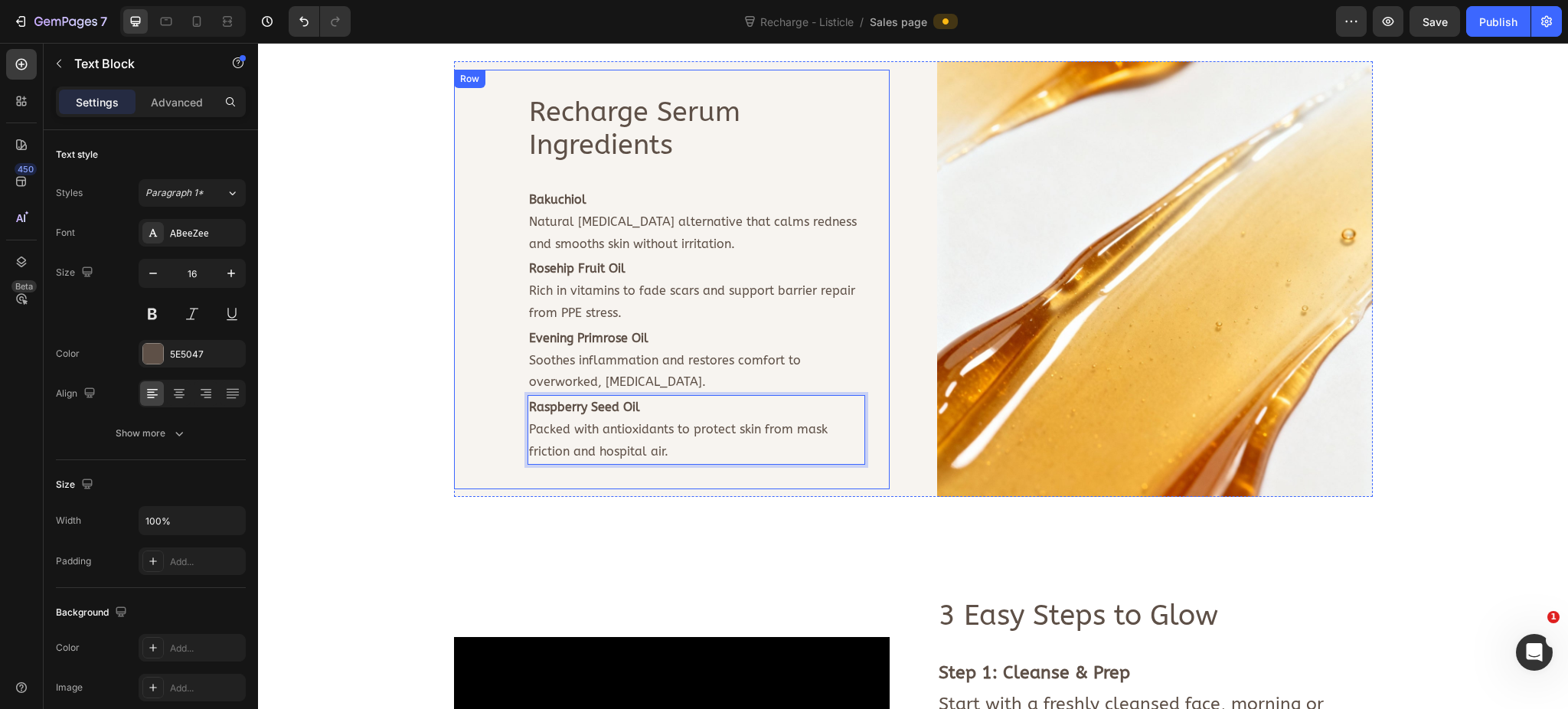
click at [470, 386] on div "Recharge Serum Ingredients Text Block Row Bakuchiol Natural [MEDICAL_DATA] alte…" at bounding box center [672, 280] width 436 height 420
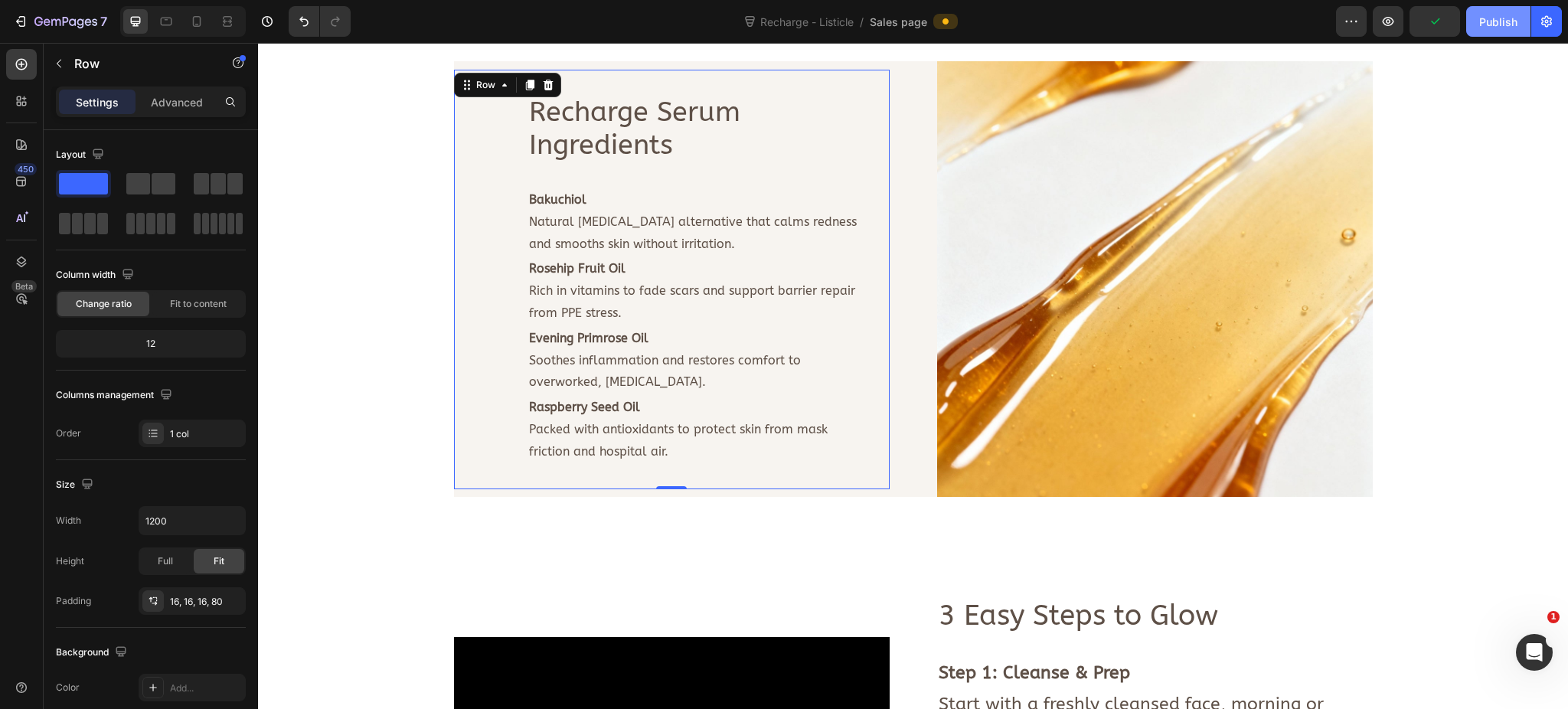
click at [1509, 33] on button "Publish" at bounding box center [1498, 21] width 64 height 30
